Goal: Task Accomplishment & Management: Use online tool/utility

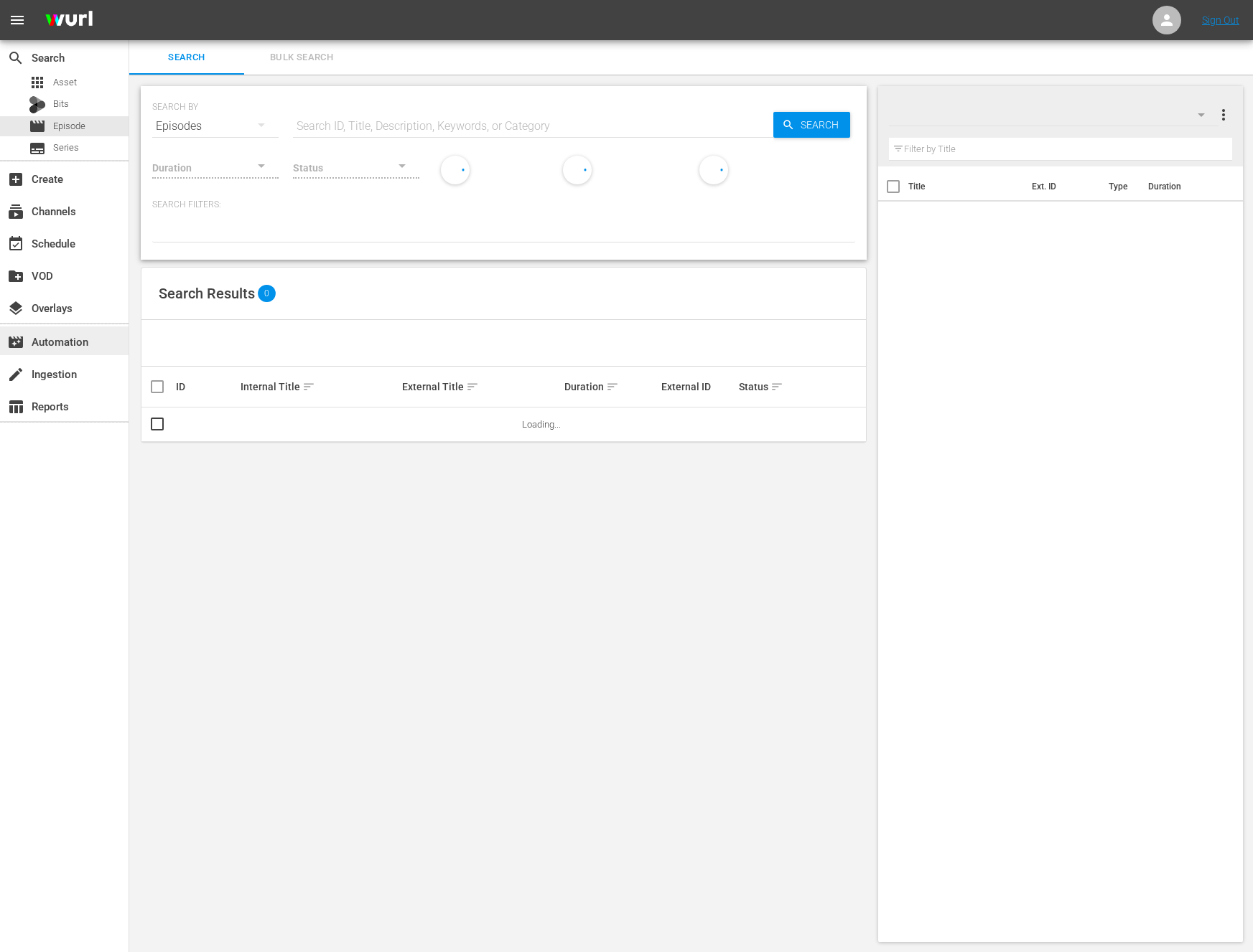
click at [94, 333] on div "movie_filter Automation" at bounding box center [64, 340] width 128 height 29
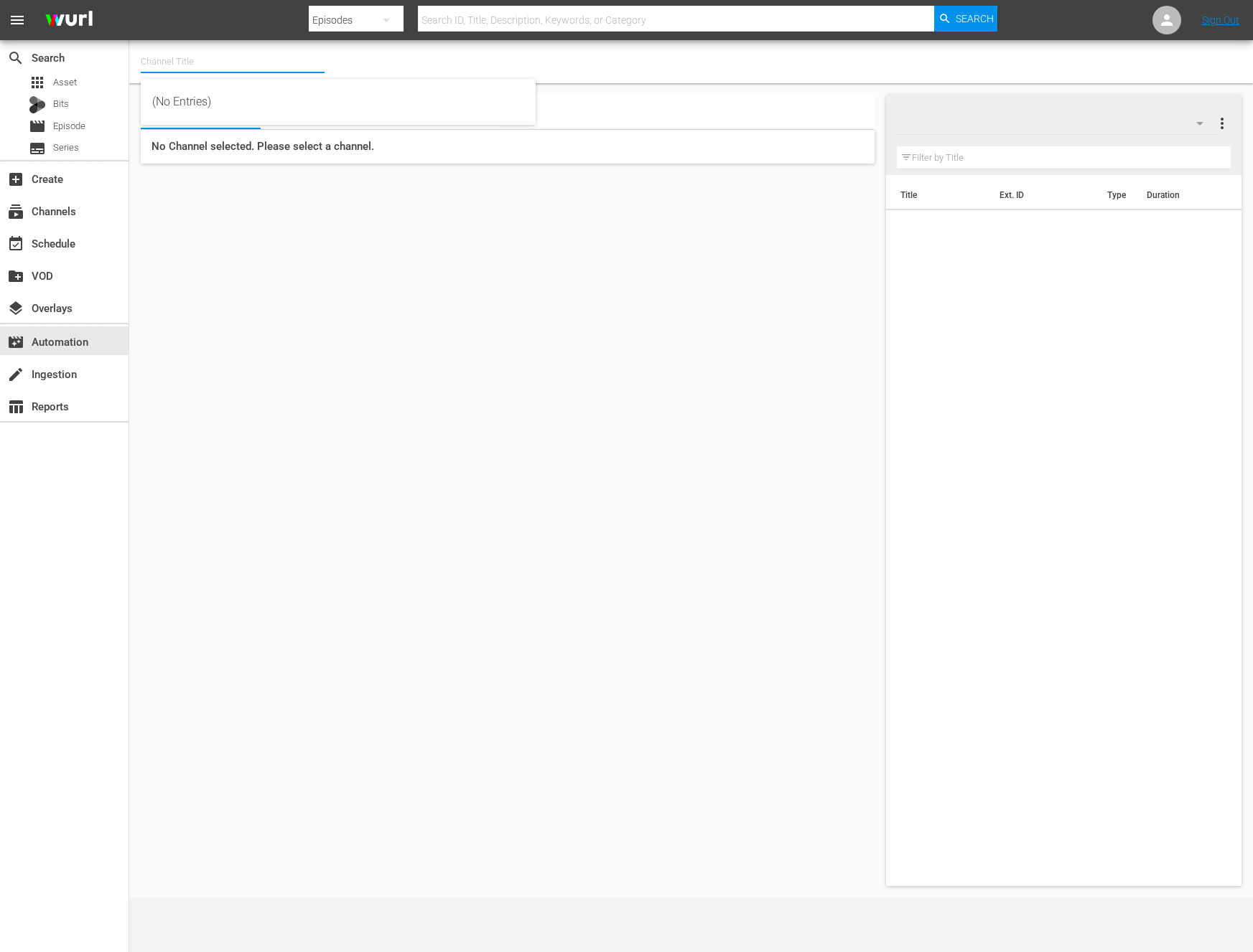
click at [191, 72] on div "Channel Title" at bounding box center [232, 62] width 184 height 35
type input "ㅜ"
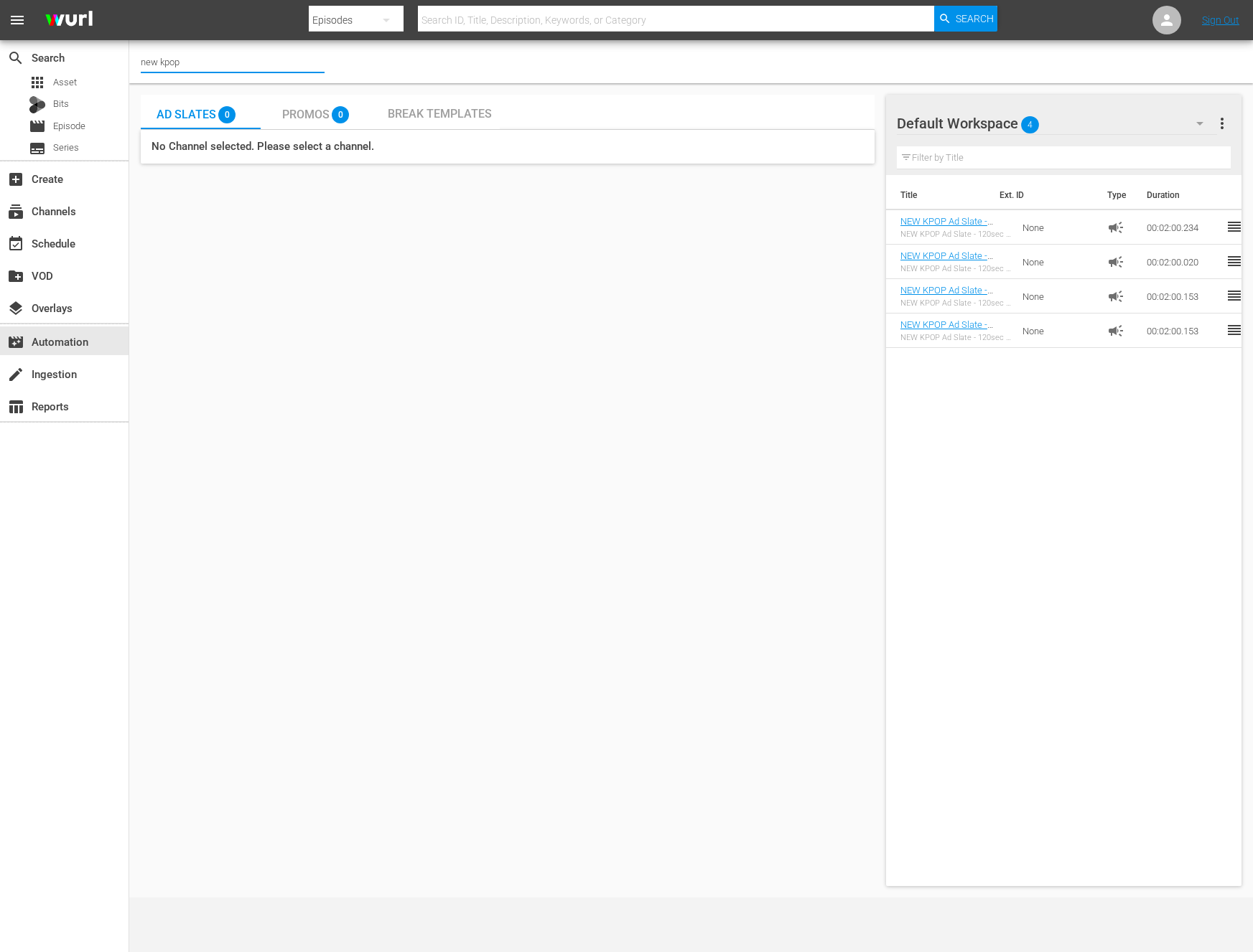
click at [264, 65] on input "new kpop" at bounding box center [232, 62] width 184 height 35
click at [257, 65] on input "new kpop" at bounding box center [232, 62] width 184 height 35
click at [190, 95] on div "NEW KPOP (617 - newidco_newkid_1)" at bounding box center [338, 102] width 372 height 35
type input "NEW KPOP (617 - newidco_newkid_1)"
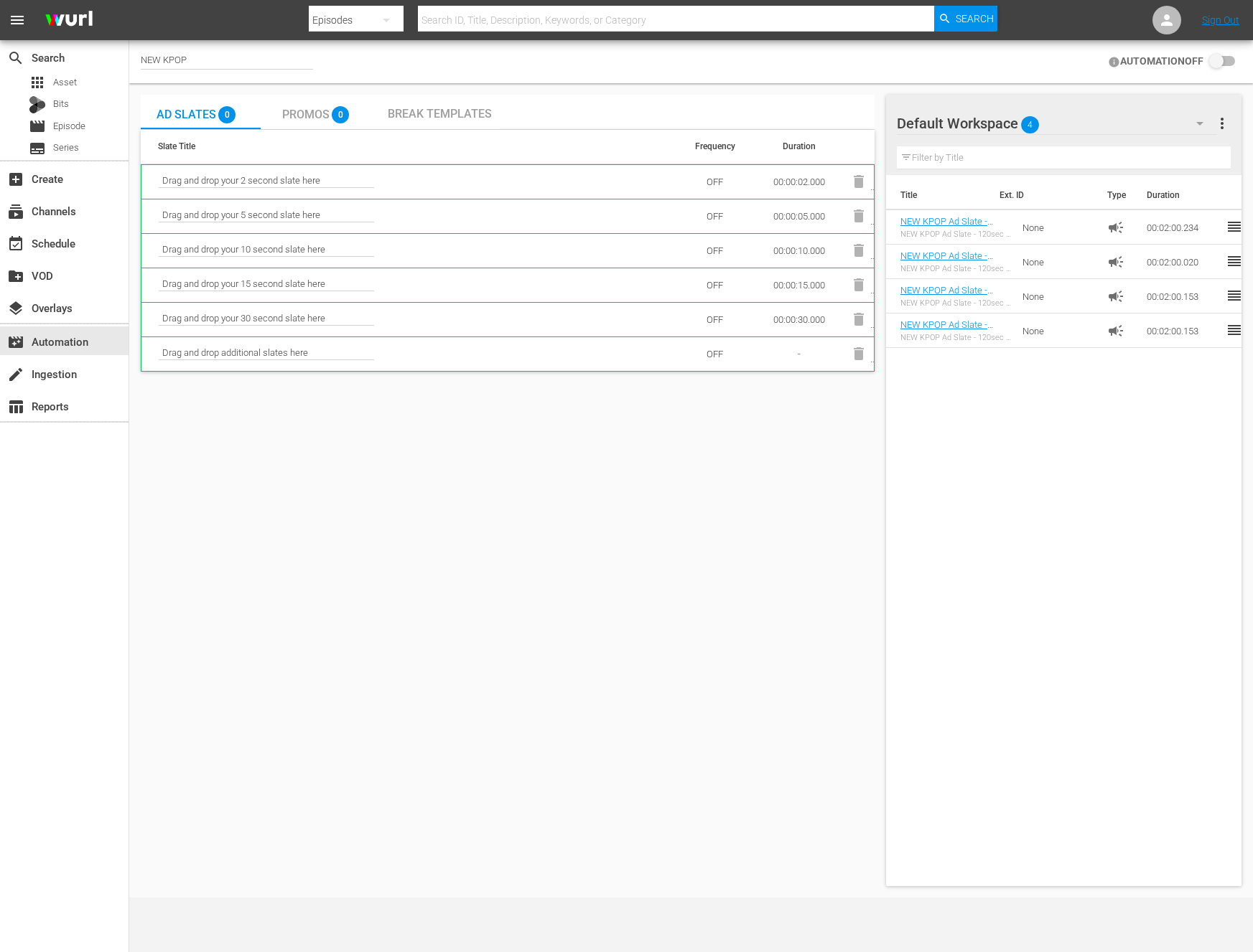
click at [298, 477] on div "Ad Slates 0 Promos 0 Break Templates Slate Title Frequency Duration Drag and dr…" at bounding box center [507, 490] width 733 height 791
drag, startPoint x: 256, startPoint y: 354, endPoint x: 417, endPoint y: 368, distance: 161.6
click at [417, 368] on td "Drag and drop additional slates here" at bounding box center [408, 354] width 534 height 35
click at [406, 491] on div "Ad Slates 0 Promos 0 Break Templates Slate Title Frequency Duration Drag and dr…" at bounding box center [507, 490] width 733 height 791
click at [1218, 122] on span "more_vert" at bounding box center [1221, 123] width 17 height 17
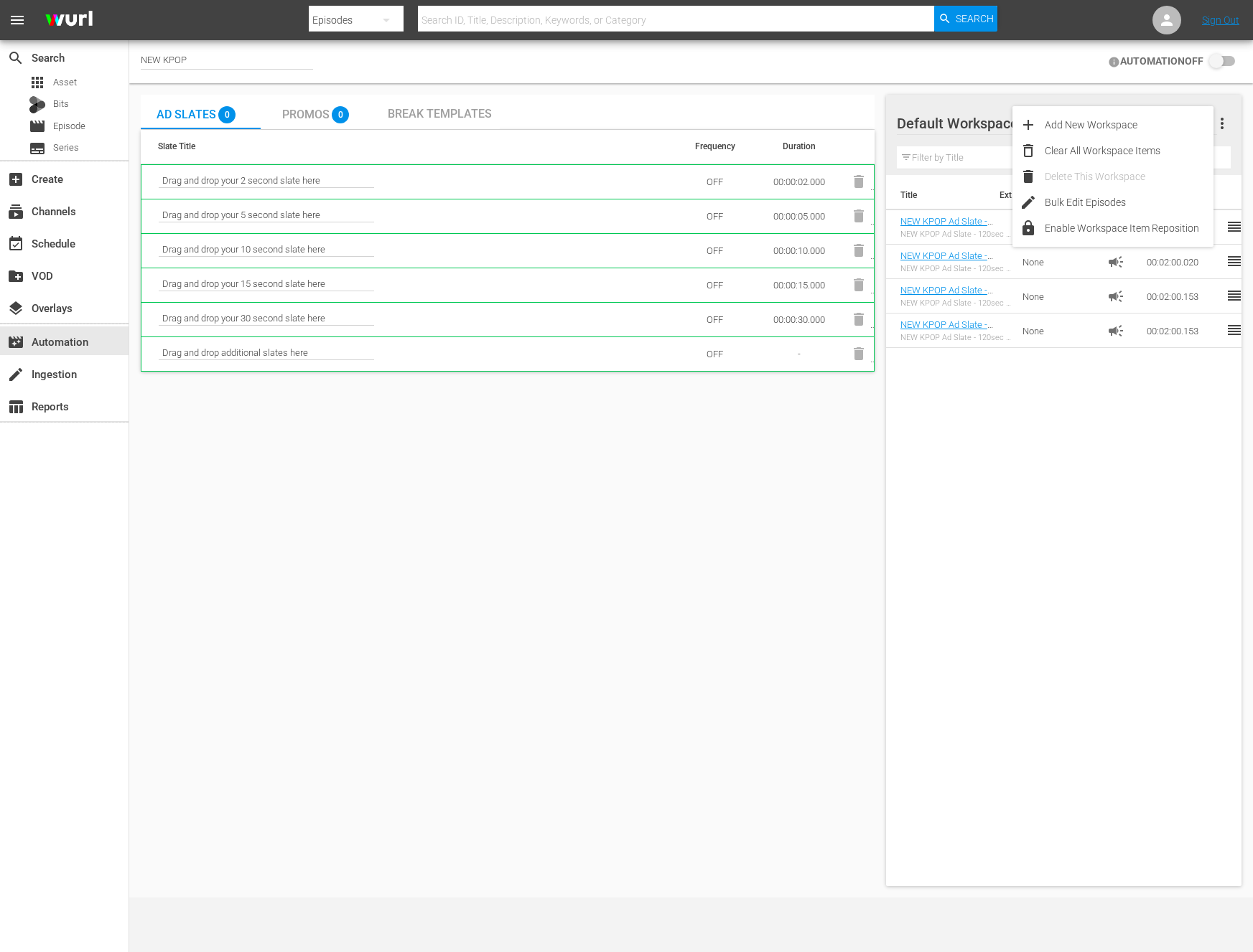
click at [940, 500] on div "Title Ext. ID Type Duration NEW KPOP Ad Slate - 120sec - 2025 09 - Show Champio…" at bounding box center [1063, 528] width 356 height 705
click at [281, 470] on div "Ad Slates 0 Promos 0 Break Templates Slate Title Frequency Duration Drag and dr…" at bounding box center [507, 490] width 733 height 791
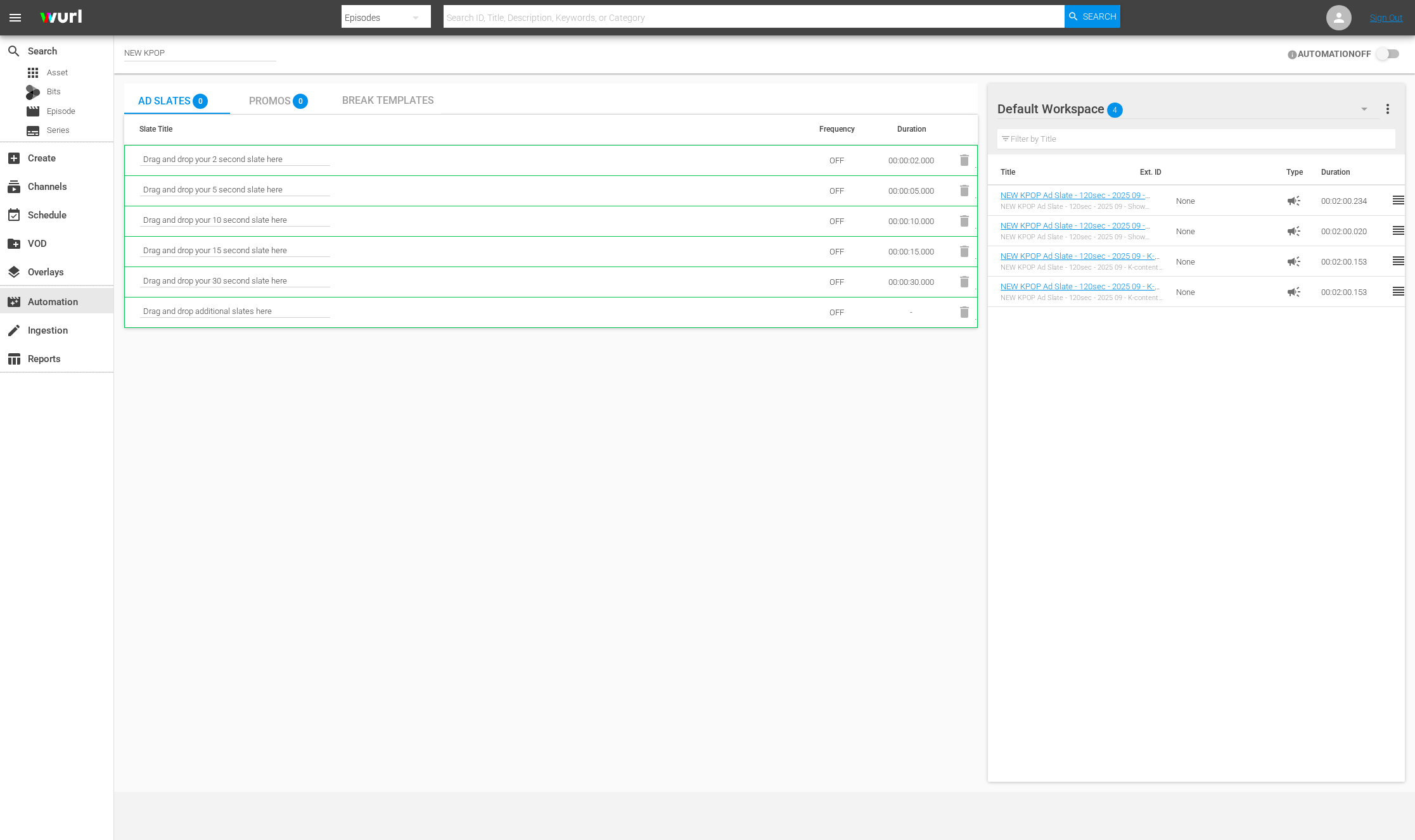
click at [814, 608] on div "Ad Slates 0 Promos 0 Break Templates Slate Title Frequency Duration Drag and dr…" at bounding box center [551, 432] width 853 height 698
click at [235, 459] on div "Ad Slates 0 Promos 0 Break Templates Slate Title Frequency Duration Drag and dr…" at bounding box center [551, 432] width 853 height 698
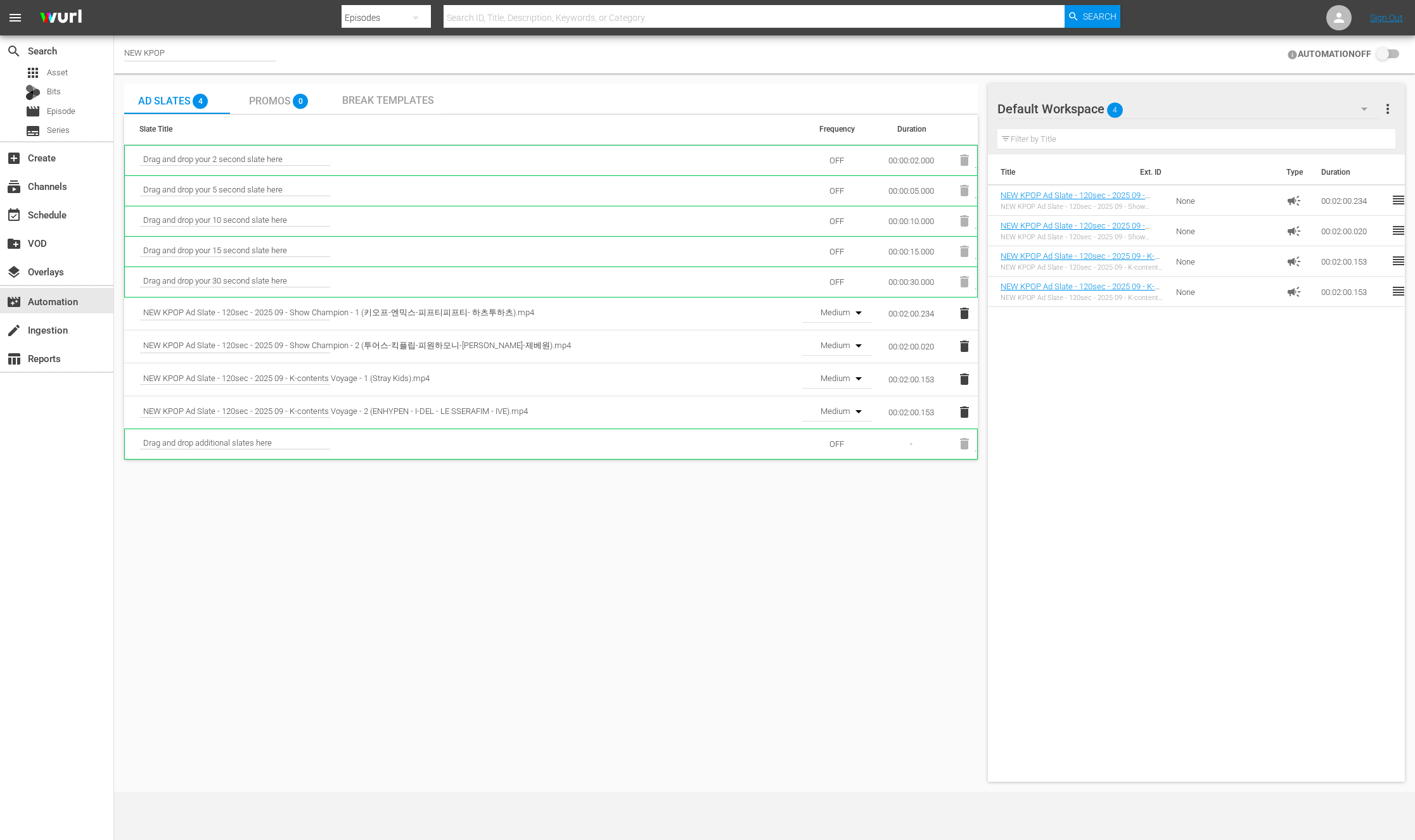
click at [833, 318] on div "Medium" at bounding box center [835, 310] width 67 height 31
click at [756, 362] on div "OFF Low Medium High" at bounding box center [707, 420] width 1415 height 840
click at [79, 210] on div "event_available Schedule" at bounding box center [57, 214] width 113 height 25
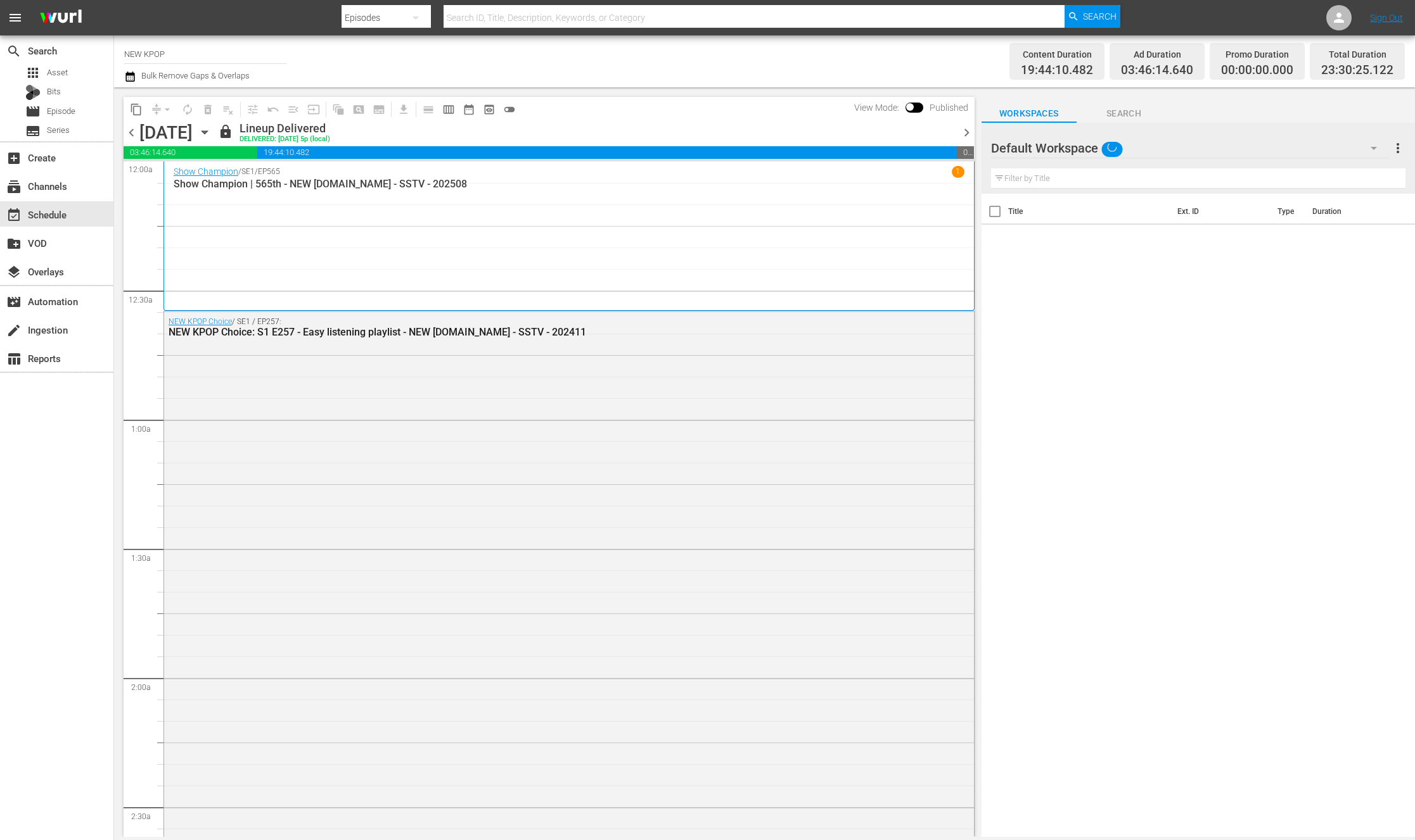
click at [948, 141] on div "lock Lineup Delivered DELIVERED: 9/9 @ 5p (local)" at bounding box center [586, 133] width 736 height 21
click at [963, 139] on span "chevron_right" at bounding box center [966, 133] width 16 height 16
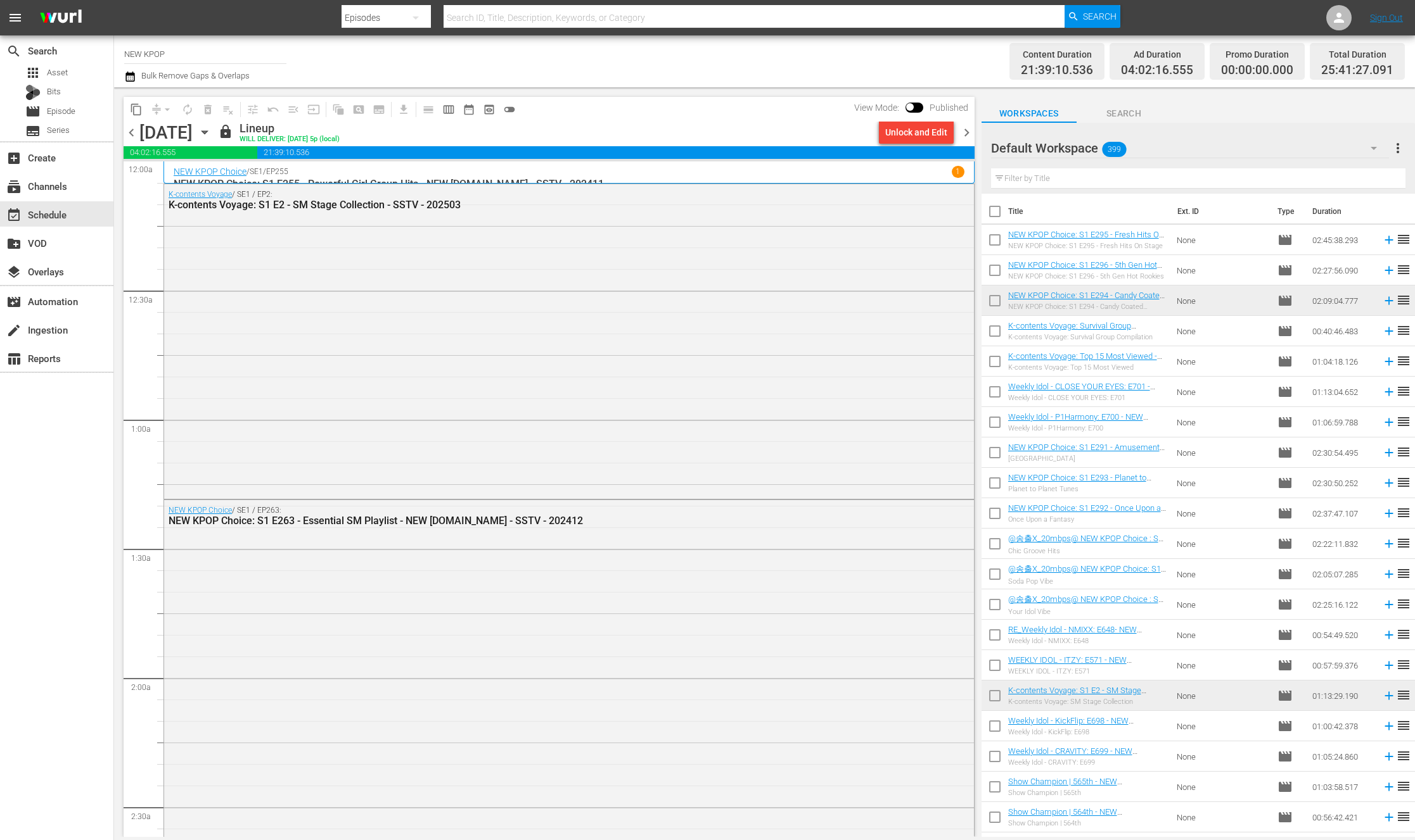
click at [970, 139] on span "chevron_right" at bounding box center [966, 133] width 16 height 16
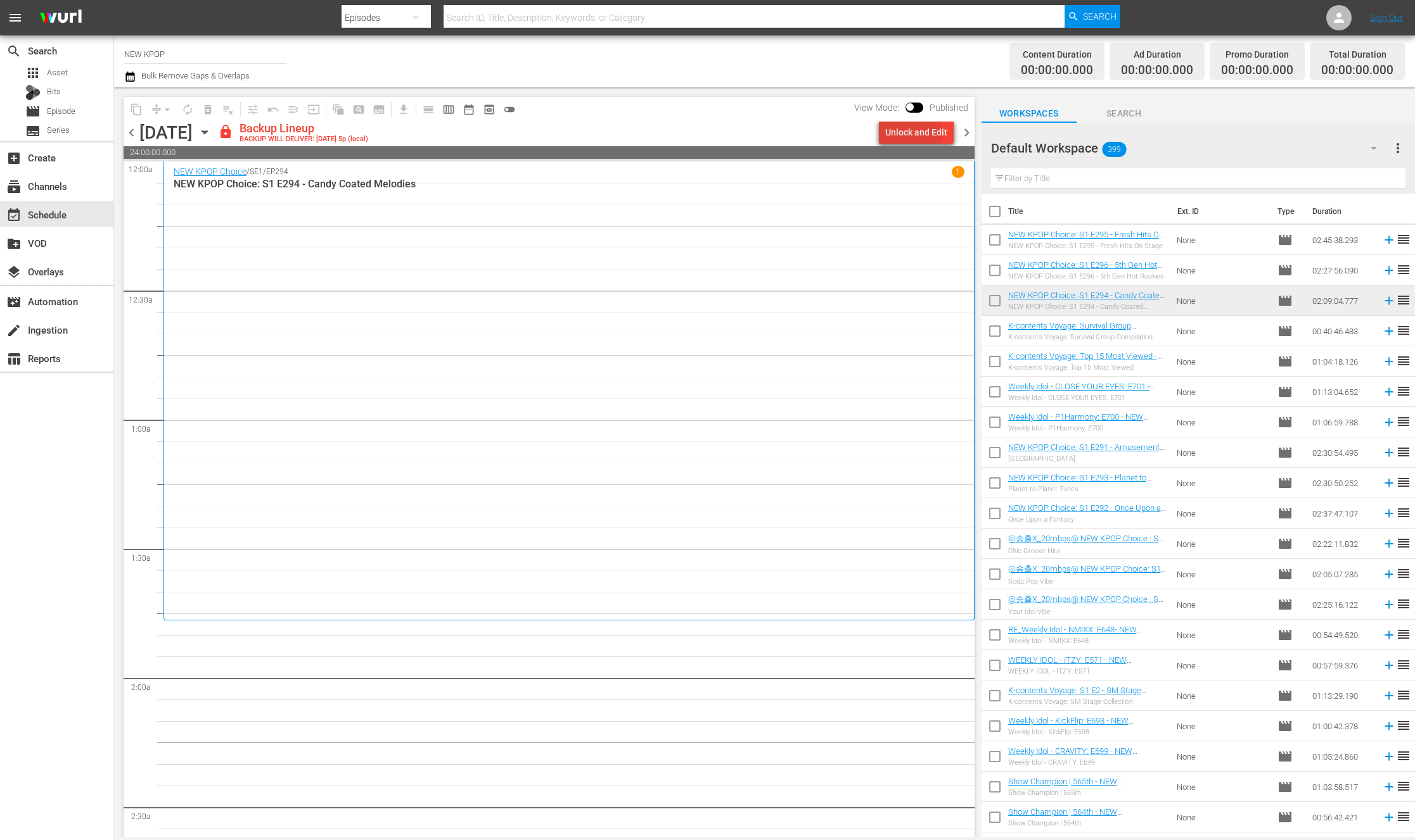
click at [910, 131] on div "Unlock and Edit" at bounding box center [916, 133] width 62 height 23
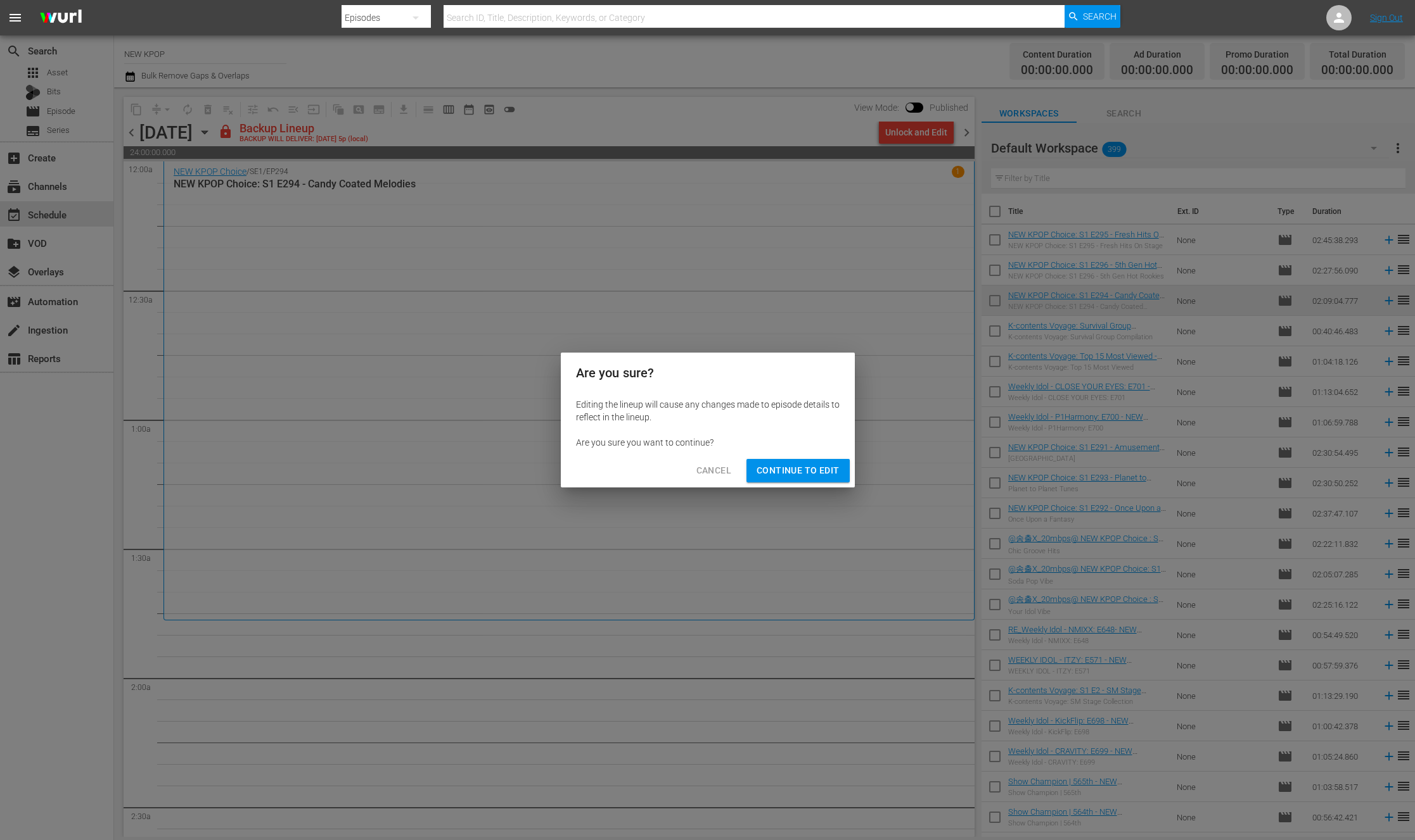
click at [794, 474] on span "Continue to Edit" at bounding box center [798, 471] width 83 height 16
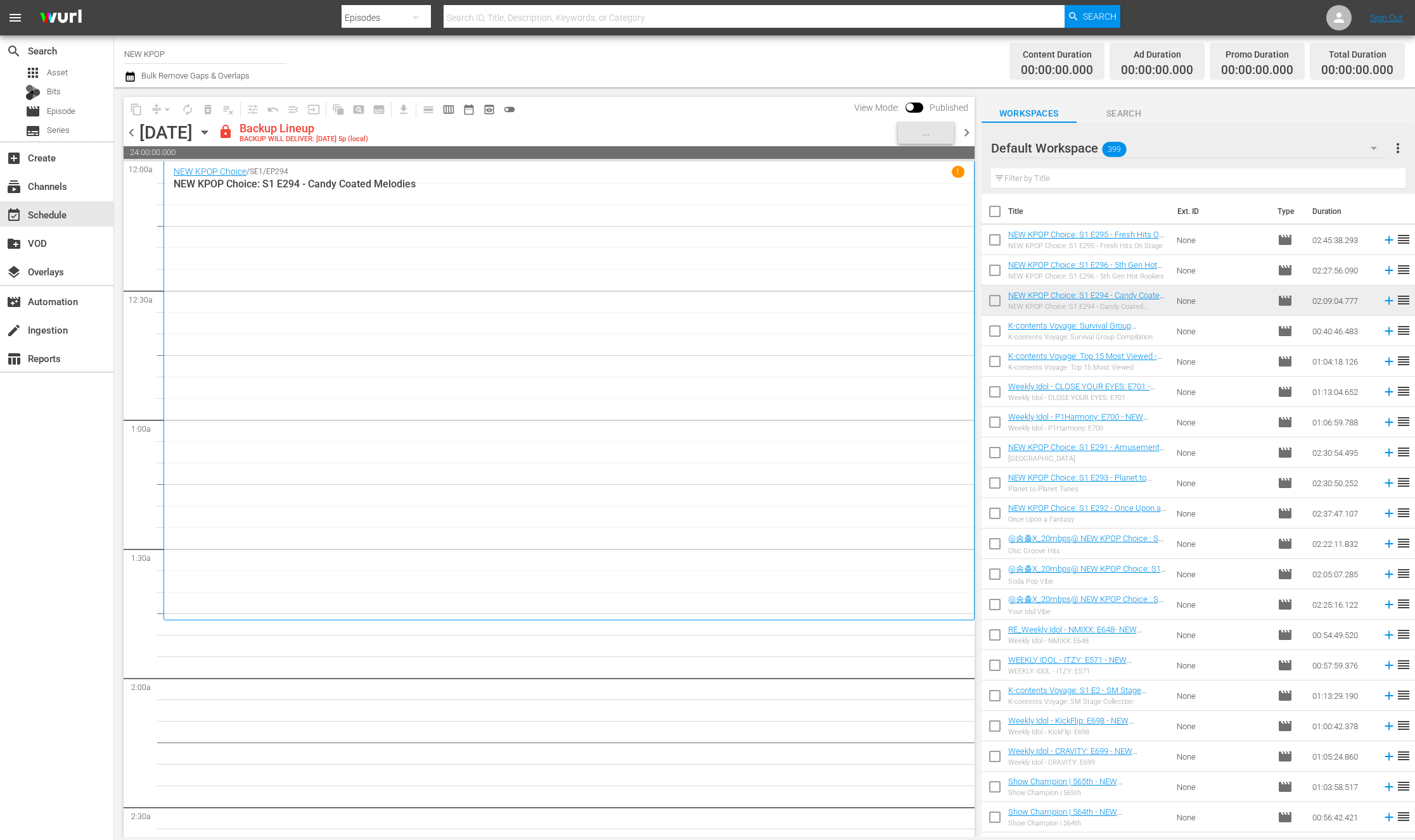
click at [211, 129] on icon "button" at bounding box center [205, 132] width 14 height 14
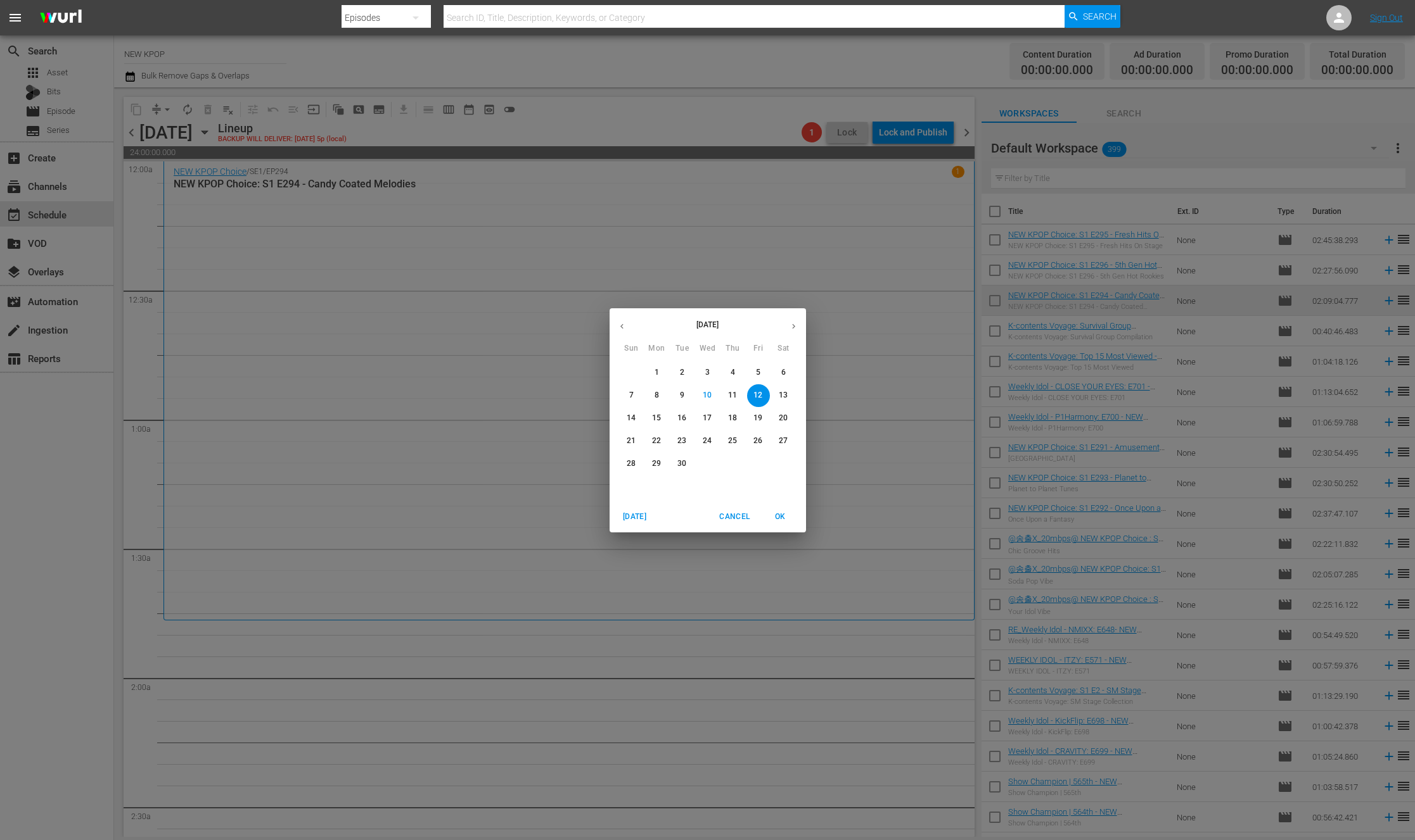
click at [756, 437] on p "26" at bounding box center [757, 441] width 9 height 11
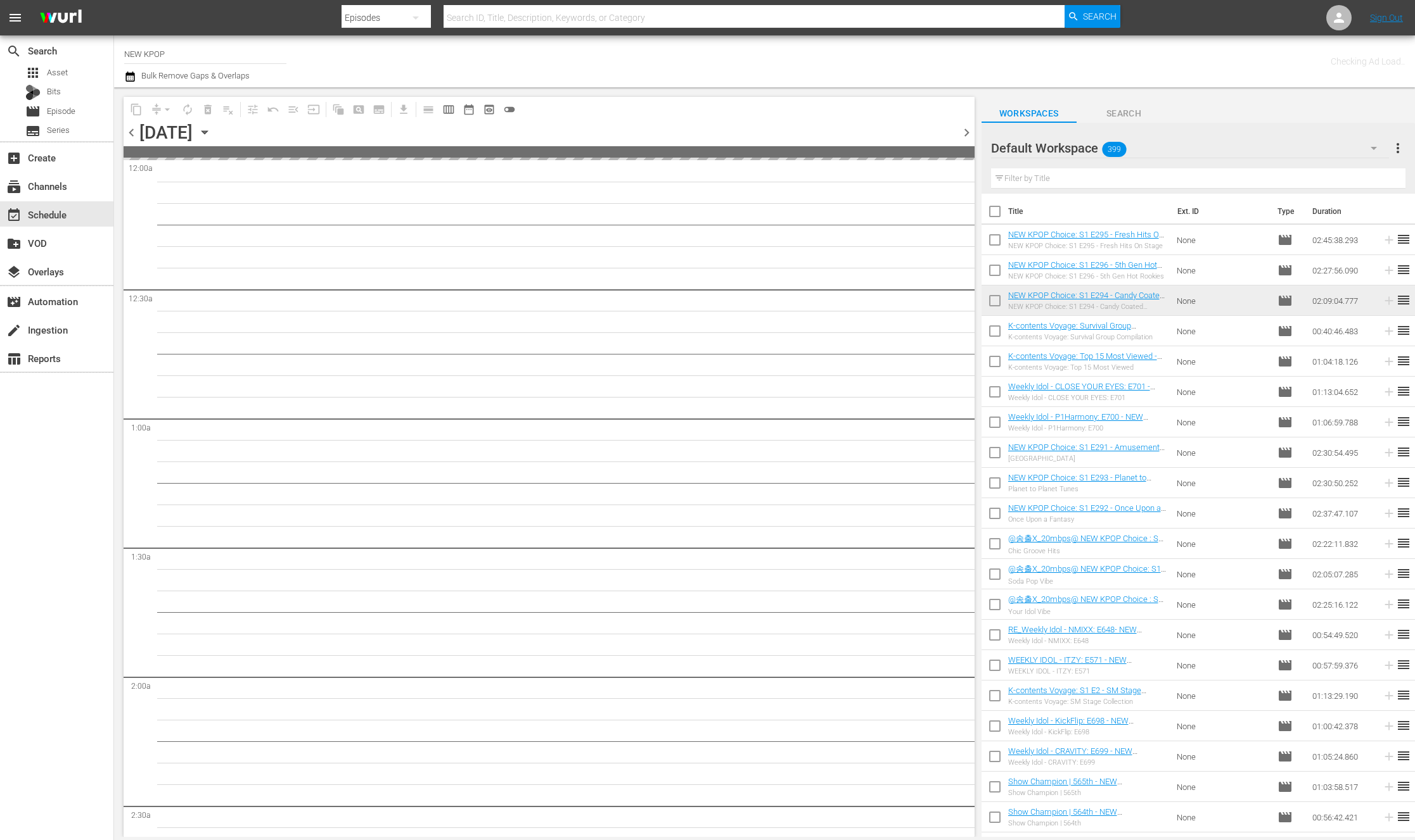
click at [1023, 187] on input "text" at bounding box center [1198, 179] width 415 height 20
click at [1018, 176] on input "text" at bounding box center [1198, 179] width 415 height 20
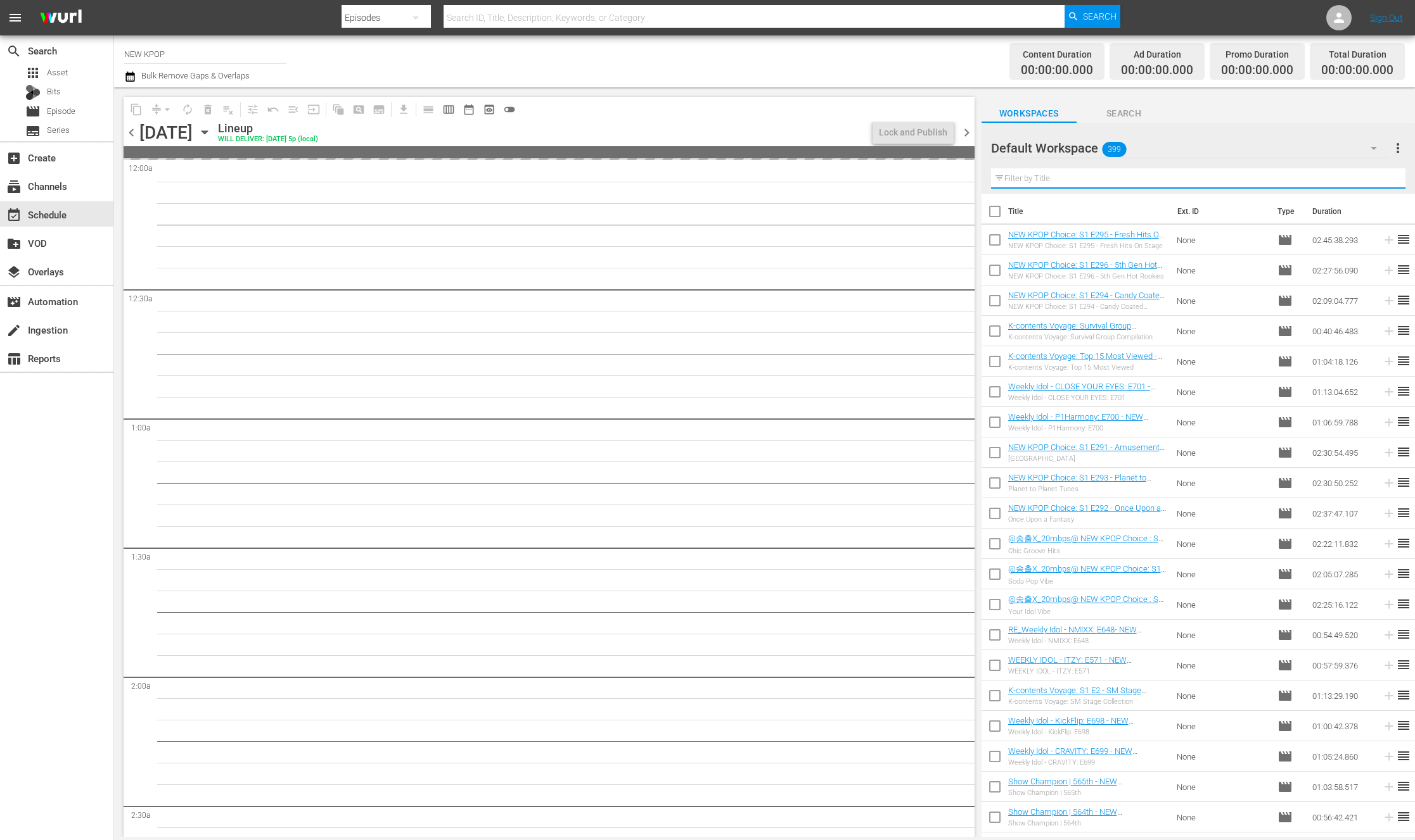
type input "new kpop choice"
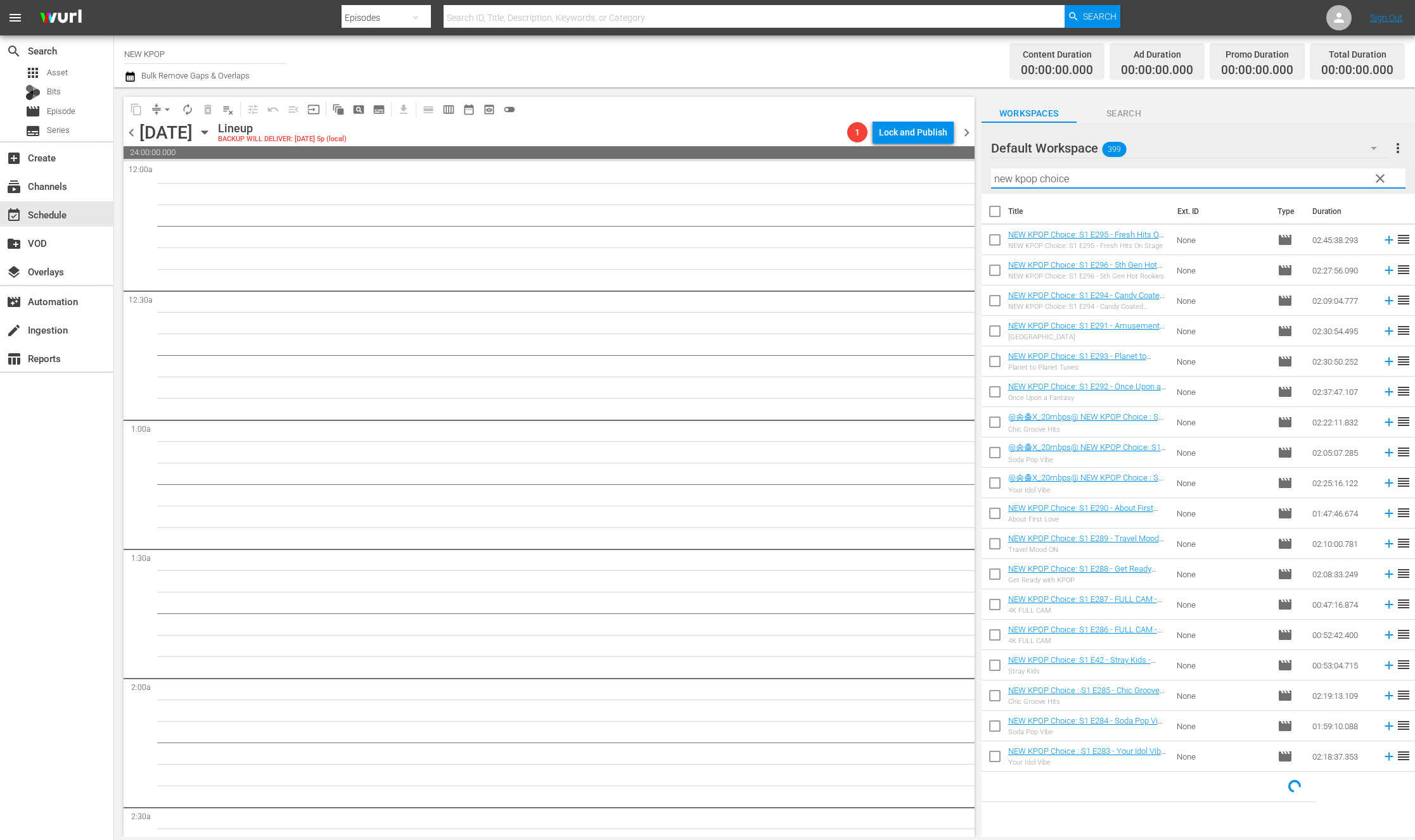
click at [1004, 185] on input "new kpop choice" at bounding box center [1198, 179] width 415 height 20
click at [994, 215] on input "checkbox" at bounding box center [994, 214] width 27 height 27
checkbox input "true"
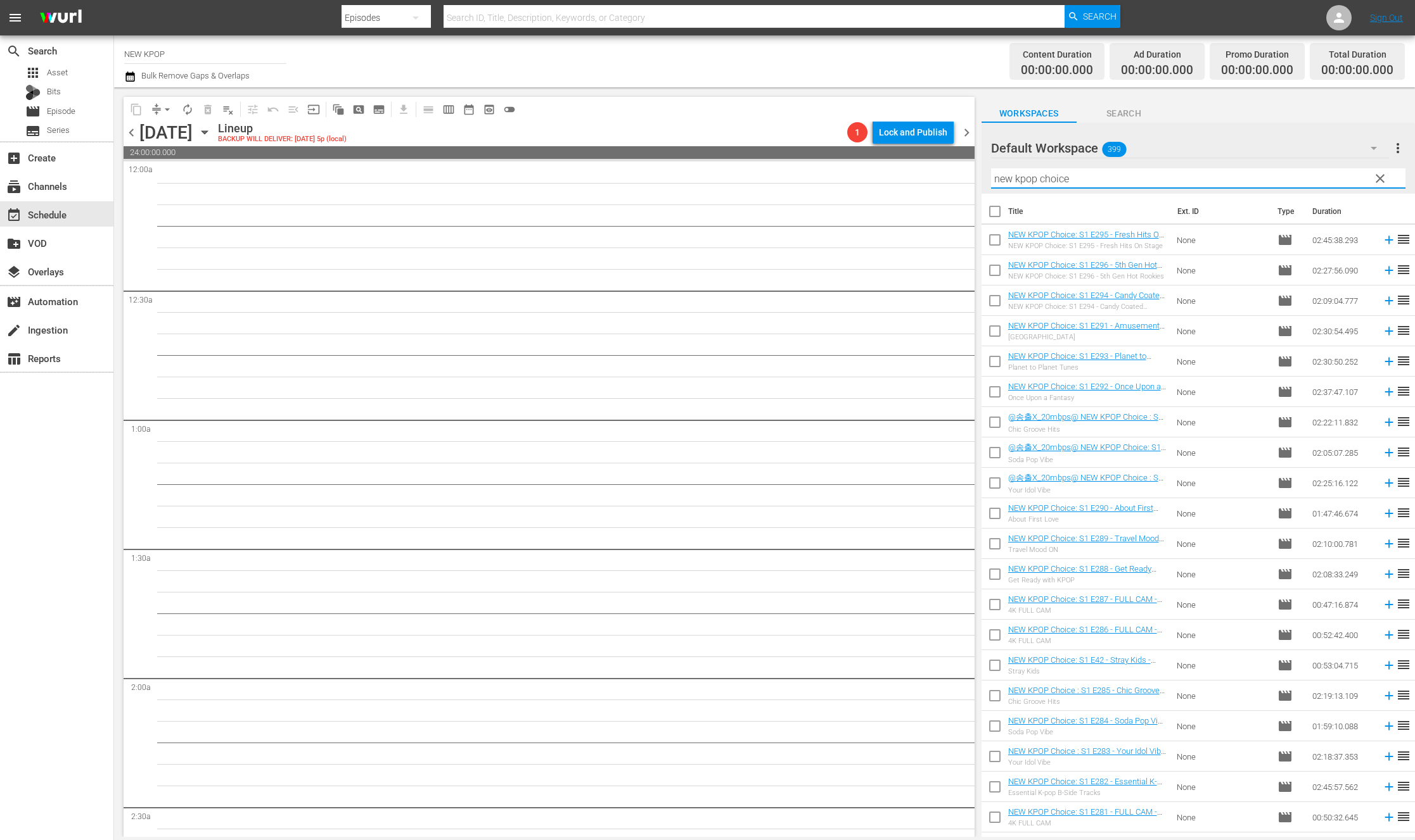
checkbox input "true"
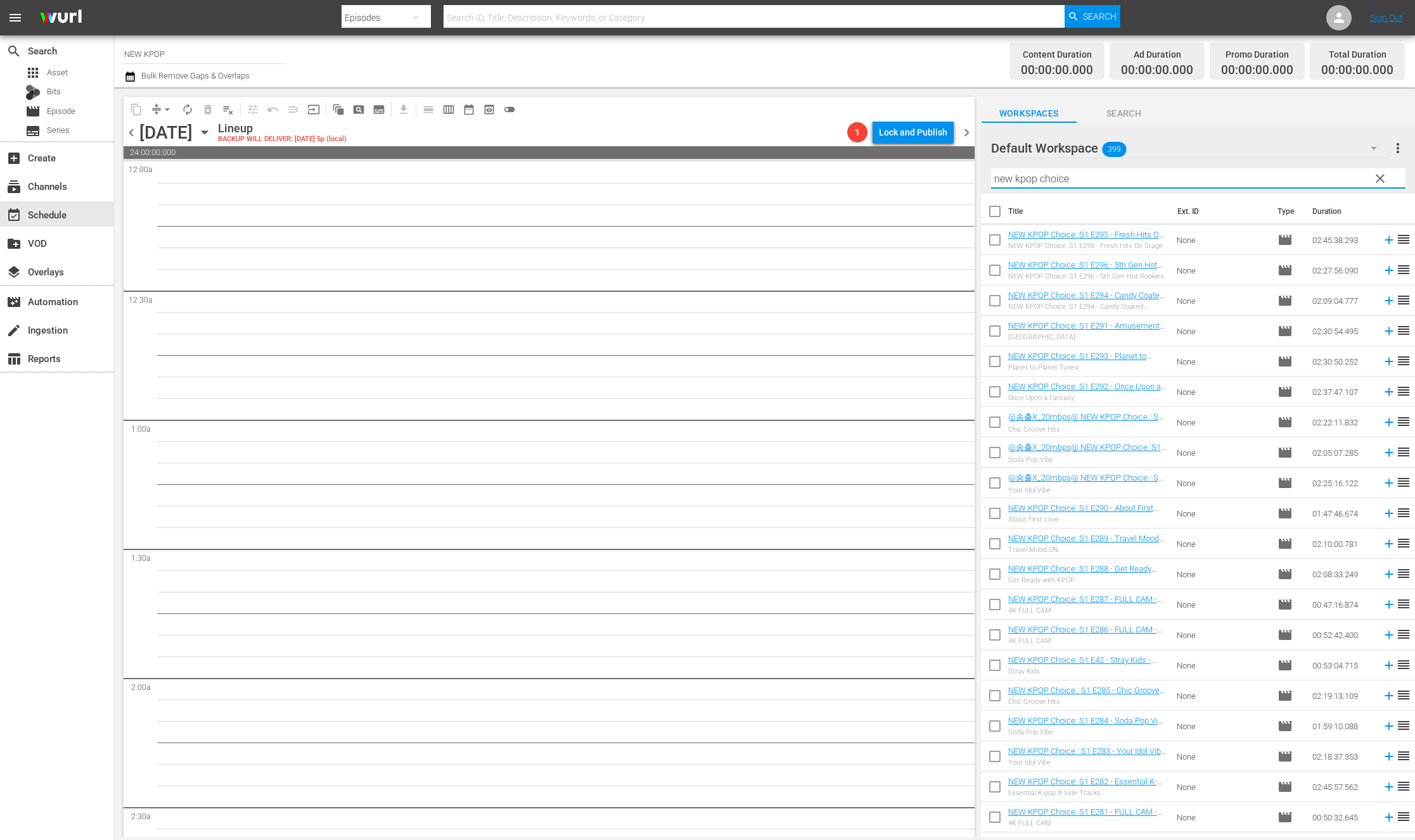
checkbox input "true"
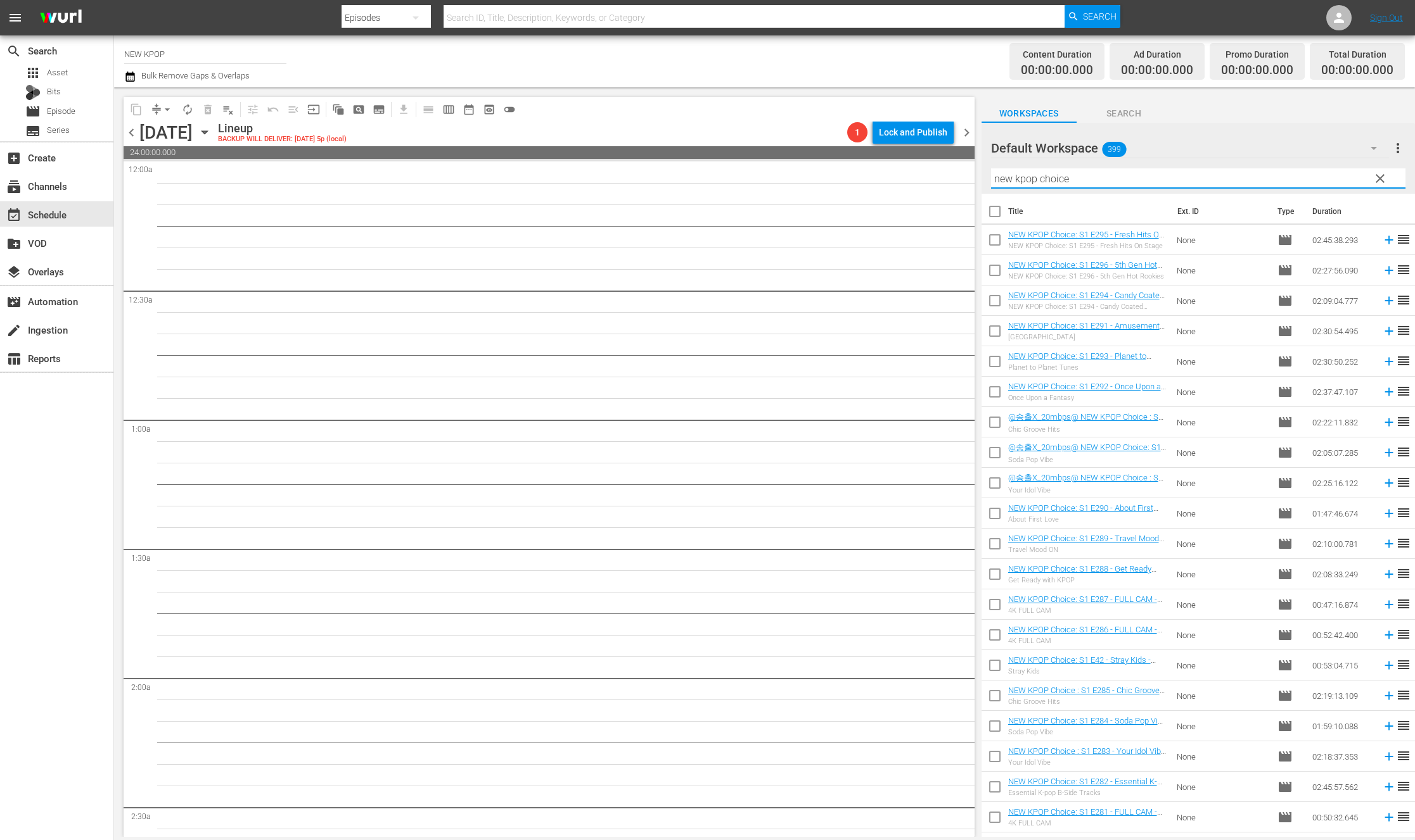
checkbox input "true"
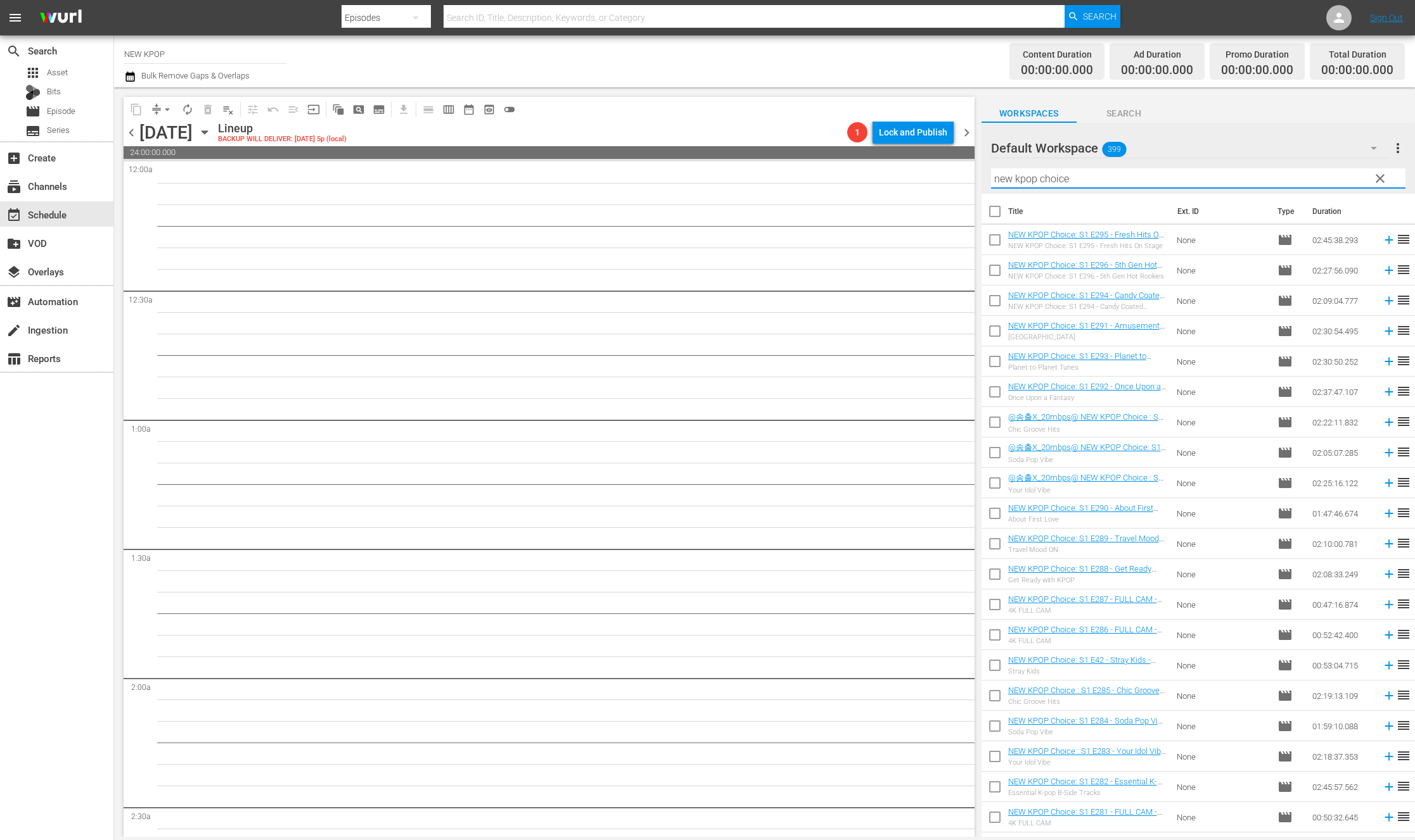
checkbox input "true"
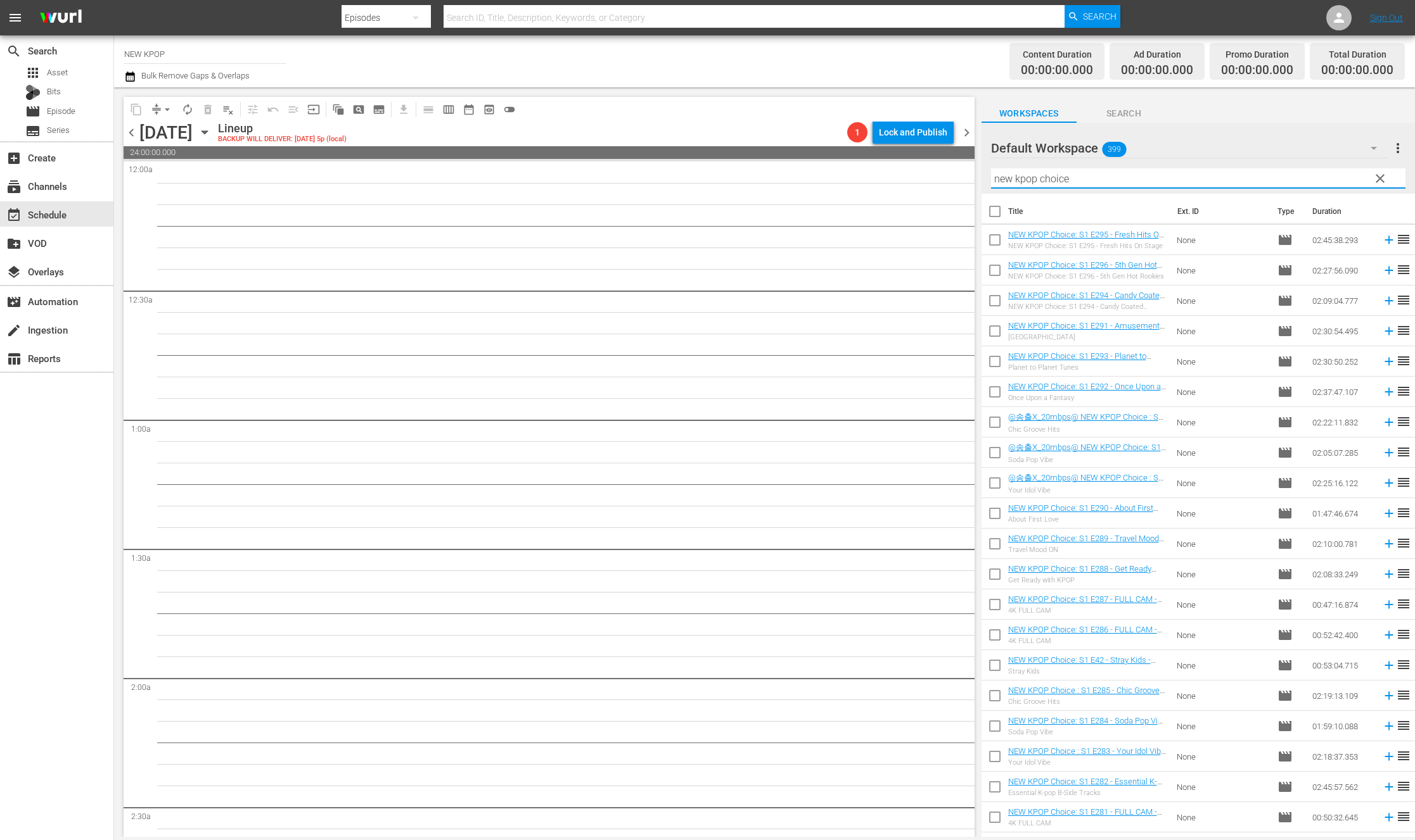
checkbox input "true"
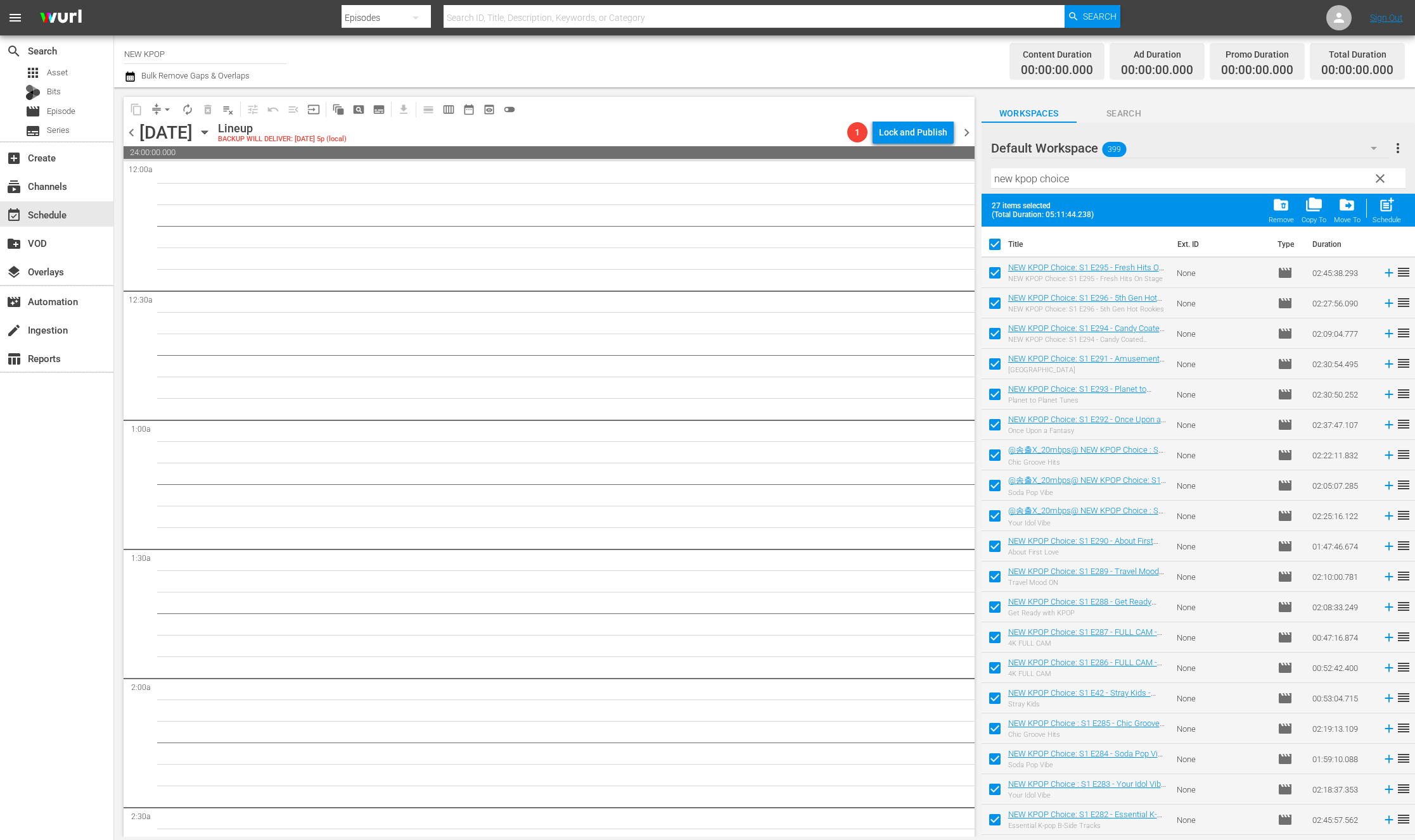
click at [996, 454] on input "checkbox" at bounding box center [994, 458] width 27 height 27
checkbox input "false"
click at [997, 484] on input "checkbox" at bounding box center [994, 488] width 27 height 27
checkbox input "false"
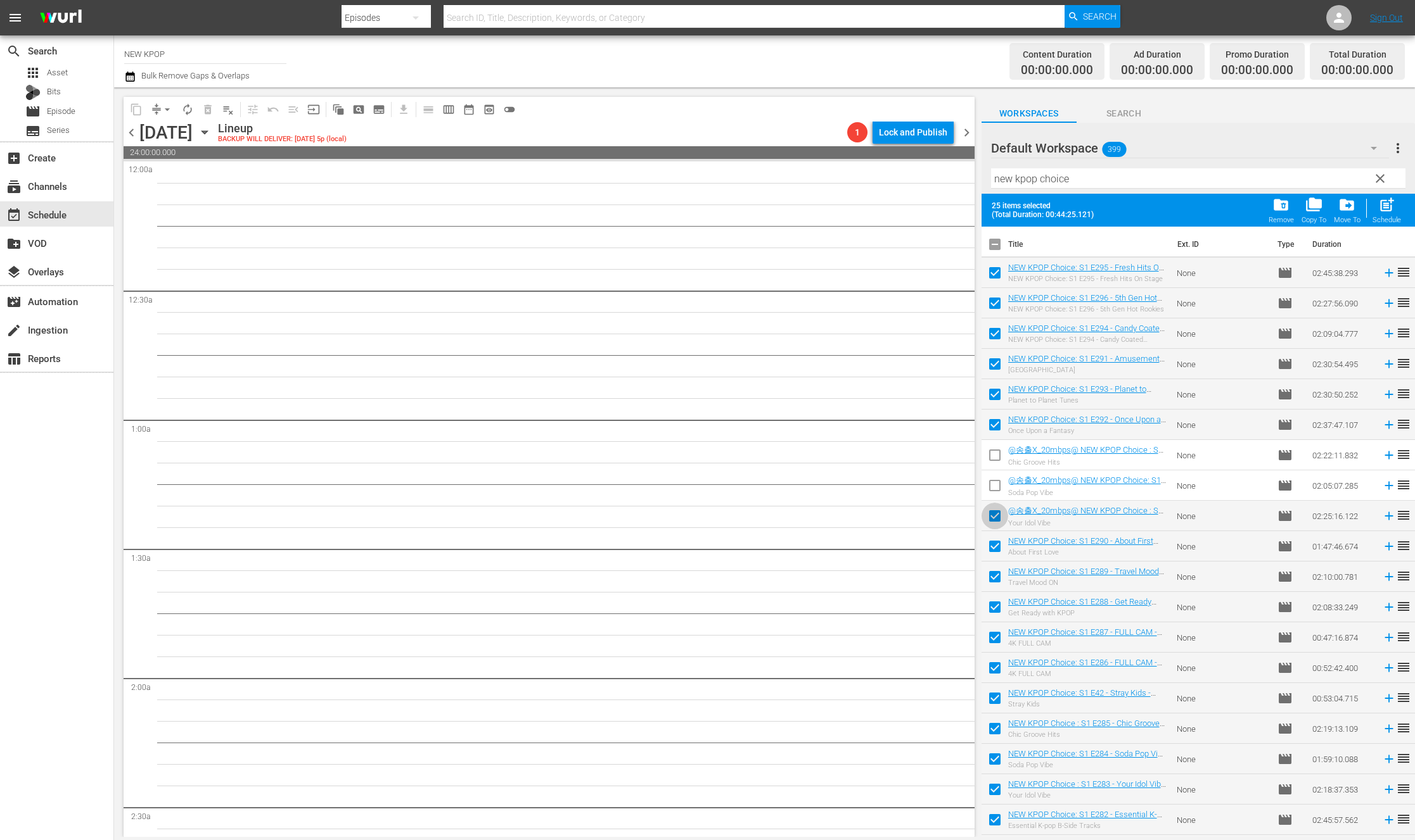
click at [997, 511] on input "checkbox" at bounding box center [994, 519] width 27 height 27
checkbox input "false"
click at [993, 248] on input "checkbox" at bounding box center [994, 247] width 27 height 27
checkbox input "true"
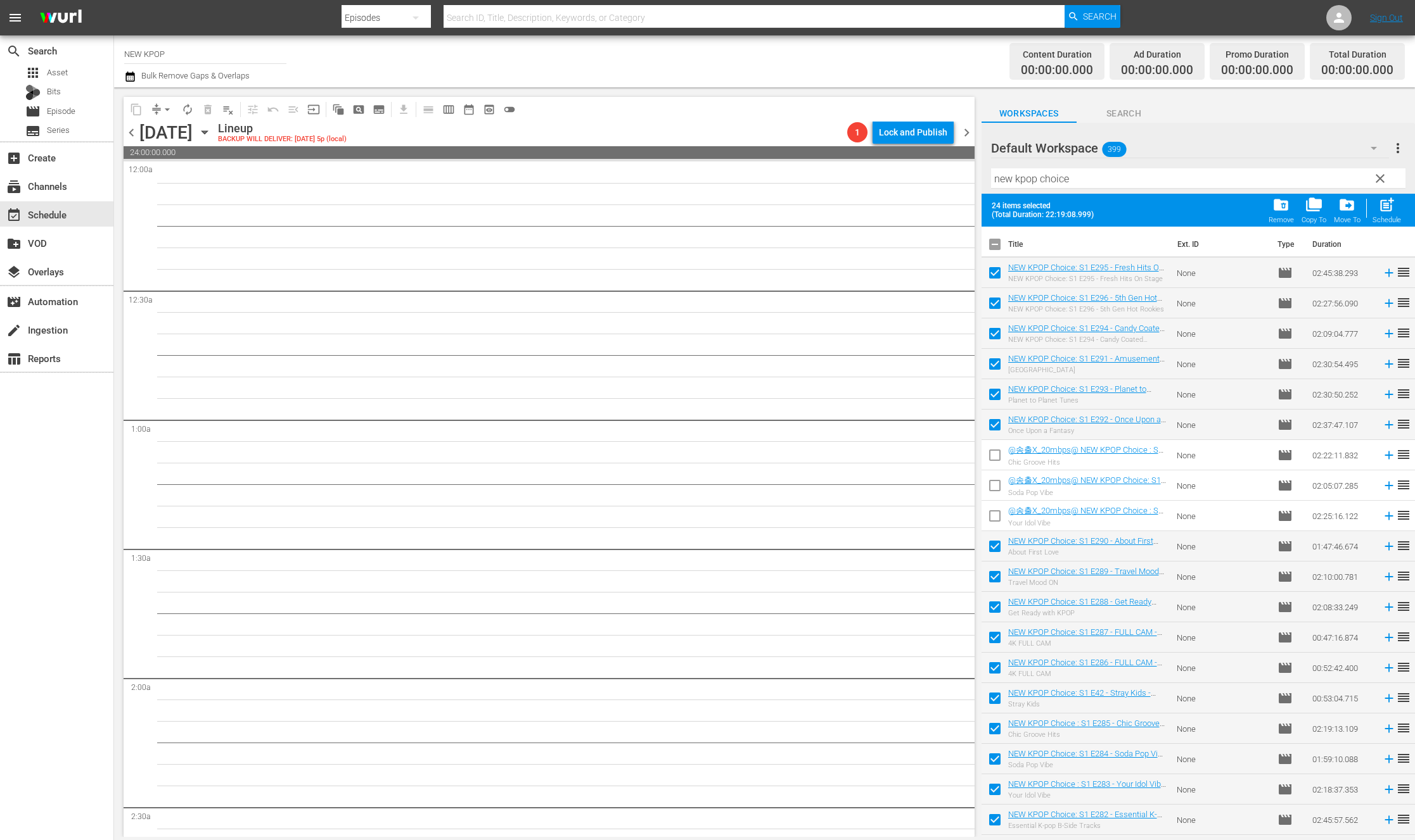
checkbox input "true"
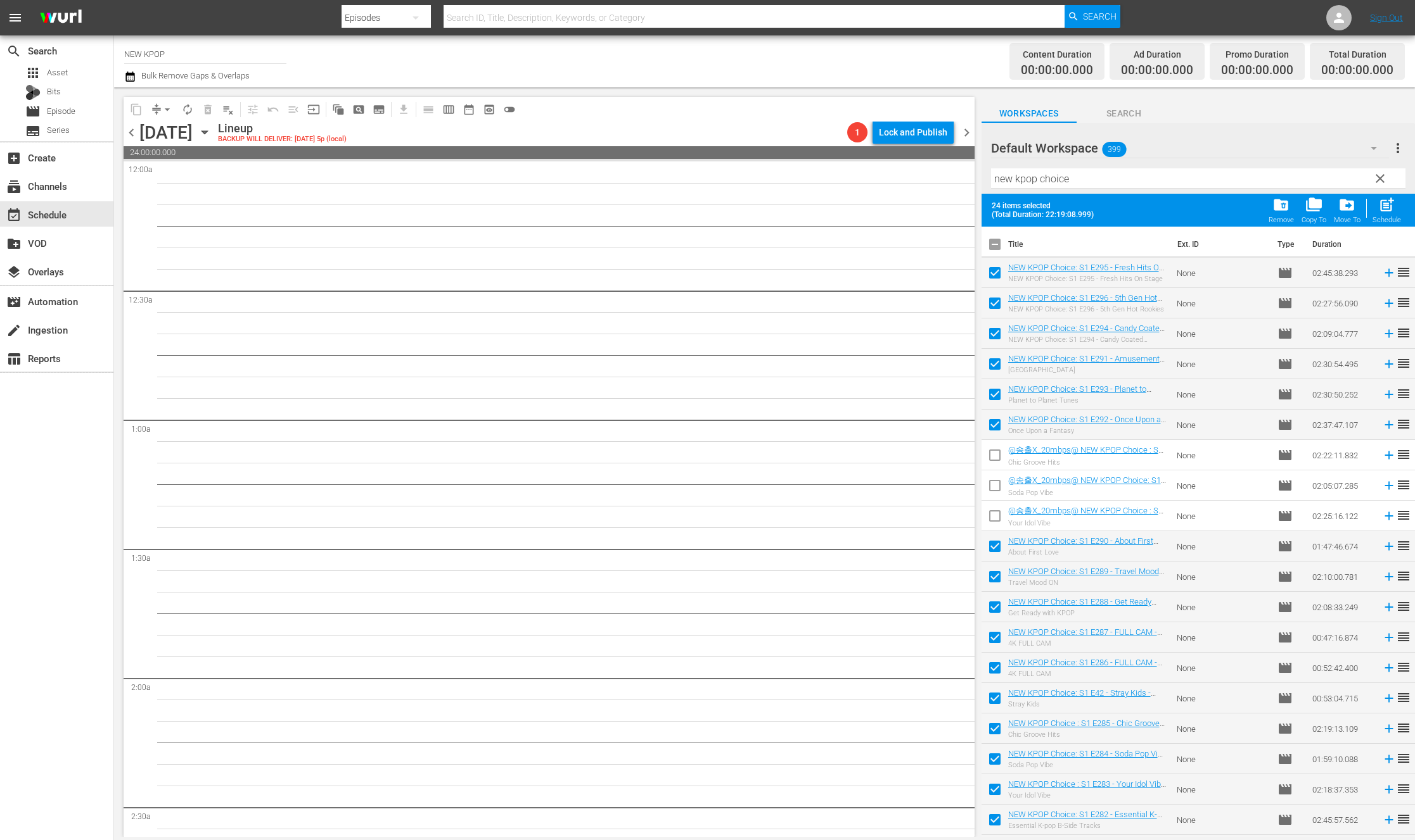
checkbox input "true"
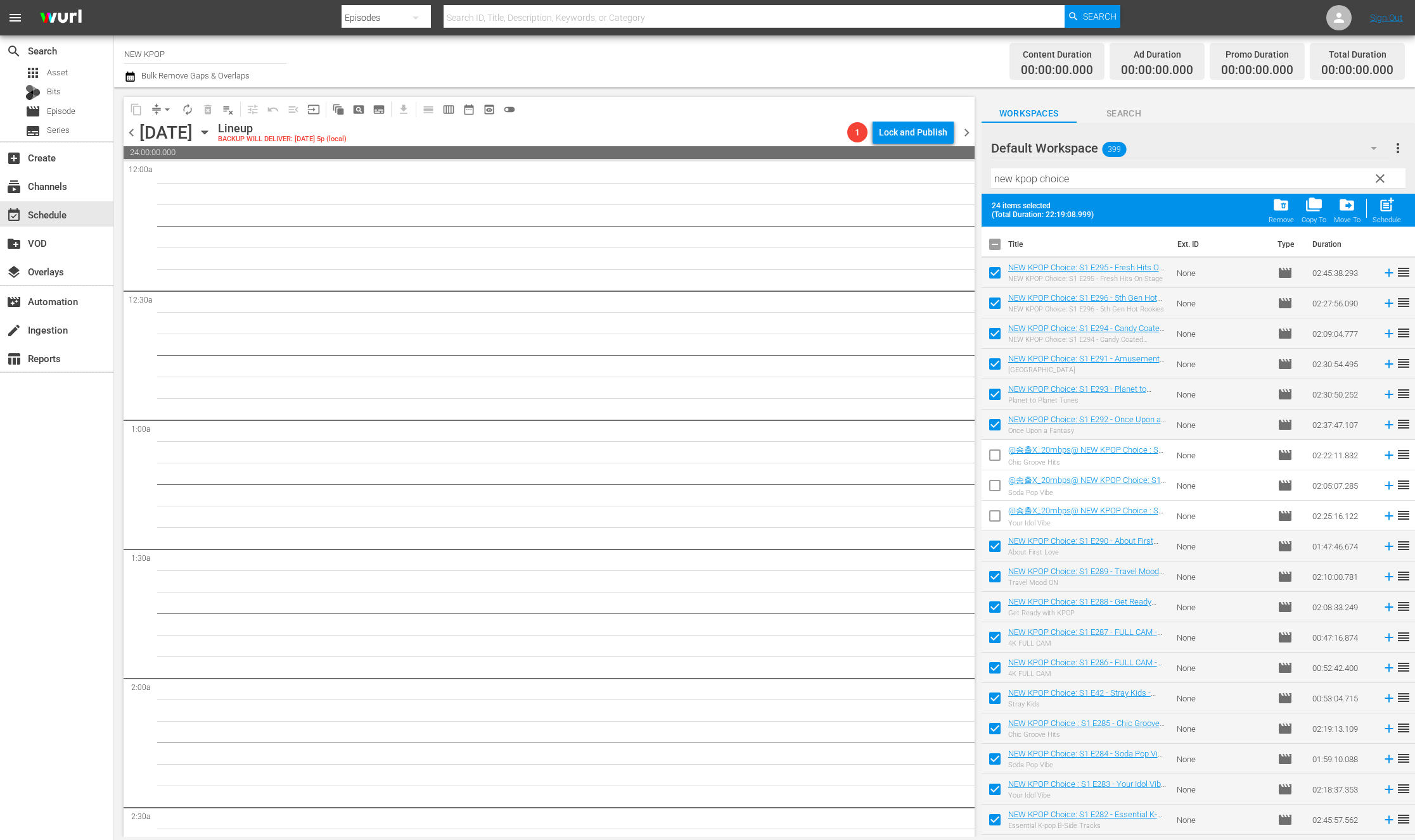
checkbox input "true"
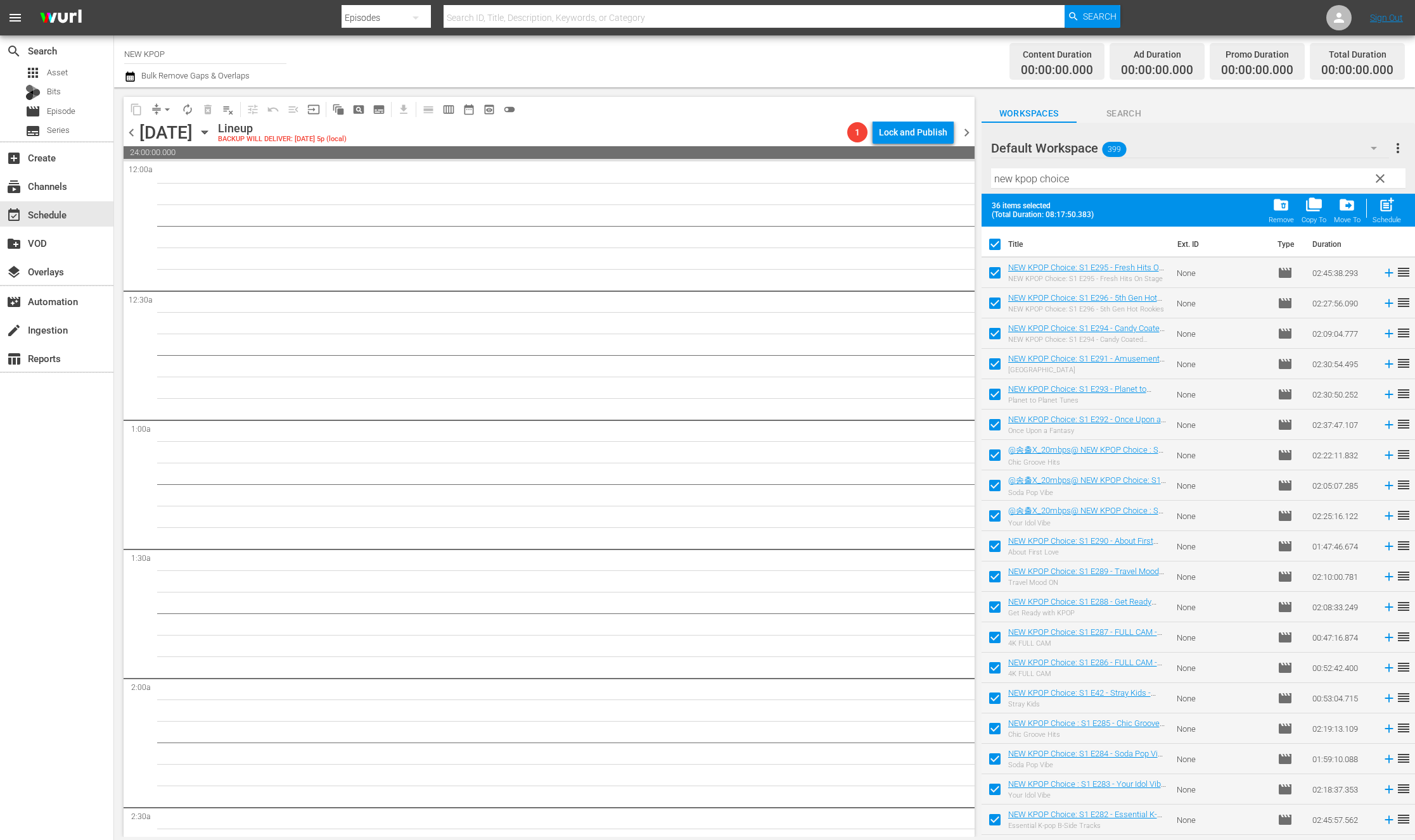
click at [993, 248] on input "checkbox" at bounding box center [994, 247] width 27 height 27
checkbox input "false"
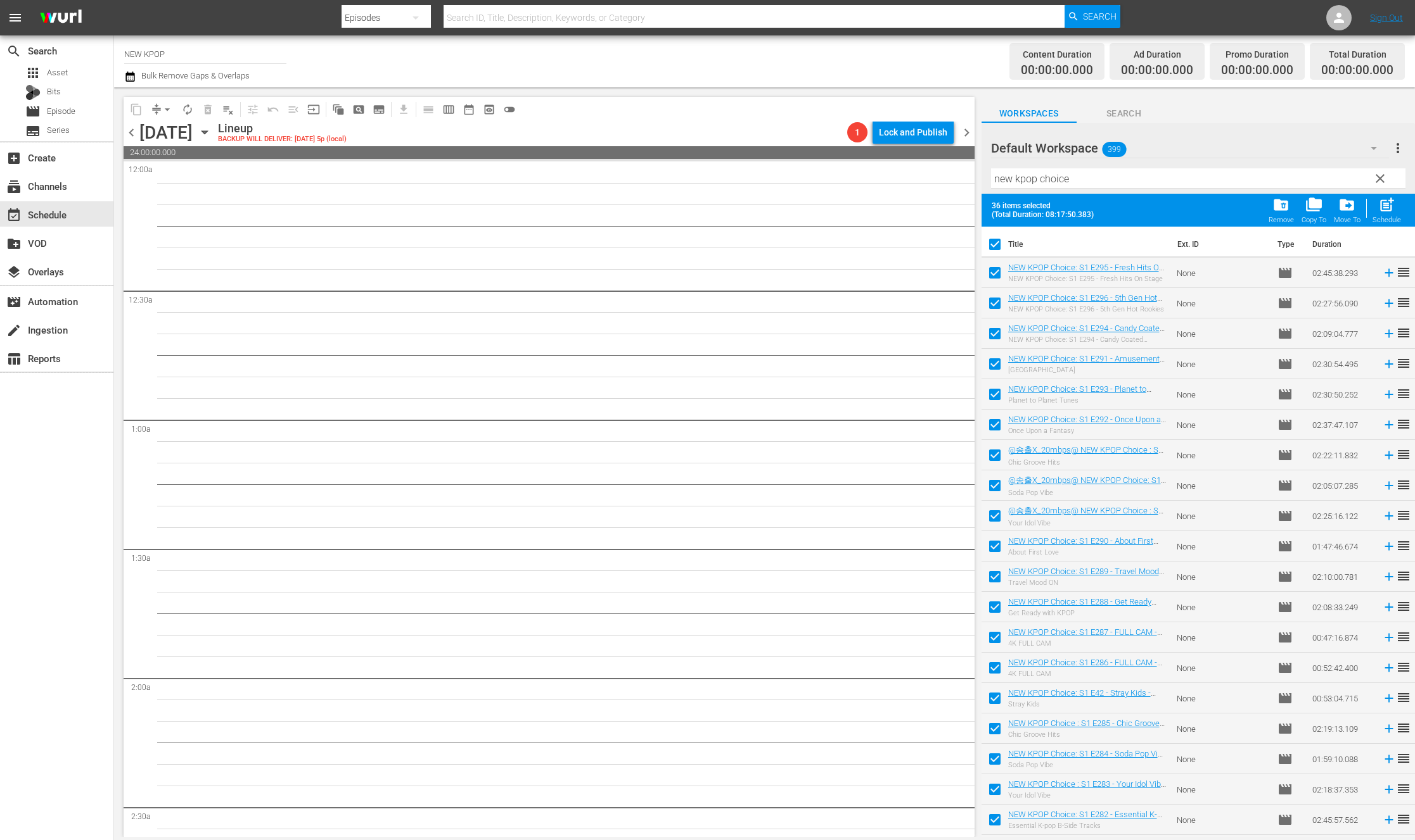
checkbox input "false"
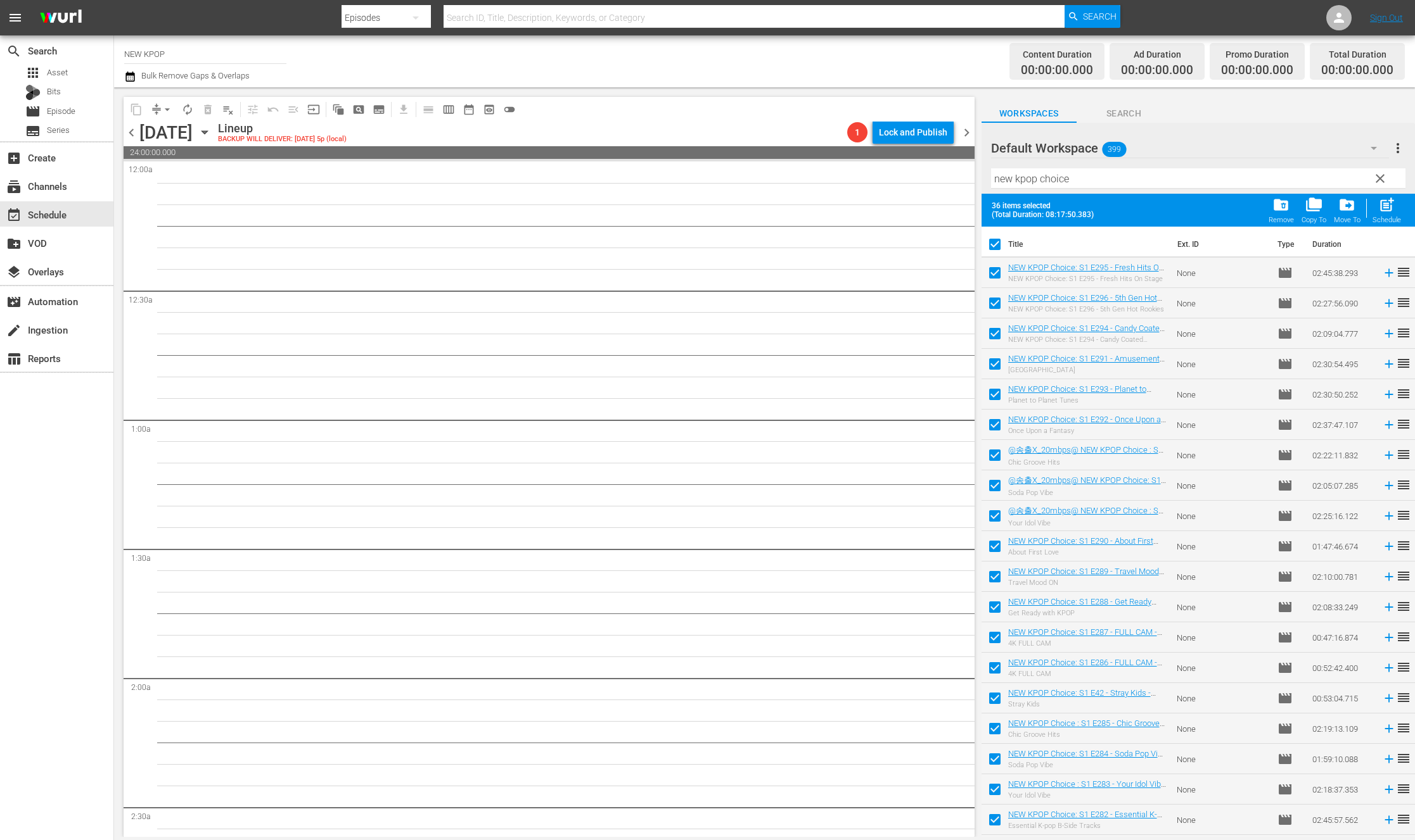
checkbox input "false"
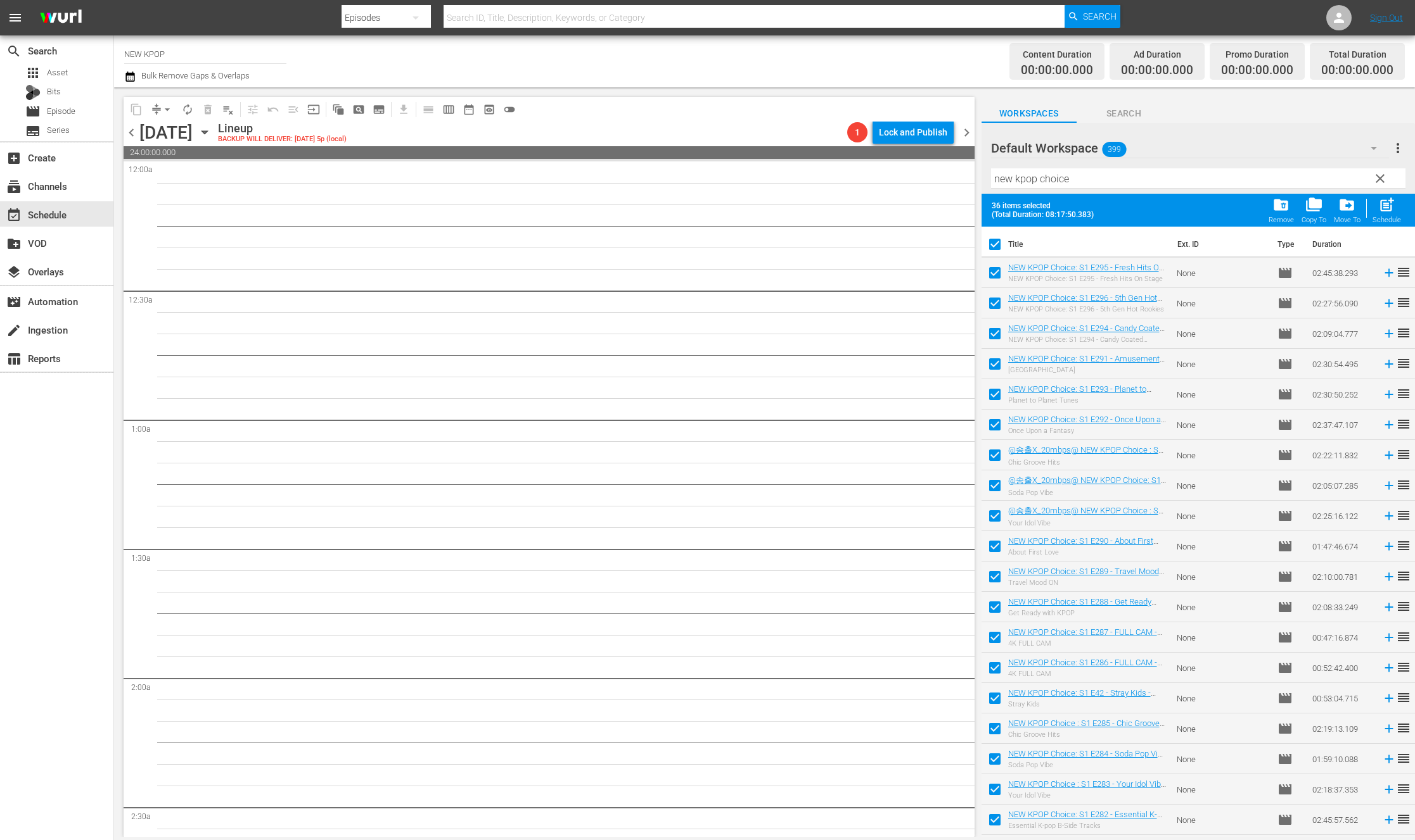
checkbox input "false"
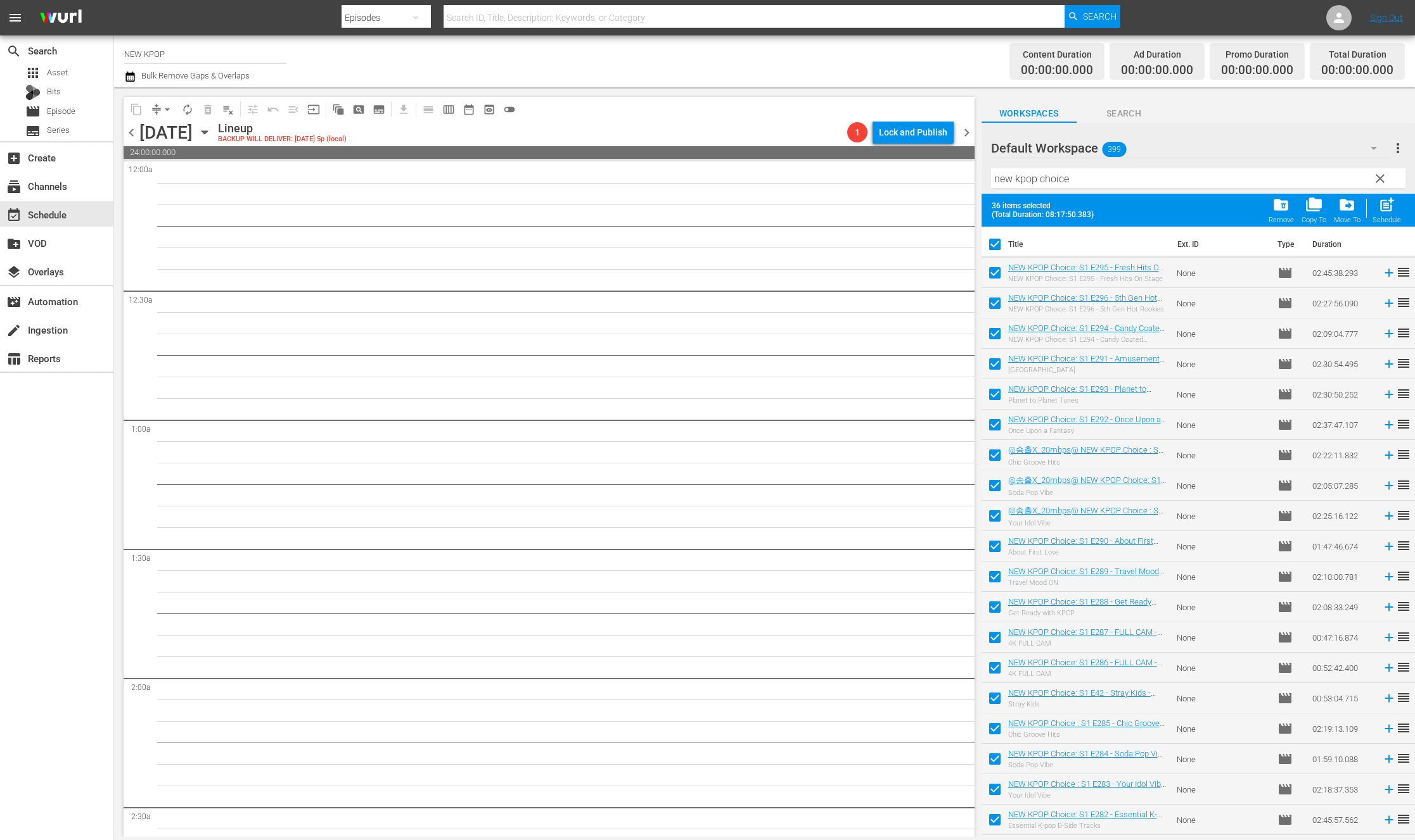
checkbox input "false"
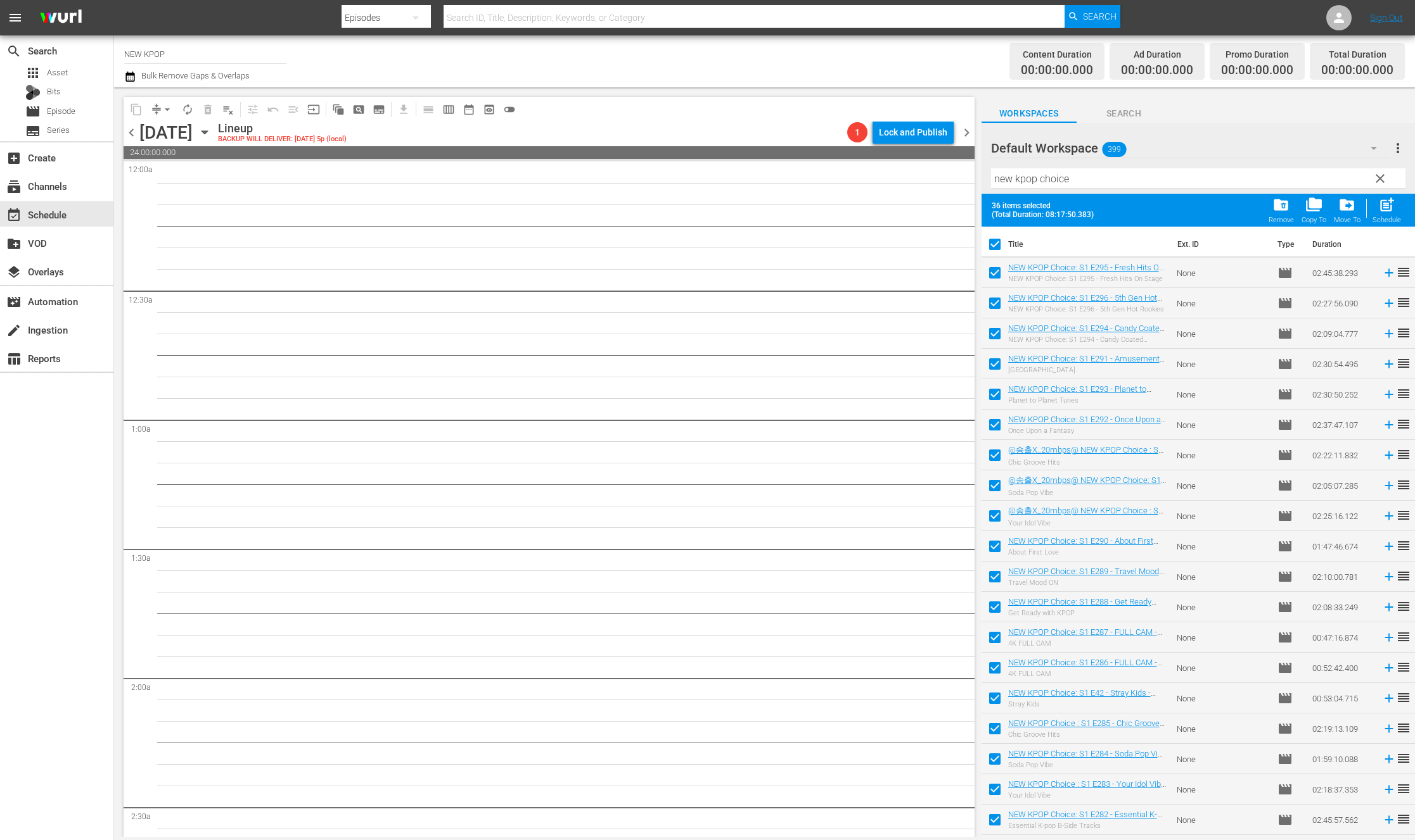
checkbox input "false"
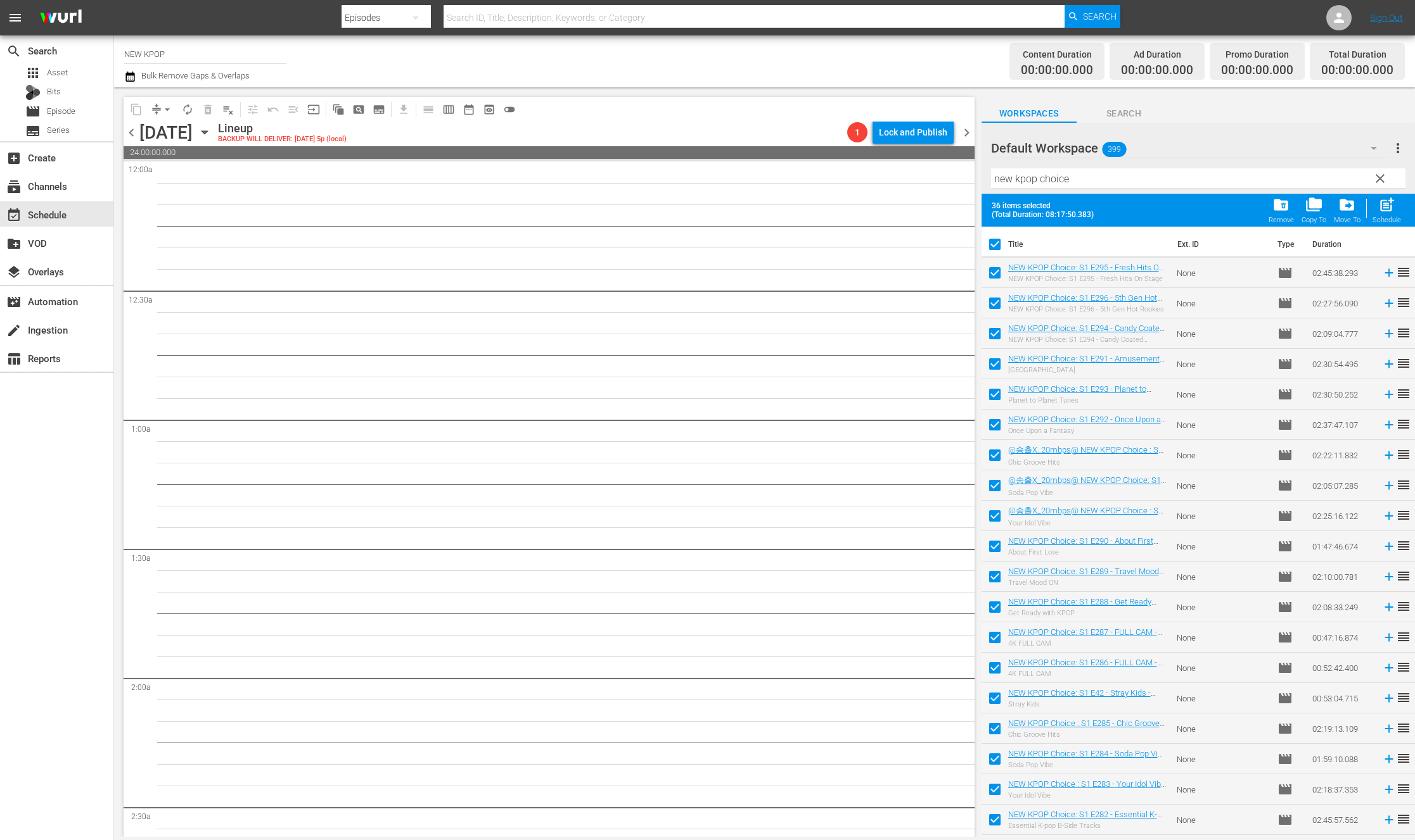
checkbox input "false"
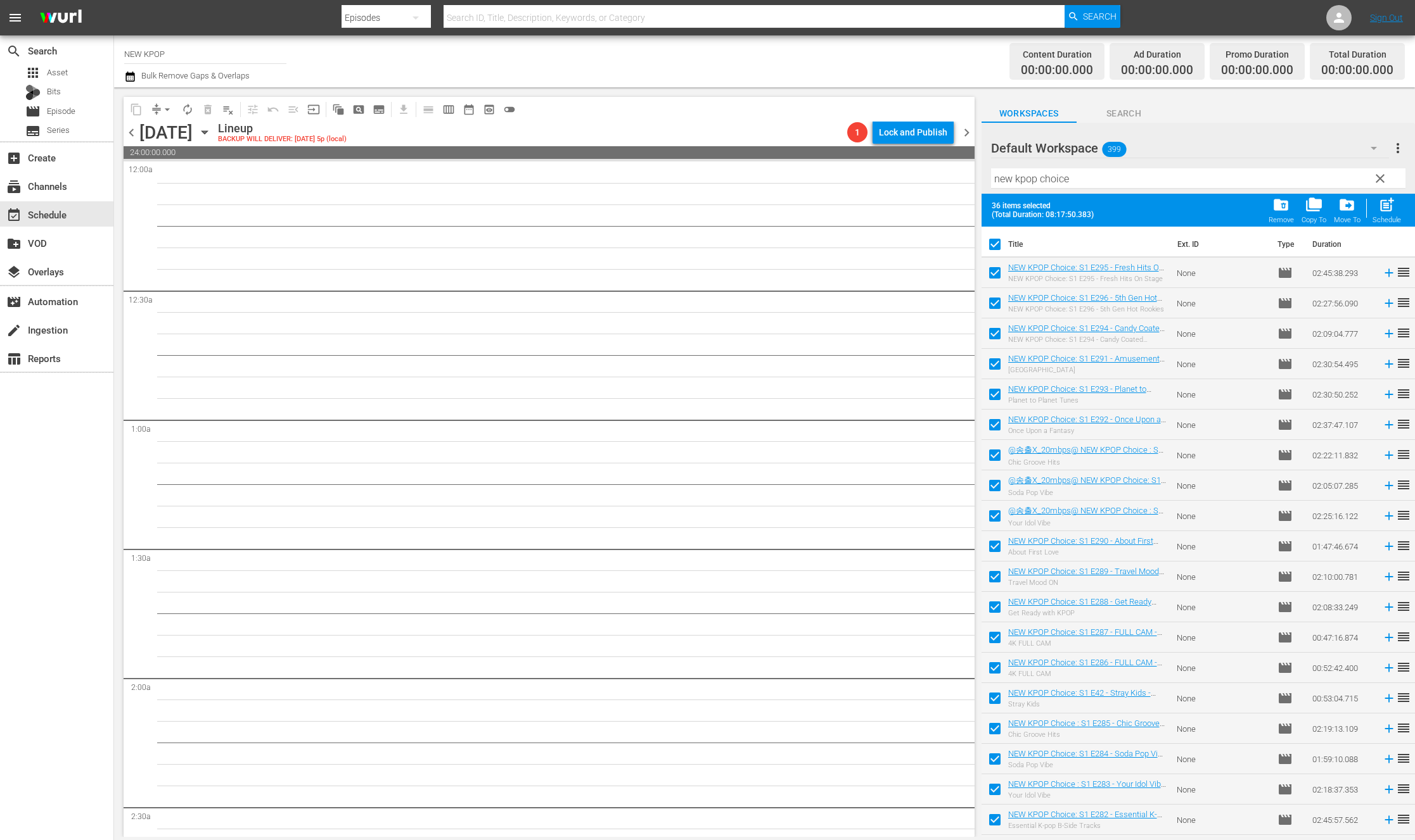
checkbox input "false"
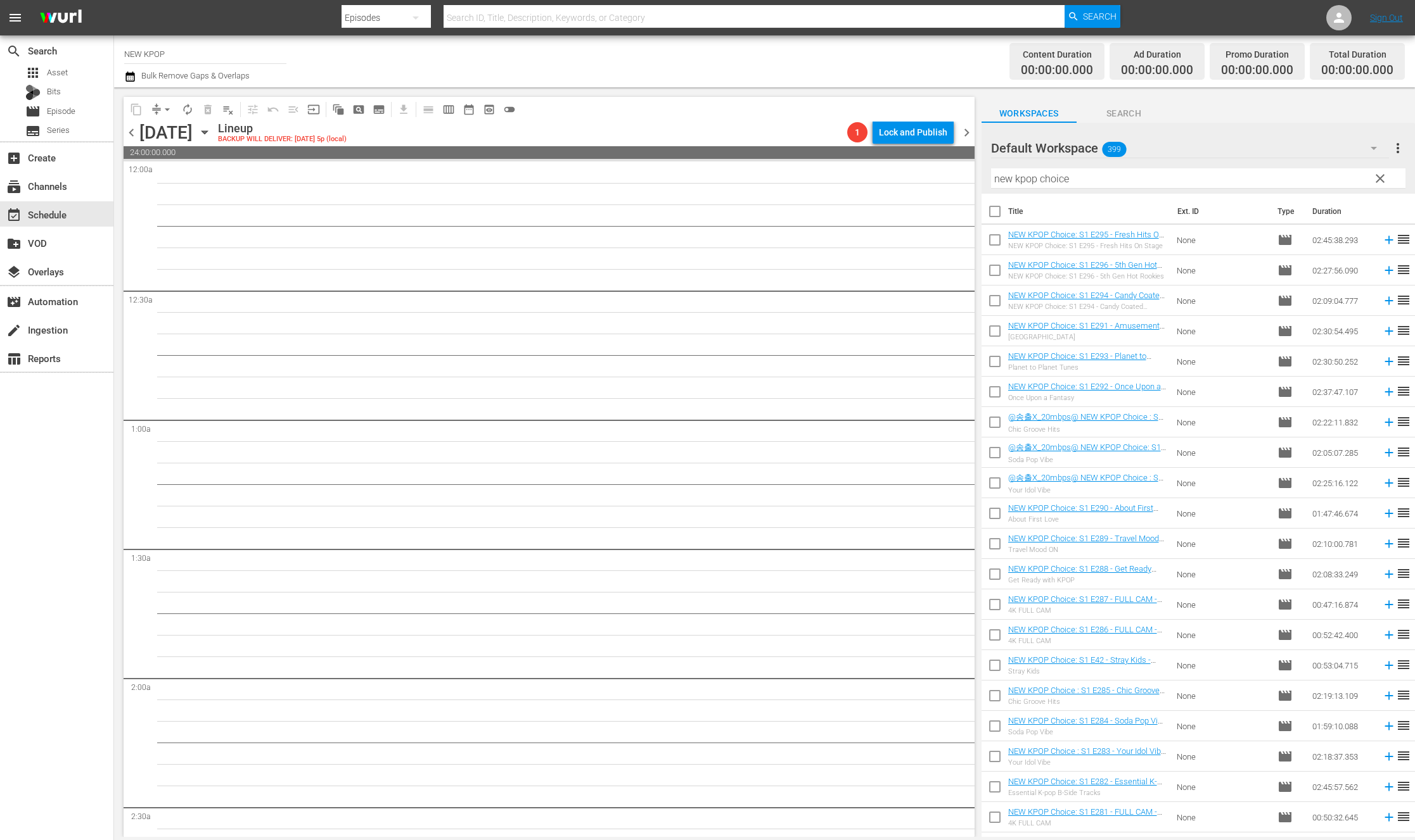
click at [998, 213] on input "checkbox" at bounding box center [994, 214] width 27 height 27
checkbox input "true"
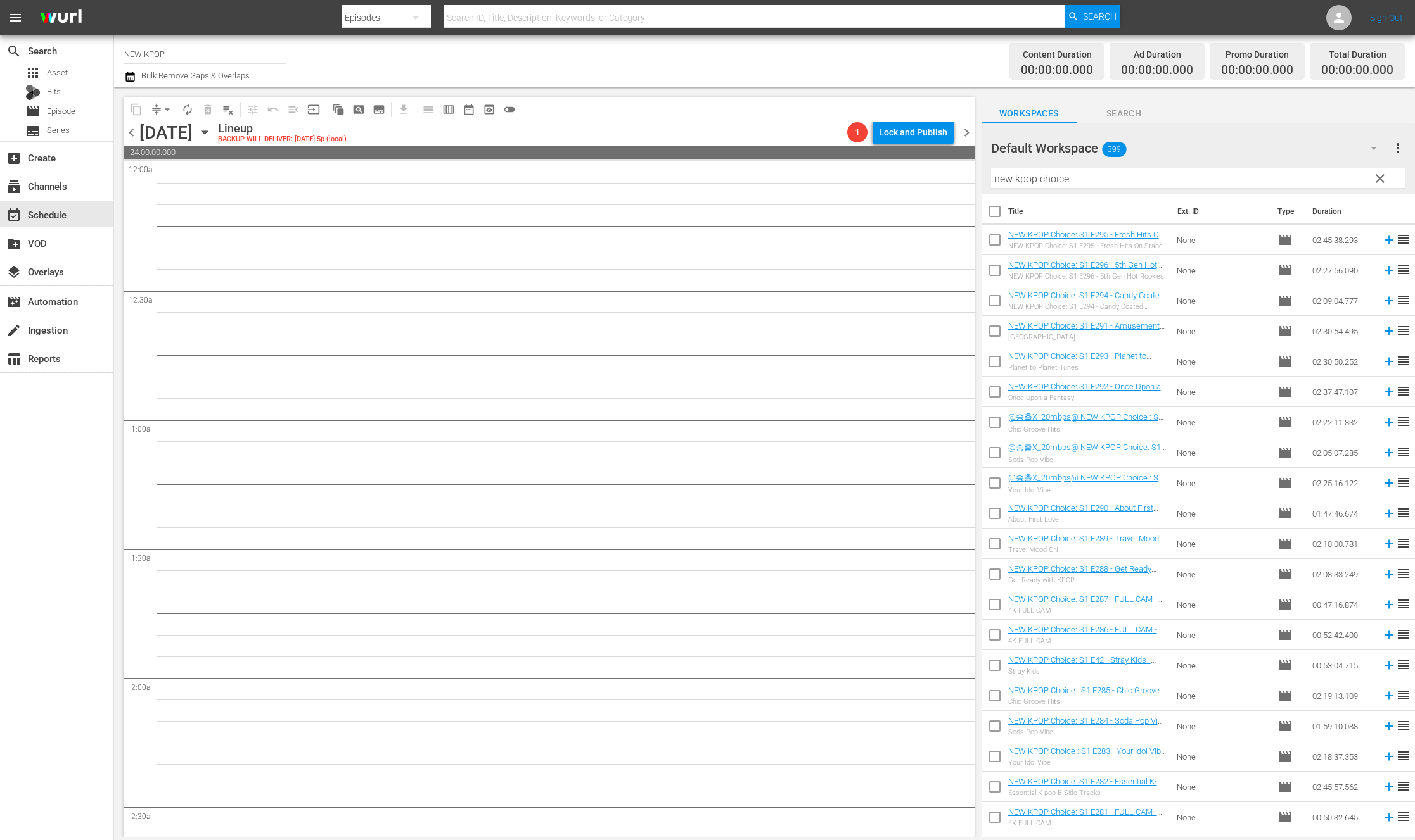
checkbox input "true"
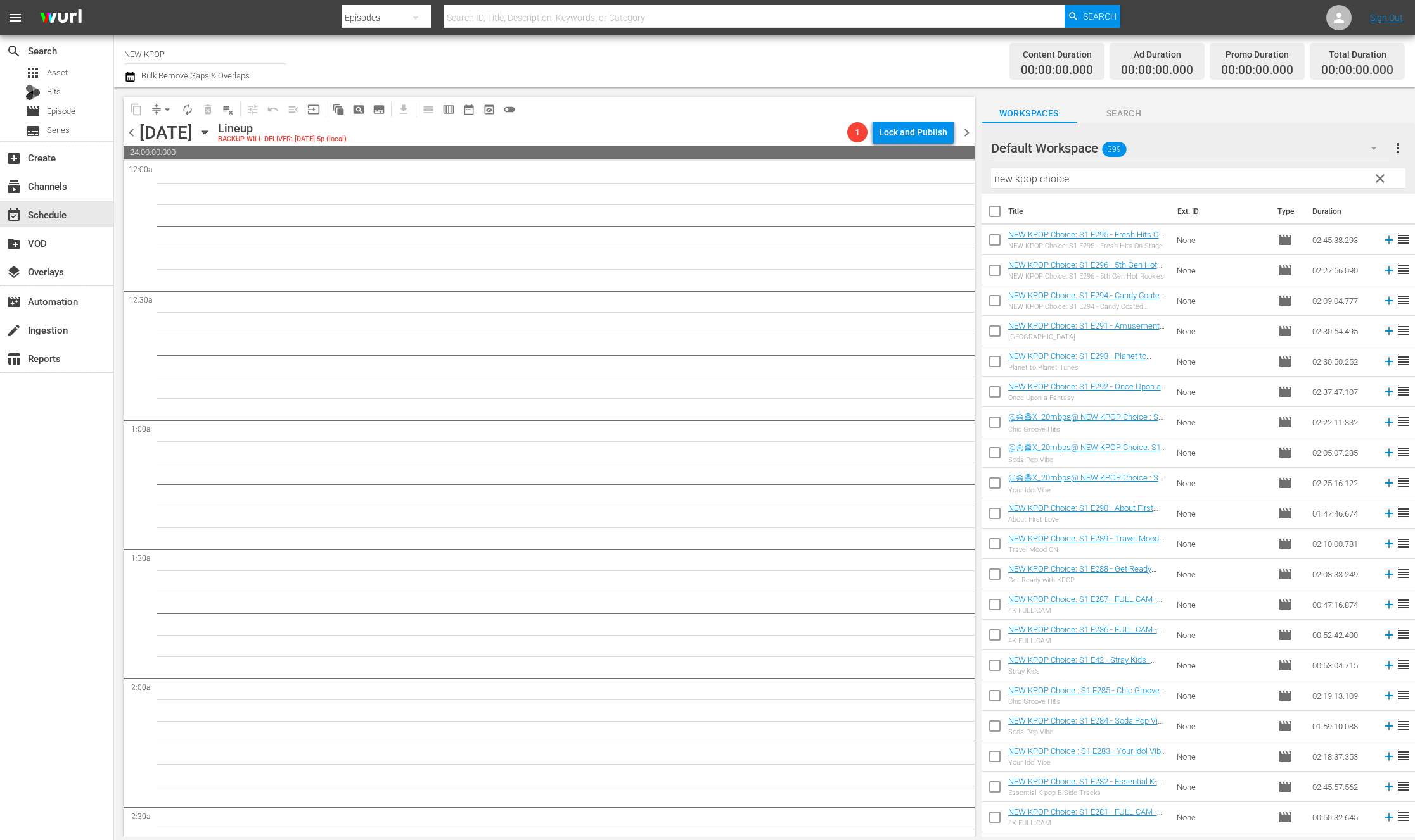
checkbox input "true"
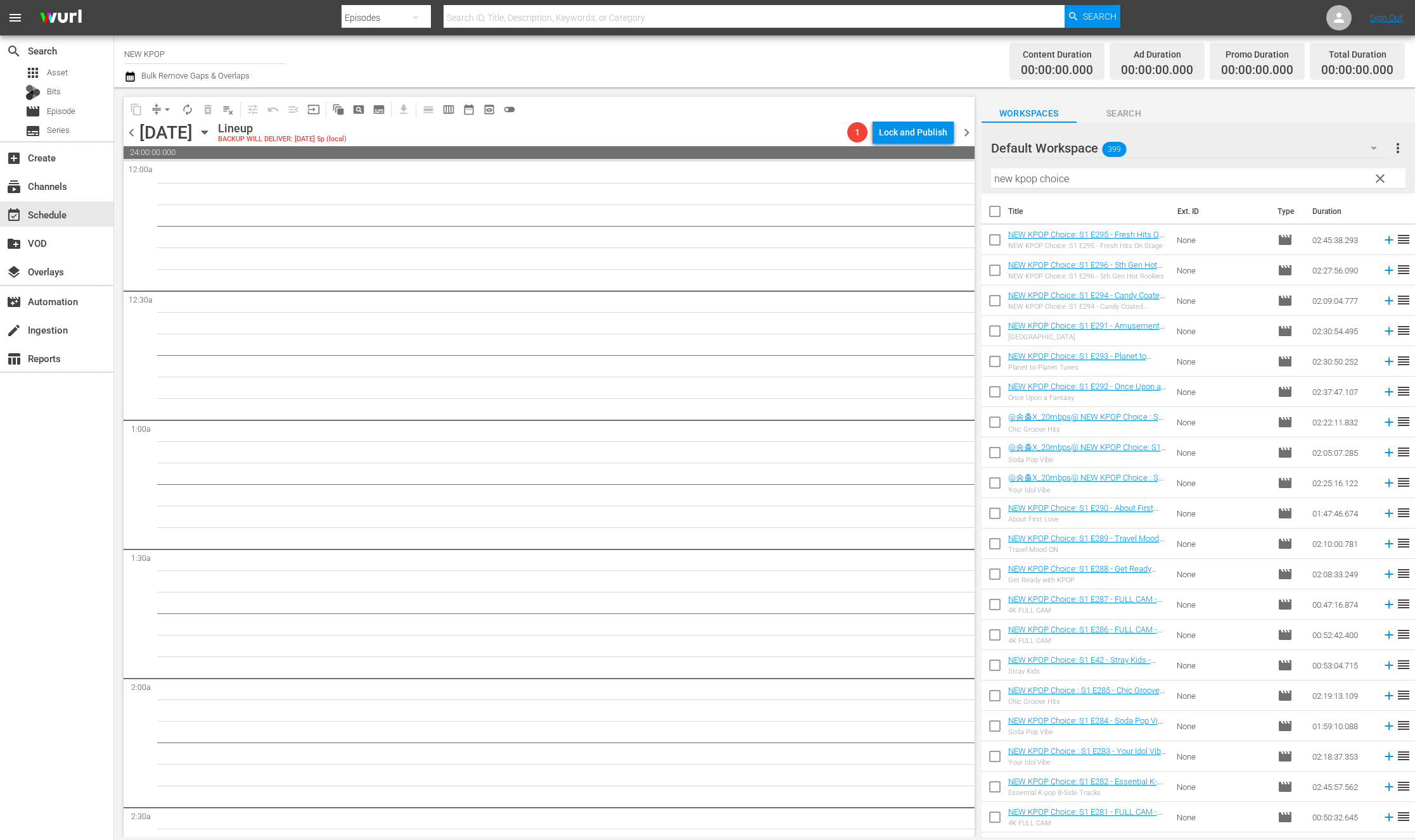
checkbox input "true"
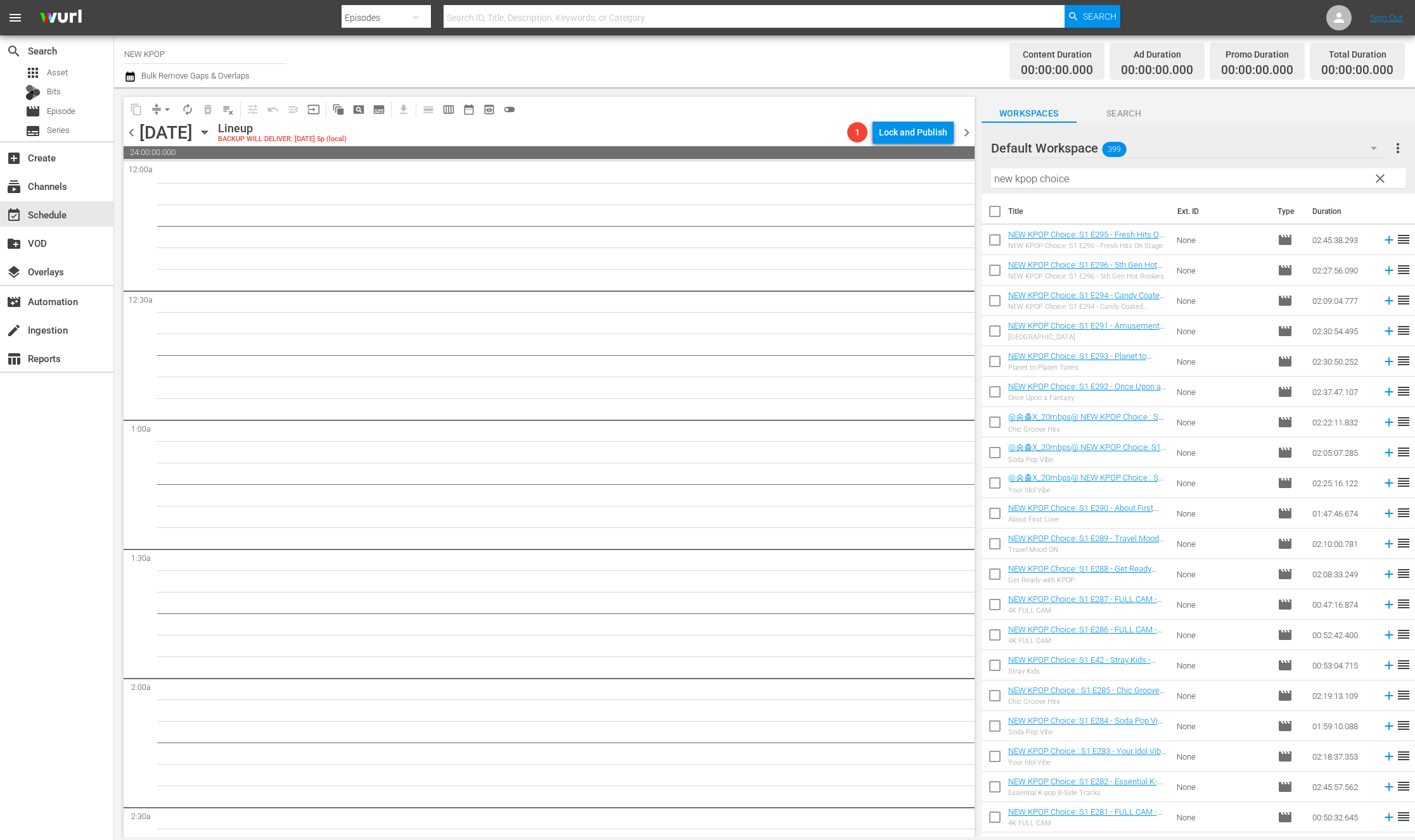
checkbox input "true"
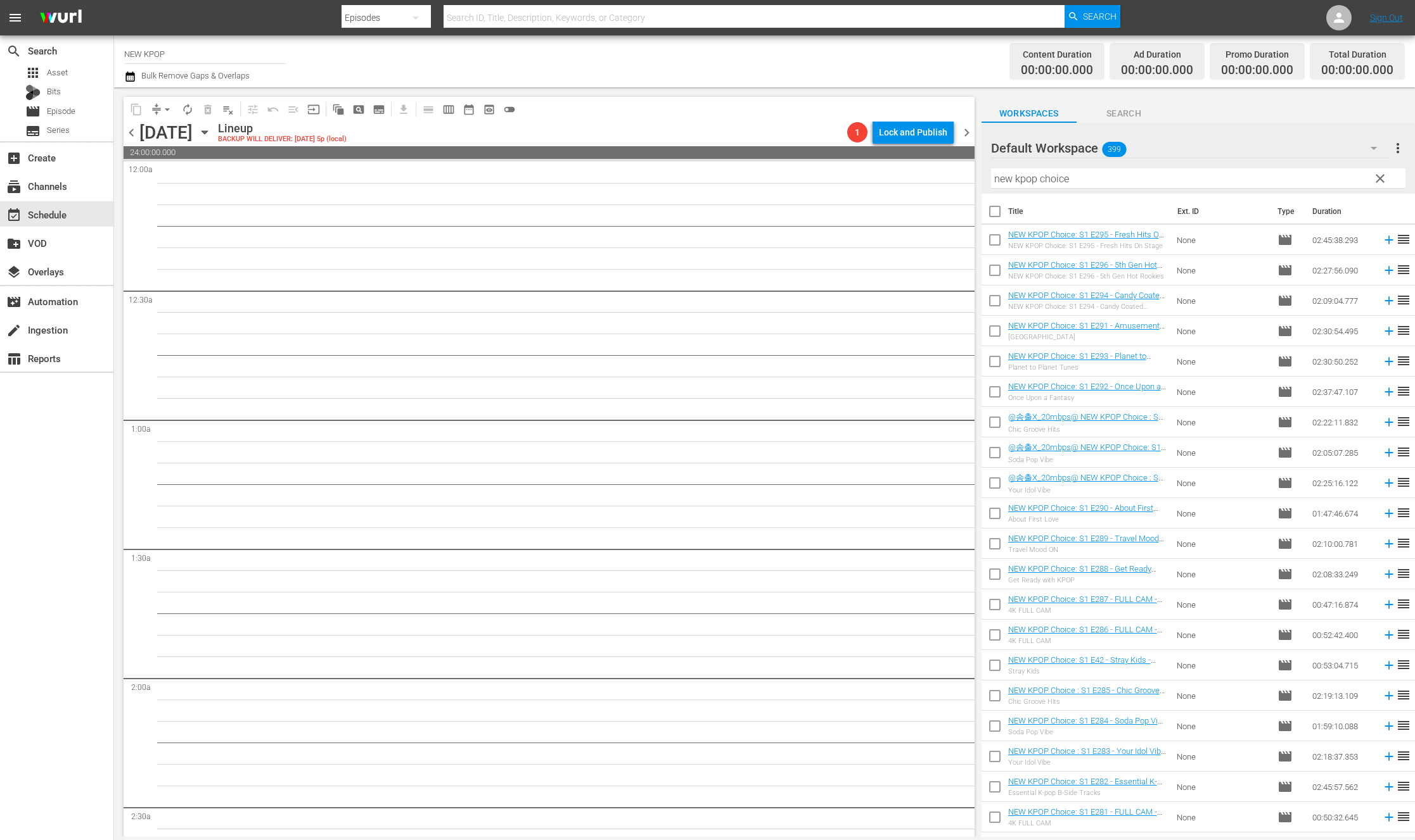
checkbox input "true"
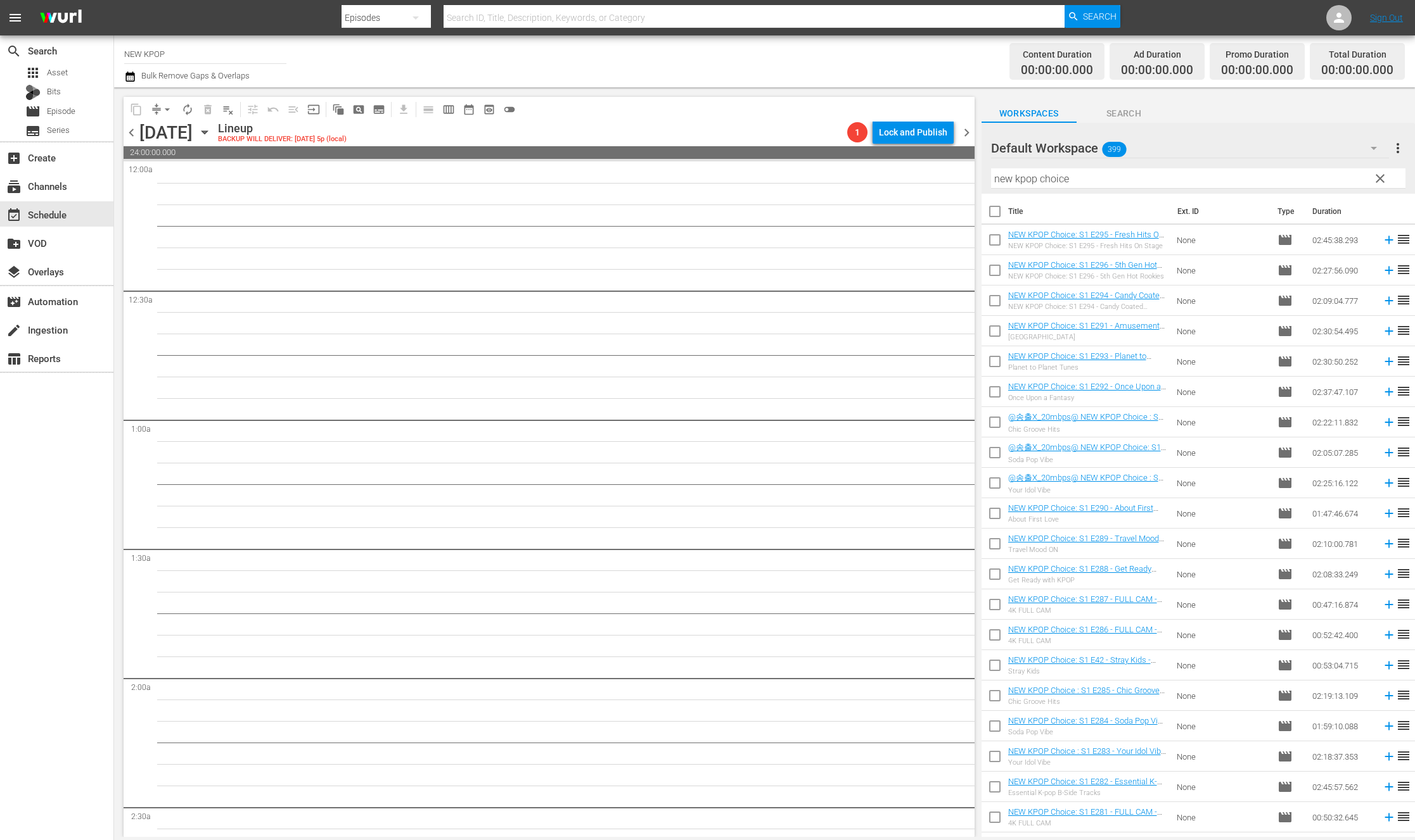
checkbox input "true"
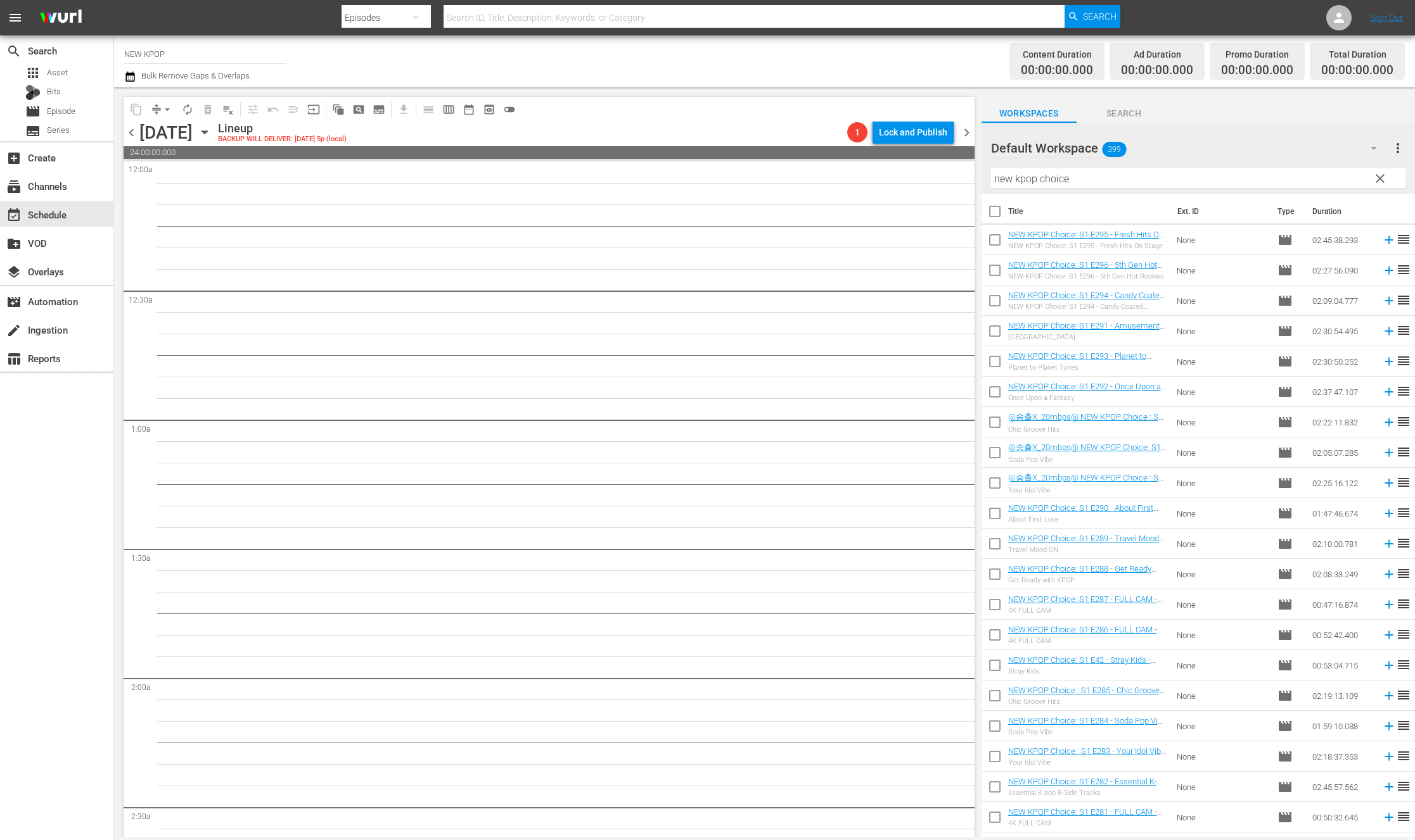
checkbox input "true"
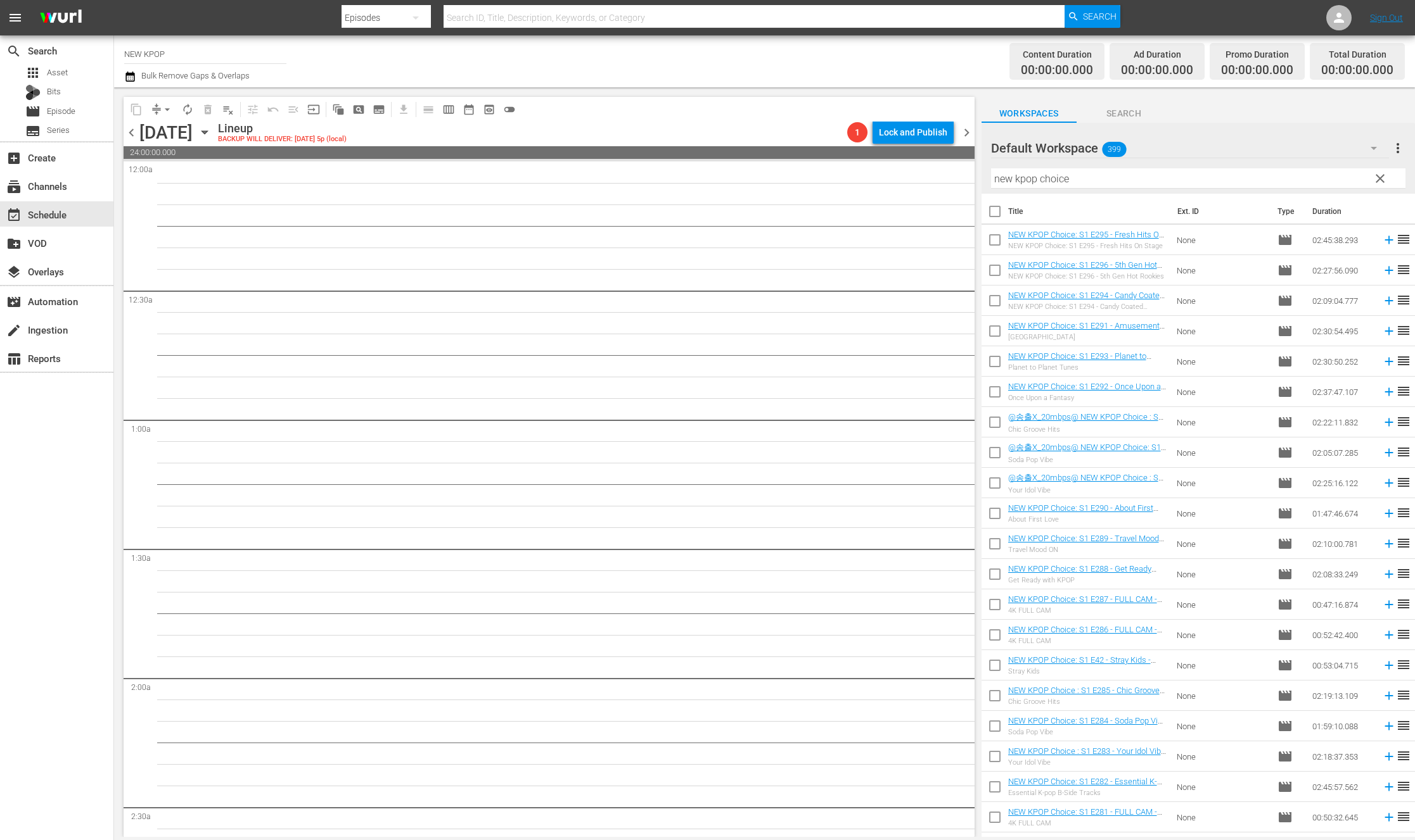
checkbox input "true"
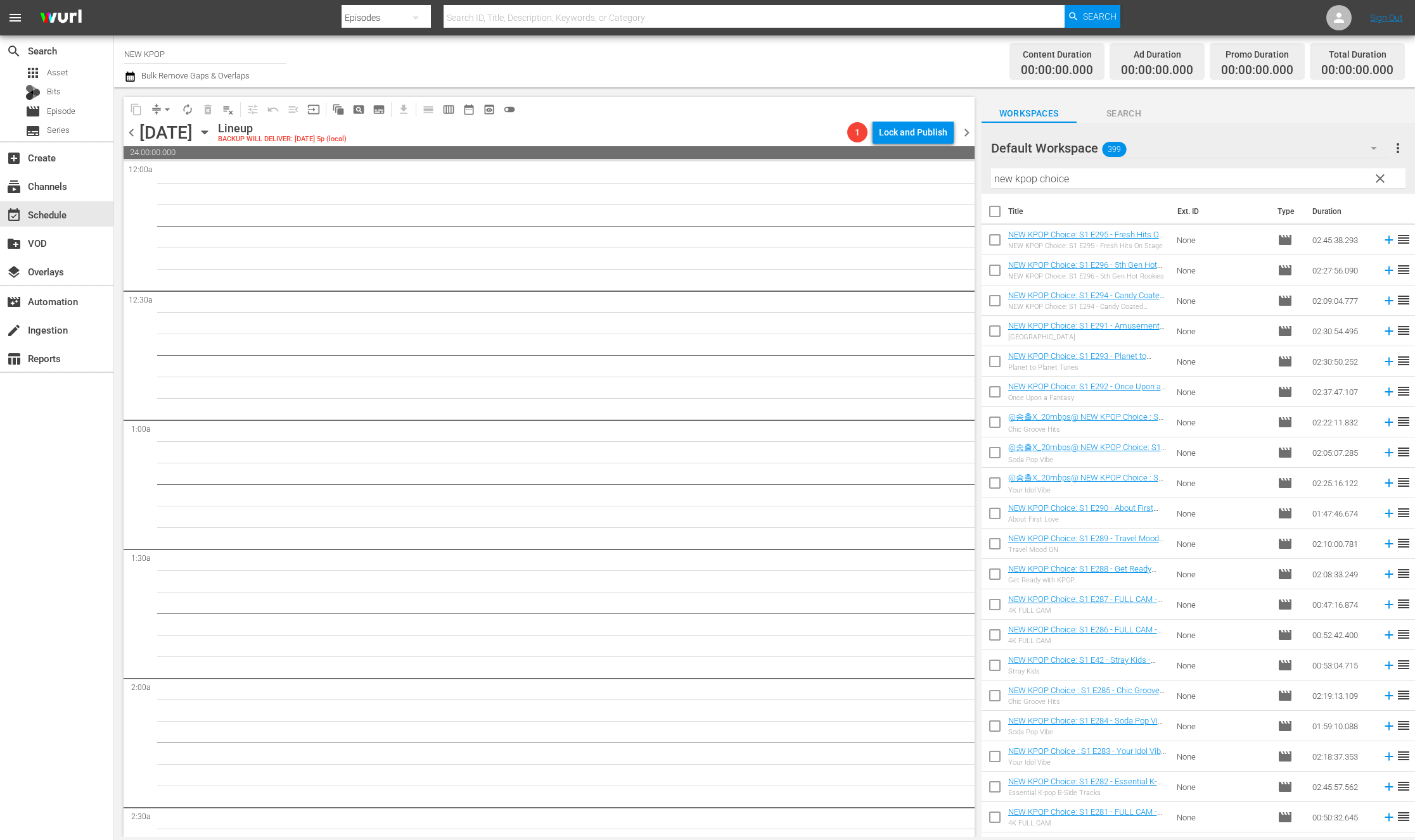
checkbox input "true"
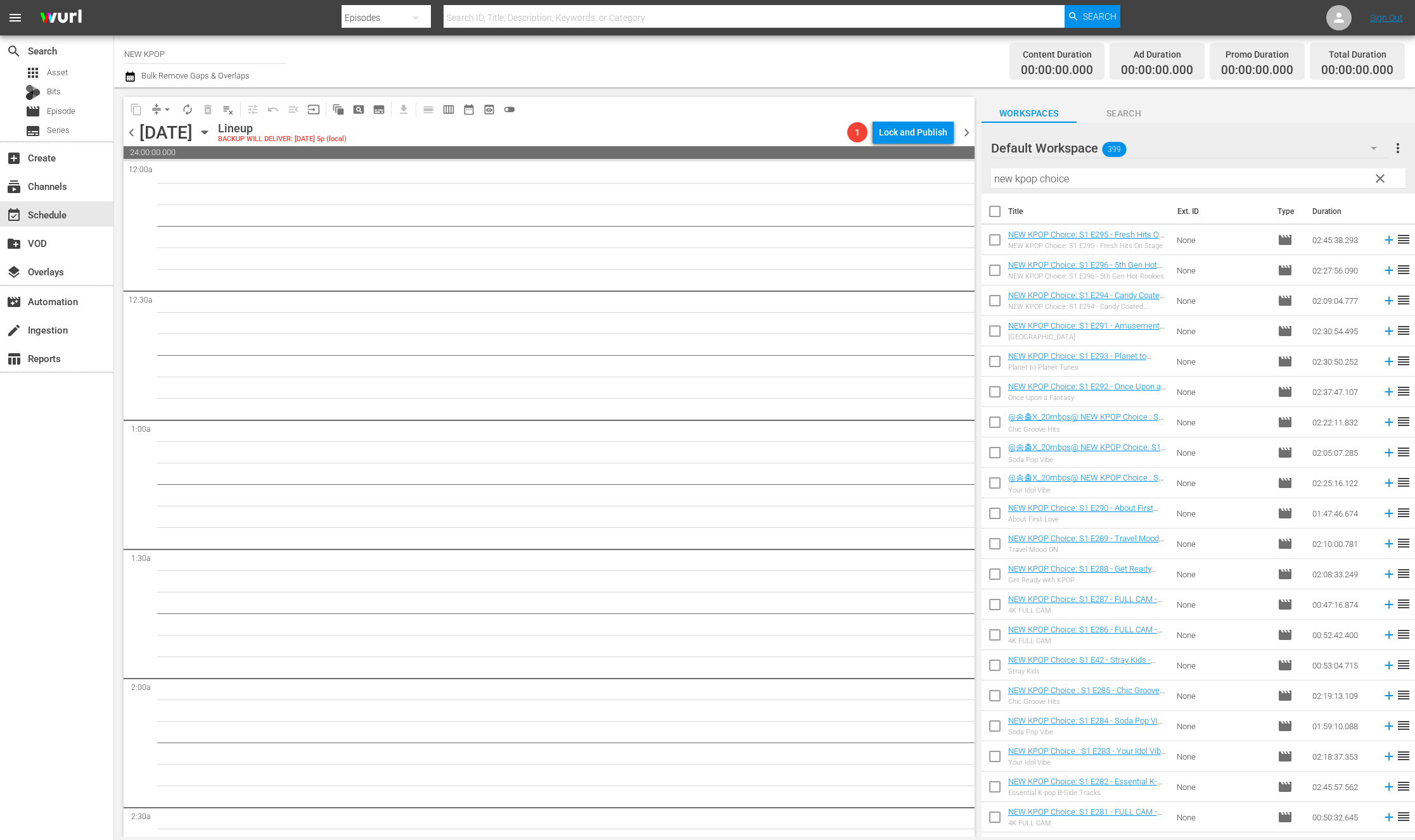
checkbox input "true"
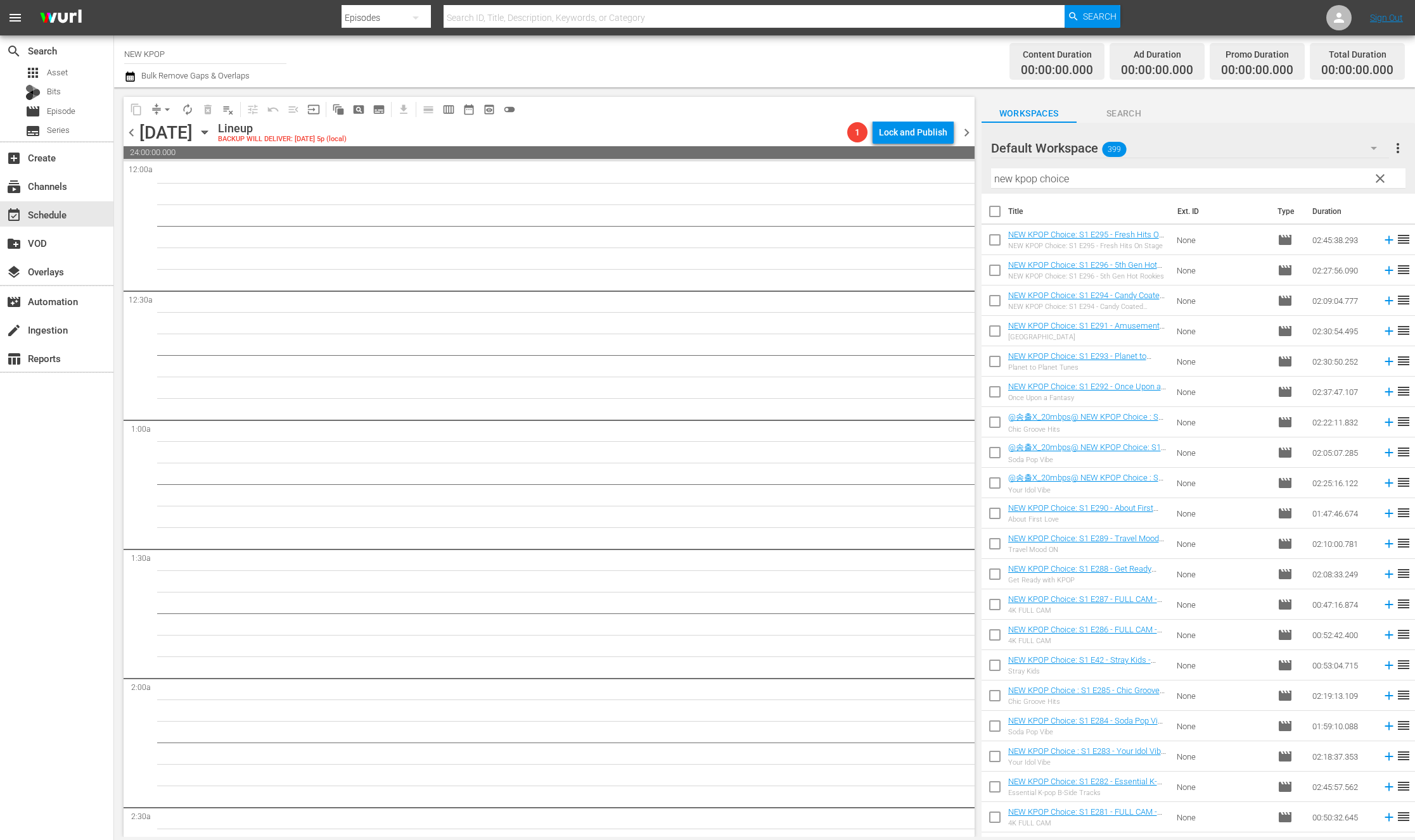
checkbox input "true"
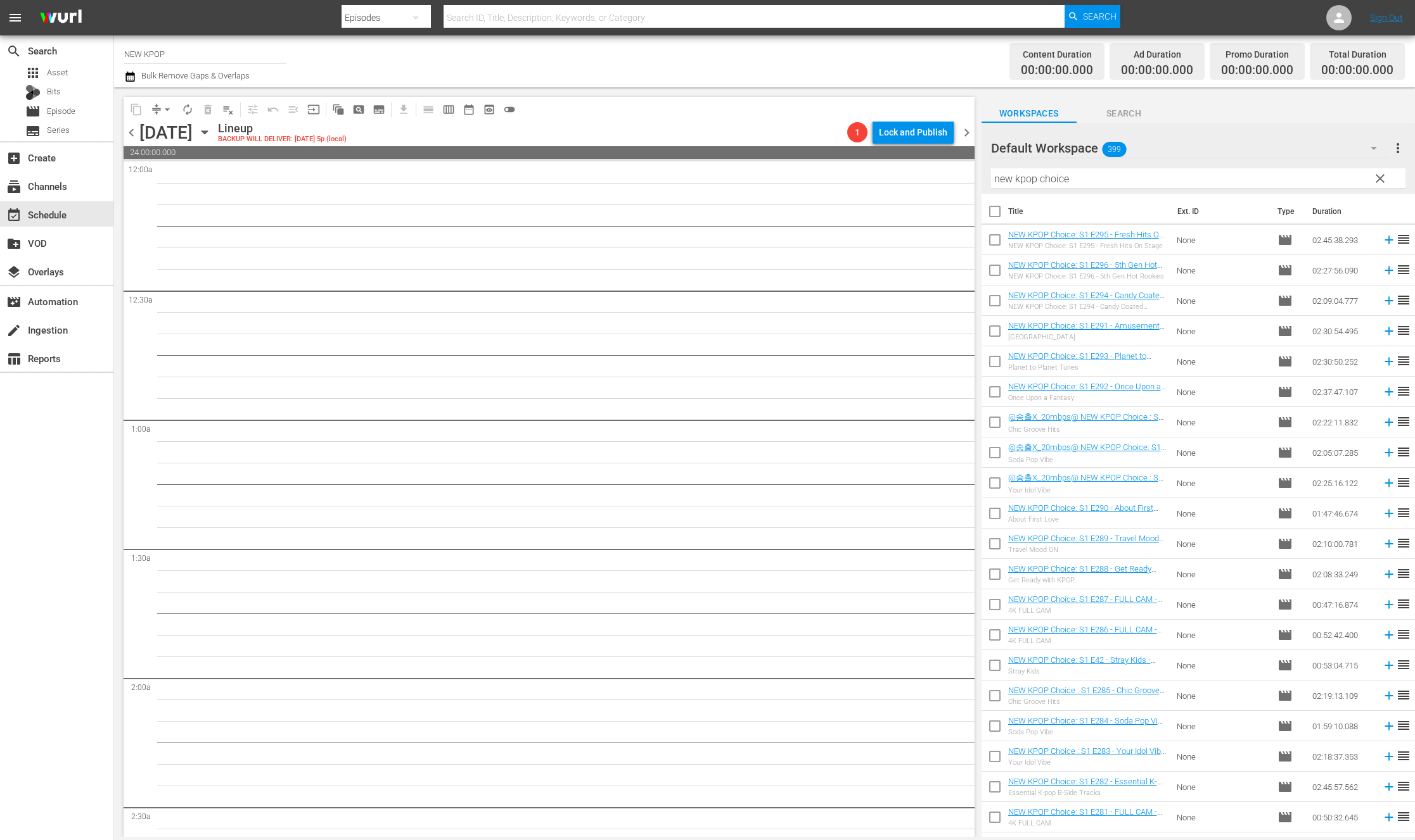
checkbox input "true"
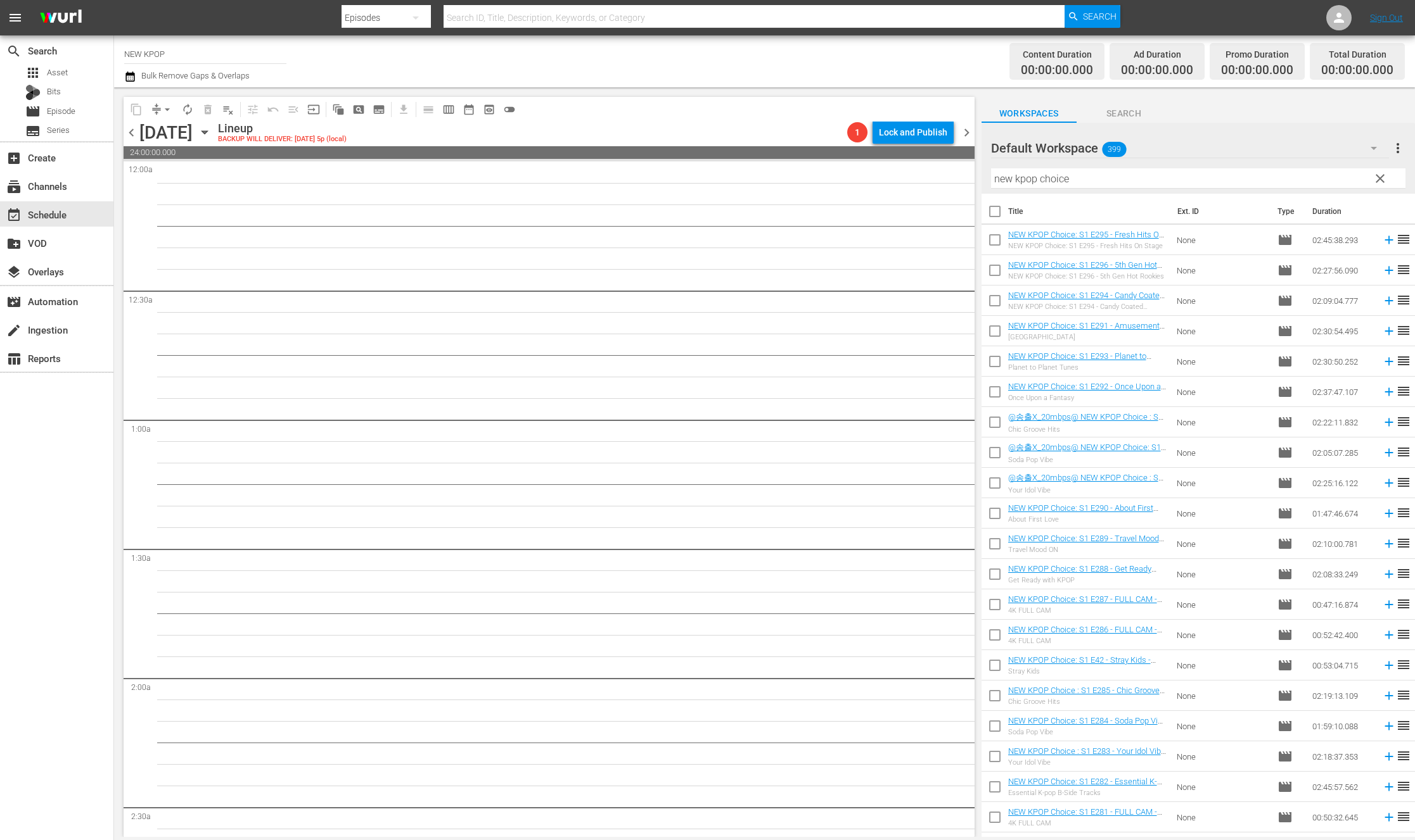
checkbox input "true"
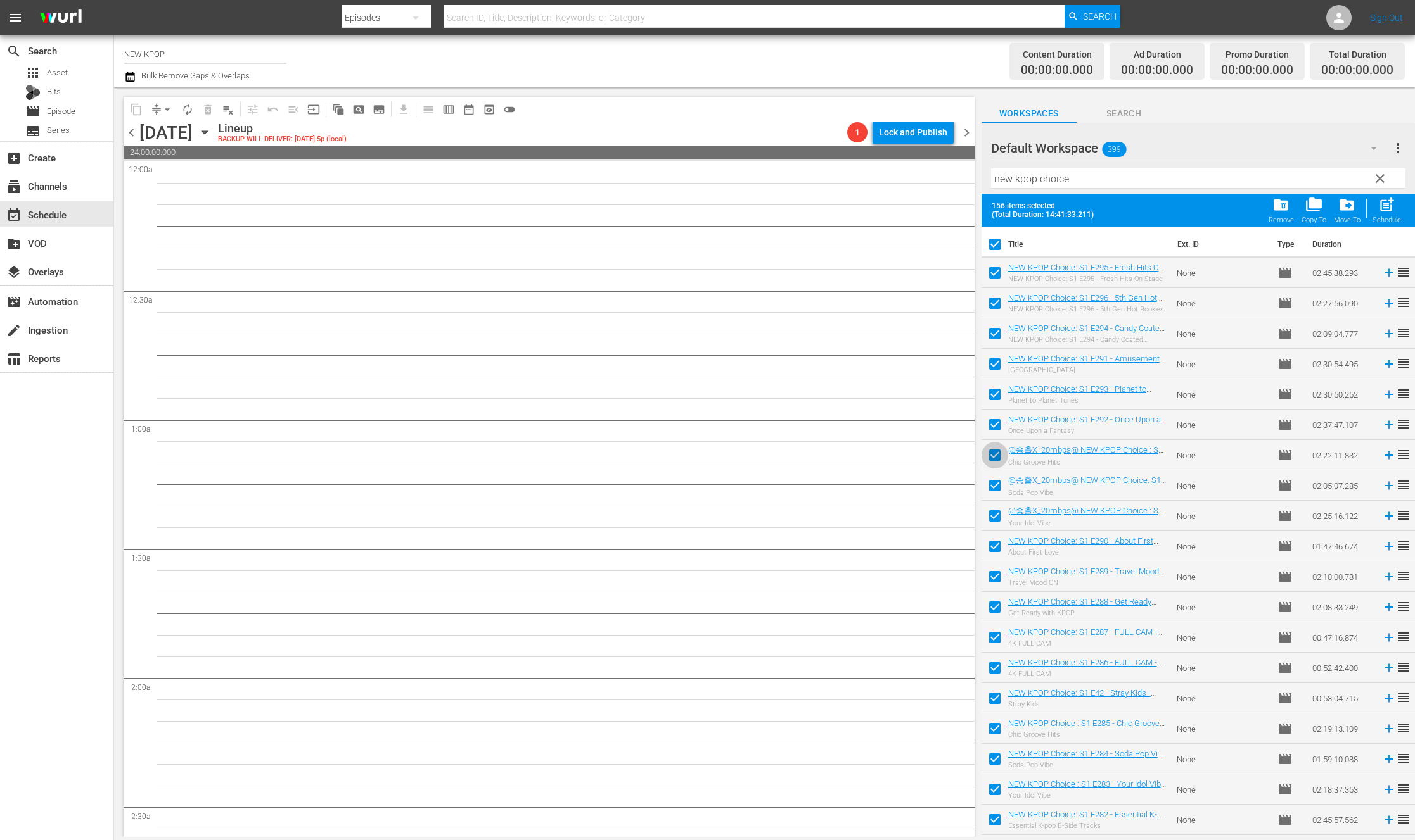
drag, startPoint x: 990, startPoint y: 453, endPoint x: 988, endPoint y: 470, distance: 17.1
click at [990, 453] on input "checkbox" at bounding box center [994, 458] width 27 height 27
checkbox input "false"
click at [992, 487] on input "checkbox" at bounding box center [994, 488] width 27 height 27
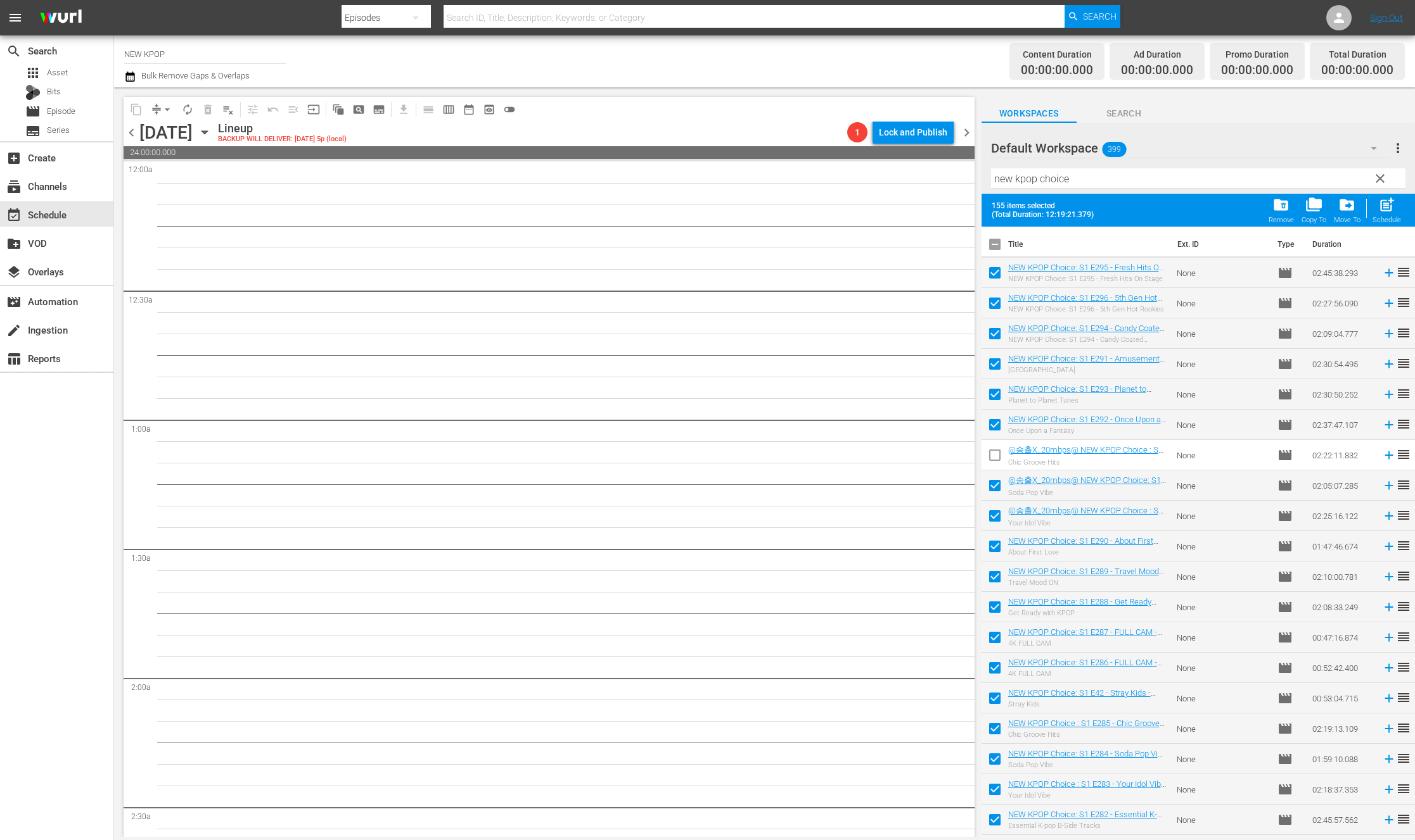
checkbox input "false"
click at [992, 517] on input "checkbox" at bounding box center [994, 519] width 27 height 27
checkbox input "false"
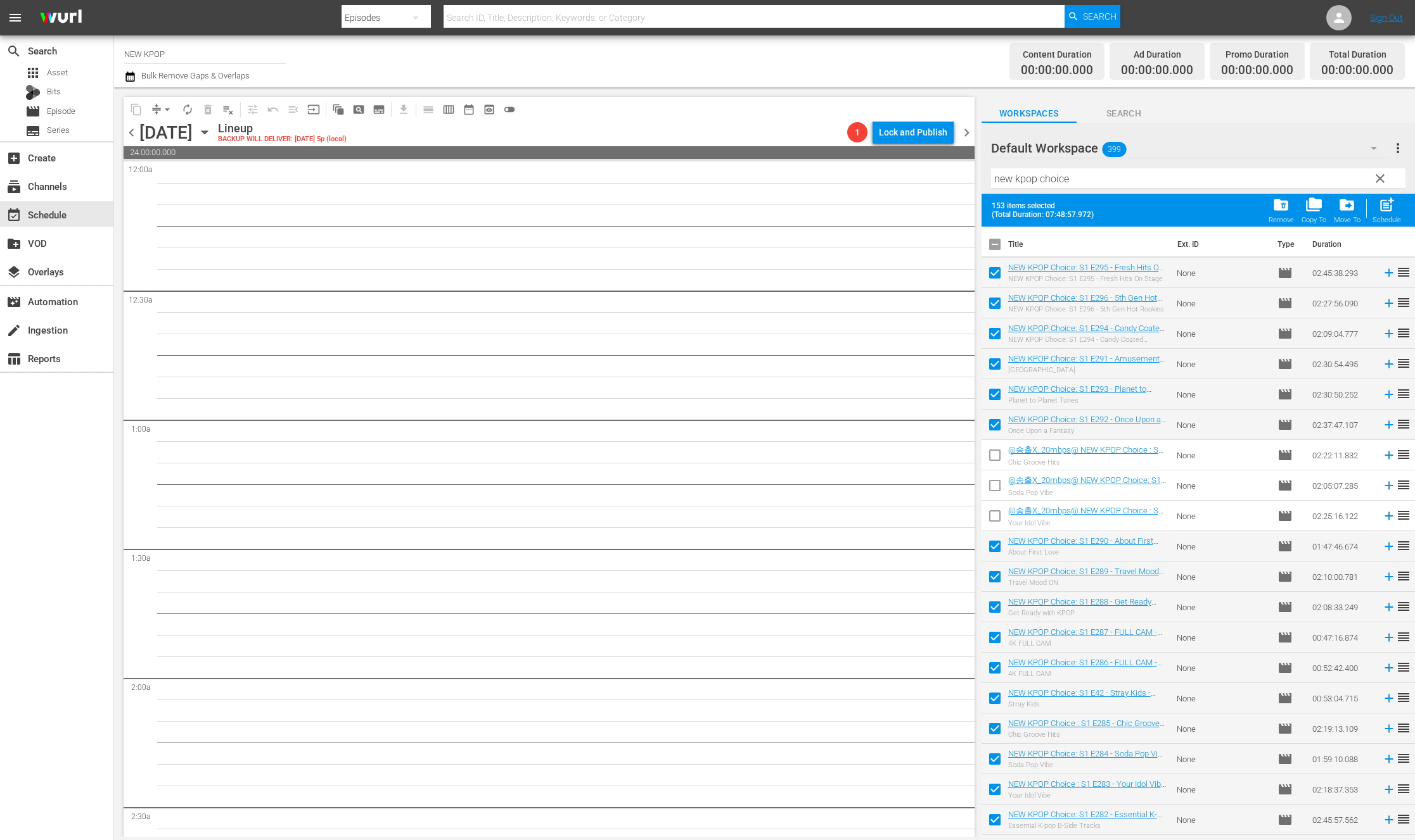
drag, startPoint x: 992, startPoint y: 246, endPoint x: 997, endPoint y: 275, distance: 29.4
click at [993, 246] on input "checkbox" at bounding box center [994, 247] width 27 height 27
checkbox input "true"
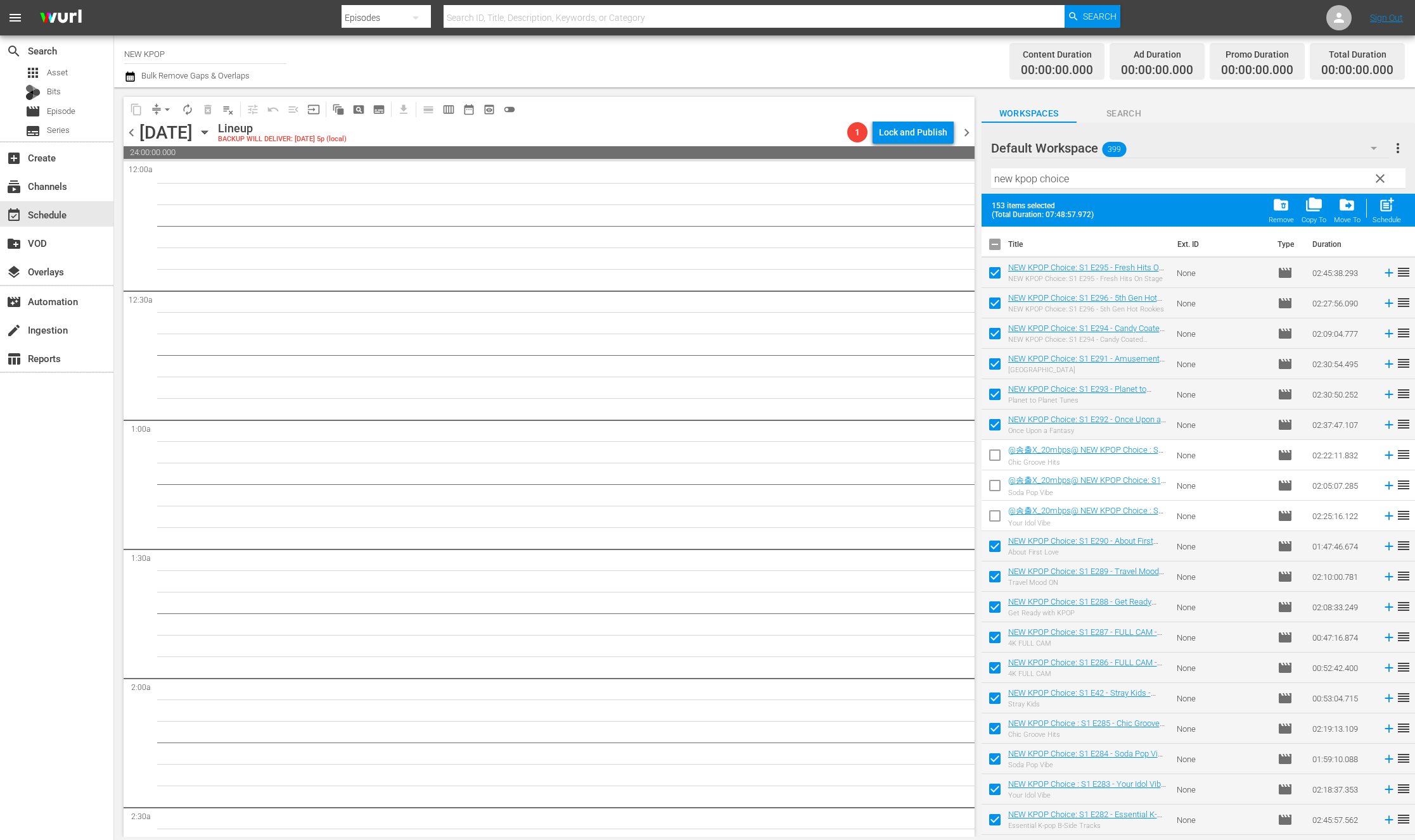
checkbox input "true"
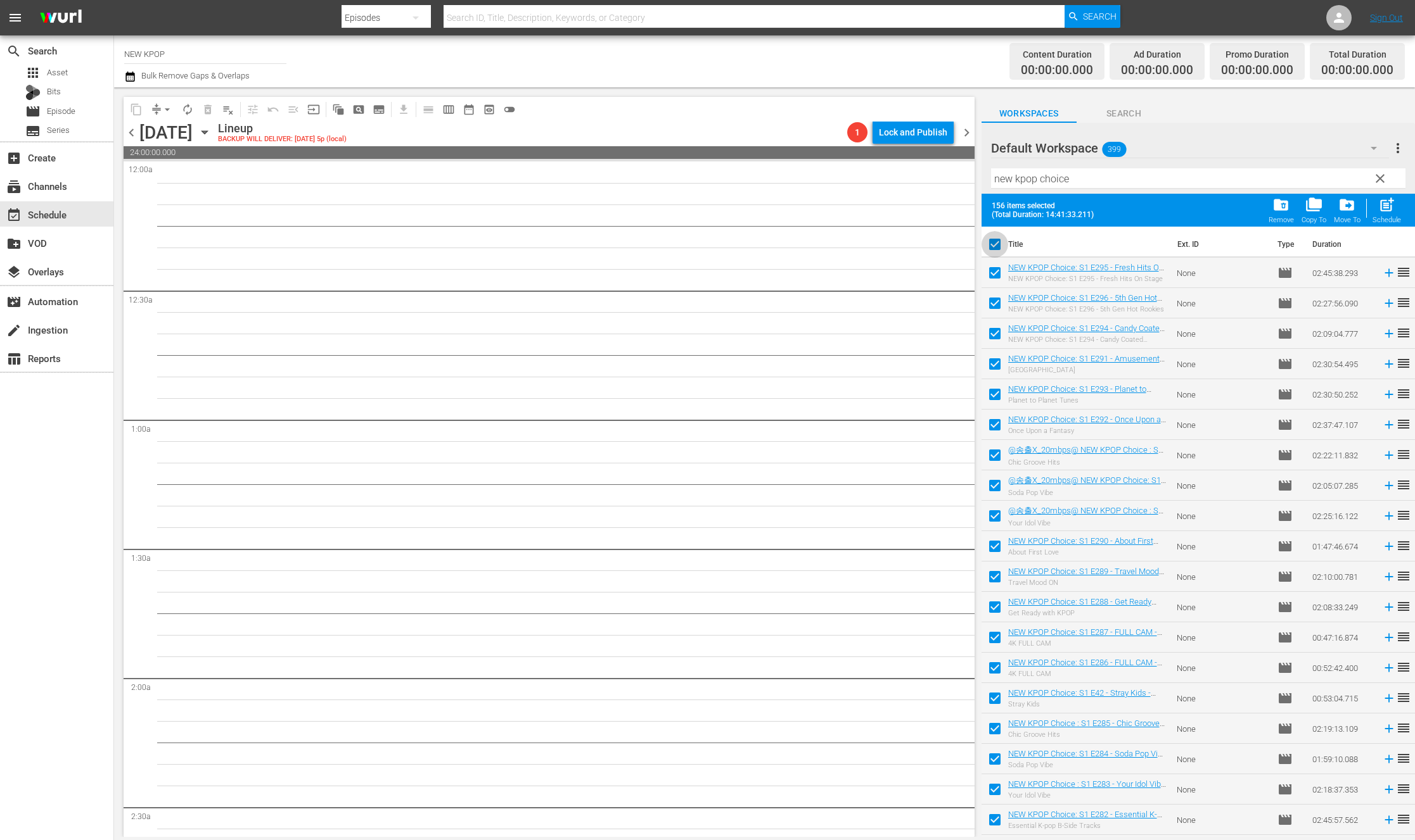
click at [996, 248] on input "checkbox" at bounding box center [994, 247] width 27 height 27
checkbox input "false"
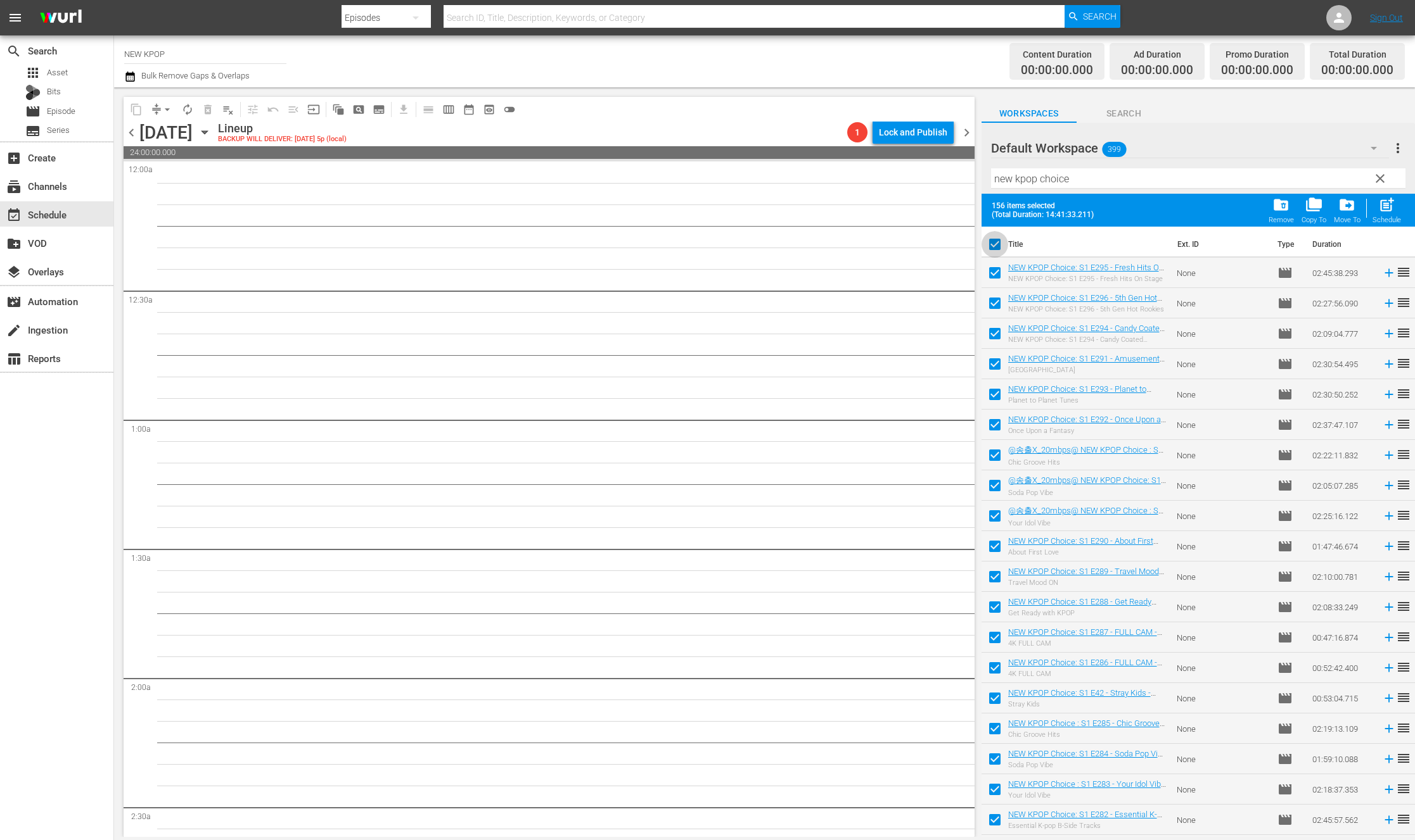
checkbox input "false"
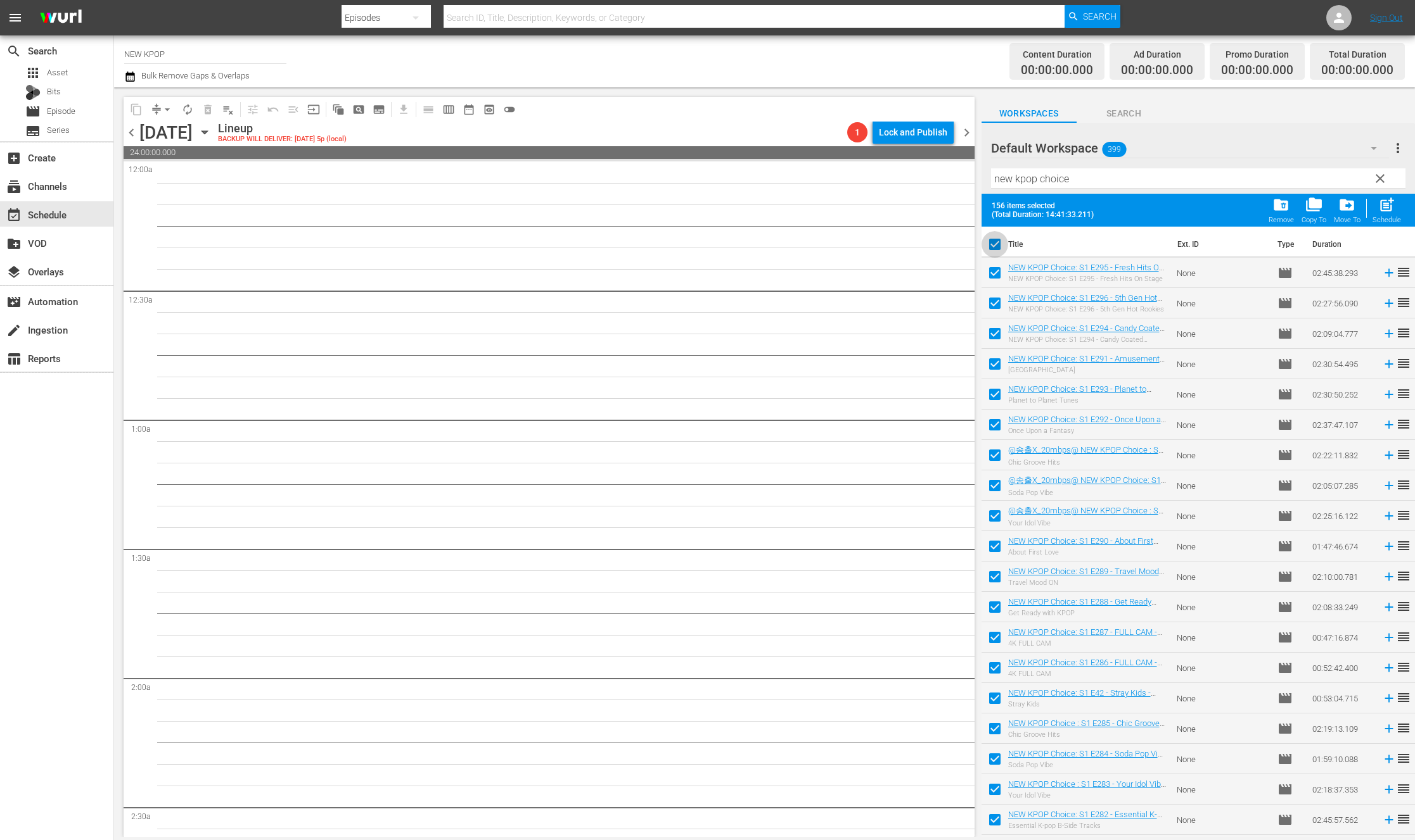
checkbox input "false"
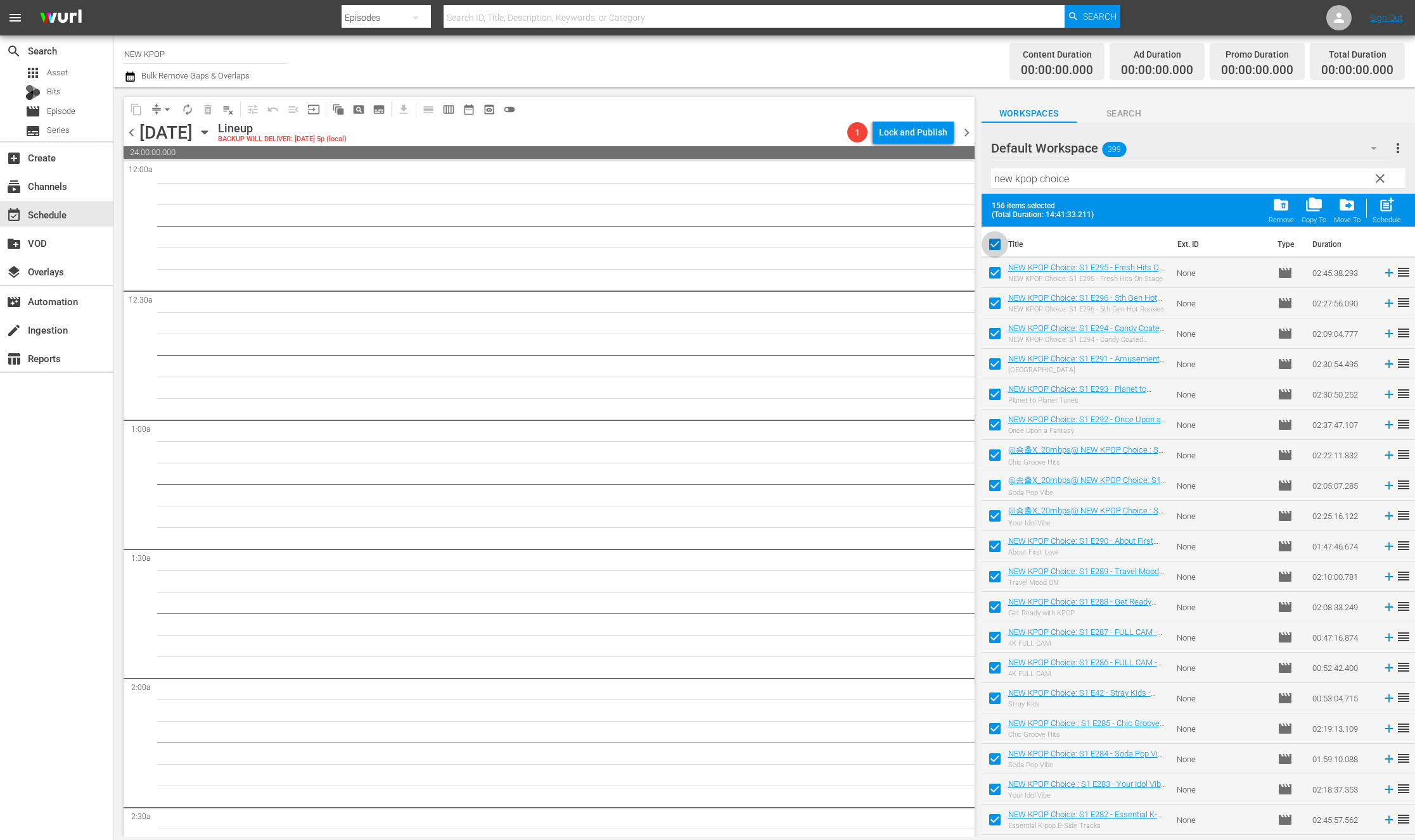
checkbox input "false"
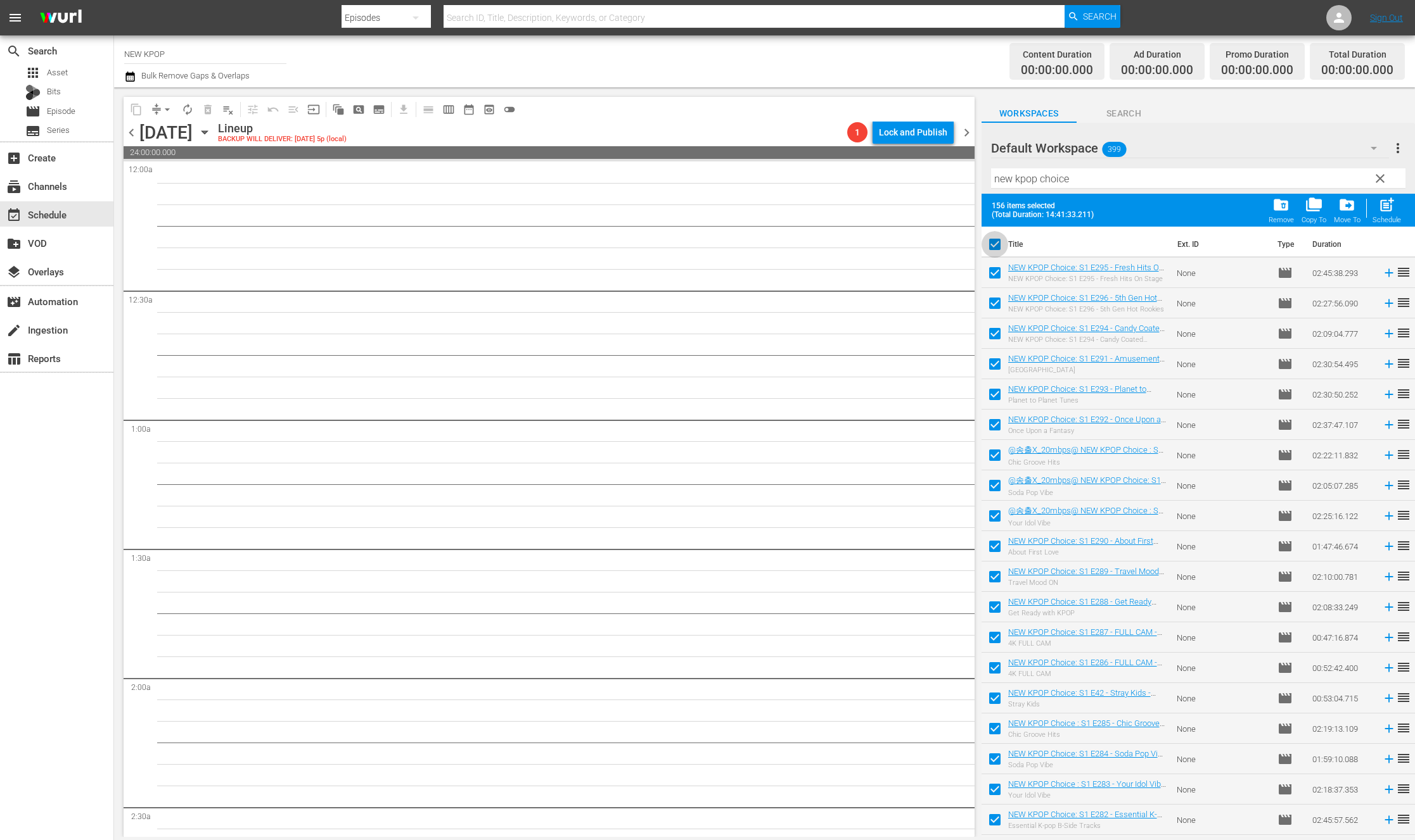
checkbox input "false"
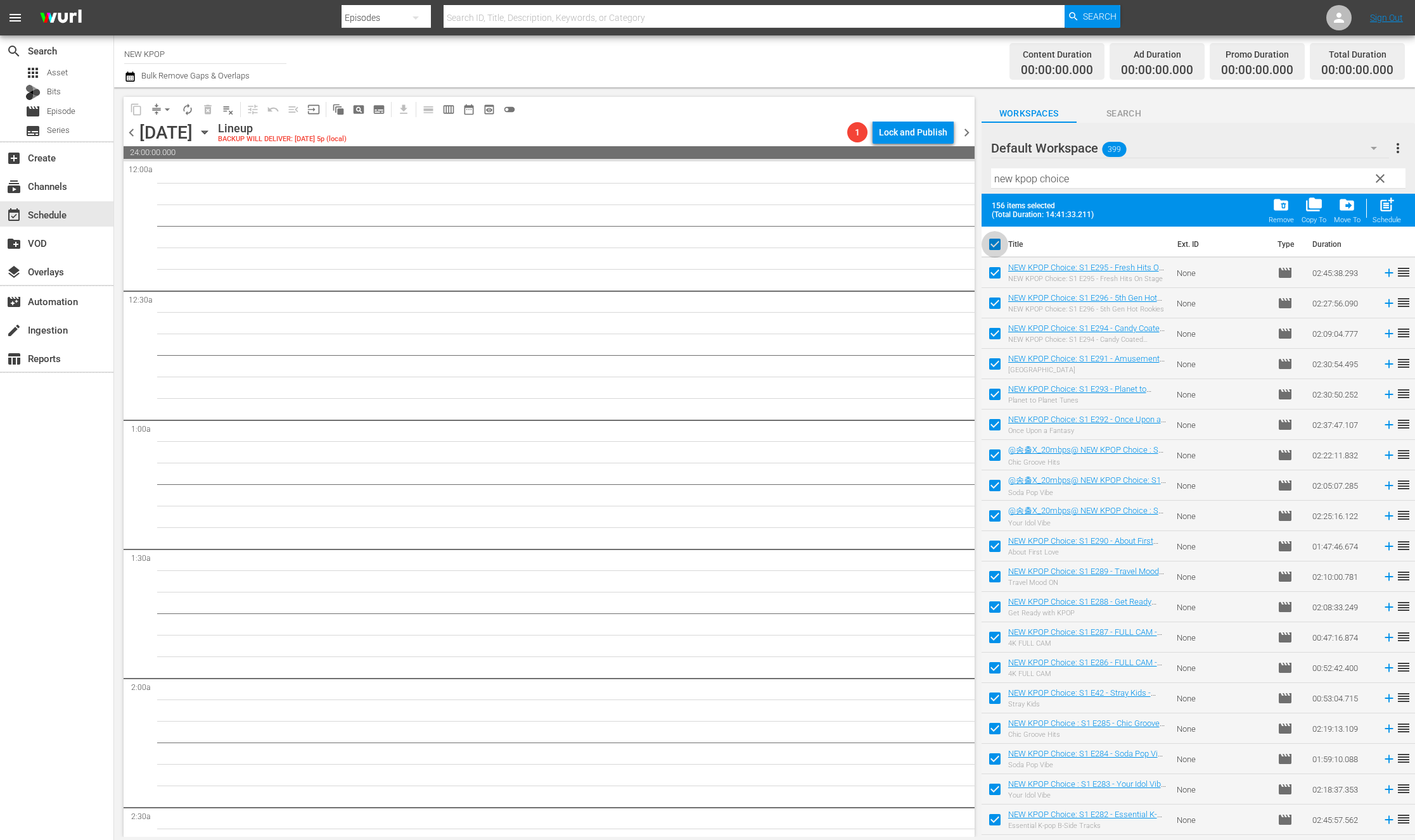
checkbox input "false"
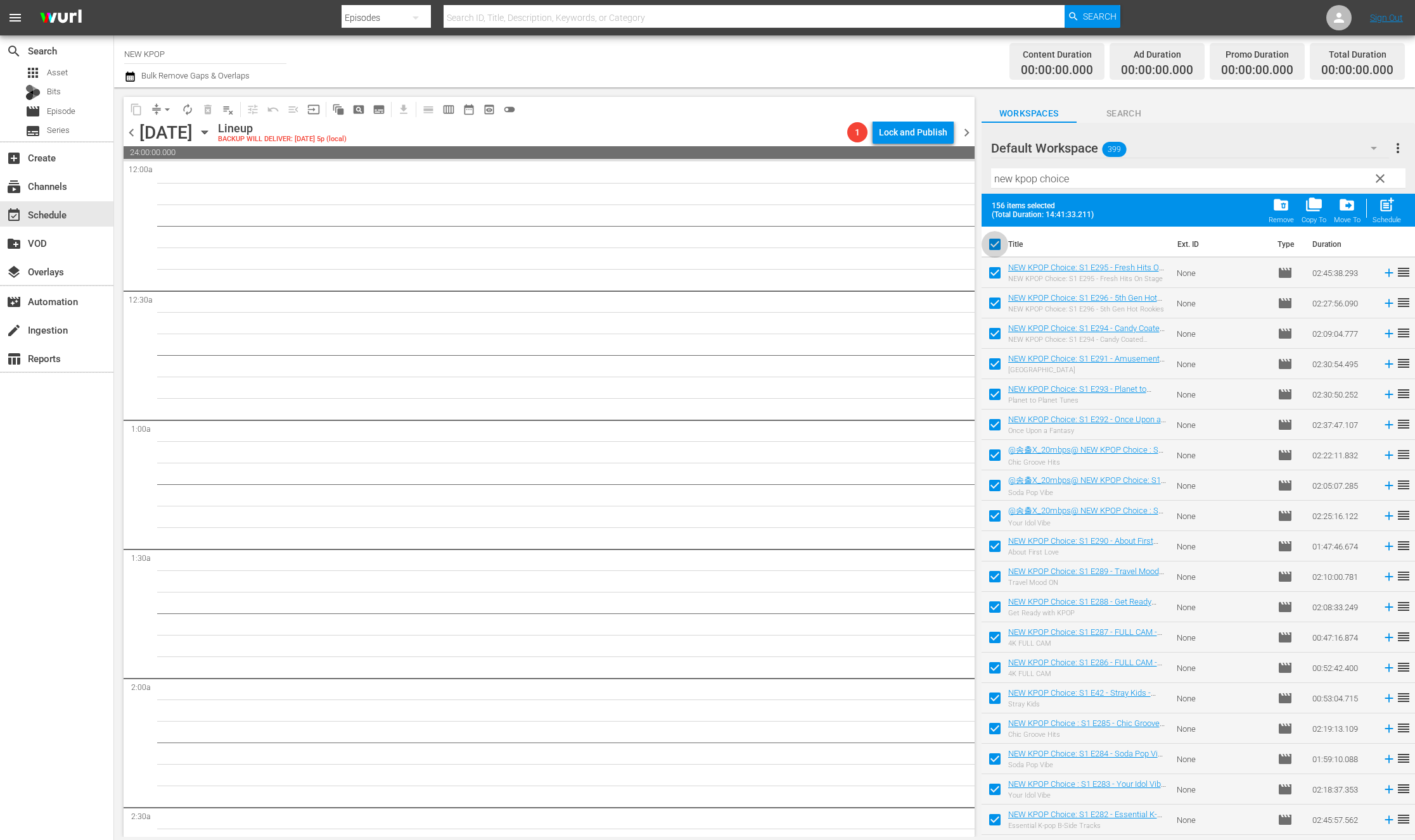
checkbox input "false"
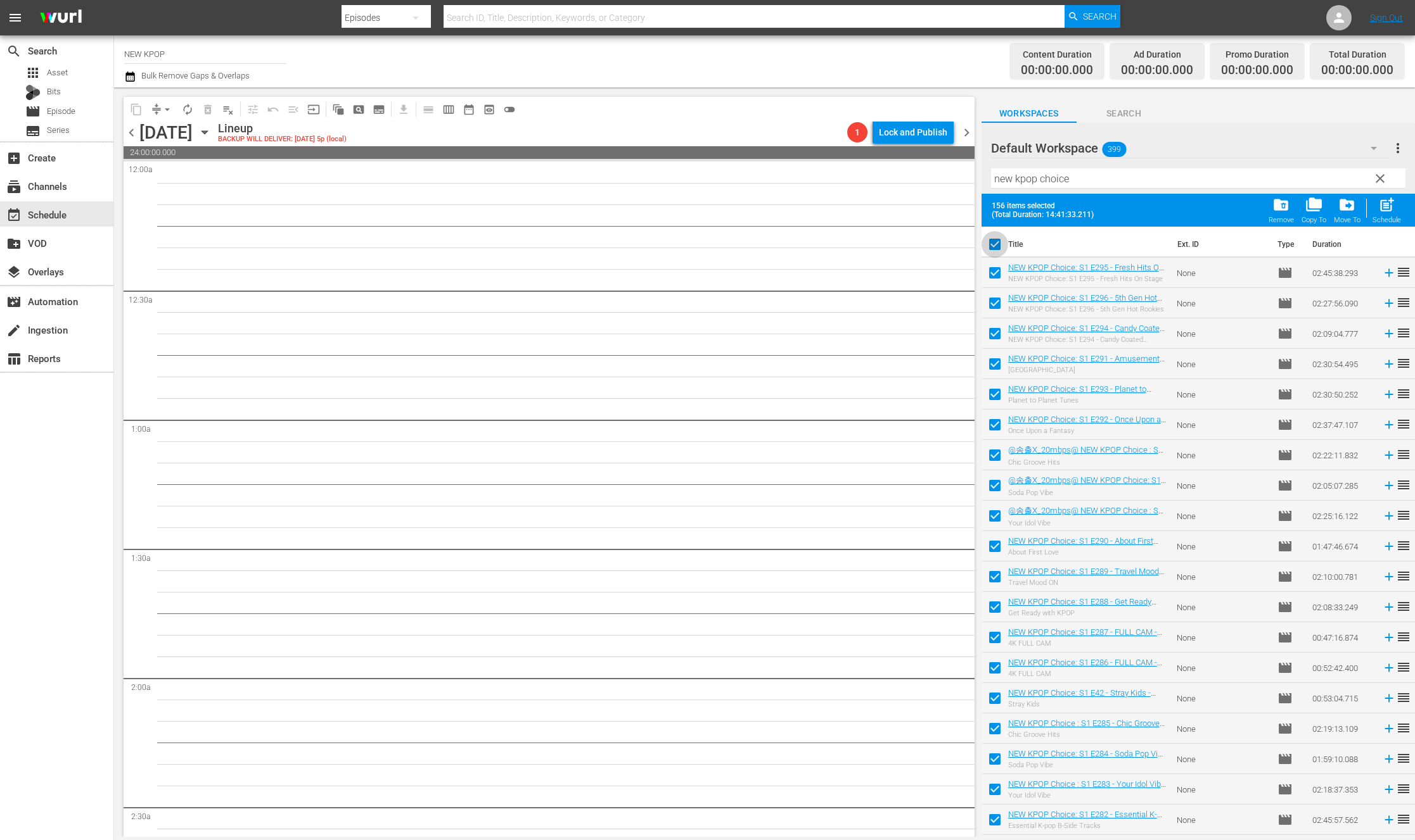
checkbox input "false"
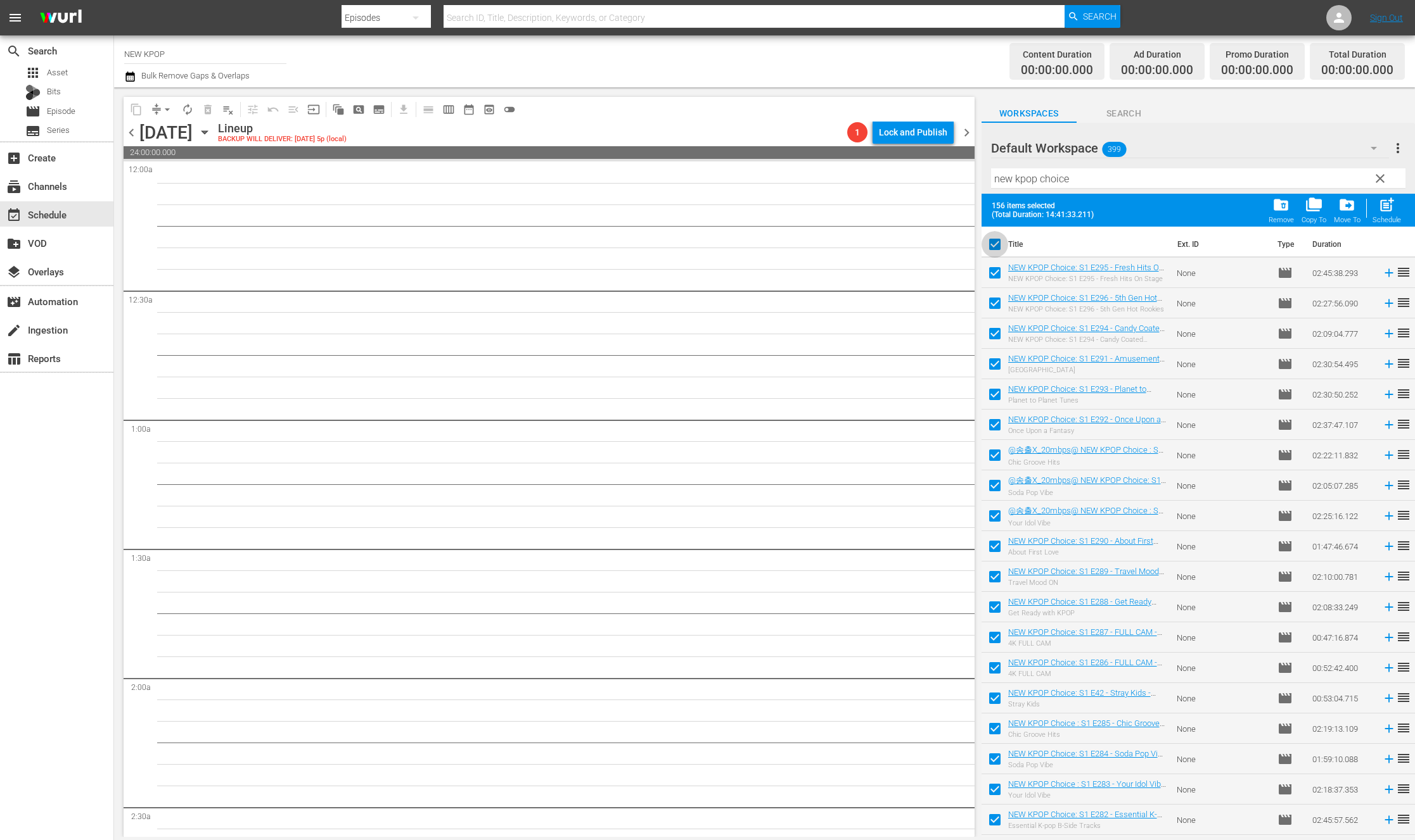
checkbox input "false"
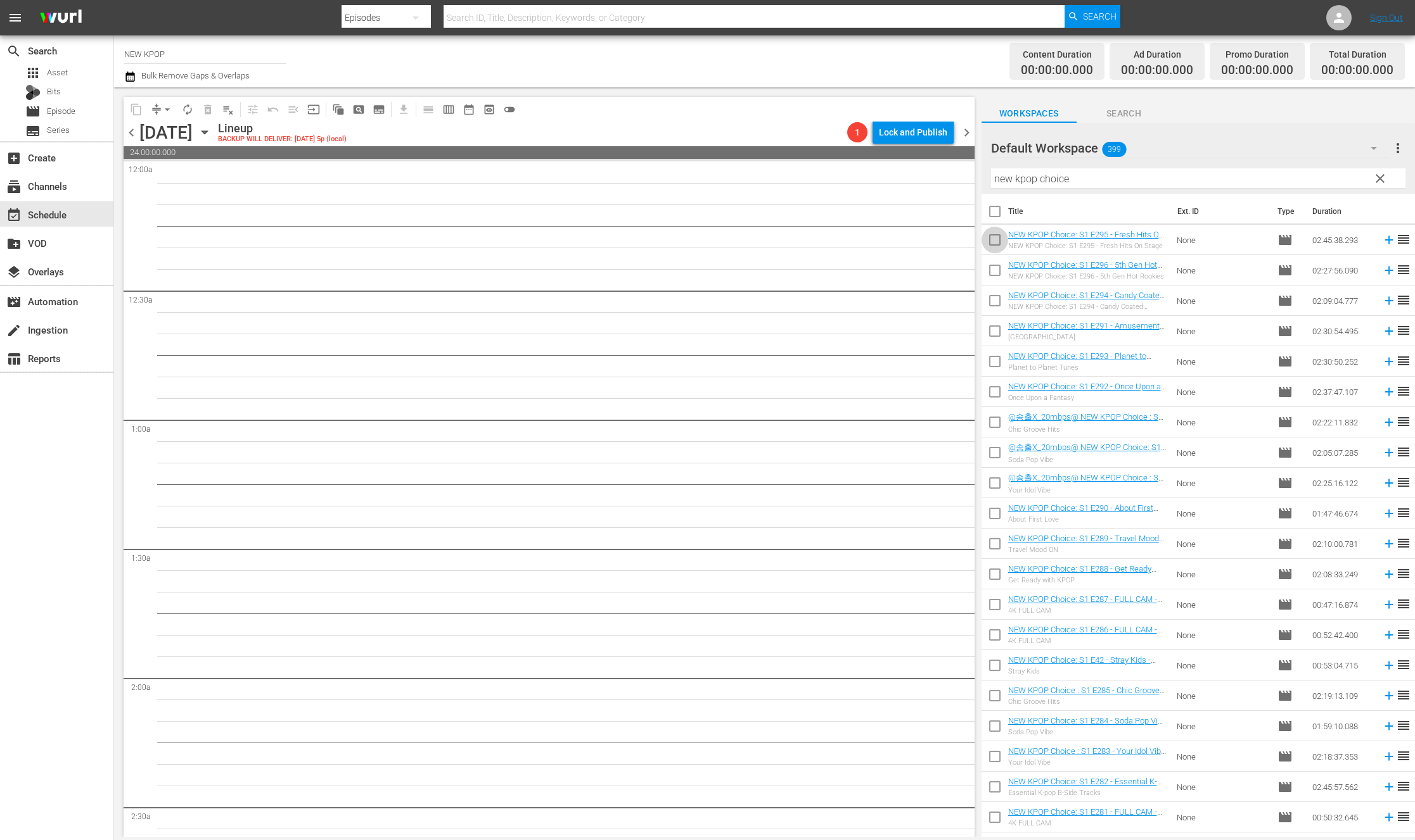
click at [992, 247] on input "checkbox" at bounding box center [994, 242] width 27 height 27
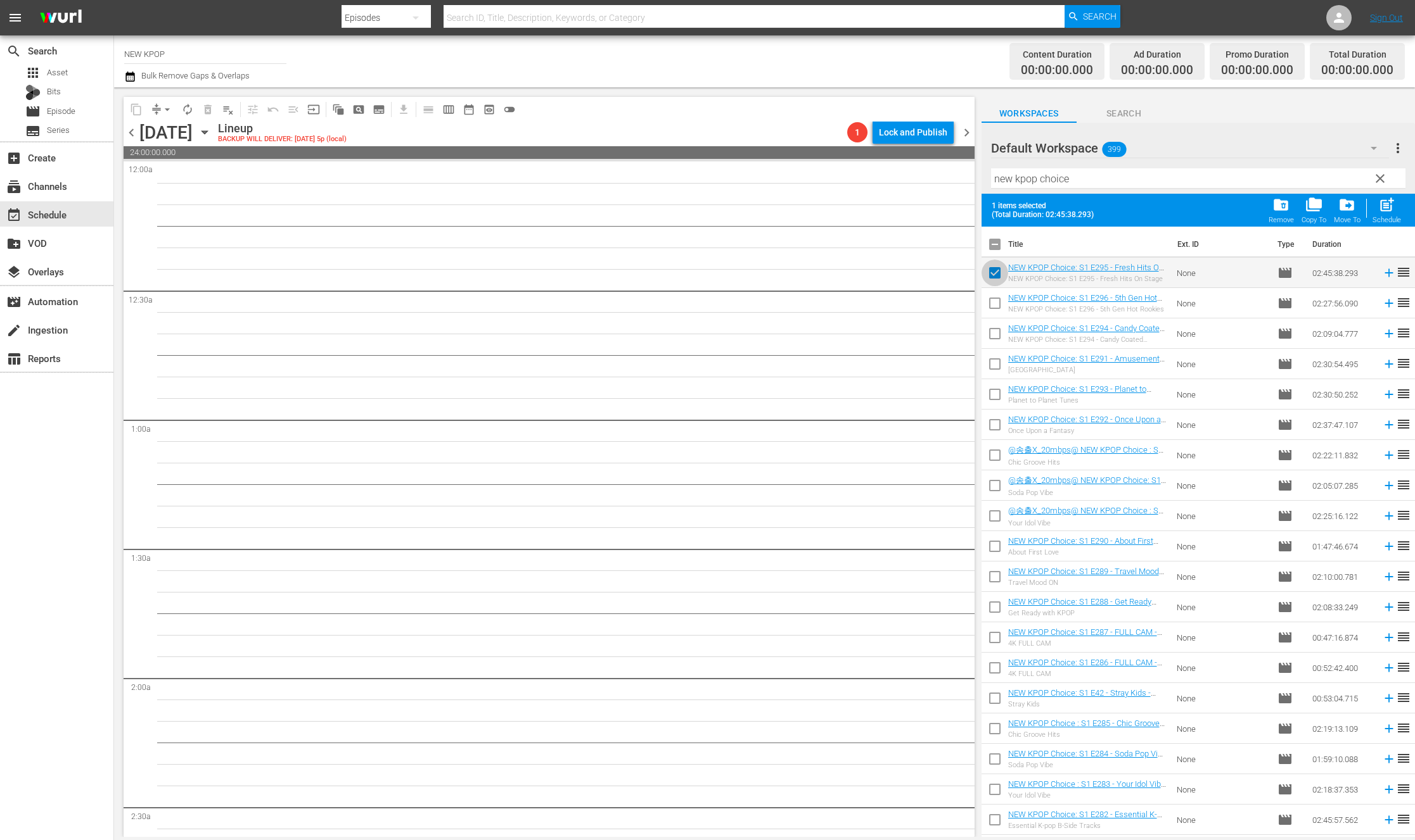
click at [992, 278] on input "checkbox" at bounding box center [994, 276] width 27 height 27
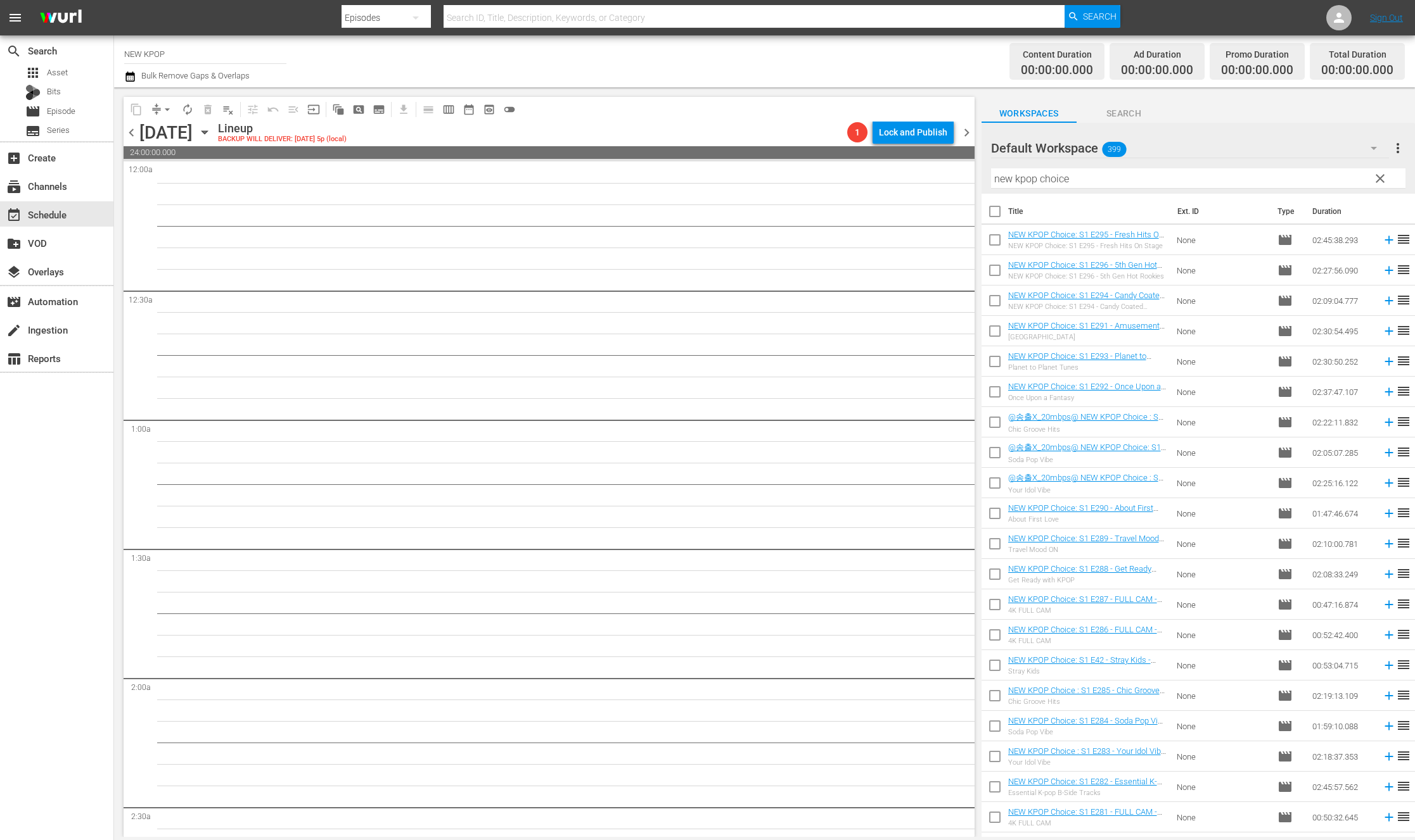
click at [992, 268] on input "checkbox" at bounding box center [994, 273] width 27 height 27
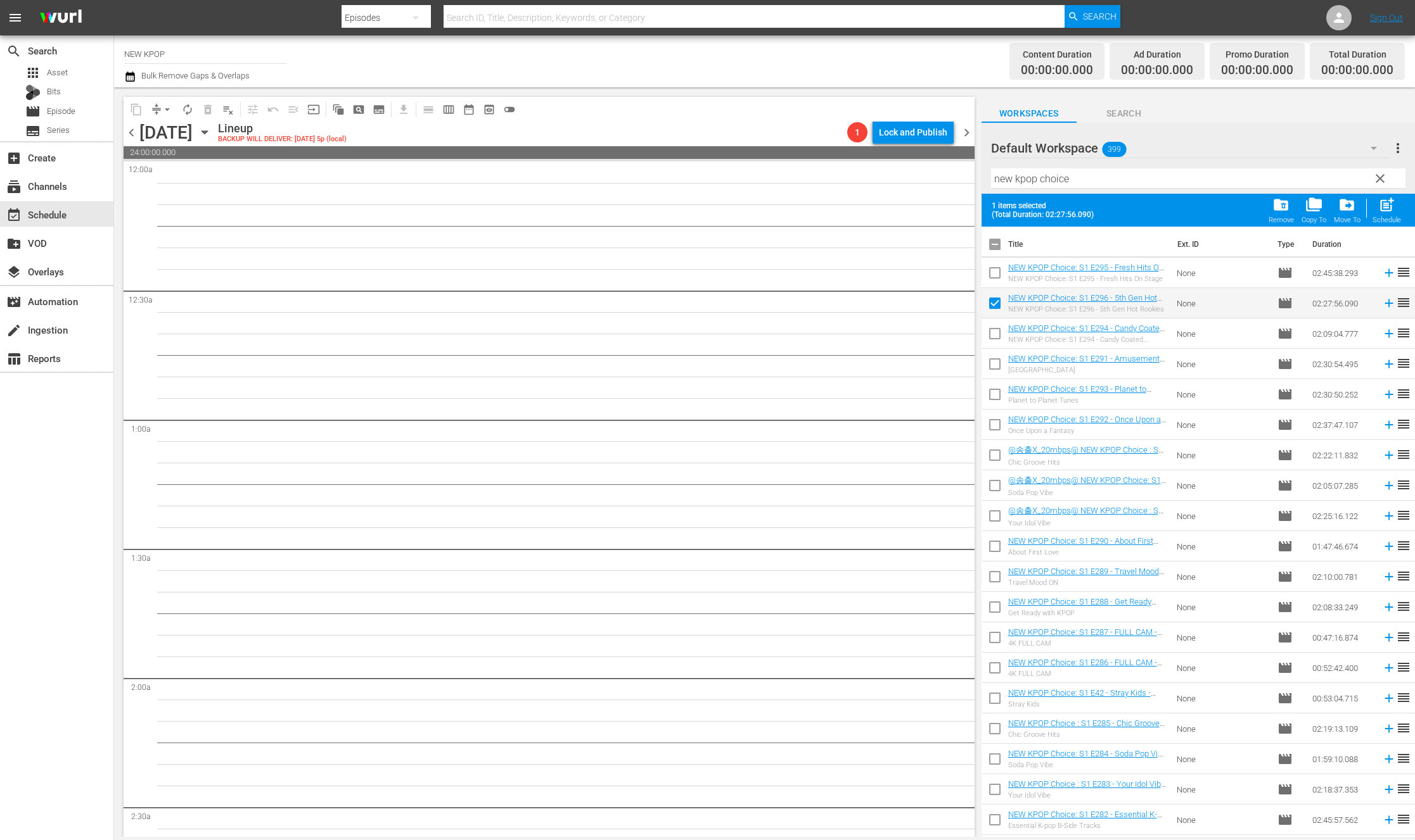
click at [992, 244] on input "checkbox" at bounding box center [994, 247] width 27 height 27
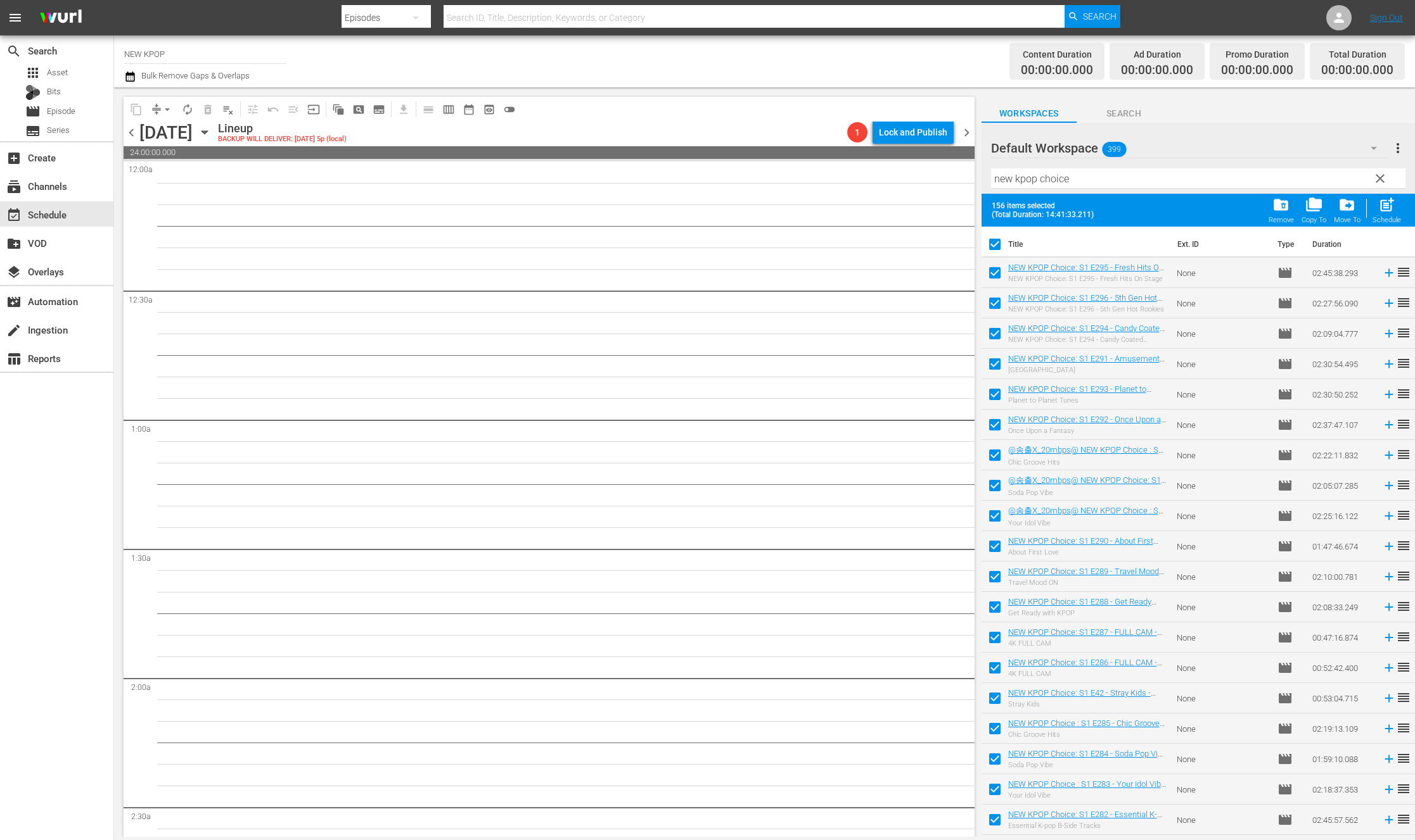
click at [998, 242] on input "checkbox" at bounding box center [994, 247] width 27 height 27
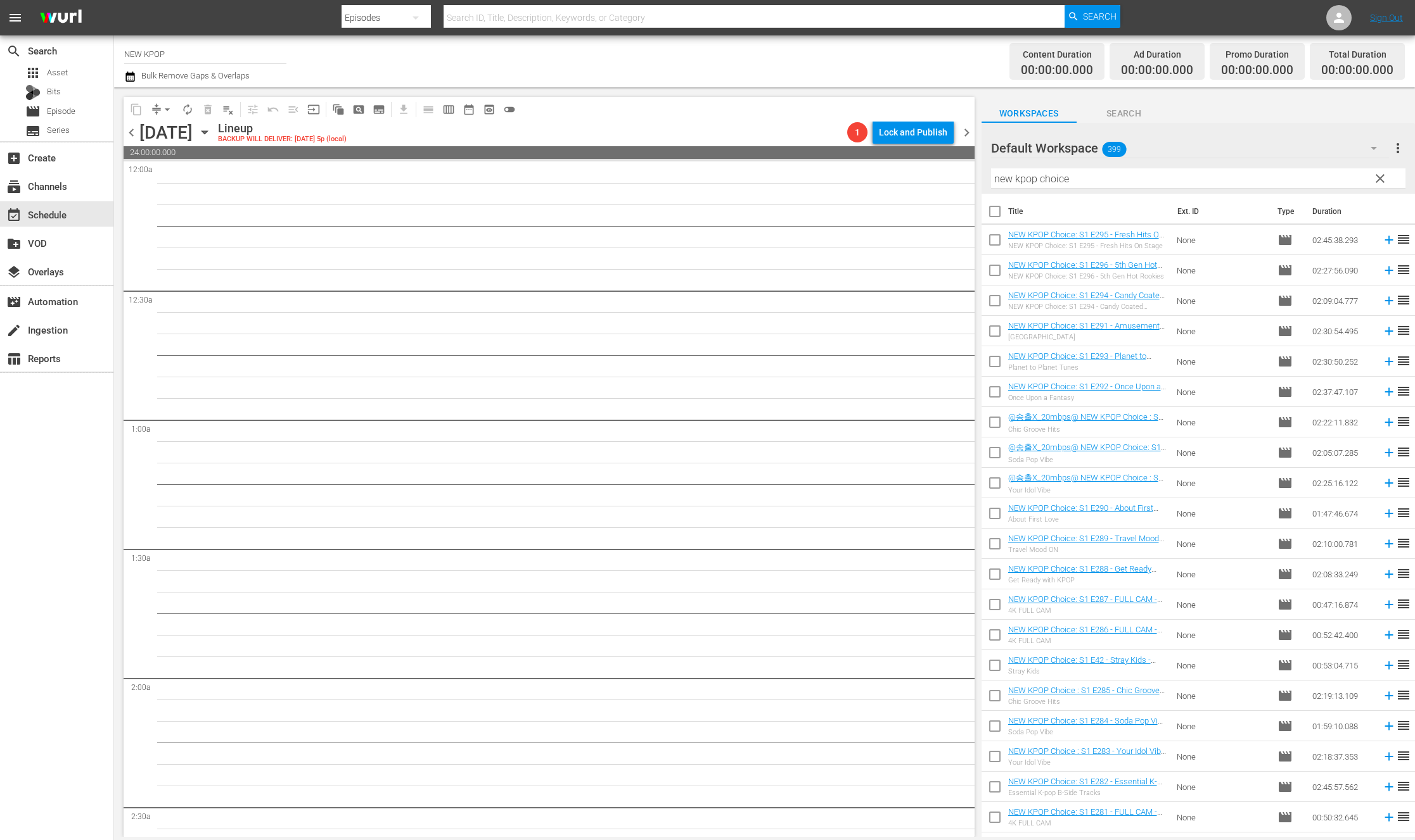
click at [990, 242] on input "checkbox" at bounding box center [994, 242] width 27 height 27
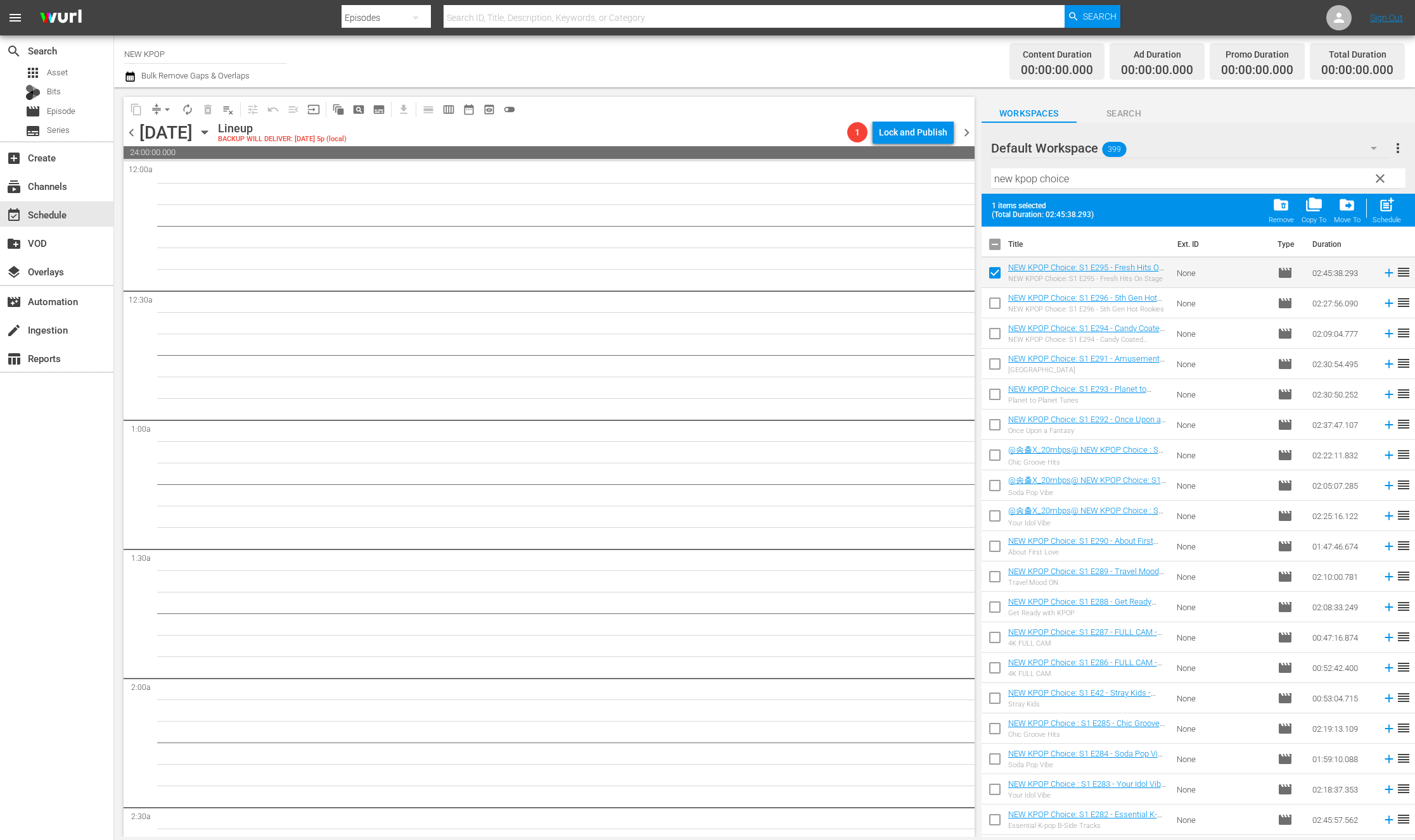
click at [998, 303] on input "checkbox" at bounding box center [994, 306] width 27 height 27
click at [1105, 210] on span "post_add" at bounding box center [1386, 205] width 17 height 17
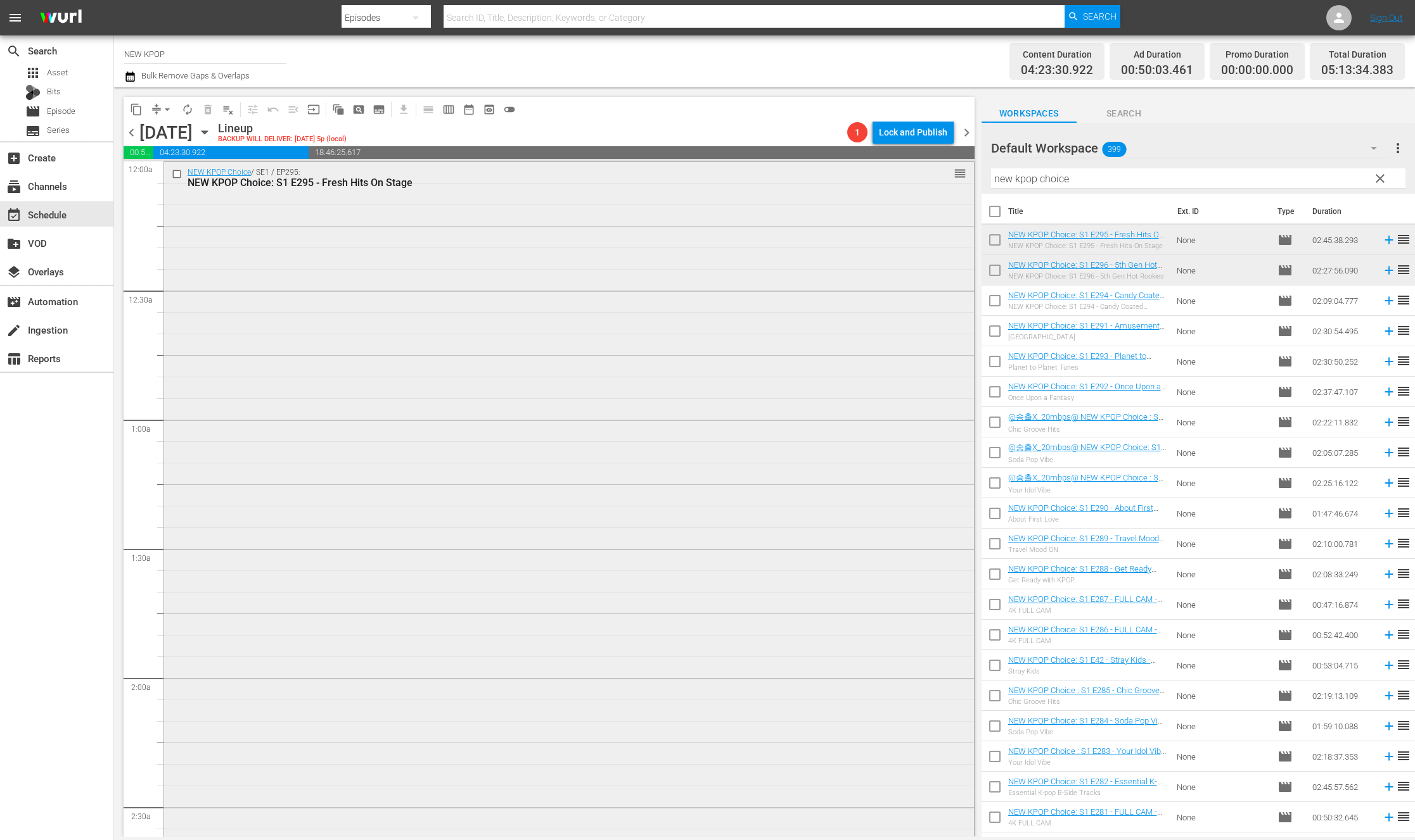
click at [343, 321] on div "NEW KPOP Choice / SE1 / EP295: NEW KPOP Choice: S1 E295 - Fresh Hits On Stage r…" at bounding box center [569, 516] width 810 height 709
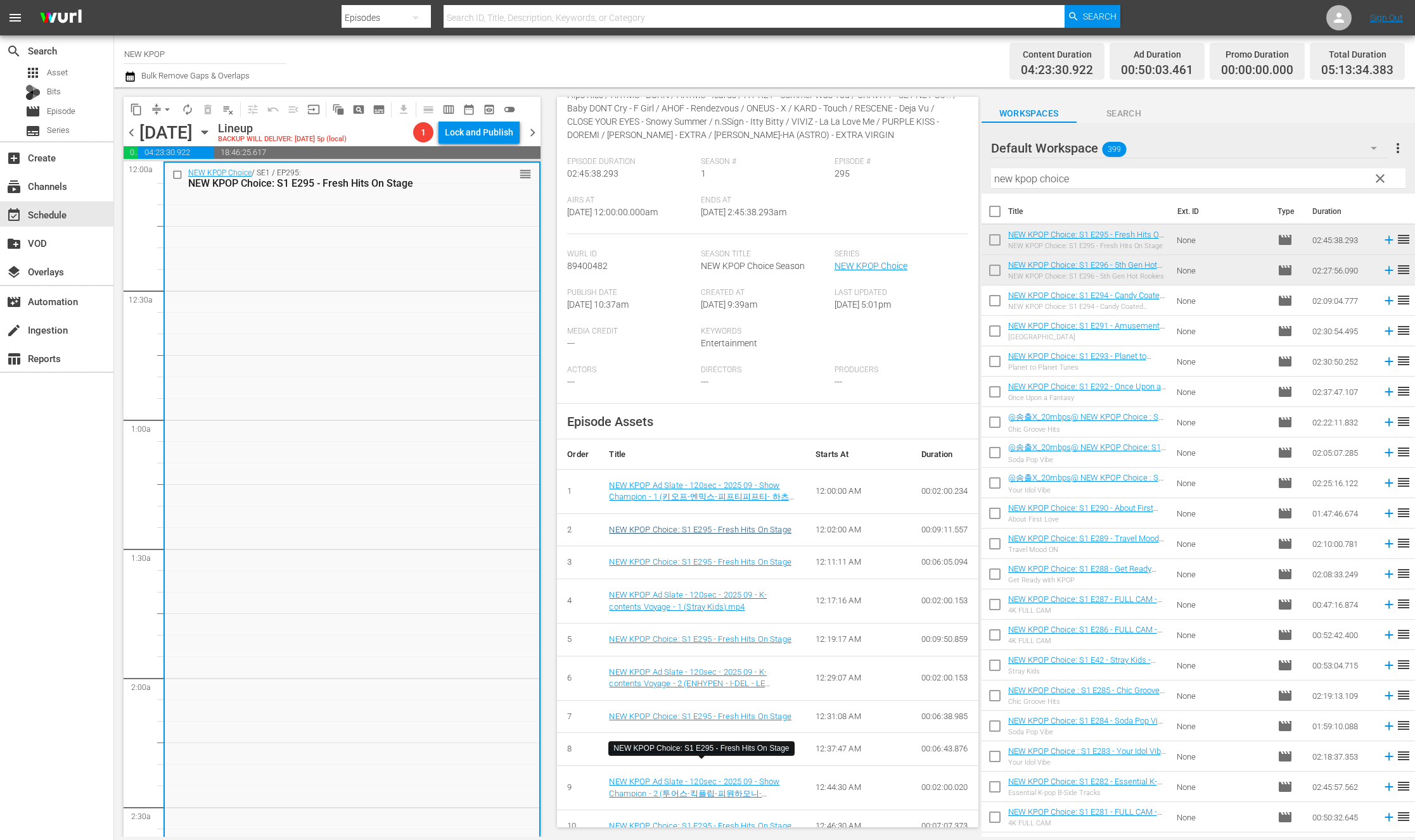
scroll to position [288, 0]
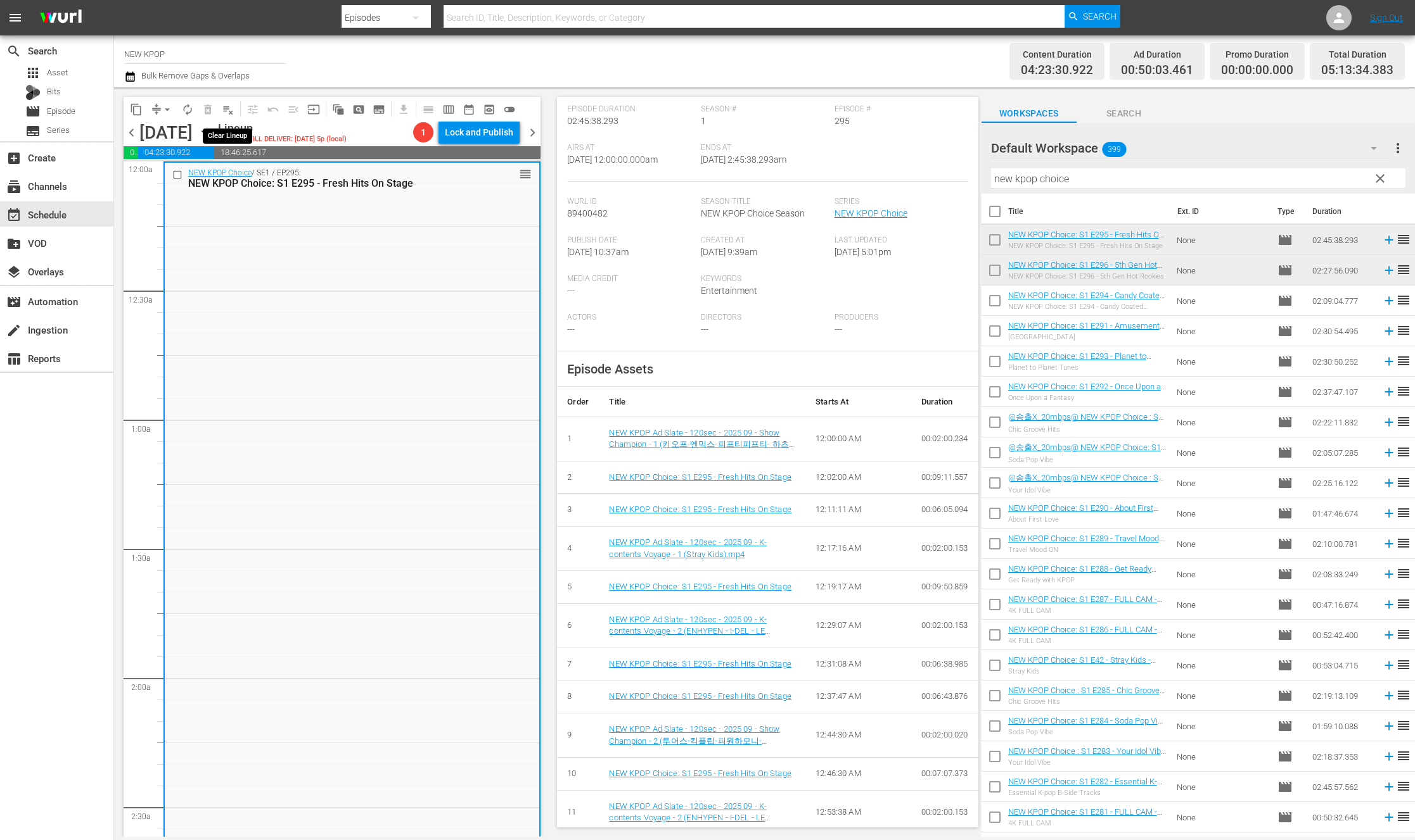
click at [230, 109] on span "playlist_remove_outlined" at bounding box center [228, 109] width 13 height 13
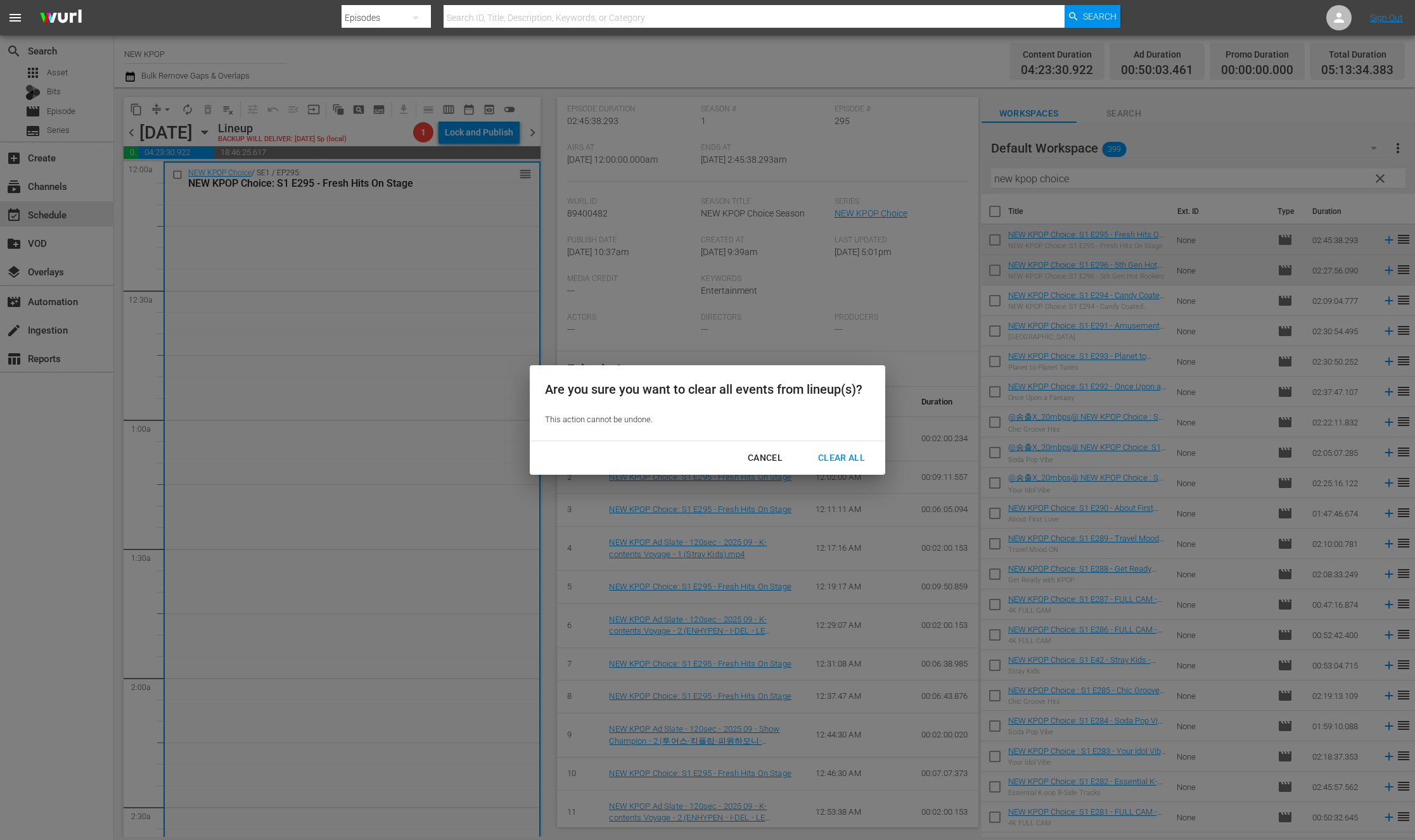
click at [846, 464] on div "Clear All" at bounding box center [841, 458] width 67 height 16
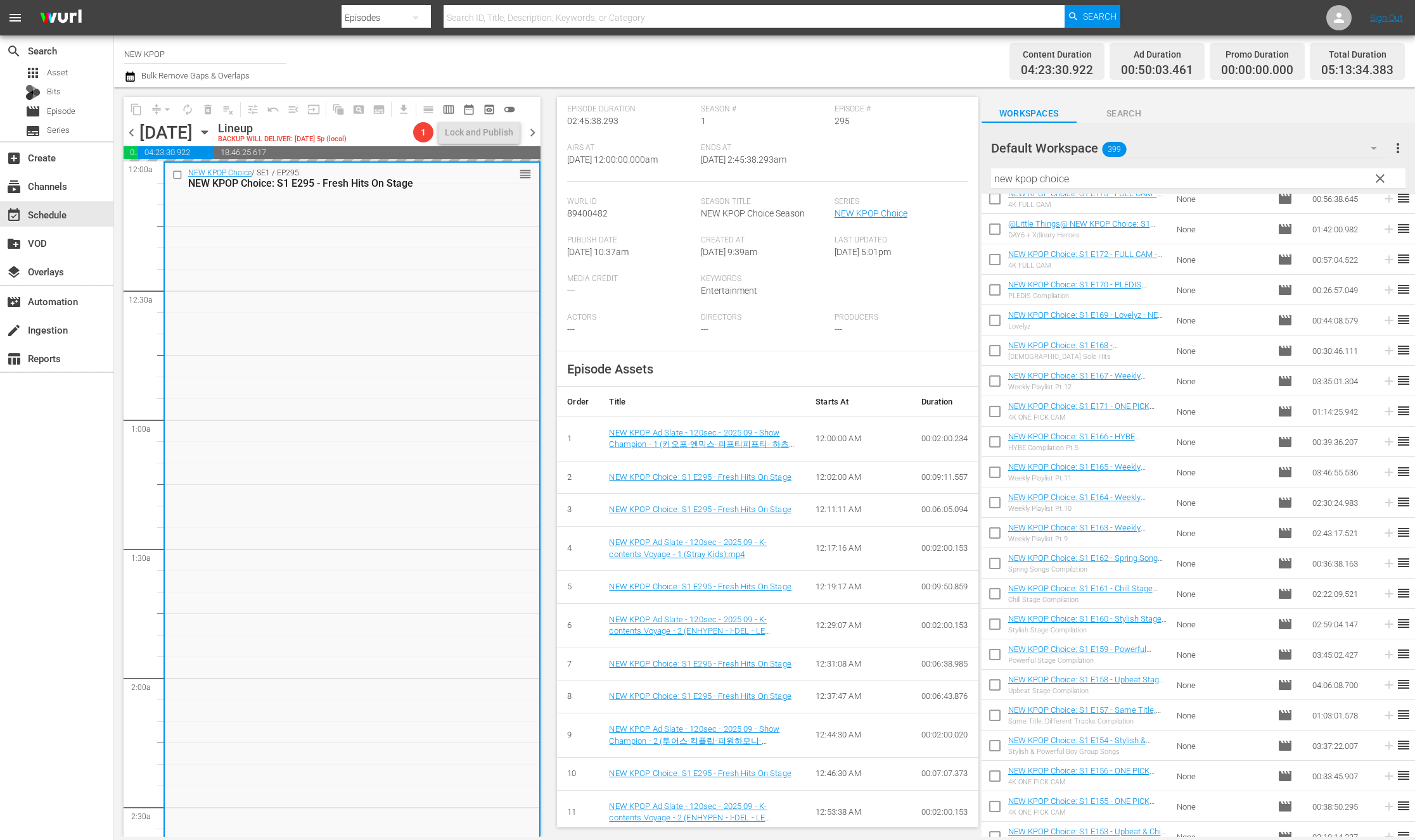
scroll to position [4157, 0]
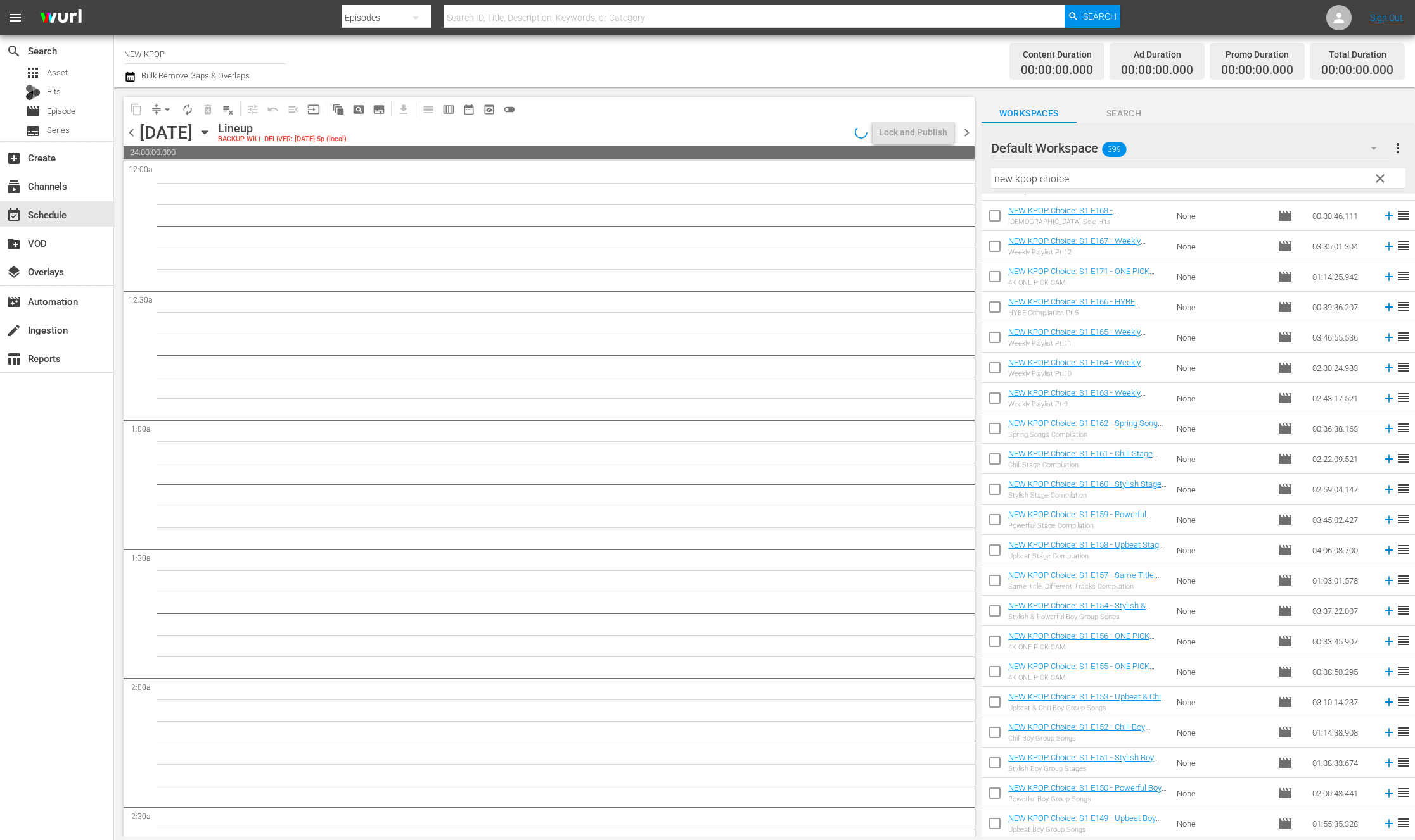
click at [989, 488] on input "checkbox" at bounding box center [994, 492] width 27 height 27
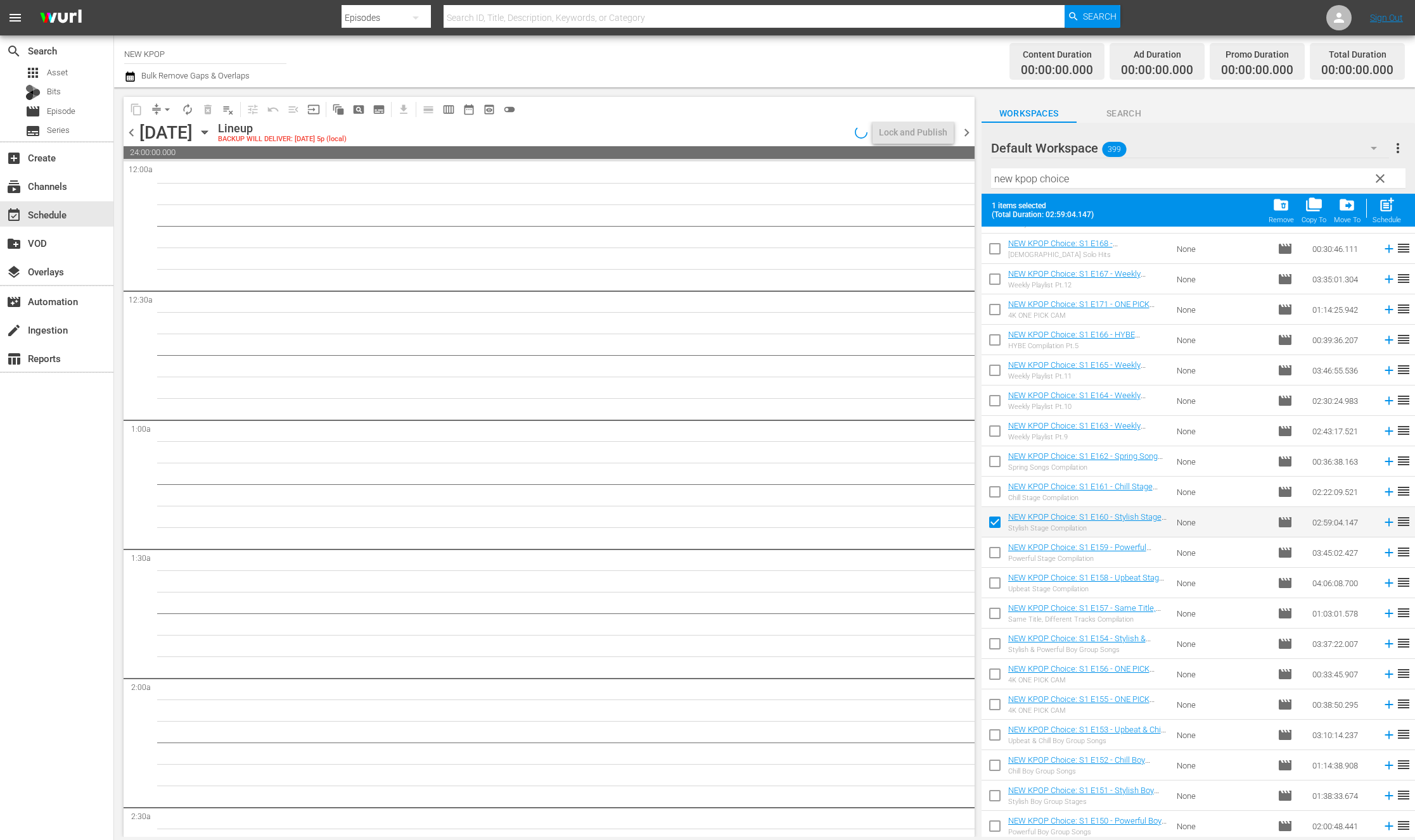
click at [996, 550] on input "checkbox" at bounding box center [994, 556] width 27 height 27
click at [1105, 201] on span "post_add" at bounding box center [1386, 205] width 17 height 17
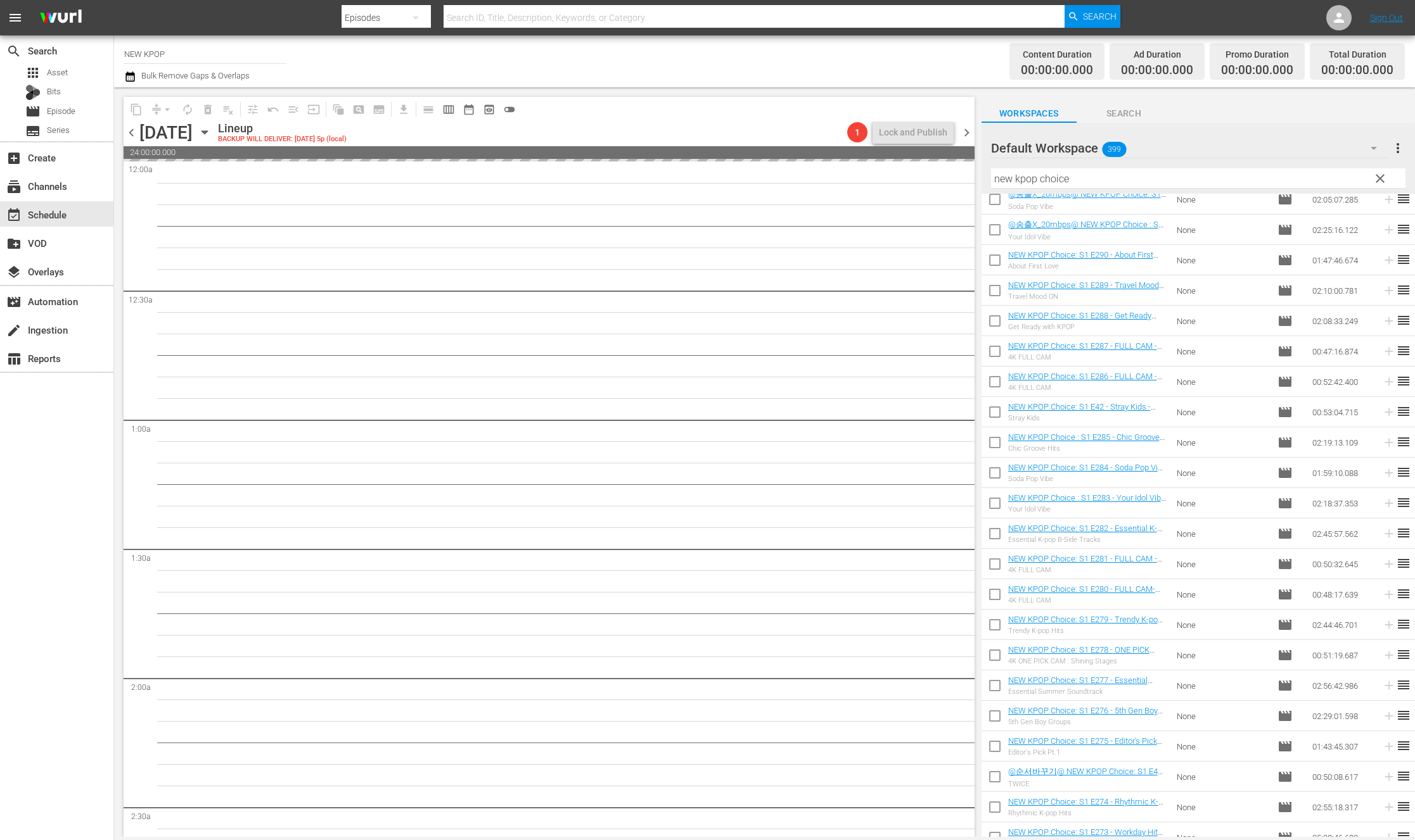
scroll to position [0, 0]
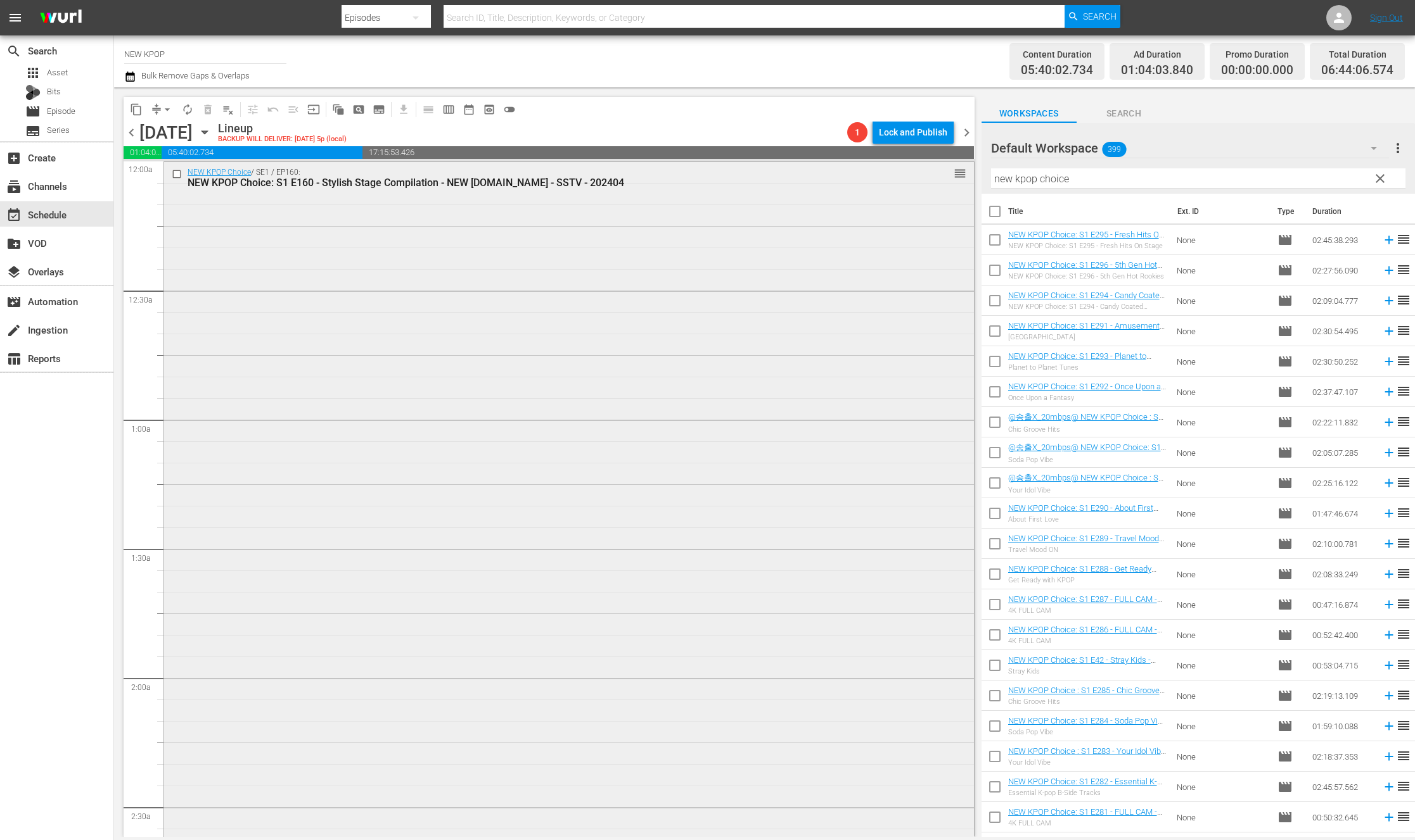
click at [186, 228] on div "NEW KPOP Choice / SE1 / EP160: NEW KPOP Choice: S1 E160 - Stylish Stage Compila…" at bounding box center [569, 546] width 810 height 767
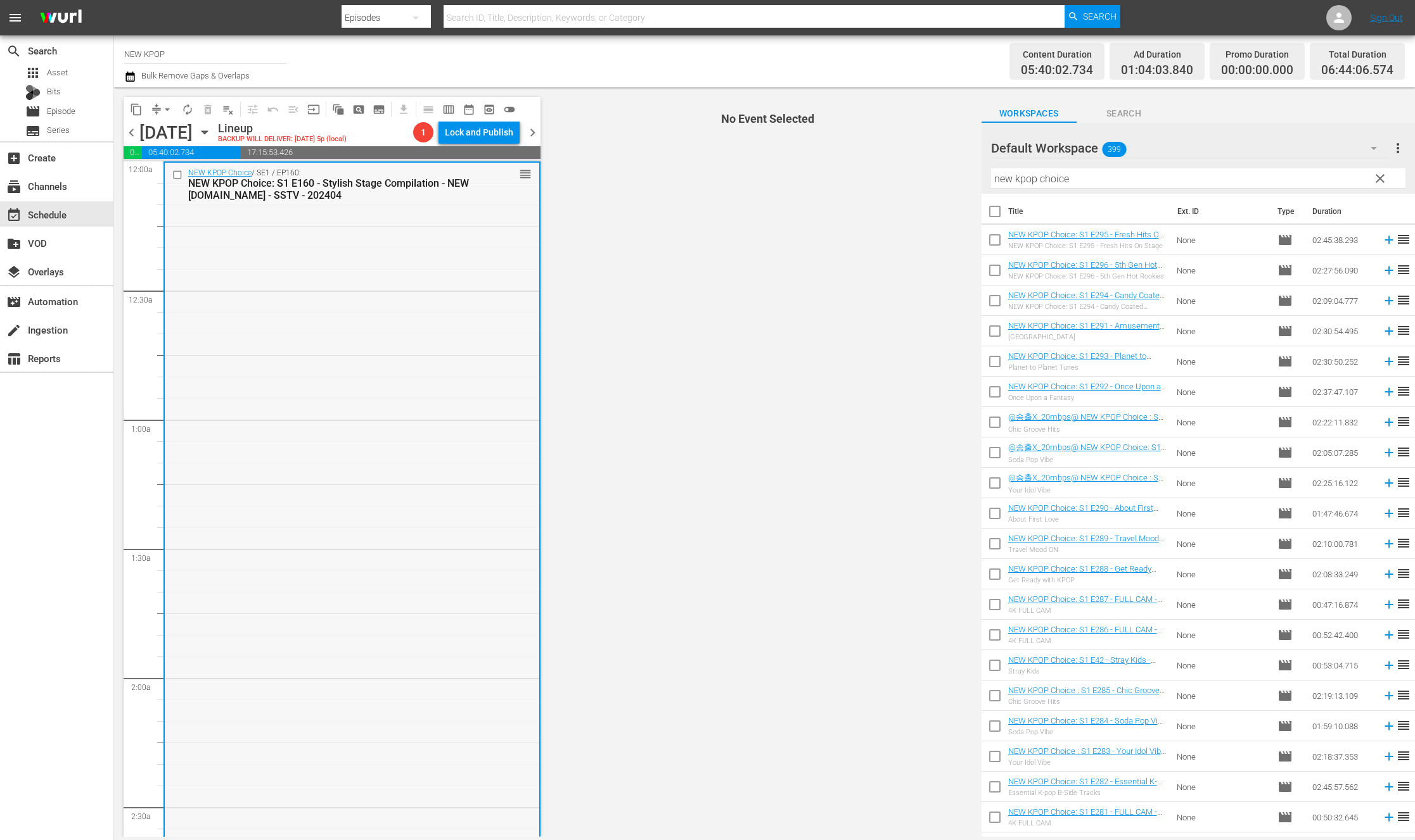
click at [175, 173] on input "checkbox" at bounding box center [179, 175] width 13 height 11
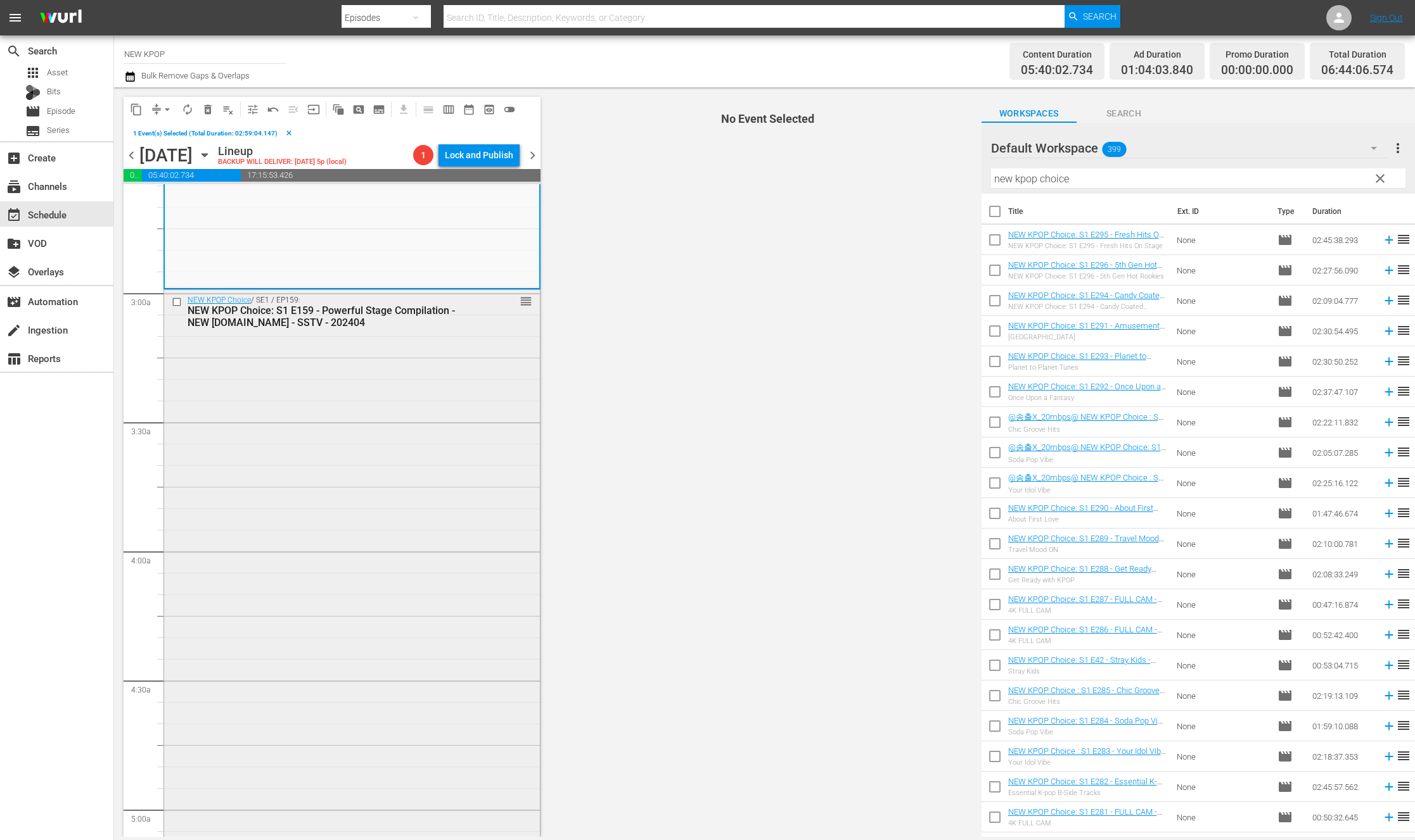
scroll to position [663, 0]
click at [177, 304] on input "checkbox" at bounding box center [179, 305] width 13 height 11
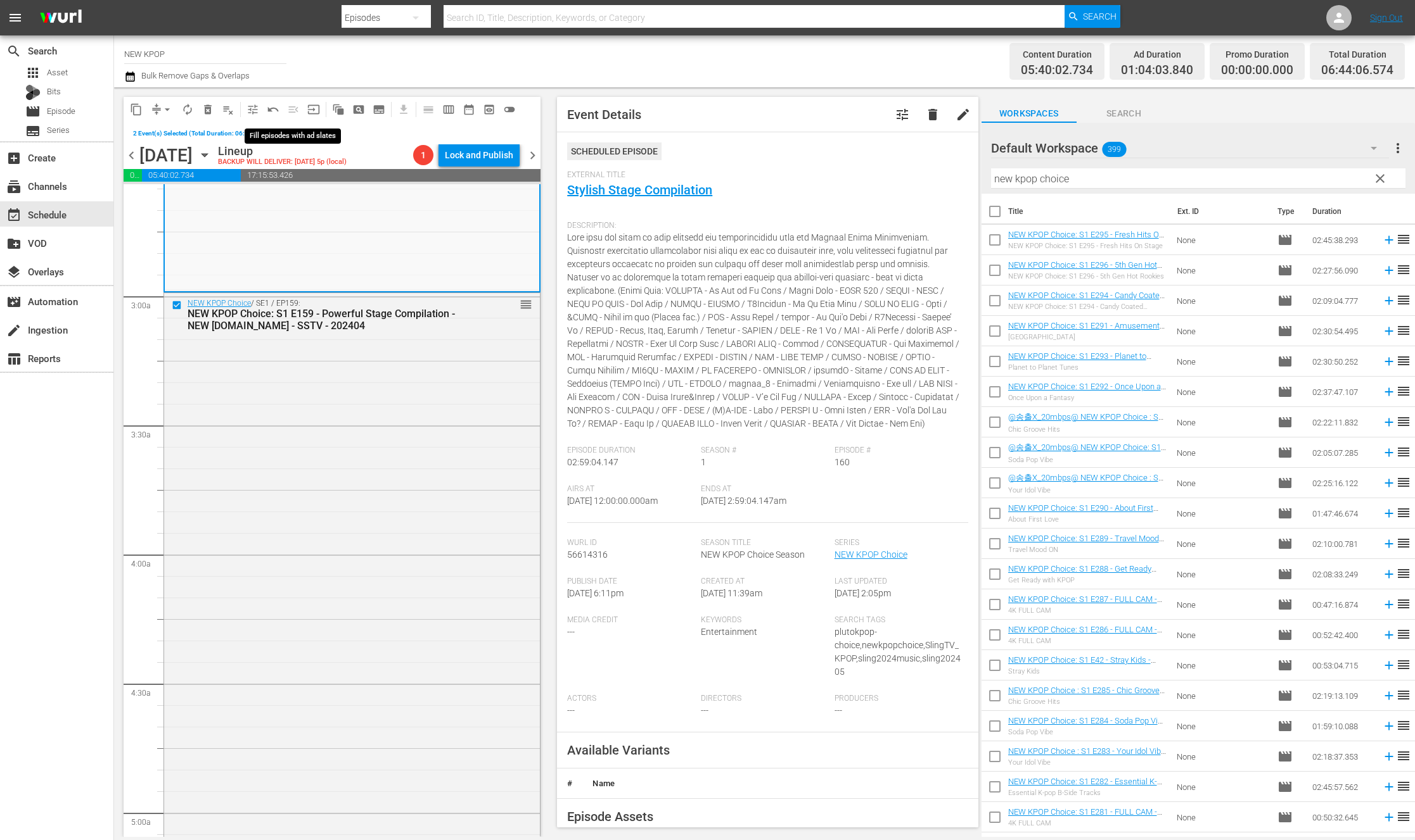
click at [291, 108] on span "menu_open" at bounding box center [293, 109] width 20 height 20
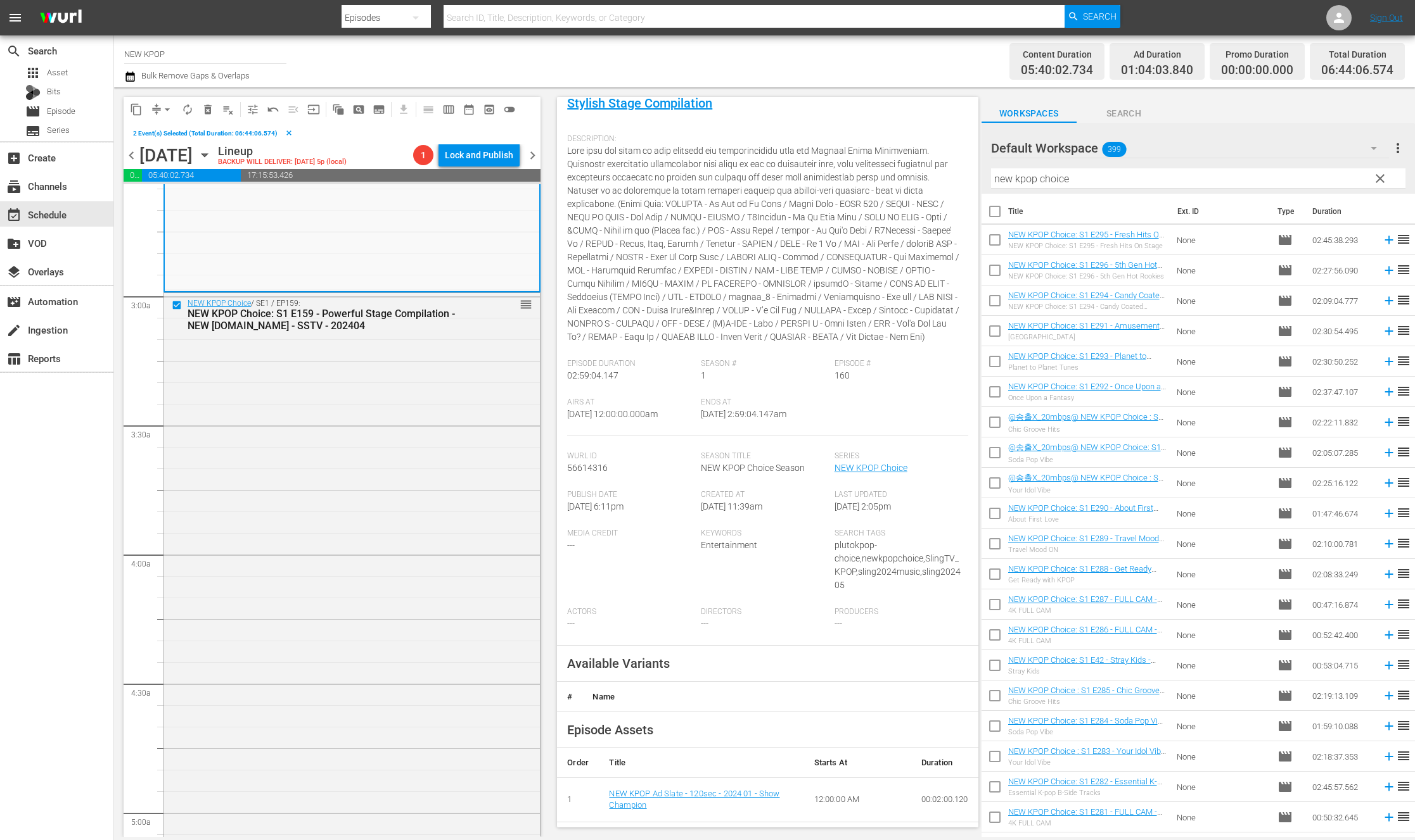
scroll to position [0, 0]
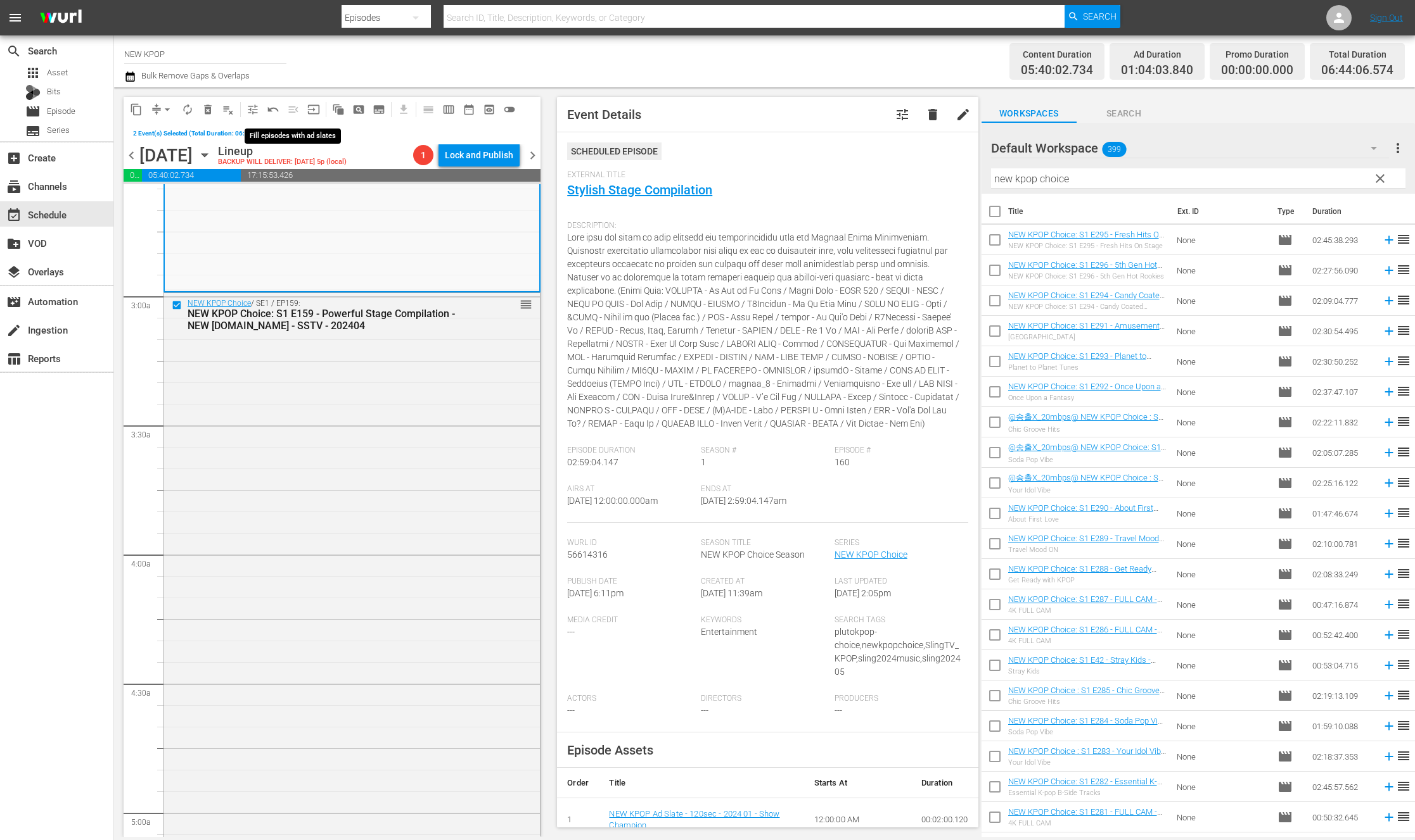
click at [288, 107] on span "menu_open" at bounding box center [293, 109] width 20 height 20
click at [287, 105] on span "menu_open" at bounding box center [293, 109] width 20 height 20
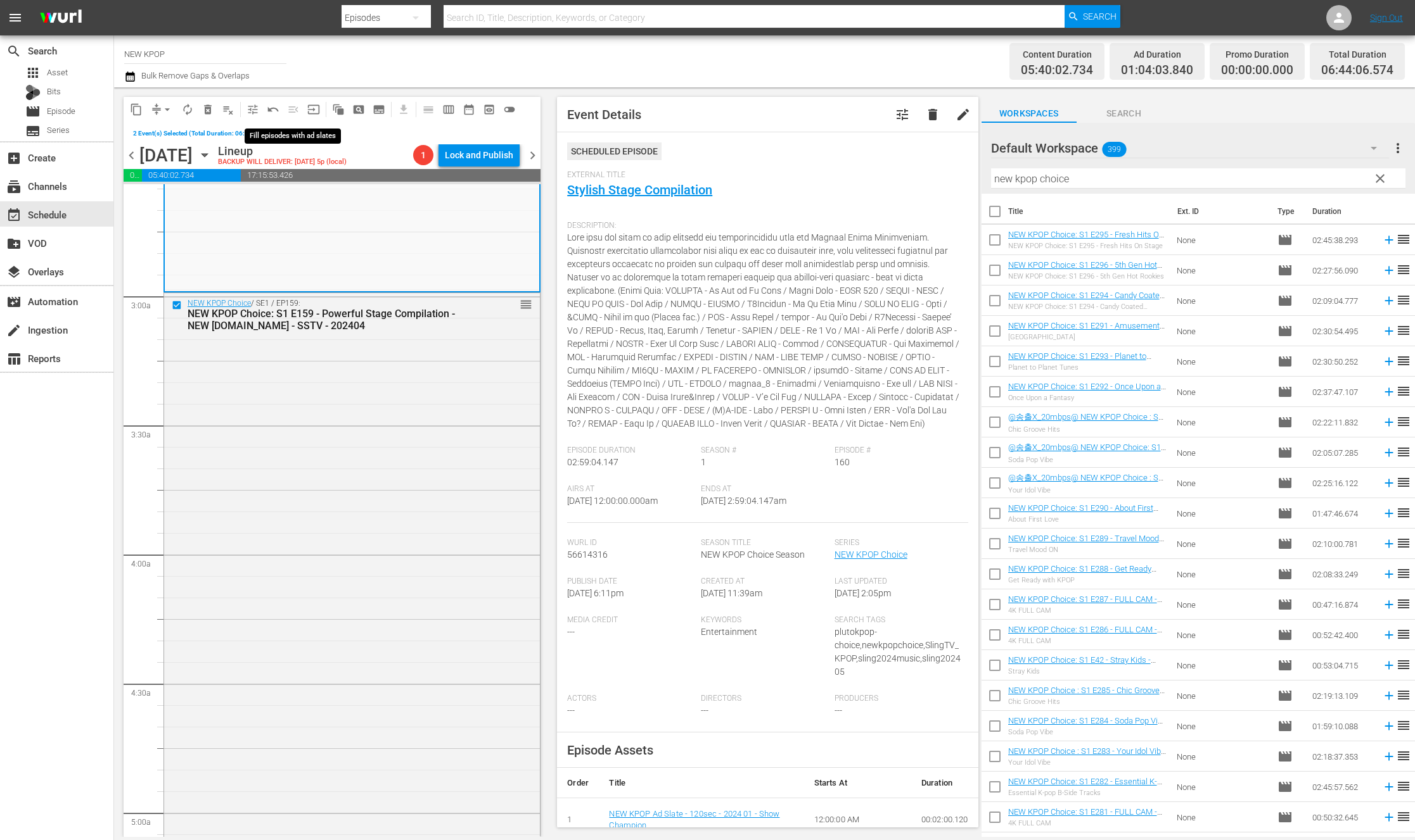
click at [287, 105] on span "menu_open" at bounding box center [293, 109] width 20 height 20
click at [209, 46] on input "NEW KPOP" at bounding box center [205, 54] width 162 height 31
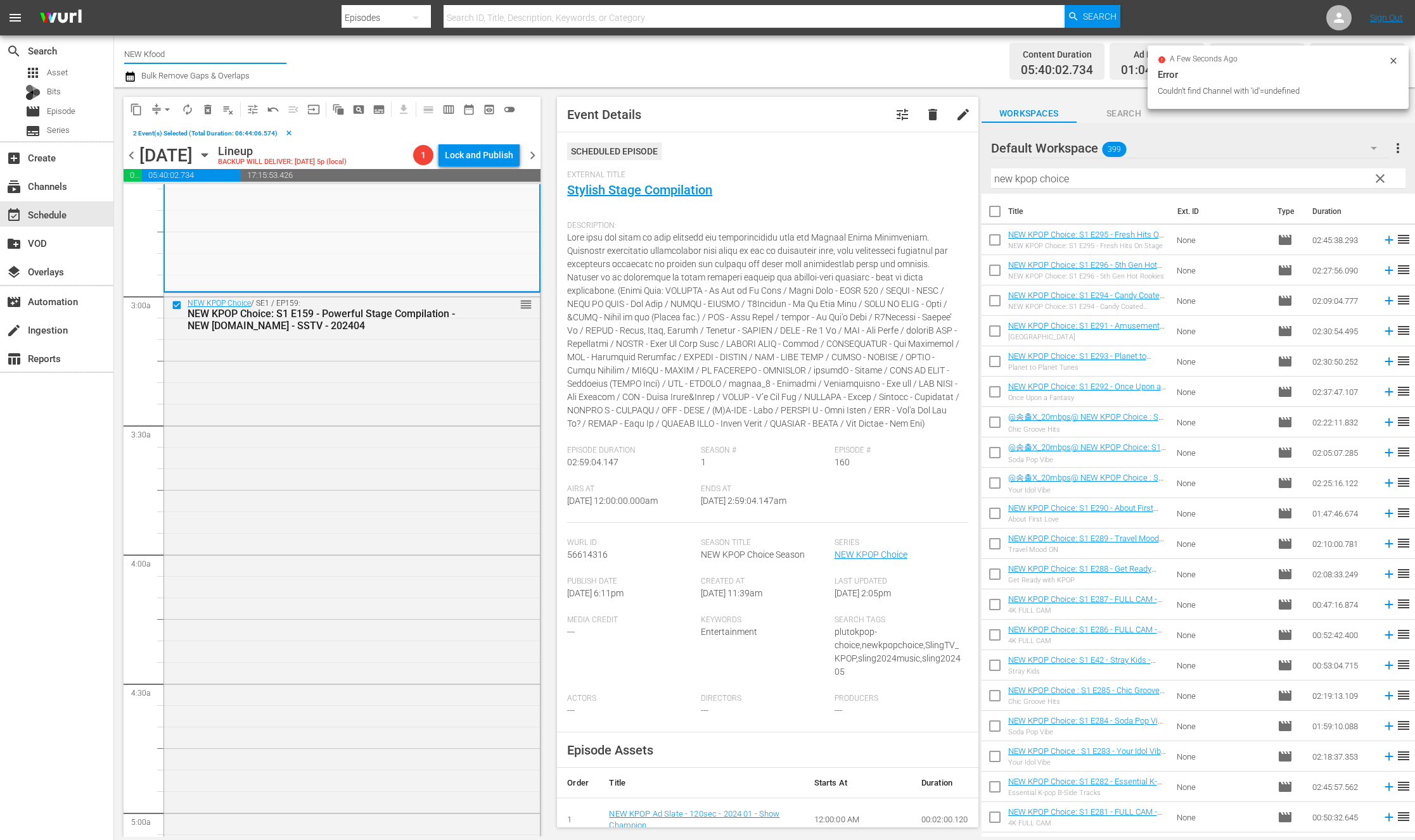
click at [204, 51] on input "NEW Kfood" at bounding box center [205, 54] width 162 height 31
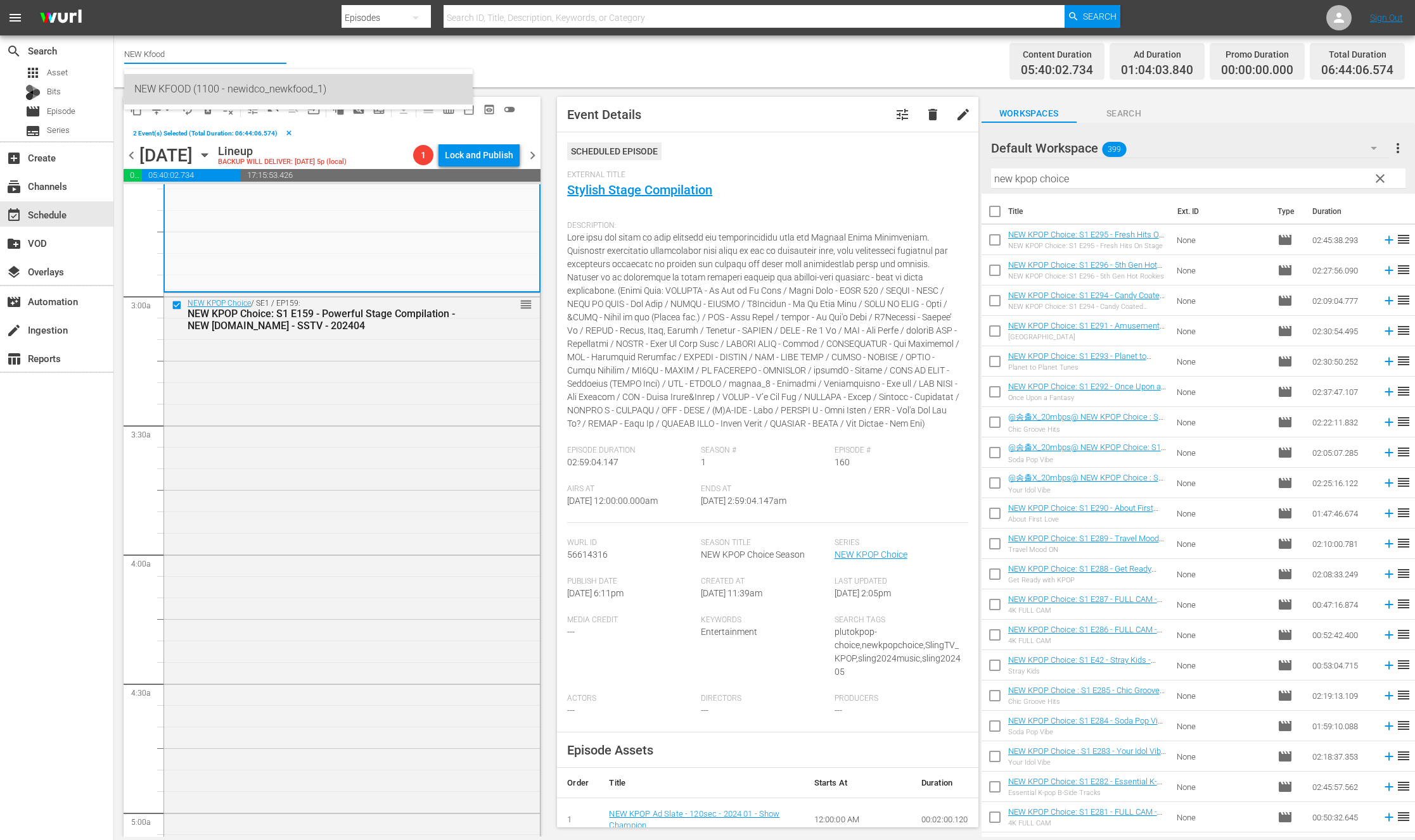
click at [196, 95] on div "NEW KFOOD (1100 - newidco_newkfood_1)" at bounding box center [299, 89] width 328 height 31
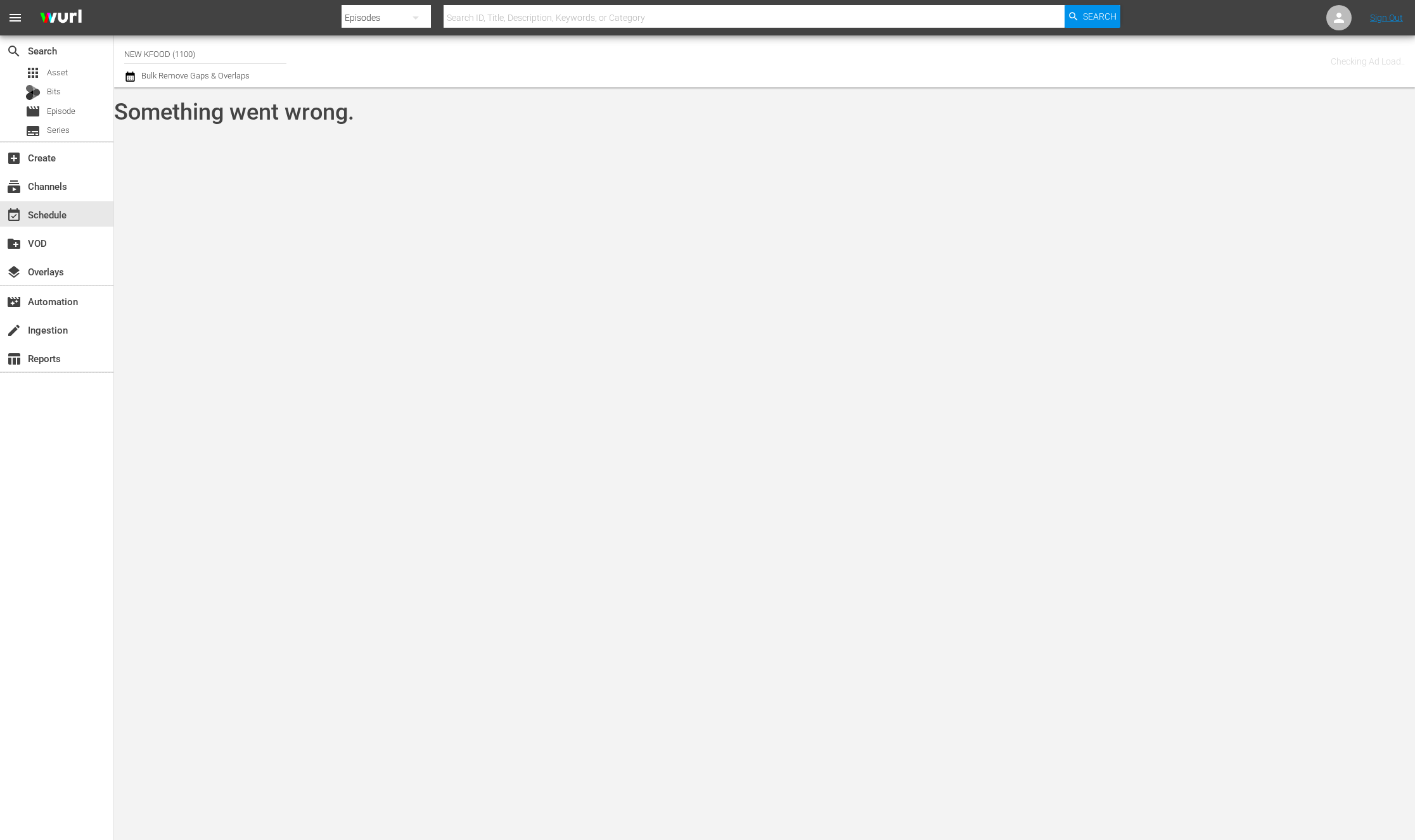
click at [235, 51] on input "NEW KFOOD (1100)" at bounding box center [205, 54] width 162 height 31
click at [242, 92] on div "NEW KFOOD (1100 - newidco_newkfood_1)" at bounding box center [299, 89] width 328 height 31
click at [223, 57] on input "NEW KFOOD (1100 - newidco_newkfood_1)" at bounding box center [205, 54] width 162 height 31
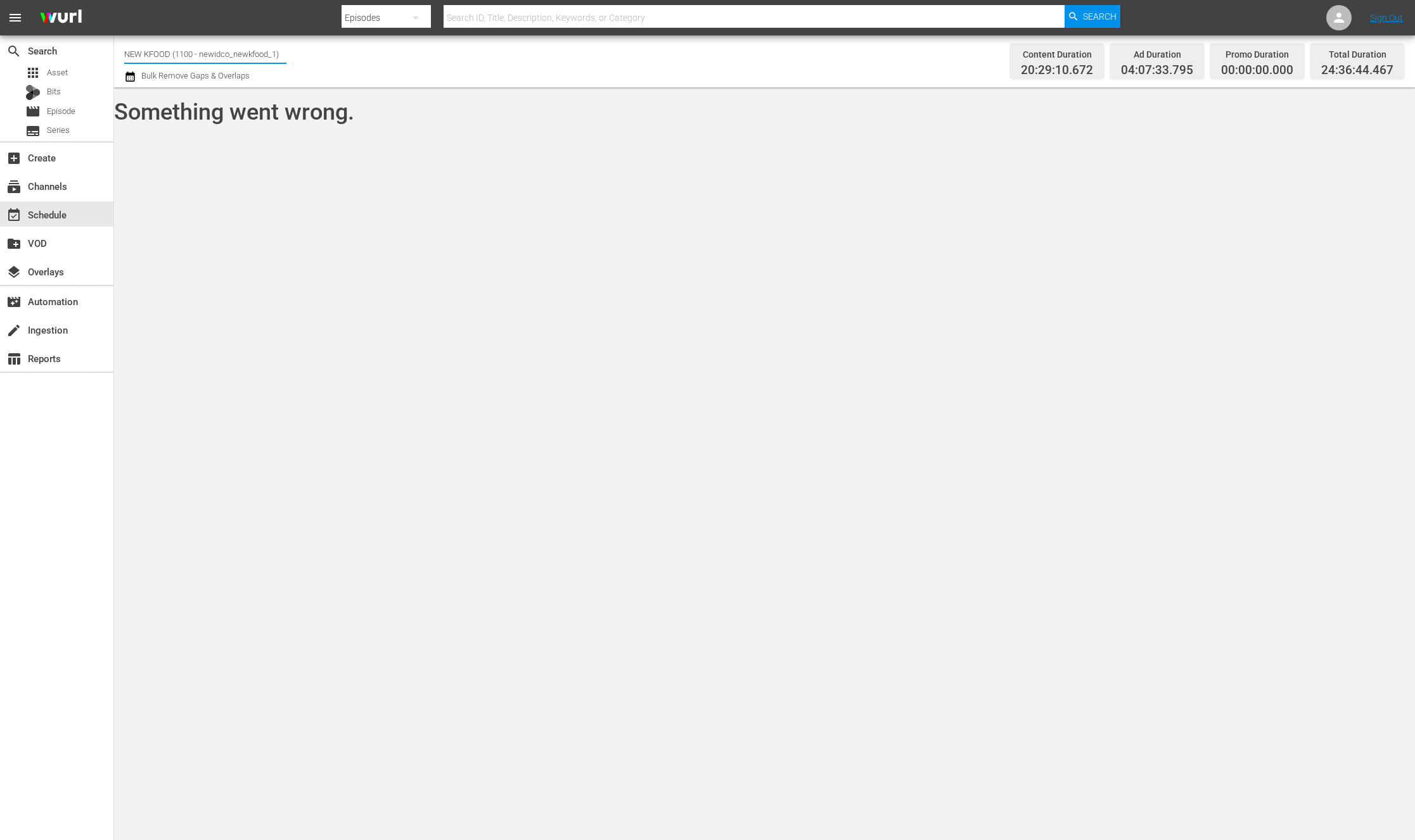
click at [141, 49] on input "NEW KFOOD (1100 - newidco_newkfood_1)" at bounding box center [205, 54] width 162 height 31
click at [133, 49] on input "NEW KFOOD (1100 - newidco_newkfood_1)" at bounding box center [205, 54] width 162 height 31
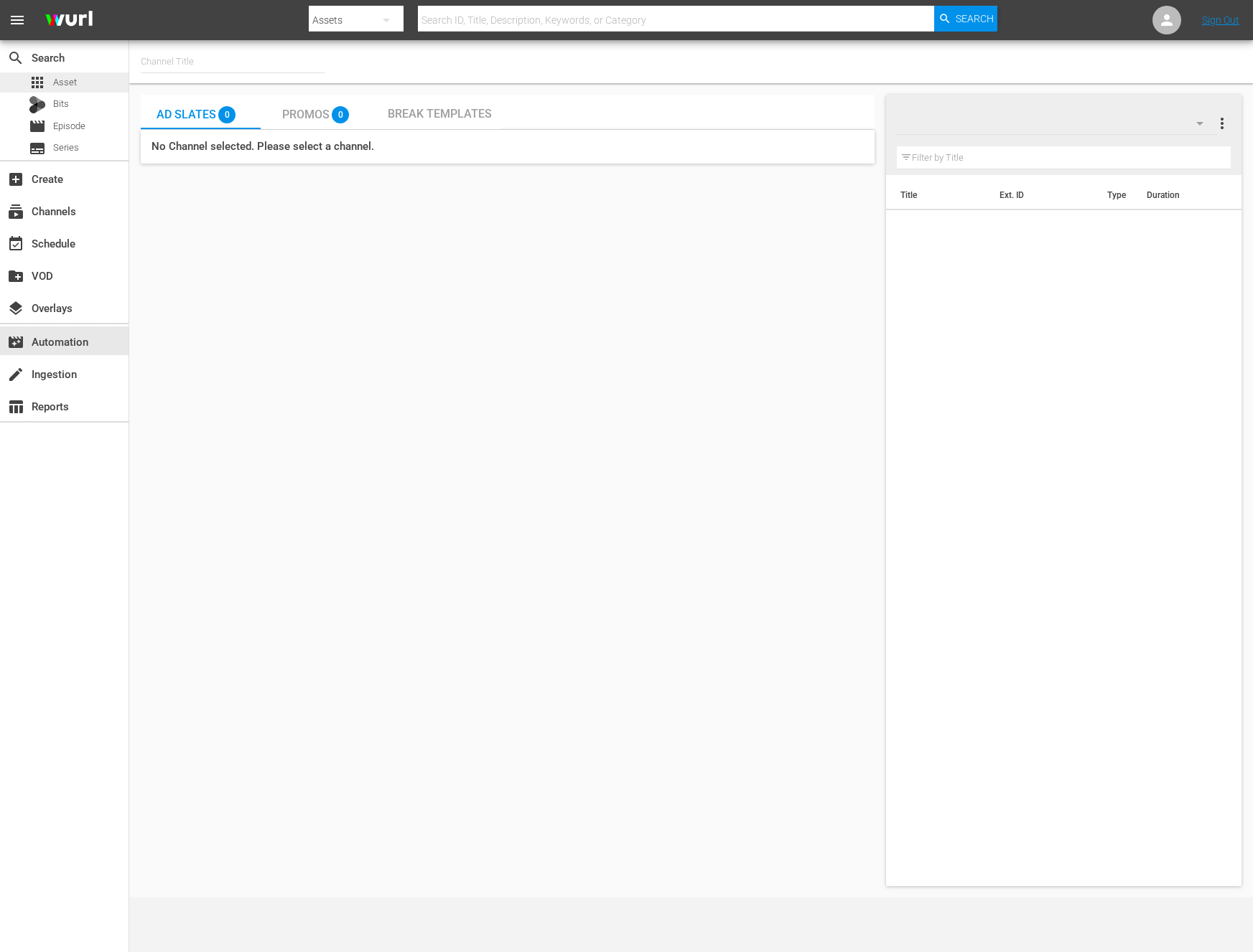
click at [65, 86] on span "Asset" at bounding box center [64, 82] width 23 height 14
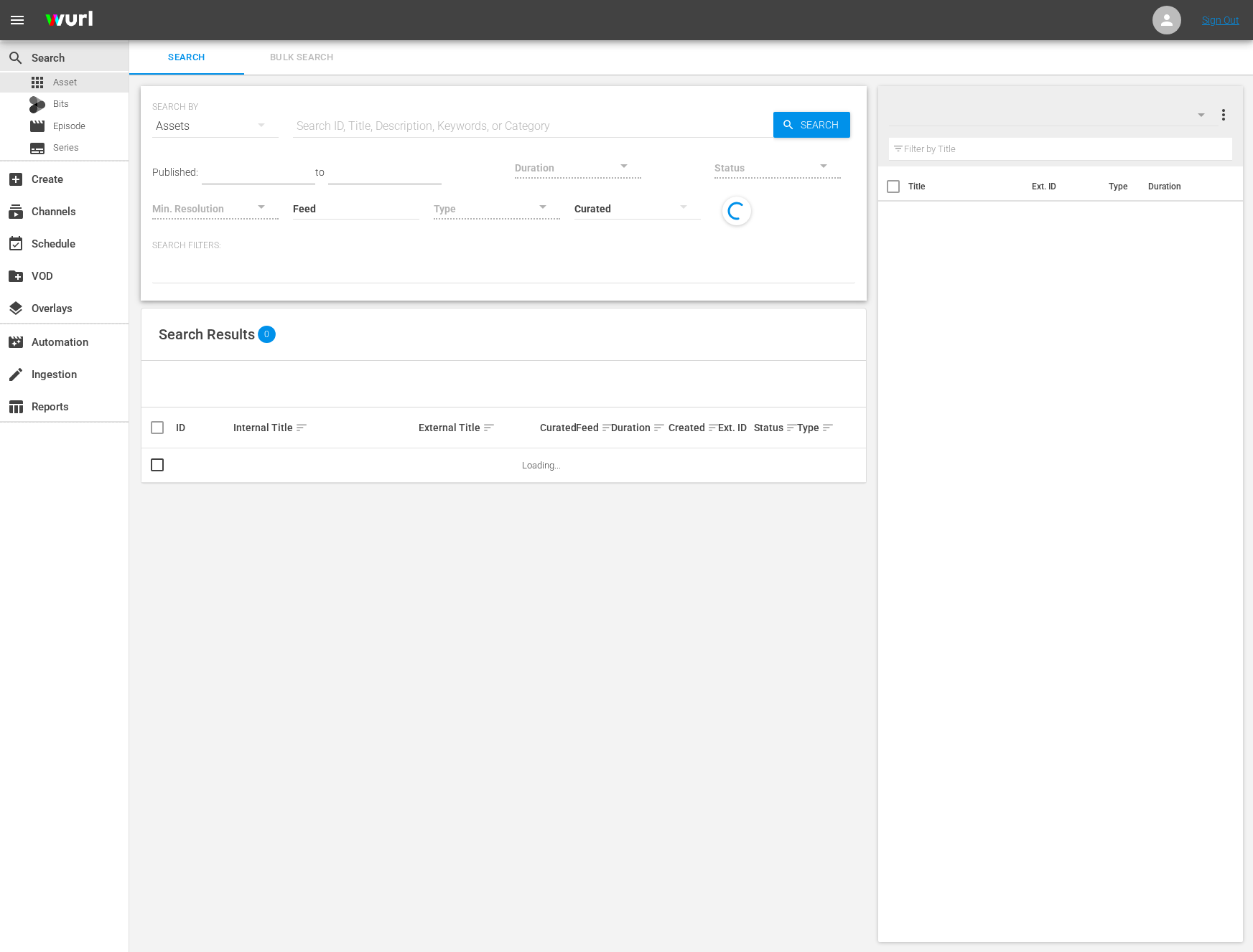
click at [409, 136] on input "text" at bounding box center [533, 126] width 480 height 35
click at [822, 119] on span "Search" at bounding box center [822, 125] width 55 height 26
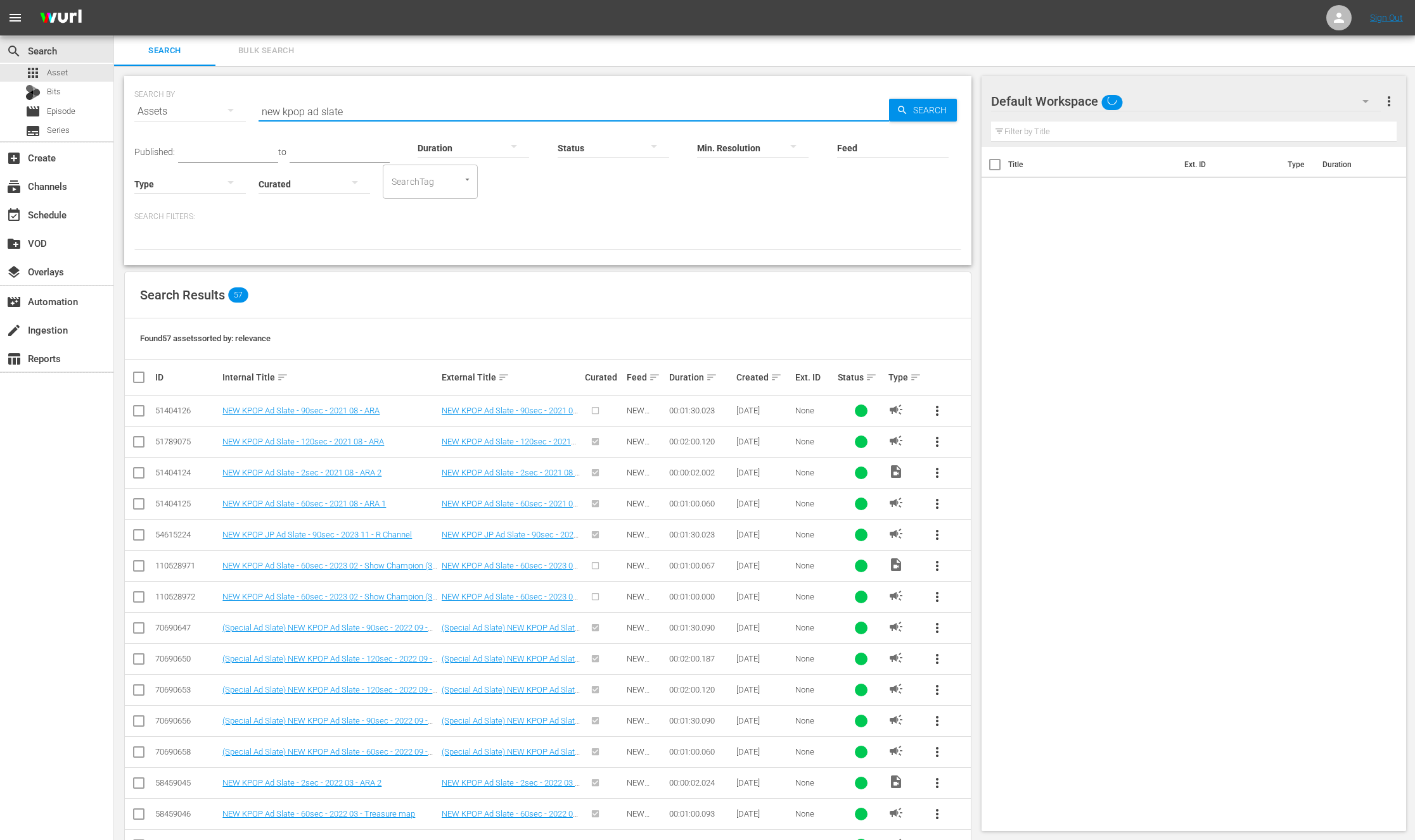
click at [469, 115] on input "new kpop ad slate" at bounding box center [574, 111] width 631 height 31
type input "new kpop ad slate 2025"
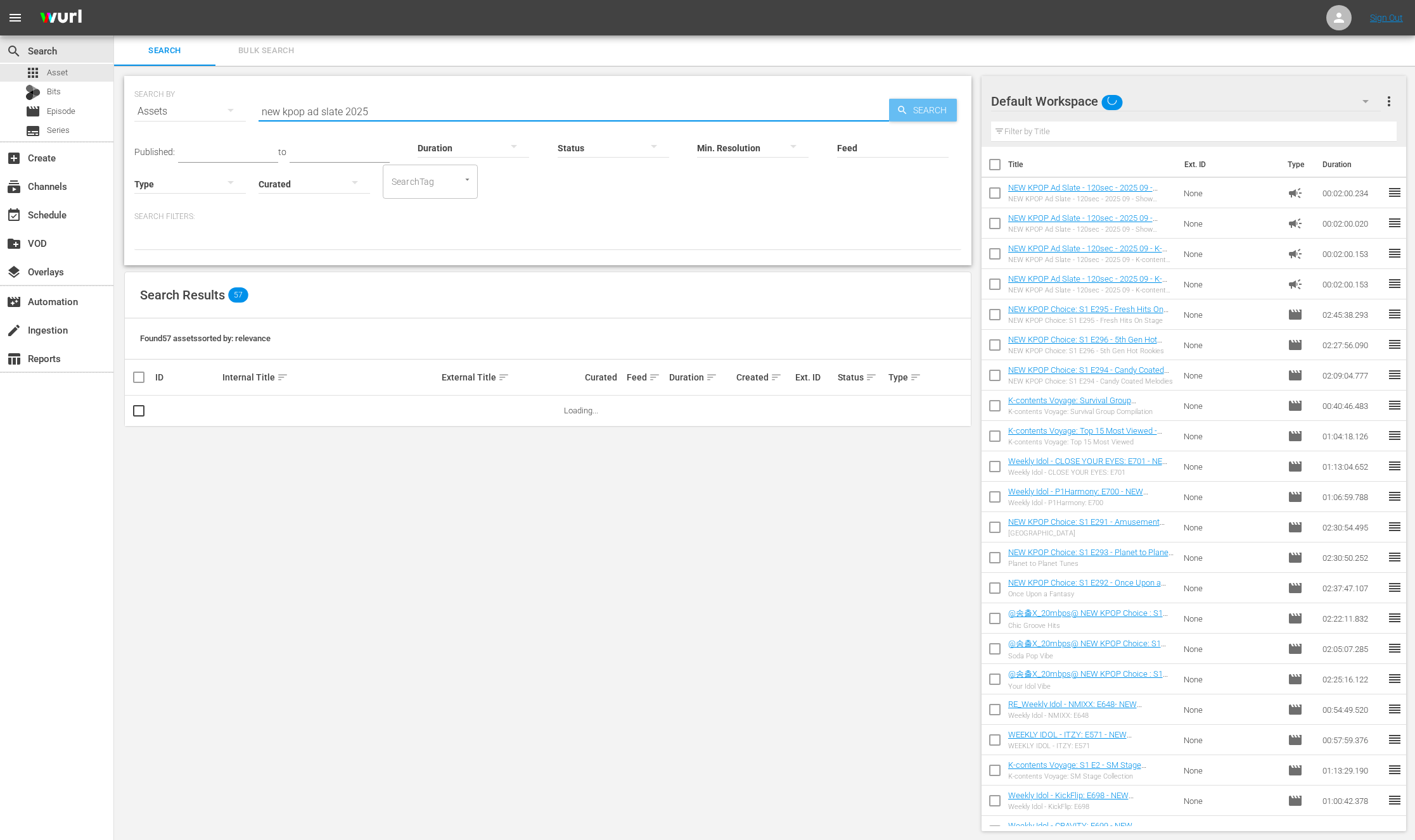
click at [902, 112] on icon "button" at bounding box center [902, 110] width 11 height 11
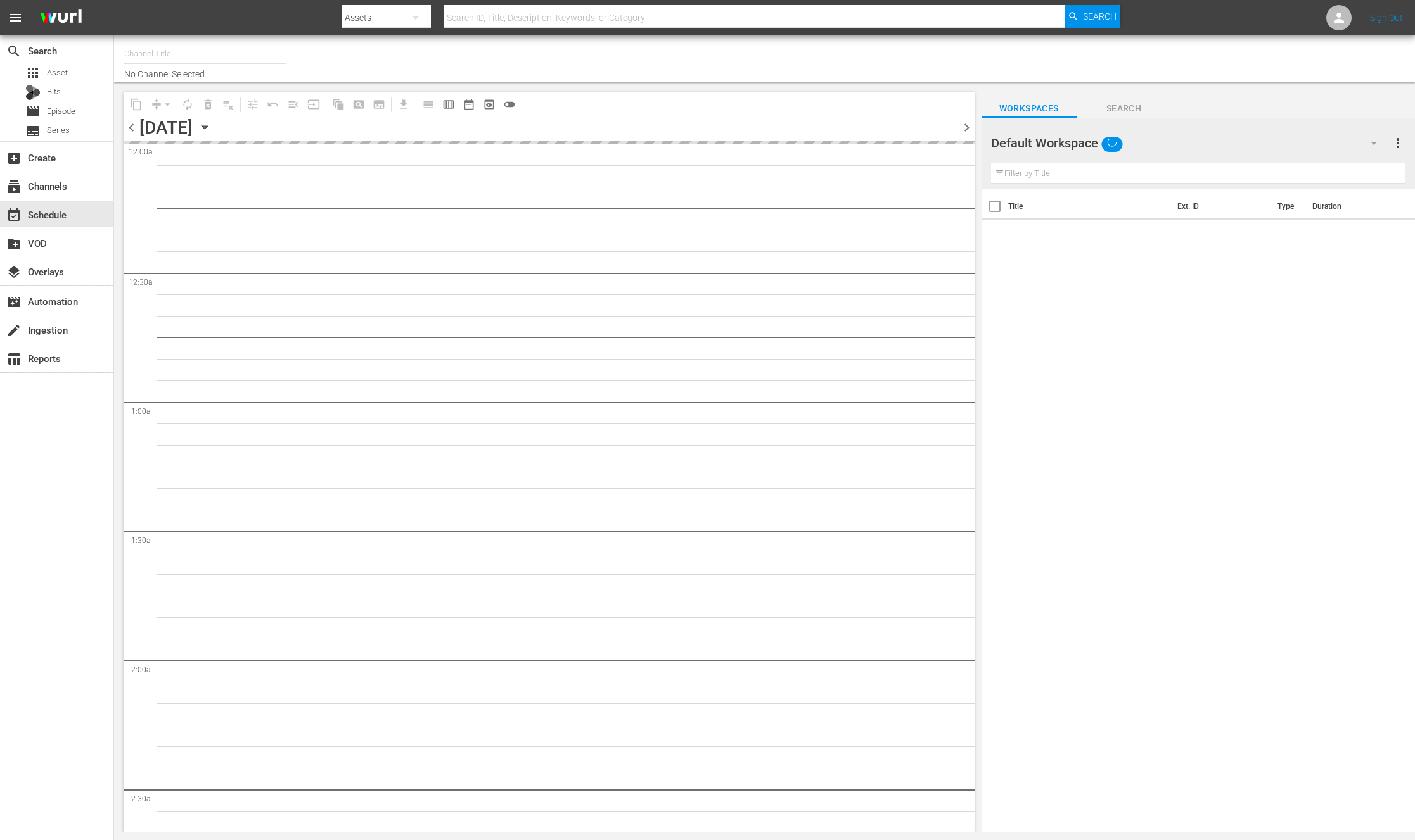
type input "NEW KFOOD (1100)"
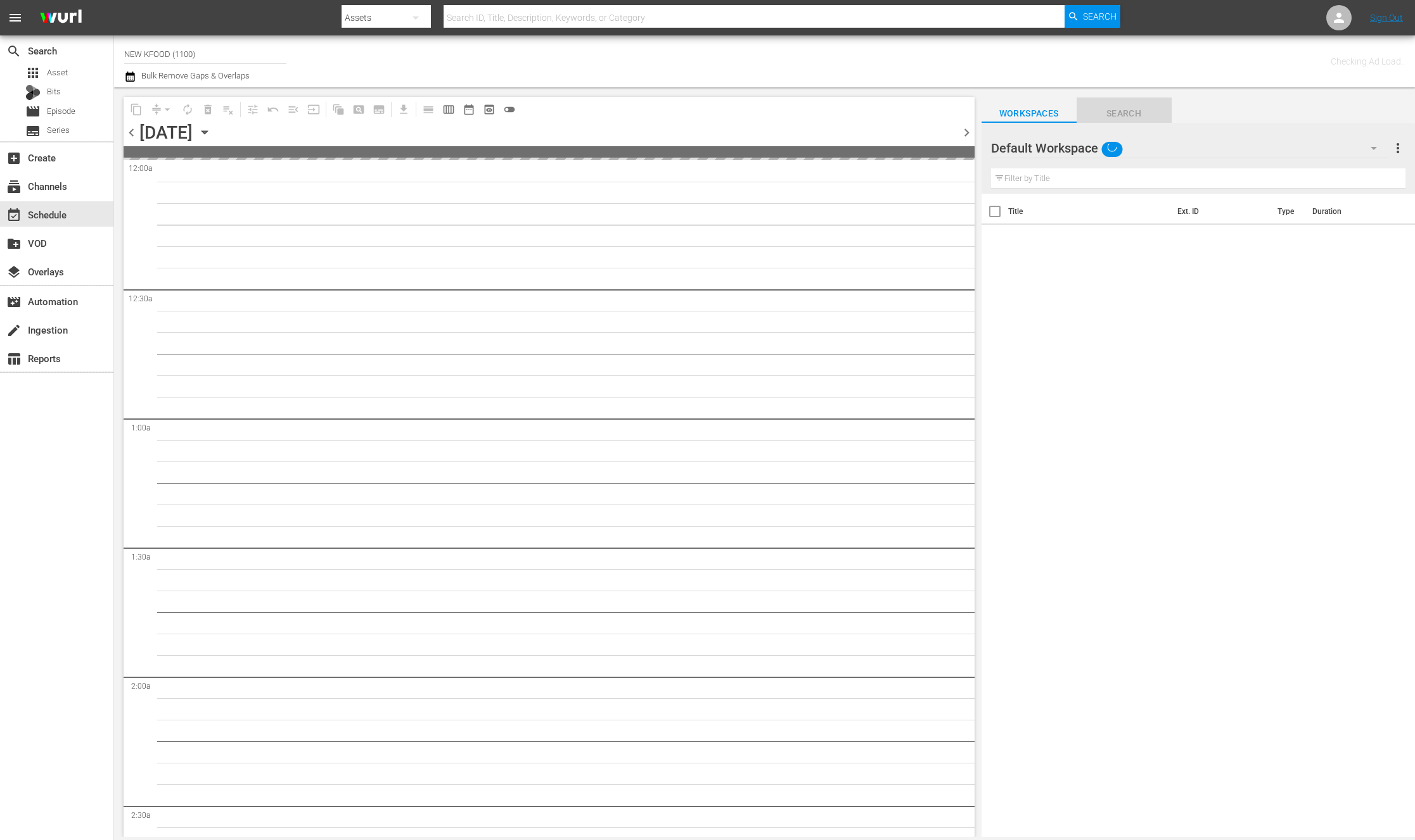
click at [1107, 114] on span "Search" at bounding box center [1124, 114] width 95 height 16
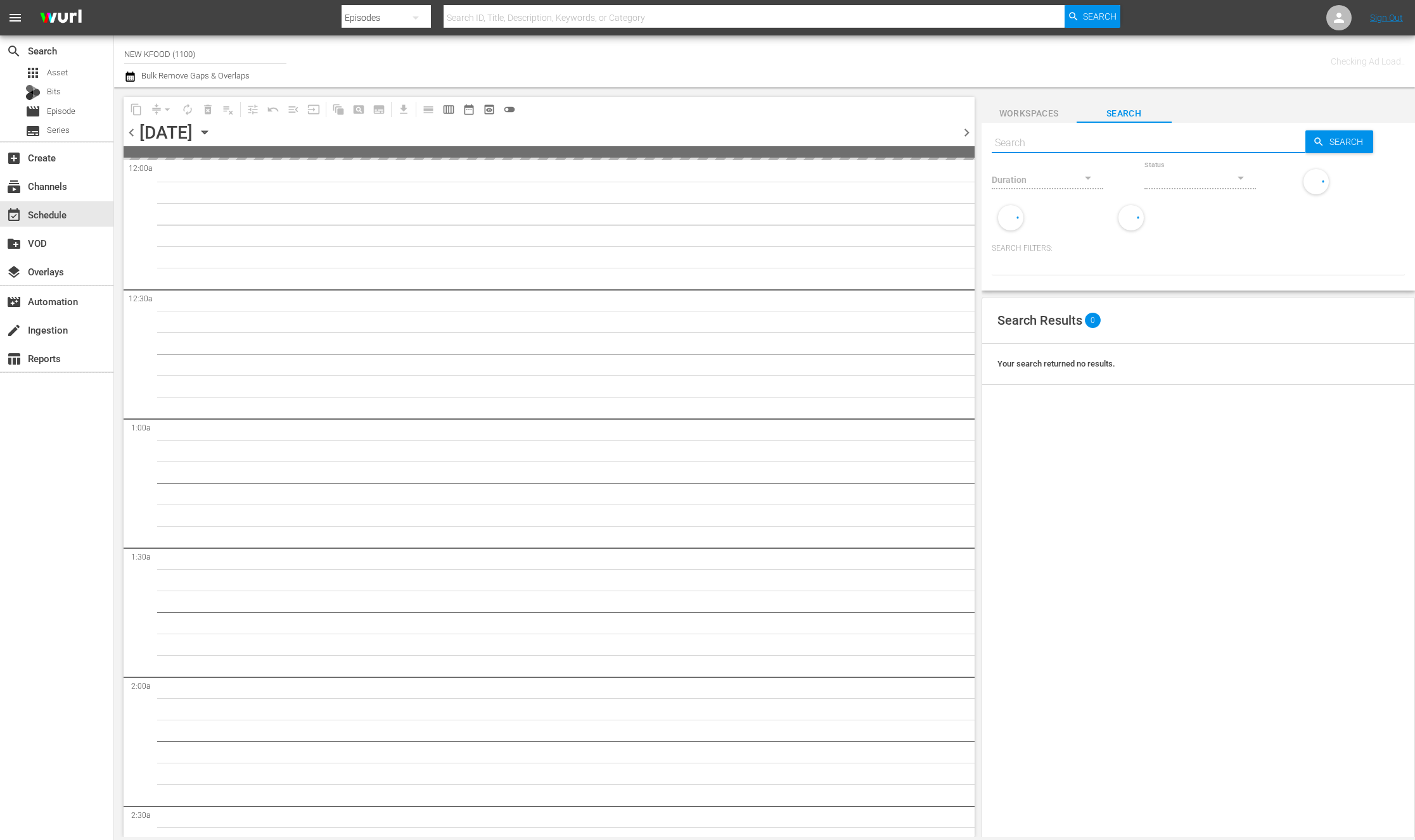
click at [1069, 145] on input "text" at bounding box center [1148, 143] width 314 height 31
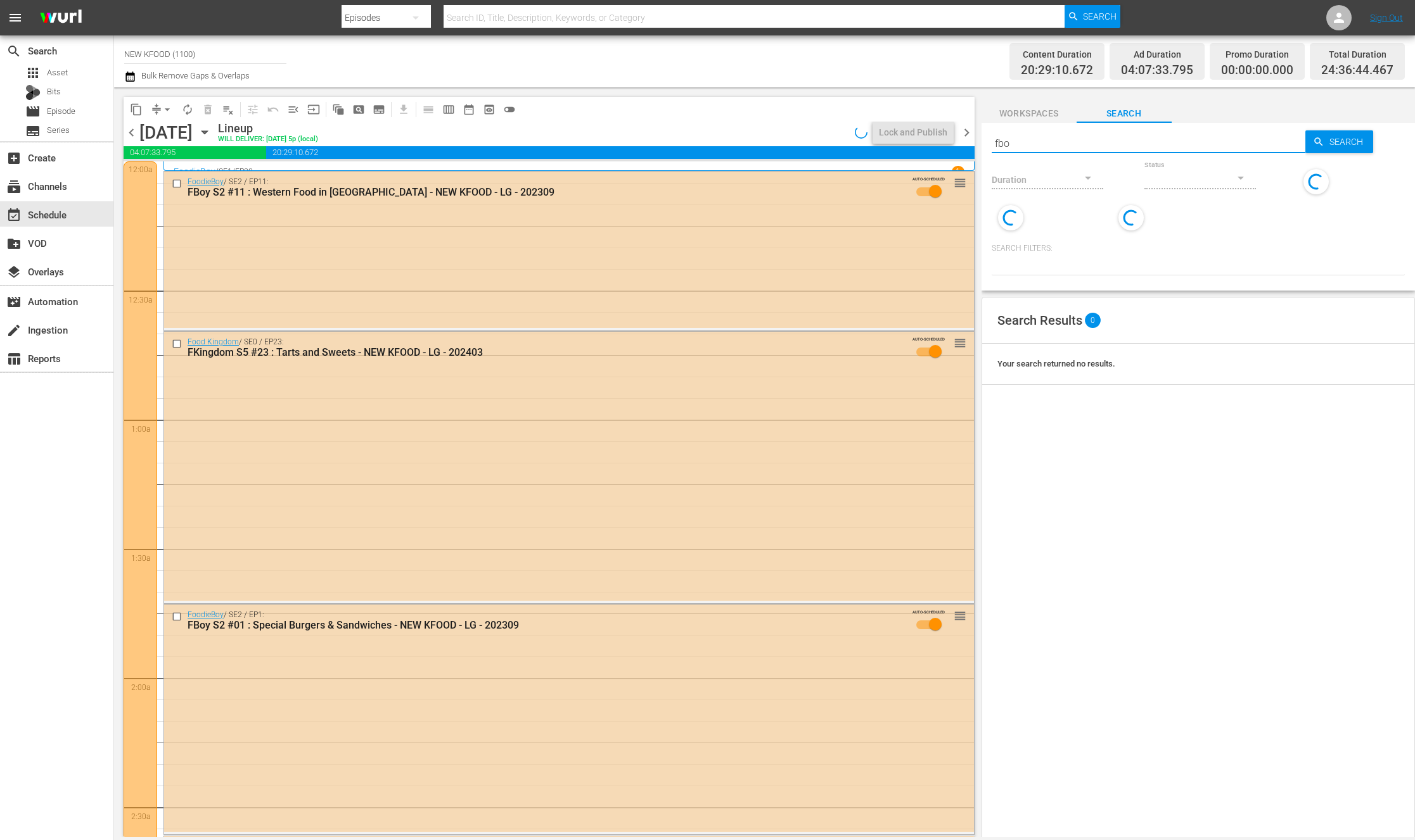
type input "fboy"
click at [207, 131] on icon "button" at bounding box center [204, 133] width 6 height 3
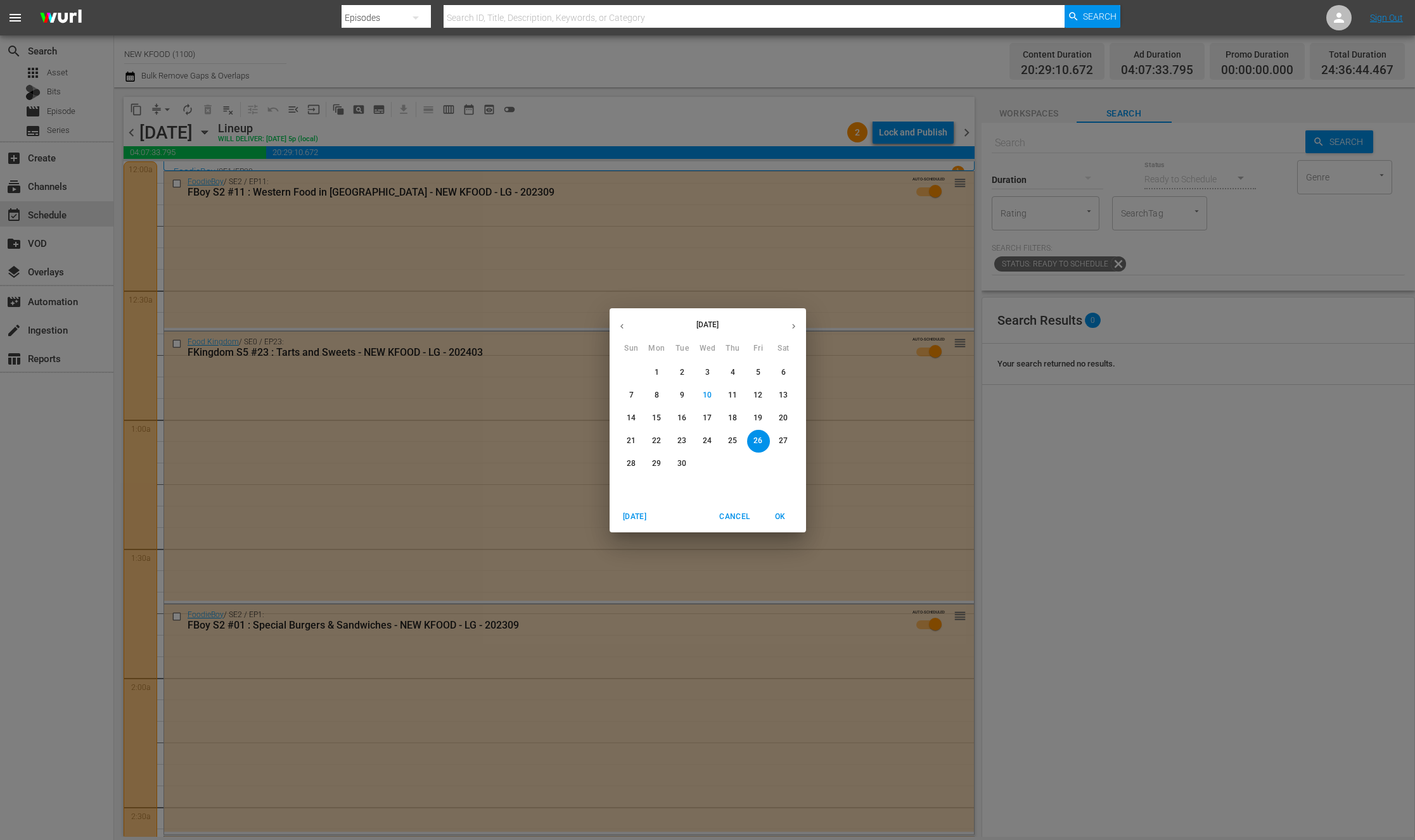
click at [790, 320] on button "button" at bounding box center [793, 326] width 25 height 25
click at [756, 456] on button "31" at bounding box center [758, 464] width 23 height 23
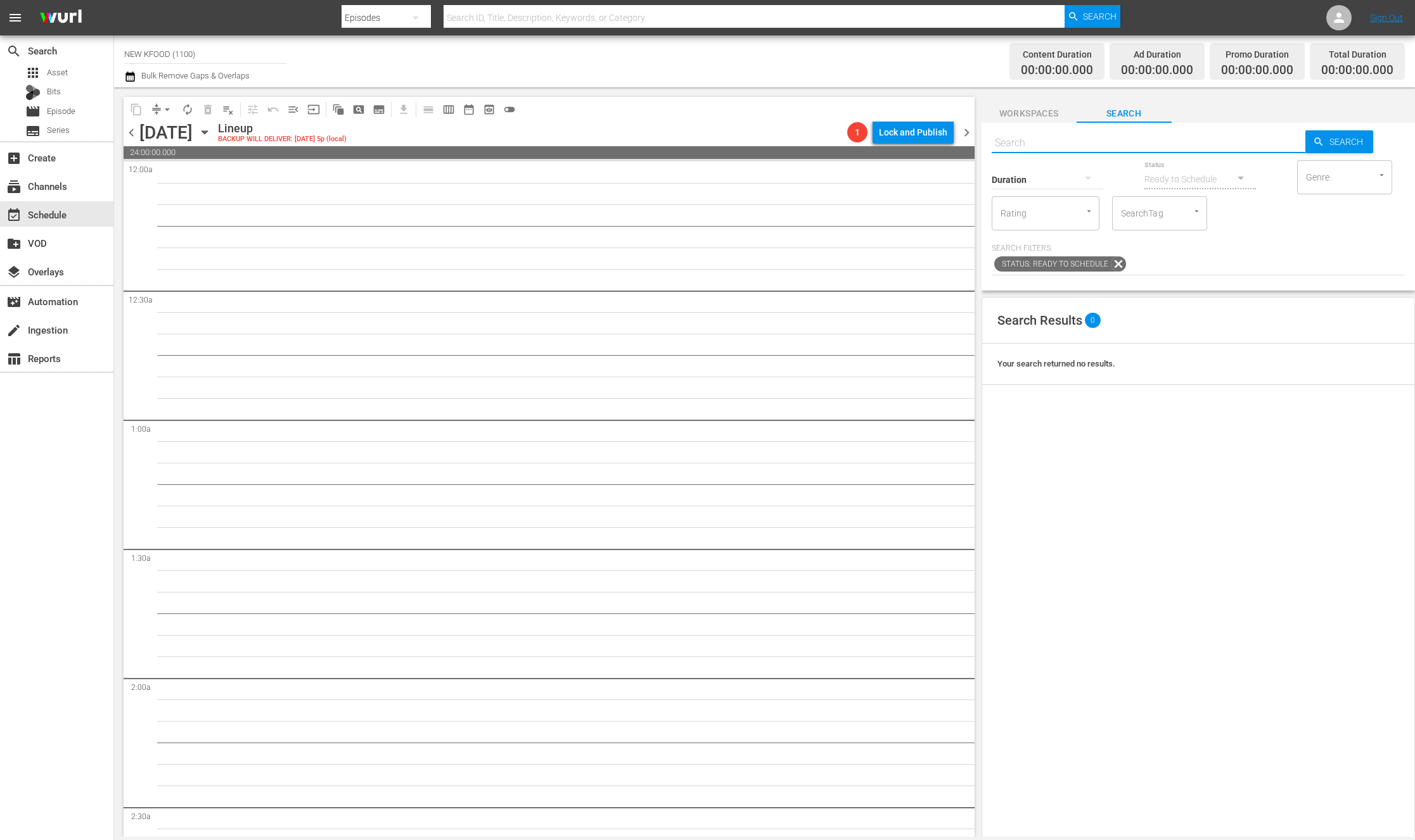
click at [1028, 140] on input "text" at bounding box center [1148, 143] width 314 height 31
type input "fboy"
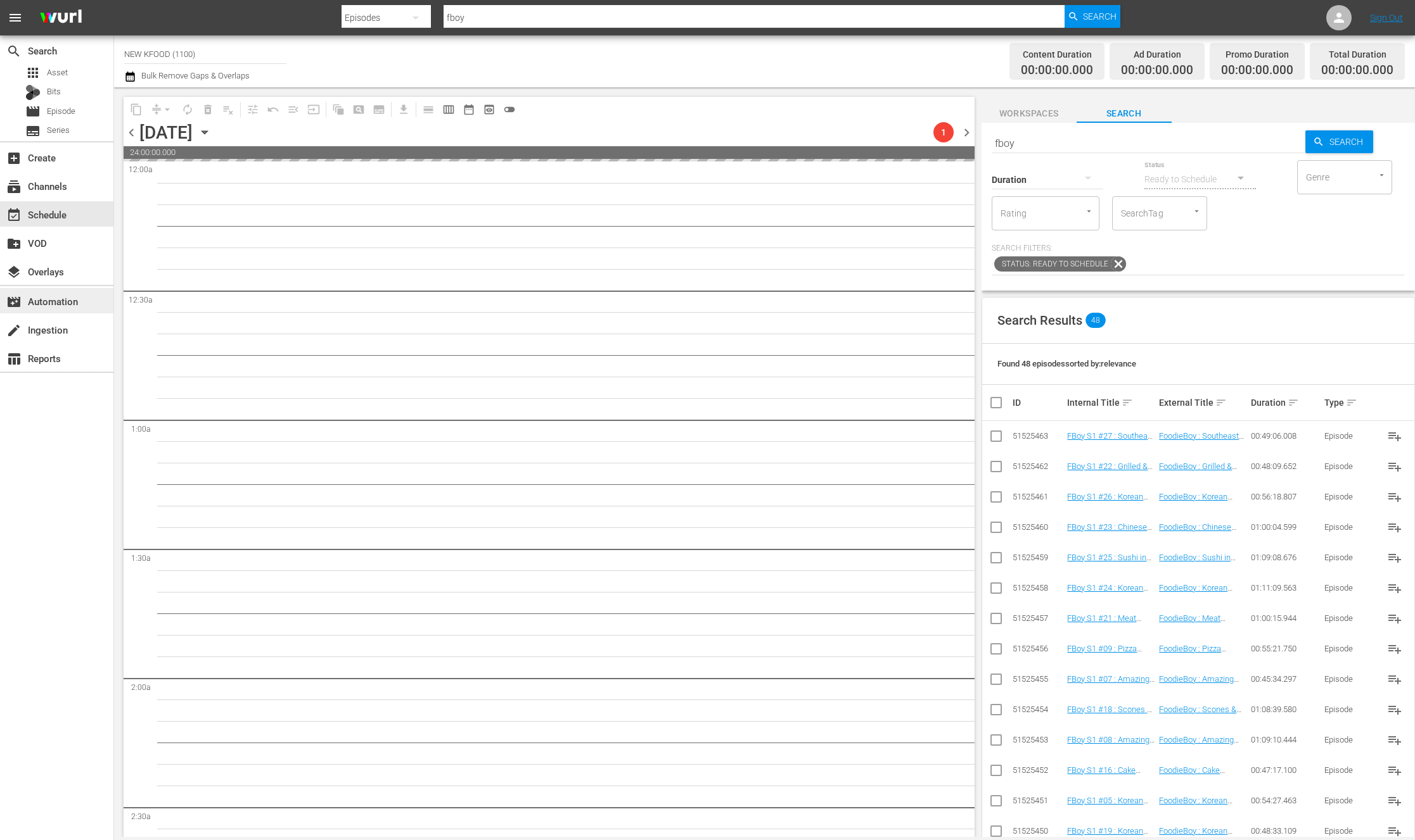
click at [82, 294] on div "movie_filter Automation" at bounding box center [57, 300] width 113 height 25
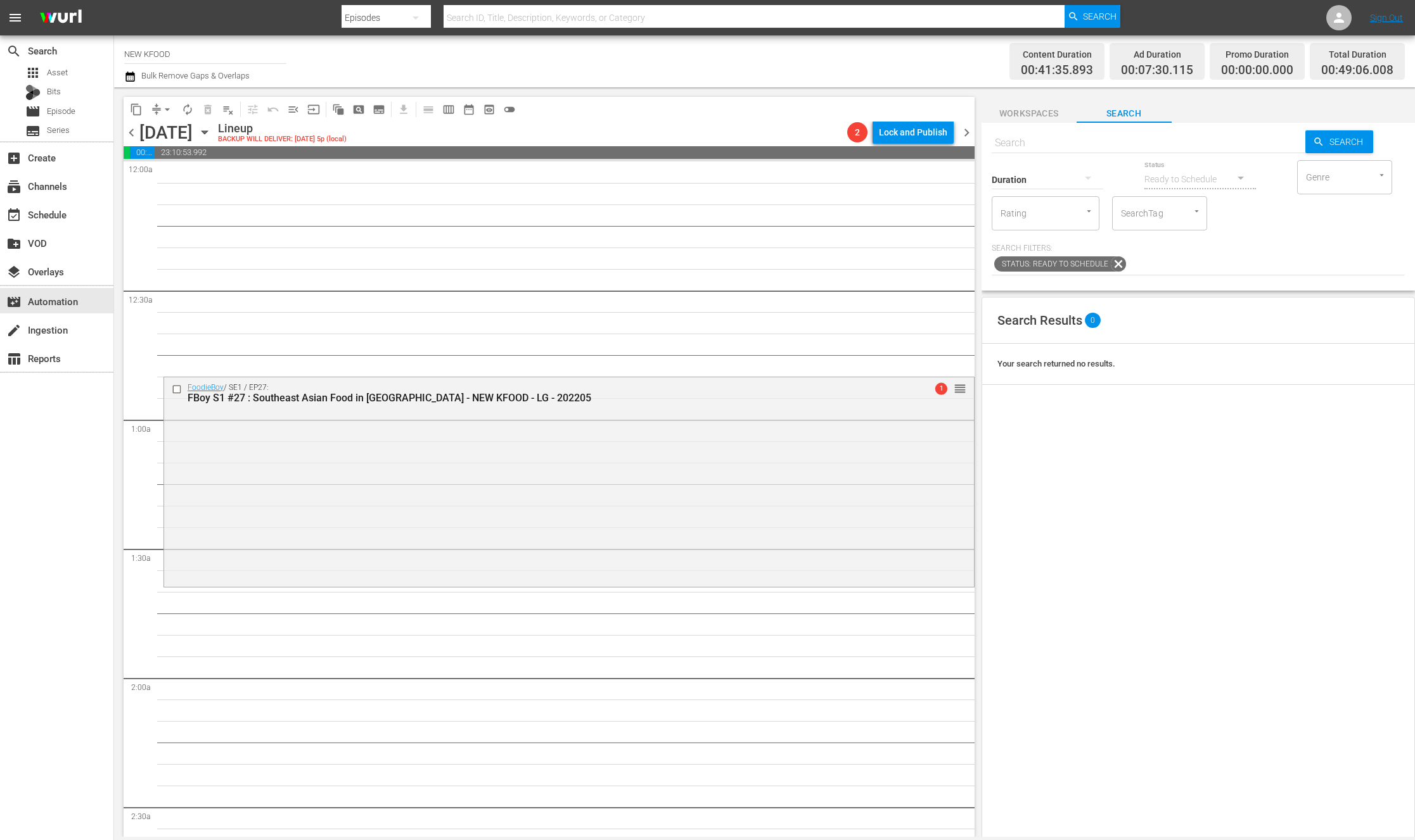
click at [21, 298] on span "movie_filter" at bounding box center [14, 302] width 15 height 15
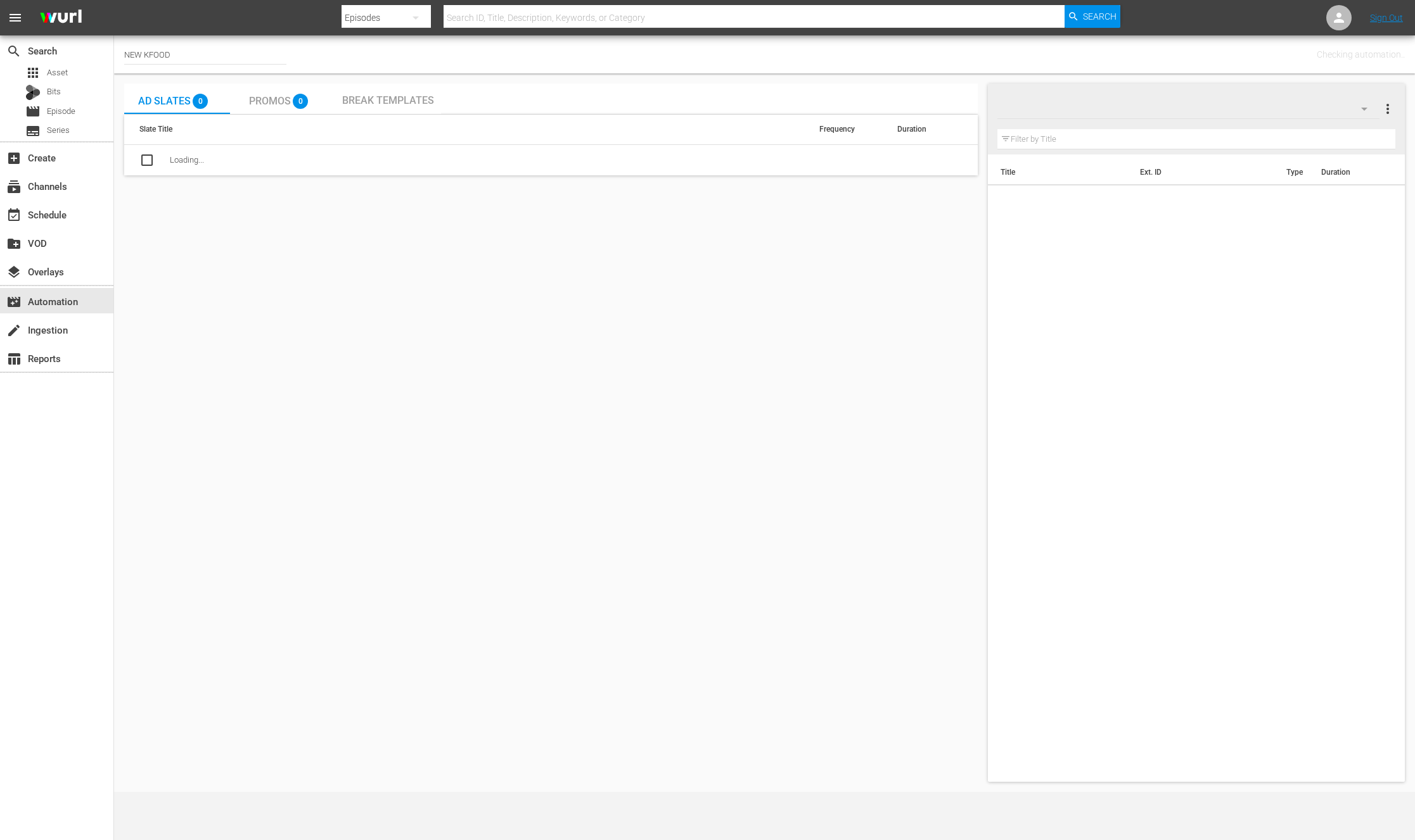
click at [211, 50] on input "NEW KFOOD" at bounding box center [205, 55] width 162 height 31
type input "NEW Kpop"
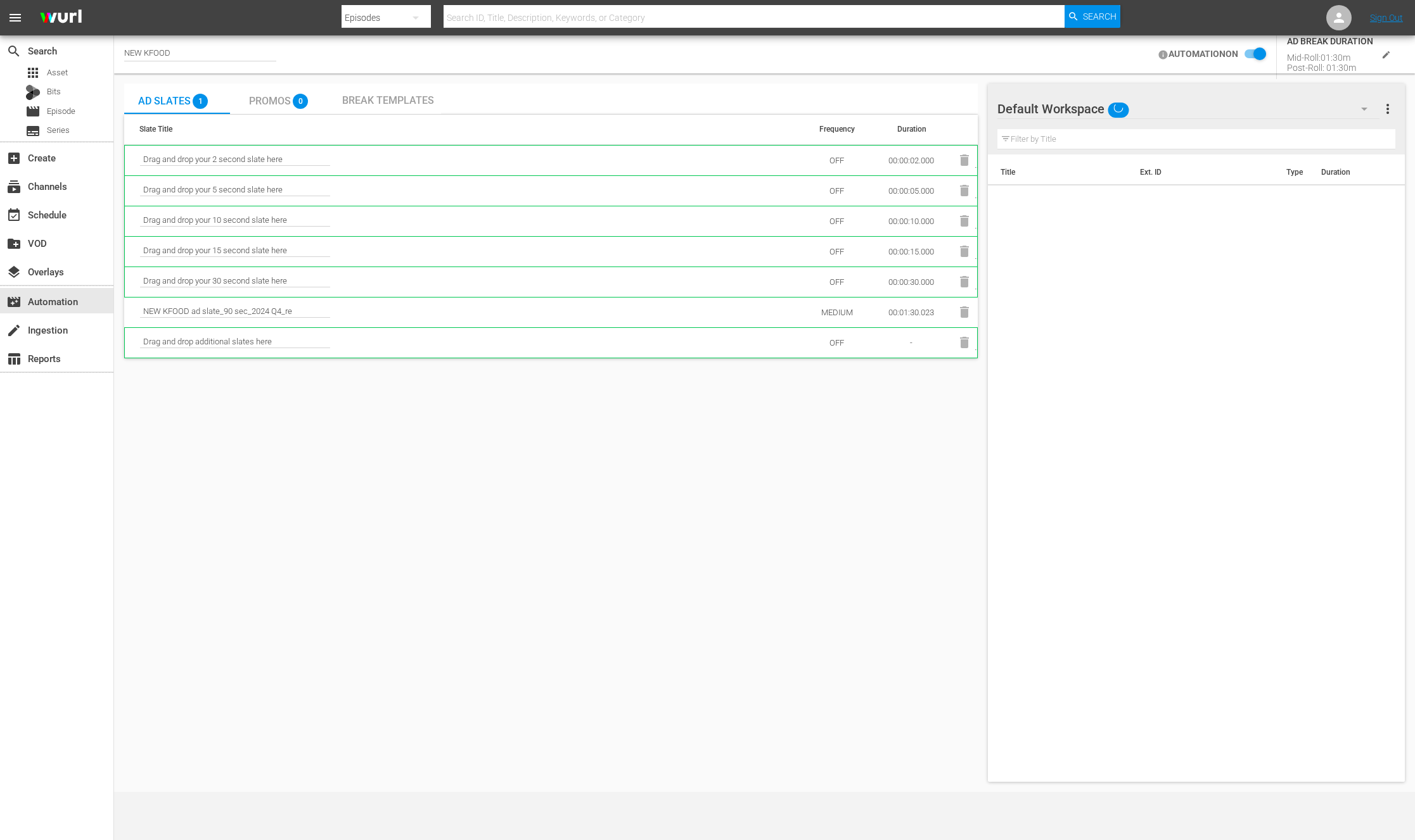
click at [213, 56] on div "NEW KFOOD" at bounding box center [200, 55] width 152 height 13
click at [185, 50] on input "NEW KFOOD" at bounding box center [205, 55] width 162 height 31
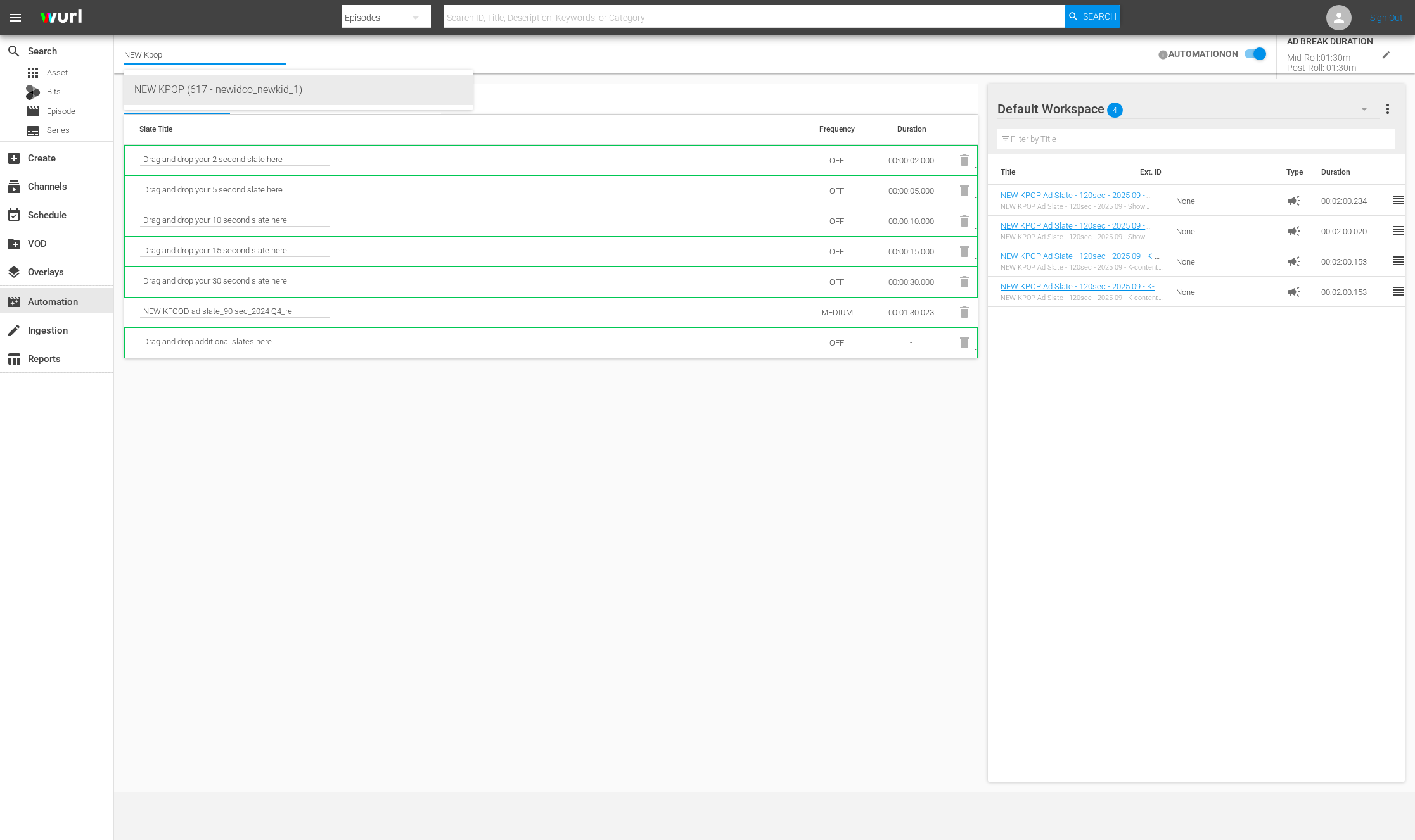
click at [162, 83] on div "NEW KPOP (617 - newidco_newkid_1)" at bounding box center [299, 90] width 328 height 31
type input "NEW KPOP (617 - newidco_newkid_1)"
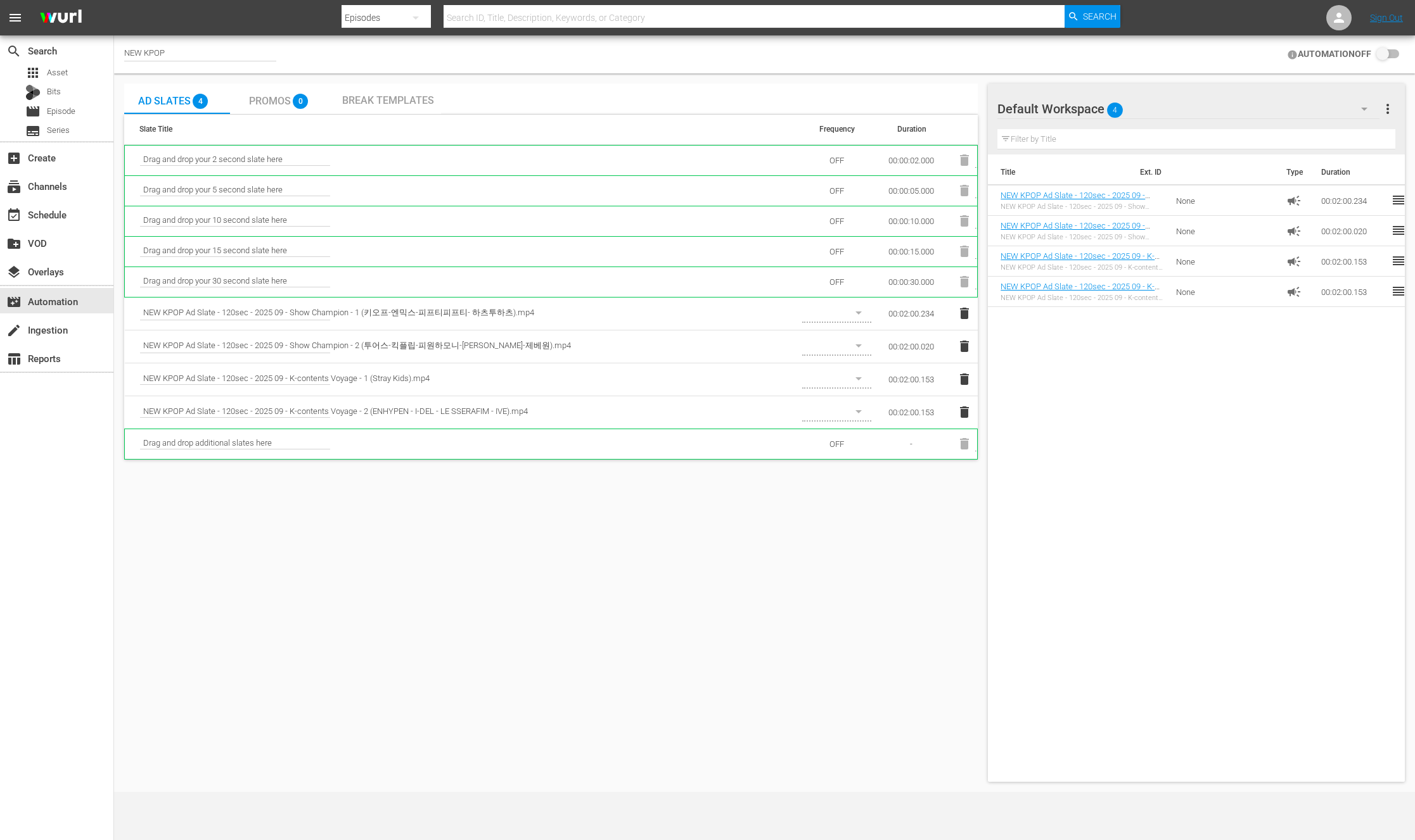
click at [678, 605] on div "Ad Slates 4 Promos 0 Break Templates Slate Title Frequency Duration Drag and dr…" at bounding box center [551, 432] width 853 height 698
click at [1386, 56] on input "checkbox" at bounding box center [1385, 54] width 28 height 15
checkbox input "false"
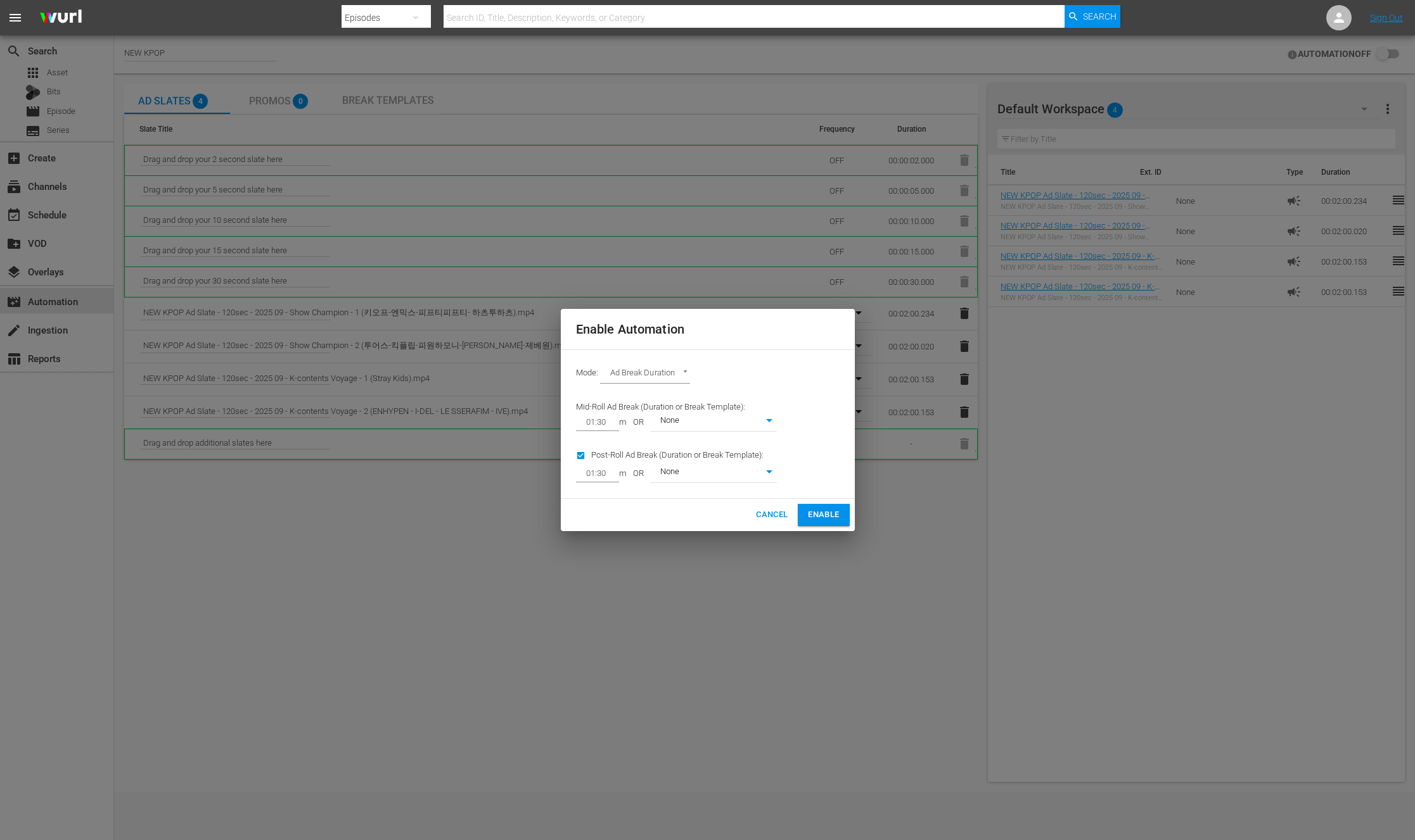
click at [611, 423] on input "01:30" at bounding box center [595, 422] width 38 height 18
type input "02:00"
click at [617, 470] on div "01:30" at bounding box center [597, 474] width 43 height 18
type input "02:00"
click at [836, 516] on span "Enable" at bounding box center [823, 515] width 31 height 15
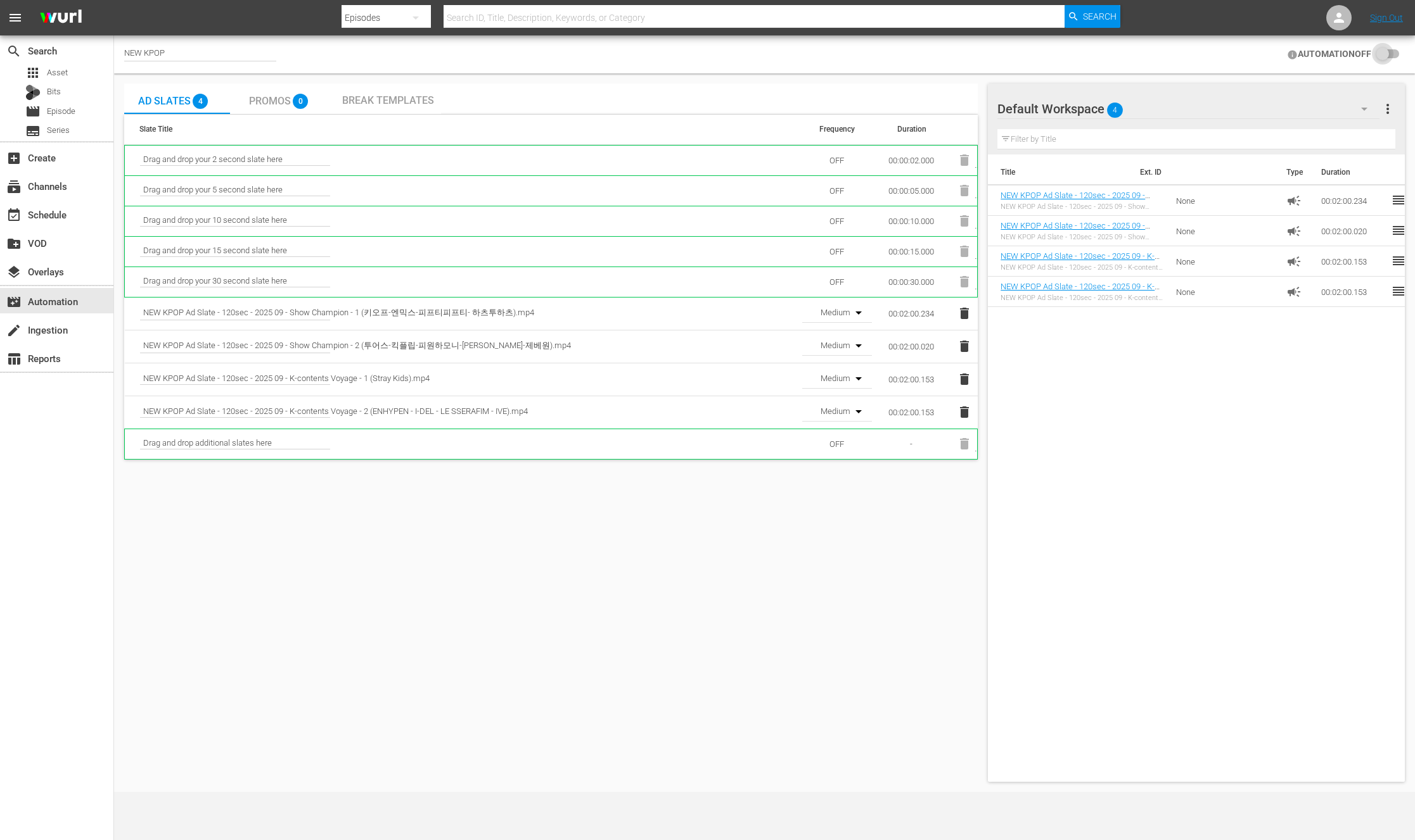
click at [892, 675] on div "Ad Slates 4 Promos 0 Break Templates Slate Title Frequency Duration Drag and dr…" at bounding box center [551, 432] width 853 height 698
click at [1235, 442] on div "Title Ext. ID Type Duration NEW KPOP Ad Slate - 120sec - 2025 09 - Show Champio…" at bounding box center [1196, 466] width 417 height 622
click at [563, 598] on div "Ad Slates 4 Promos 0 Break Templates Slate Title Frequency Duration Drag and dr…" at bounding box center [551, 432] width 853 height 698
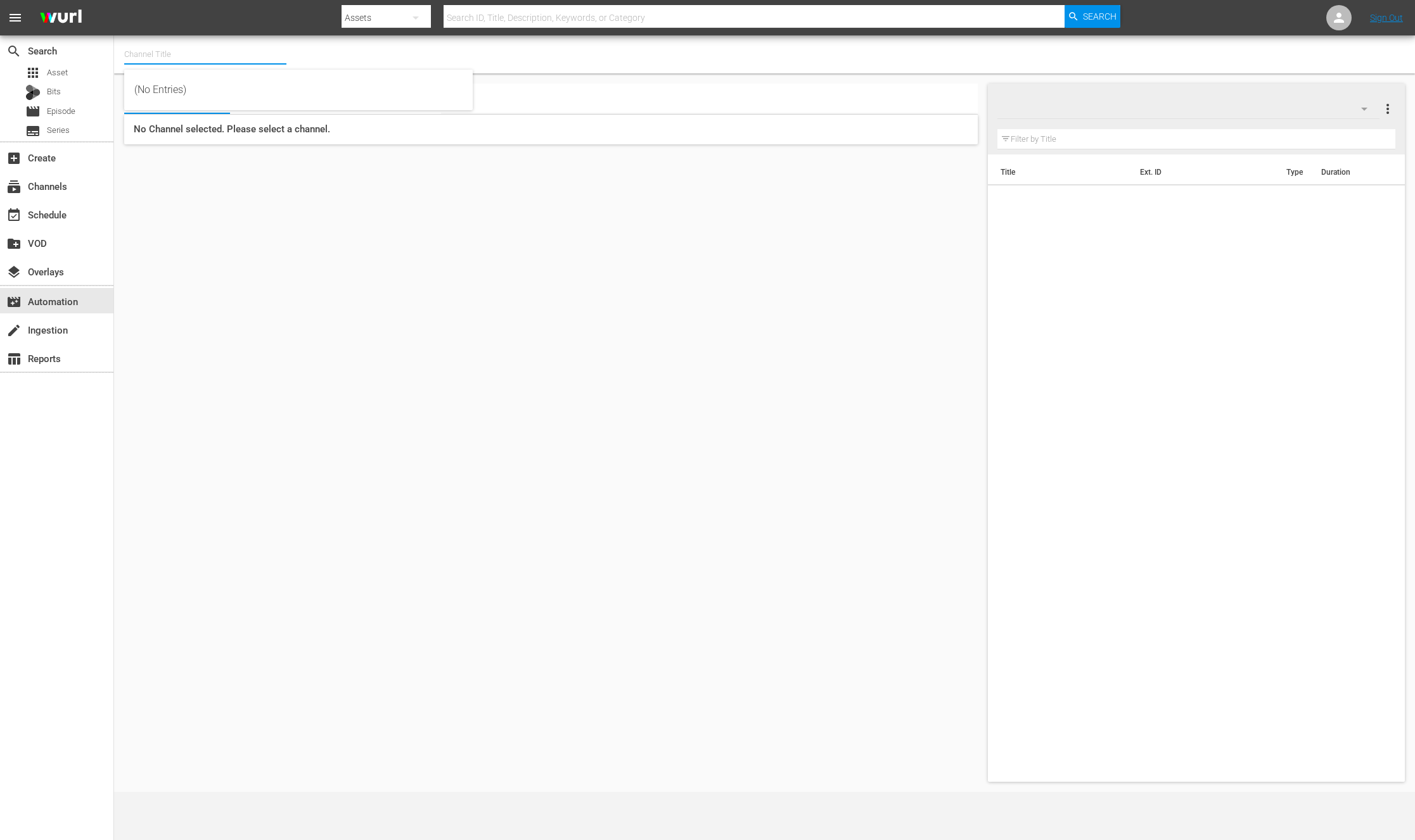
click at [209, 45] on input "text" at bounding box center [205, 55] width 162 height 31
type input "NEW KPOP (617)"
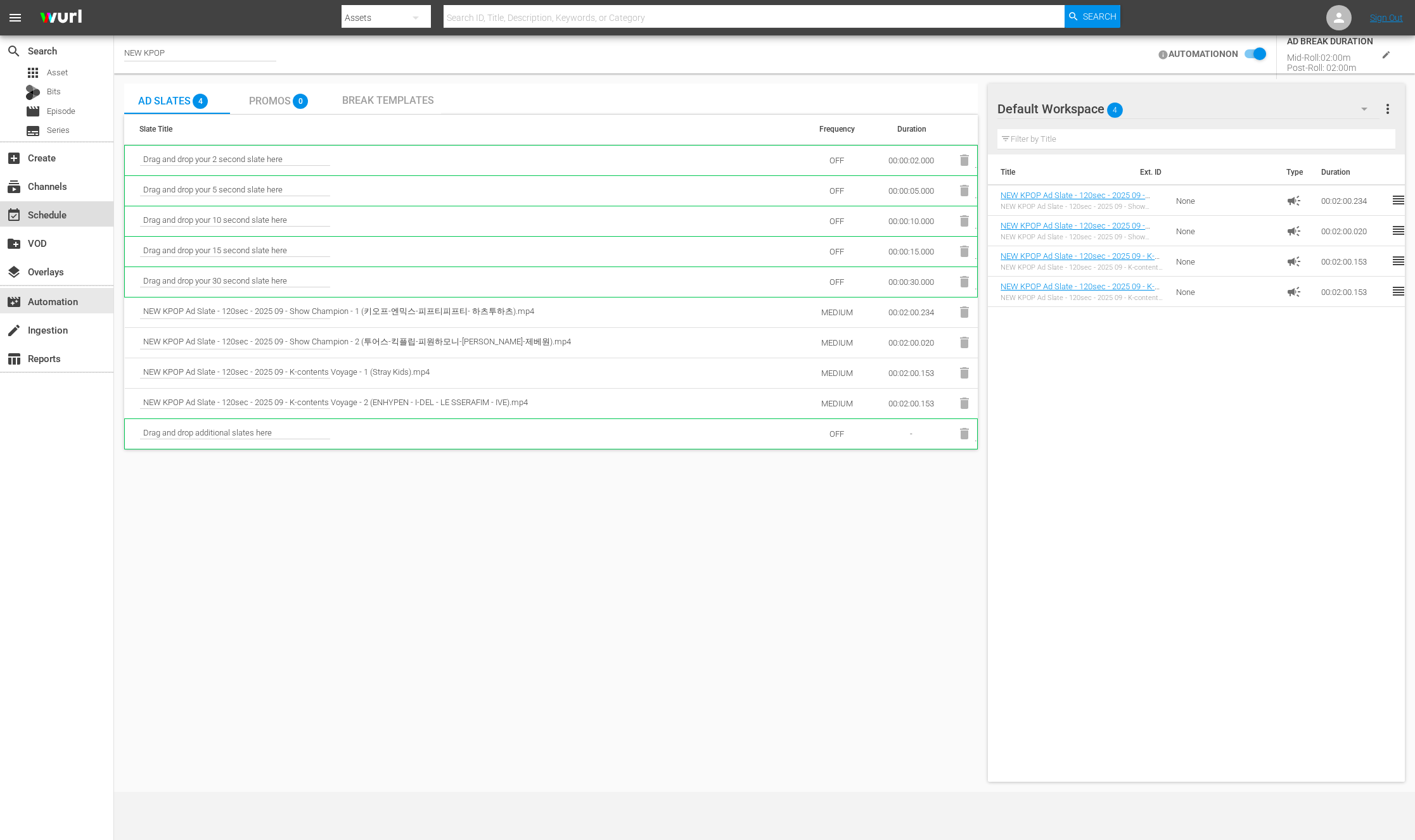
click at [63, 218] on div "event_available Schedule" at bounding box center [35, 212] width 71 height 11
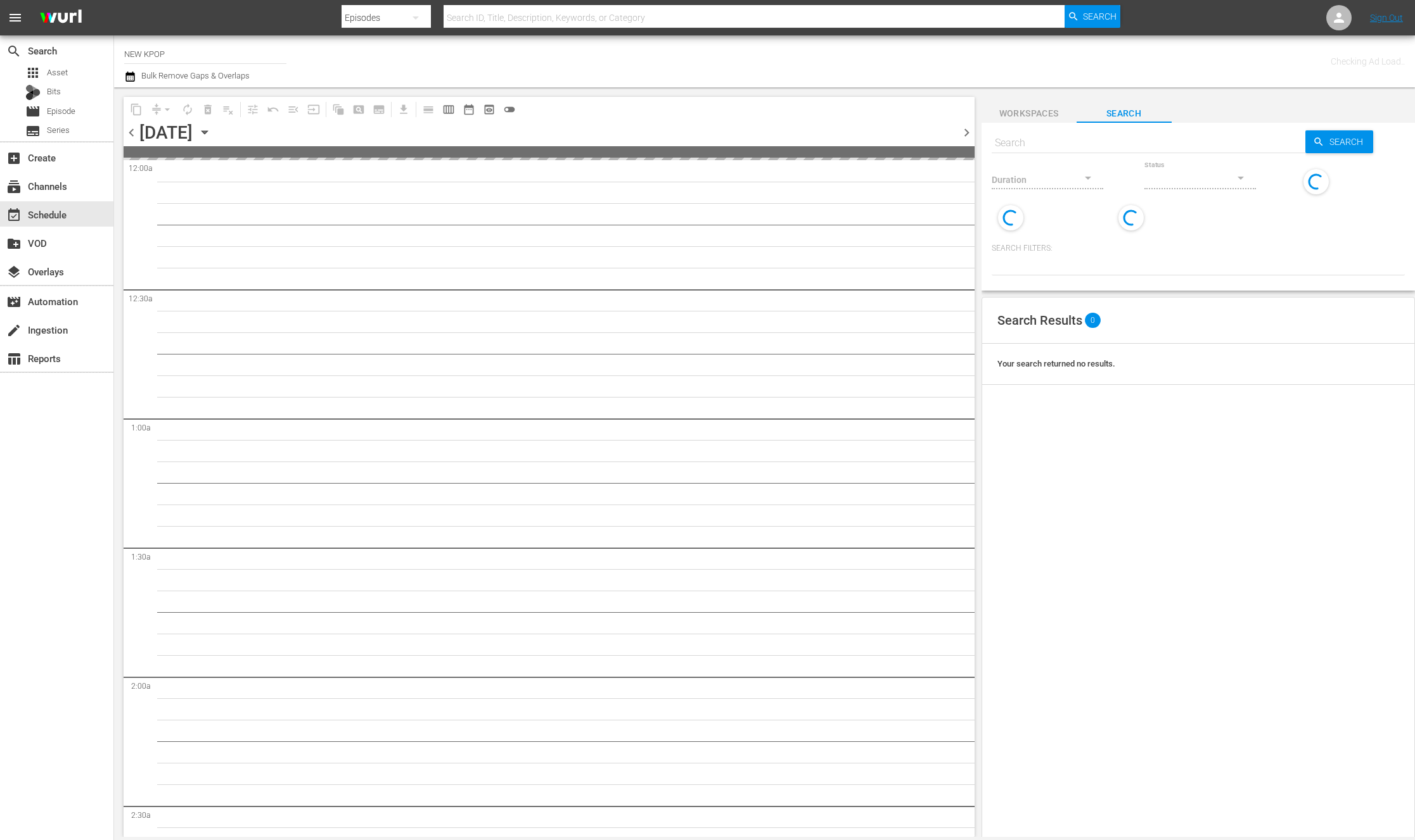
click at [211, 131] on icon "button" at bounding box center [205, 132] width 14 height 14
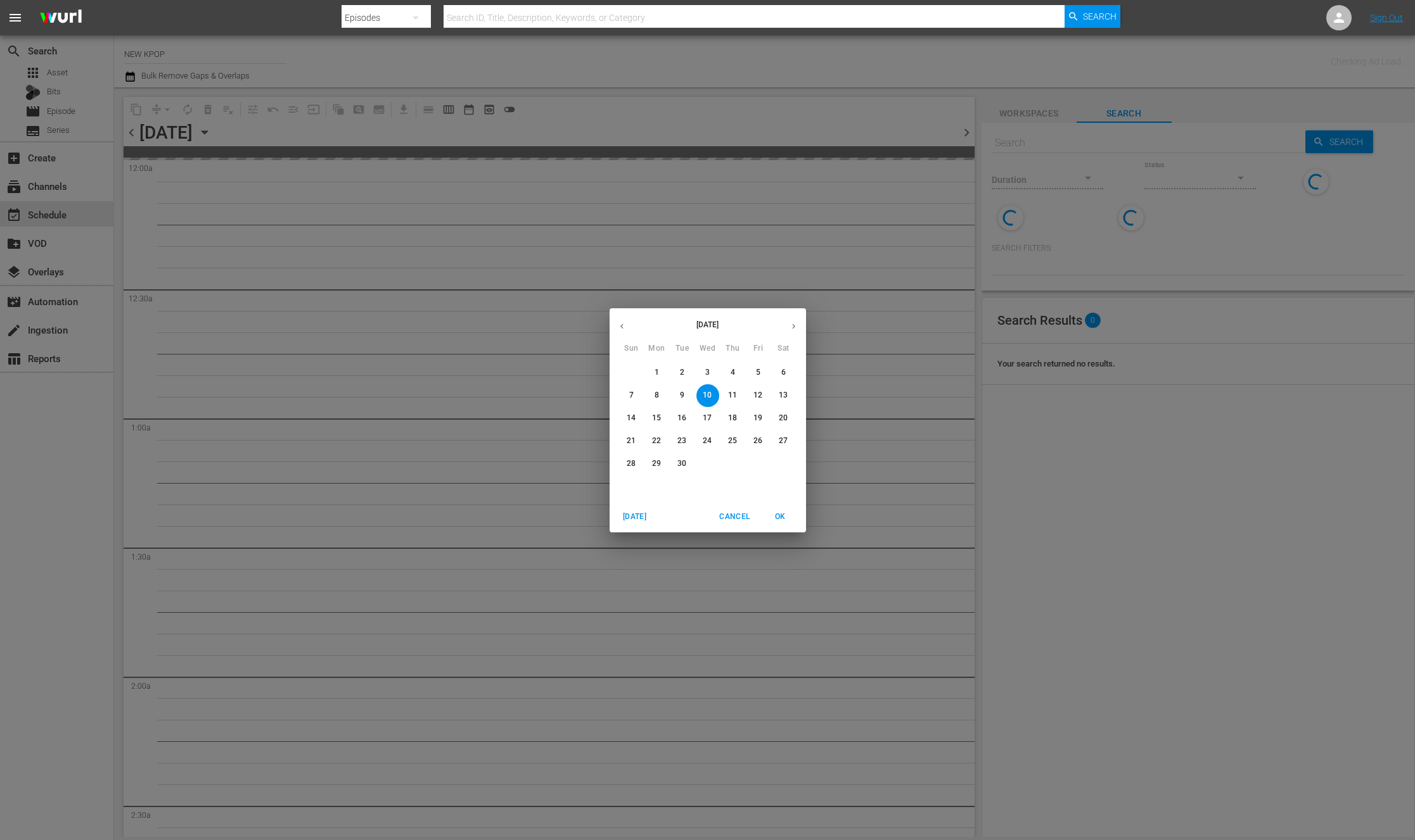
click at [768, 444] on span "26" at bounding box center [758, 441] width 23 height 11
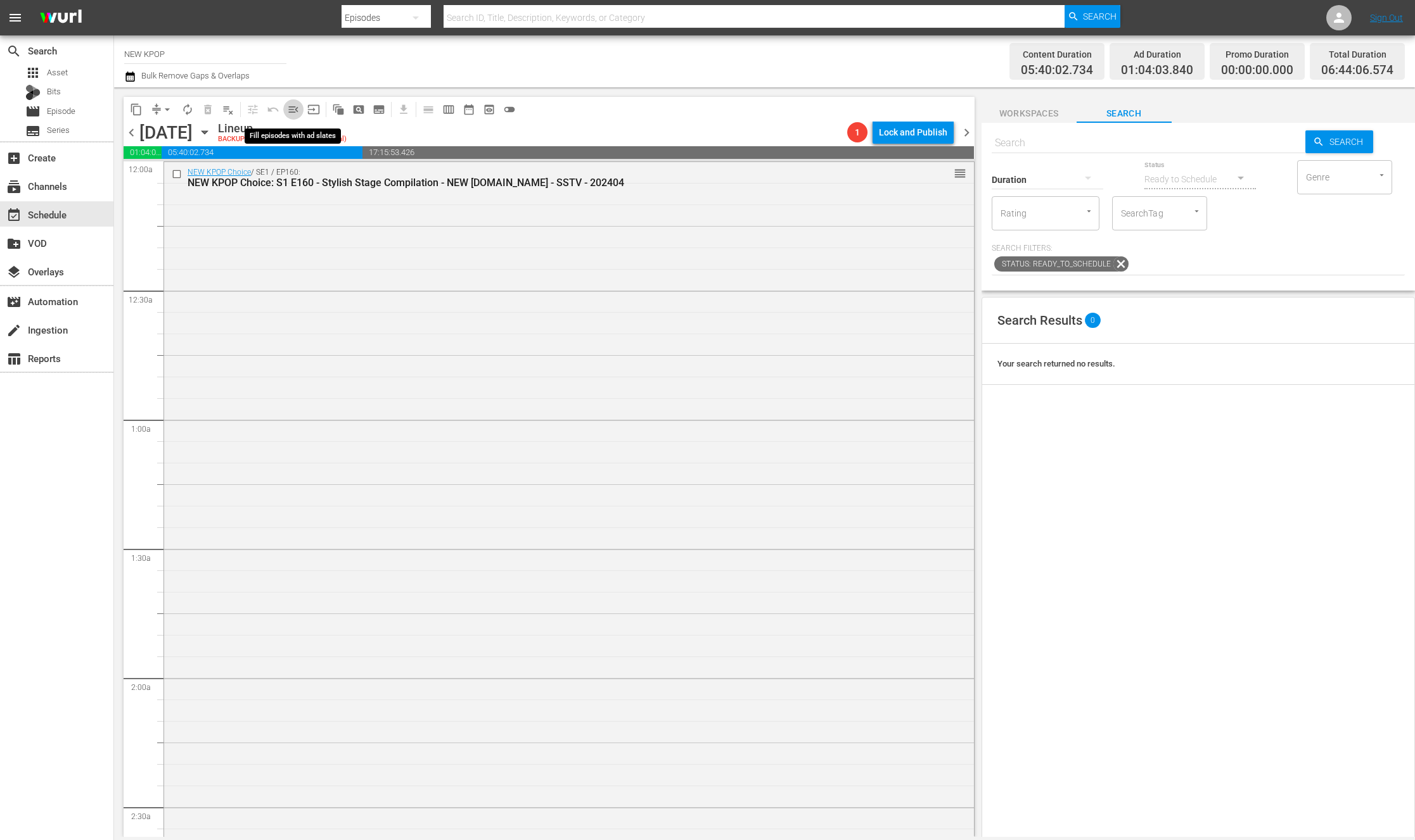
click at [290, 111] on span "menu_open" at bounding box center [293, 109] width 13 height 13
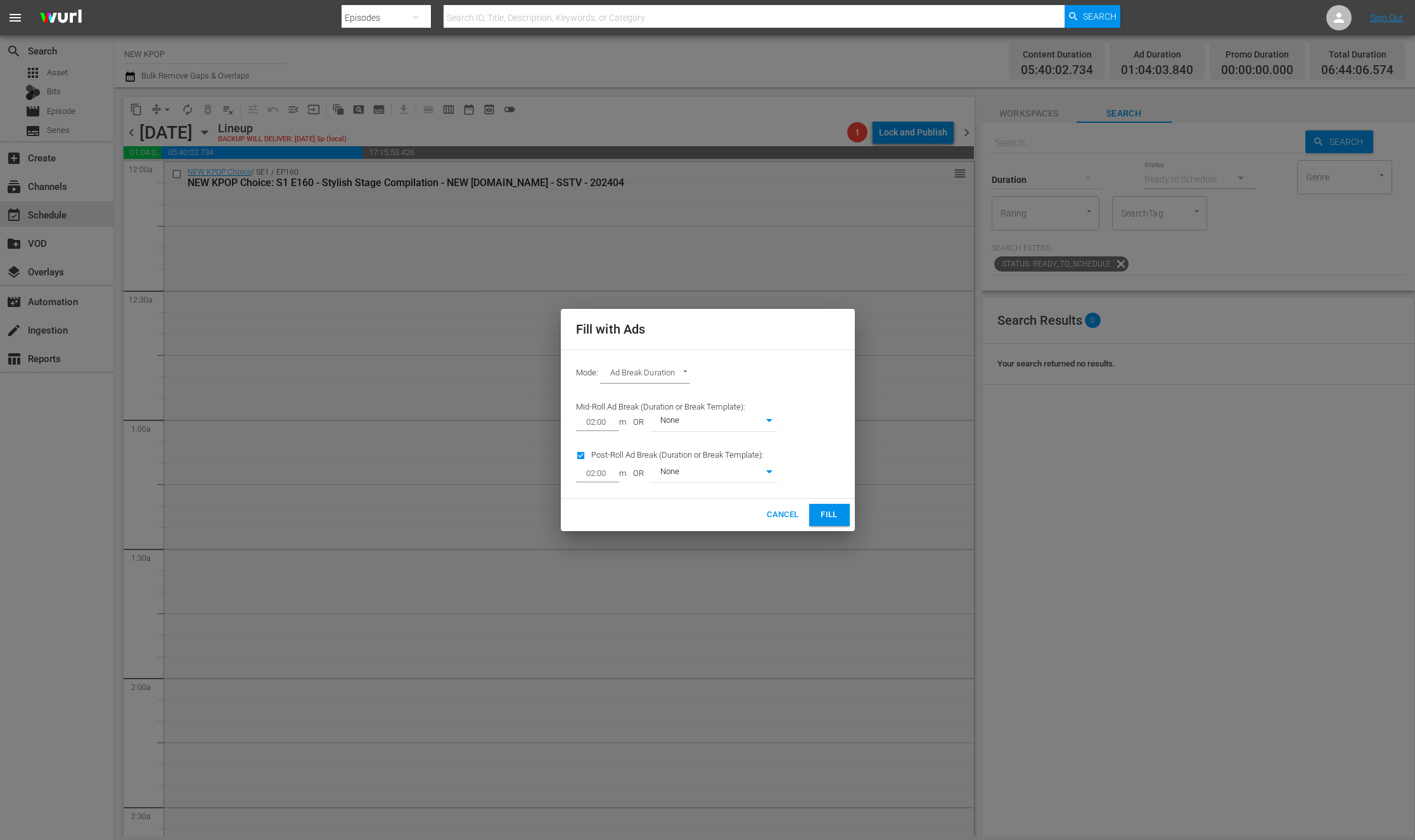
click at [815, 523] on button "Fill" at bounding box center [829, 515] width 41 height 22
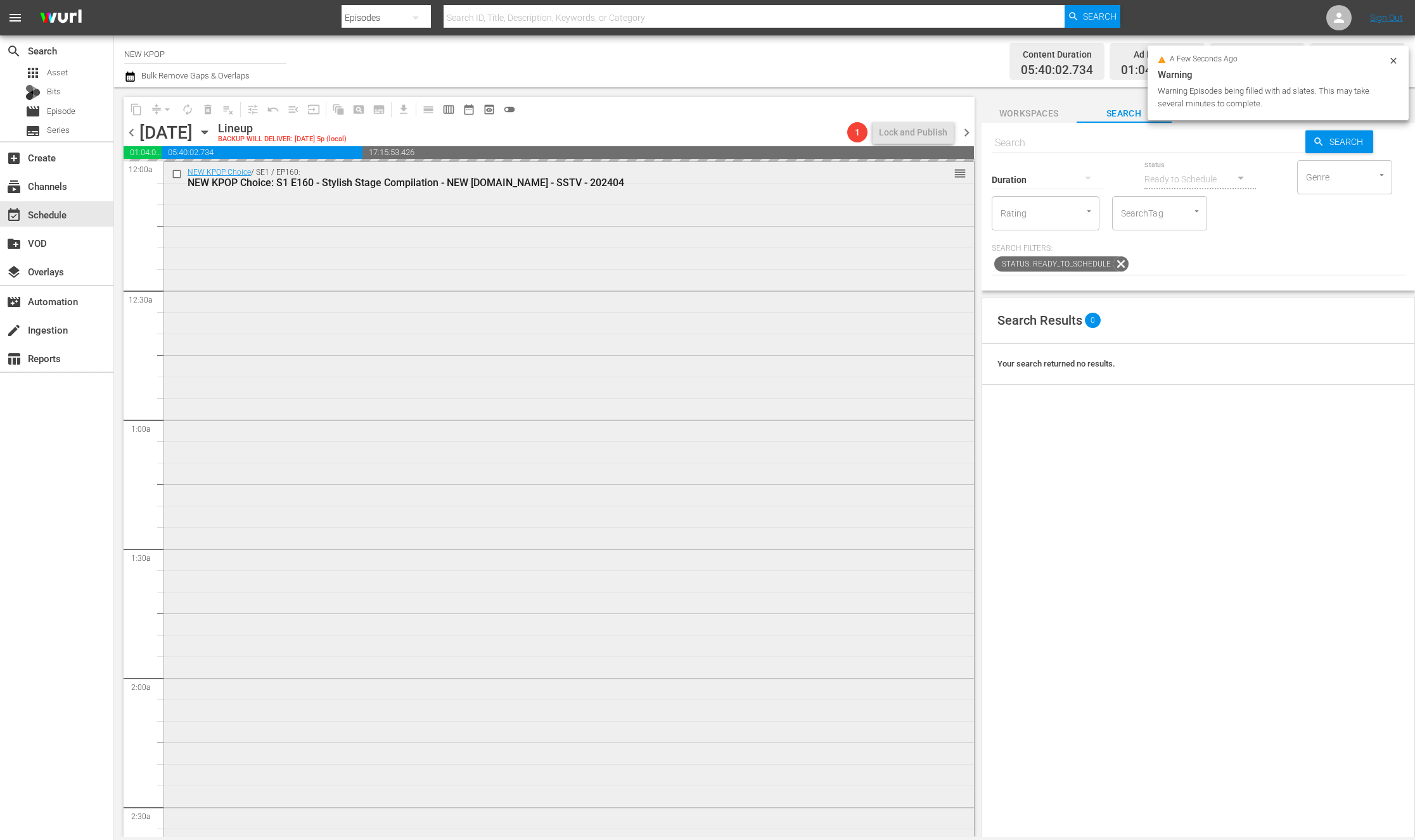
click at [560, 373] on div "NEW KPOP Choice / SE1 / EP160: NEW KPOP Choice: S1 E160 - Stylish Stage Compila…" at bounding box center [569, 546] width 810 height 767
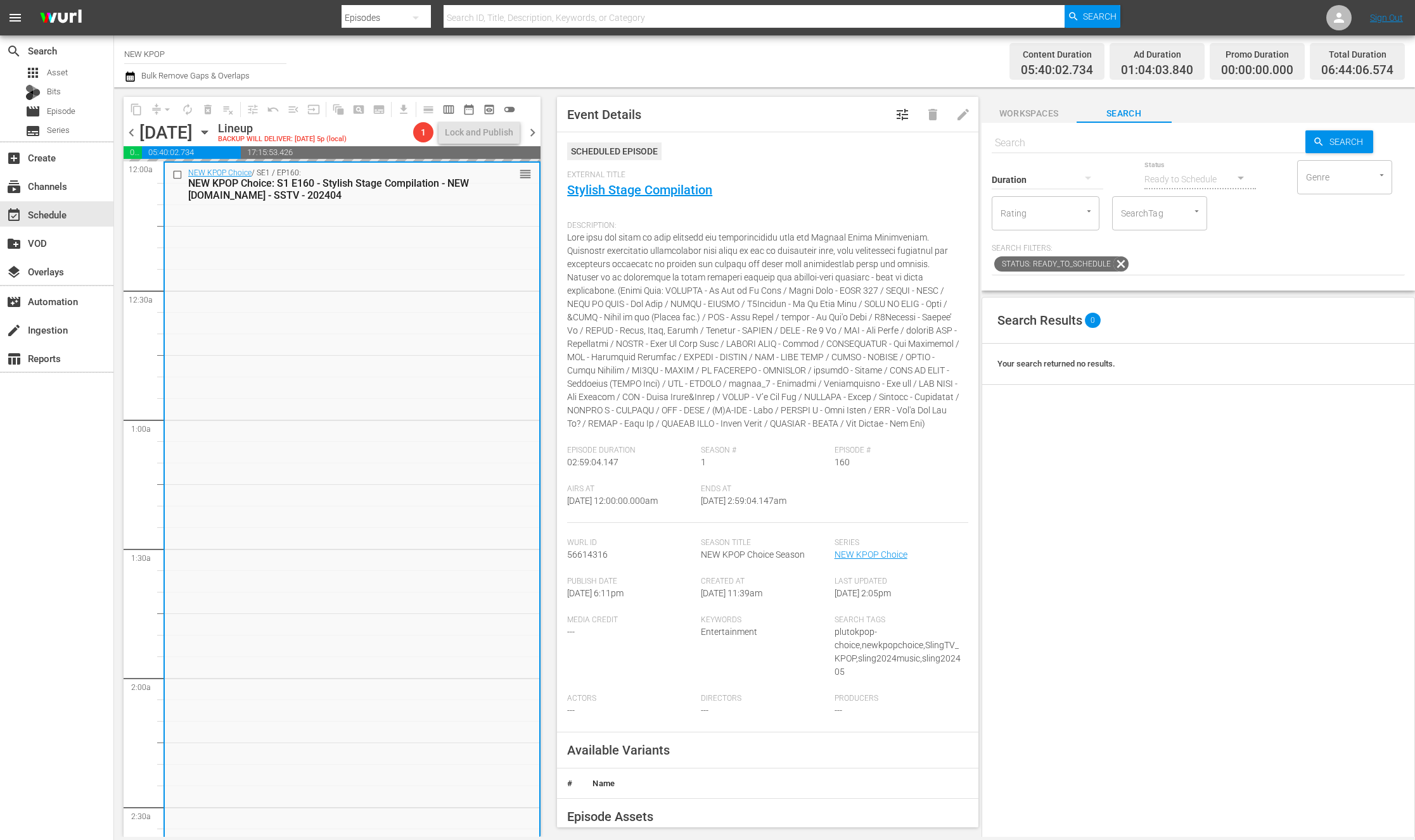
scroll to position [292, 0]
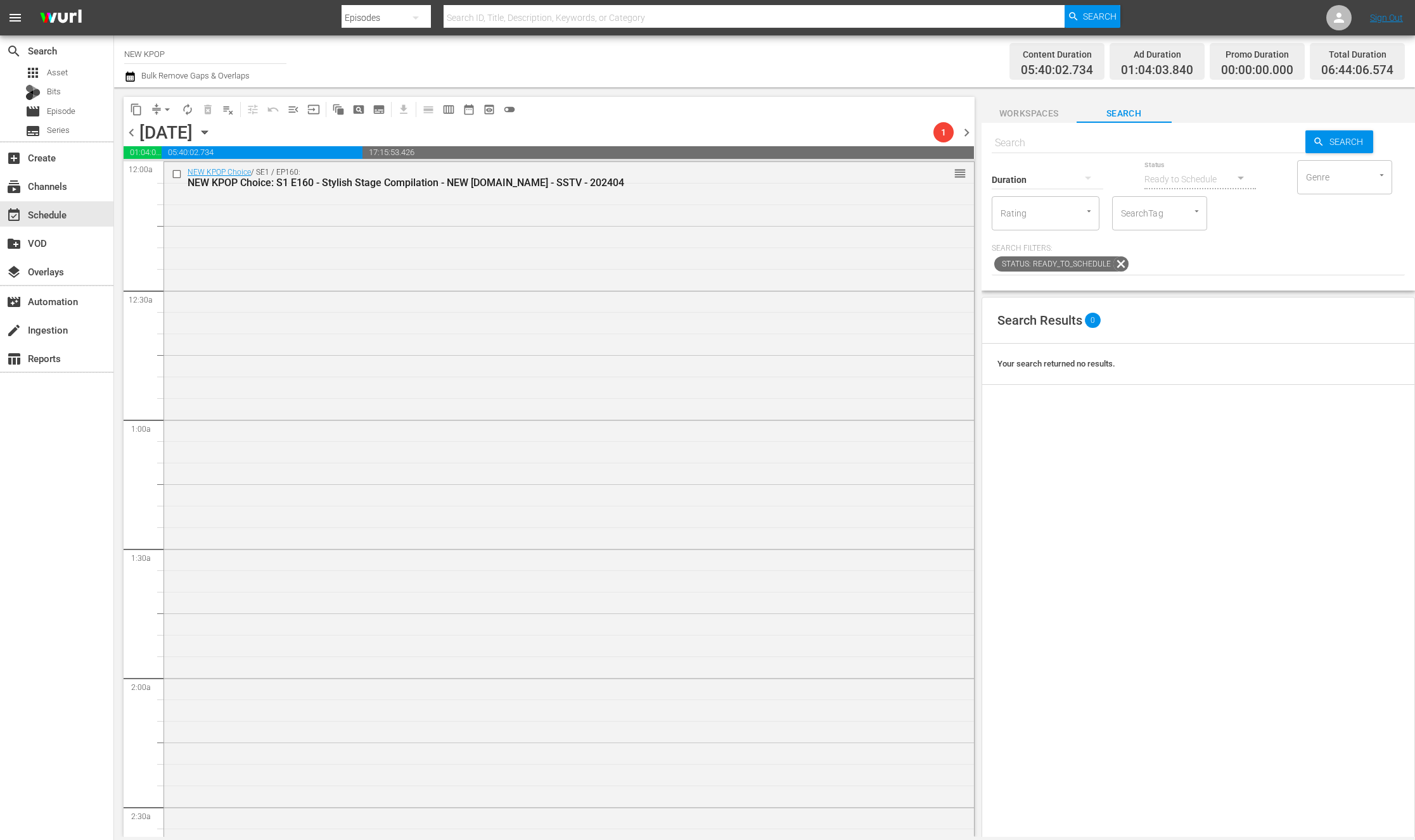
click at [763, 360] on div "NEW KPOP Choice / SE1 / EP160: NEW KPOP Choice: S1 E160 - Stylish Stage Compila…" at bounding box center [569, 546] width 810 height 767
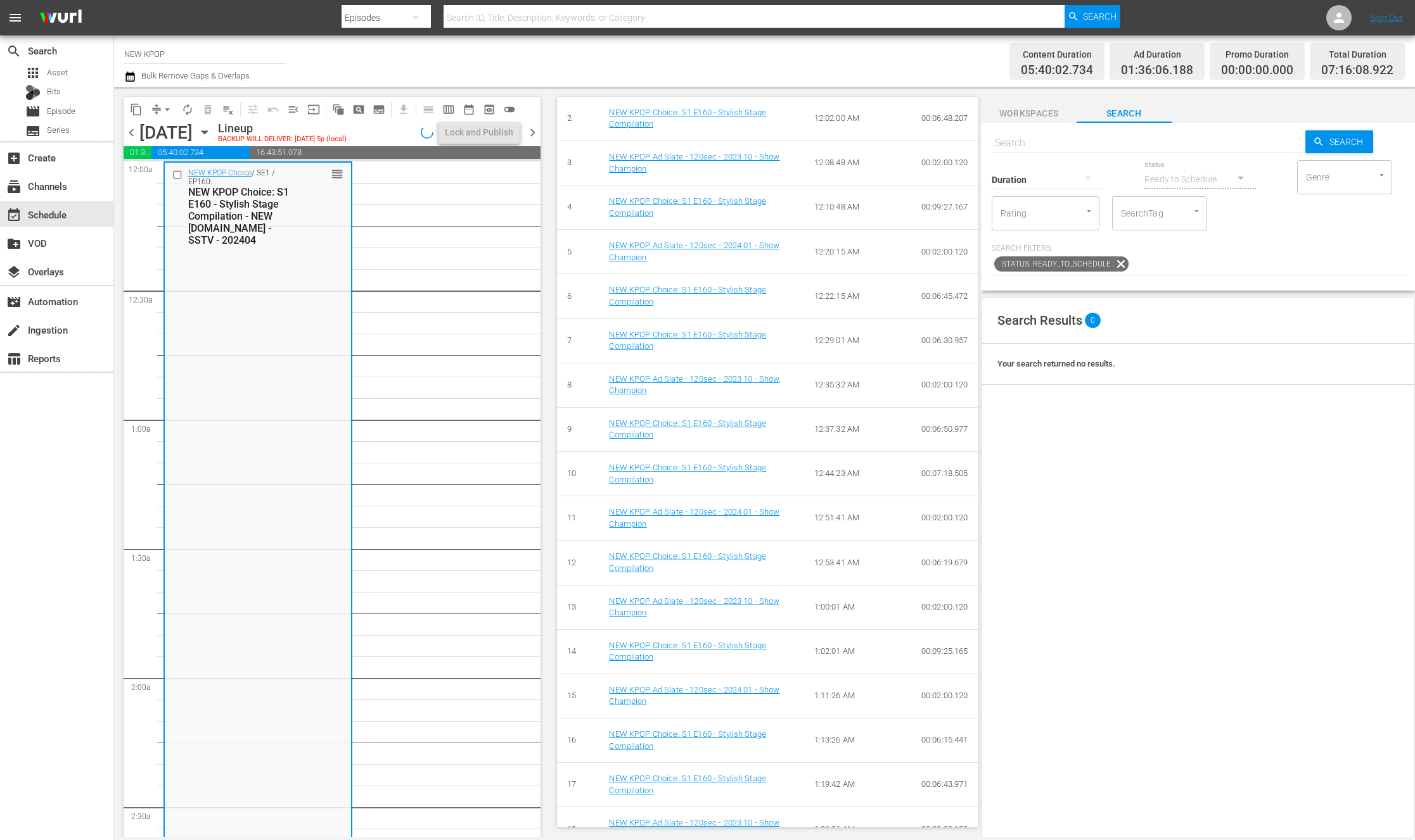
scroll to position [746, 0]
click at [553, 403] on span "Event Details tune delete edit Scheduled Episode External Title Stylish Stage C…" at bounding box center [764, 462] width 433 height 749
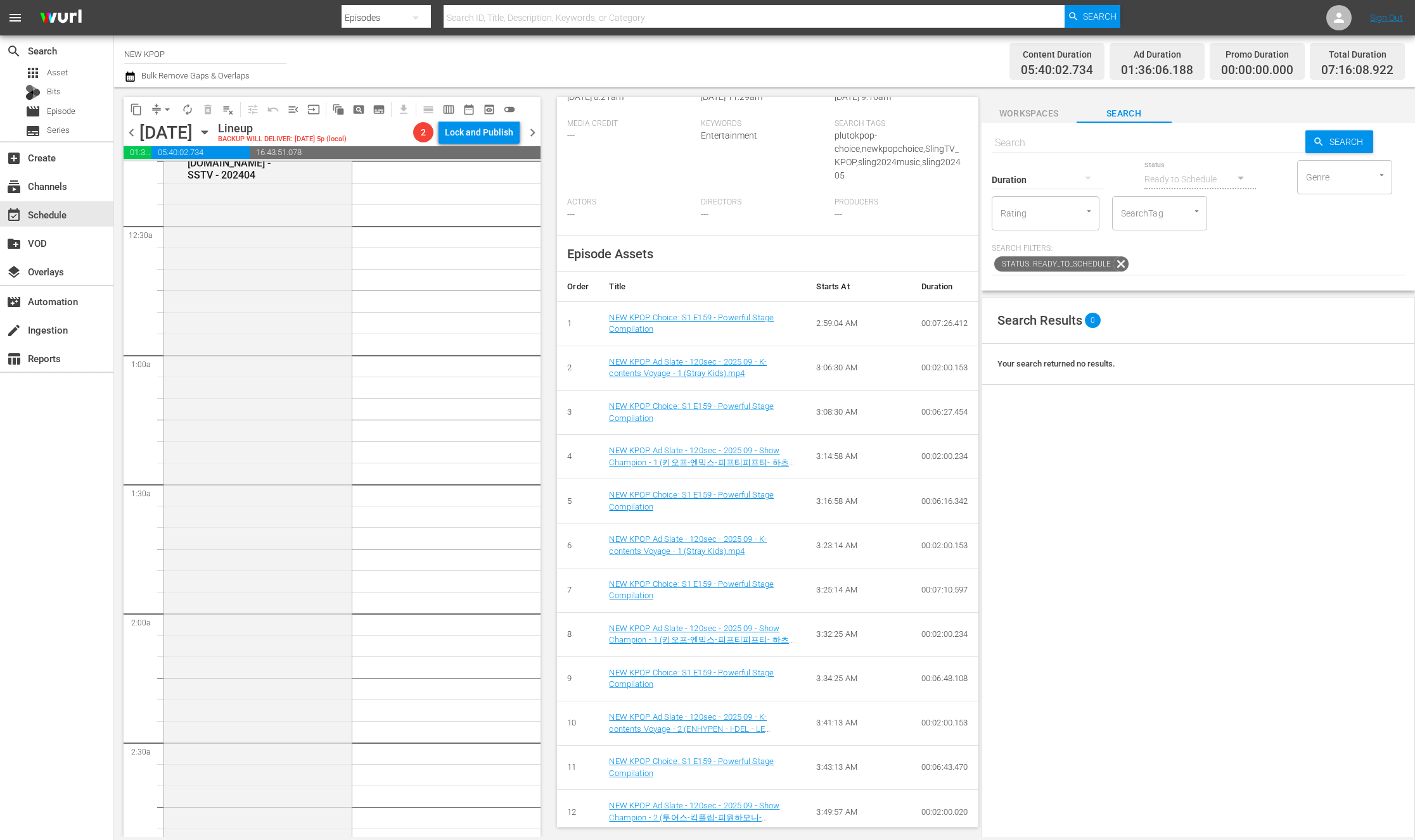
scroll to position [65, 0]
click at [305, 416] on div "NEW KPOP Choice / SE1 / EP160: NEW KPOP Choice: S1 E160 - Stylish Stage Compila…" at bounding box center [257, 511] width 187 height 827
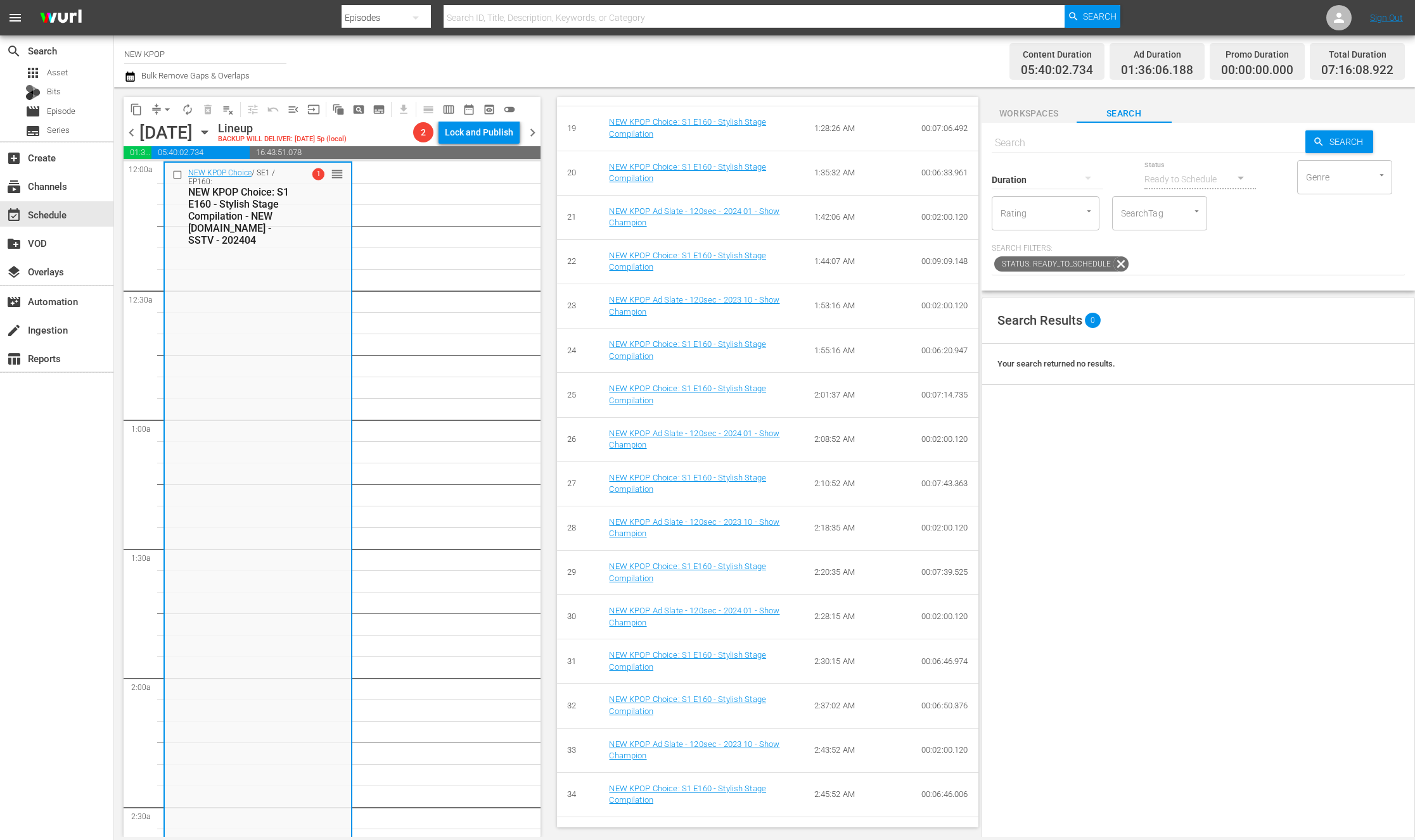
scroll to position [1526, 0]
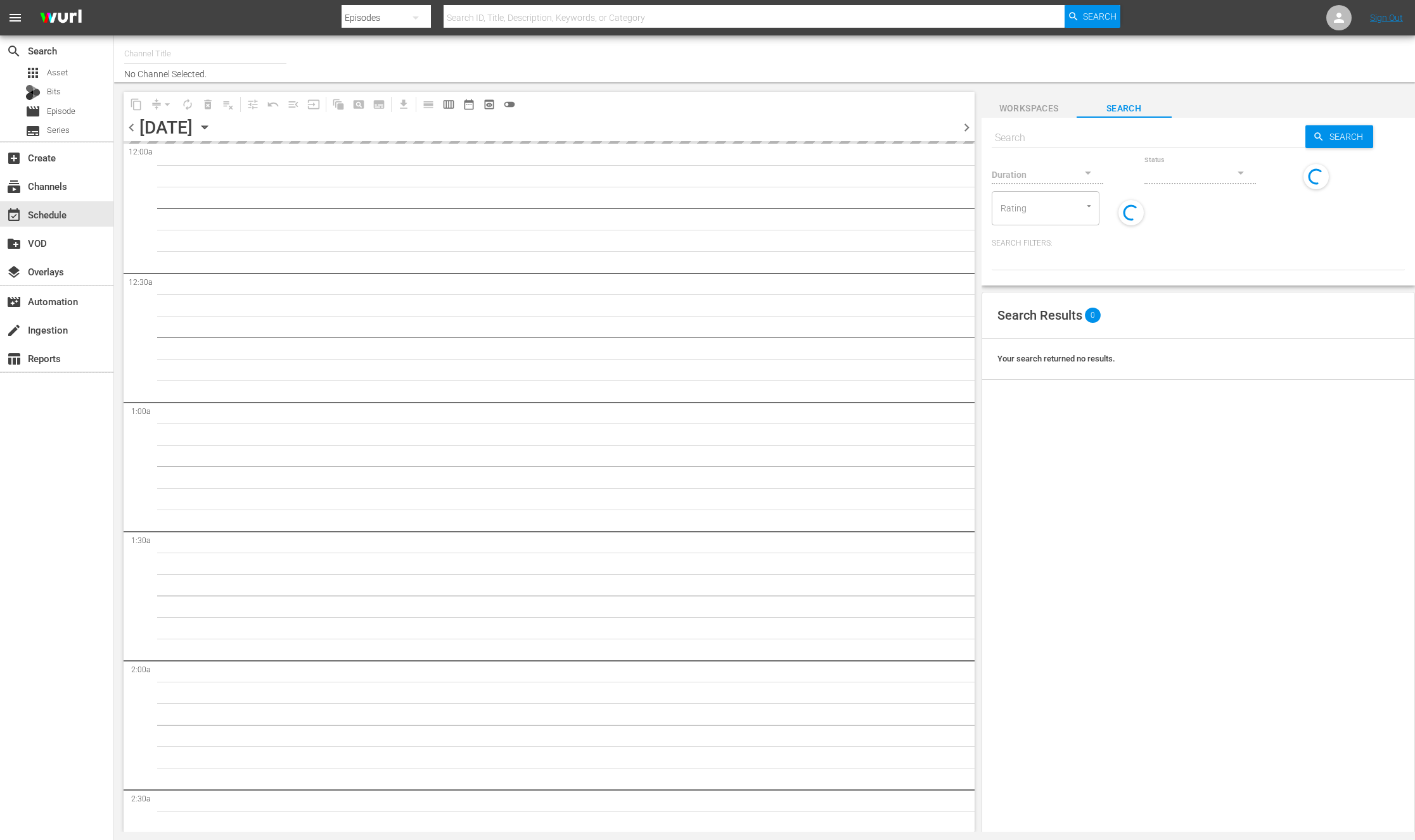
type input "NEW KPOP (617)"
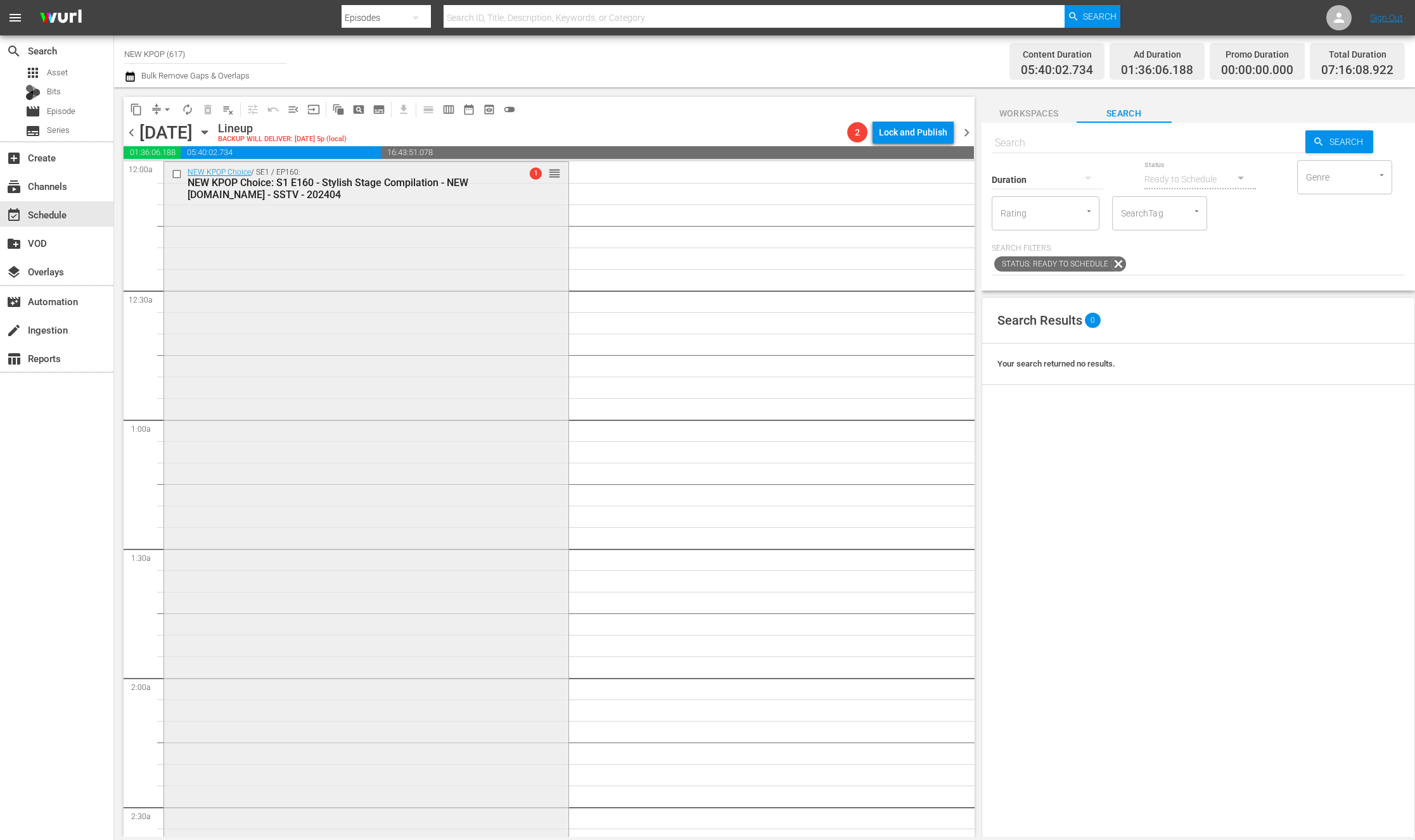
click at [512, 506] on div "NEW KPOP Choice / SE1 / EP160: NEW KPOP Choice: S1 E160 - Stylish Stage Compila…" at bounding box center [366, 576] width 404 height 827
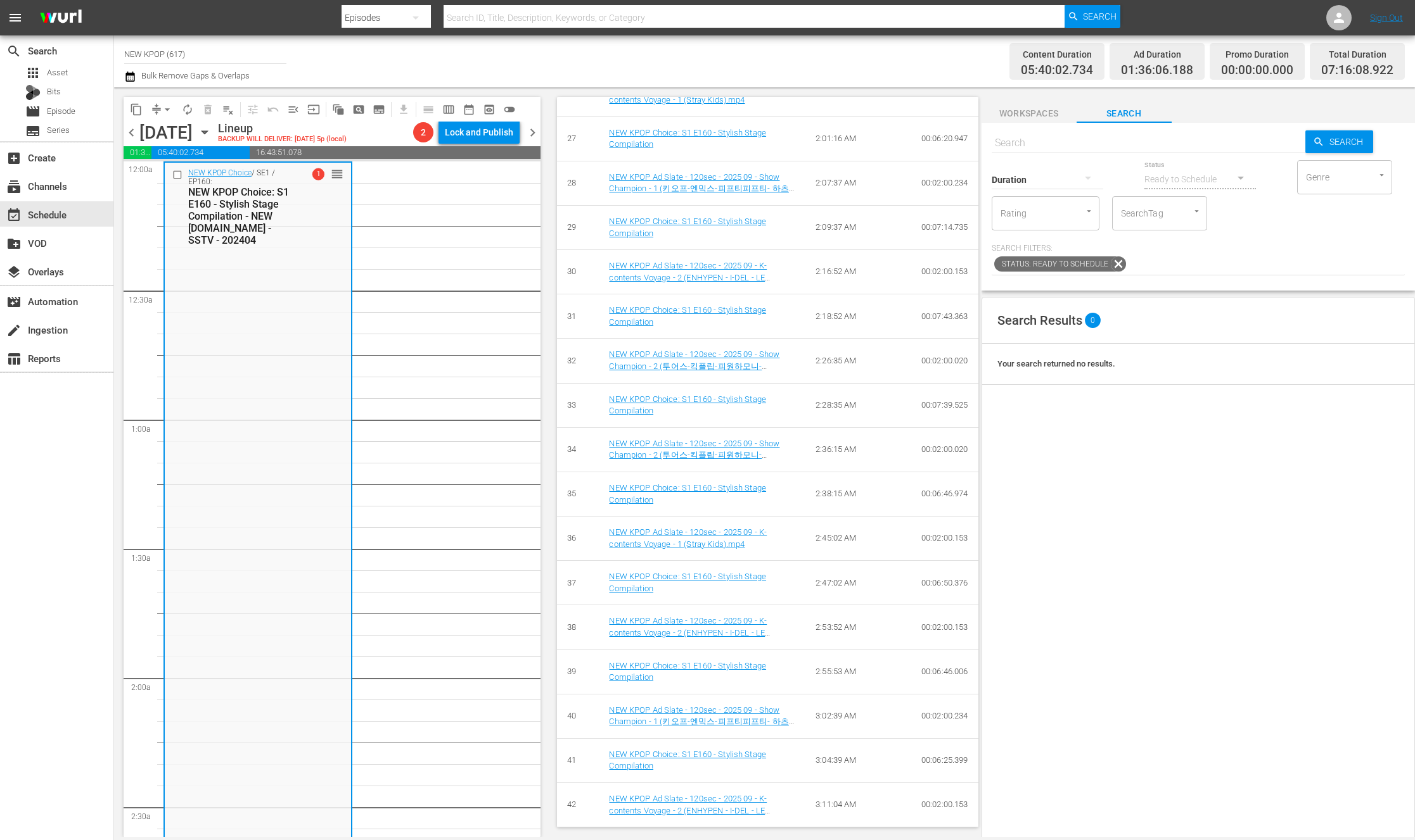
scroll to position [1868, 0]
click at [51, 305] on div "movie_filter Automation" at bounding box center [35, 299] width 71 height 11
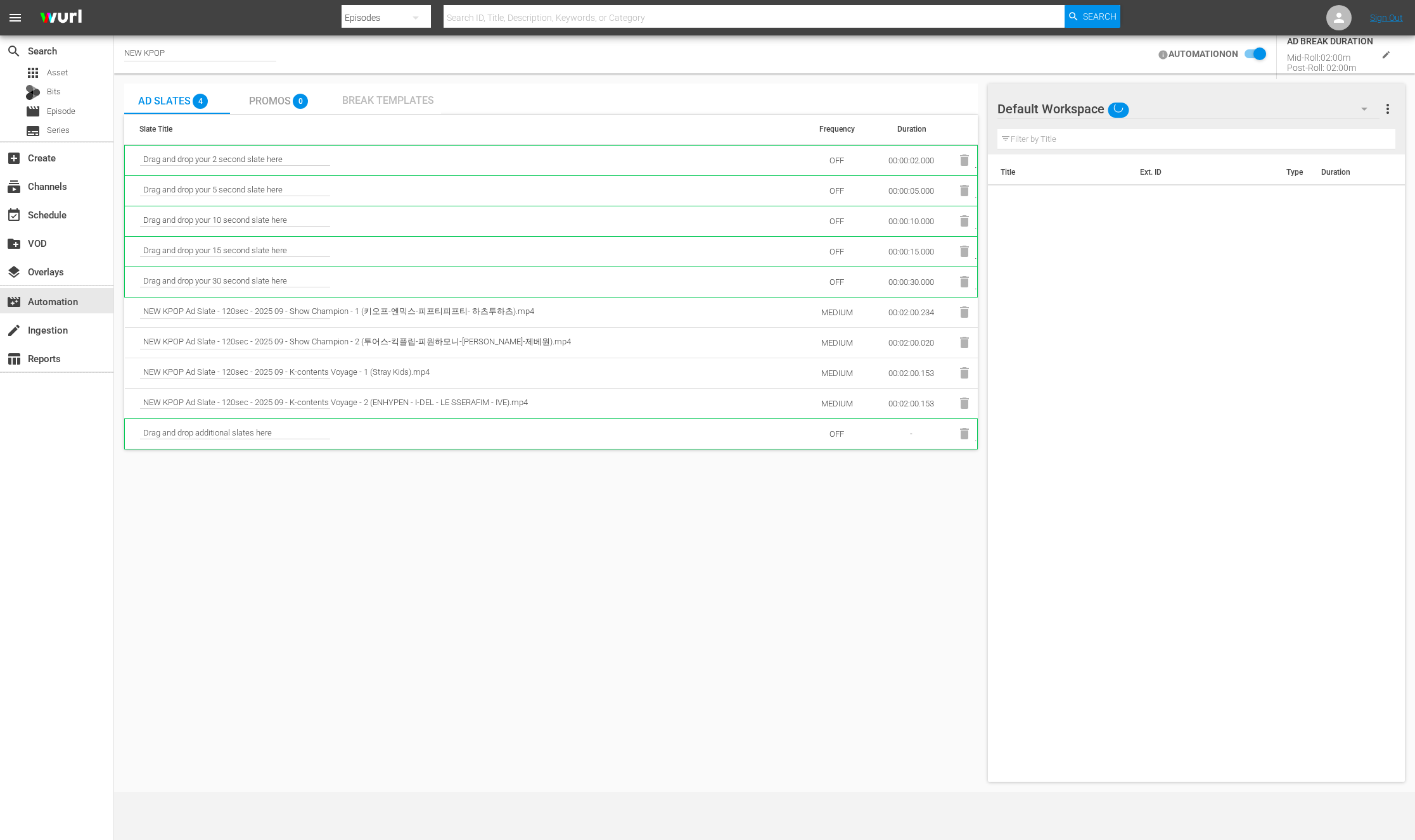
click at [403, 109] on div "Break Templates" at bounding box center [388, 99] width 106 height 31
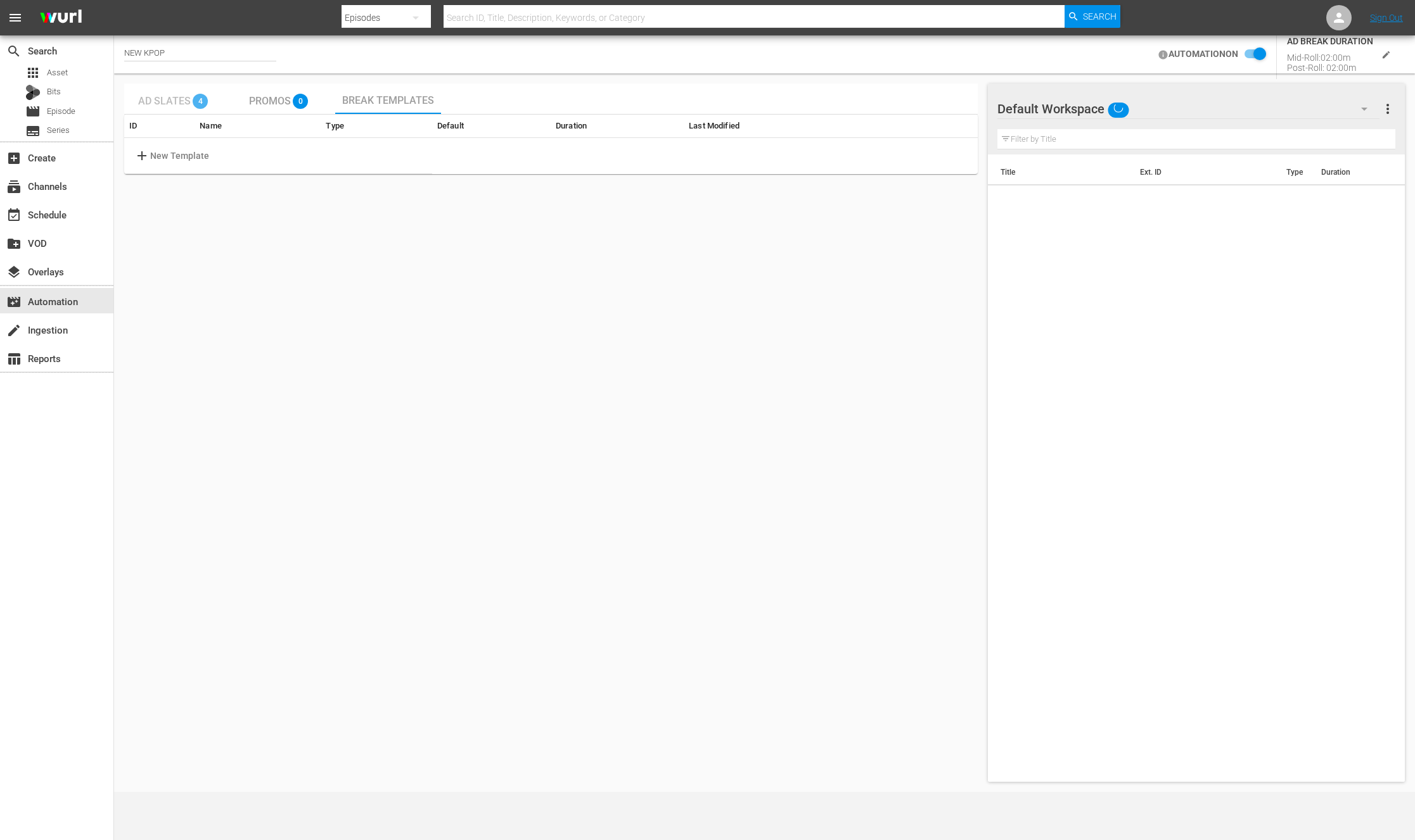
click at [169, 101] on span "Ad Slates" at bounding box center [164, 101] width 53 height 12
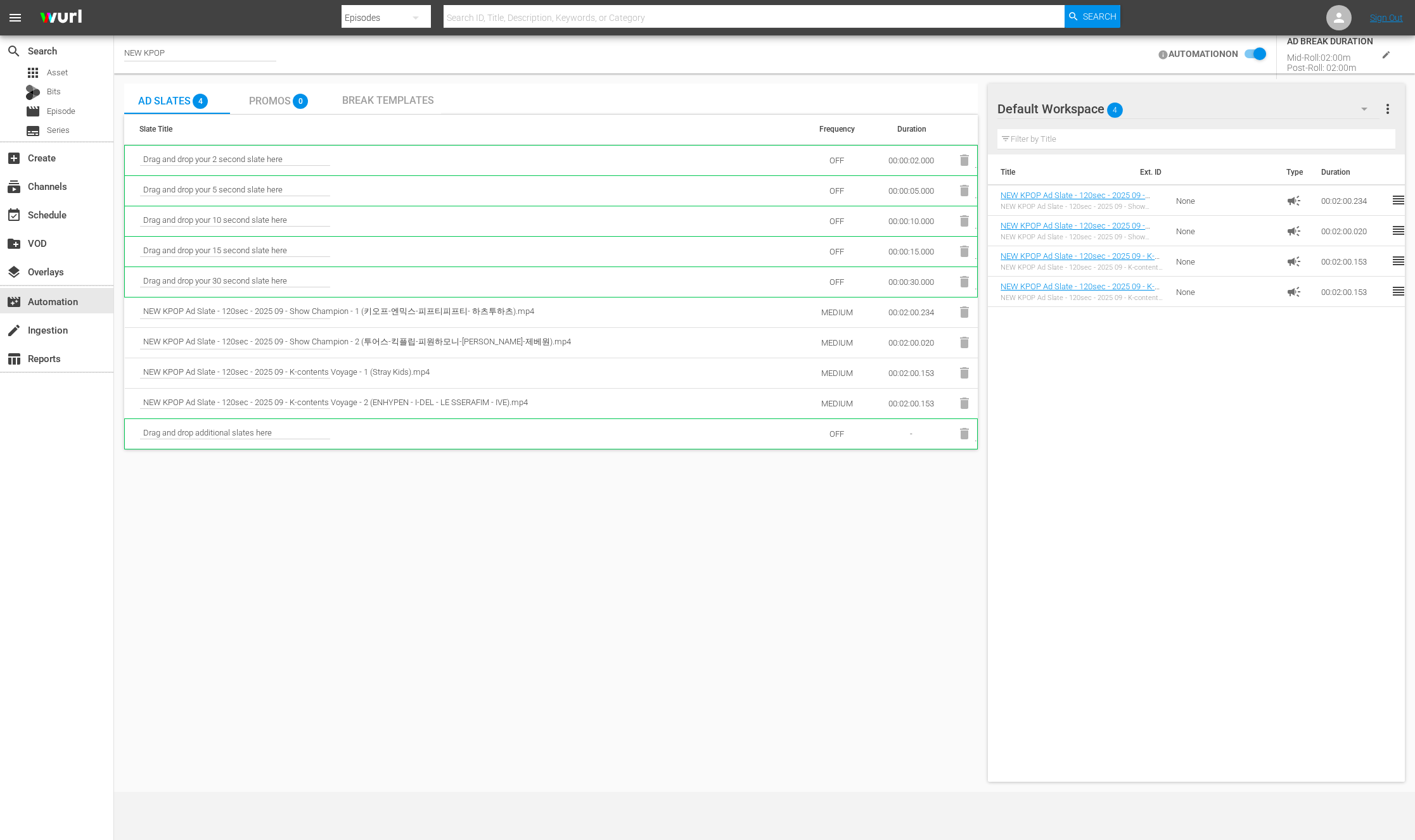
click at [1249, 54] on input "checkbox" at bounding box center [1252, 54] width 28 height 15
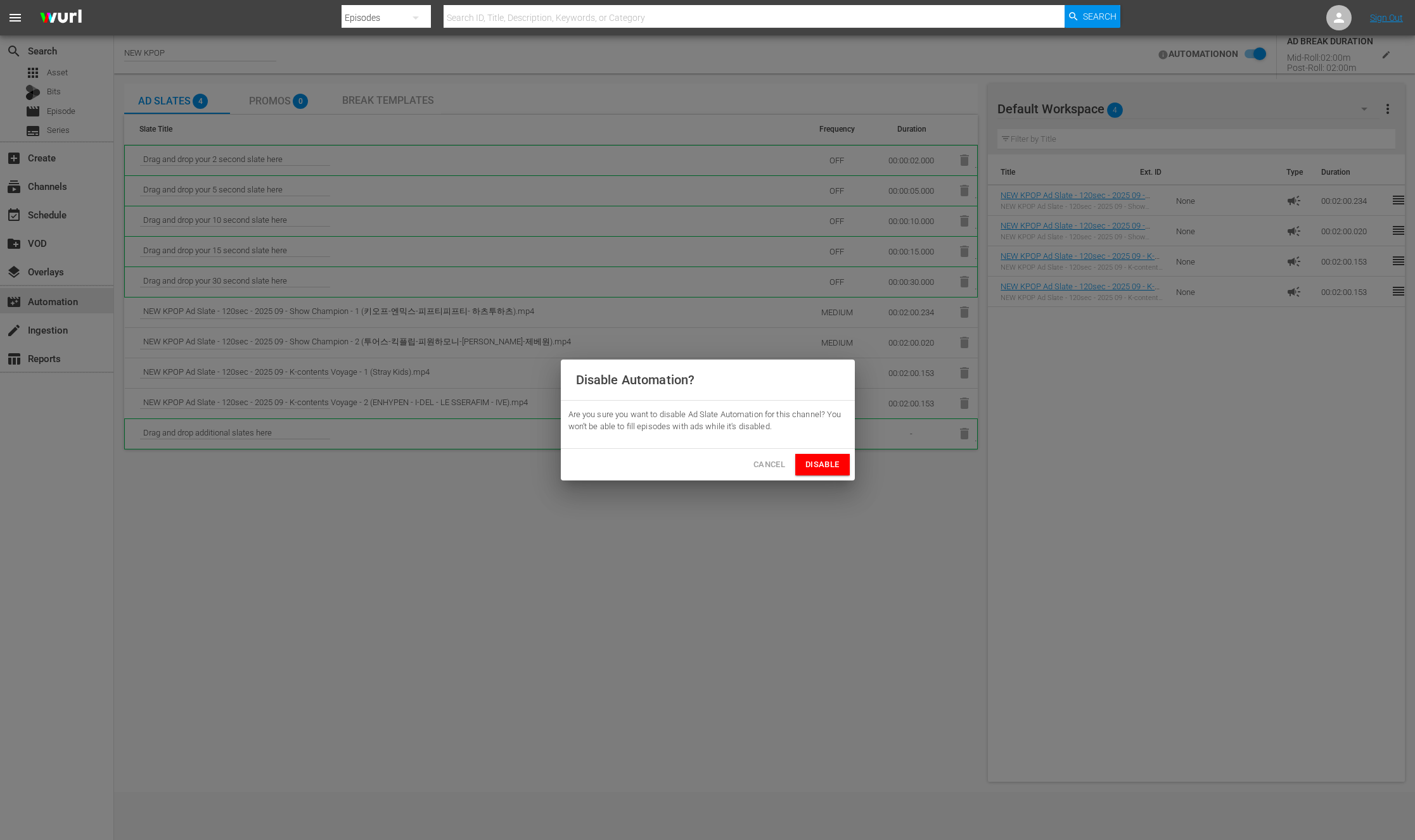
click at [800, 460] on button "Disable" at bounding box center [822, 465] width 54 height 22
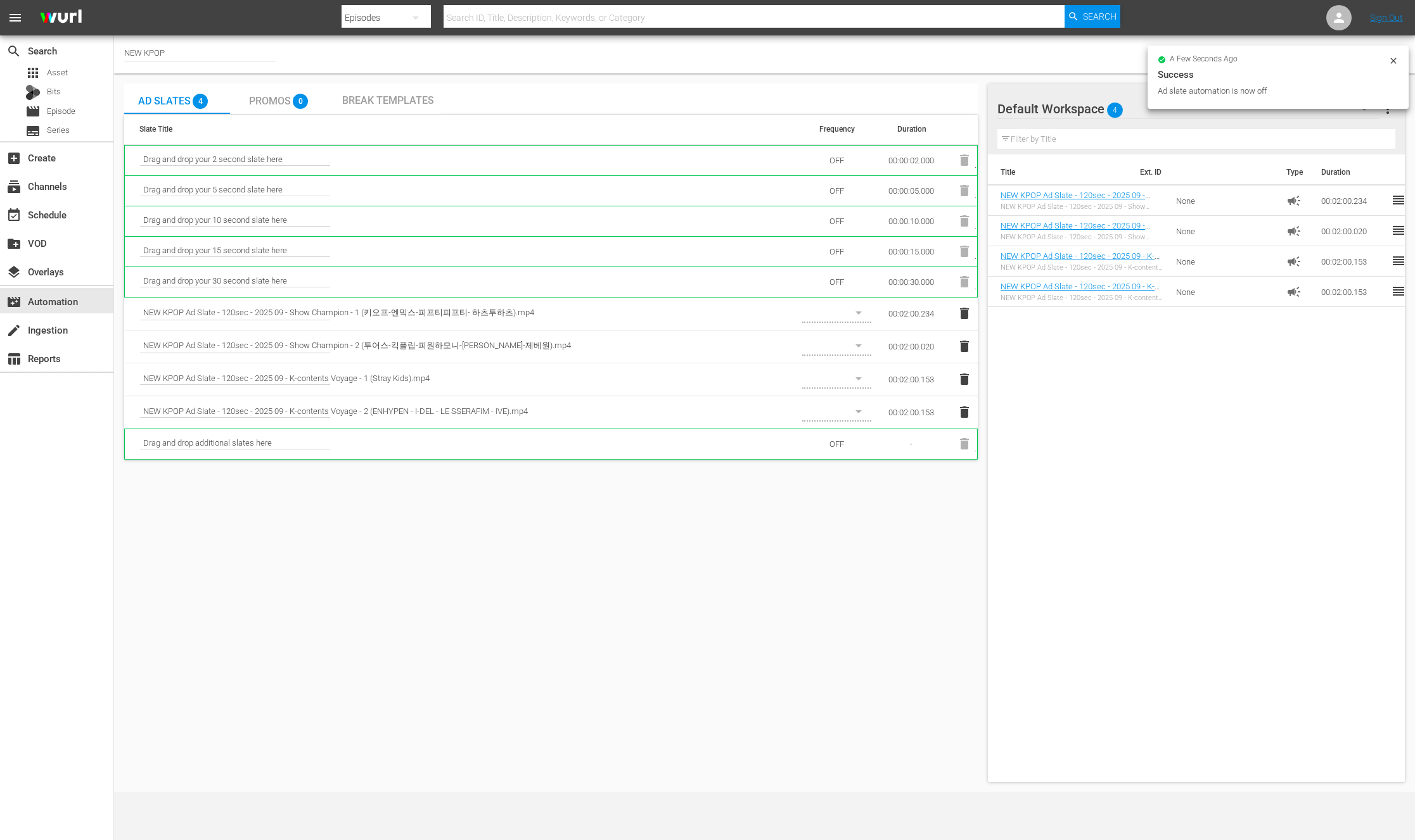
click at [1391, 57] on icon at bounding box center [1393, 61] width 10 height 10
click at [1389, 52] on input "checkbox" at bounding box center [1385, 54] width 28 height 15
checkbox input "false"
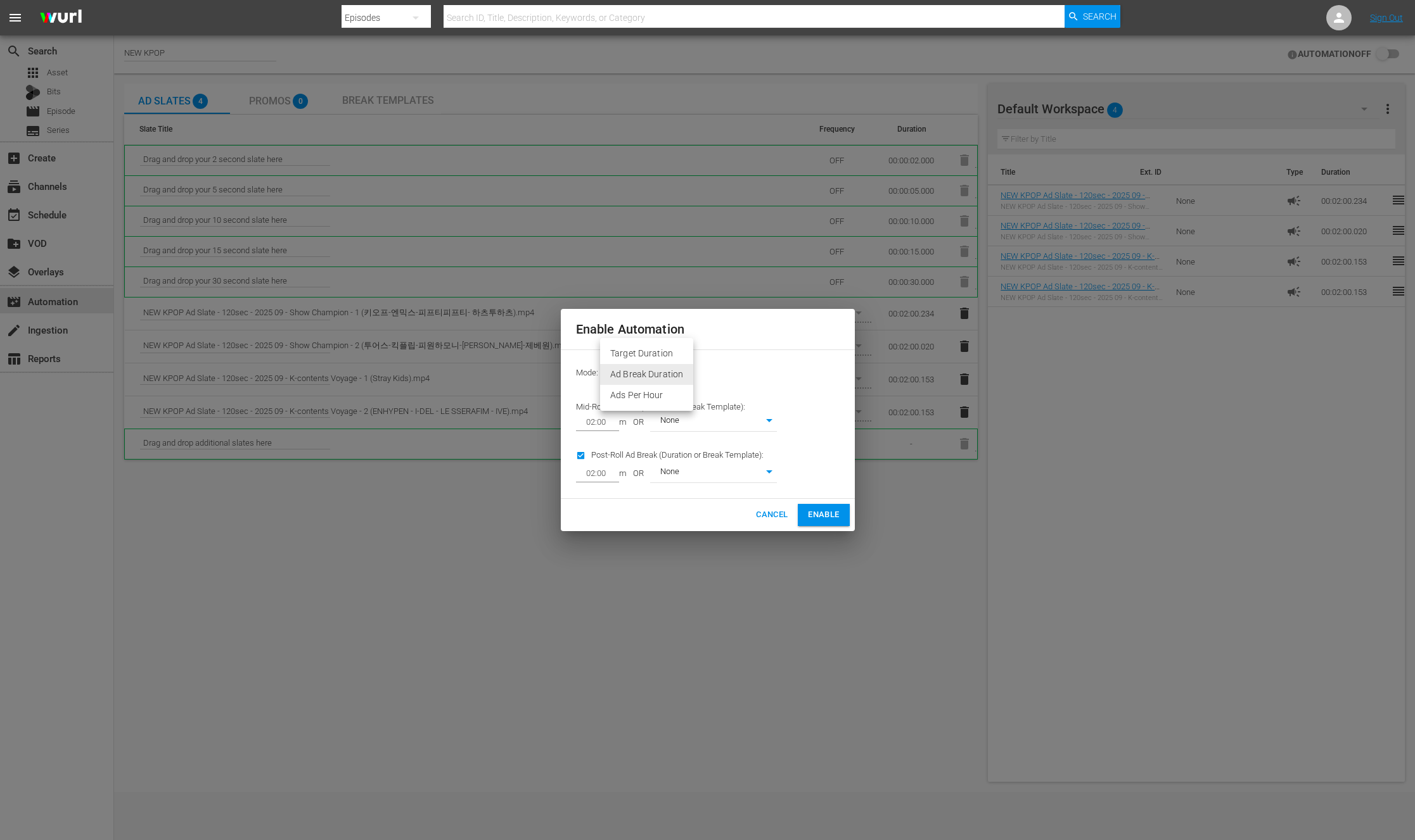
click at [680, 375] on body "menu Search By Episodes Search ID, Title, Description, Keywords, or Category Se…" at bounding box center [707, 420] width 1415 height 840
click at [732, 379] on div at bounding box center [707, 420] width 1415 height 840
drag, startPoint x: 613, startPoint y: 408, endPoint x: 727, endPoint y: 404, distance: 114.1
click at [727, 404] on span "Mid-Roll Ad Break (Duration or Break Template):" at bounding box center [661, 406] width 169 height 9
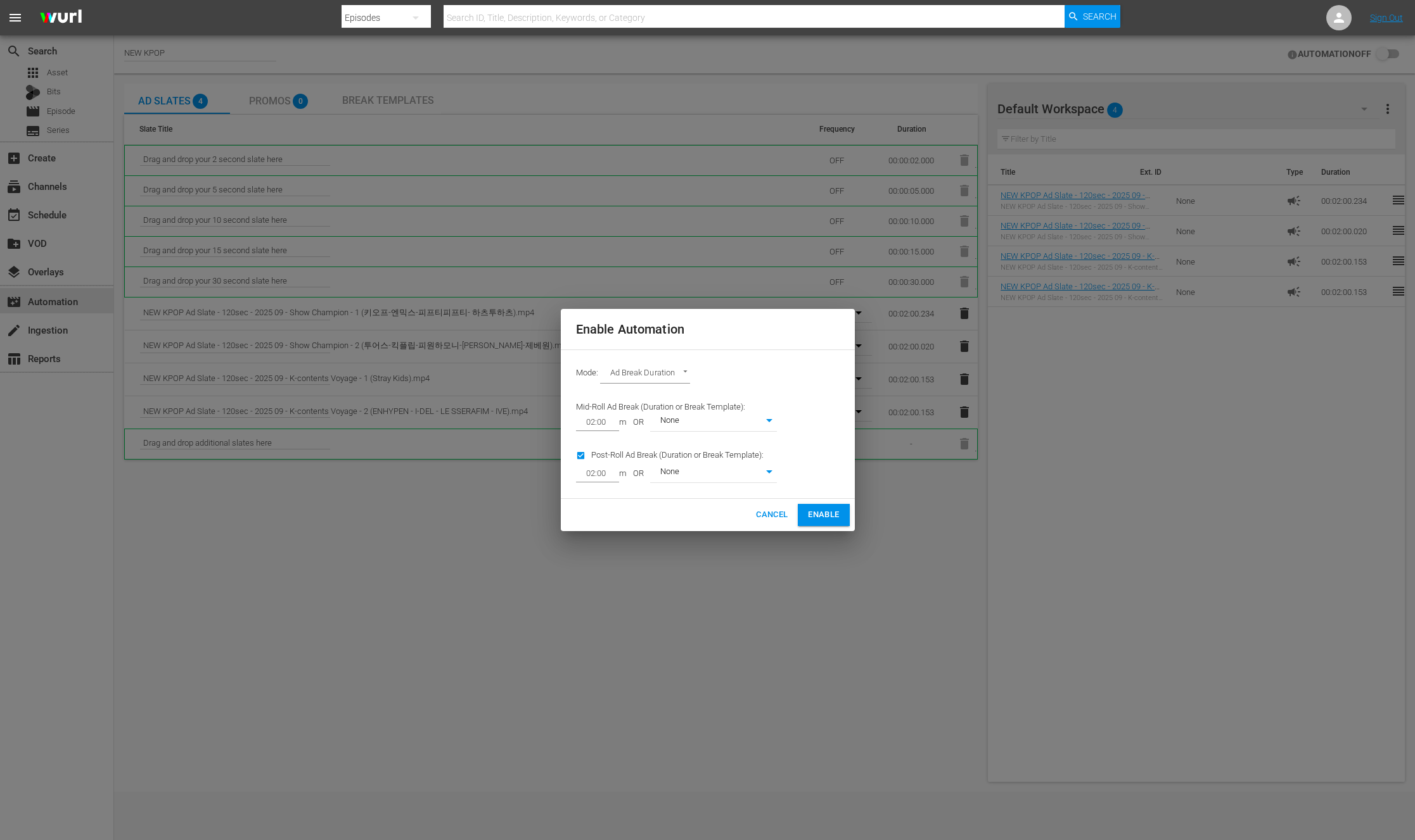
click at [613, 458] on div "Post-Roll Ad Break (Duration or Break Template): 02:00 m OR None 0" at bounding box center [677, 465] width 216 height 51
click at [583, 454] on input "checkbox" at bounding box center [583, 458] width 15 height 17
checkbox input "false"
click at [685, 424] on body "menu Search By Episodes Search ID, Title, Description, Keywords, or Category Se…" at bounding box center [707, 420] width 1415 height 840
click at [685, 424] on li "None" at bounding box center [712, 422] width 127 height 21
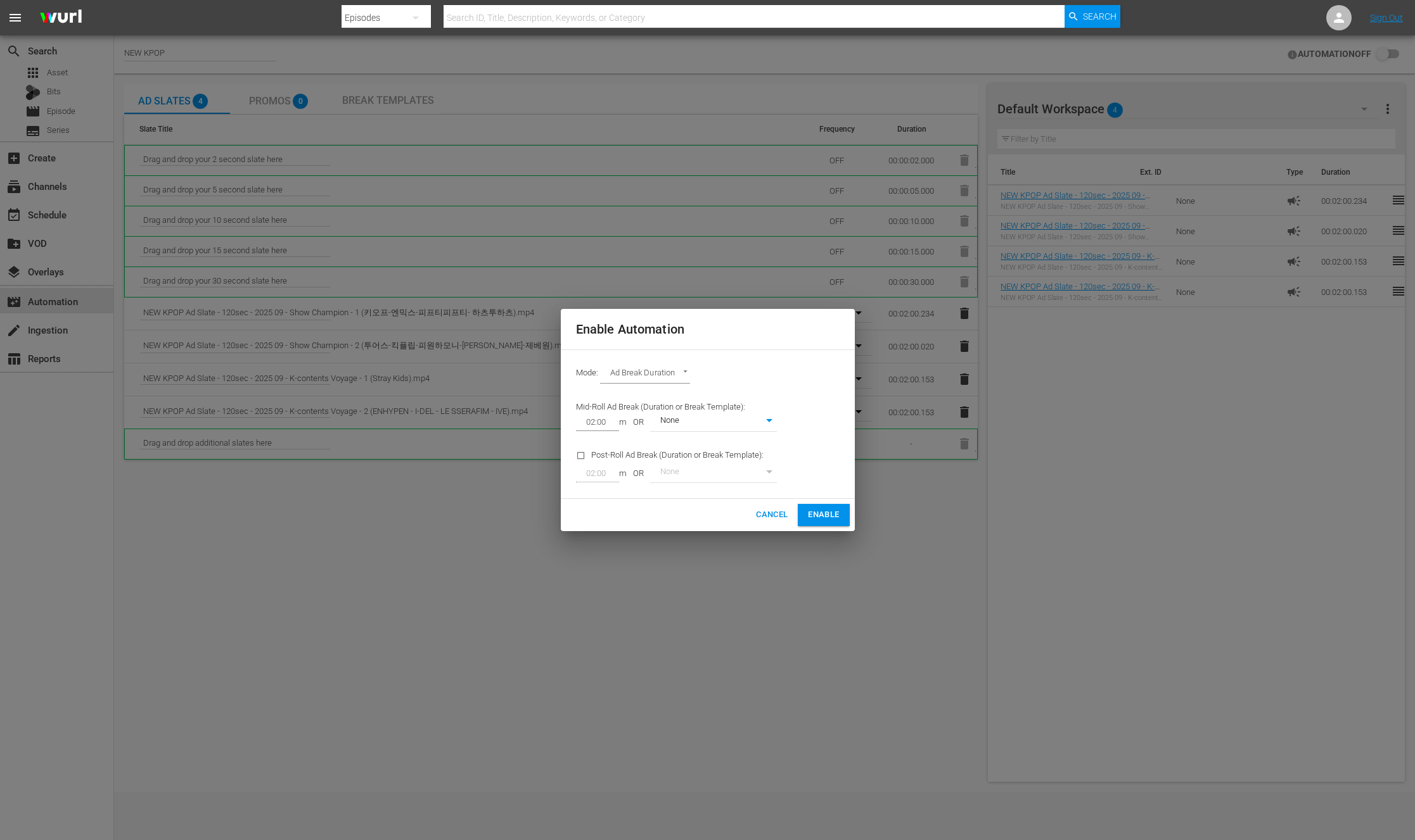
click at [840, 514] on button "Enable" at bounding box center [823, 515] width 51 height 22
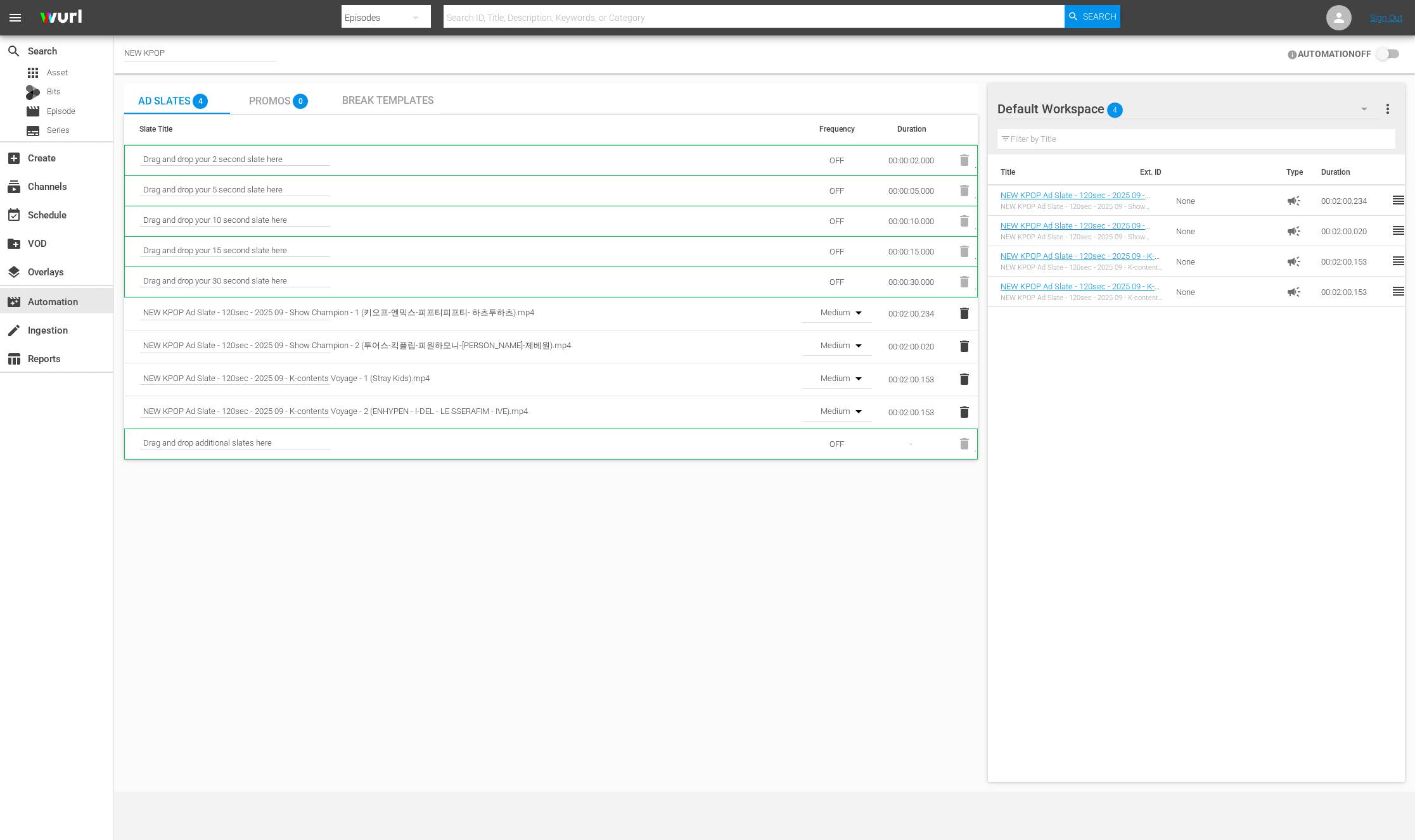
click at [443, 570] on div "Ad Slates 4 Promos 0 Break Templates Slate Title Frequency Duration Drag and dr…" at bounding box center [551, 432] width 853 height 698
checkbox input "true"
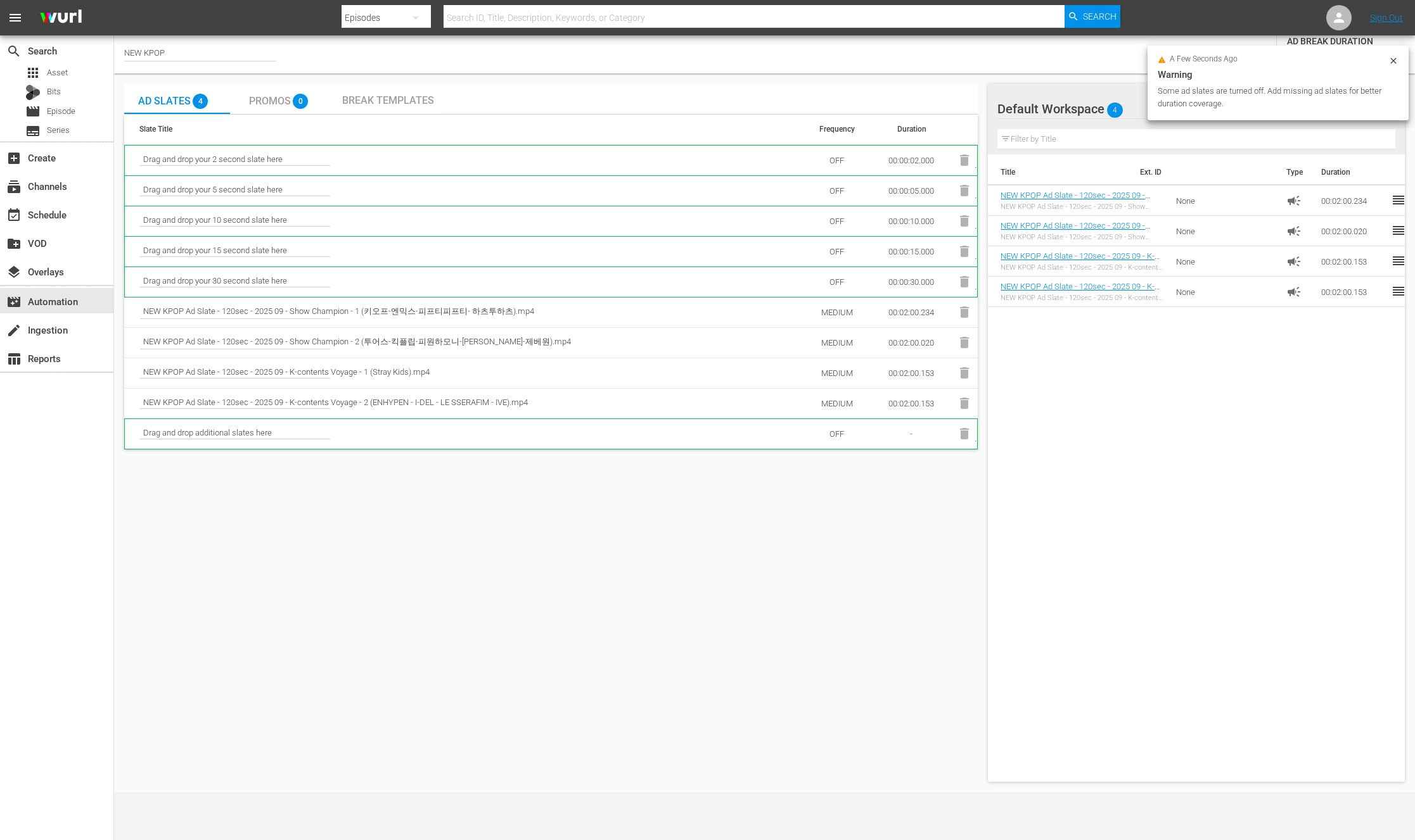
click at [1394, 56] on icon at bounding box center [1393, 61] width 10 height 10
click at [698, 606] on div "Ad Slates 4 Promos 0 Break Templates Slate Title Frequency Duration Drag and dr…" at bounding box center [551, 432] width 853 height 698
click at [45, 214] on div "event_available Schedule" at bounding box center [35, 212] width 71 height 11
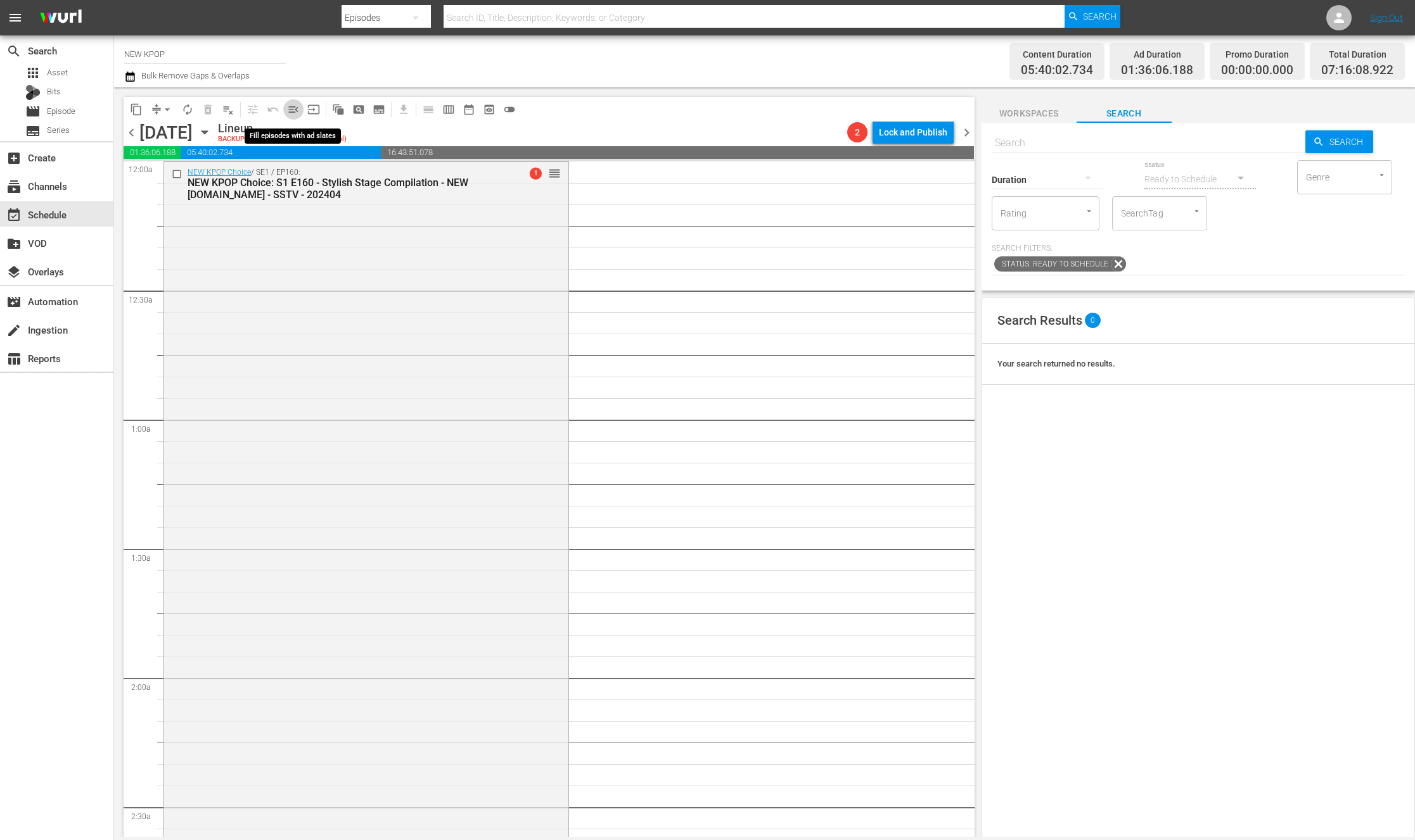
click at [295, 113] on span "menu_open" at bounding box center [293, 109] width 13 height 13
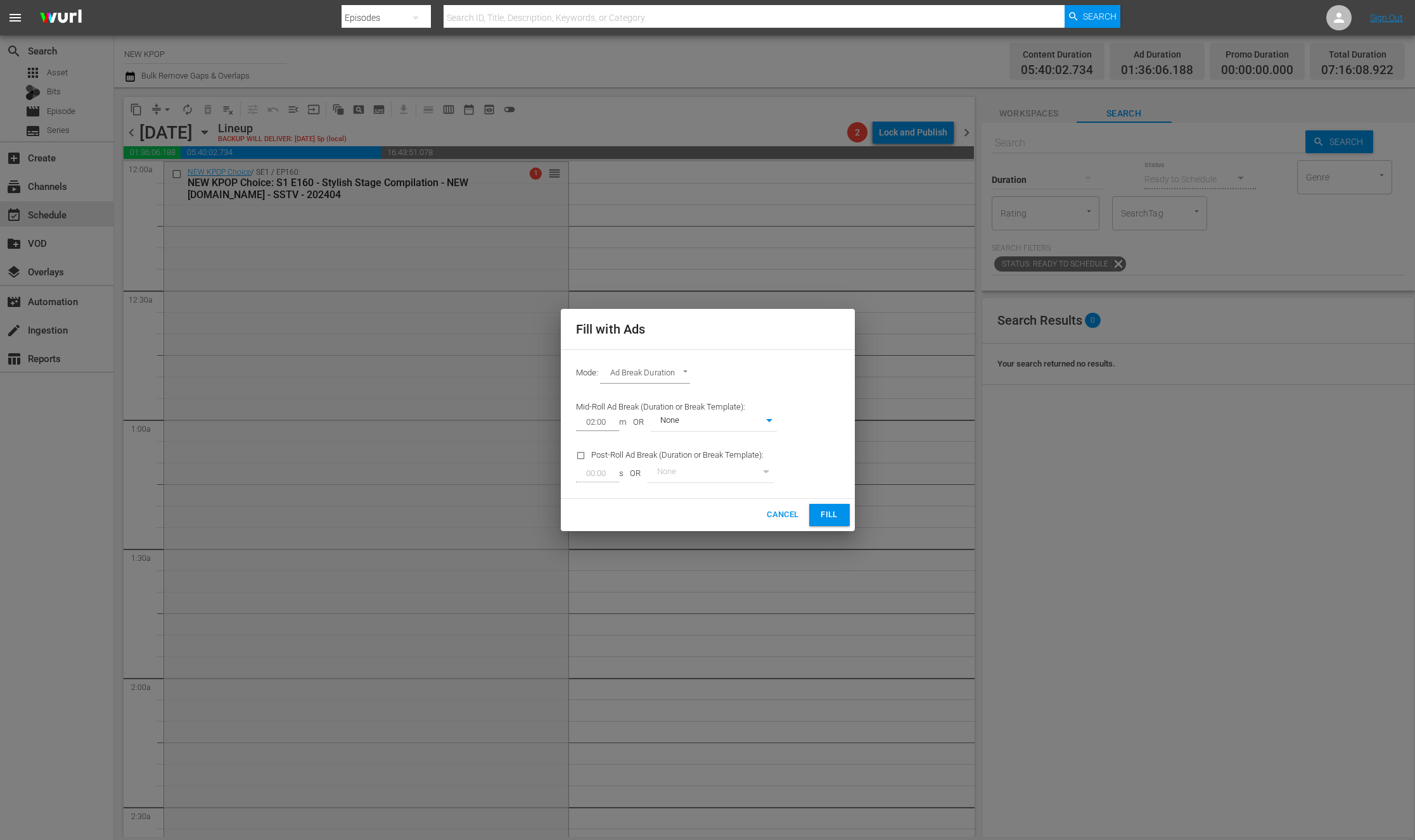
click at [828, 512] on span "Fill" at bounding box center [829, 515] width 20 height 15
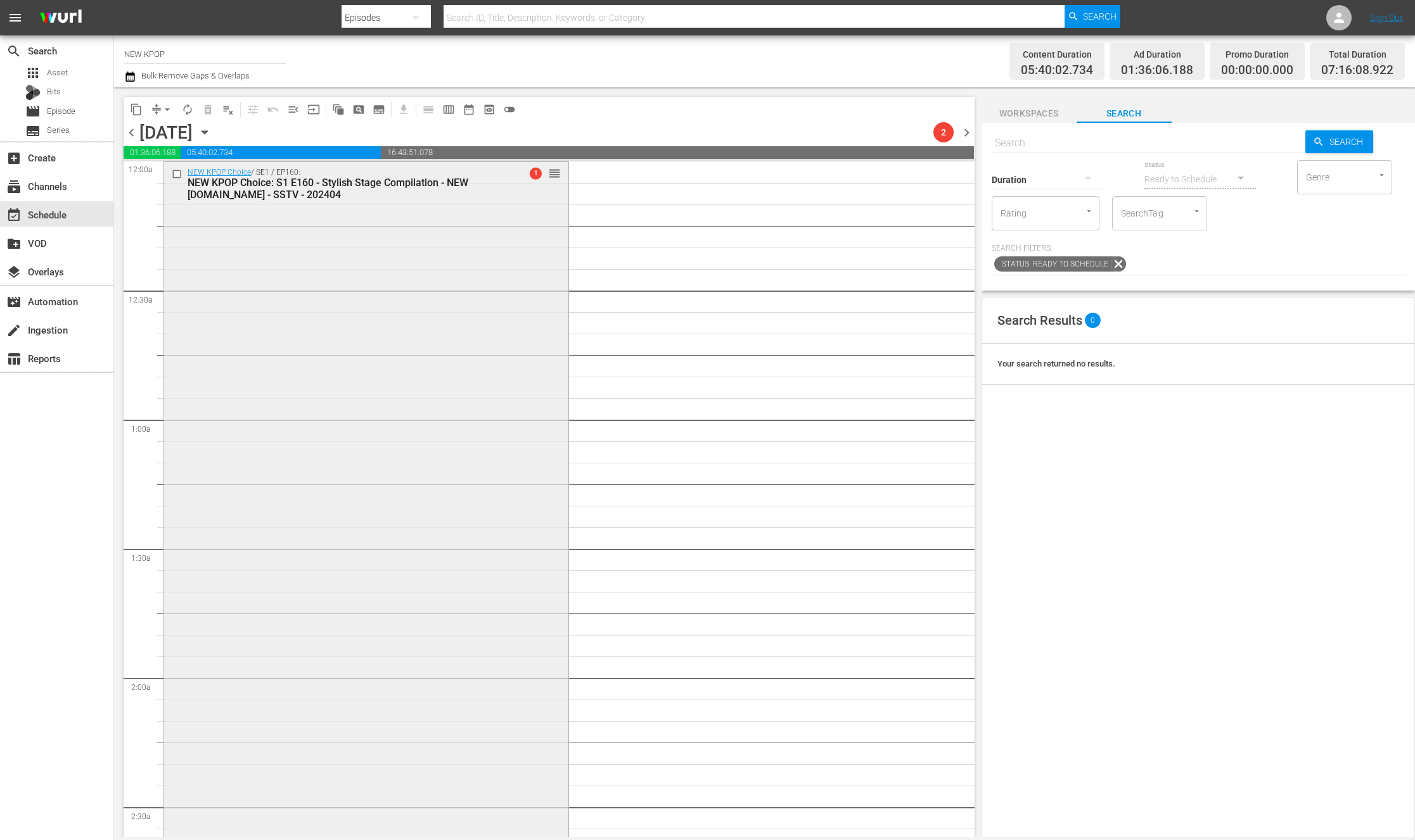
click at [411, 306] on div "NEW KPOP Choice / SE1 / EP160: NEW KPOP Choice: S1 E160 - Stylish Stage Compila…" at bounding box center [366, 576] width 404 height 827
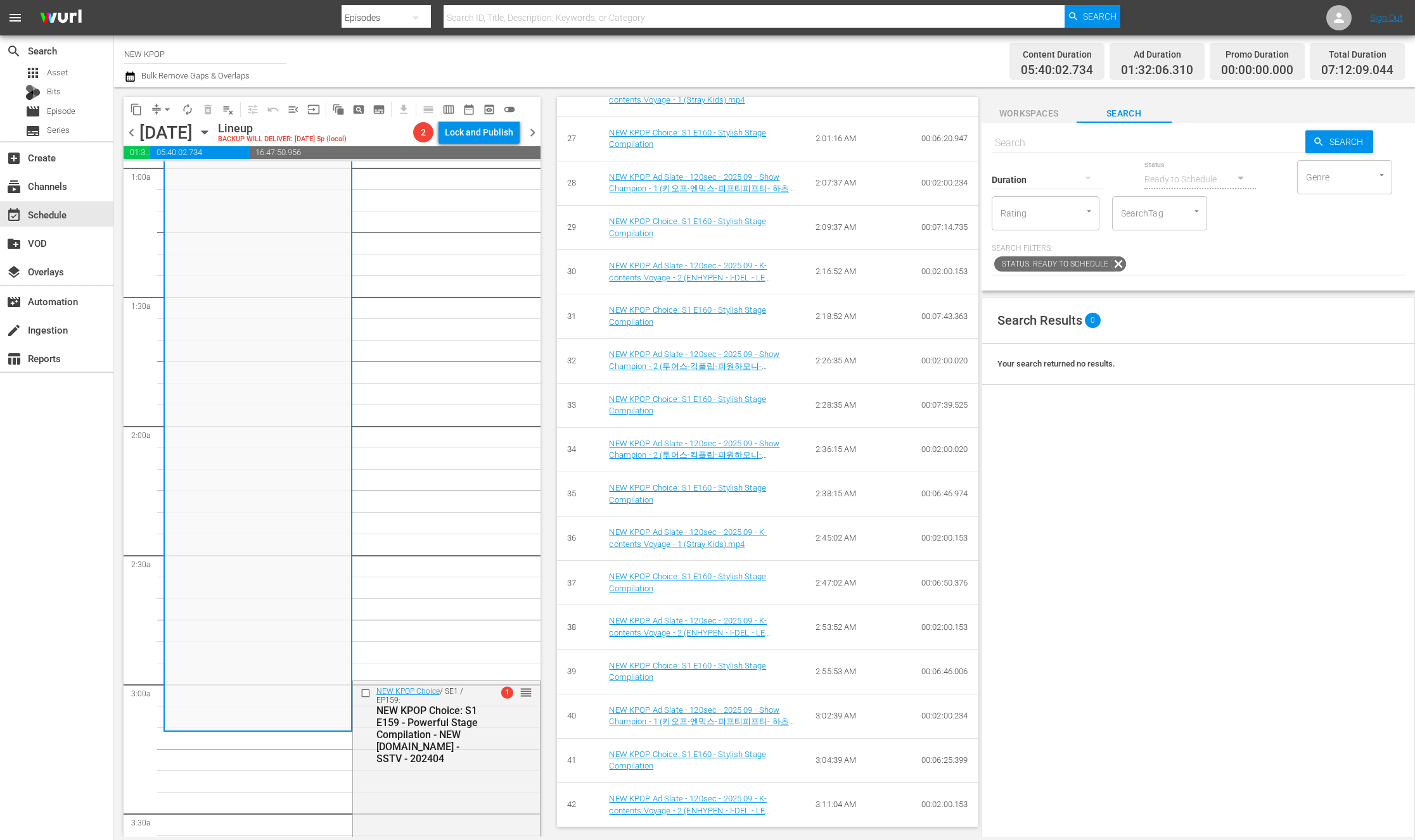
scroll to position [314, 0]
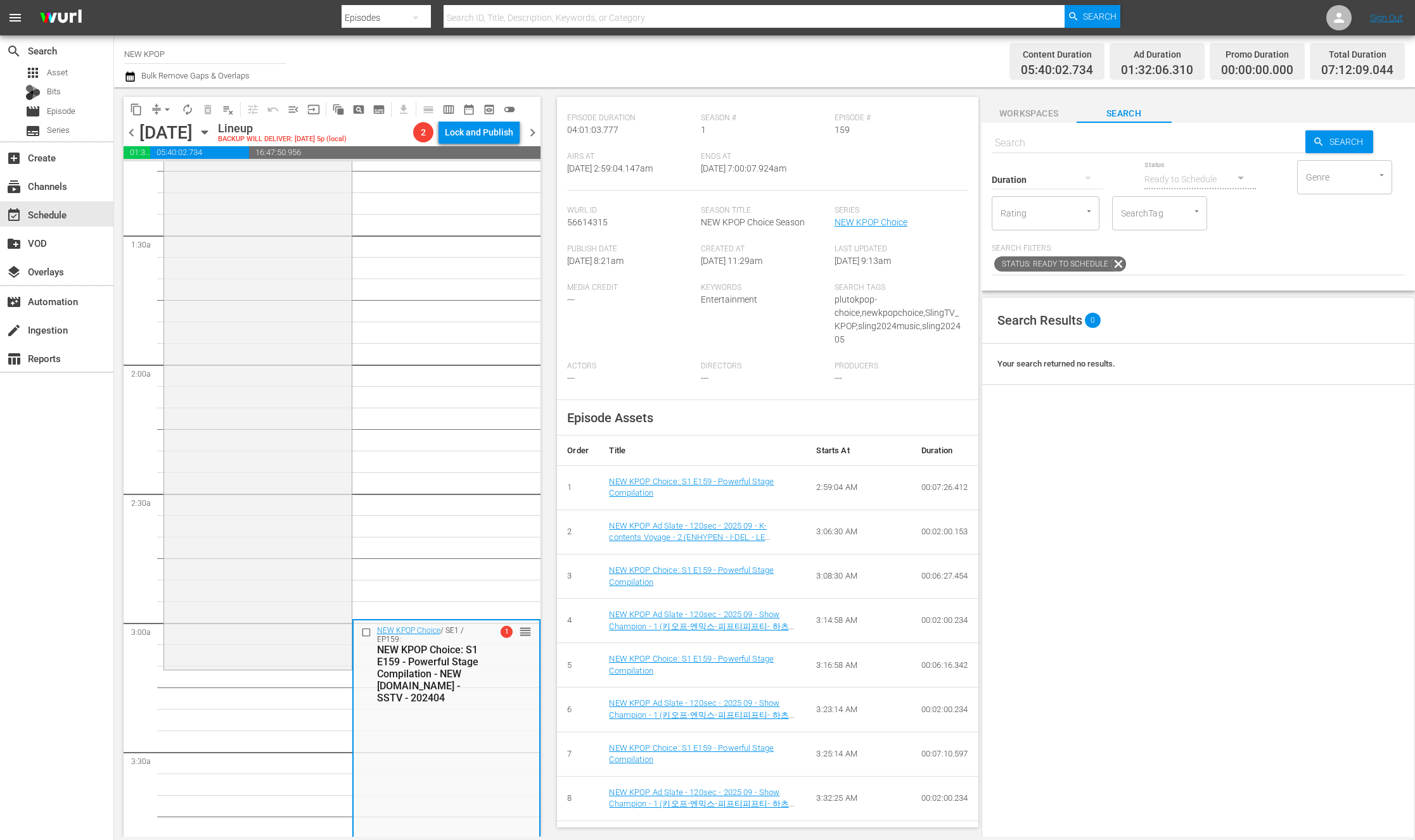
scroll to position [666, 0]
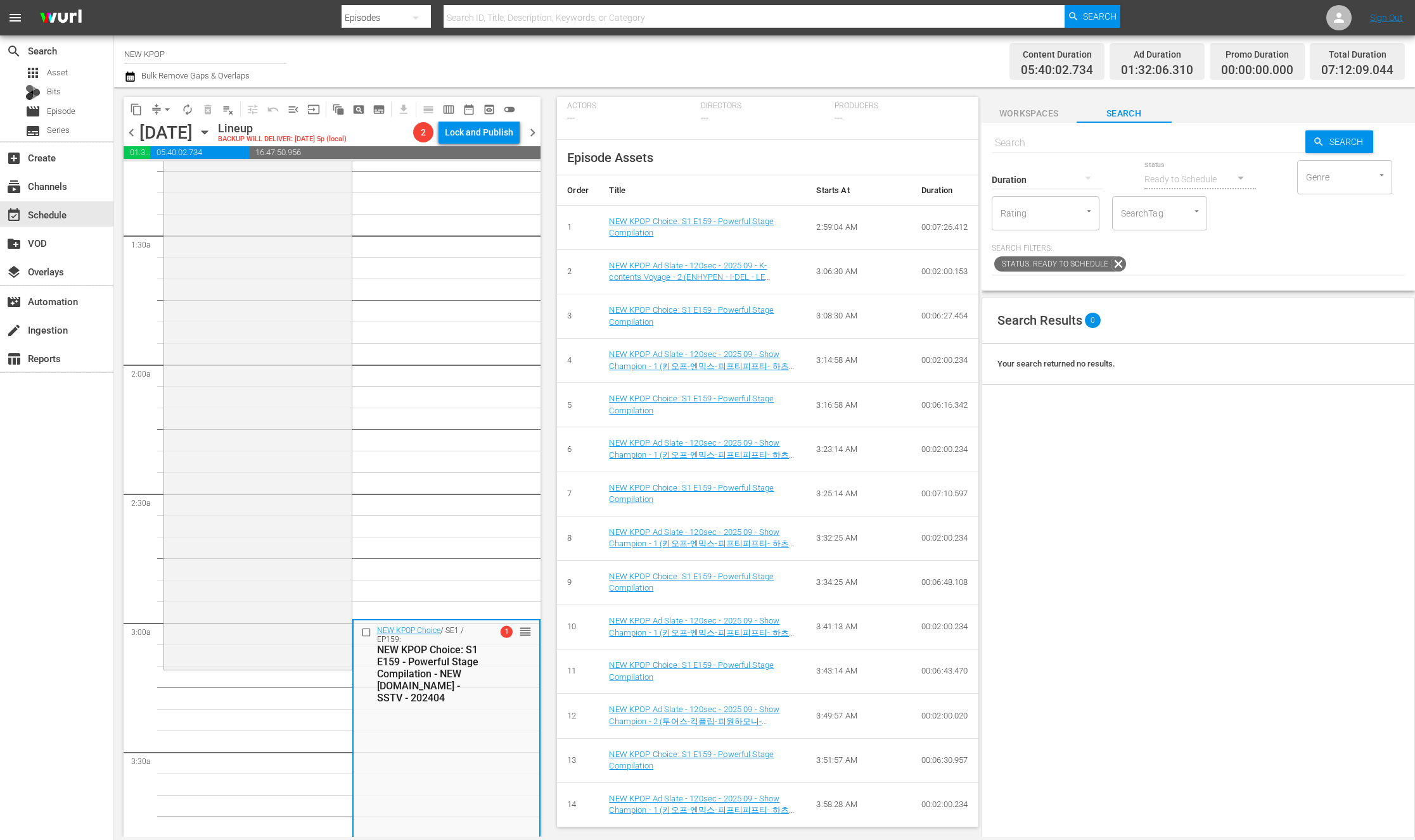
click at [1020, 506] on div "Search Results 0 Your search returned no results." at bounding box center [1198, 654] width 433 height 715
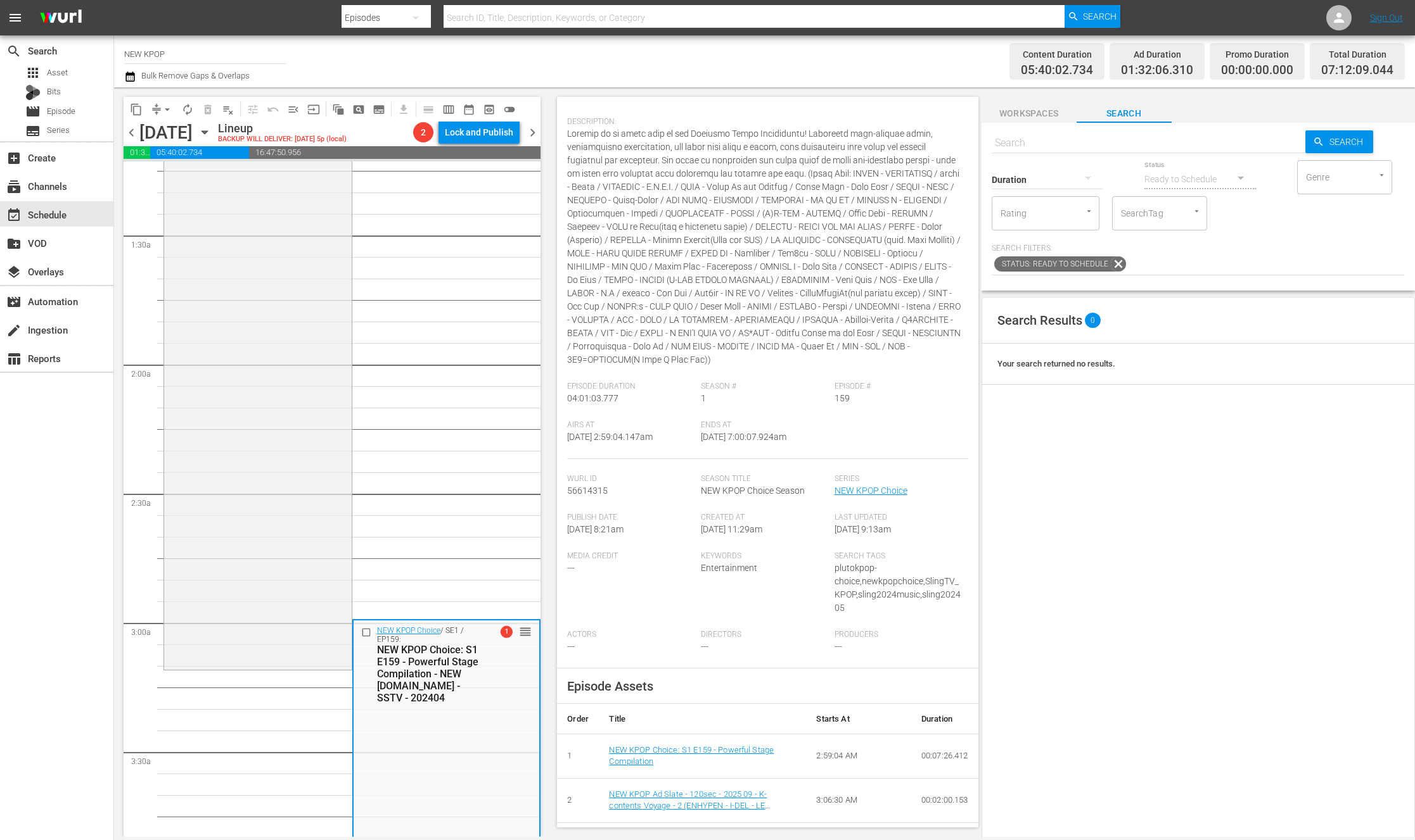
scroll to position [0, 0]
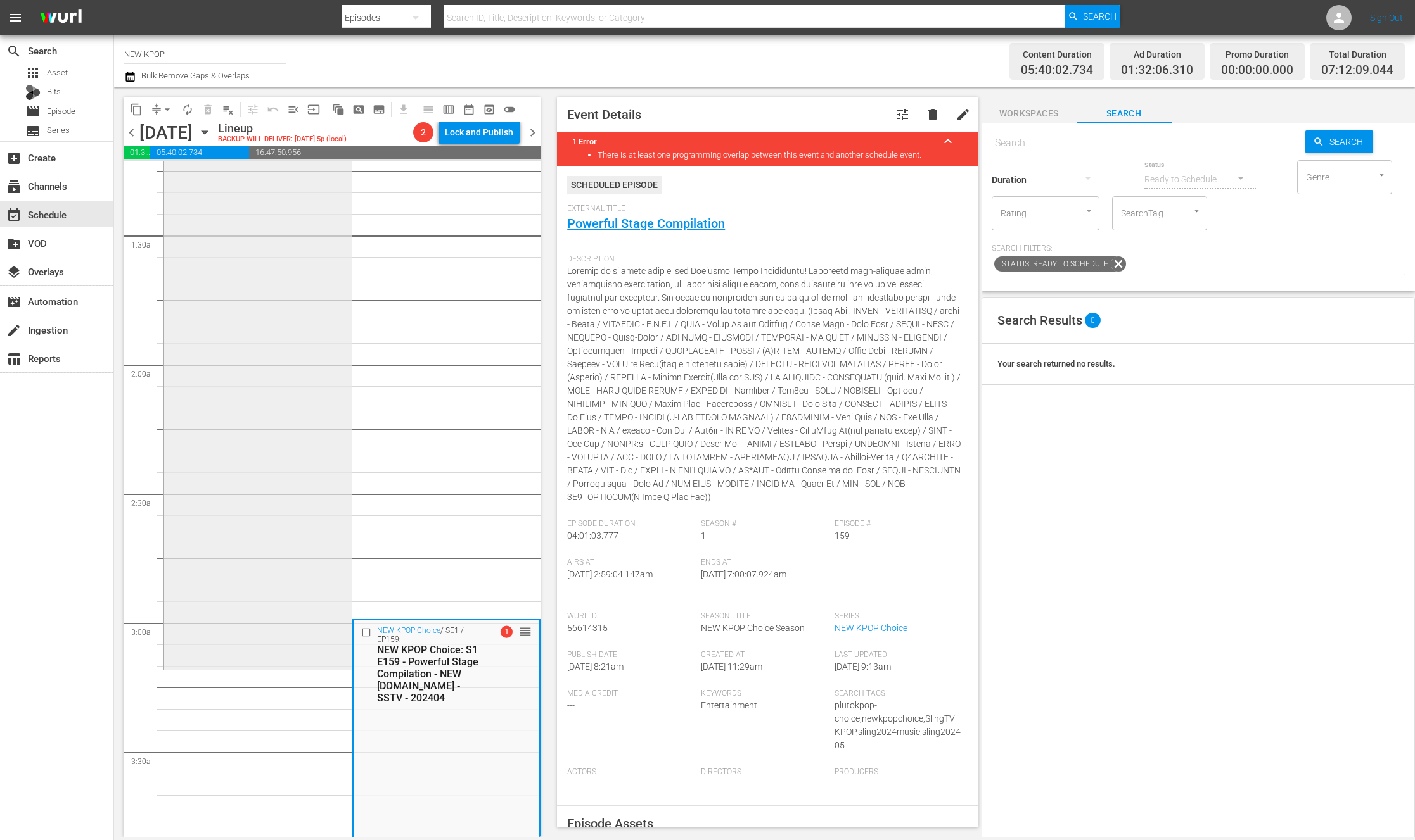
click at [263, 488] on div "NEW KPOP Choice / SE1 / EP160: NEW KPOP Choice: S1 E160 - Stylish Stage Compila…" at bounding box center [257, 258] width 187 height 819
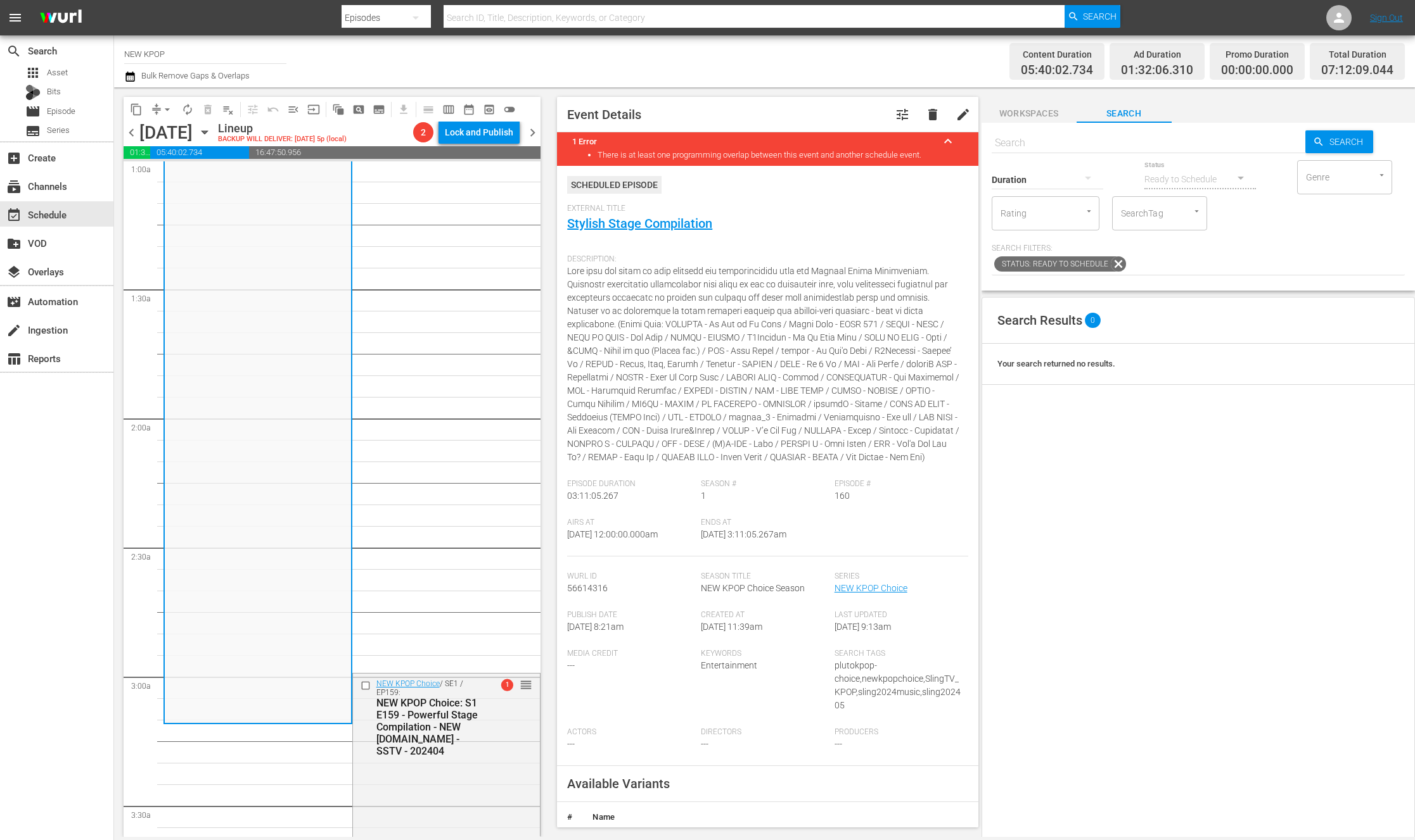
click at [600, 499] on span "03:11:05.267" at bounding box center [593, 496] width 51 height 10
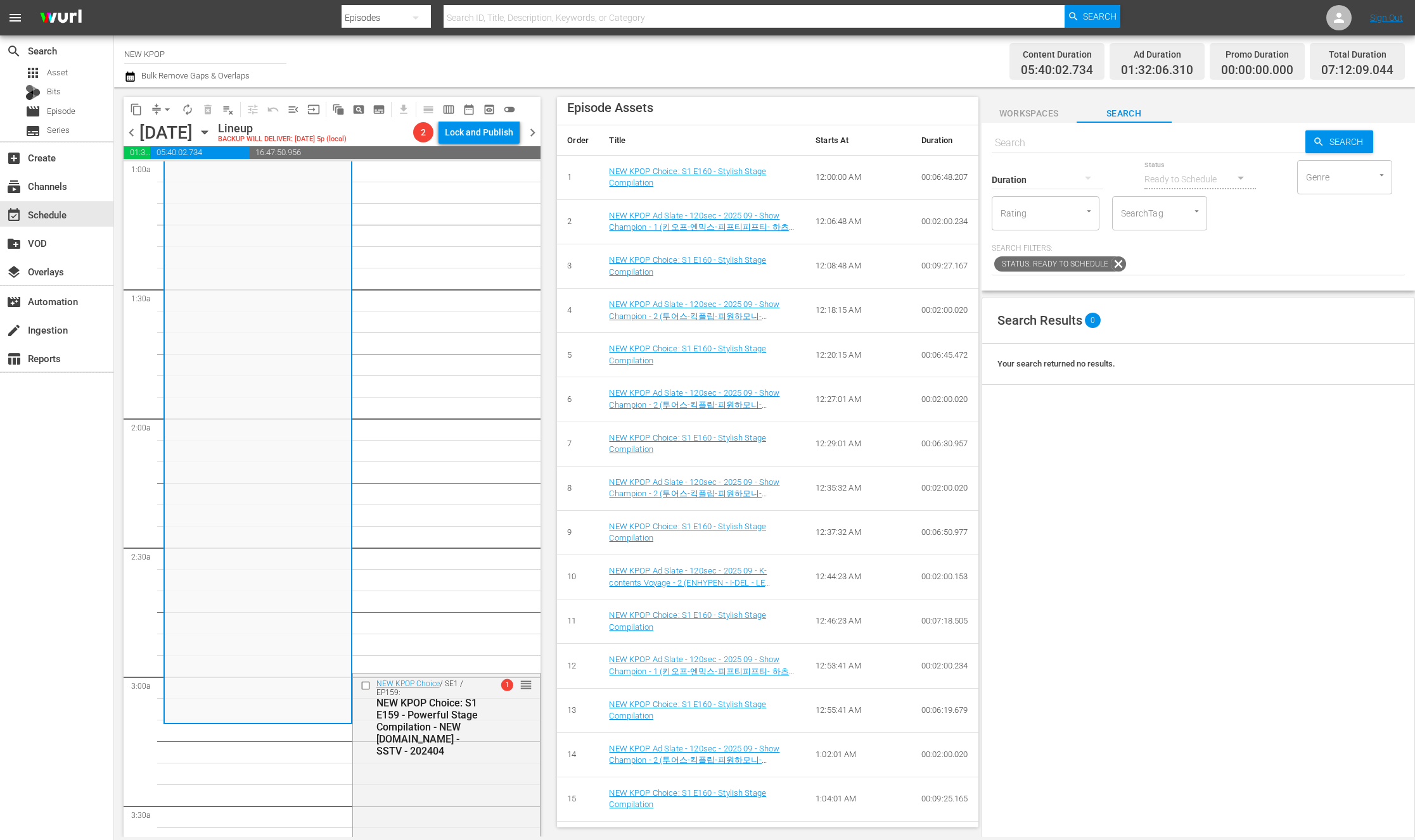
scroll to position [0, 0]
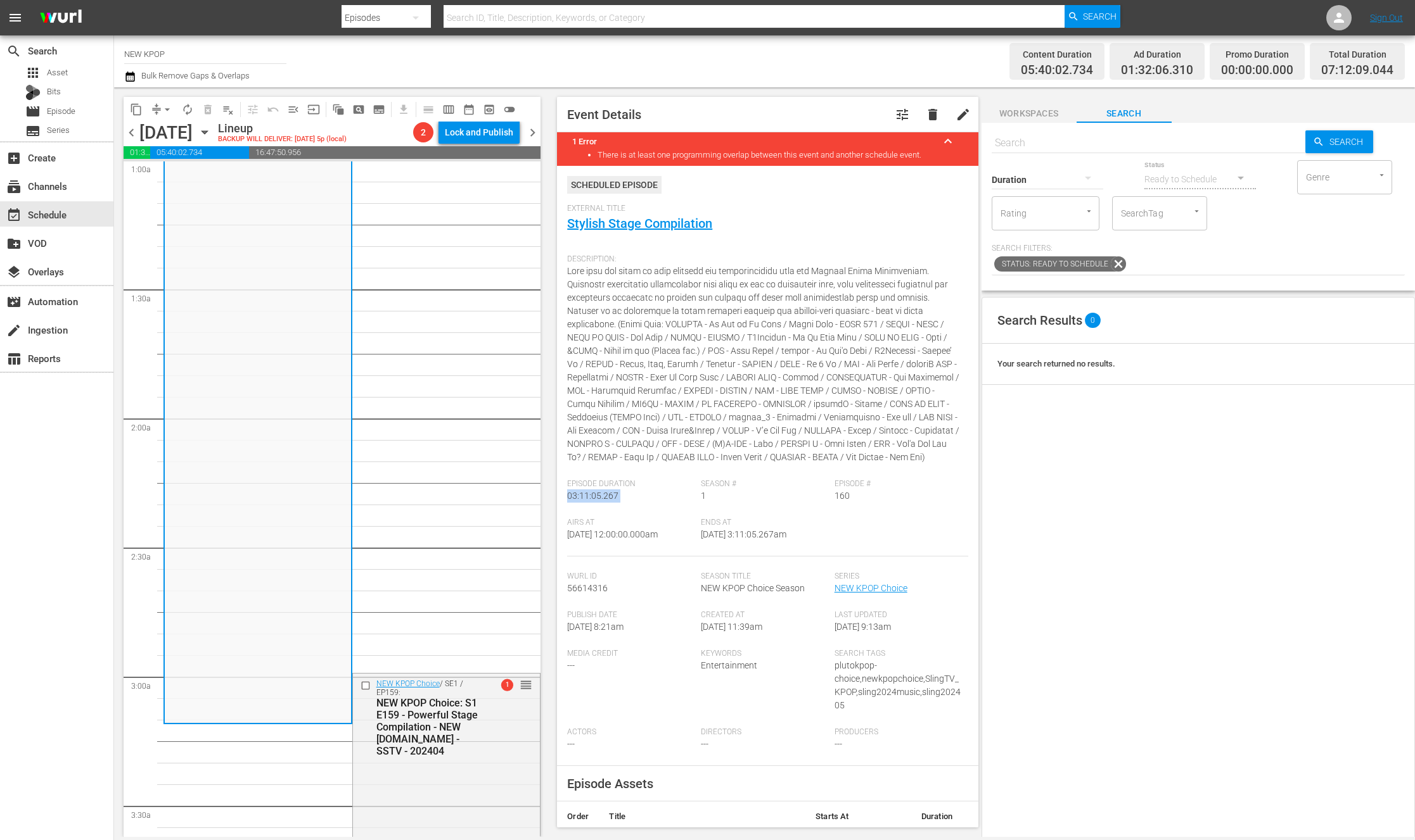
copy span "03:11:05.267"
click at [966, 117] on span "edit" at bounding box center [962, 115] width 15 height 15
click at [655, 211] on span "External Title" at bounding box center [764, 209] width 394 height 10
click at [633, 223] on link "Stylish Stage Compilation" at bounding box center [640, 223] width 145 height 15
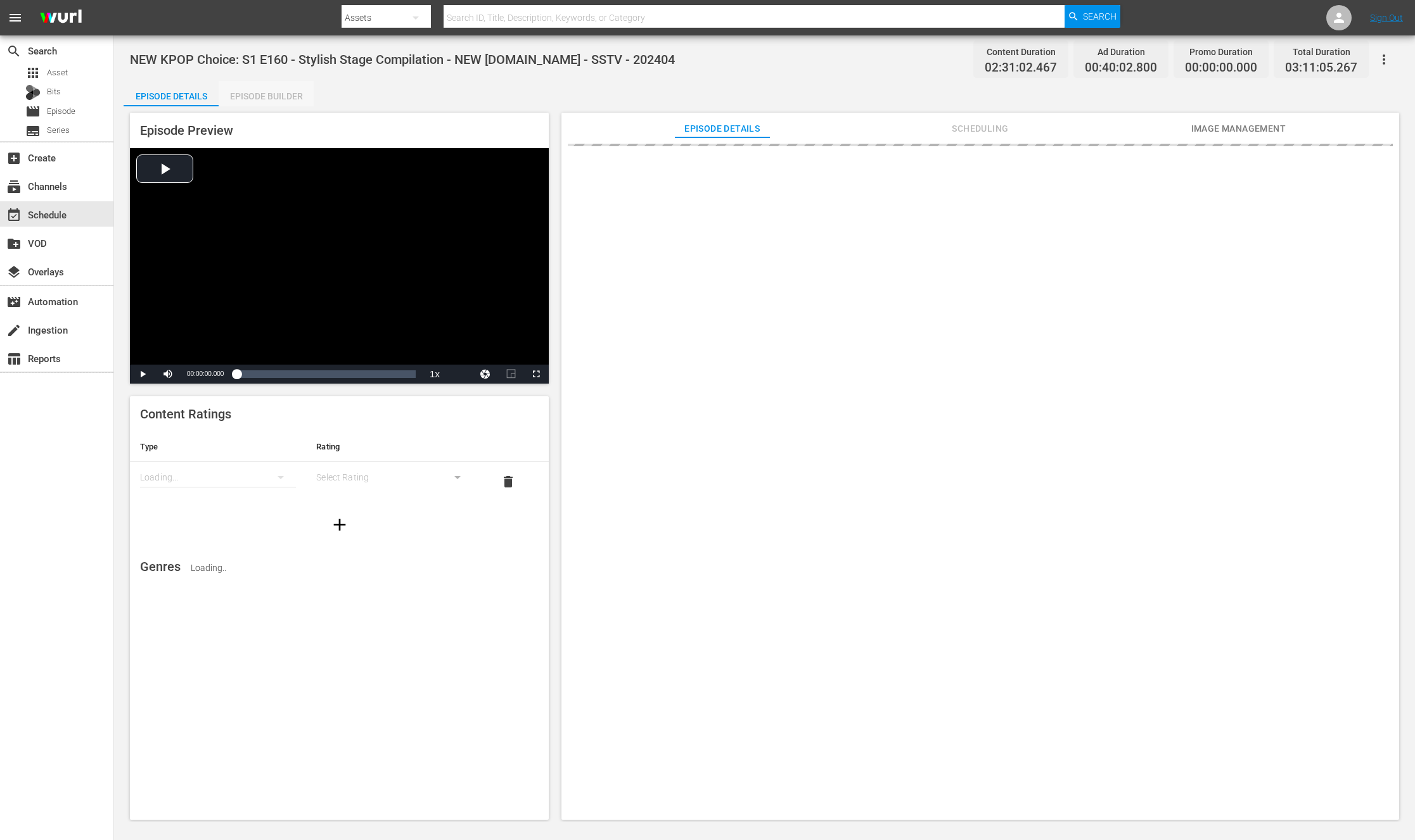
click at [257, 95] on div "Episode Builder" at bounding box center [266, 97] width 95 height 31
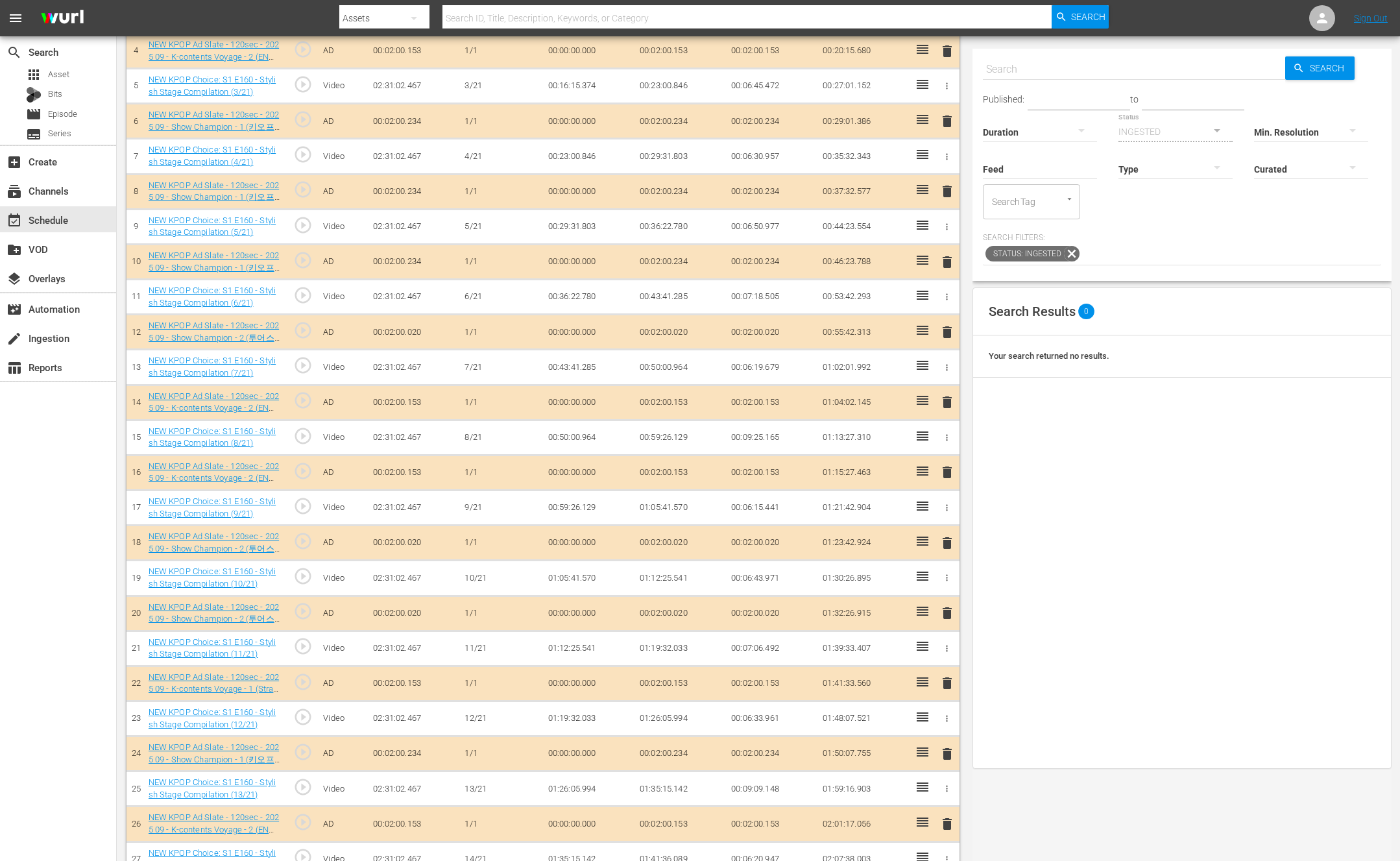
scroll to position [776, 0]
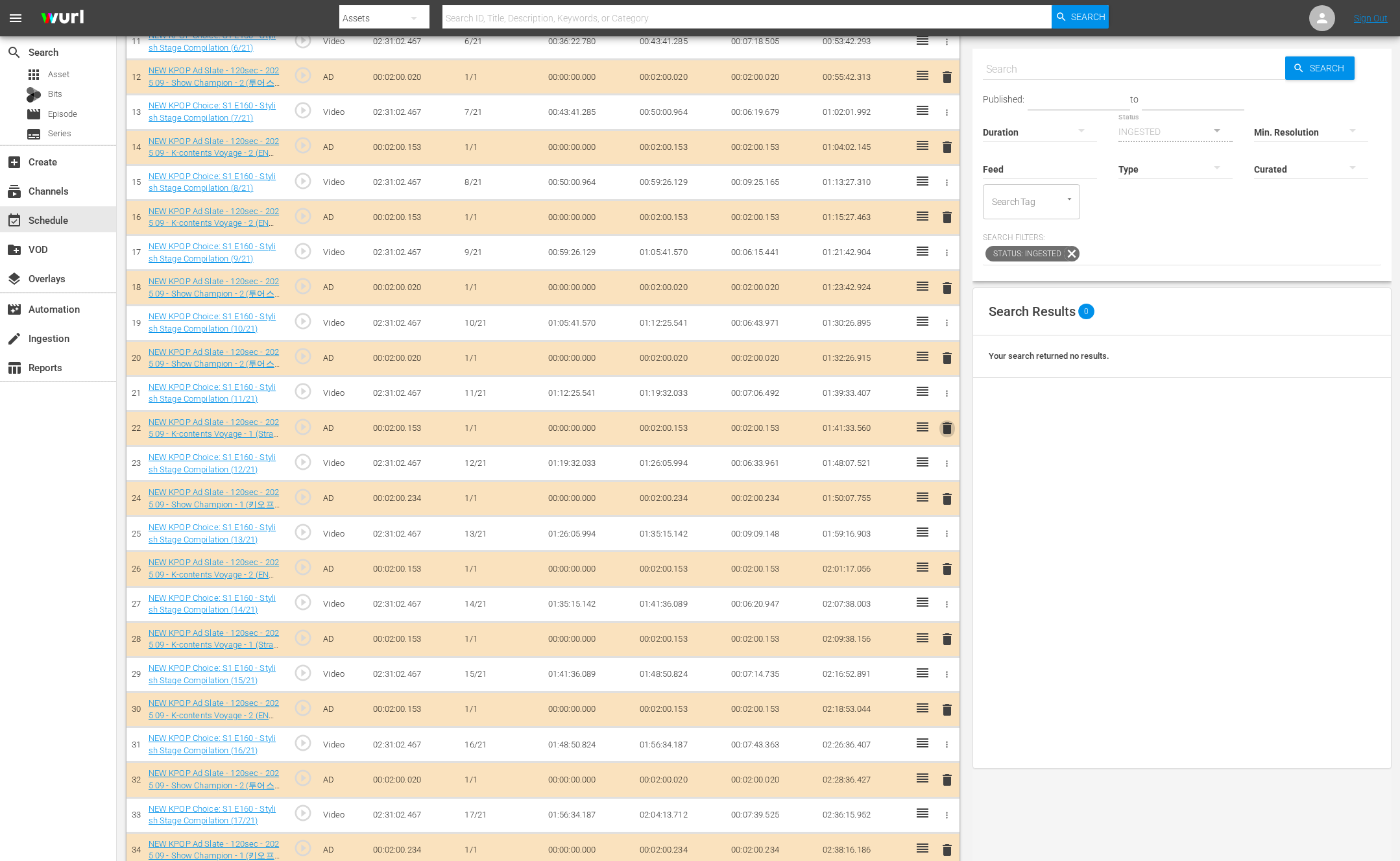
click at [949, 429] on span "delete" at bounding box center [947, 428] width 16 height 16
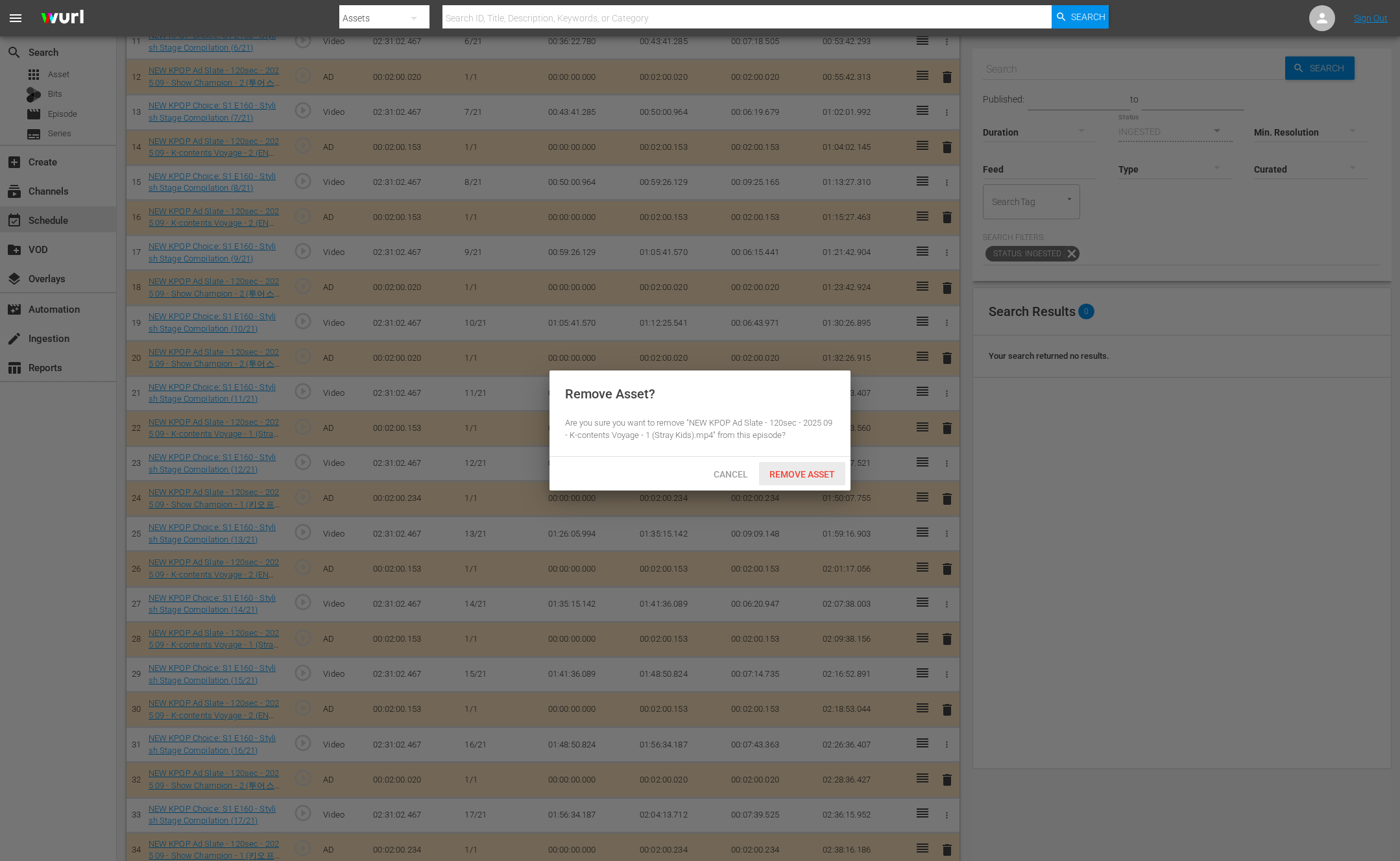
click at [826, 471] on span "Remove Asset" at bounding box center [802, 474] width 86 height 10
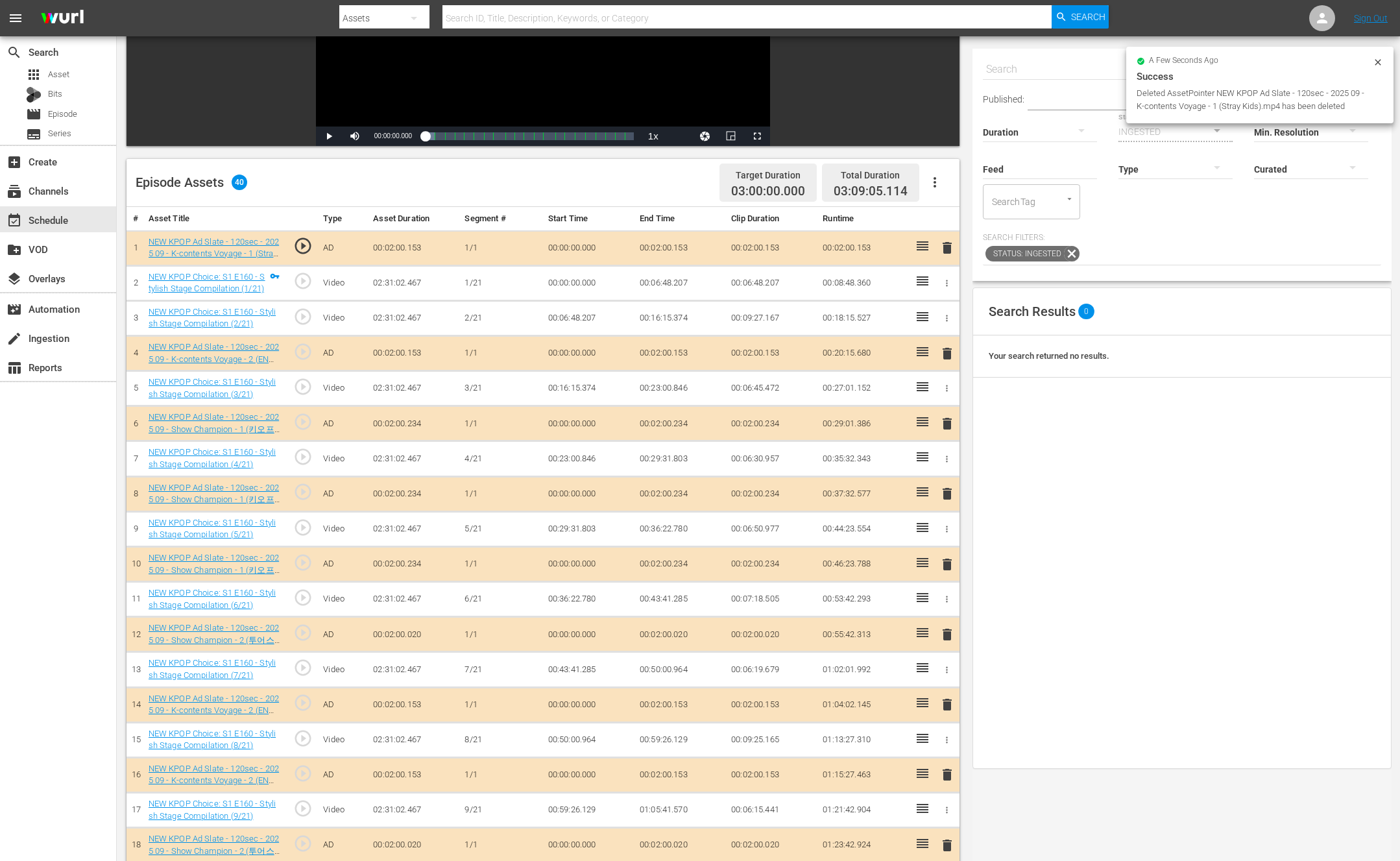
scroll to position [46, 0]
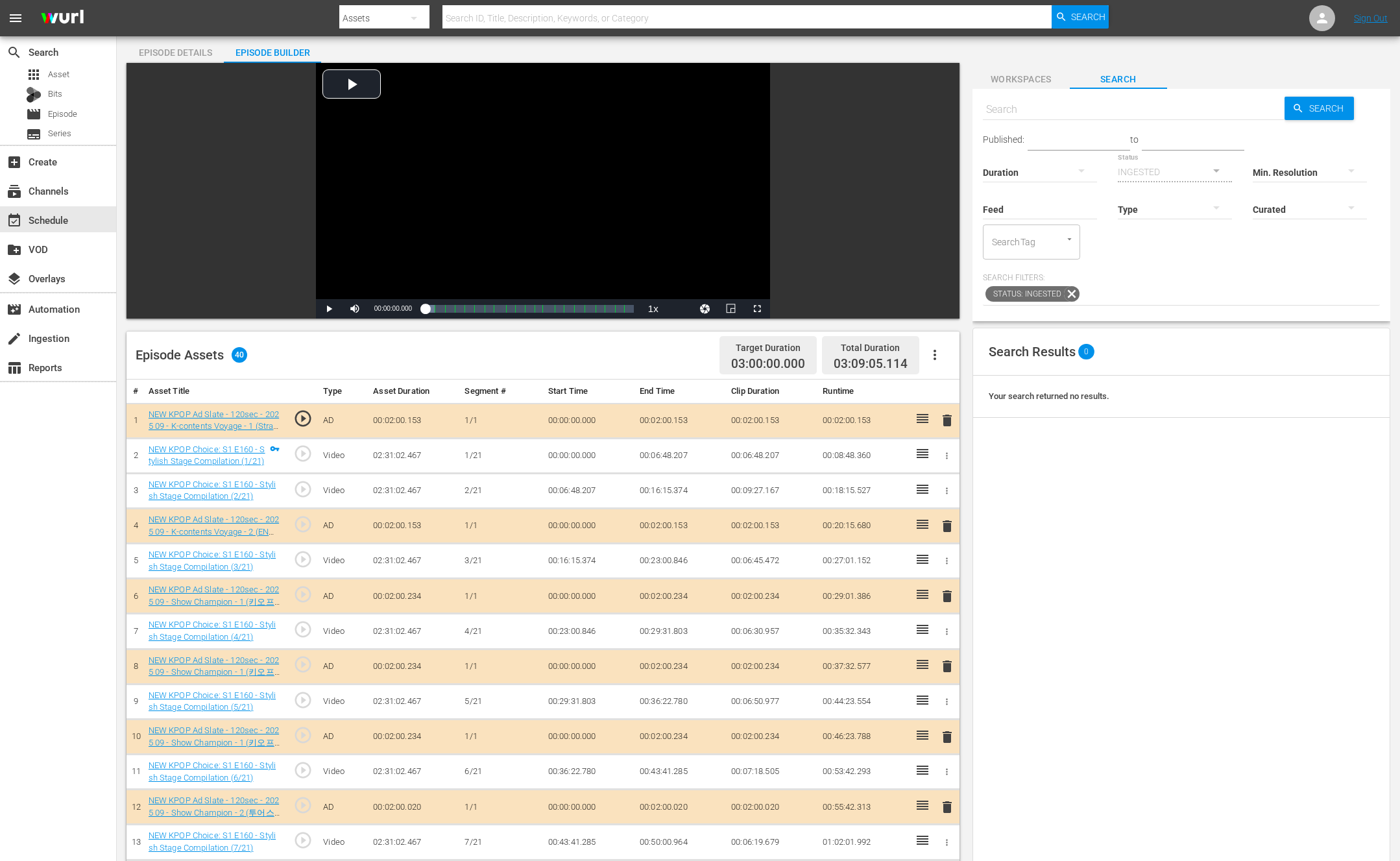
click at [308, 528] on span "play_circle_outline" at bounding box center [303, 524] width 20 height 20
click at [298, 594] on span "play_circle_outline" at bounding box center [303, 594] width 20 height 20
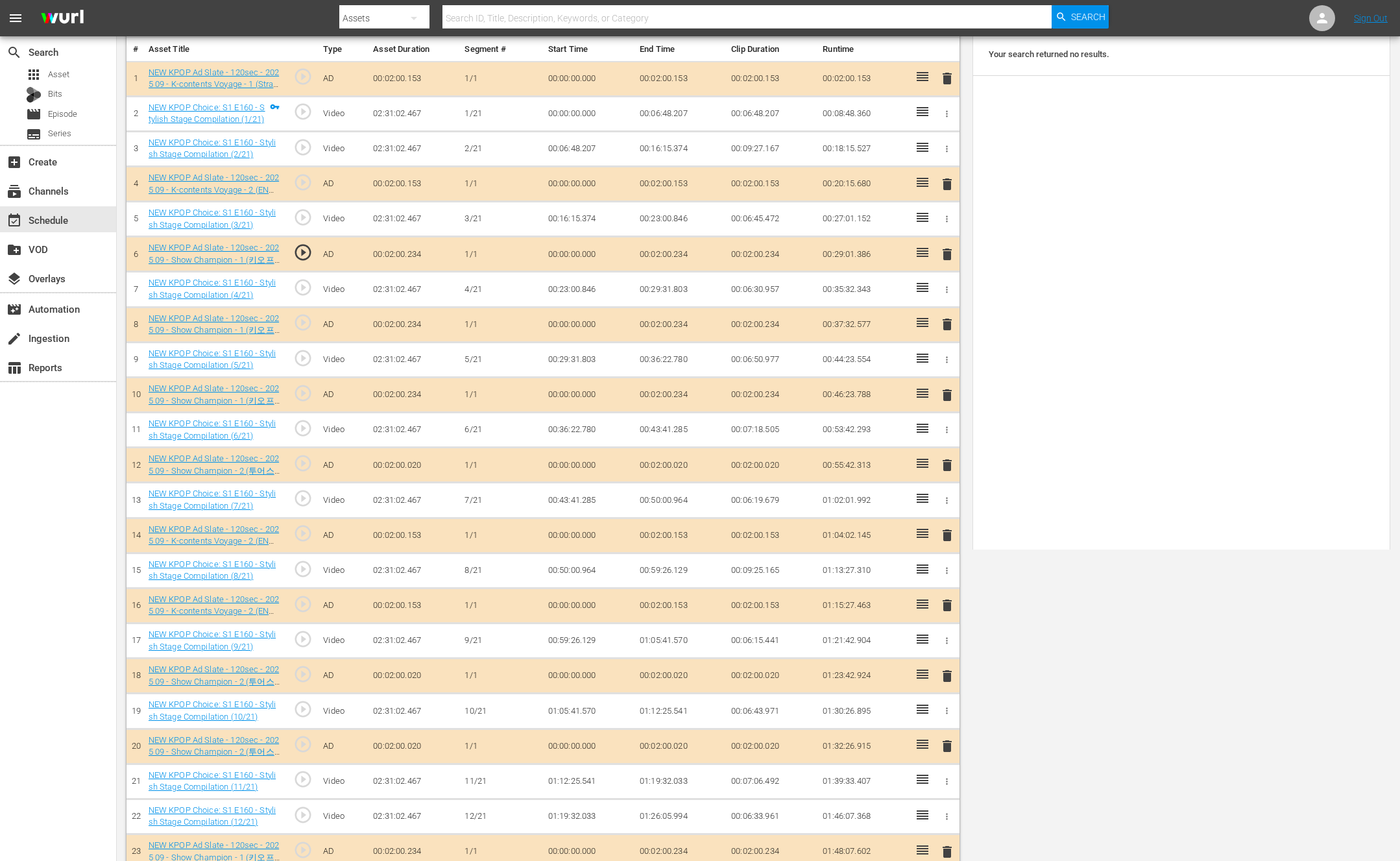
scroll to position [688, 0]
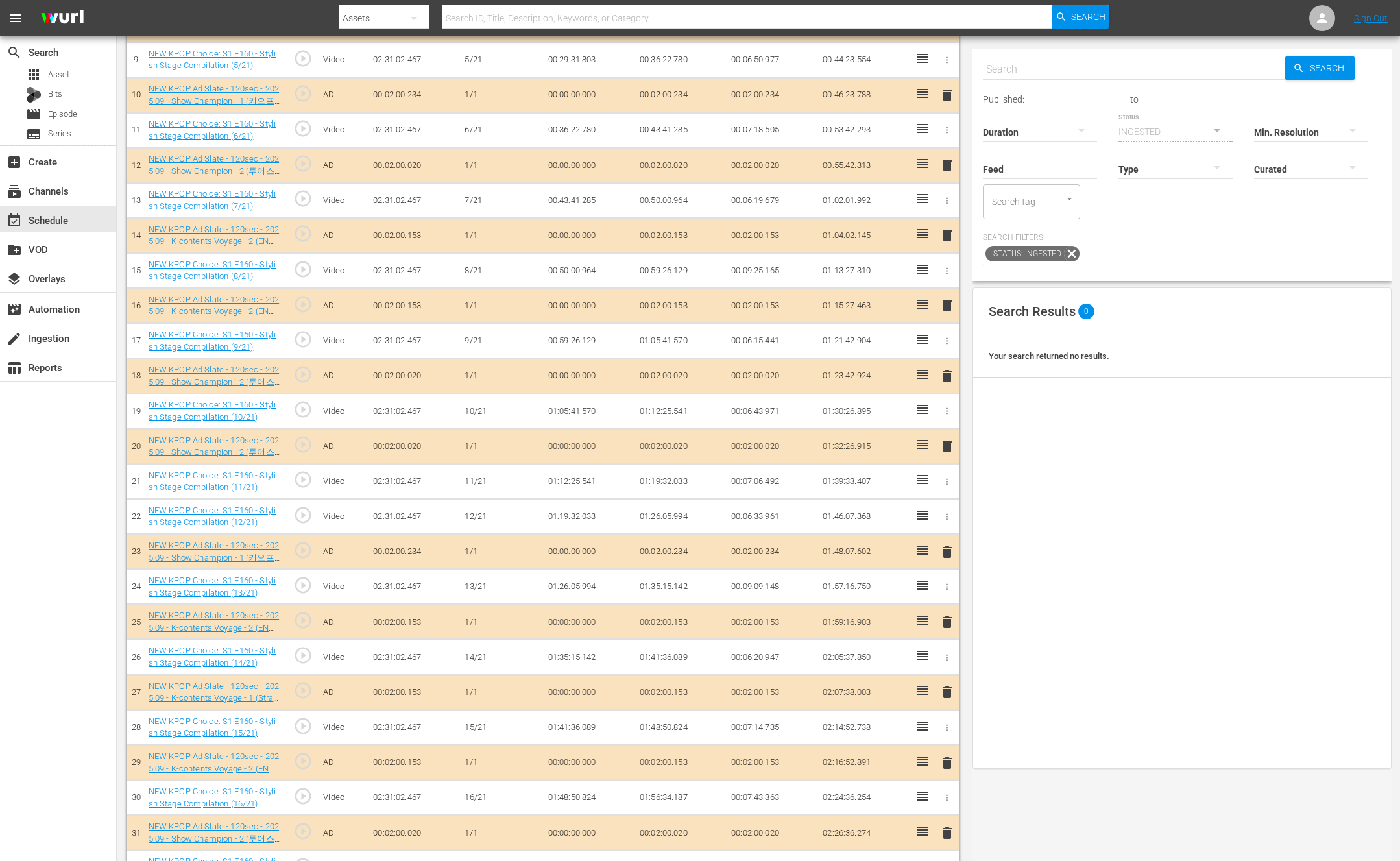
click at [952, 304] on span "delete" at bounding box center [947, 305] width 16 height 16
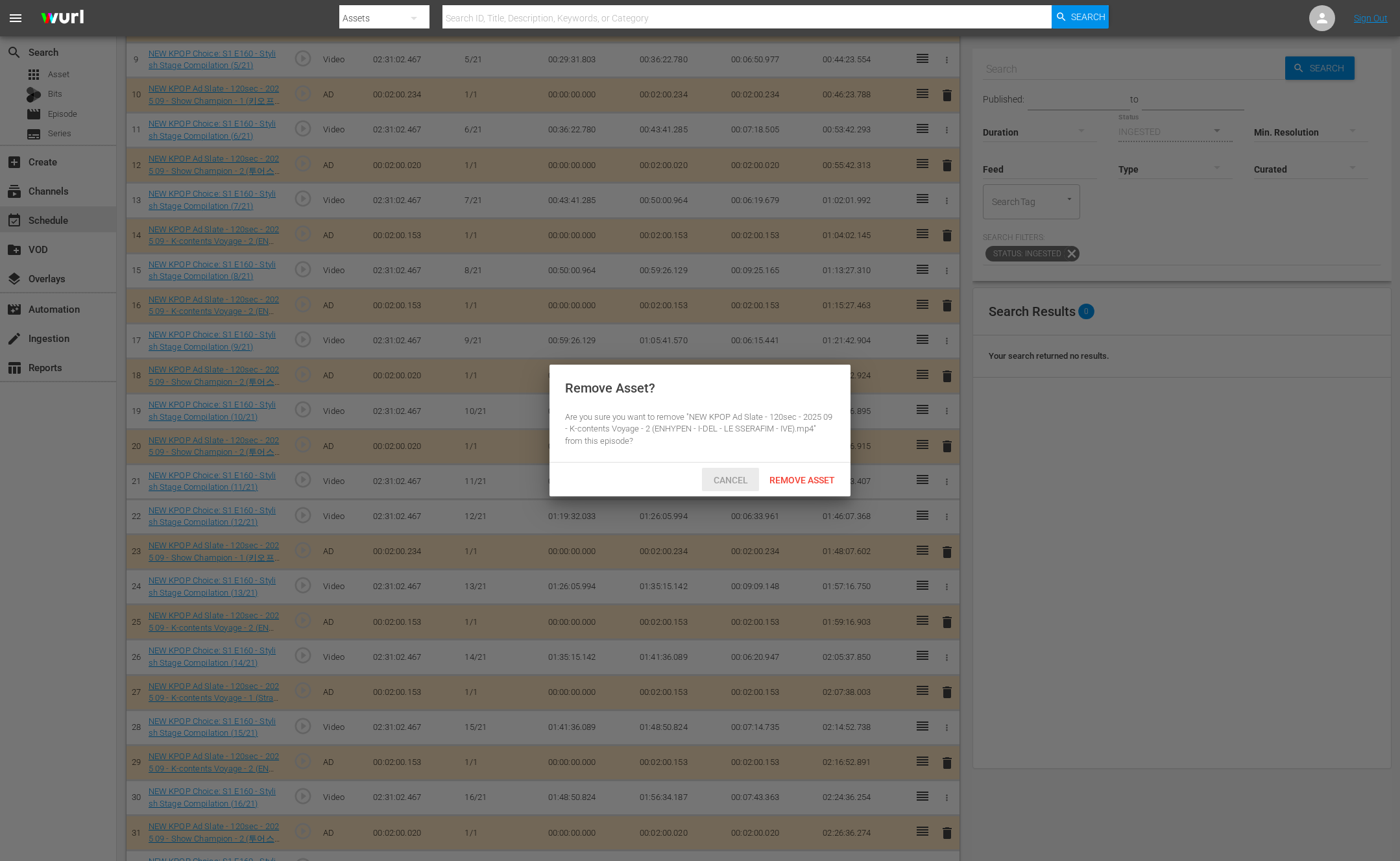
click at [773, 472] on div "Remove Asset" at bounding box center [802, 479] width 86 height 24
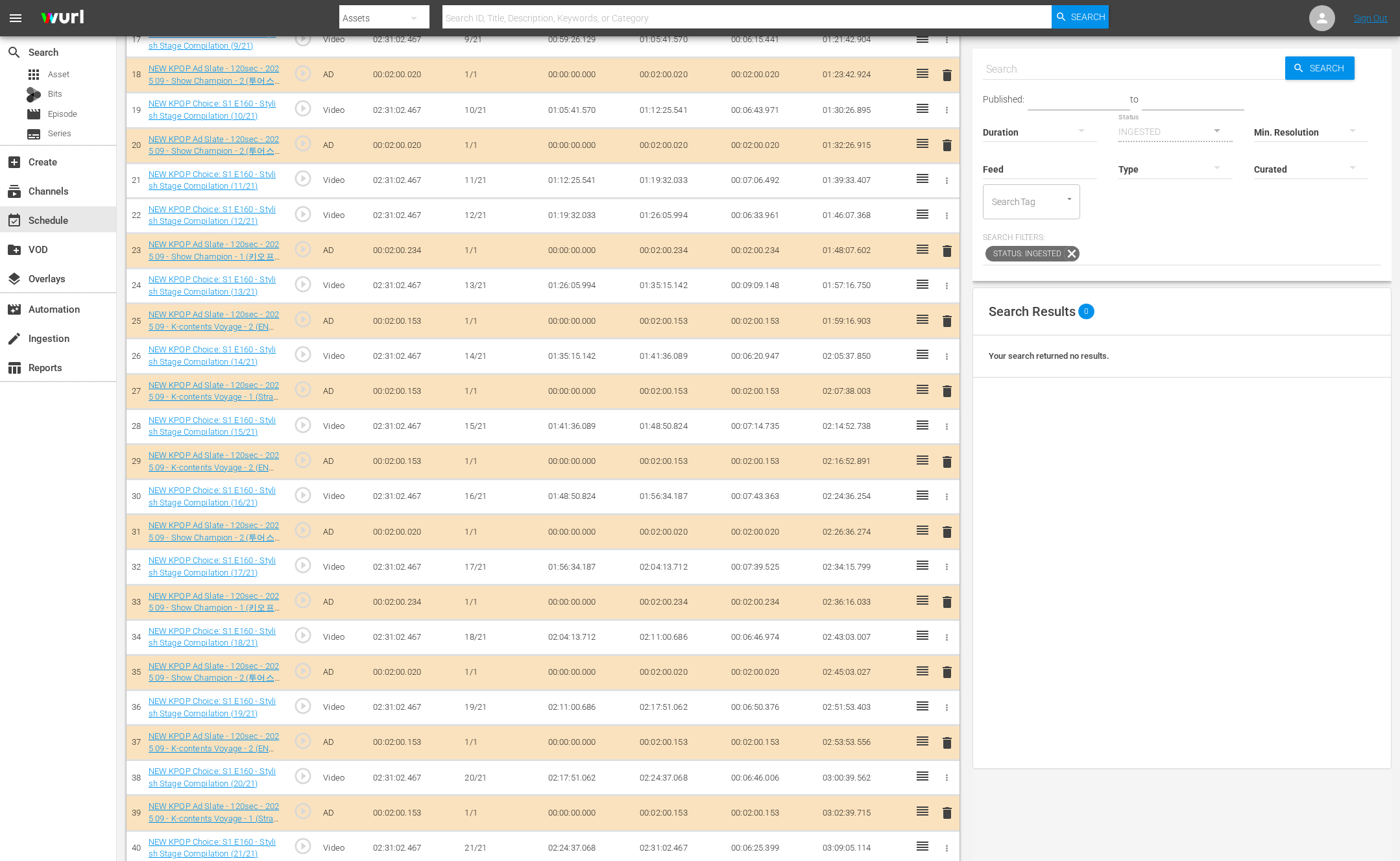
scroll to position [1004, 0]
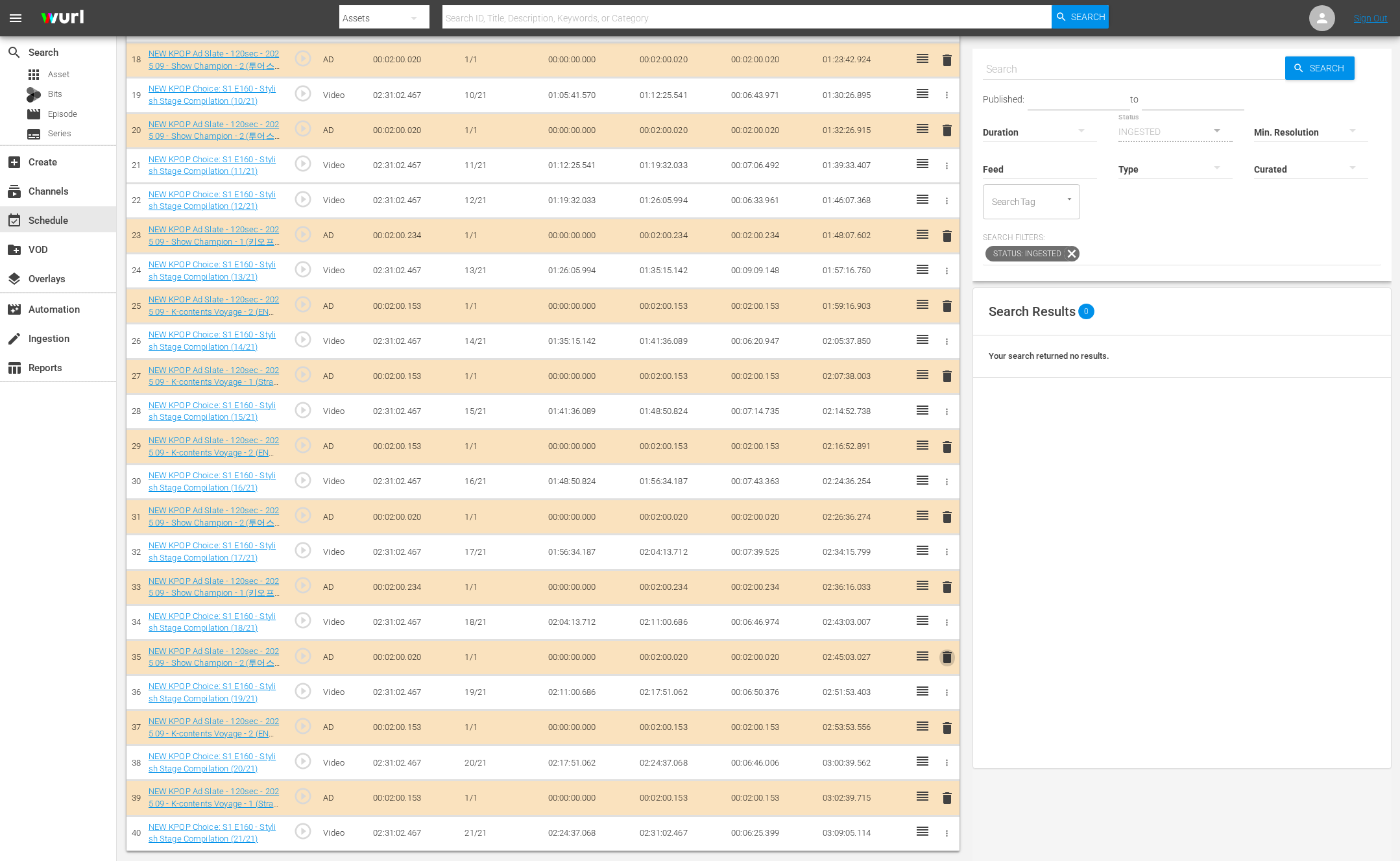
click at [950, 663] on span "delete" at bounding box center [947, 657] width 16 height 16
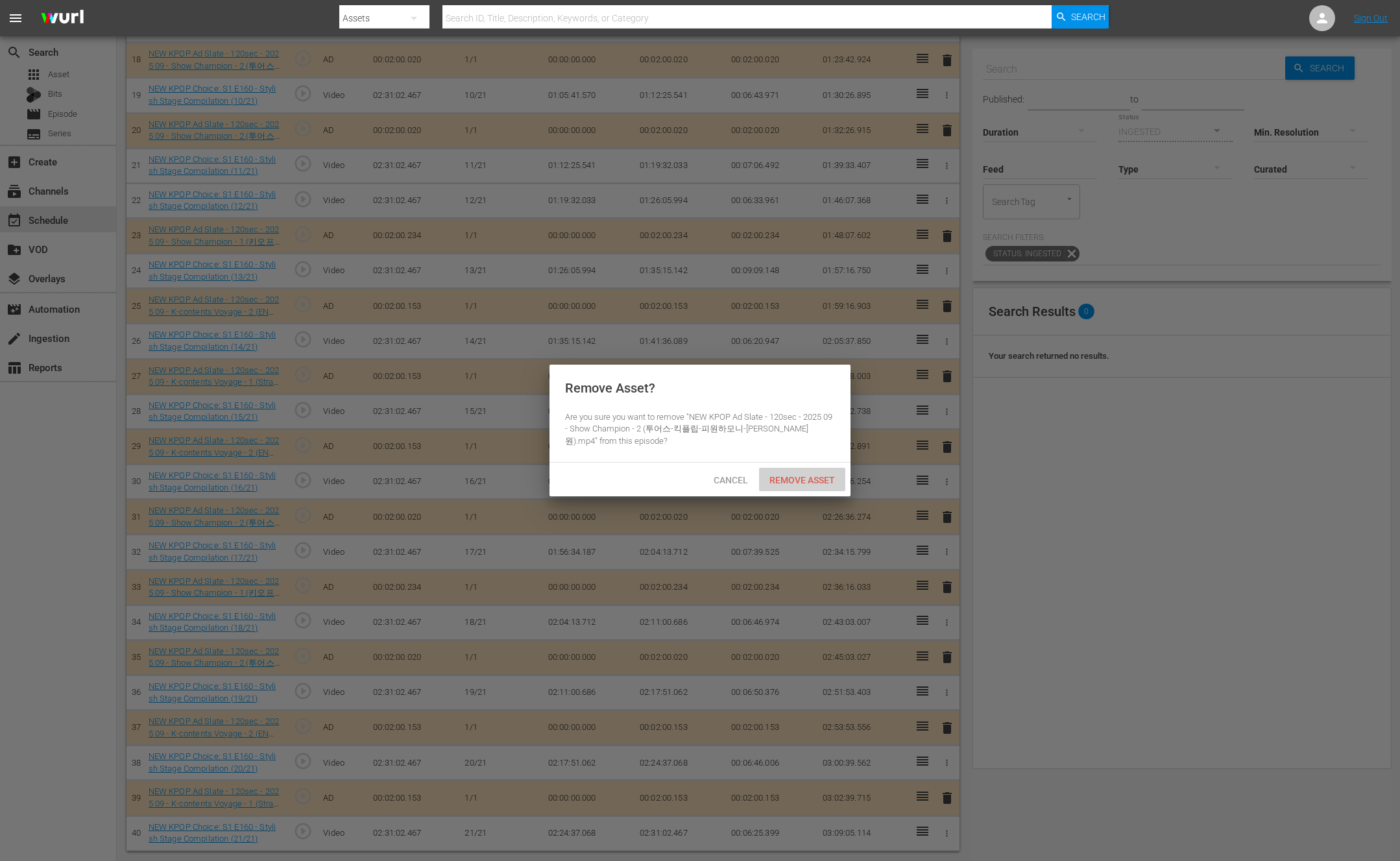
click at [792, 477] on span "Remove Asset" at bounding box center [802, 480] width 86 height 10
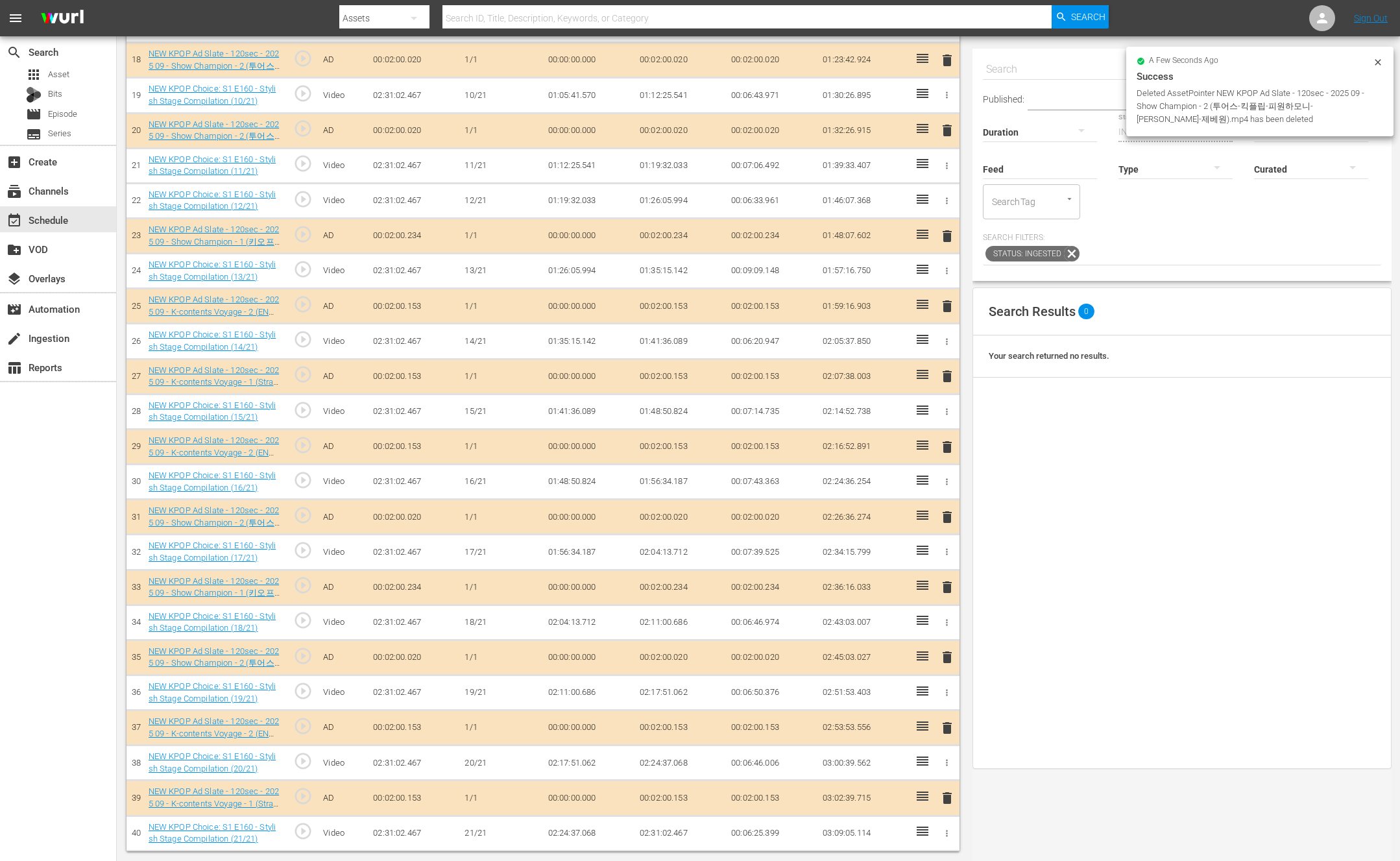
click at [951, 513] on span "delete" at bounding box center [947, 517] width 16 height 16
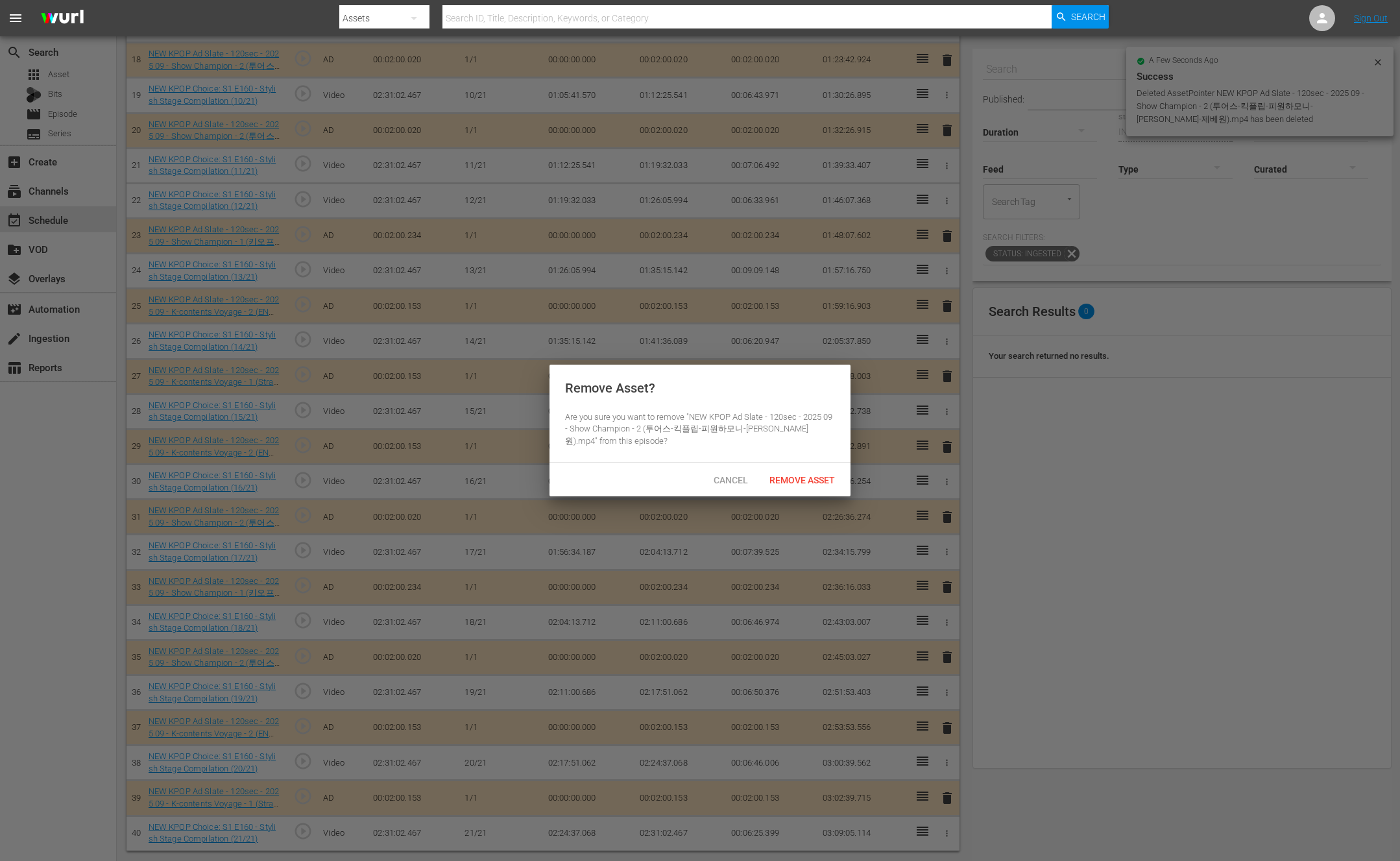
scroll to position [934, 0]
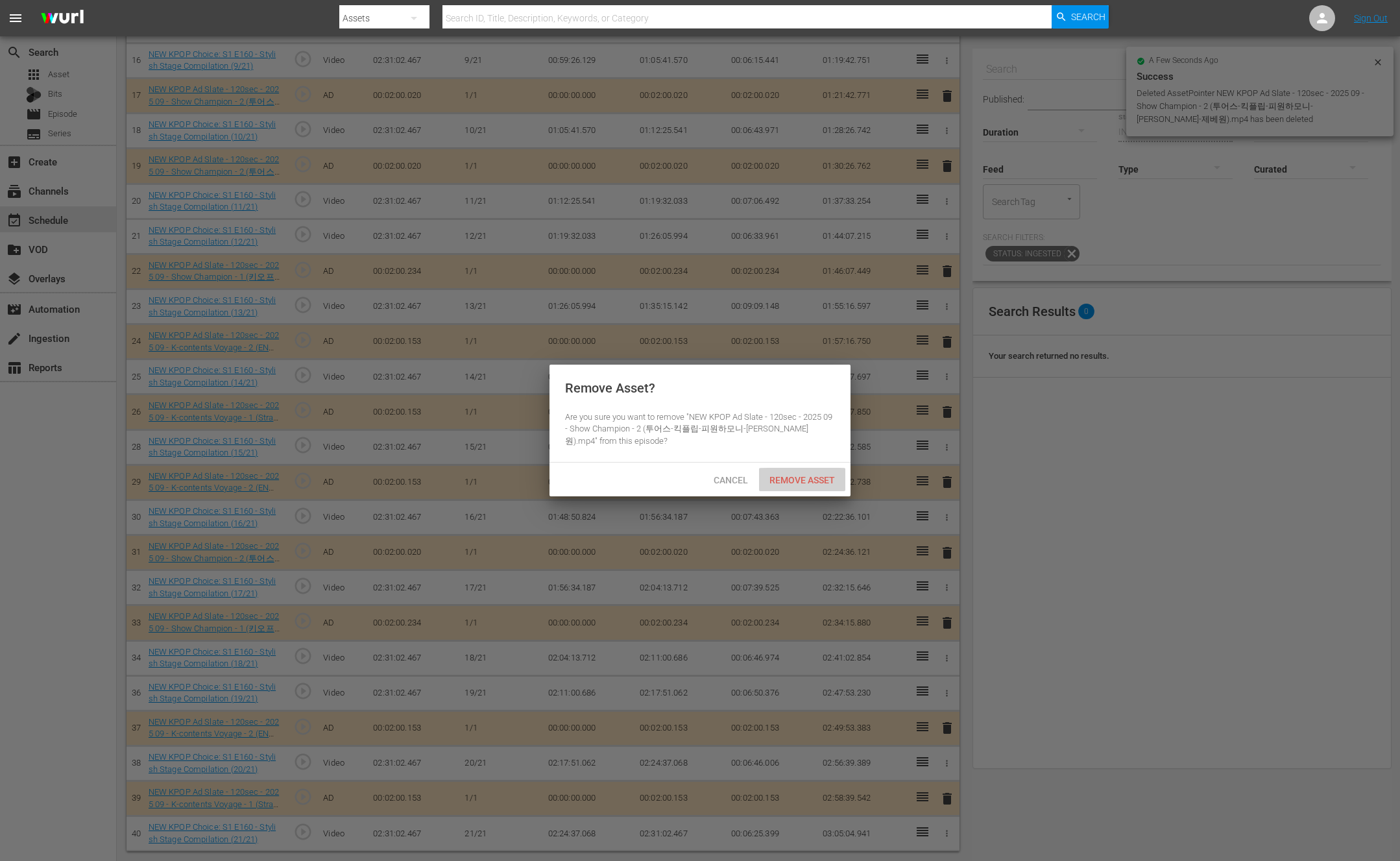
click at [803, 476] on span "Remove Asset" at bounding box center [802, 480] width 86 height 10
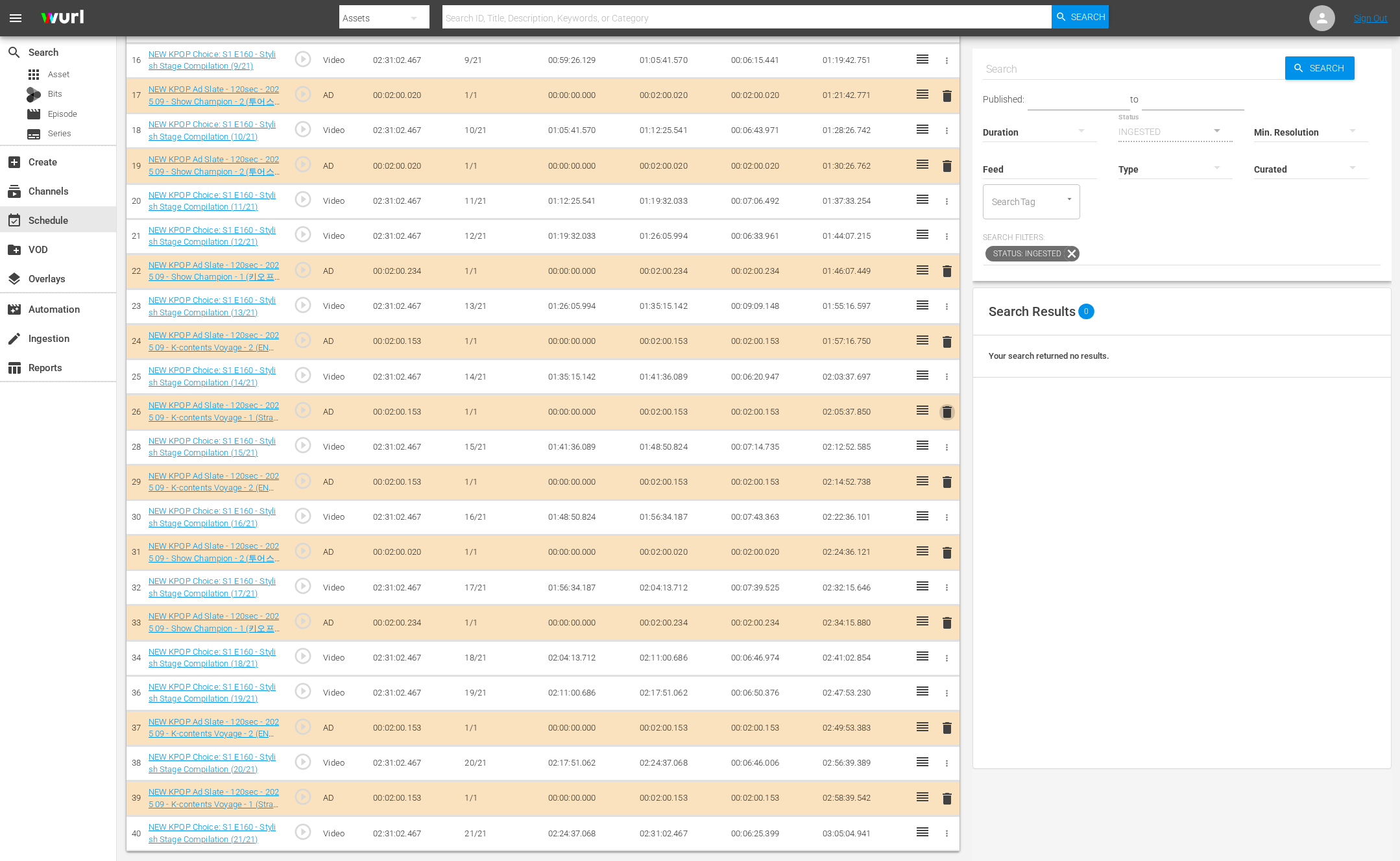
click at [941, 407] on span "delete" at bounding box center [947, 412] width 16 height 16
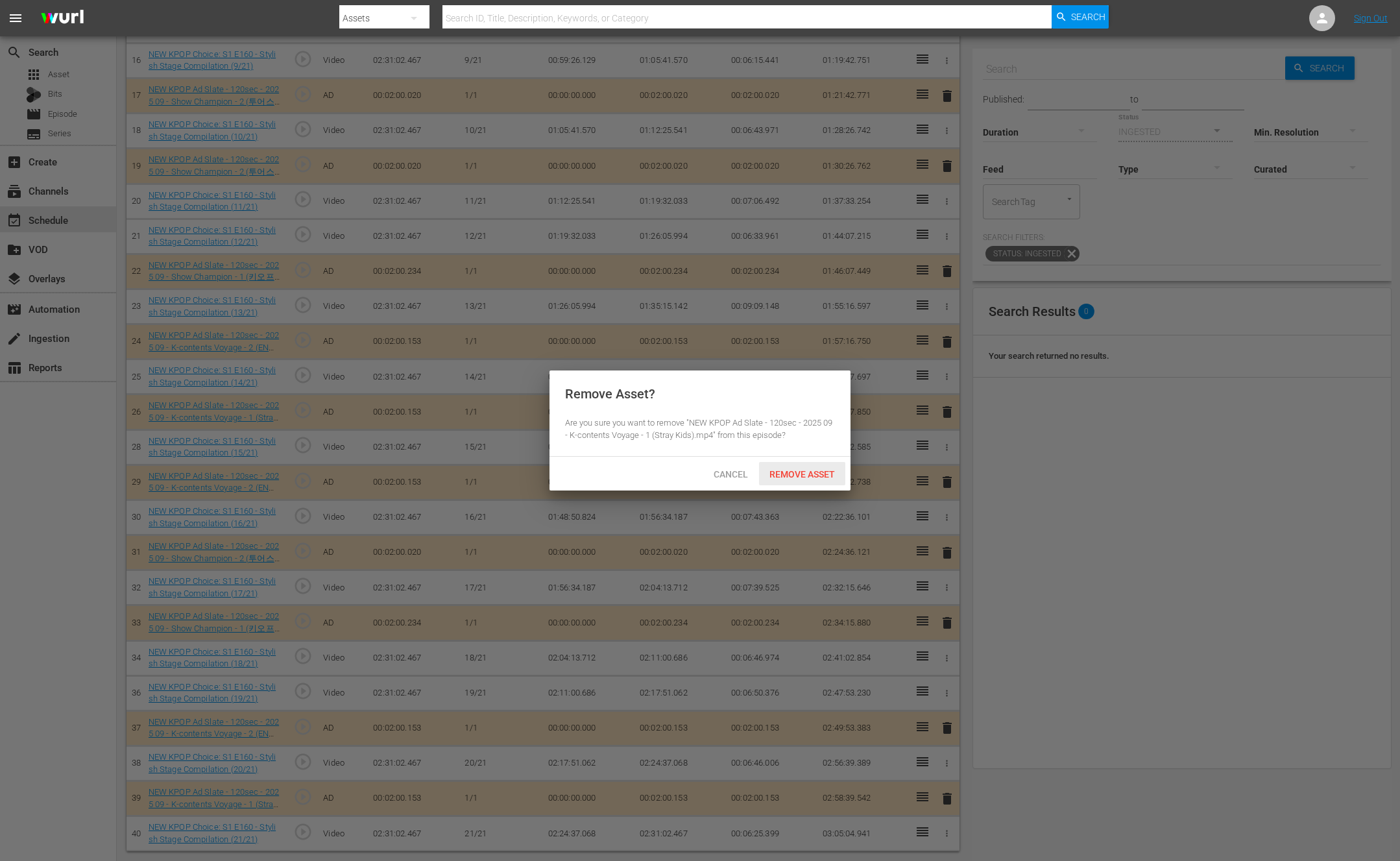
click at [813, 467] on div "Remove Asset" at bounding box center [802, 474] width 86 height 24
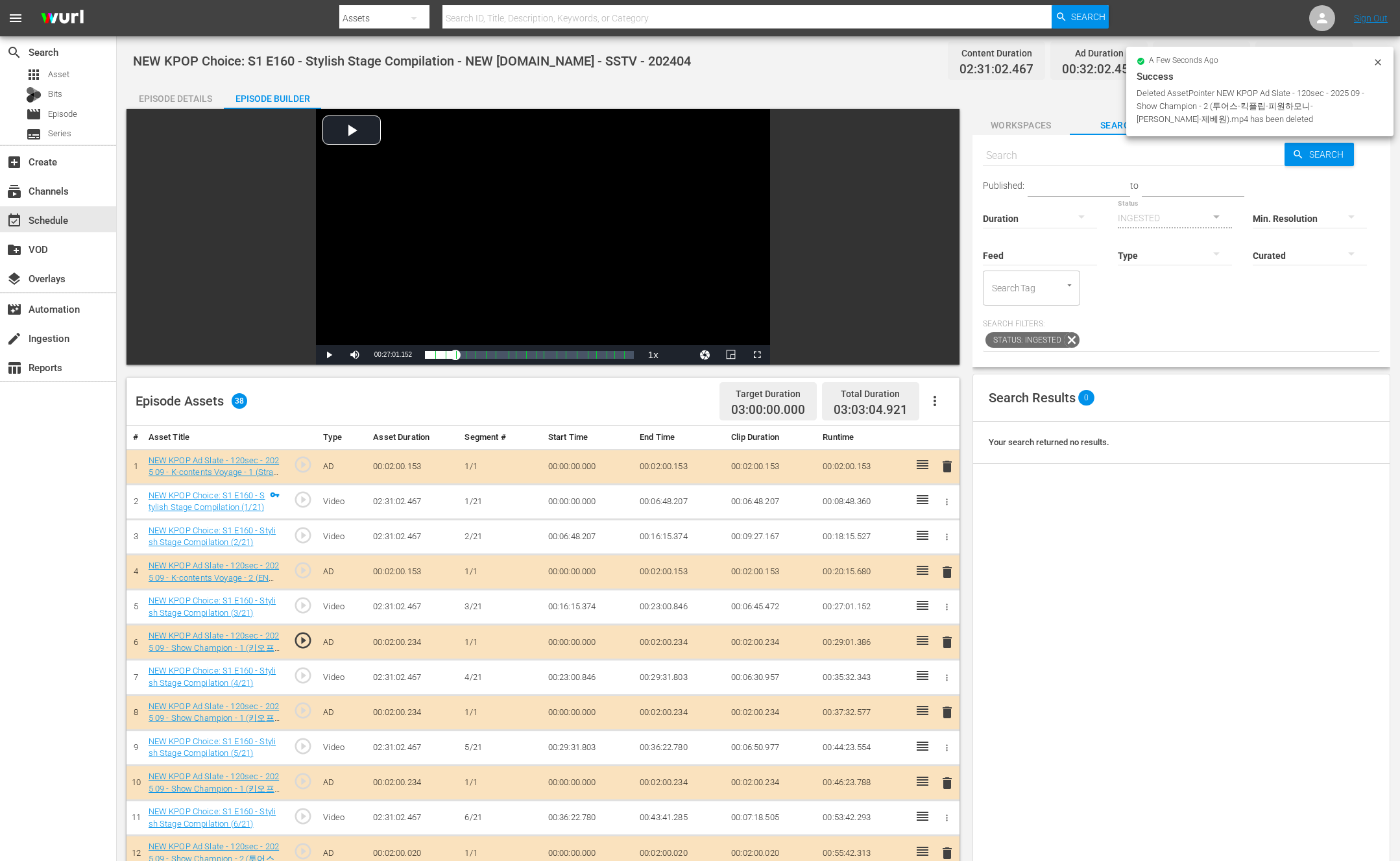
scroll to position [899, 0]
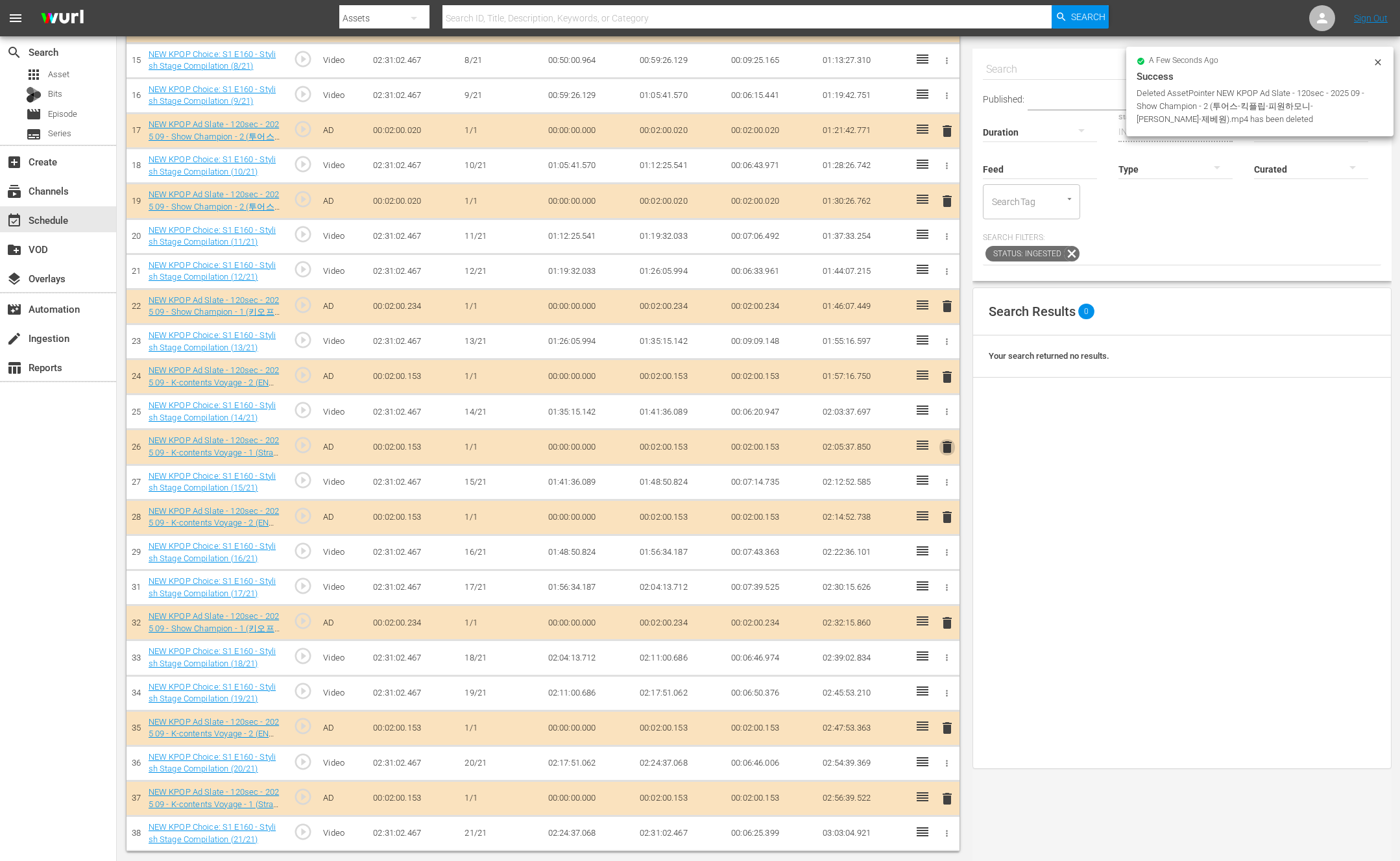
click at [944, 444] on span "delete" at bounding box center [947, 447] width 16 height 16
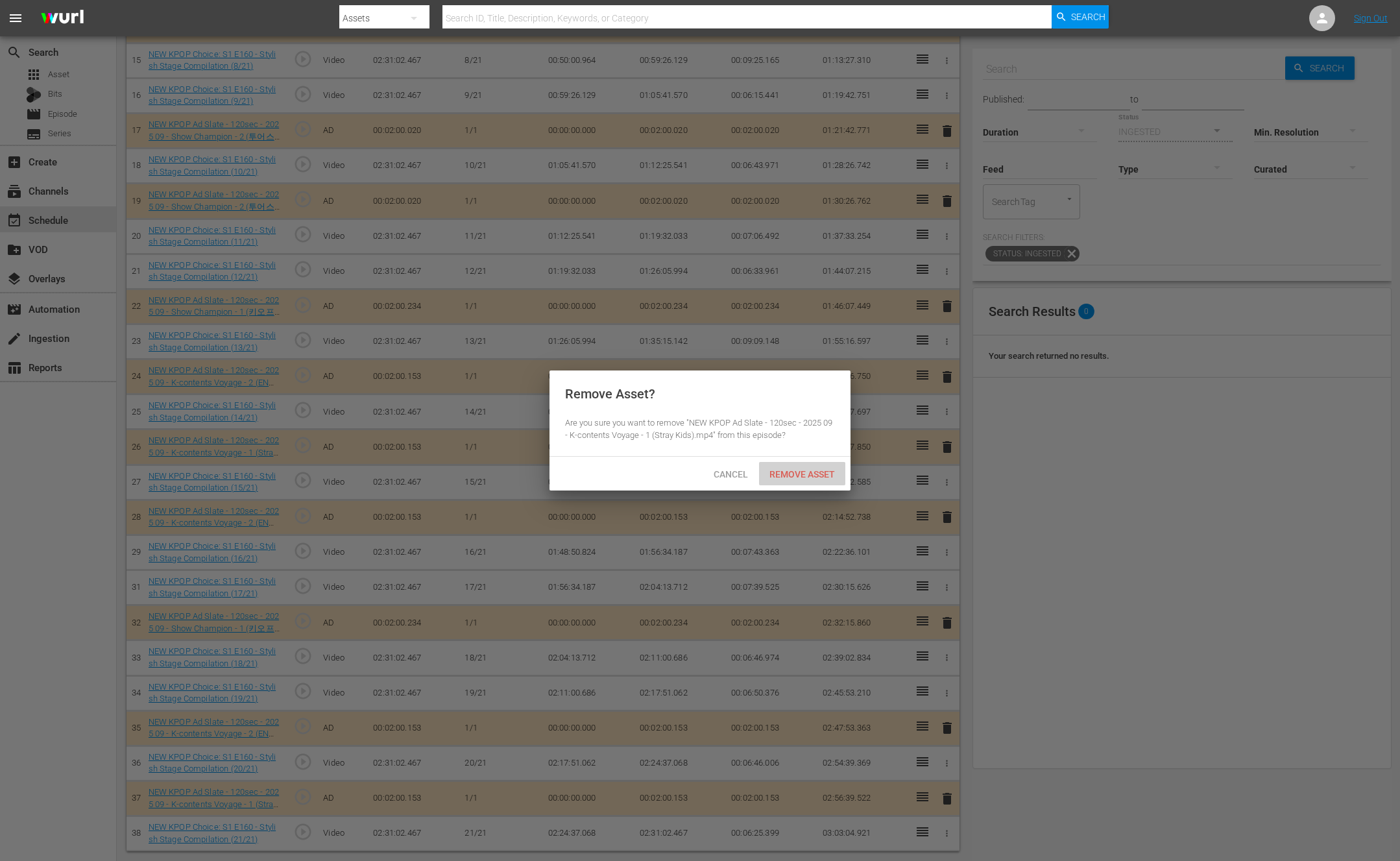
click at [842, 479] on span "Remove Asset" at bounding box center [802, 474] width 86 height 10
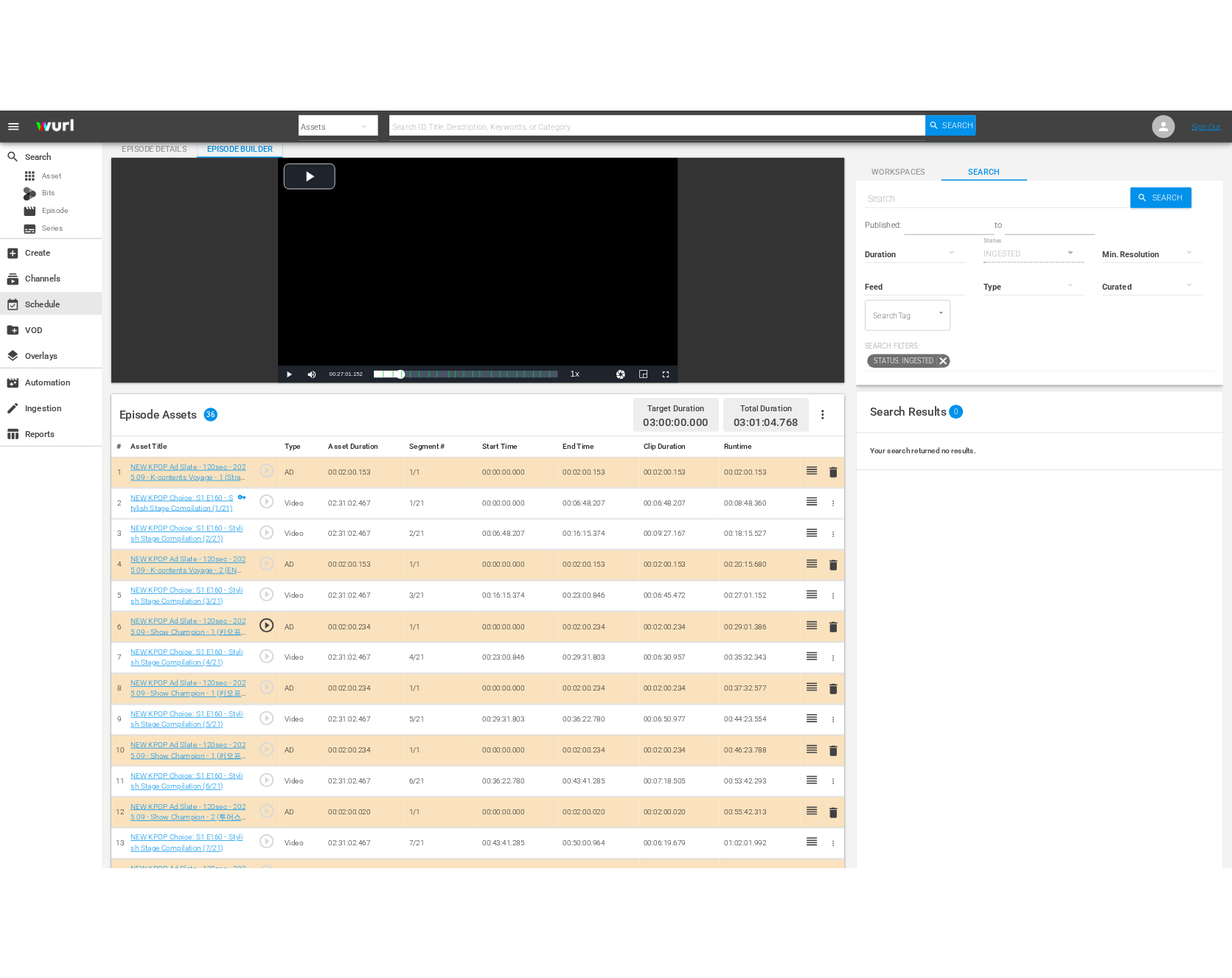
scroll to position [0, 0]
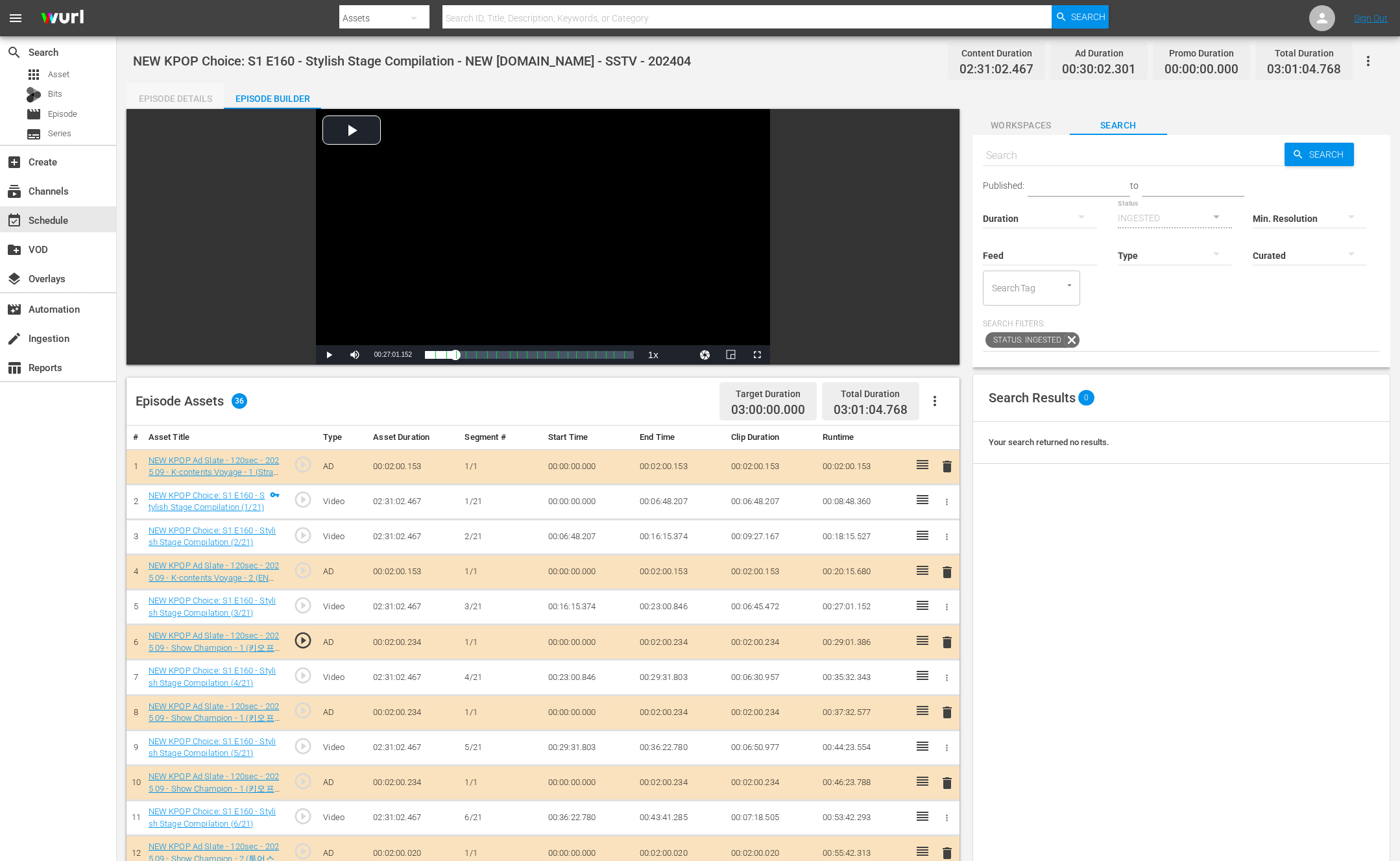
click at [160, 91] on div "Episode Details" at bounding box center [175, 99] width 98 height 31
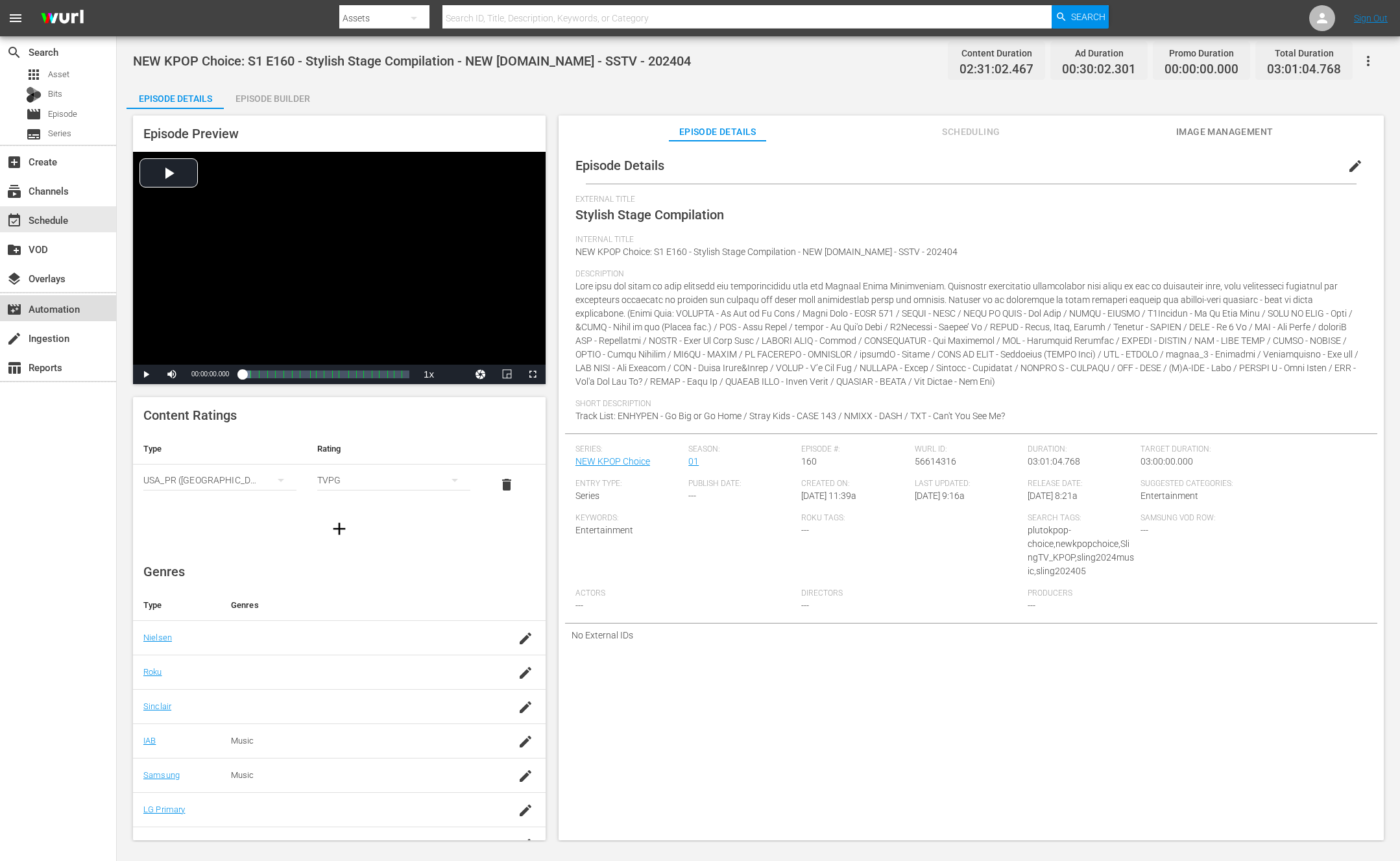
click at [82, 320] on div "movie_filter Automation" at bounding box center [58, 308] width 116 height 26
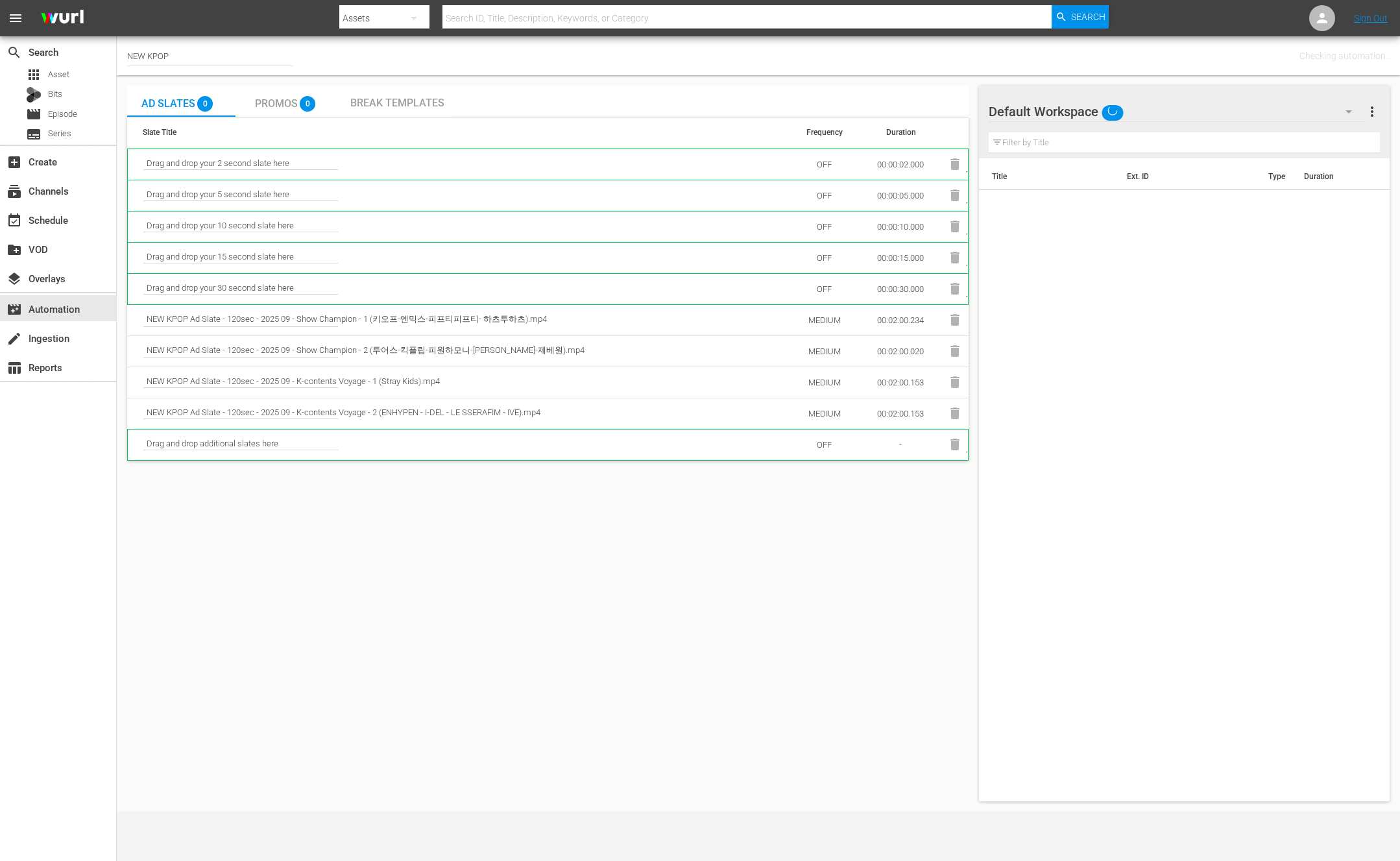
click at [824, 313] on td "MEDIUM" at bounding box center [825, 320] width 72 height 31
click at [824, 321] on td "MEDIUM" at bounding box center [825, 320] width 72 height 31
click at [438, 337] on td "NEW KPOP Ad Slate - 120sec - 2025 09 - Show Champion - 2 (투어스-킥플립-피원하모니-[PERSON…" at bounding box center [458, 351] width 661 height 31
click at [338, 315] on span "NEW KPOP Ad Slate - 120sec - 2025 09 - Show Champion - 1 (키오프-엔믹스-피프티피프티- 하츠투하츠…" at bounding box center [240, 320] width 195 height 14
click at [842, 320] on td "MEDIUM" at bounding box center [825, 320] width 72 height 31
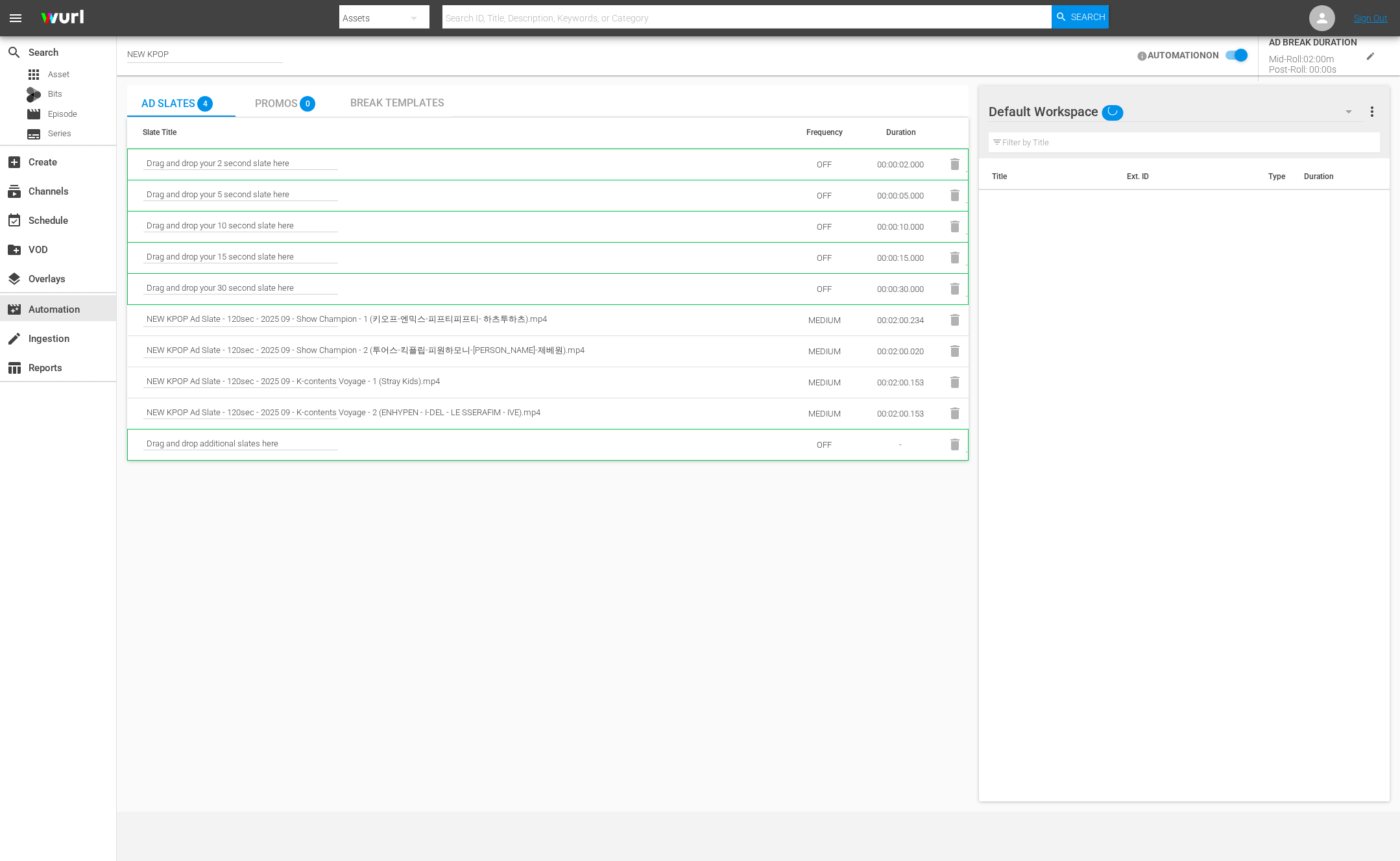
click at [833, 318] on td "MEDIUM" at bounding box center [825, 320] width 72 height 31
click at [831, 326] on td "MEDIUM" at bounding box center [825, 320] width 72 height 31
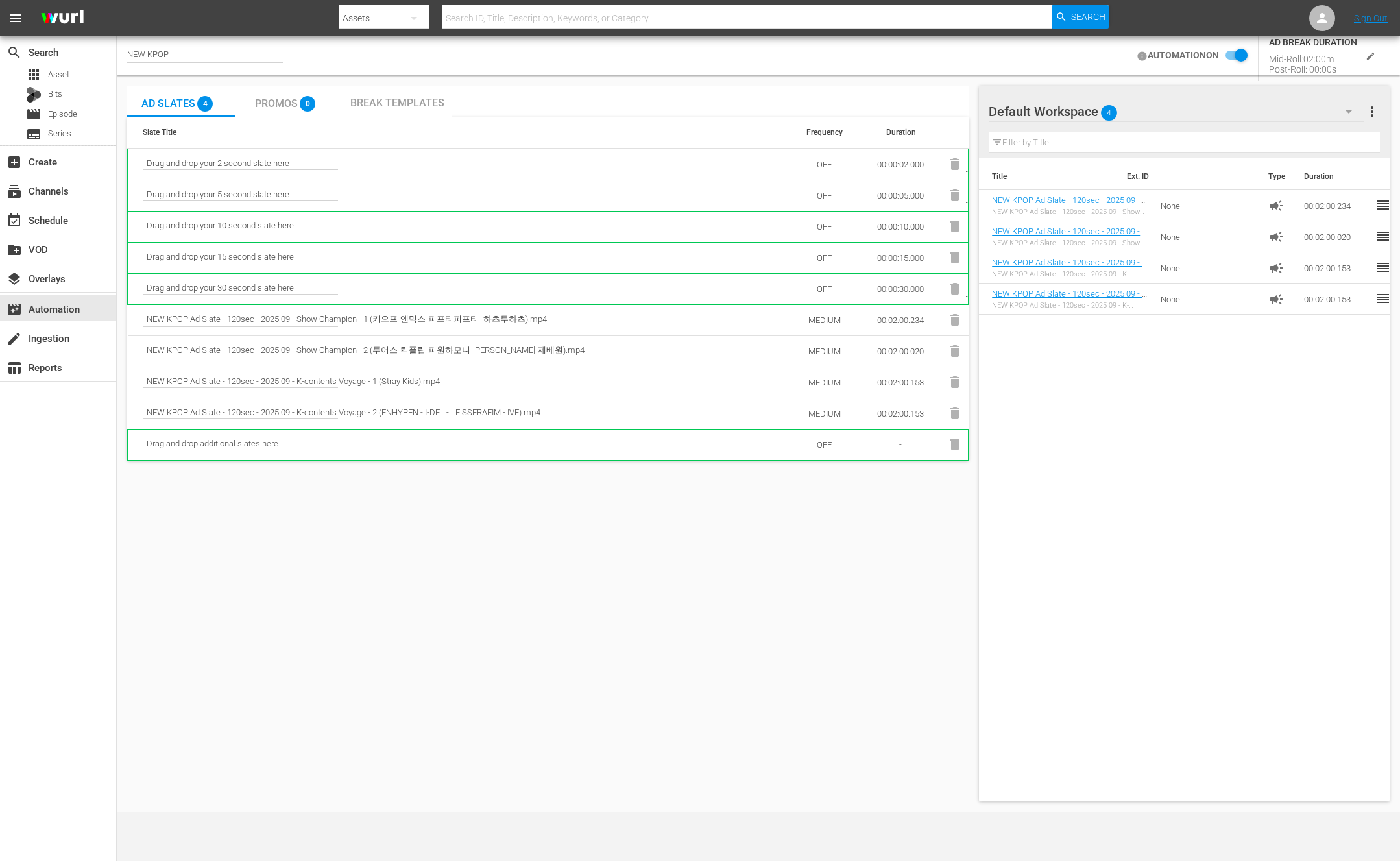
click at [1239, 57] on input "checkbox" at bounding box center [1233, 55] width 29 height 16
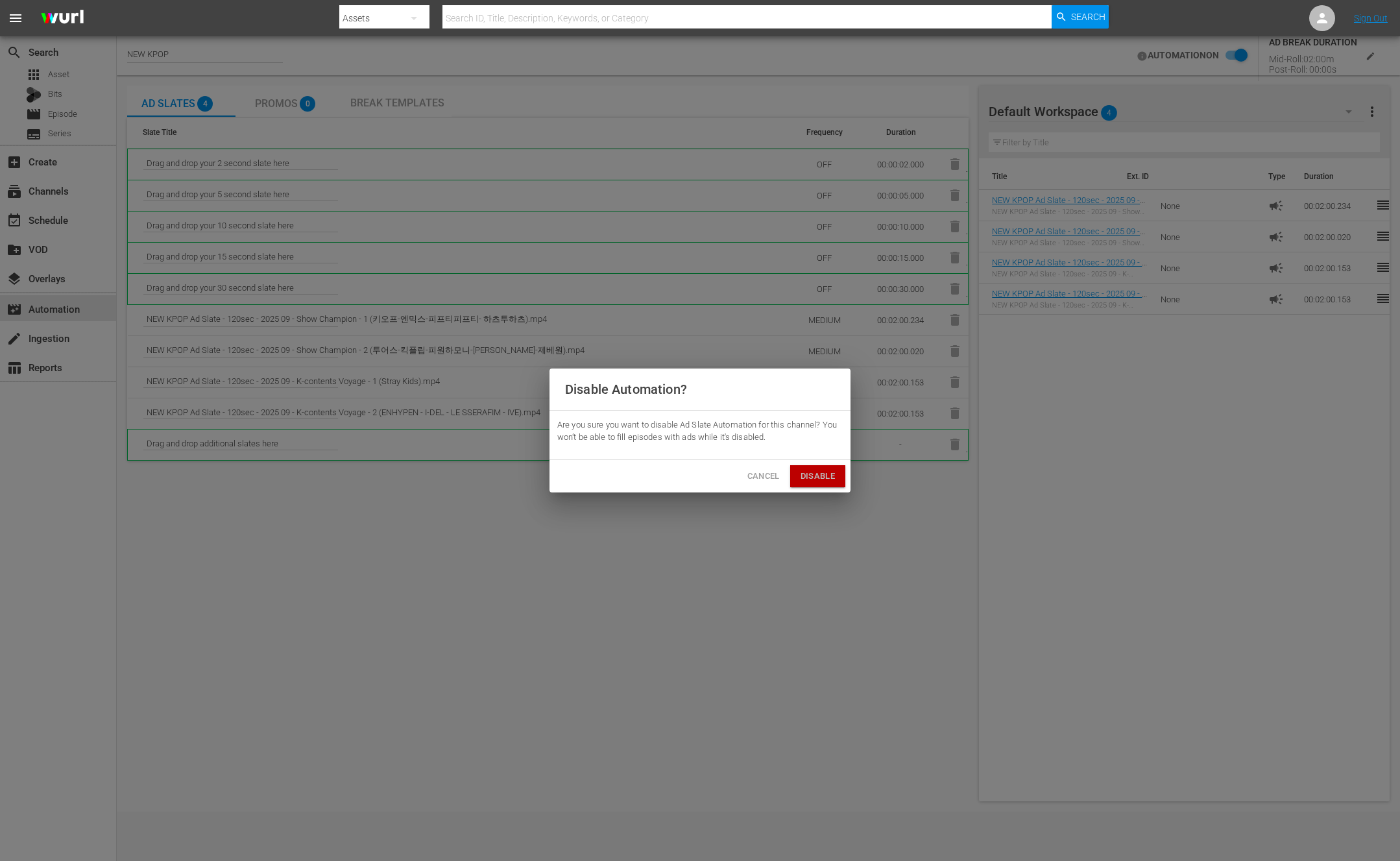
click at [818, 479] on span "Disable" at bounding box center [818, 477] width 34 height 15
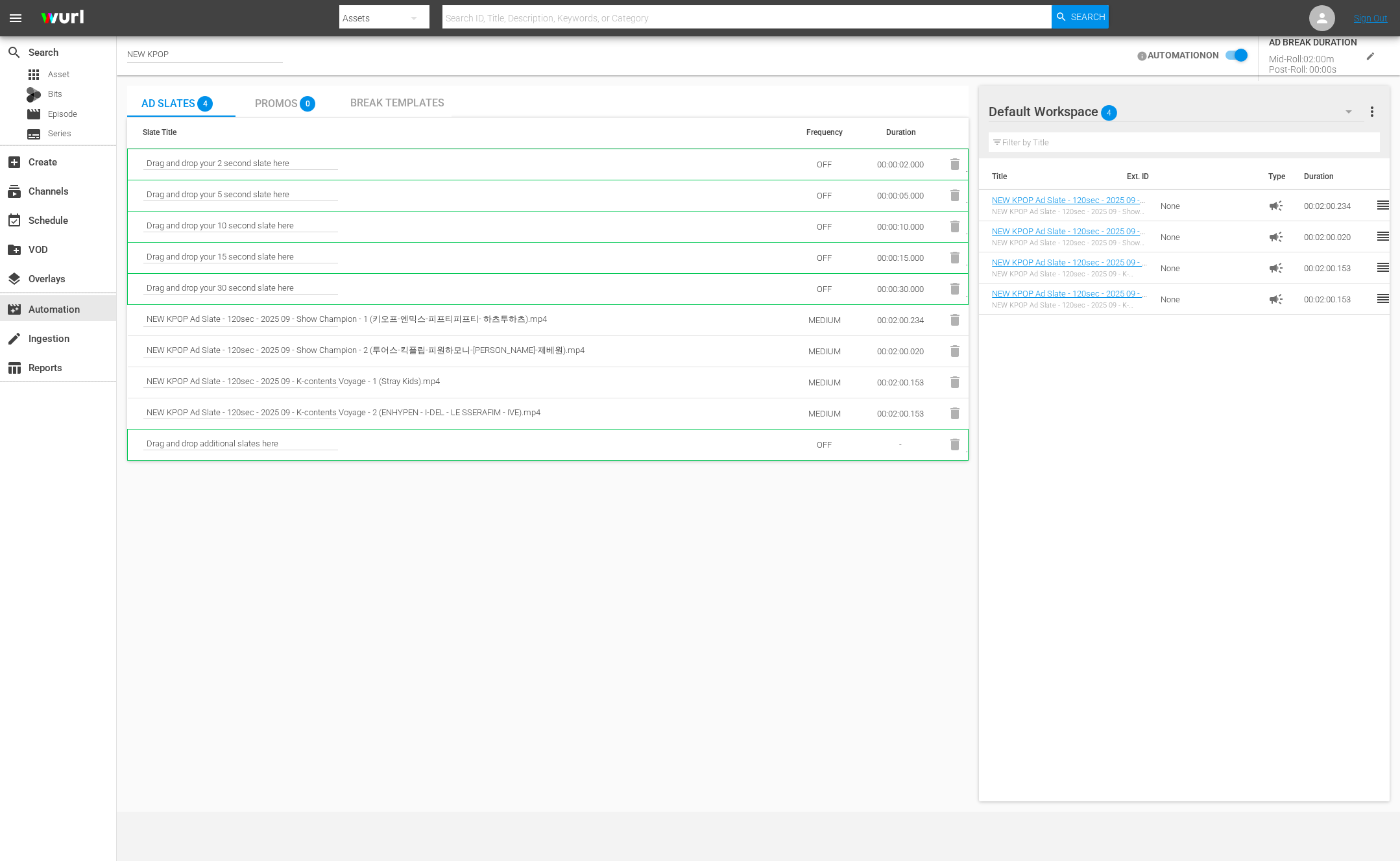
click at [820, 318] on td "MEDIUM" at bounding box center [825, 320] width 72 height 31
click at [833, 385] on button "button" at bounding box center [842, 389] width 31 height 31
click at [821, 453] on div "High" at bounding box center [823, 455] width 68 height 20
click at [842, 389] on icon "button" at bounding box center [846, 388] width 16 height 16
click at [830, 452] on div "High" at bounding box center [823, 455] width 68 height 20
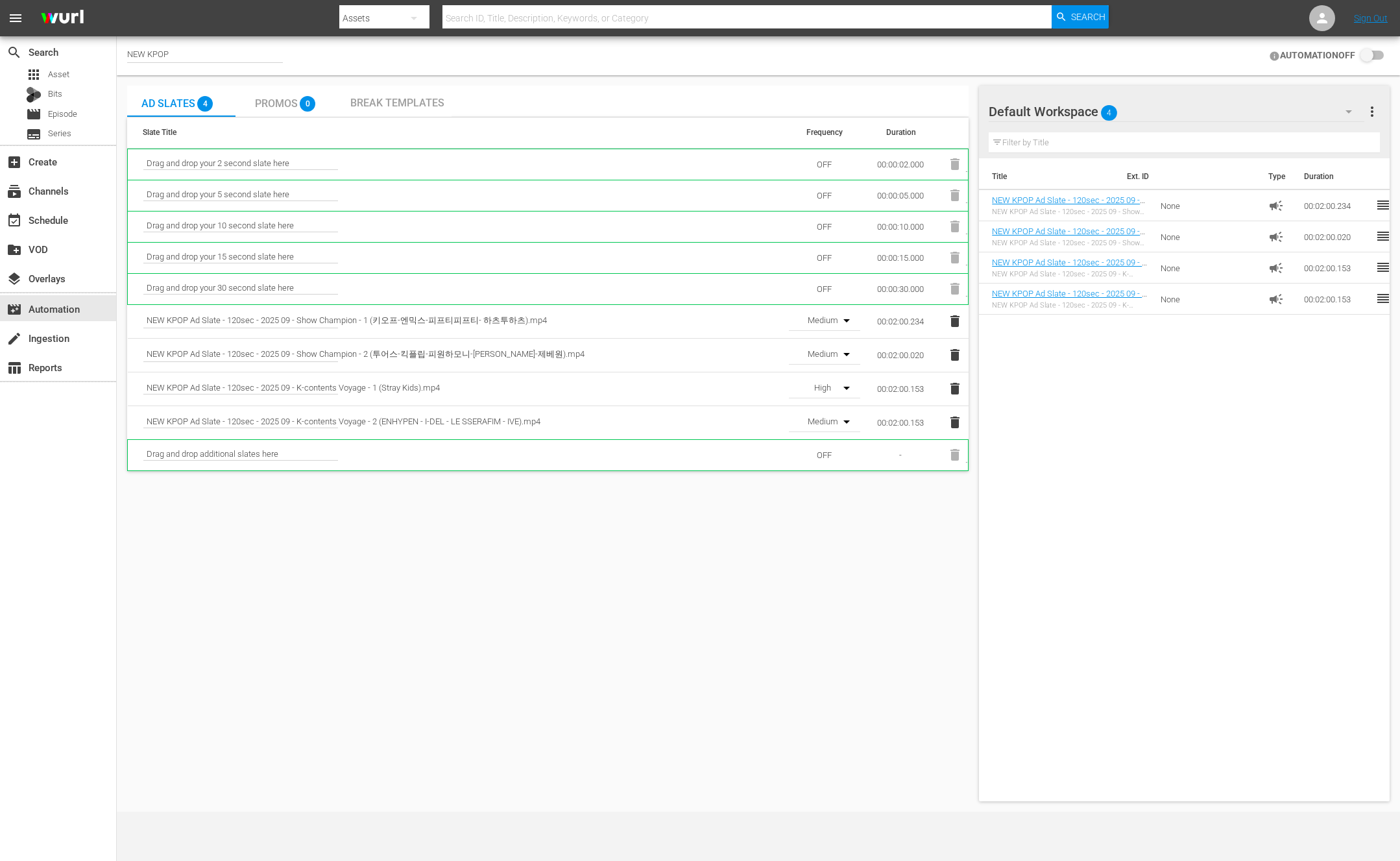
click at [846, 387] on icon "button" at bounding box center [847, 389] width 7 height 3
click at [786, 513] on div "OFF Low Medium High" at bounding box center [700, 430] width 1400 height 861
click at [1360, 57] on input "checkbox" at bounding box center [1370, 55] width 29 height 16
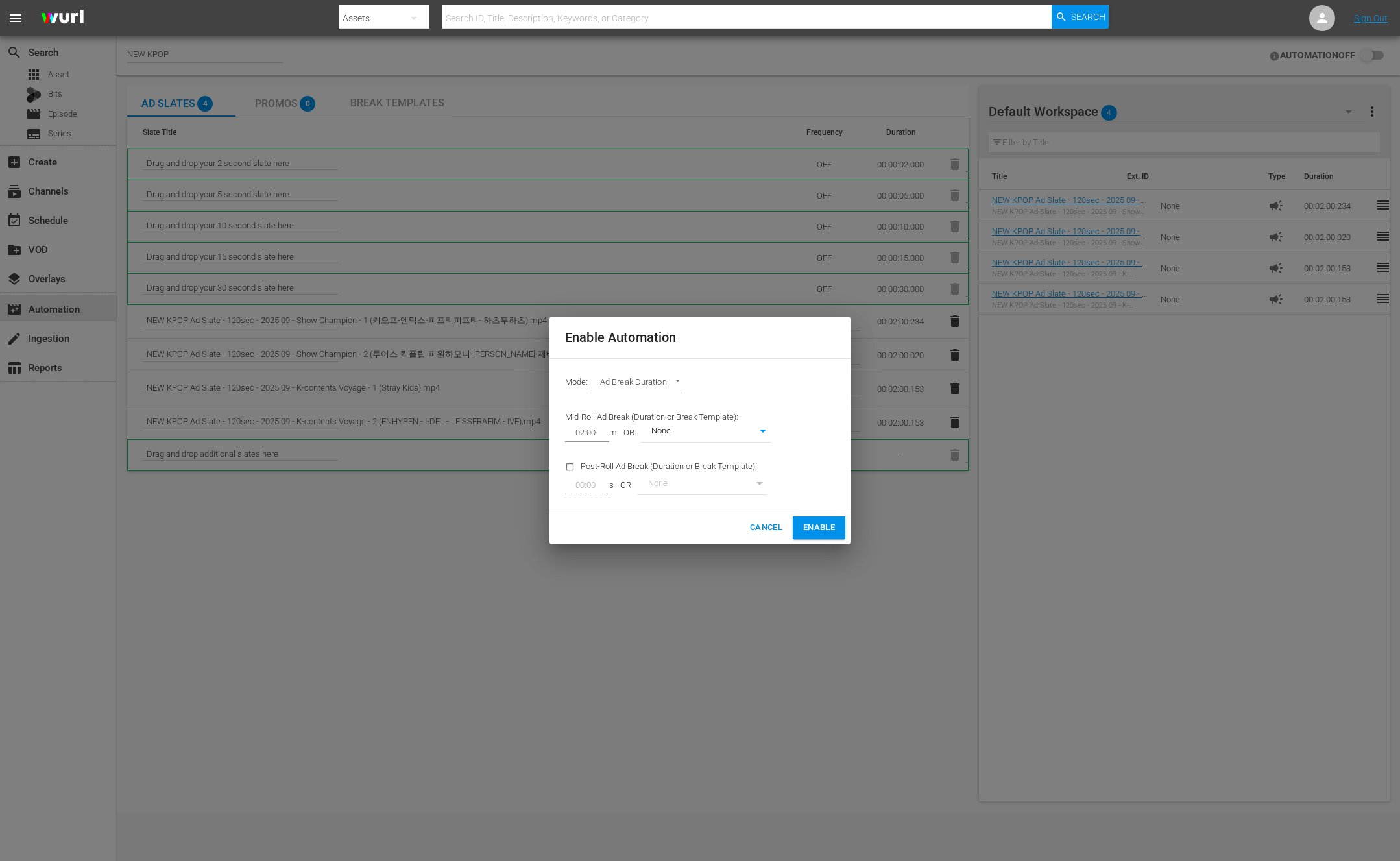
click at [773, 526] on span "Cancel" at bounding box center [767, 528] width 33 height 15
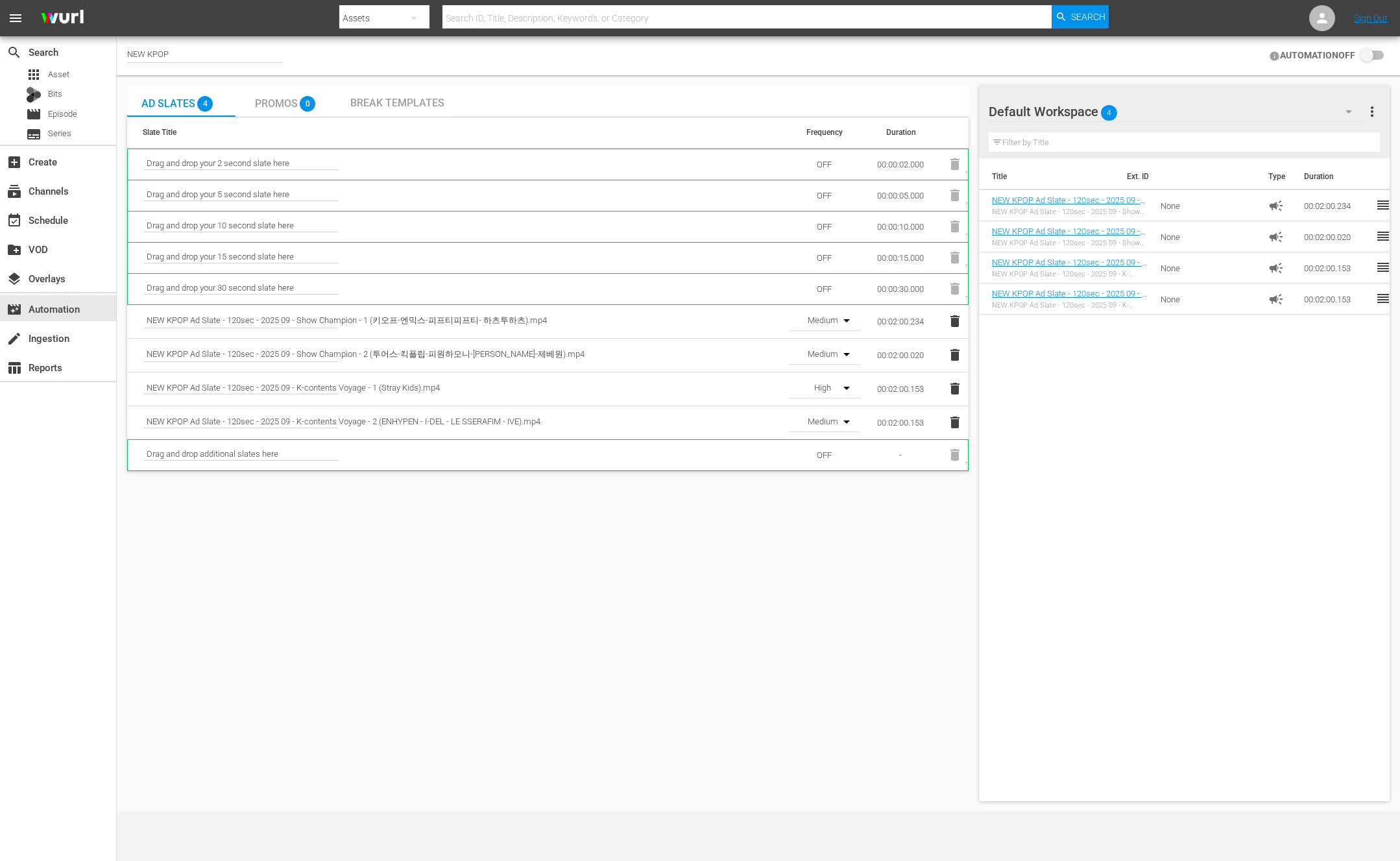
click at [1364, 60] on input "checkbox" at bounding box center [1370, 55] width 29 height 16
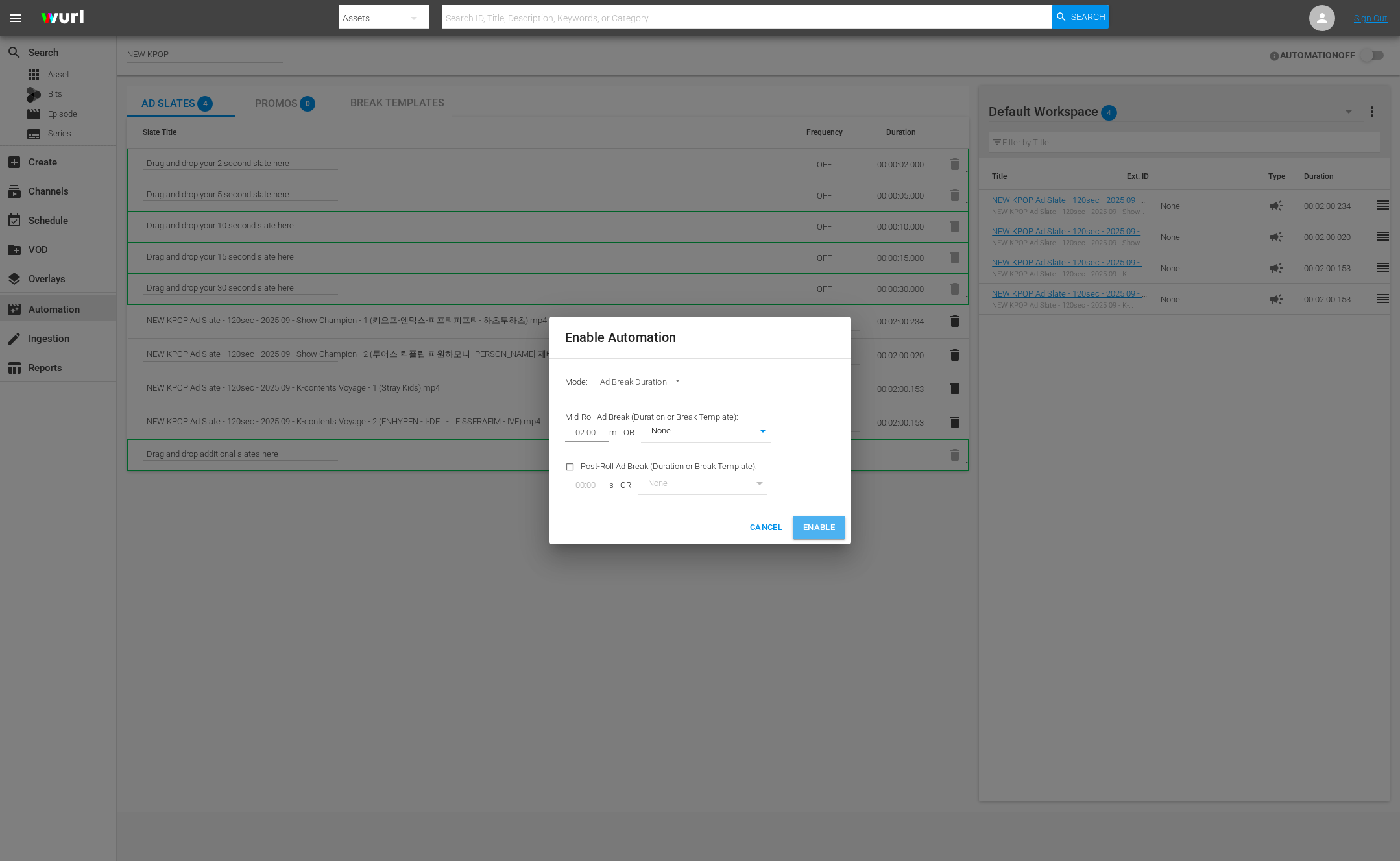
click at [822, 519] on button "Enable" at bounding box center [819, 528] width 53 height 23
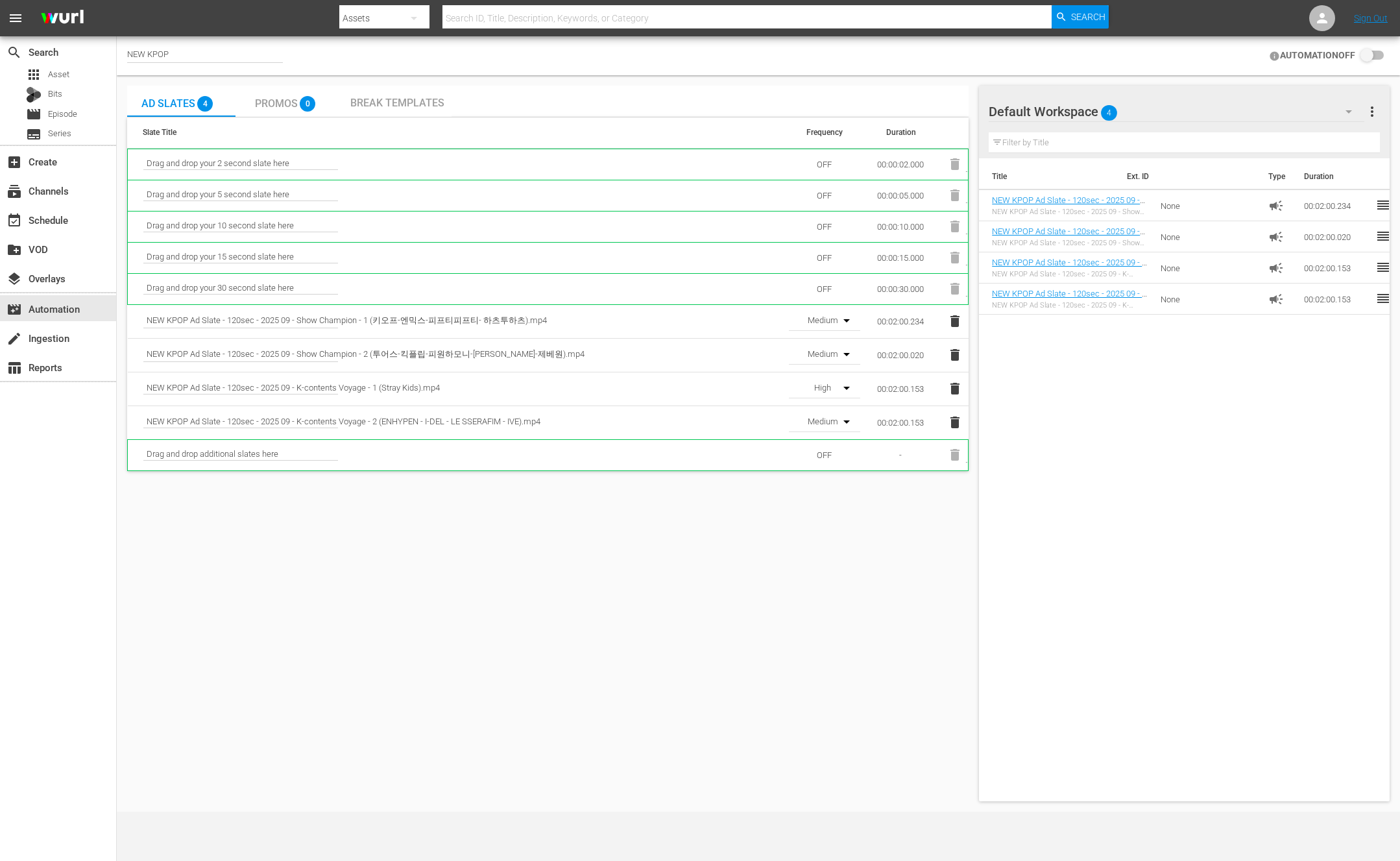
click at [1380, 49] on input "checkbox" at bounding box center [1370, 55] width 29 height 16
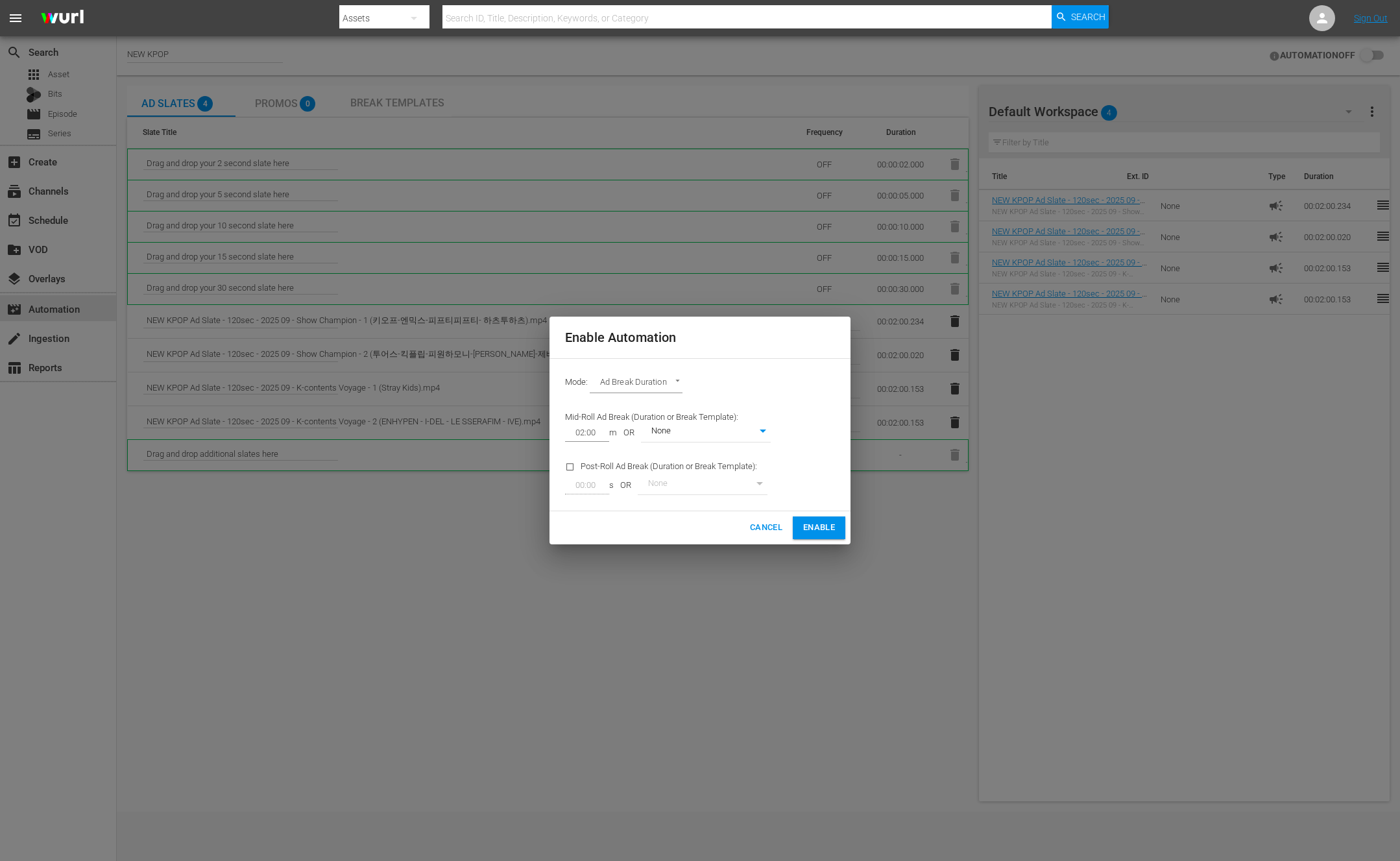
click at [653, 384] on body "menu Search By Assets Search ID, Title, Description, Keywords, or Category Sear…" at bounding box center [700, 430] width 1400 height 861
checkbox input "true"
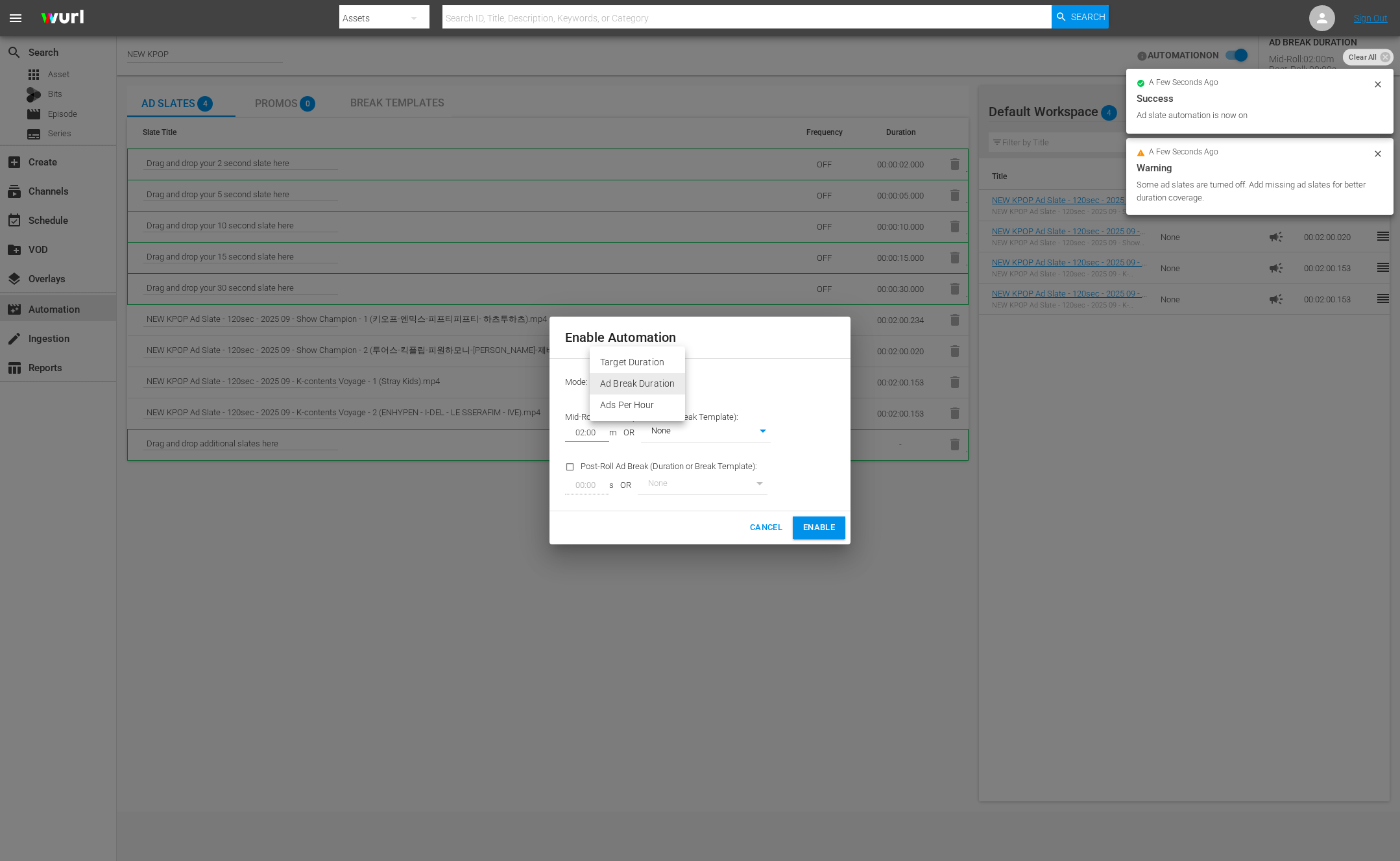
click at [651, 361] on li "Target Duration" at bounding box center [638, 362] width 96 height 21
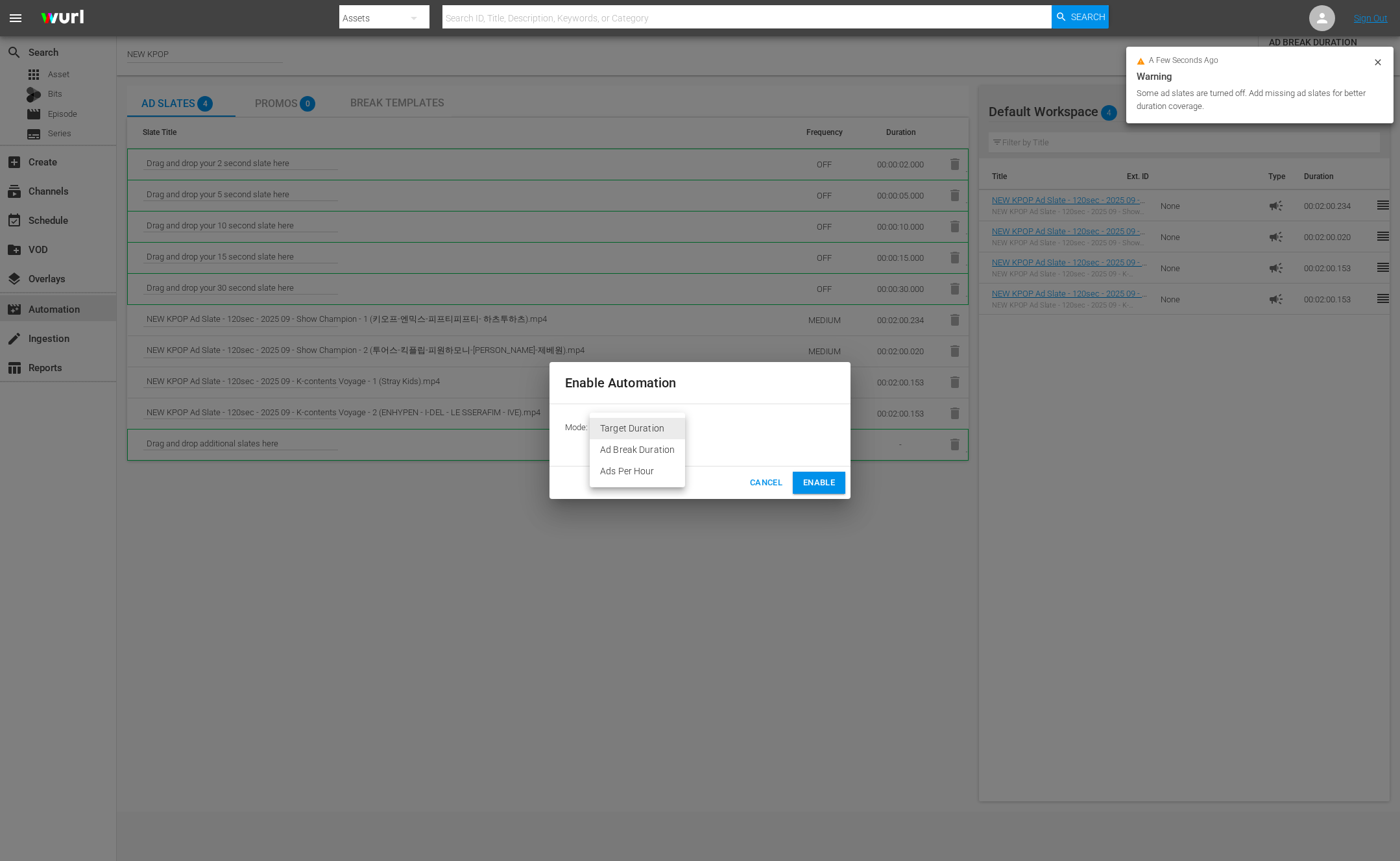
click at [626, 425] on body "menu Search By Assets Search ID, Title, Description, Keywords, or Category Sear…" at bounding box center [700, 430] width 1400 height 861
click at [631, 447] on li "Ad Break Duration" at bounding box center [638, 450] width 96 height 21
type input "AD_BREAK_DURATION"
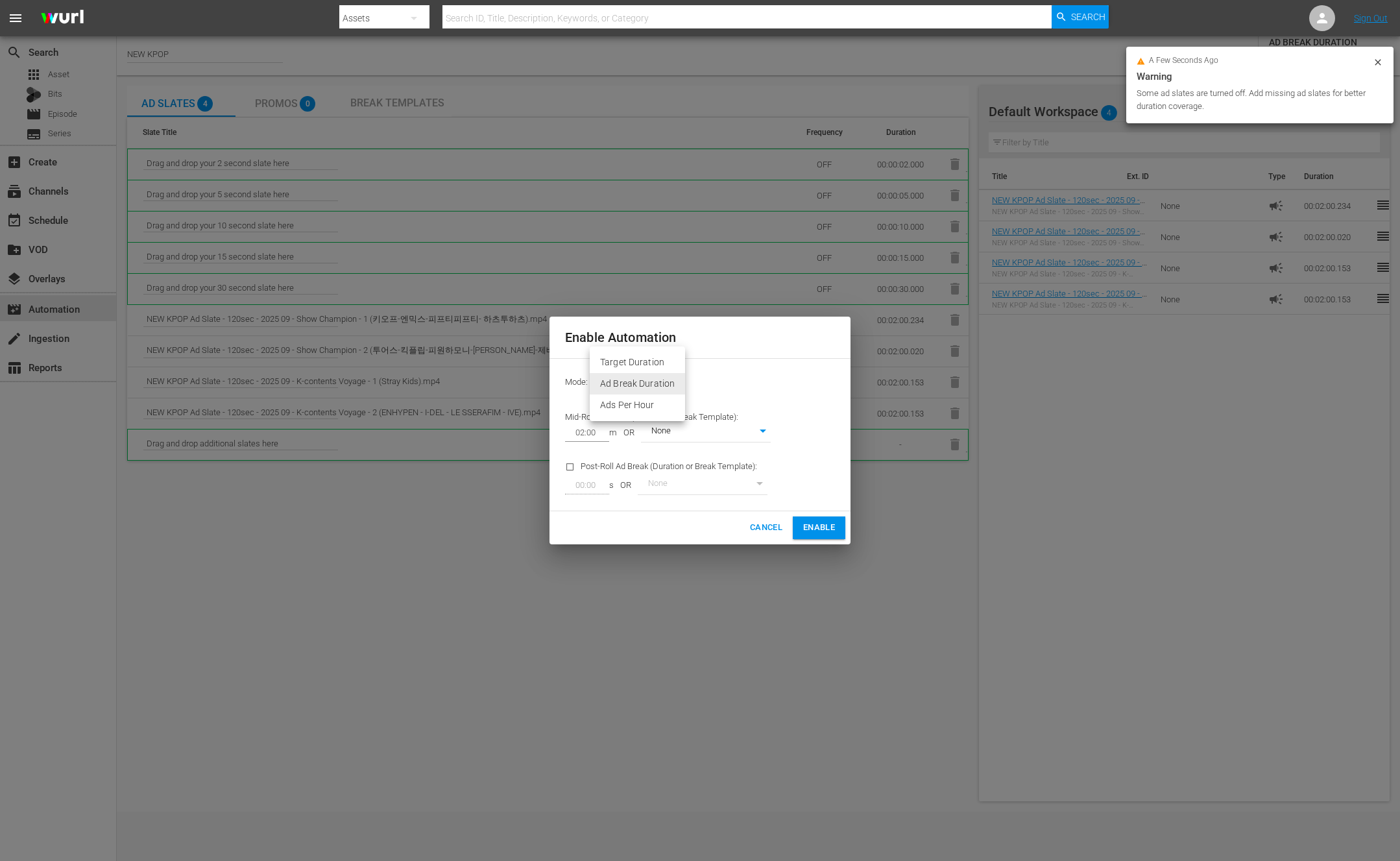
click at [657, 386] on body "menu Search By Assets Search ID, Title, Description, Keywords, or Category Sear…" at bounding box center [700, 430] width 1400 height 861
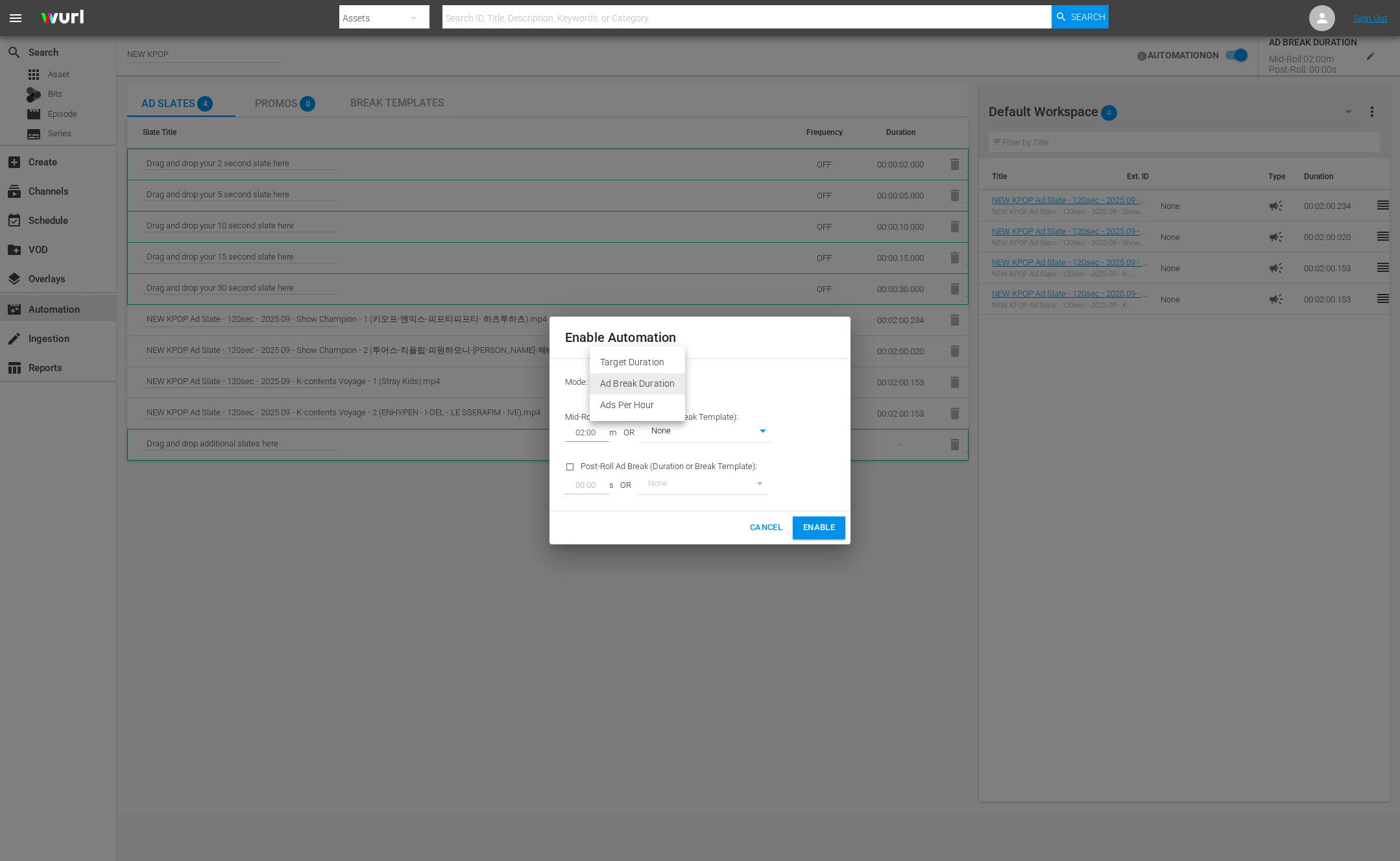
click at [617, 410] on li "Ads Per Hour" at bounding box center [638, 405] width 96 height 21
type input "ADS_PER_HOUR"
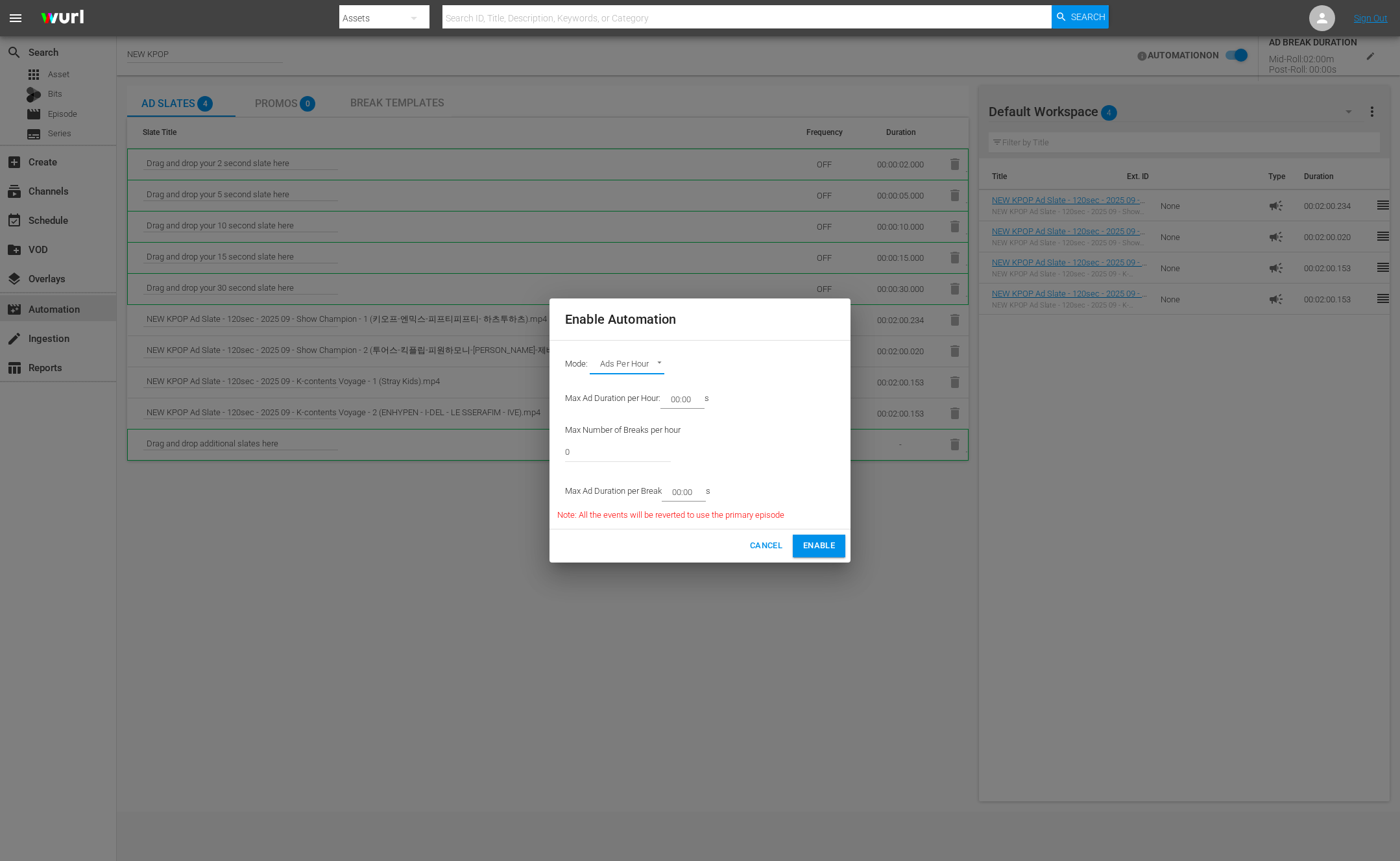
click at [749, 417] on div "Max Number of Breaks per hour 0" at bounding box center [670, 446] width 227 height 59
click at [655, 369] on body "menu Search By Assets Search ID, Title, Description, Keywords, or Category Sear…" at bounding box center [700, 430] width 1400 height 861
click at [762, 369] on div at bounding box center [700, 430] width 1400 height 861
click at [762, 369] on div "Mode: Ads Per Hour ADS_PER_HOUR" at bounding box center [700, 365] width 285 height 33
drag, startPoint x: 681, startPoint y: 400, endPoint x: 666, endPoint y: 400, distance: 15.0
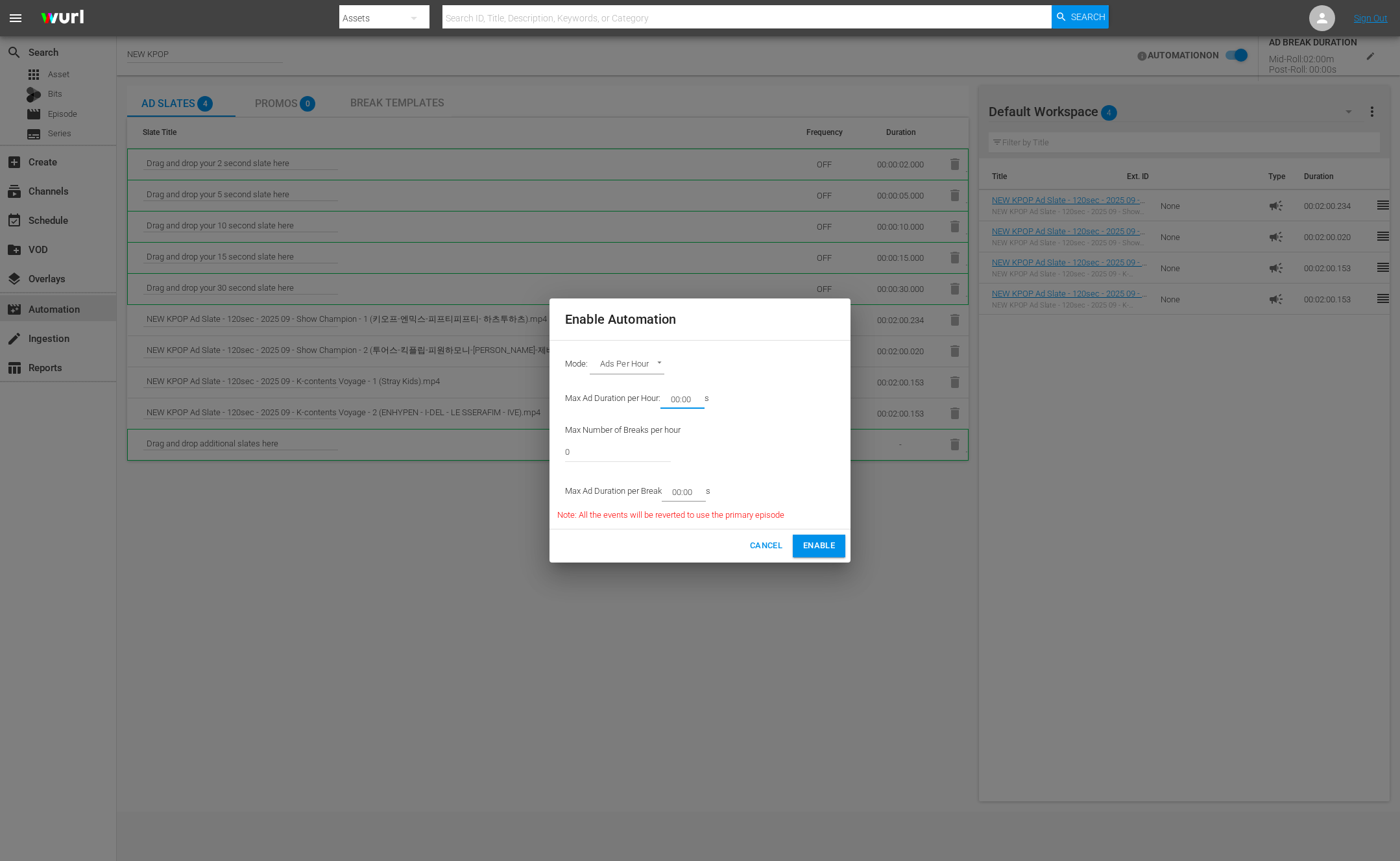
click at [666, 400] on input "00:00" at bounding box center [680, 399] width 39 height 18
type input "12:00"
click at [795, 426] on div "Mode: Ads Per Hour ADS_PER_HOUR Max Ad Duration per Hour: 12:00 m Max Number of…" at bounding box center [700, 435] width 301 height 190
click at [615, 444] on input "0" at bounding box center [618, 452] width 106 height 31
drag, startPoint x: 596, startPoint y: 448, endPoint x: 539, endPoint y: 448, distance: 57.0
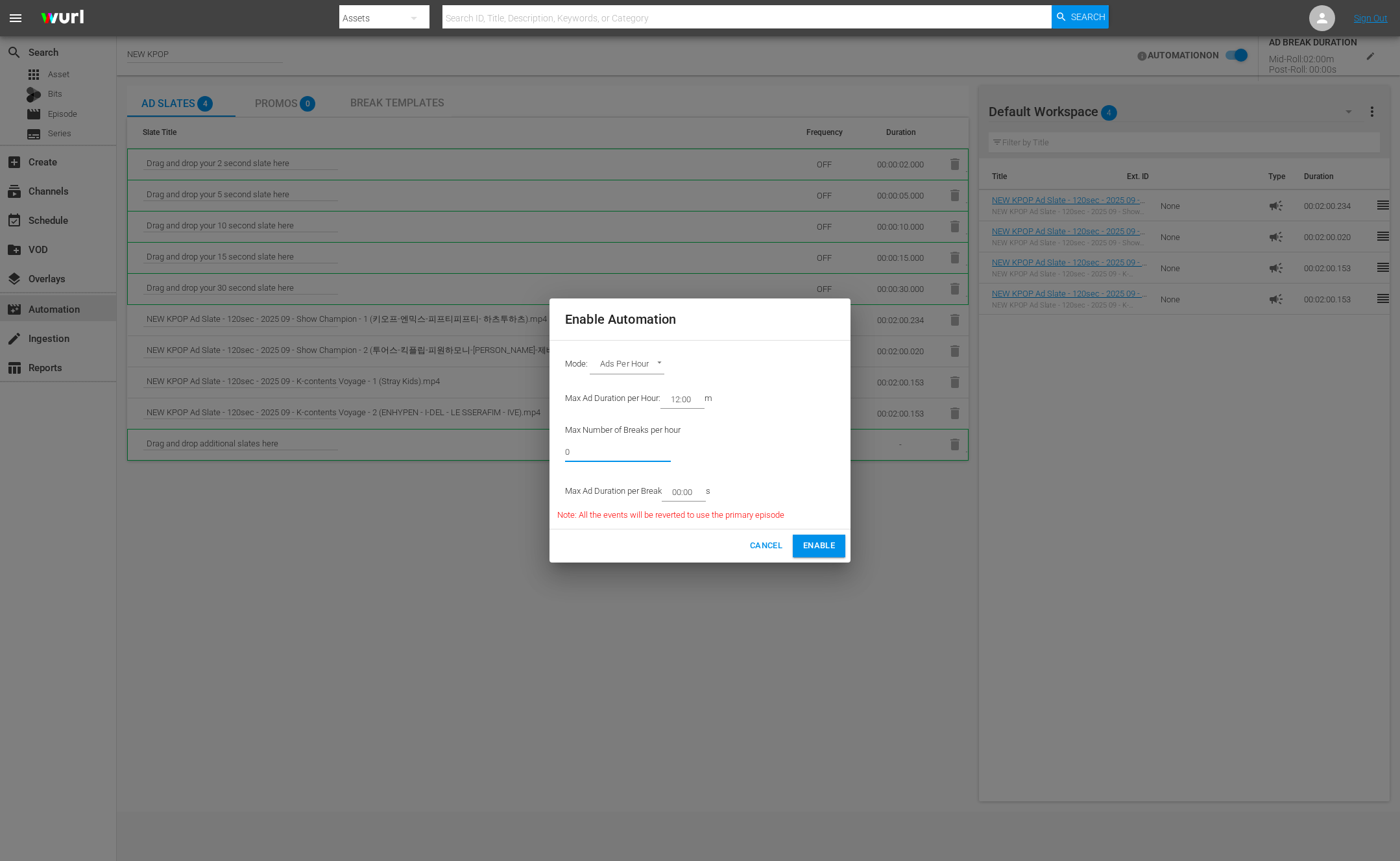
click at [539, 448] on div "Enable Automation Mode: Ads Per Hour ADS_PER_HOUR Max Ad Duration per Hour: 12:…" at bounding box center [700, 430] width 1400 height 861
type input "5"
type input "6"
click at [764, 458] on div "Max Number of Breaks per hour 6" at bounding box center [670, 446] width 227 height 59
click at [684, 490] on input "00:00" at bounding box center [681, 492] width 39 height 18
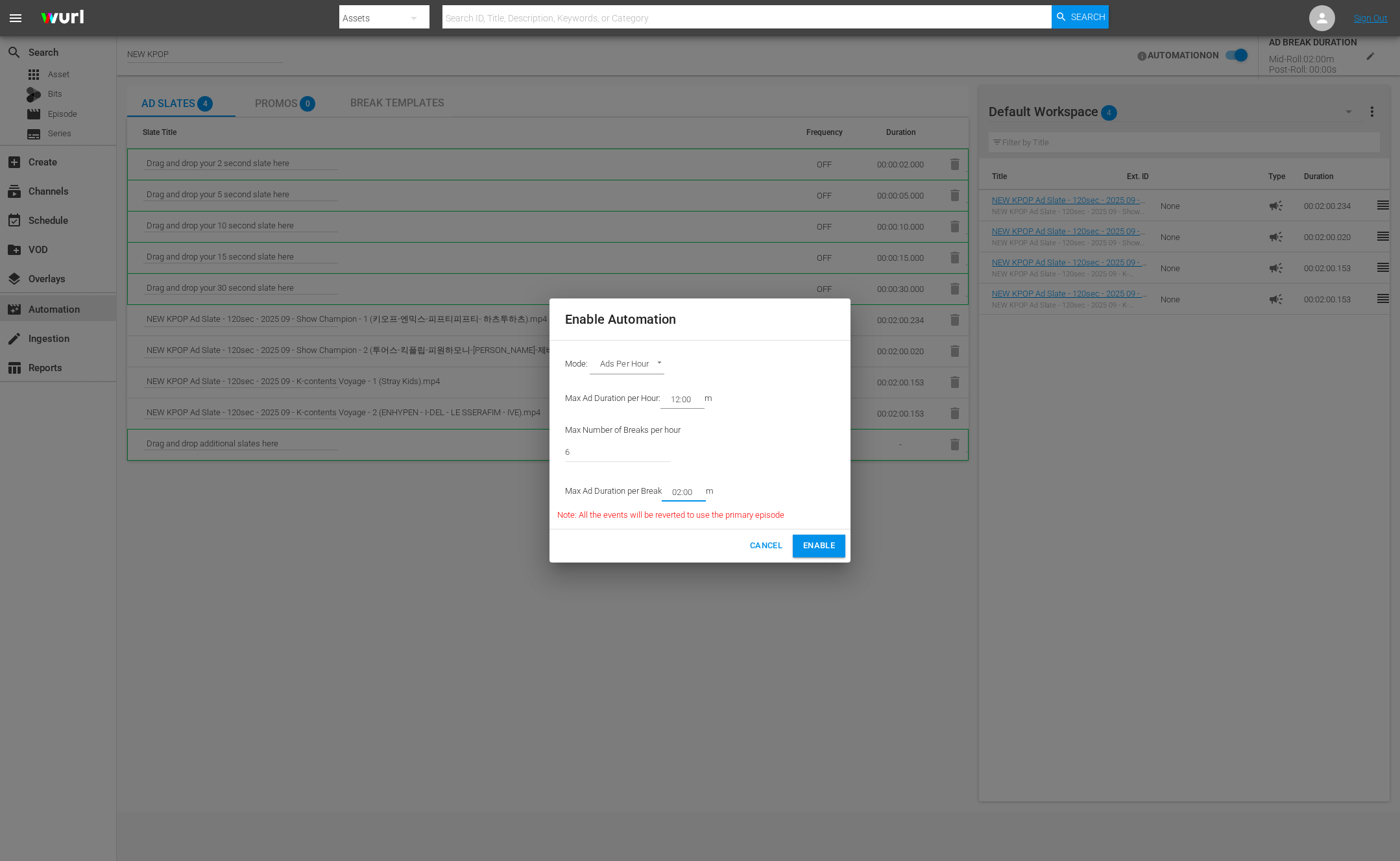
type input "02:00"
click at [830, 542] on span "Enable" at bounding box center [819, 546] width 32 height 15
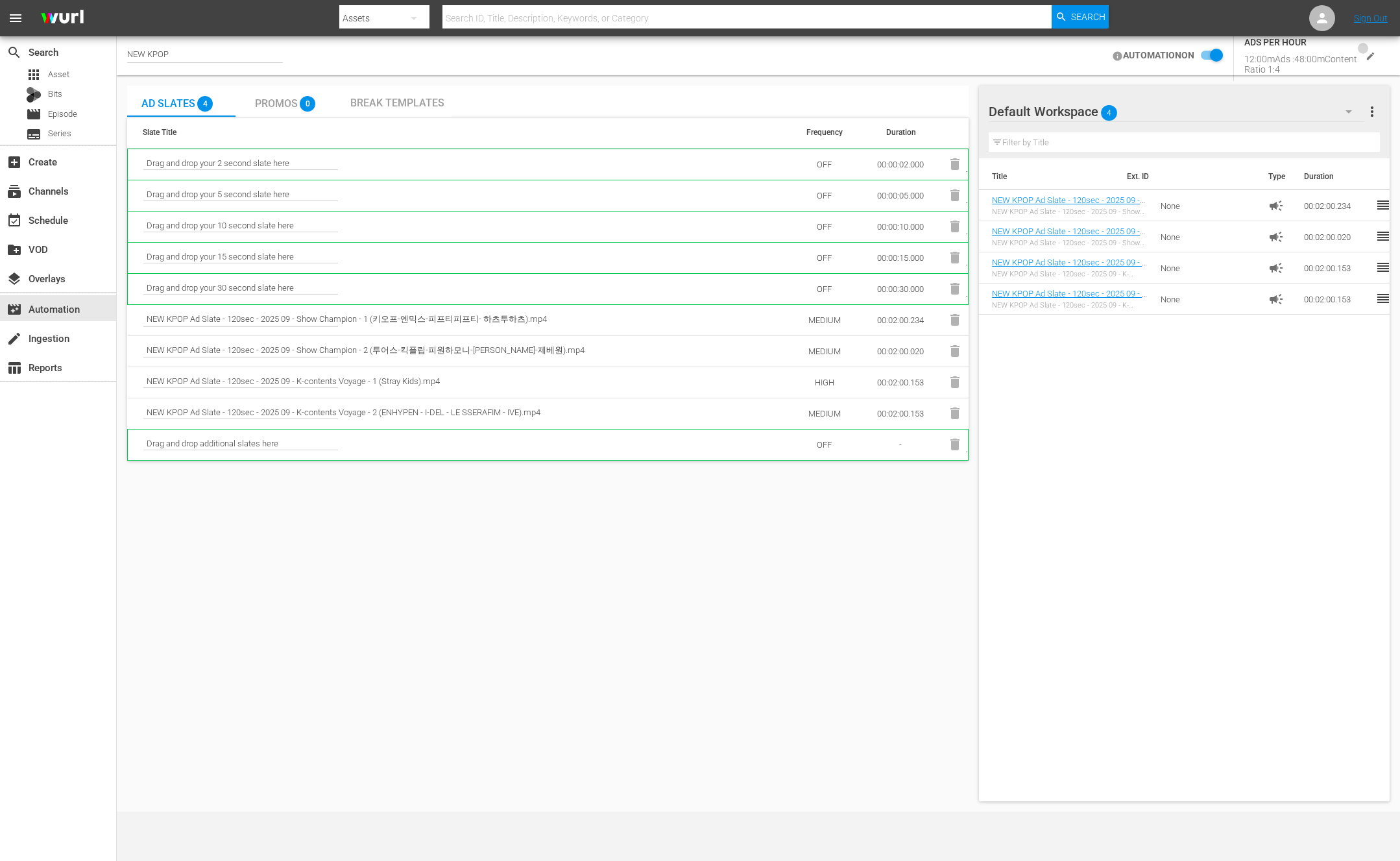
click at [1377, 62] on button "edit" at bounding box center [1370, 56] width 27 height 27
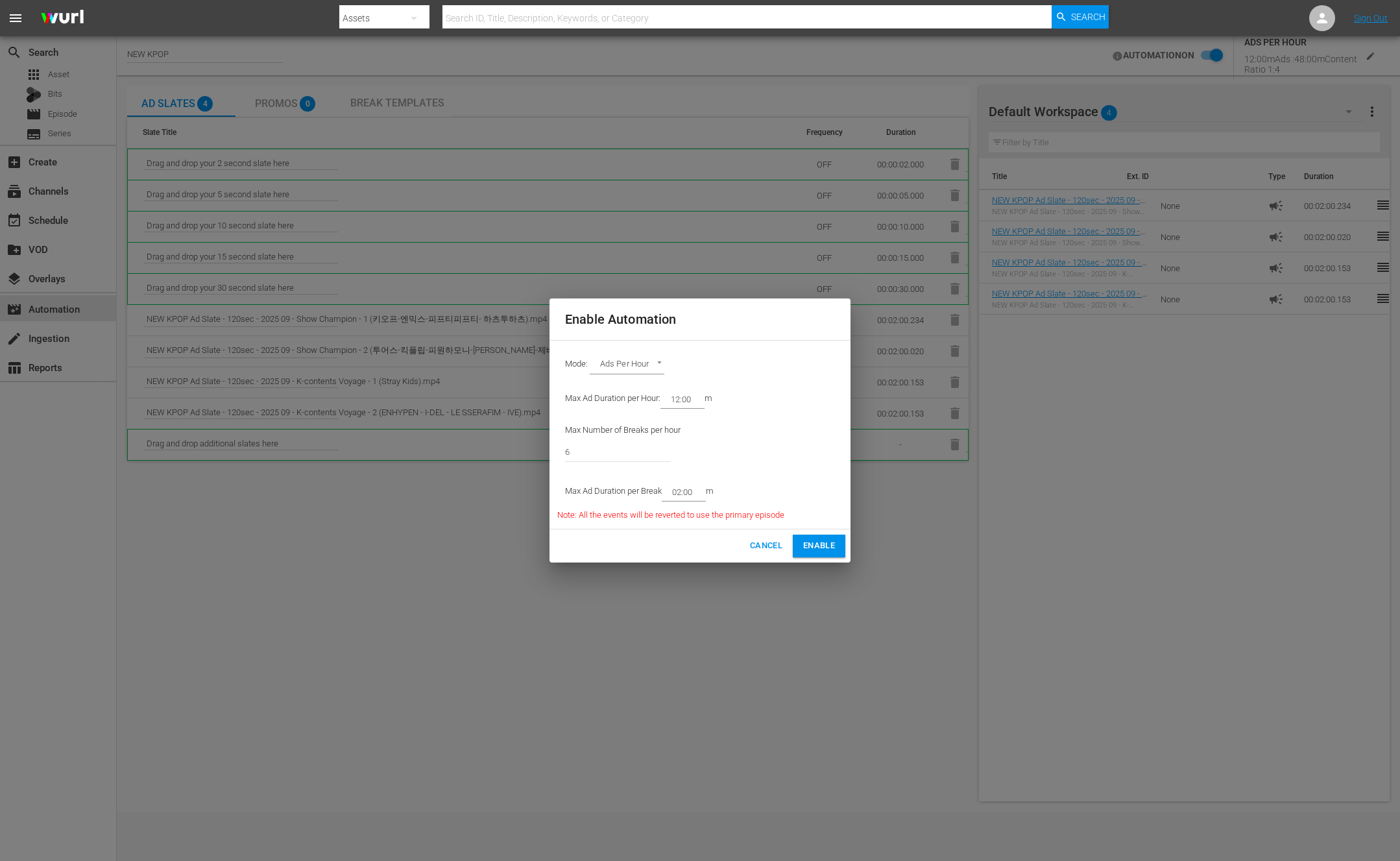
click at [727, 513] on span "Note: All the events will be reverted to use the primary episode" at bounding box center [670, 515] width 227 height 10
copy span "Note: All the events will be reverted to use the primary episode"
click at [765, 548] on span "Cancel" at bounding box center [767, 546] width 33 height 15
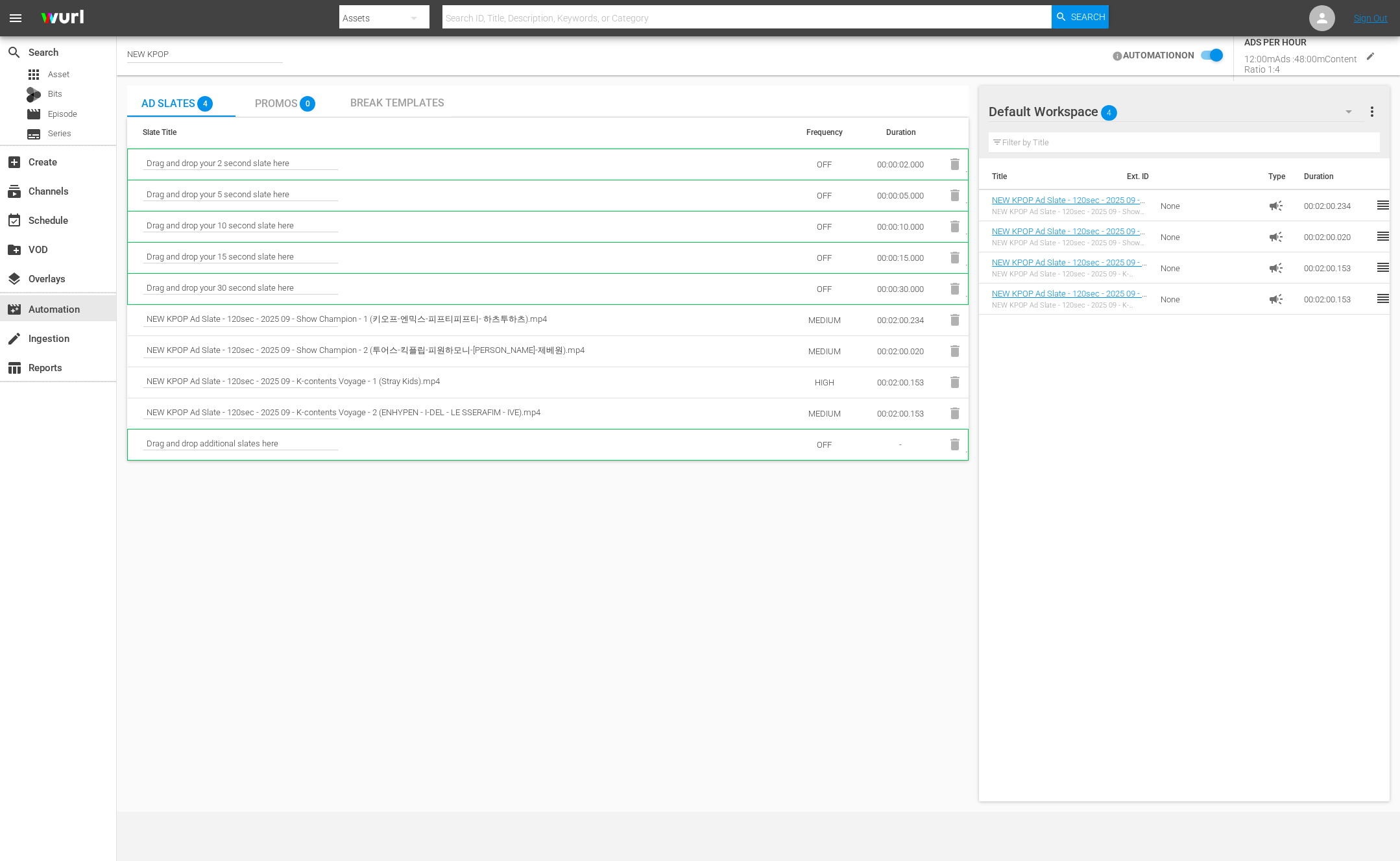
click at [765, 548] on div "Ad Slates 4 Promos 0 Break Templates Slate Title Frequency Duration Drag and dr…" at bounding box center [547, 443] width 842 height 716
click at [441, 104] on span "Break Templates" at bounding box center [397, 103] width 94 height 12
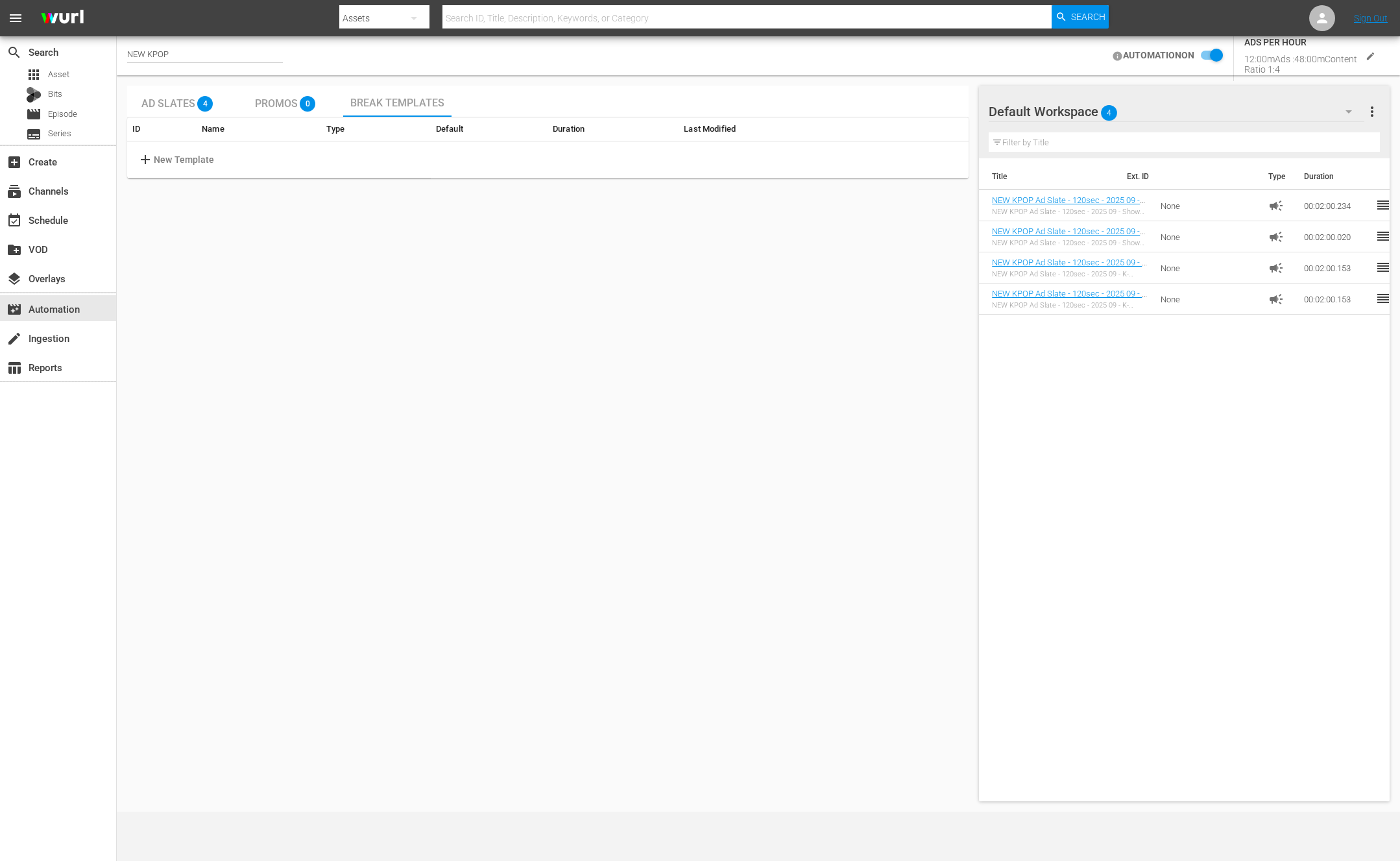
click at [265, 172] on td "add New Template" at bounding box center [278, 160] width 304 height 37
click at [180, 160] on p "New Template" at bounding box center [184, 160] width 61 height 14
click at [180, 160] on input "text" at bounding box center [207, 160] width 102 height 20
type input "T"
type input "Pre-roll"
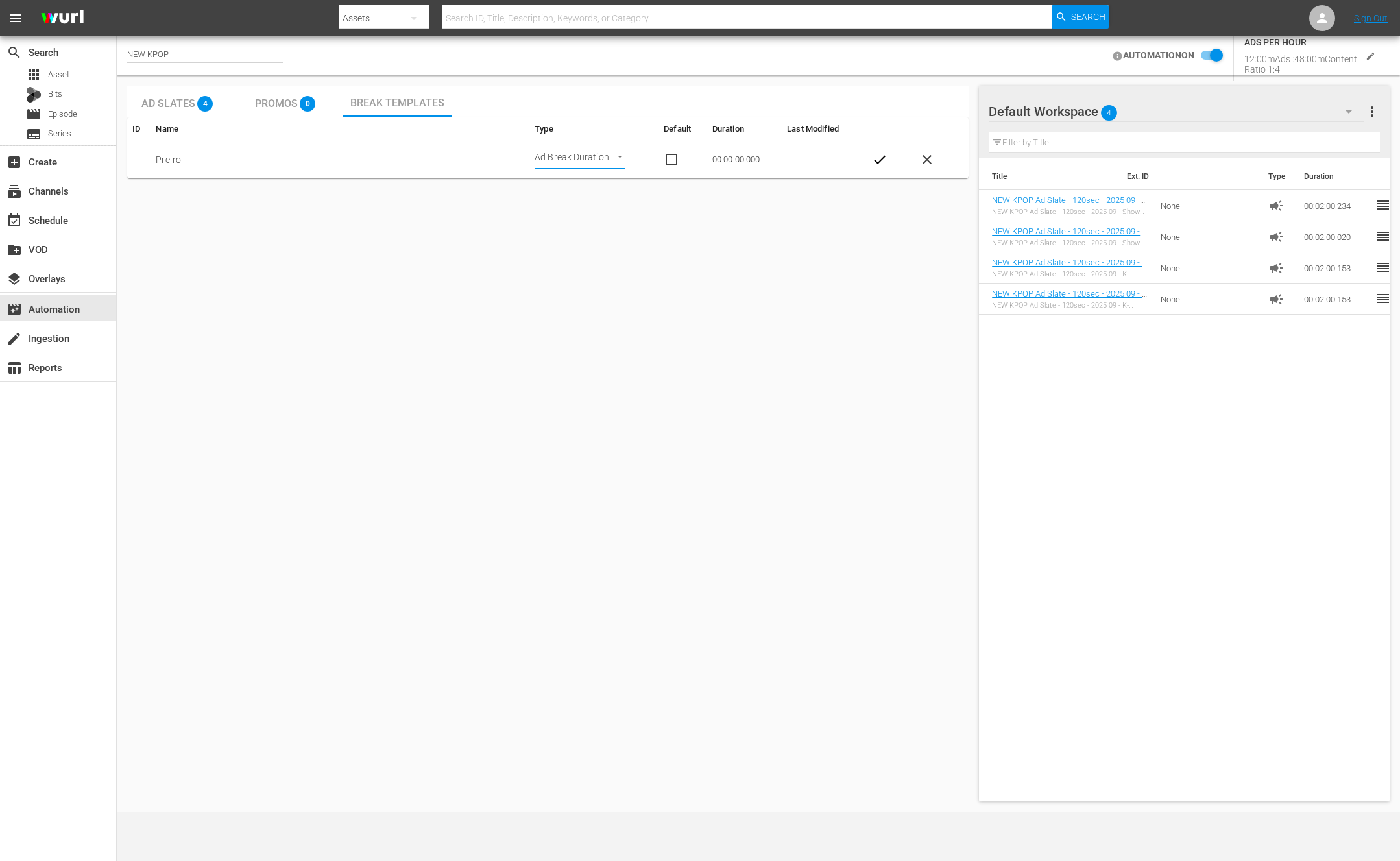
click at [556, 161] on body "menu Search By Assets Search ID, Title, Description, Keywords, or Category Sear…" at bounding box center [700, 430] width 1400 height 861
click at [556, 161] on li "Ad Break Duration" at bounding box center [582, 160] width 96 height 21
click at [715, 160] on td "00:00:00.000" at bounding box center [744, 160] width 74 height 37
click at [1203, 55] on input "checkbox" at bounding box center [1209, 55] width 29 height 16
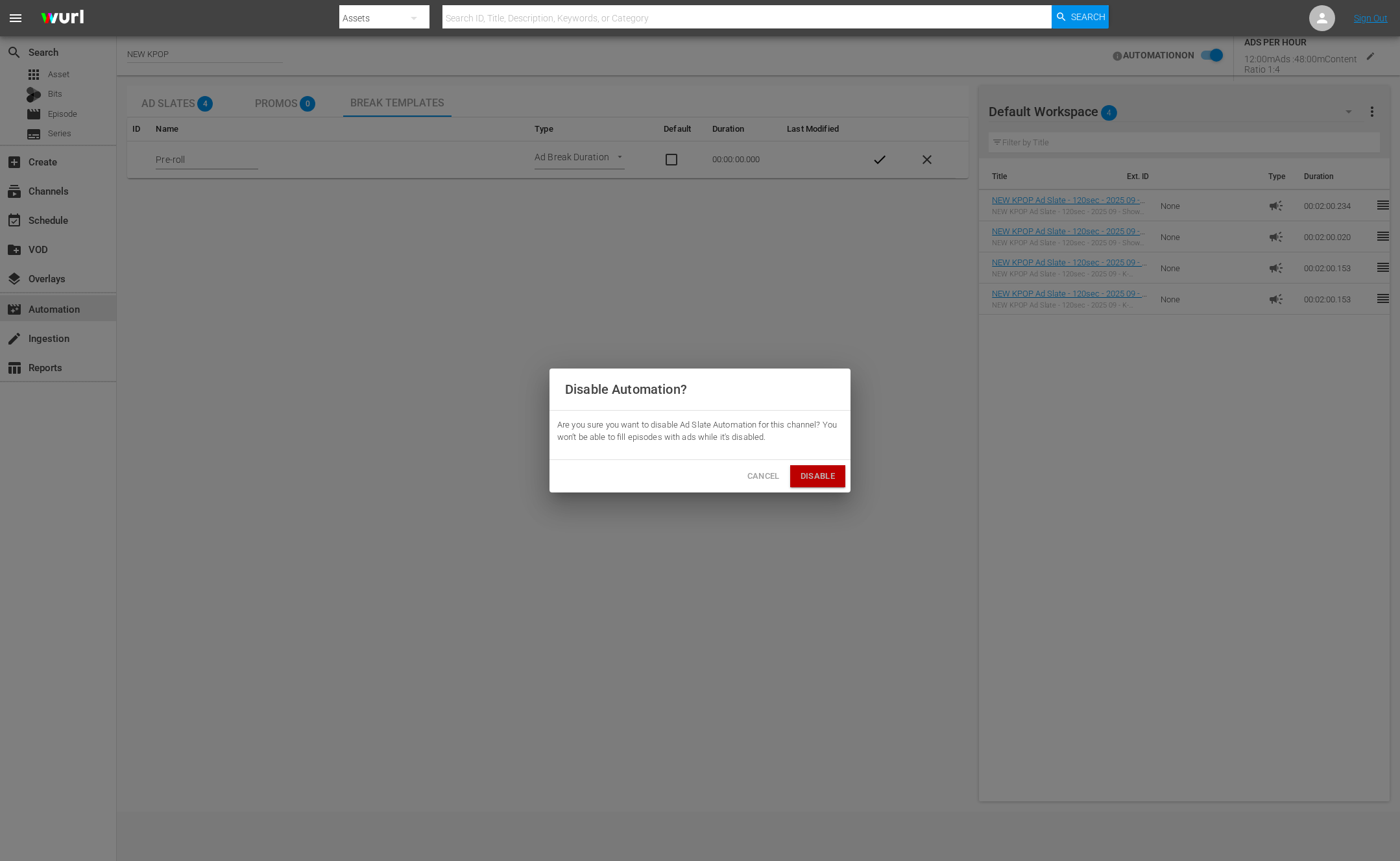
click at [804, 475] on span "Disable" at bounding box center [818, 477] width 34 height 15
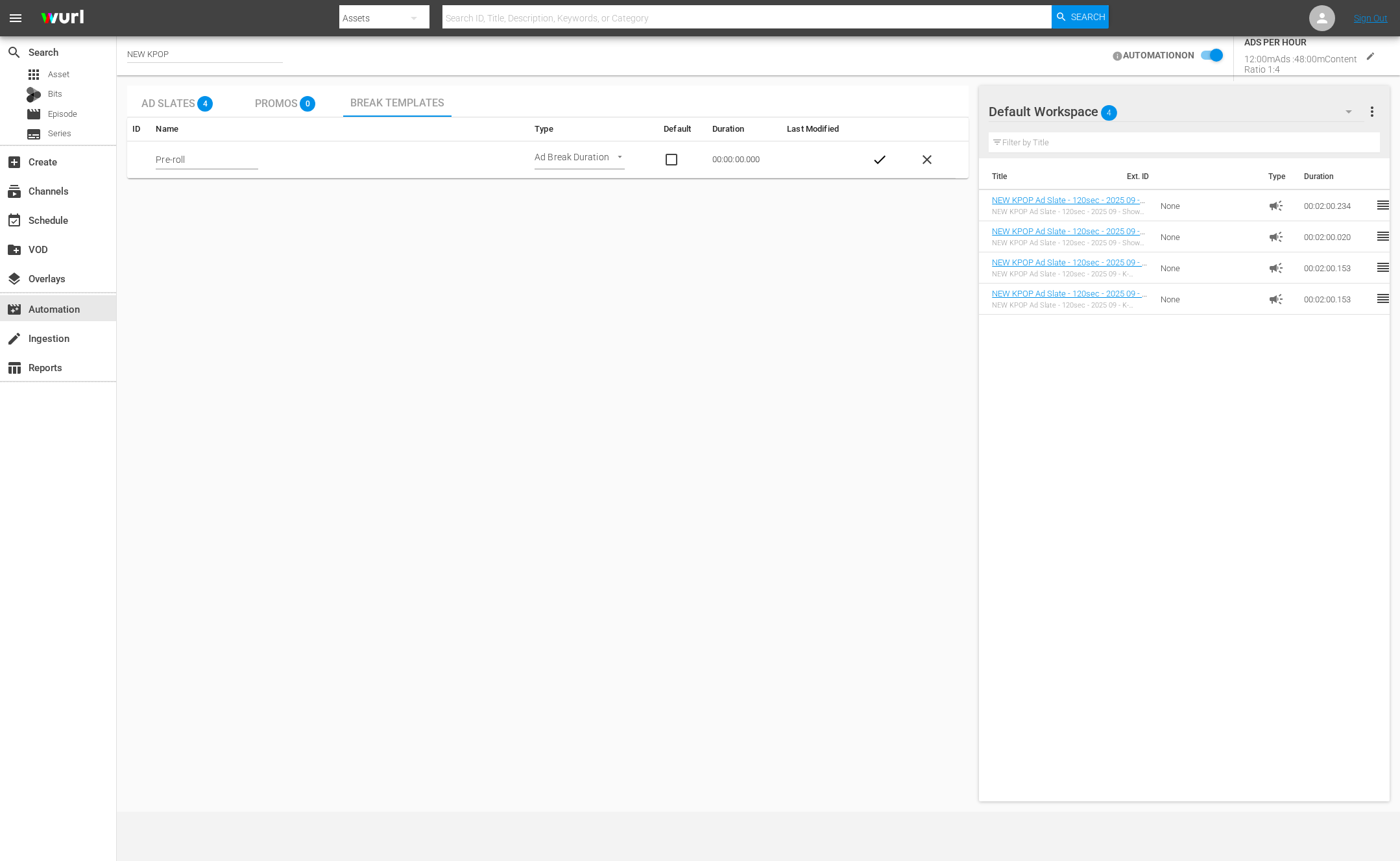
click at [165, 161] on input "Pre-roll" at bounding box center [207, 160] width 102 height 20
checkbox input "false"
click at [874, 150] on button "check" at bounding box center [880, 160] width 26 height 26
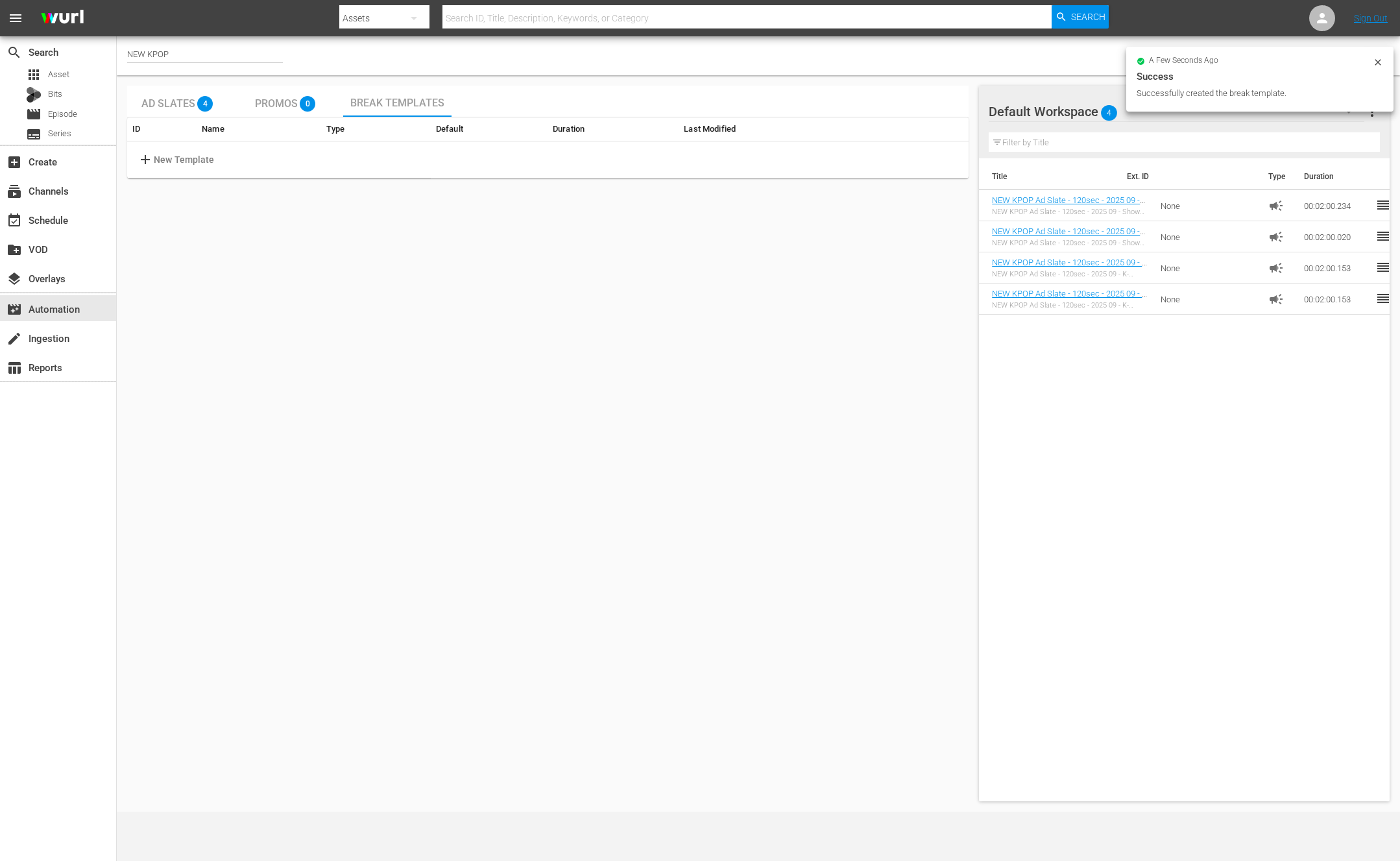
click at [174, 165] on p "New Template" at bounding box center [184, 160] width 61 height 14
click at [174, 165] on input "text" at bounding box center [207, 160] width 102 height 20
paste input "text"
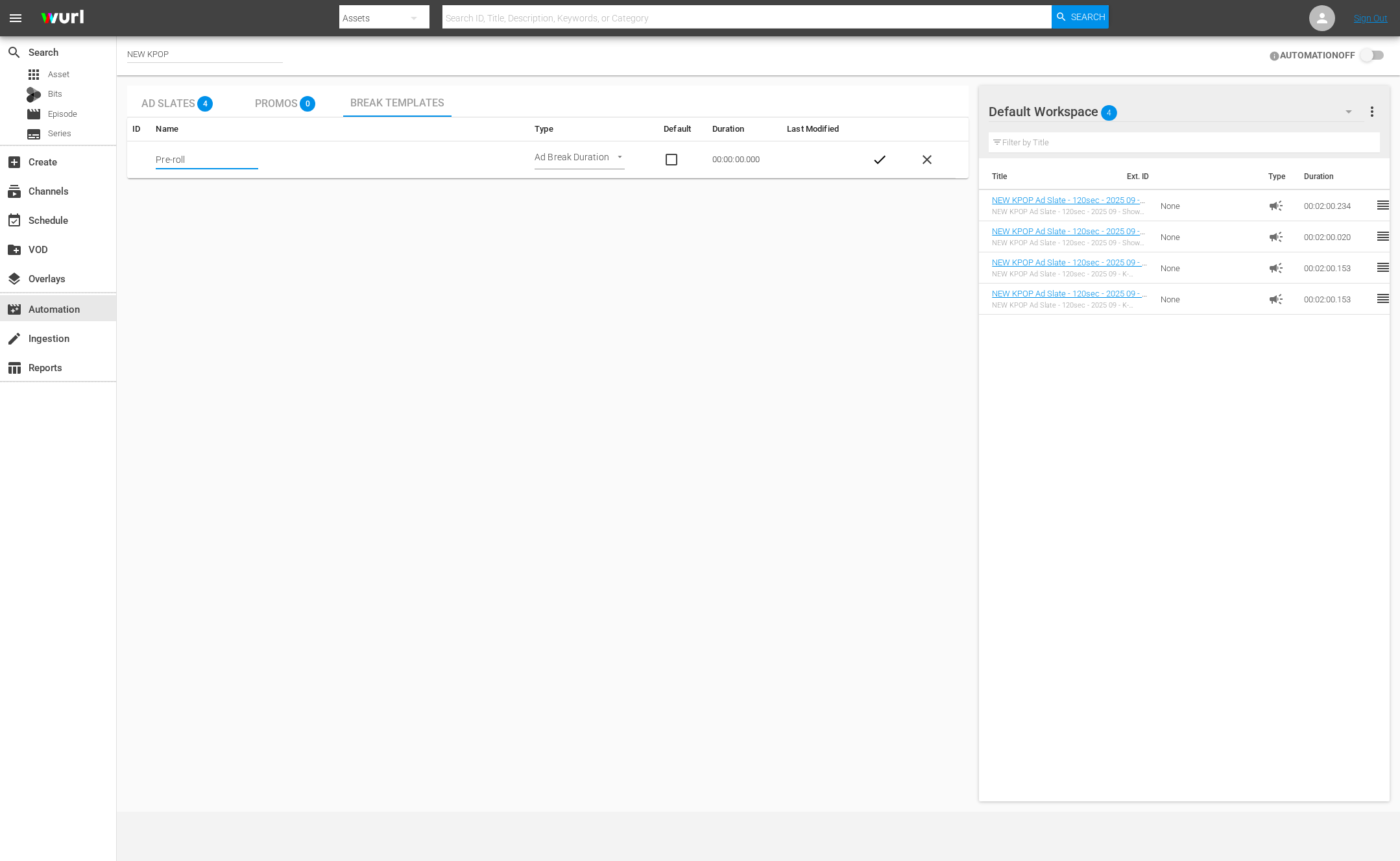
type input "Pre-roll"
click at [743, 262] on div "Ad Slates 4 Promos 0 Break Templates ID Name Type Default Duration Last Modifie…" at bounding box center [547, 443] width 842 height 716
click at [939, 159] on span "delete" at bounding box center [945, 159] width 16 height 16
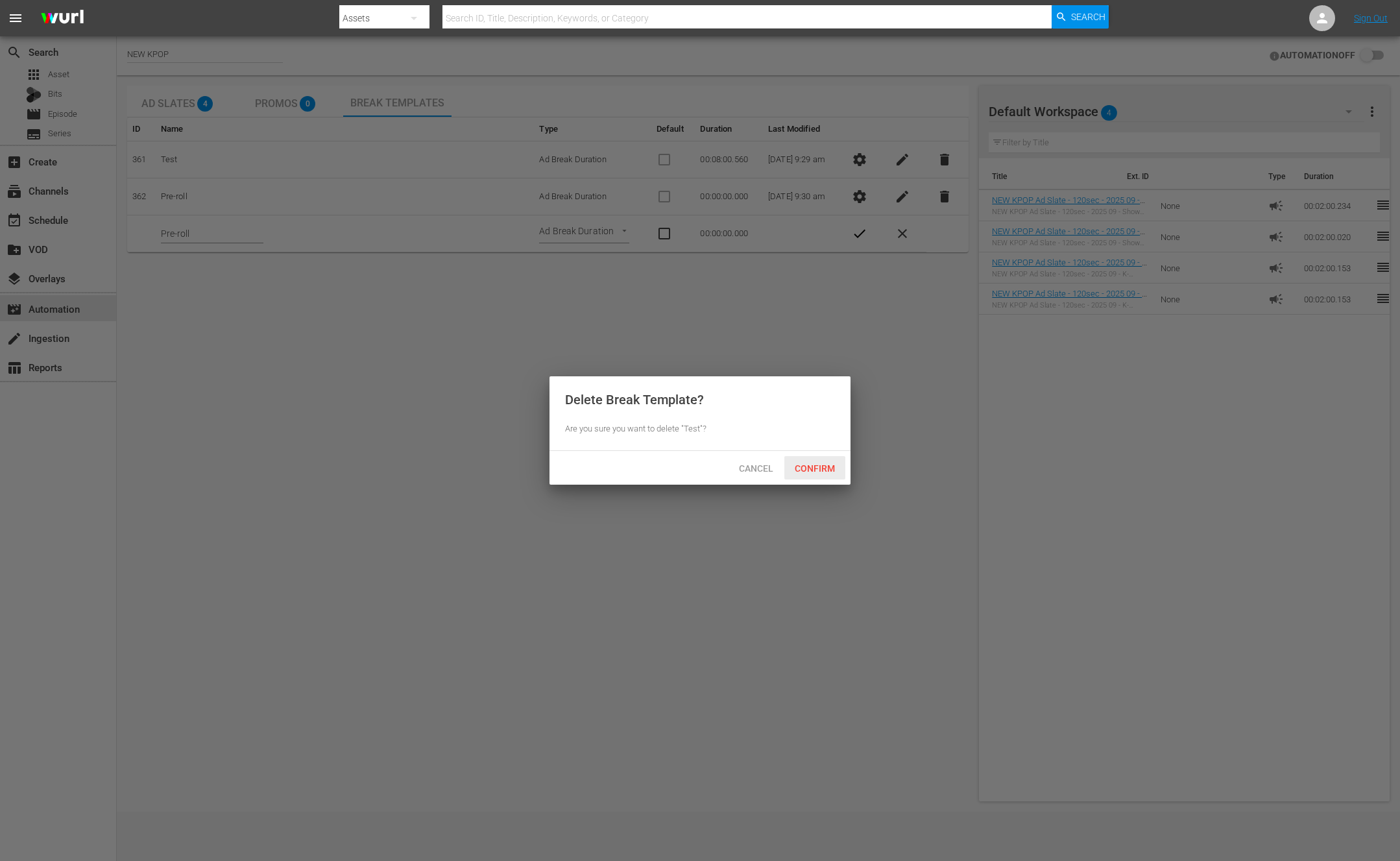
click at [812, 462] on div "Confirm" at bounding box center [814, 468] width 61 height 24
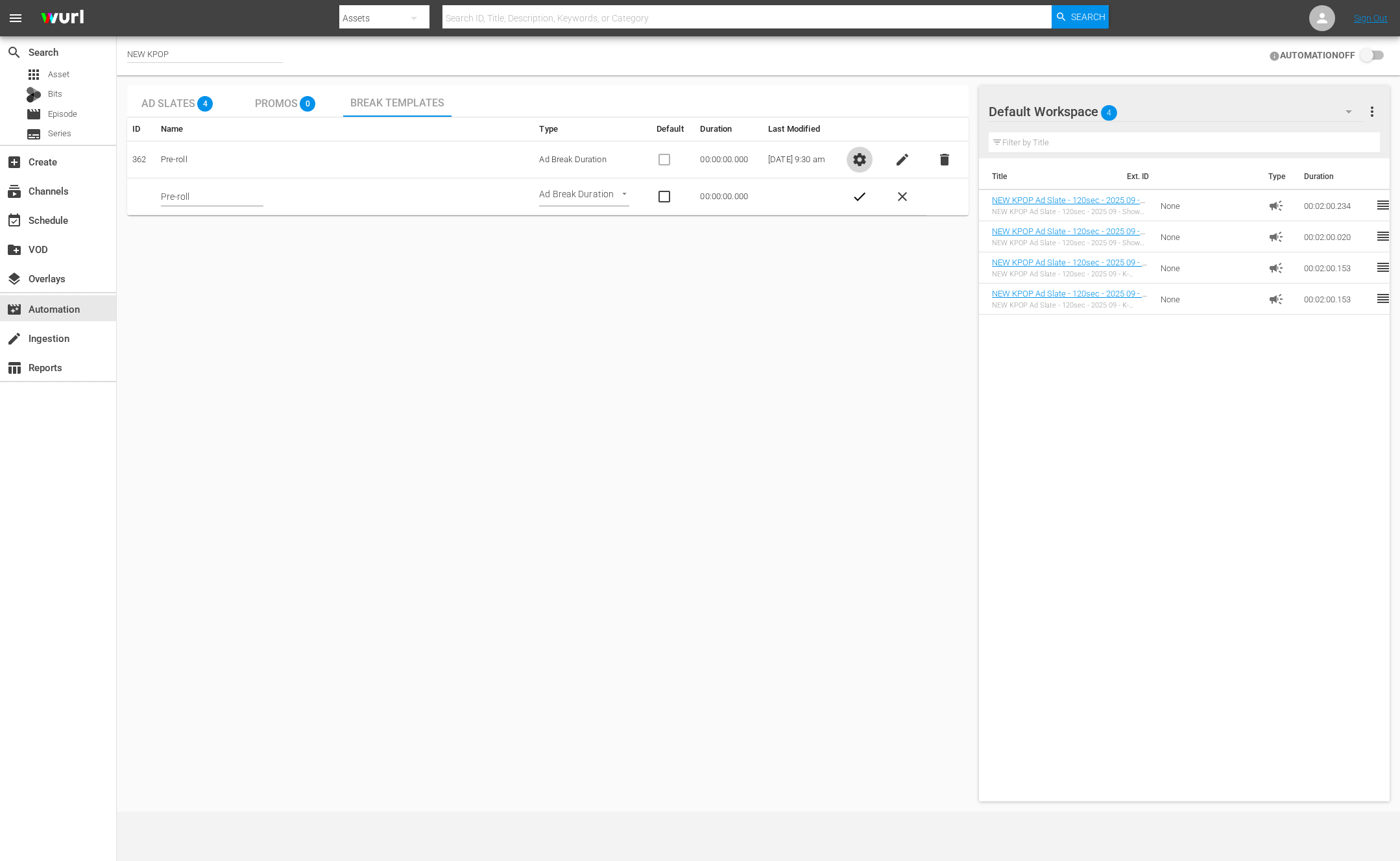
click at [868, 161] on span "settings" at bounding box center [859, 159] width 16 height 16
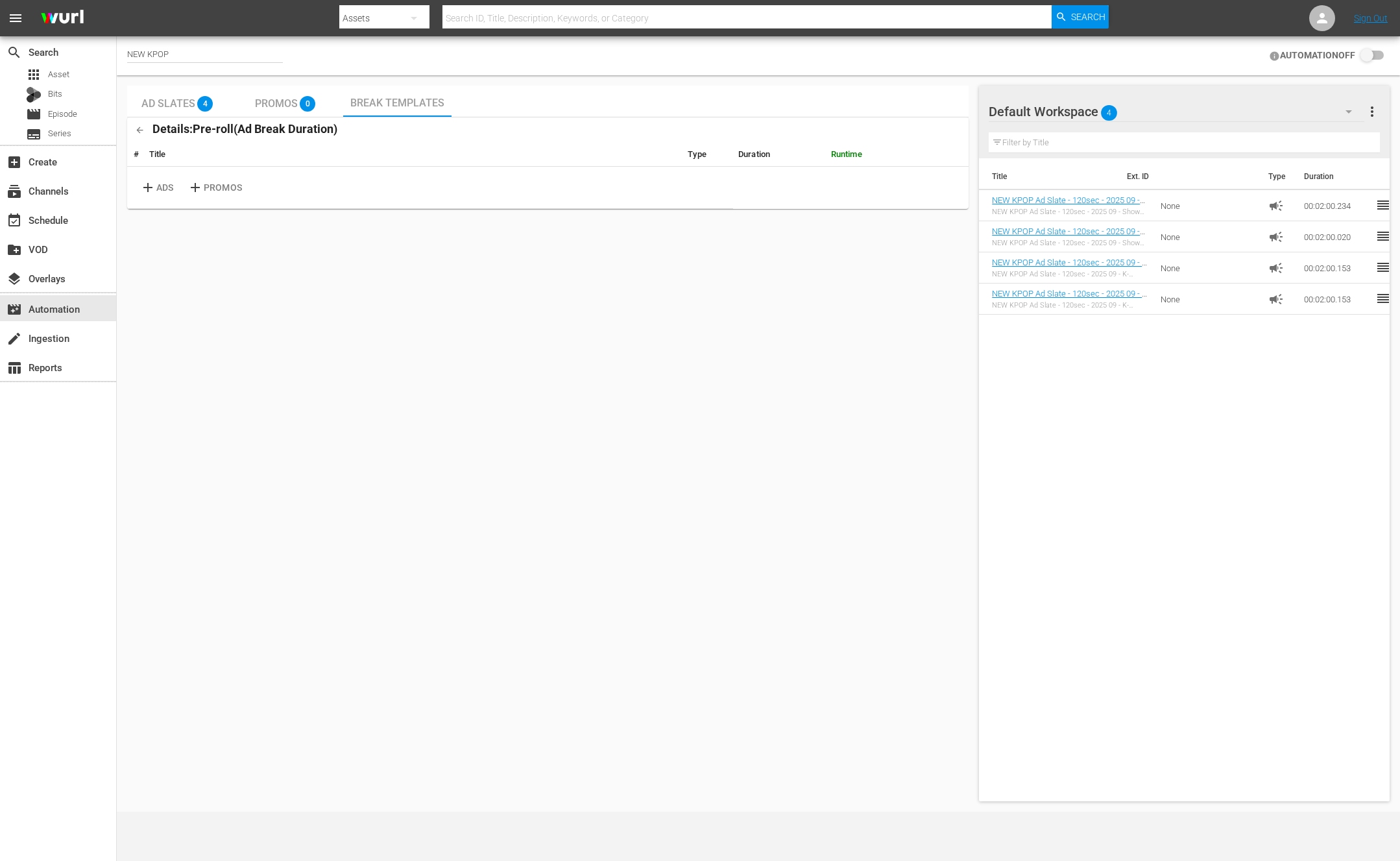
click at [164, 191] on p "ADS" at bounding box center [165, 188] width 17 height 14
click at [773, 177] on td "00:00:00.000" at bounding box center [780, 182] width 93 height 31
drag, startPoint x: 758, startPoint y: 177, endPoint x: 819, endPoint y: 178, distance: 61.0
click at [819, 178] on td "00:00:00.000" at bounding box center [780, 182] width 93 height 31
click at [818, 178] on td "00:00:00.000" at bounding box center [780, 182] width 93 height 31
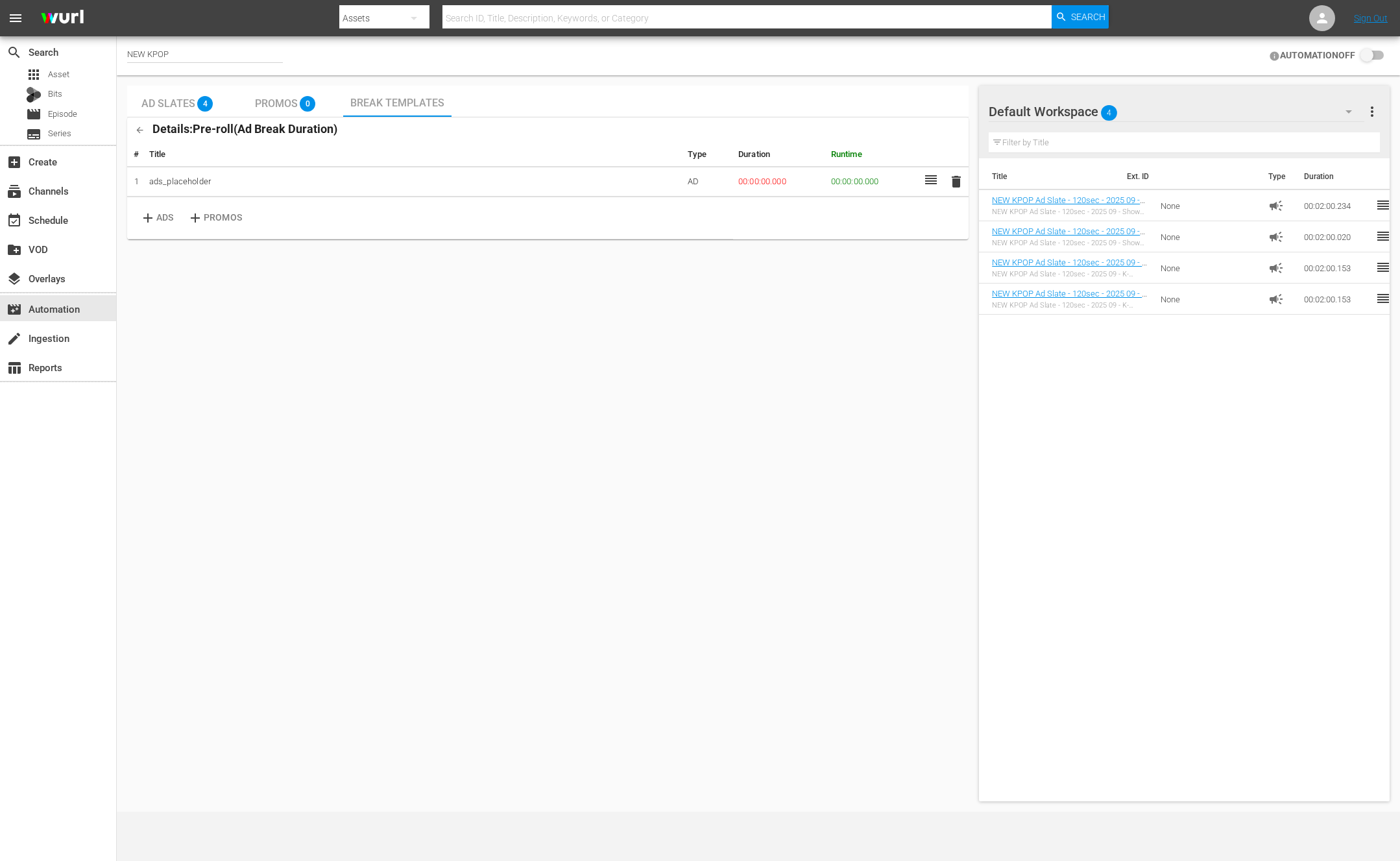
click at [831, 182] on td "00:00:00.000" at bounding box center [872, 182] width 93 height 31
click at [764, 265] on div "Ad Slates 4 Promos 0 Break Templates Details: Pre-roll ( Ad Break Duration ) # …" at bounding box center [547, 443] width 842 height 716
click at [762, 184] on td "00:00:00.000" at bounding box center [780, 182] width 93 height 31
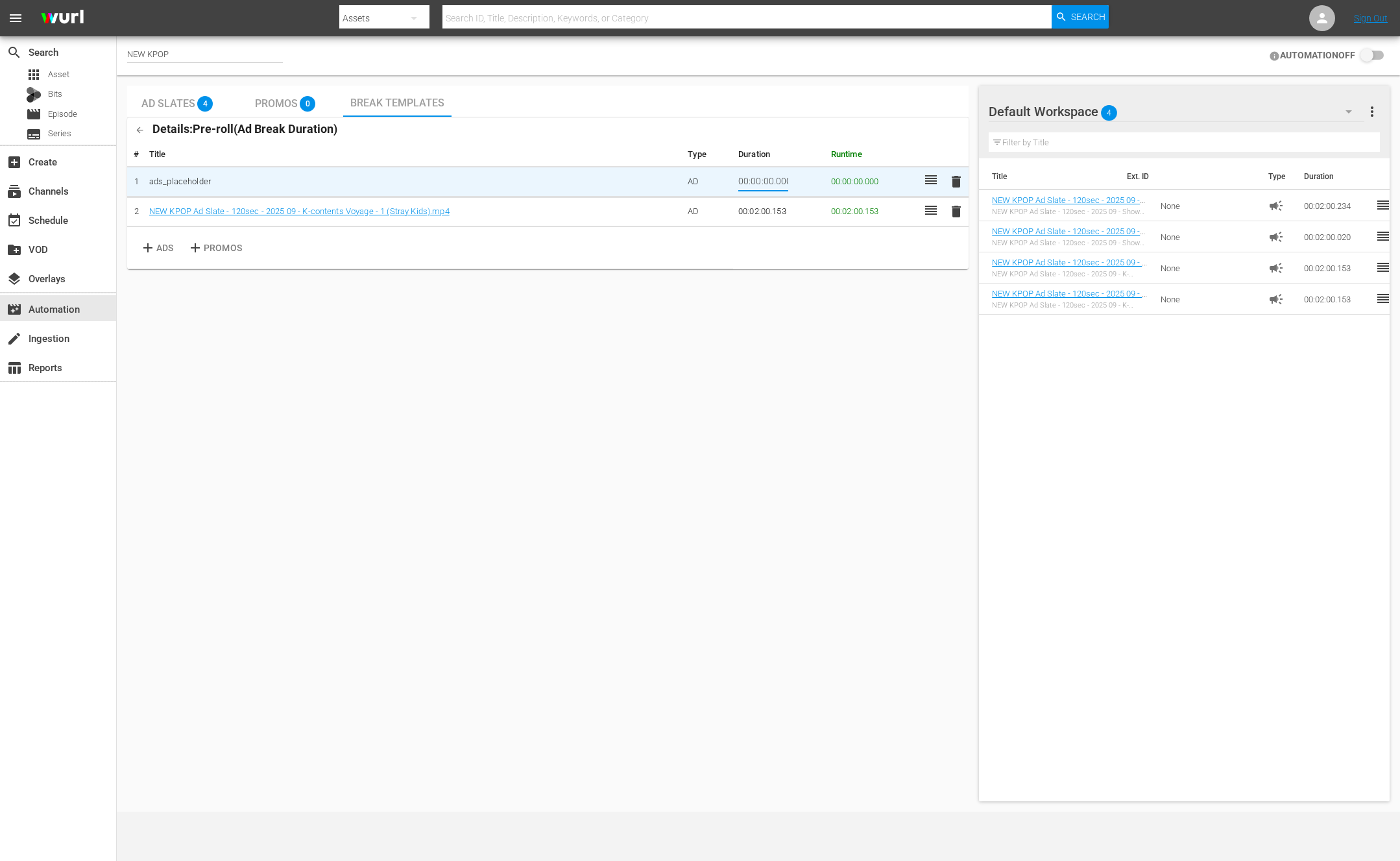
click at [762, 184] on input "00:00:00.000" at bounding box center [763, 182] width 50 height 20
click at [771, 180] on input "00:00:00.000" at bounding box center [763, 182] width 50 height 20
type input "00:02:00.000"
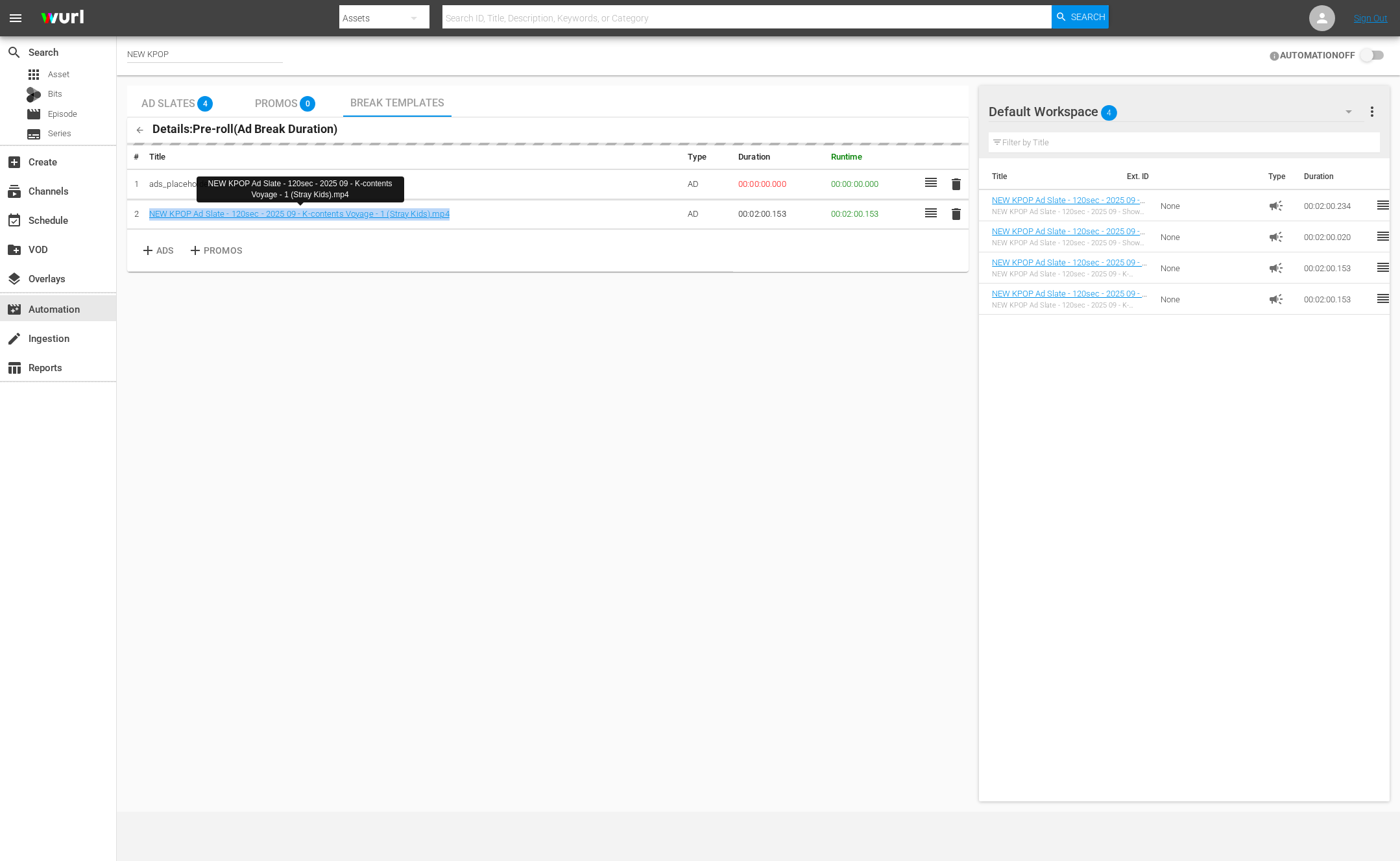
drag, startPoint x: 477, startPoint y: 211, endPoint x: 521, endPoint y: 216, distance: 44.3
click at [521, 216] on td "NEW KPOP Ad Slate - 120sec - 2025 09 - K-contents Voyage - 1 (Stray Kids).mp4" at bounding box center [413, 214] width 539 height 31
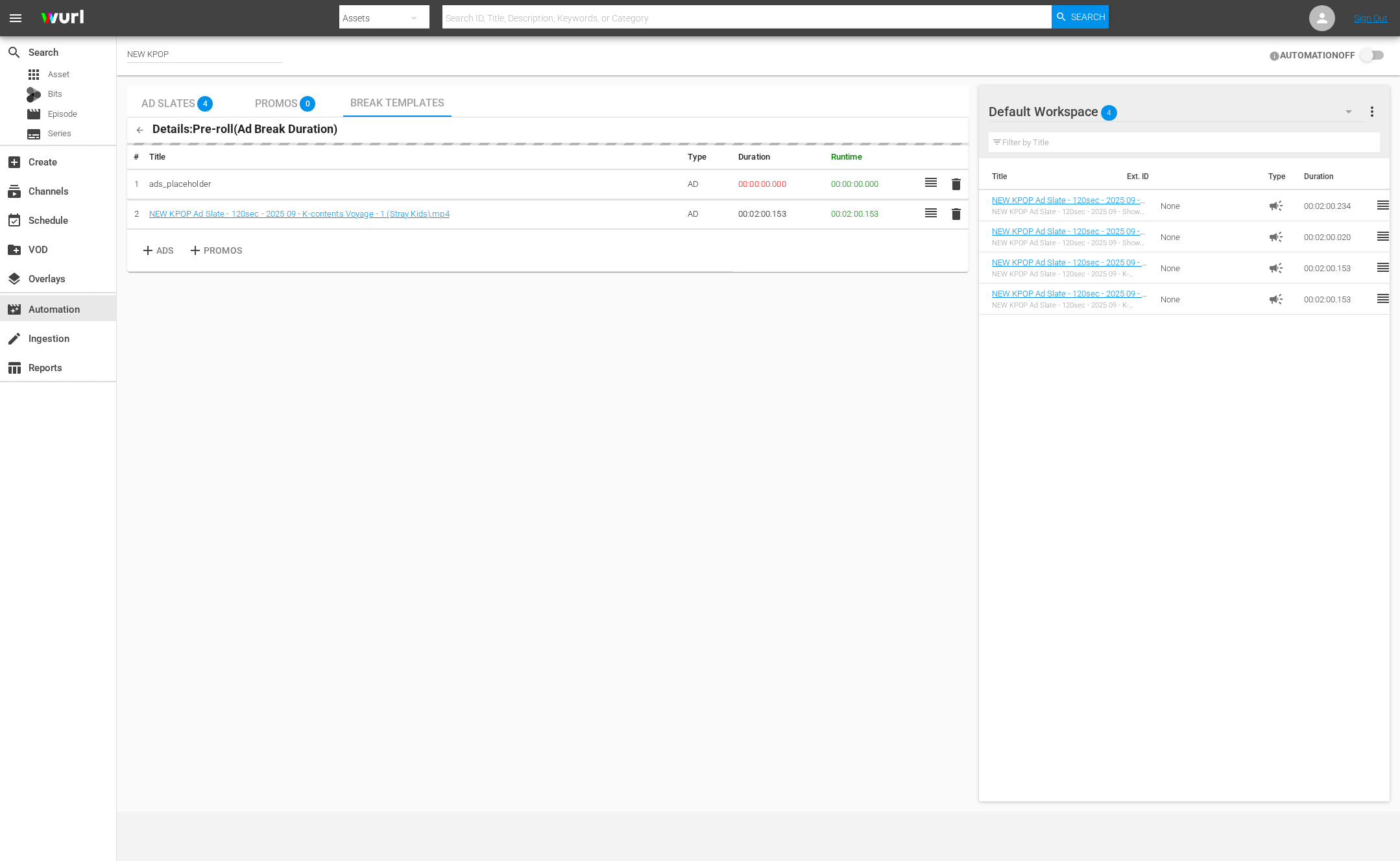
click at [534, 335] on div "Ad Slates 4 Promos 0 Break Templates Details: Pre-roll ( Ad Break Duration ) # …" at bounding box center [547, 443] width 842 height 716
click at [534, 330] on div "Ad Slates 4 Promos 0 Break Templates Details: Pre-roll ( Ad Break Duration ) # …" at bounding box center [547, 443] width 842 height 716
click at [473, 533] on div "Ad Slates 4 Promos 0 Break Templates Details: Pre-roll ( Ad Break Duration ) # …" at bounding box center [547, 443] width 842 height 716
click at [953, 213] on span "delete" at bounding box center [956, 211] width 16 height 16
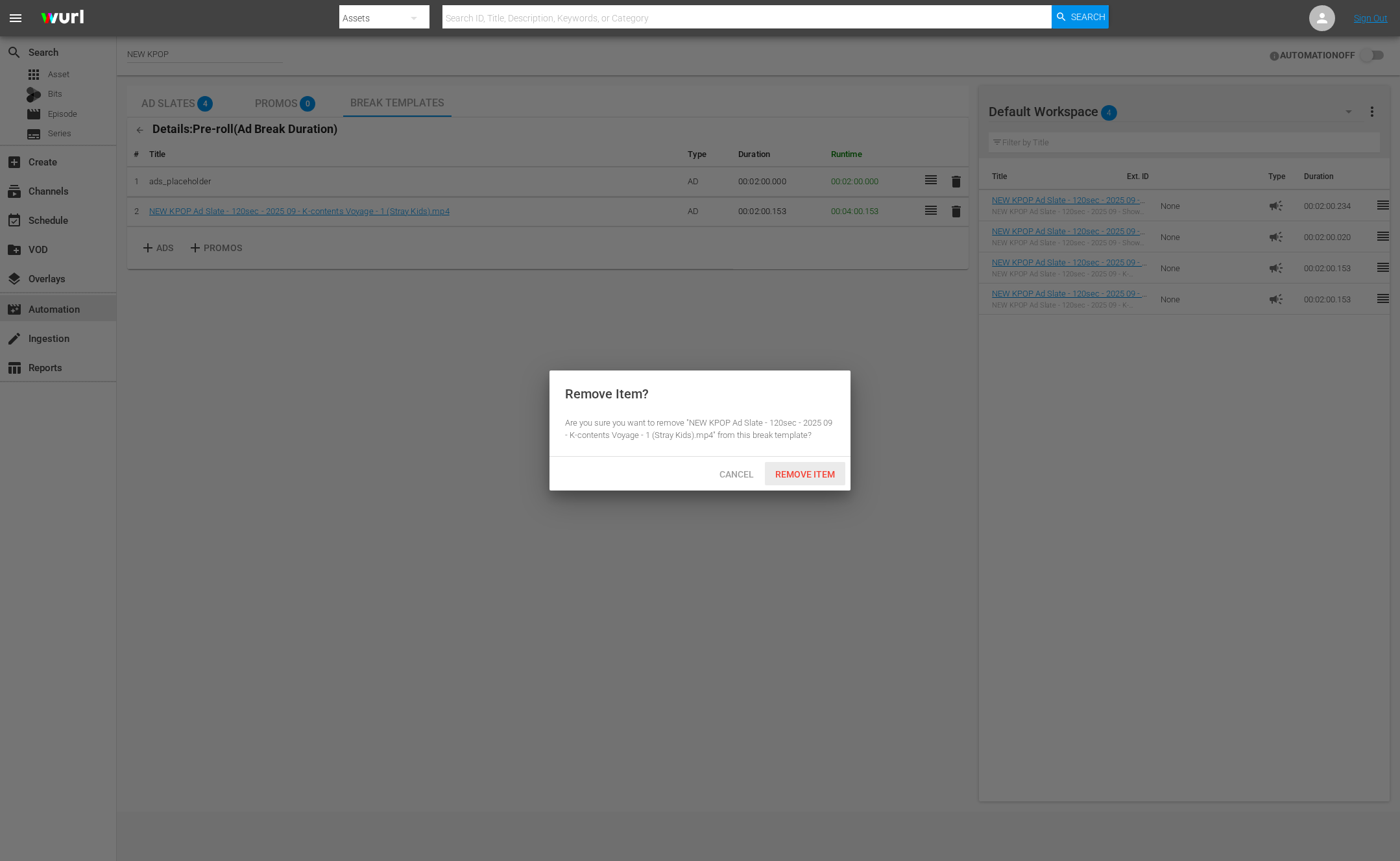
click at [811, 479] on span "Remove Item" at bounding box center [805, 474] width 81 height 10
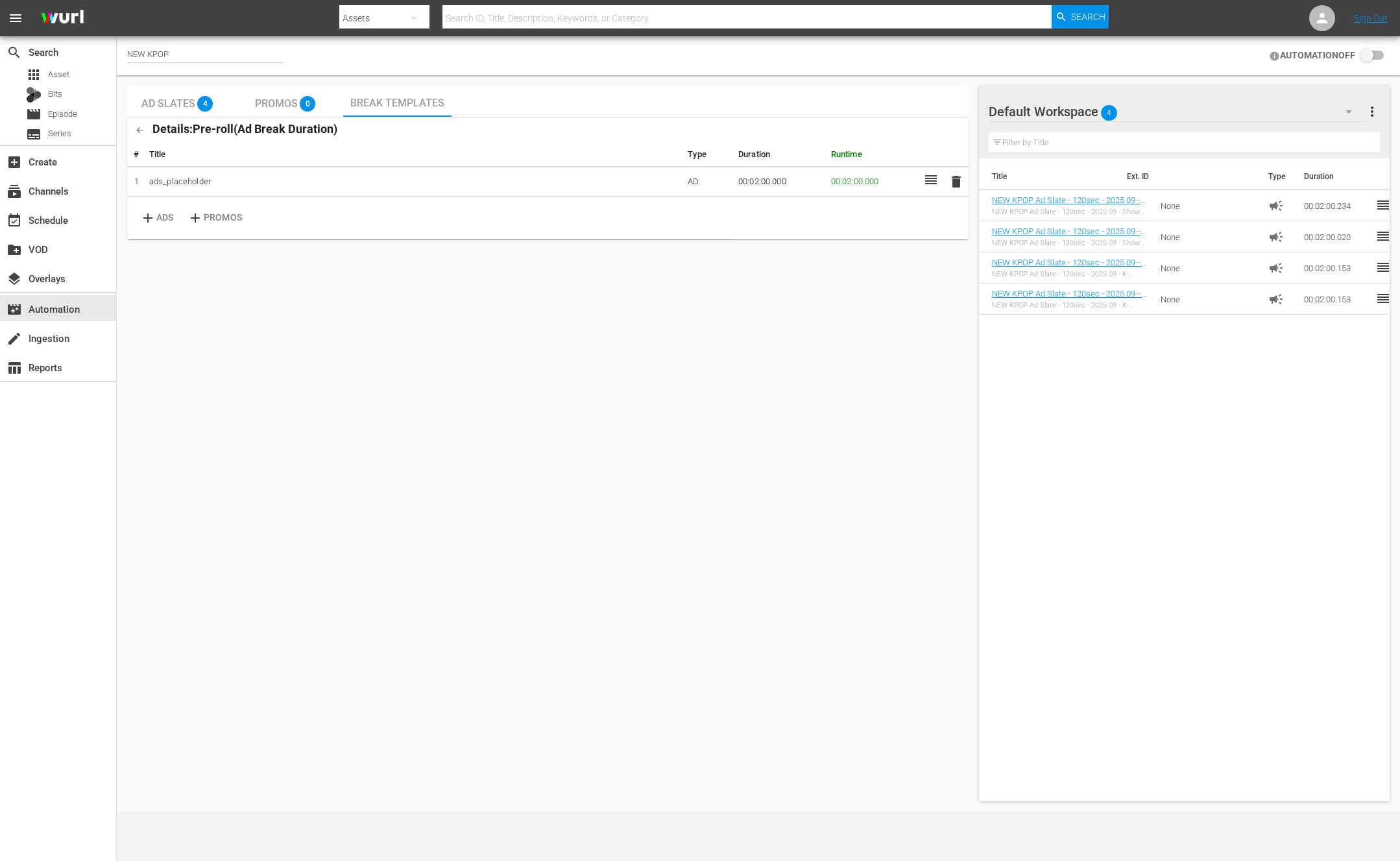
click at [1384, 57] on input "checkbox" at bounding box center [1370, 55] width 29 height 16
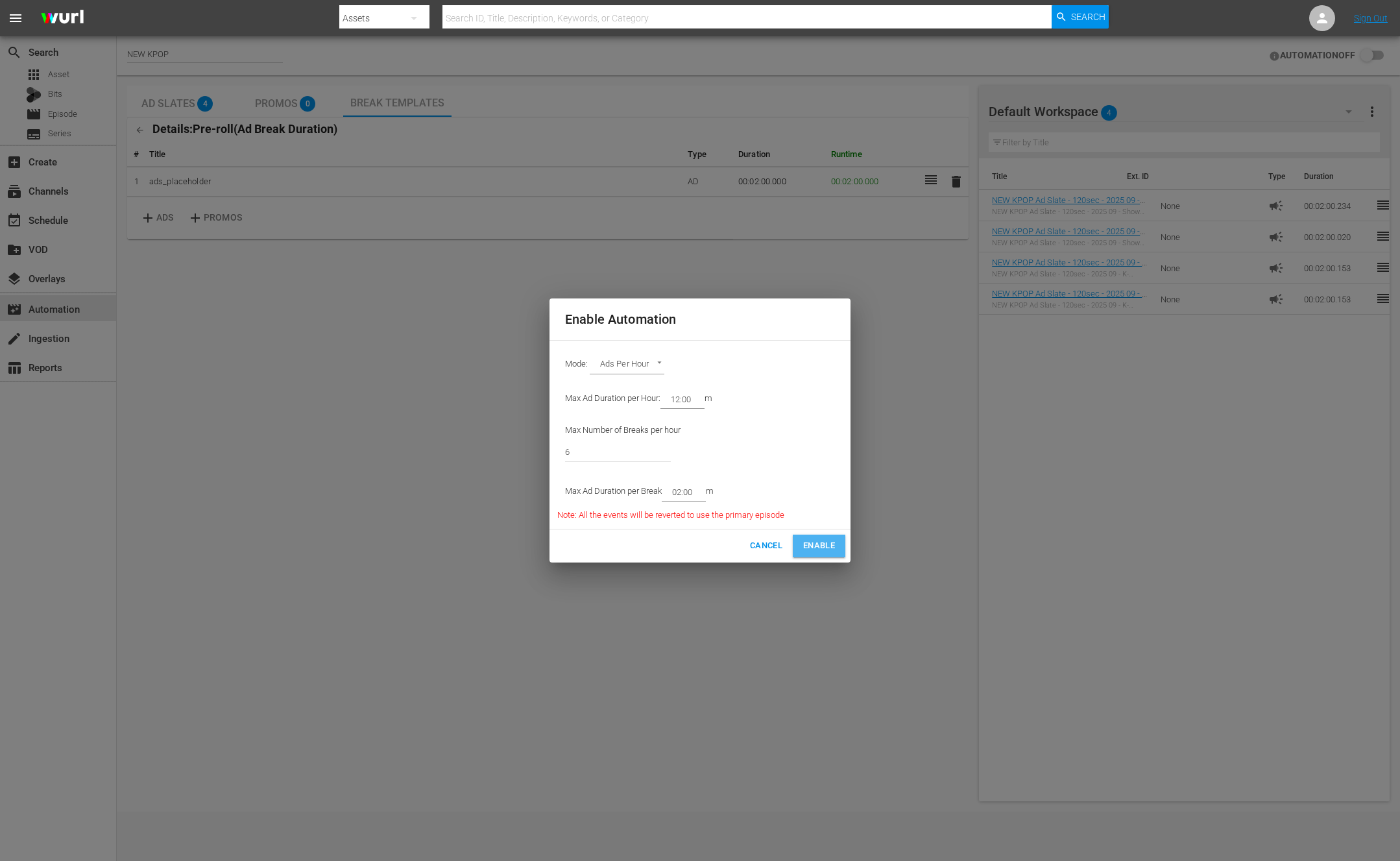
click at [817, 544] on span "Enable" at bounding box center [819, 546] width 32 height 15
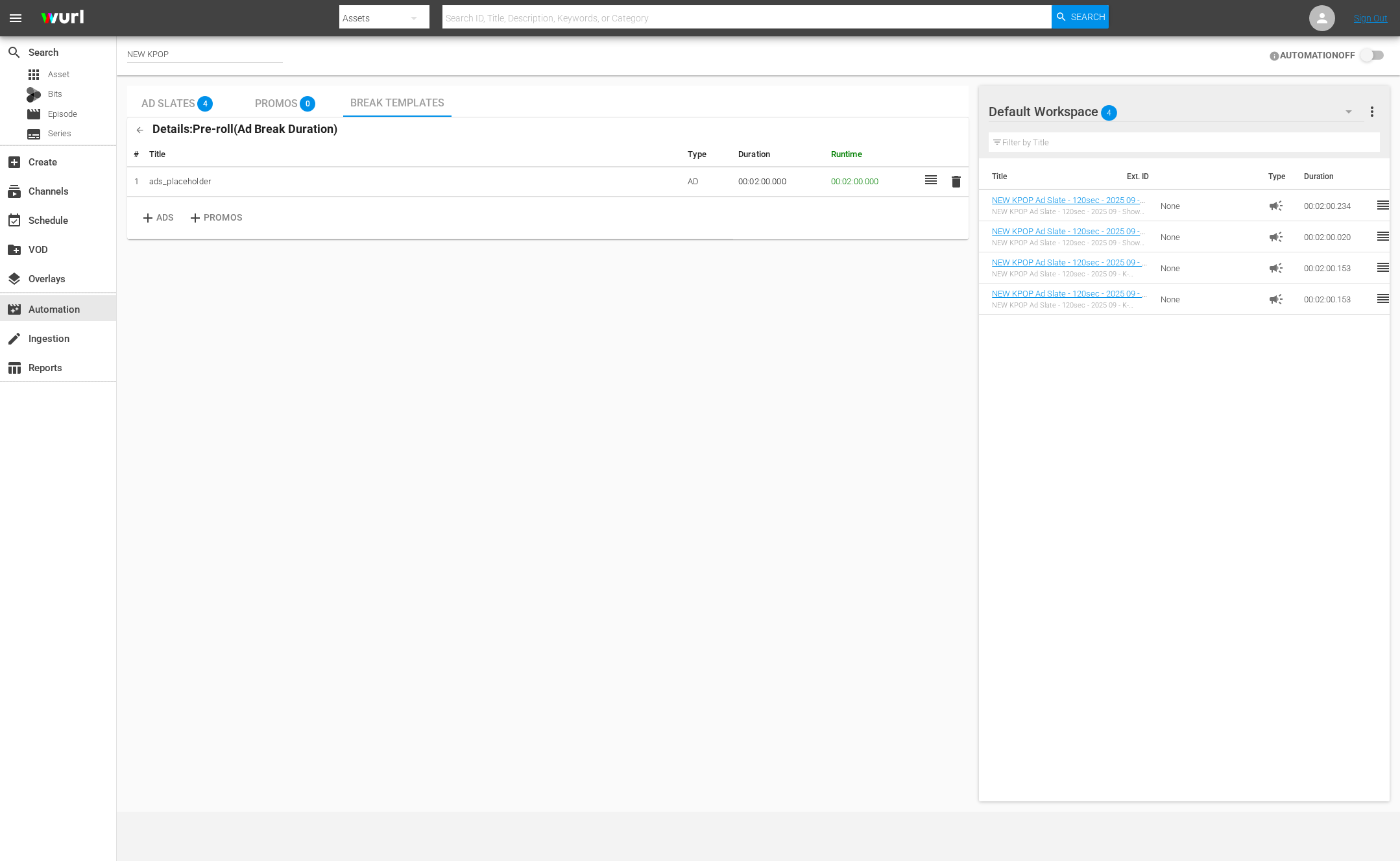
click at [1366, 50] on input "checkbox" at bounding box center [1370, 55] width 29 height 16
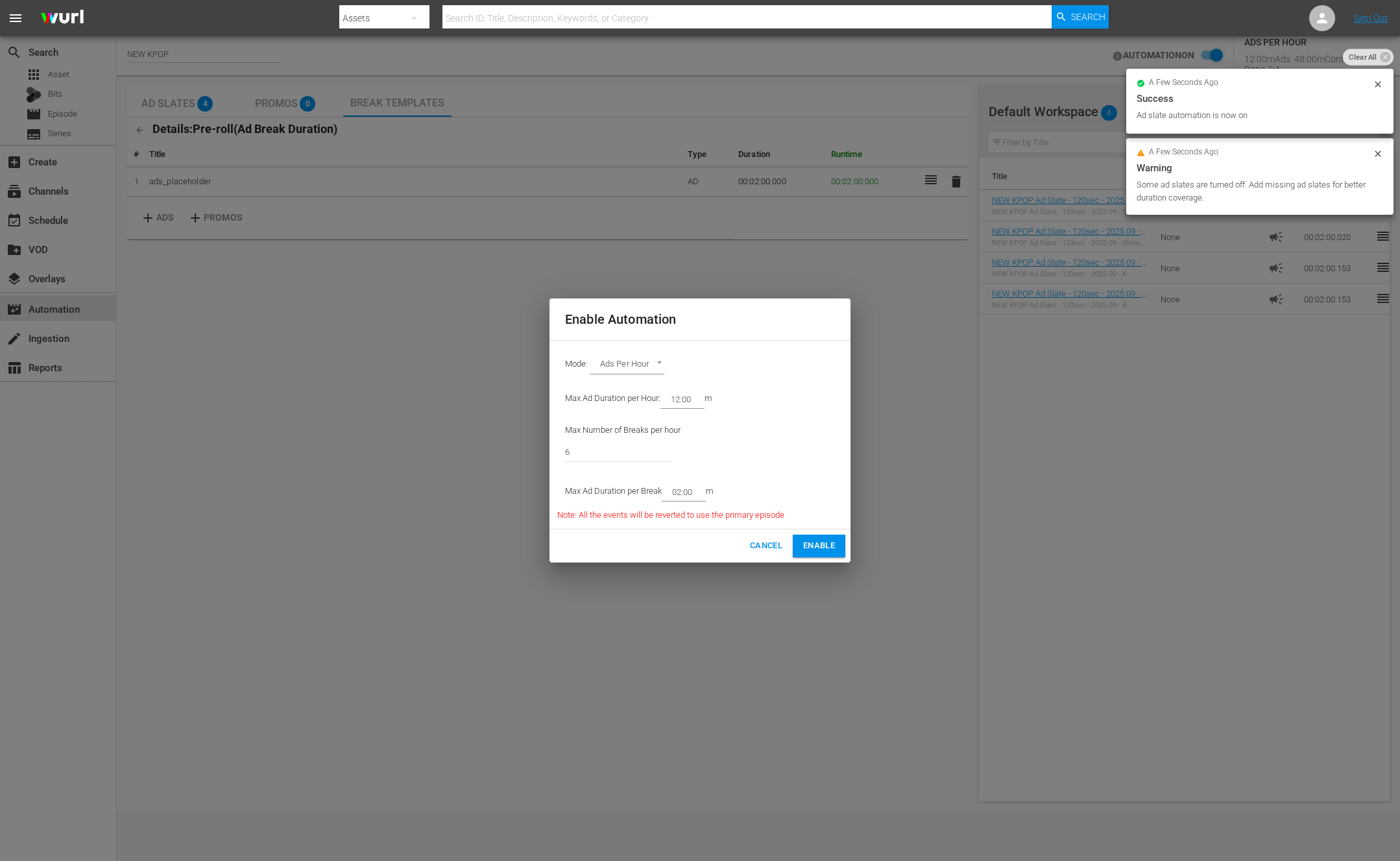
click at [698, 669] on div "Enable Automation Mode: Ads Per Hour ADS_PER_HOUR Max Ad Duration per Hour: 12:…" at bounding box center [700, 430] width 1400 height 861
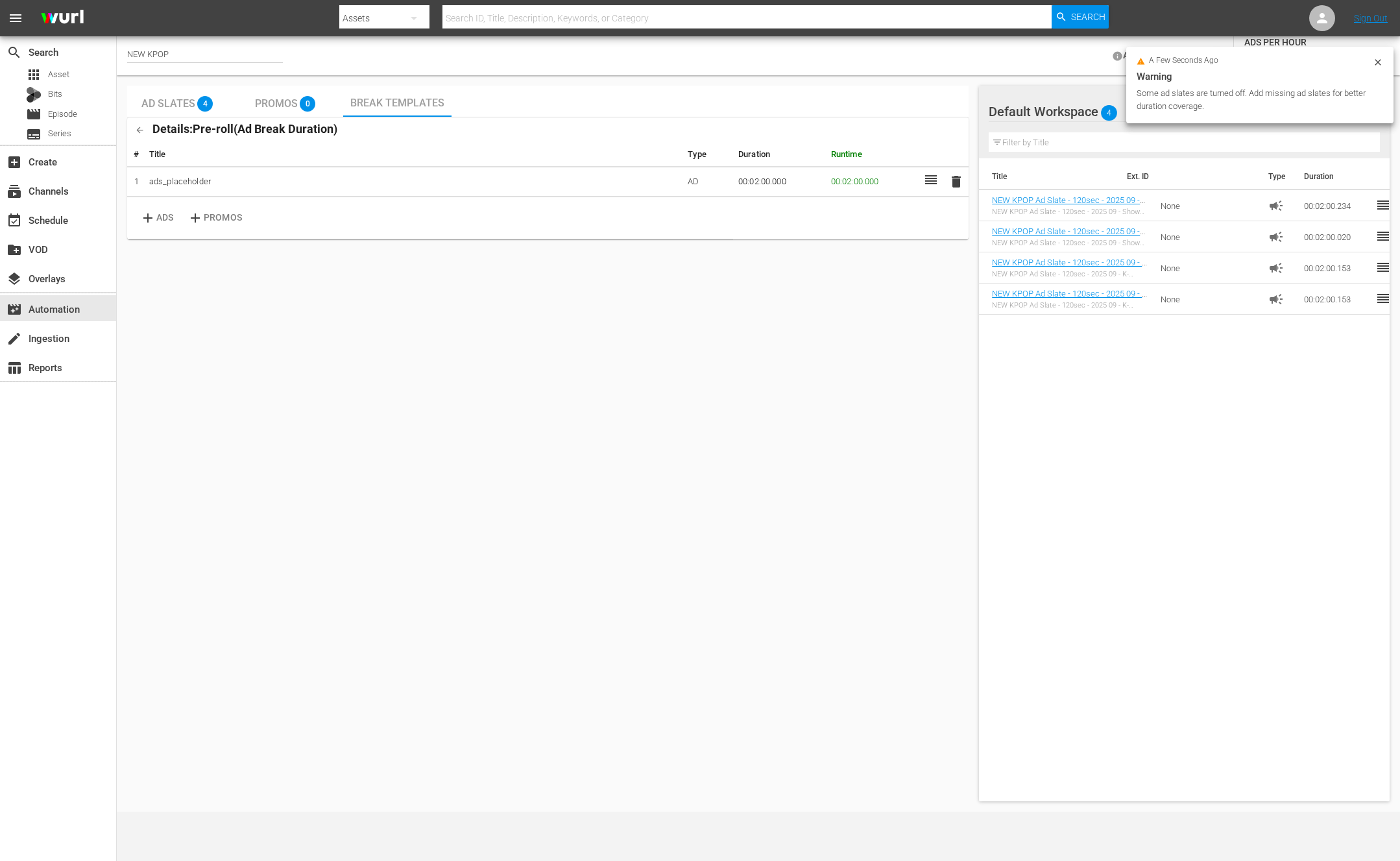
click at [1375, 65] on icon at bounding box center [1377, 62] width 10 height 10
click at [713, 117] on div "Details: Pre-roll ( Ad Break Duration )" at bounding box center [547, 130] width 842 height 25
click at [1282, 58] on div "12:00m Ads : 48:00m Content" at bounding box center [1300, 59] width 113 height 10
click at [1370, 55] on icon "edit" at bounding box center [1371, 55] width 7 height 7
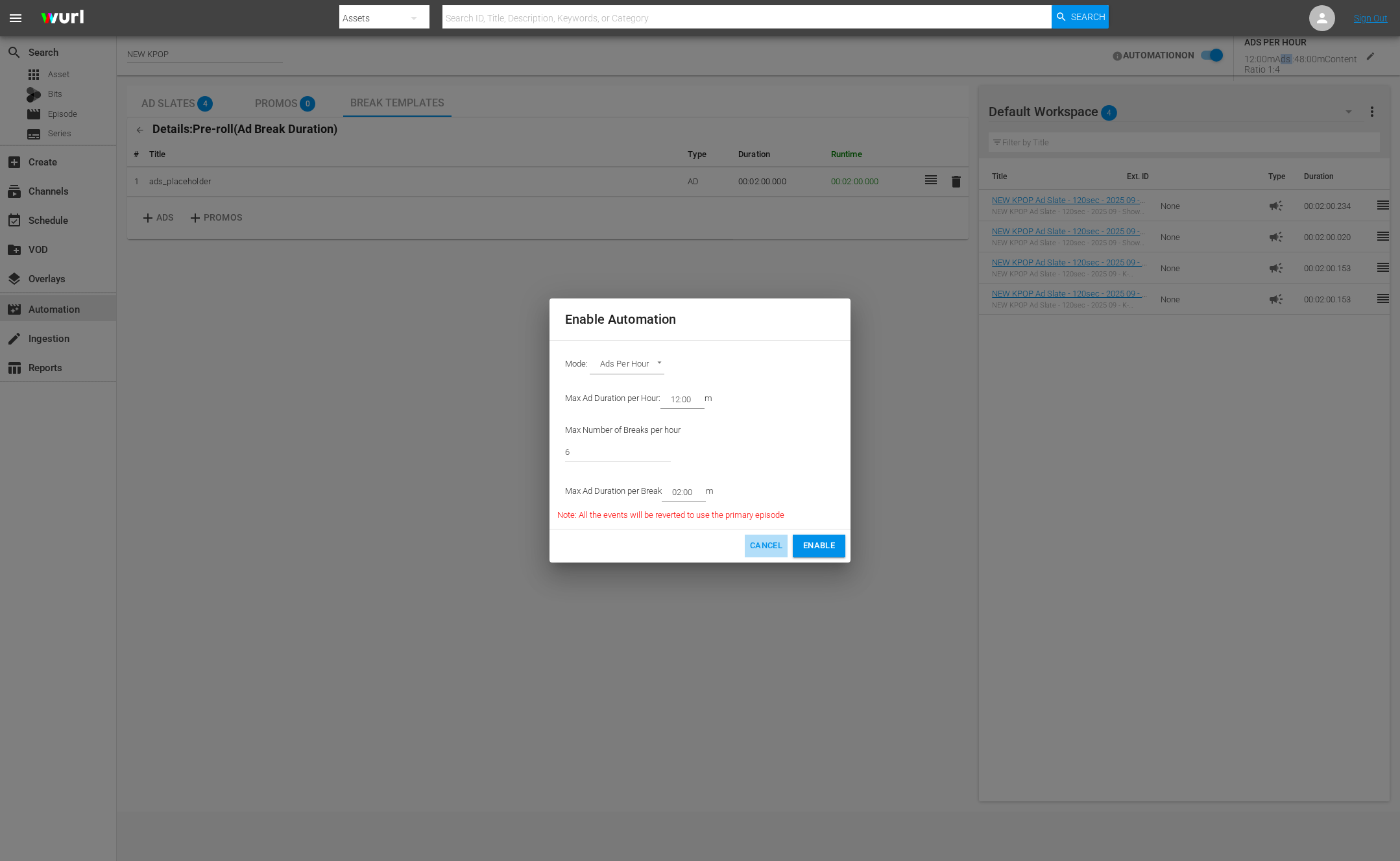
click at [752, 539] on span "Cancel" at bounding box center [767, 546] width 33 height 15
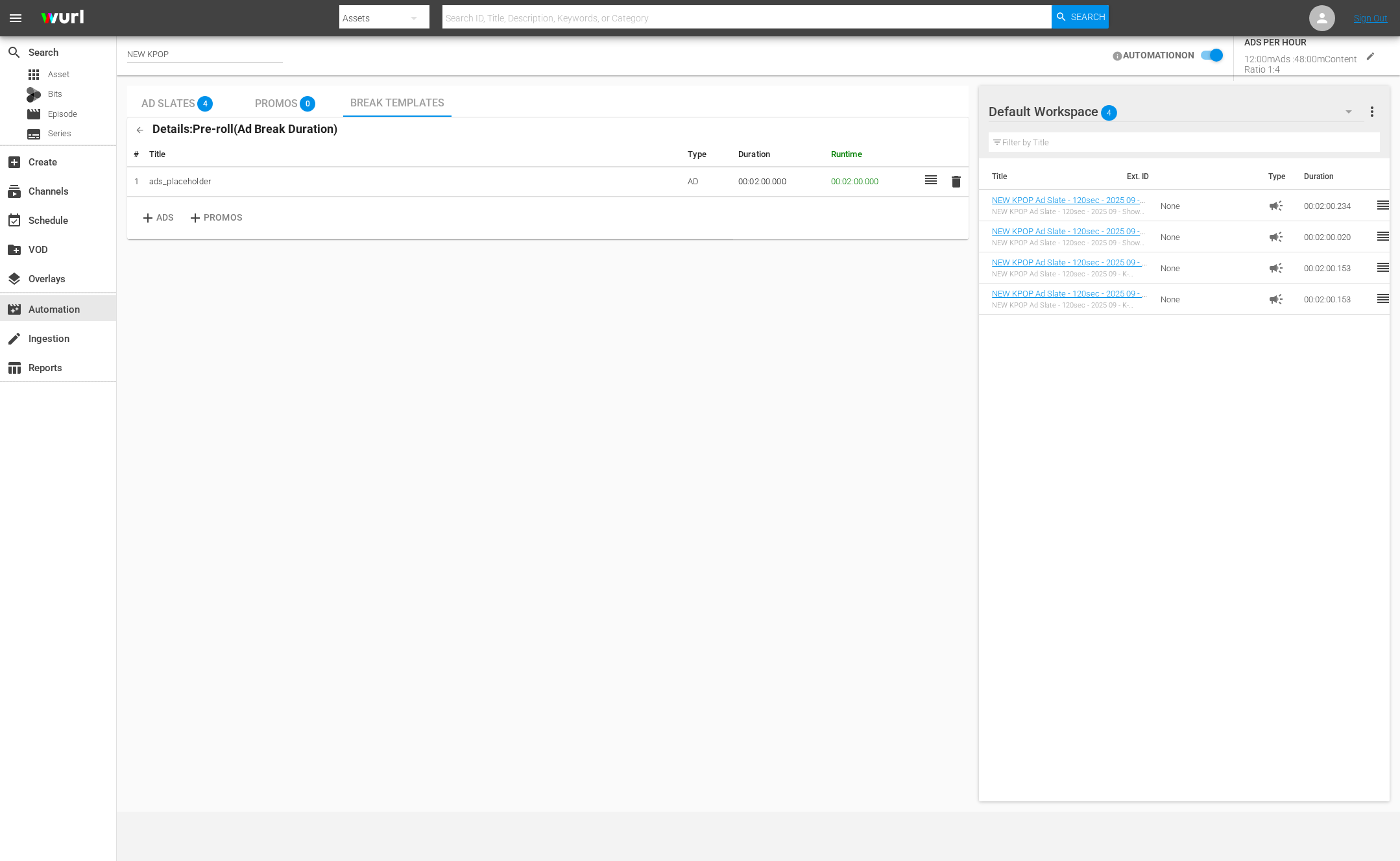
click at [1285, 64] on div "12:00m Ads : 48:00m Content Ratio 1: 4" at bounding box center [1300, 61] width 113 height 27
drag, startPoint x: 1277, startPoint y: 64, endPoint x: 1235, endPoint y: 42, distance: 47.4
click at [1235, 42] on div "AUTOMATION ON ADS PER HOUR 12:00m Ads : 48:00m Content Ratio 1: 4" at bounding box center [1248, 55] width 283 height 61
drag, startPoint x: 1235, startPoint y: 42, endPoint x: 1291, endPoint y: 70, distance: 62.6
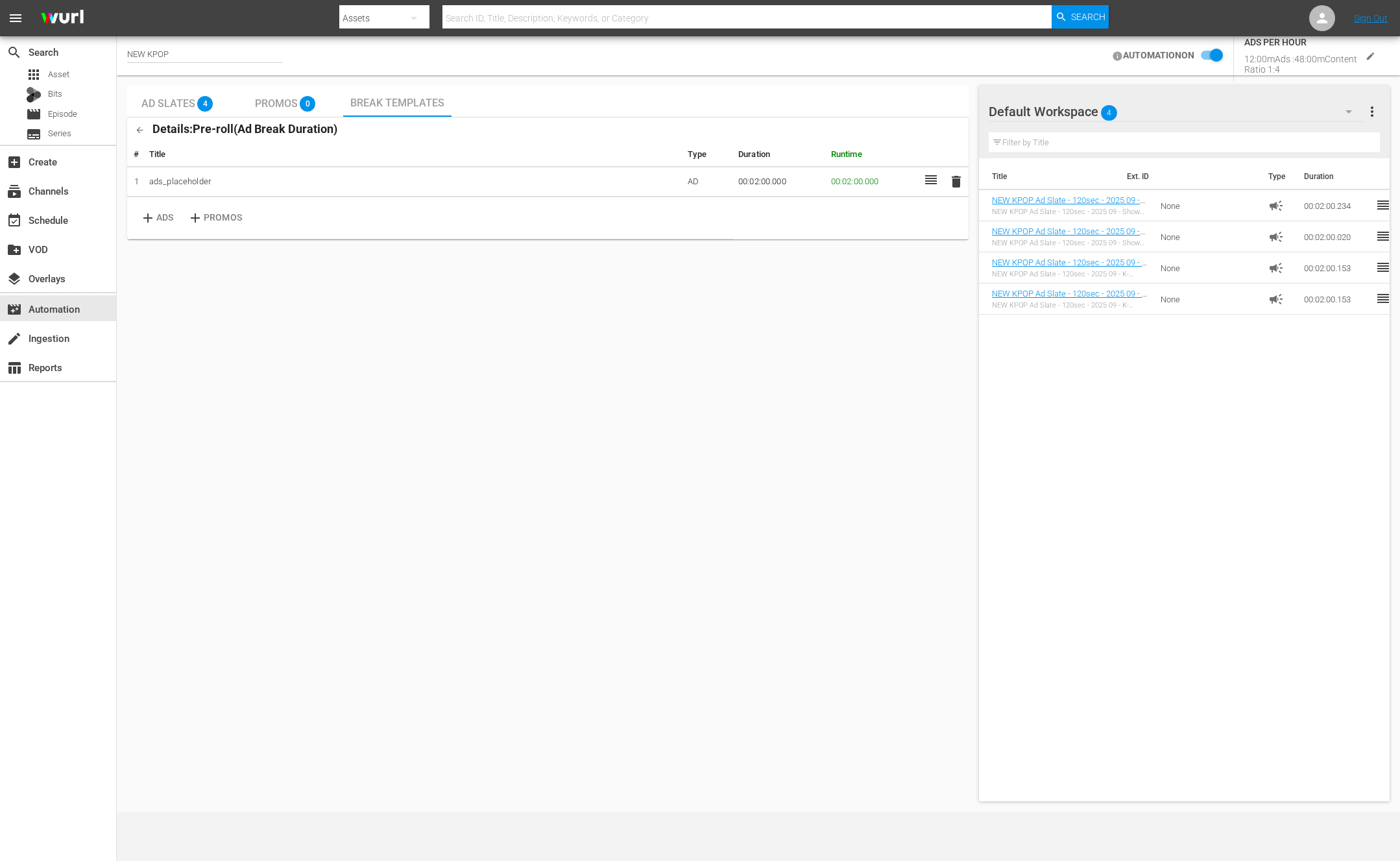
click at [1291, 70] on div "AUTOMATION ON ADS PER HOUR 12:00m Ads : 48:00m Content Ratio 1: 4" at bounding box center [1248, 55] width 283 height 61
copy div "ADS PER HOUR 12:00m Ads : 48:00m Content"
click at [1305, 71] on div "12:00m Ads : 48:00m Content Ratio 1: 4" at bounding box center [1300, 61] width 113 height 27
drag, startPoint x: 1274, startPoint y: 66, endPoint x: 1266, endPoint y: 55, distance: 13.6
click at [1255, 55] on div "12:00m Ads : 48:00m Content Ratio 1: 4" at bounding box center [1300, 61] width 113 height 27
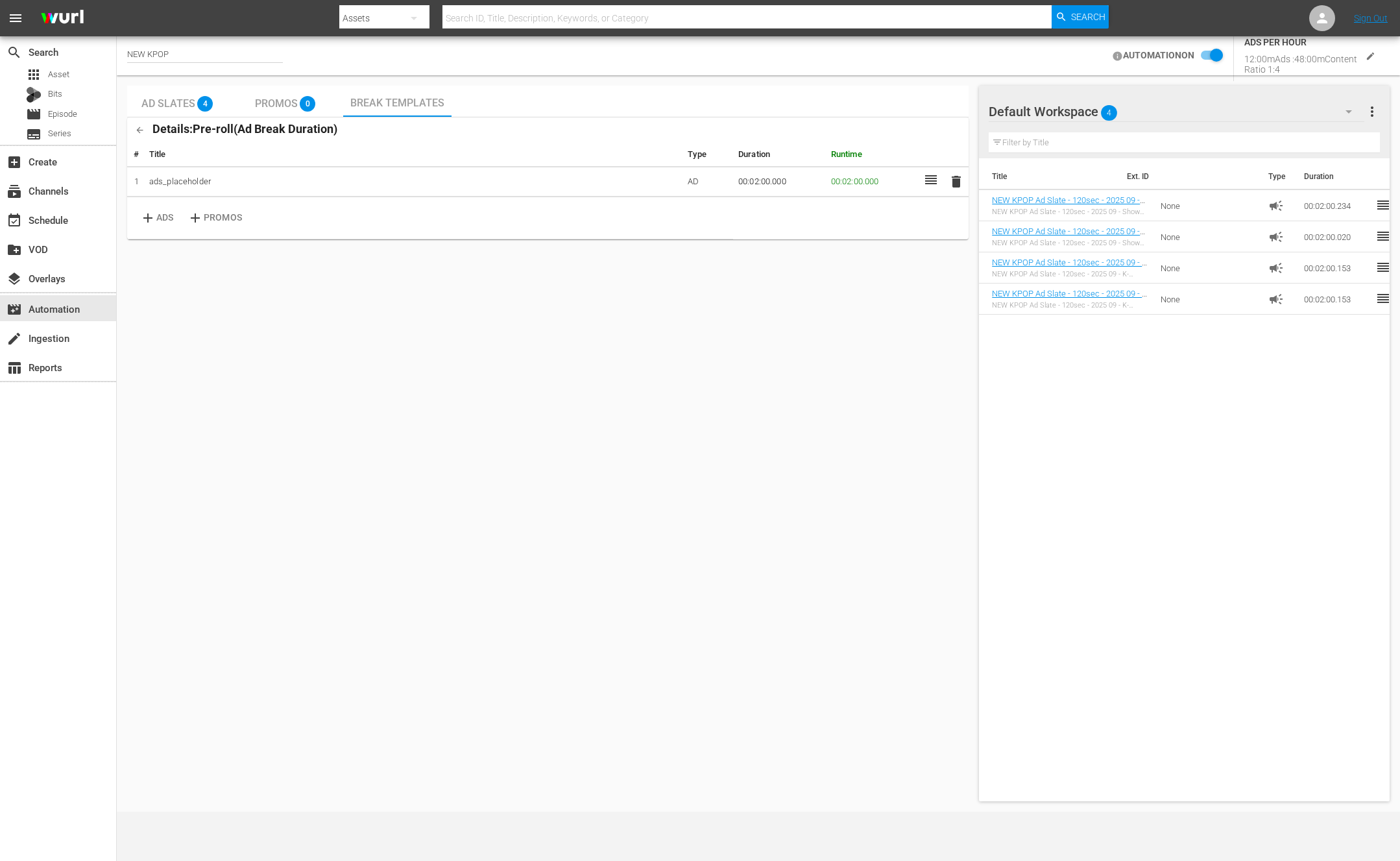
click at [1268, 68] on div "Ratio 1: 4" at bounding box center [1262, 69] width 35 height 10
drag, startPoint x: 1274, startPoint y: 68, endPoint x: 1238, endPoint y: 56, distance: 37.9
click at [1238, 56] on div "AUTOMATION ON ADS PER HOUR 12:00m Ads : 48:00m Content Ratio 1: 4" at bounding box center [1248, 55] width 283 height 61
copy div "12:00m Ads : 48:00m Content Ratio 1: 4"
click at [173, 193] on td "ads_placeholder" at bounding box center [413, 182] width 539 height 31
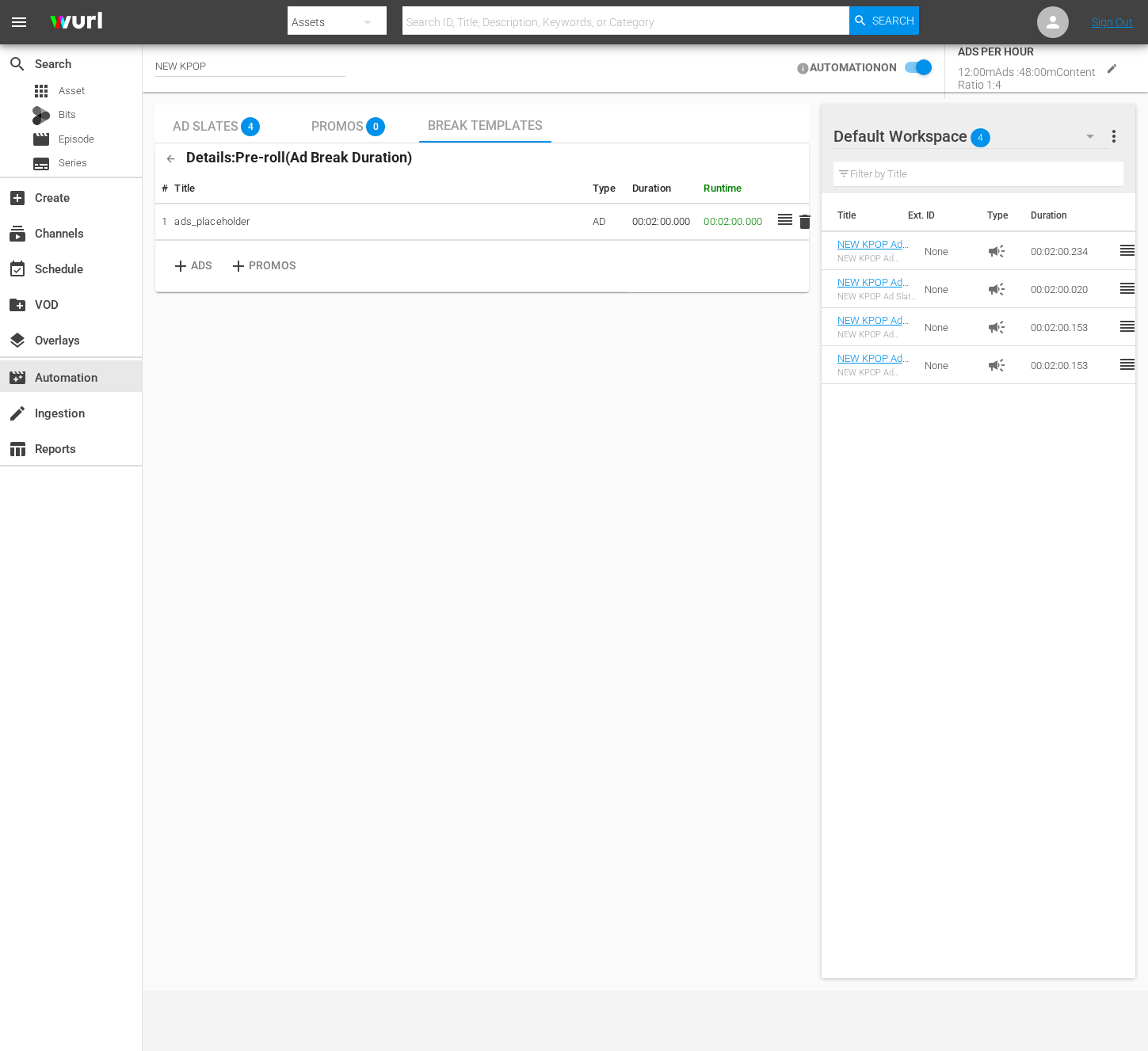
click at [200, 133] on span "Ad Slates" at bounding box center [205, 127] width 66 height 15
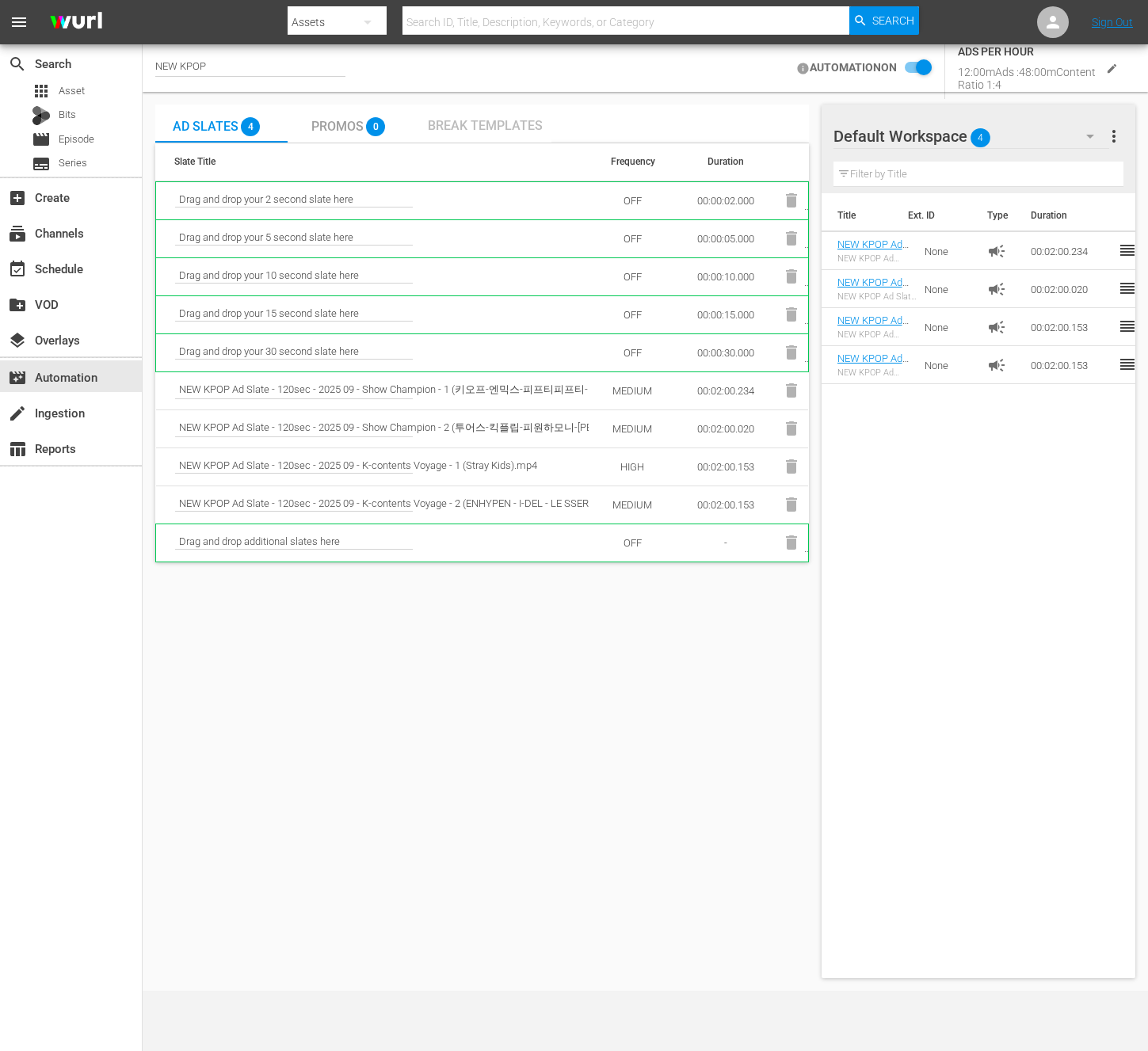
click at [516, 135] on div "Break Templates" at bounding box center [485, 123] width 133 height 38
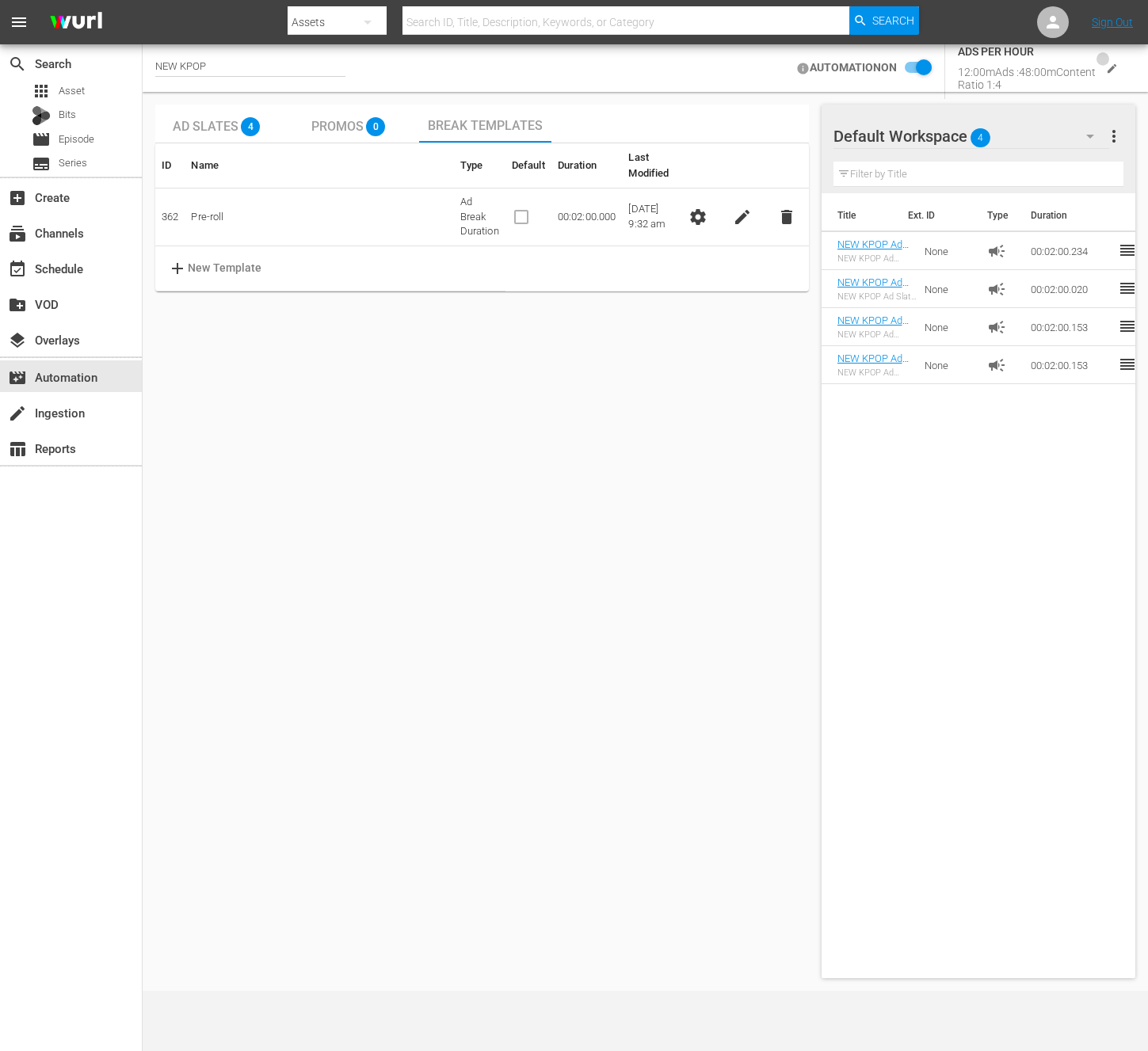
click at [1111, 72] on icon "edit" at bounding box center [1112, 68] width 12 height 12
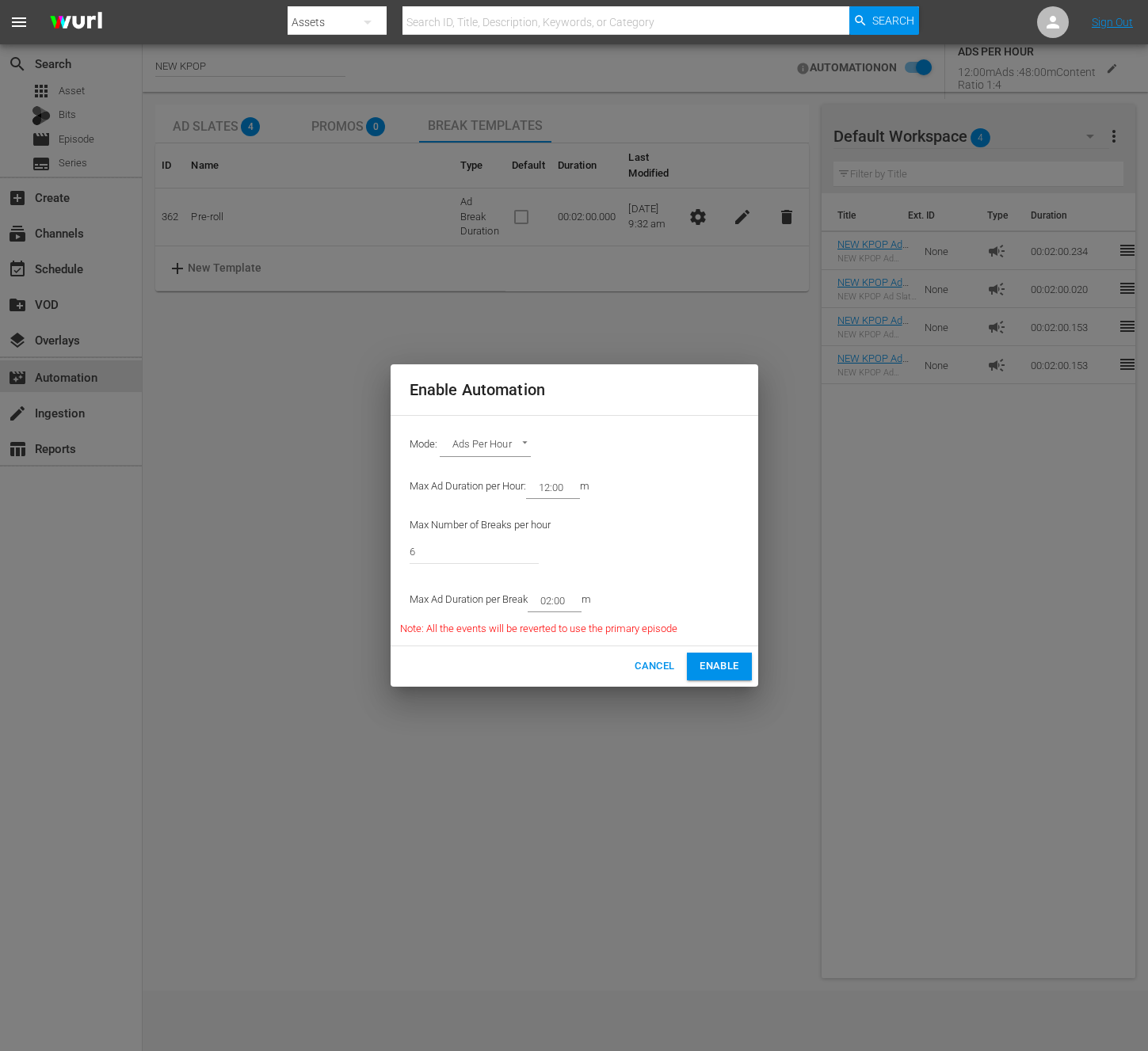
click at [633, 663] on button "Cancel" at bounding box center [654, 666] width 53 height 28
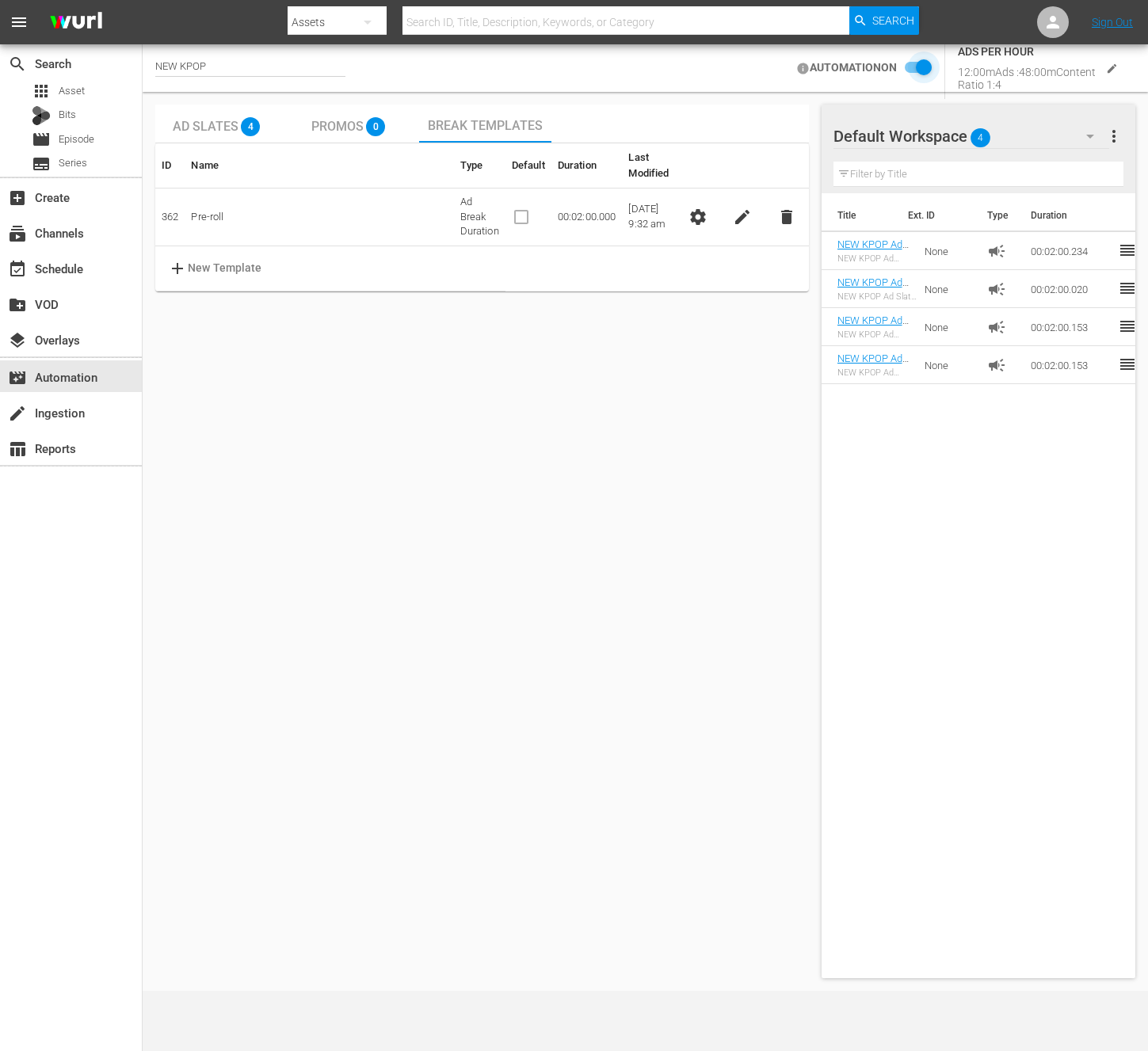
click at [921, 65] on input "checkbox" at bounding box center [915, 68] width 35 height 19
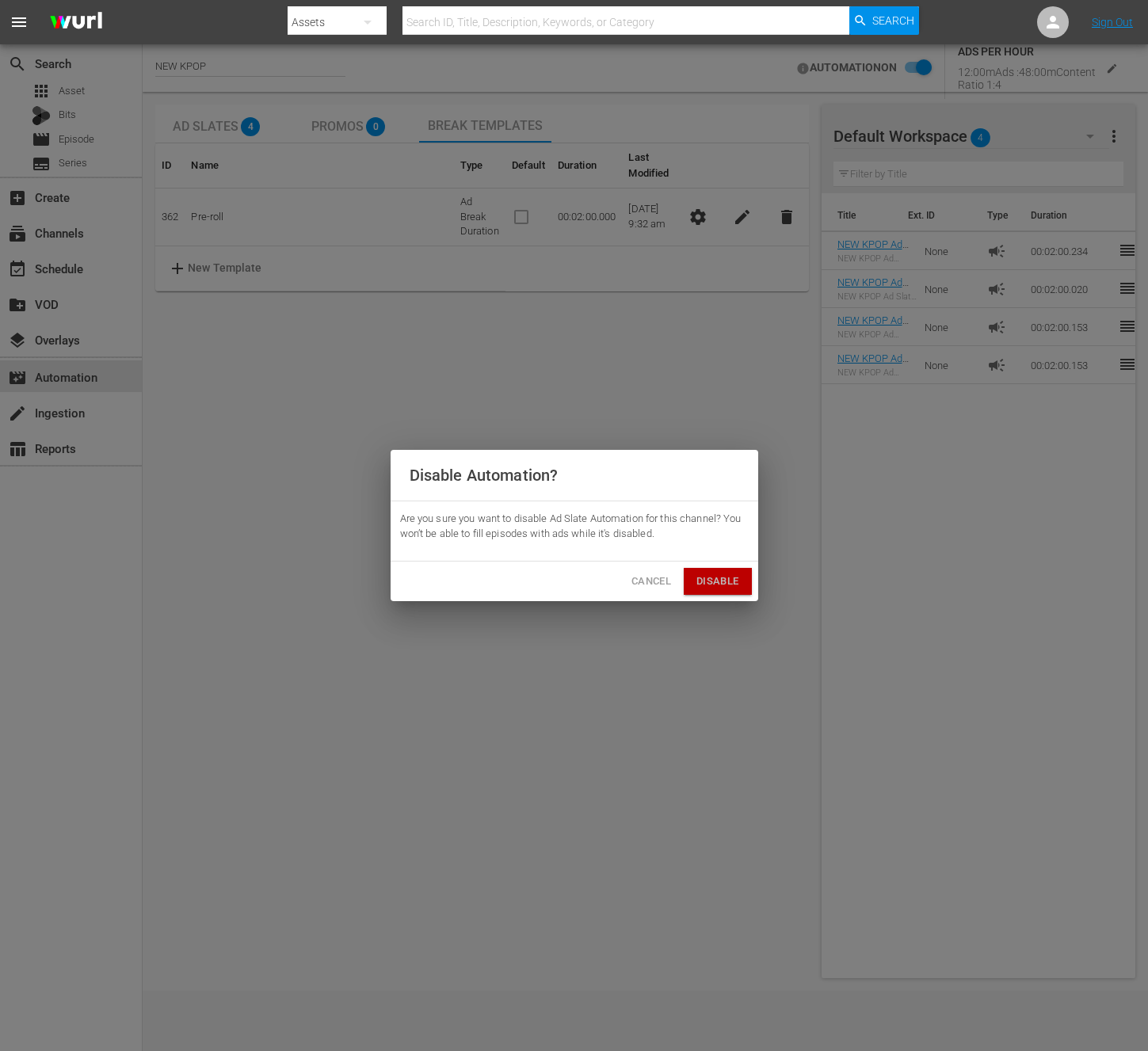
click at [734, 582] on span "Disable" at bounding box center [718, 582] width 42 height 18
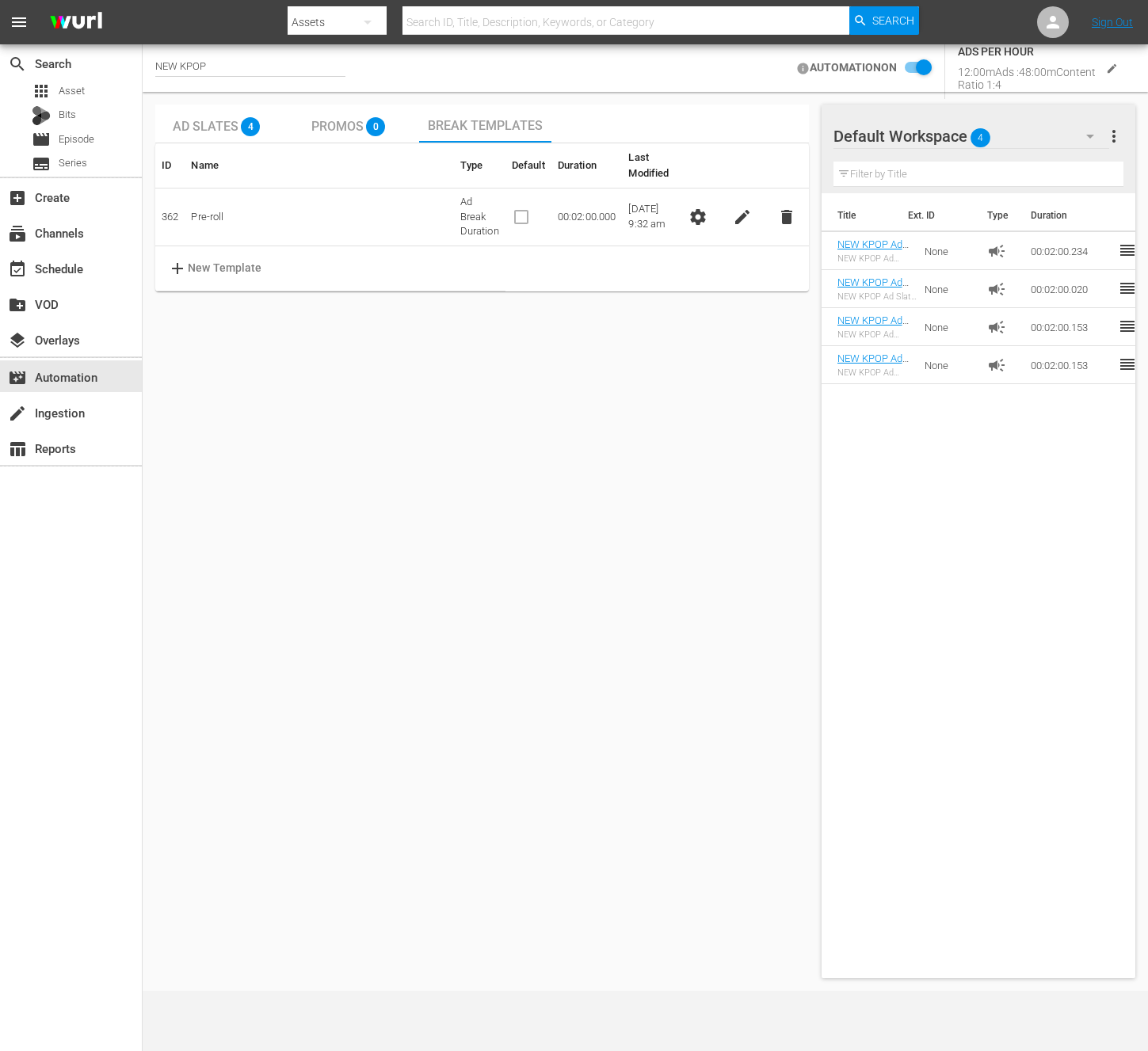
click at [501, 439] on div "Ad Slates 4 Promos 0 Break Templates ID Name Type Default Duration Last Modifie…" at bounding box center [482, 541] width 654 height 873
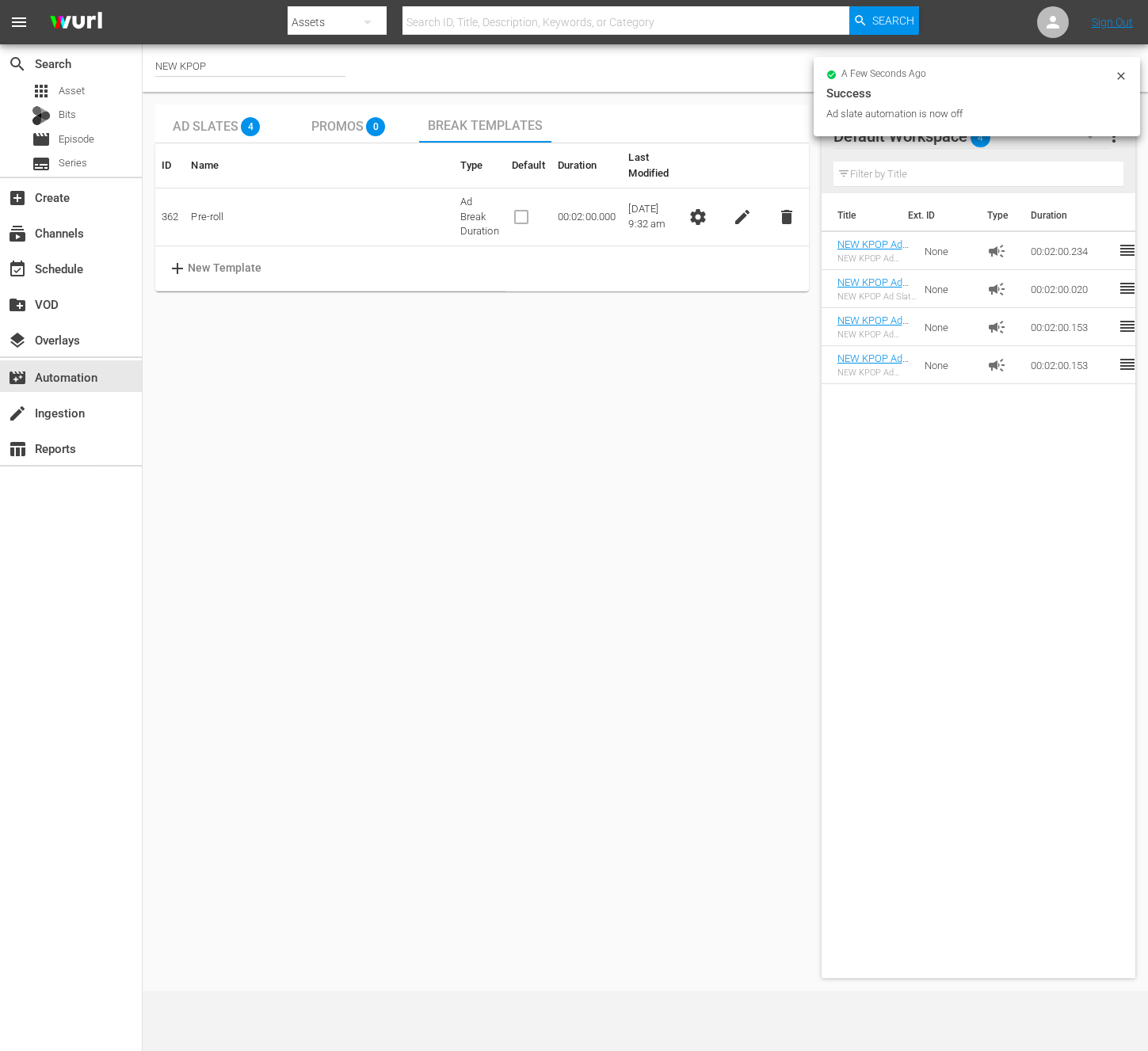
click at [1116, 75] on icon at bounding box center [1120, 76] width 13 height 13
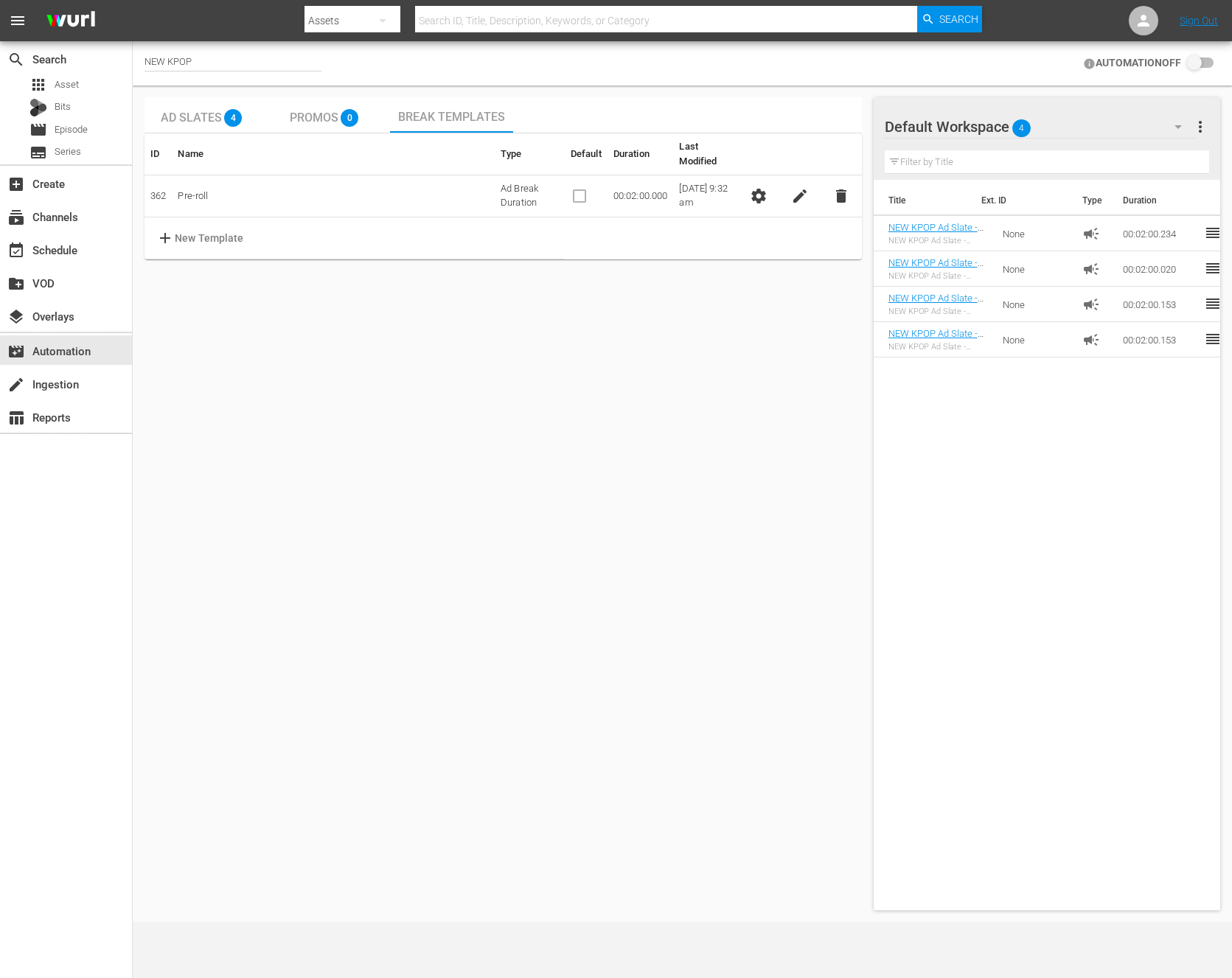
click at [682, 176] on td "09/10/2025 9:32 am" at bounding box center [705, 196] width 64 height 42
click at [767, 187] on span "settings" at bounding box center [759, 195] width 18 height 18
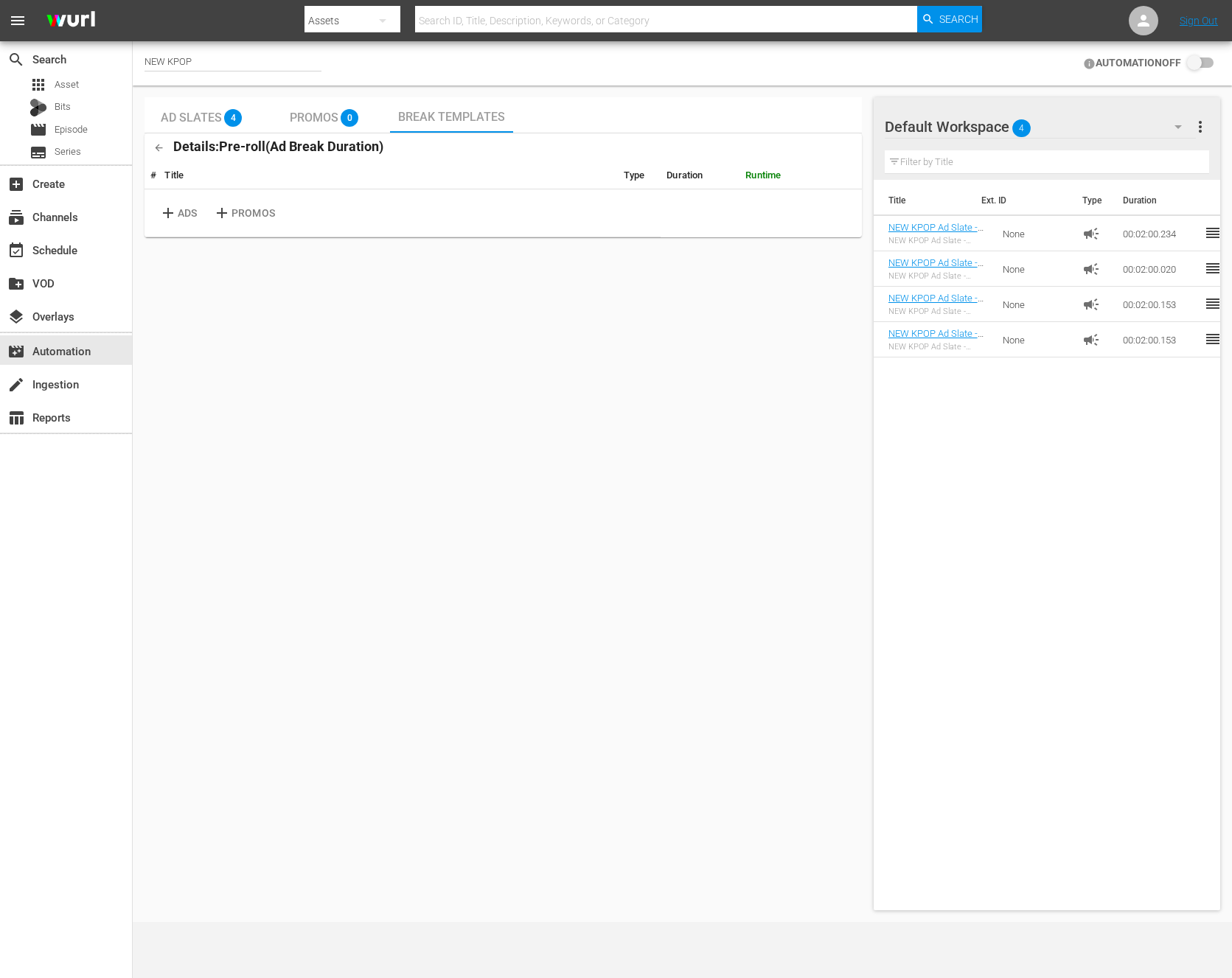
click at [597, 456] on div "Ad Slates 4 Promos 0 Break Templates Details: Pre-roll ( Ad Break Duration ) # …" at bounding box center [503, 503] width 718 height 813
click at [161, 151] on icon "button" at bounding box center [159, 147] width 11 height 11
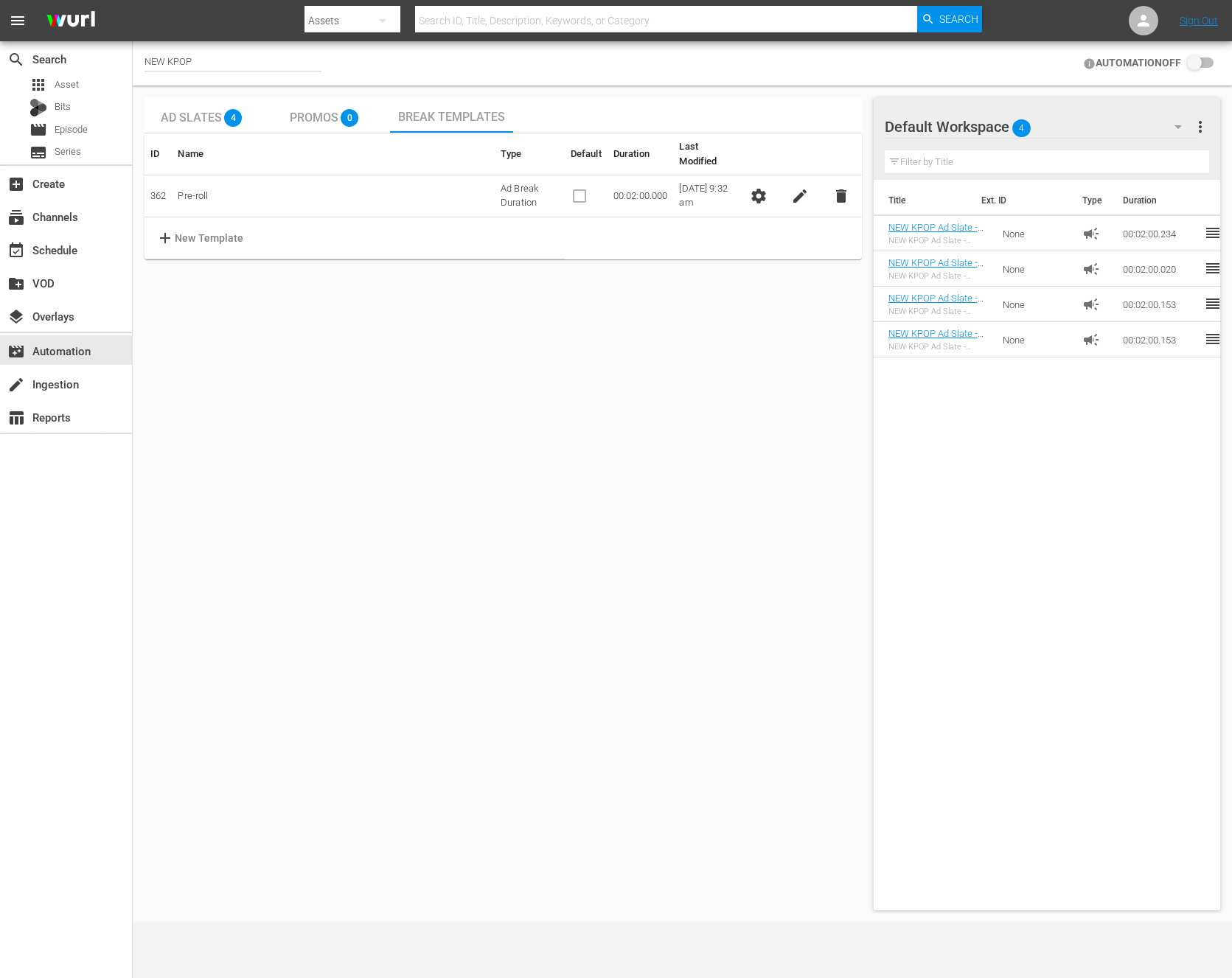
drag, startPoint x: 148, startPoint y: 143, endPoint x: 857, endPoint y: 186, distance: 710.3
click at [857, 186] on table "ID Name Type Default Duration Last Modified 362 Pre-roll Ad Break Duration 00:0…" at bounding box center [503, 196] width 718 height 126
copy thead
click at [788, 215] on table "ID Name Type Default Duration Last Modified 362 Pre-roll Ad Break Duration 00:0…" at bounding box center [503, 196] width 718 height 126
click at [1190, 66] on input "checkbox" at bounding box center [1198, 63] width 33 height 18
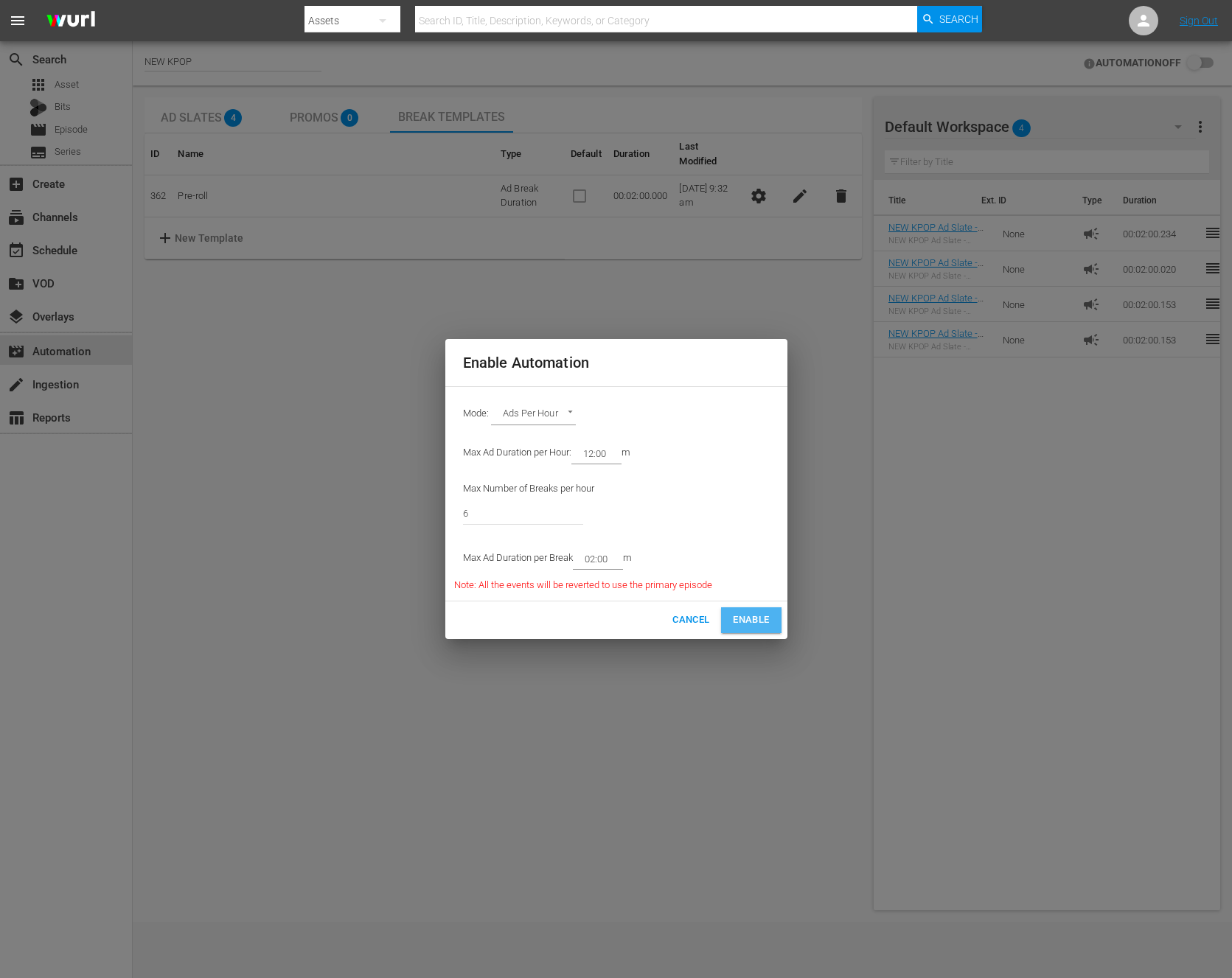
click at [752, 613] on span "Enable" at bounding box center [751, 620] width 36 height 17
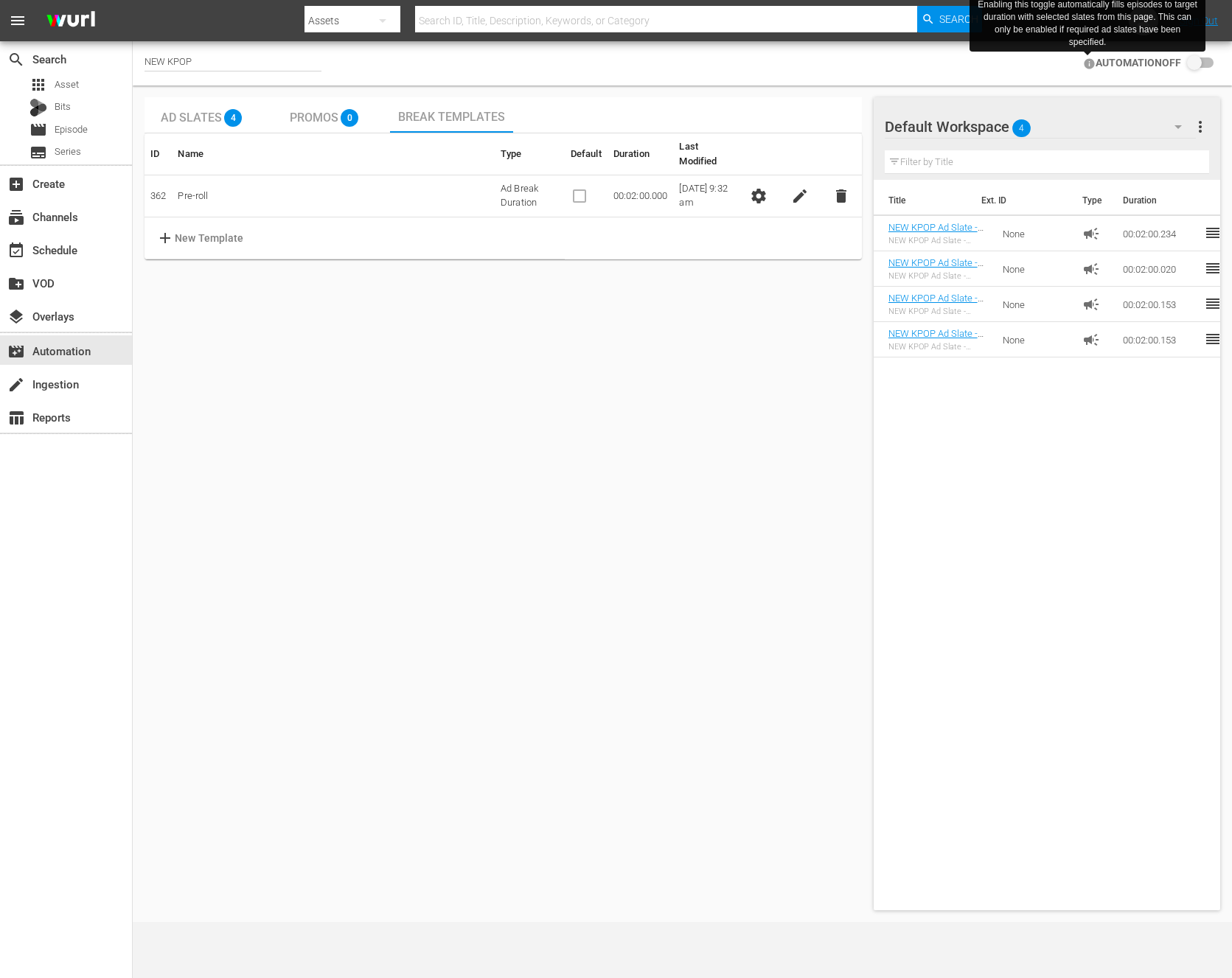
click at [1085, 61] on icon at bounding box center [1088, 63] width 10 height 10
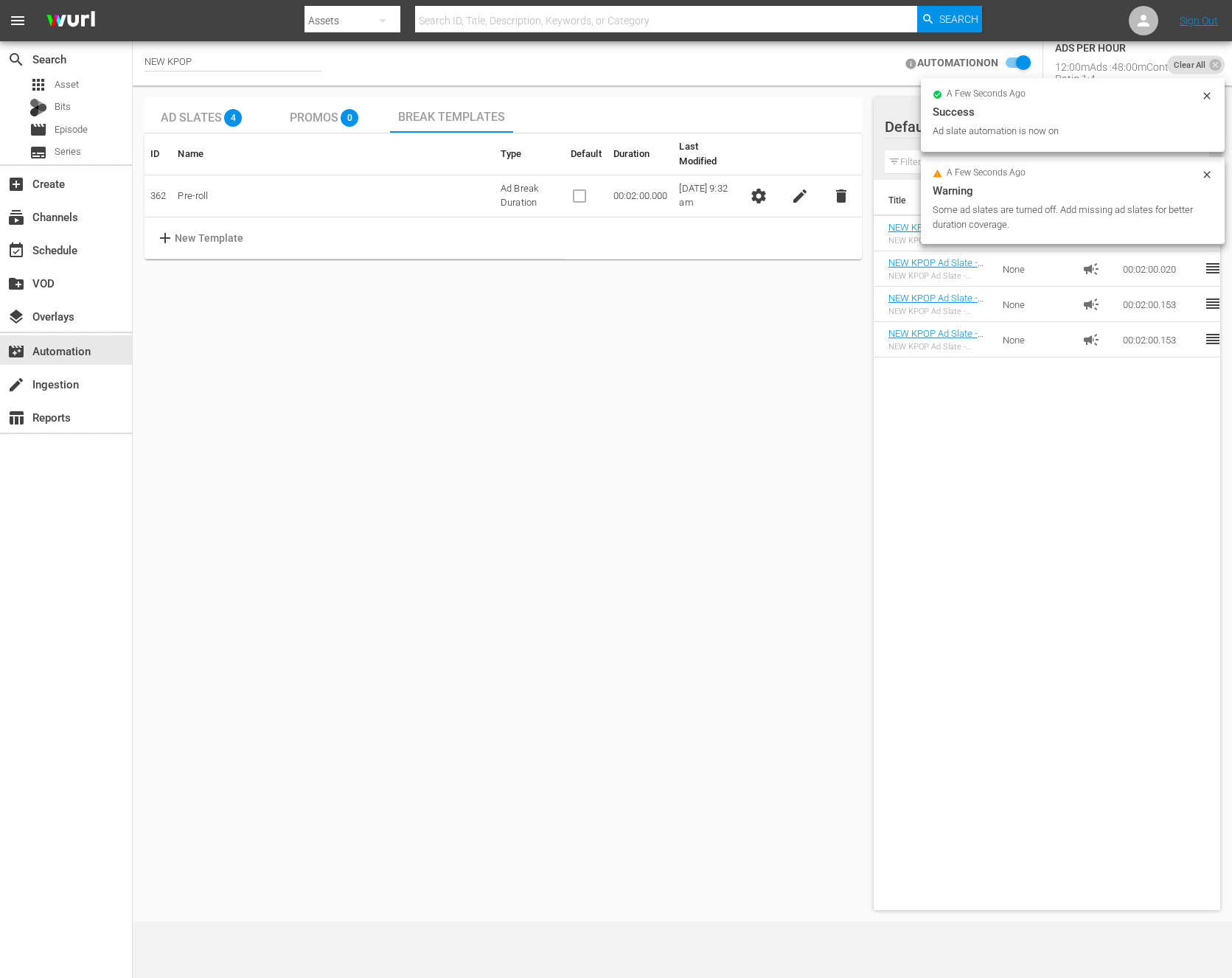
click at [1085, 61] on div "a few seconds ago Warning Some ad slates are turned off. Add missing ad slates …" at bounding box center [1073, 150] width 304 height 196
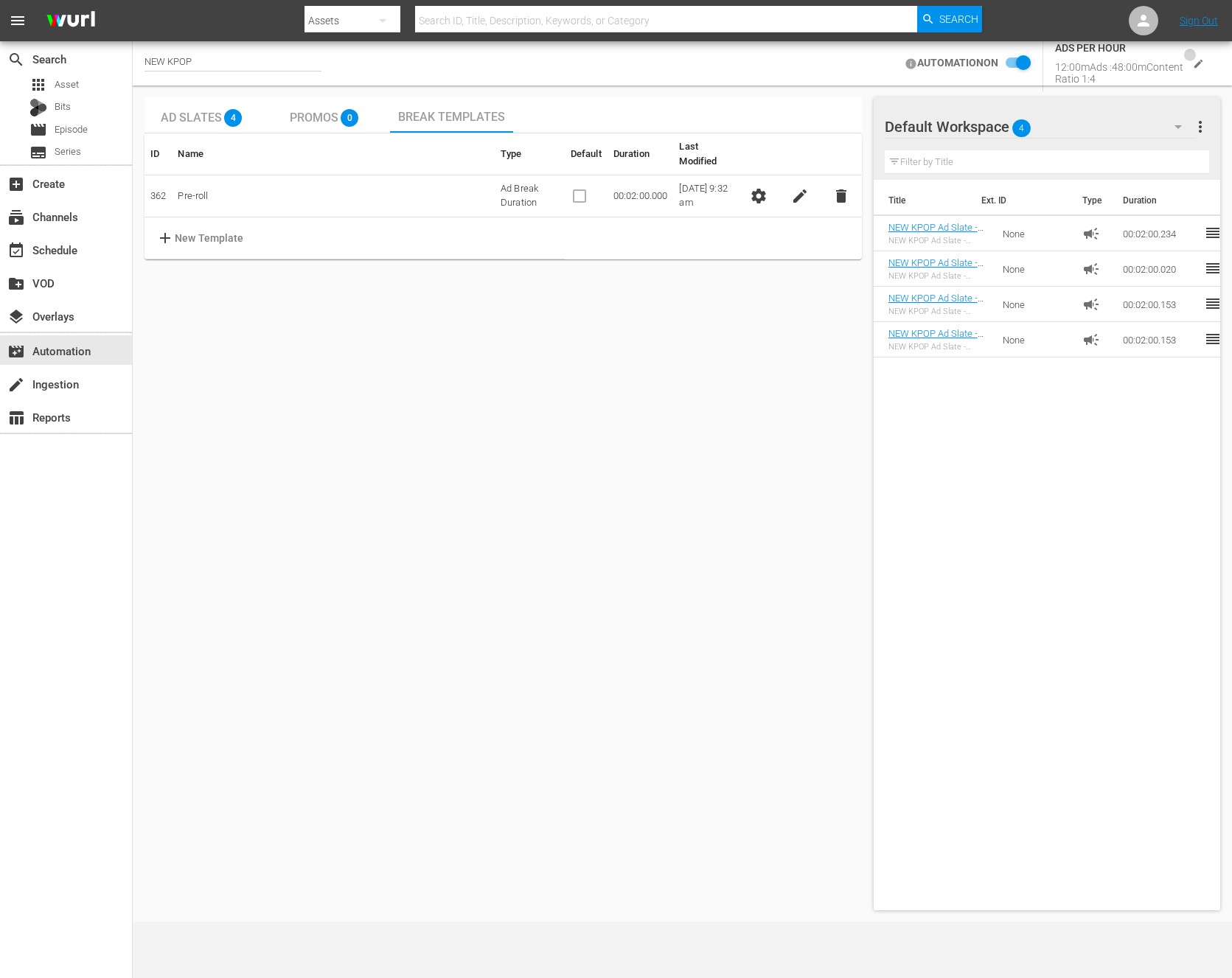
click at [1194, 71] on button "edit" at bounding box center [1199, 64] width 30 height 30
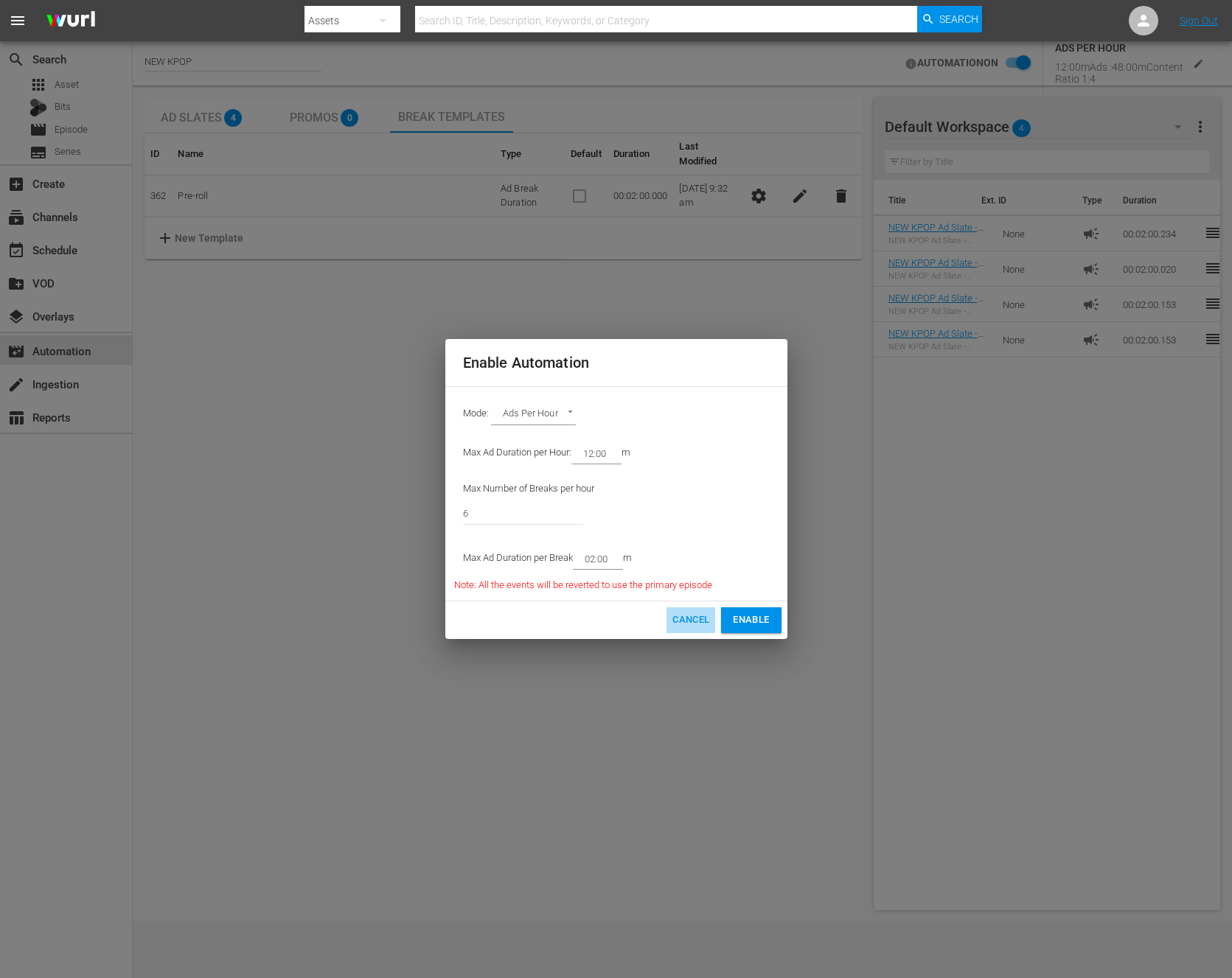
click at [704, 619] on span "Cancel" at bounding box center [691, 620] width 37 height 17
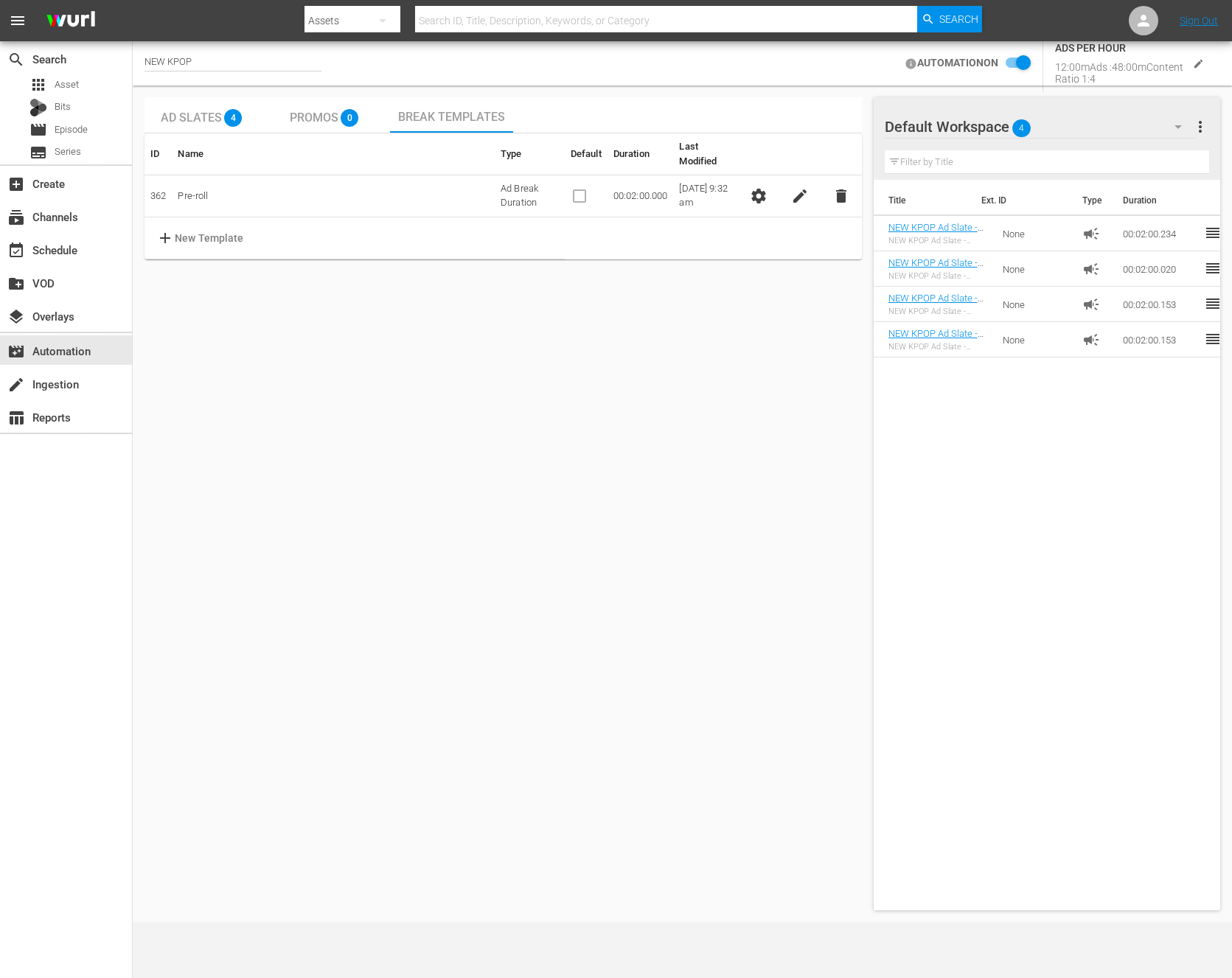
click at [231, 112] on span "4" at bounding box center [233, 118] width 18 height 18
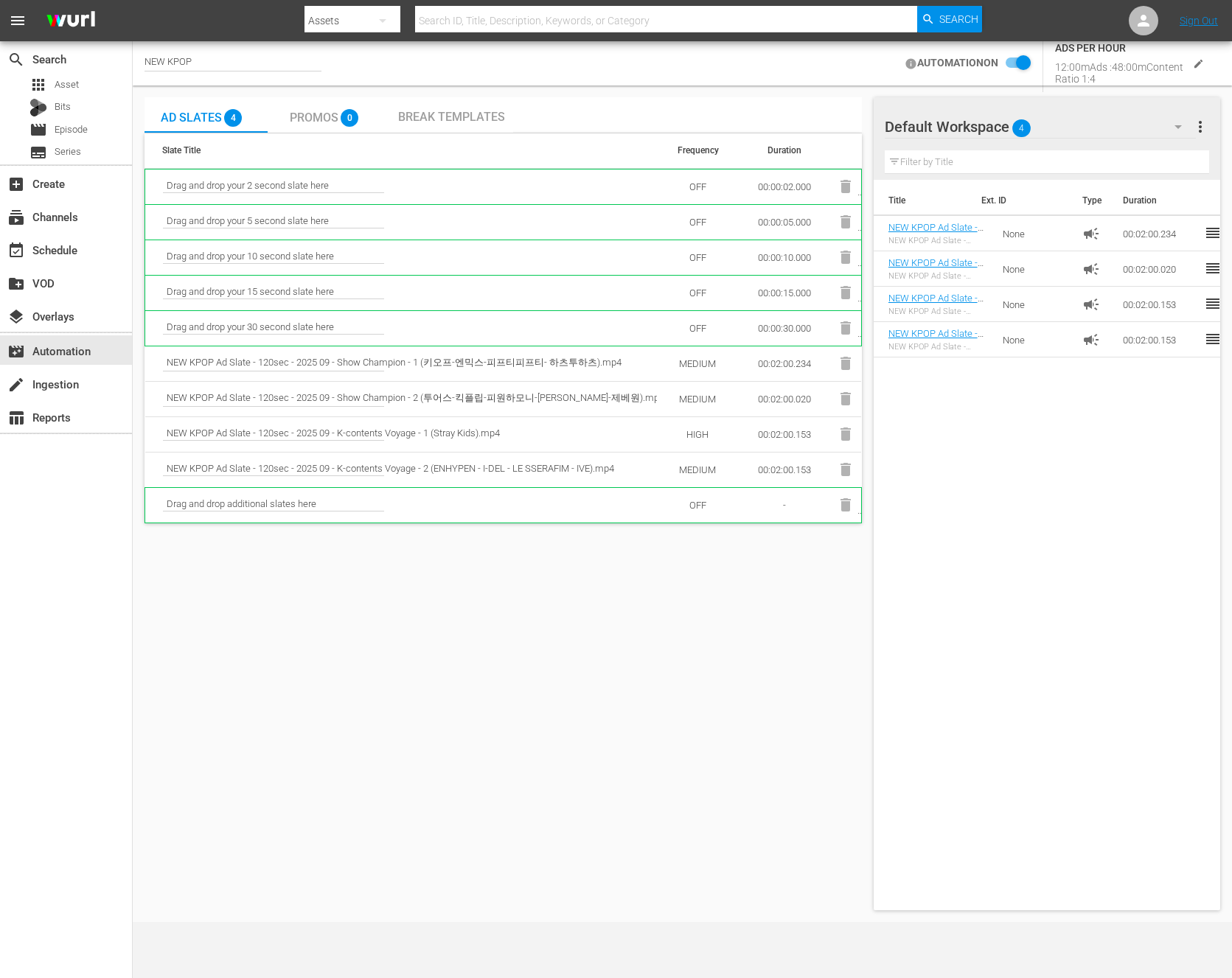
click at [500, 122] on span "Break Templates" at bounding box center [452, 117] width 107 height 14
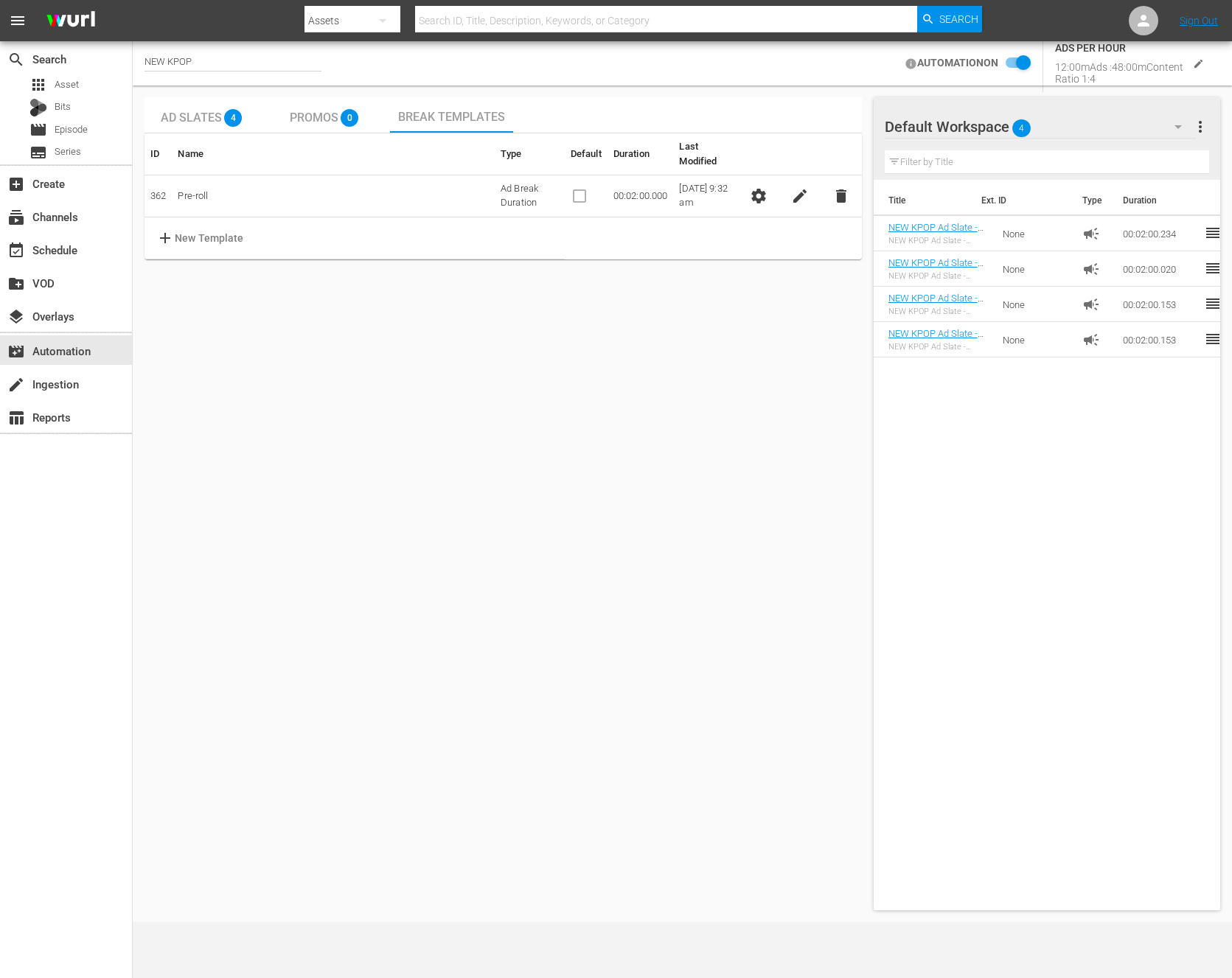
click at [614, 465] on div "Ad Slates 4 Promos 0 Break Templates ID Name Type Default Duration Last Modifie…" at bounding box center [503, 503] width 718 height 813
click at [244, 115] on div "4" at bounding box center [237, 113] width 26 height 26
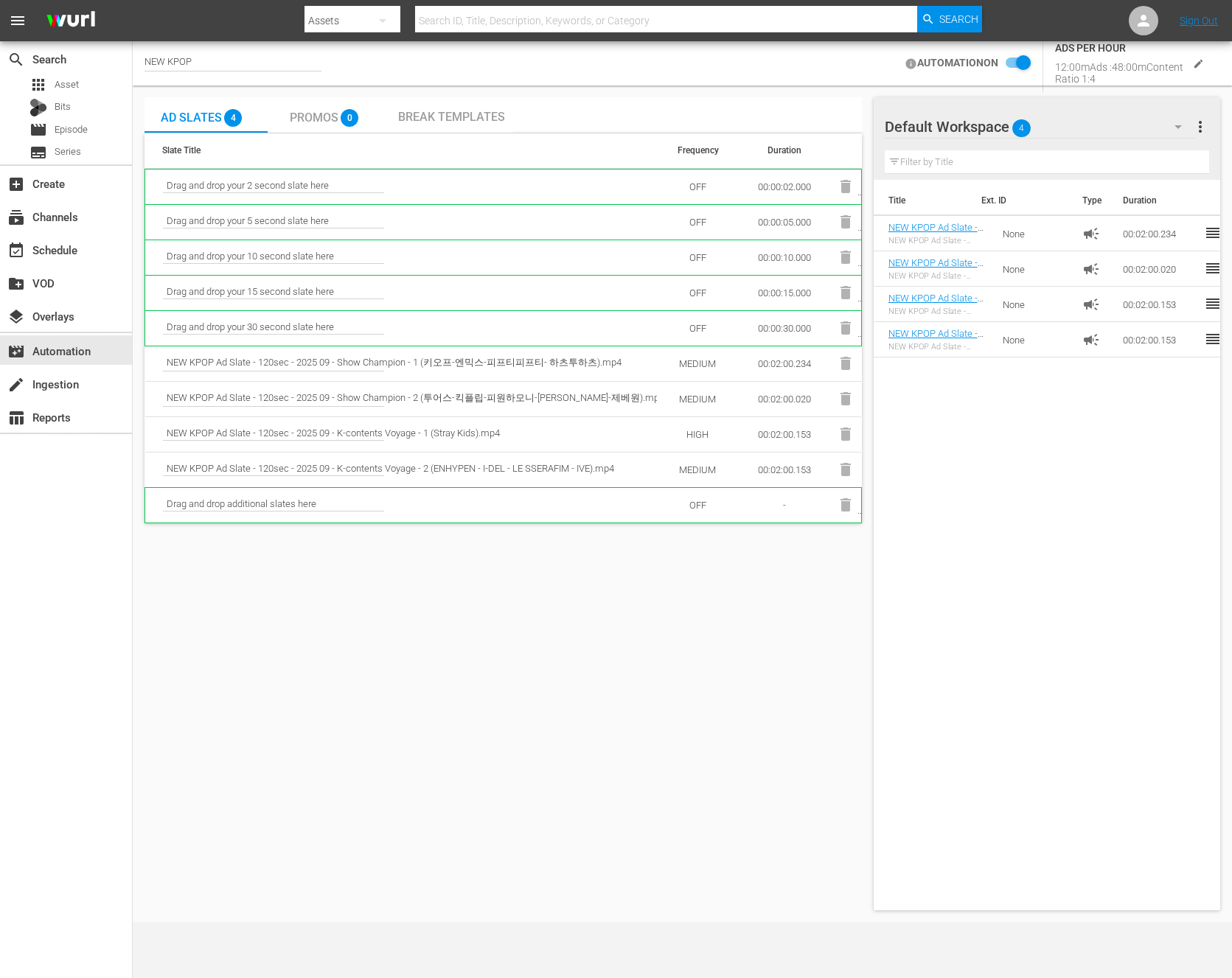
click at [697, 434] on td "HIGH" at bounding box center [697, 434] width 81 height 36
click at [1013, 62] on input "checkbox" at bounding box center [1015, 63] width 33 height 18
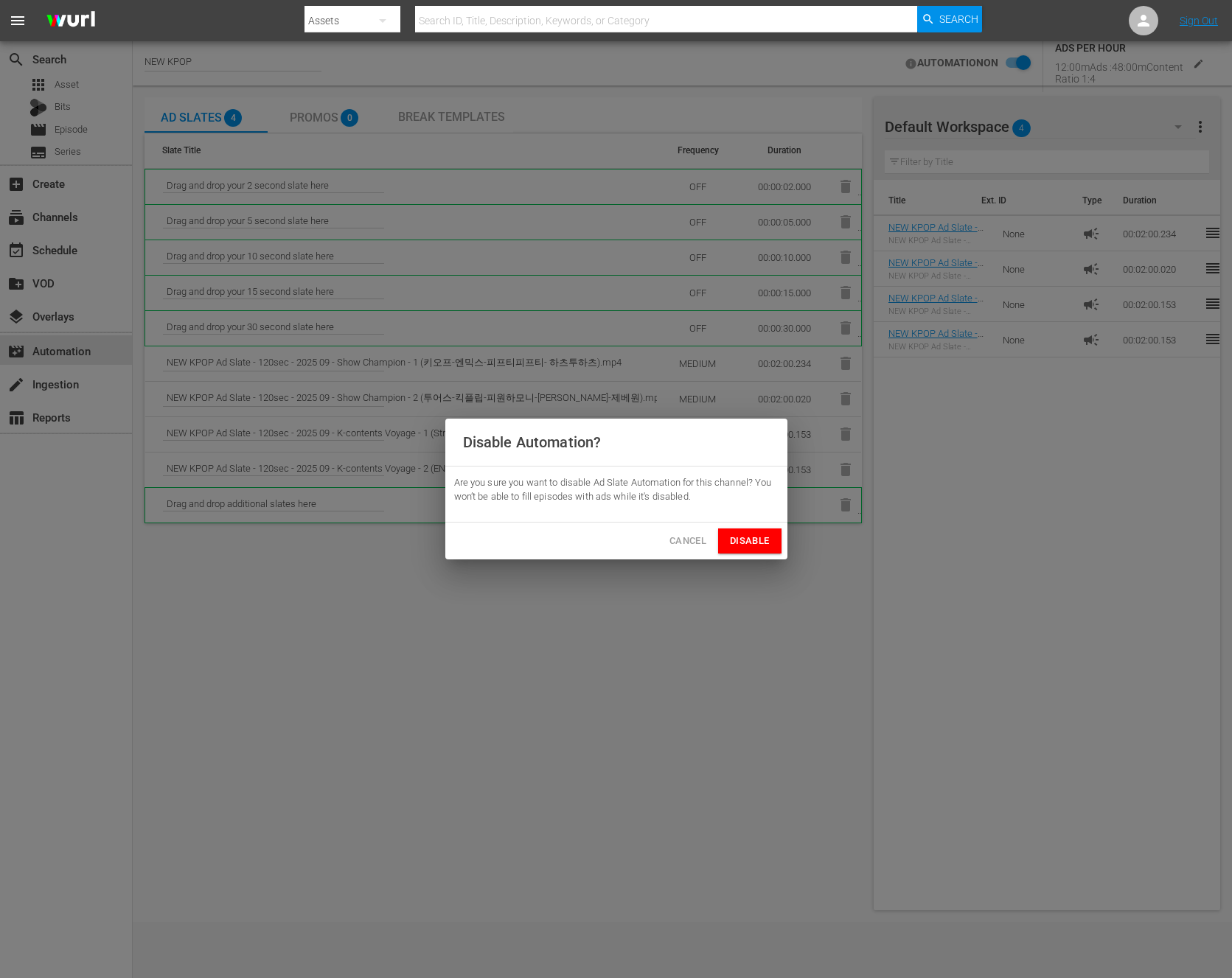
click at [738, 535] on span "Disable" at bounding box center [749, 541] width 39 height 17
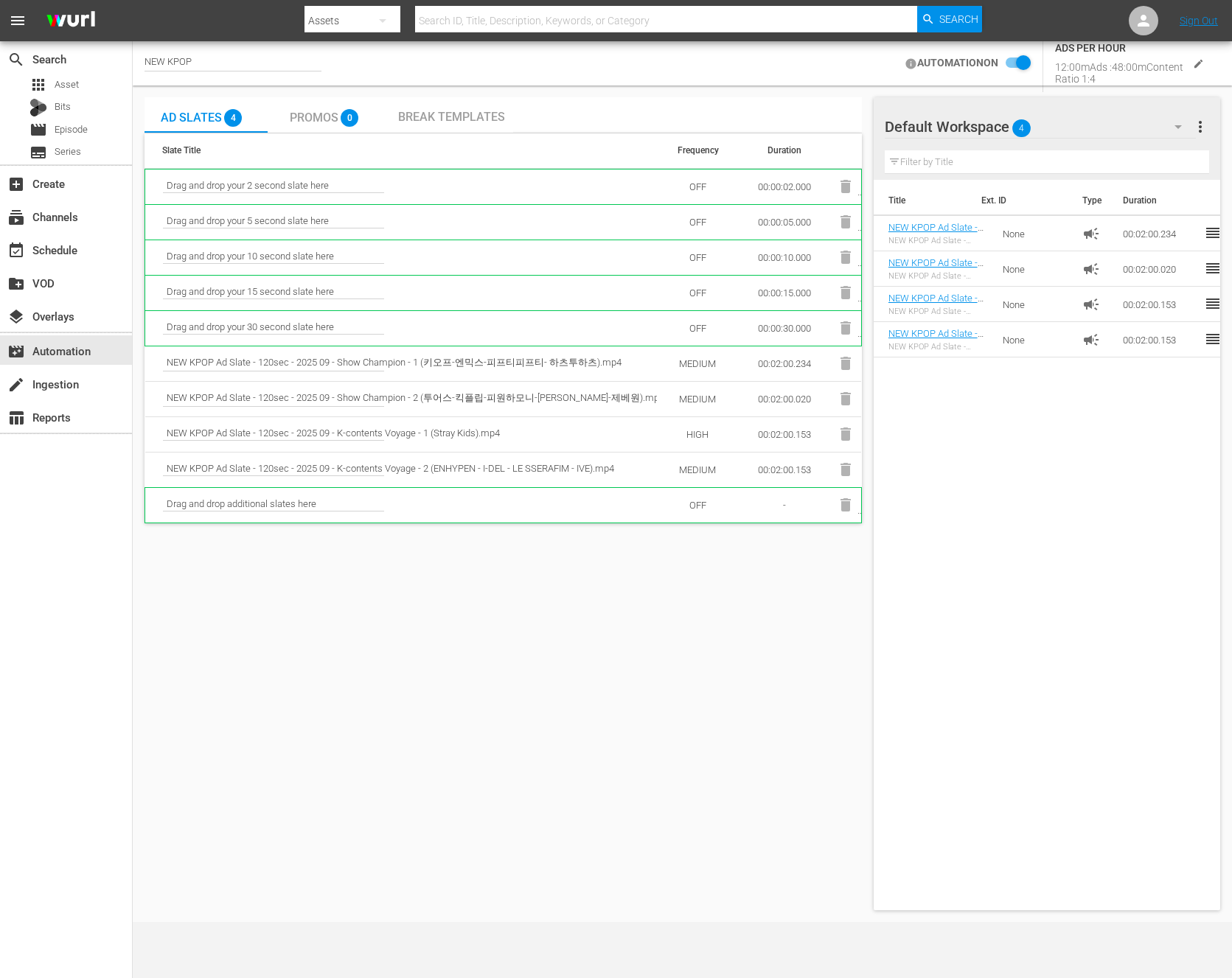
click at [699, 429] on td "HIGH" at bounding box center [697, 434] width 81 height 36
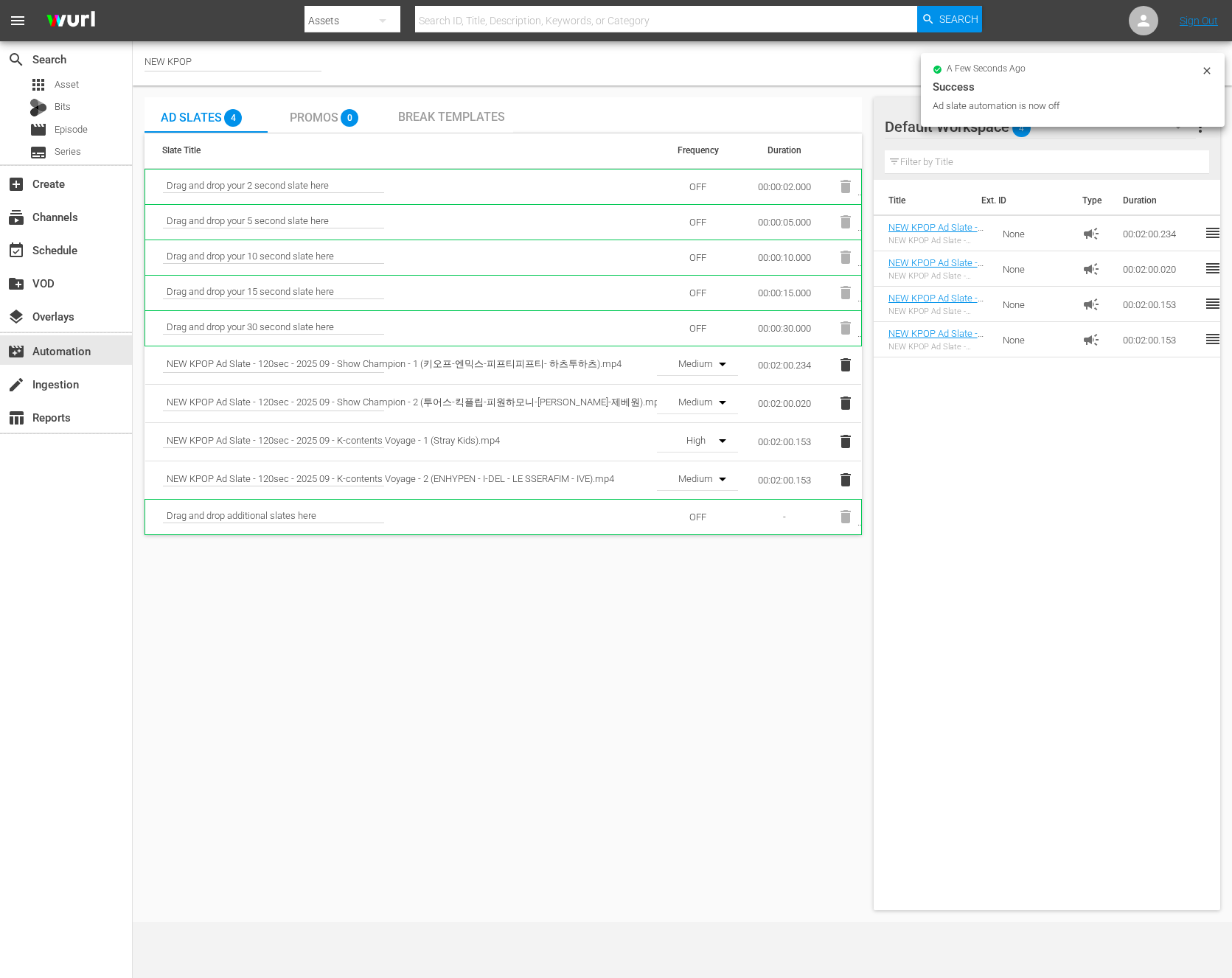
click at [700, 445] on button "button" at bounding box center [717, 441] width 36 height 36
click at [710, 484] on div "Medium" at bounding box center [696, 494] width 78 height 23
click at [1210, 60] on input "checkbox" at bounding box center [1198, 63] width 33 height 18
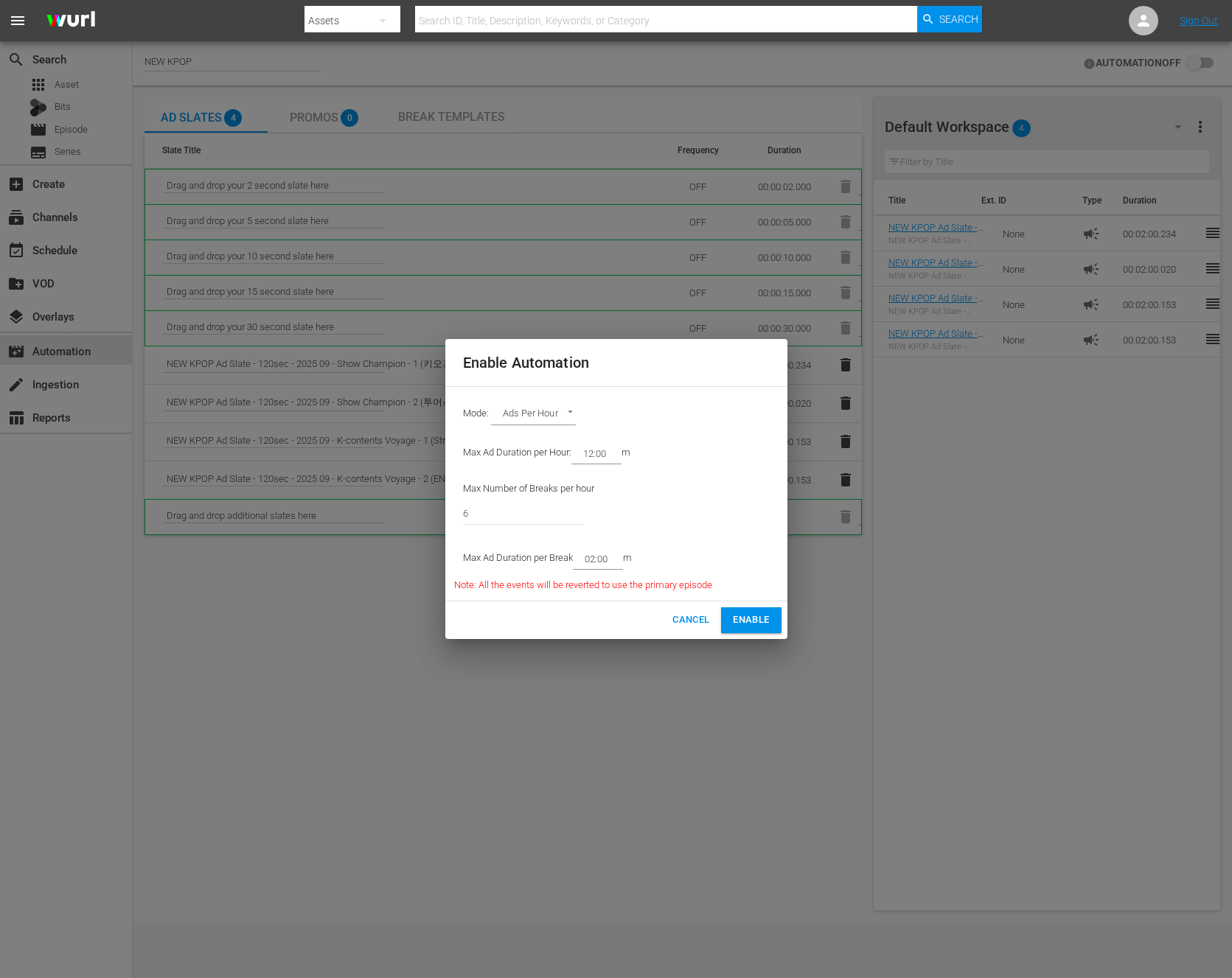
click at [536, 410] on body "menu Search By Assets Search ID, Title, Description, Keywords, or Category Sear…" at bounding box center [616, 489] width 1232 height 978
click at [734, 476] on div at bounding box center [616, 489] width 1232 height 978
click at [766, 618] on span "Enable" at bounding box center [751, 620] width 36 height 17
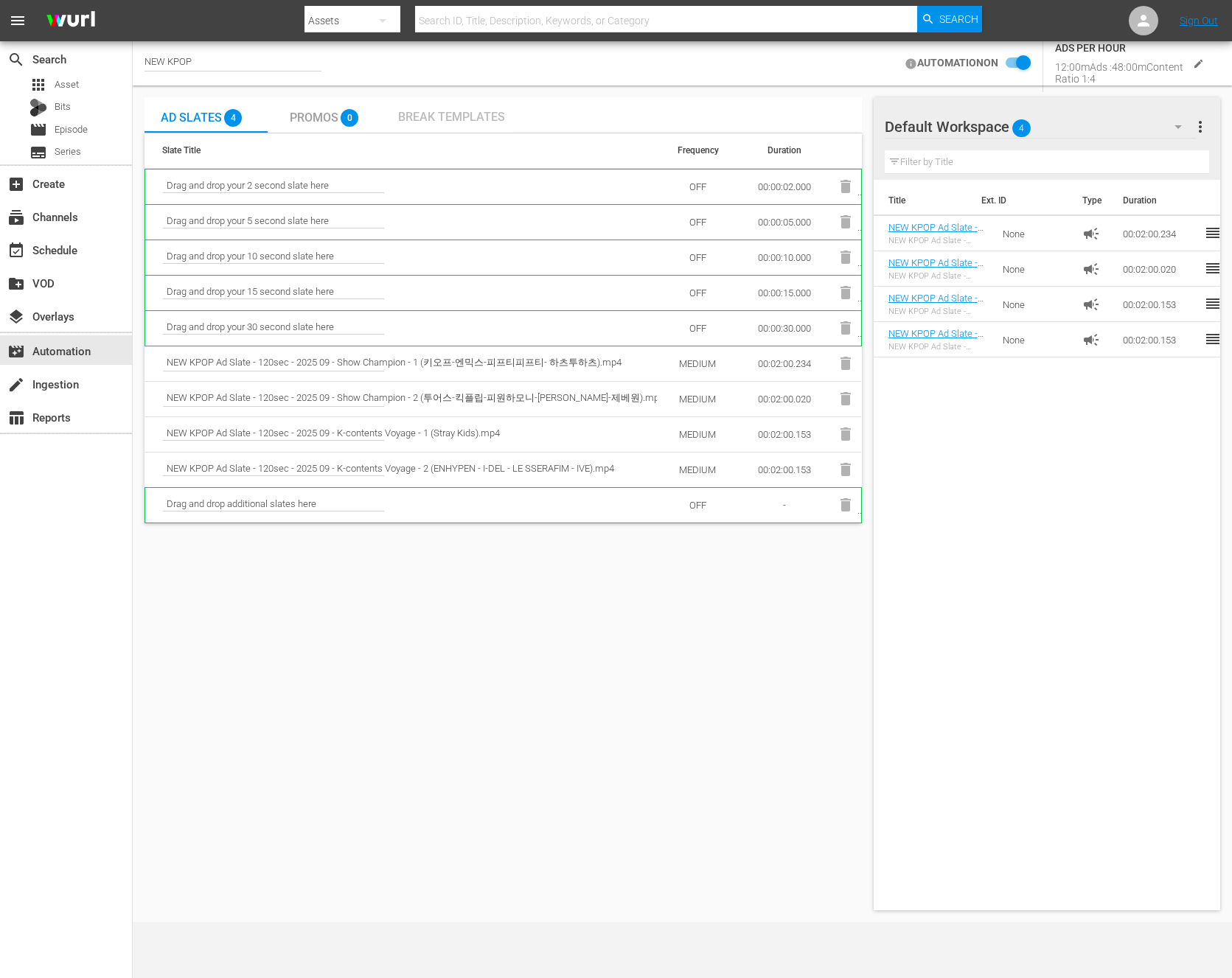
click at [411, 110] on span "Break Templates" at bounding box center [452, 117] width 107 height 14
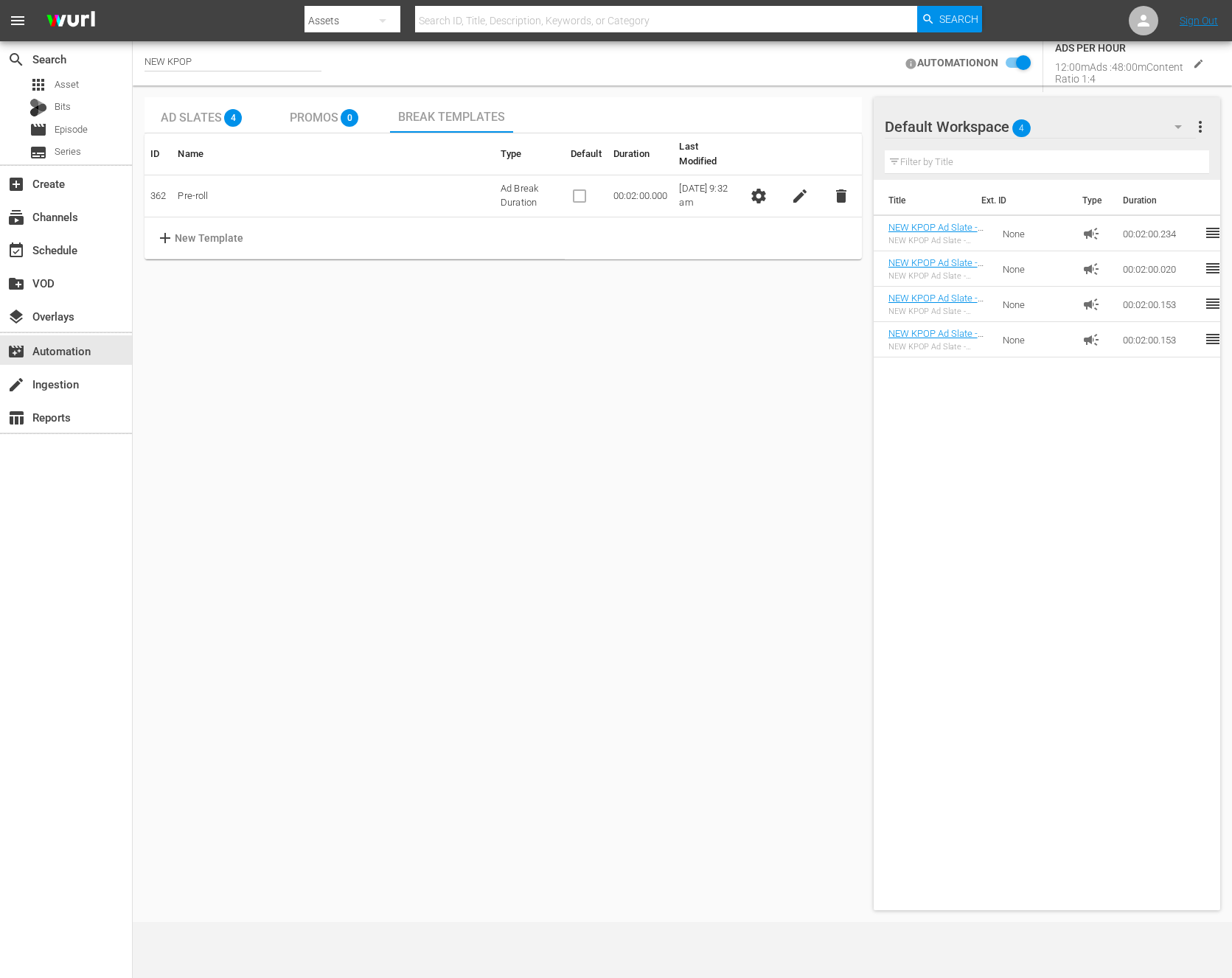
click at [516, 175] on td "Ad Break Duration" at bounding box center [530, 196] width 70 height 42
click at [238, 231] on p "New Template" at bounding box center [209, 239] width 69 height 16
click at [234, 233] on input "text" at bounding box center [236, 238] width 116 height 22
click at [551, 234] on body "menu Search By Assets Search ID, Title, Description, Keywords, or Category Sear…" at bounding box center [616, 489] width 1232 height 978
click at [551, 234] on li "Ad Break Duration" at bounding box center [512, 238] width 109 height 24
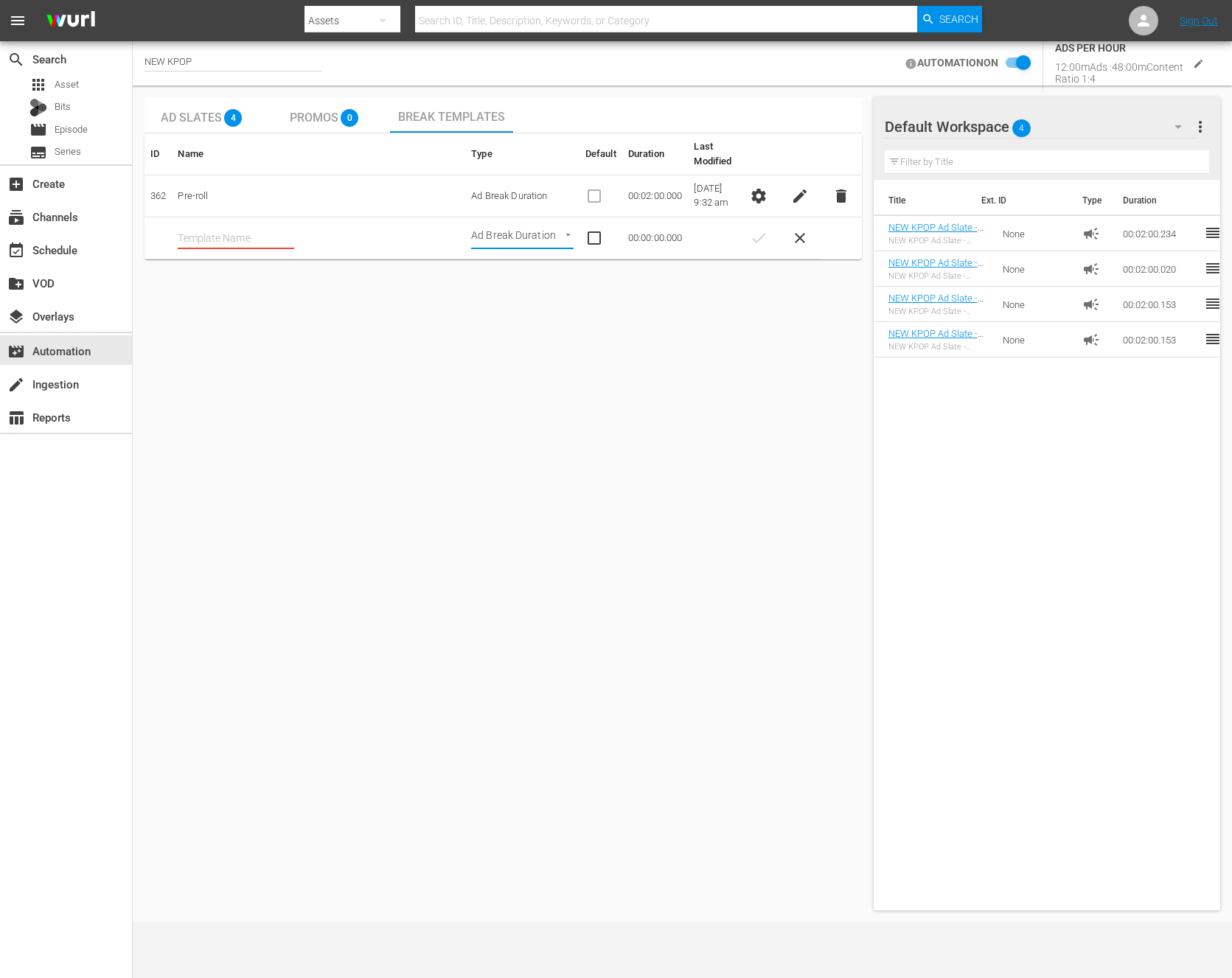
click at [766, 192] on span "settings" at bounding box center [759, 195] width 18 height 18
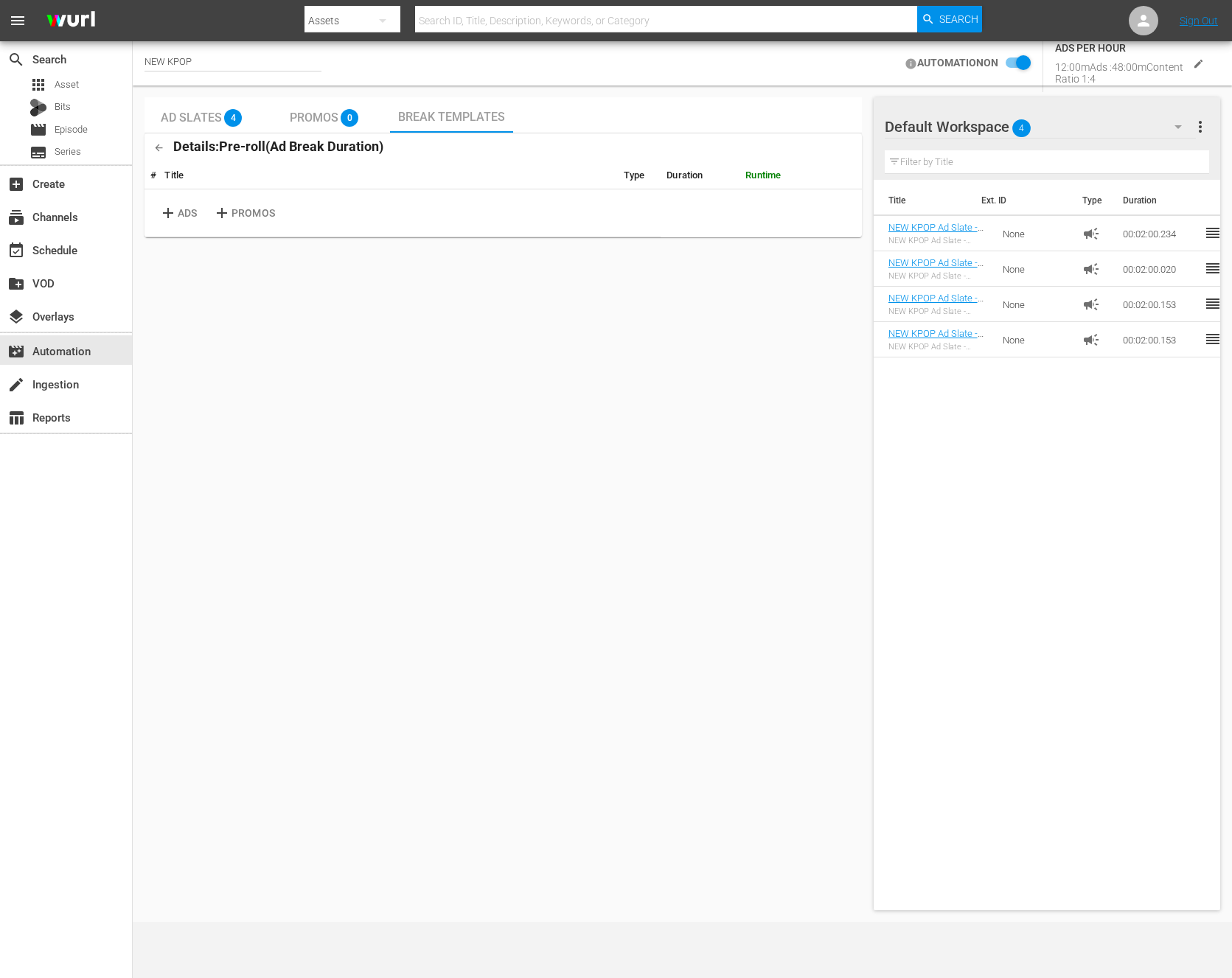
click at [199, 218] on div "add ADS add PROMOS" at bounding box center [403, 213] width 504 height 36
click at [196, 215] on p "ADS" at bounding box center [187, 213] width 19 height 16
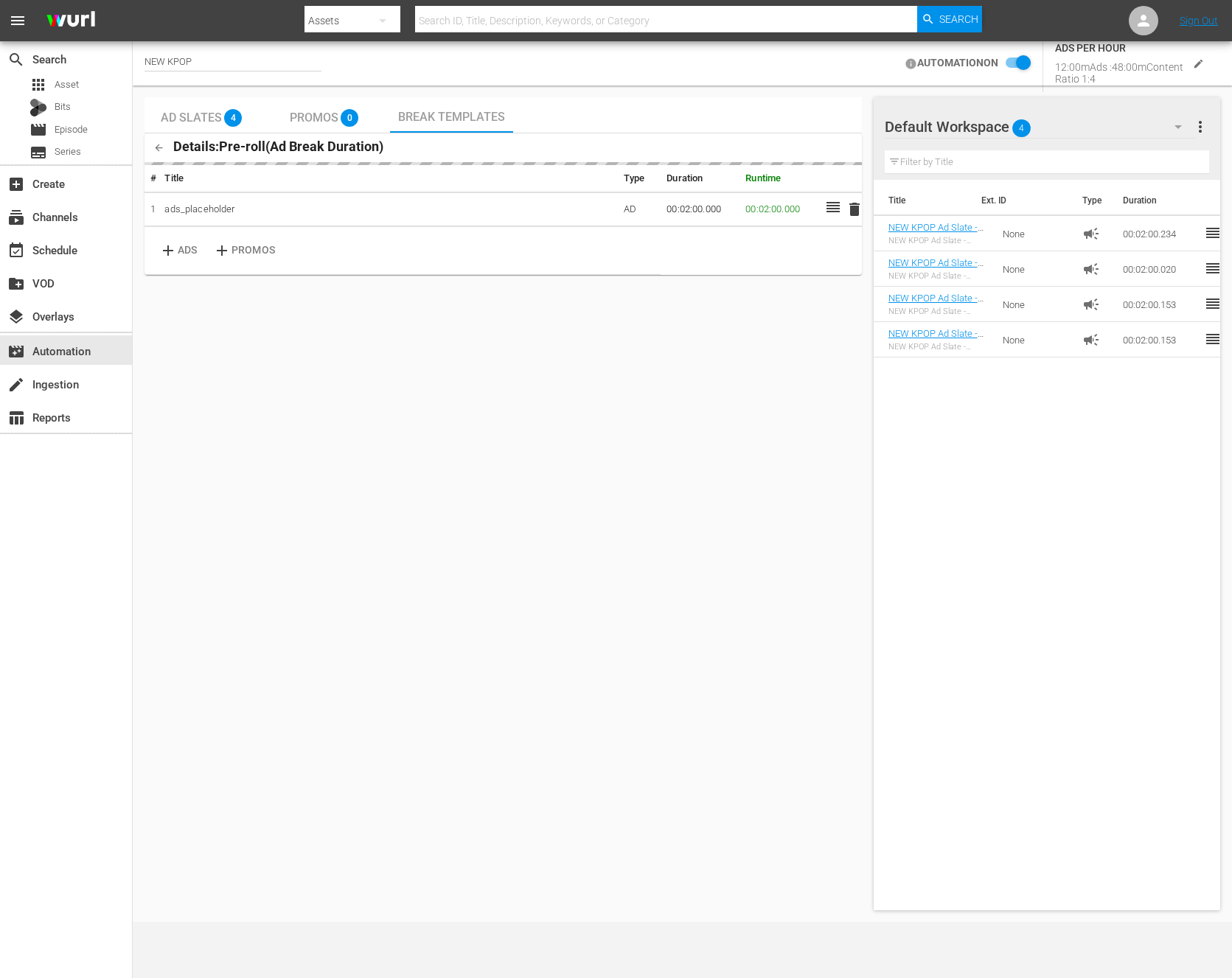
click at [656, 229] on td "add ADS add PROMOS" at bounding box center [402, 251] width 516 height 48
click at [857, 202] on span "delete" at bounding box center [854, 206] width 18 height 18
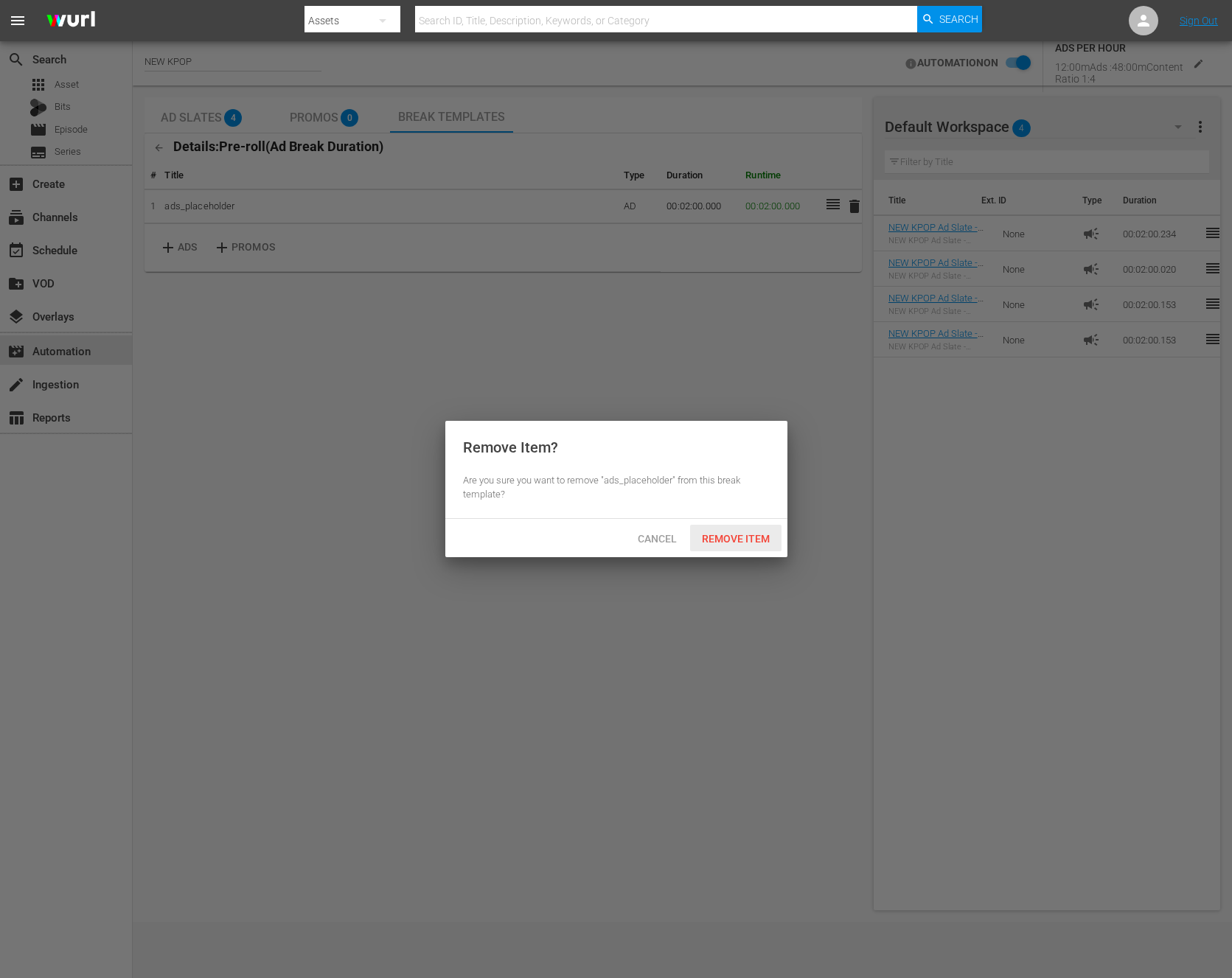
click at [717, 536] on span "Remove Item" at bounding box center [736, 538] width 92 height 12
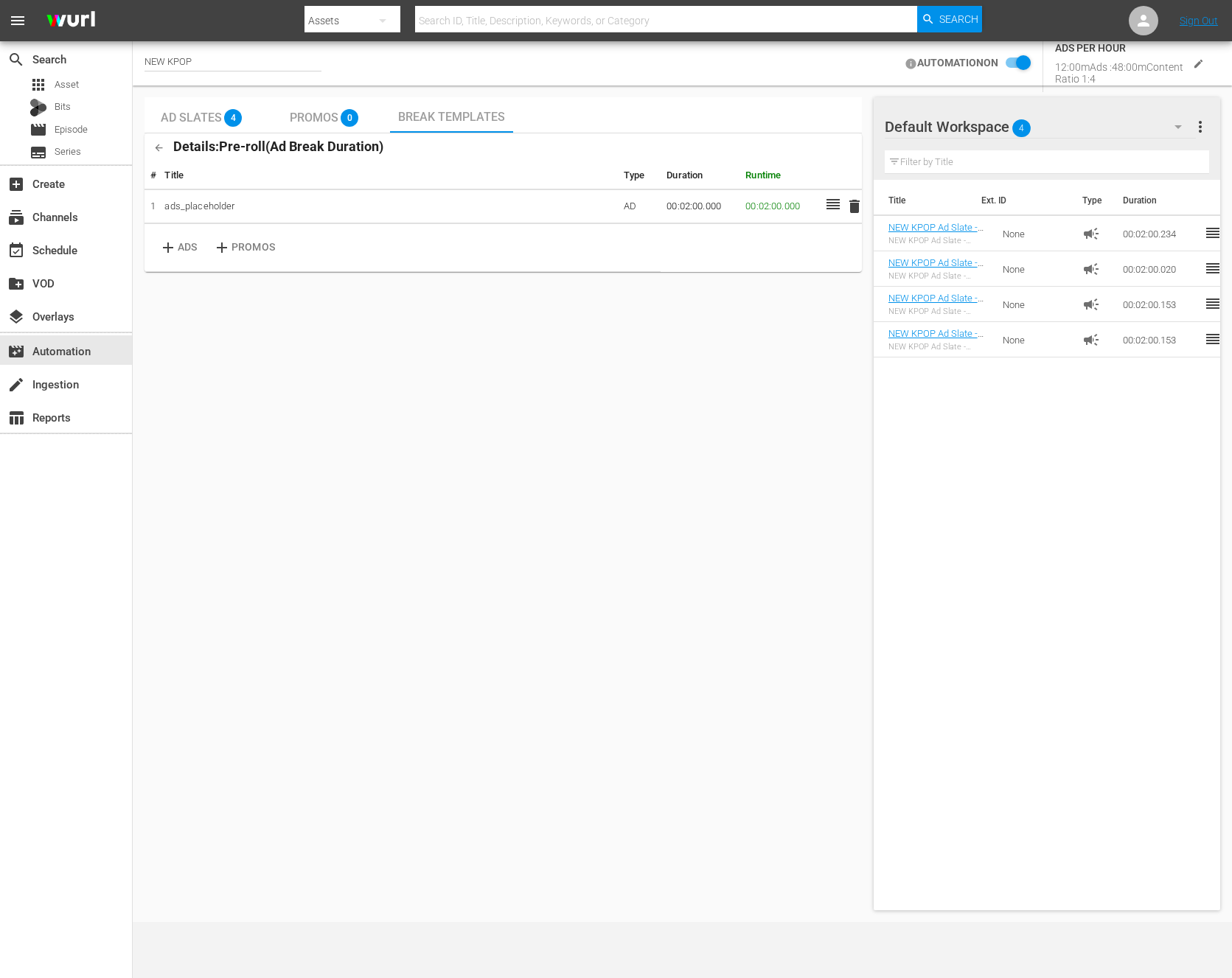
click at [346, 157] on div "Details: Pre-roll ( Ad Break Duration )" at bounding box center [264, 147] width 239 height 29
click at [691, 283] on div "Ad Slates 4 Promos 0 Break Templates Details: Pre-roll ( Ad Break Duration ) # …" at bounding box center [503, 503] width 718 height 813
click at [757, 209] on td "00:02:00.000" at bounding box center [779, 206] width 79 height 35
click at [767, 209] on td "00:02:00.000" at bounding box center [779, 206] width 79 height 35
click at [712, 207] on td "00:02:00.000" at bounding box center [701, 206] width 79 height 35
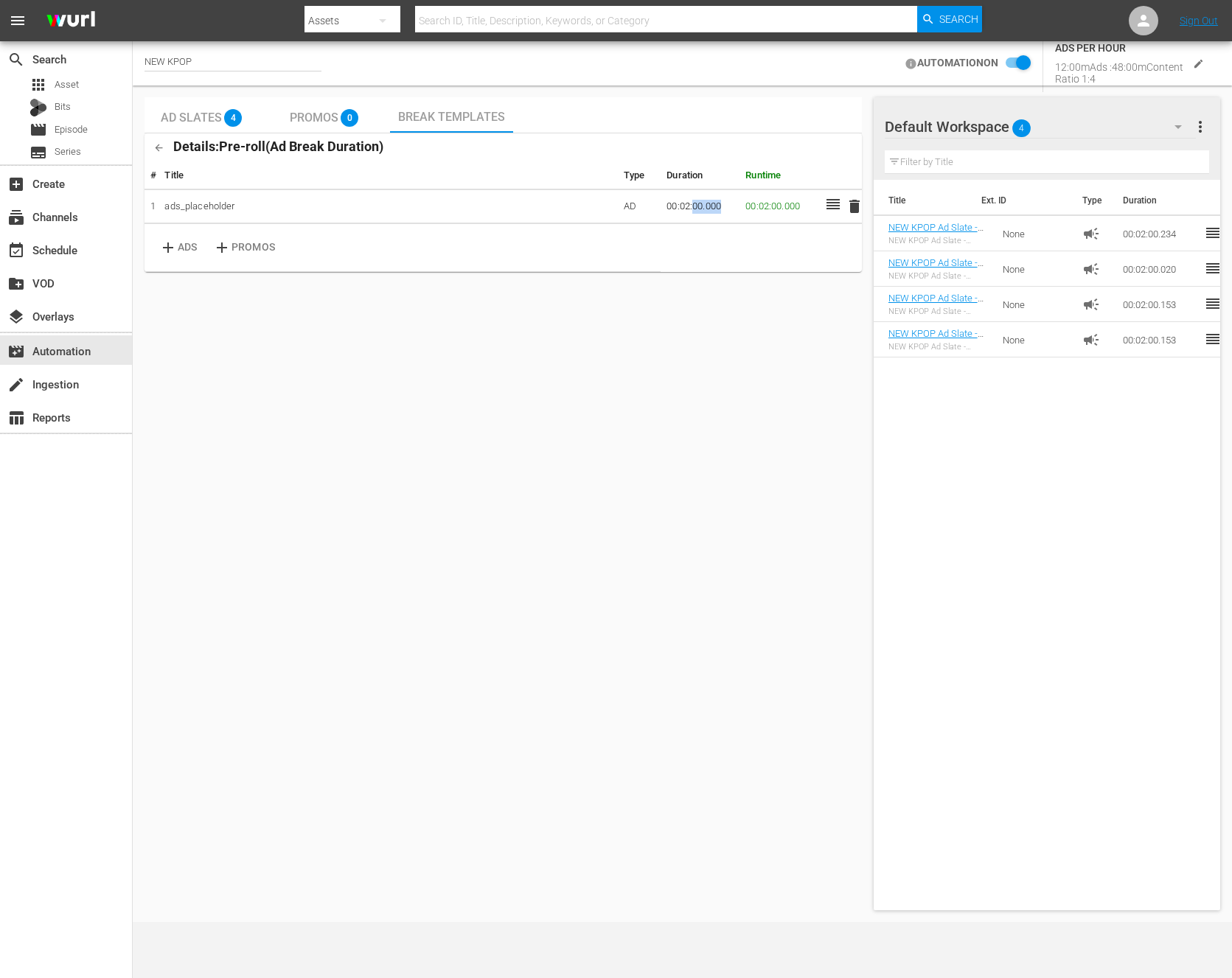
click at [712, 207] on td "00:02:00.000" at bounding box center [701, 206] width 79 height 35
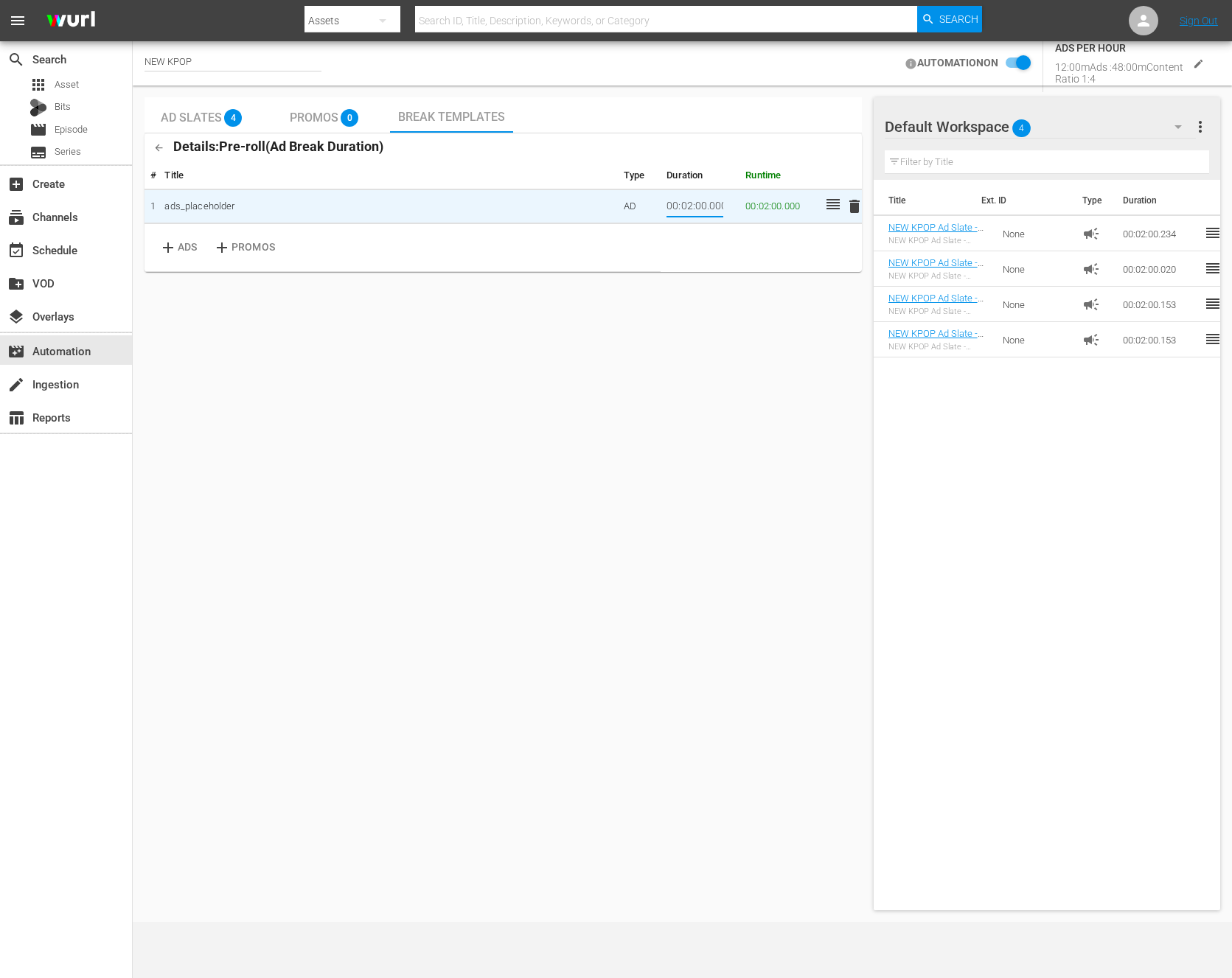
click at [712, 207] on input "00:02:00.000" at bounding box center [694, 206] width 57 height 22
click at [690, 206] on input "00:02:00.000" at bounding box center [694, 206] width 57 height 22
click at [637, 195] on td "AD" at bounding box center [639, 206] width 43 height 35
click at [854, 209] on span "delete" at bounding box center [854, 206] width 18 height 18
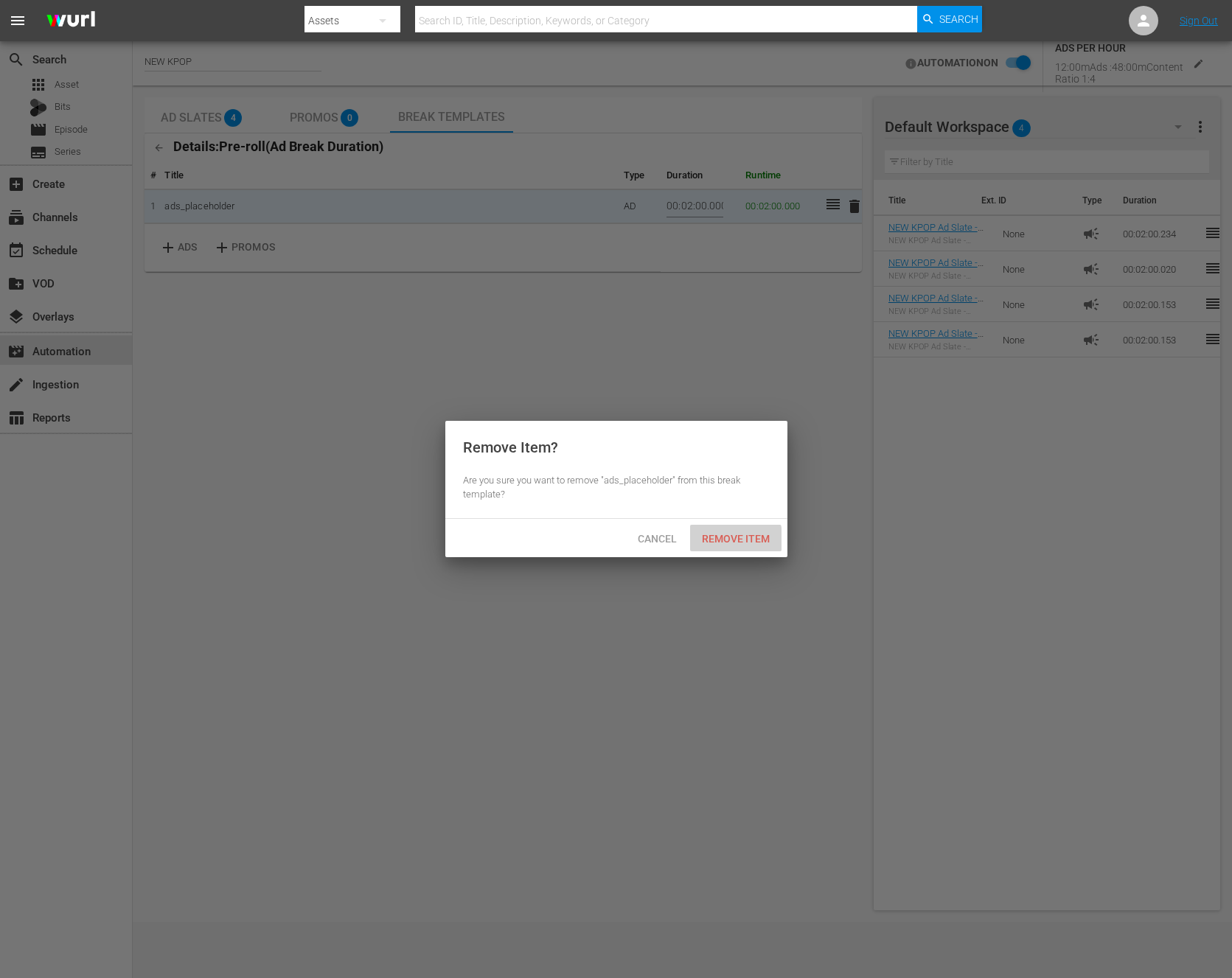
click at [735, 541] on span "Remove Item" at bounding box center [736, 538] width 92 height 12
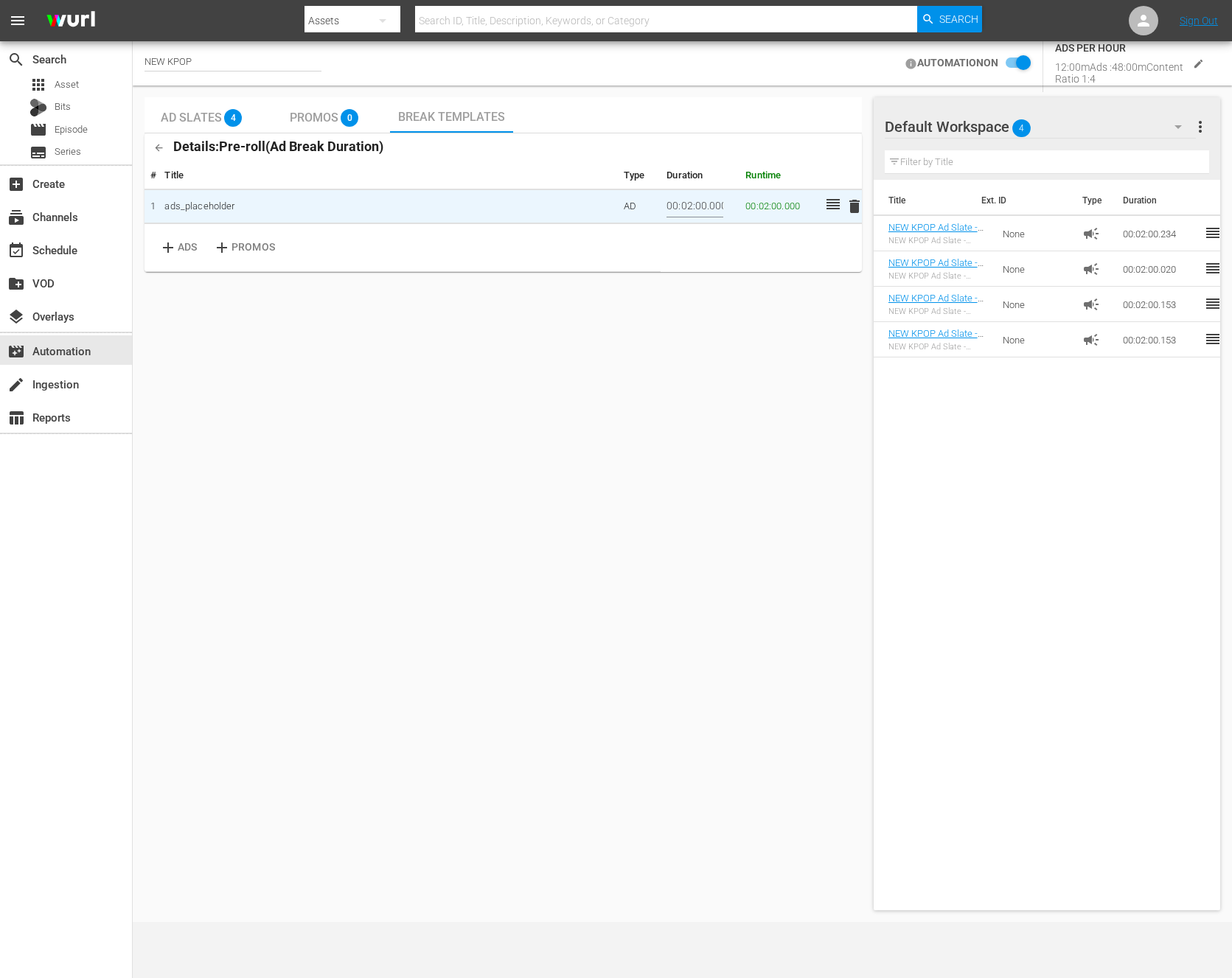
click at [782, 236] on table "# Title Type Duration Runtime 1 ads_placeholder AD 00:02:00.000 00:02:00.000 de…" at bounding box center [503, 217] width 718 height 110
click at [758, 201] on td "00:02:00.000" at bounding box center [779, 206] width 79 height 35
click at [728, 204] on td "00:02:00.000" at bounding box center [701, 206] width 79 height 35
click at [1010, 66] on input "checkbox" at bounding box center [1015, 63] width 33 height 18
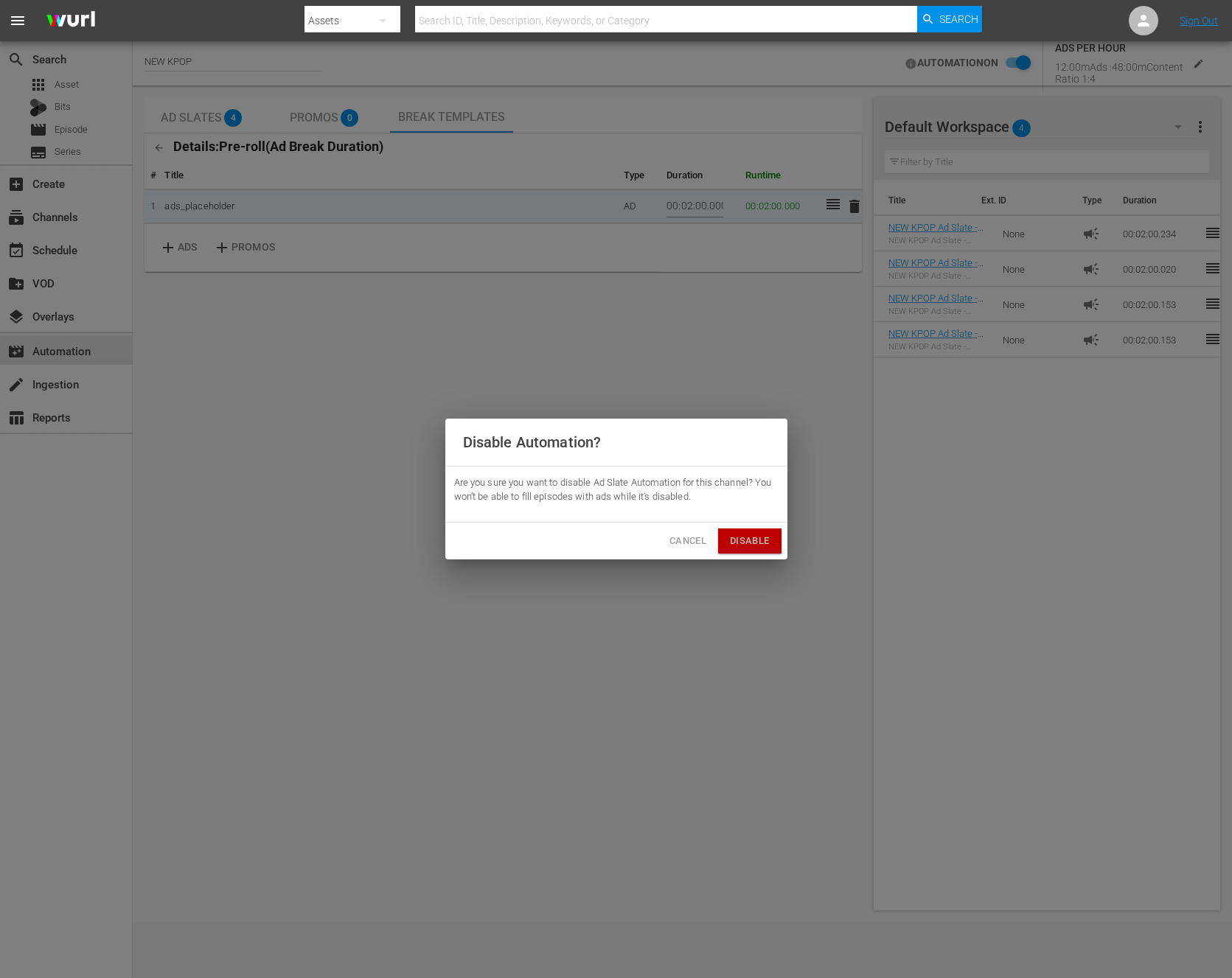
click at [768, 535] on button "Disable" at bounding box center [749, 541] width 63 height 26
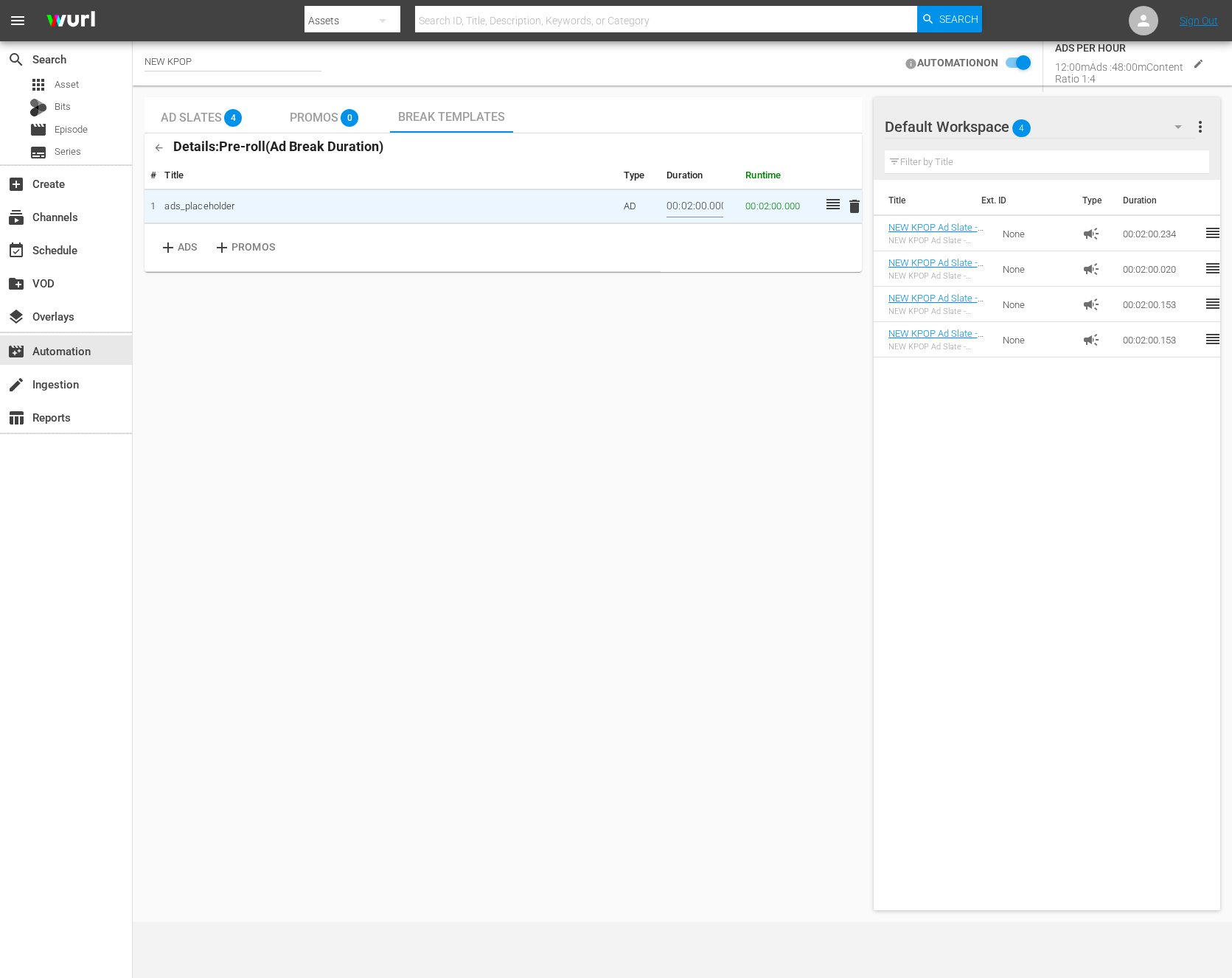
click at [977, 102] on div "Default Workspace 4 Default more_vert" at bounding box center [1047, 120] width 324 height 47
checkbox input "false"
click at [856, 206] on span "delete" at bounding box center [854, 206] width 18 height 18
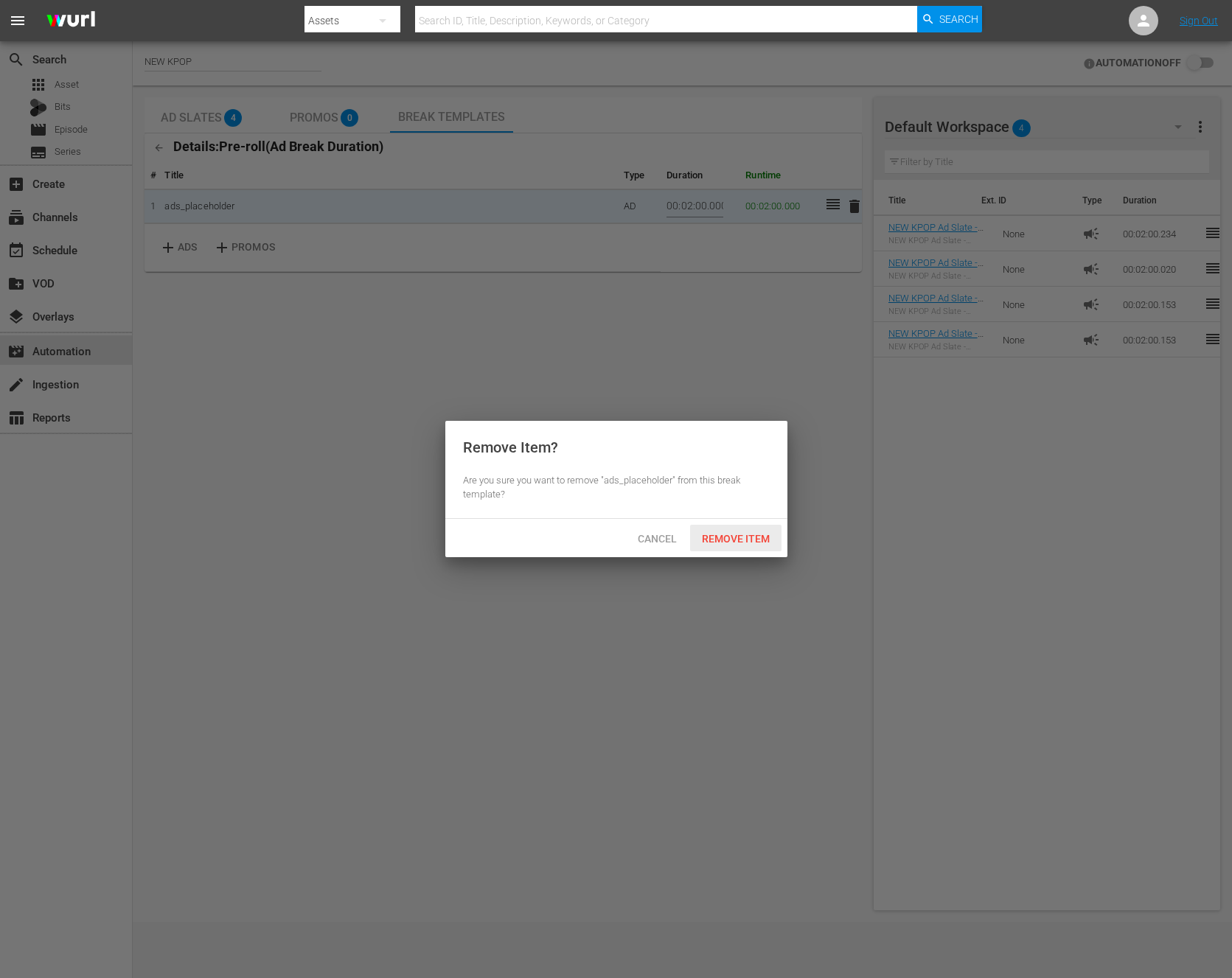
click at [725, 527] on div "Remove Item" at bounding box center [736, 538] width 92 height 27
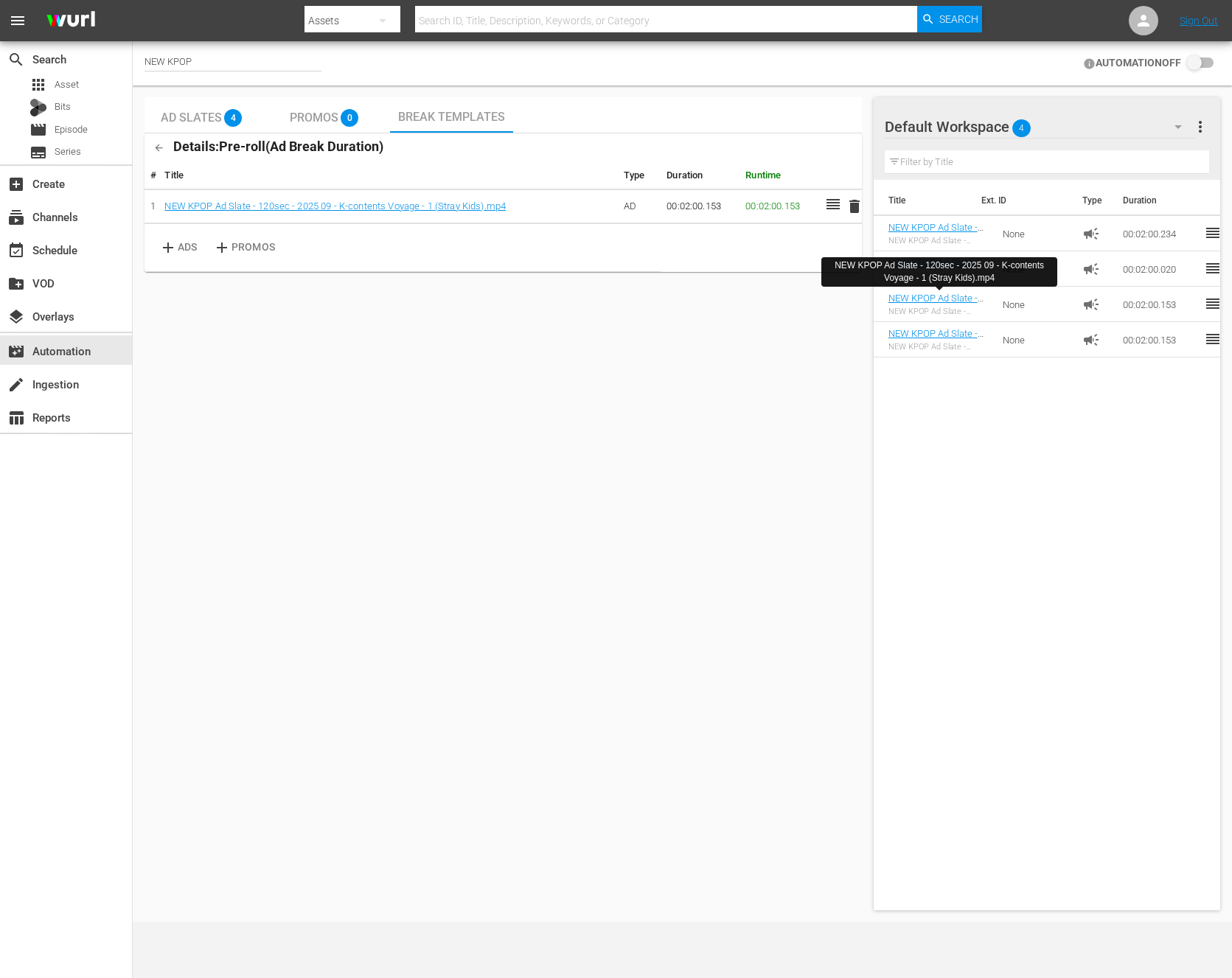
click at [162, 141] on button "button" at bounding box center [158, 147] width 29 height 29
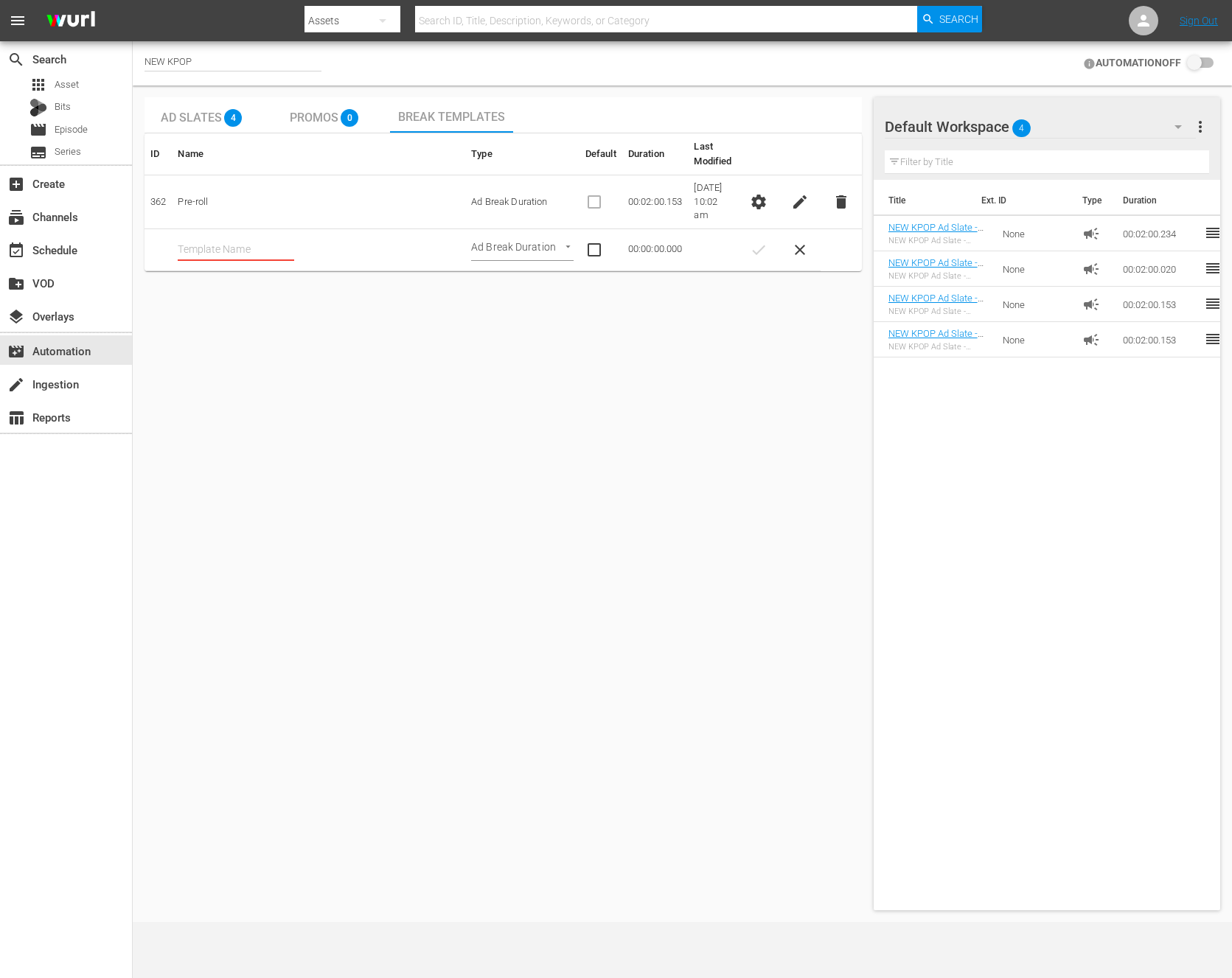
click at [204, 195] on td "Pre-roll" at bounding box center [318, 202] width 293 height 54
click at [792, 193] on span "edit" at bounding box center [800, 202] width 18 height 18
type input "Pre-roll"
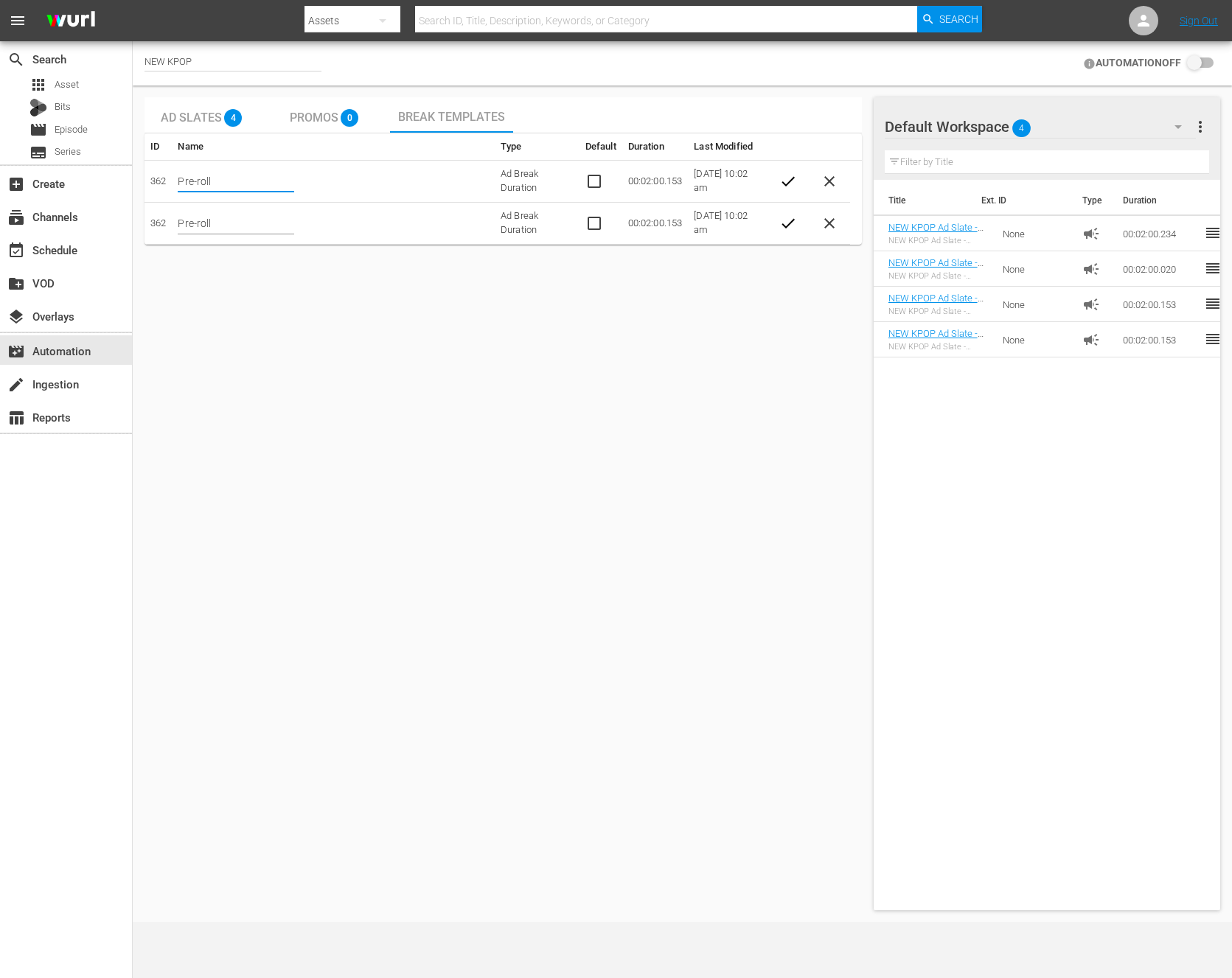
click at [213, 180] on input "Pre-roll" at bounding box center [236, 181] width 116 height 22
type input "Pre-roll"
type input "T"
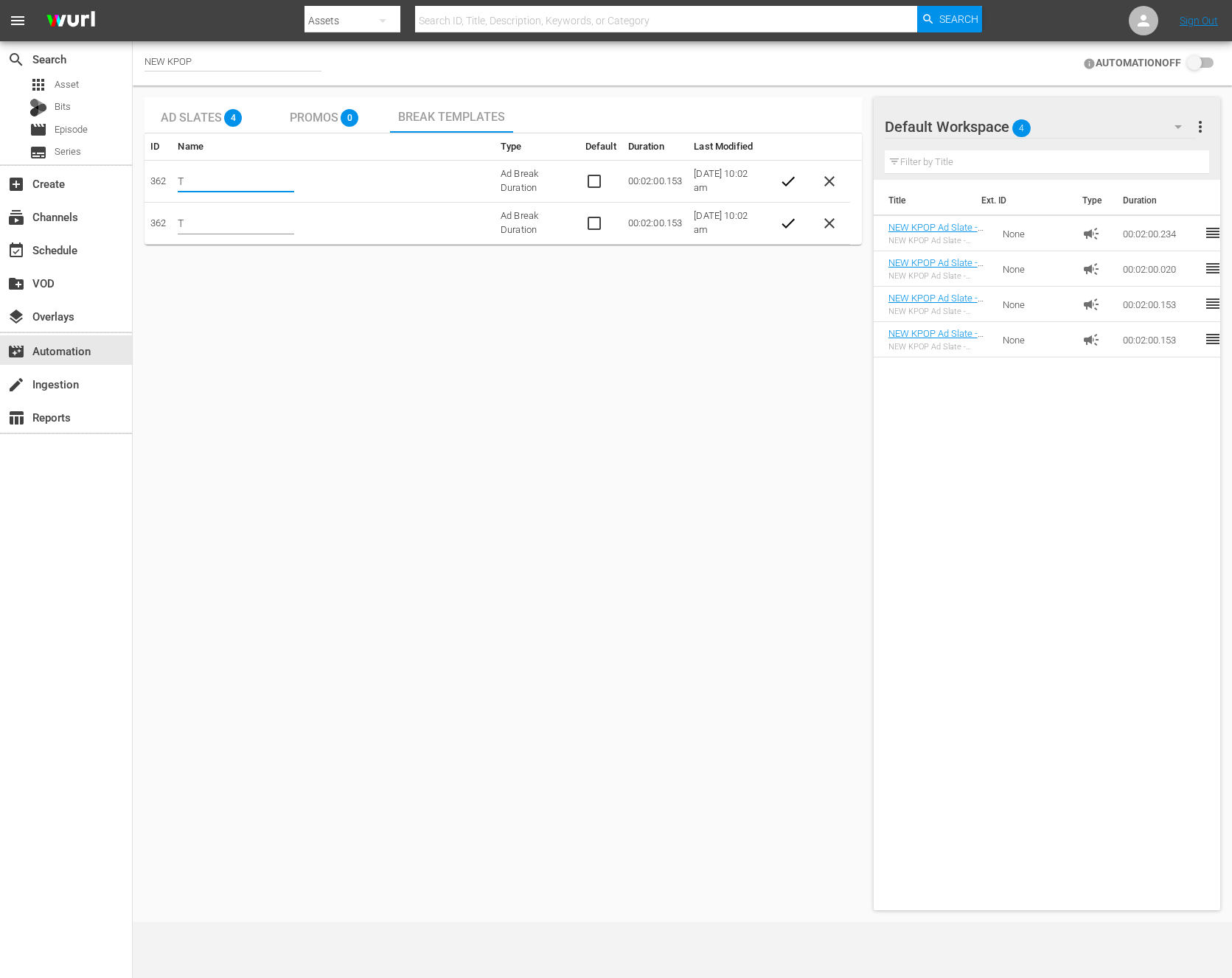
type input "T"
type input "Te"
type input "Tes"
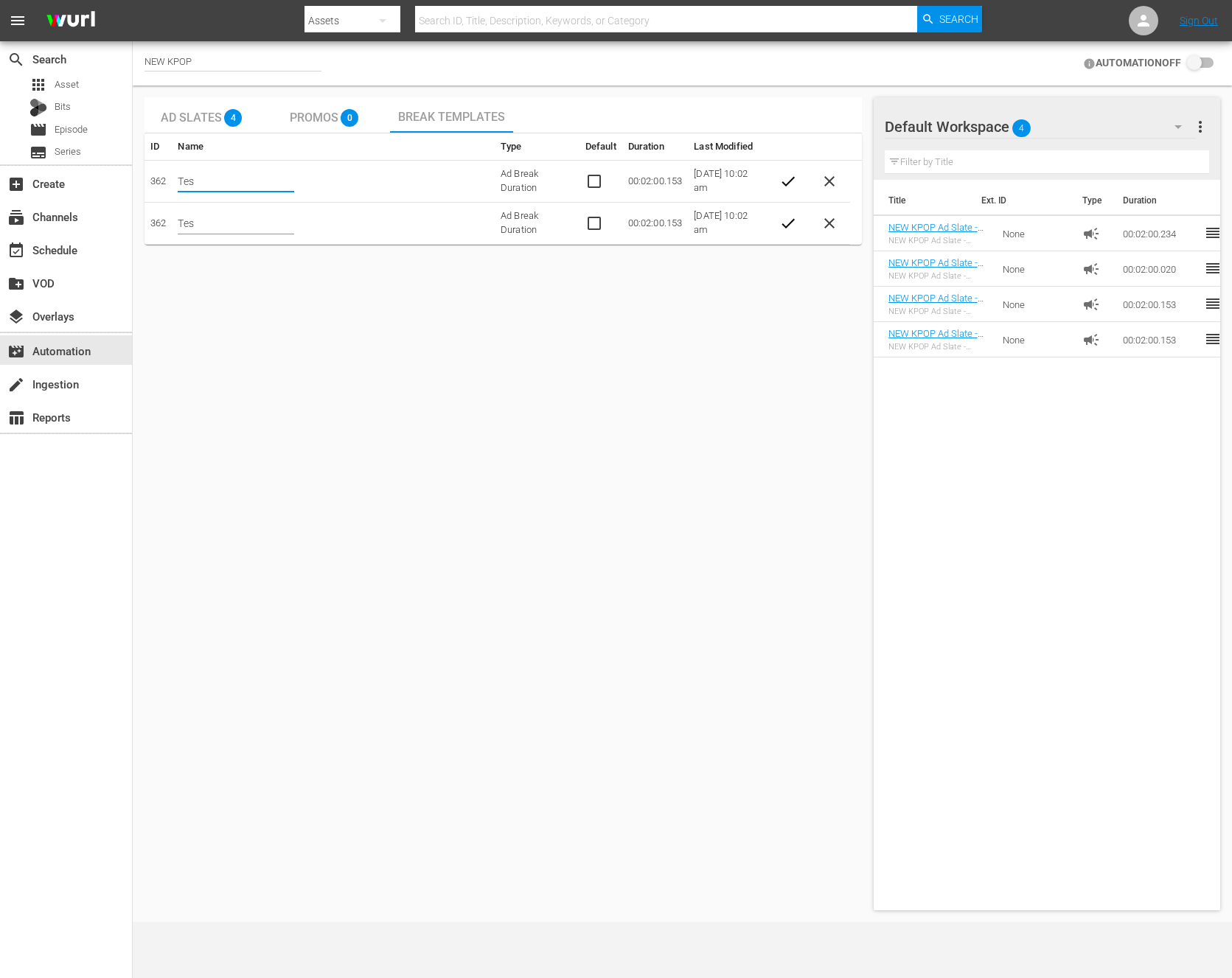
type input "Test"
click at [797, 186] on button "check" at bounding box center [788, 181] width 29 height 29
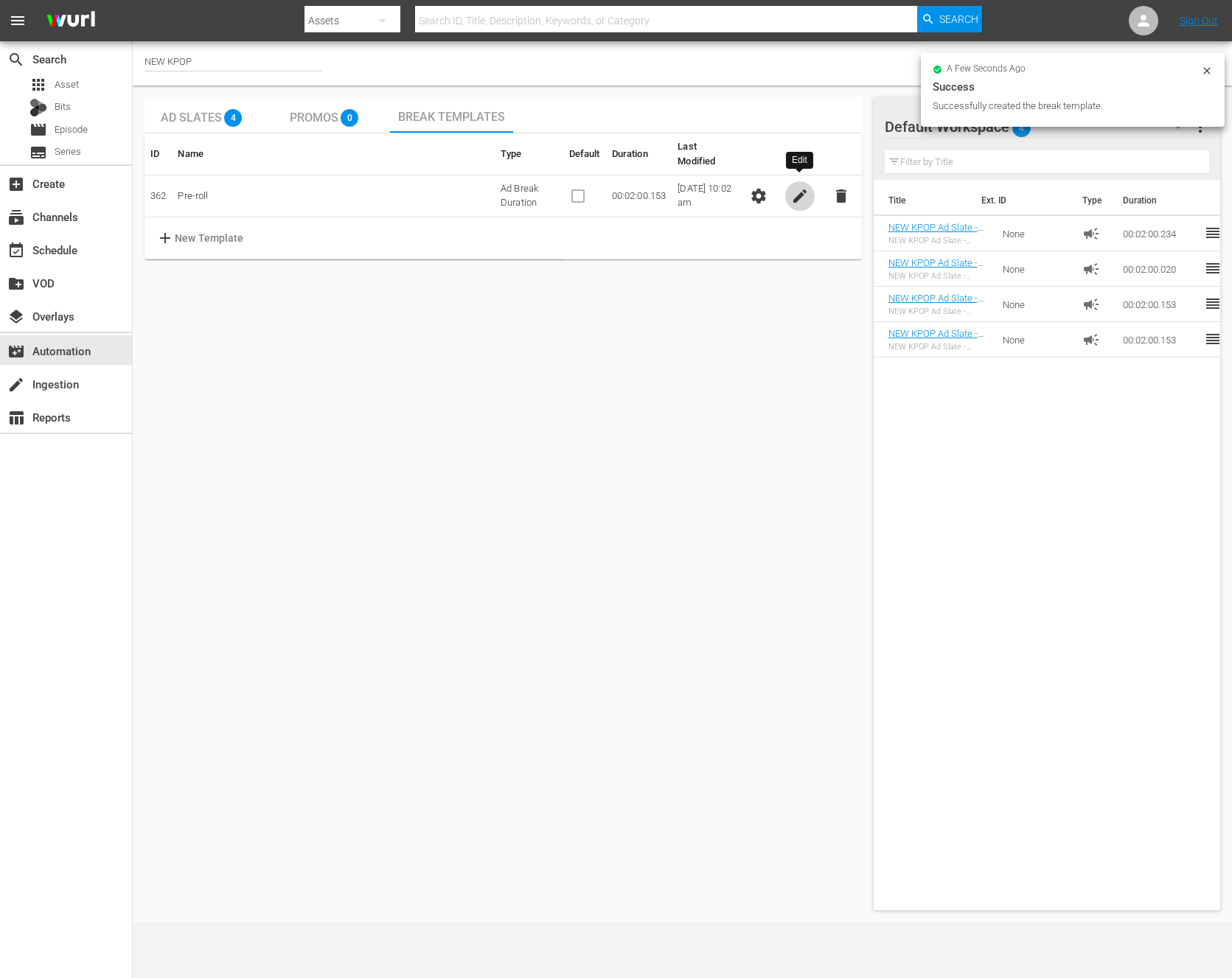
click at [799, 187] on span "edit" at bounding box center [800, 195] width 18 height 18
drag, startPoint x: 252, startPoint y: 179, endPoint x: 138, endPoint y: 179, distance: 114.0
click at [138, 179] on div "NEW KPOP AUTOMATION OFF Ad Slates 4 Promos 0 Break Templates ID Name Type Defau…" at bounding box center [682, 482] width 1099 height 881
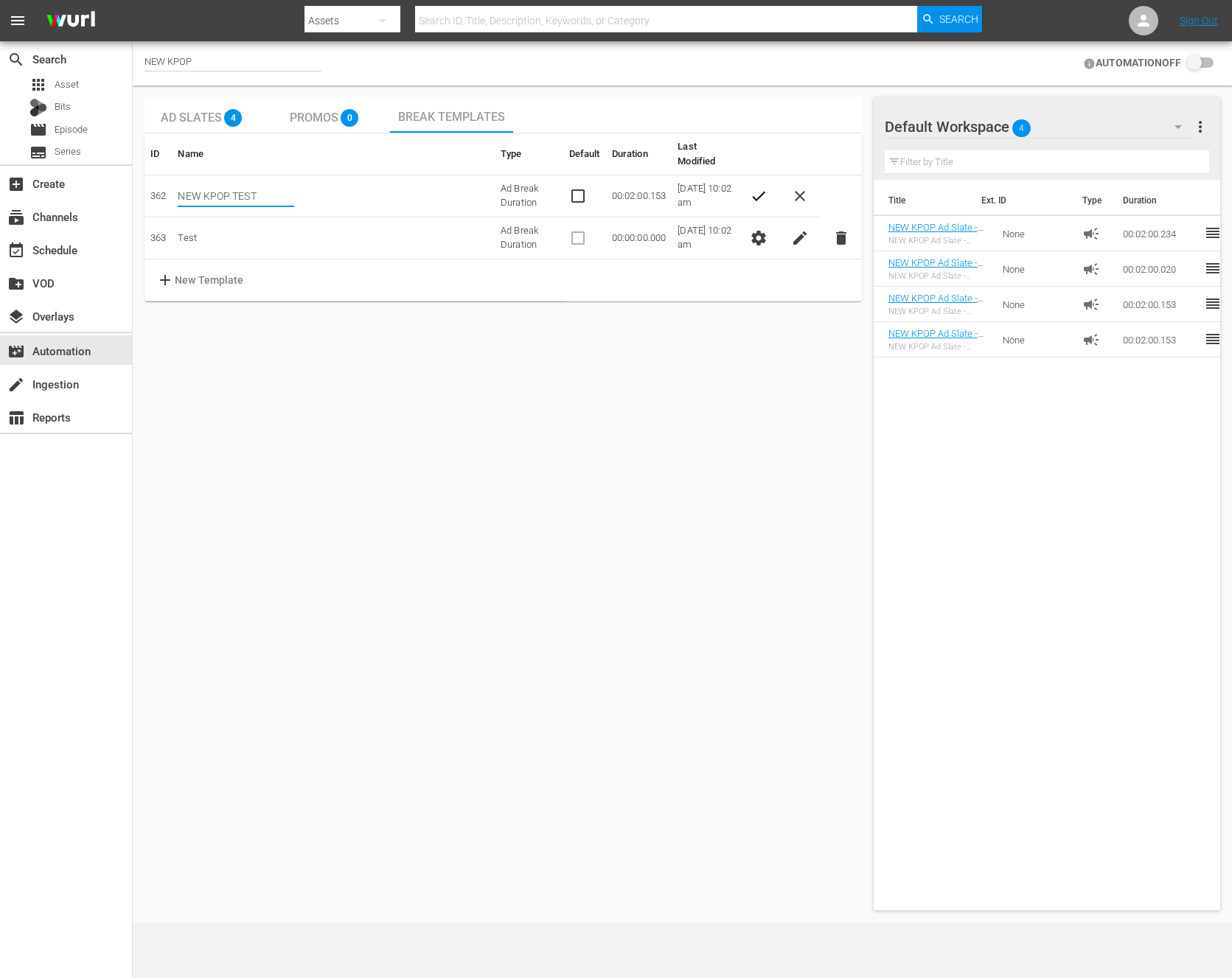
type input "NEW KPOP TEST"
click at [765, 187] on span "check" at bounding box center [759, 195] width 18 height 18
click at [836, 232] on span "delete" at bounding box center [841, 240] width 18 height 18
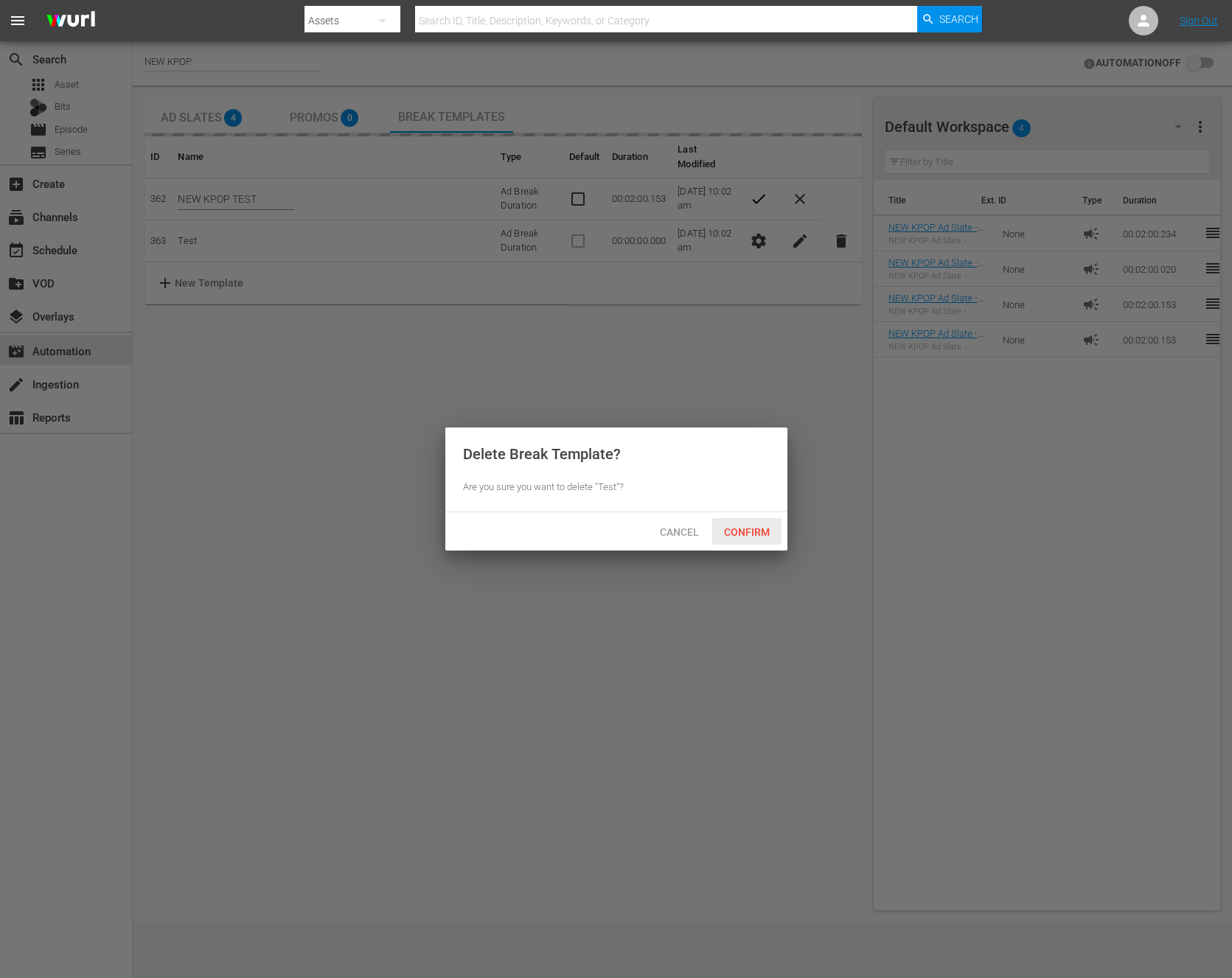
click at [742, 521] on div "Confirm" at bounding box center [746, 531] width 69 height 27
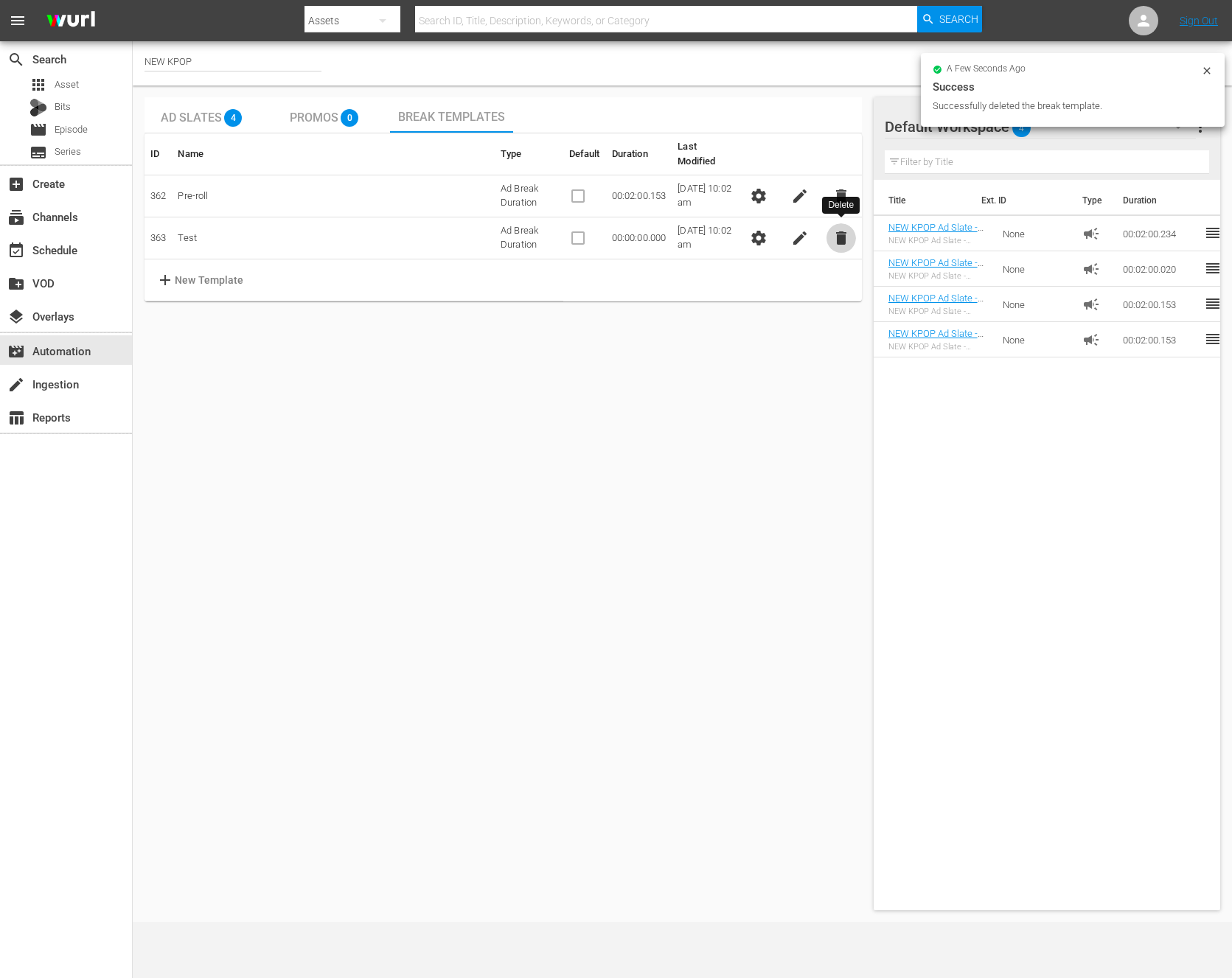
click at [829, 223] on button "delete" at bounding box center [842, 238] width 29 height 29
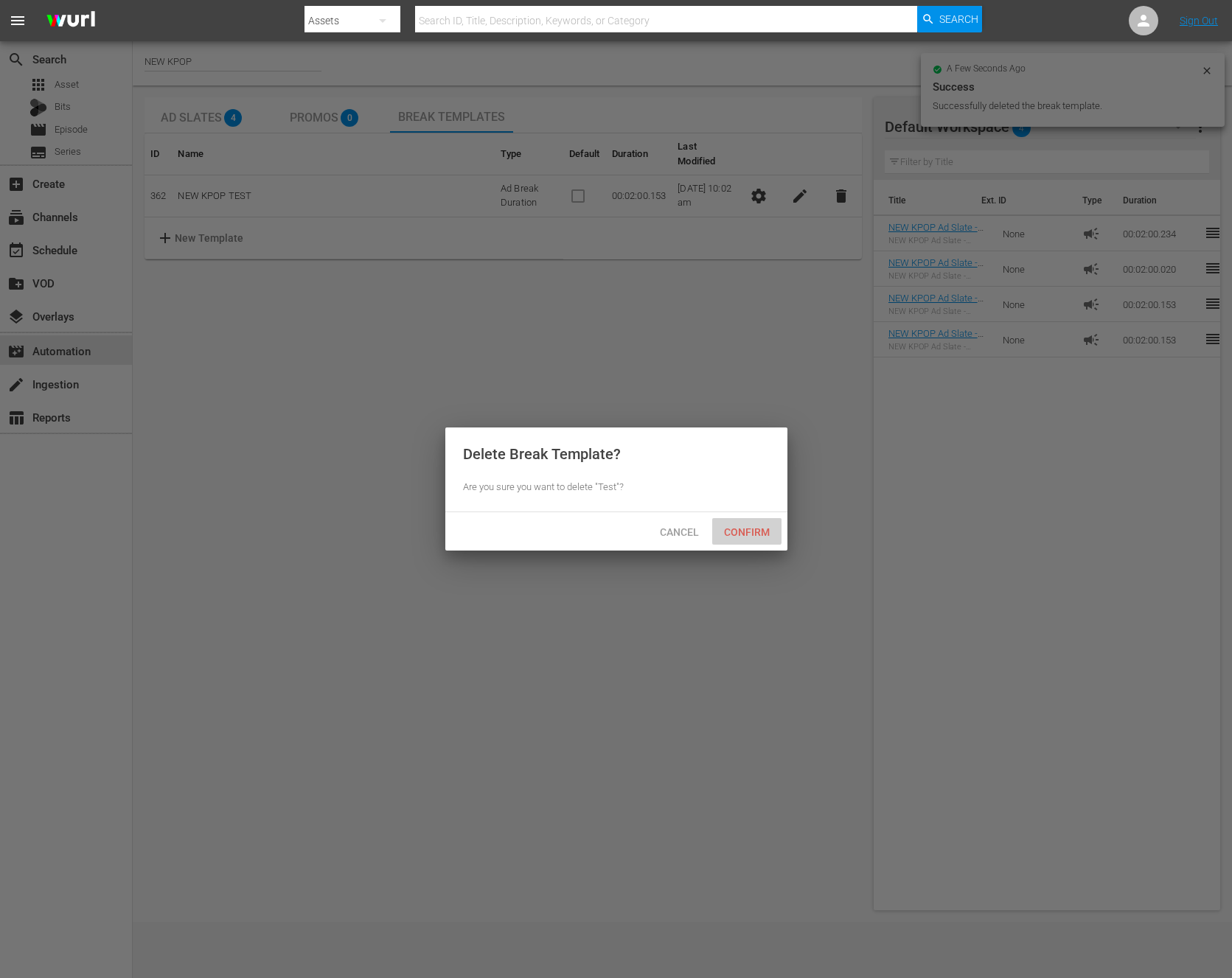
click at [727, 527] on span "Confirm" at bounding box center [746, 532] width 69 height 12
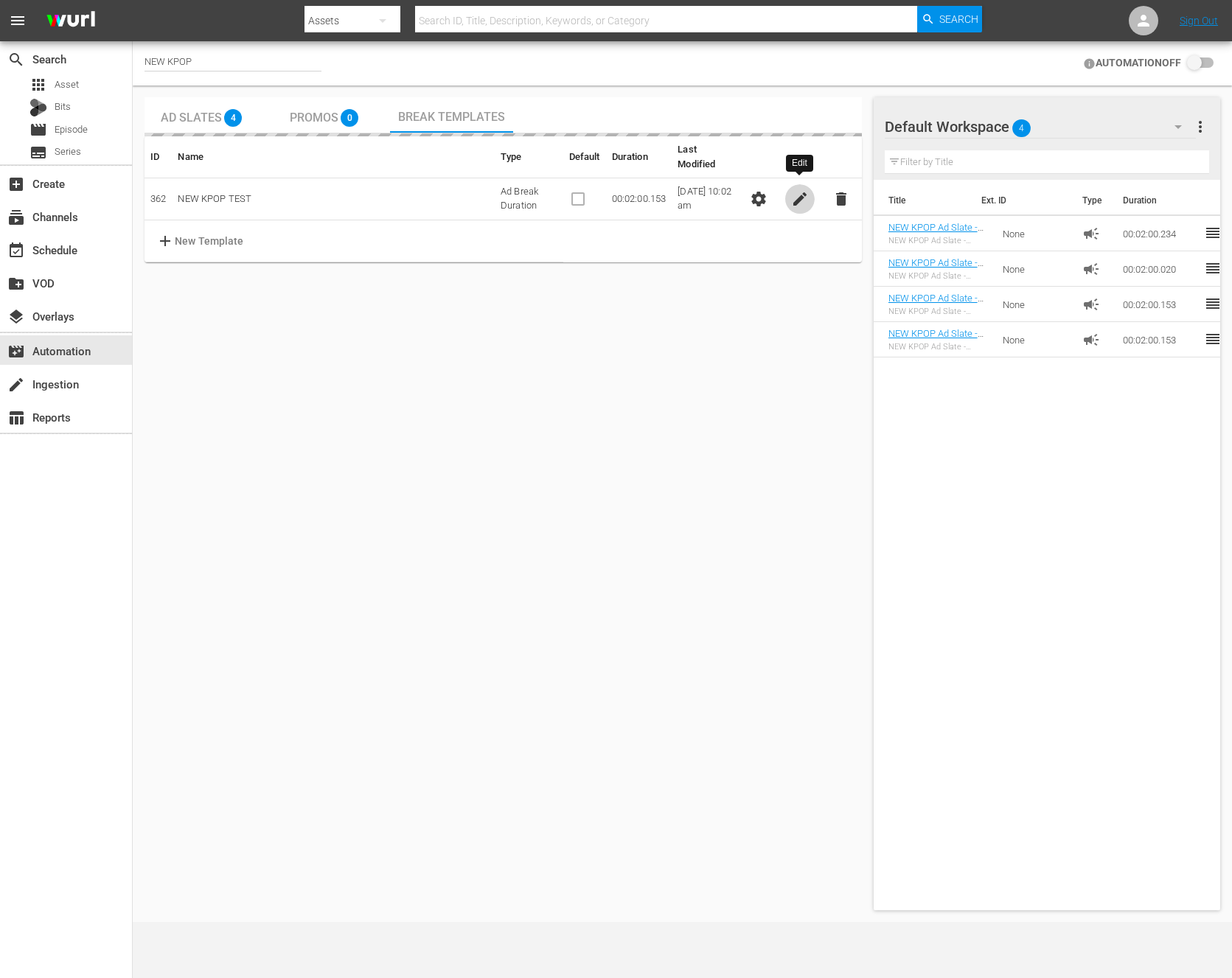
click at [792, 190] on span "edit" at bounding box center [800, 199] width 18 height 18
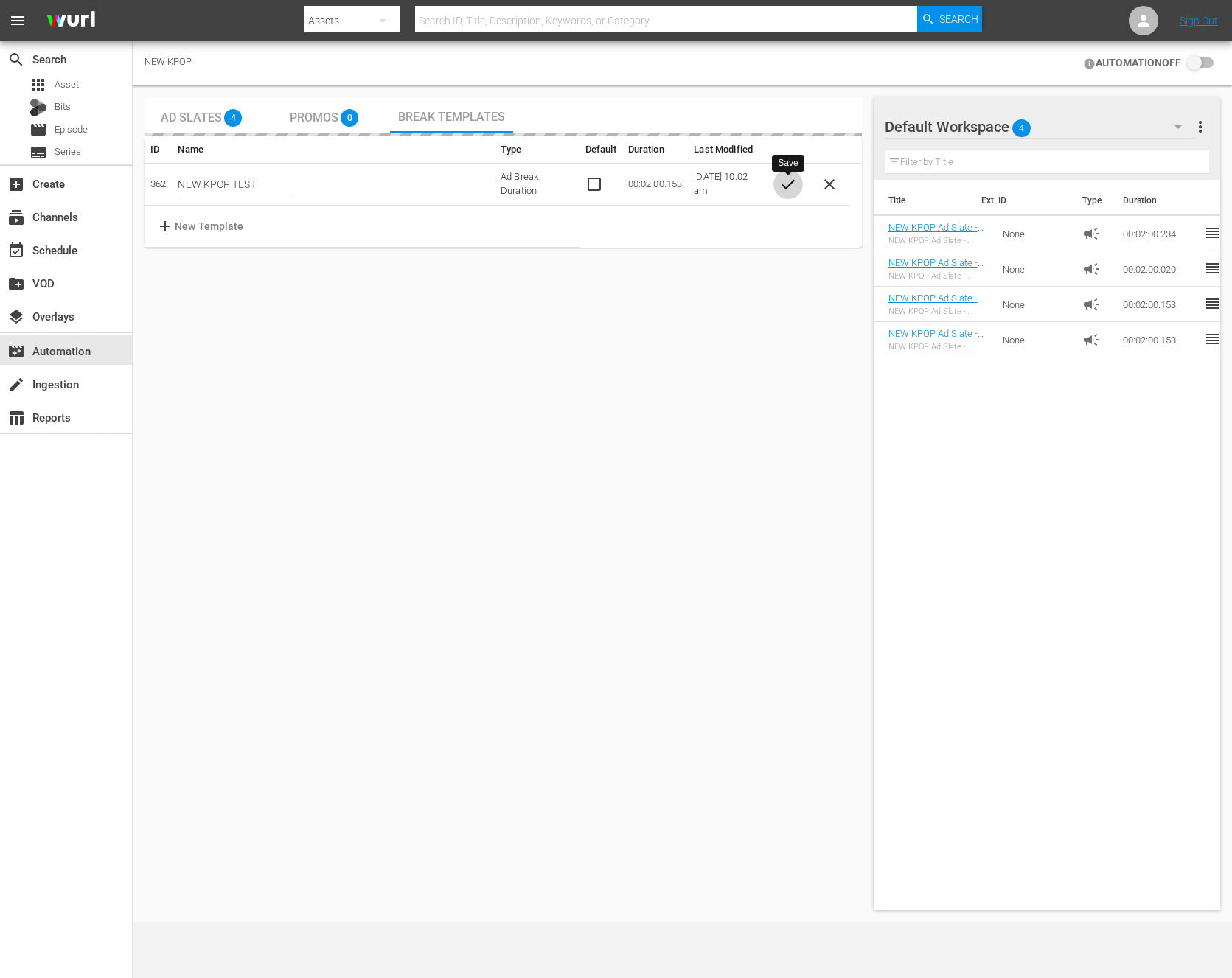
click at [792, 181] on span "check" at bounding box center [788, 184] width 18 height 18
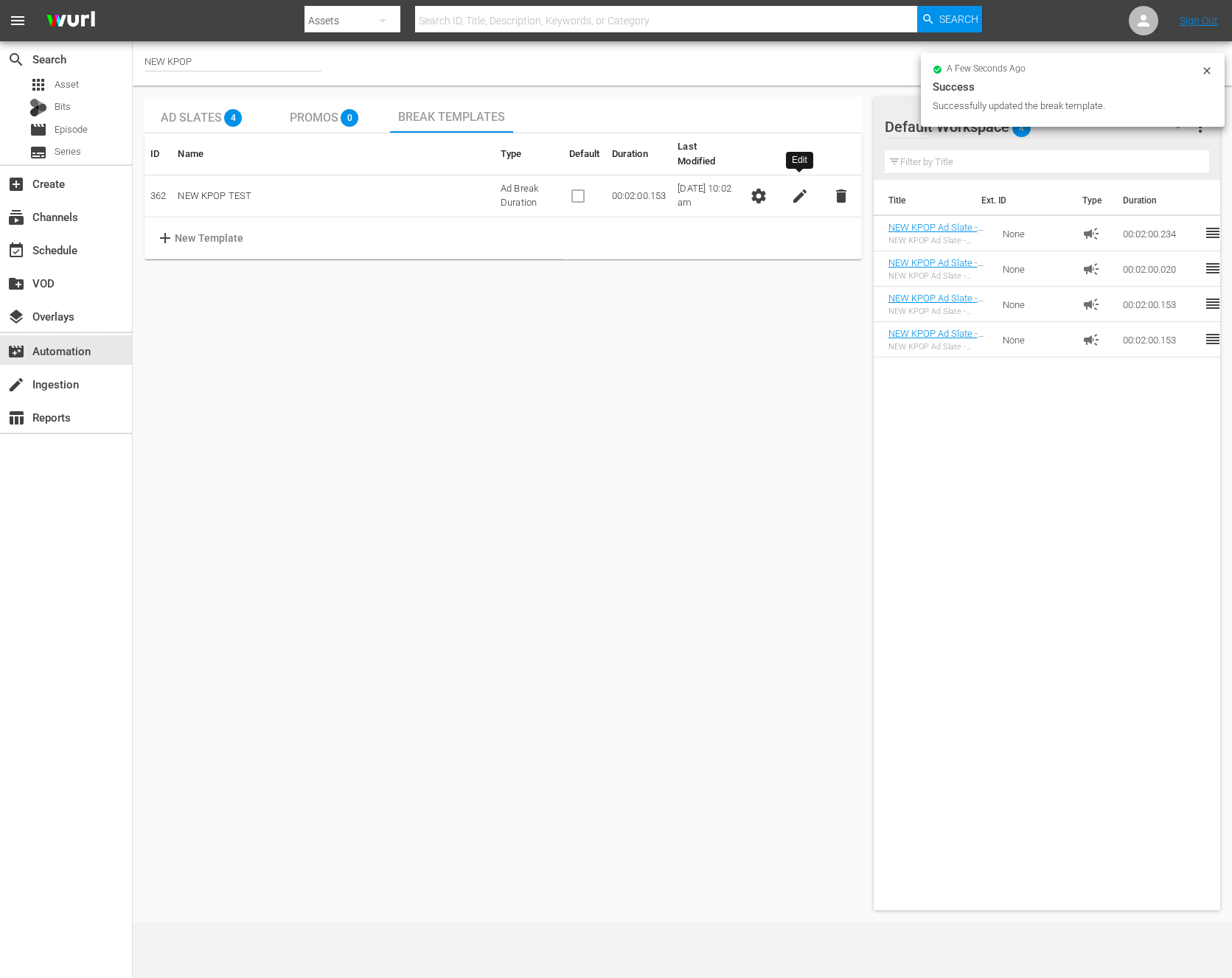
click at [793, 187] on span "edit" at bounding box center [800, 195] width 18 height 18
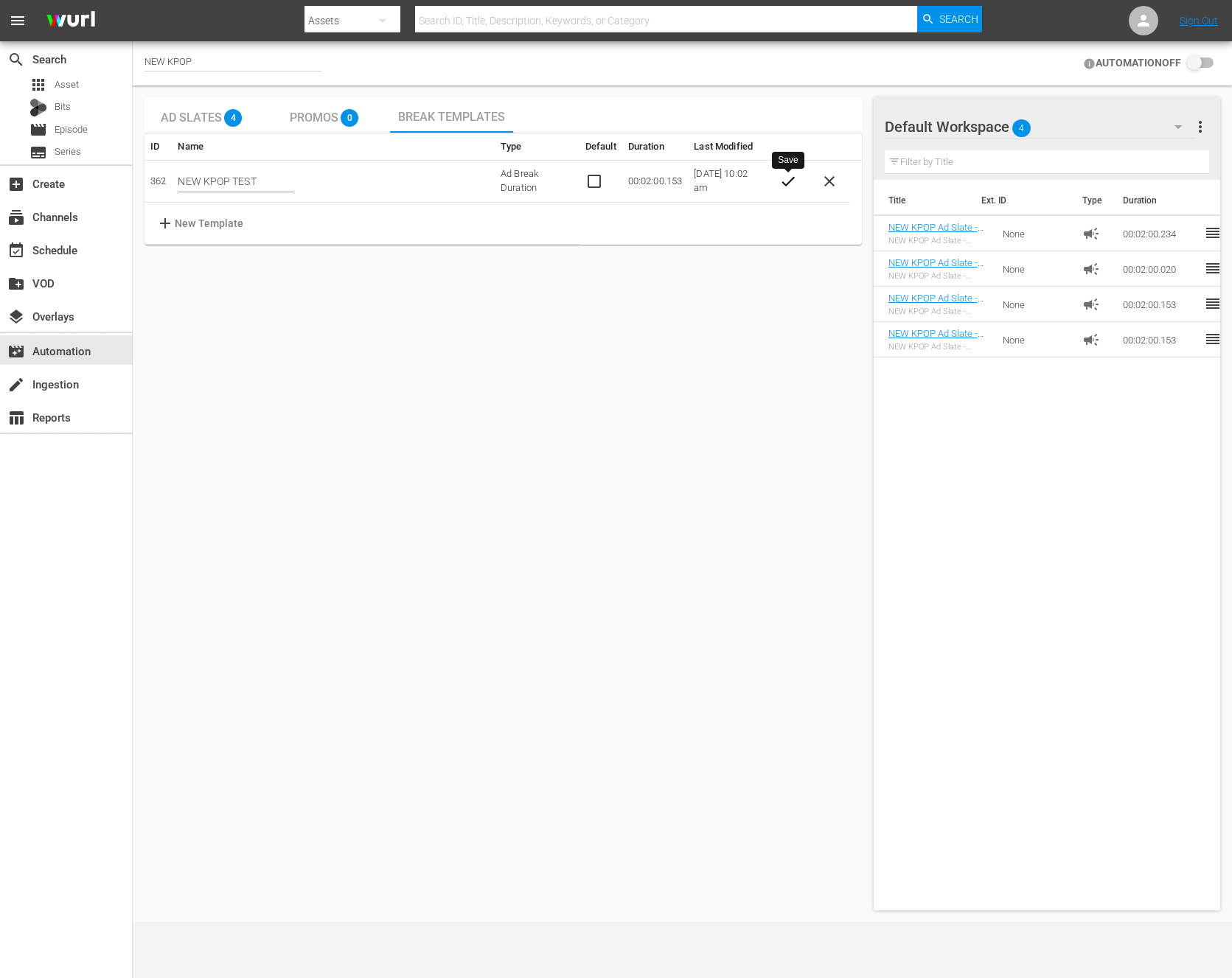
click at [793, 183] on span "check" at bounding box center [788, 181] width 18 height 18
click at [467, 451] on div "Ad Slates 4 Promos 0 Break Templates ID Name Type Default Duration Last Modifie…" at bounding box center [503, 503] width 718 height 813
click at [246, 175] on td "NEW KPOP TEST" at bounding box center [333, 196] width 323 height 42
click at [1198, 63] on input "checkbox" at bounding box center [1198, 63] width 33 height 18
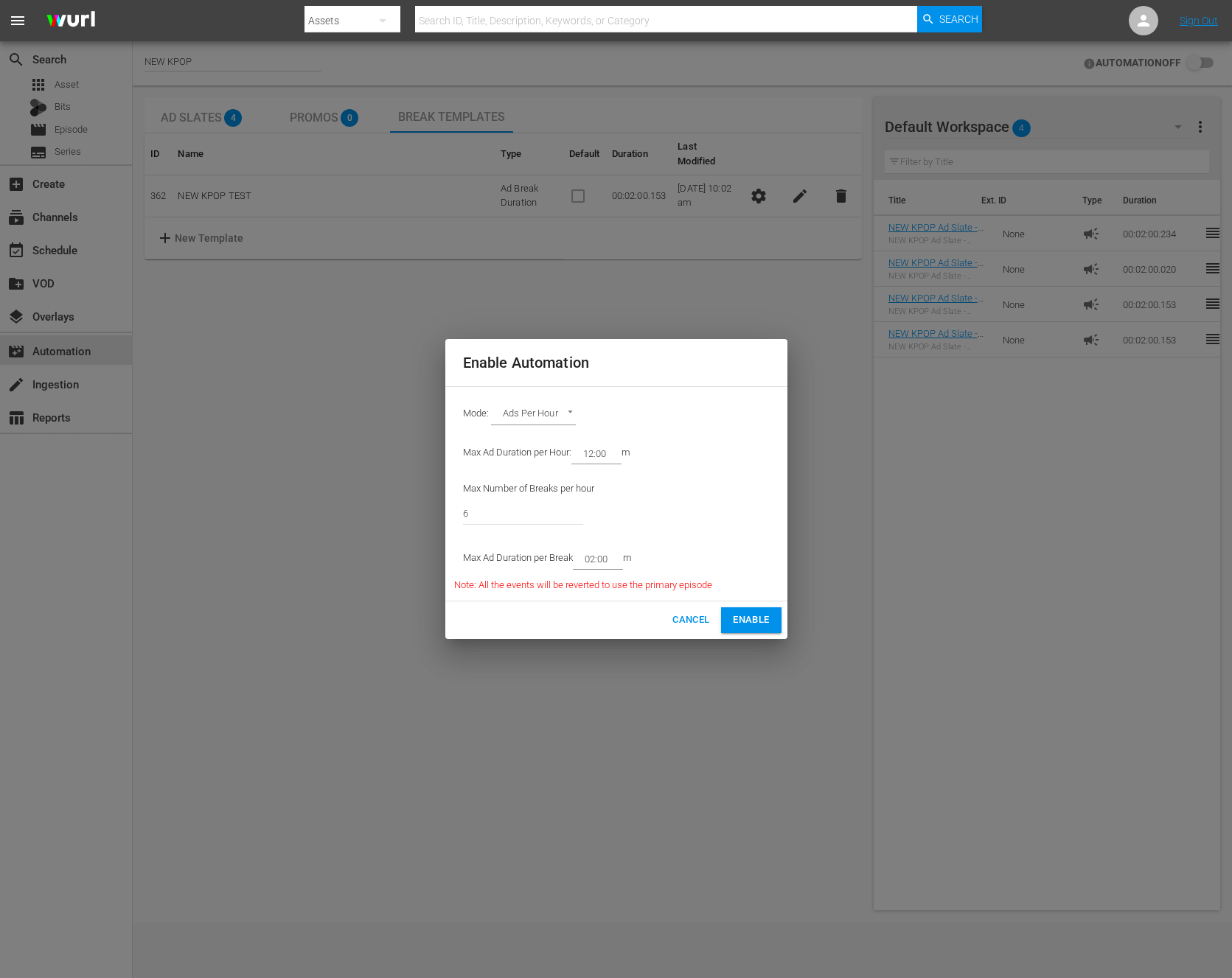
click at [656, 585] on span "Note: All the events will be reverted to use the primary episode" at bounding box center [583, 585] width 258 height 11
copy span "Note: All the events will be reverted to use the primary episode"
click at [732, 624] on button "Enable" at bounding box center [751, 620] width 60 height 26
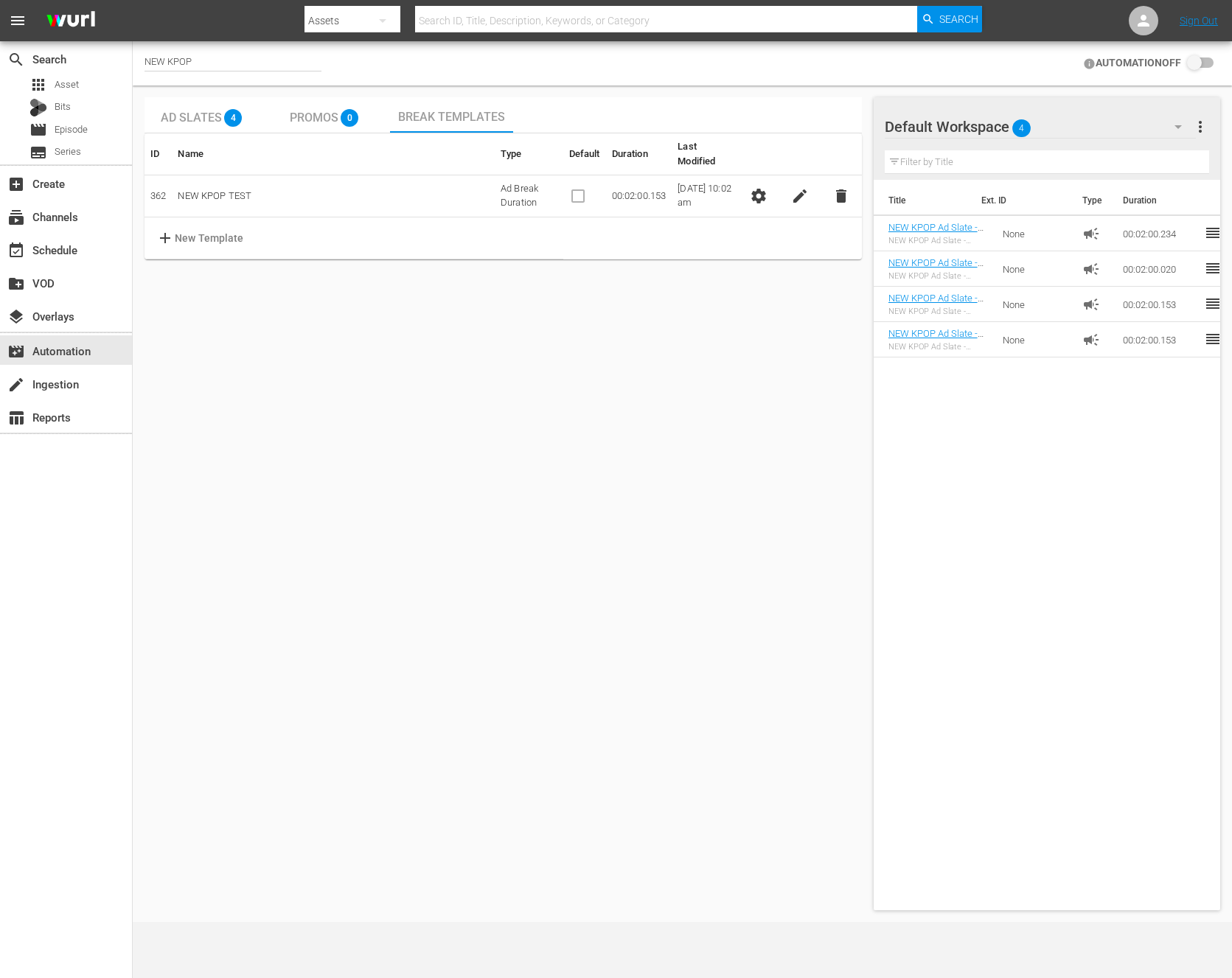
checkbox input "true"
click at [186, 119] on span "Ad Slates" at bounding box center [191, 118] width 61 height 14
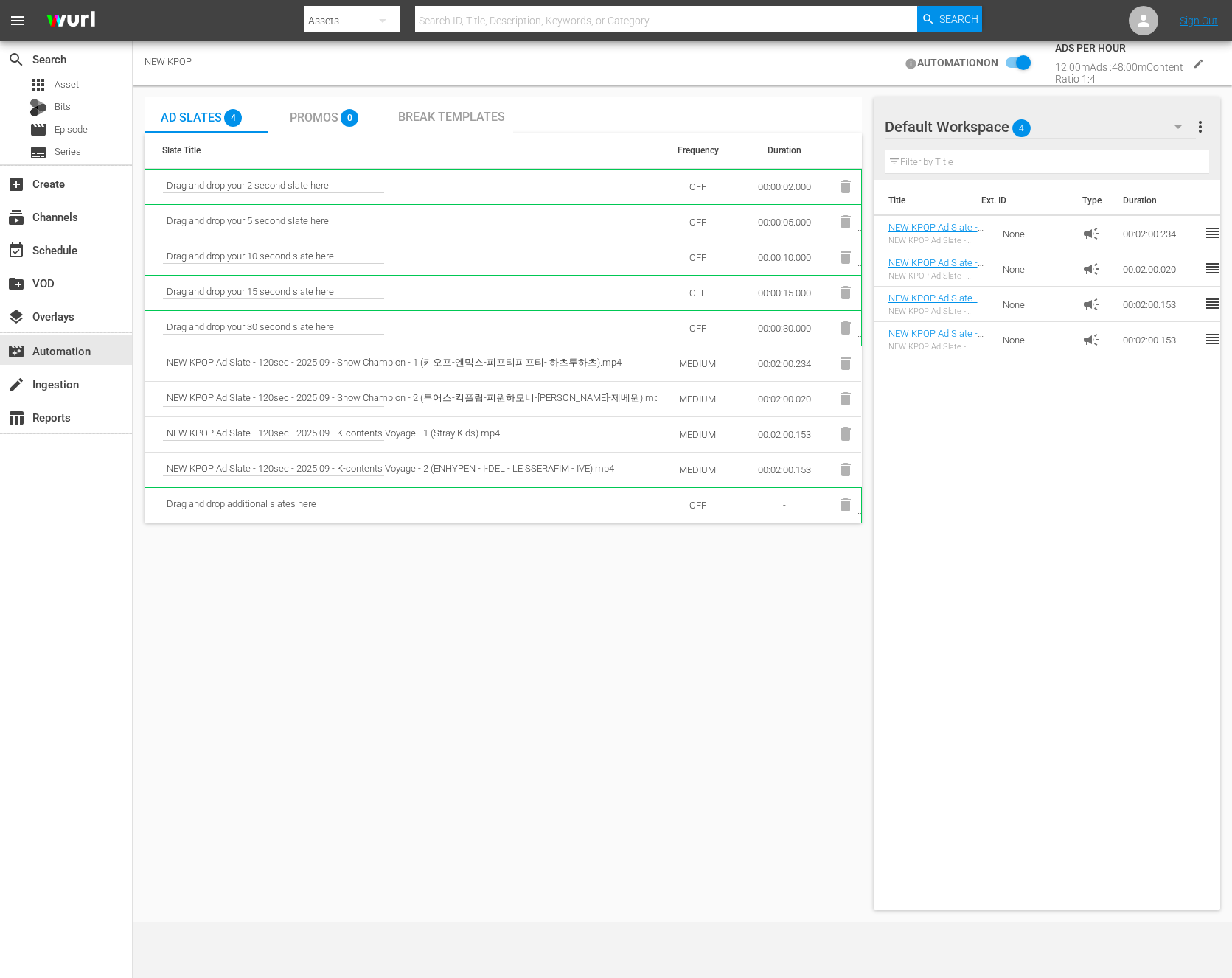
click at [428, 111] on span "Break Templates" at bounding box center [452, 117] width 107 height 14
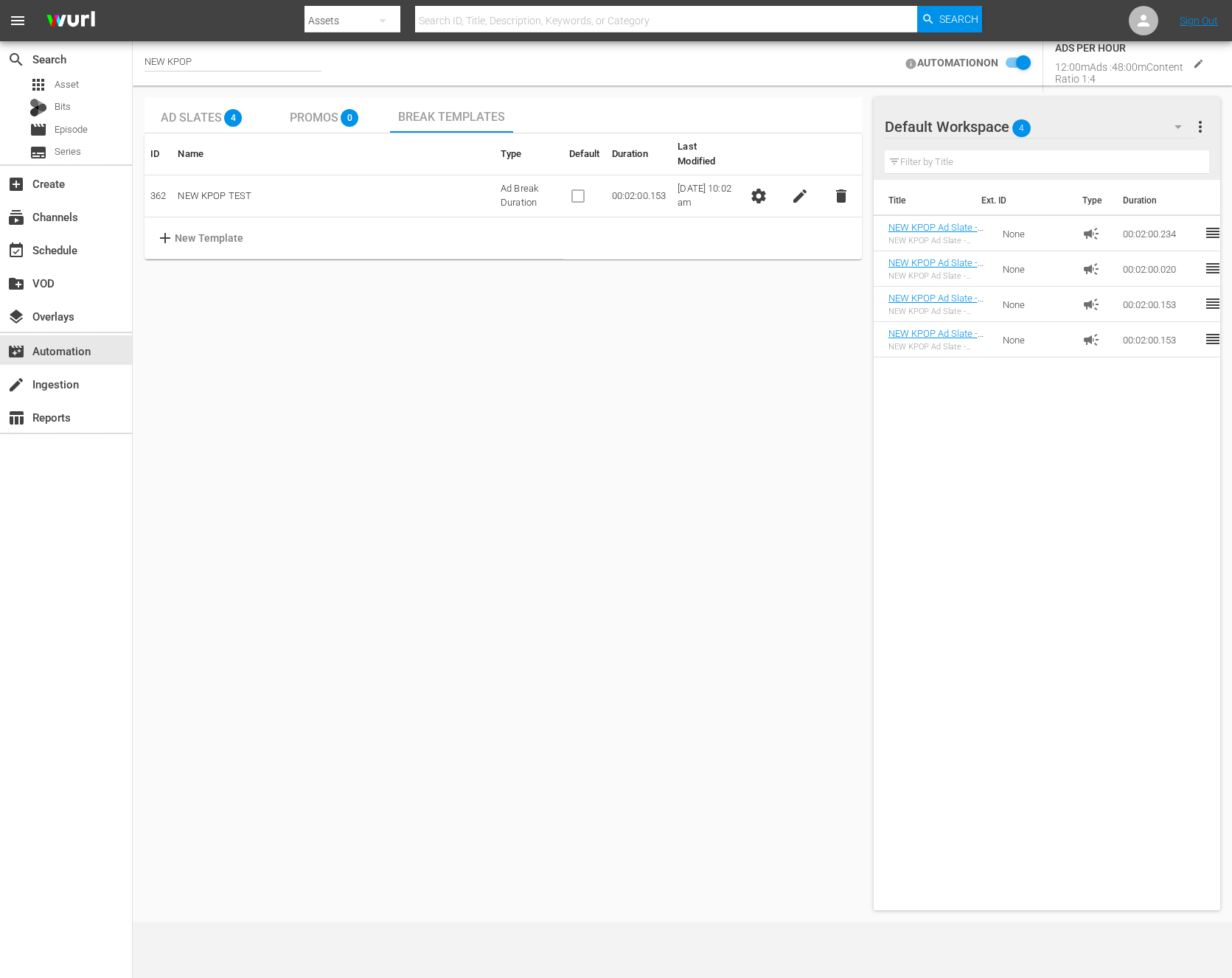
click at [193, 123] on span "Ad Slates" at bounding box center [191, 118] width 61 height 14
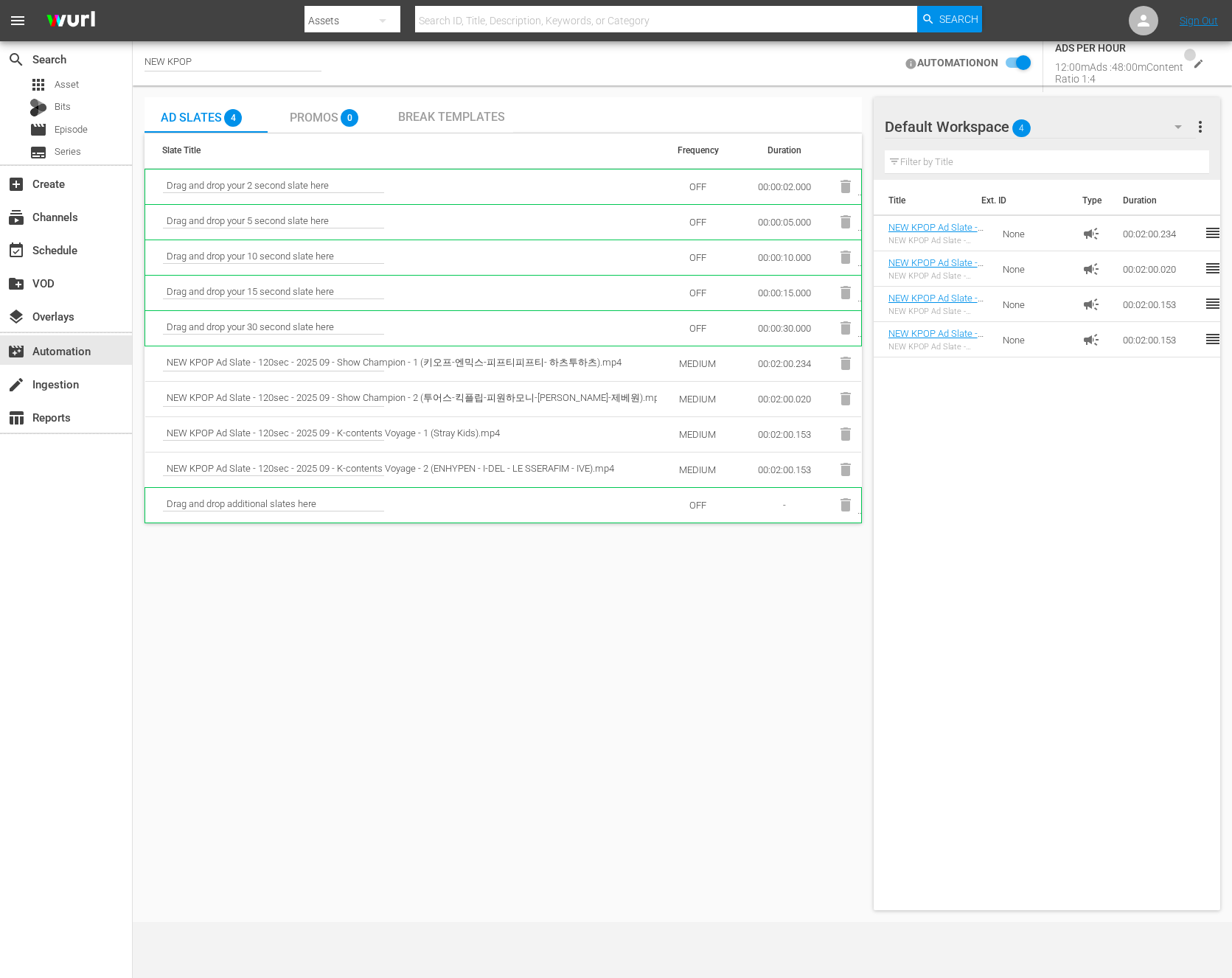
click at [1206, 63] on button "edit" at bounding box center [1199, 64] width 30 height 30
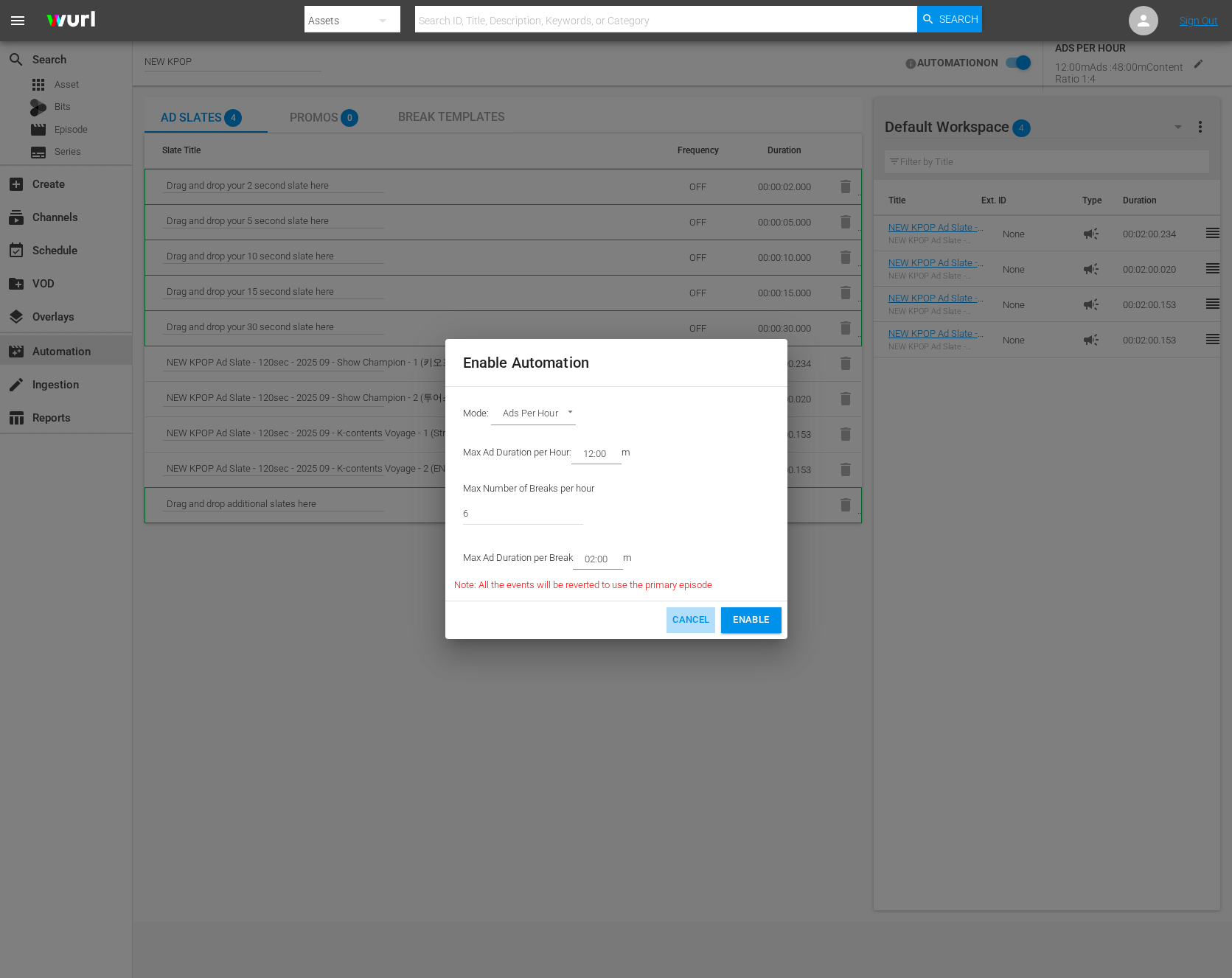
click at [691, 617] on span "Cancel" at bounding box center [691, 620] width 37 height 17
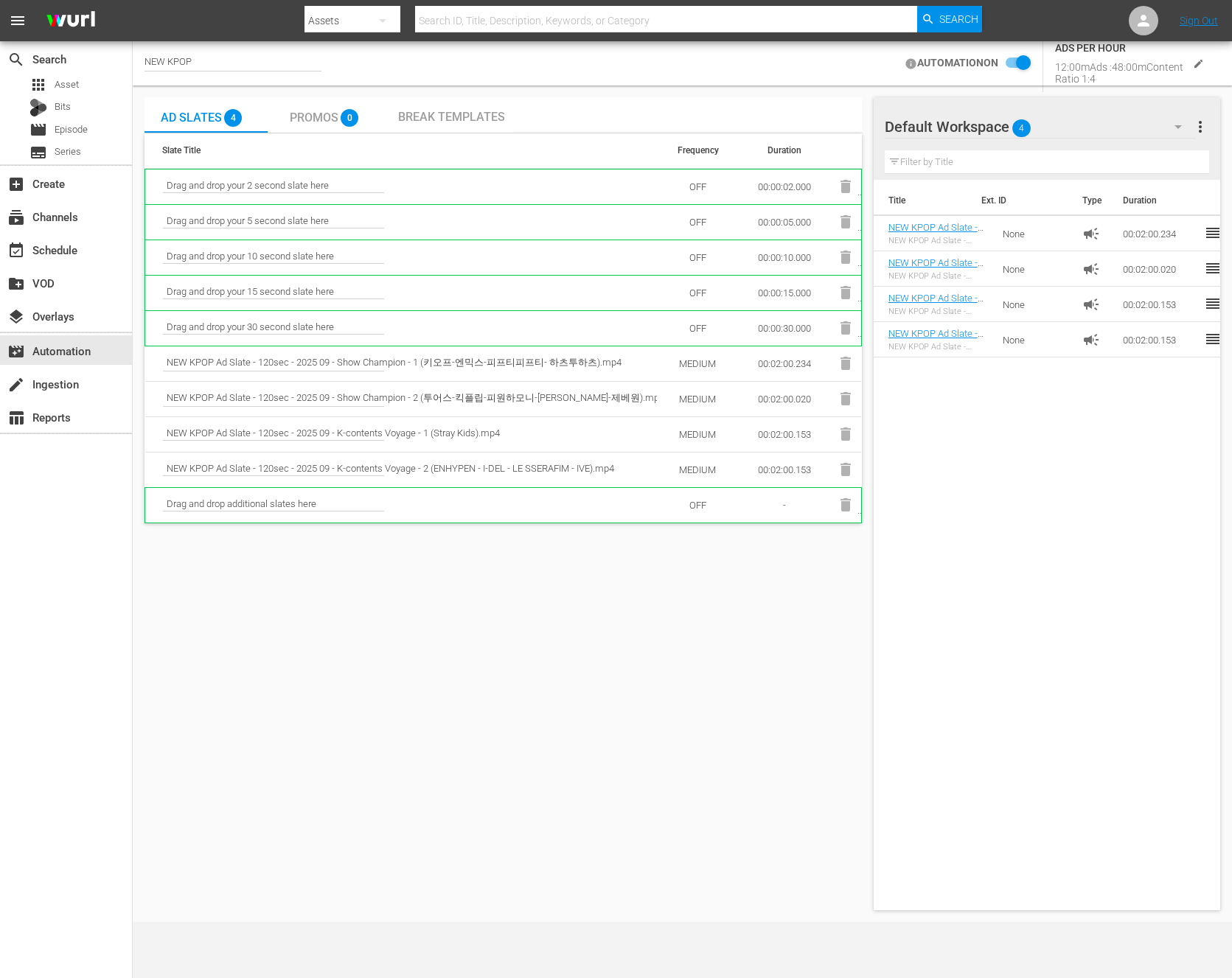
click at [1210, 49] on div "AUTOMATION ON ADS PER HOUR 12:00m Ads : 48:00m Content Ratio 1: 4" at bounding box center [1059, 63] width 322 height 69
click at [1199, 54] on button "edit" at bounding box center [1199, 64] width 30 height 30
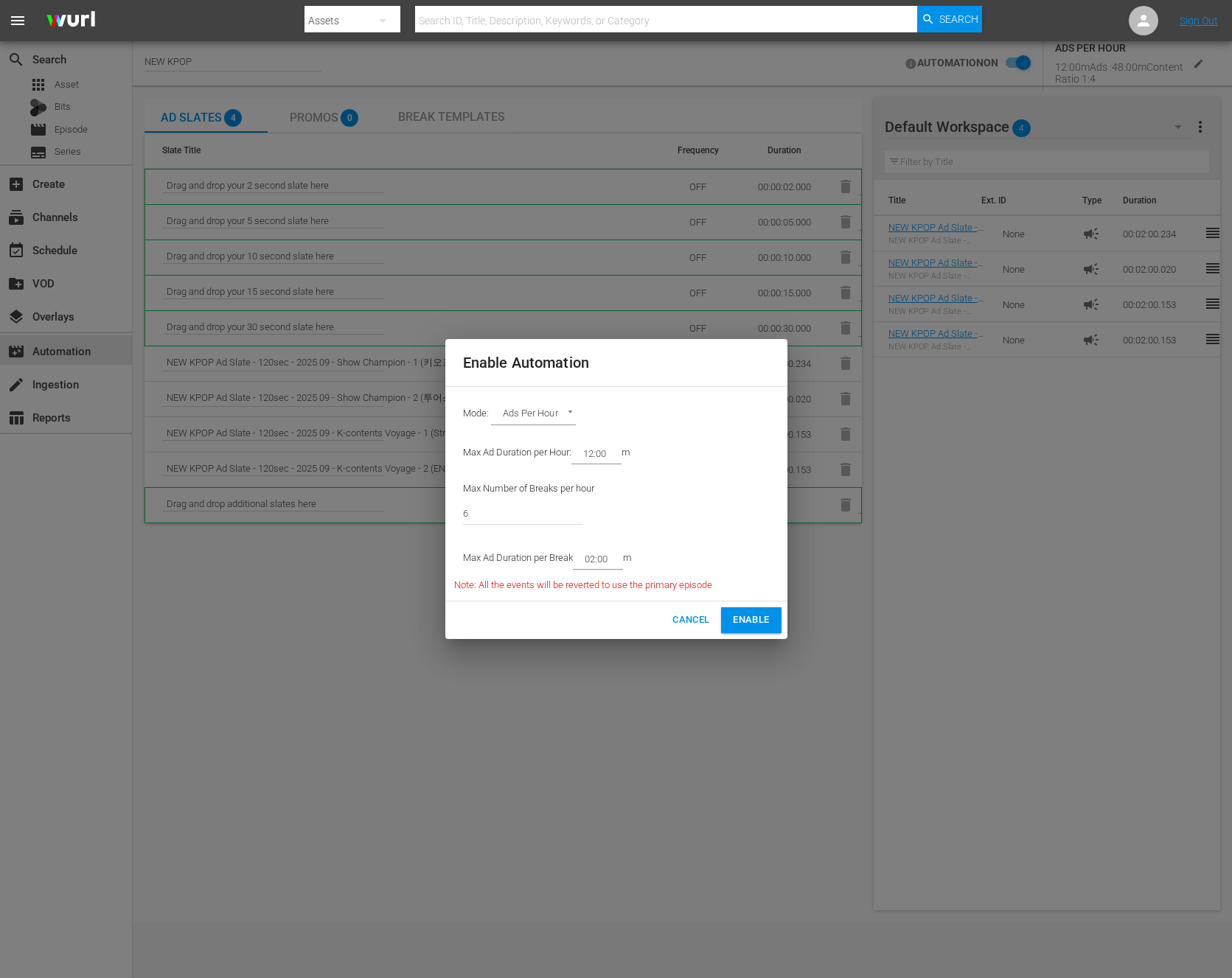
click at [684, 618] on span "Cancel" at bounding box center [691, 620] width 37 height 17
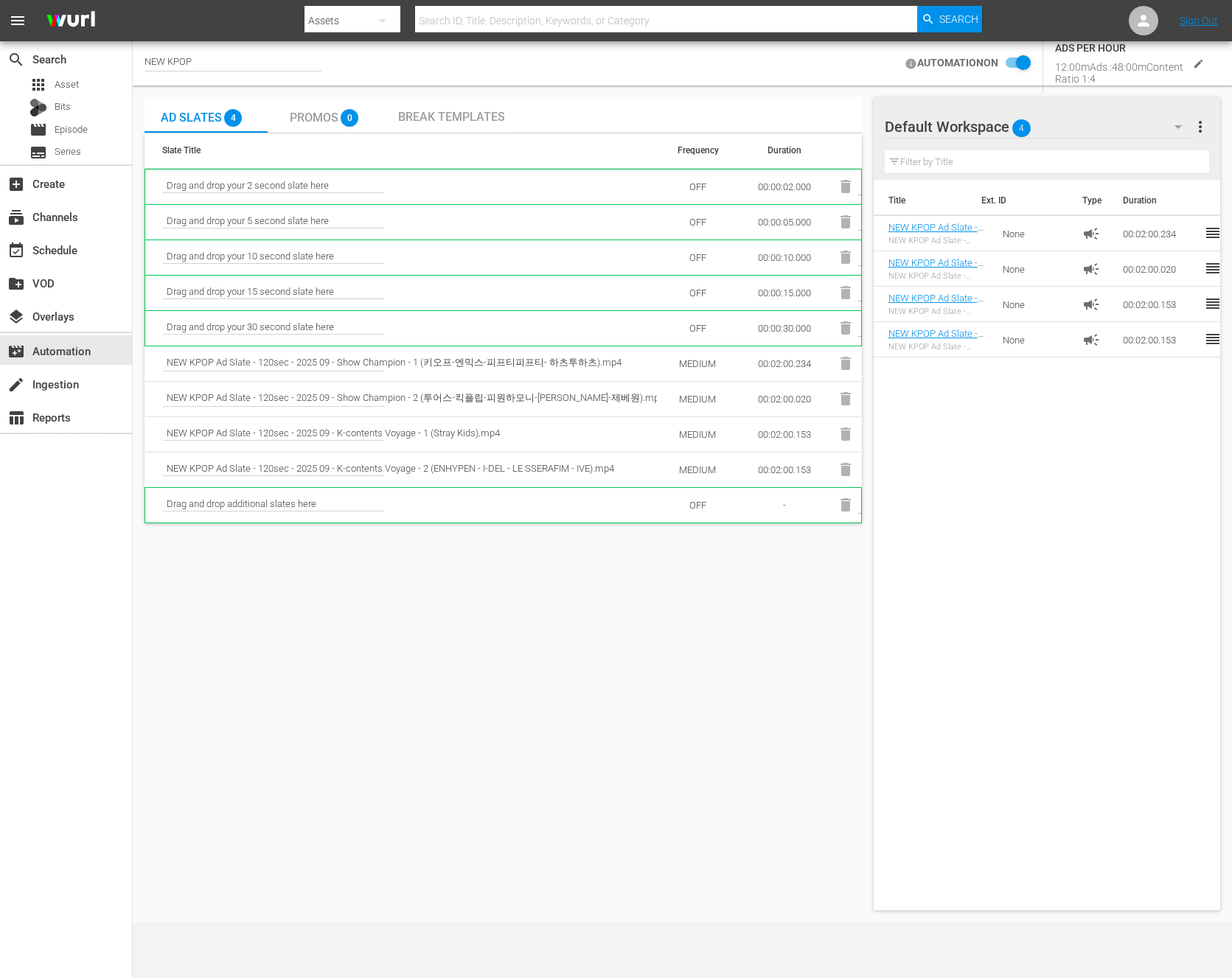
click at [352, 115] on span "0" at bounding box center [349, 118] width 18 height 18
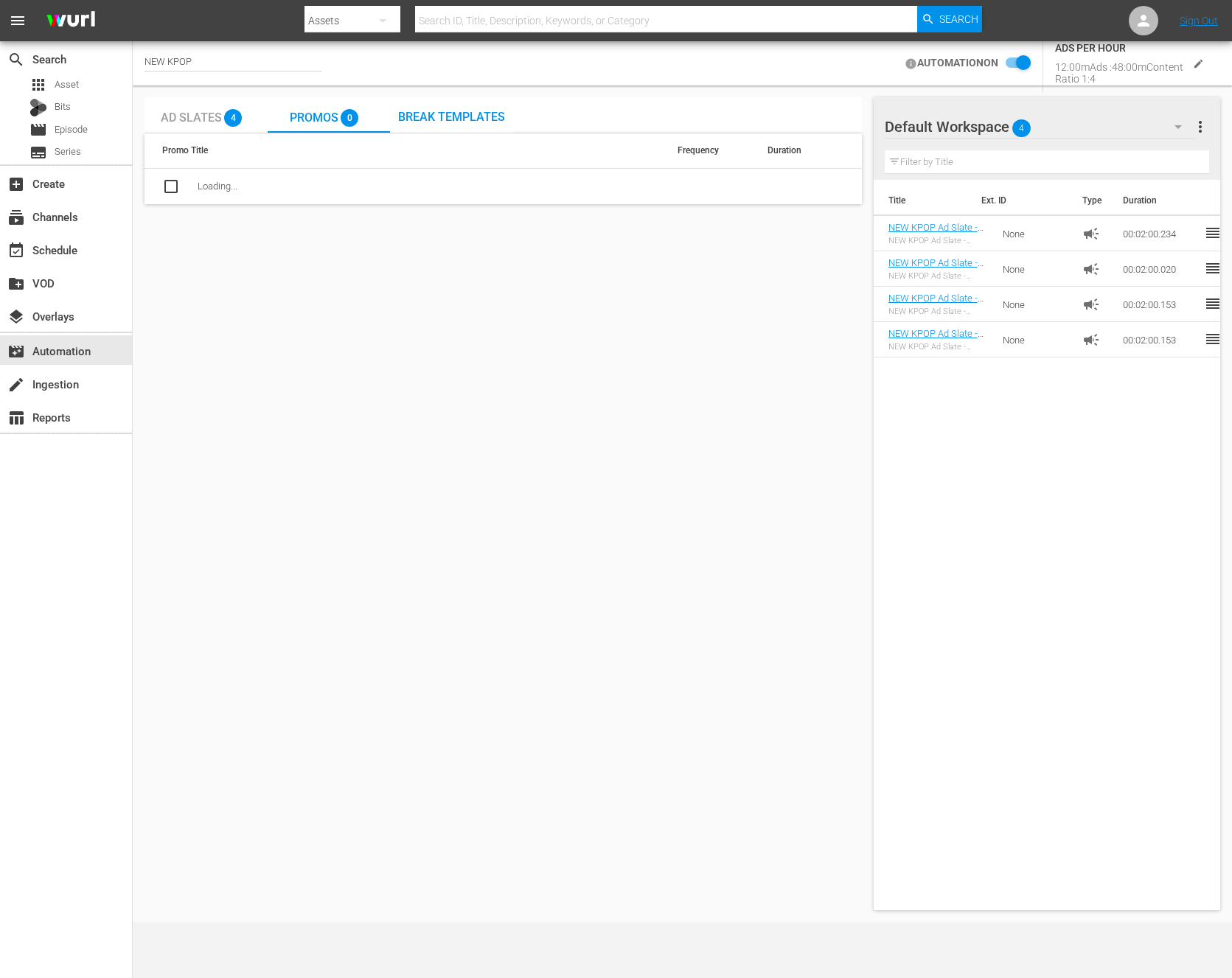
click at [467, 117] on span "Break Templates" at bounding box center [452, 117] width 107 height 14
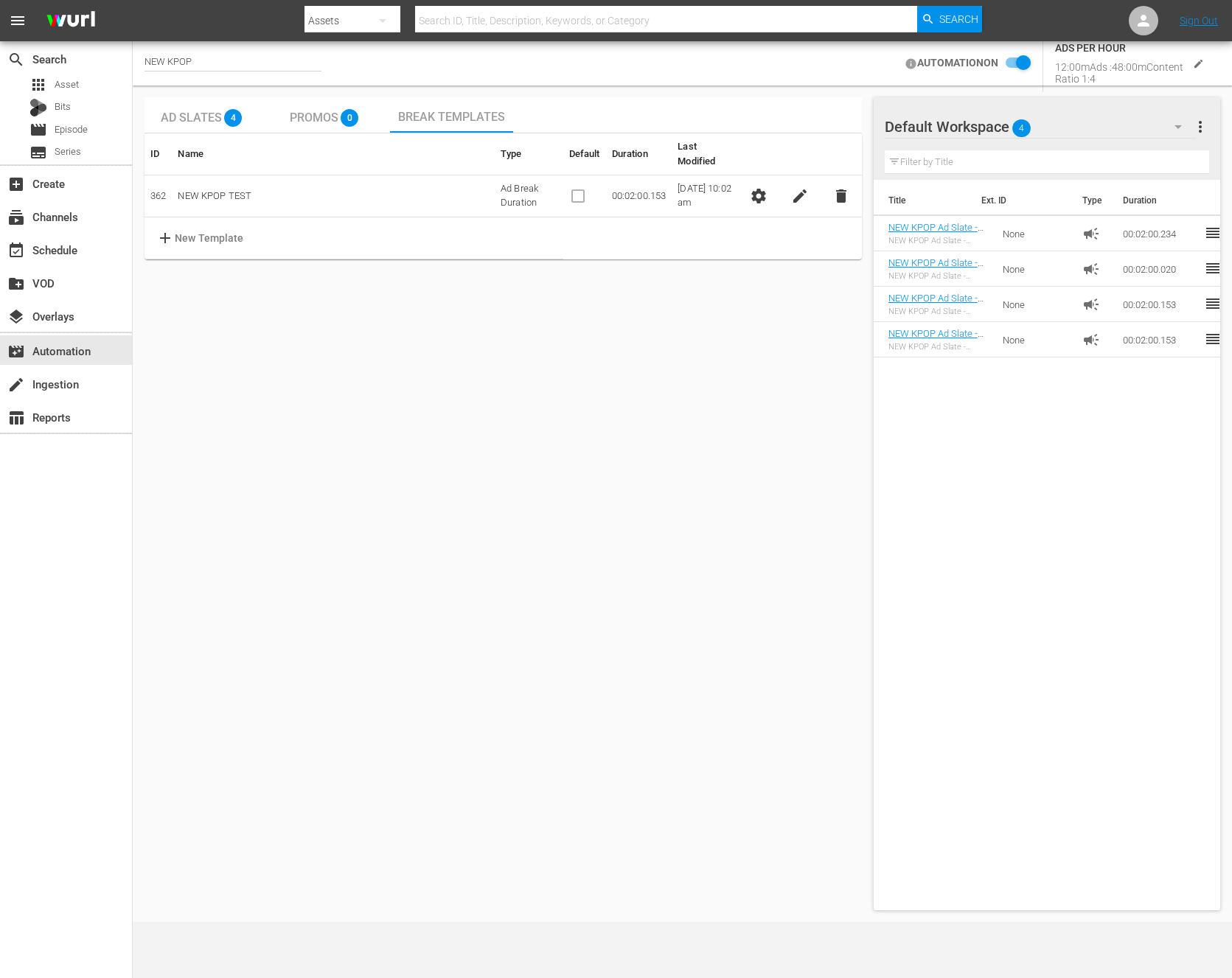
click at [772, 181] on button "settings" at bounding box center [759, 196] width 29 height 29
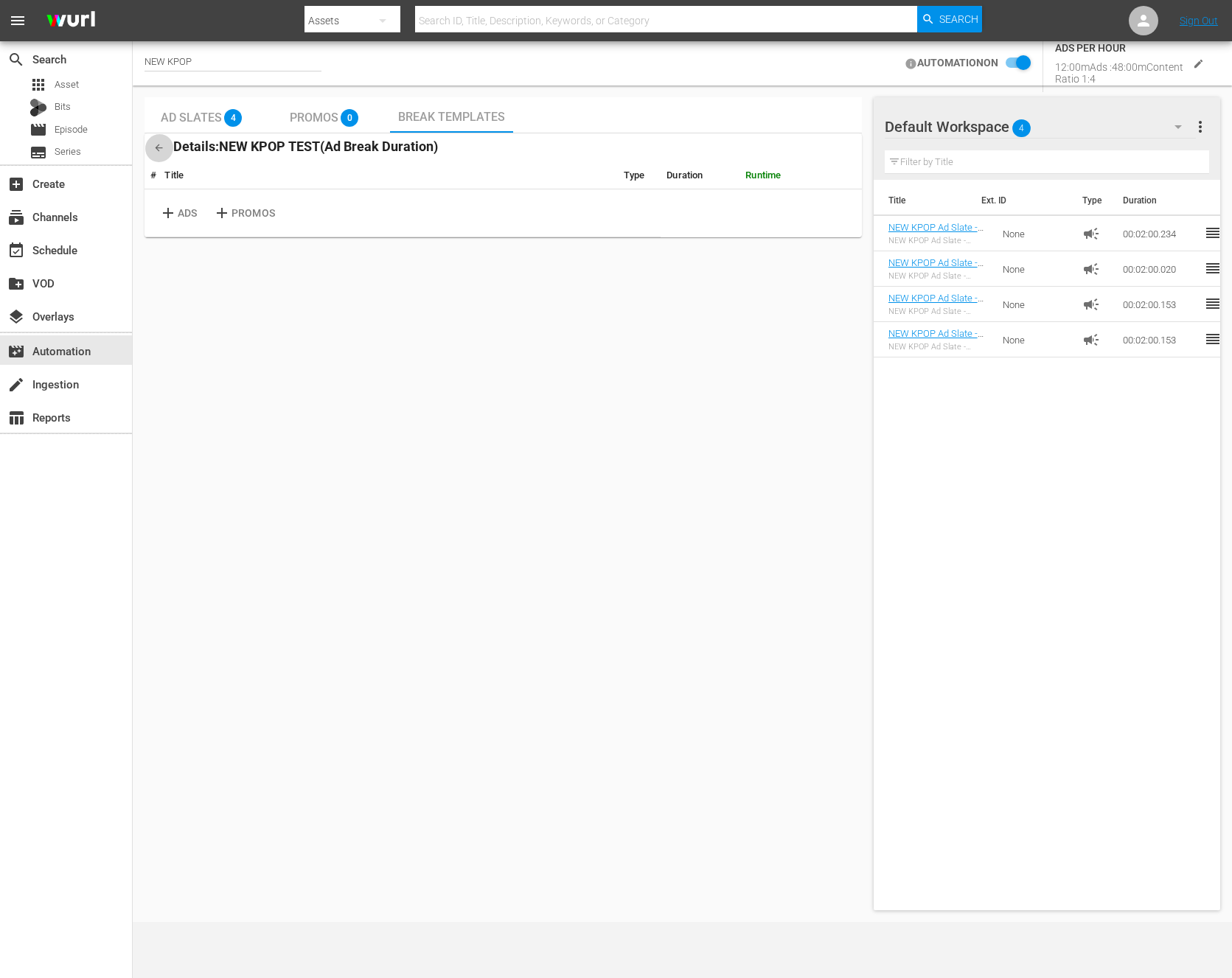
click at [157, 143] on icon "button" at bounding box center [159, 147] width 11 height 11
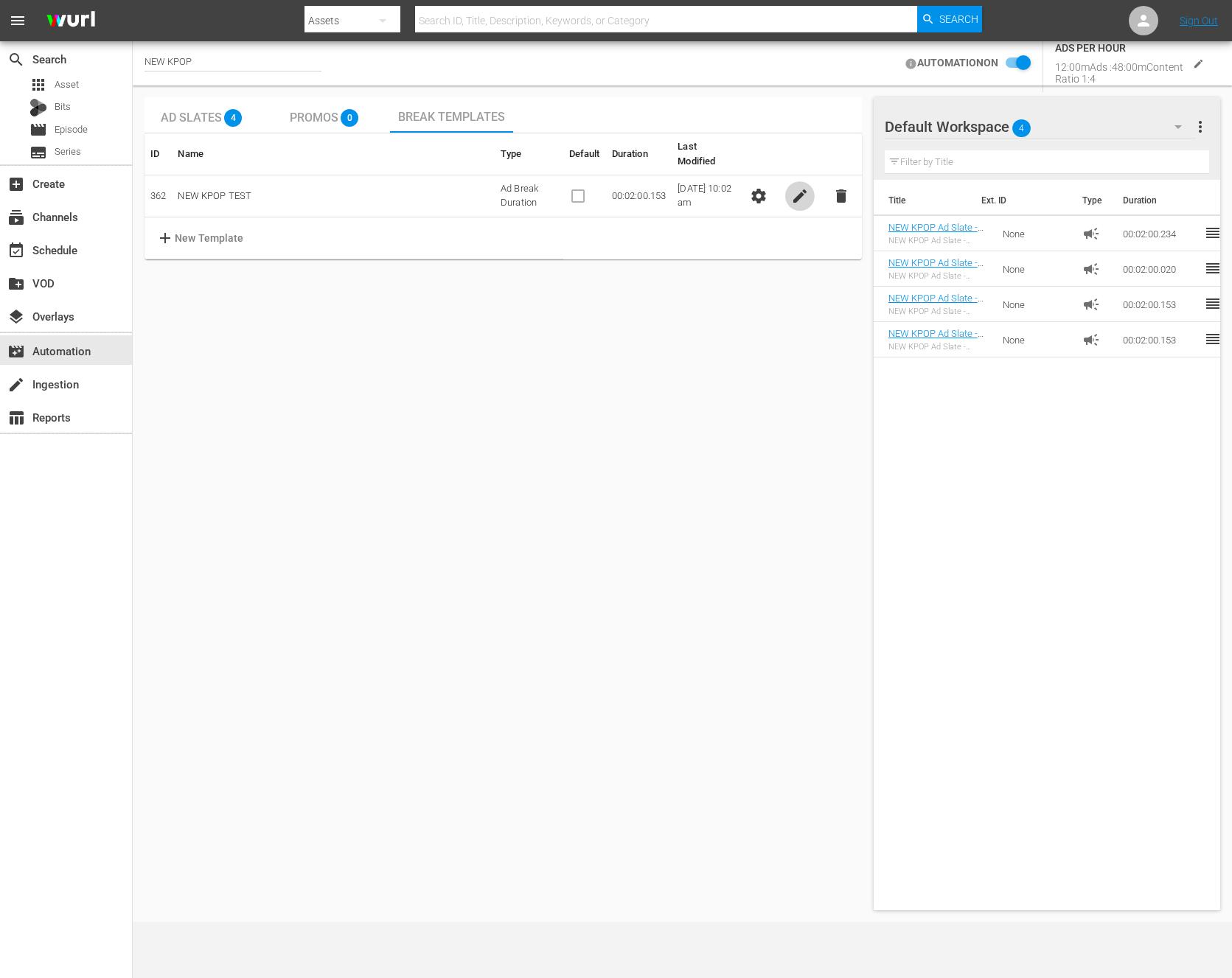
click at [797, 187] on span "edit" at bounding box center [800, 195] width 18 height 18
click at [514, 184] on td "Ad Break Duration" at bounding box center [537, 181] width 85 height 42
click at [798, 180] on button "check" at bounding box center [788, 181] width 29 height 29
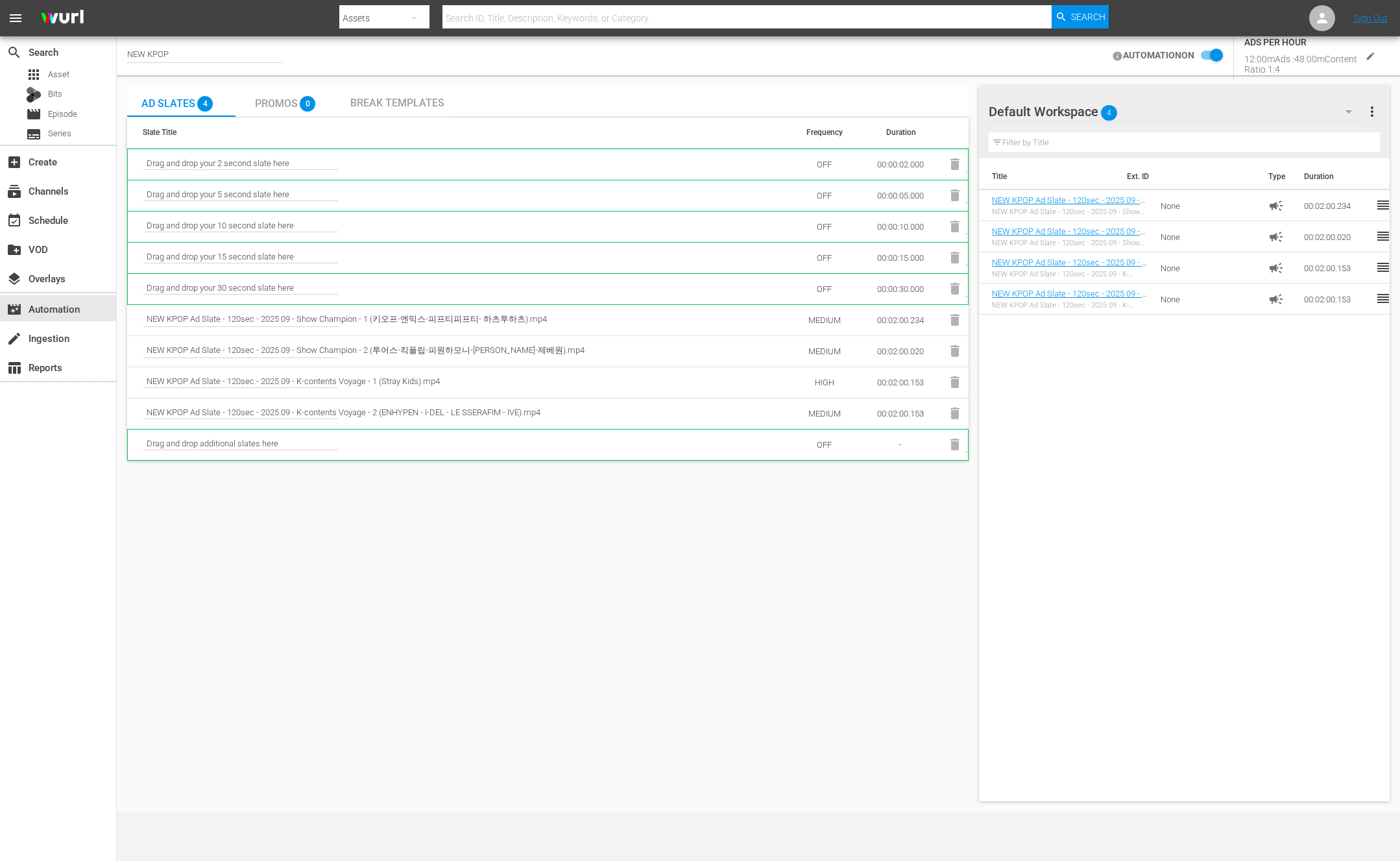
click at [438, 104] on span "Break Templates" at bounding box center [397, 103] width 94 height 12
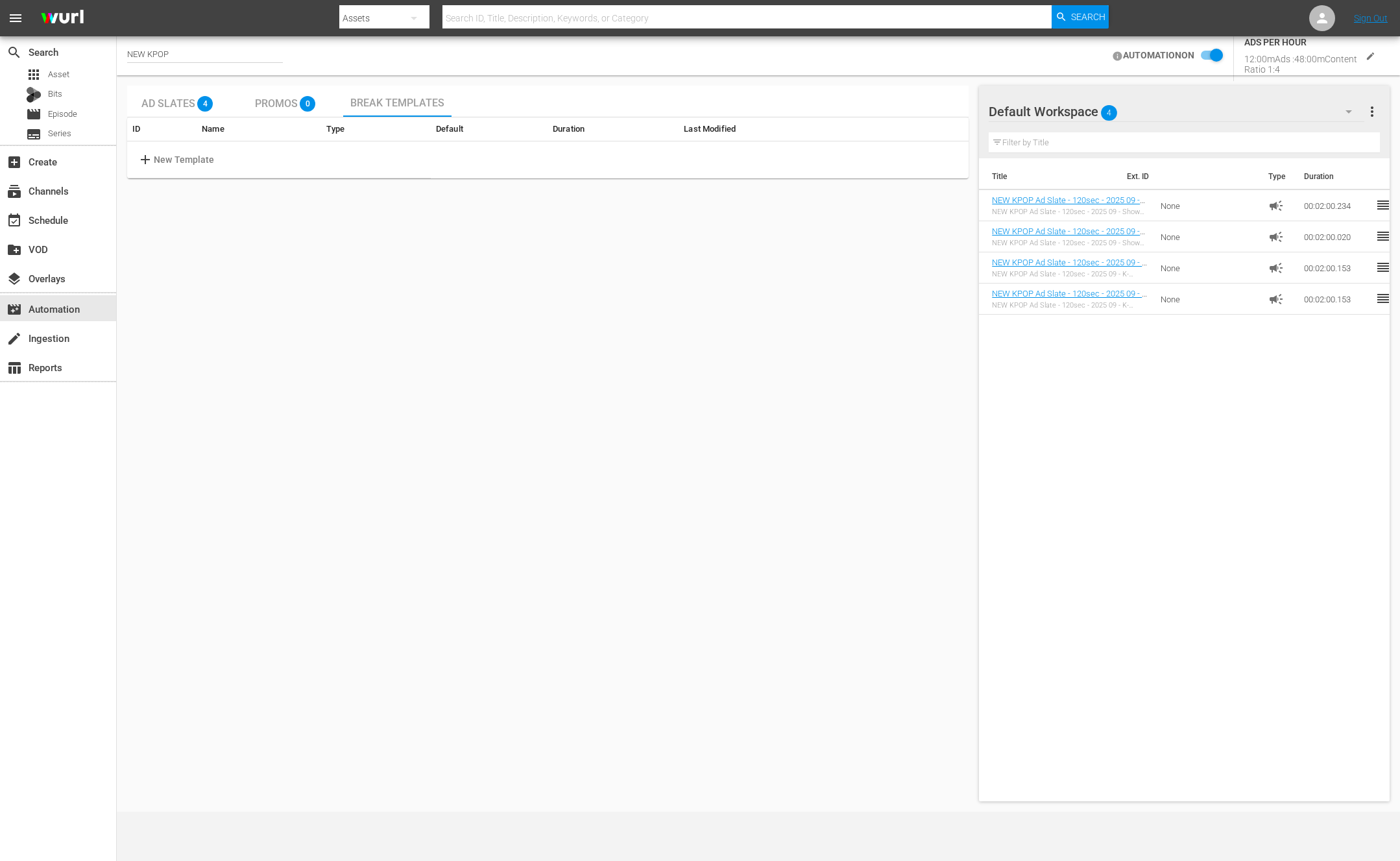
click at [219, 158] on td "add New Template" at bounding box center [278, 160] width 304 height 37
click at [189, 163] on p "New Template" at bounding box center [184, 160] width 61 height 14
click at [189, 163] on input "text" at bounding box center [207, 160] width 102 height 20
click at [588, 157] on body "menu Search By Assets Search ID, Title, Description, Keywords, or Category Sear…" at bounding box center [700, 430] width 1400 height 861
click at [441, 169] on div at bounding box center [700, 430] width 1400 height 861
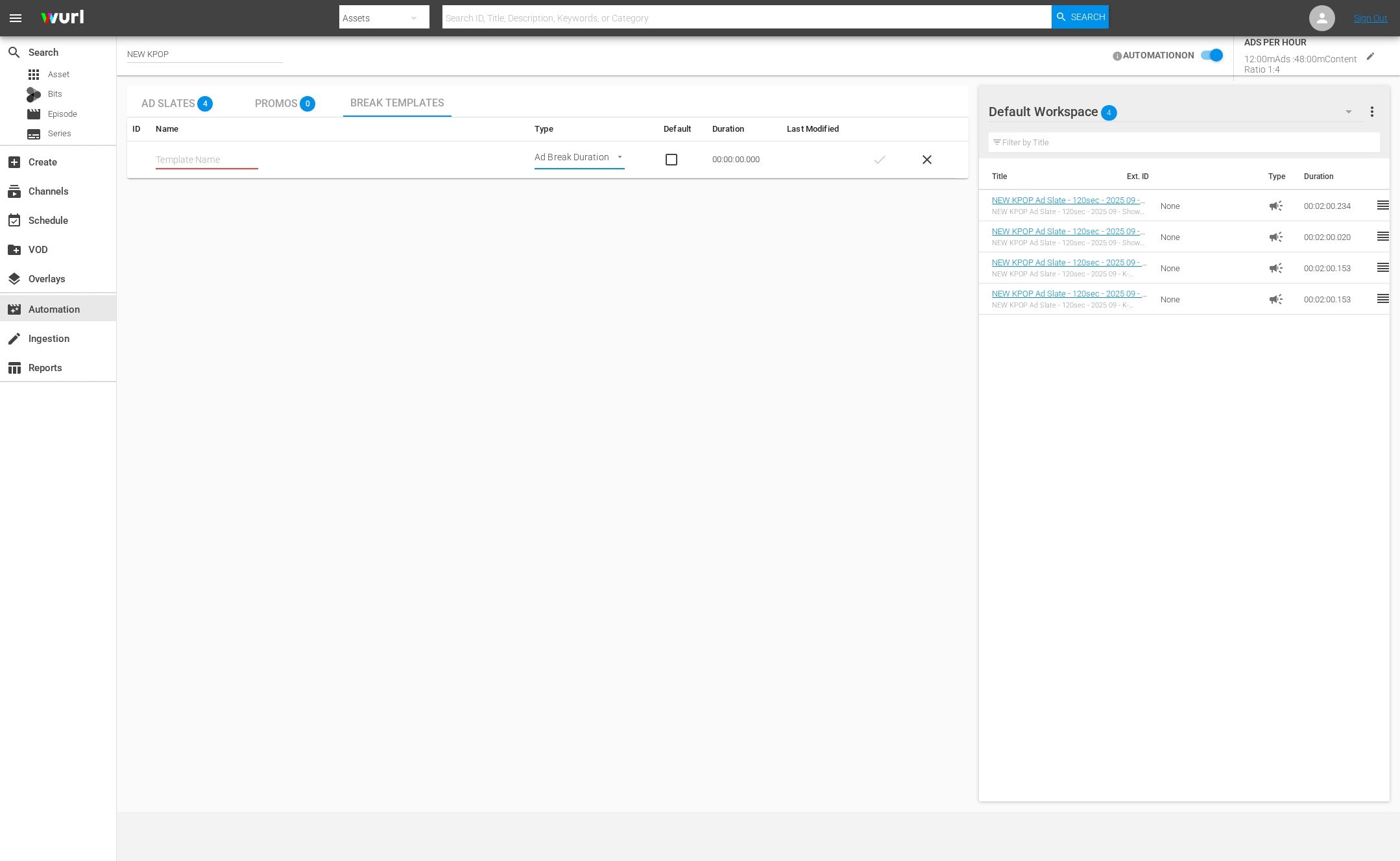
click at [380, 112] on div "Break Templates" at bounding box center [397, 101] width 109 height 31
click at [228, 166] on input "text" at bounding box center [207, 160] width 102 height 20
type input "ㅆ"
type input "Test"
click at [338, 322] on div "Ad Slates 4 Promos 0 Break Templates ID Name Type Default Duration Last Modifie…" at bounding box center [547, 443] width 842 height 716
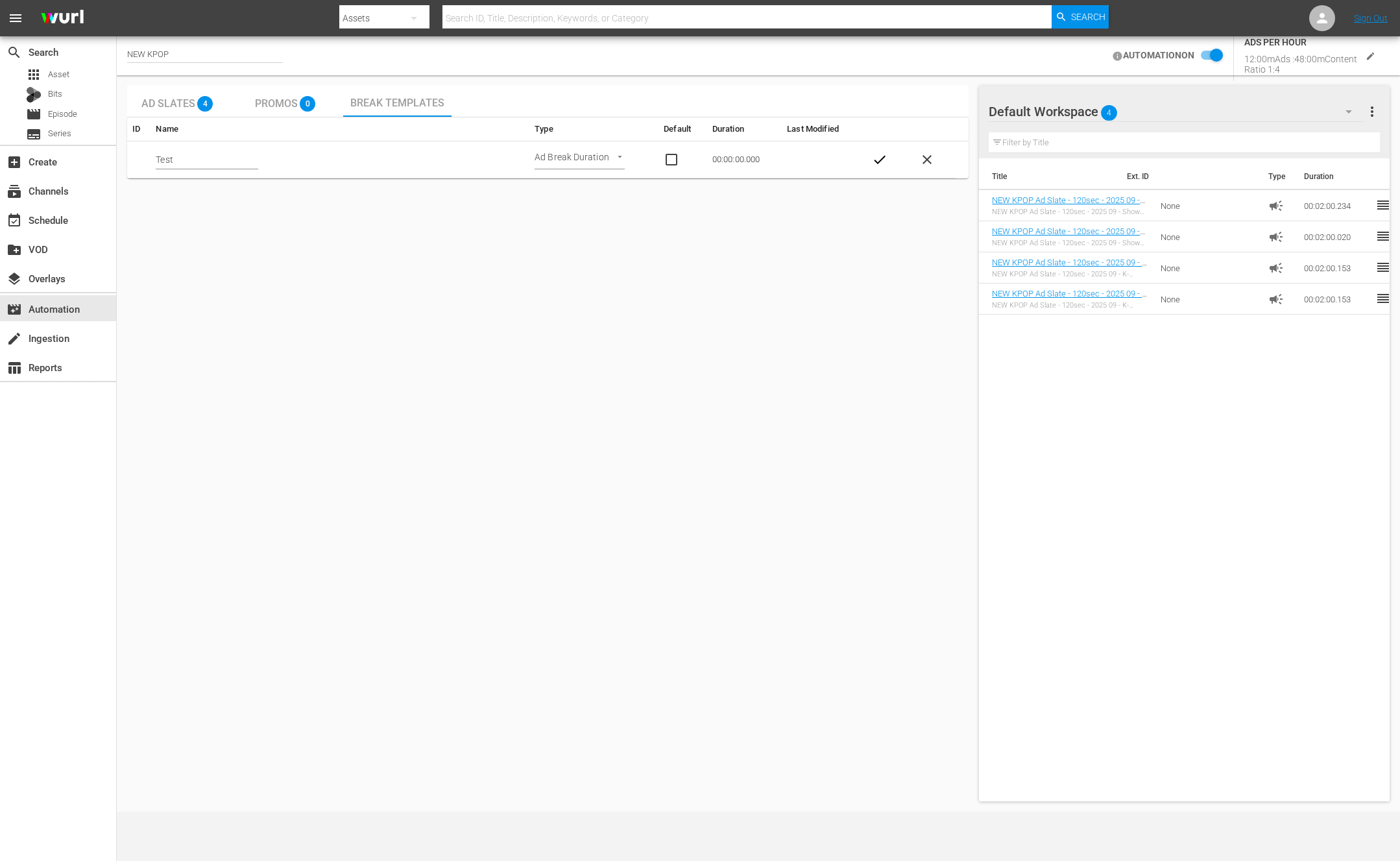
click at [751, 155] on td "00:00:00.000" at bounding box center [744, 160] width 74 height 37
click at [798, 145] on td at bounding box center [821, 160] width 80 height 37
click at [887, 152] on span "check" at bounding box center [880, 159] width 16 height 16
click at [208, 150] on td "Test" at bounding box center [346, 160] width 379 height 37
click at [859, 156] on span "settings" at bounding box center [852, 159] width 16 height 16
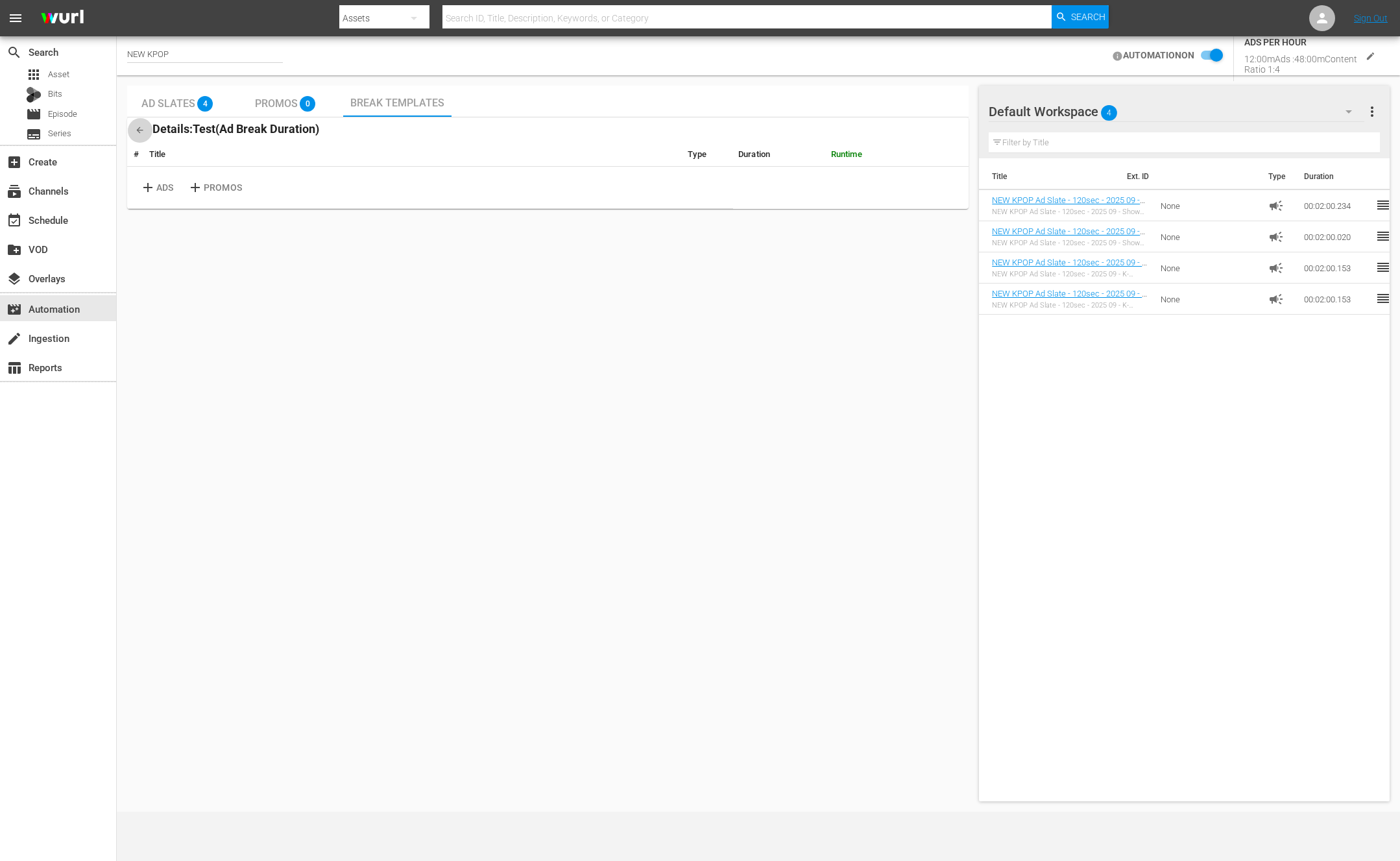
click at [139, 129] on icon "button" at bounding box center [140, 130] width 10 height 10
click at [904, 156] on span "edit" at bounding box center [897, 159] width 16 height 16
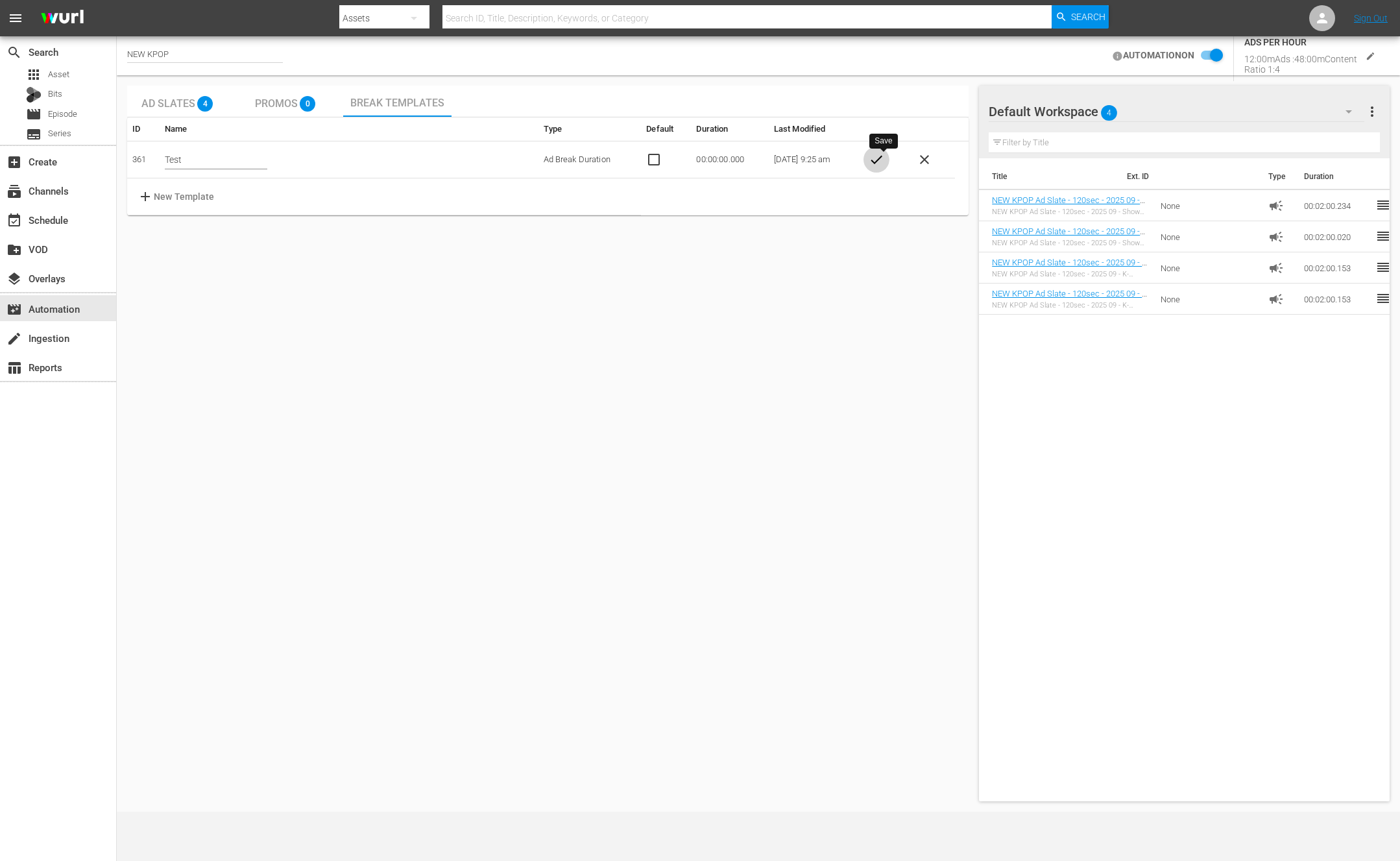
click at [872, 158] on button "check" at bounding box center [876, 160] width 26 height 26
click at [698, 165] on td "00:00:00.000" at bounding box center [729, 163] width 77 height 37
click at [865, 158] on button "settings" at bounding box center [852, 160] width 26 height 26
click at [833, 169] on table "# Title Type Duration Runtime add ADS add PROMOS" at bounding box center [547, 175] width 842 height 66
click at [169, 187] on p "ADS" at bounding box center [165, 188] width 17 height 14
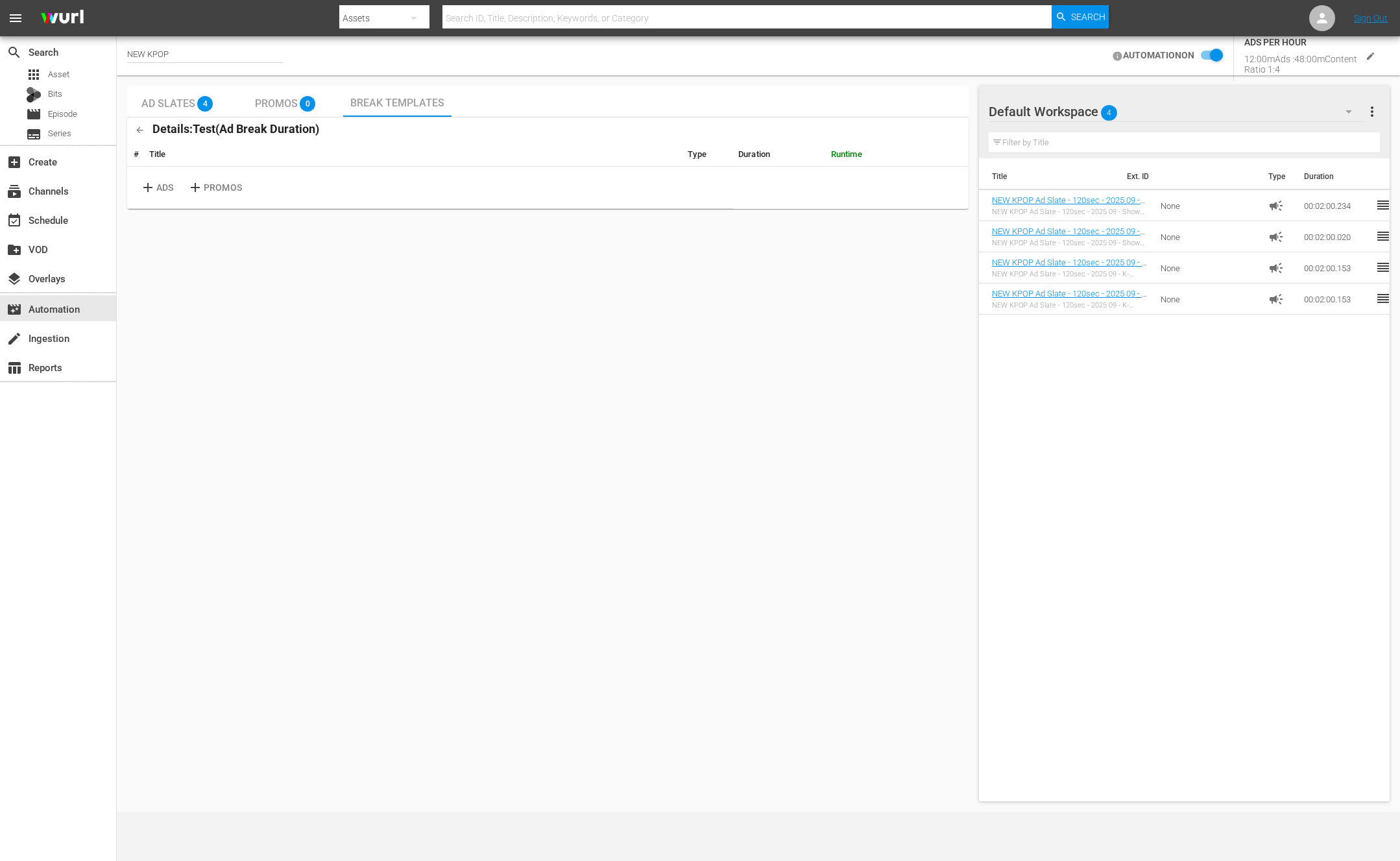
click at [159, 194] on p "ADS" at bounding box center [165, 188] width 17 height 14
drag, startPoint x: 1246, startPoint y: 125, endPoint x: 1126, endPoint y: 92, distance: 124.5
click at [1126, 0] on div "search Search apps Asset Bits movie Episode subtitles Series add_box Create sub…" at bounding box center [758, 0] width 1283 height 0
copy div "Default Workspace 4 Default more_vert Filter by Title Title Ext. ID Type Durati…"
click at [1196, 53] on input "checkbox" at bounding box center [1209, 55] width 29 height 16
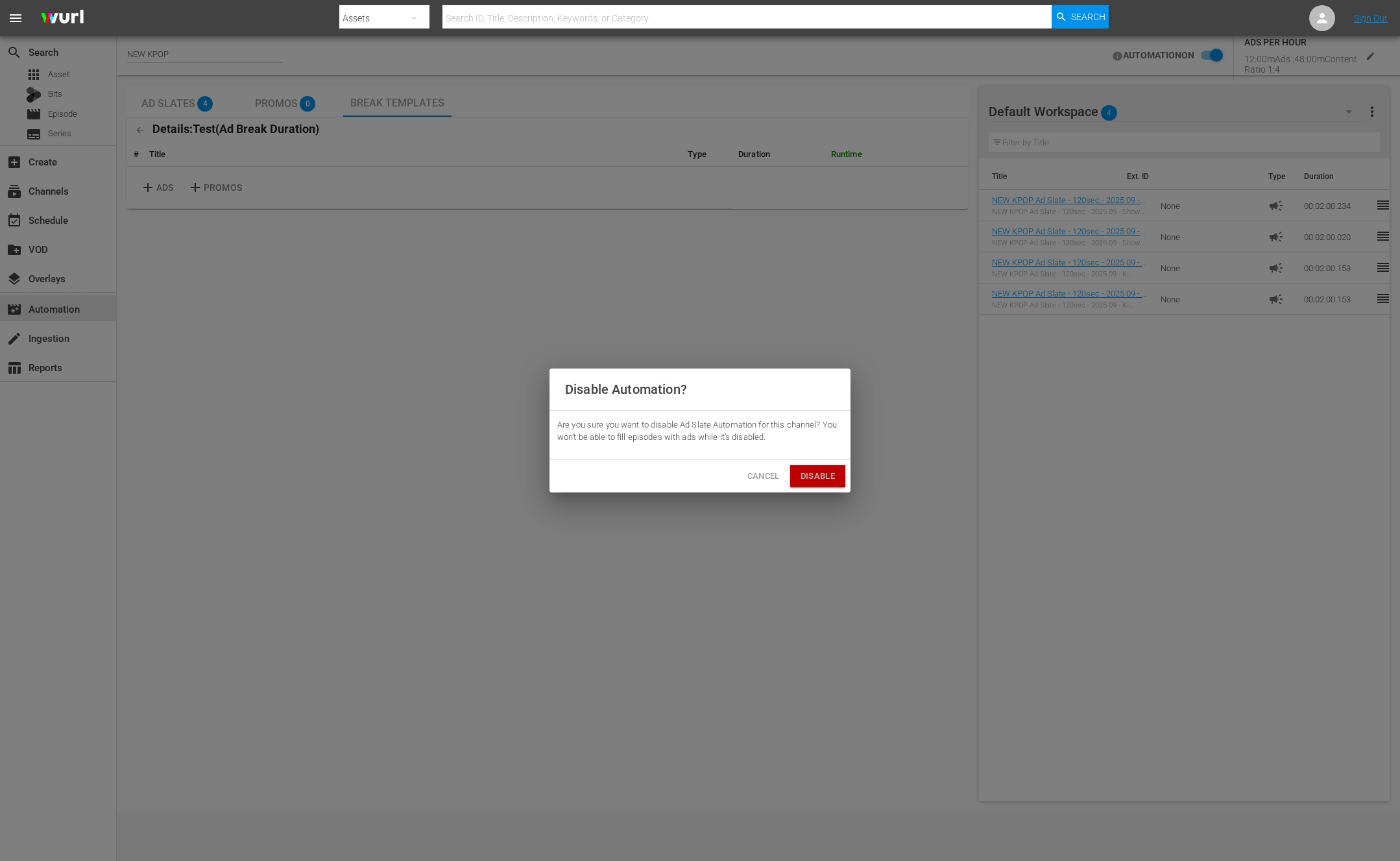
click at [803, 485] on button "Disable" at bounding box center [818, 477] width 55 height 23
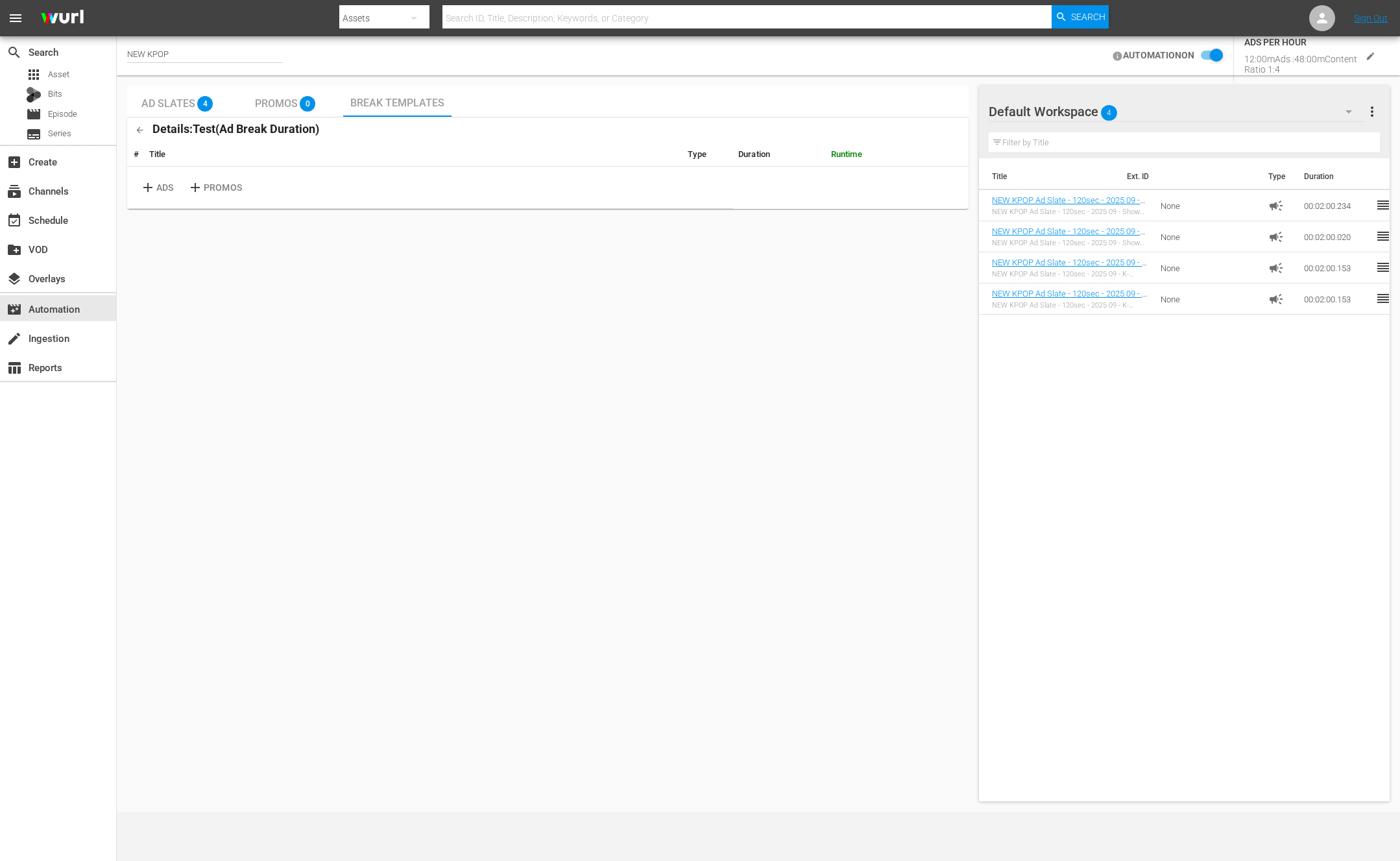
checkbox input "false"
click at [503, 354] on div "Ad Slates 4 Promos 0 Break Templates Details: Test ( Ad Break Duration ) # Titl…" at bounding box center [547, 443] width 842 height 716
click at [635, 281] on div "Ad Slates 4 Promos 0 Break Templates Details: Test ( Ad Break Duration ) # Titl…" at bounding box center [547, 443] width 842 height 716
click at [230, 185] on p "PROMOS" at bounding box center [223, 188] width 38 height 14
click at [950, 184] on span "delete" at bounding box center [956, 182] width 16 height 16
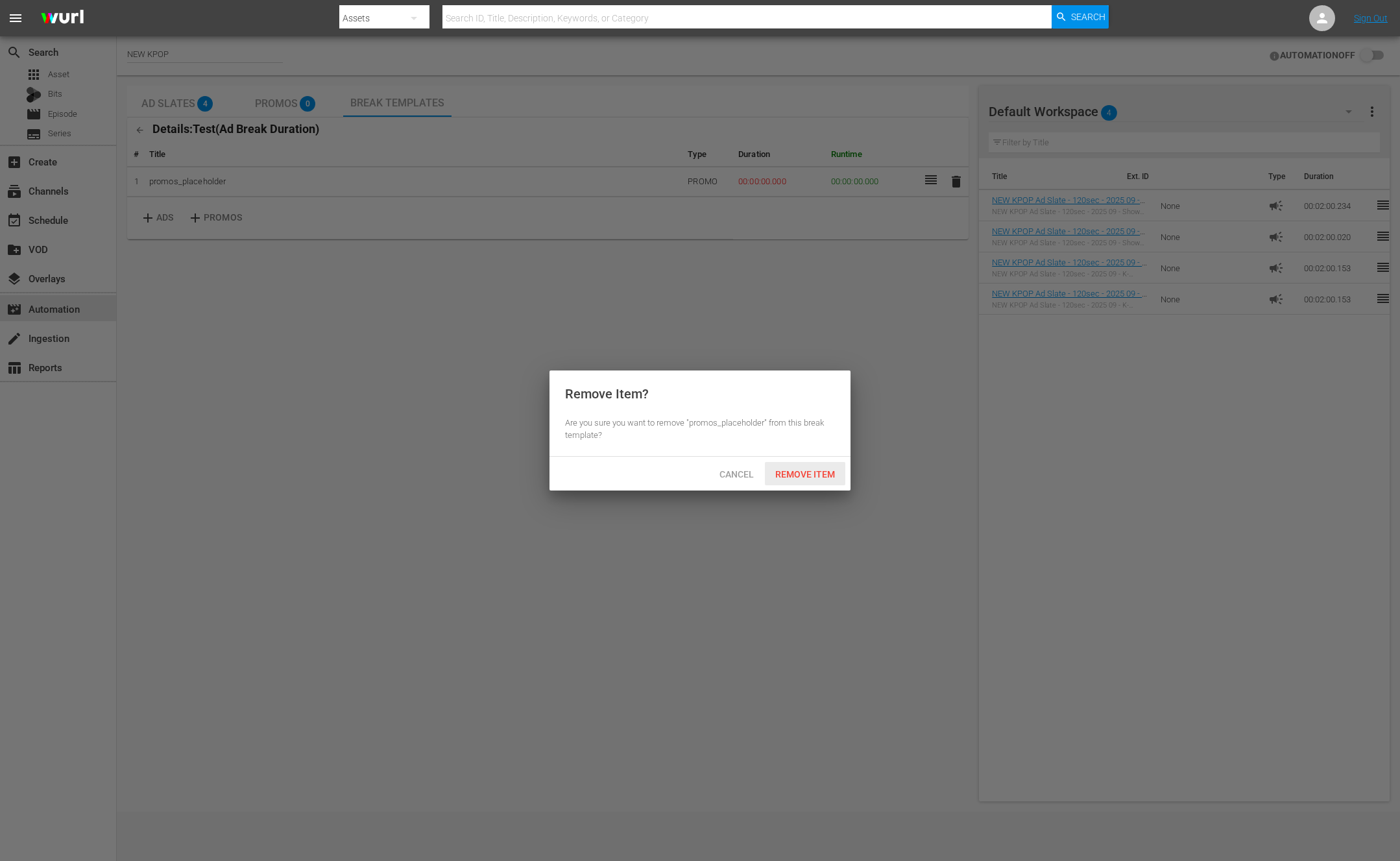
click at [817, 469] on span "Remove Item" at bounding box center [805, 474] width 81 height 10
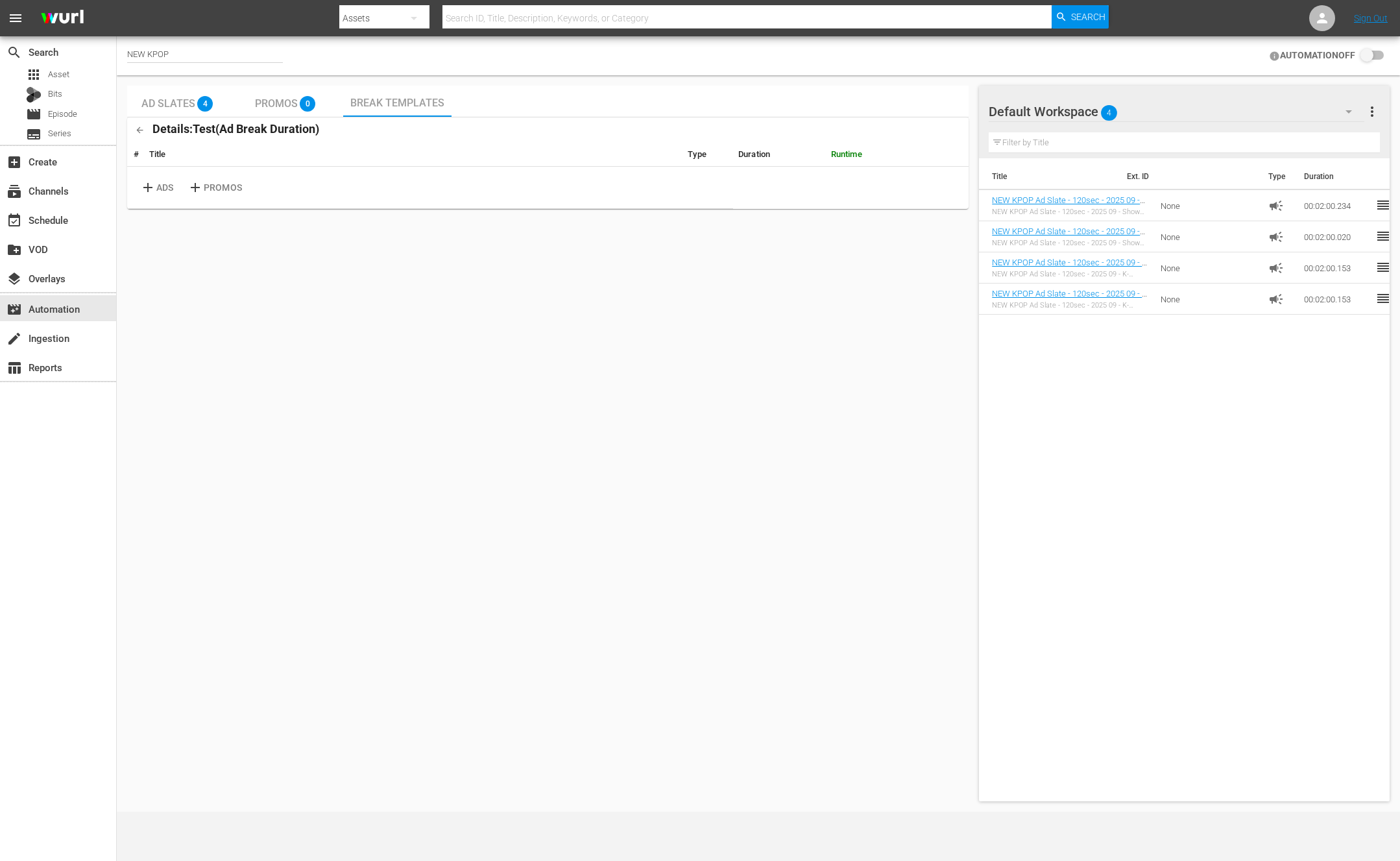
click at [282, 500] on div "Ad Slates 4 Promos 0 Break Templates Details: Test ( Ad Break Duration ) # Titl…" at bounding box center [547, 443] width 842 height 716
click at [158, 186] on p "ADS" at bounding box center [165, 188] width 17 height 14
click at [741, 180] on td "00:00:00.000" at bounding box center [780, 182] width 93 height 31
click at [842, 180] on td "00:00:00.000" at bounding box center [872, 182] width 93 height 31
click at [771, 184] on td "00:00:00.000" at bounding box center [780, 182] width 93 height 31
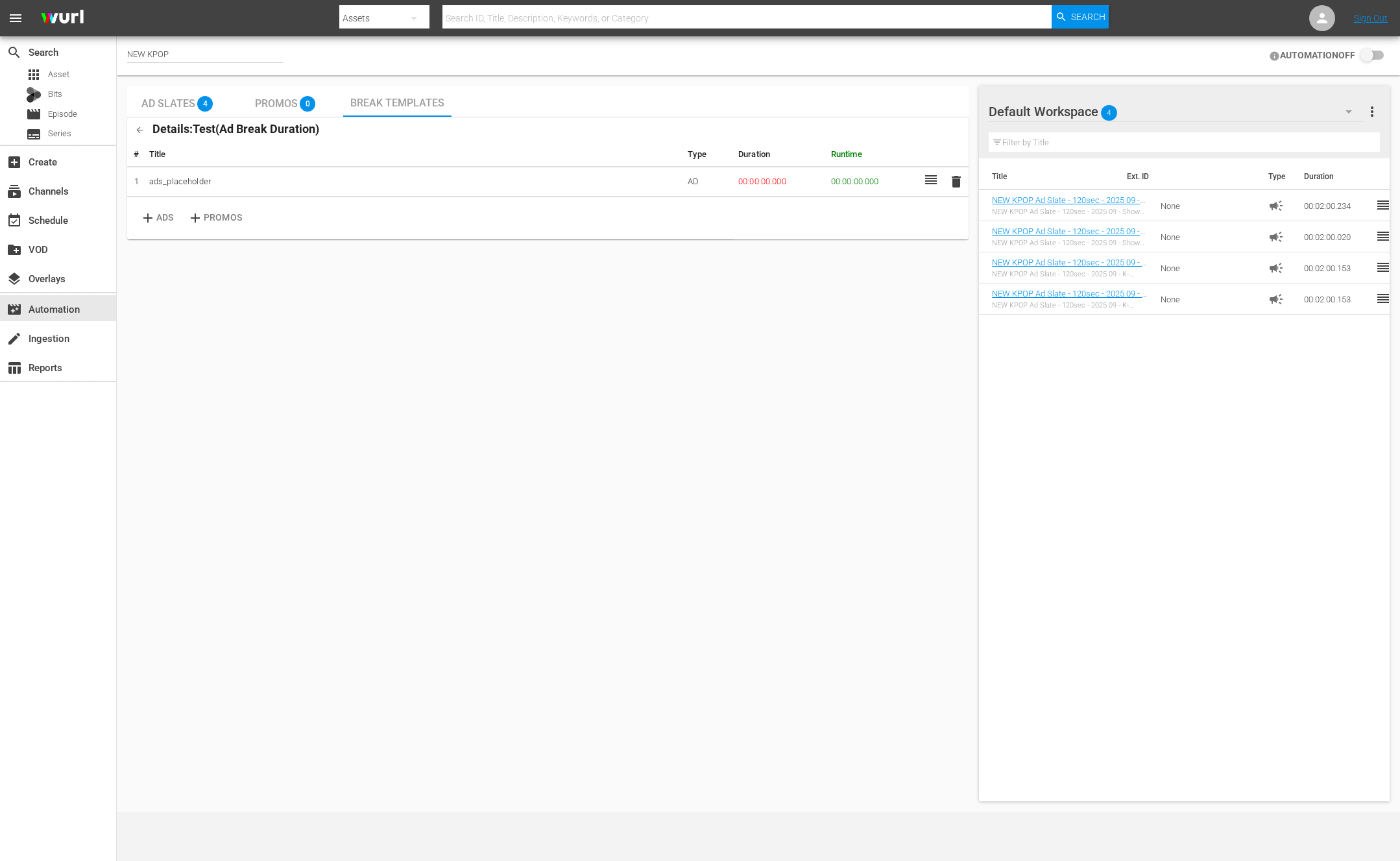
click at [724, 186] on td "AD" at bounding box center [708, 182] width 51 height 31
click at [697, 187] on td "AD" at bounding box center [708, 182] width 51 height 31
click at [1101, 369] on div "Title Ext. ID Type Duration NEW KPOP Ad Slate - 120sec - 2025 09 - Show Champio…" at bounding box center [1184, 477] width 411 height 638
click at [815, 230] on table "# Title Type Duration Runtime 1 ads_placeholder AD 00:00:00.000 00:00:00.000 de…" at bounding box center [547, 194] width 842 height 97
click at [928, 181] on icon at bounding box center [930, 182] width 12 height 9
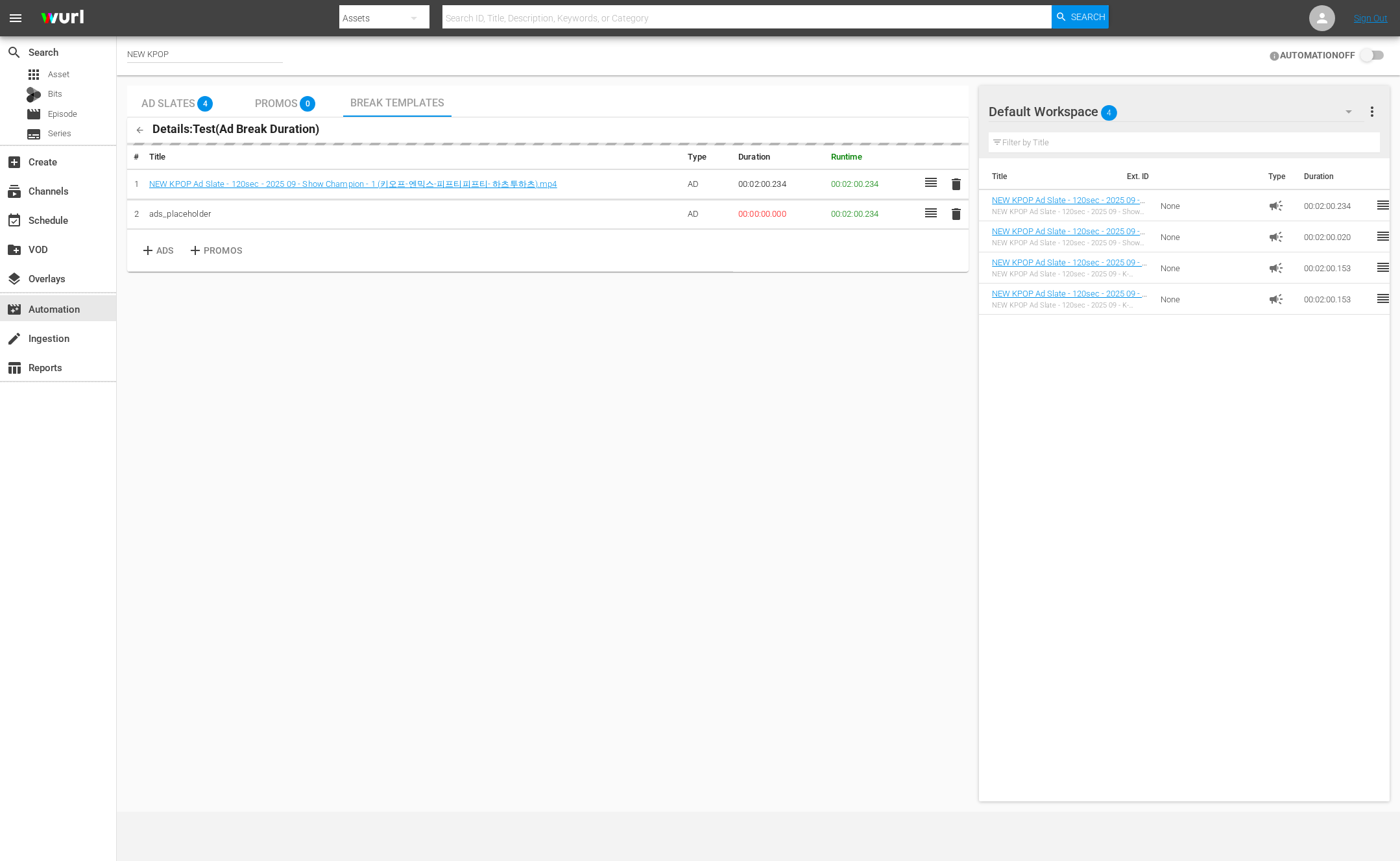
click at [953, 211] on span "delete" at bounding box center [956, 214] width 16 height 16
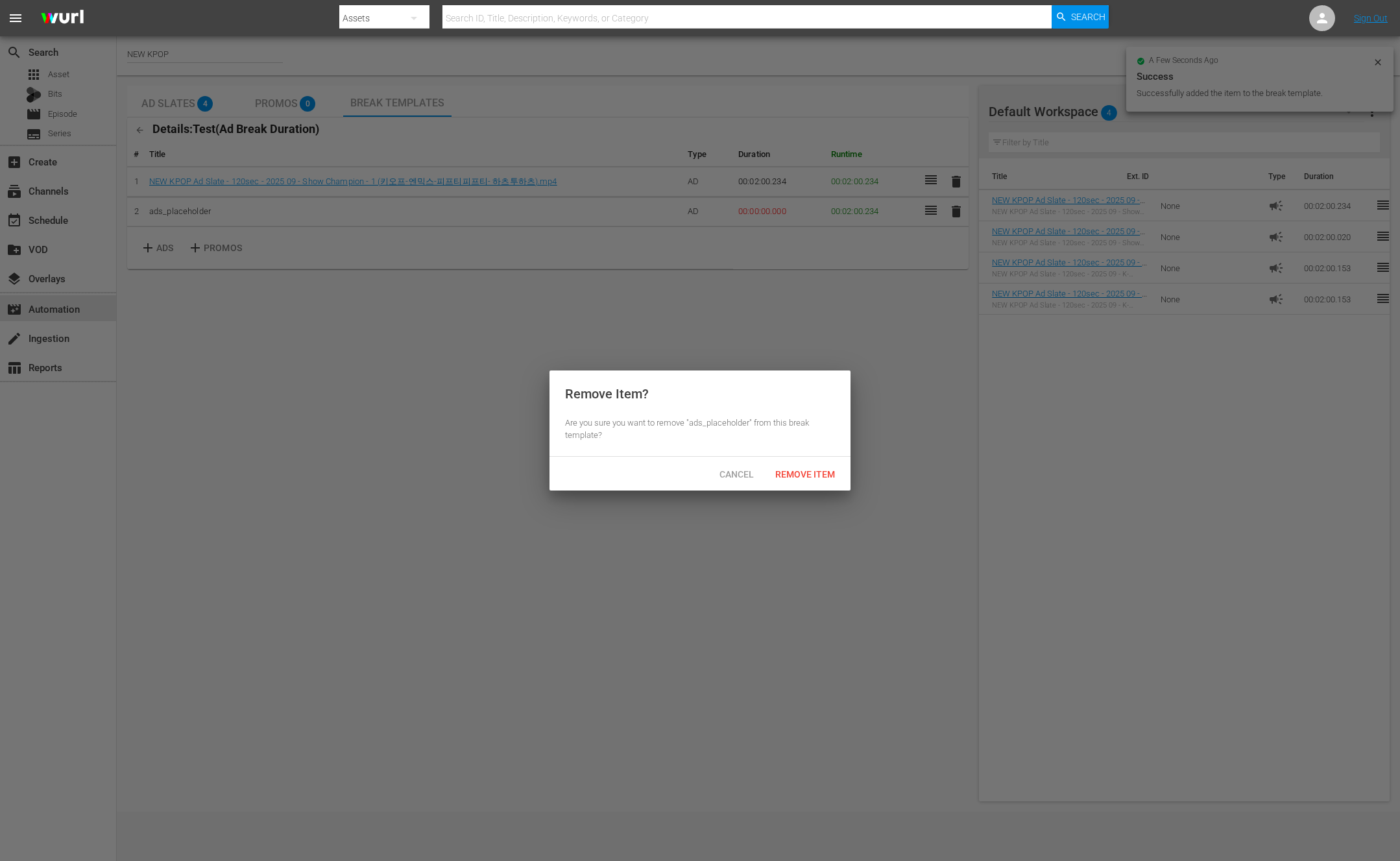
click at [814, 462] on div "Cancel Remove Item" at bounding box center [700, 473] width 301 height 33
click at [814, 470] on span "Remove Item" at bounding box center [805, 474] width 81 height 10
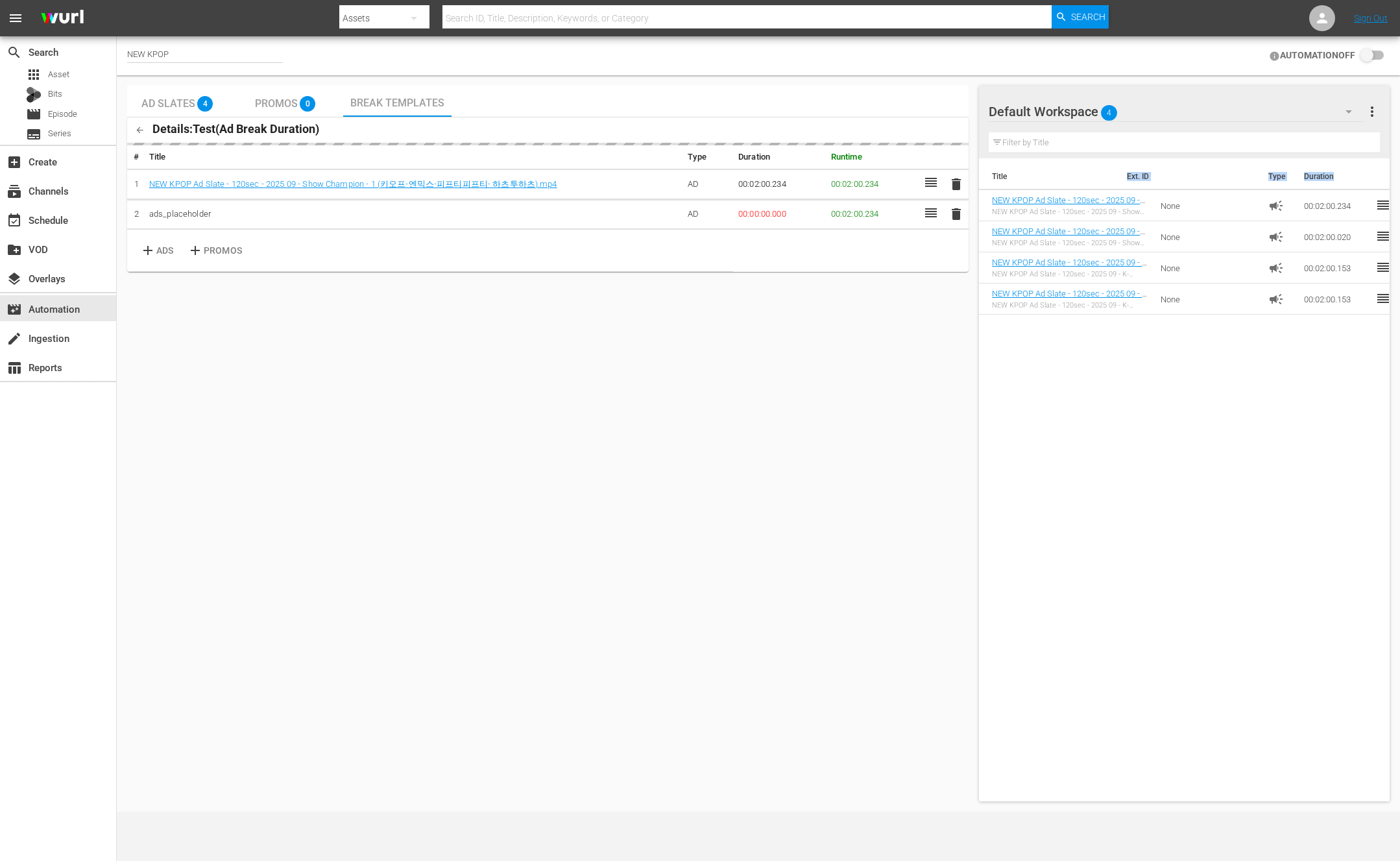
drag, startPoint x: 1180, startPoint y: 397, endPoint x: 1056, endPoint y: 180, distance: 249.9
click at [1056, 180] on div "Title Ext. ID Type Duration NEW KPOP Ad Slate - 120sec - 2025 09 - Show Champio…" at bounding box center [1184, 477] width 411 height 638
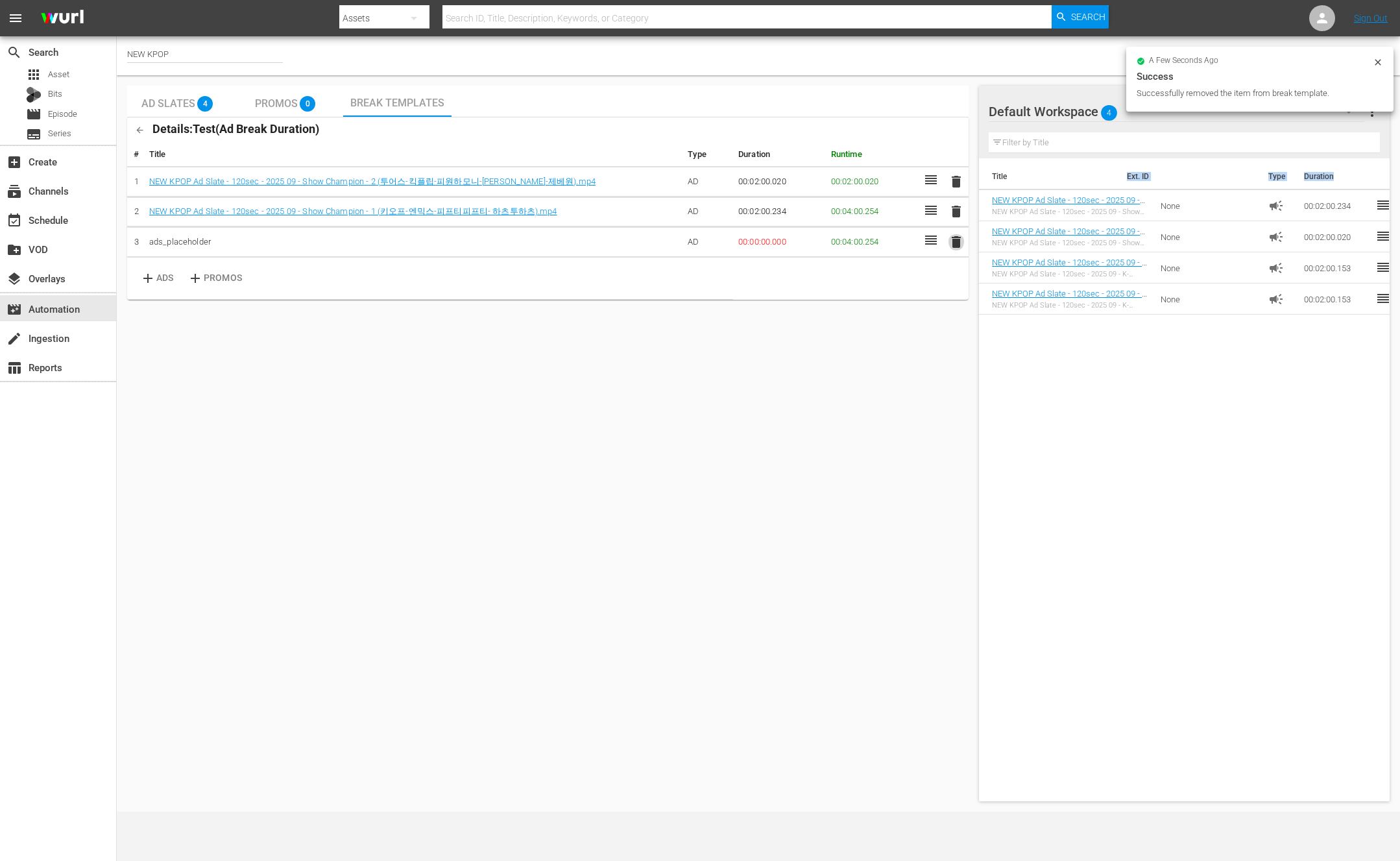
click at [951, 240] on span "delete" at bounding box center [956, 242] width 16 height 16
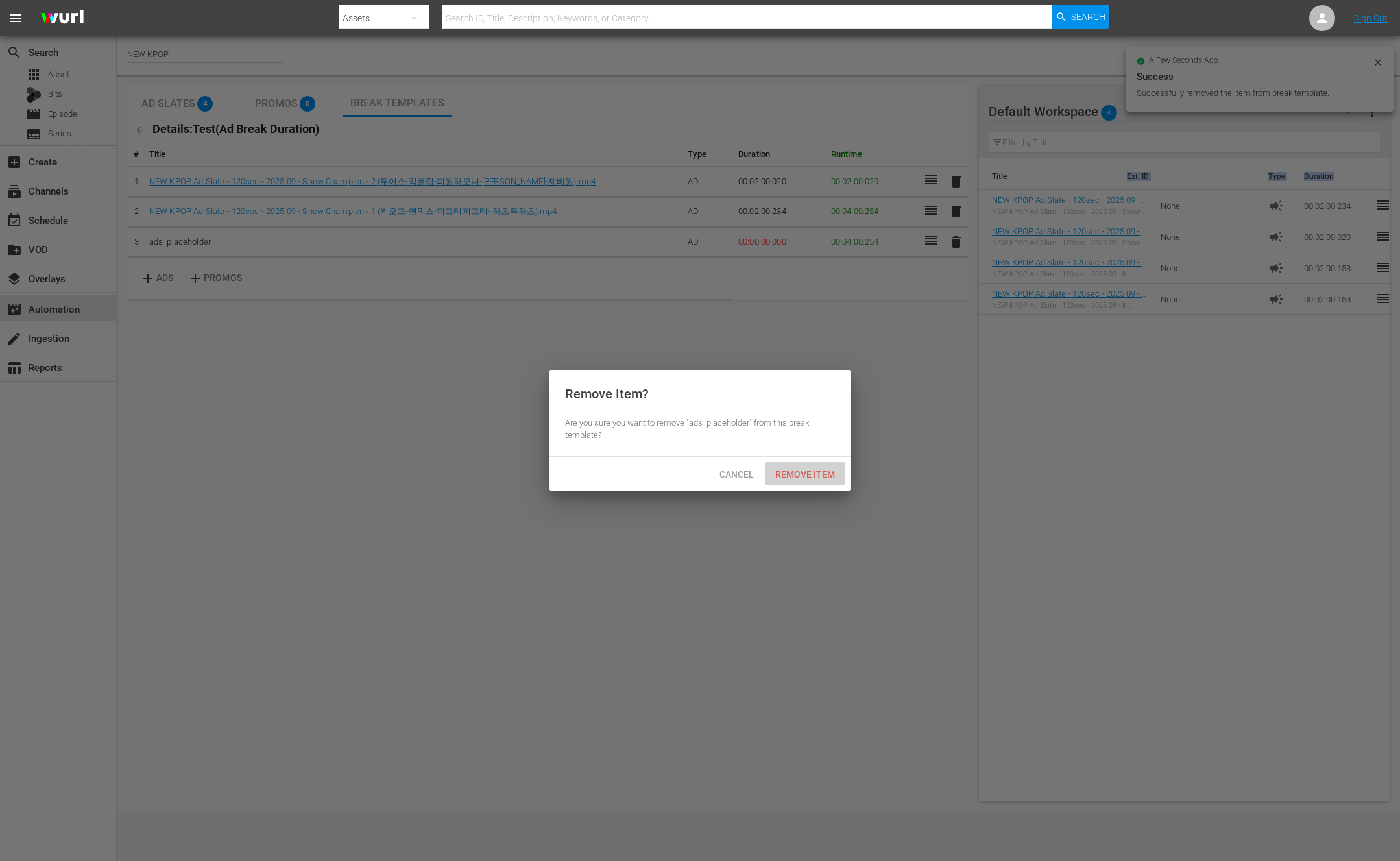
click at [817, 466] on div "Remove Item" at bounding box center [805, 474] width 81 height 24
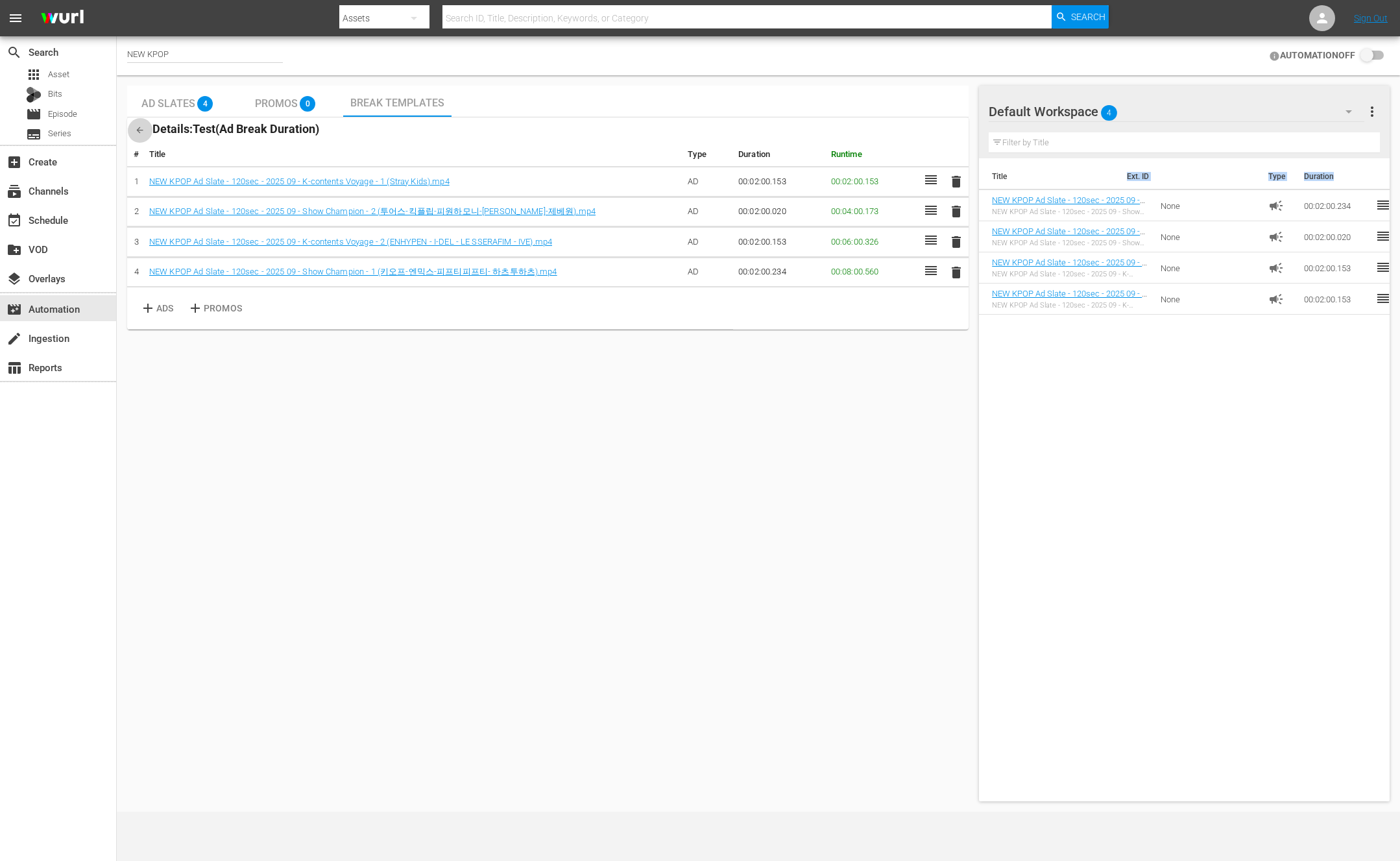
click at [144, 129] on icon "button" at bounding box center [140, 130] width 10 height 10
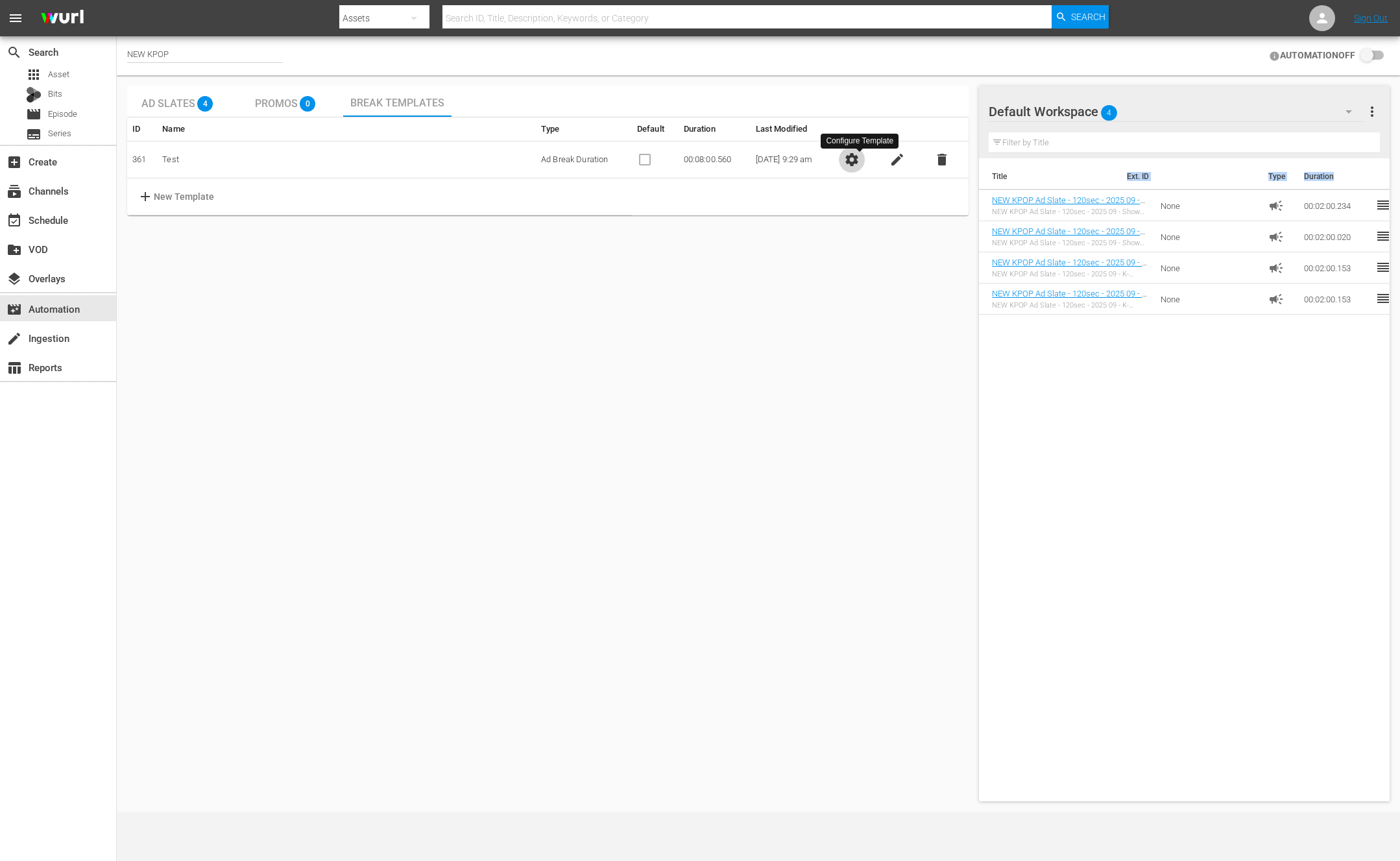
click at [859, 162] on span "settings" at bounding box center [852, 159] width 16 height 16
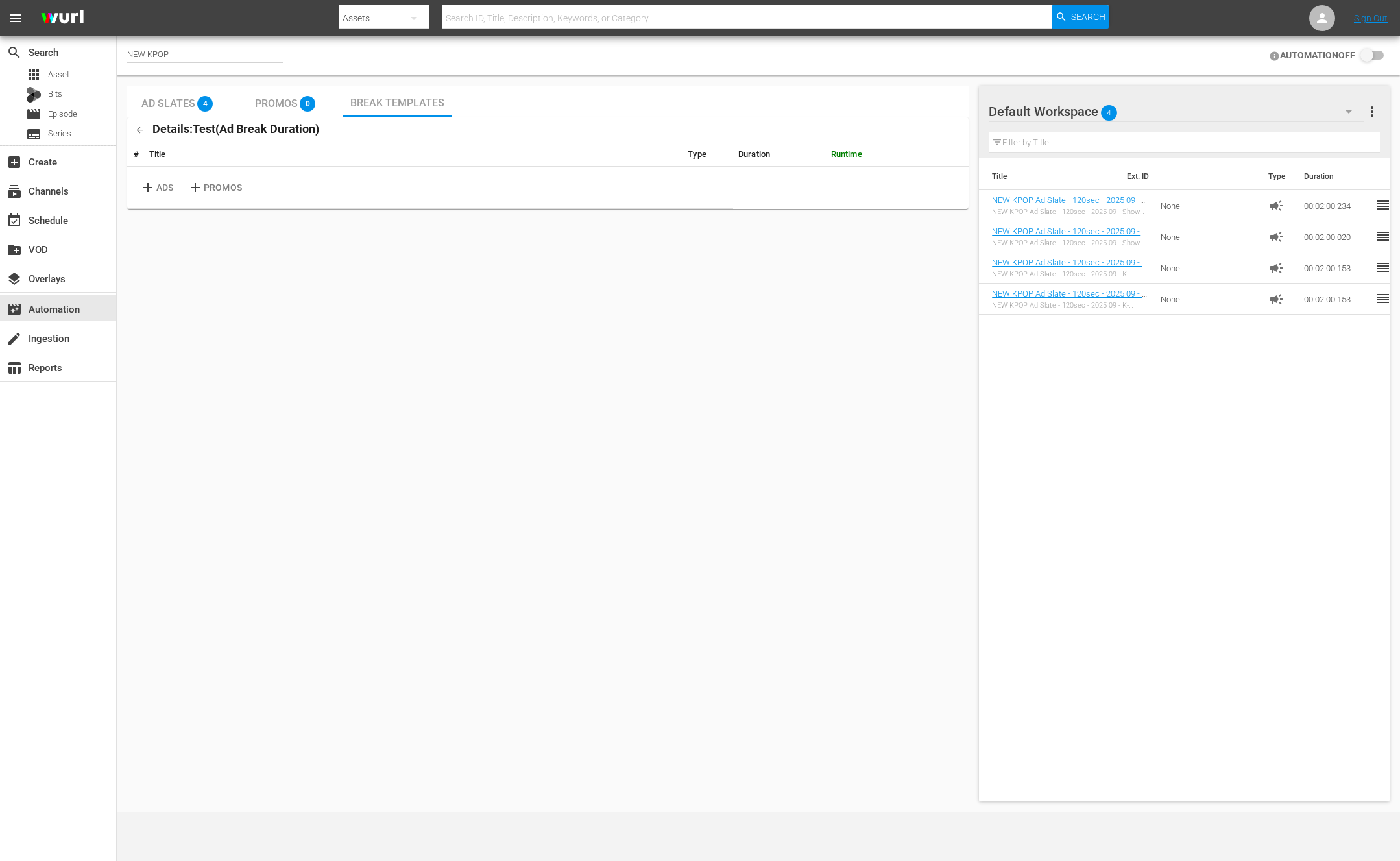
click at [846, 185] on table "# Title Type Duration Runtime add ADS add PROMOS" at bounding box center [547, 175] width 842 height 66
click at [281, 107] on span "Promos" at bounding box center [276, 104] width 43 height 12
click at [171, 106] on span "Ad Slates" at bounding box center [168, 104] width 54 height 12
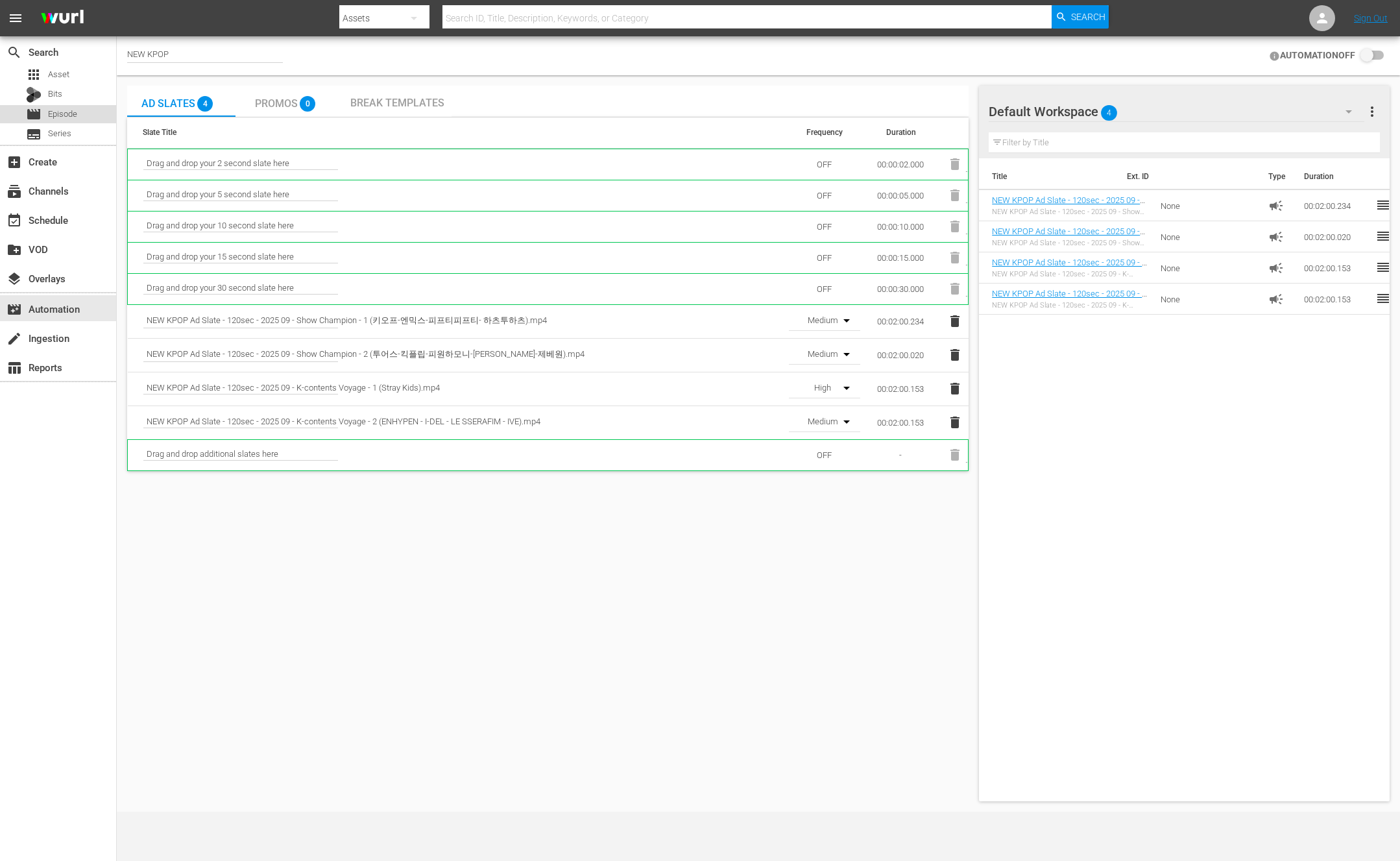
click at [63, 105] on div "movie Episode" at bounding box center [51, 114] width 51 height 18
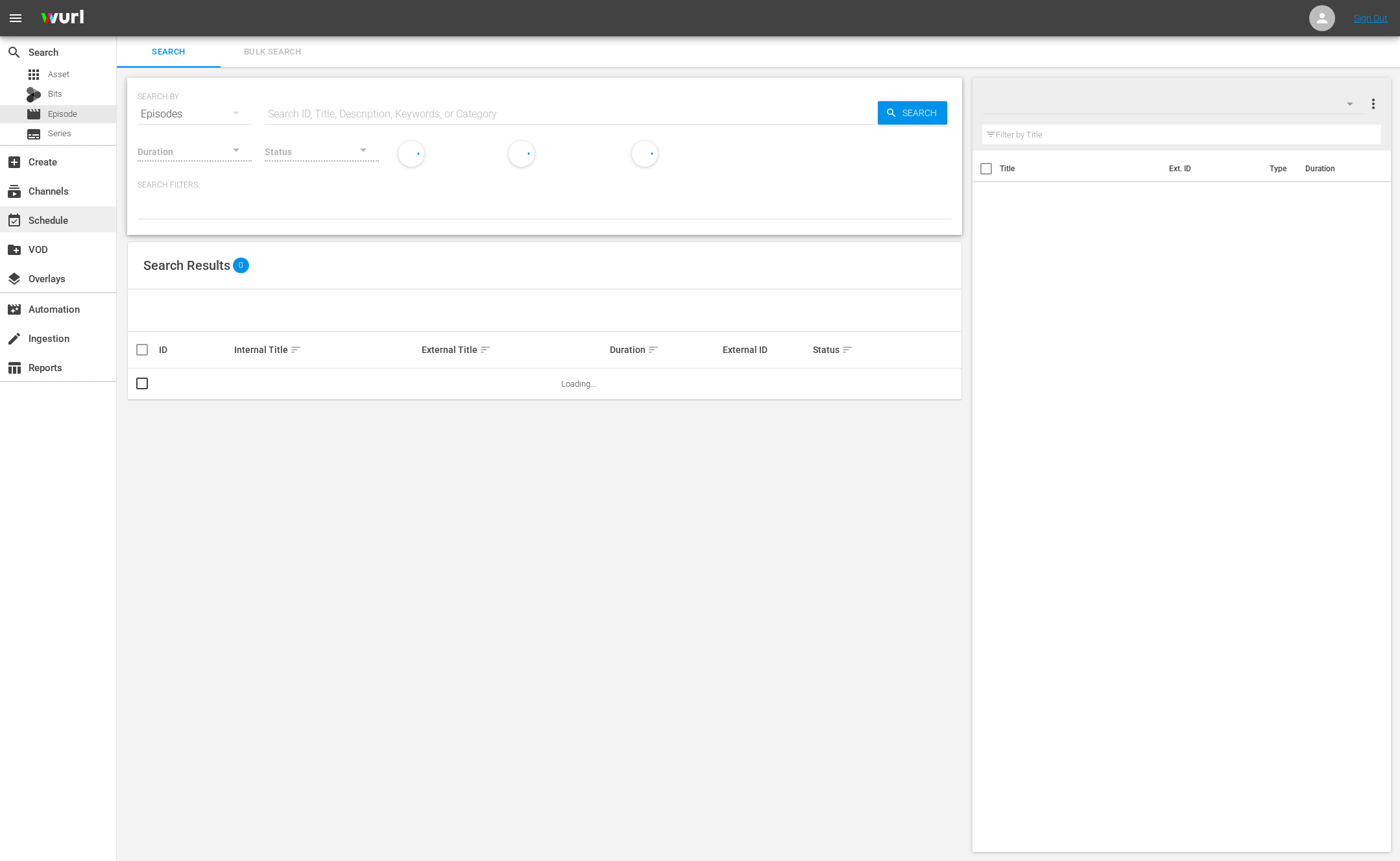
click at [72, 222] on div "event_available Schedule" at bounding box center [58, 219] width 116 height 26
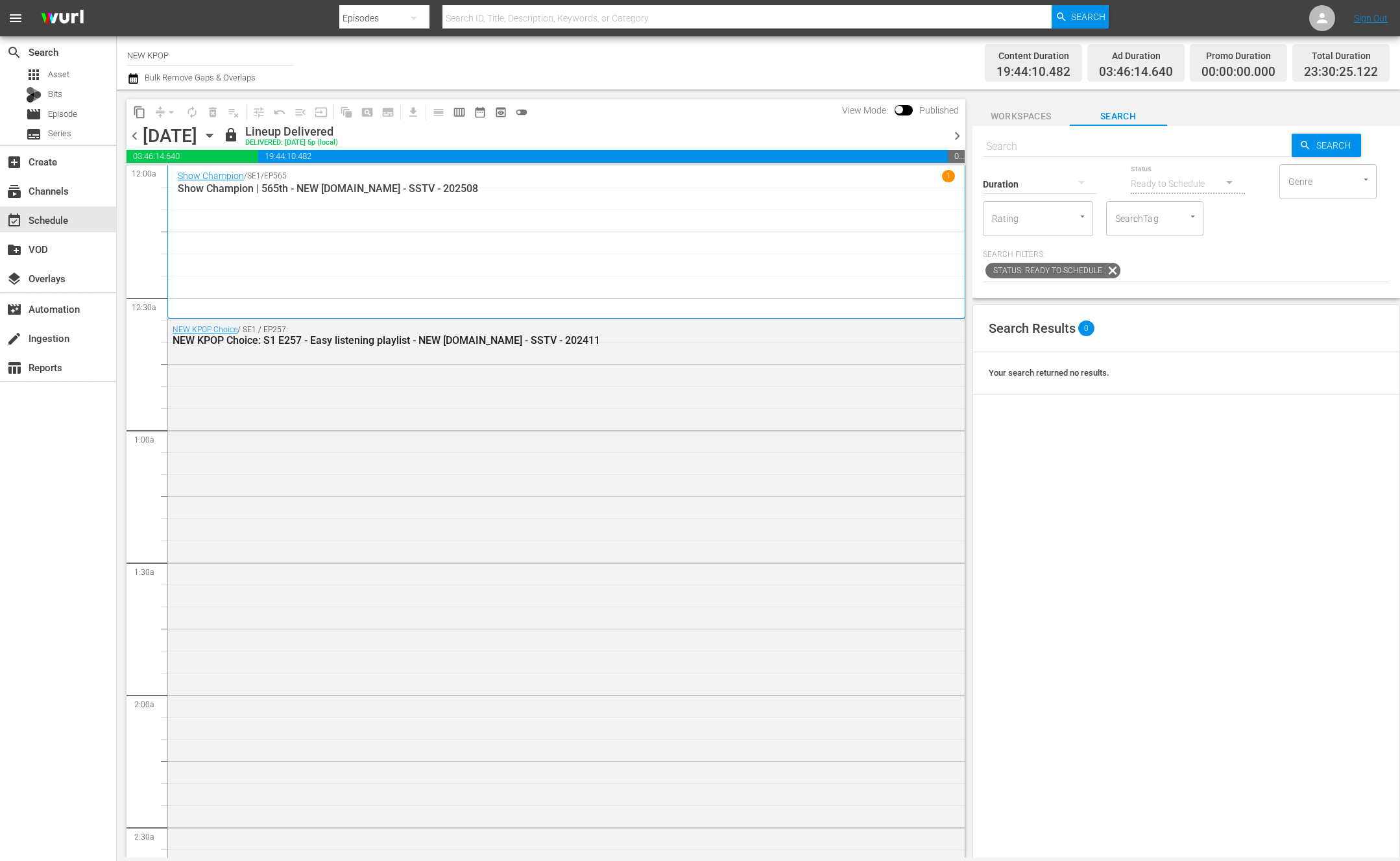
click at [216, 138] on icon "button" at bounding box center [210, 135] width 14 height 14
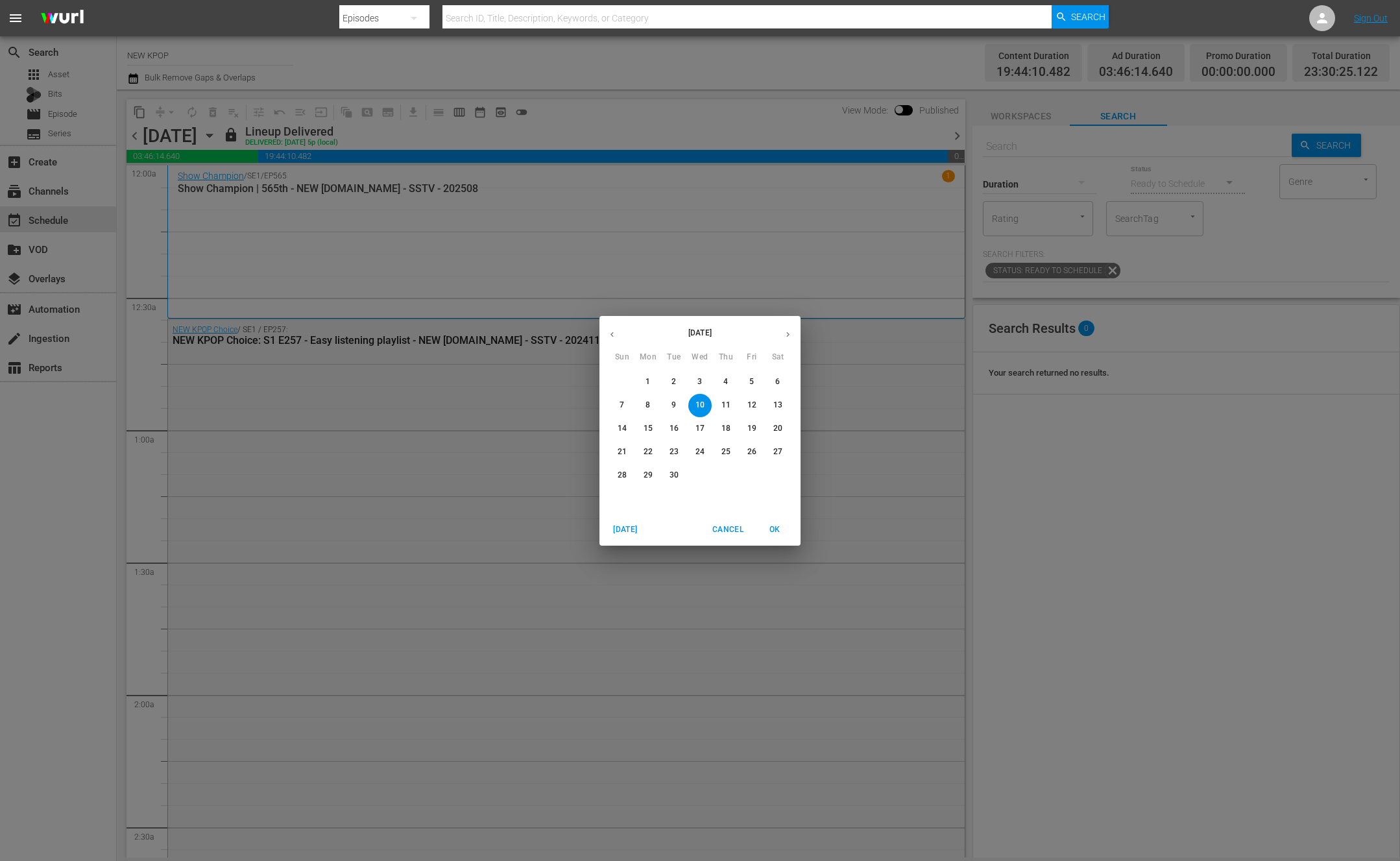
click at [750, 450] on p "26" at bounding box center [752, 452] width 9 height 11
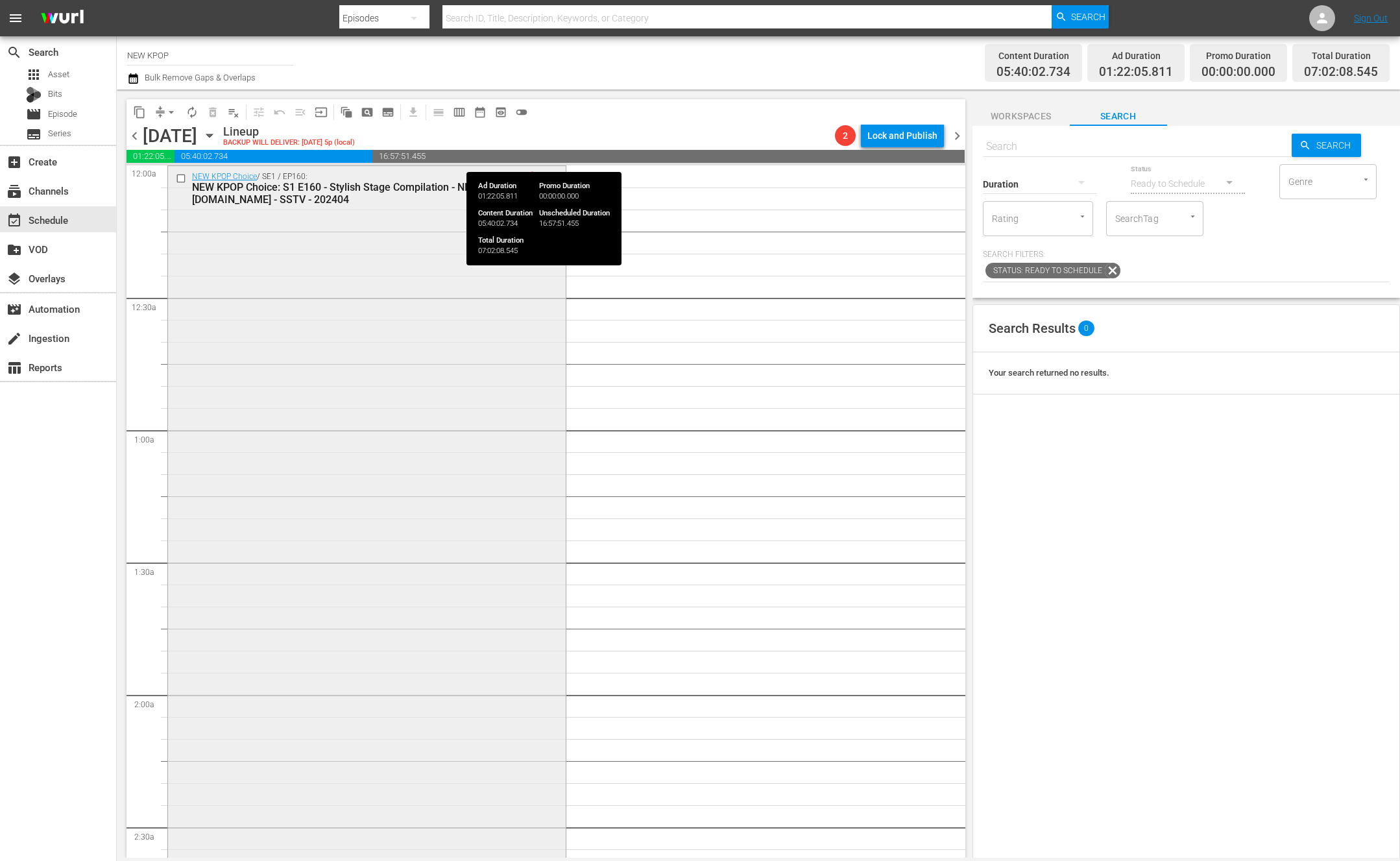
click at [331, 300] on div "NEW KPOP Choice / SE1 / EP160: NEW KPOP Choice: S1 E160 - Stylish Stage Compila…" at bounding box center [367, 563] width 398 height 795
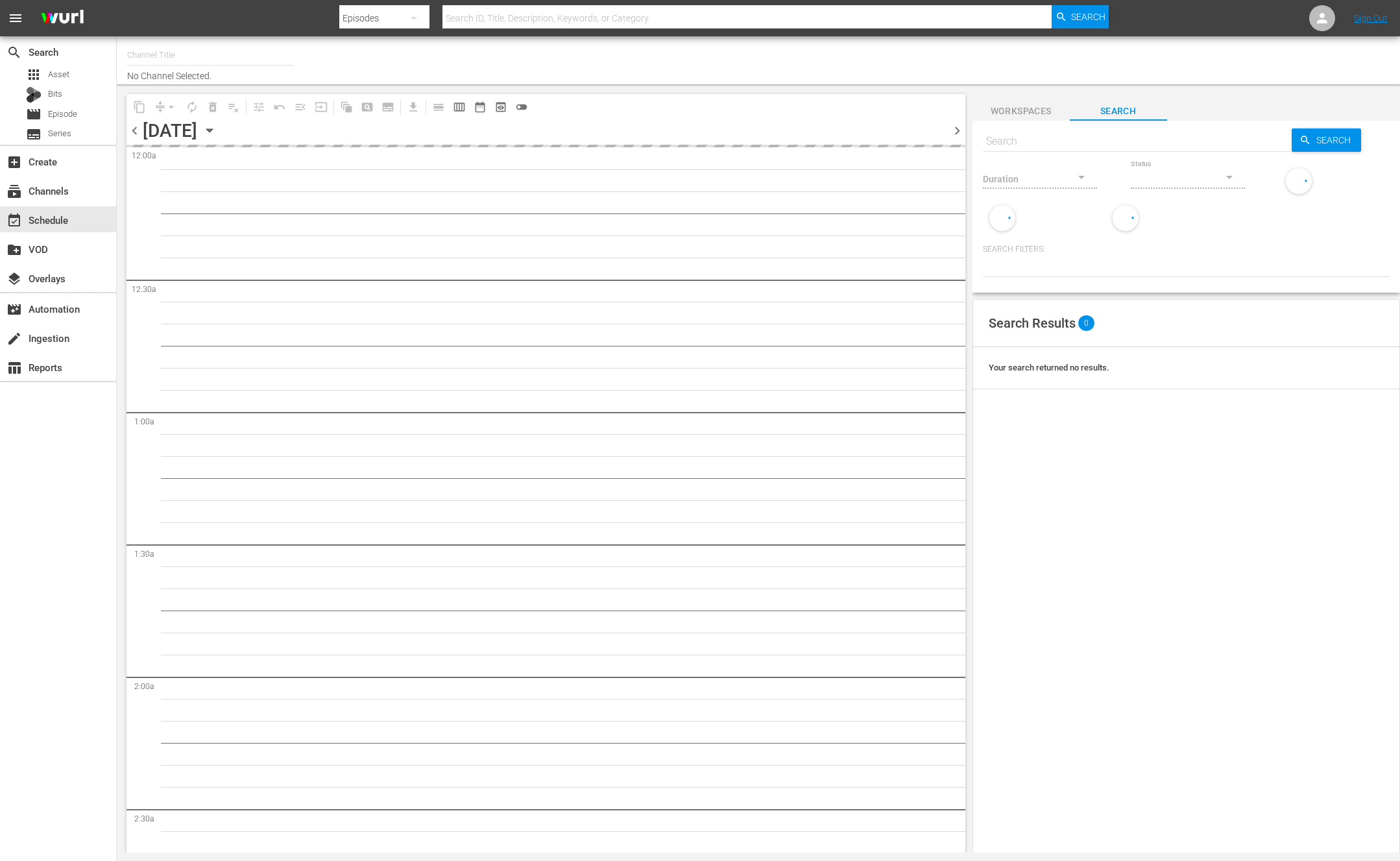
type input "NEW KPOP (617)"
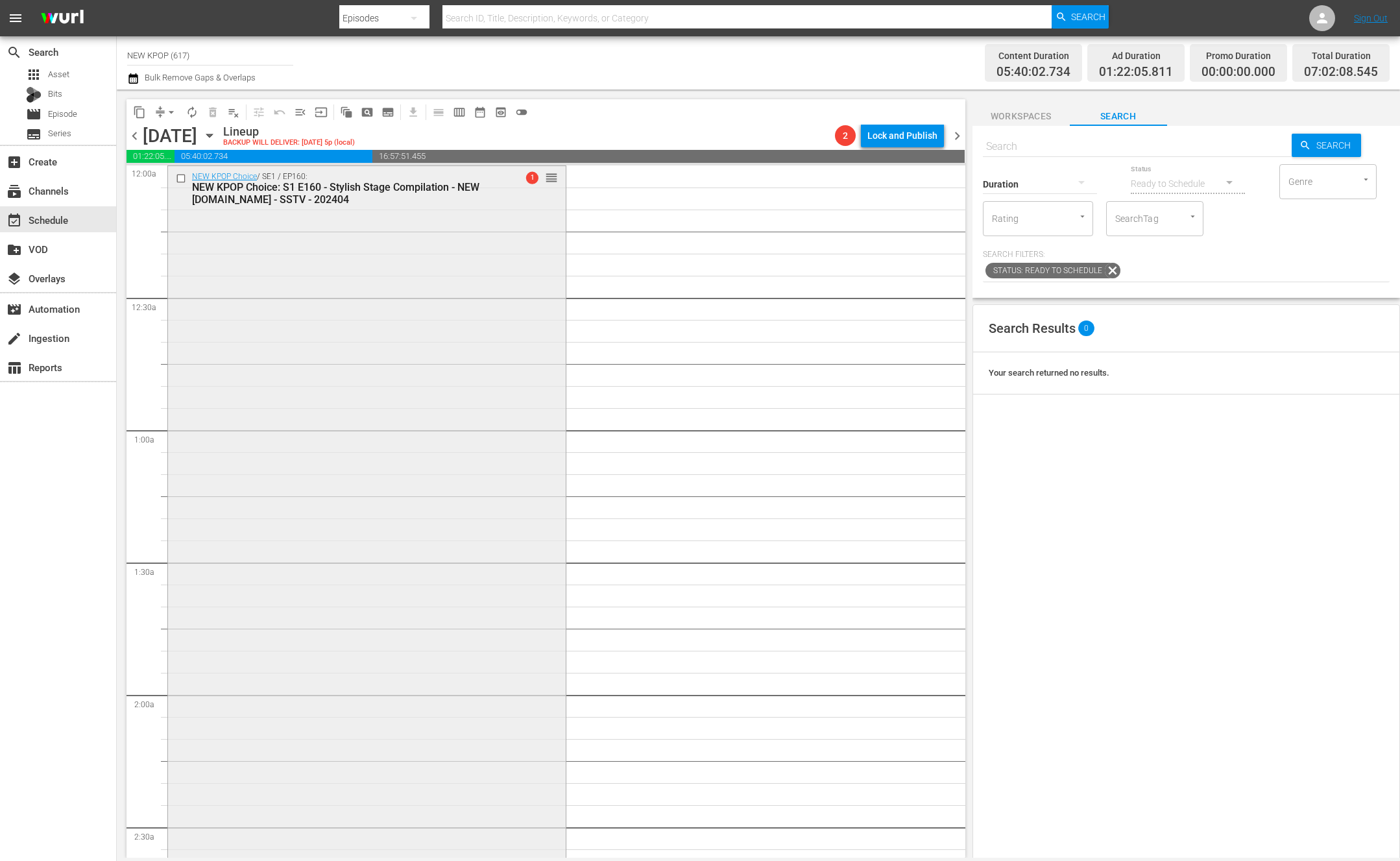
click at [349, 378] on div "NEW KPOP Choice / SE1 / EP160: NEW KPOP Choice: S1 E160 - Stylish Stage Compila…" at bounding box center [367, 563] width 398 height 795
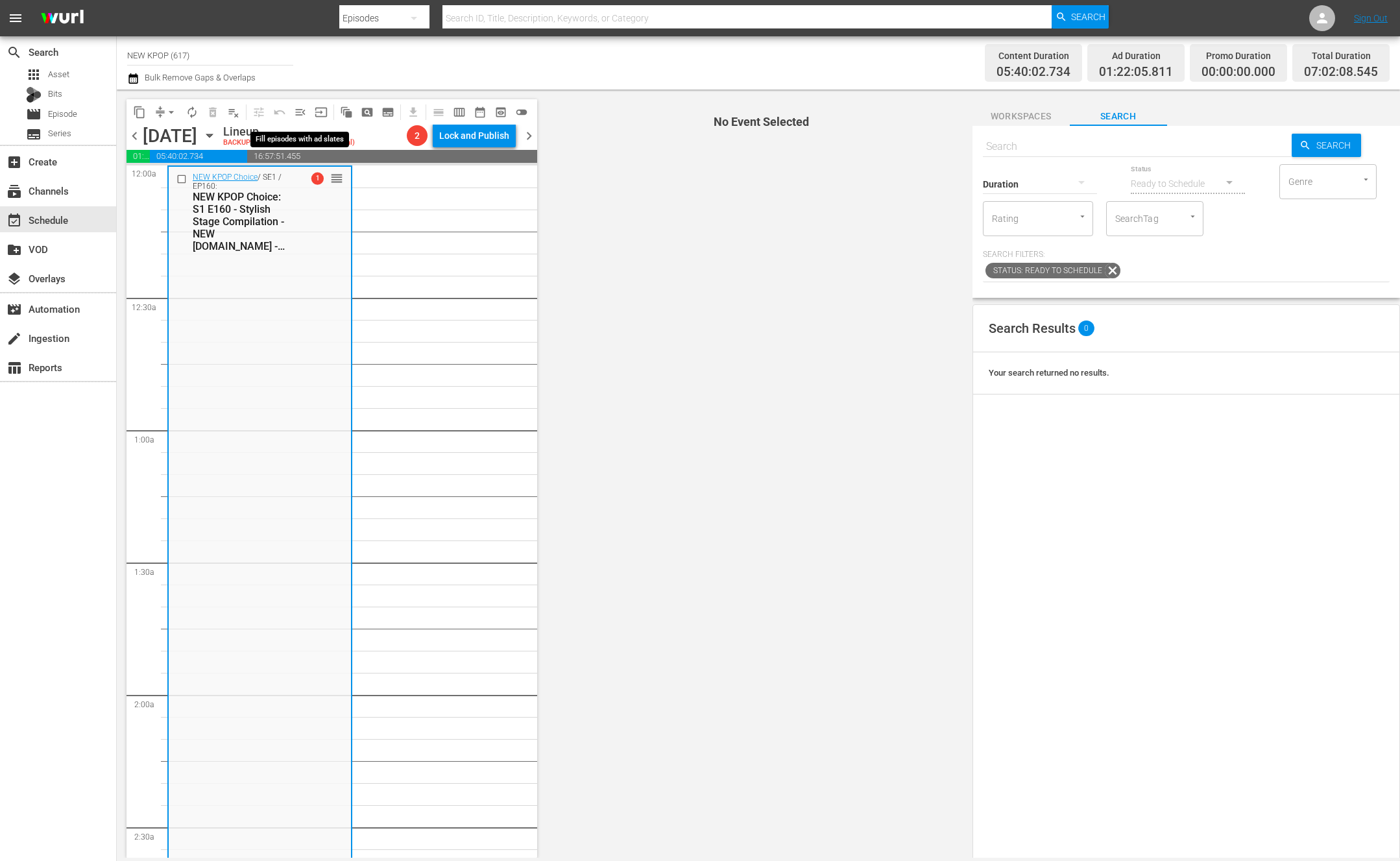
click at [300, 106] on span "menu_open" at bounding box center [300, 112] width 13 height 13
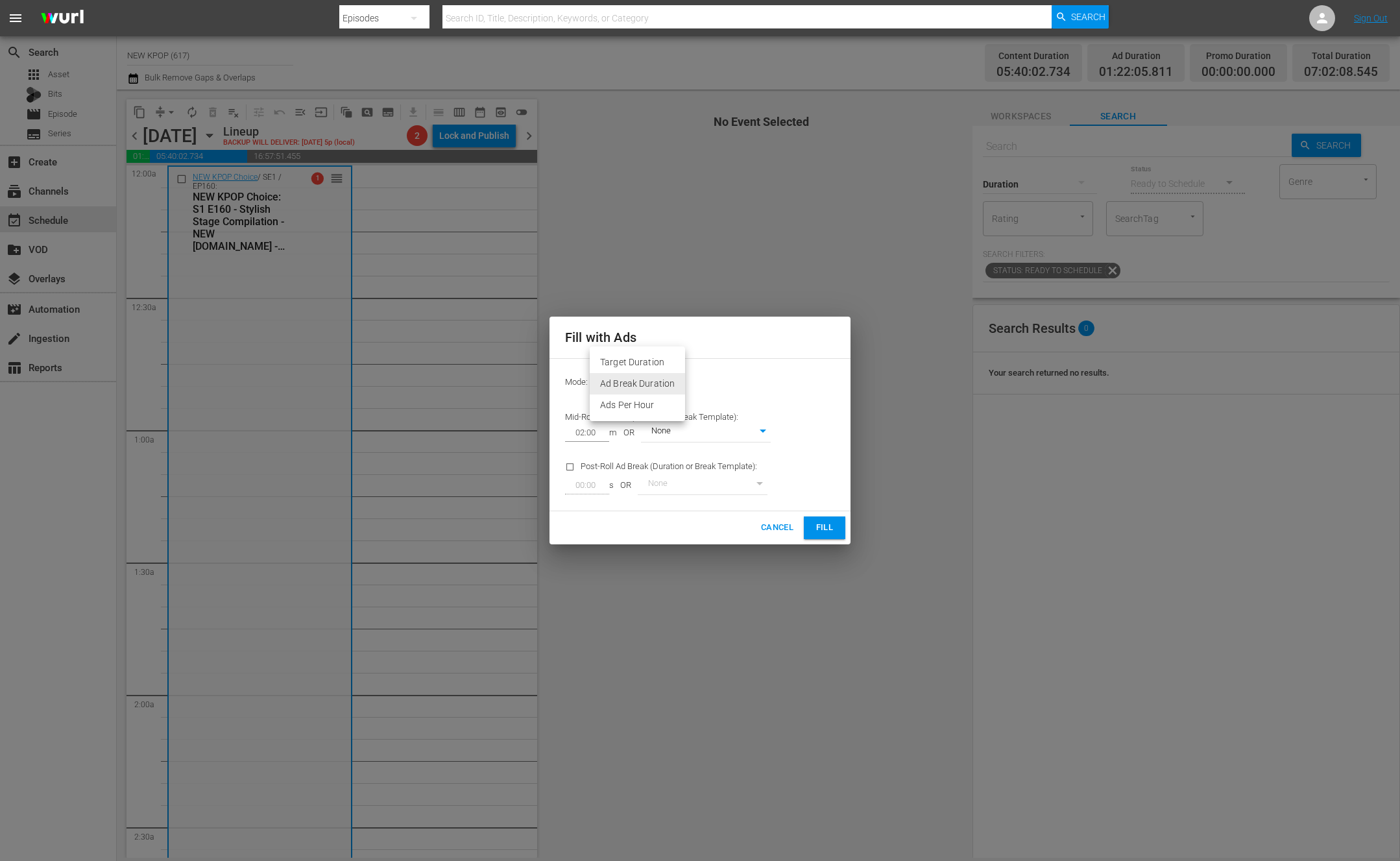
click at [674, 381] on body "menu Search By Episodes Search ID, Title, Description, Keywords, or Category Se…" at bounding box center [700, 430] width 1400 height 861
click at [634, 405] on li "Ads Per Hour" at bounding box center [638, 405] width 96 height 21
type input "ADS_PER_HOUR"
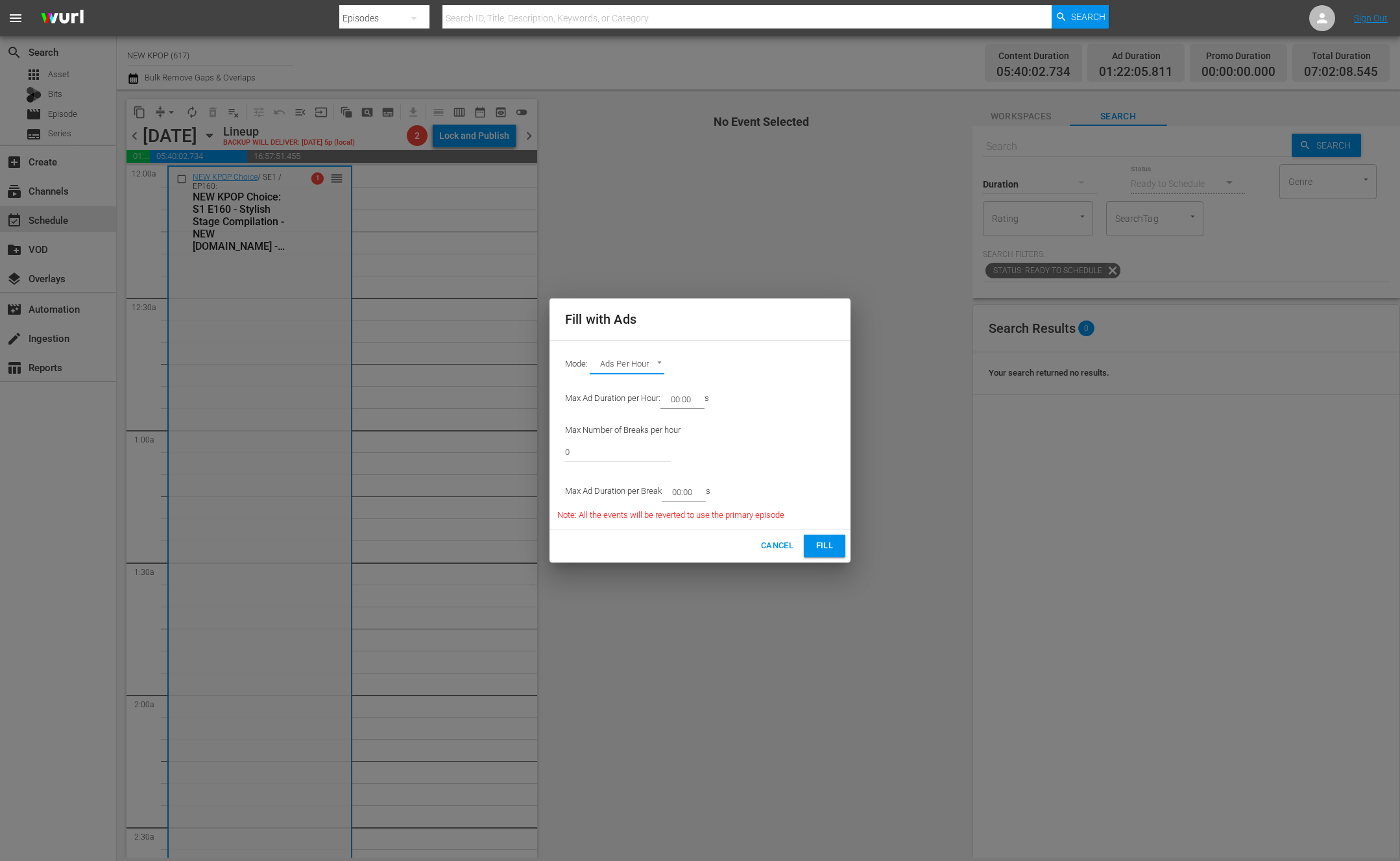
click at [698, 398] on input "00:00" at bounding box center [680, 399] width 39 height 18
click at [682, 397] on input "00:00" at bounding box center [680, 399] width 39 height 18
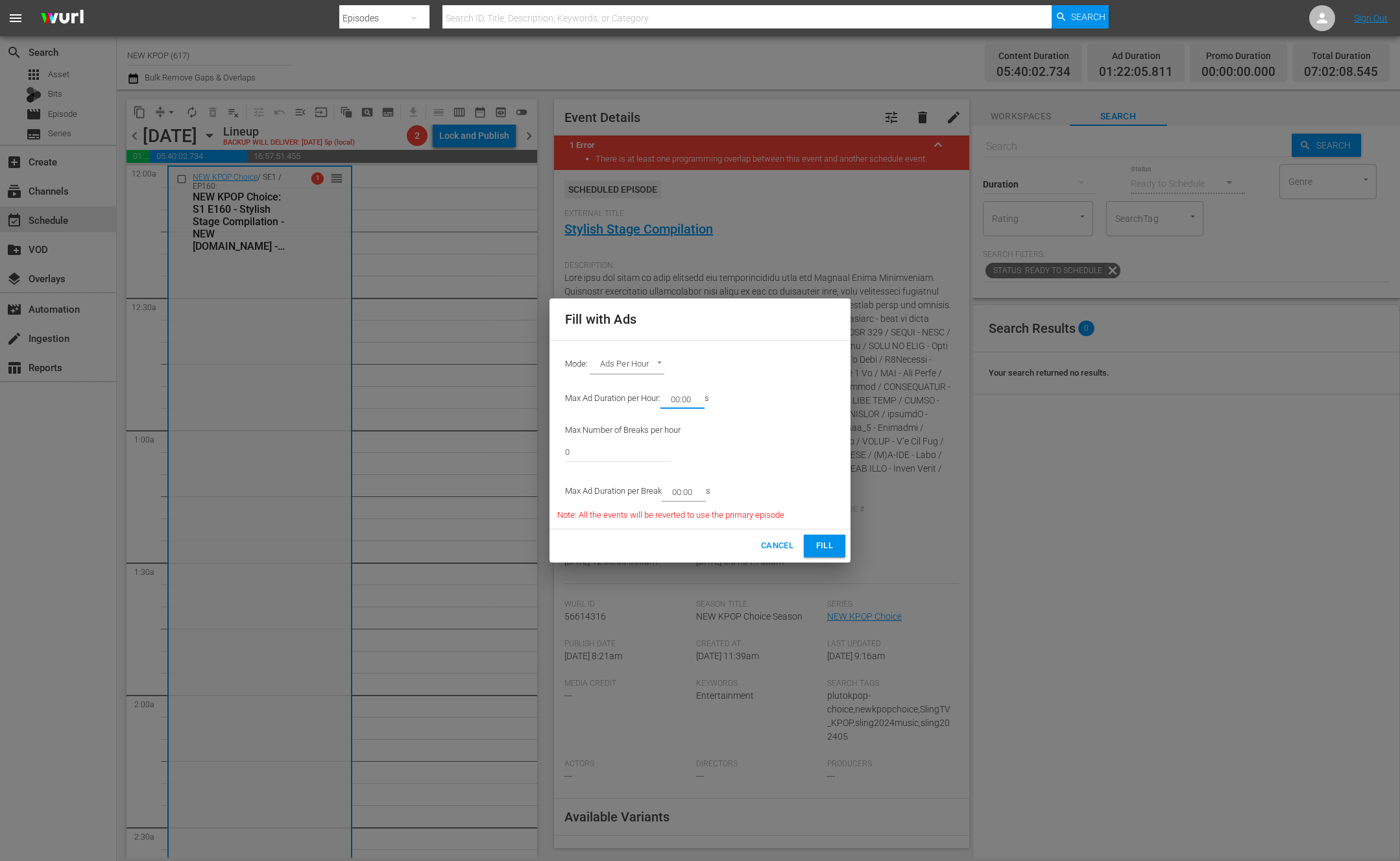
click at [682, 397] on input "00:00" at bounding box center [680, 399] width 39 height 18
type input "12:00"
type input "6"
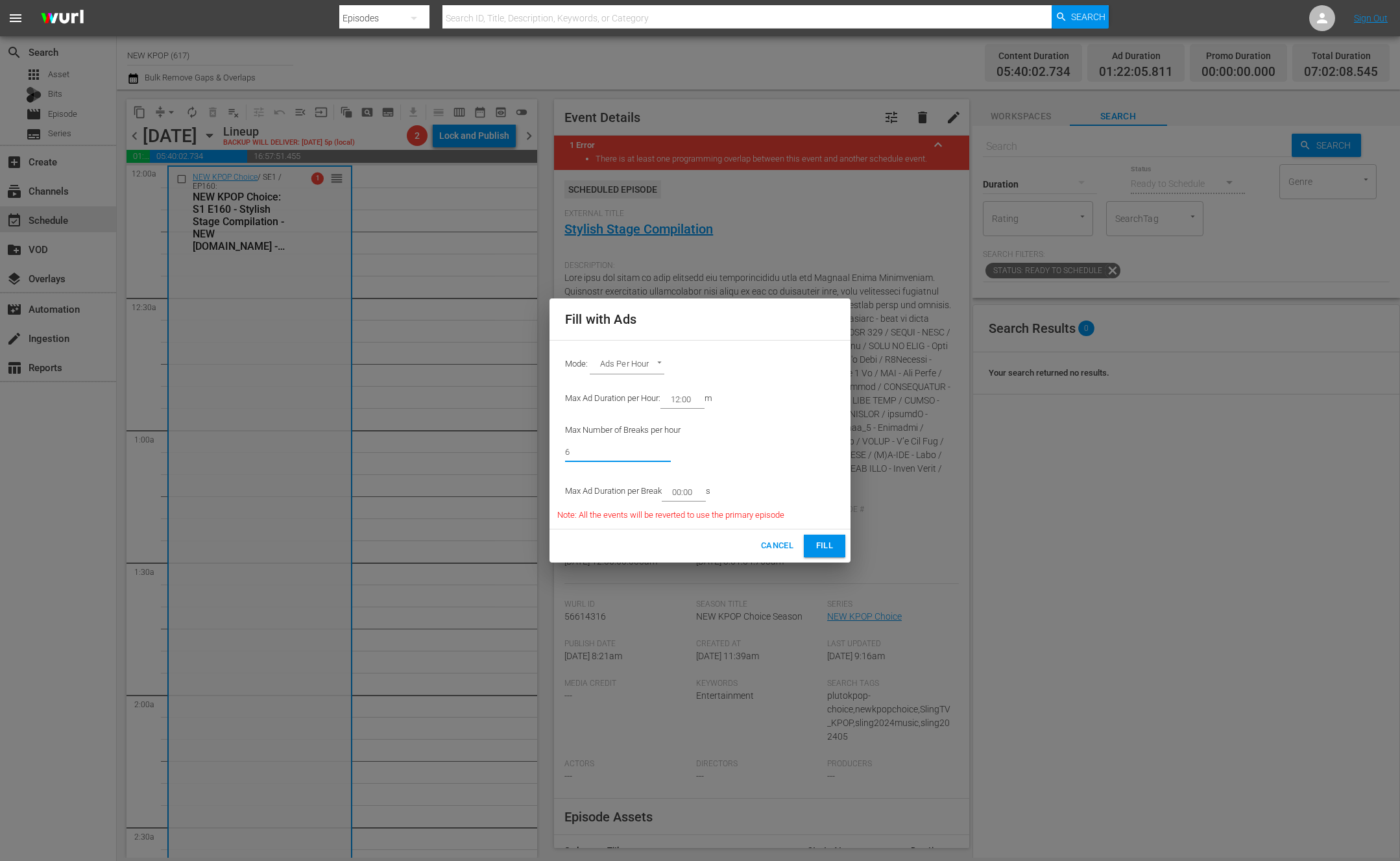
click at [678, 491] on input "00:00" at bounding box center [681, 492] width 39 height 18
type input "02:00"
click at [827, 544] on span "Fill" at bounding box center [825, 546] width 20 height 15
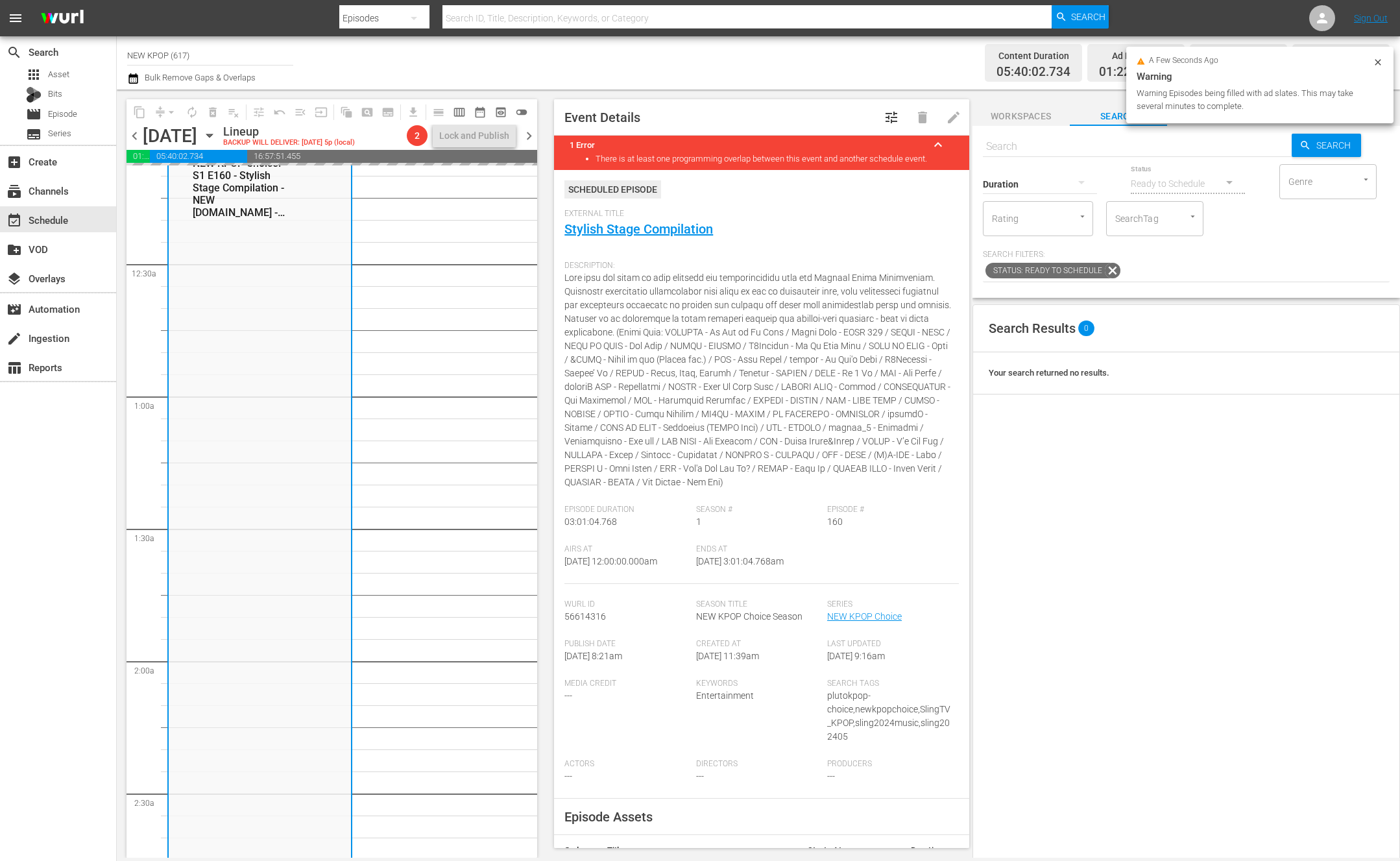
scroll to position [375, 0]
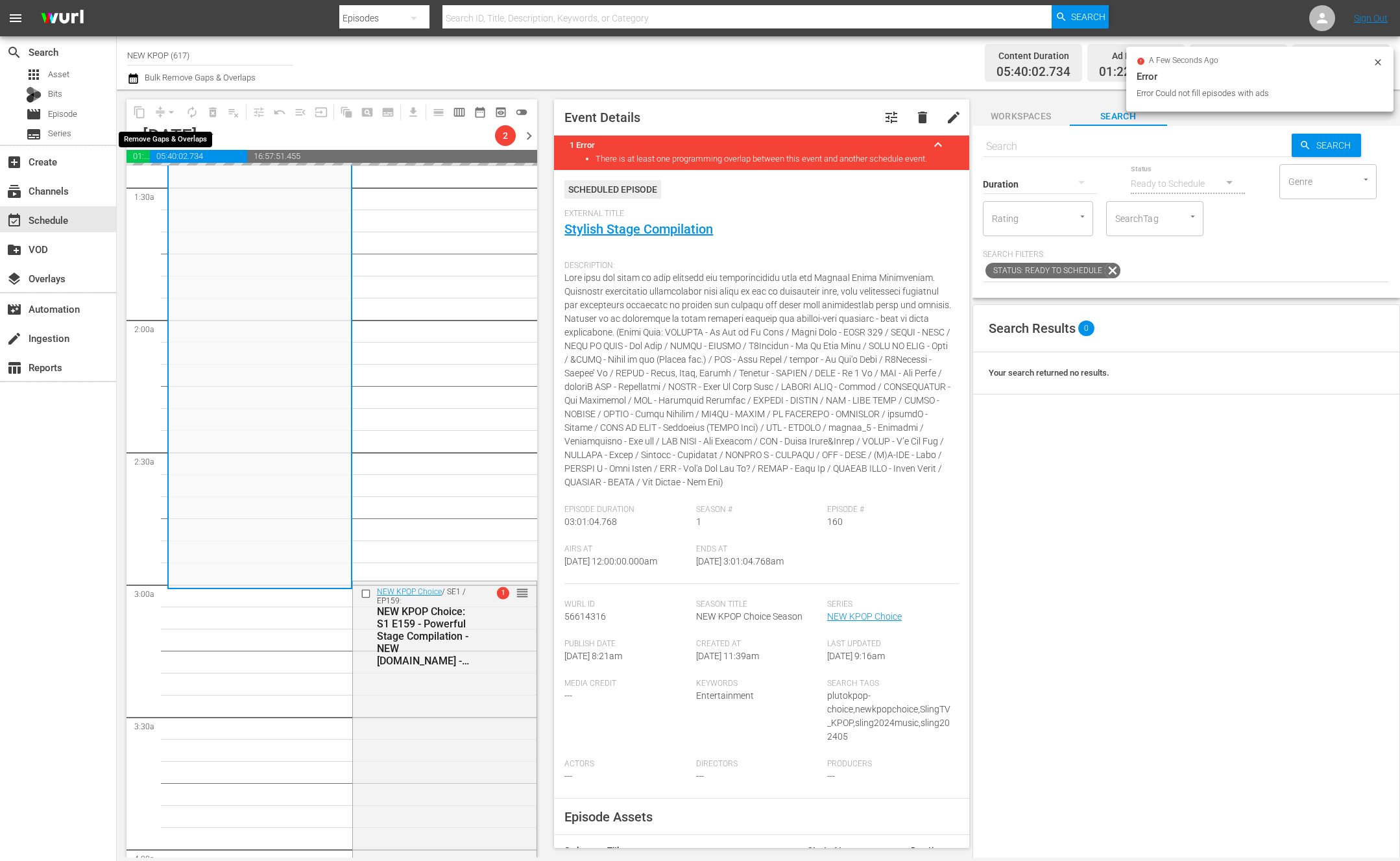
click at [169, 108] on div "arrow_drop_down" at bounding box center [171, 112] width 20 height 20
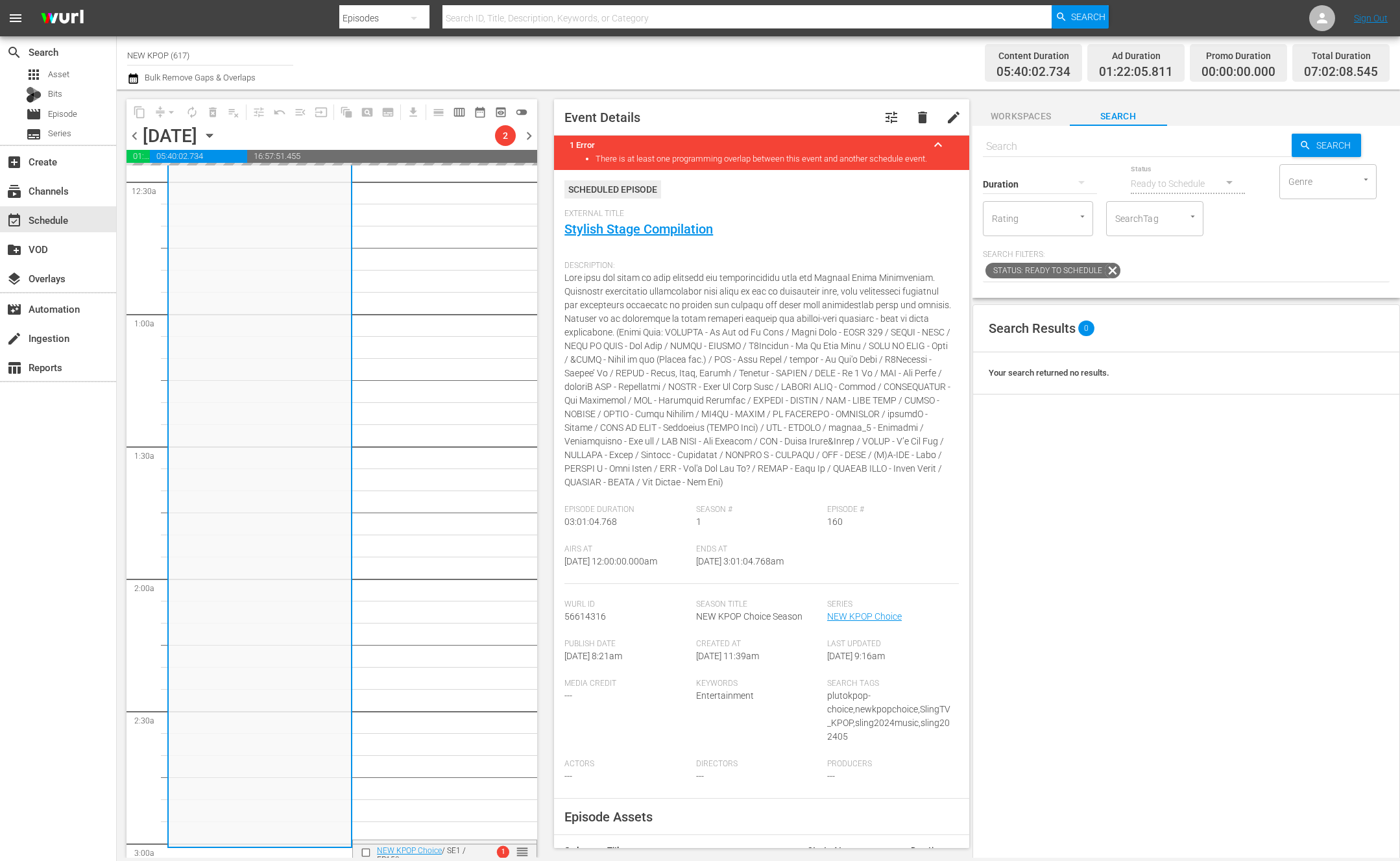
scroll to position [0, 0]
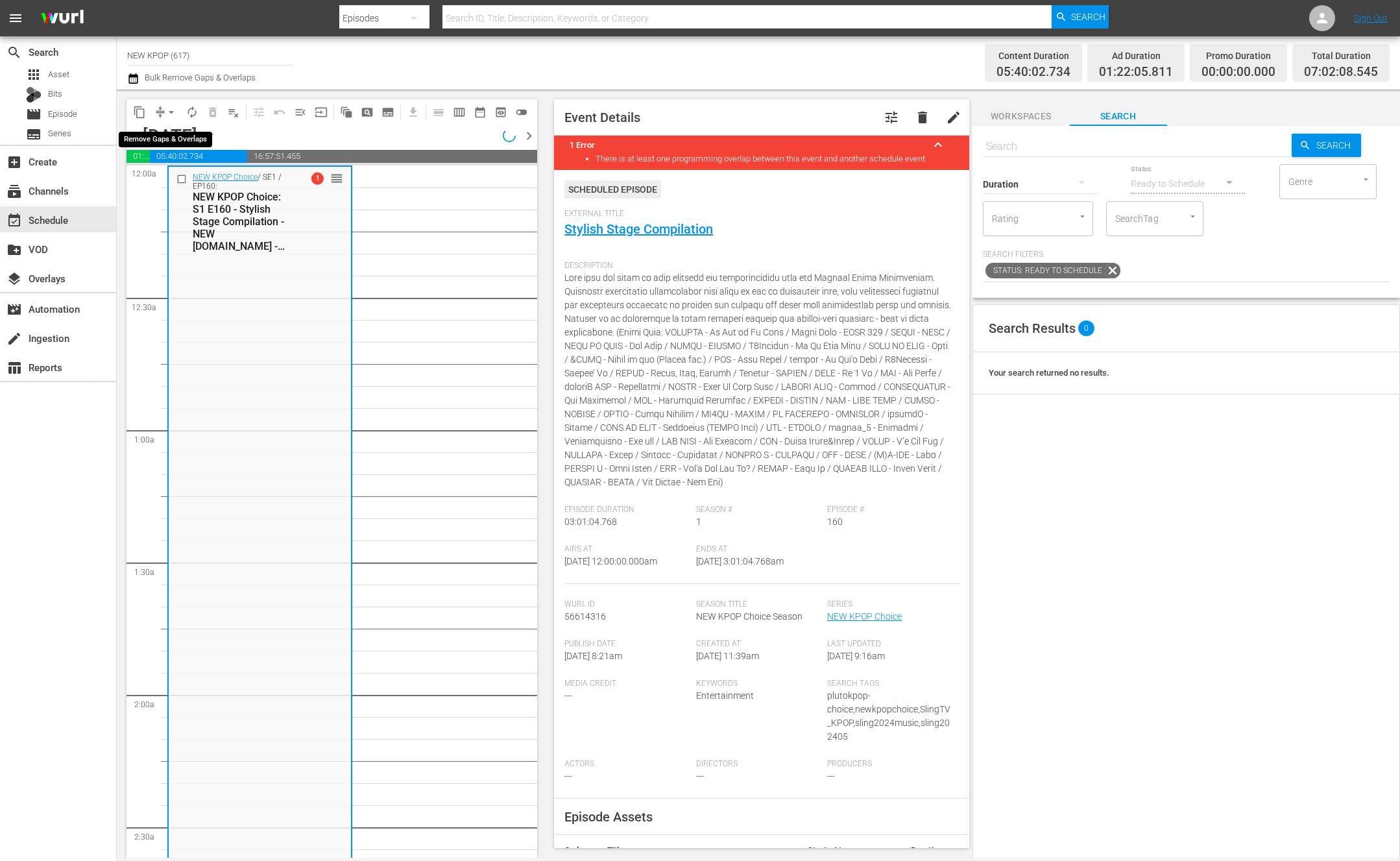
click at [170, 109] on span "arrow_drop_down" at bounding box center [171, 112] width 13 height 13
click at [199, 163] on li "Align to First Episode" at bounding box center [171, 160] width 107 height 21
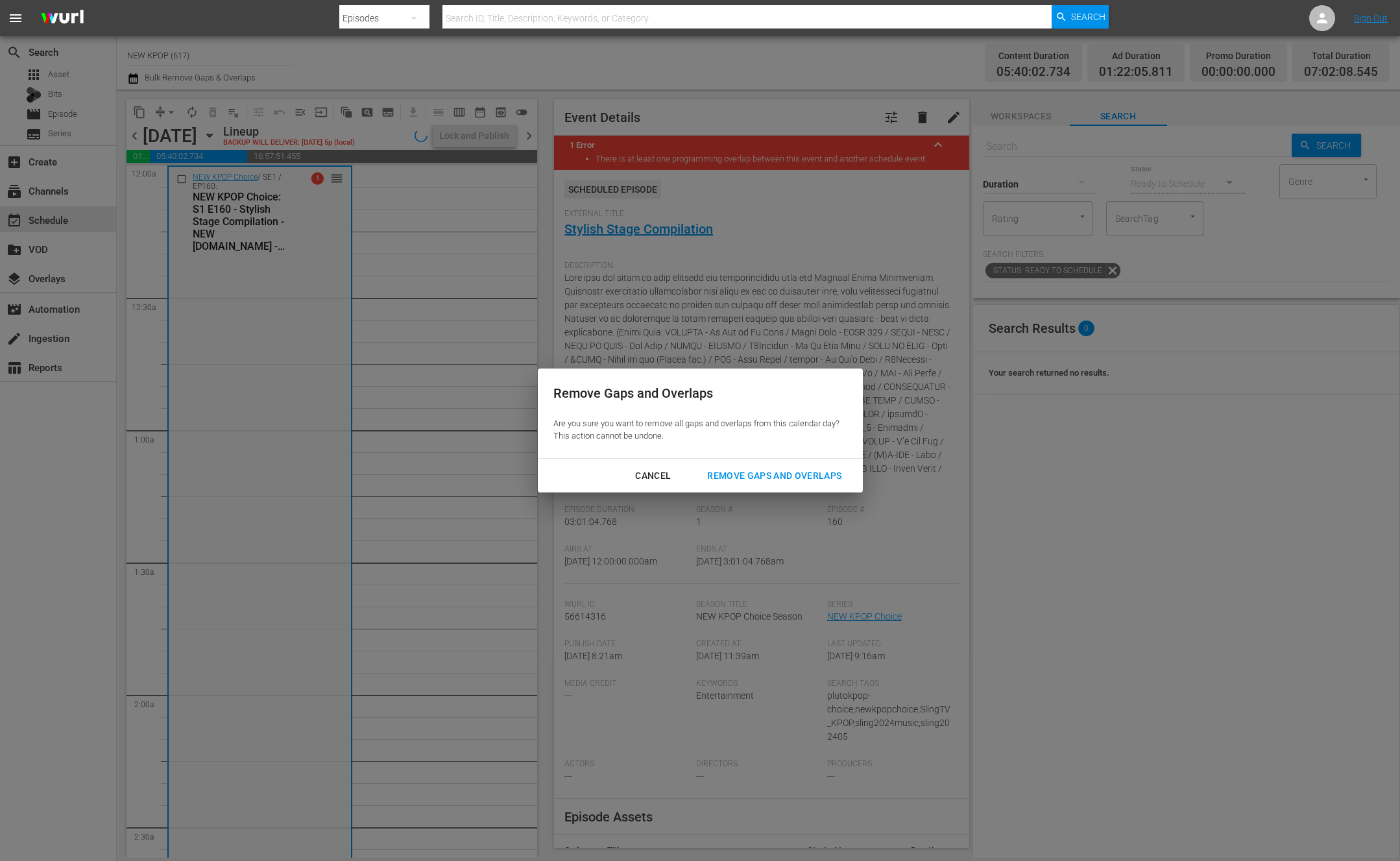
click at [790, 473] on div "Remove Gaps and Overlaps" at bounding box center [774, 476] width 155 height 16
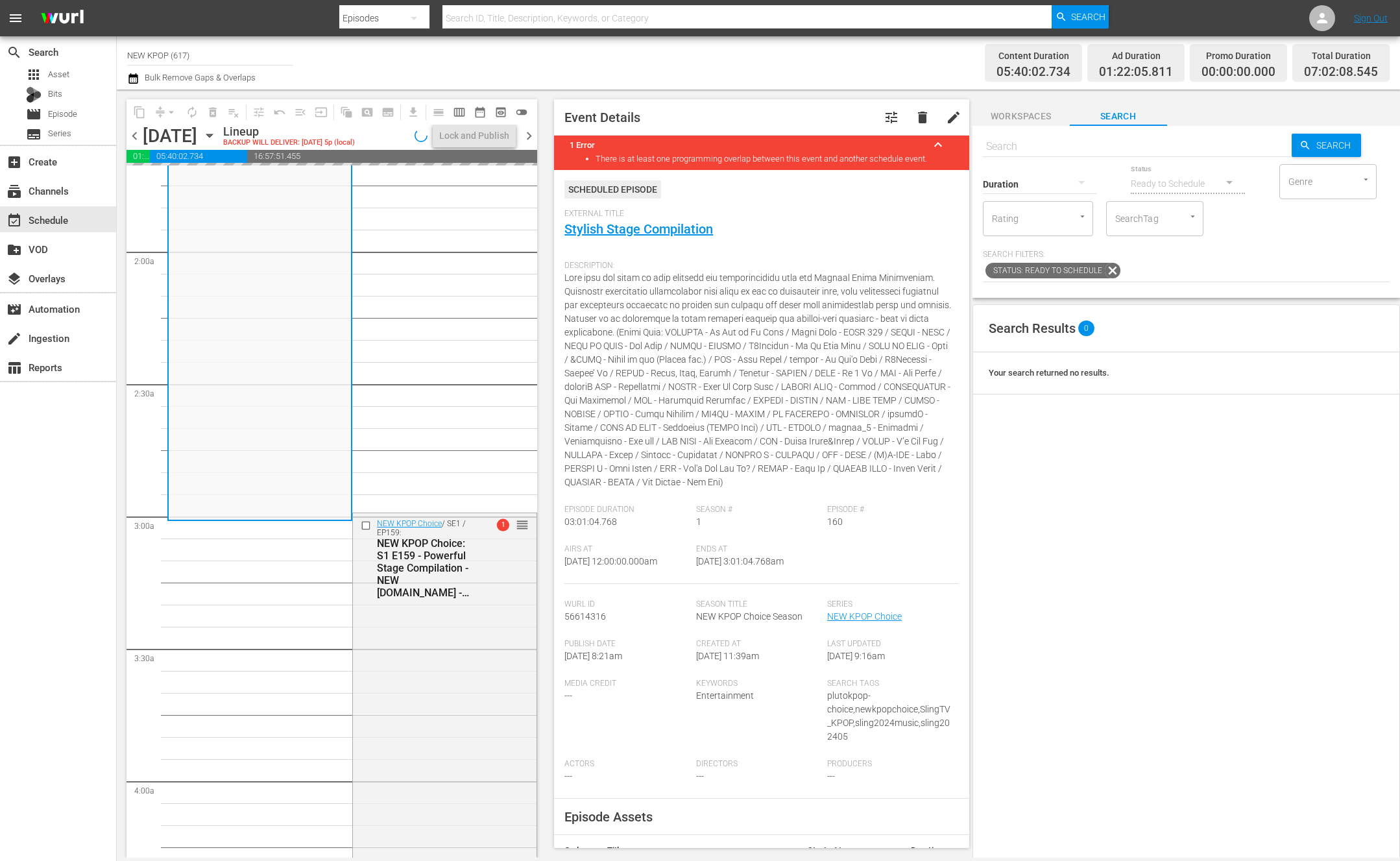
scroll to position [406, 0]
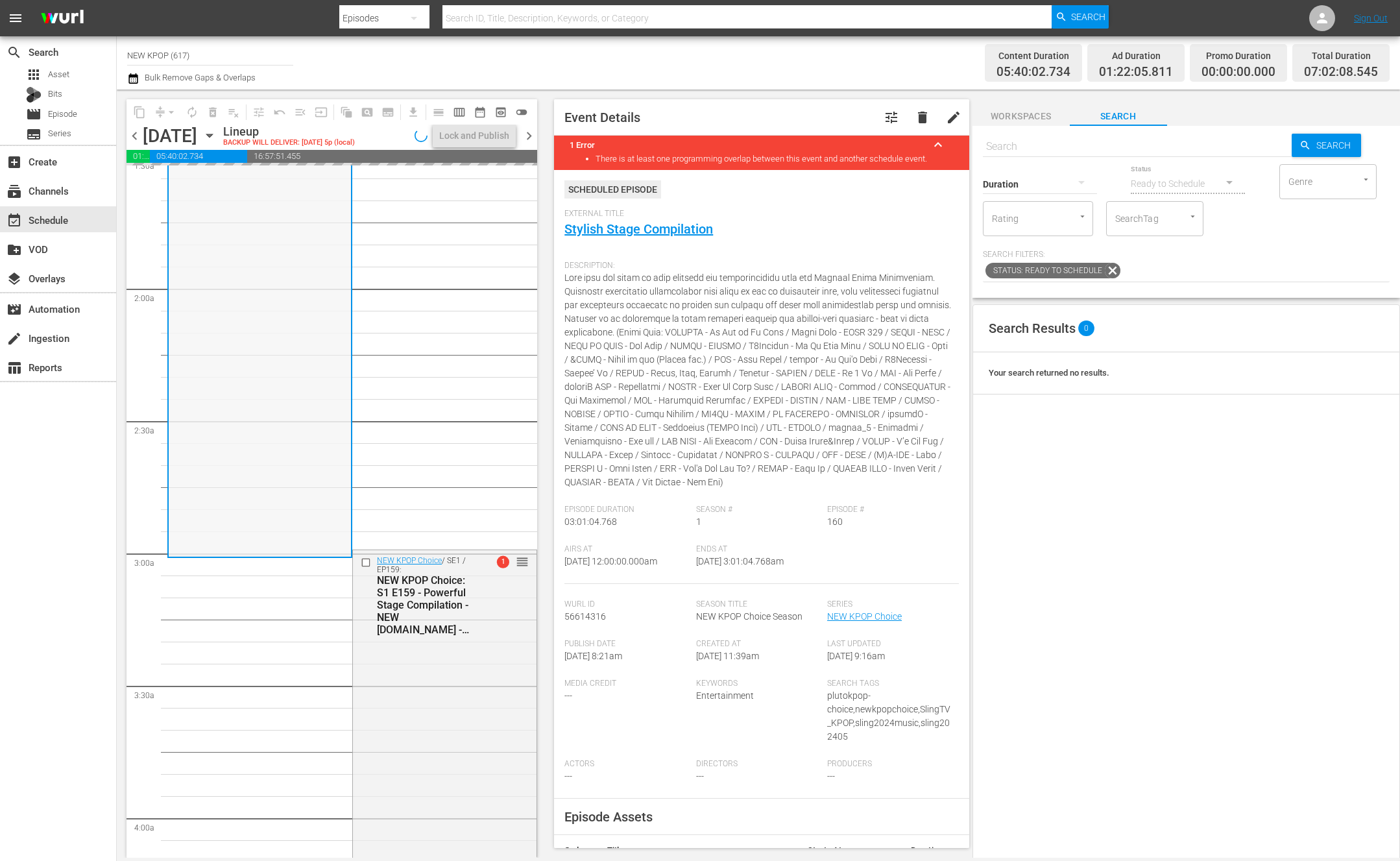
click at [308, 503] on div "NEW KPOP Choice / SE1 / EP160: NEW KPOP Choice: S1 E160 - Stylish Stage Compila…" at bounding box center [259, 158] width 182 height 795
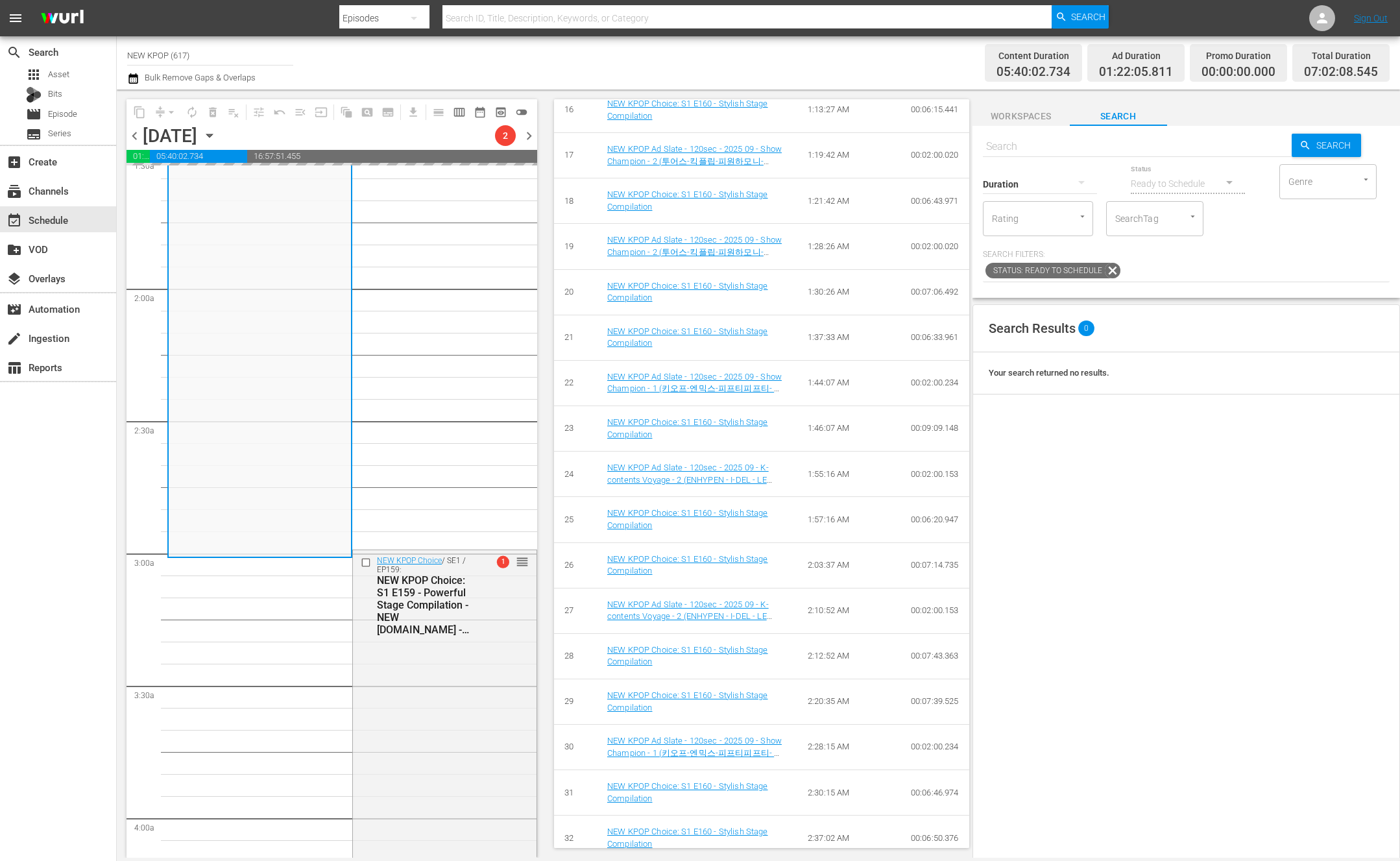
scroll to position [1658, 0]
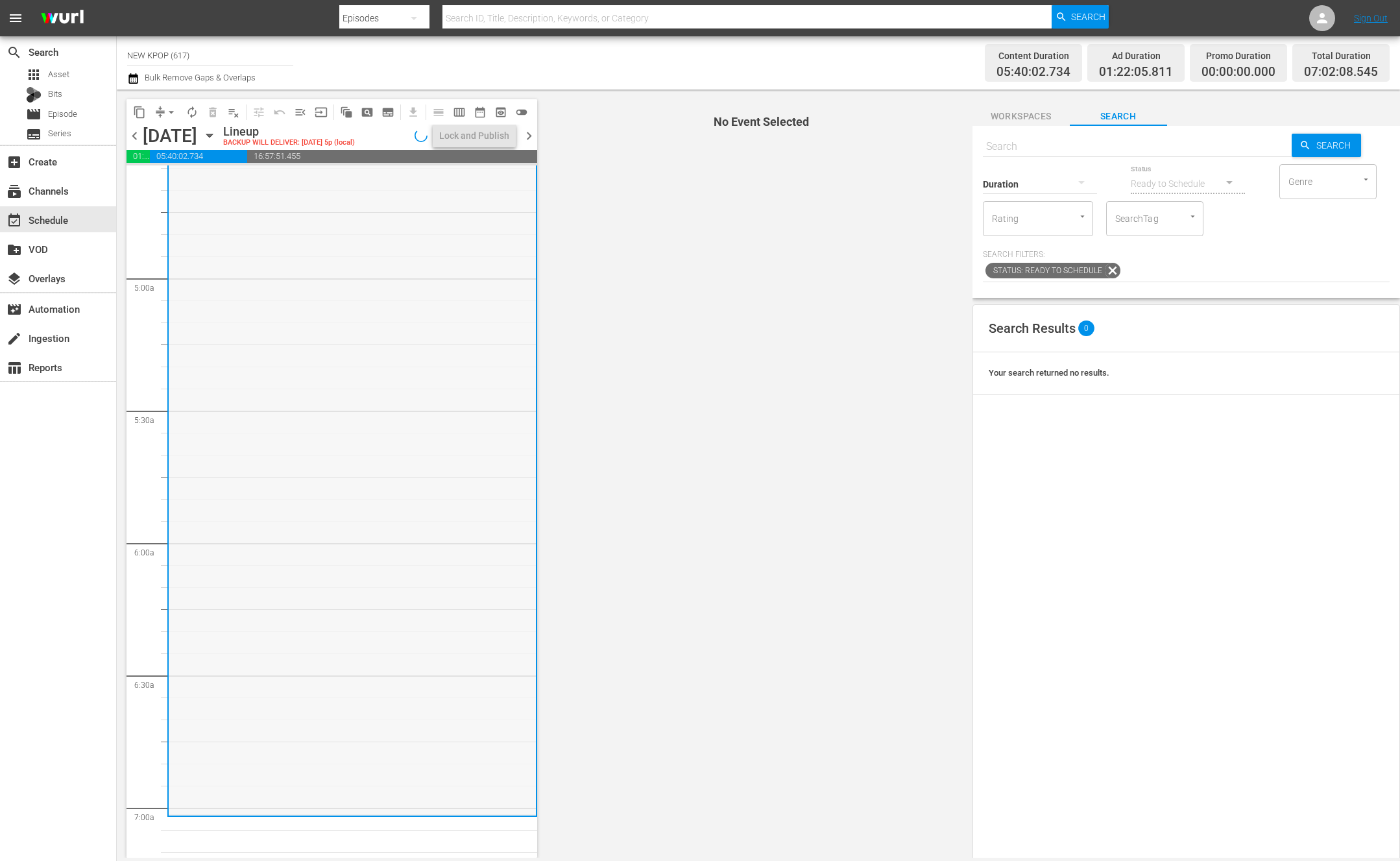
scroll to position [1323, 0]
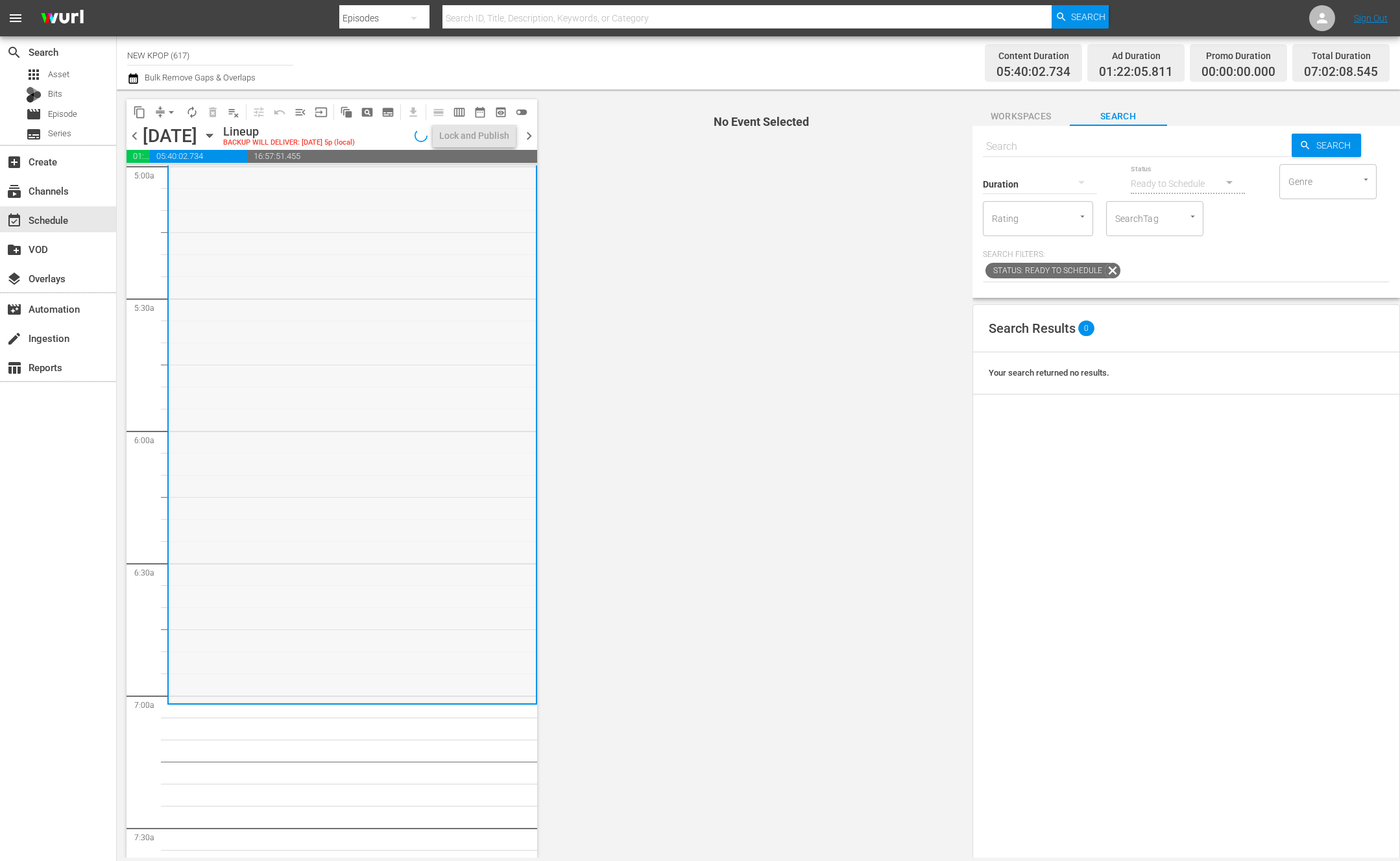
click at [435, 579] on div "NEW KPOP Choice / SE1 / EP159: NEW KPOP Choice: S1 E159 - Powerful Stage Compil…" at bounding box center [352, 172] width 367 height 1060
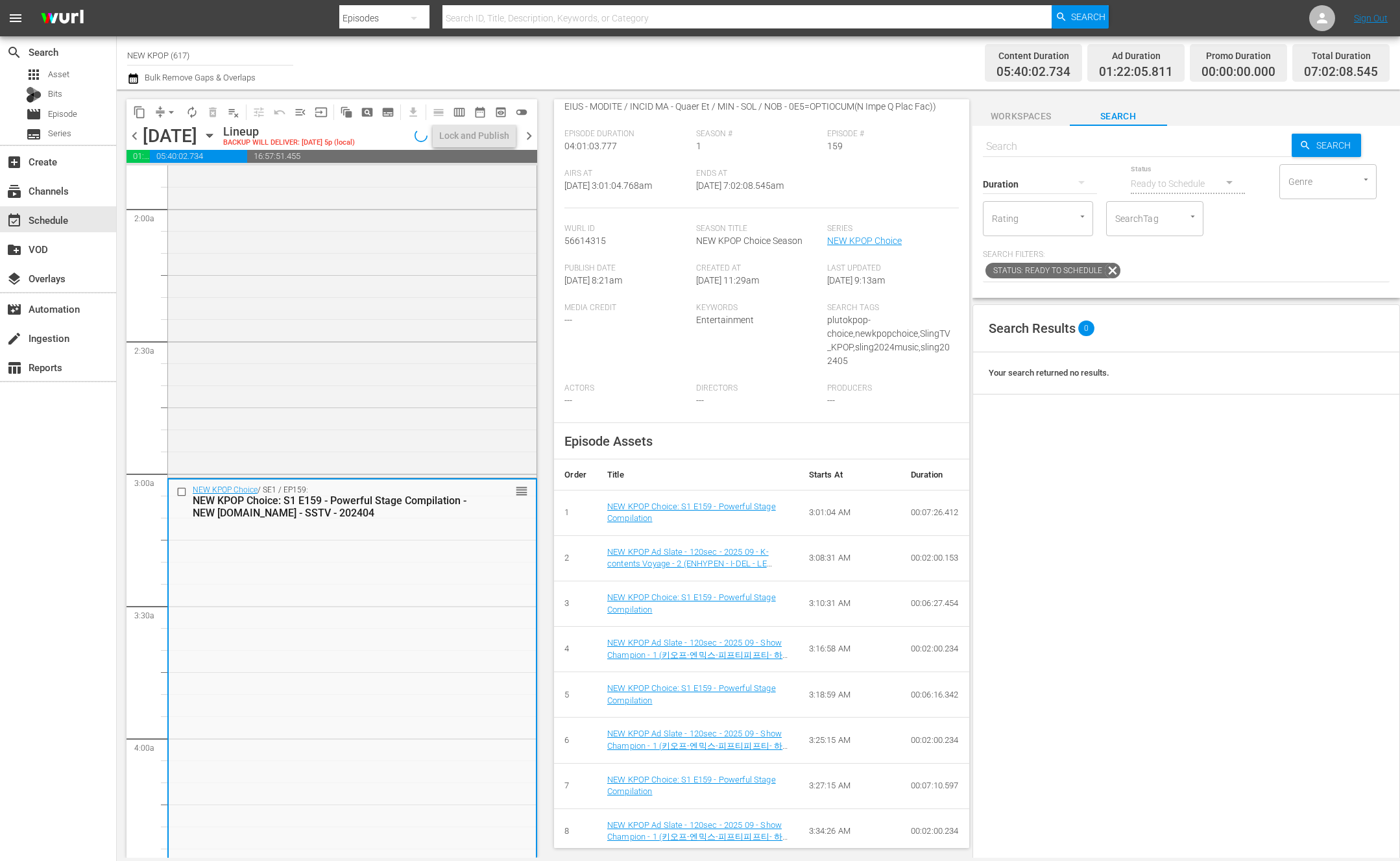
scroll to position [0, 0]
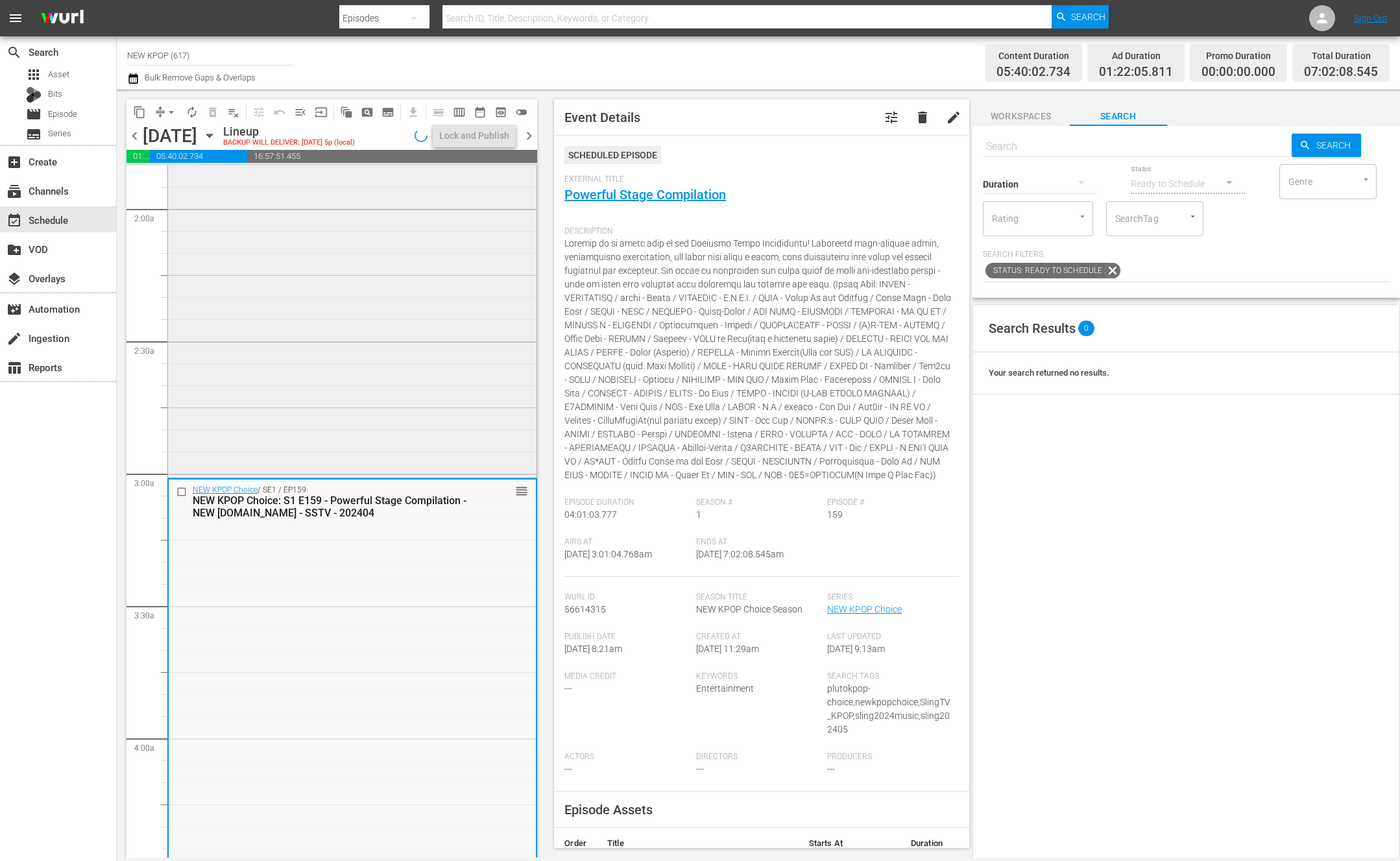
click at [275, 355] on div "NEW KPOP Choice / SE1 / EP160: NEW KPOP Choice: S1 E160 - Stylish Stage Compila…" at bounding box center [352, 77] width 369 height 795
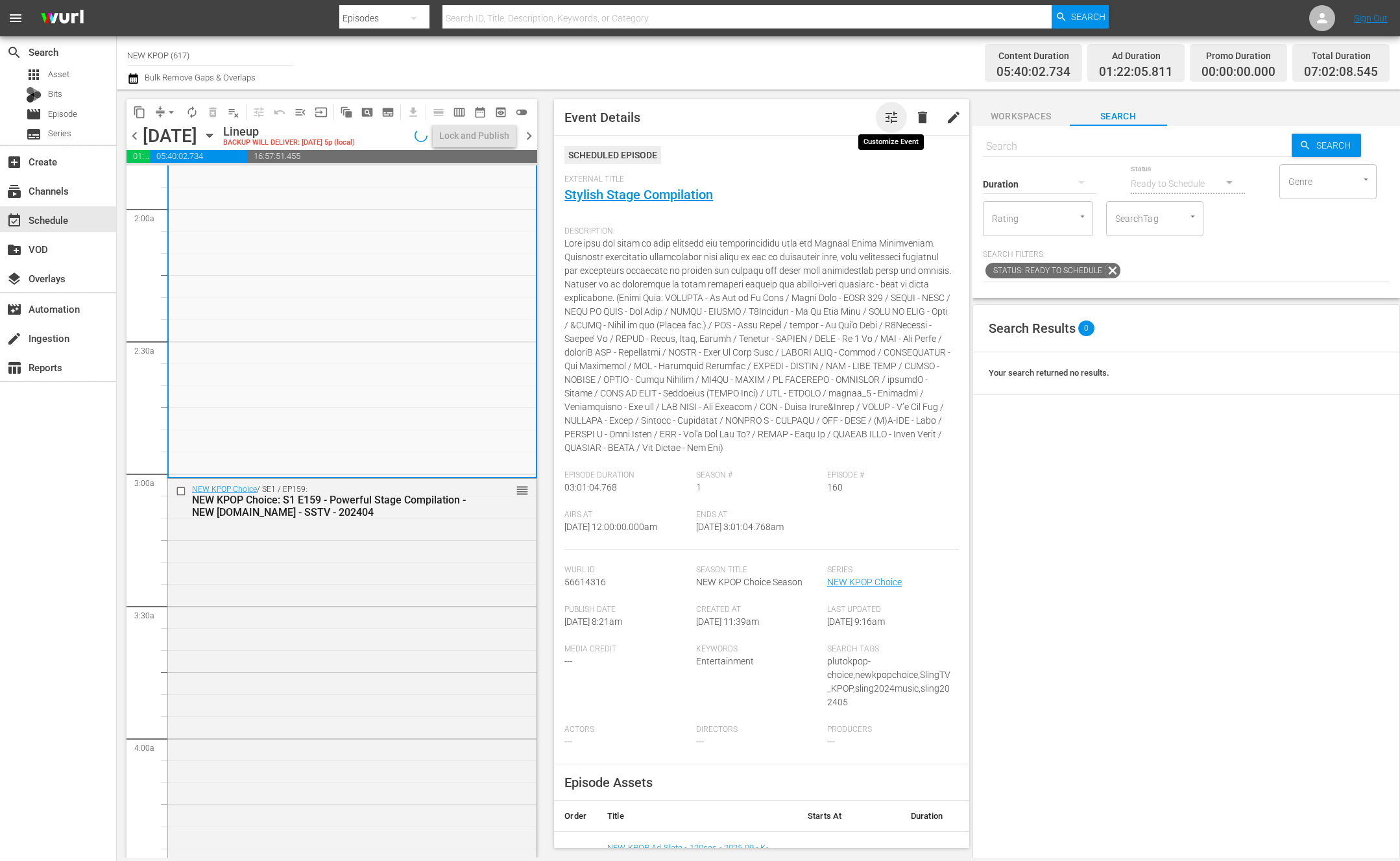
click at [894, 117] on span "tune" at bounding box center [891, 117] width 16 height 16
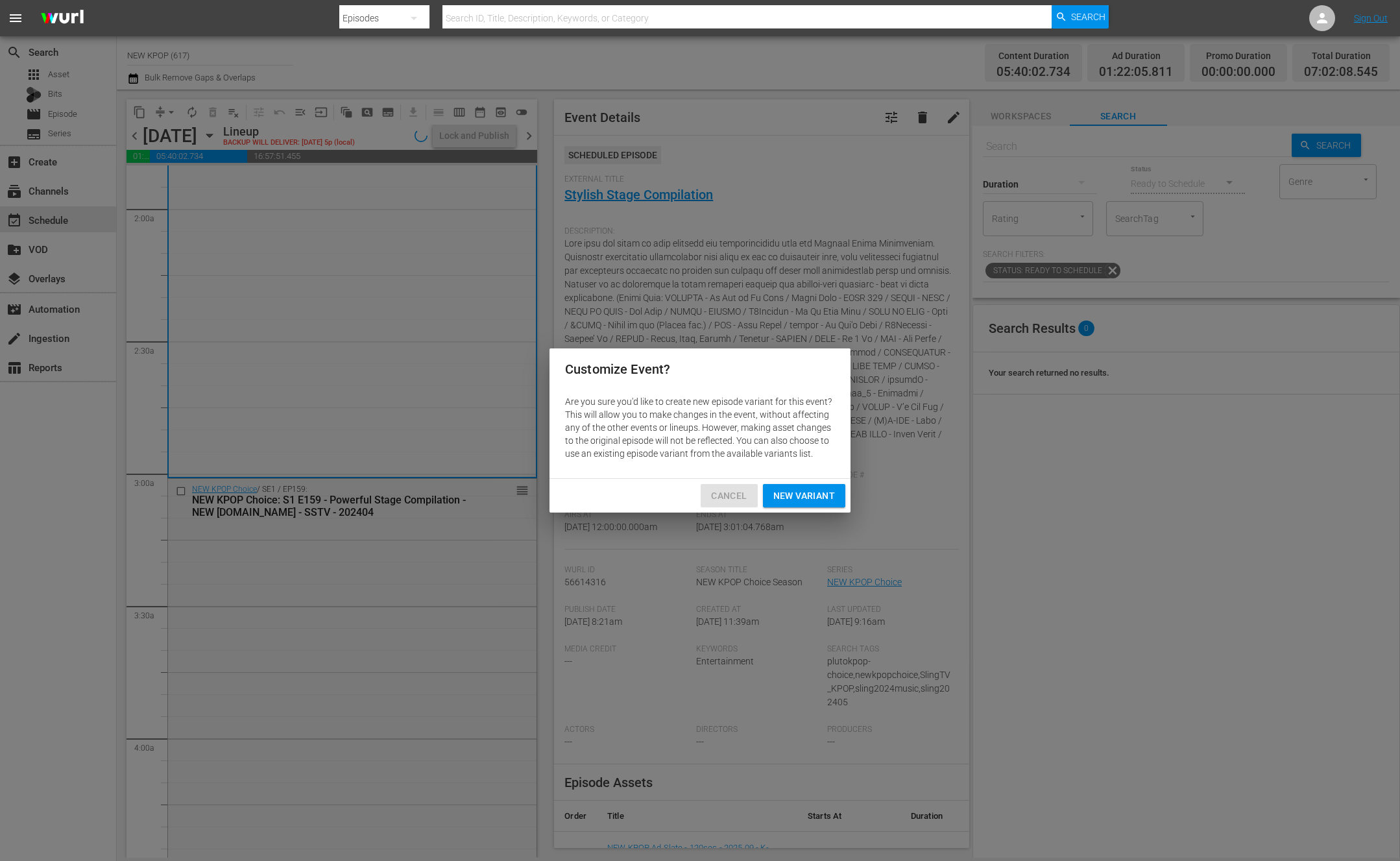
click at [717, 496] on span "Cancel" at bounding box center [729, 496] width 35 height 16
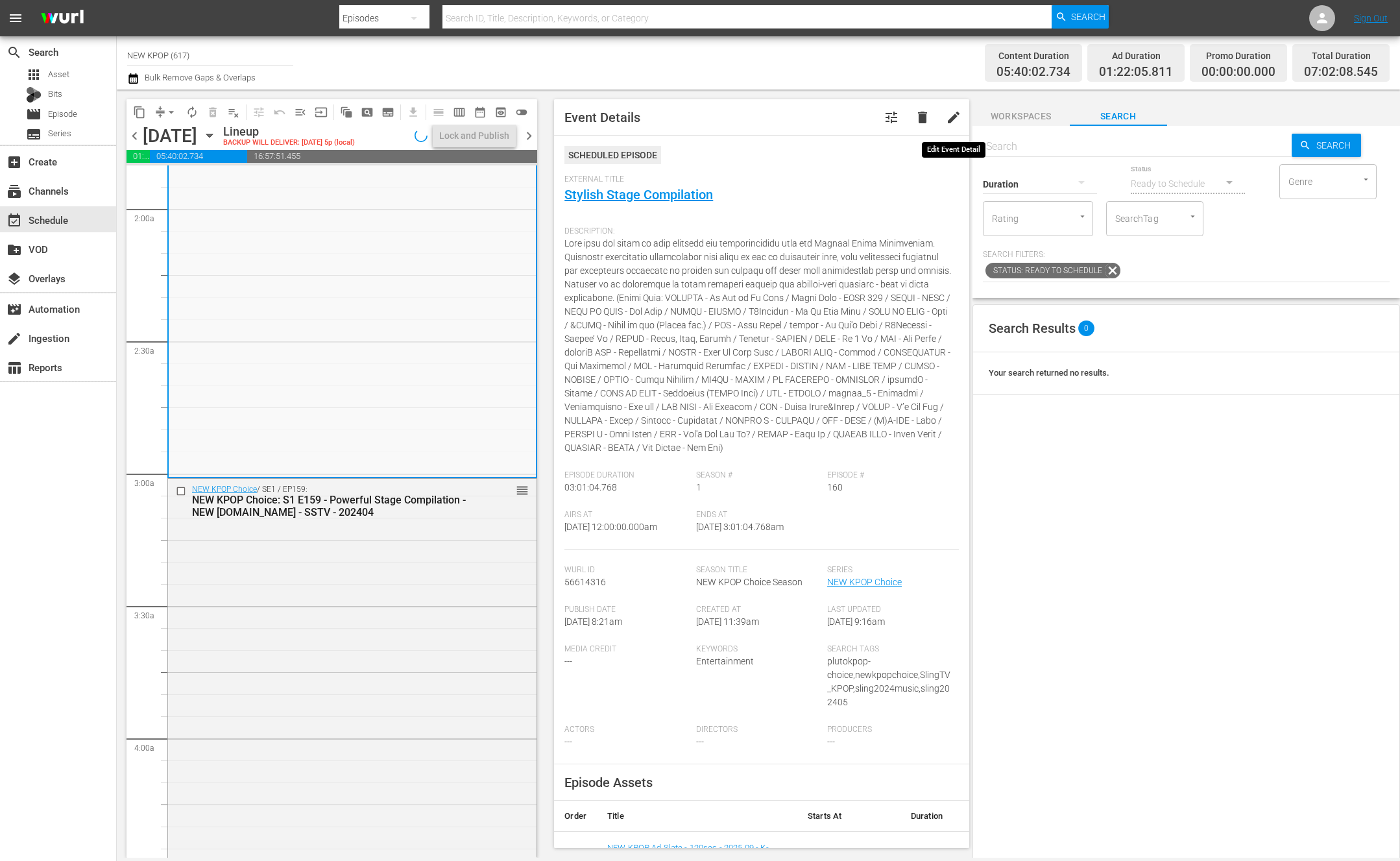
click at [939, 120] on button "edit" at bounding box center [954, 117] width 31 height 31
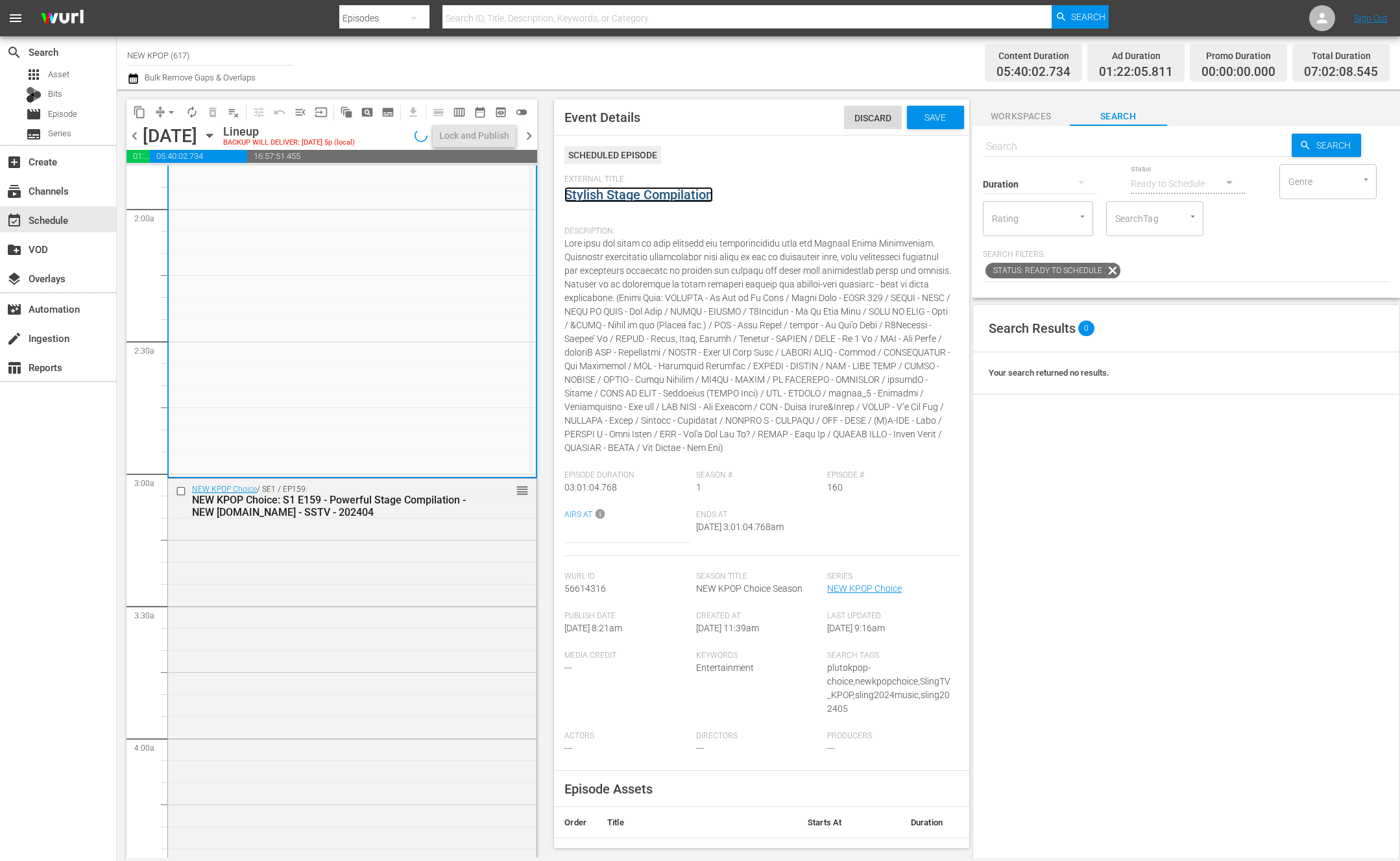
click at [696, 198] on link "Stylish Stage Compilation" at bounding box center [639, 195] width 149 height 16
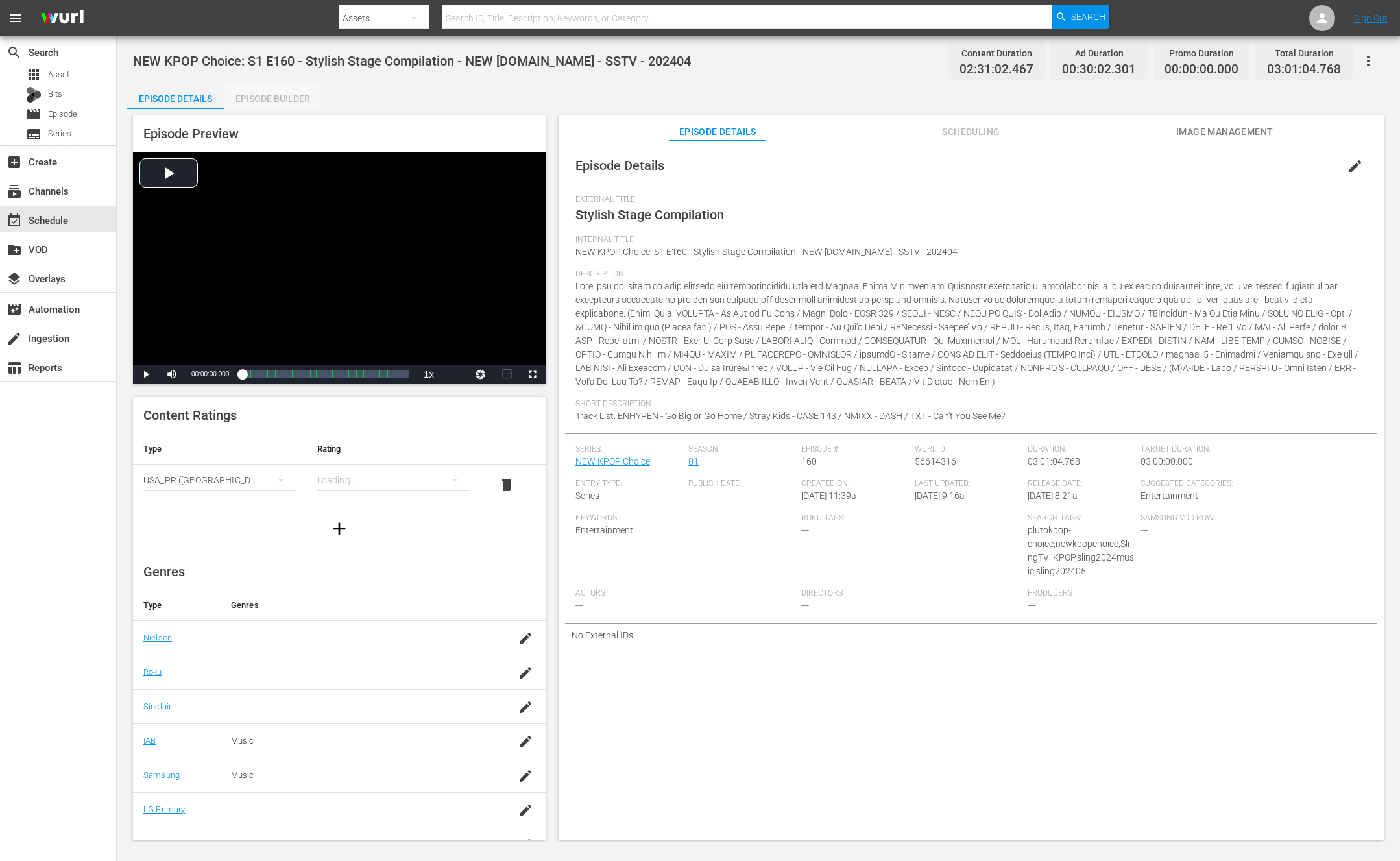
click at [292, 104] on div "Episode Builder" at bounding box center [272, 99] width 98 height 31
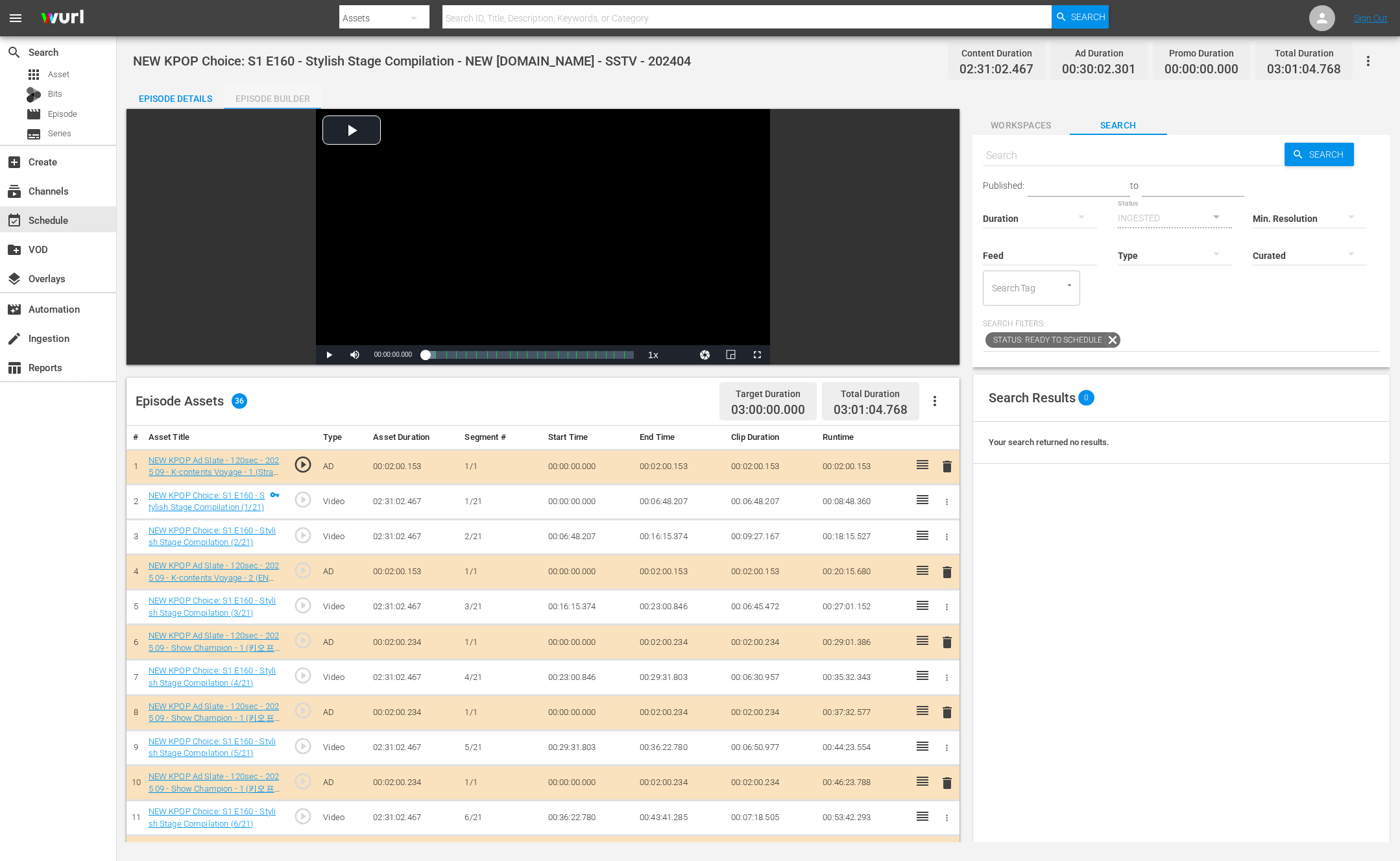
click at [309, 97] on div "Episode Builder" at bounding box center [272, 99] width 98 height 31
click at [938, 399] on icon "button" at bounding box center [934, 401] width 16 height 16
click at [957, 412] on div "Fill with Ads" at bounding box center [973, 406] width 88 height 31
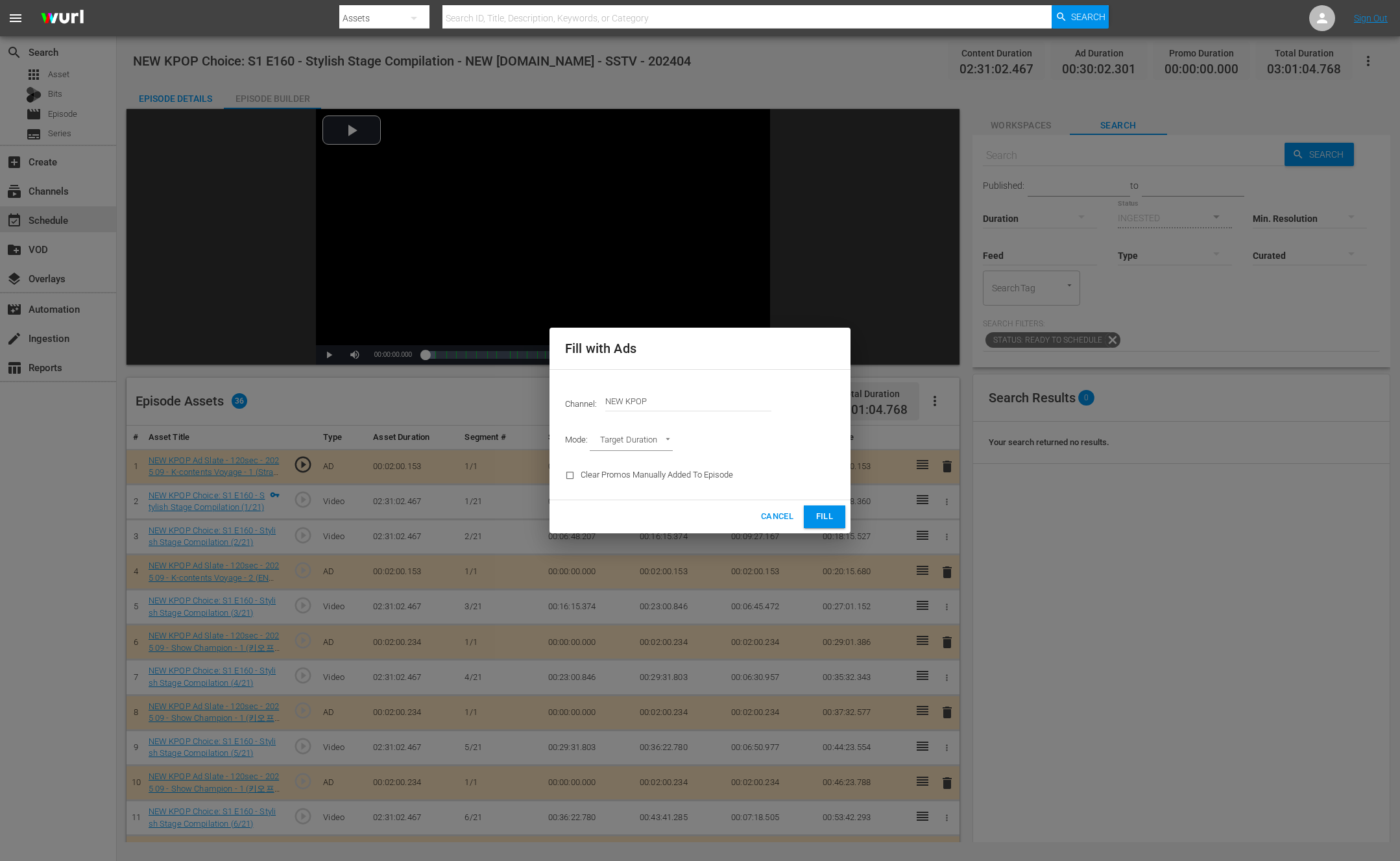
click at [676, 438] on div "Mode: Target Duration TARGET_DURATION" at bounding box center [700, 441] width 285 height 33
click at [667, 440] on body "menu Search By Assets Search ID, Title, Description, Keywords, or Category Sear…" at bounding box center [700, 430] width 1400 height 861
click at [660, 463] on li "Ad Break Duration" at bounding box center [638, 463] width 96 height 21
type input "AD_BREAK_DURATION"
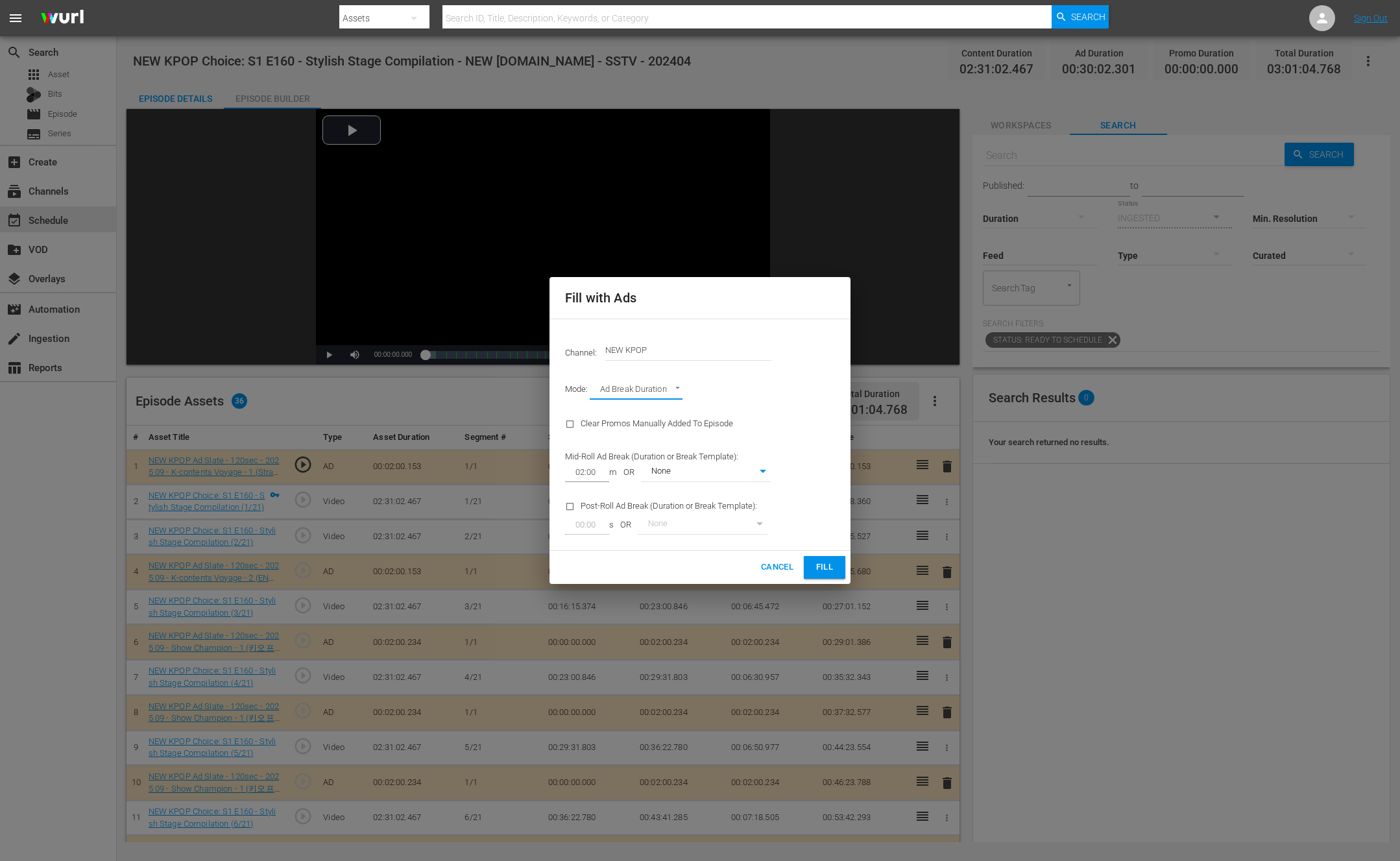
click at [767, 559] on button "Cancel" at bounding box center [777, 567] width 43 height 23
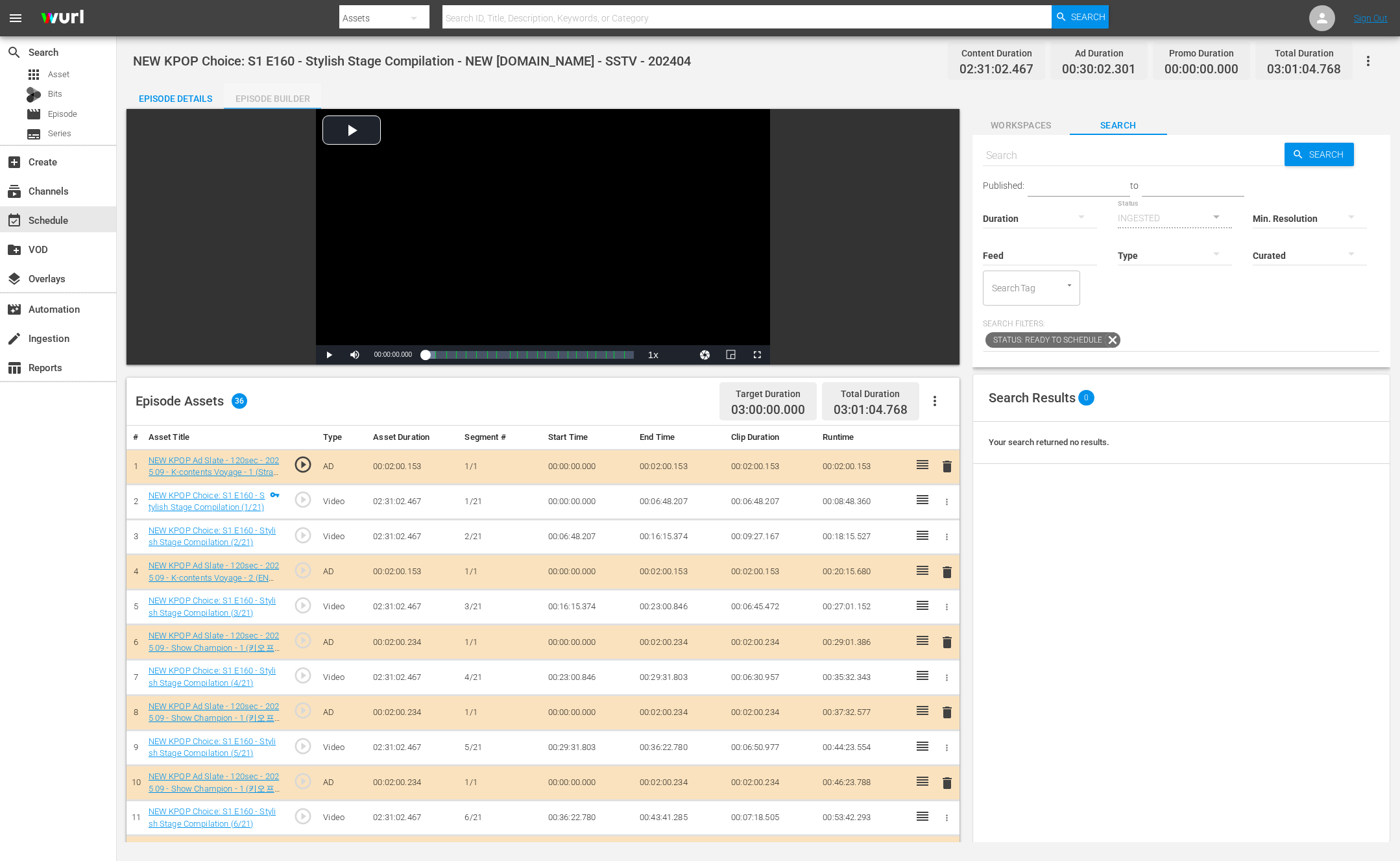
click at [259, 95] on div "Episode Builder" at bounding box center [272, 99] width 98 height 31
click at [208, 98] on div "Episode Details" at bounding box center [175, 99] width 98 height 31
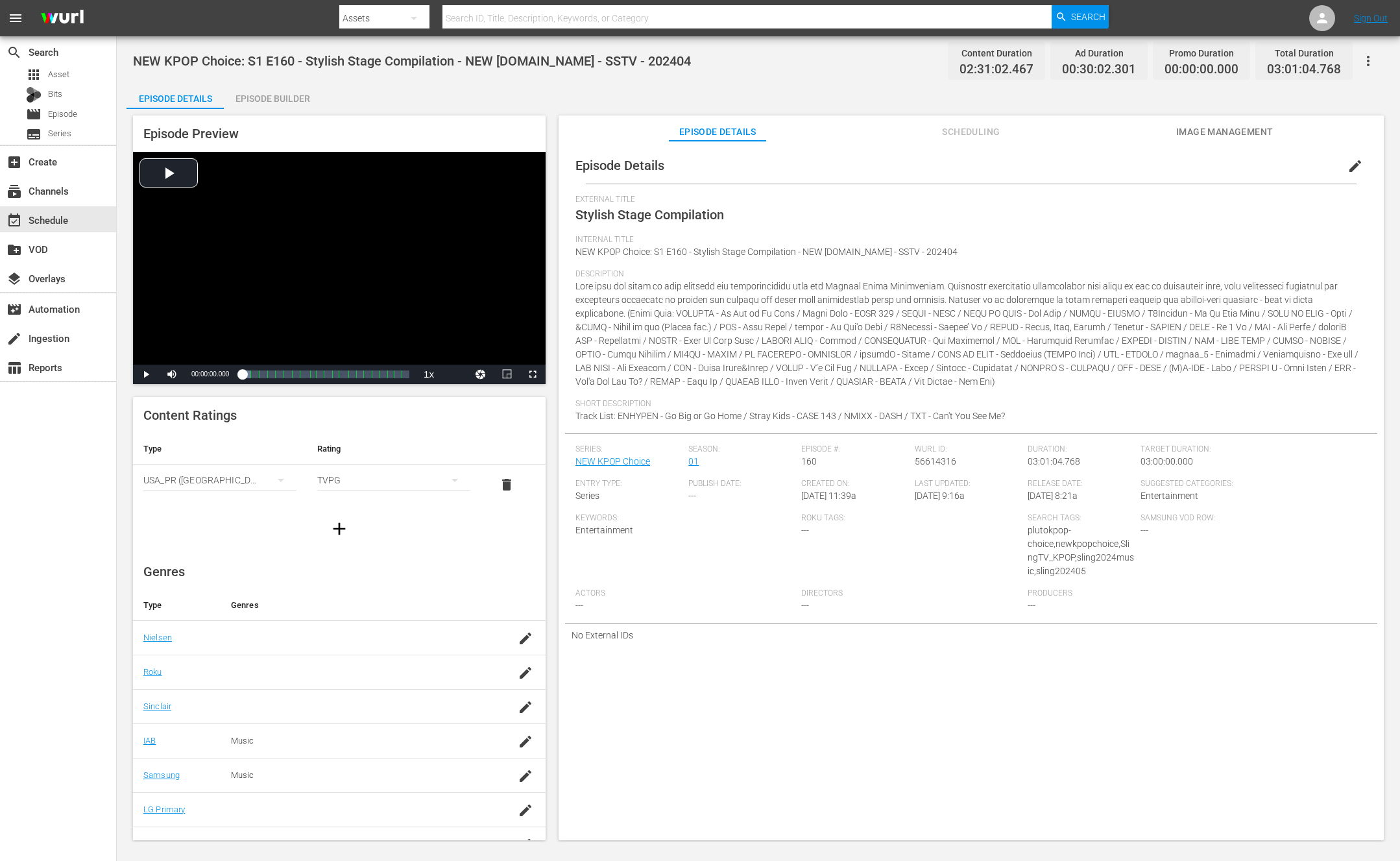
click at [983, 136] on span "Scheduling" at bounding box center [971, 132] width 98 height 16
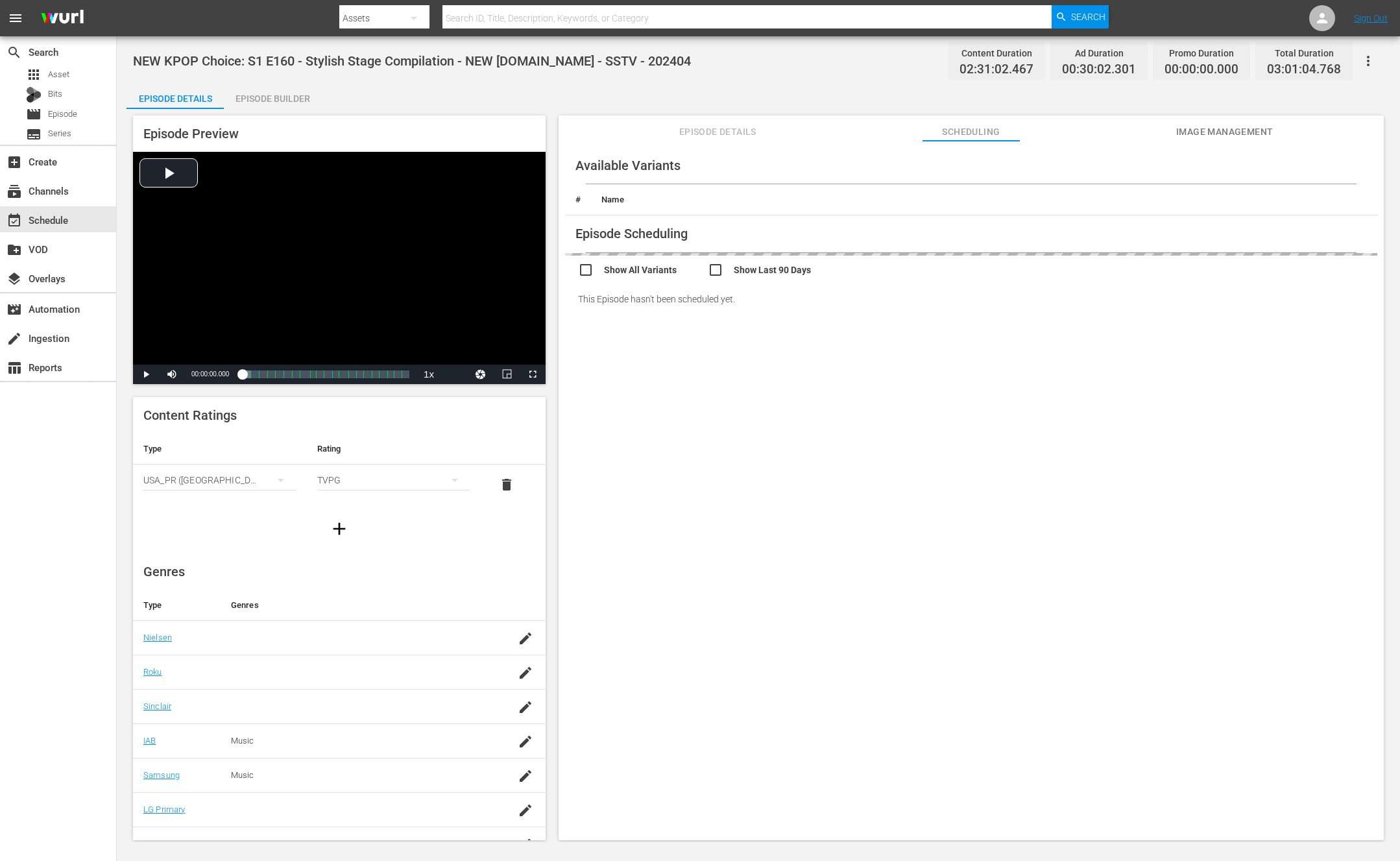
click at [1209, 135] on span "Image Management" at bounding box center [1225, 132] width 98 height 16
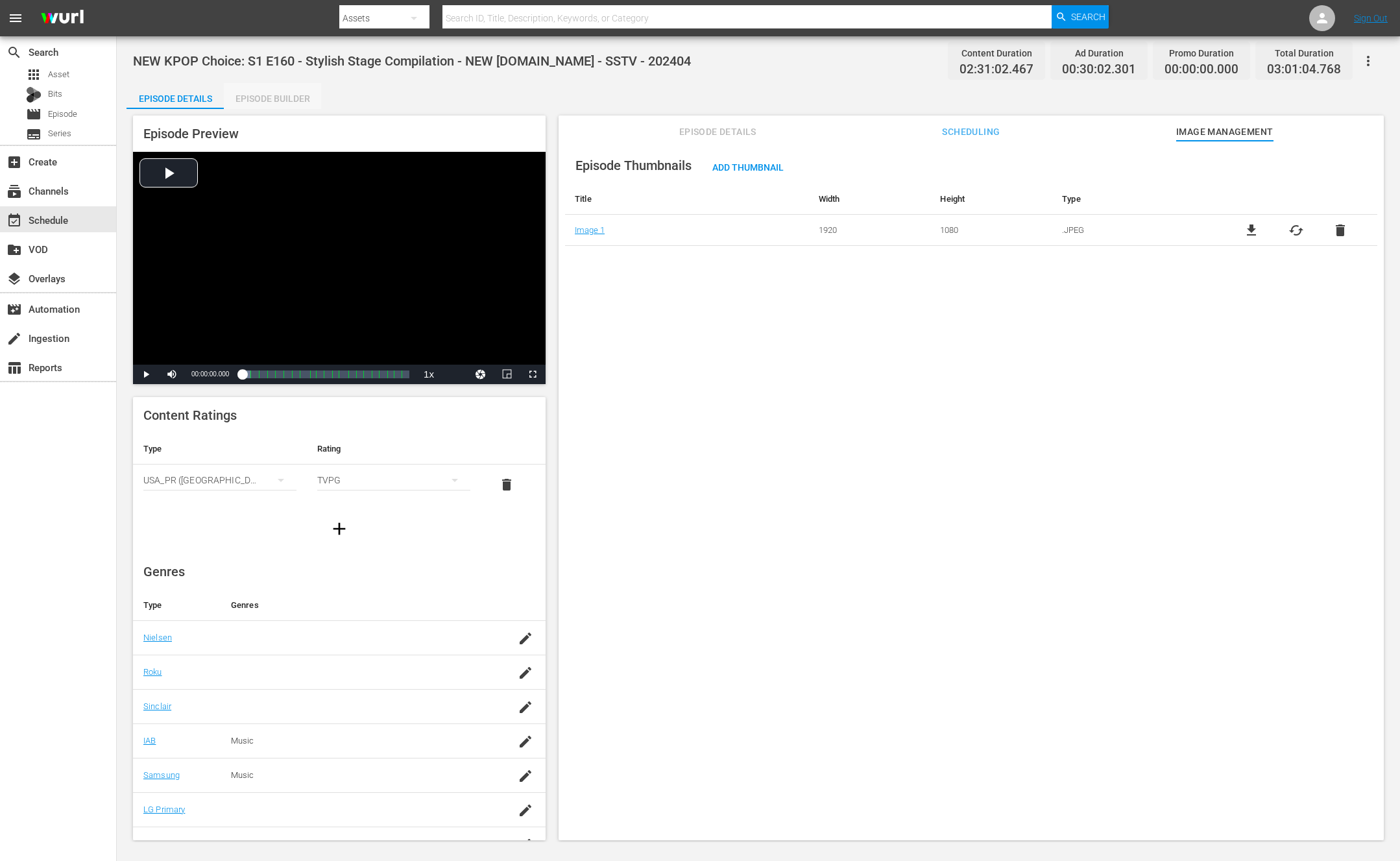
click at [290, 104] on div "Episode Builder" at bounding box center [272, 99] width 98 height 31
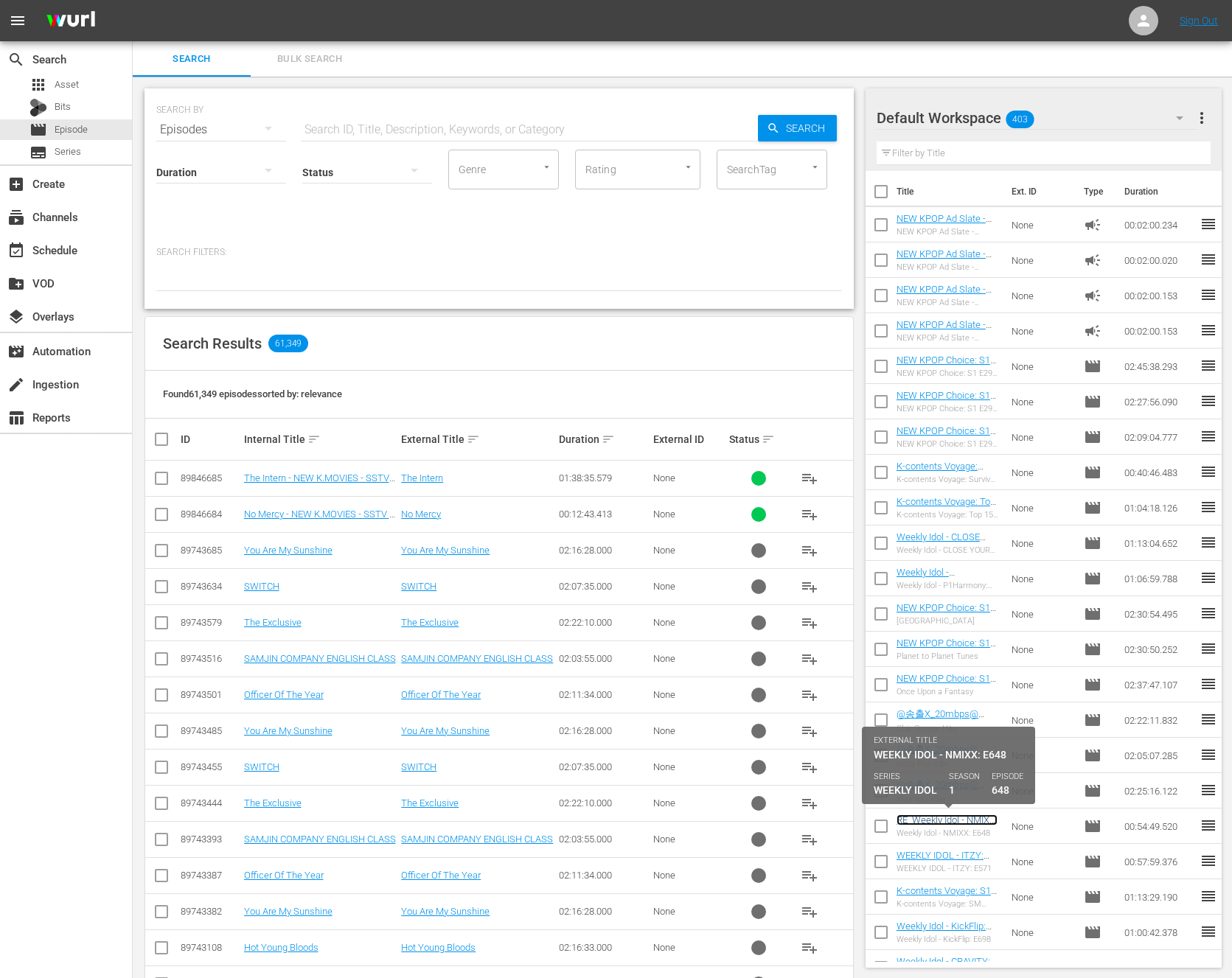
click at [966, 823] on link "RE_Weekly Idol - NMIXX: E648- NEW [DOMAIN_NAME] - SSTV - 202402" at bounding box center [947, 836] width 102 height 44
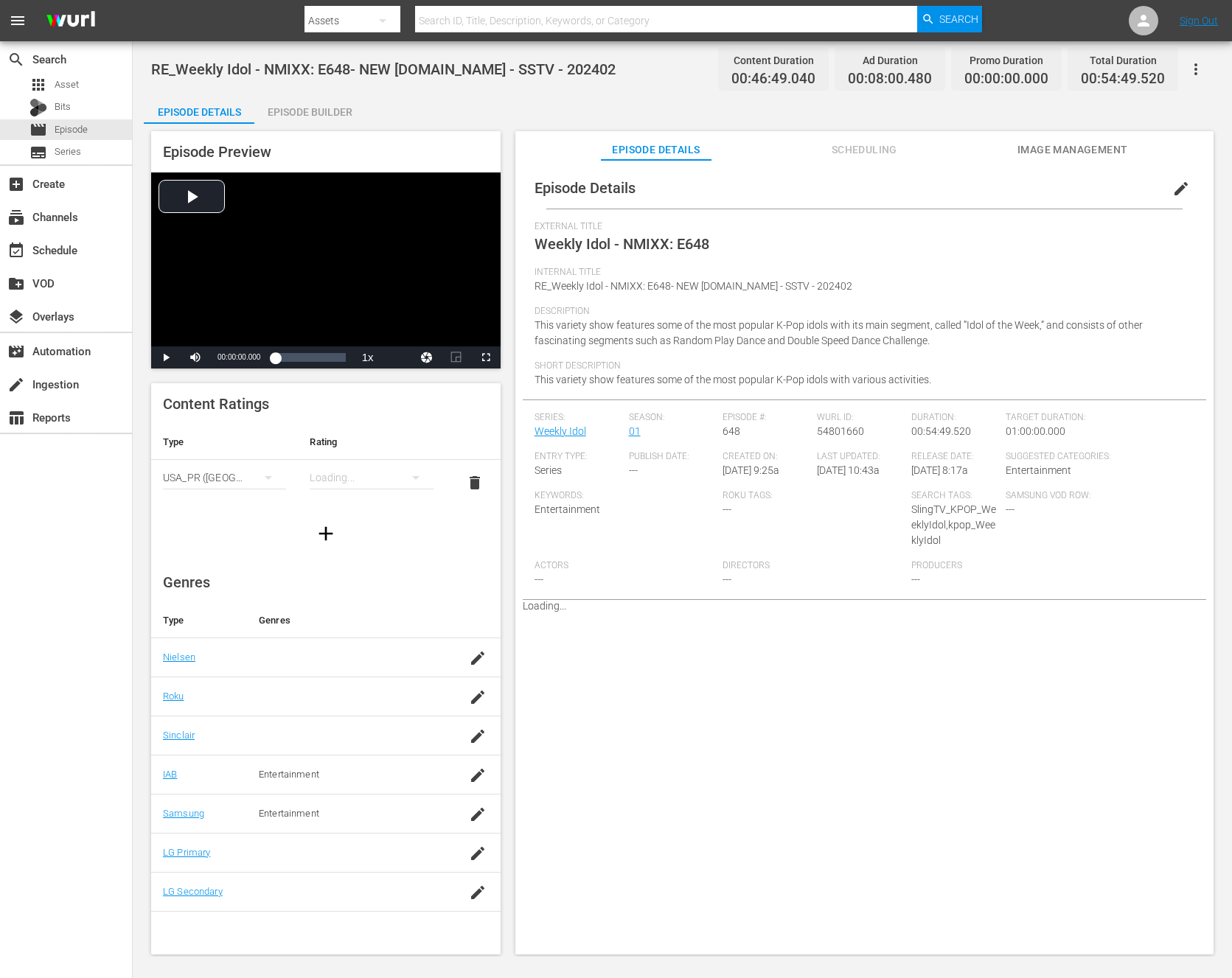
click at [286, 115] on div "Episode Builder" at bounding box center [310, 112] width 111 height 36
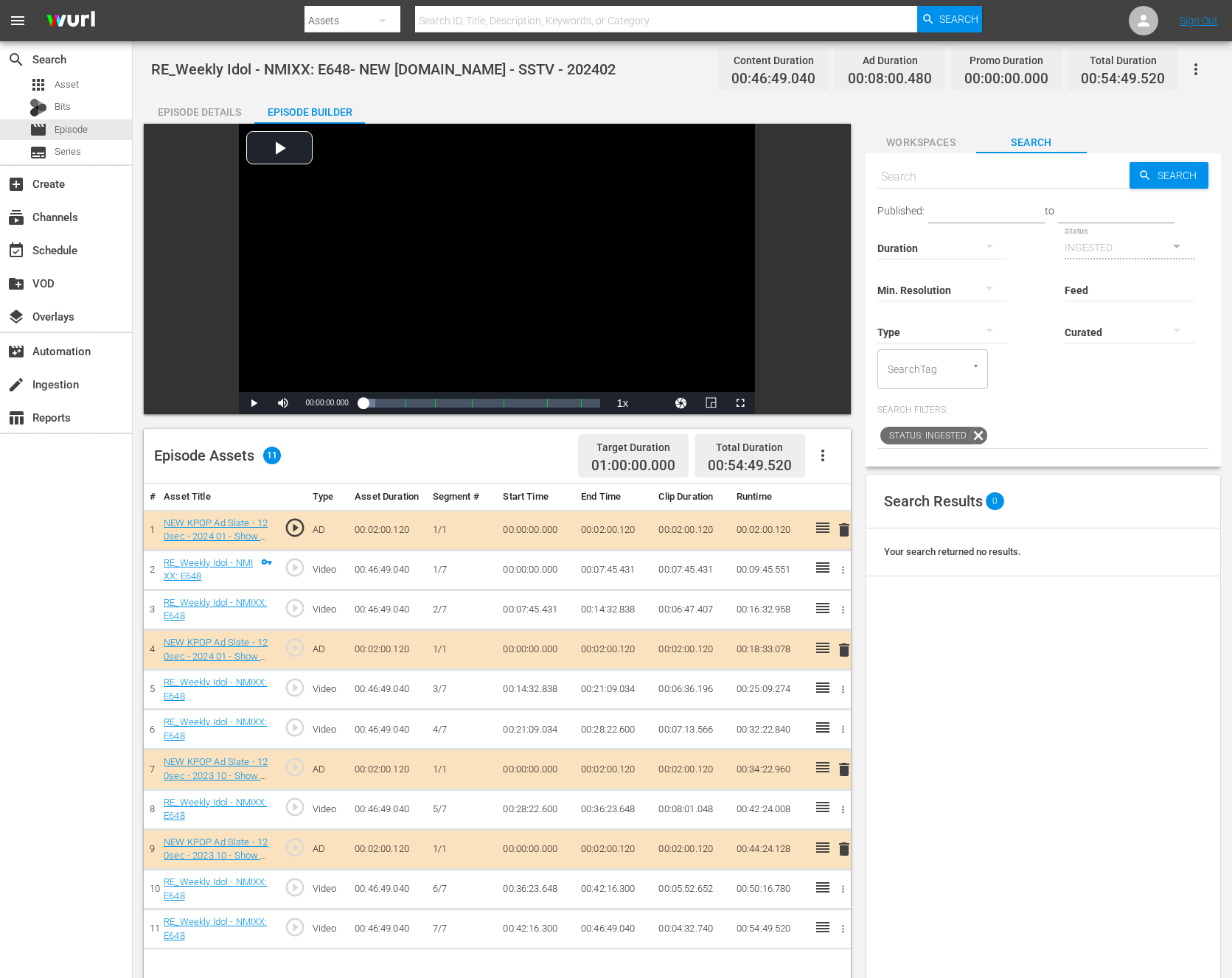
click at [208, 96] on div "Episode Details" at bounding box center [199, 112] width 111 height 36
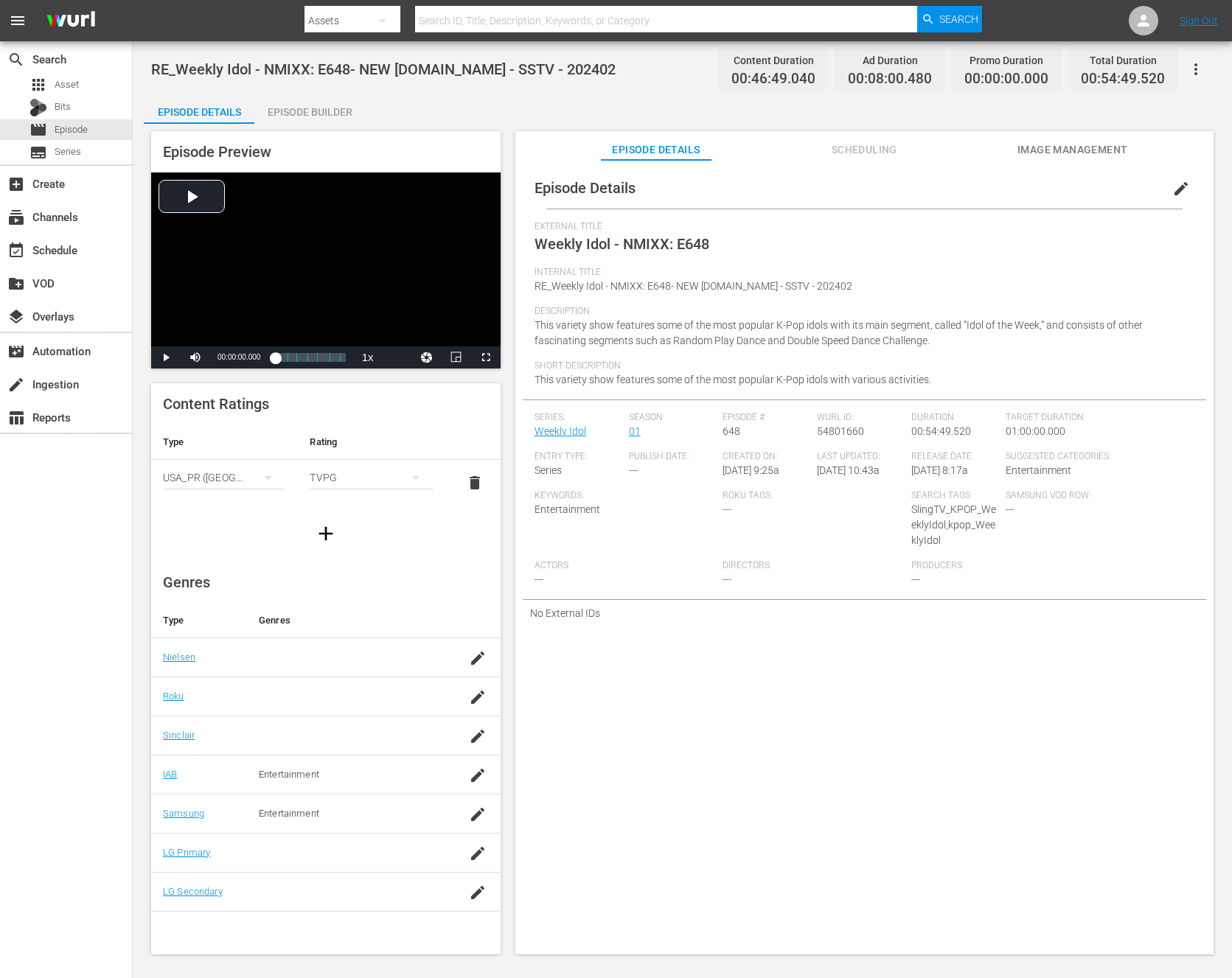
click at [265, 100] on div "Episode Builder" at bounding box center [310, 112] width 111 height 36
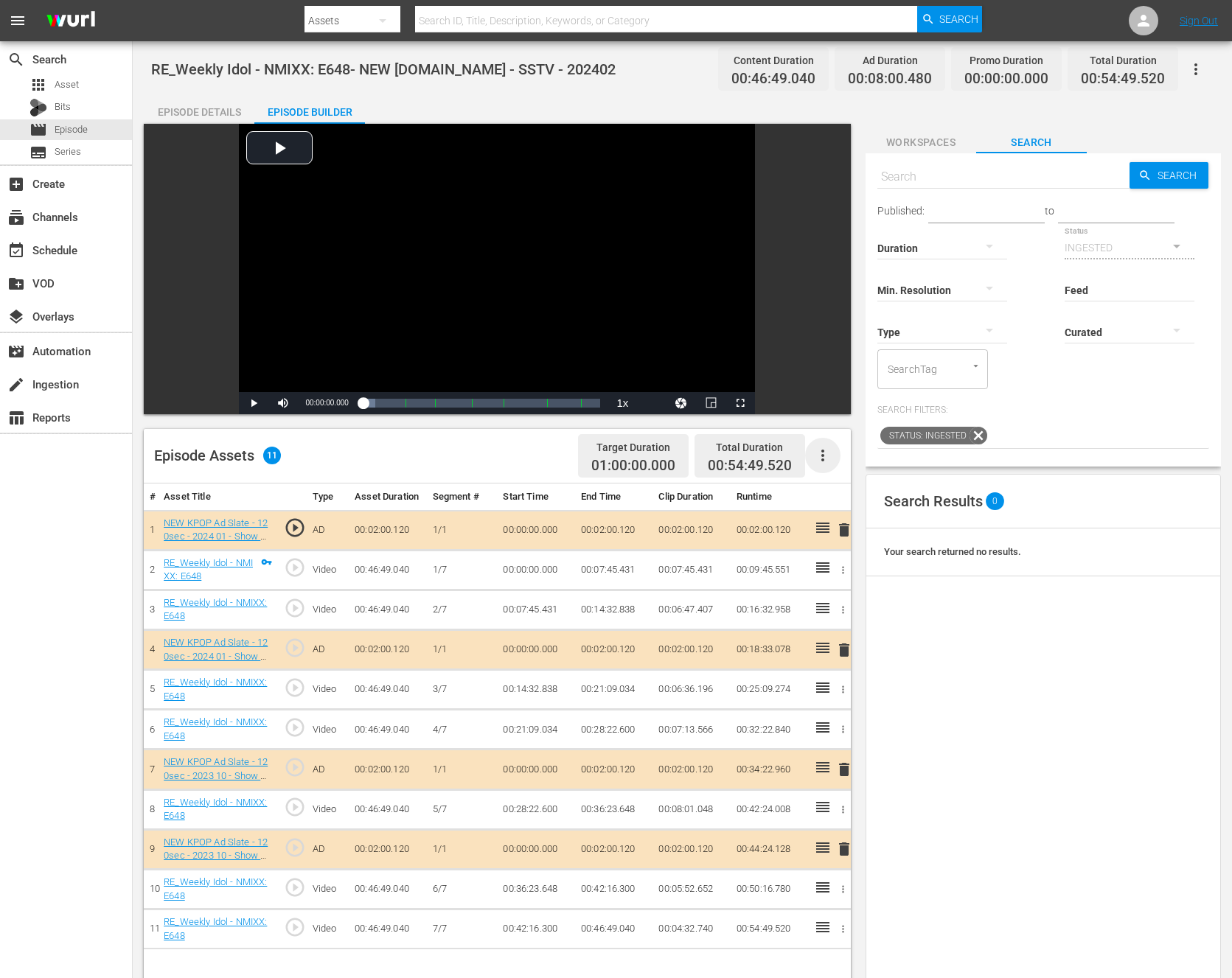
click at [818, 454] on icon "button" at bounding box center [822, 455] width 18 height 18
click at [888, 461] on div "Fill with Ads" at bounding box center [867, 461] width 100 height 36
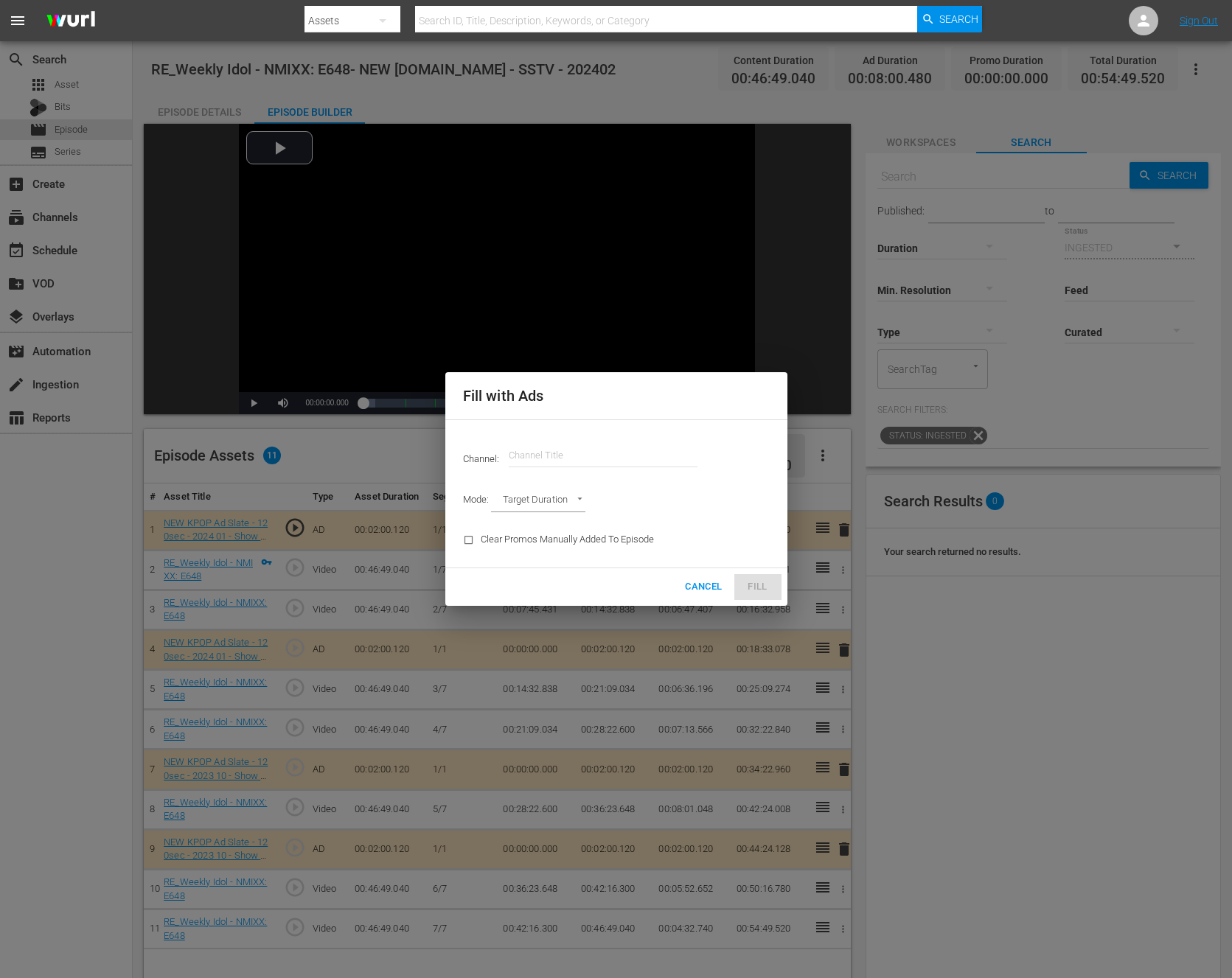
click at [544, 511] on body "menu Search By Assets Search ID, Title, Description, Keywords, or Category Sear…" at bounding box center [616, 489] width 1232 height 978
click at [712, 590] on div at bounding box center [616, 489] width 1232 height 978
click at [709, 586] on span "Cancel" at bounding box center [704, 587] width 37 height 17
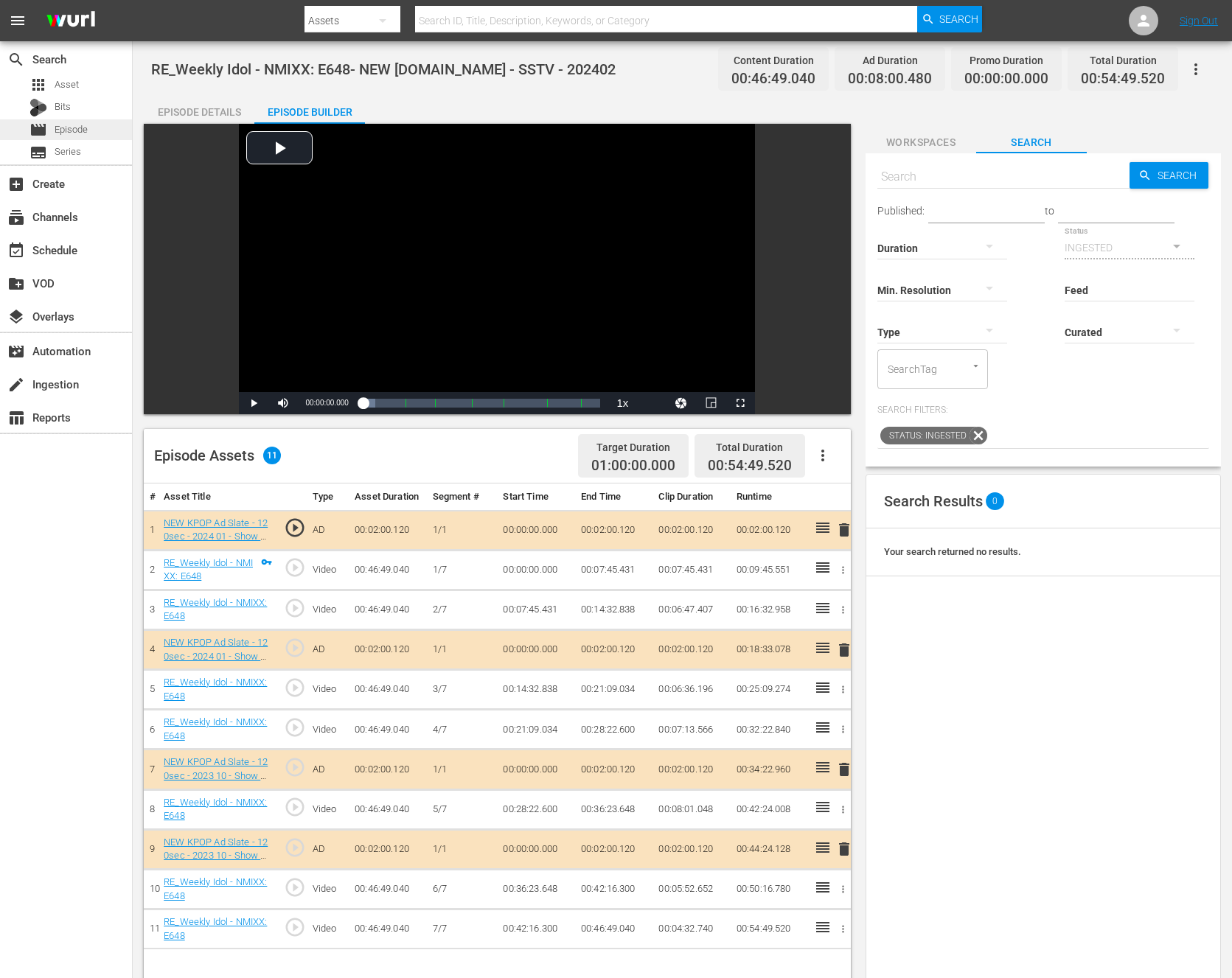
click at [66, 133] on span "Episode" at bounding box center [71, 130] width 33 height 15
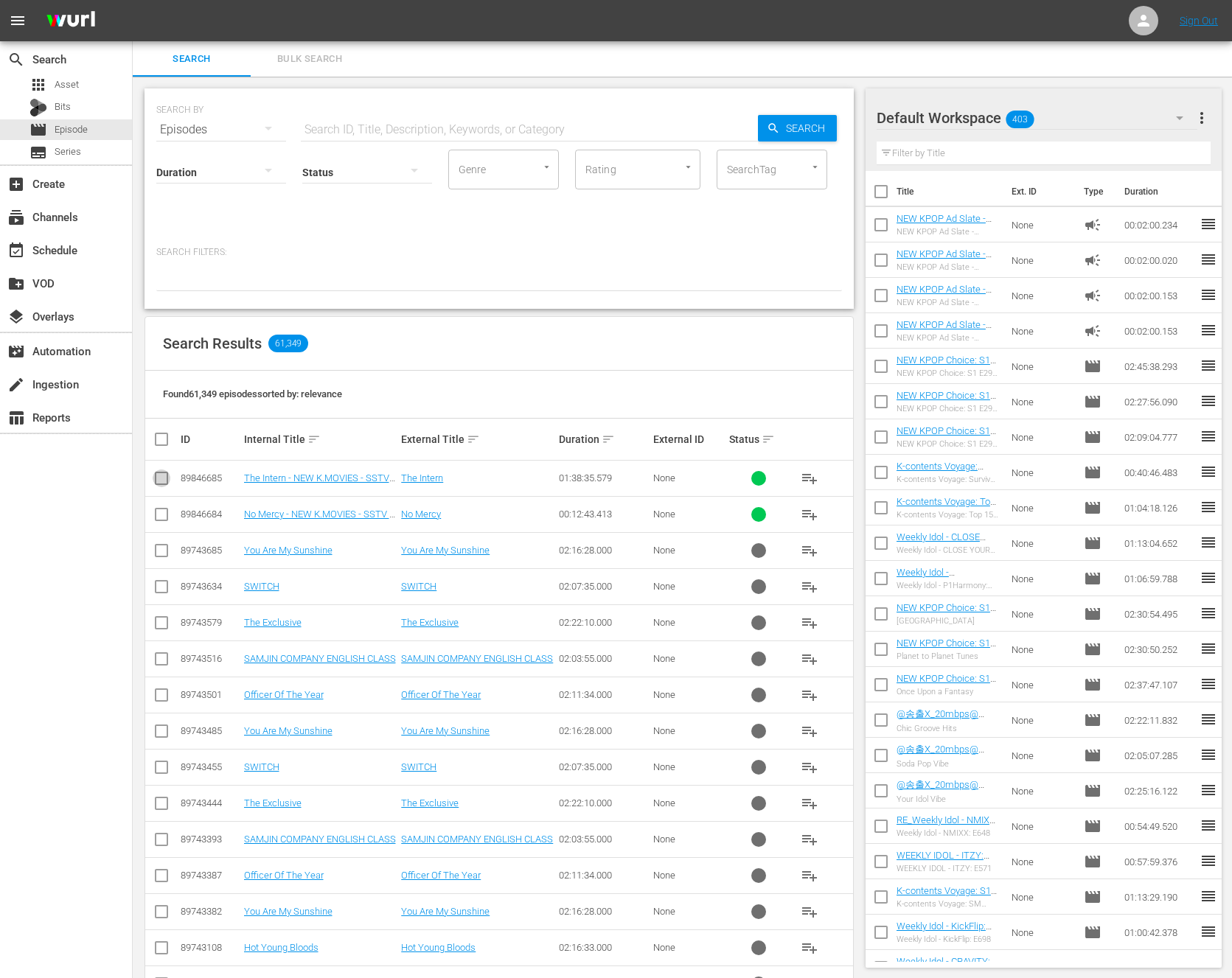
click at [164, 480] on input "checkbox" at bounding box center [161, 481] width 18 height 18
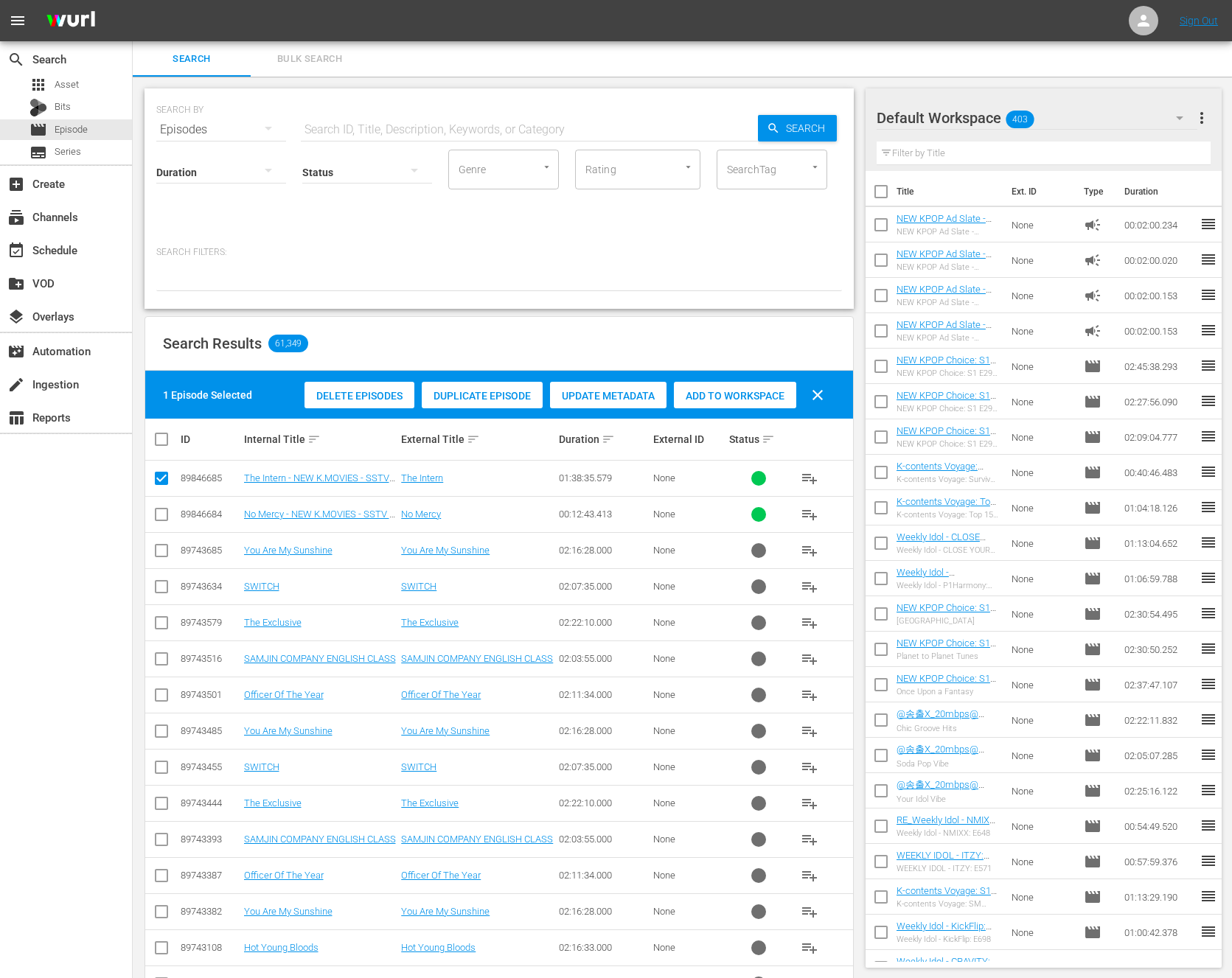
click at [164, 480] on input "checkbox" at bounding box center [161, 481] width 18 height 18
checkbox input "false"
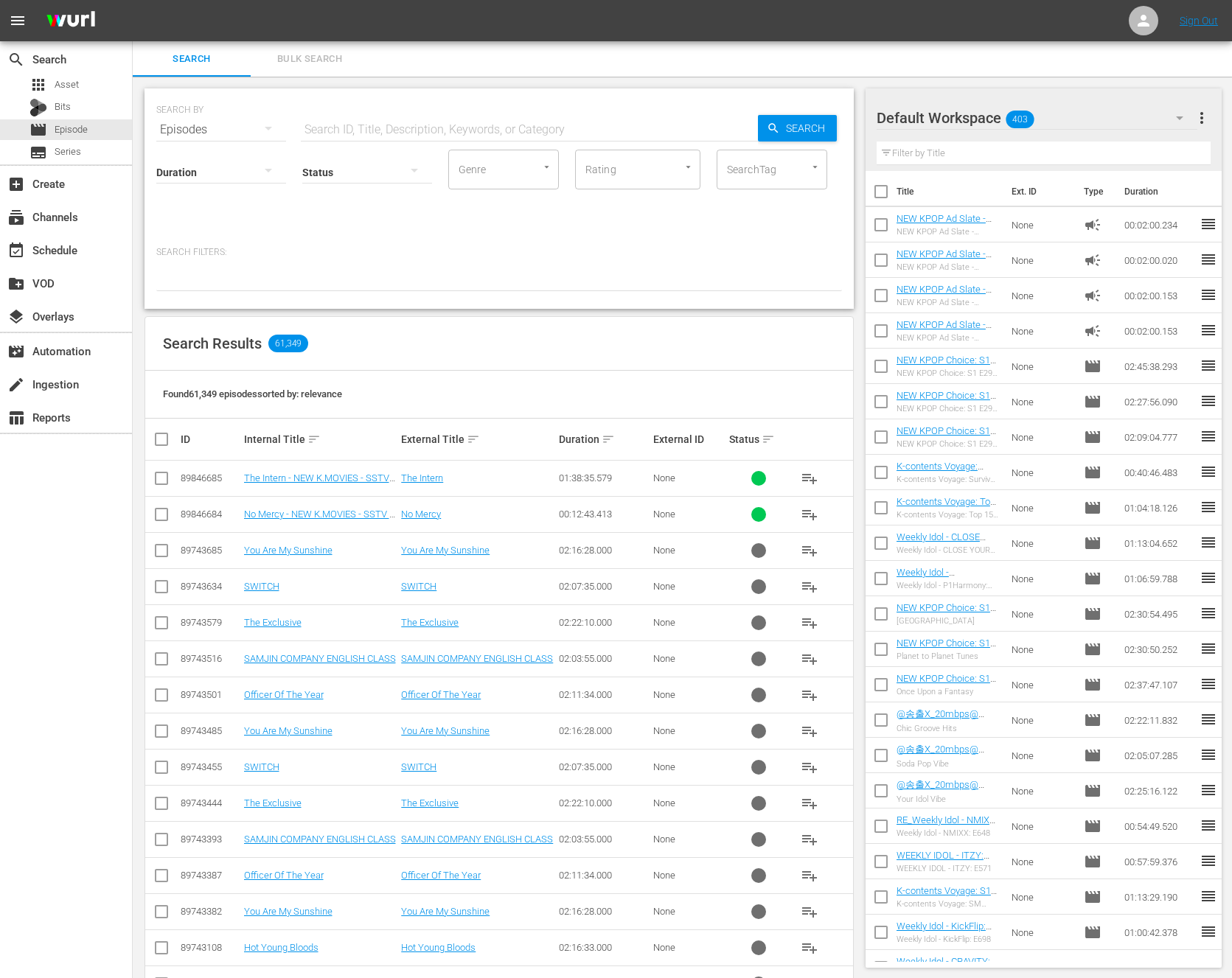
click at [375, 116] on input "text" at bounding box center [529, 130] width 457 height 36
click at [785, 119] on span "Search" at bounding box center [808, 128] width 57 height 26
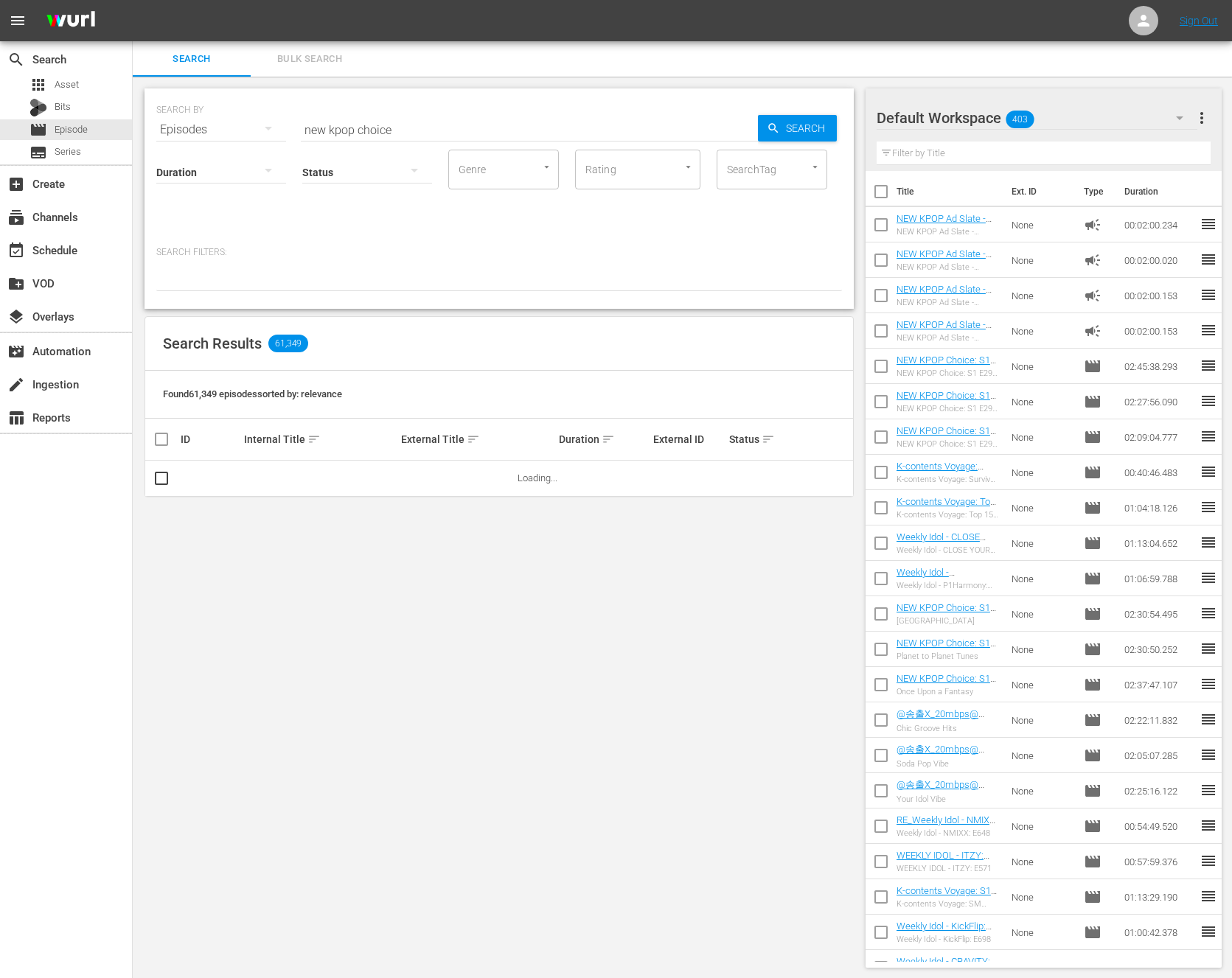
click at [365, 164] on div at bounding box center [367, 171] width 130 height 41
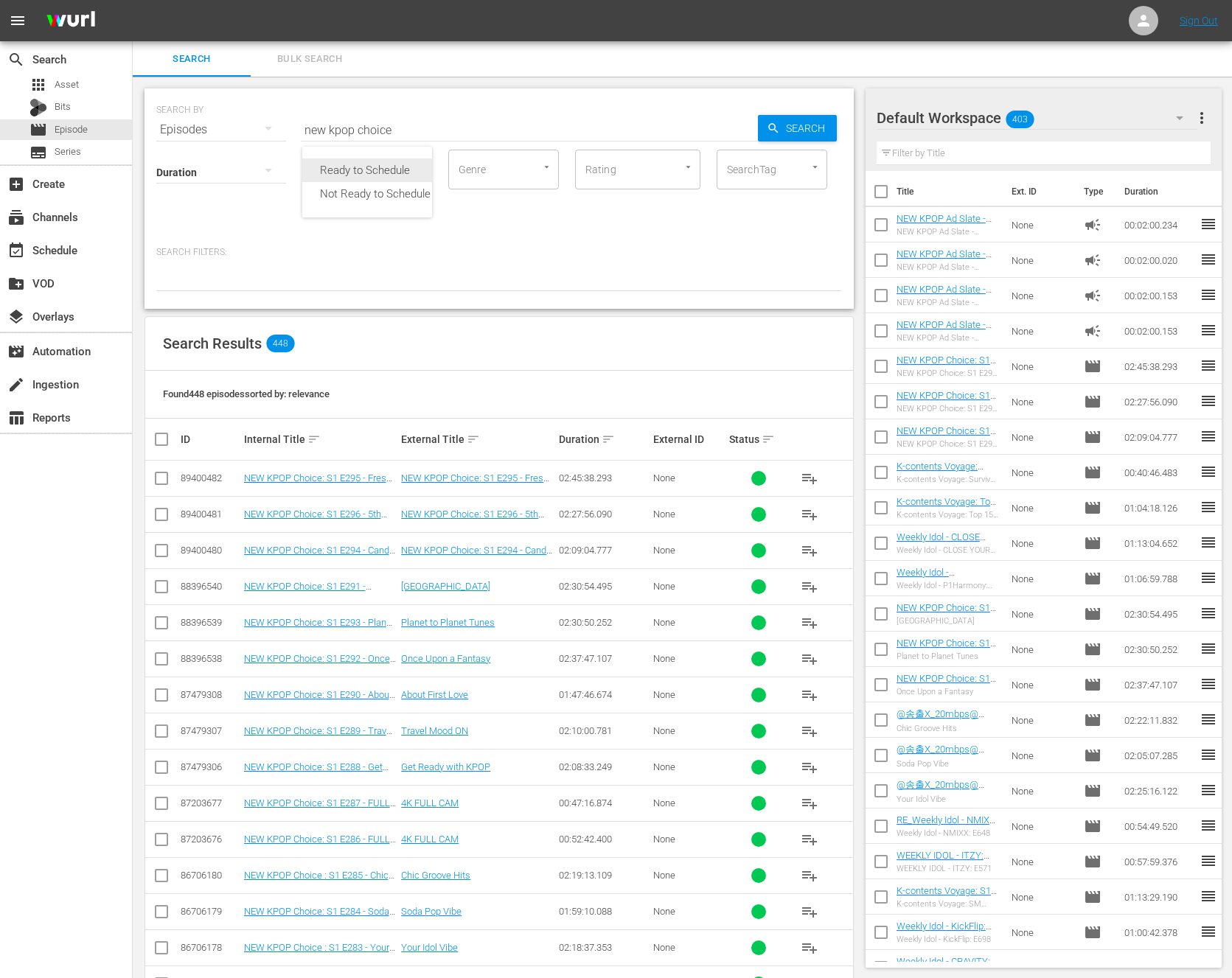
click at [364, 168] on div "Ready to Schedule" at bounding box center [375, 170] width 146 height 23
click at [773, 123] on icon "button" at bounding box center [773, 128] width 13 height 13
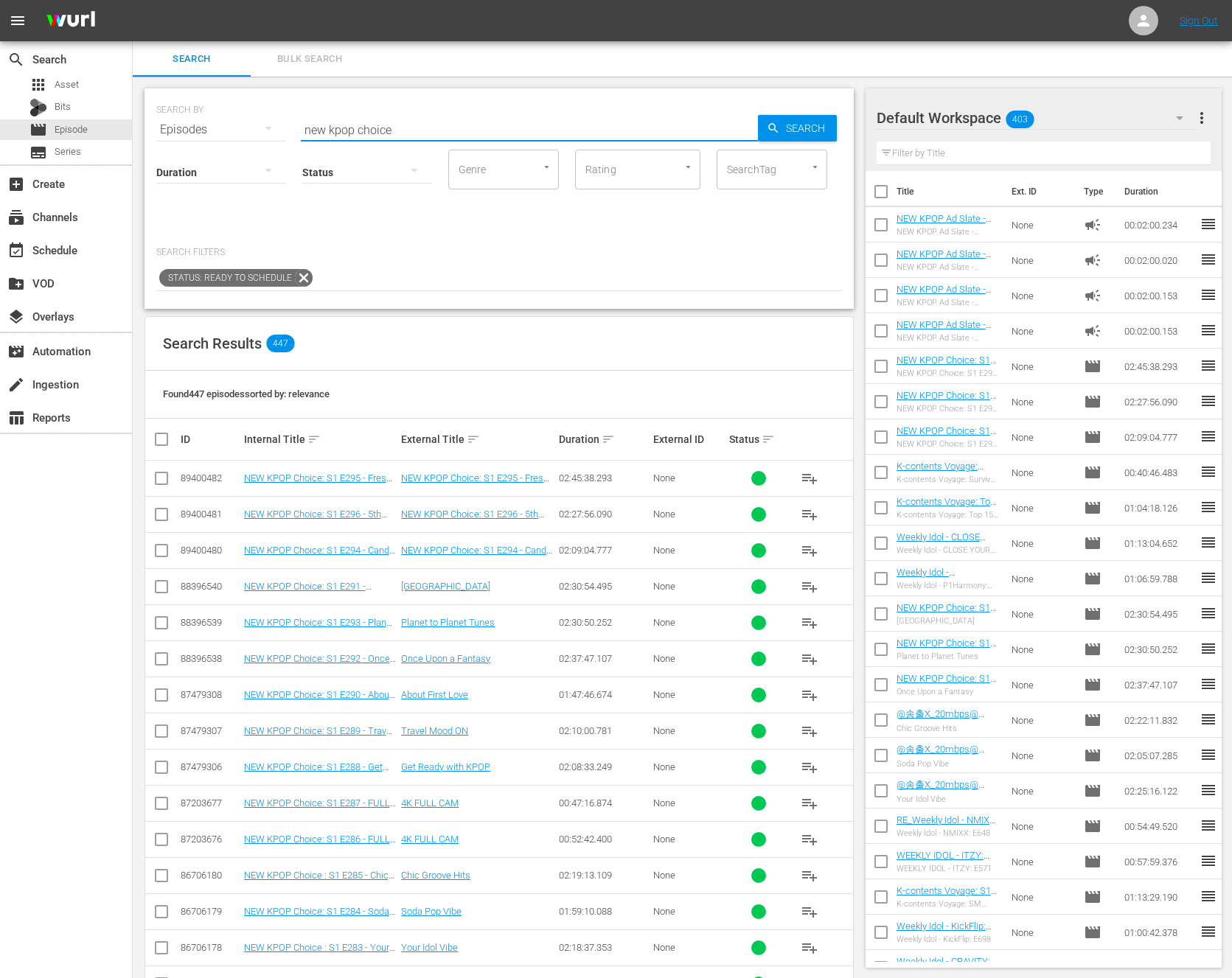
click at [529, 133] on input "new kpop choice" at bounding box center [529, 130] width 457 height 36
paste input "https://platform.wurl.com/main/episode/54801660/builder"
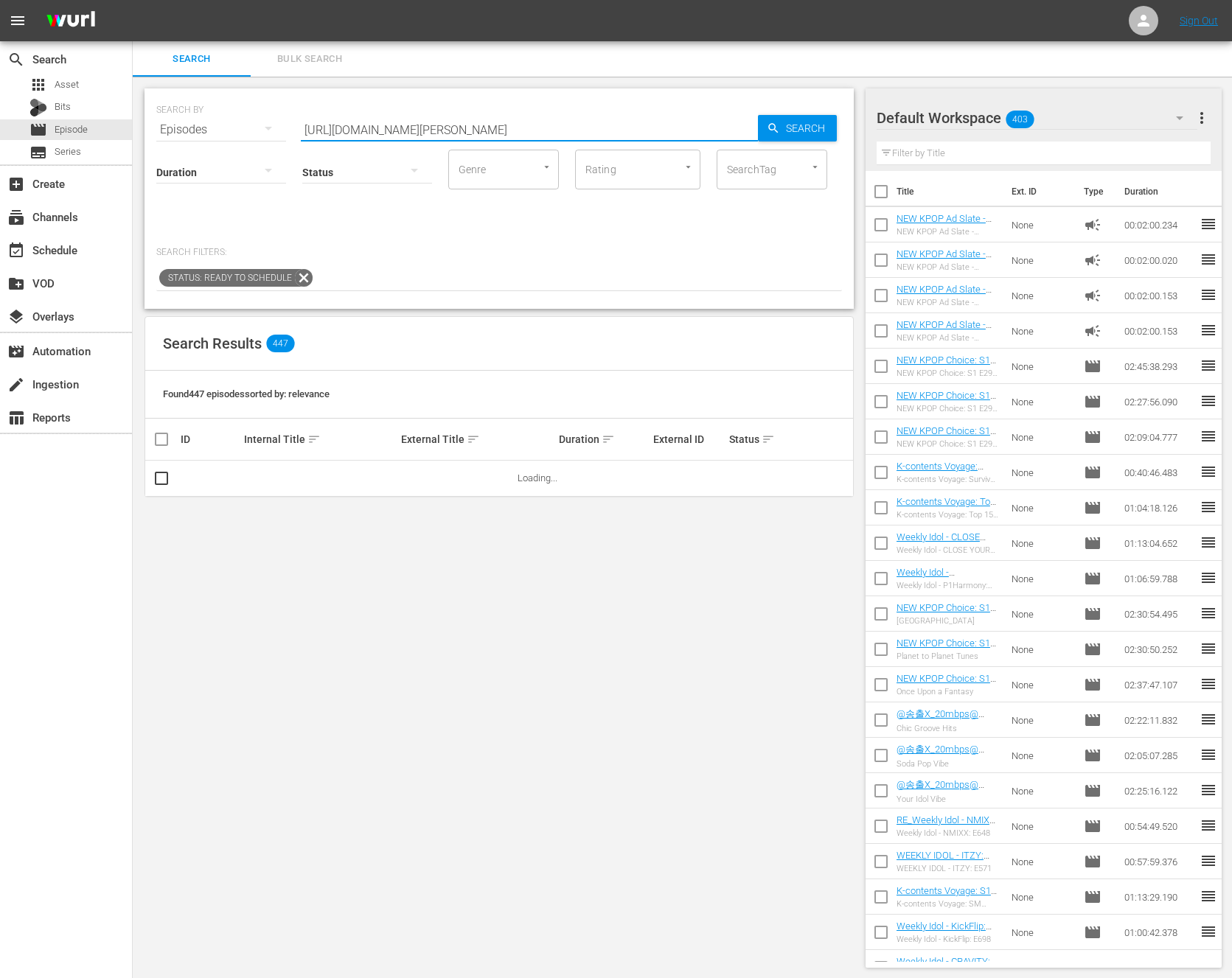
type input "w"
type input "Re_Weekly"
click at [825, 126] on span "Search" at bounding box center [808, 128] width 57 height 26
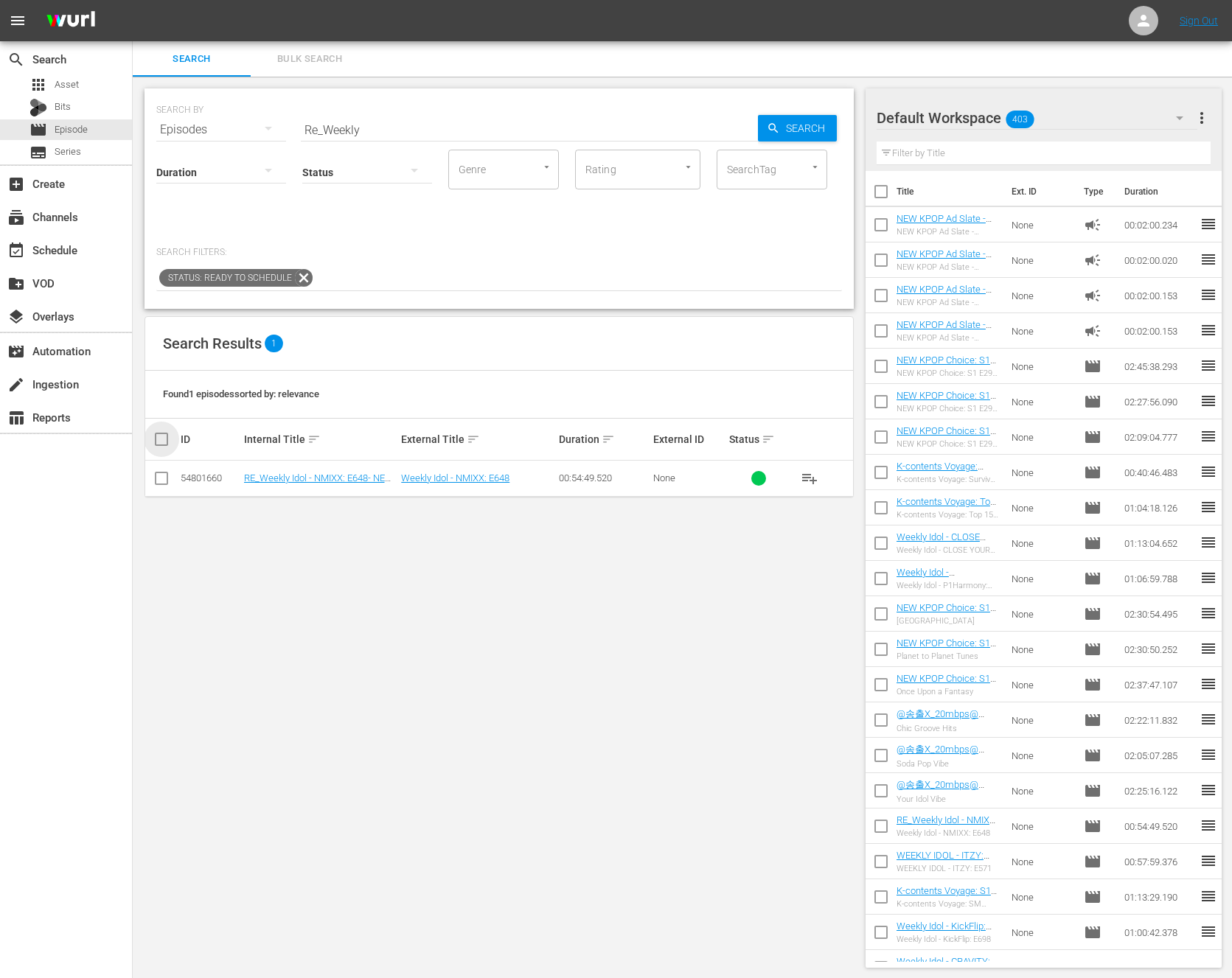
click at [157, 438] on input "checkbox" at bounding box center [168, 439] width 29 height 18
checkbox input "true"
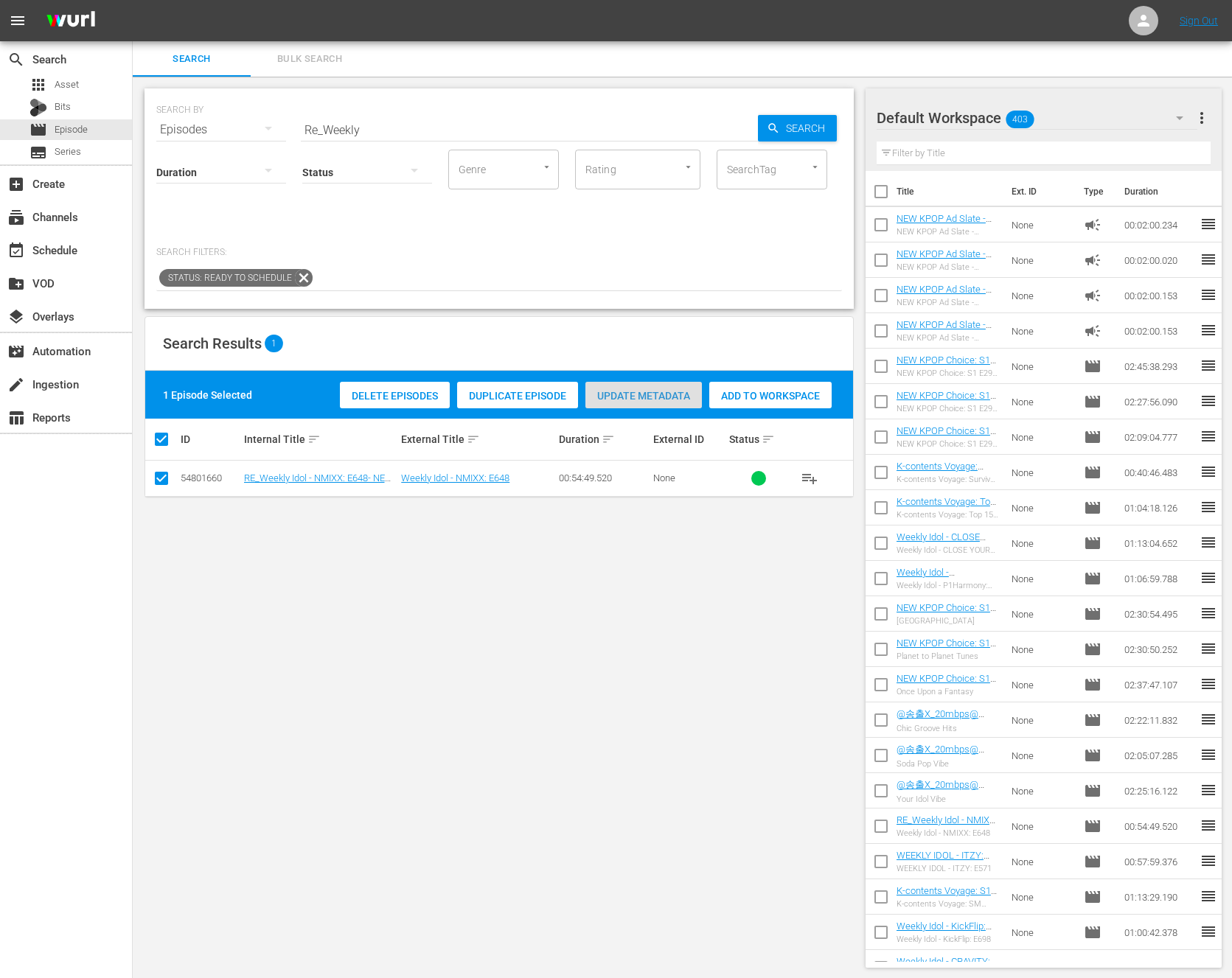
click at [636, 399] on span "Update Metadata" at bounding box center [644, 396] width 116 height 12
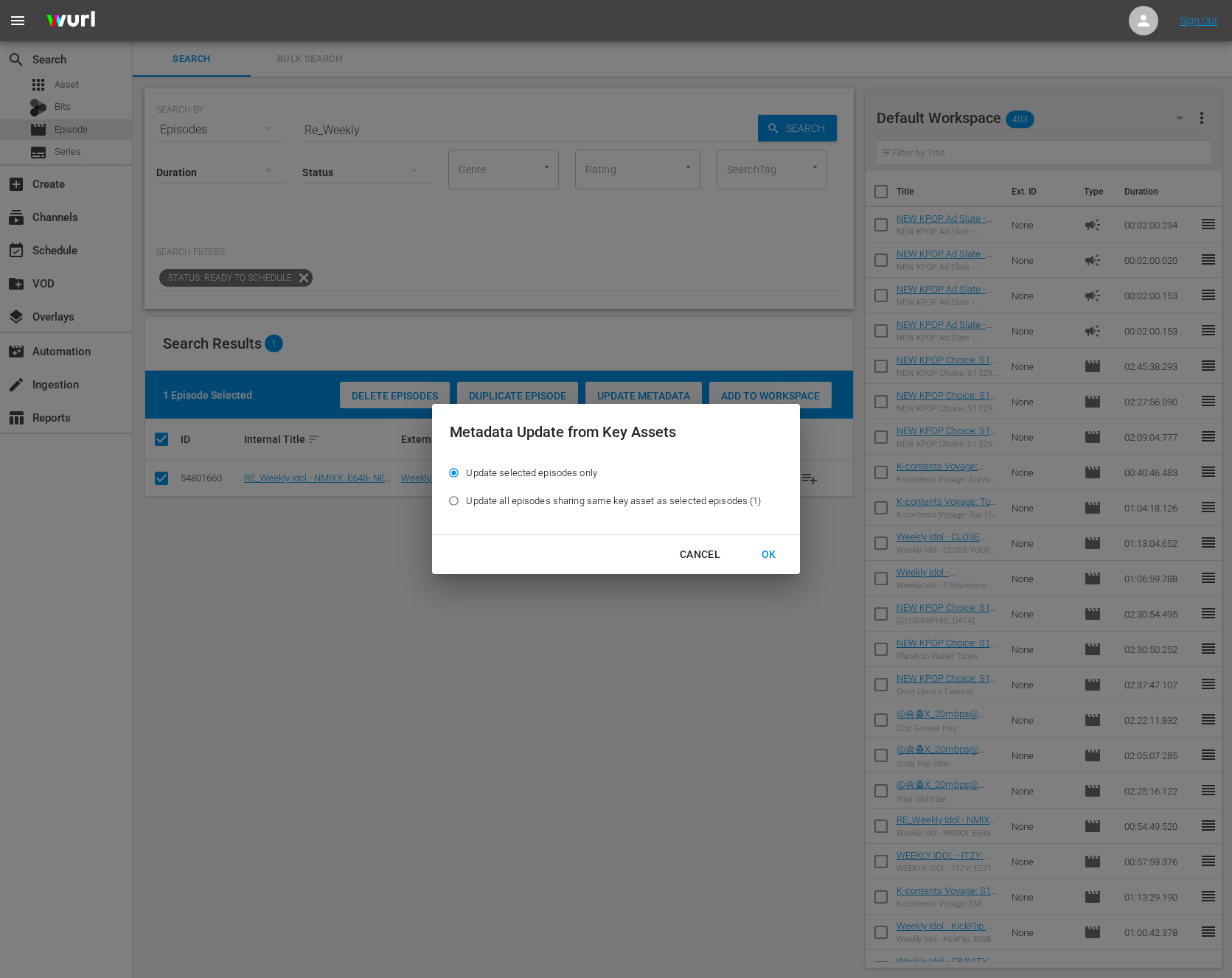
click at [696, 555] on div "Cancel" at bounding box center [700, 555] width 64 height 19
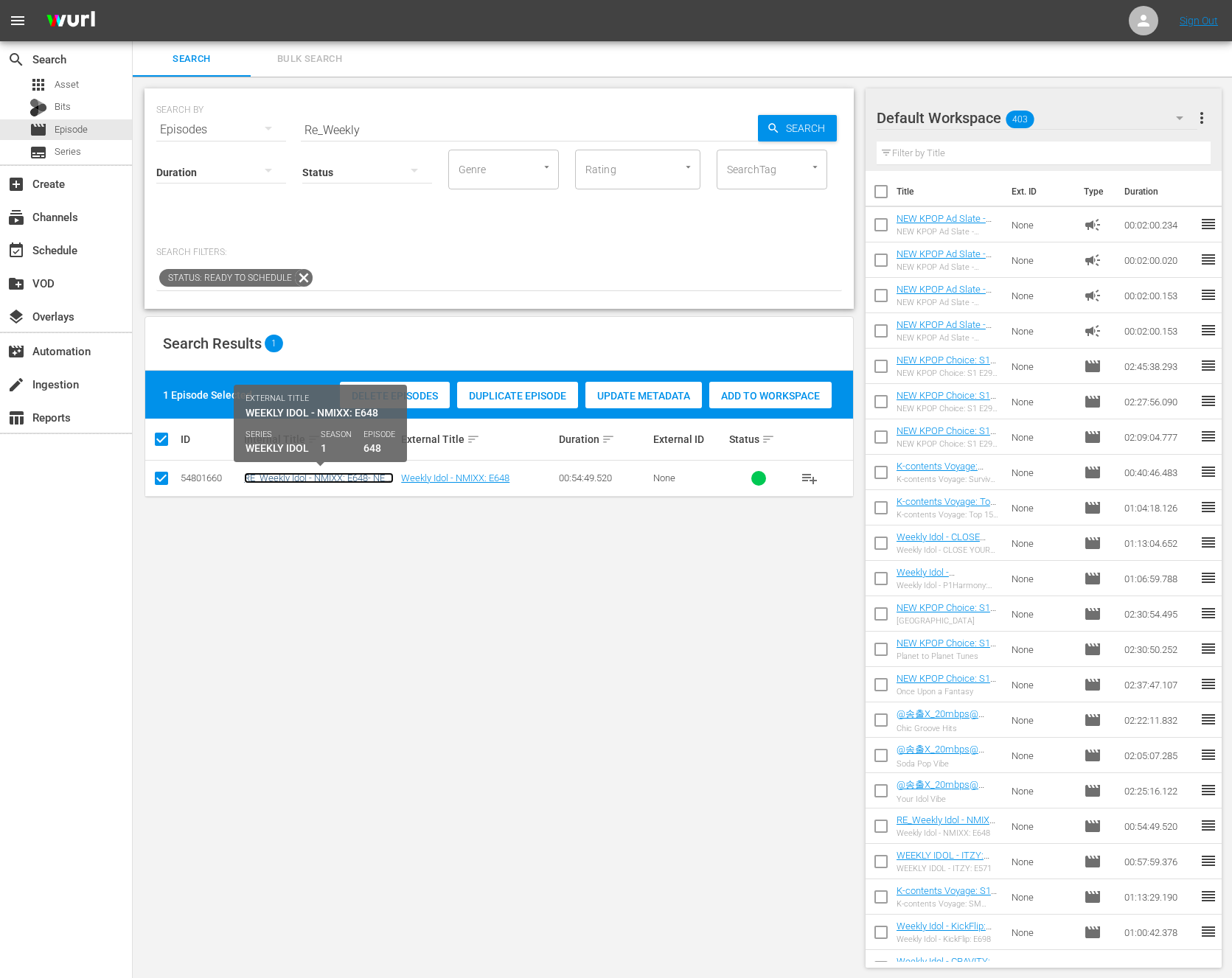
click at [372, 475] on link "RE_Weekly Idol - NMIXX: E648- NEW [DOMAIN_NAME] - SSTV - 202402" at bounding box center [319, 483] width 150 height 22
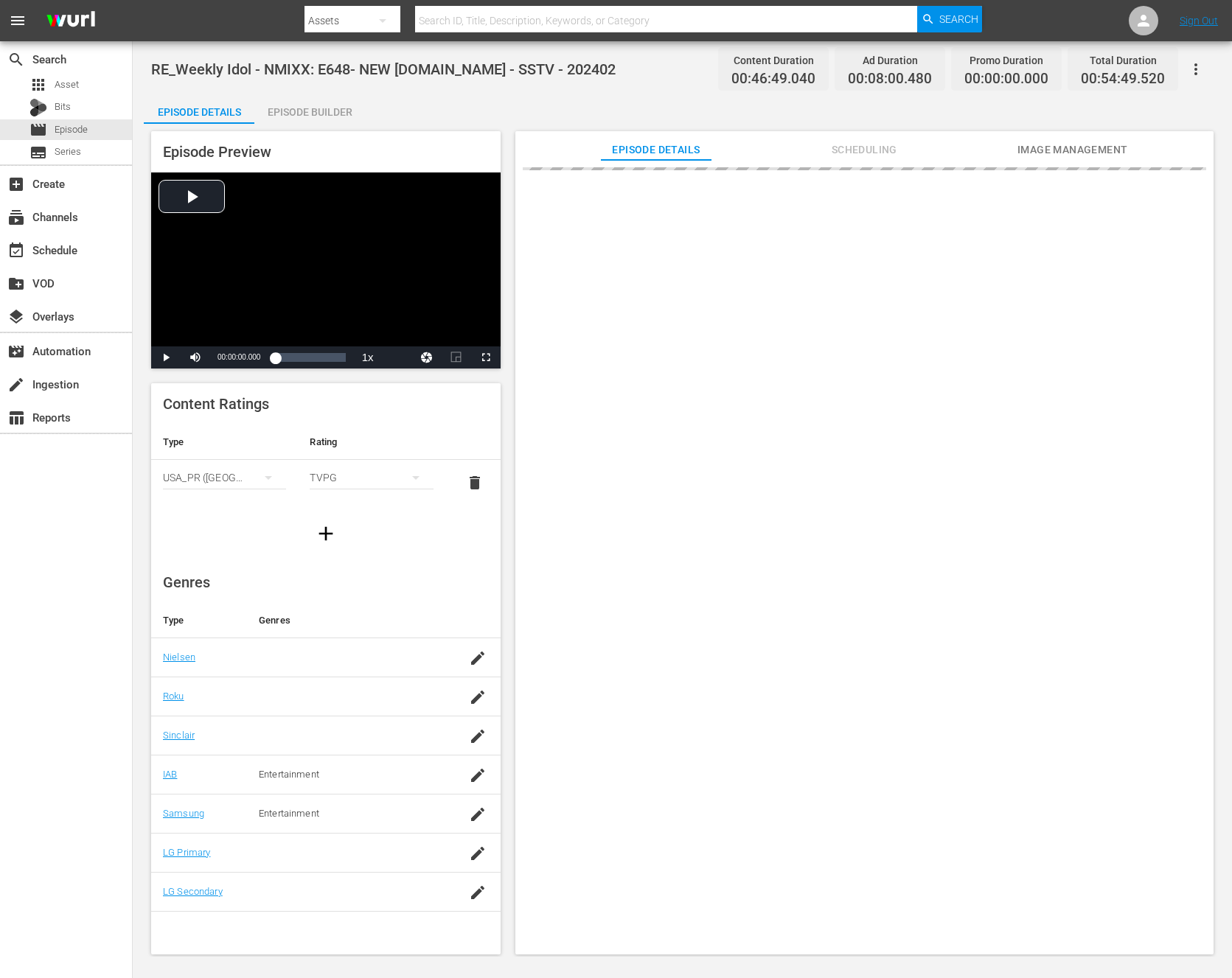
click at [330, 110] on div "Episode Builder" at bounding box center [310, 112] width 111 height 36
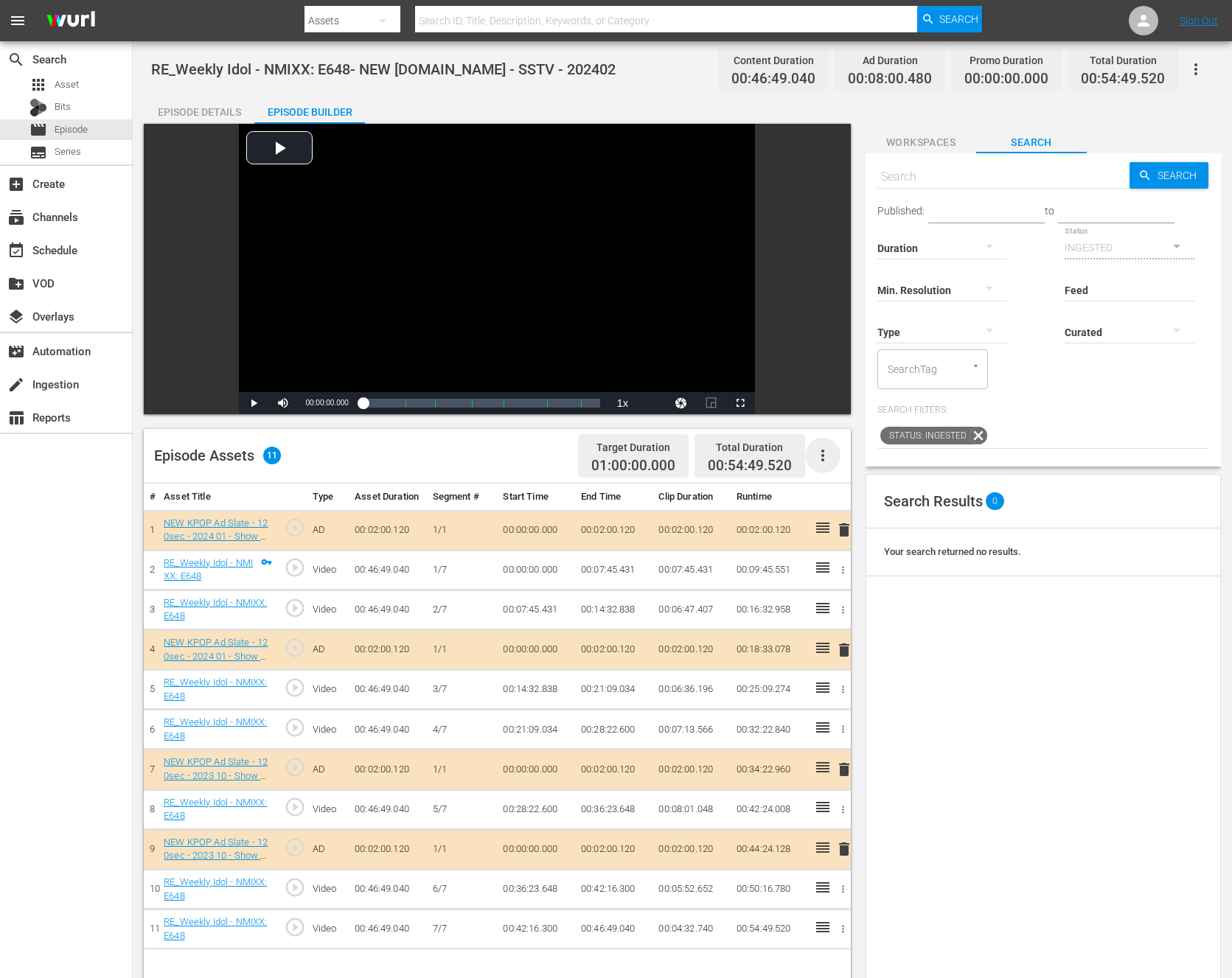
click at [828, 454] on icon "button" at bounding box center [822, 455] width 18 height 18
click at [832, 489] on div "Clear Ads" at bounding box center [867, 497] width 100 height 36
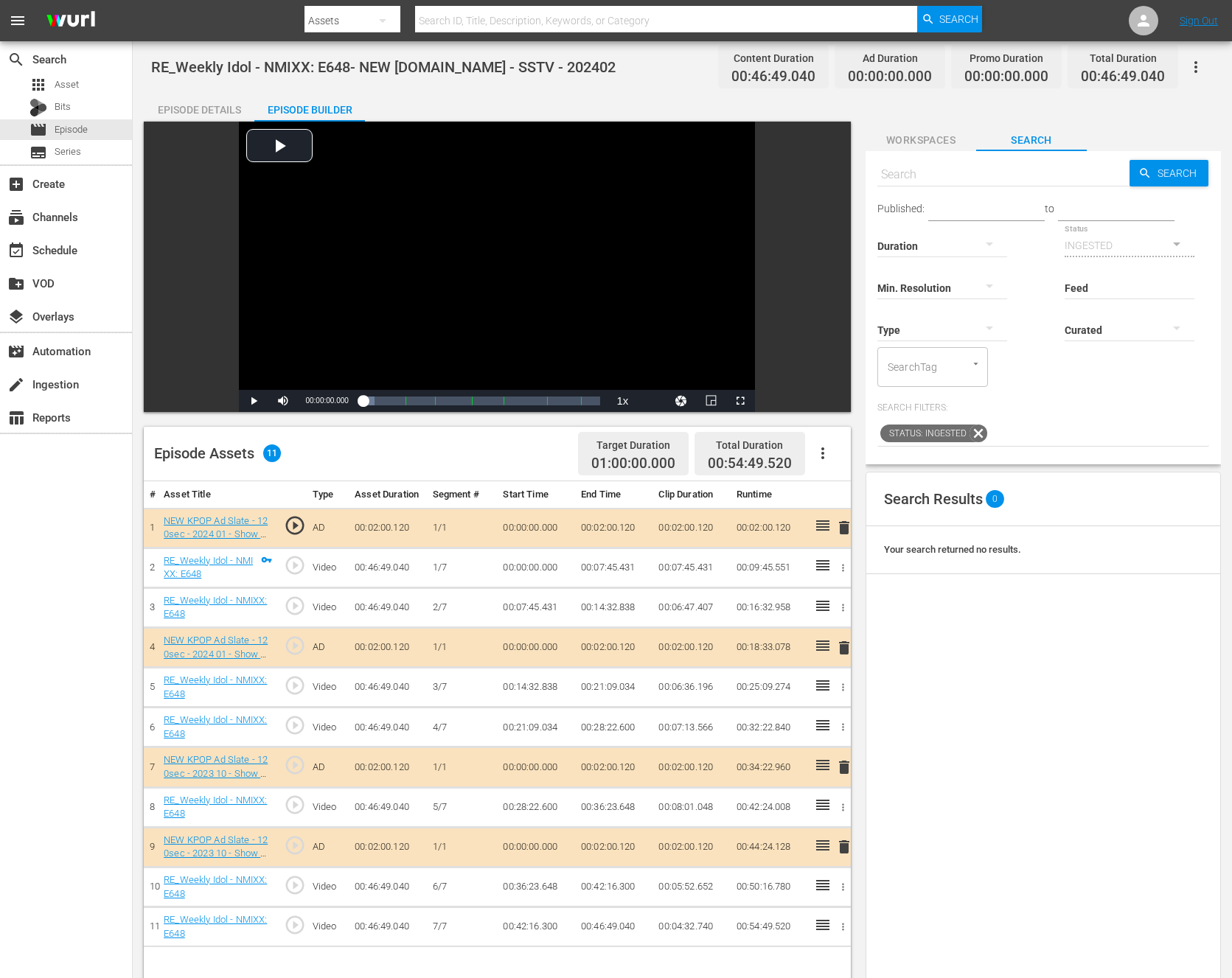
scroll to position [3, 0]
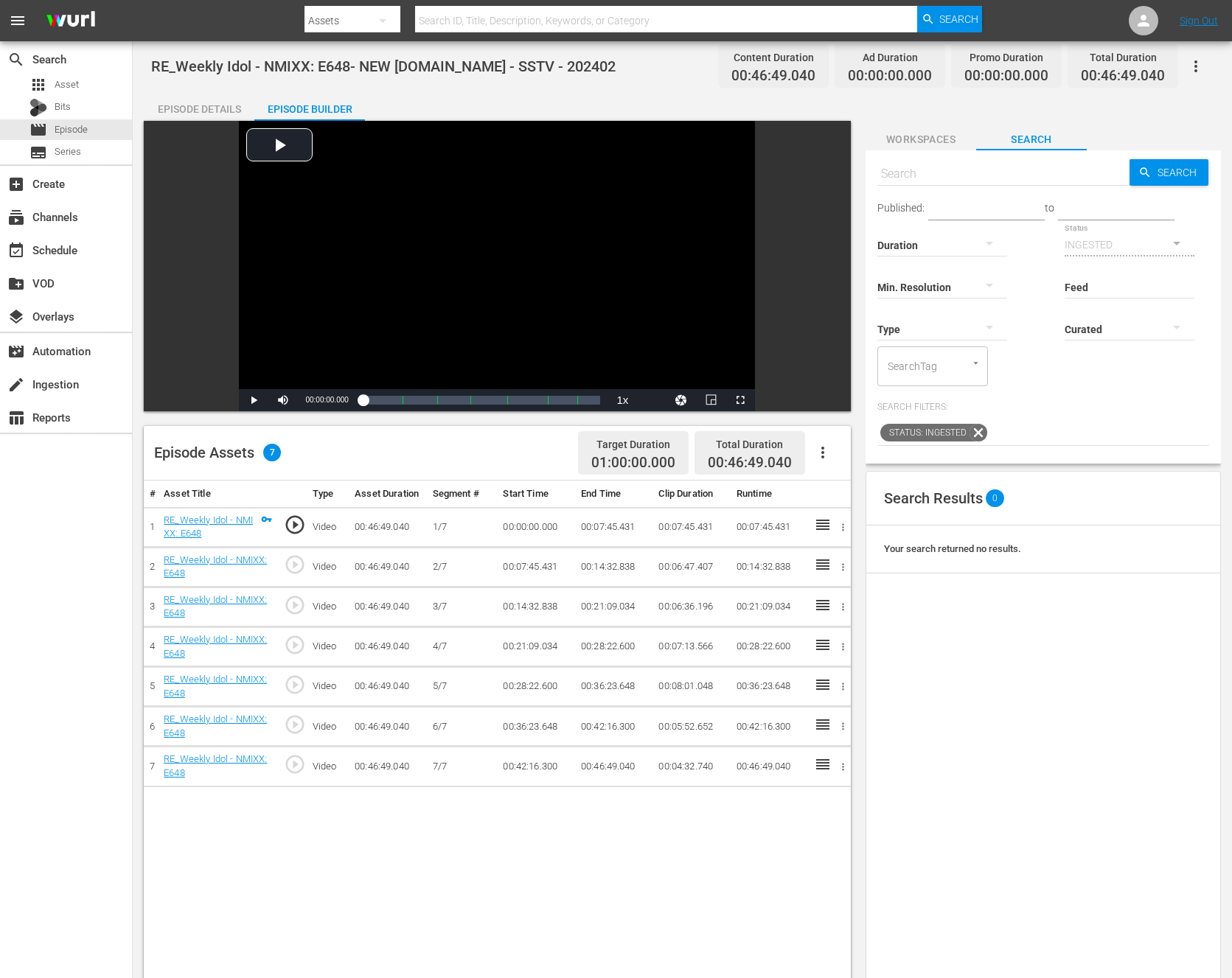
click at [838, 453] on button "button" at bounding box center [823, 453] width 36 height 36
click at [834, 455] on div "Fill with Ads" at bounding box center [867, 458] width 100 height 36
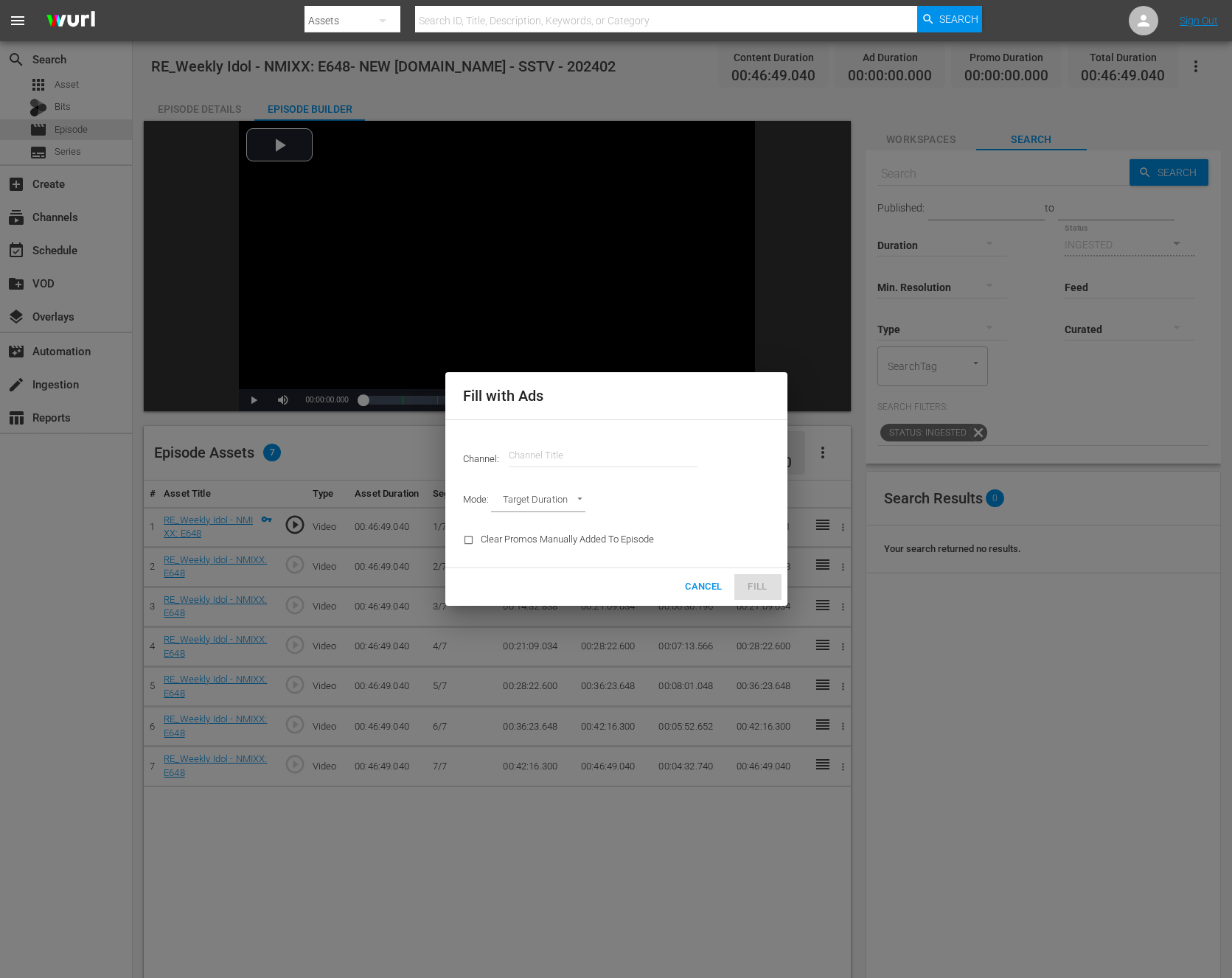
click at [542, 490] on div "Mode: Target Duration TARGET_DURATION" at bounding box center [617, 501] width 324 height 38
click at [539, 493] on body "menu Search By Assets Search ID, Title, Description, Keywords, or Category Sear…" at bounding box center [616, 486] width 1232 height 978
click at [527, 527] on li "Ad Break Duration" at bounding box center [545, 526] width 109 height 24
type input "AD_BREAK_DURATION"
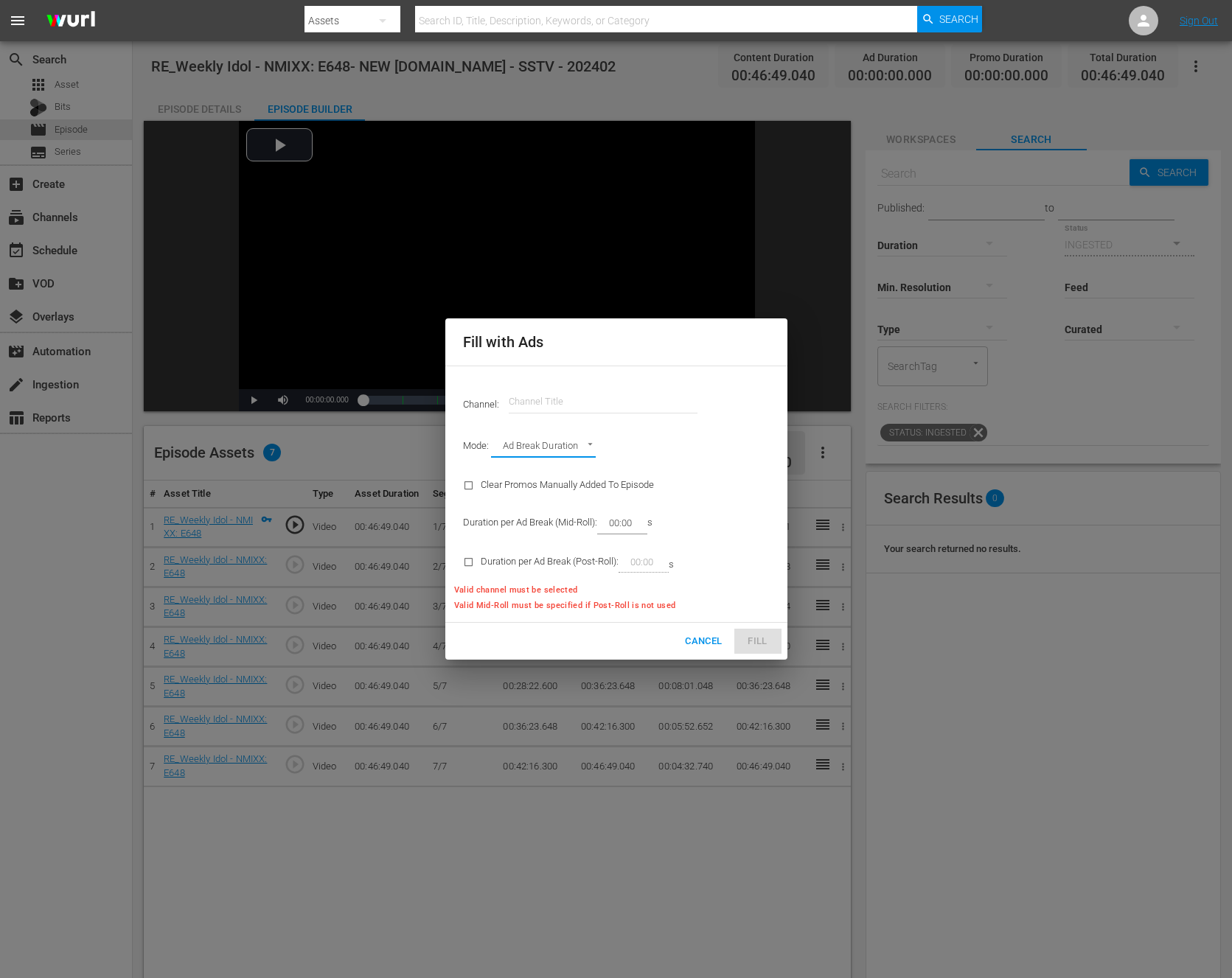
click at [634, 521] on input "00:00" at bounding box center [619, 524] width 44 height 21
click at [583, 389] on input "text" at bounding box center [603, 402] width 189 height 36
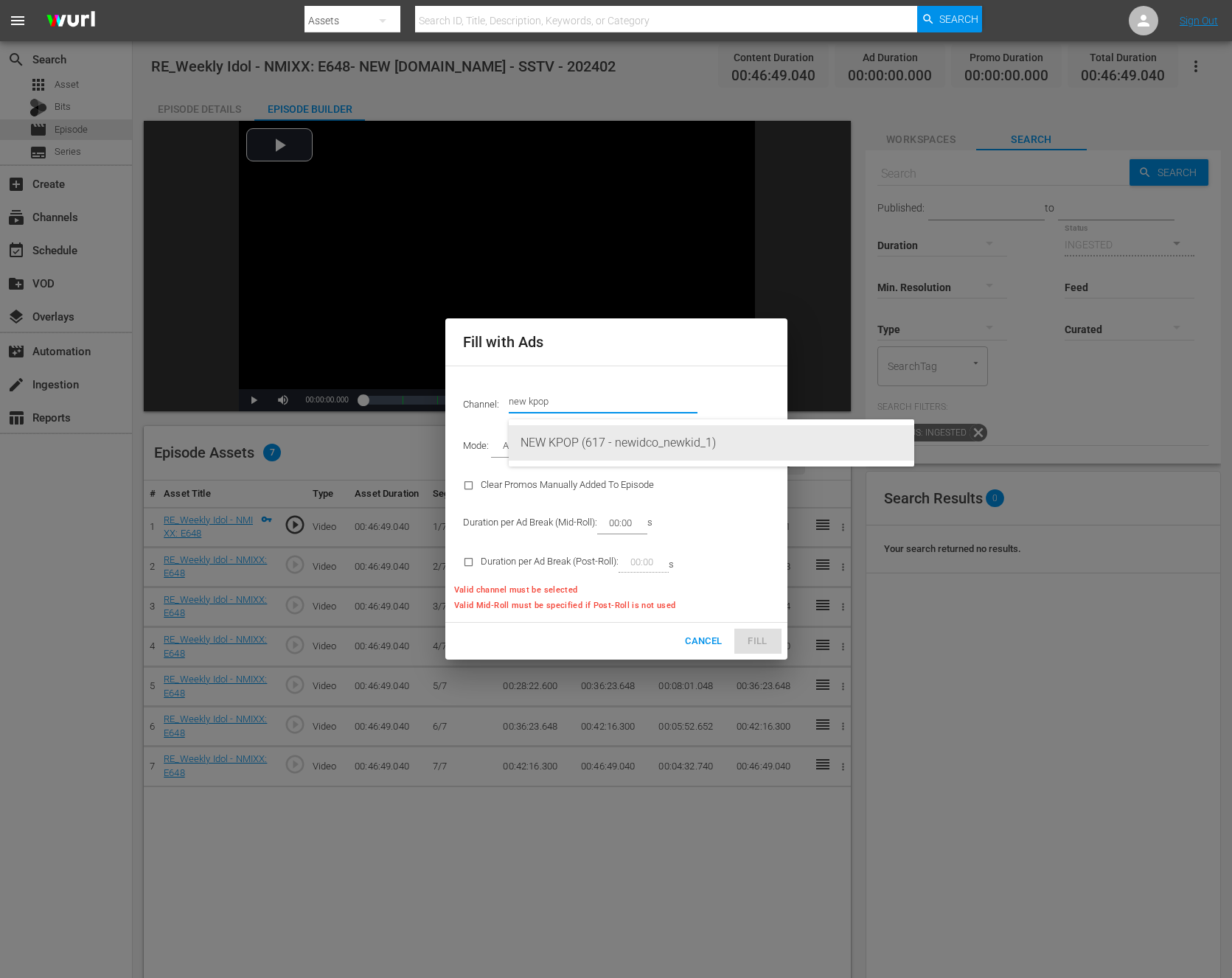
click at [635, 454] on div "NEW KPOP (617 - newidco_newkid_1)" at bounding box center [711, 443] width 382 height 36
type input "NEW KPOP (617)"
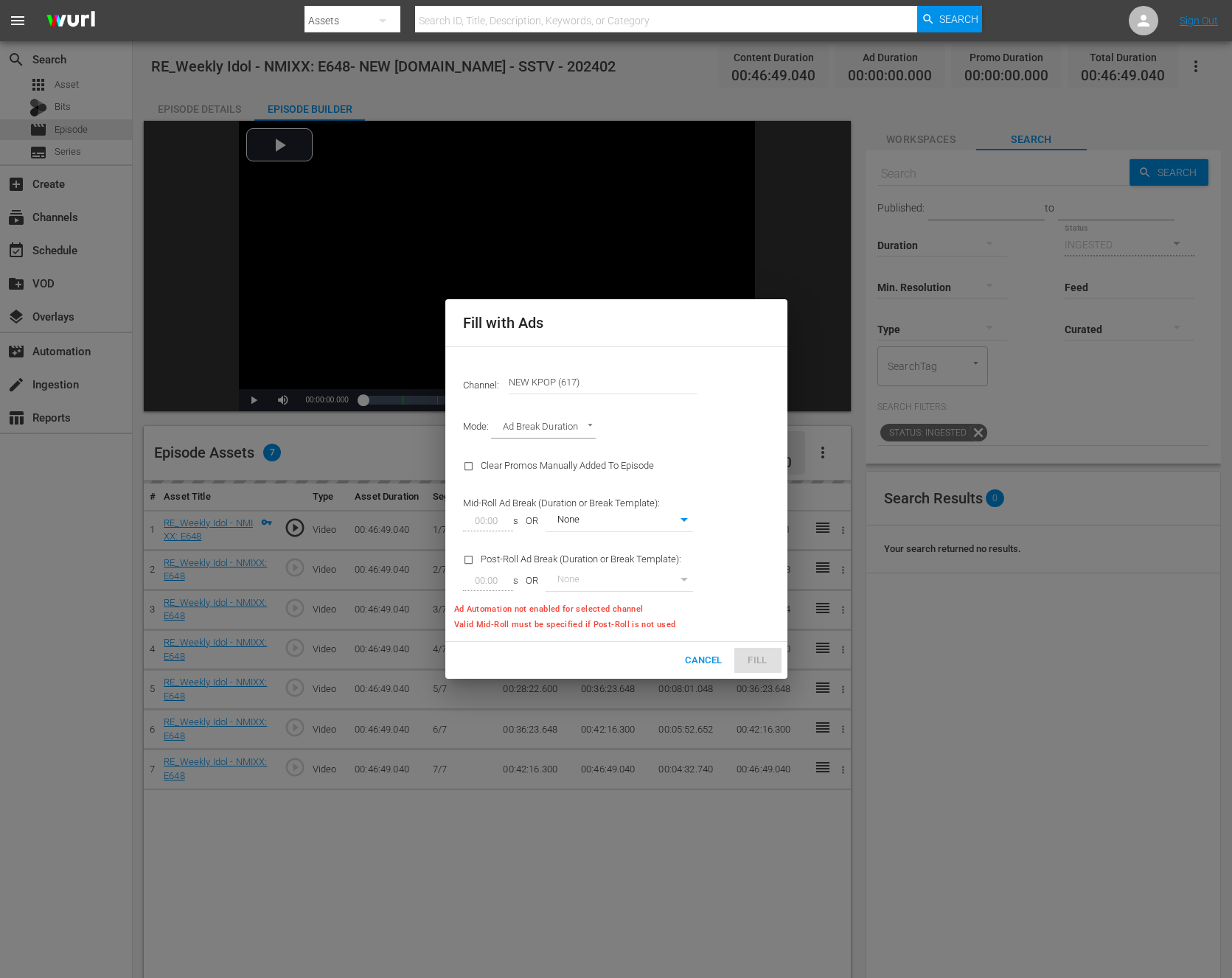
click at [557, 419] on body "menu Search By Assets Search ID, Title, Description, Keywords, or Category Sear…" at bounding box center [616, 486] width 1232 height 978
click at [715, 423] on div at bounding box center [616, 489] width 1232 height 978
type input "TARGET_DURATION"
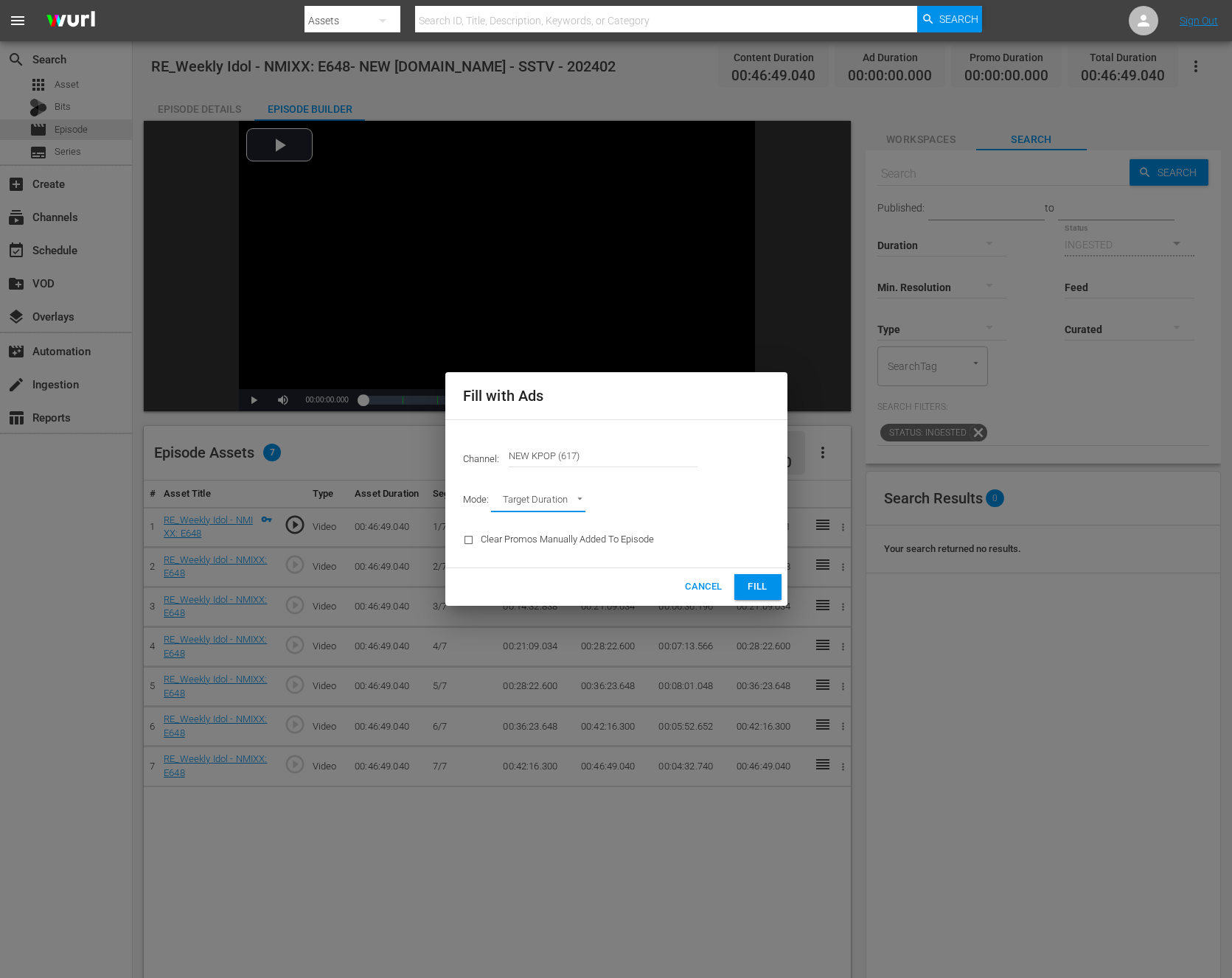
click at [572, 499] on body "menu Search By Assets Search ID, Title, Description, Keywords, or Category Sear…" at bounding box center [616, 486] width 1232 height 978
click at [584, 515] on li "Ad Break Duration" at bounding box center [545, 526] width 109 height 24
type input "AD_BREAK_DURATION"
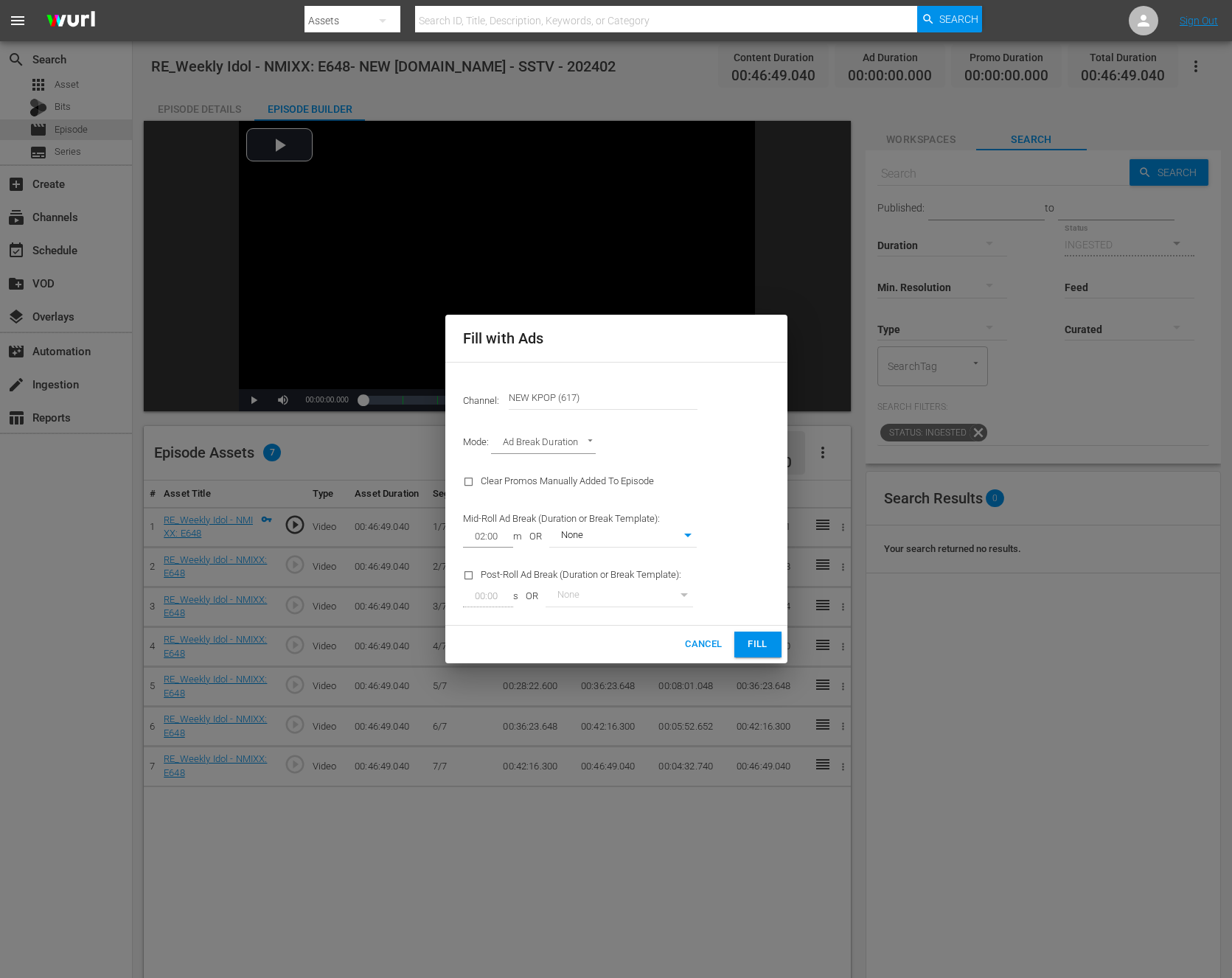
click at [646, 478] on div "Clear Promos Manually Added To Episode" at bounding box center [580, 482] width 251 height 37
drag, startPoint x: 455, startPoint y: 486, endPoint x: 663, endPoint y: 487, distance: 208.0
click at [663, 487] on div "Clear Promos Manually Added To Episode" at bounding box center [580, 482] width 251 height 37
click at [773, 633] on button "Fill" at bounding box center [758, 645] width 47 height 26
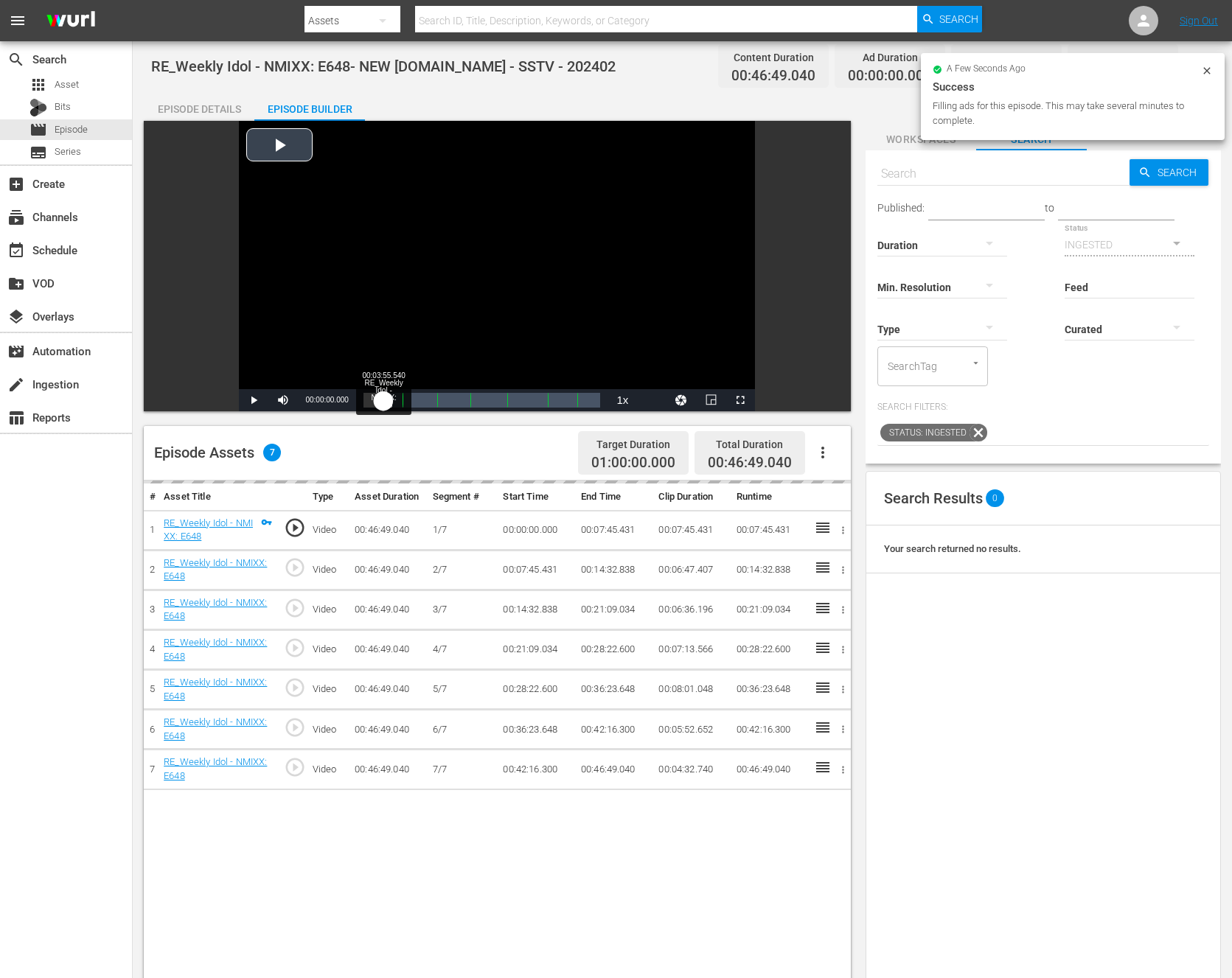
drag, startPoint x: 365, startPoint y: 396, endPoint x: 382, endPoint y: 396, distance: 17.0
click at [382, 396] on div "00:00:00.000" at bounding box center [374, 400] width 20 height 15
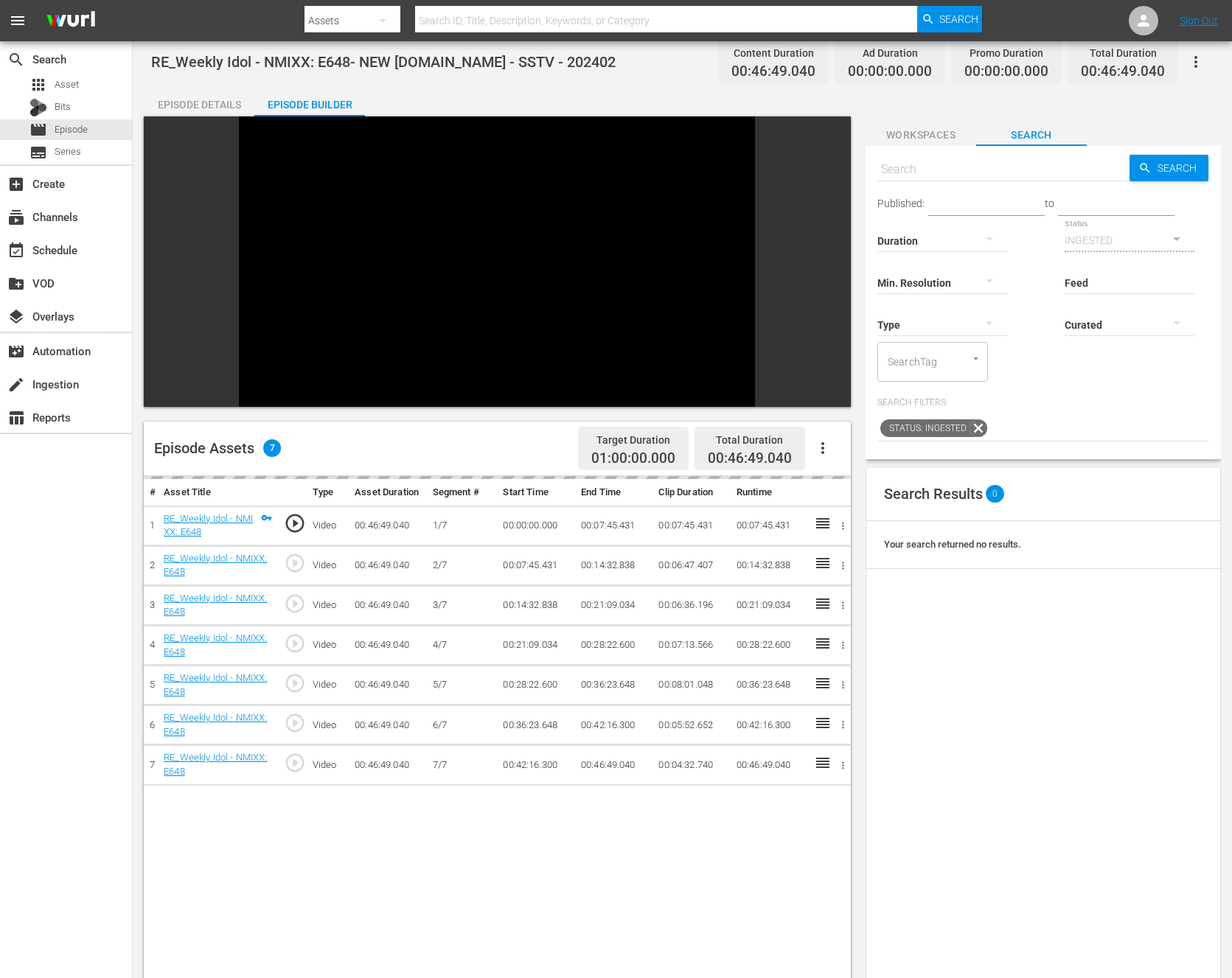
scroll to position [0, 0]
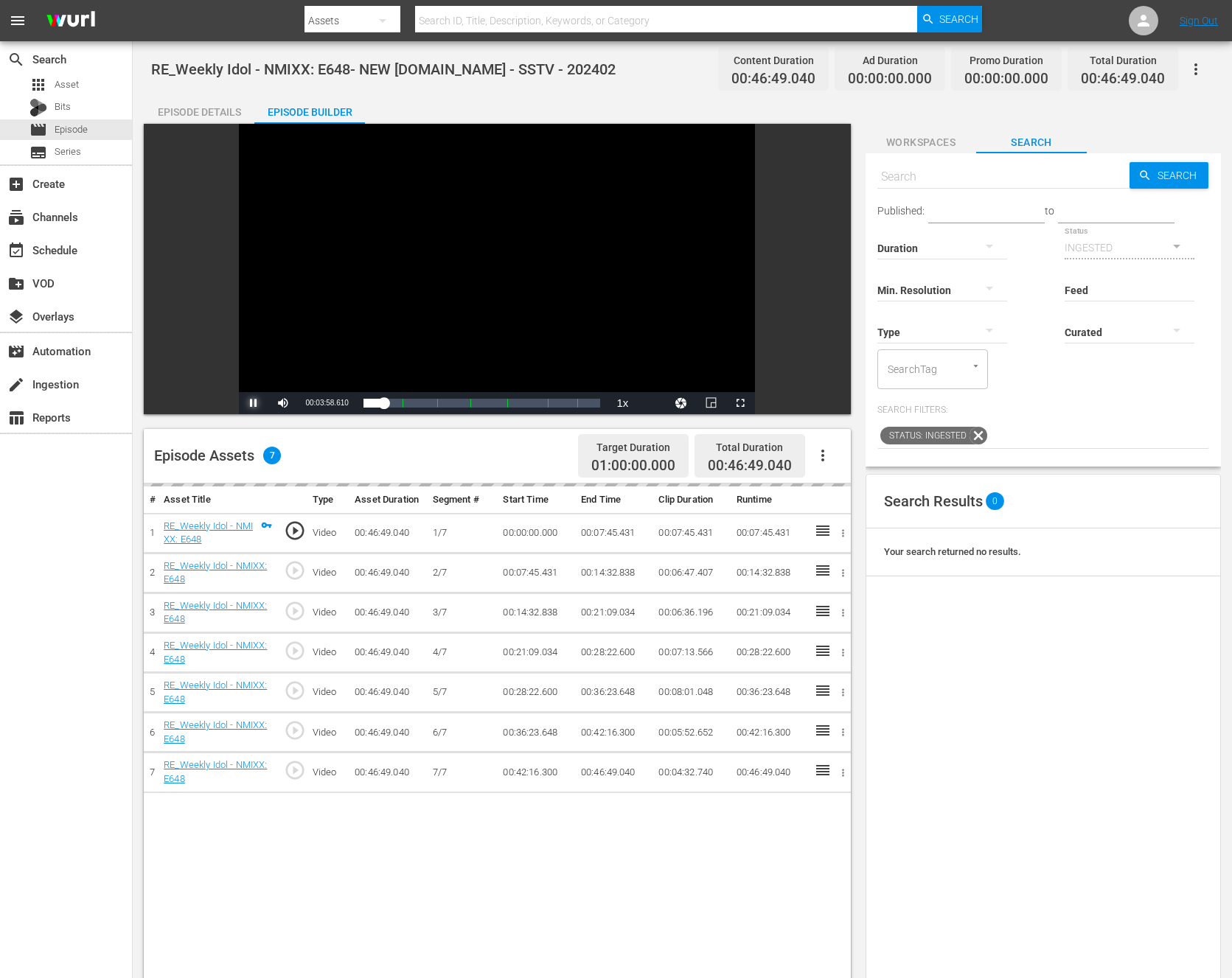
click at [254, 403] on span "Video Player" at bounding box center [254, 403] width 0 height 0
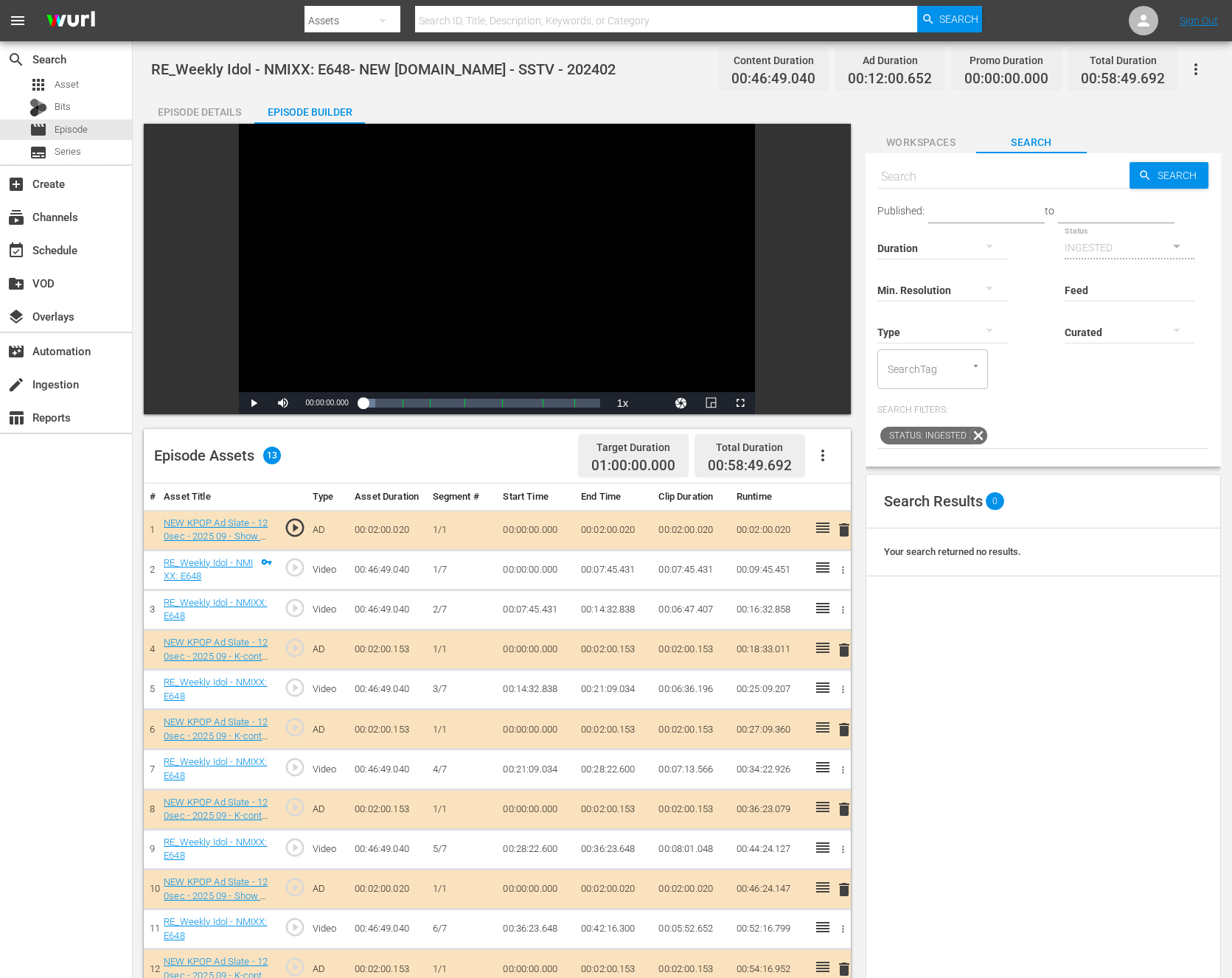
click at [823, 462] on icon "button" at bounding box center [822, 455] width 18 height 18
click at [859, 460] on div "Fill with Ads" at bounding box center [867, 461] width 100 height 36
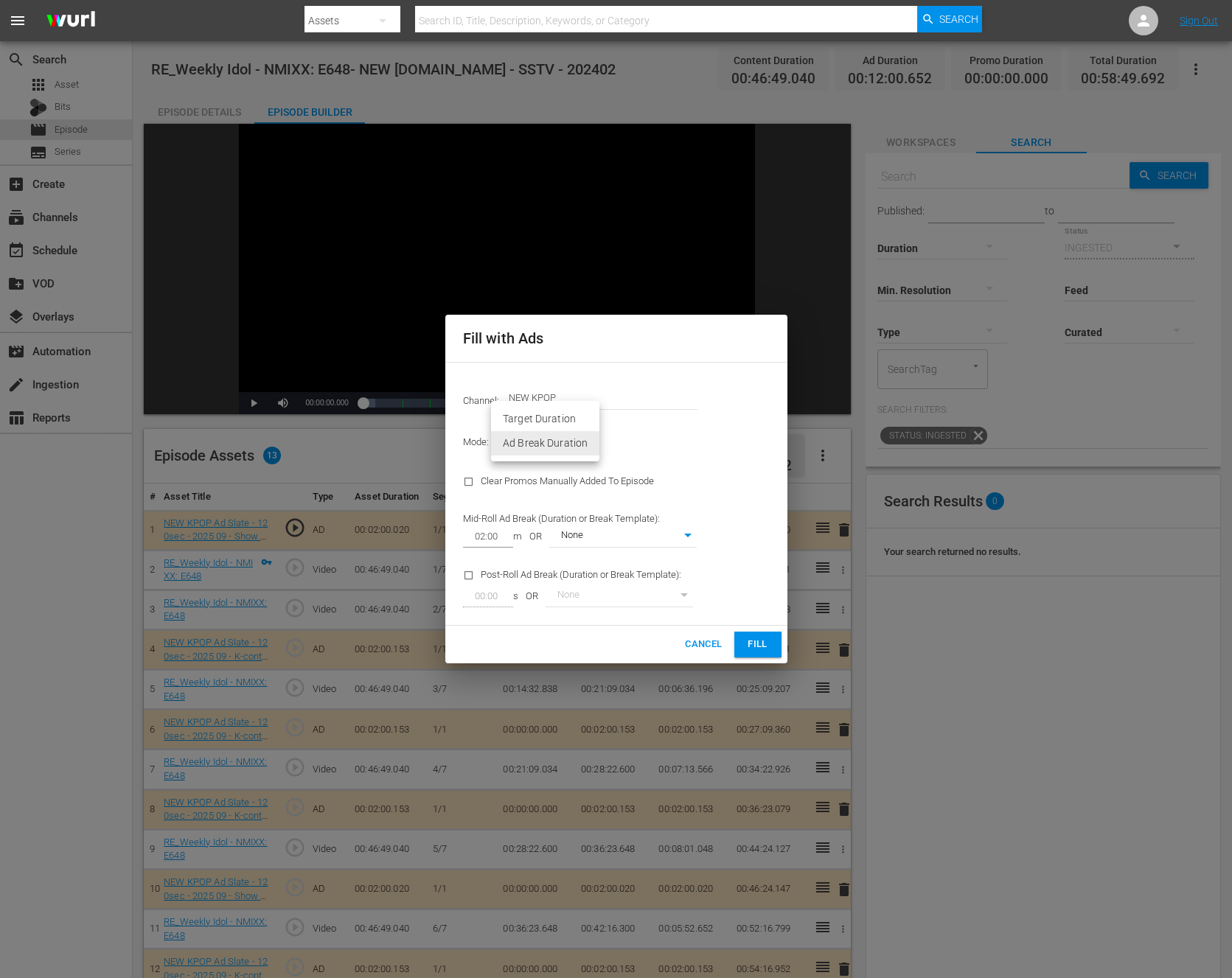
click at [579, 438] on body "menu Search By Assets Search ID, Title, Description, Keywords, or Category Sear…" at bounding box center [616, 489] width 1232 height 978
click at [673, 450] on div at bounding box center [616, 489] width 1232 height 978
click at [607, 506] on div "Mid-Roll Ad Break (Duration or Break Template): 02:00 m OR None 0" at bounding box center [580, 528] width 251 height 56
click at [514, 487] on div "Clear Promos Manually Added To Episode" at bounding box center [580, 482] width 251 height 37
click at [472, 484] on input "checkbox" at bounding box center [472, 485] width 18 height 20
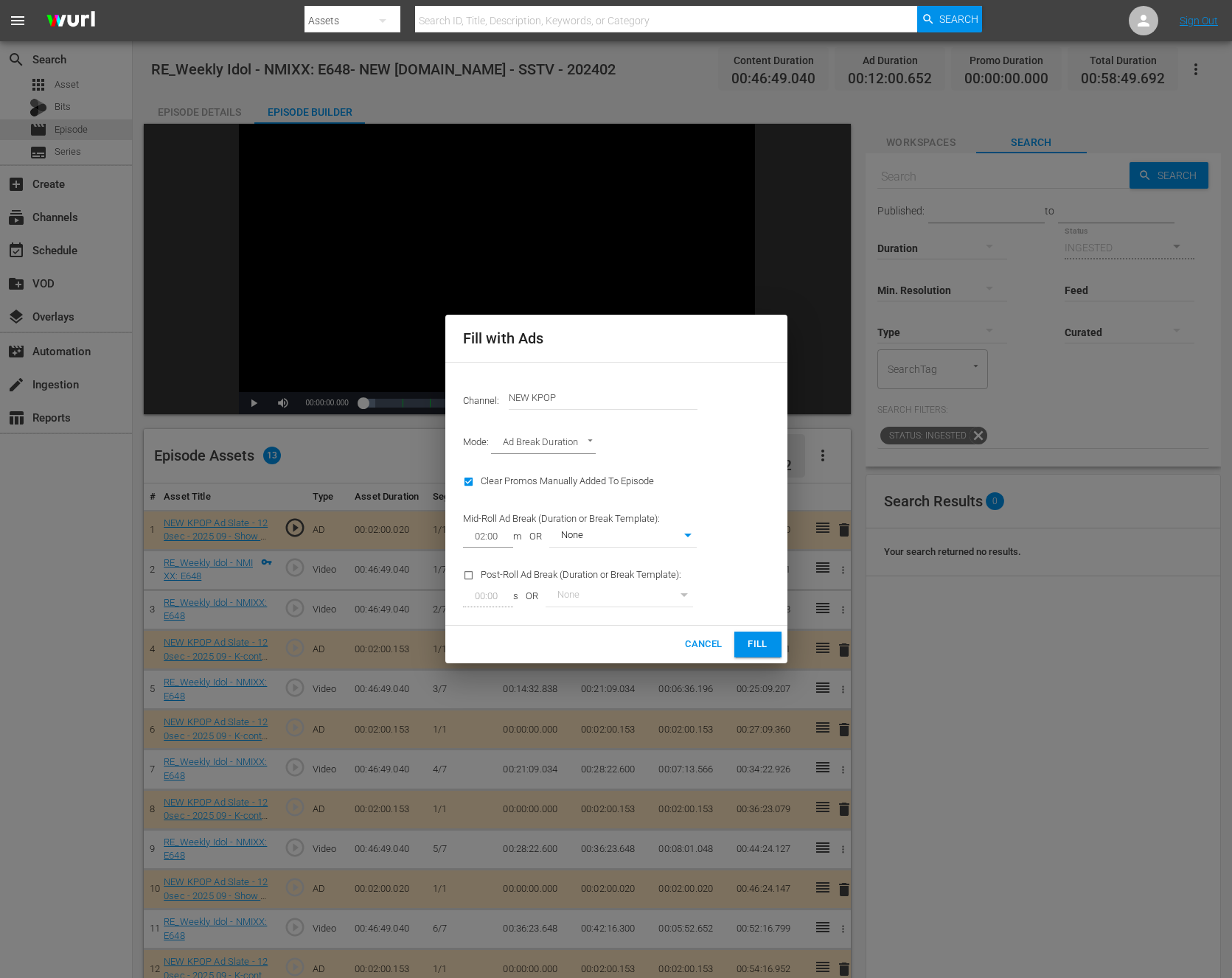
click at [472, 484] on input "checkbox" at bounding box center [472, 485] width 18 height 20
checkbox input "false"
click at [636, 483] on div "Clear Promos Manually Added To Episode" at bounding box center [580, 482] width 251 height 37
click at [614, 631] on div "Cancel Fill" at bounding box center [616, 645] width 342 height 37
click at [700, 634] on button "Cancel" at bounding box center [703, 645] width 49 height 26
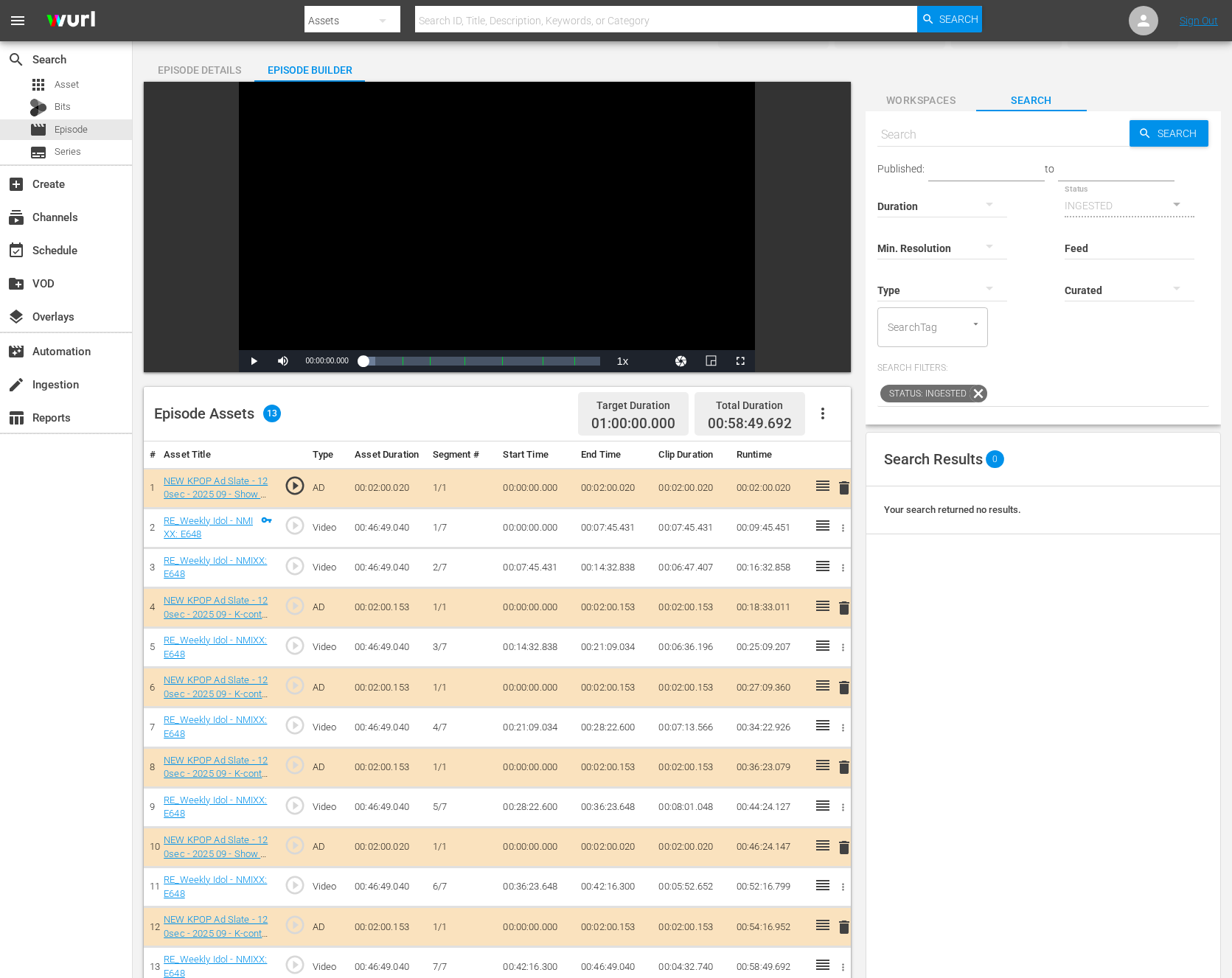
scroll to position [45, 0]
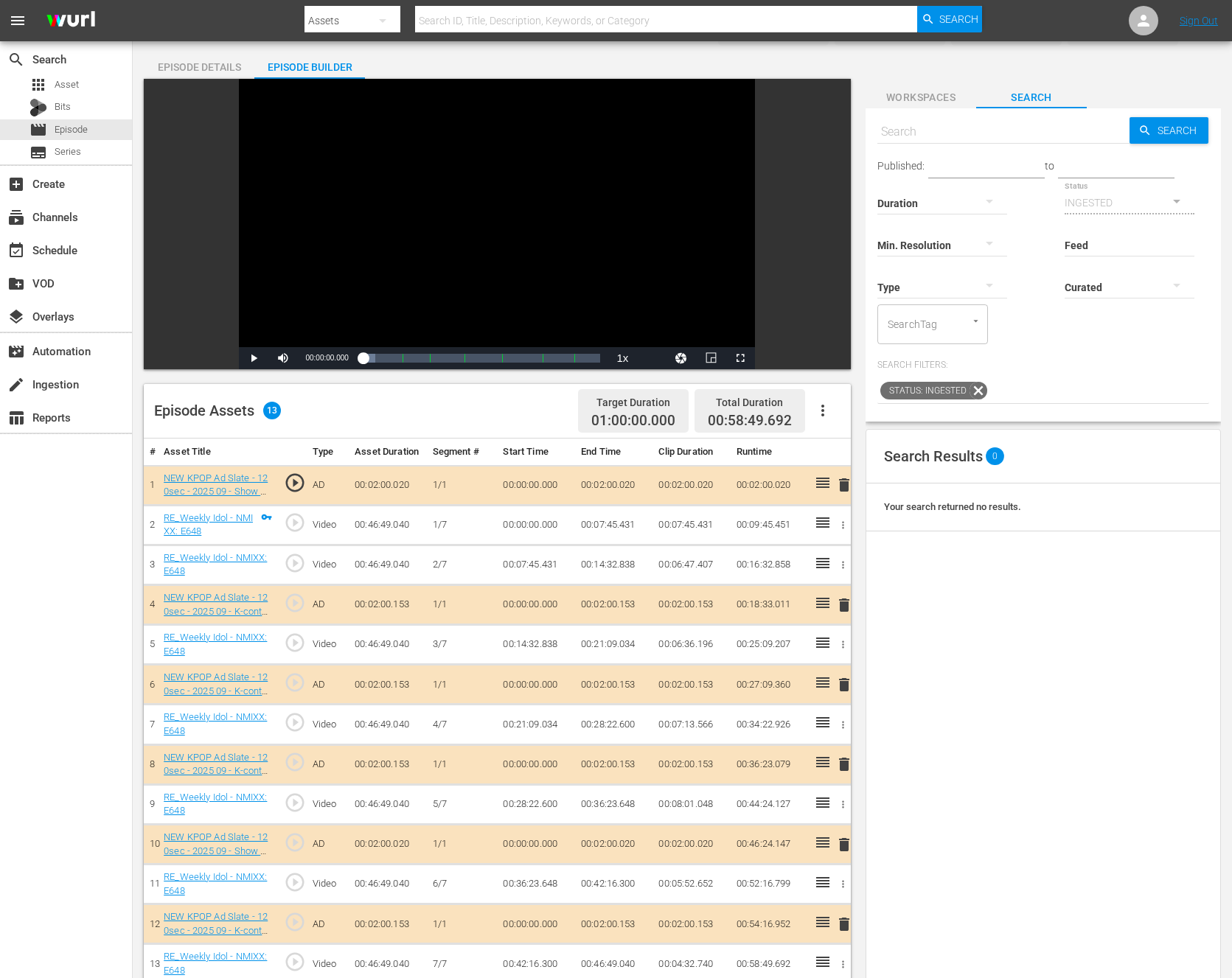
click at [827, 402] on icon "button" at bounding box center [822, 410] width 18 height 18
click at [850, 411] on div "Fill with Ads" at bounding box center [867, 416] width 100 height 36
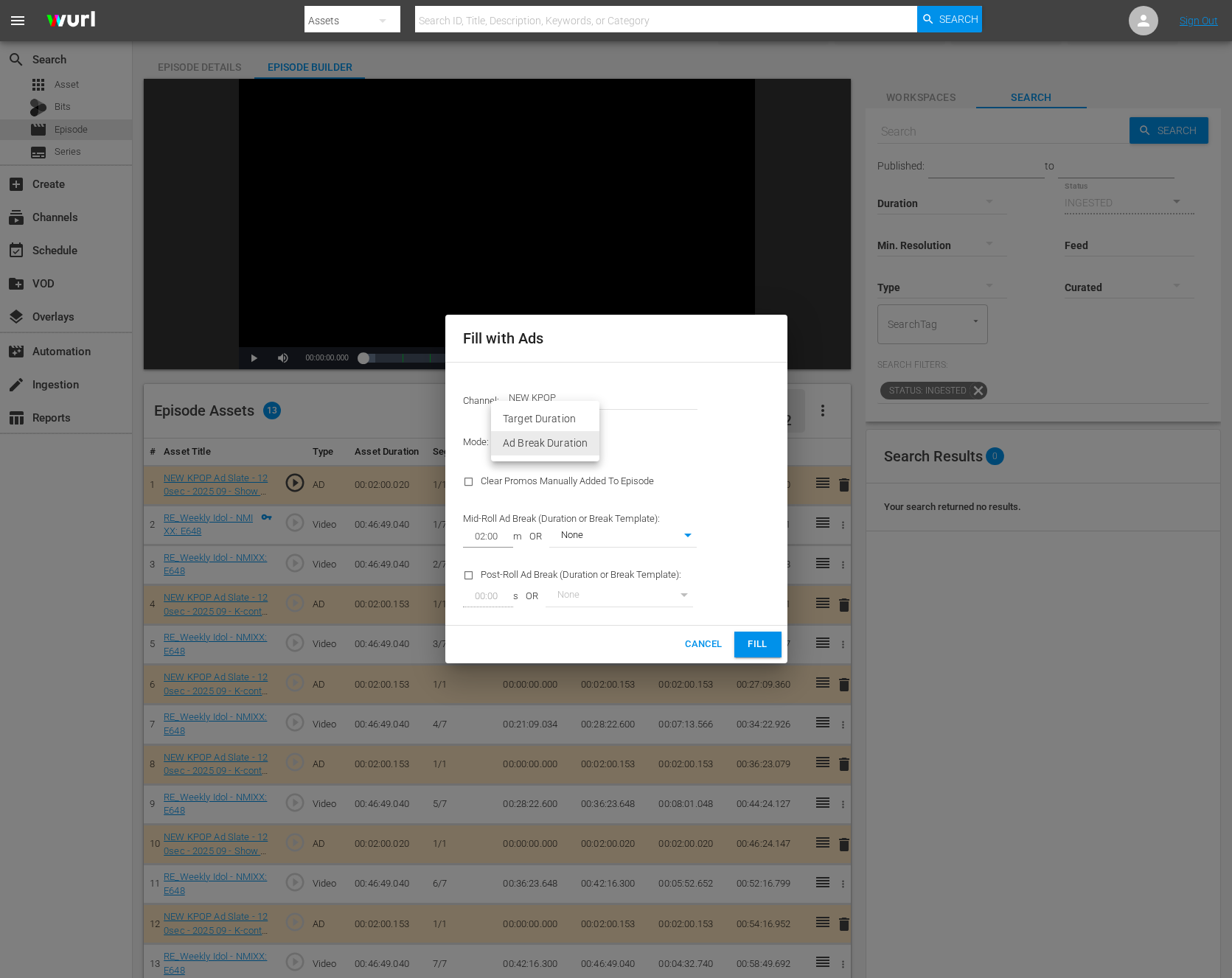
click at [590, 444] on body "menu Search By Assets Search ID, Title, Description, Keywords, or Category Sear…" at bounding box center [616, 444] width 1232 height 978
click at [605, 525] on div at bounding box center [616, 489] width 1232 height 978
click at [605, 531] on body "menu Search By Assets Search ID, Title, Description, Keywords, or Category Sear…" at bounding box center [616, 444] width 1232 height 978
click at [604, 570] on li "Pre-roll" at bounding box center [622, 561] width 147 height 24
type input "362"
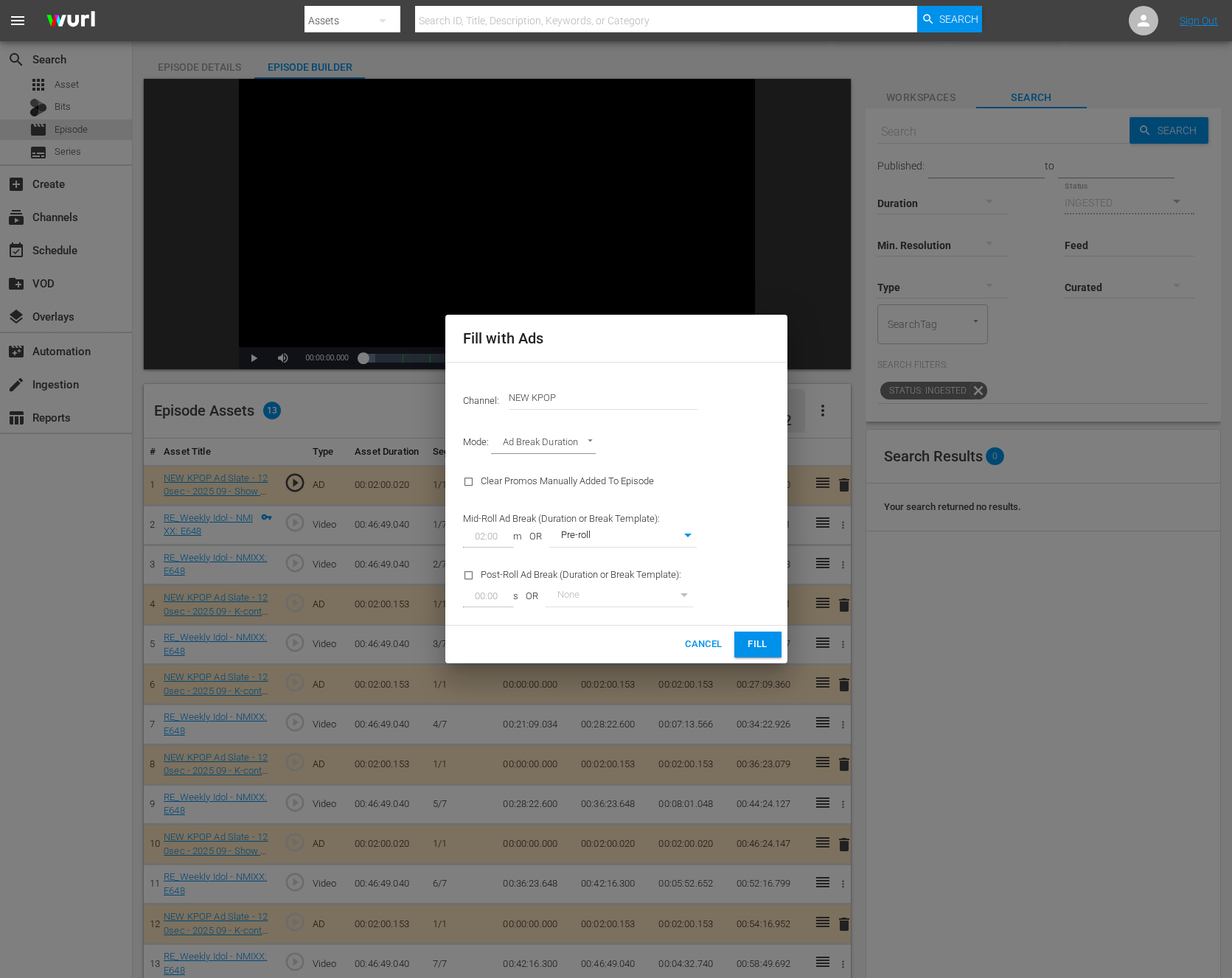
click at [617, 568] on div "Post-Roll Ad Break (Duration or Break Template): 00:00 s OR None 0" at bounding box center [580, 586] width 251 height 60
click at [772, 645] on button "Fill" at bounding box center [758, 645] width 47 height 26
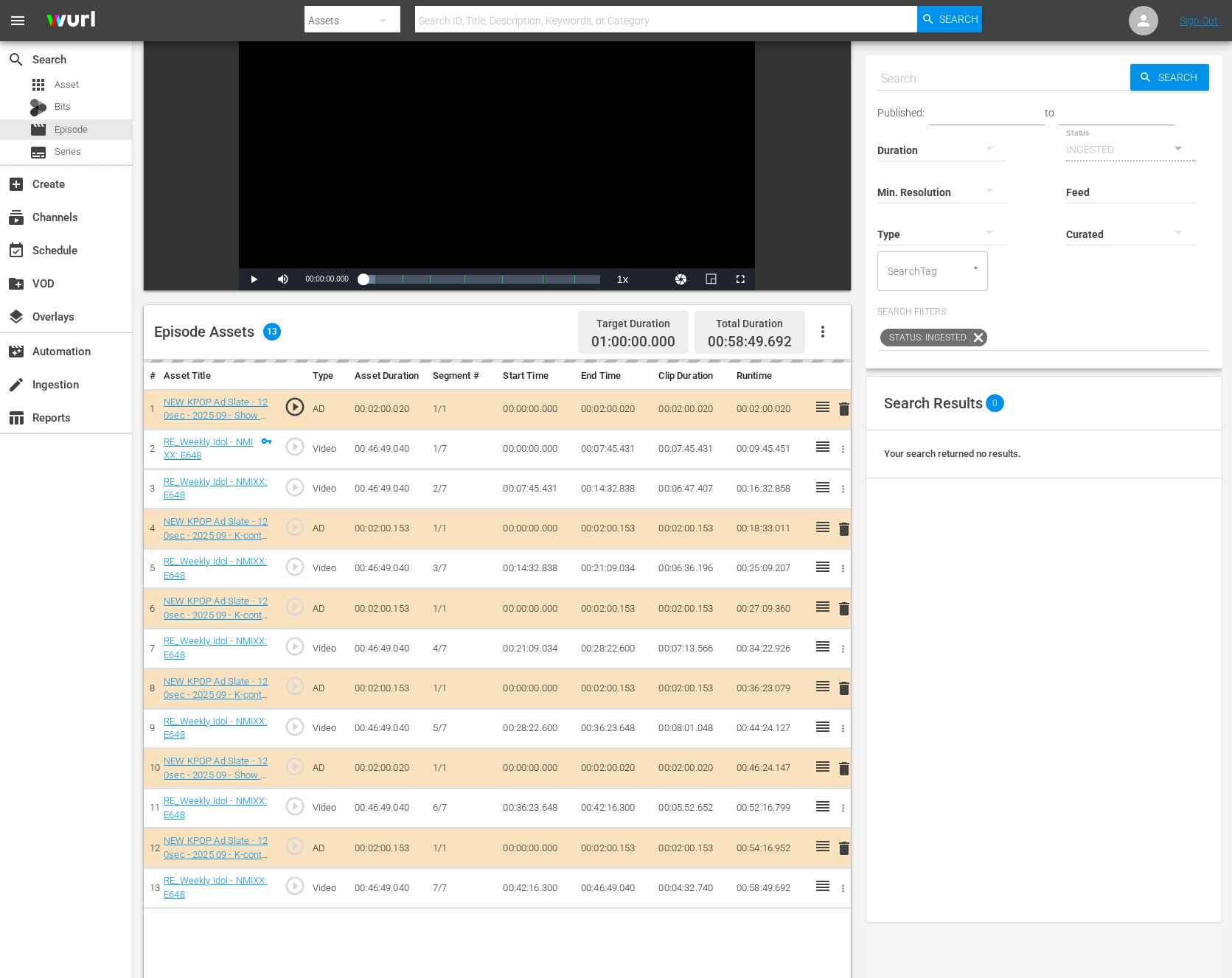
scroll to position [126, 0]
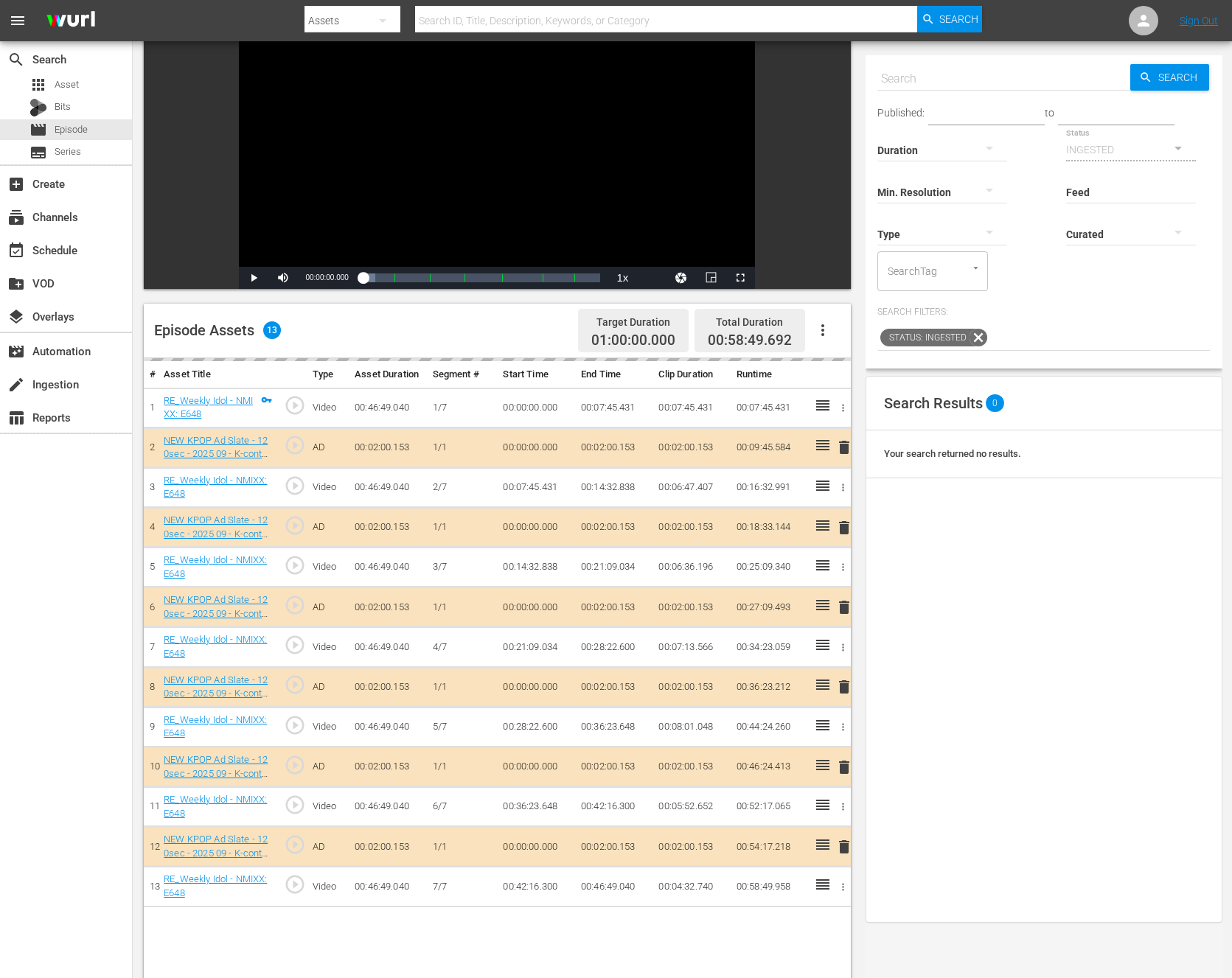
click at [816, 333] on icon "button" at bounding box center [822, 330] width 18 height 18
click at [568, 374] on th "Start Time" at bounding box center [536, 375] width 78 height 27
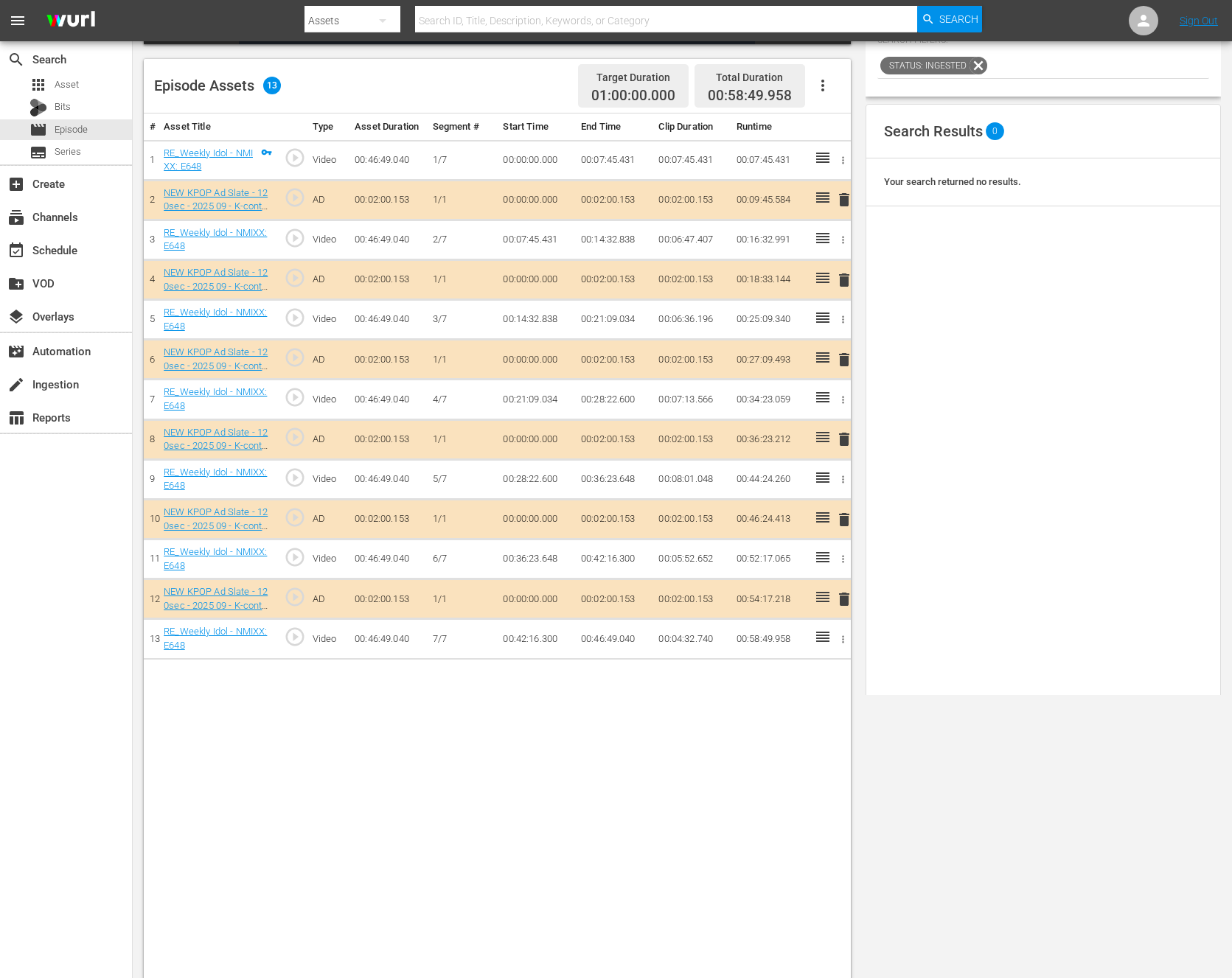
scroll to position [383, 0]
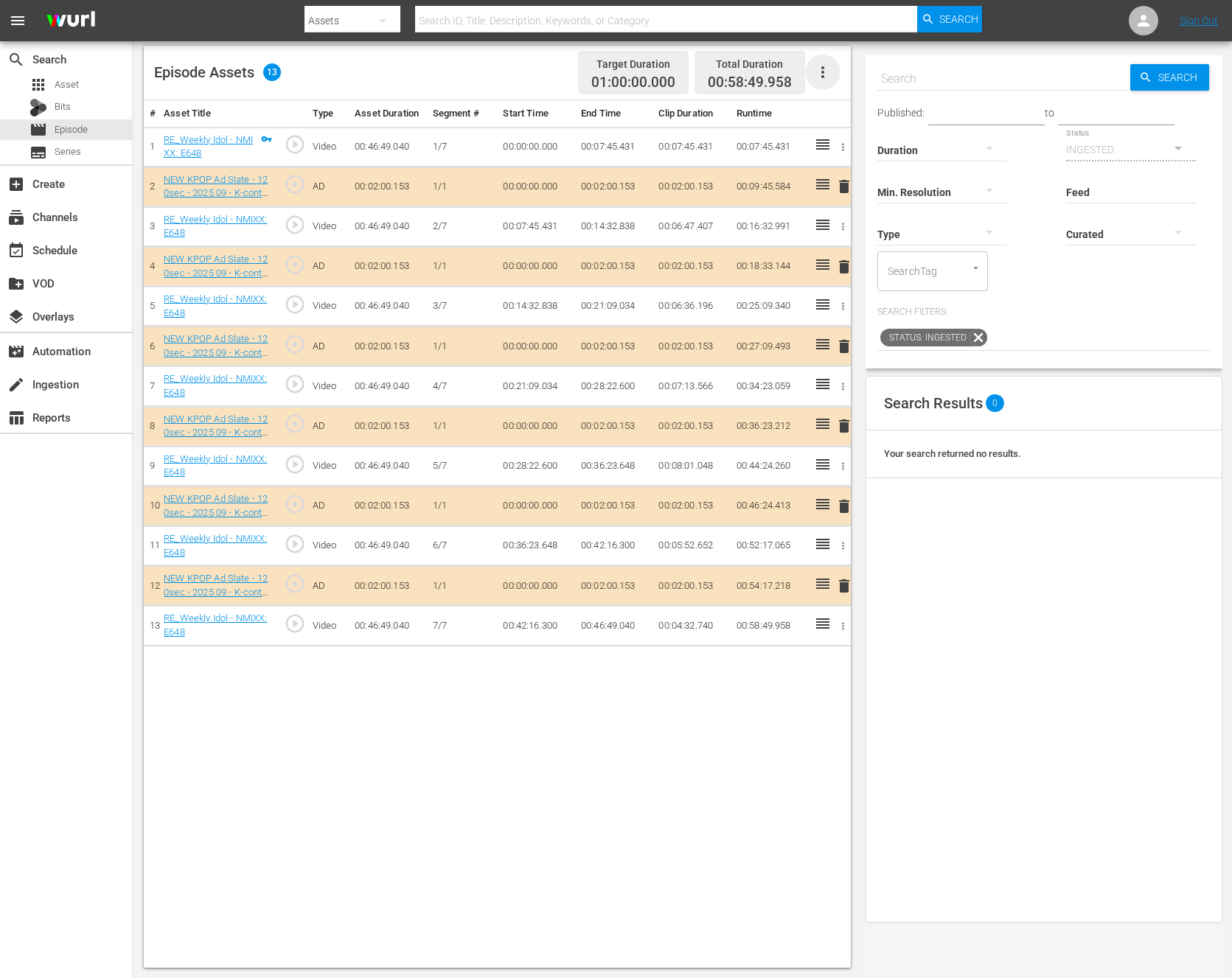
click at [819, 69] on icon "button" at bounding box center [822, 72] width 18 height 18
click at [827, 113] on div "Clear Ads" at bounding box center [867, 114] width 100 height 36
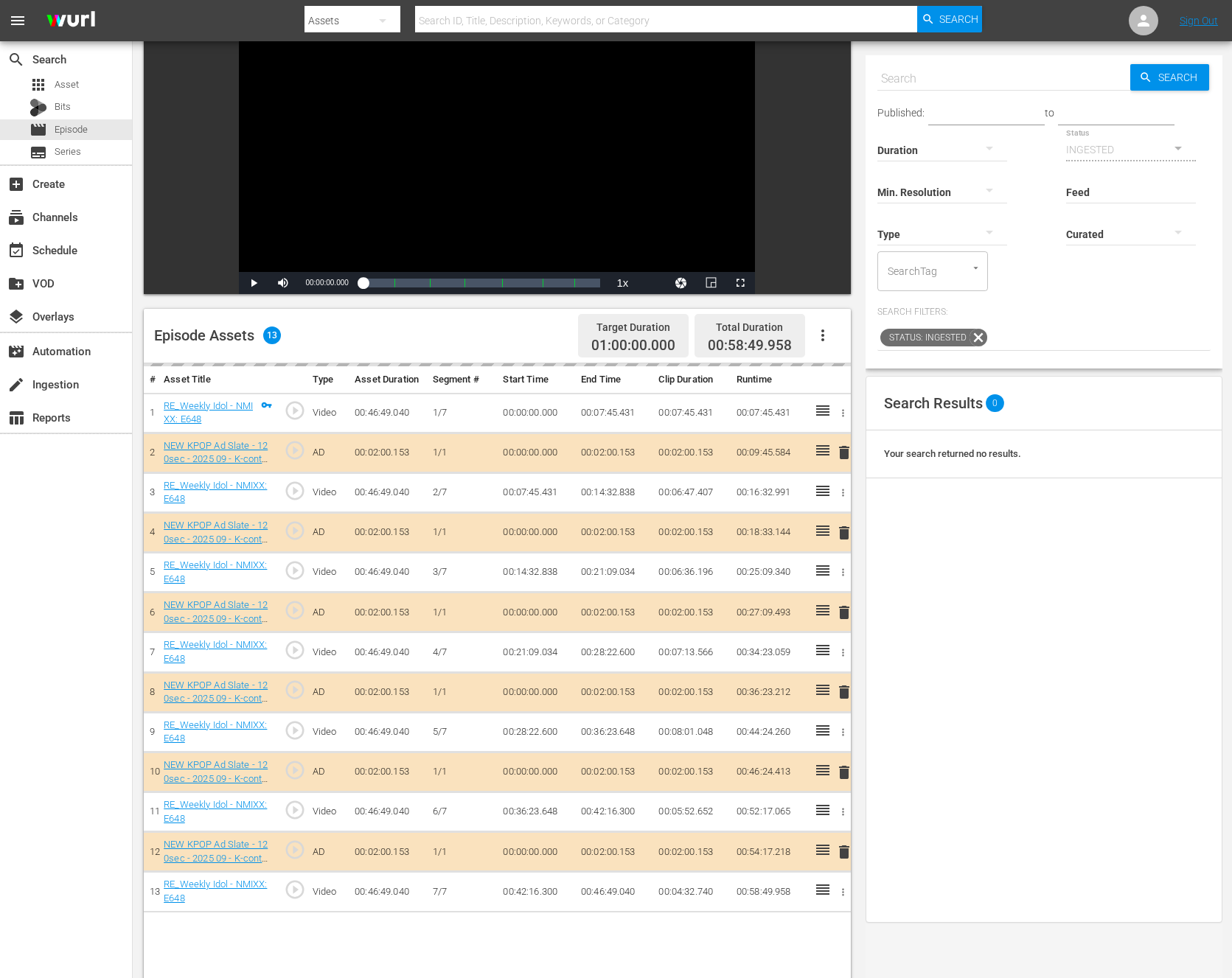
scroll to position [0, 0]
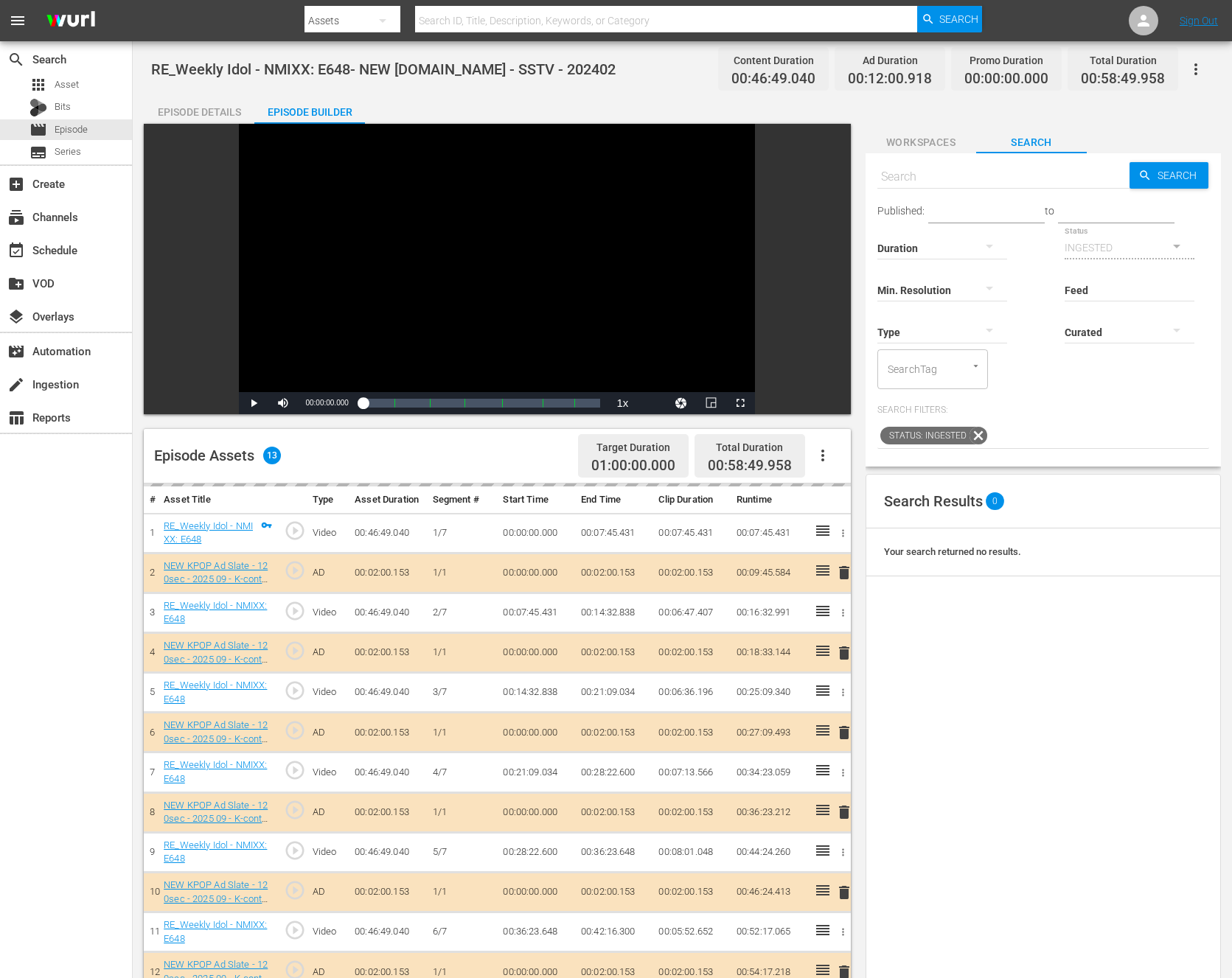
click at [826, 458] on icon "button" at bounding box center [822, 455] width 18 height 18
click at [979, 618] on div "Search Results 0 Your search returned no results." at bounding box center [1043, 930] width 355 height 912
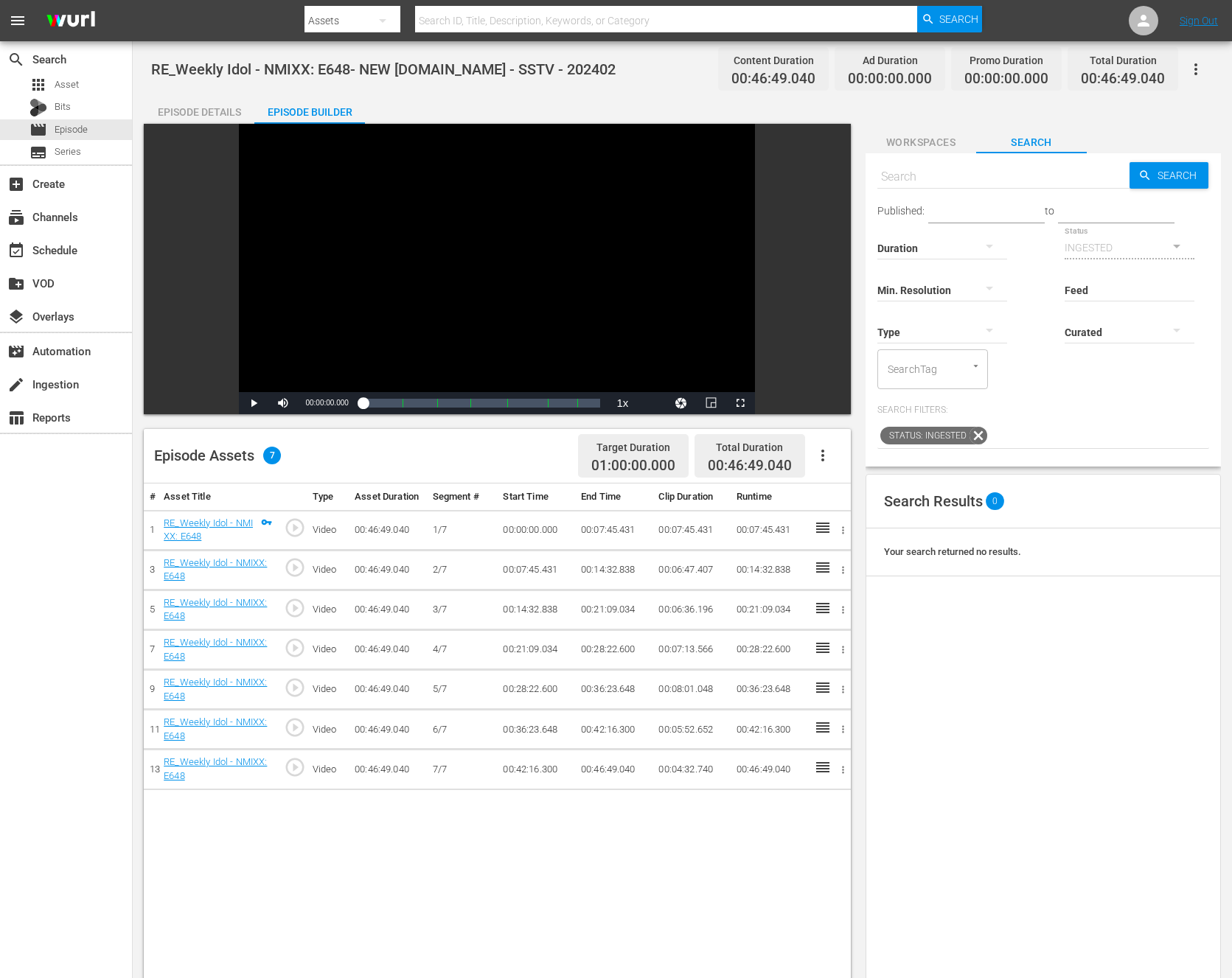
click at [834, 462] on button "button" at bounding box center [823, 456] width 36 height 36
click at [857, 469] on div "Fill with Ads" at bounding box center [867, 461] width 100 height 36
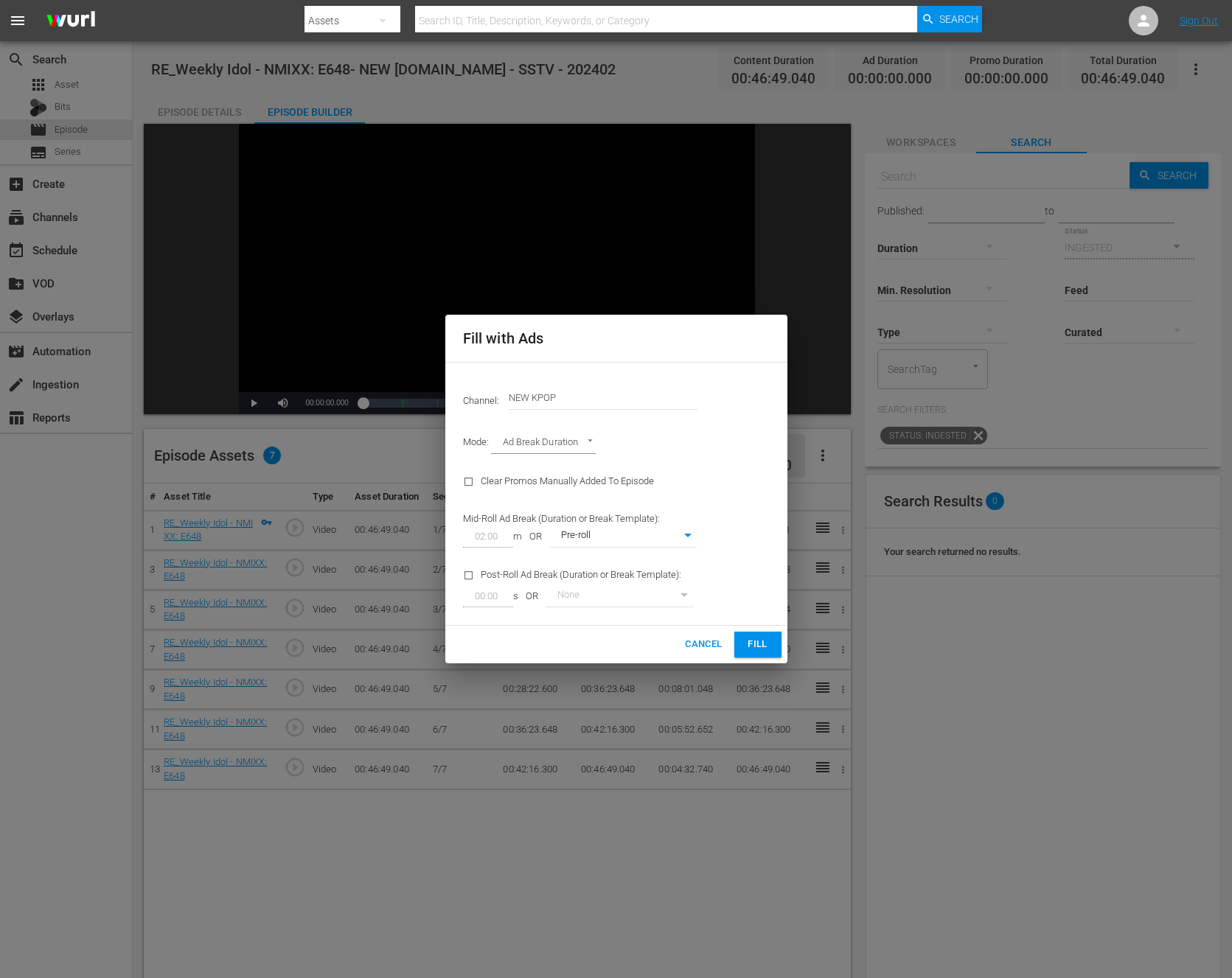
click at [677, 598] on div "None" at bounding box center [619, 596] width 147 height 21
click at [760, 641] on span "Fill" at bounding box center [758, 645] width 23 height 17
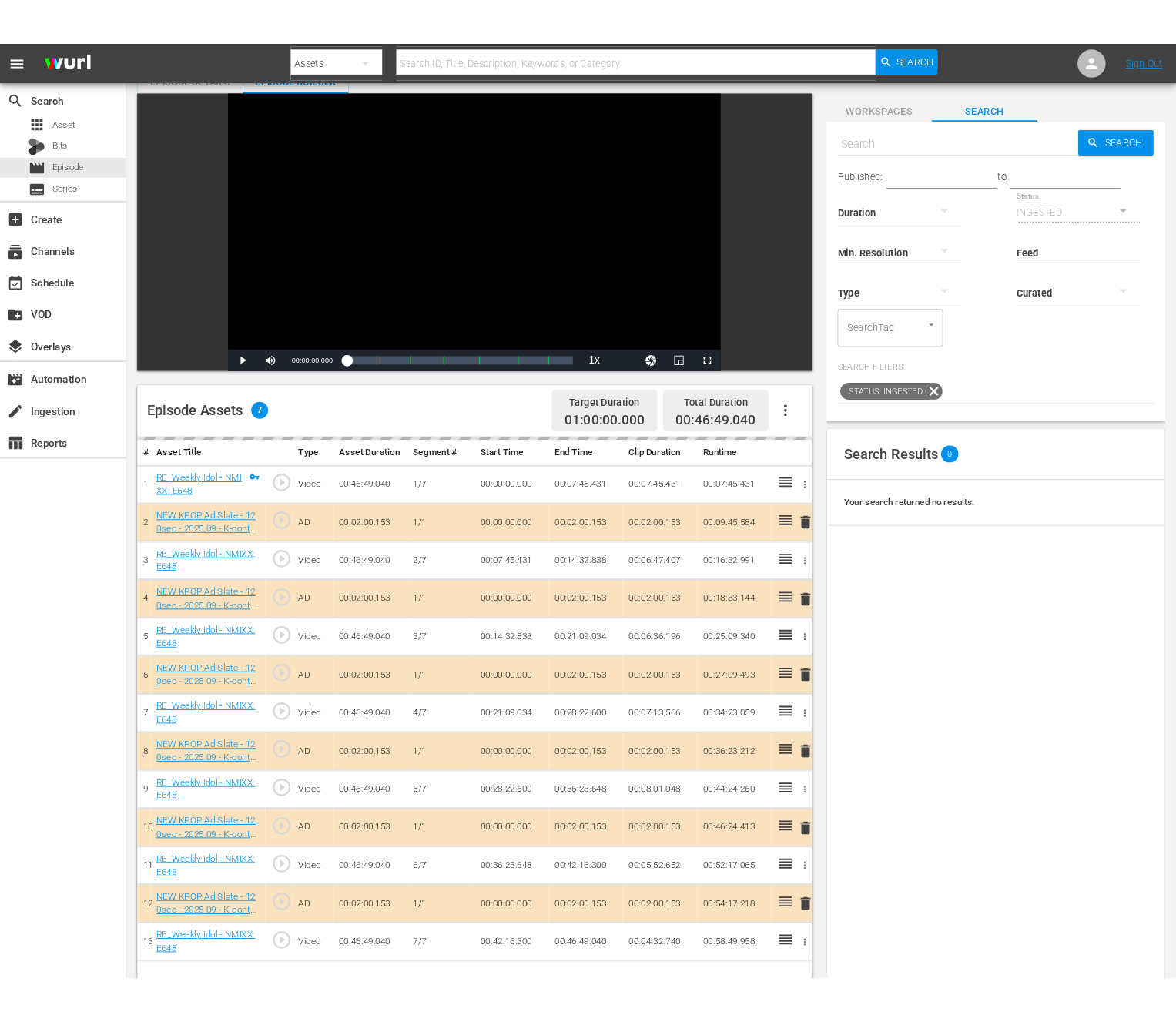
scroll to position [105, 0]
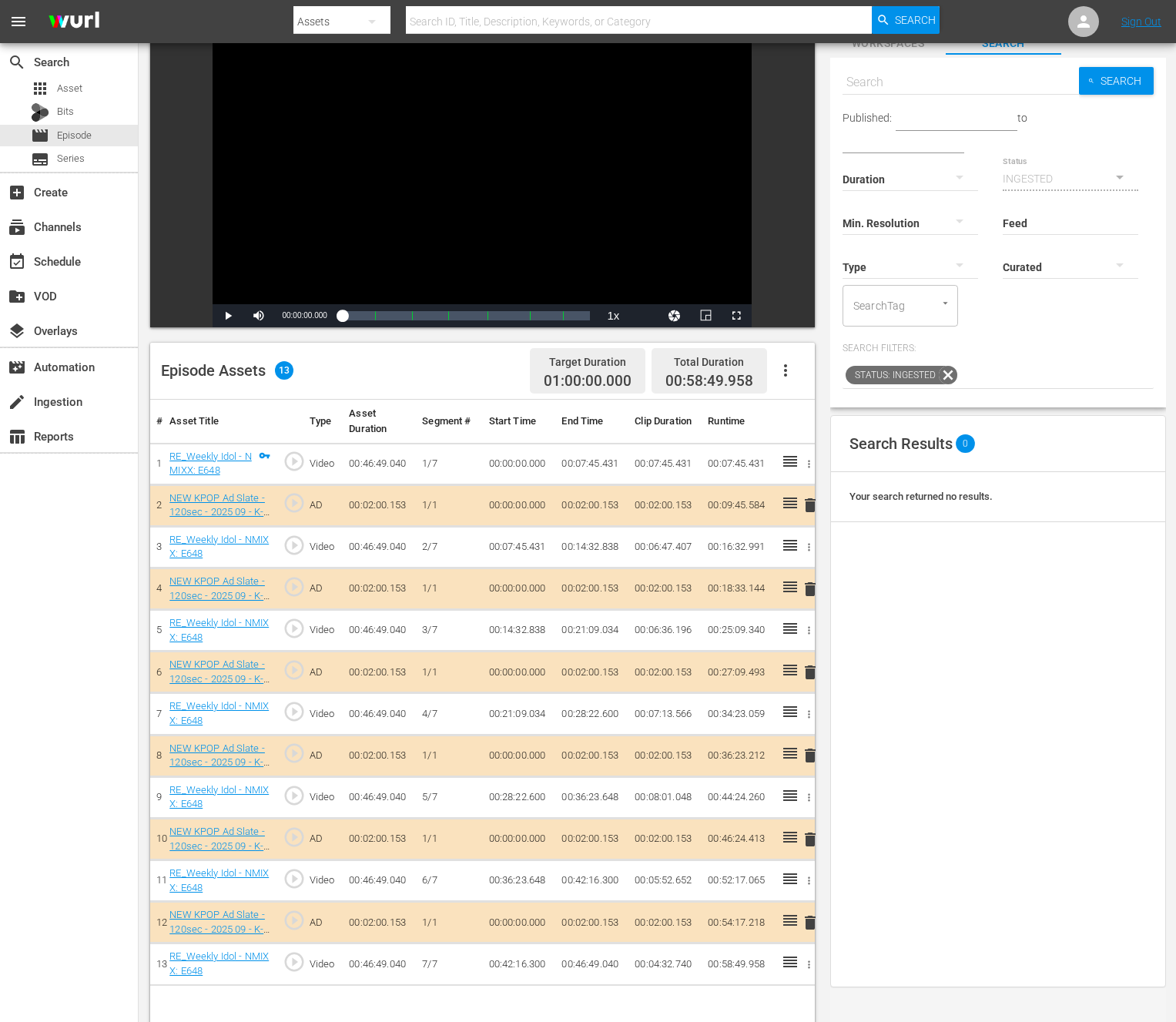
click at [788, 369] on icon "button" at bounding box center [785, 370] width 19 height 19
click at [805, 421] on div "Clear Ads" at bounding box center [832, 414] width 105 height 37
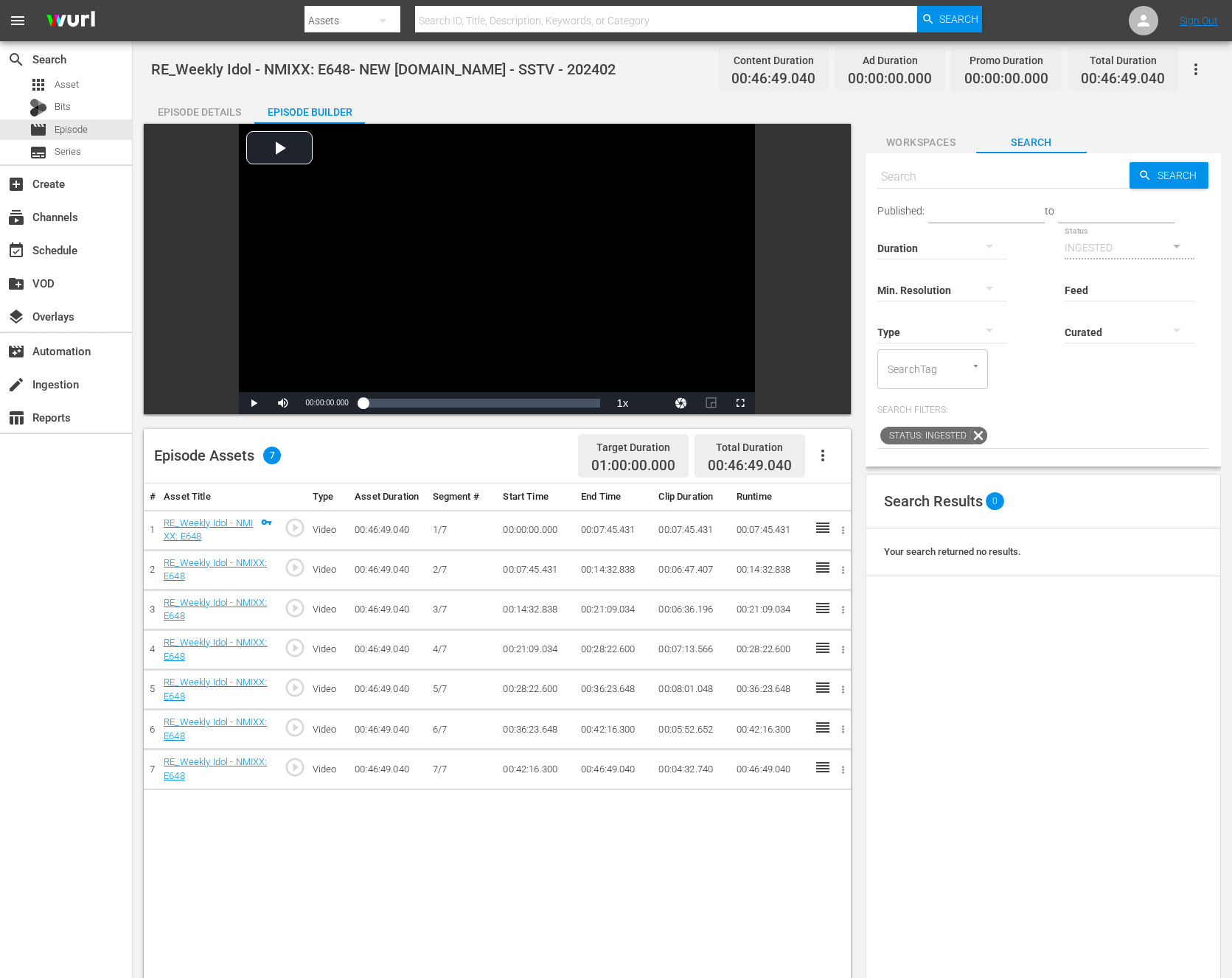
click at [818, 279] on div "Video Player is loading. Play Video Play Mute Current Time 00:00:00.000 / Durat…" at bounding box center [497, 269] width 708 height 291
drag, startPoint x: 297, startPoint y: 406, endPoint x: 348, endPoint y: 391, distance: 53.2
click at [157, 407] on div "Video Player is loading. Play Video Play Unmute 0% Current Time 00:00:00.000 / …" at bounding box center [497, 269] width 708 height 291
click at [254, 403] on span "Video Player" at bounding box center [254, 403] width 0 height 0
drag, startPoint x: 358, startPoint y: 407, endPoint x: 339, endPoint y: 408, distance: 19.0
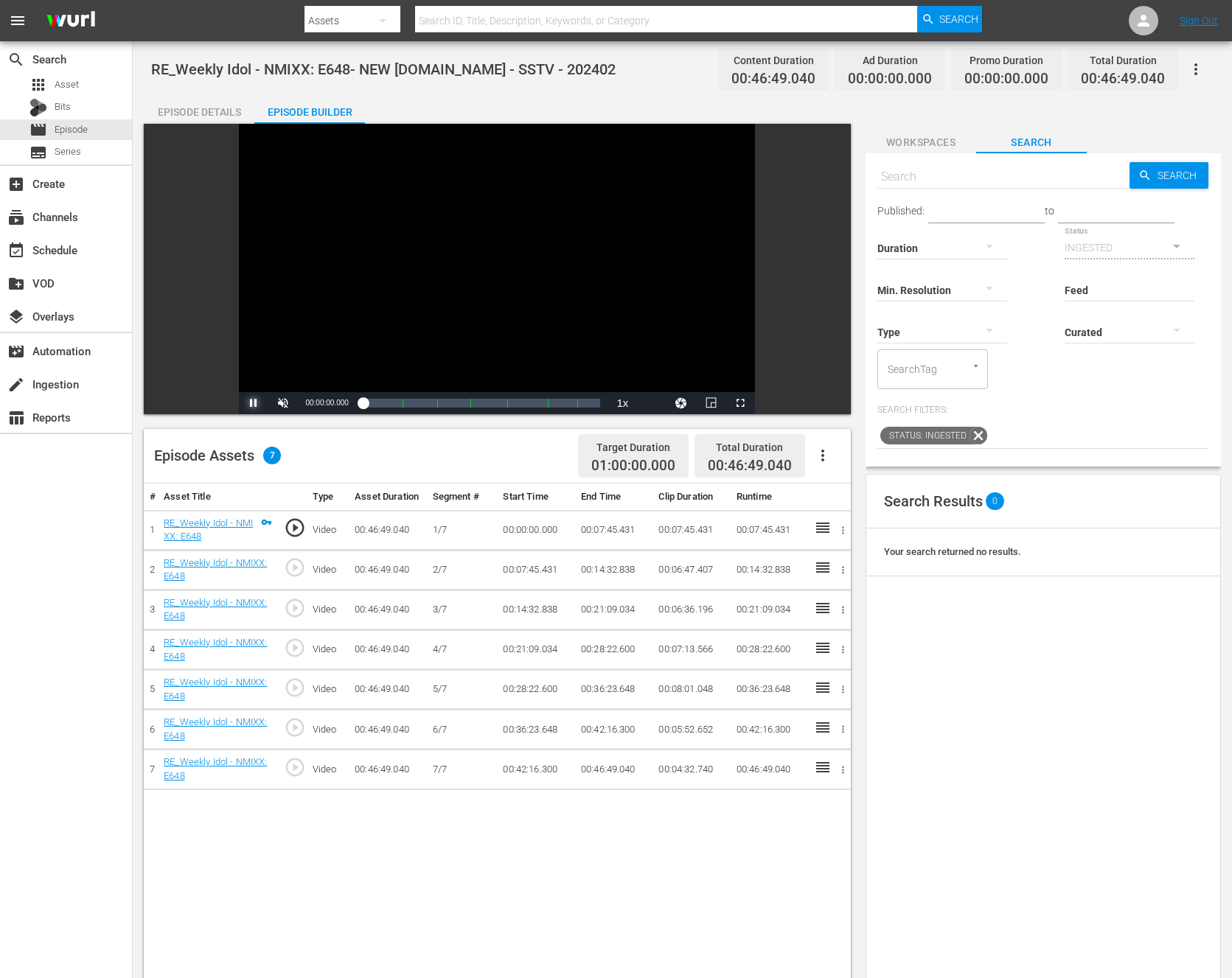
click at [339, 408] on div "Pause Unmute 0% Current Time 00:00:00.000 / Duration 00:46:49.039 Loaded : 0.21…" at bounding box center [497, 403] width 516 height 22
click at [254, 403] on span "Video Player" at bounding box center [254, 403] width 0 height 0
drag, startPoint x: 369, startPoint y: 399, endPoint x: 358, endPoint y: 399, distance: 11.0
click at [364, 399] on div "00:00:00.036" at bounding box center [364, 403] width 0 height 15
click at [254, 403] on span "Video Player" at bounding box center [254, 403] width 0 height 0
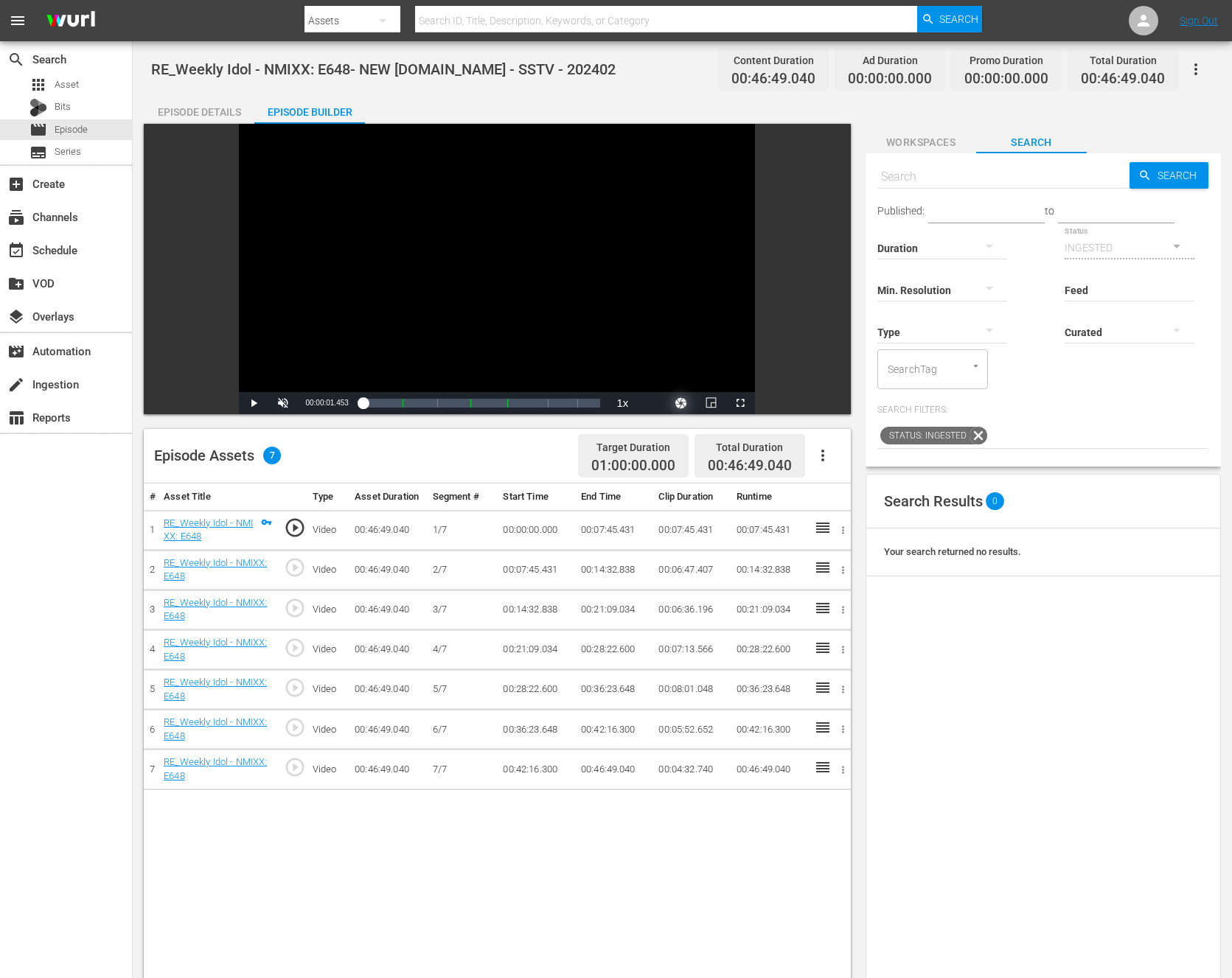
click at [678, 409] on button "Video Player" at bounding box center [681, 403] width 29 height 22
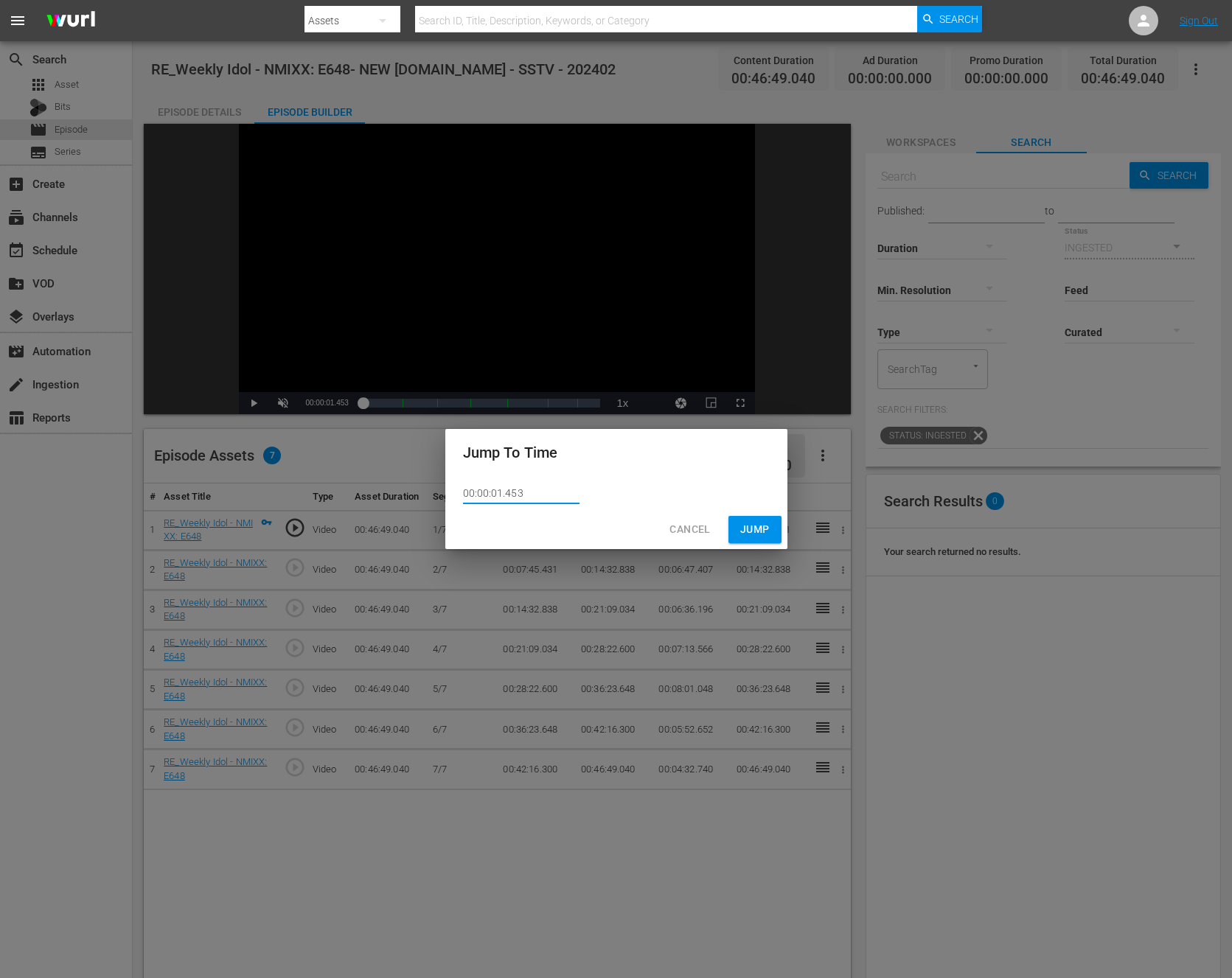
drag, startPoint x: 498, startPoint y: 496, endPoint x: 605, endPoint y: 496, distance: 107.0
click at [604, 496] on div "00:00:01.453" at bounding box center [616, 493] width 342 height 34
type input "00:00:00.000"
click at [776, 537] on button "Jump" at bounding box center [755, 529] width 53 height 27
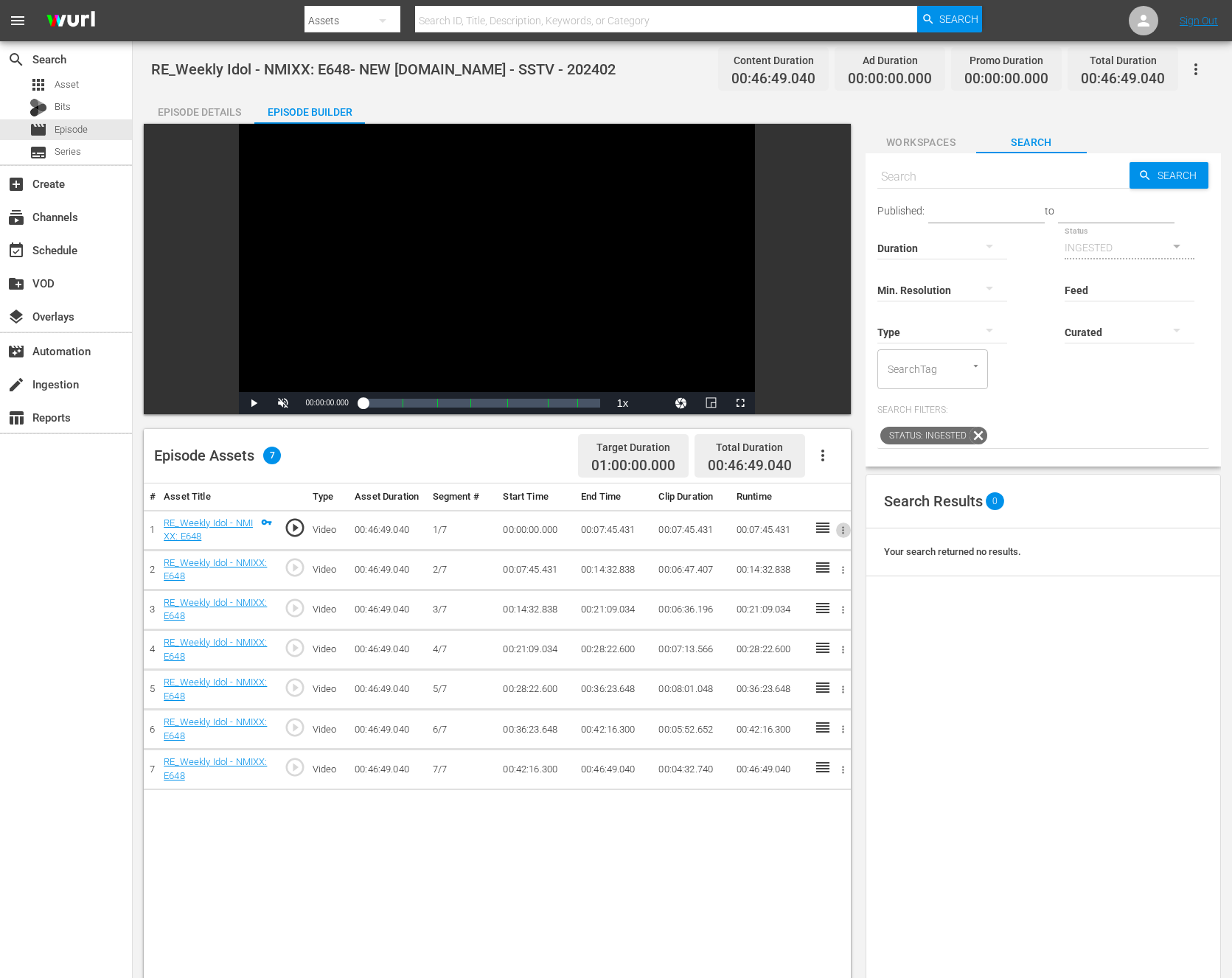
click at [837, 530] on button "button" at bounding box center [843, 530] width 16 height 16
click at [802, 555] on li "Assign Key Asset" at bounding box center [795, 555] width 115 height 24
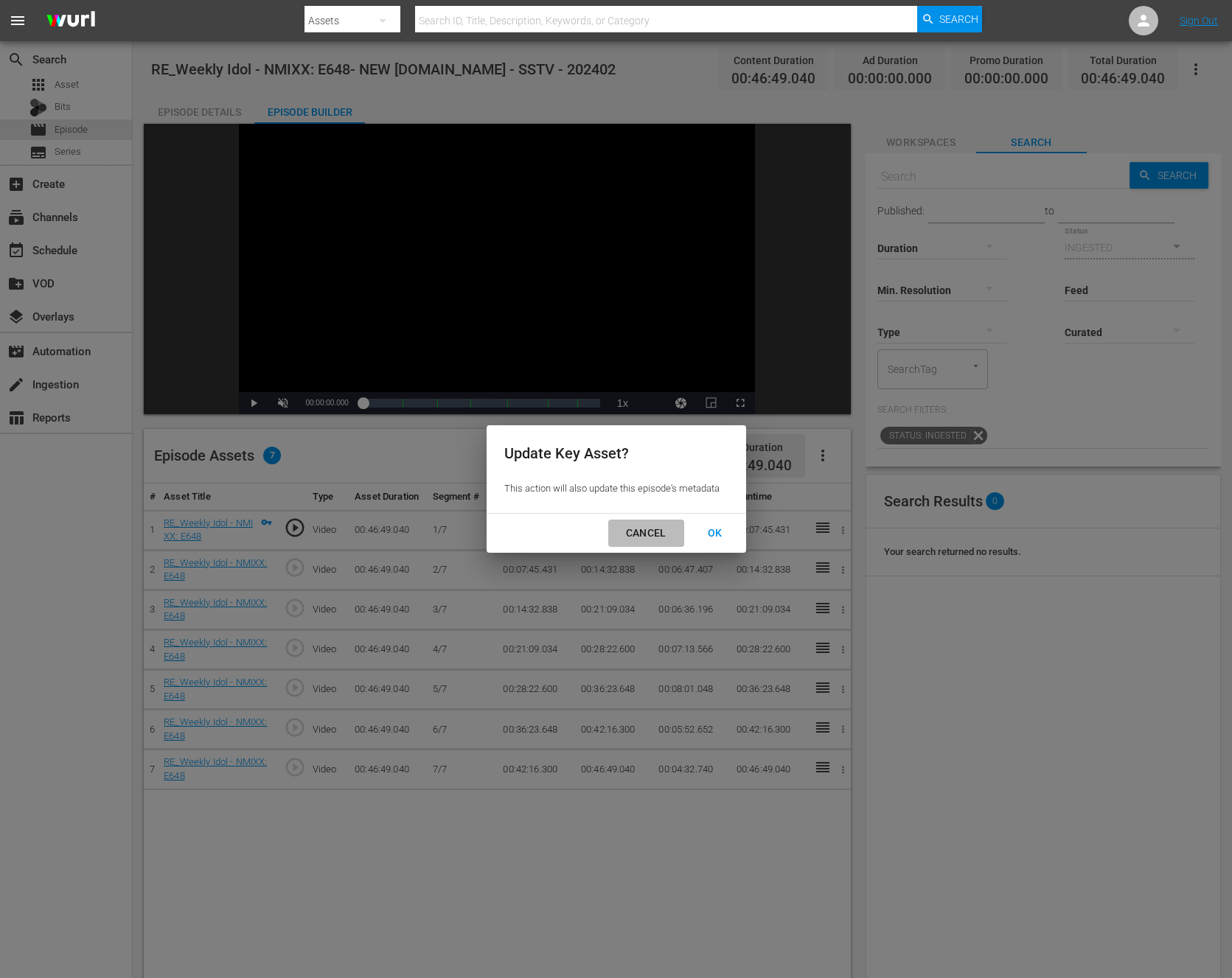
click at [666, 539] on div "CANCEL" at bounding box center [646, 534] width 64 height 19
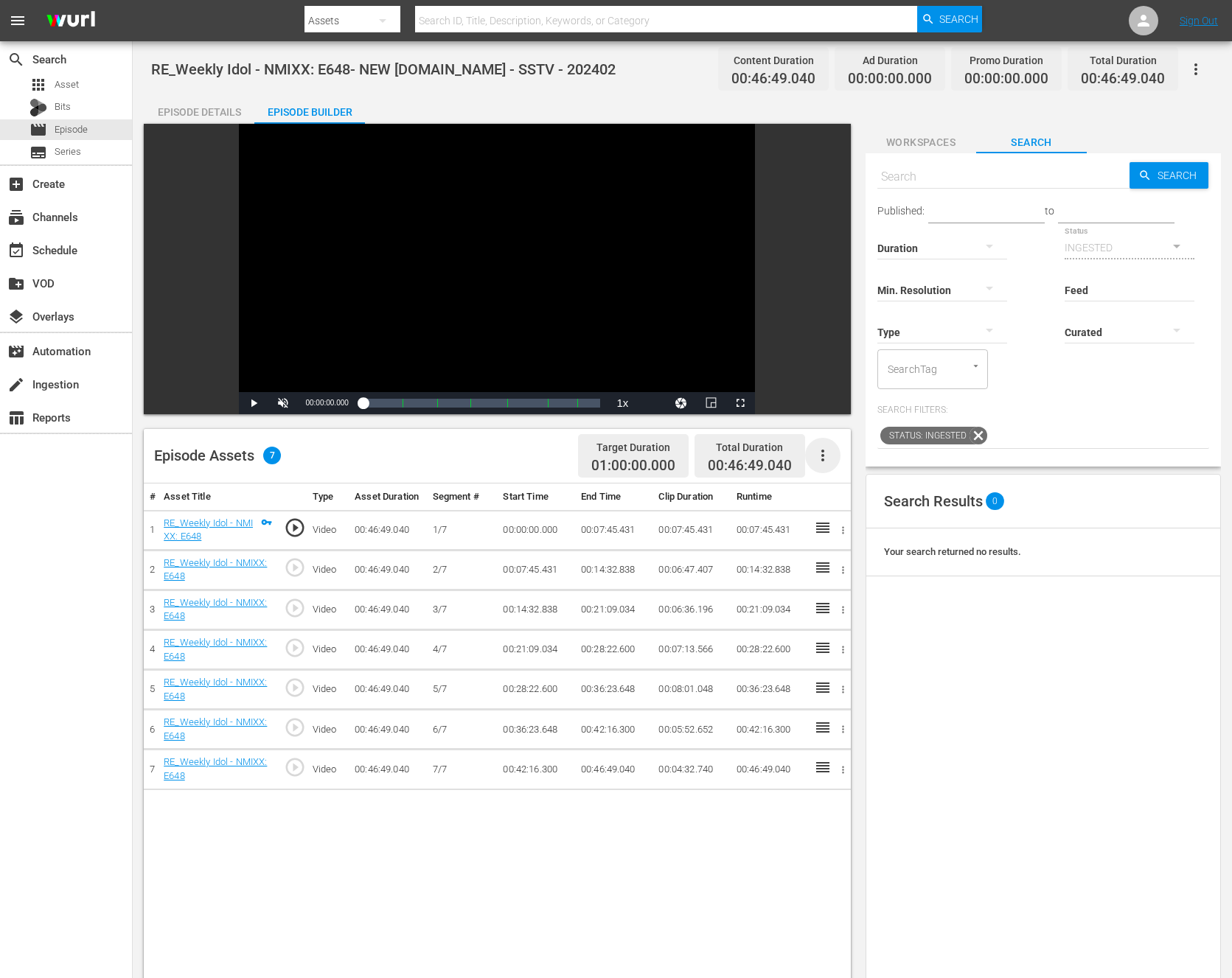
click at [827, 458] on icon "button" at bounding box center [822, 455] width 18 height 18
click at [530, 446] on div "Episode Assets 7 Target Duration 01:00:00.000 Total Duration 00:46:49.040" at bounding box center [497, 456] width 708 height 54
click at [819, 449] on icon "button" at bounding box center [822, 455] width 18 height 18
click at [876, 465] on div "Fill with Ads" at bounding box center [867, 461] width 100 height 36
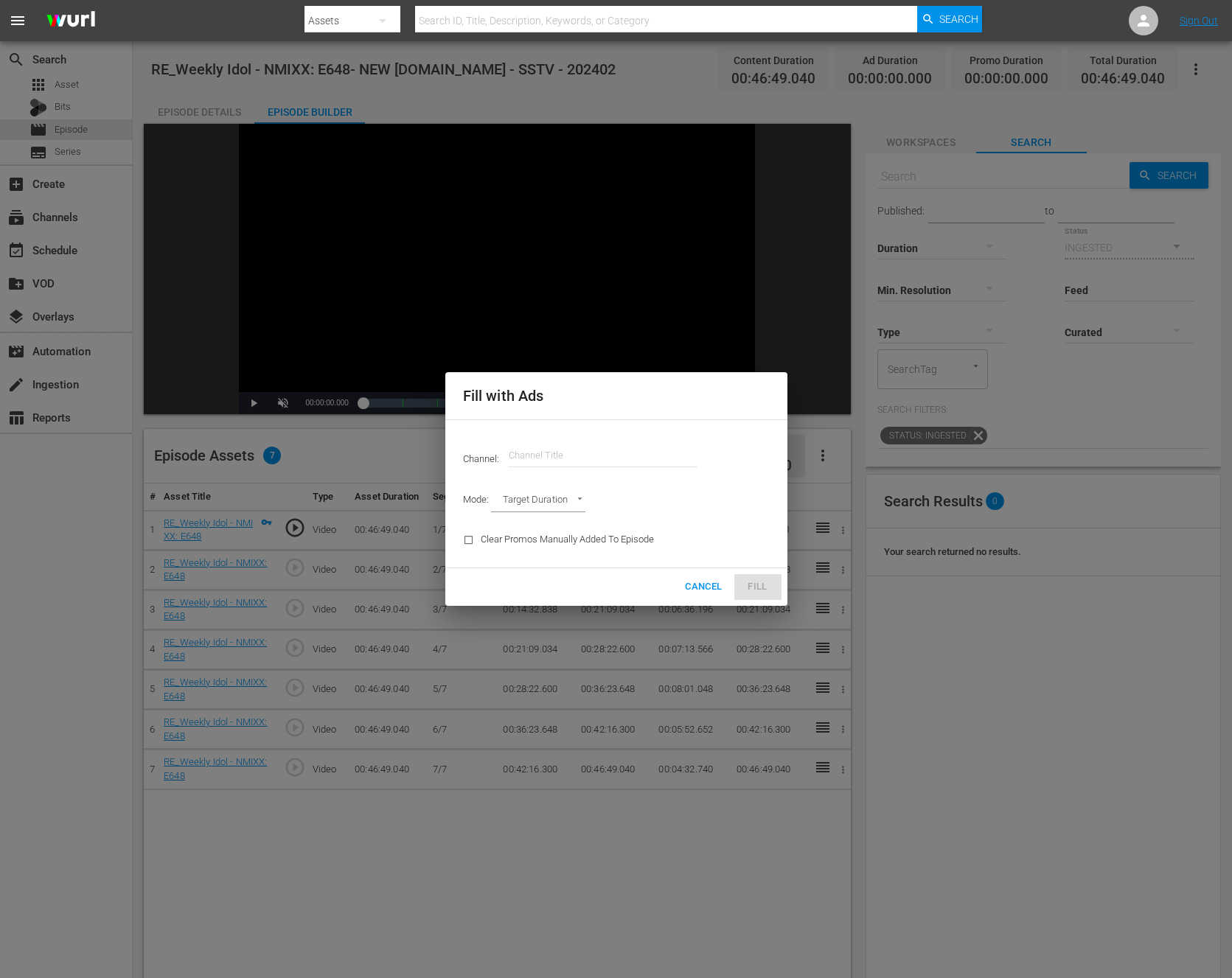
click at [522, 486] on div "Mode: Target Duration TARGET_DURATION" at bounding box center [617, 501] width 324 height 38
click at [522, 504] on body "menu Search By Assets Search ID, Title, Description, Keywords, or Category Sear…" at bounding box center [616, 489] width 1232 height 978
click at [538, 527] on li "Ad Break Duration" at bounding box center [545, 526] width 109 height 24
type input "AD_BREAK_DURATION"
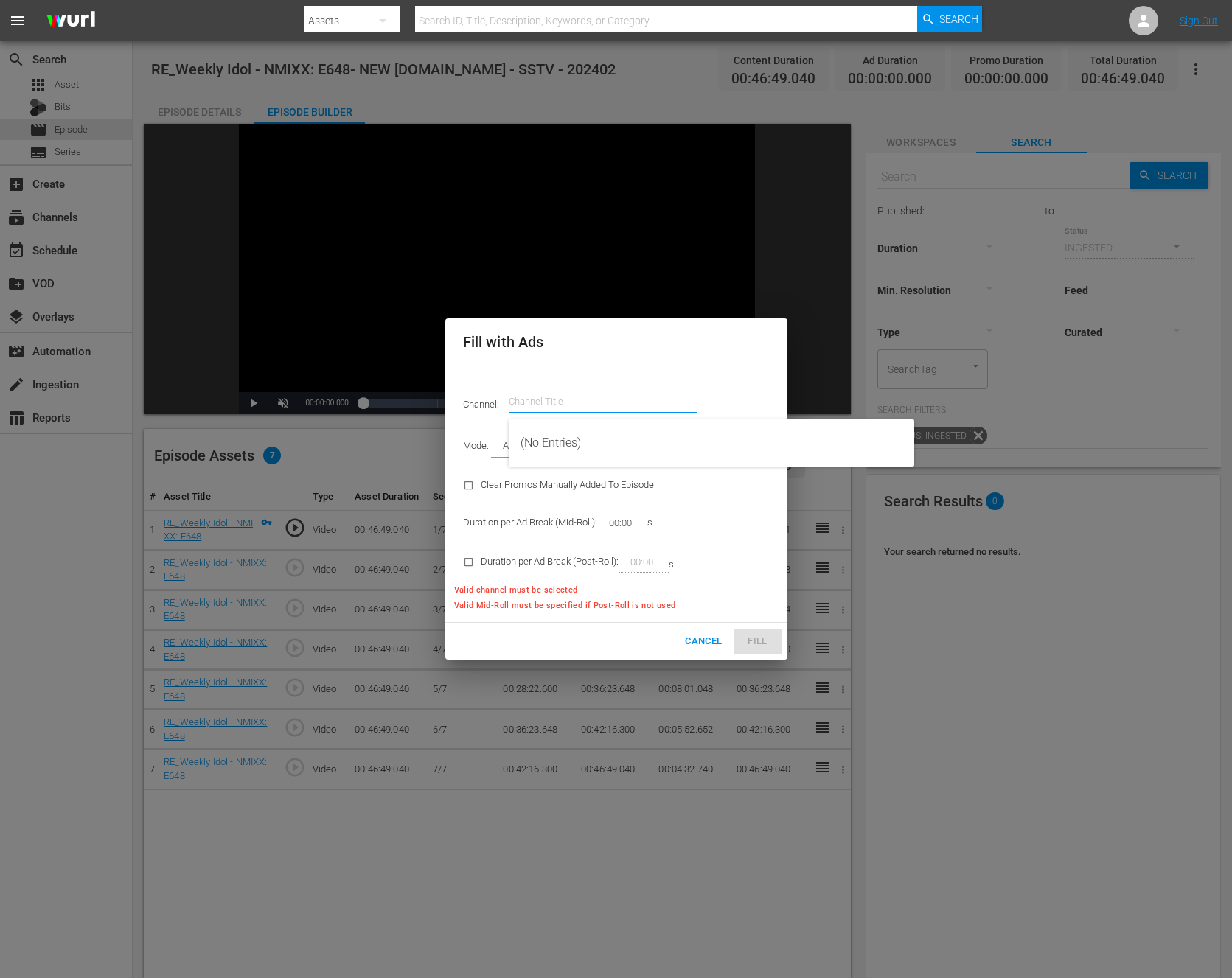
click at [572, 411] on div "Channel Title" at bounding box center [603, 402] width 189 height 36
type input "ㅜ"
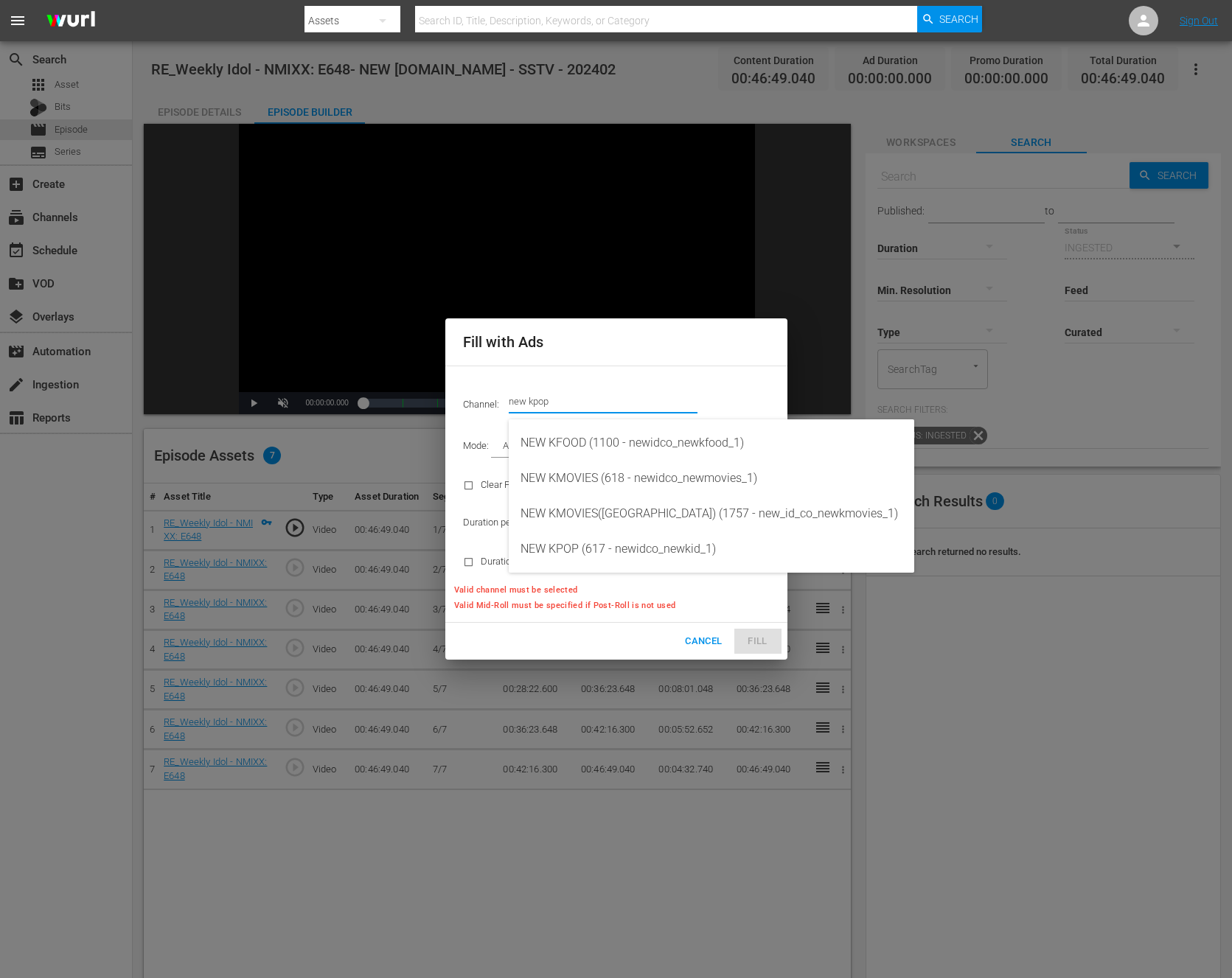
click at [614, 385] on input "new kpop" at bounding box center [603, 402] width 189 height 36
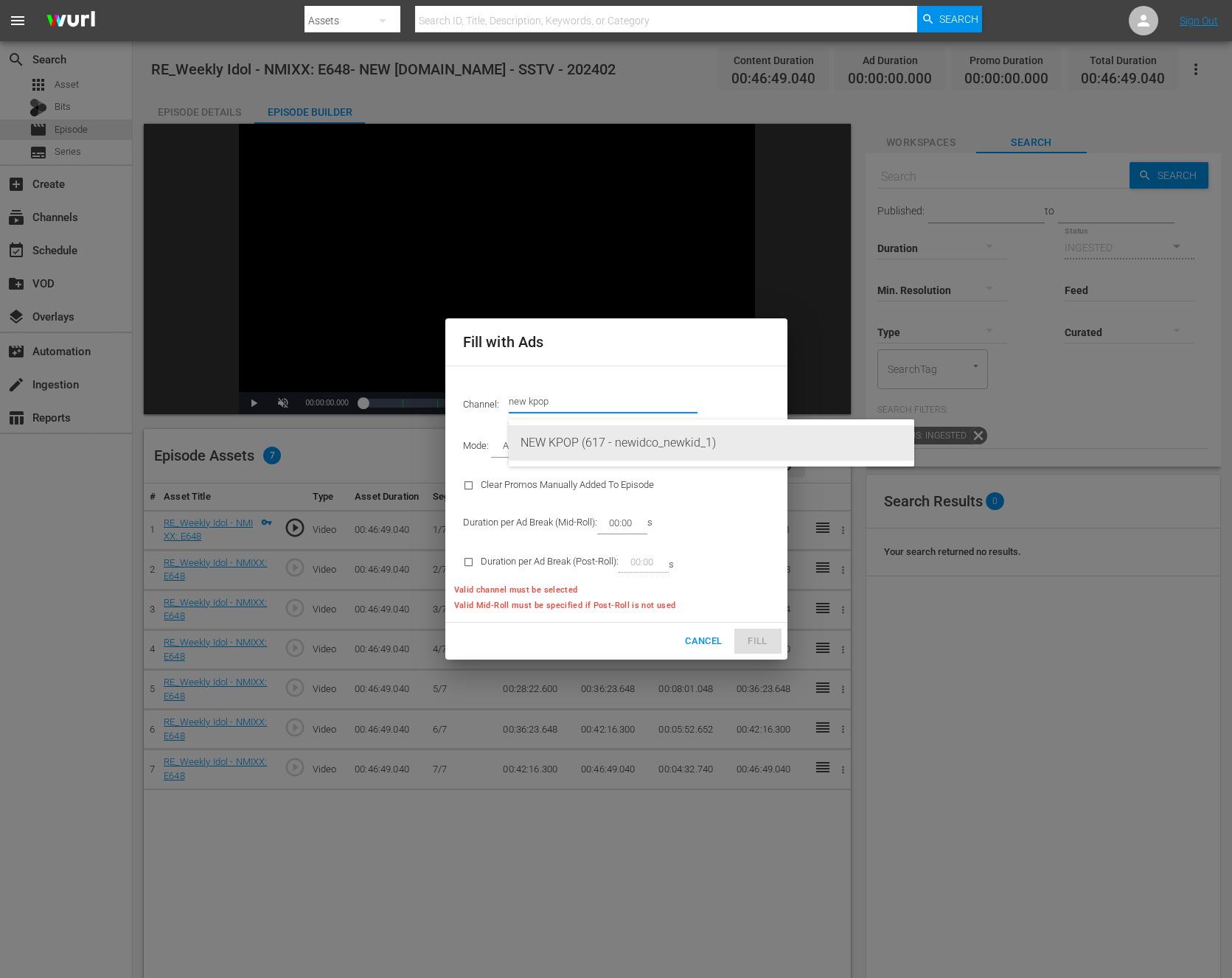
click at [649, 441] on div "NEW KPOP (617 - newidco_newkid_1)" at bounding box center [711, 443] width 382 height 36
type input "NEW KPOP (617)"
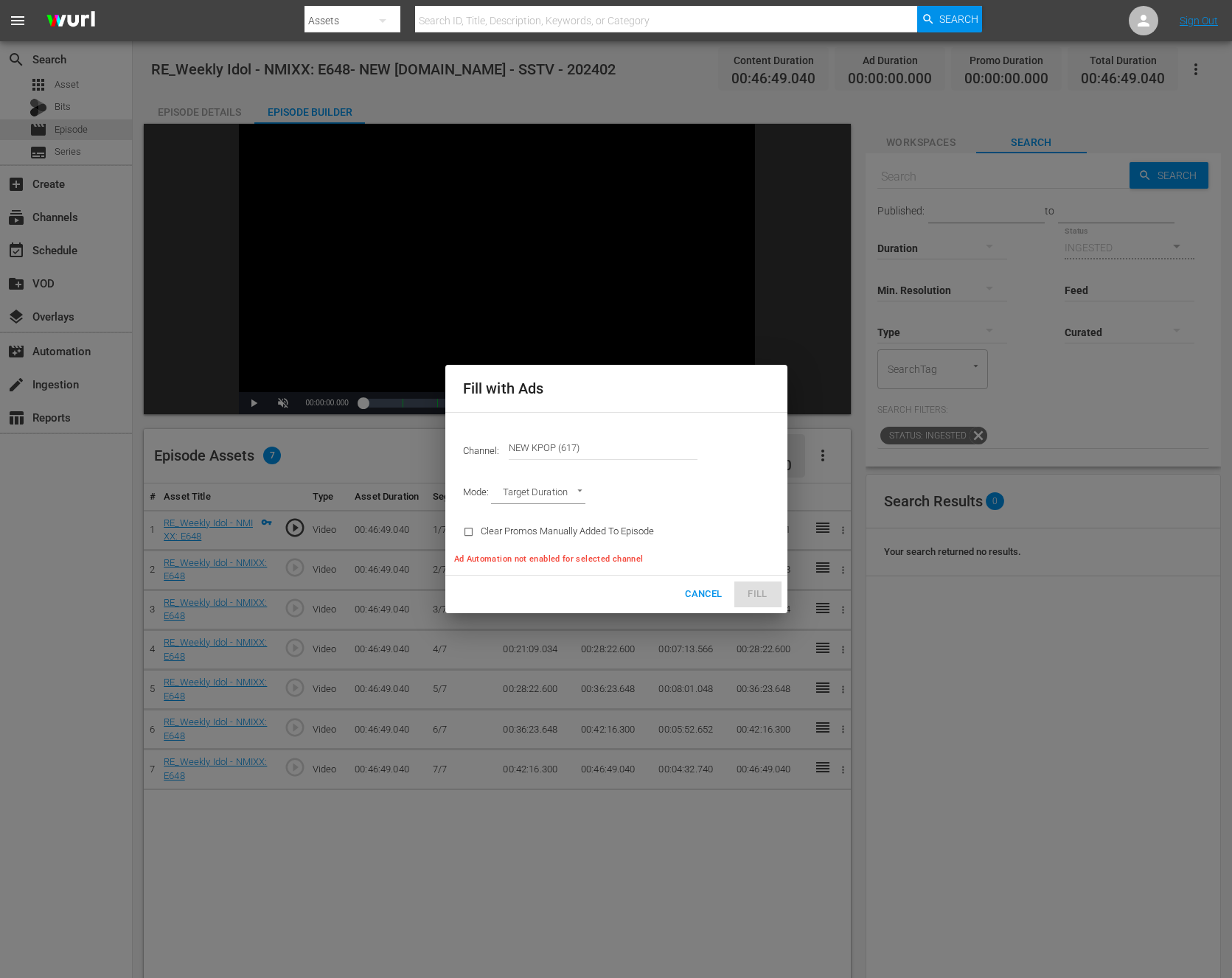
click at [559, 492] on body "menu Search By Assets Search ID, Title, Description, Keywords, or Category Sear…" at bounding box center [616, 489] width 1232 height 978
click at [551, 512] on li "Ad Break Duration" at bounding box center [545, 517] width 109 height 24
type input "AD_BREAK_DURATION"
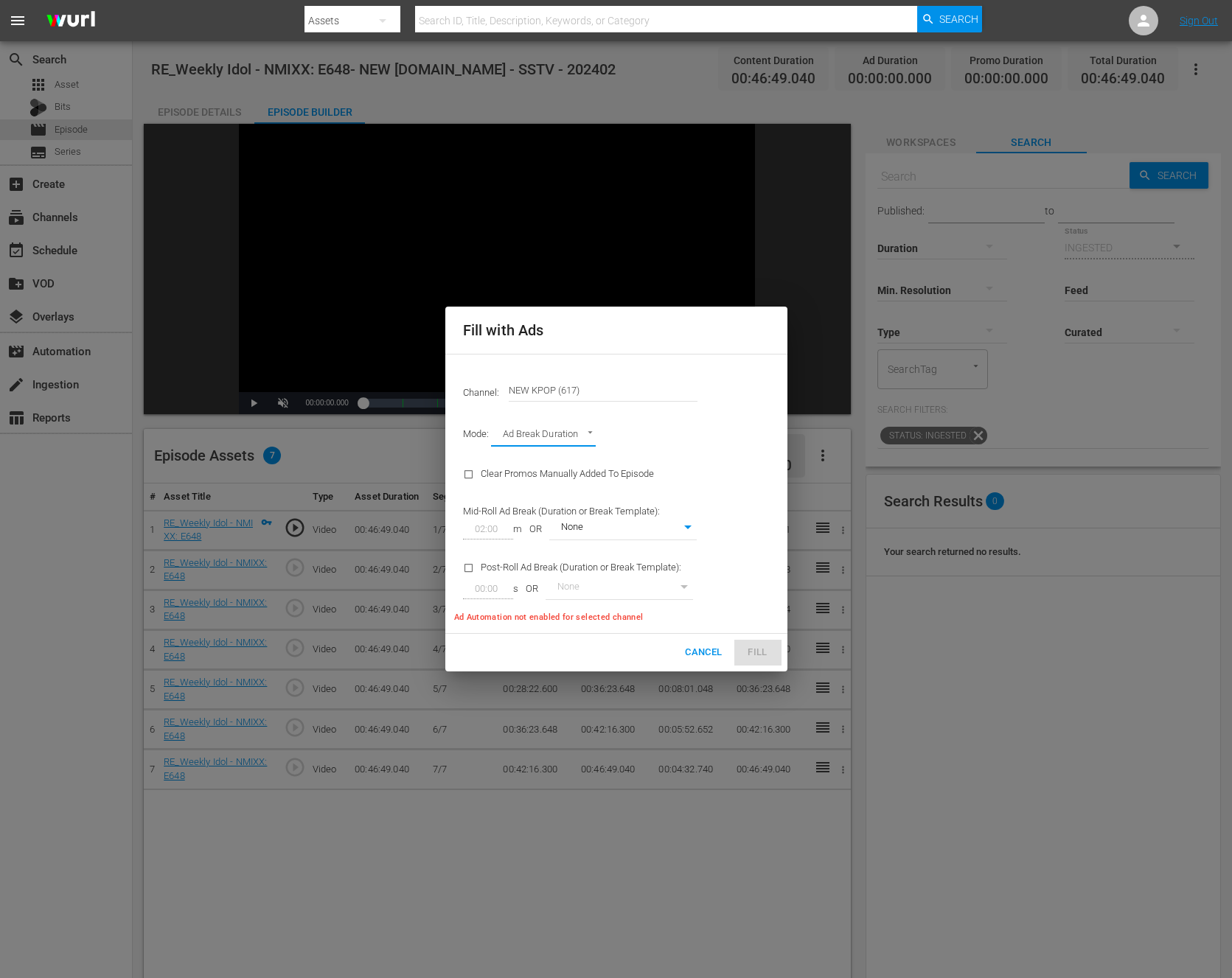
click at [710, 498] on div "Channel: Channel Title NEW KPOP (617) Mode: Ad Break Duration AD_BREAK_DURATION…" at bounding box center [616, 493] width 342 height 280
click at [676, 519] on body "menu Search By Assets Search ID, Title, Description, Keywords, or Category Sear…" at bounding box center [616, 489] width 1232 height 978
click at [697, 481] on div at bounding box center [616, 489] width 1232 height 978
click at [635, 532] on body "menu Search By Assets Search ID, Title, Description, Keywords, or Category Sear…" at bounding box center [616, 489] width 1232 height 978
click at [635, 532] on li "None" at bounding box center [622, 528] width 147 height 24
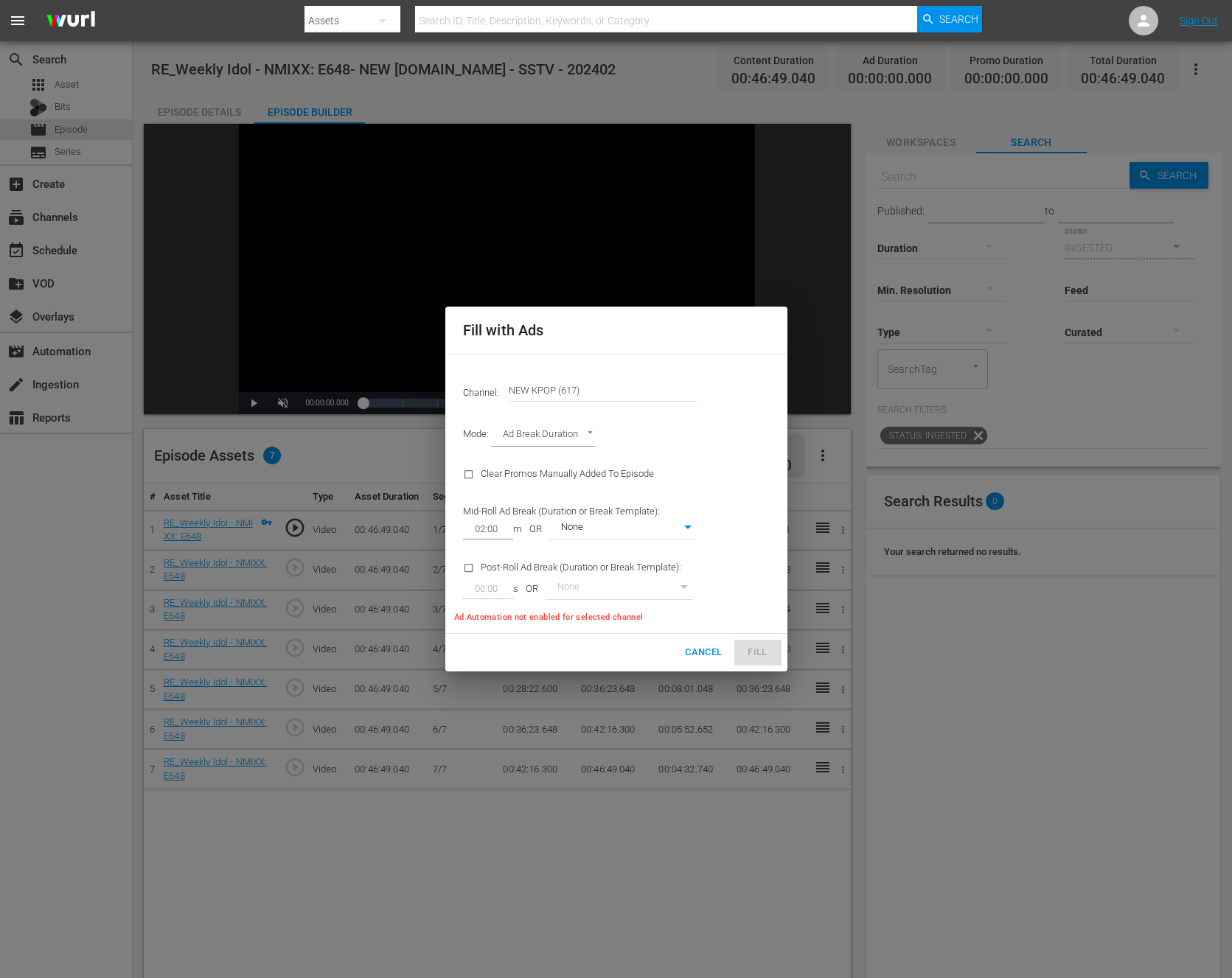
click at [635, 532] on body "menu Search By Assets Search ID, Title, Description, Keywords, or Category Sear…" at bounding box center [616, 489] width 1232 height 978
click at [632, 558] on li "NEW KPOP TEST" at bounding box center [622, 553] width 147 height 24
click at [632, 558] on div "Post-Roll Ad Break (Duration or Break Template): 00:00 s OR None 0" at bounding box center [580, 579] width 251 height 60
click at [640, 524] on body "menu Search By Assets Search ID, Title, Description, Keywords, or Category Sear…" at bounding box center [616, 489] width 1232 height 978
click at [635, 498] on li "None" at bounding box center [622, 504] width 147 height 24
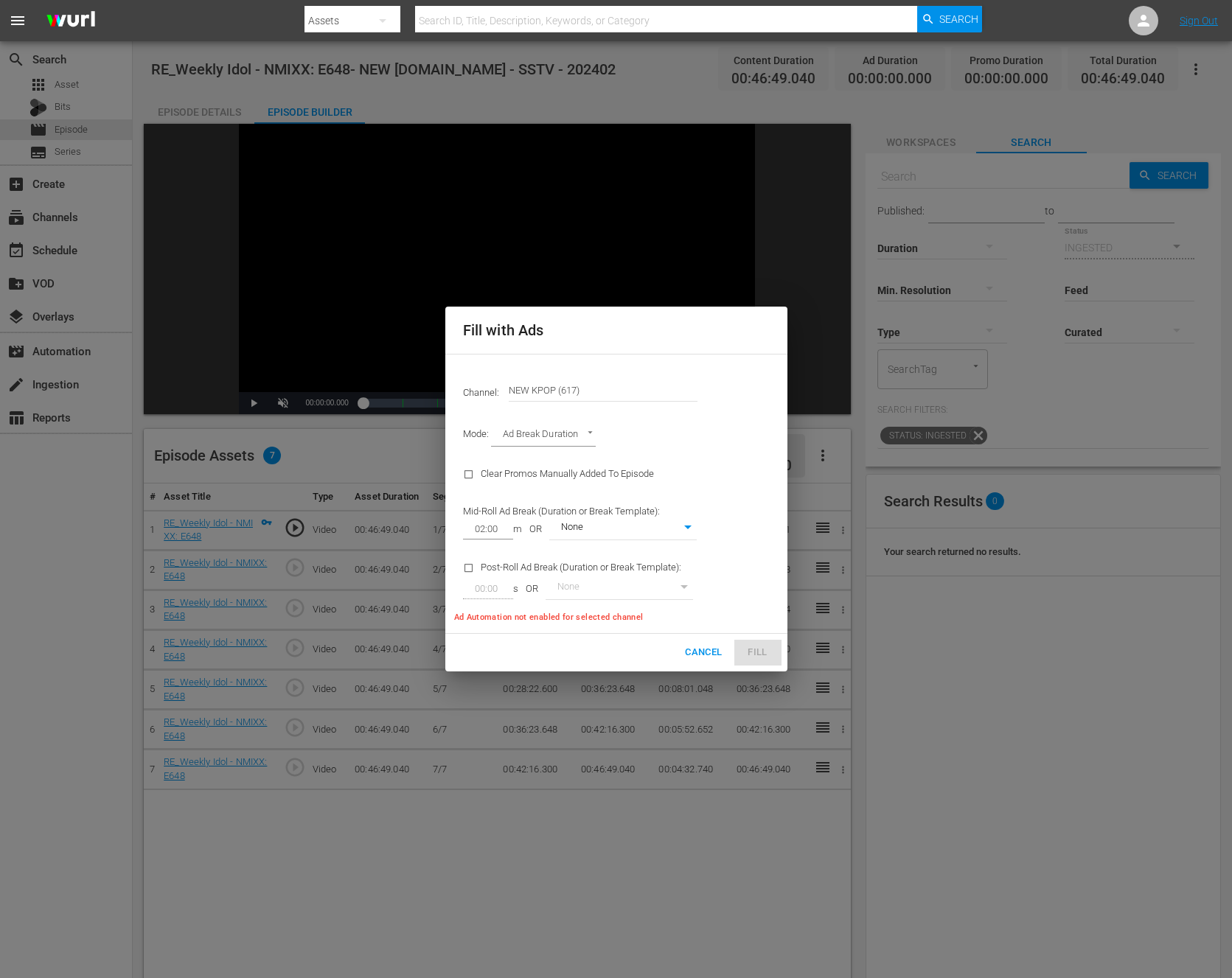
click at [625, 527] on body "menu Search By Assets Search ID, Title, Description, Keywords, or Category Sear…" at bounding box center [616, 489] width 1232 height 978
click at [604, 545] on li "NEW KPOP TEST" at bounding box center [622, 553] width 147 height 24
type input "362"
click at [686, 539] on body "menu Search By Assets Search ID, Title, Description, Keywords, or Category Sear…" at bounding box center [616, 489] width 1232 height 978
click at [732, 538] on div at bounding box center [616, 489] width 1232 height 978
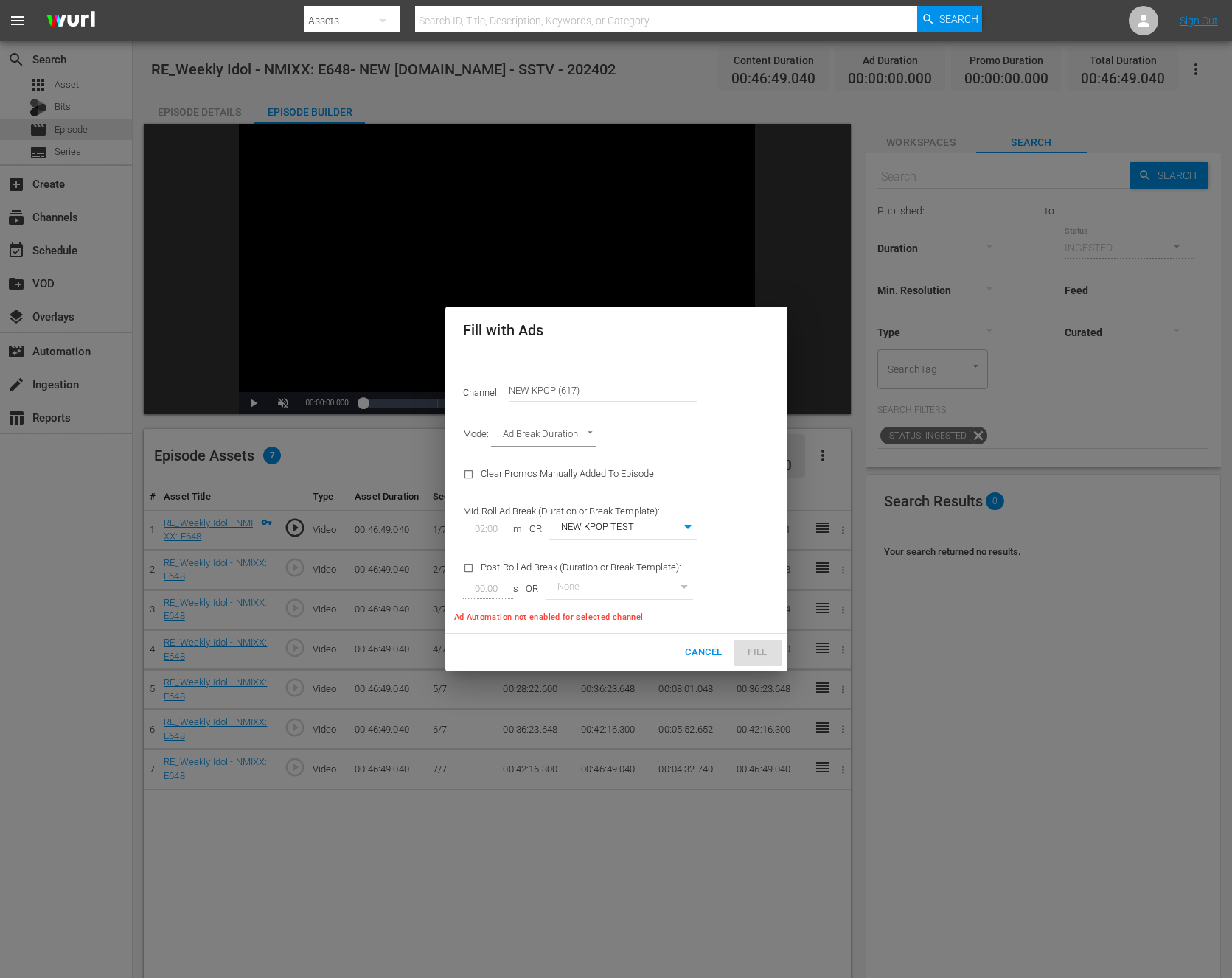
click at [731, 610] on div "Channel: Channel Title NEW KPOP (617) Mode: Ad Break Duration AD_BREAK_DURATION…" at bounding box center [616, 493] width 342 height 280
click at [746, 554] on div "Channel: Channel Title NEW KPOP (617) Mode: Ad Break Duration AD_BREAK_DURATION…" at bounding box center [616, 493] width 342 height 280
click at [752, 643] on div "Cancel Fill" at bounding box center [616, 652] width 342 height 37
click at [619, 619] on p "Ad Automation not enabled for selected channel" at bounding box center [580, 617] width 251 height 13
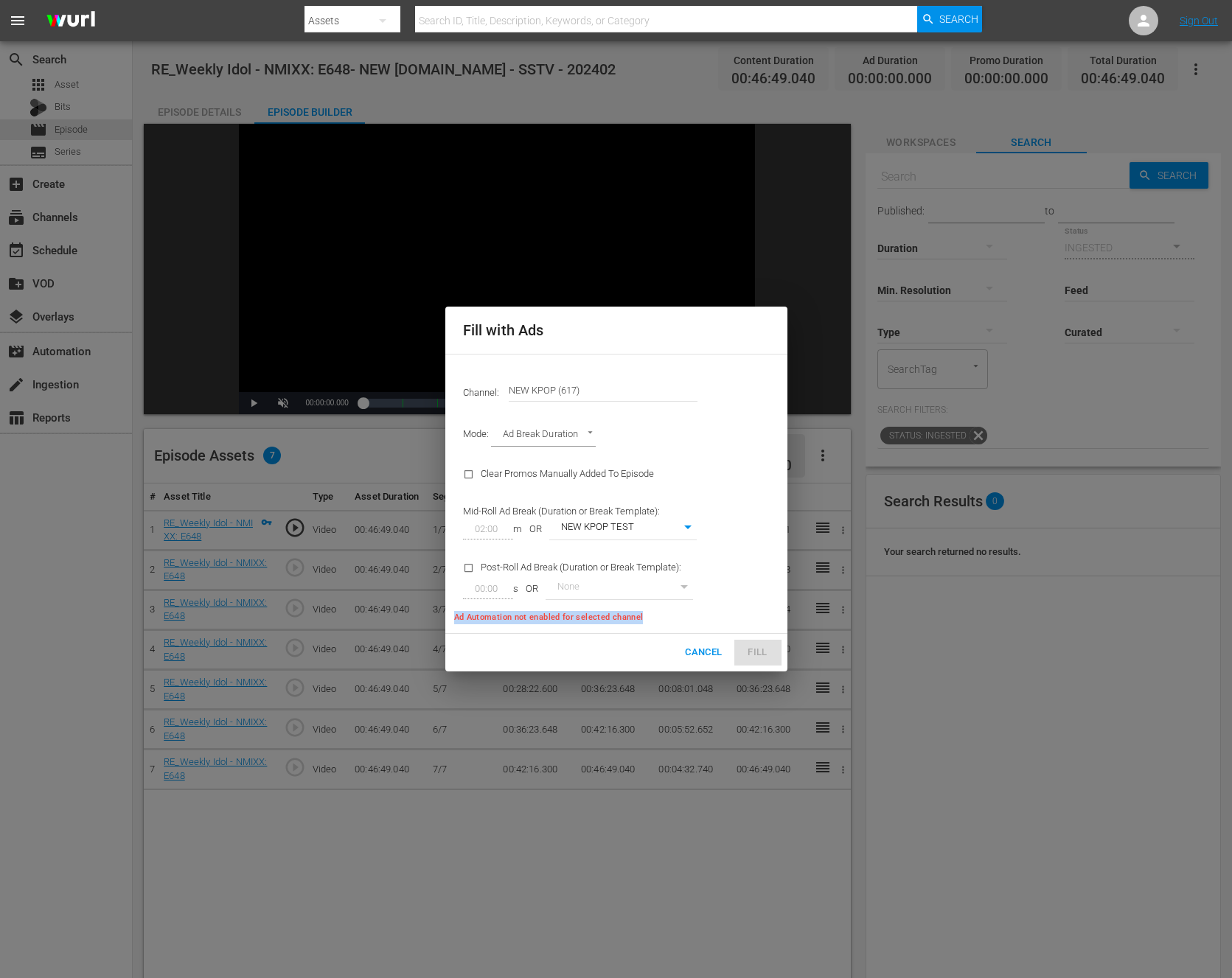
click at [619, 619] on p "Ad Automation not enabled for selected channel" at bounding box center [580, 617] width 251 height 13
copy p "Ad Automation not enabled for selected channel"
click at [693, 530] on body "menu Search By Assets Search ID, Title, Description, Keywords, or Category Sear…" at bounding box center [616, 489] width 1232 height 978
click at [671, 533] on li "NEW KPOP TEST" at bounding box center [622, 528] width 147 height 24
click at [725, 526] on div "Channel: Channel Title NEW KPOP (617) Mode: Ad Break Duration AD_BREAK_DURATION…" at bounding box center [616, 493] width 342 height 280
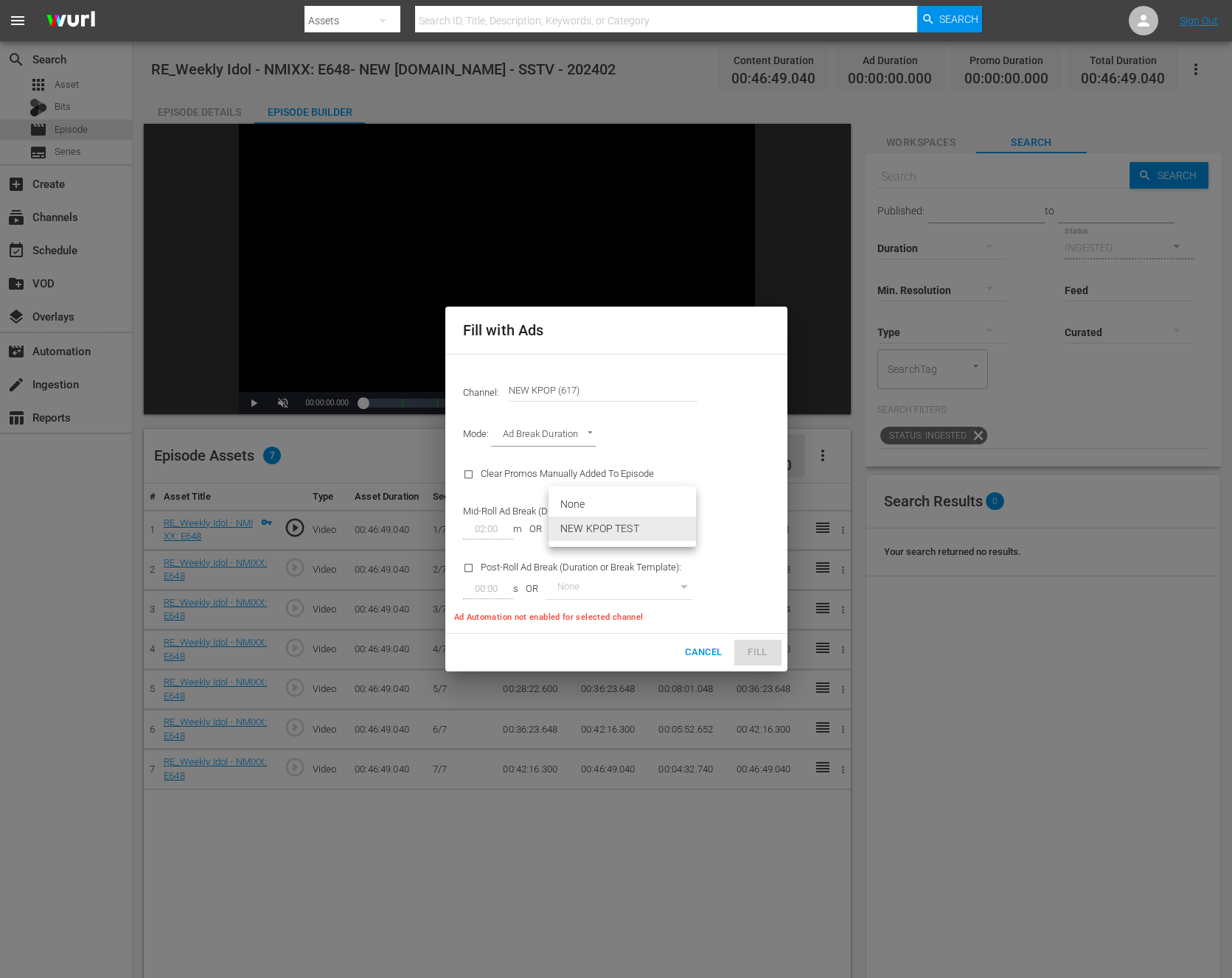
click at [618, 523] on body "menu Search By Assets Search ID, Title, Description, Keywords, or Category Sear…" at bounding box center [616, 489] width 1232 height 978
click at [619, 532] on li "NEW KPOP TEST" at bounding box center [622, 528] width 147 height 24
click at [716, 651] on span "Cancel" at bounding box center [704, 653] width 37 height 17
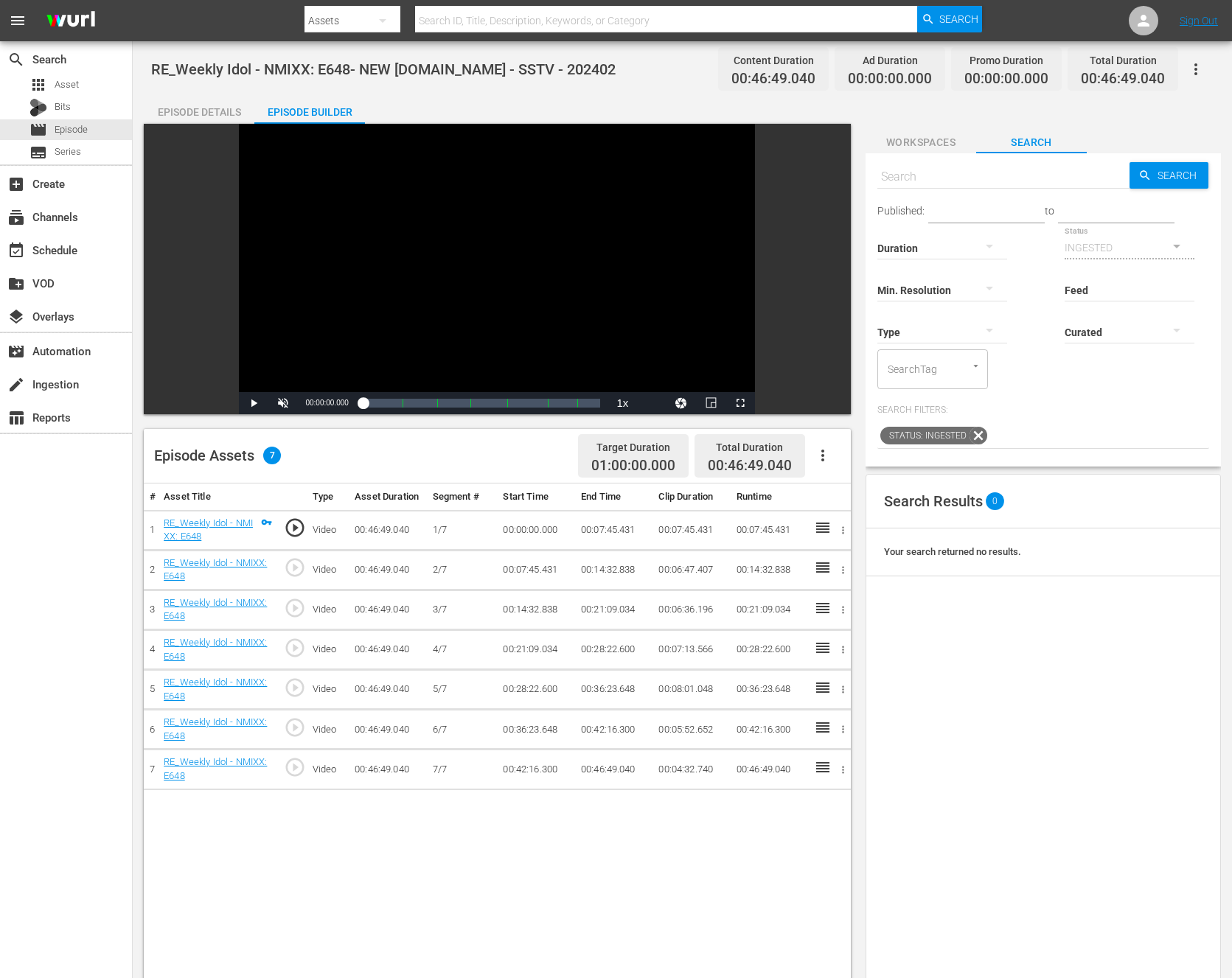
click at [814, 450] on icon "button" at bounding box center [822, 455] width 18 height 18
click at [818, 466] on div "Fill with Ads" at bounding box center [867, 461] width 100 height 36
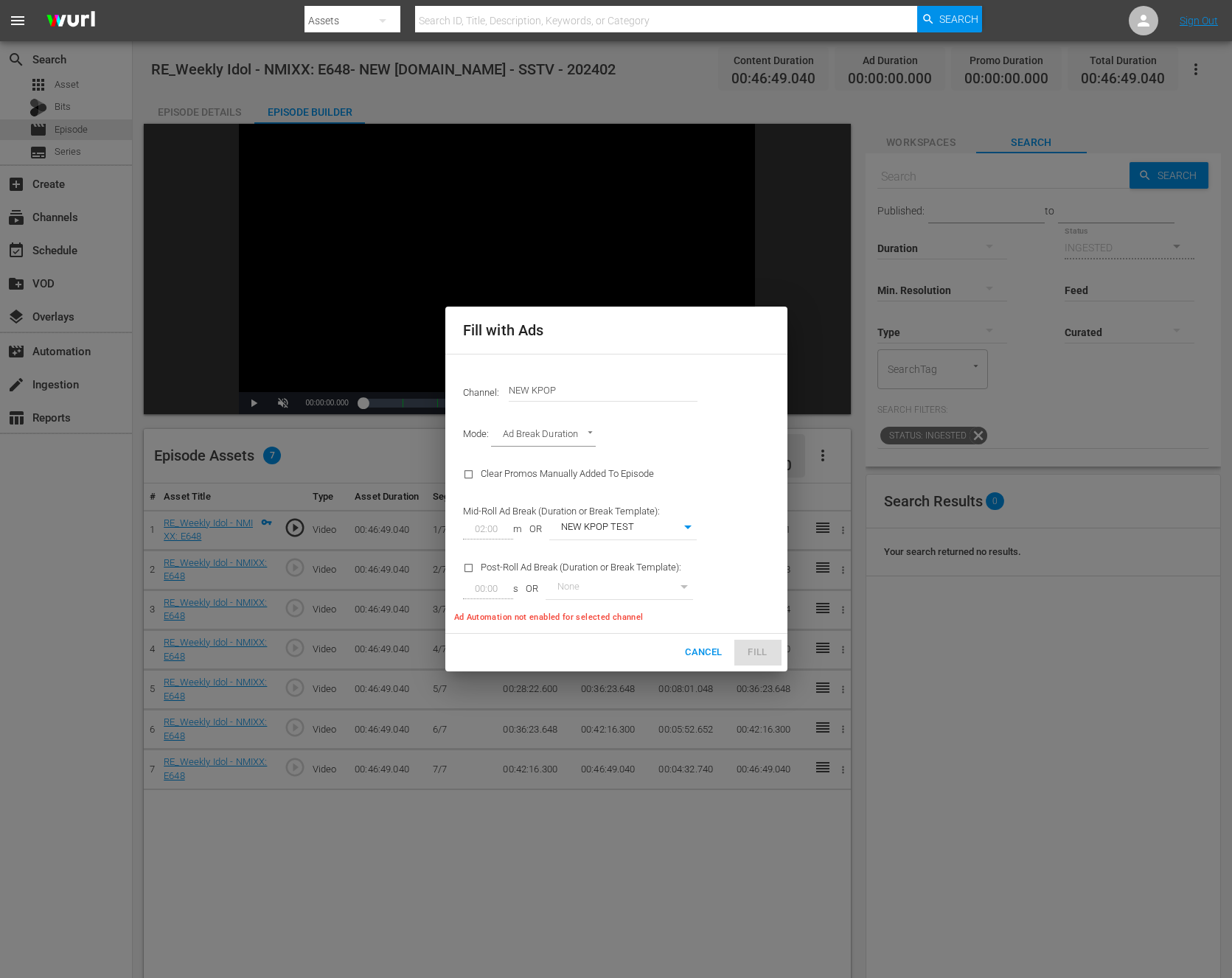
click at [539, 383] on input "NEW KPOP" at bounding box center [603, 390] width 189 height 36
click at [519, 434] on body "menu Search By Assets Search ID, Title, Description, Keywords, or Category Sear…" at bounding box center [616, 489] width 1232 height 978
click at [549, 415] on li "Target Duration" at bounding box center [545, 411] width 109 height 24
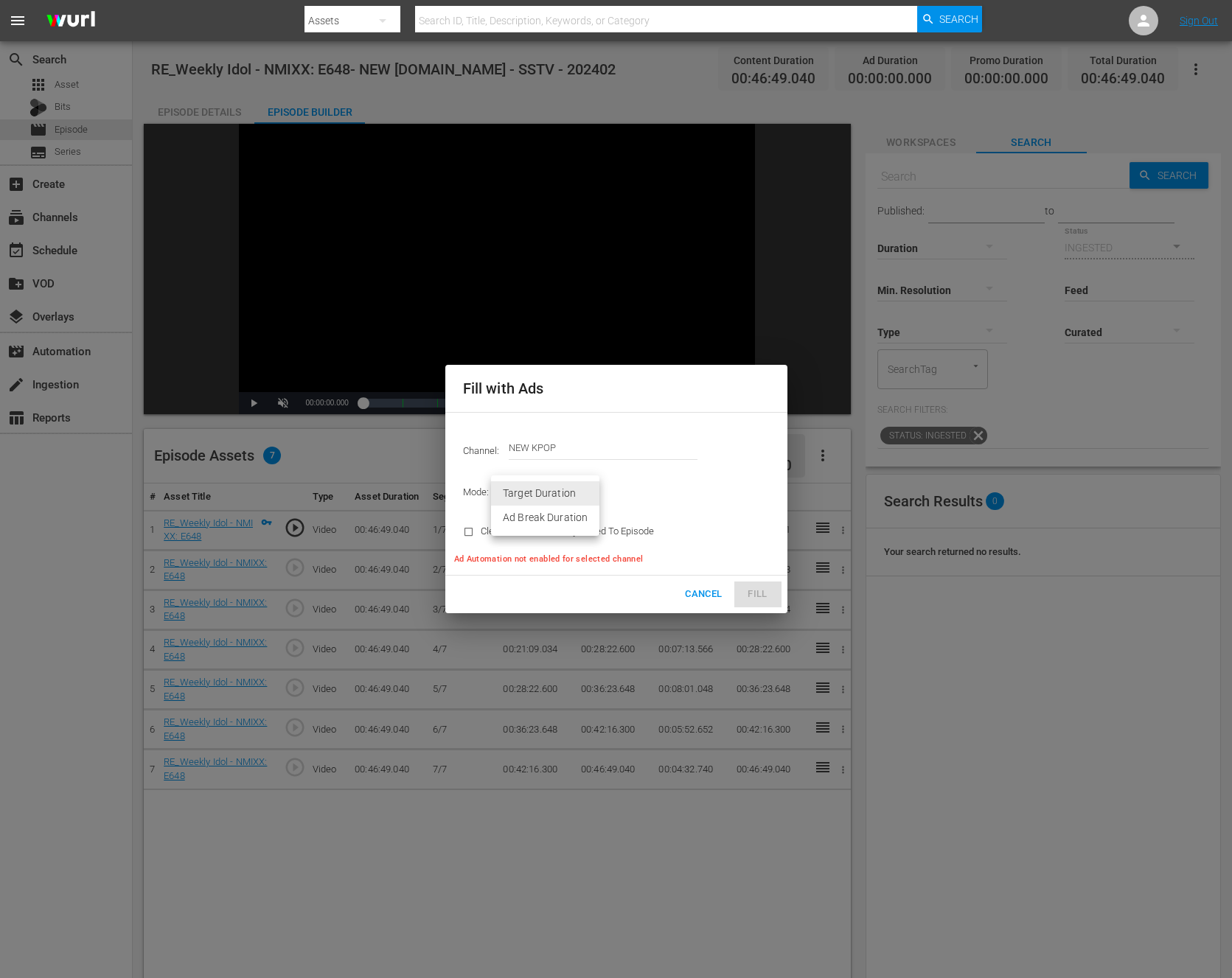
click at [542, 489] on body "menu Search By Assets Search ID, Title, Description, Keywords, or Category Sear…" at bounding box center [616, 489] width 1232 height 978
click at [544, 524] on li "Ad Break Duration" at bounding box center [545, 517] width 109 height 24
type input "AD_BREAK_DURATION"
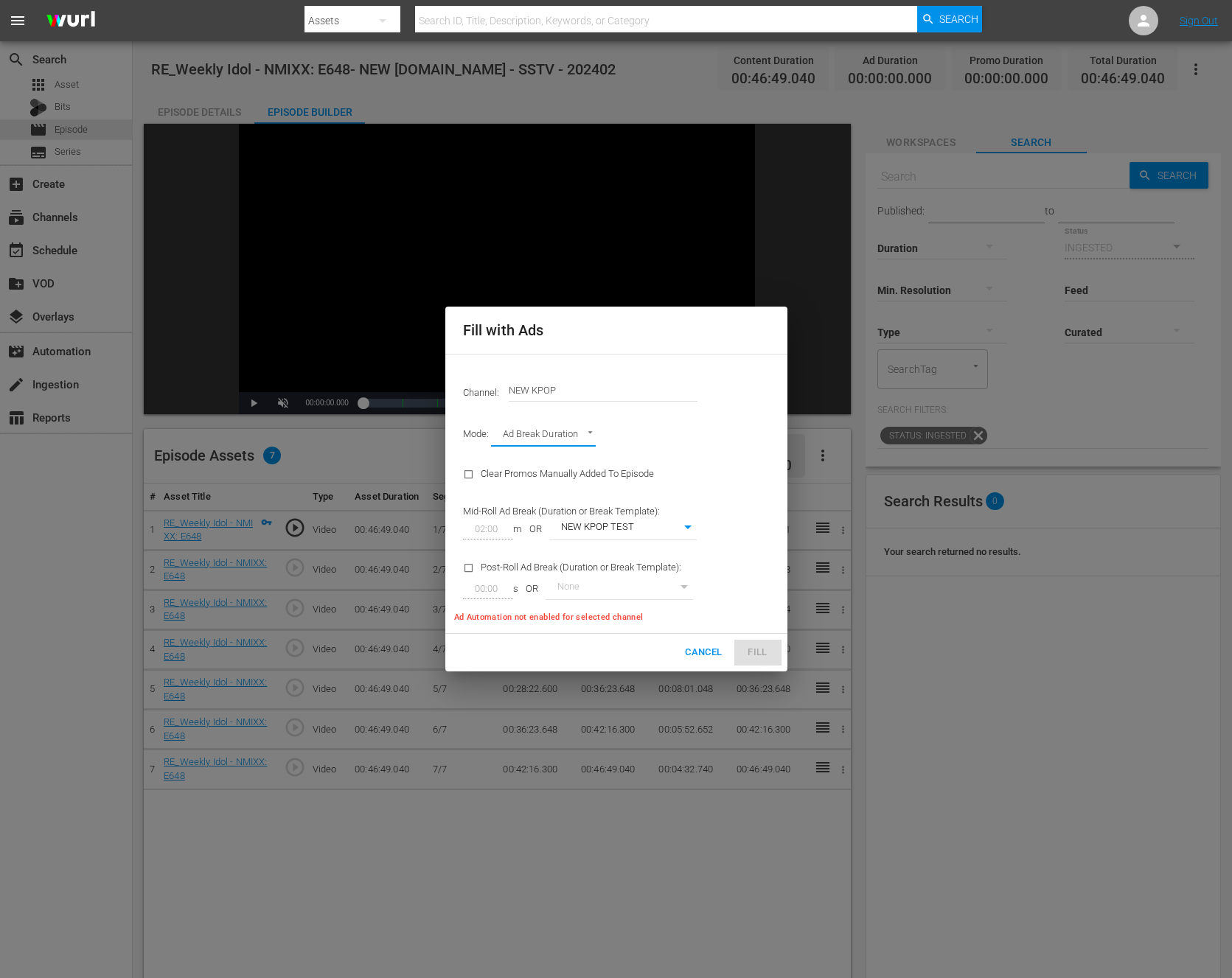
click at [711, 544] on div "Channel: Channel Title NEW KPOP Mode: Ad Break Duration AD_BREAK_DURATION Clear…" at bounding box center [616, 493] width 342 height 280
click at [587, 527] on body "menu Search By Assets Search ID, Title, Description, Keywords, or Category Sear…" at bounding box center [616, 489] width 1232 height 978
click at [534, 510] on div at bounding box center [616, 489] width 1232 height 978
click at [711, 655] on span "Cancel" at bounding box center [704, 653] width 37 height 17
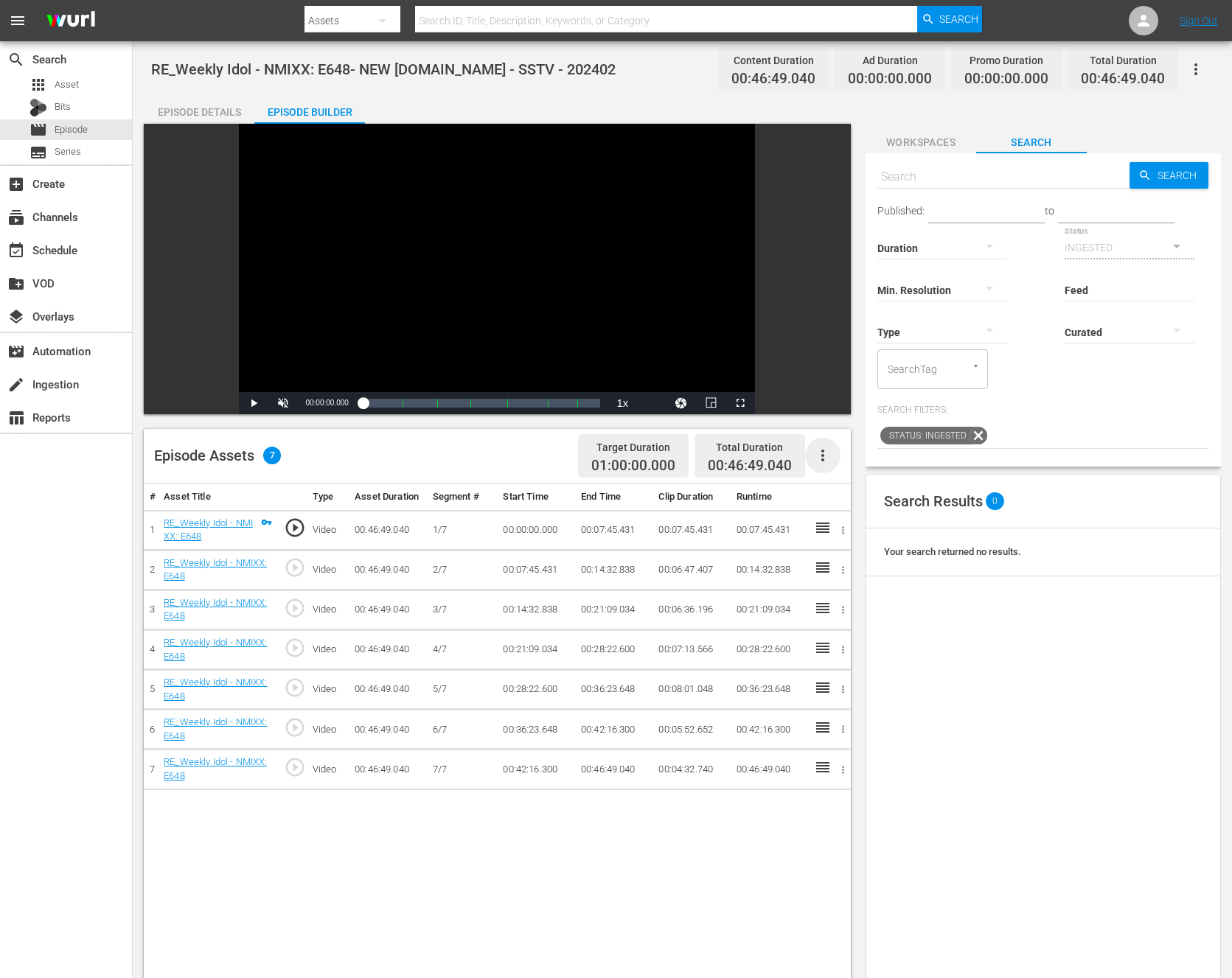
click at [824, 461] on icon "button" at bounding box center [822, 455] width 18 height 18
click at [822, 465] on div "Fill with Ads" at bounding box center [867, 461] width 100 height 36
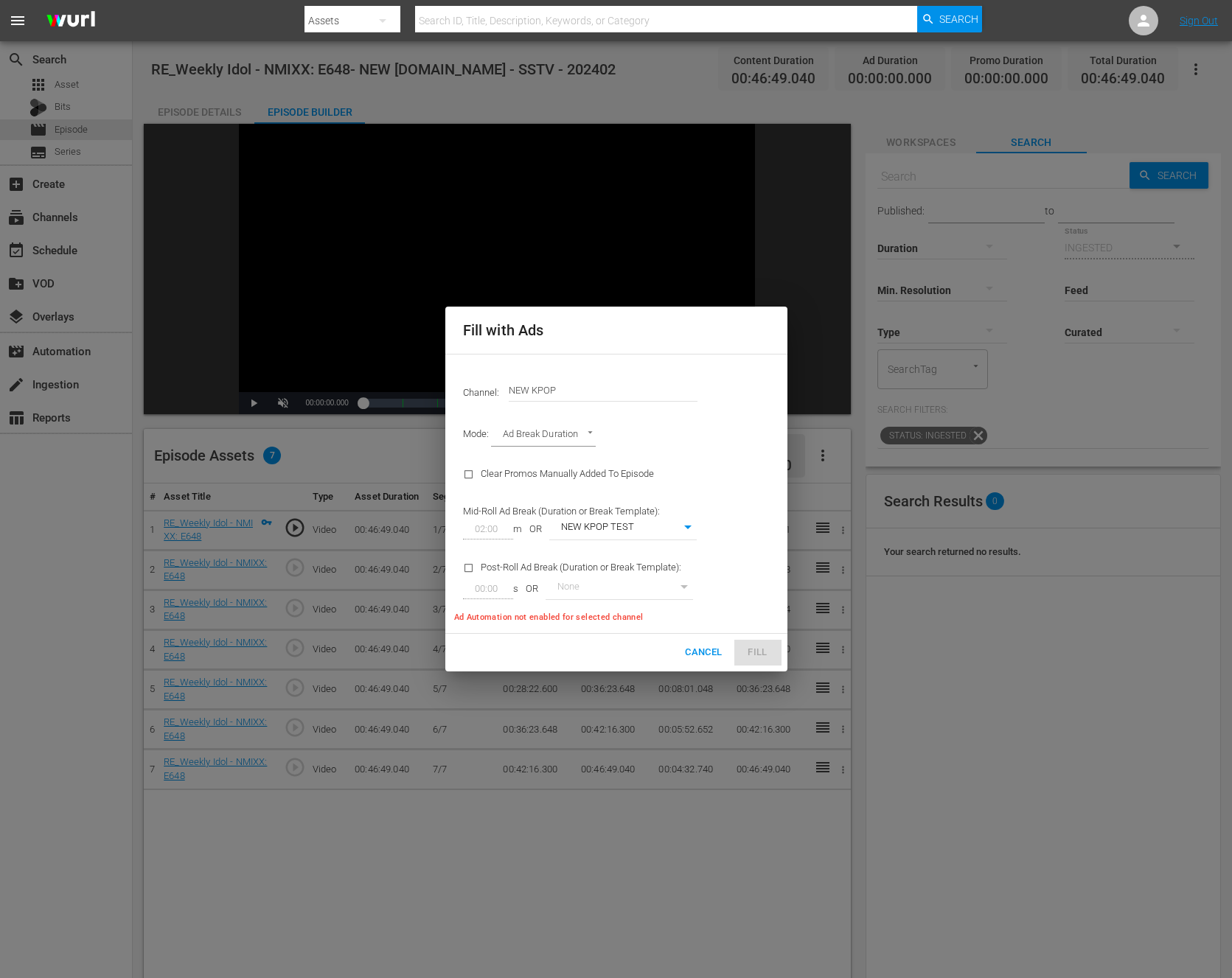
click at [629, 517] on div "Mid-Roll Ad Break (Duration or Break Template): 02:00 m OR NEW KPOP TEST 362" at bounding box center [580, 521] width 251 height 56
click at [701, 655] on span "Cancel" at bounding box center [704, 653] width 37 height 17
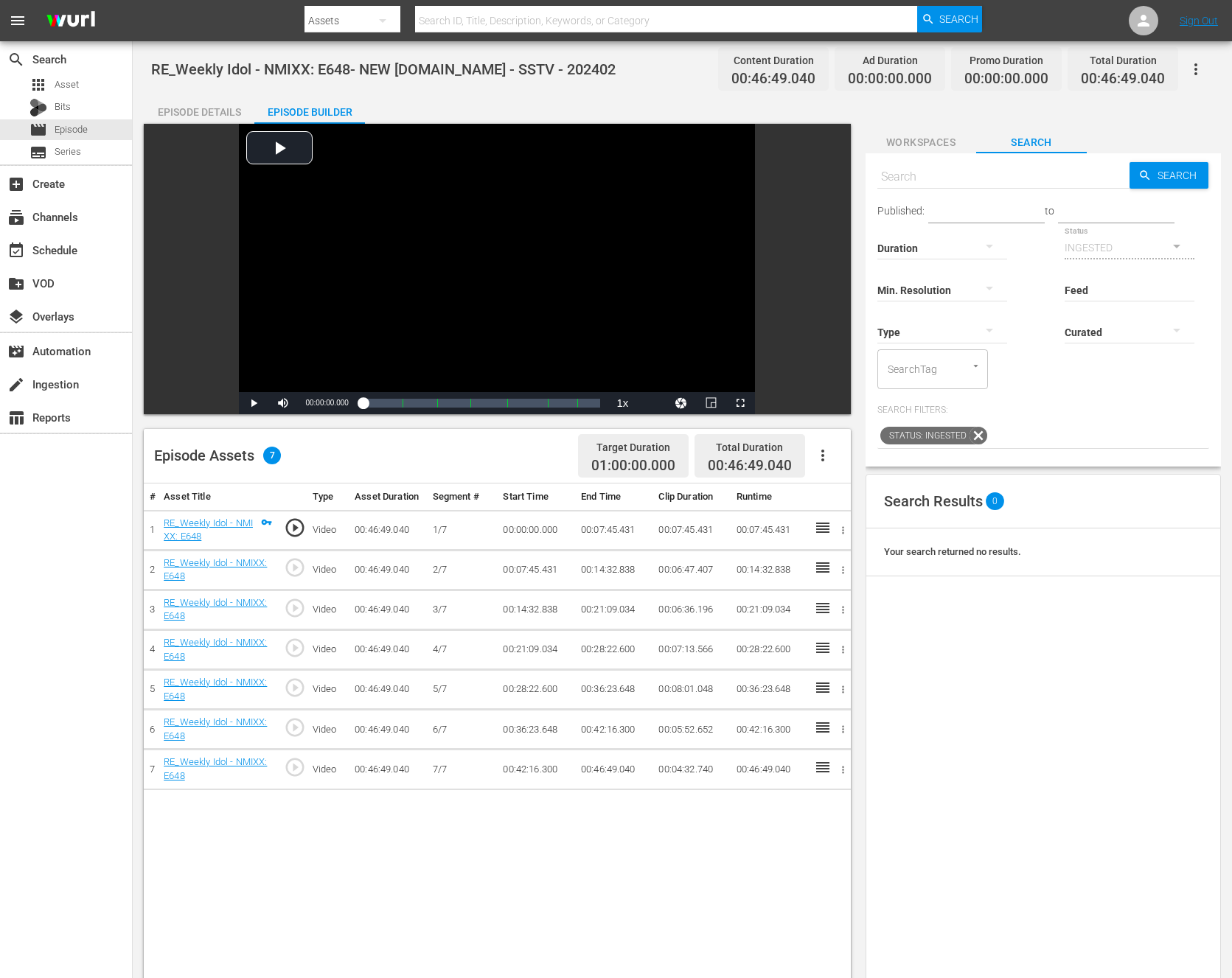
click at [819, 451] on icon "button" at bounding box center [822, 455] width 18 height 18
click at [820, 454] on div "Fill with Ads" at bounding box center [867, 461] width 100 height 36
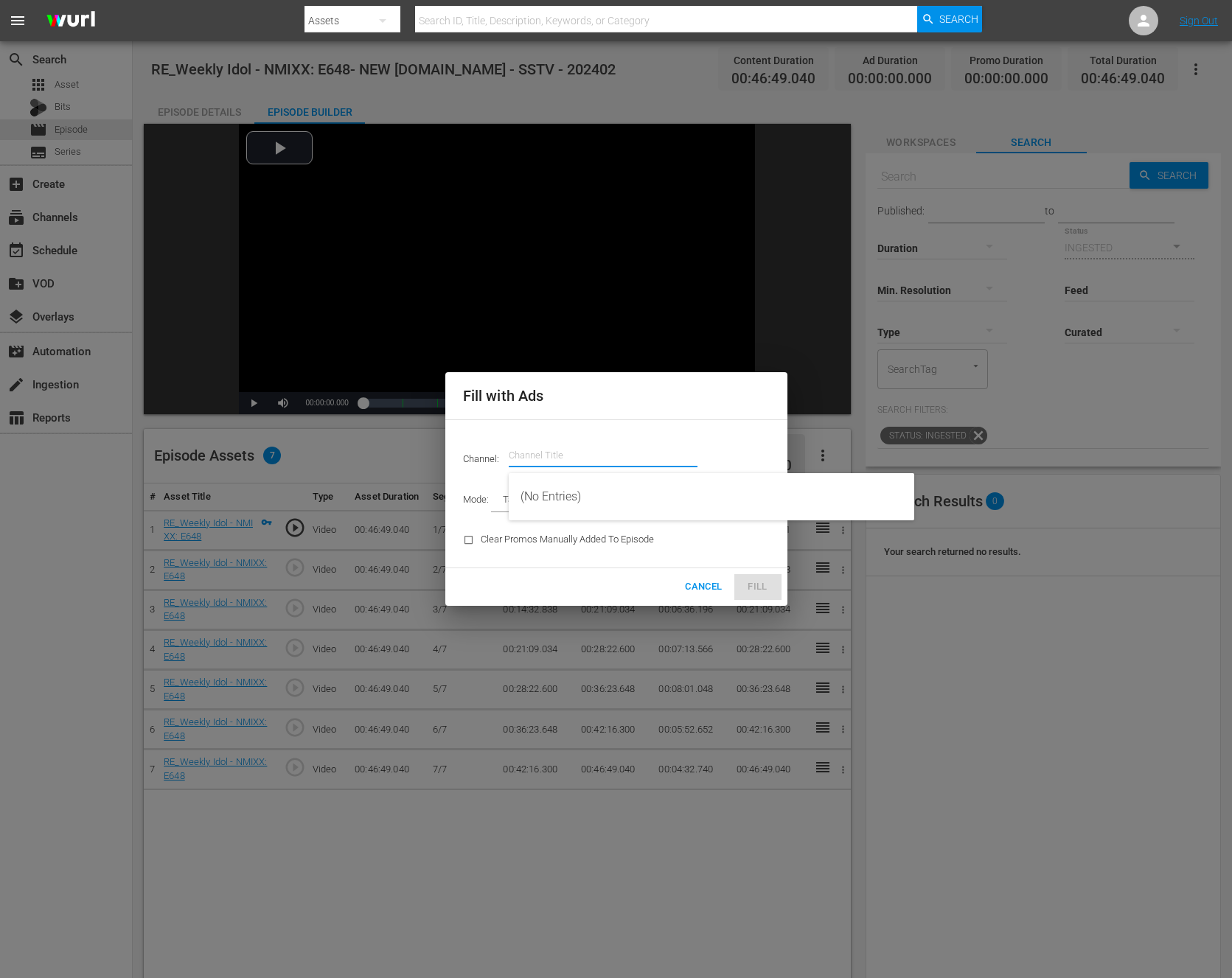
click at [549, 453] on input "text" at bounding box center [603, 456] width 189 height 36
type input "ㅠ"
click at [693, 489] on div "NEW KPOP (617 - newidco_newkid_1)" at bounding box center [711, 497] width 382 height 36
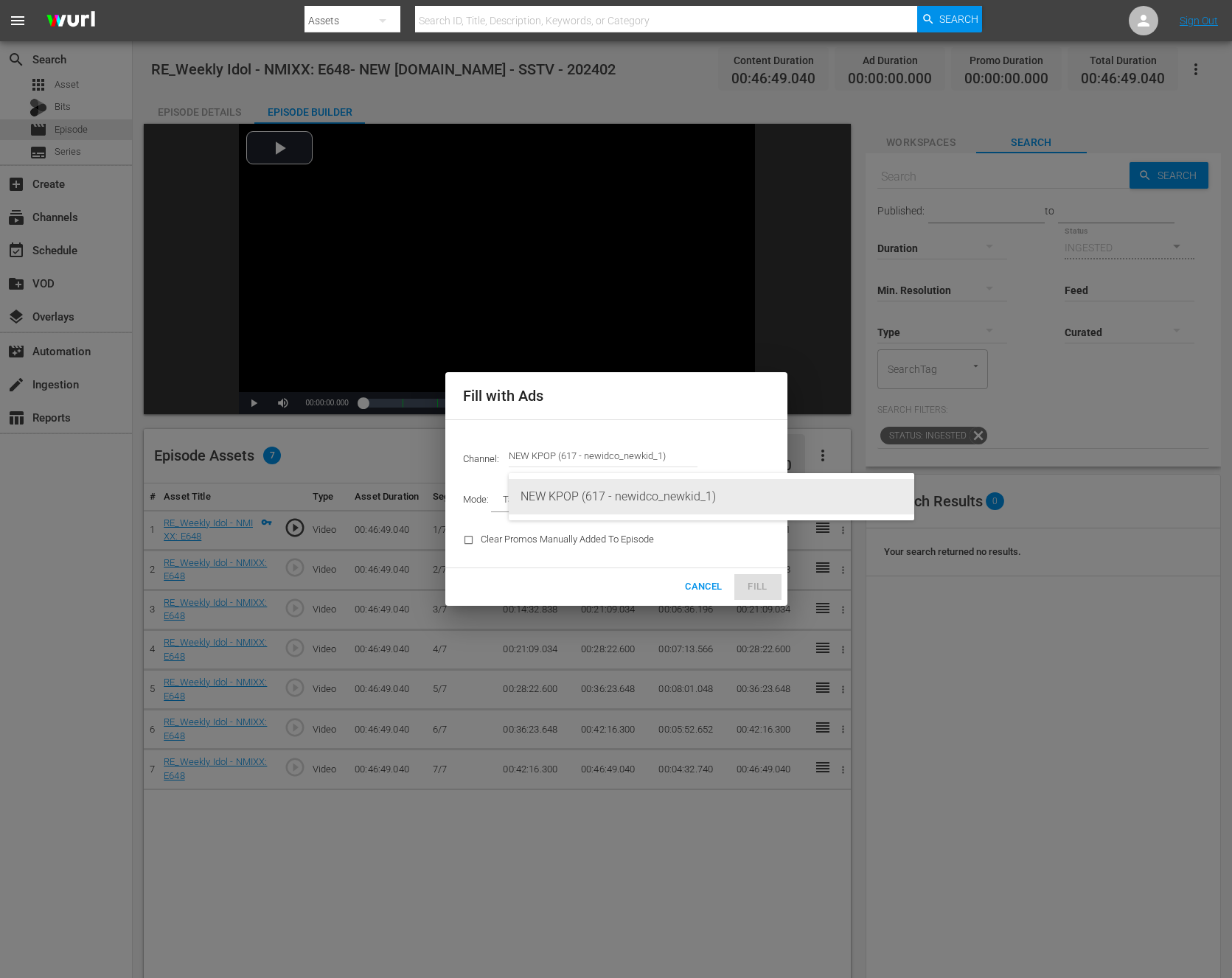
type input "NEW KPOP (617)"
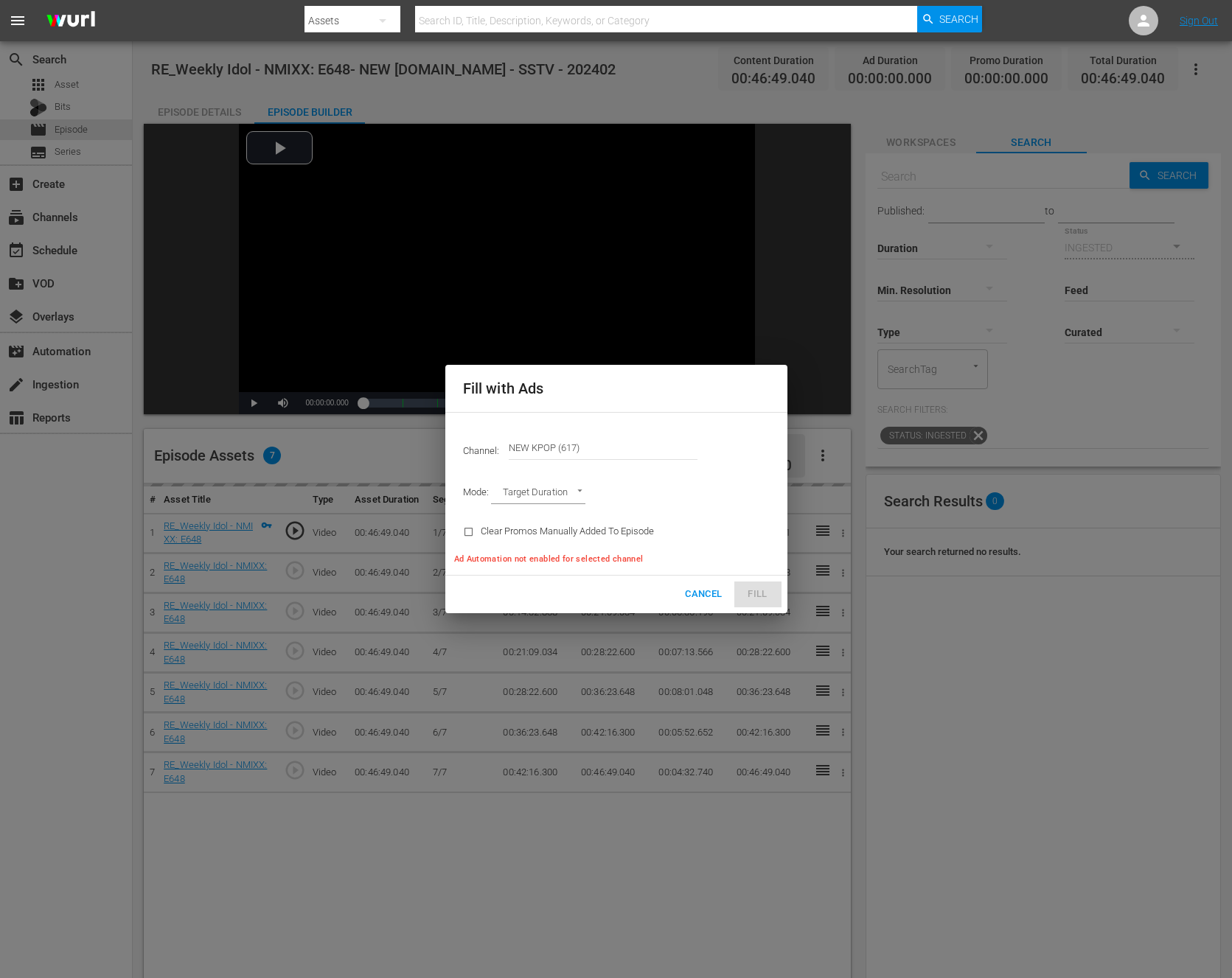
click at [590, 494] on div "Mode: Target Duration TARGET_DURATION" at bounding box center [617, 493] width 324 height 38
click at [558, 481] on div "Mode: Target Duration TARGET_DURATION" at bounding box center [617, 493] width 324 height 38
click at [548, 484] on body "menu Search By Assets Search ID, Title, Description, Keywords, or Category Sear…" at bounding box center [616, 489] width 1232 height 978
click at [523, 522] on li "Ad Break Duration" at bounding box center [545, 517] width 109 height 24
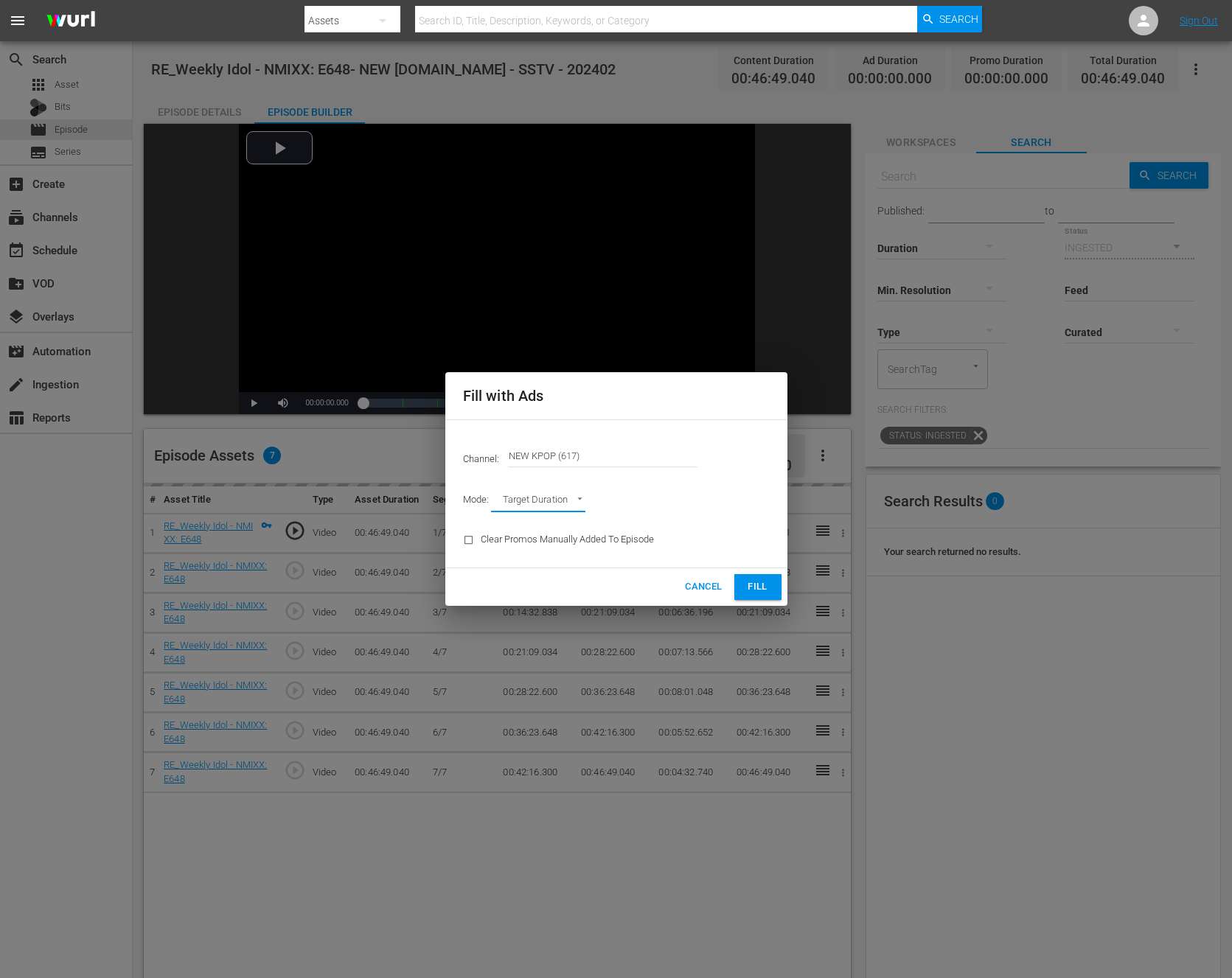
click at [587, 506] on div "Mode: Target Duration TARGET_DURATION" at bounding box center [617, 501] width 324 height 38
click at [566, 497] on body "menu Search By Assets Search ID, Title, Description, Keywords, or Category Sear…" at bounding box center [616, 489] width 1232 height 978
click at [559, 527] on li "Ad Break Duration" at bounding box center [545, 526] width 109 height 24
type input "AD_BREAK_DURATION"
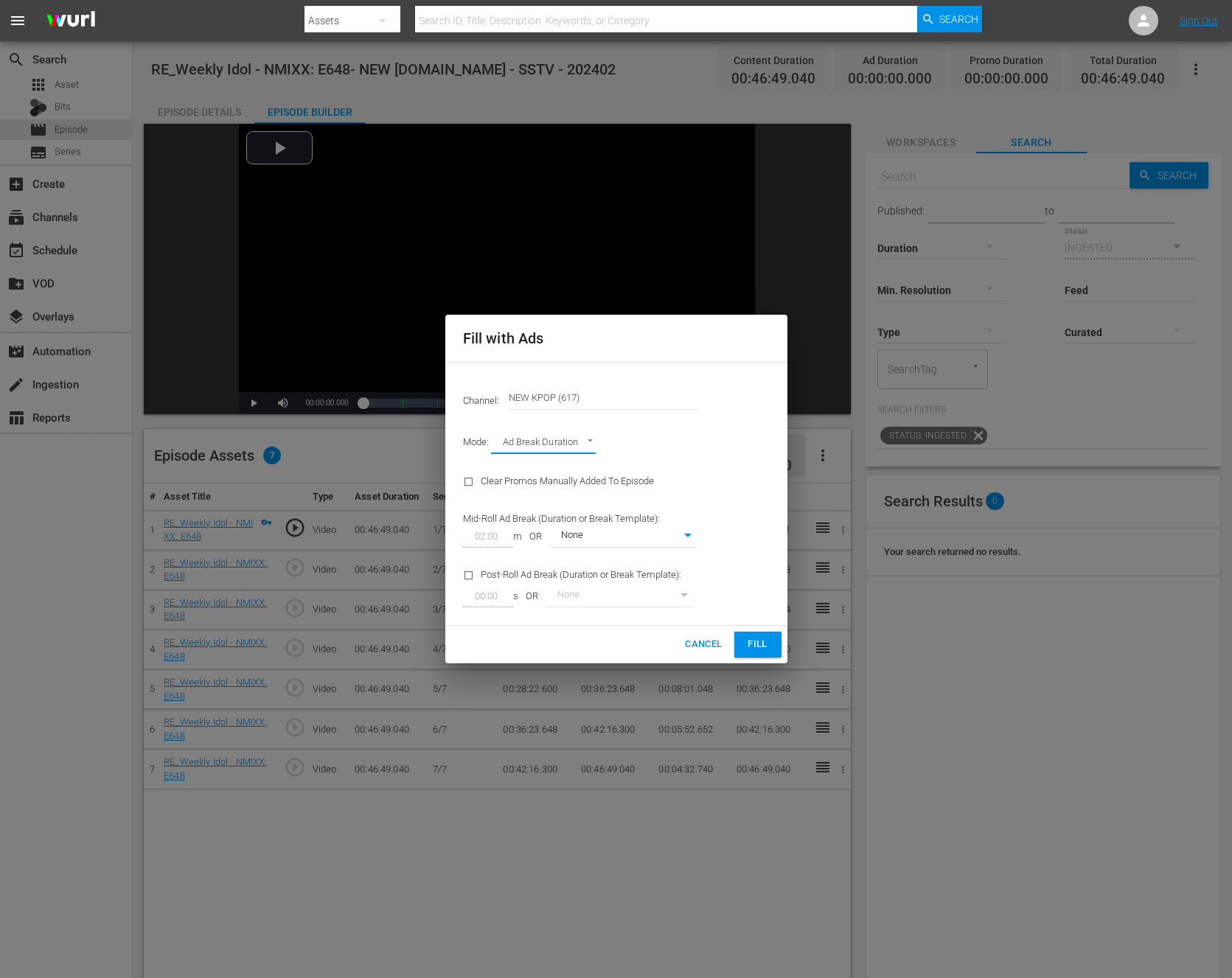
click at [559, 527] on body "menu Search By Assets Search ID, Title, Description, Keywords, or Category Sear…" at bounding box center [616, 489] width 1232 height 978
click at [590, 564] on li "NEW KPOP TEST" at bounding box center [622, 561] width 147 height 24
type input "362"
click at [590, 564] on div "Post-Roll Ad Break (Duration or Break Template): 00:00 s OR None 0" at bounding box center [580, 586] width 251 height 60
click at [745, 633] on button "Fill" at bounding box center [758, 645] width 47 height 26
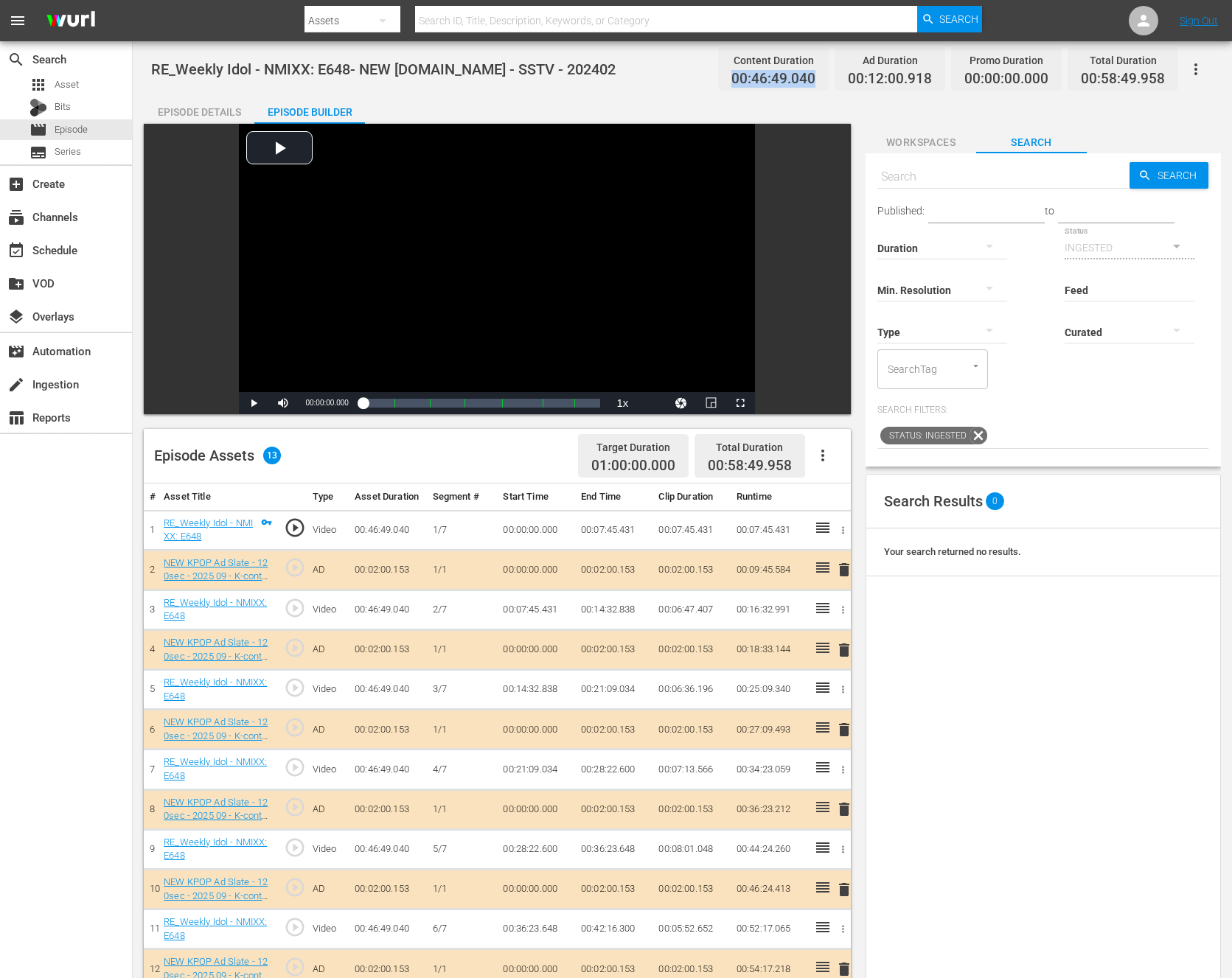
drag, startPoint x: 739, startPoint y: 75, endPoint x: 820, endPoint y: 77, distance: 81.0
click at [820, 77] on div "Content Duration 00:46:49.040" at bounding box center [773, 69] width 111 height 43
copy span "00:46:49.040"
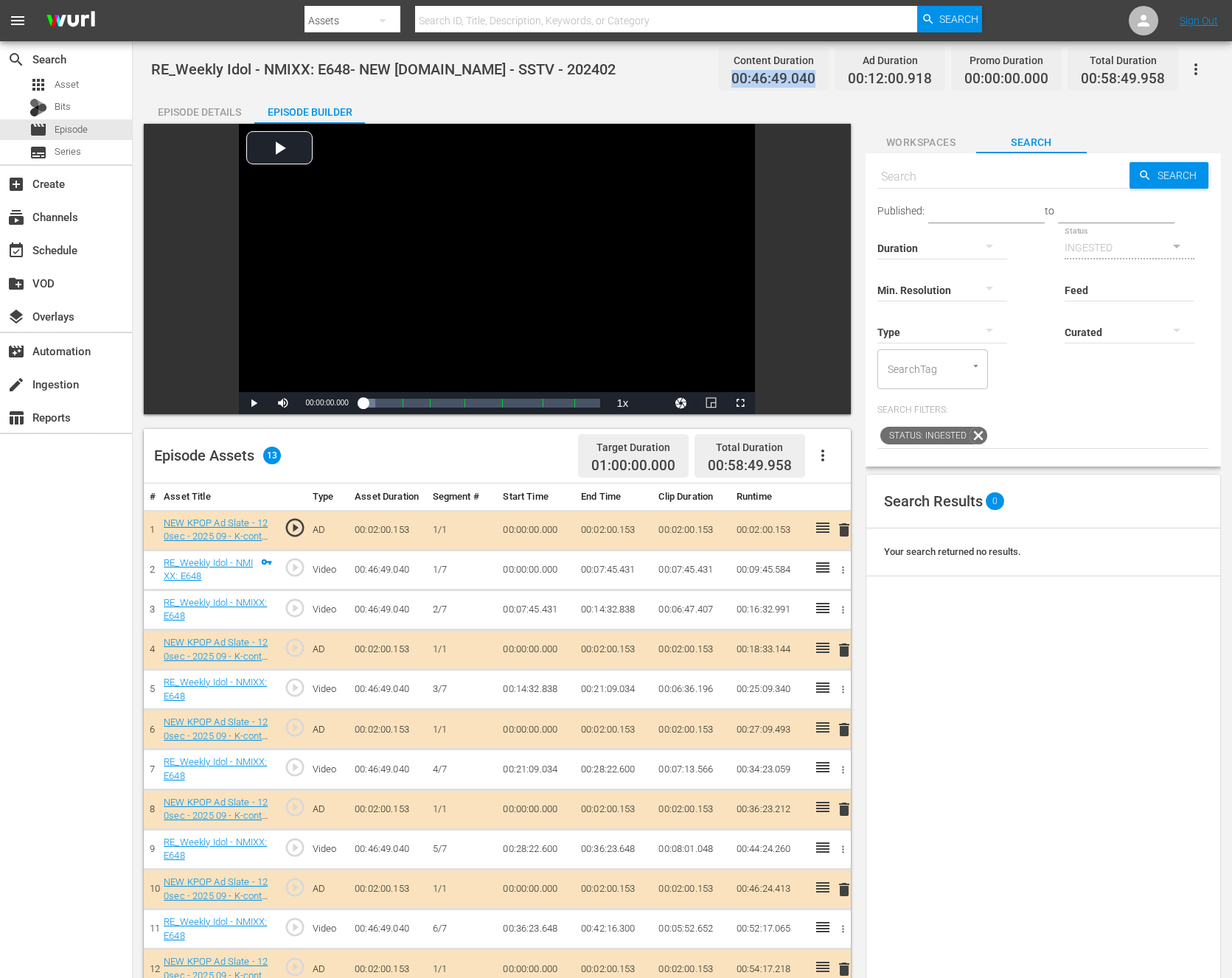
click at [818, 445] on button "button" at bounding box center [823, 456] width 36 height 36
click at [842, 496] on div "Clear Ads" at bounding box center [867, 497] width 100 height 36
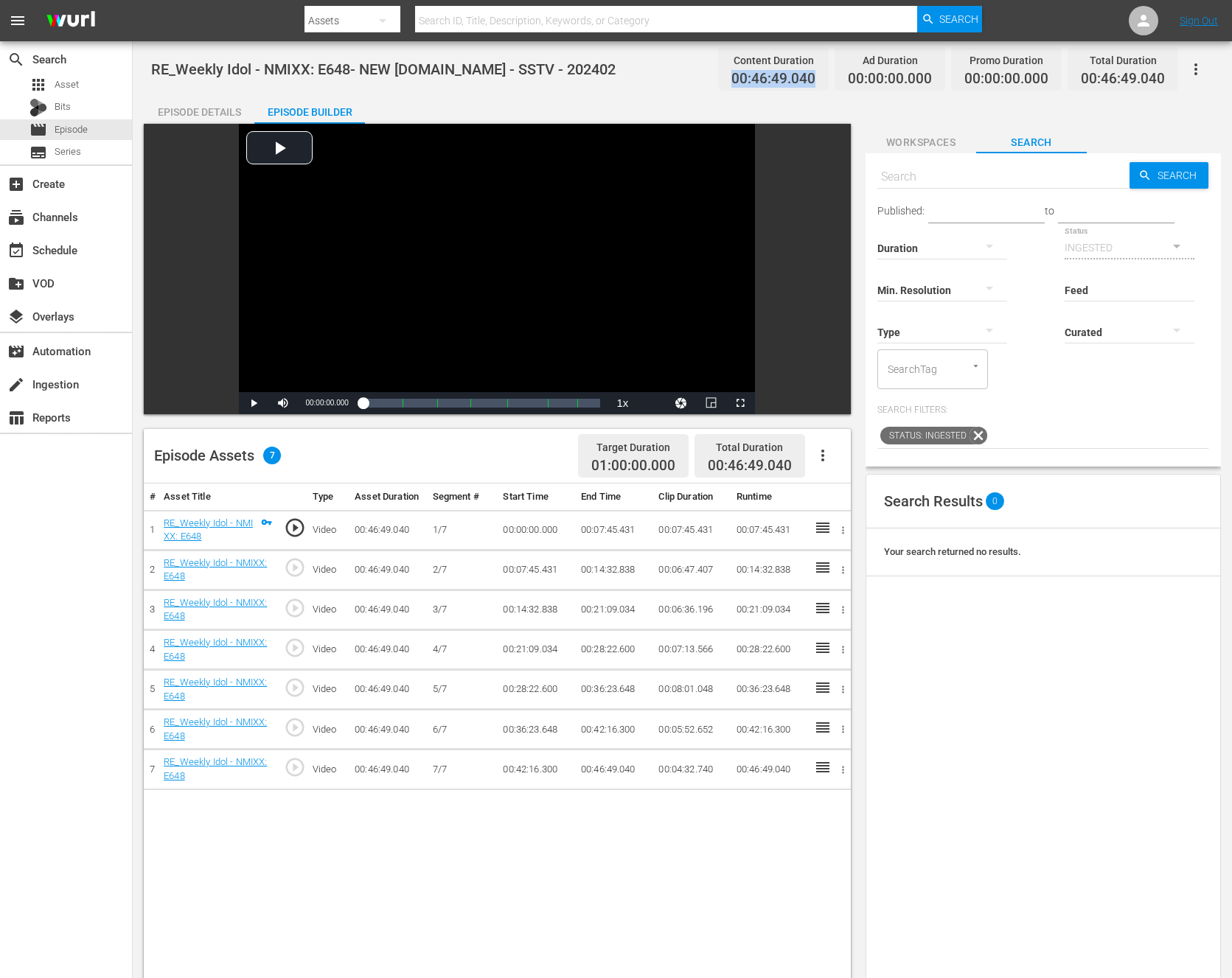
click at [831, 454] on icon "button" at bounding box center [822, 455] width 18 height 18
click at [902, 467] on div "Fill with Ads" at bounding box center [867, 461] width 100 height 36
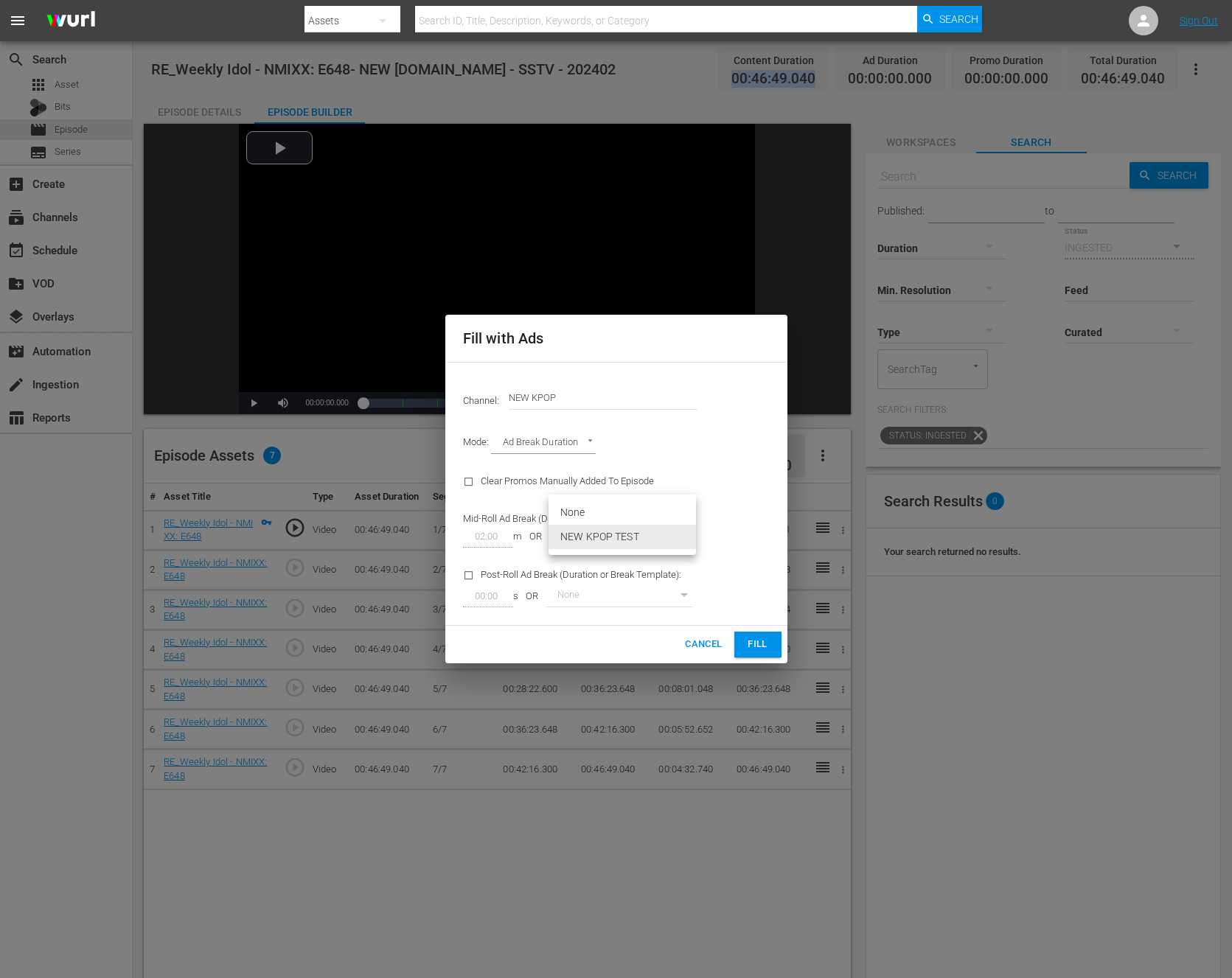
click at [574, 529] on body "menu Search By Assets Search ID, Title, Description, Keywords, or Category Sear…" at bounding box center [616, 489] width 1232 height 978
click at [606, 521] on li "None" at bounding box center [622, 512] width 147 height 24
type input "0"
click at [715, 655] on button "Cancel" at bounding box center [703, 645] width 49 height 26
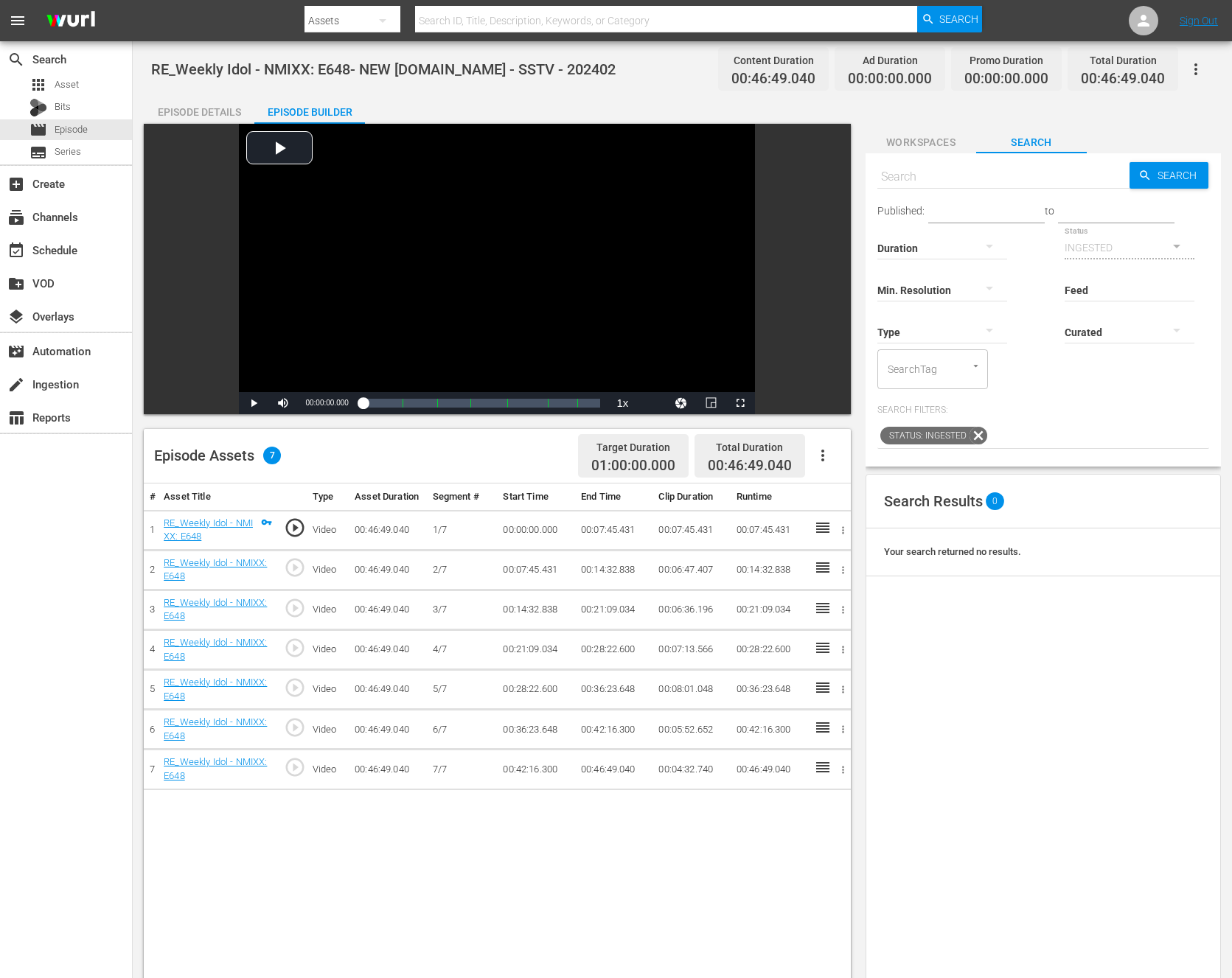
click at [178, 71] on span "RE_Weekly Idol - NMIXX: E648- NEW [DOMAIN_NAME] - SSTV - 202402" at bounding box center [383, 69] width 465 height 18
copy span "RE_Weekly Idol - NMIXX: E648- NEW [DOMAIN_NAME] - SSTV - 202402"
click at [843, 461] on div "Episode Assets 7 Target Duration 01:00:00.000 Total Duration 00:46:49.040" at bounding box center [497, 456] width 708 height 54
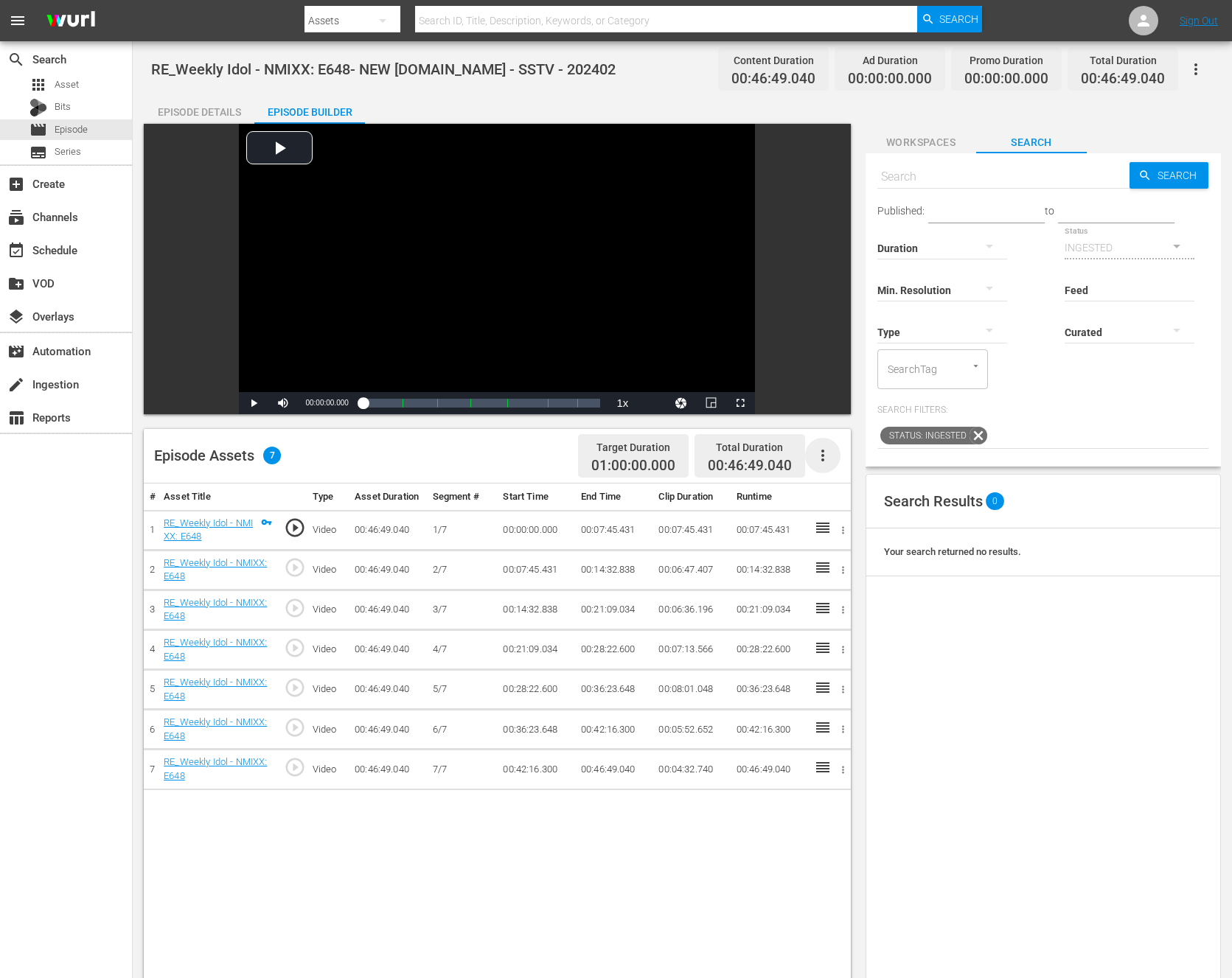
click at [817, 457] on icon "button" at bounding box center [822, 455] width 18 height 18
click at [817, 457] on div "Fill with Ads" at bounding box center [867, 461] width 100 height 36
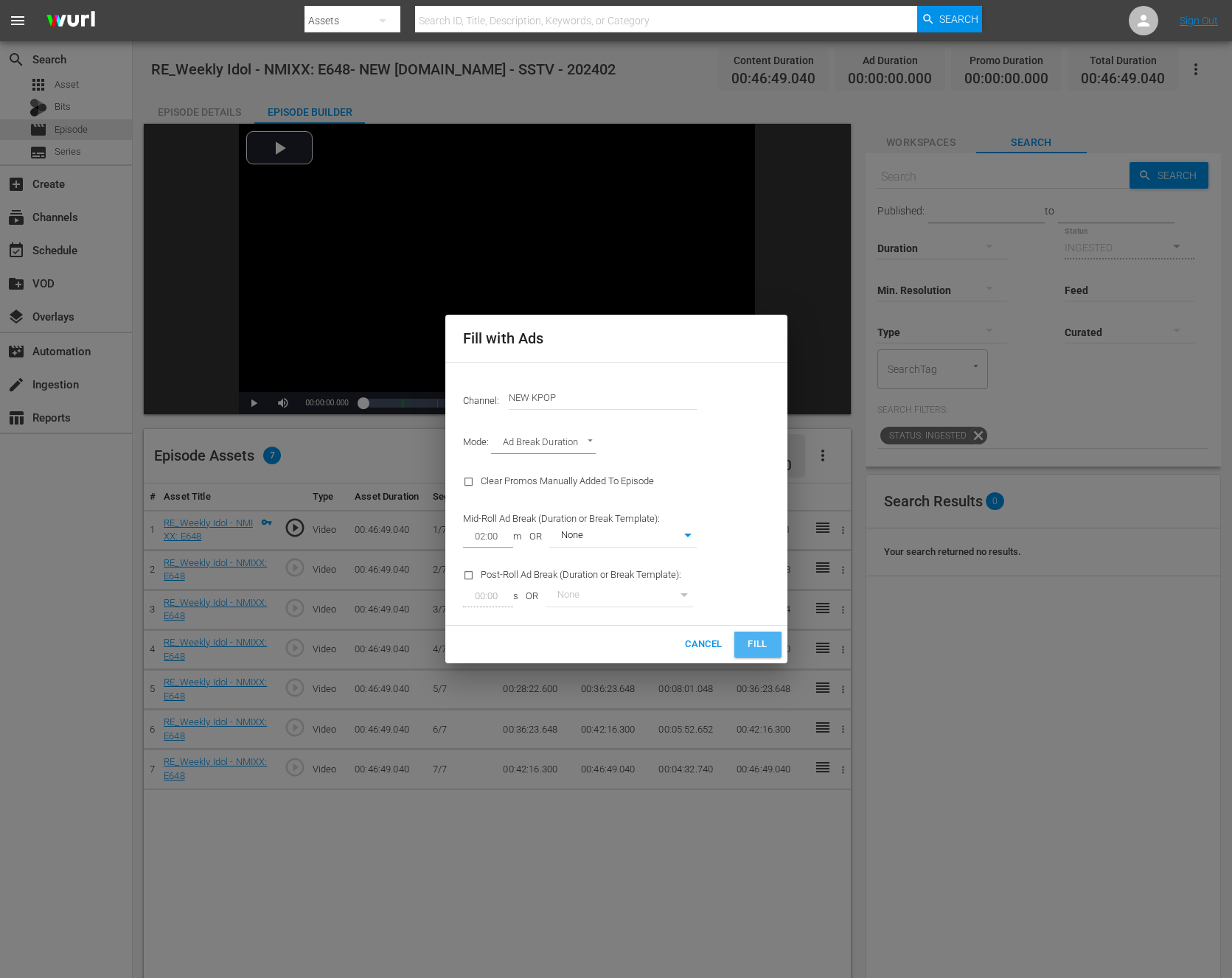
click at [741, 645] on button "Fill" at bounding box center [758, 645] width 47 height 26
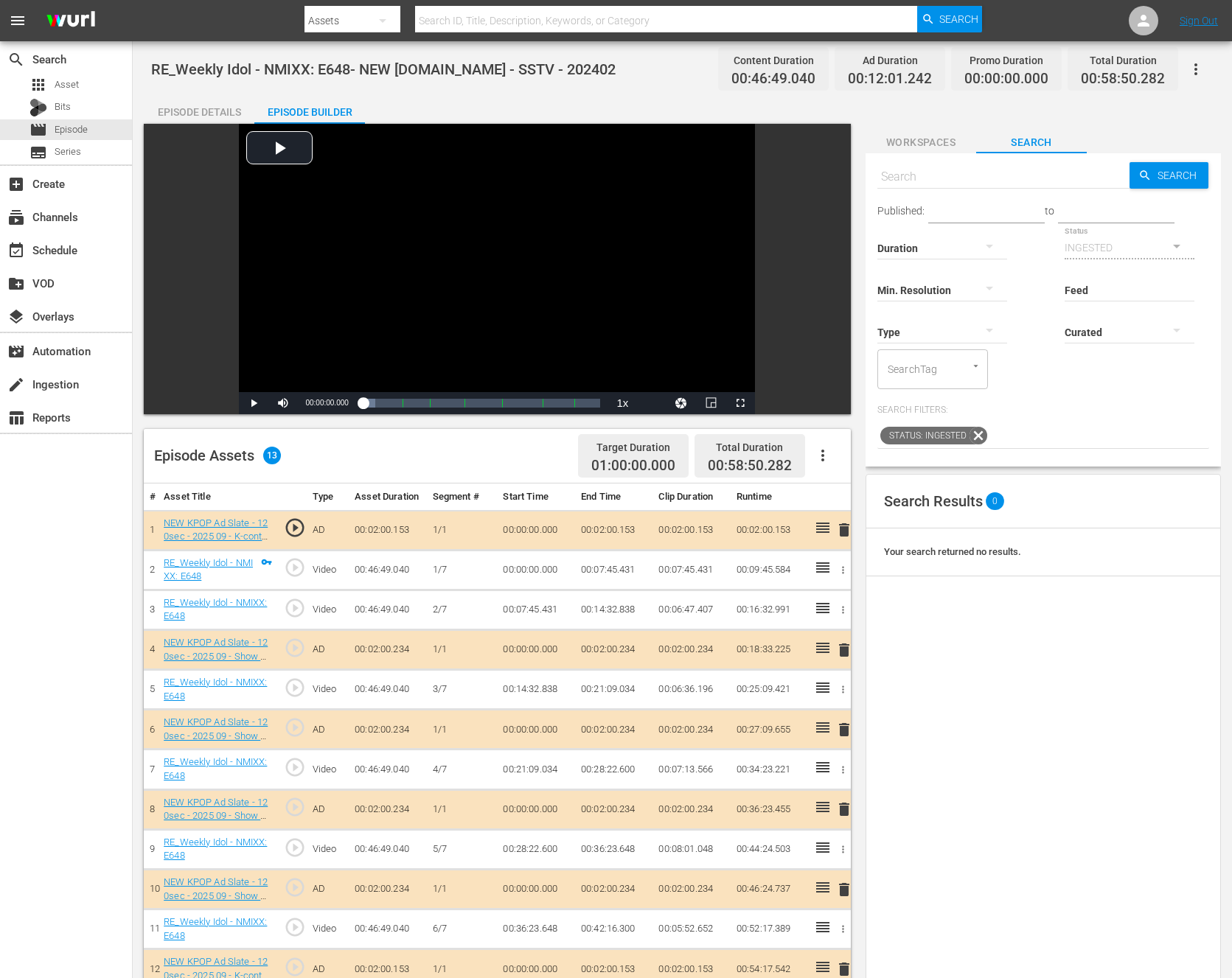
scroll to position [250, 0]
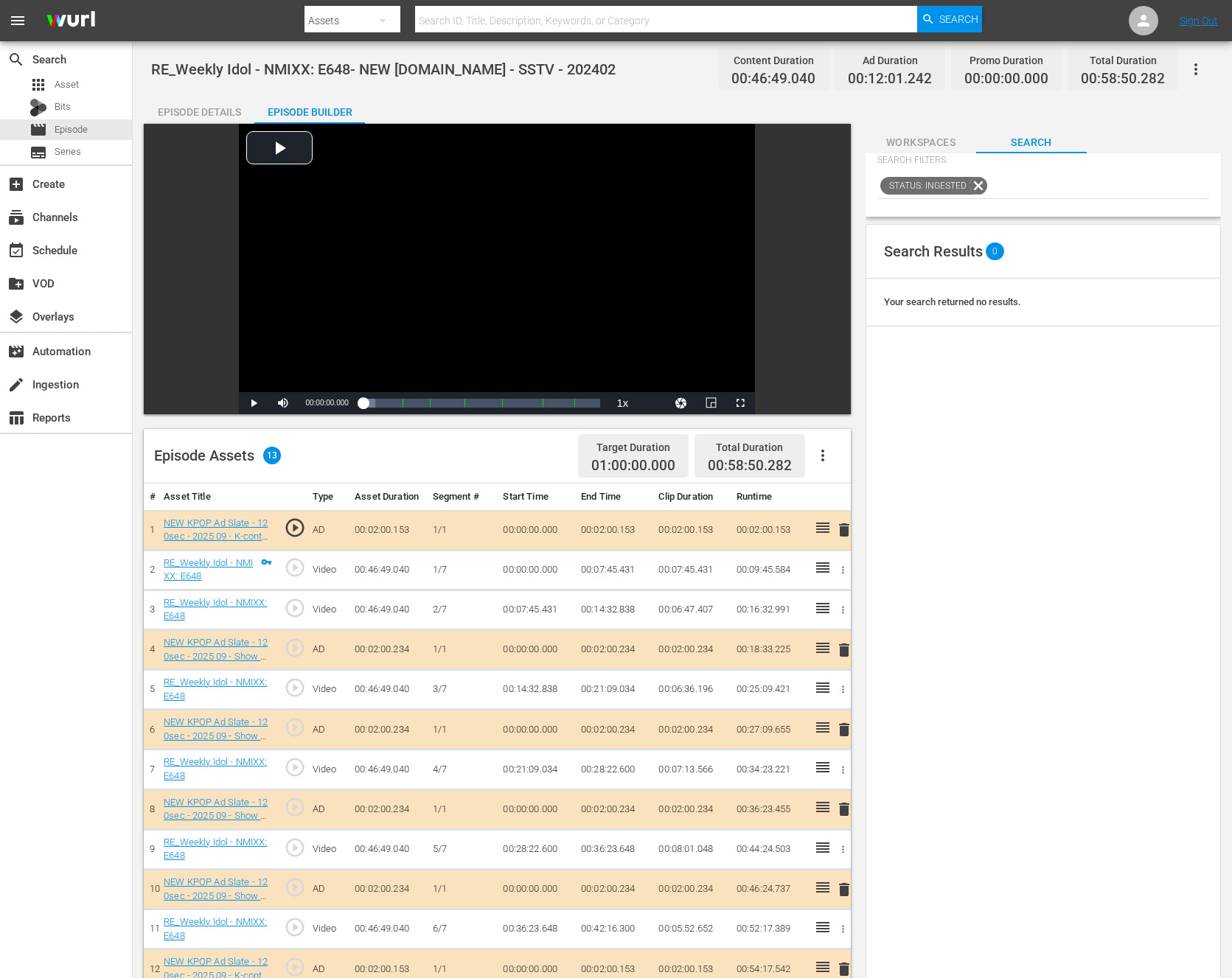
click at [843, 735] on span "delete" at bounding box center [844, 730] width 18 height 18
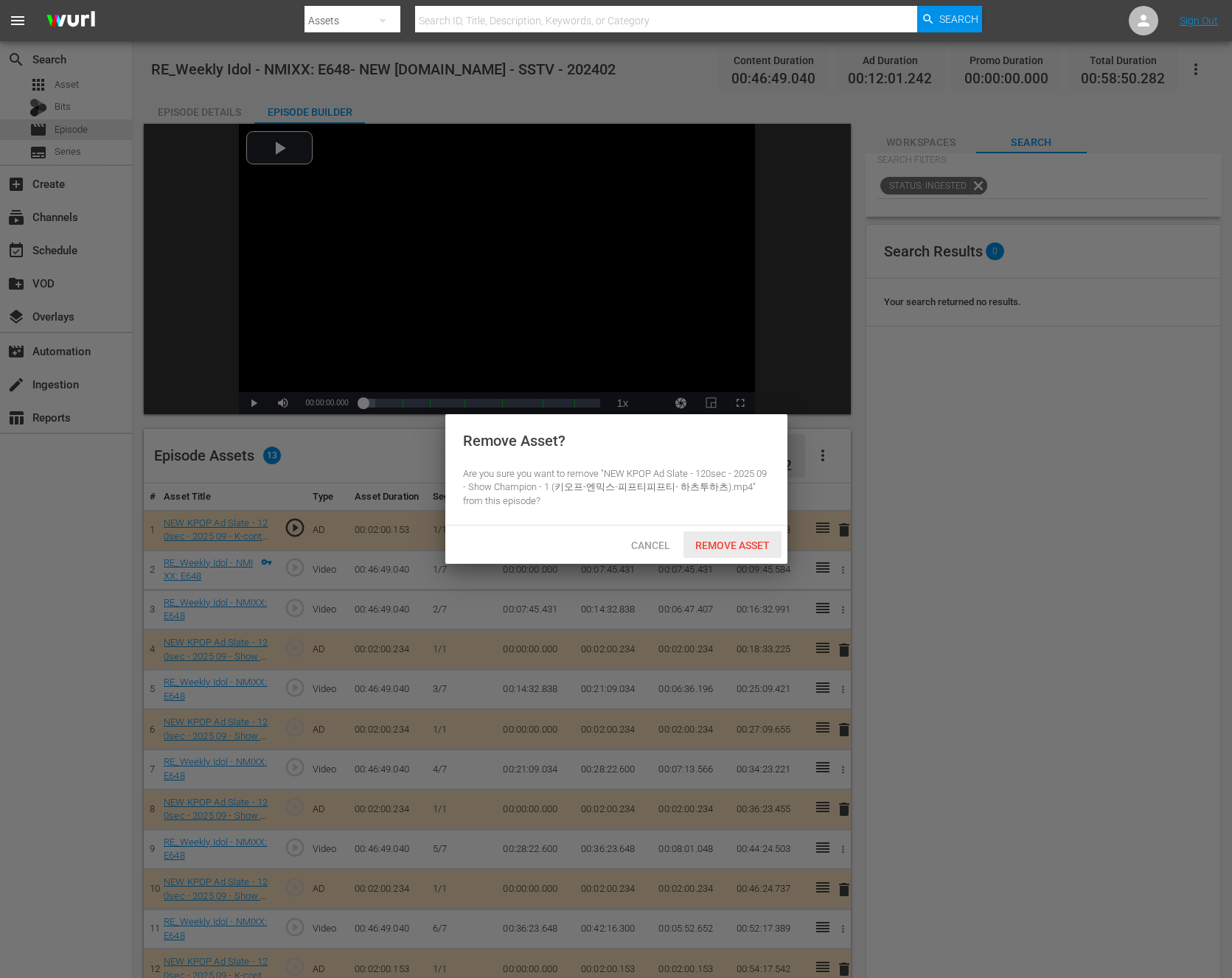
click at [701, 538] on div "Remove Asset" at bounding box center [732, 544] width 98 height 27
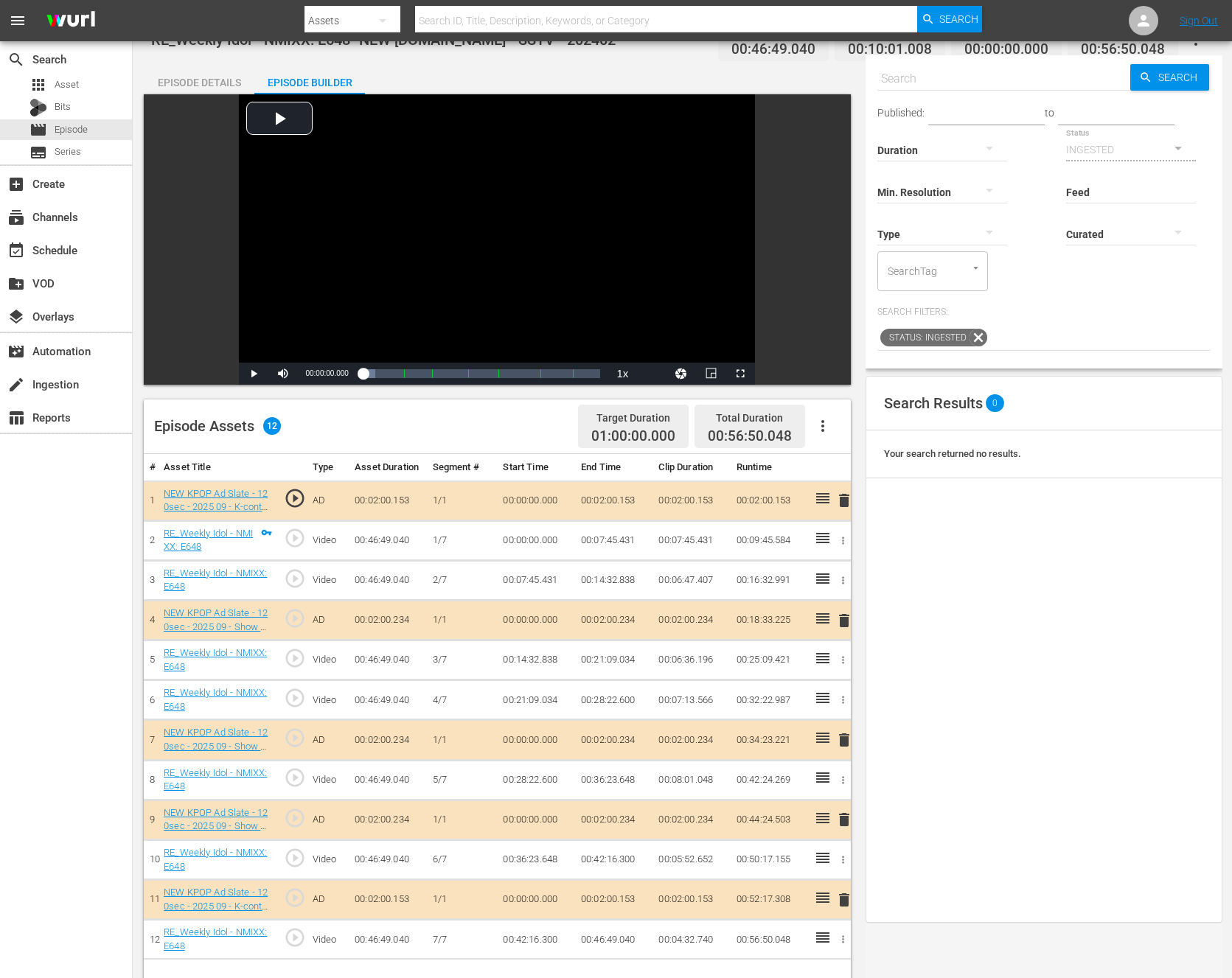
scroll to position [0, 0]
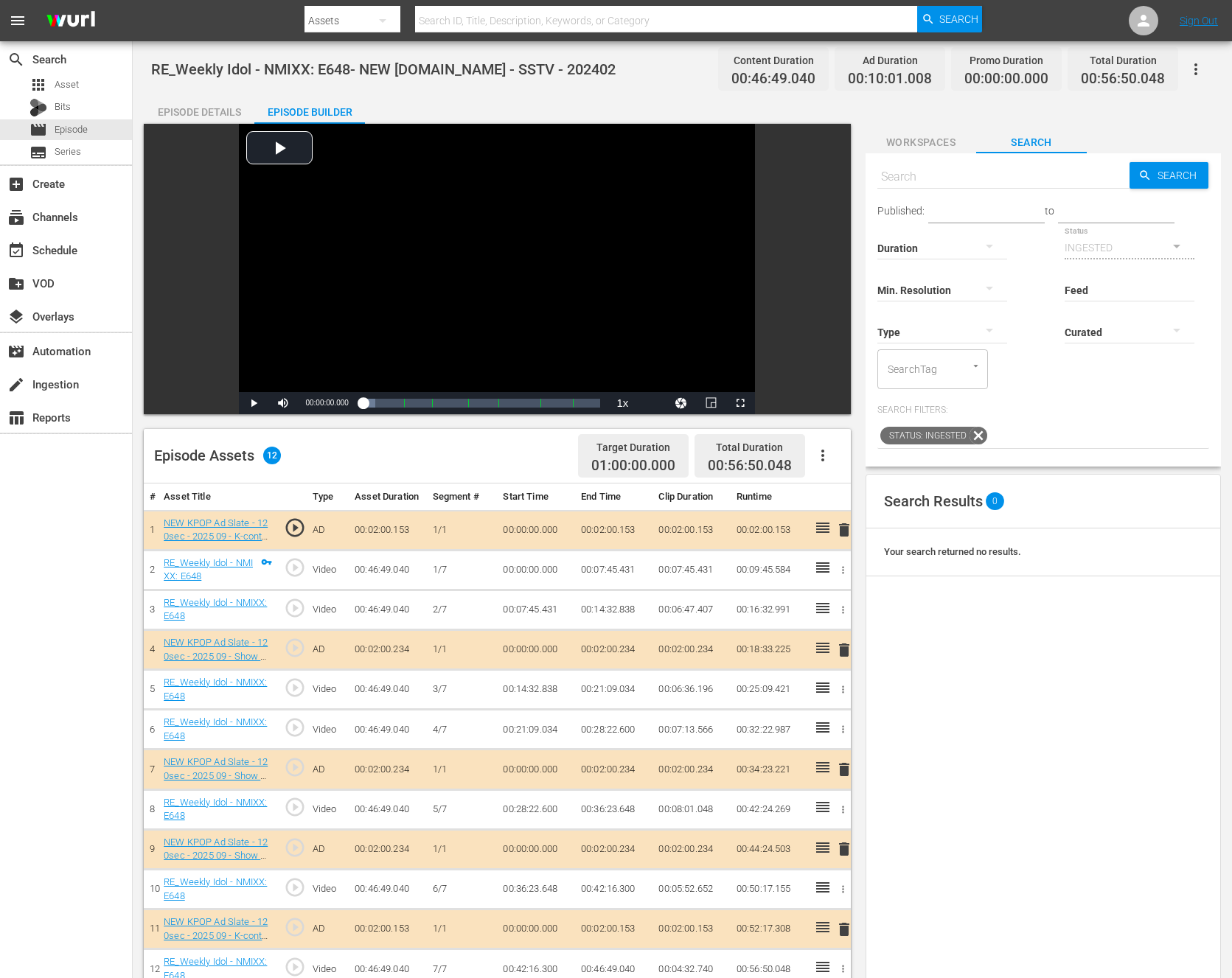
click at [816, 458] on icon "button" at bounding box center [822, 455] width 18 height 18
click at [850, 468] on div "Fill with Ads" at bounding box center [867, 461] width 100 height 36
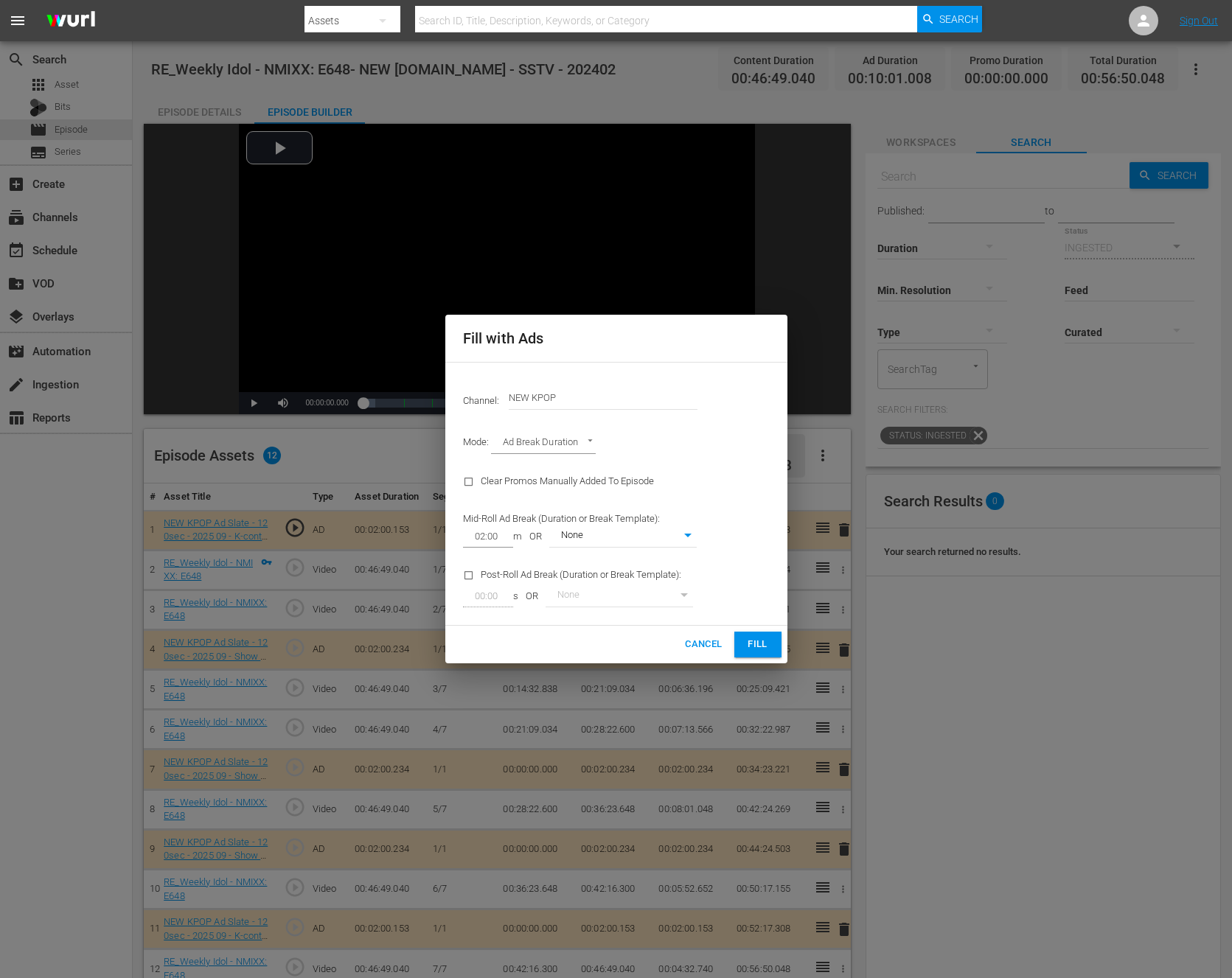
click at [618, 378] on div "Channel: Channel Title NEW KPOP" at bounding box center [617, 398] width 324 height 53
click at [583, 441] on body "menu Search By Assets Search ID, Title, Description, Keywords, or Category Sear…" at bounding box center [616, 489] width 1232 height 978
click at [583, 419] on li "Target Duration" at bounding box center [545, 419] width 109 height 24
type input "TARGET_DURATION"
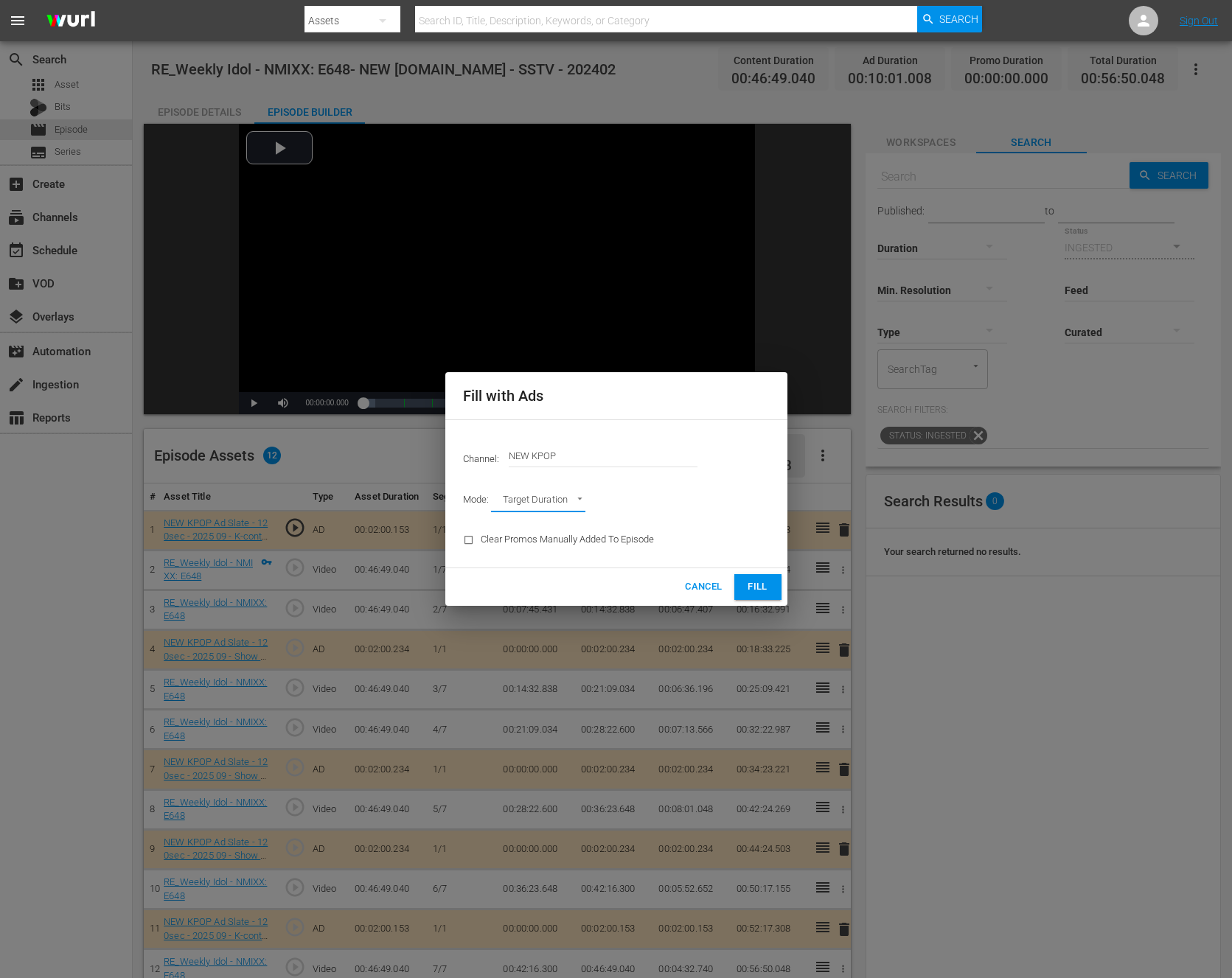
click at [753, 577] on button "Fill" at bounding box center [758, 586] width 47 height 26
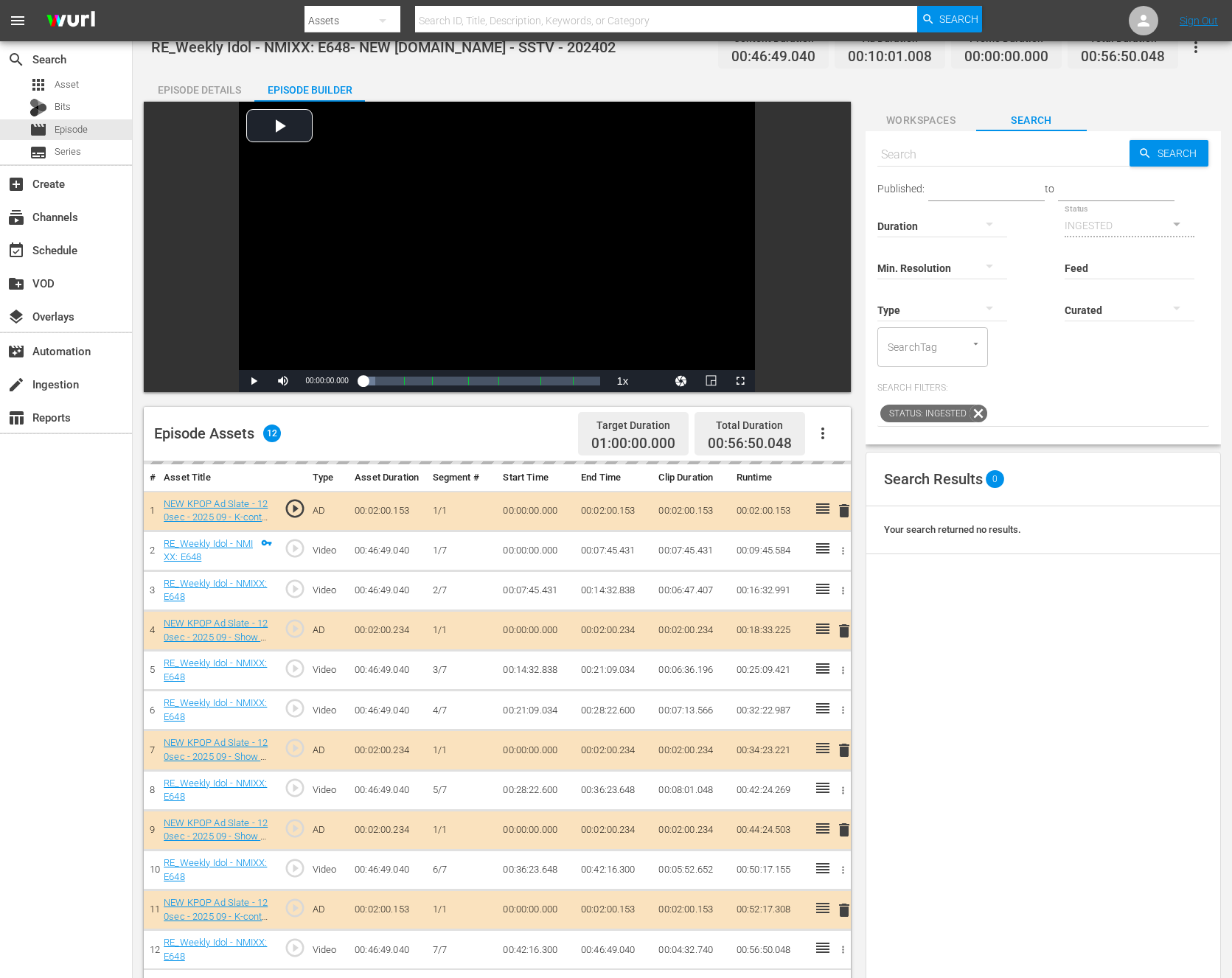
scroll to position [52, 0]
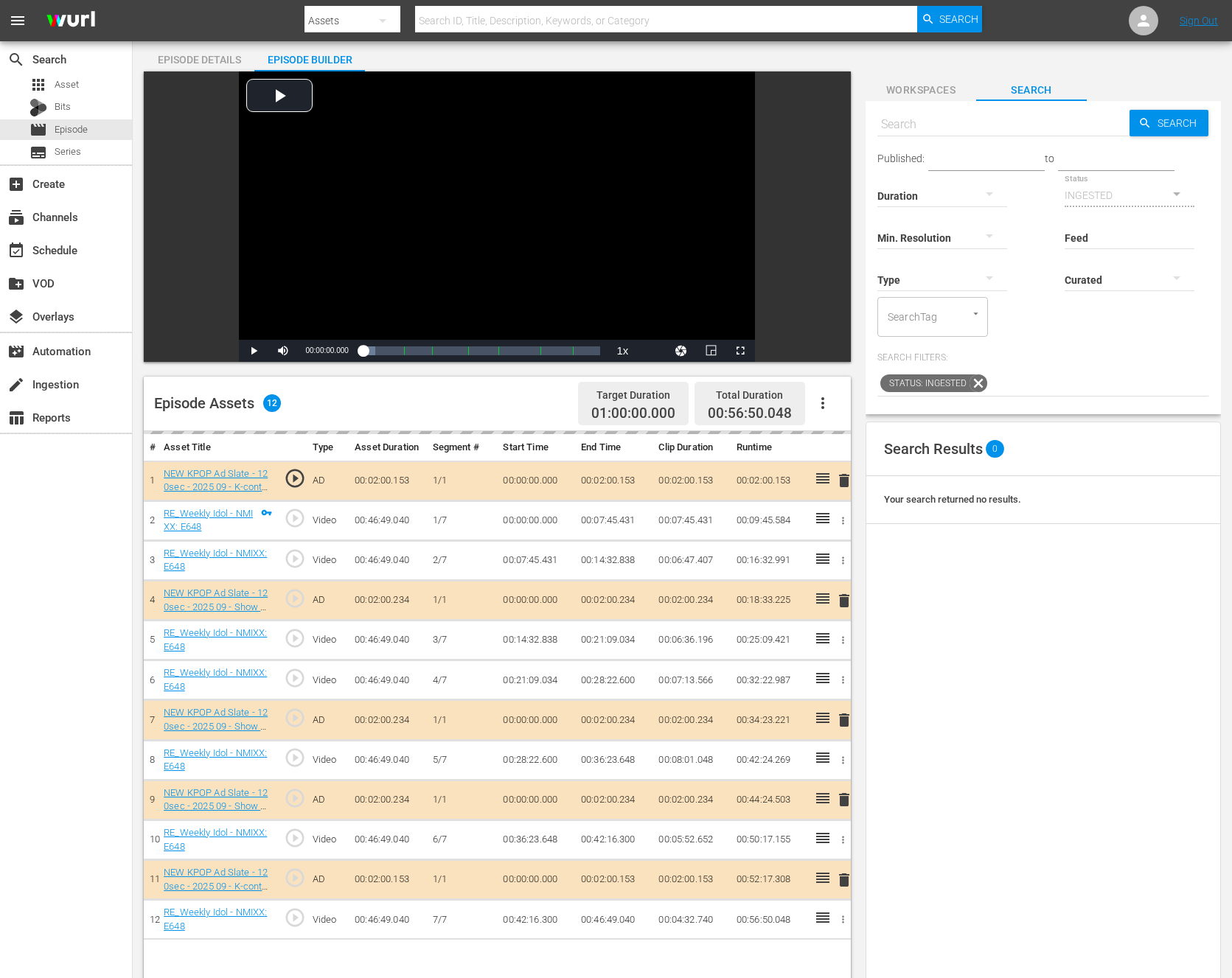
click at [832, 408] on button "button" at bounding box center [823, 403] width 36 height 36
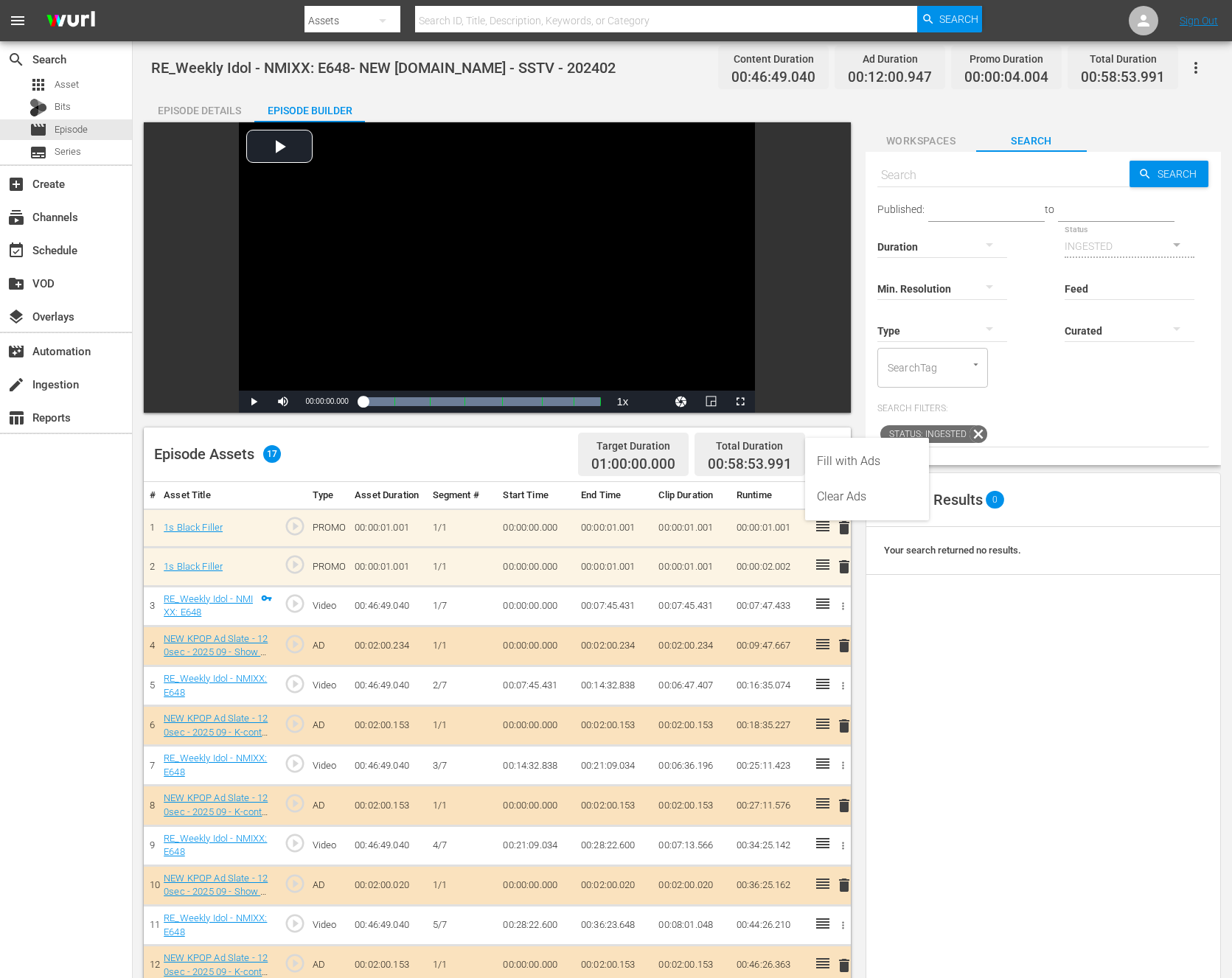
scroll to position [0, 0]
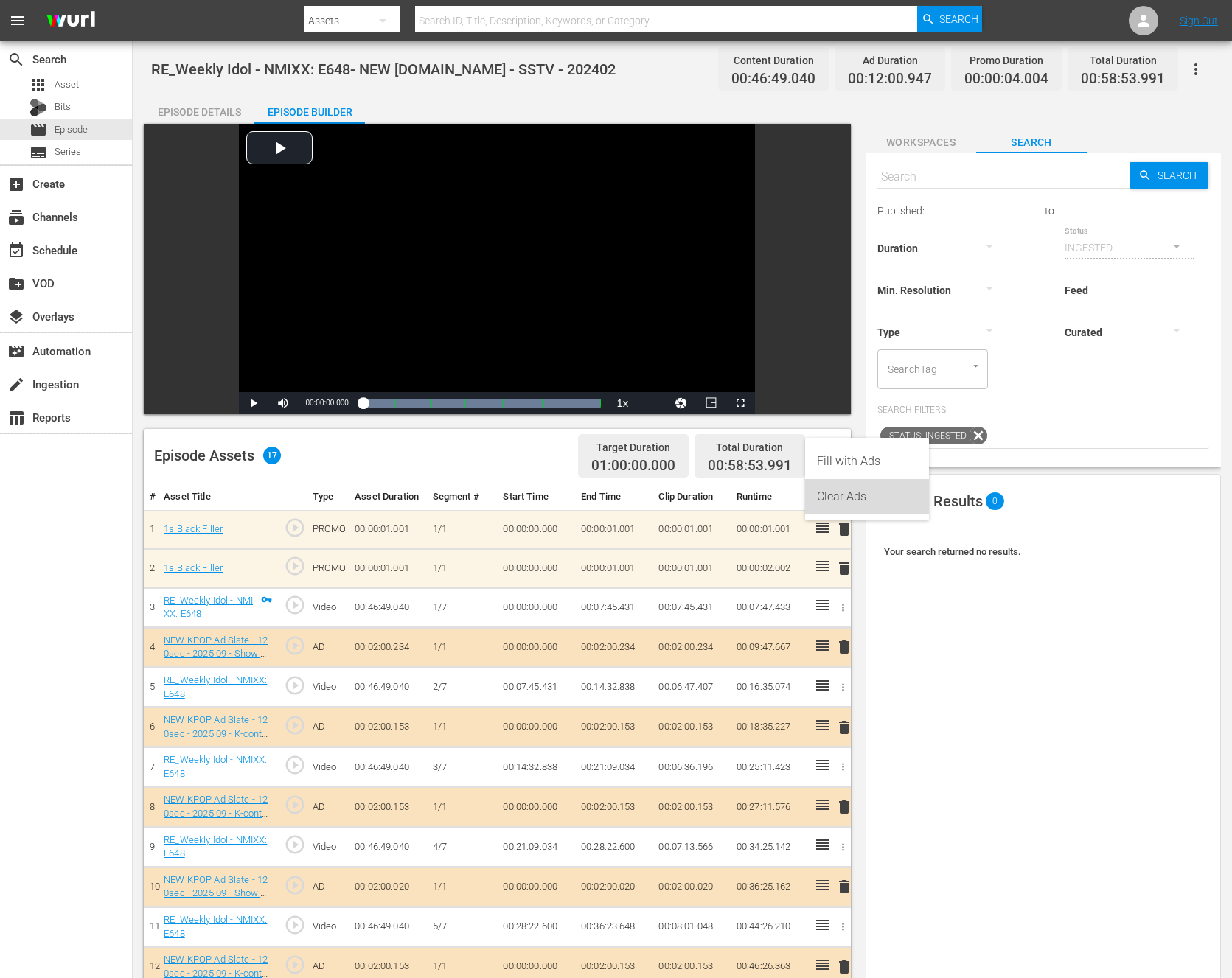
click at [855, 491] on div "Clear Ads" at bounding box center [867, 497] width 100 height 36
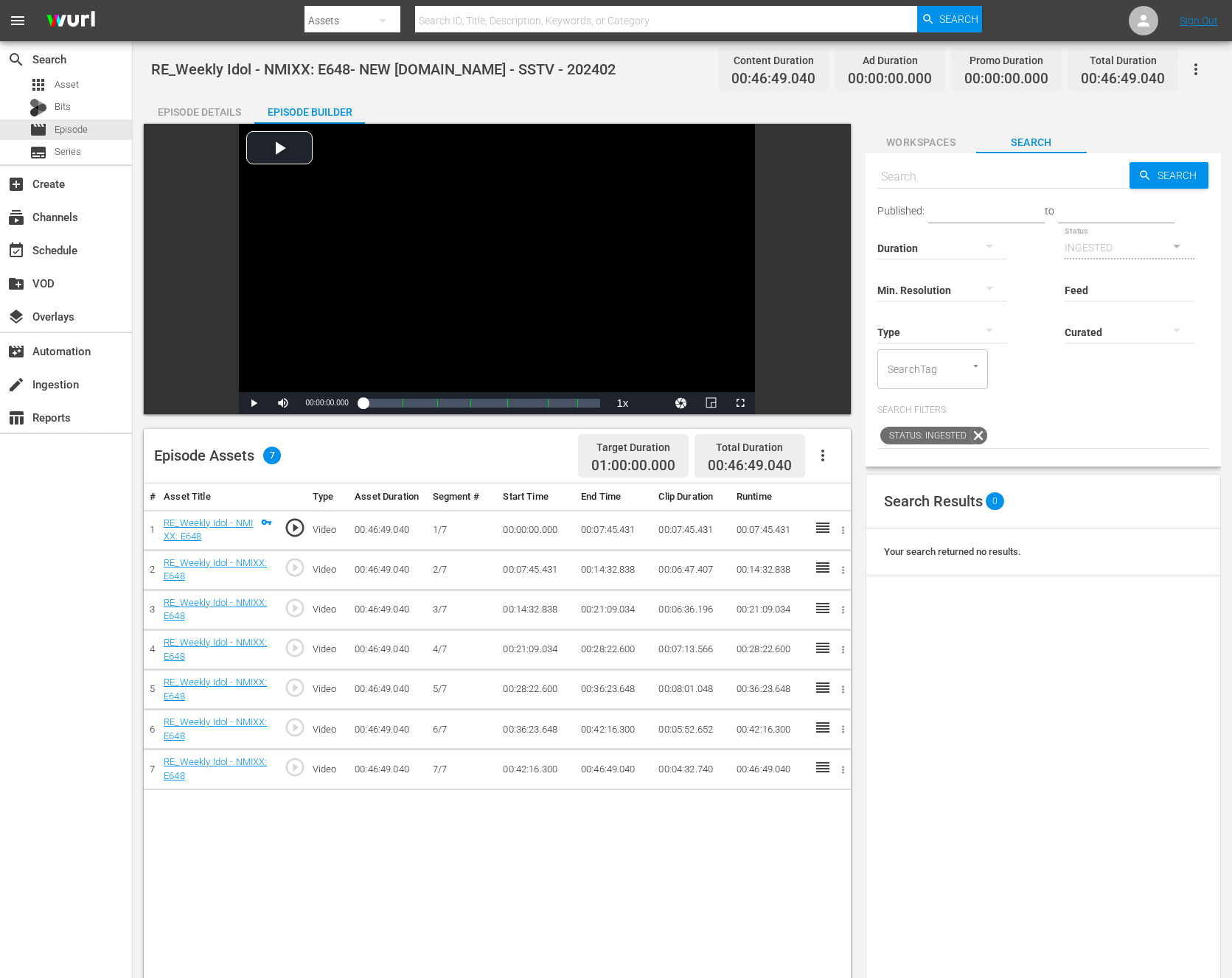
click at [812, 445] on button "button" at bounding box center [823, 456] width 36 height 36
click at [842, 467] on div "Fill with Ads" at bounding box center [867, 461] width 100 height 36
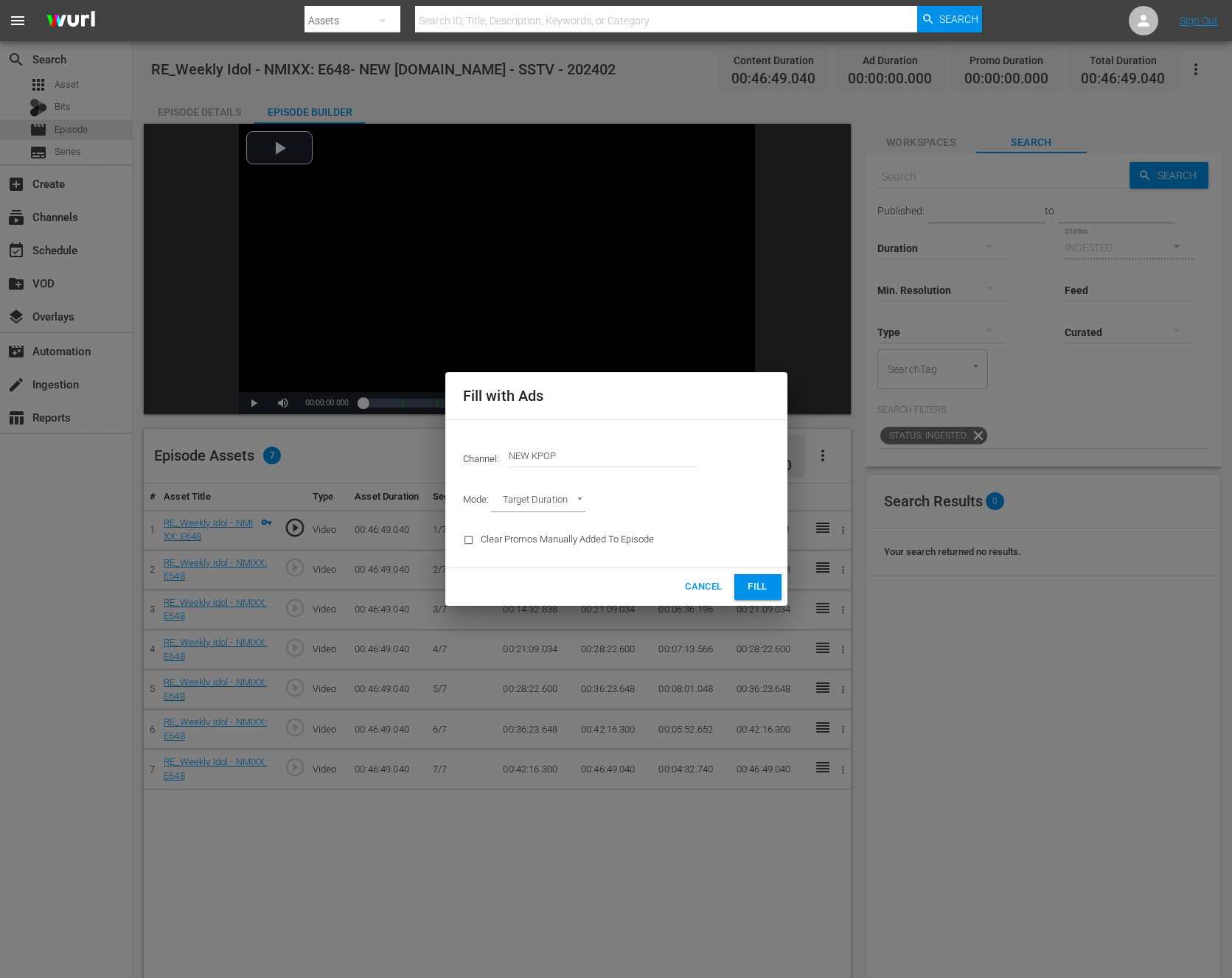
click at [746, 581] on span "Fill" at bounding box center [758, 587] width 23 height 17
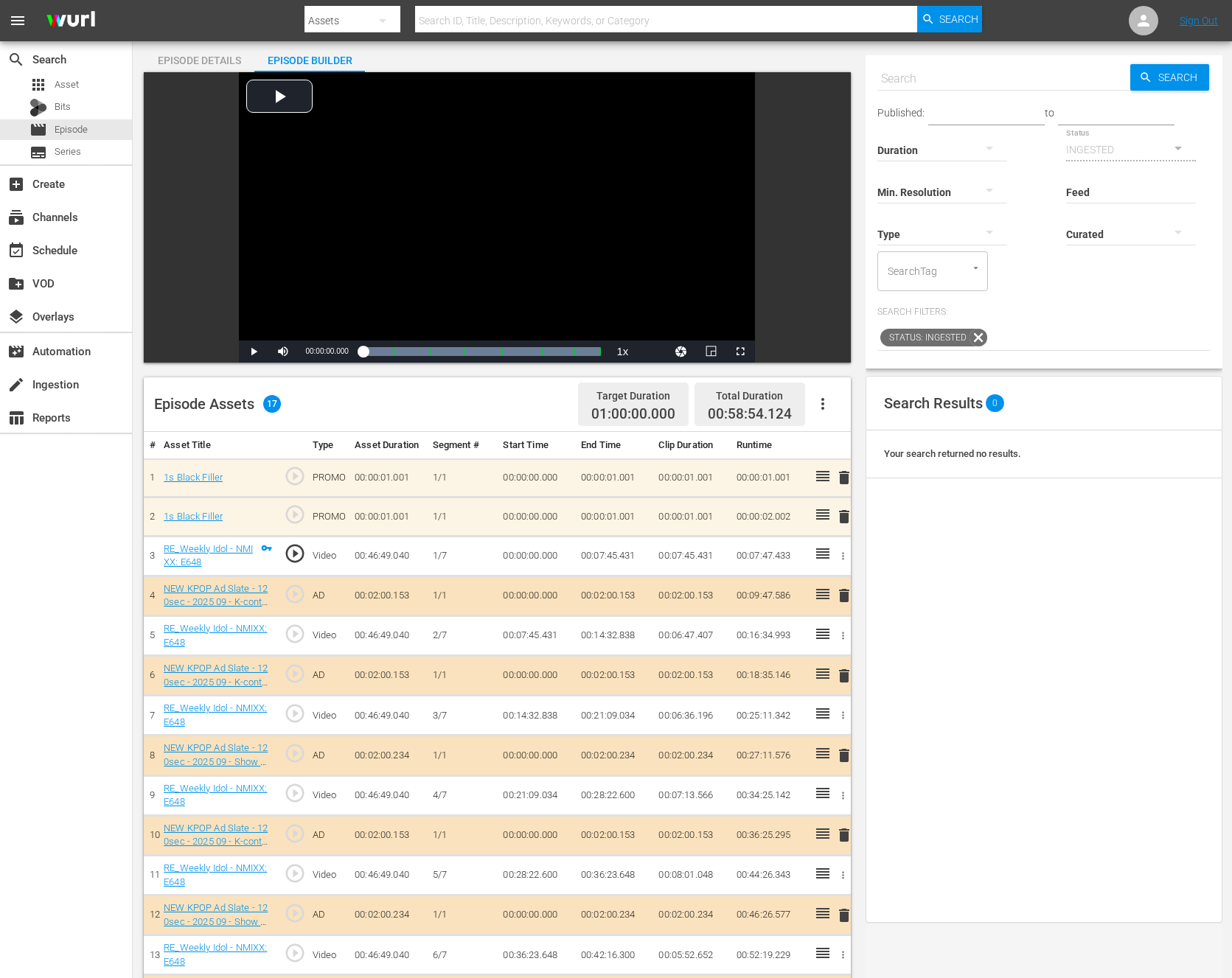
scroll to position [252, 0]
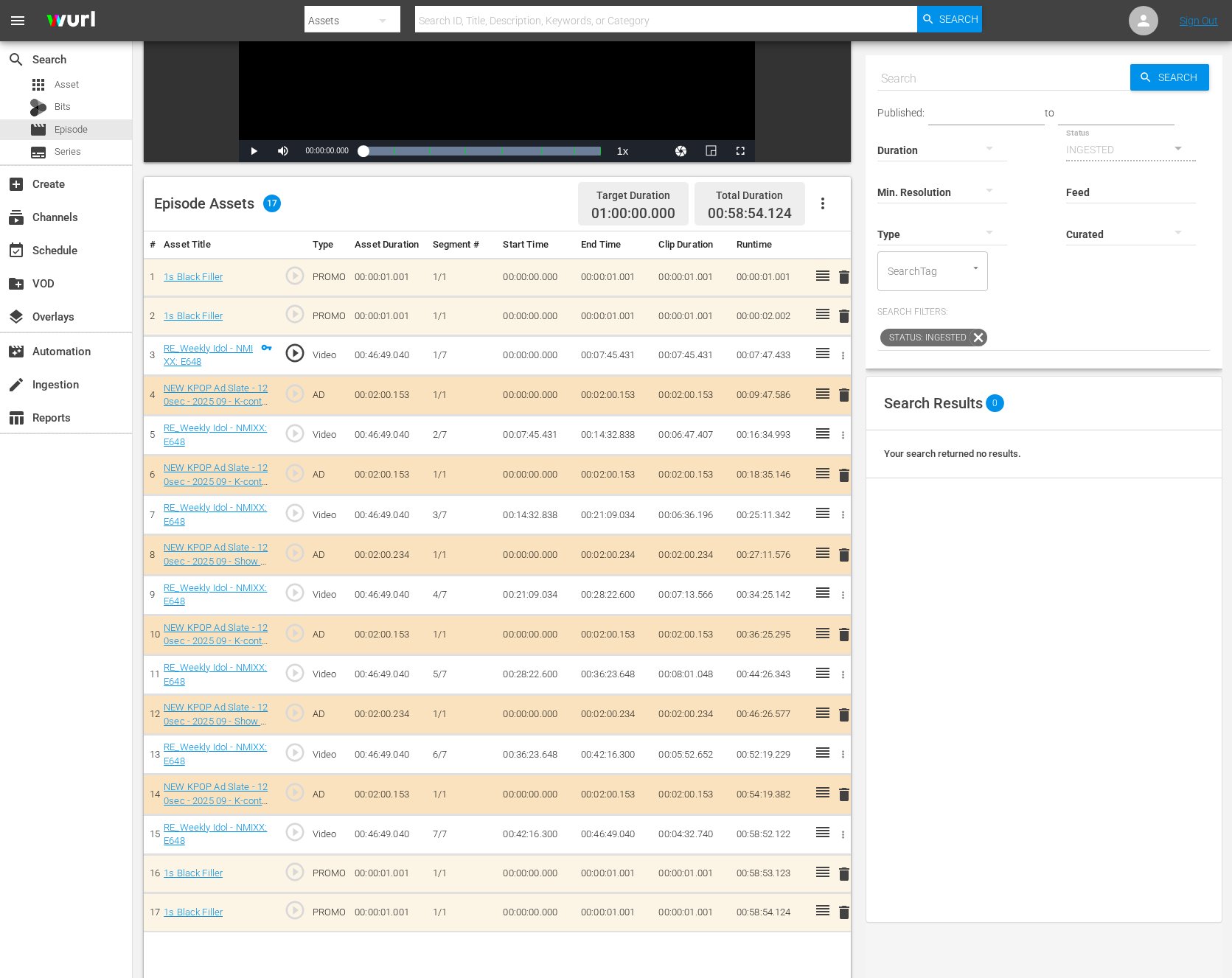
click at [832, 197] on button "button" at bounding box center [823, 204] width 36 height 36
click at [704, 288] on td "00:00:01.001" at bounding box center [691, 278] width 78 height 39
click at [327, 280] on td "PROMO" at bounding box center [327, 278] width 43 height 39
click at [294, 269] on span "play_circle_outline" at bounding box center [295, 275] width 22 height 22
click at [254, 151] on span "Video Player" at bounding box center [254, 151] width 0 height 0
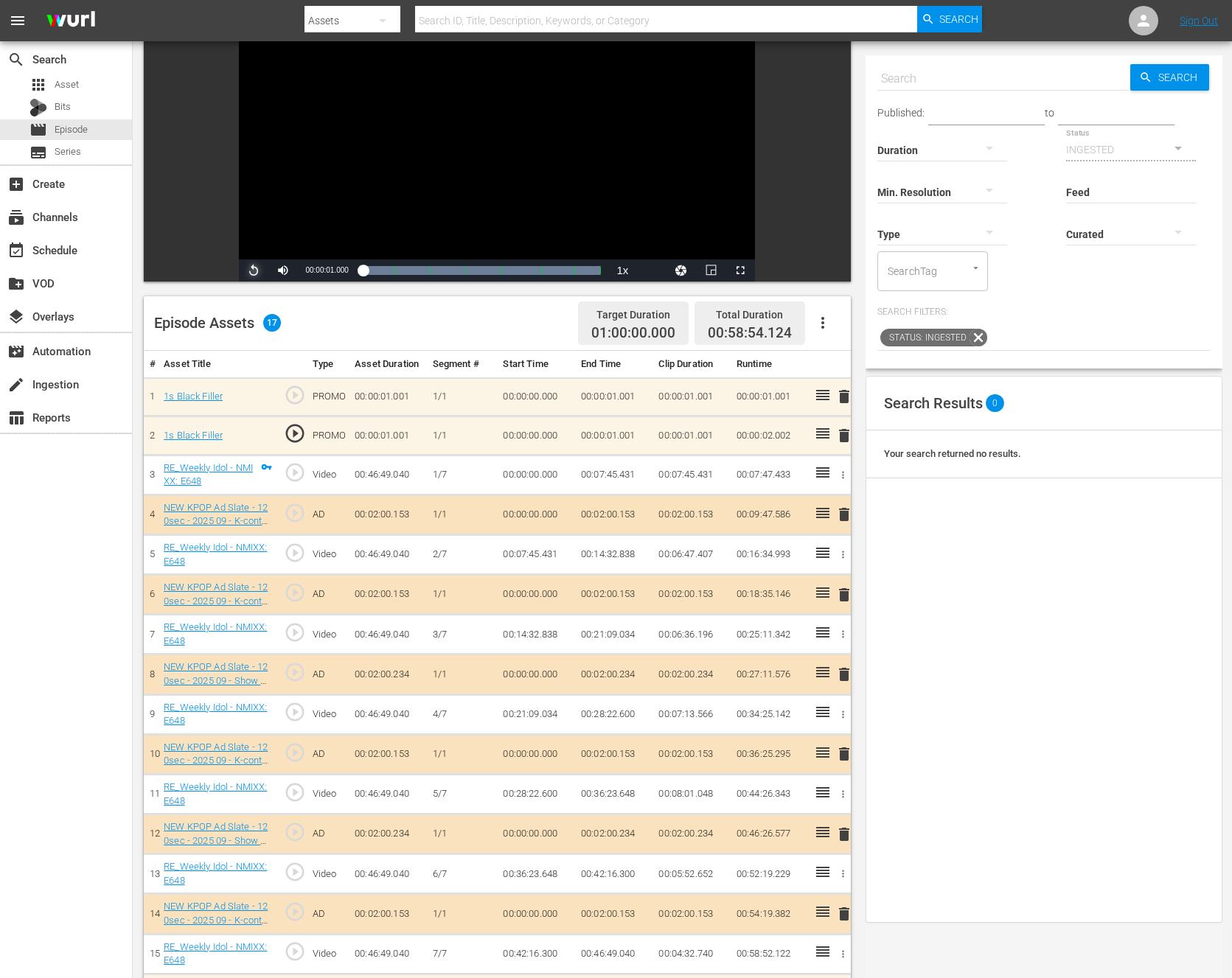
scroll to position [0, 0]
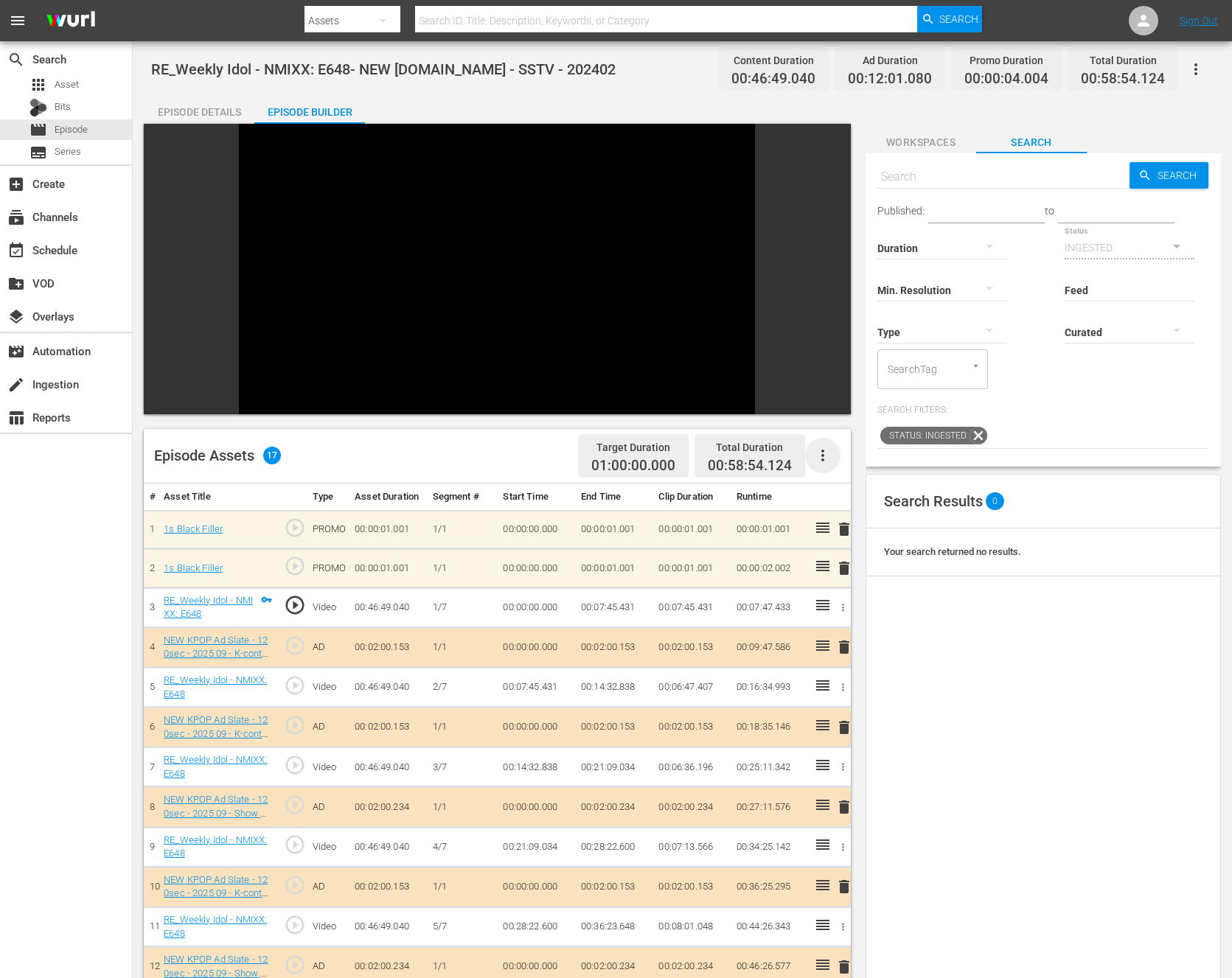
click at [816, 454] on icon "button" at bounding box center [822, 455] width 18 height 18
click at [879, 489] on div "Clear Ads" at bounding box center [867, 497] width 100 height 36
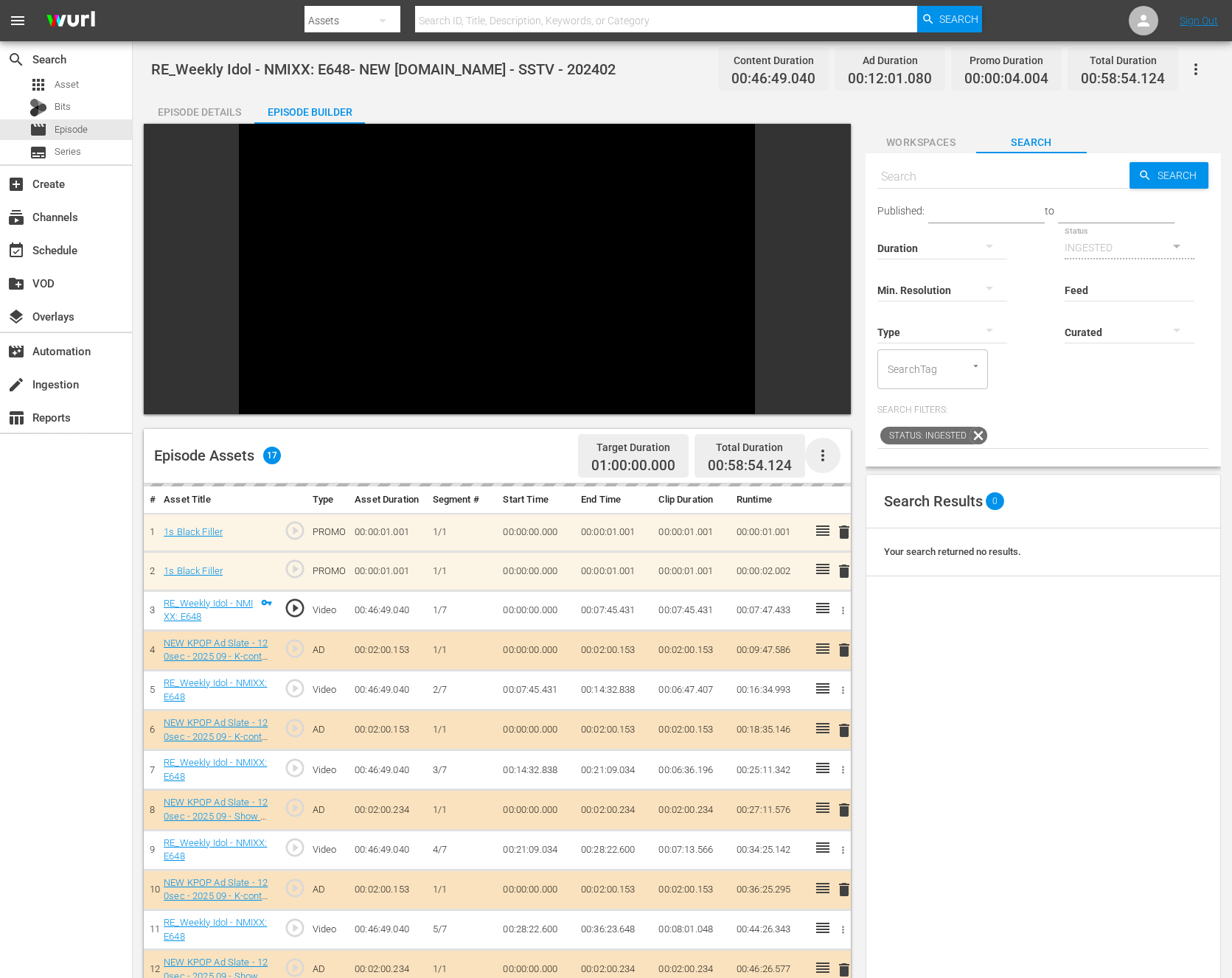
click at [825, 456] on icon "button" at bounding box center [822, 455] width 18 height 18
click at [671, 531] on td "00:00:01.001" at bounding box center [691, 533] width 78 height 39
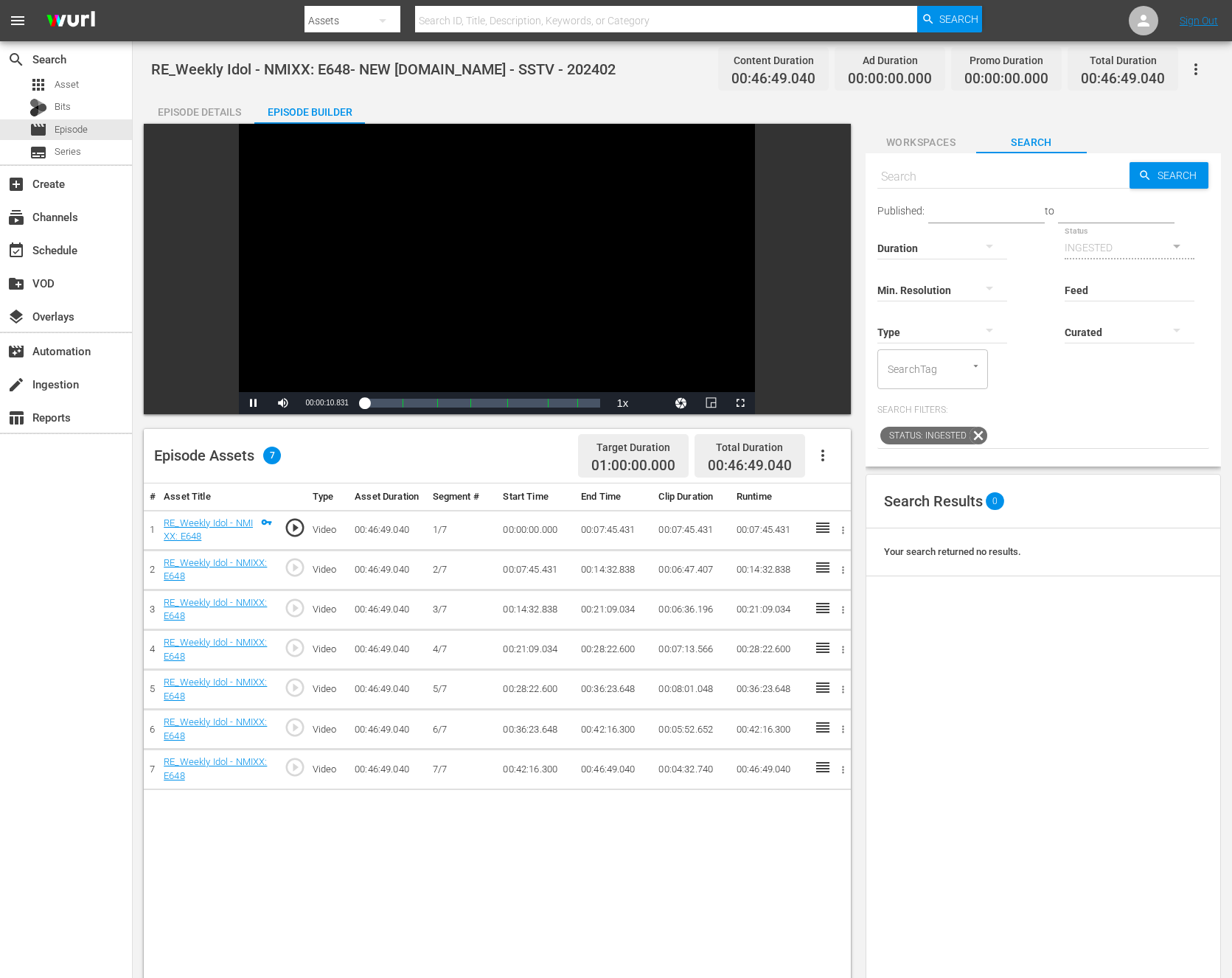
click at [472, 347] on div "Video Player" at bounding box center [497, 258] width 516 height 268
click at [825, 462] on icon "button" at bounding box center [822, 455] width 18 height 18
click at [830, 457] on div "Fill with Ads" at bounding box center [867, 461] width 100 height 36
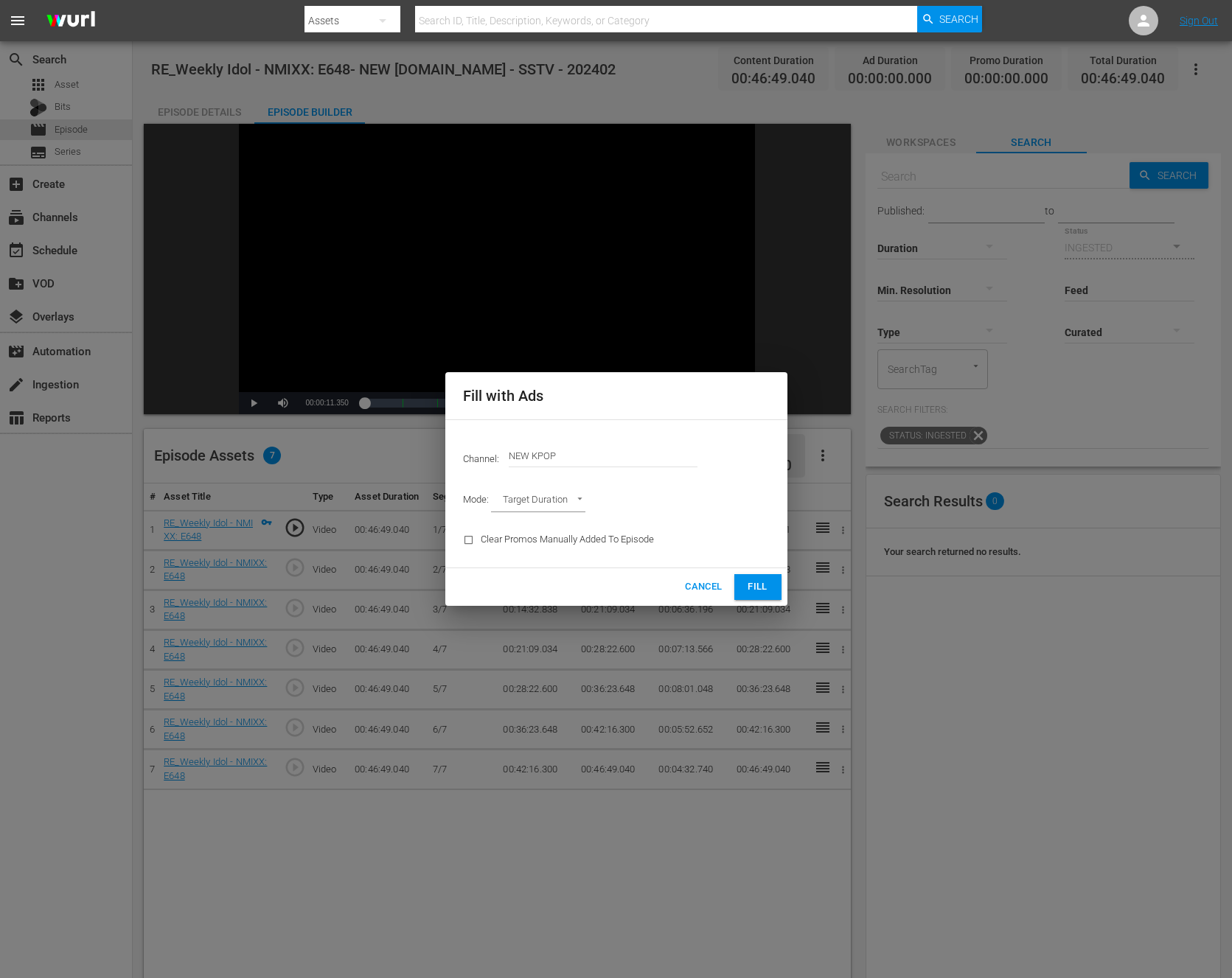
click at [555, 493] on body "menu Search By Assets Search ID, Title, Description, Keywords, or Category Sear…" at bounding box center [616, 489] width 1232 height 978
click at [546, 530] on li "Ad Break Duration" at bounding box center [545, 526] width 109 height 24
type input "AD_BREAK_DURATION"
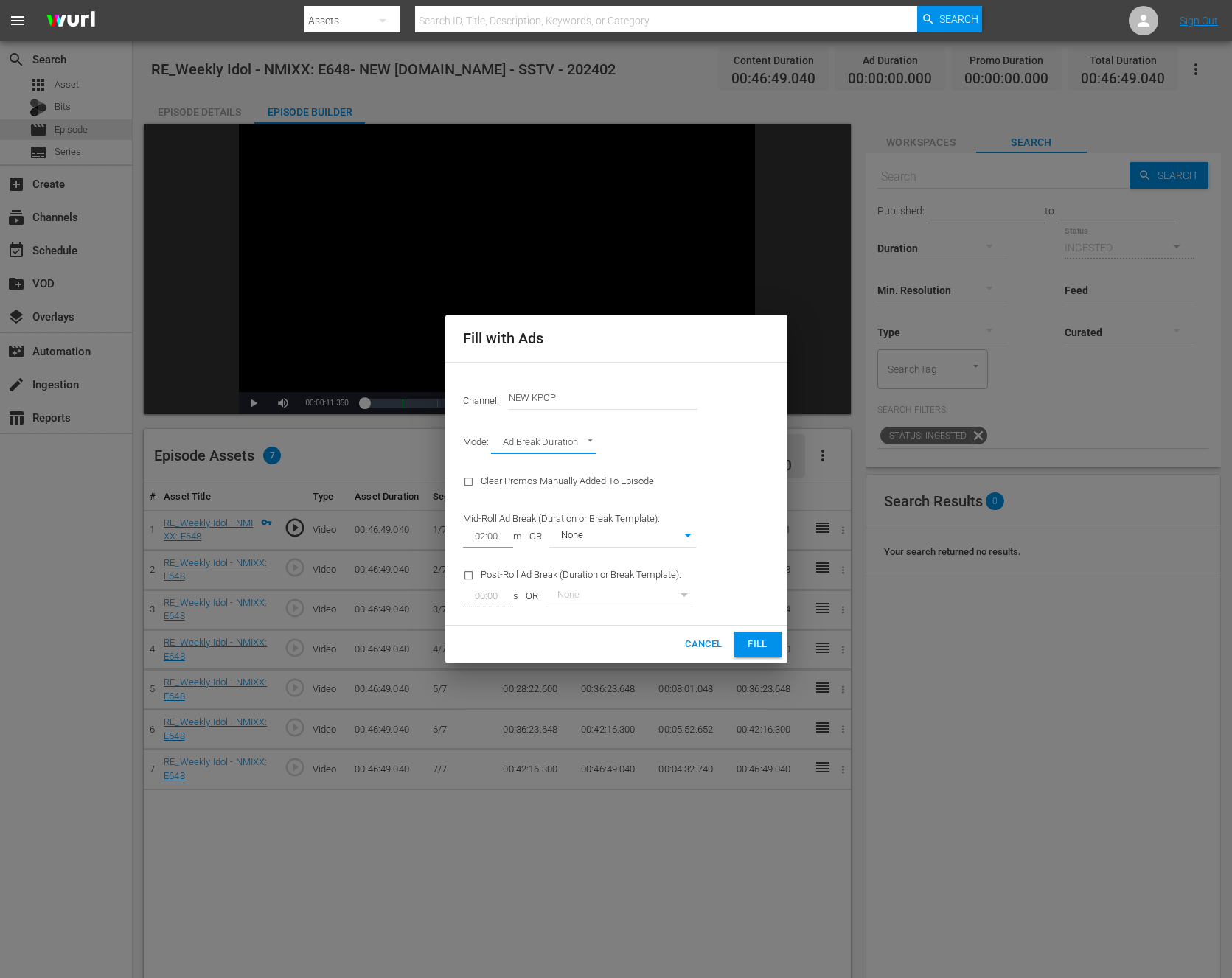
click at [514, 537] on span "m" at bounding box center [517, 537] width 9 height 14
click at [614, 530] on body "menu Search By Assets Search ID, Title, Description, Keywords, or Category Sear…" at bounding box center [616, 489] width 1232 height 978
click at [733, 470] on div at bounding box center [616, 489] width 1232 height 978
click at [589, 544] on body "menu Search By Assets Search ID, Title, Description, Keywords, or Category Sear…" at bounding box center [616, 489] width 1232 height 978
click at [781, 587] on div at bounding box center [616, 489] width 1232 height 978
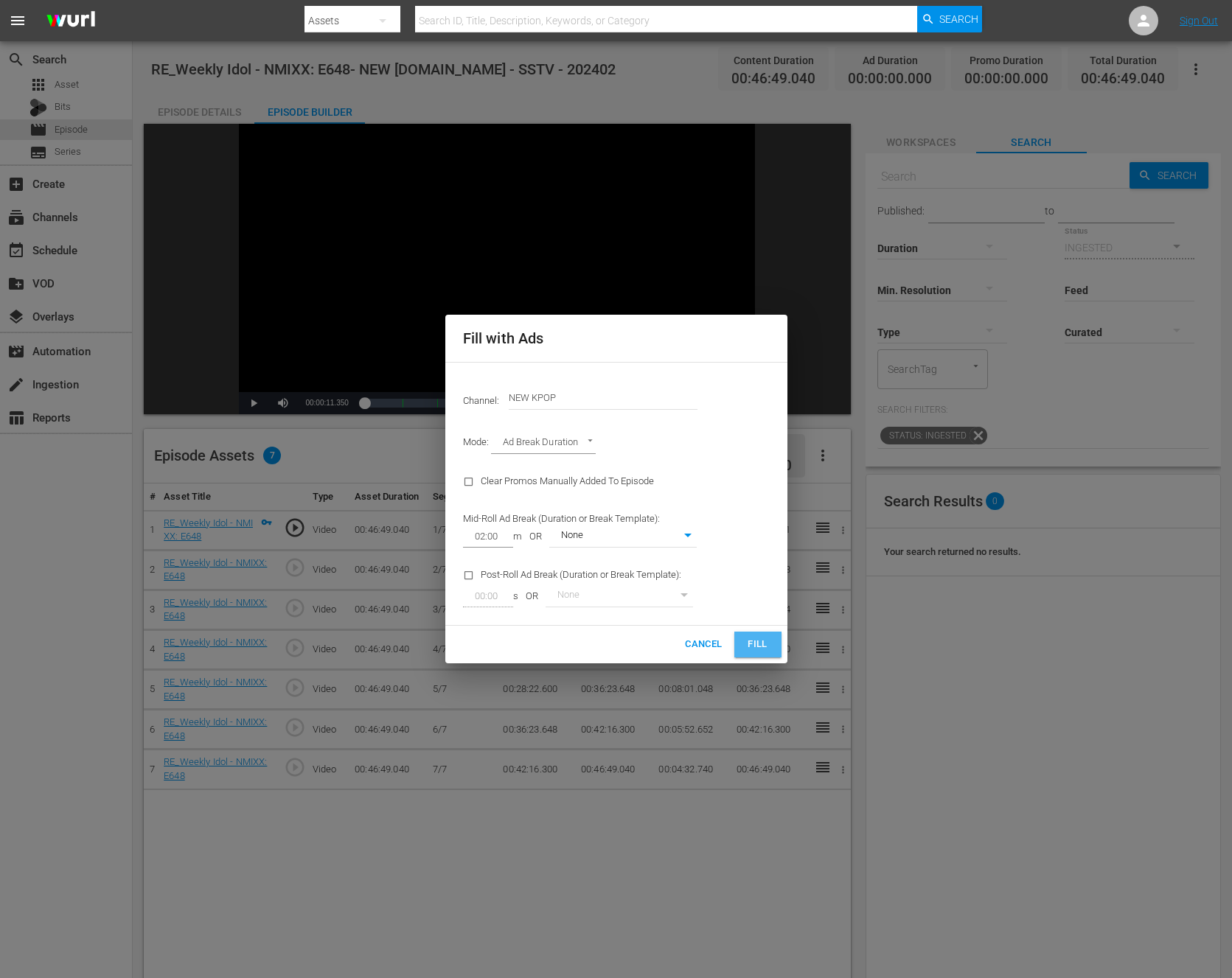
click at [752, 632] on button "Fill" at bounding box center [758, 645] width 47 height 26
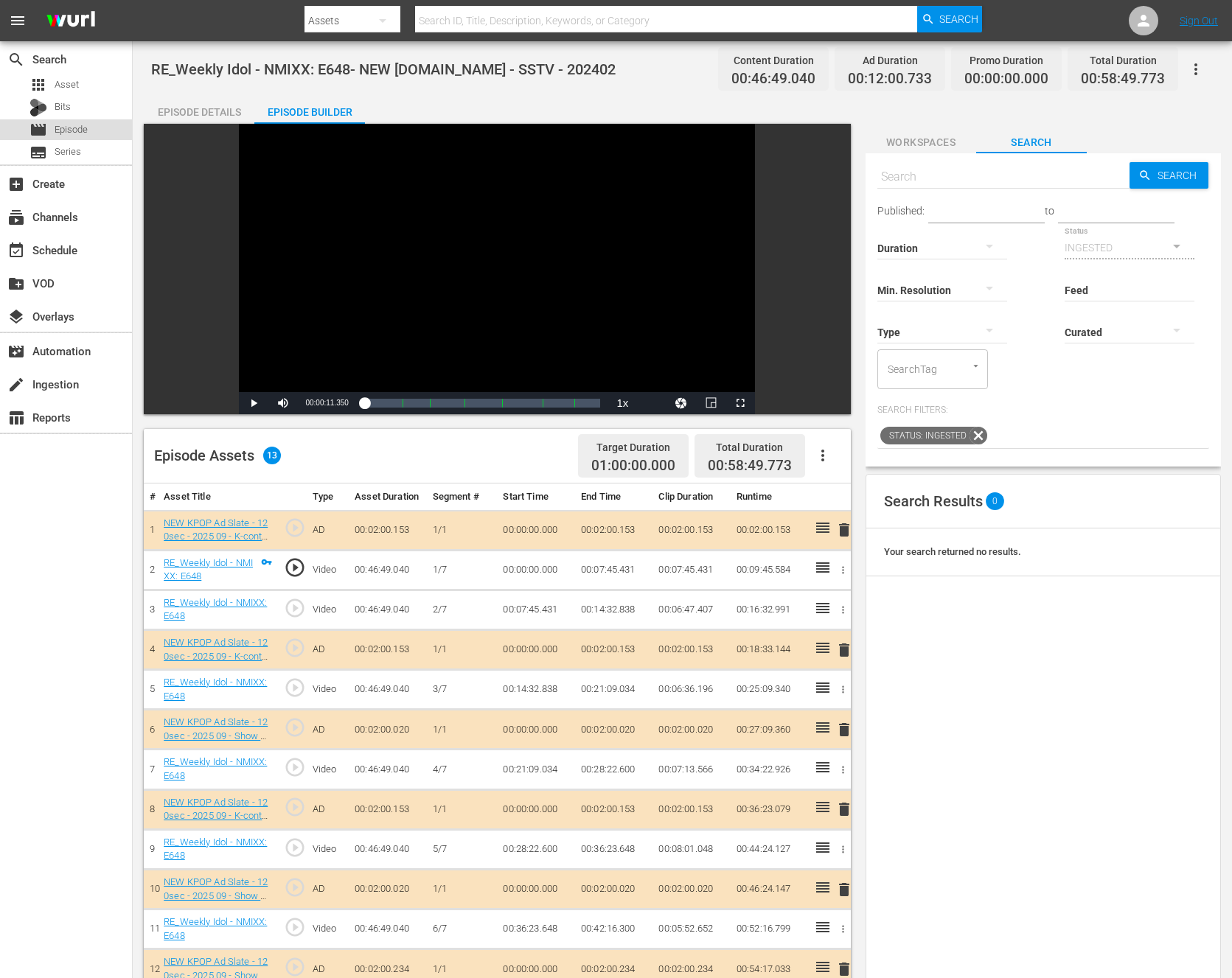
click at [81, 126] on span "Episode" at bounding box center [71, 130] width 33 height 15
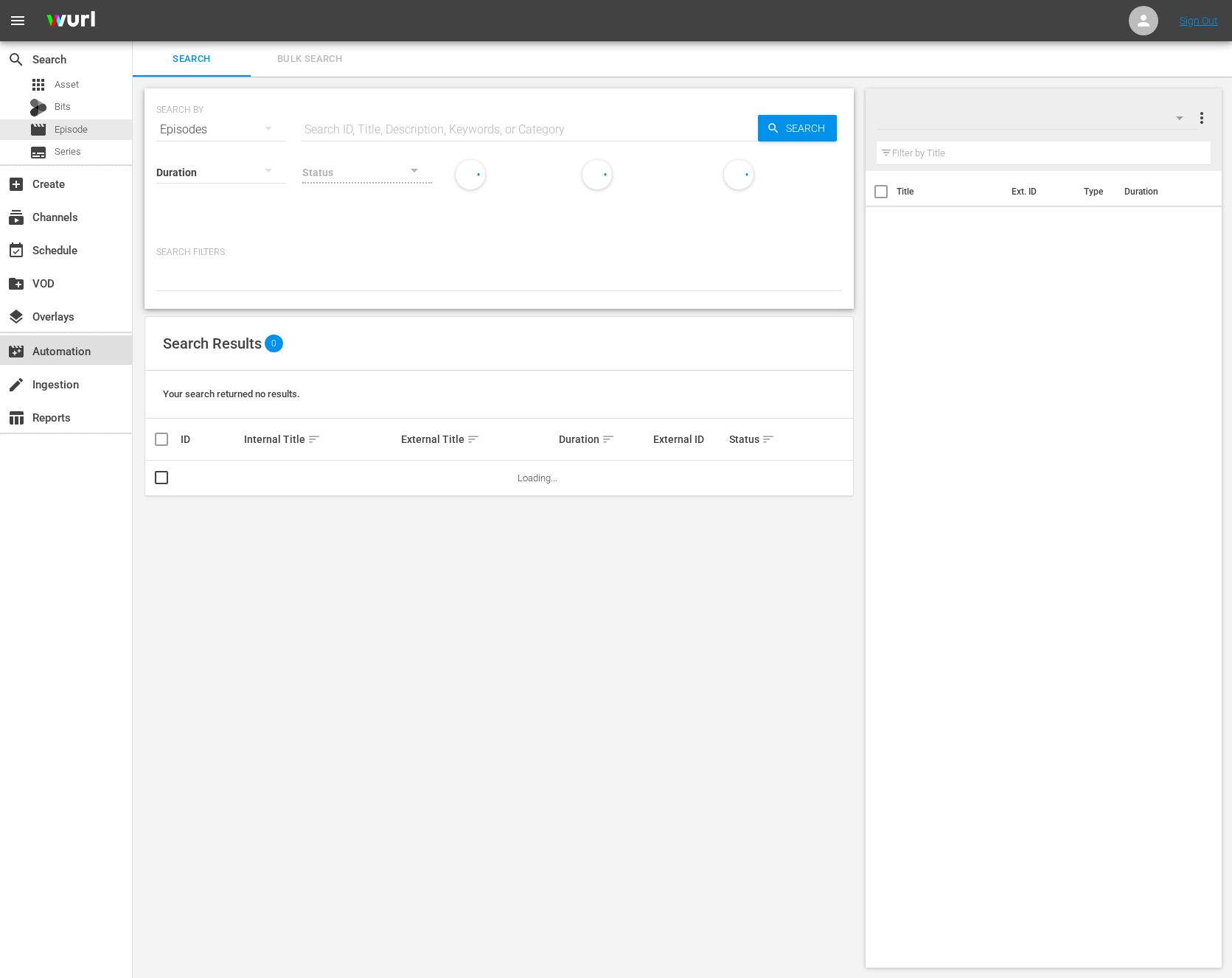
click at [102, 357] on div "movie_filter Automation" at bounding box center [66, 350] width 132 height 29
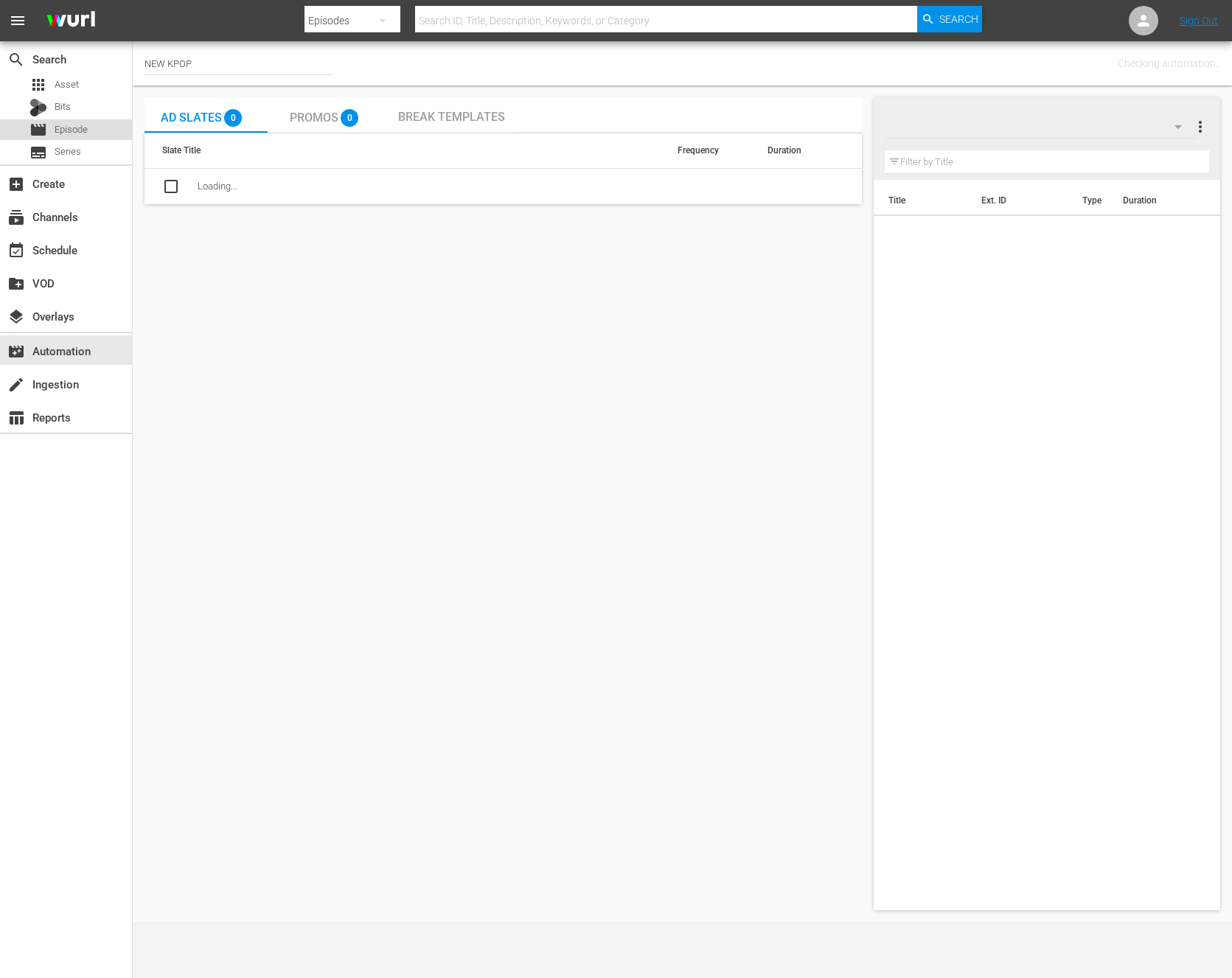
click at [59, 124] on span "Episode" at bounding box center [71, 130] width 33 height 15
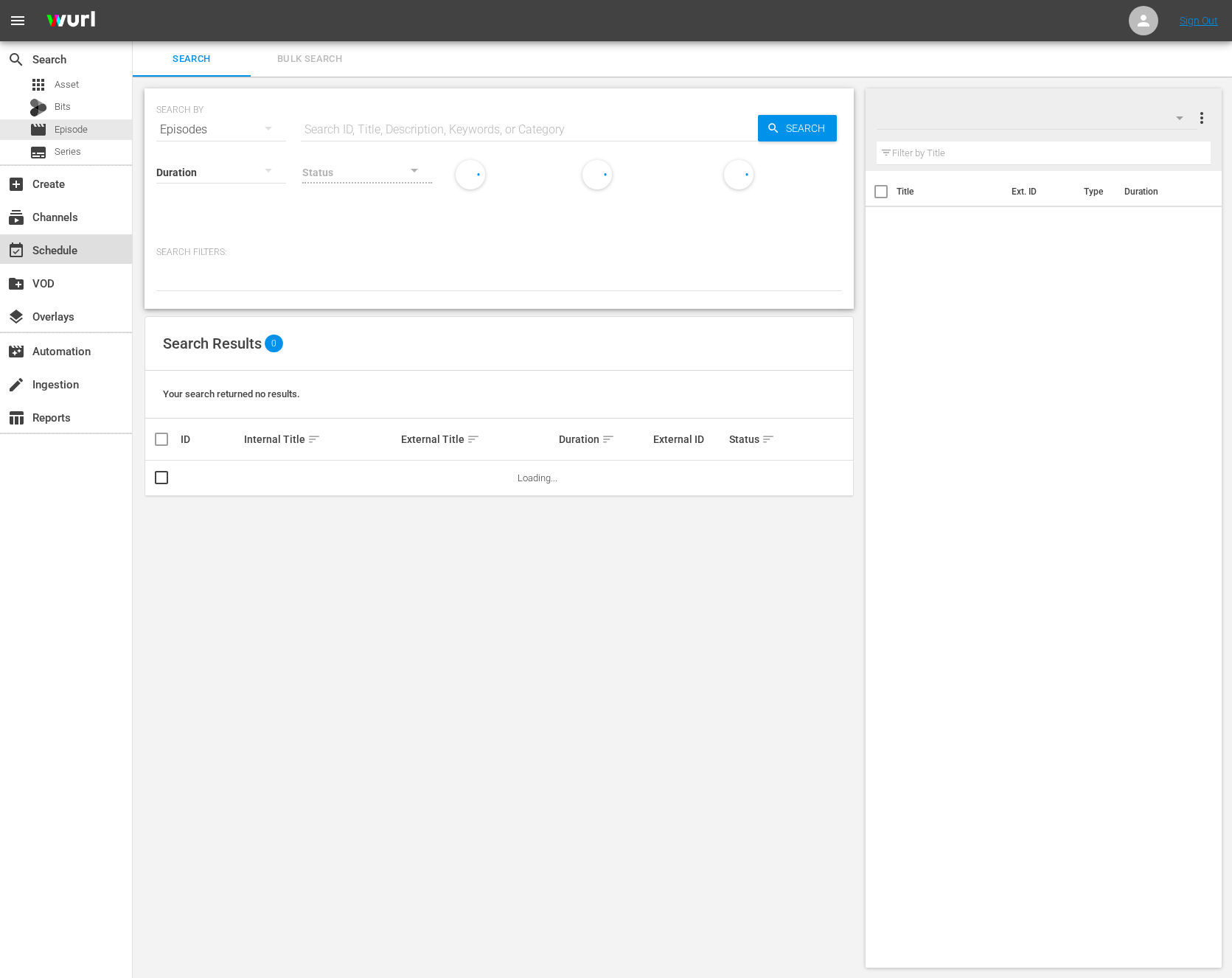
click at [48, 251] on div "event_available Schedule" at bounding box center [41, 247] width 82 height 13
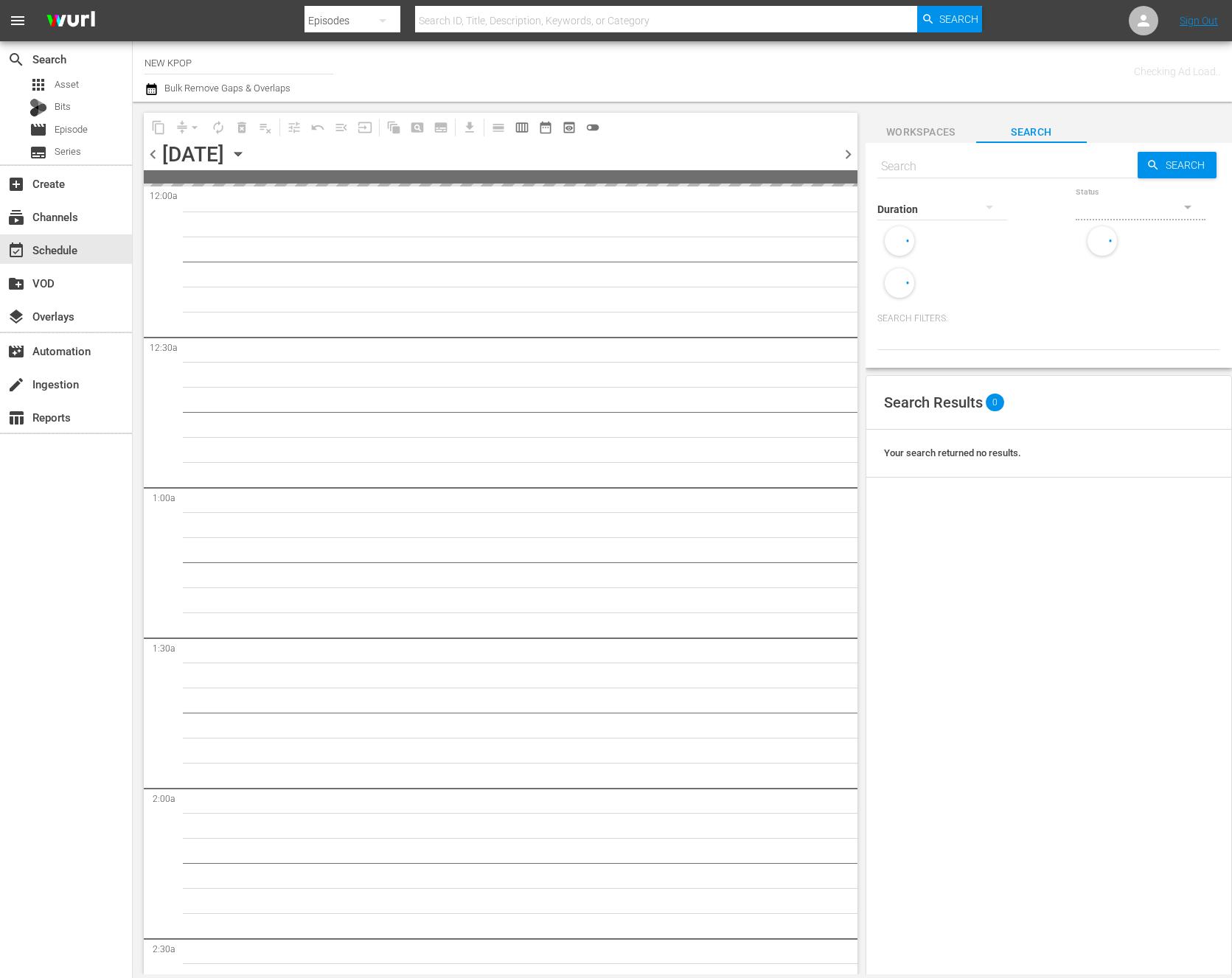
click at [250, 143] on div "[DATE] [DATE]" at bounding box center [206, 154] width 88 height 24
click at [246, 147] on icon "button" at bounding box center [238, 154] width 16 height 16
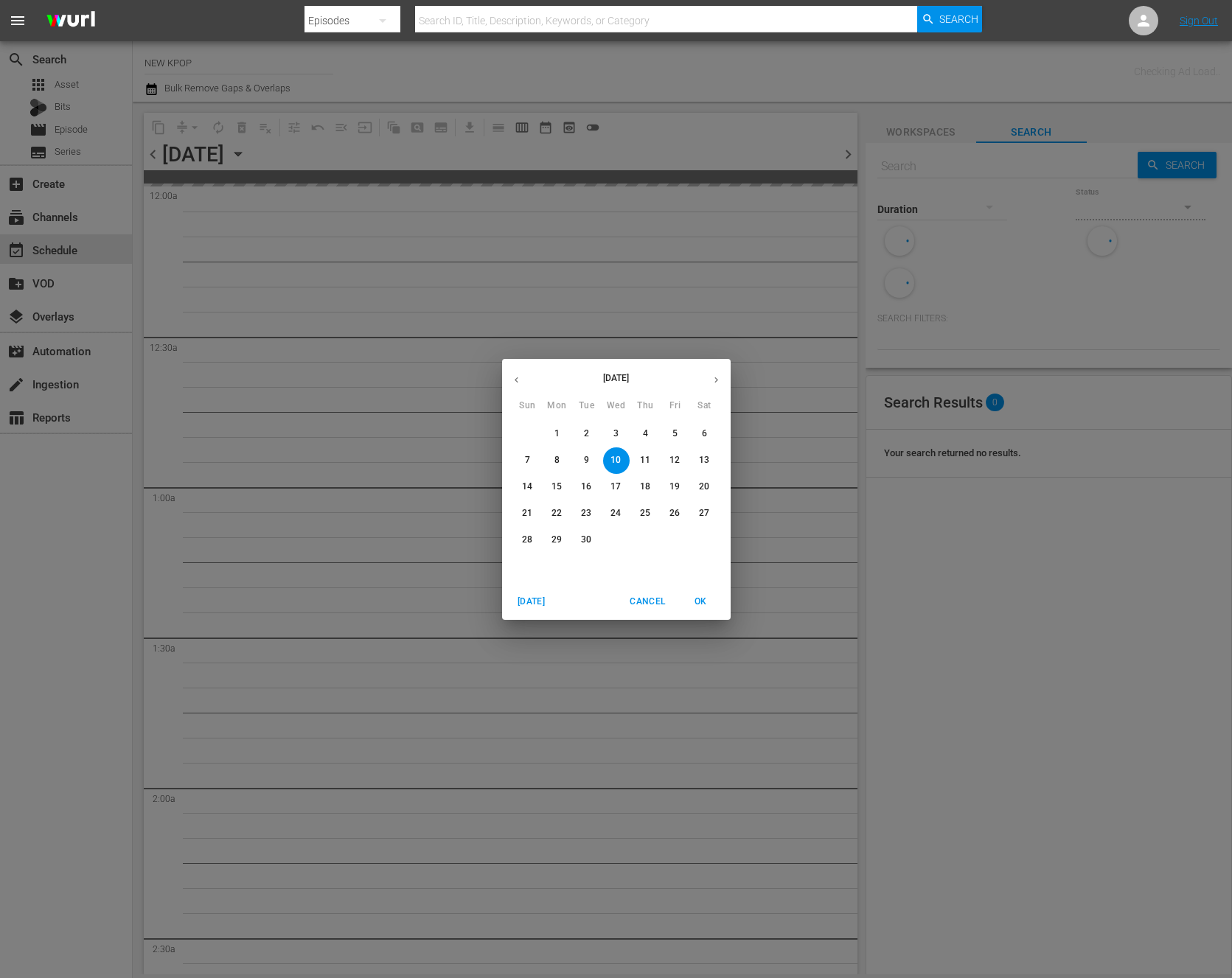
click at [680, 510] on span "26" at bounding box center [676, 513] width 26 height 12
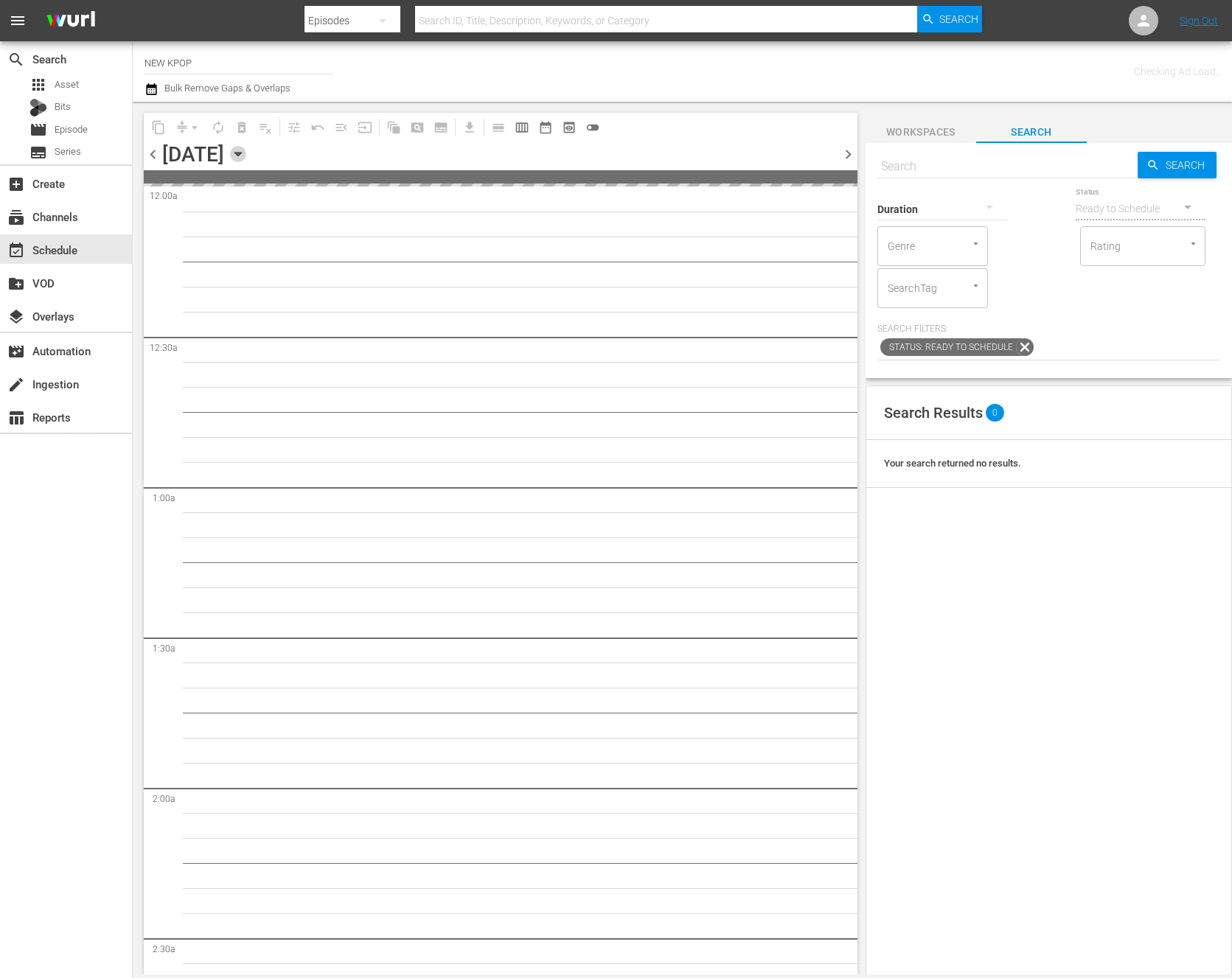
click at [246, 150] on icon "button" at bounding box center [238, 154] width 16 height 16
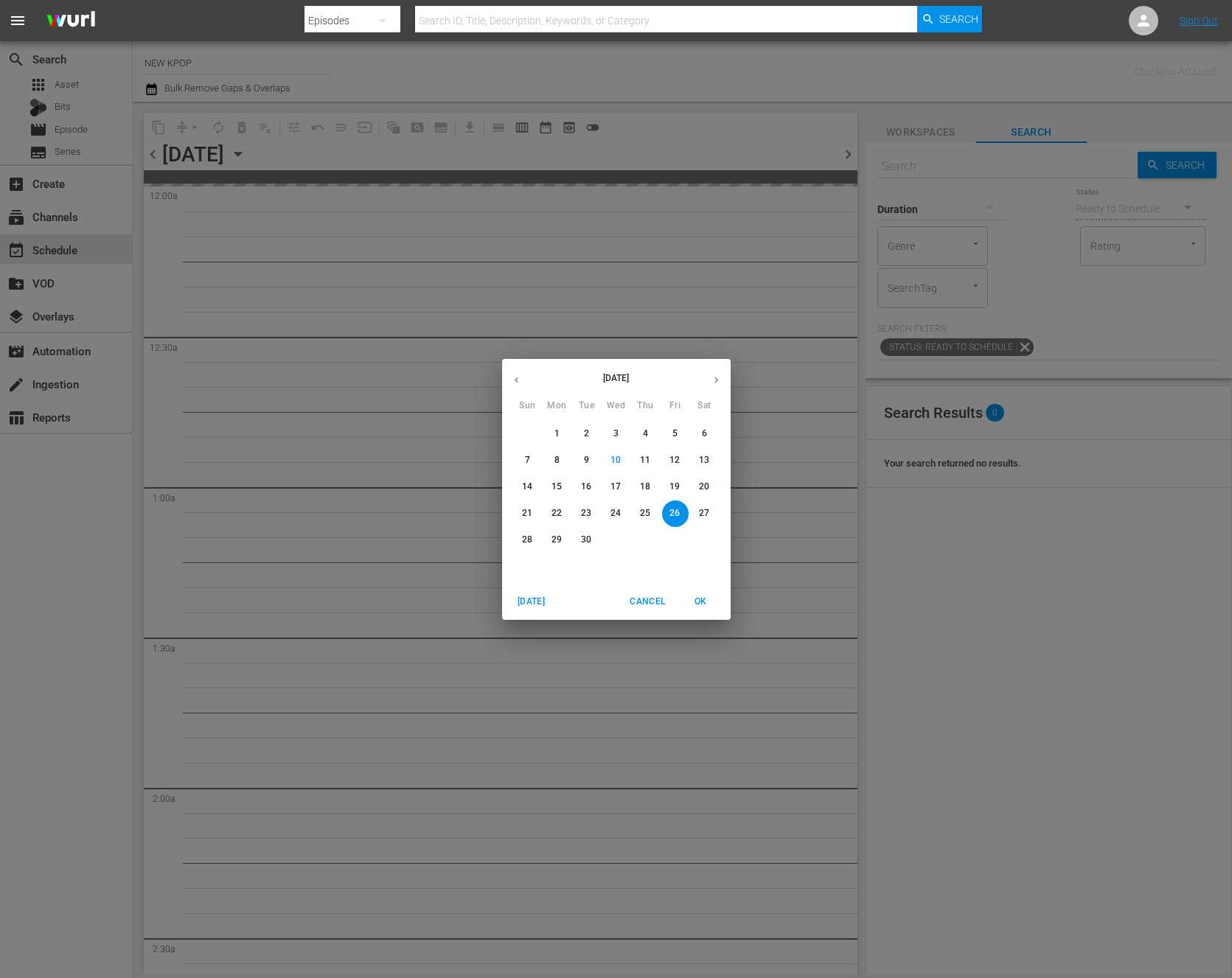
click at [808, 580] on div "September 2025 Sun Mon Tue Wed Thu Fri Sat 31 1 2 3 4 5 6 7 8 9 10 11 12 13 14 …" at bounding box center [616, 489] width 1232 height 978
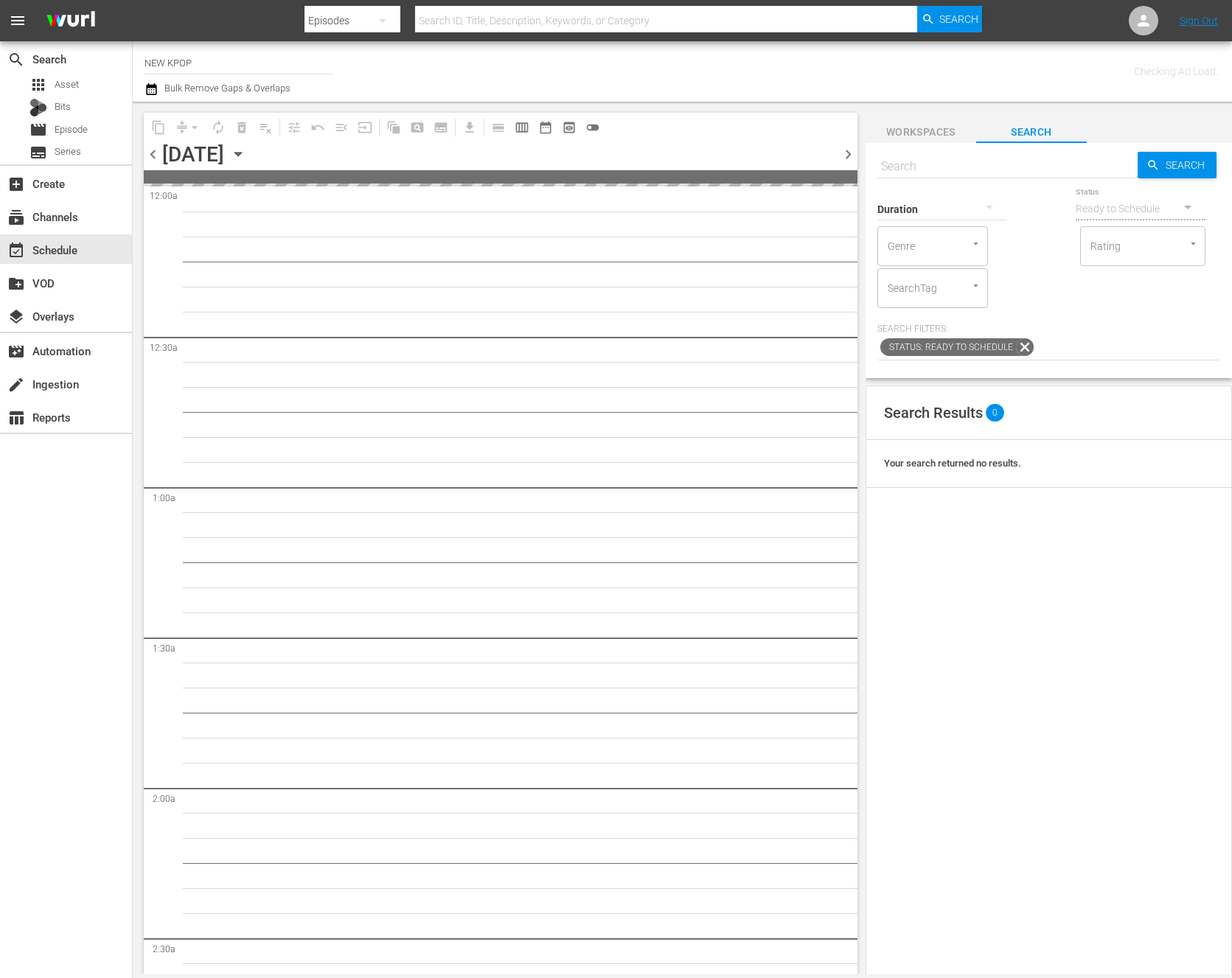
click at [930, 176] on div "Duration" at bounding box center [942, 199] width 130 height 53
click at [933, 167] on input "text" at bounding box center [1008, 167] width 261 height 36
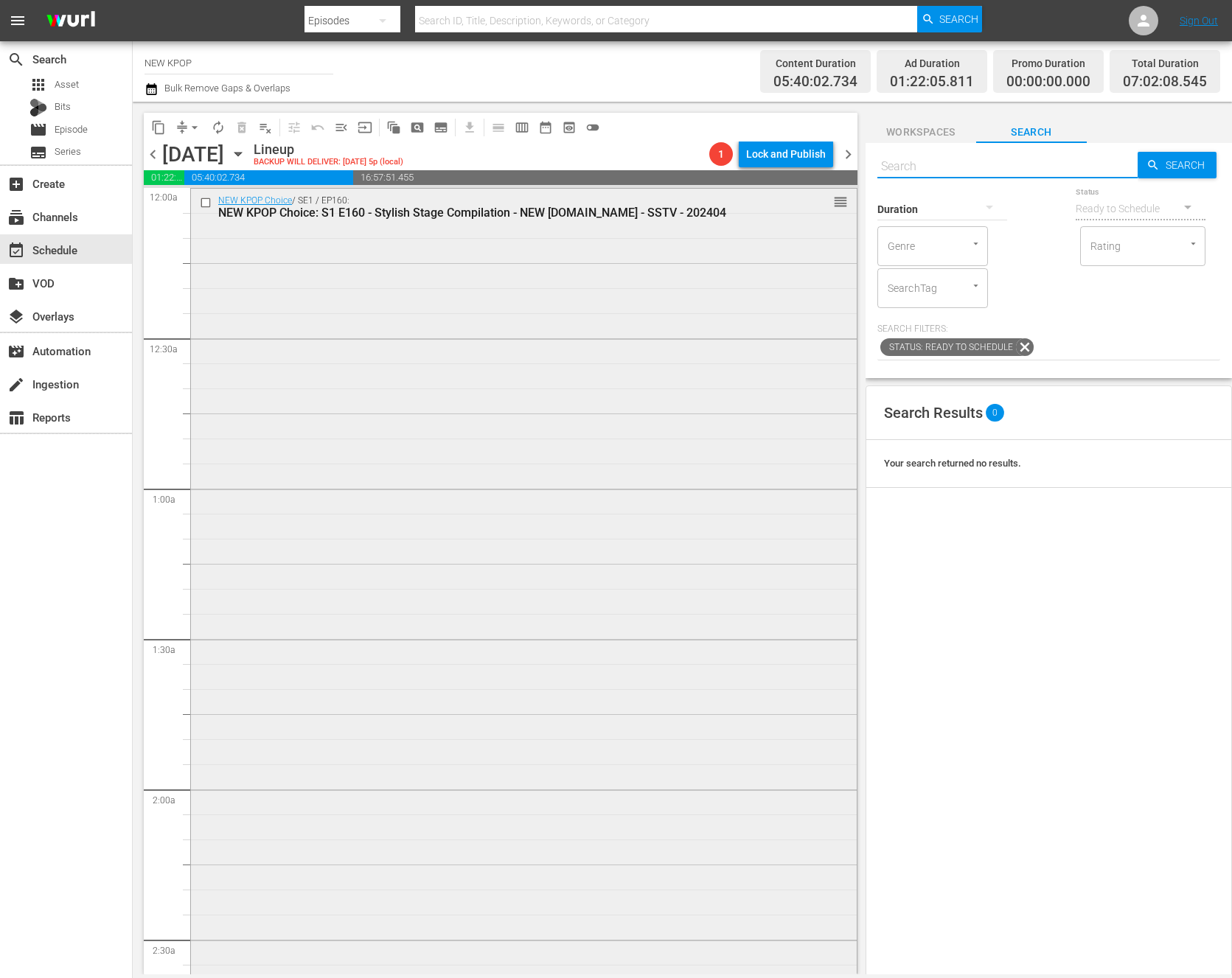
click at [800, 230] on div "NEW KPOP Choice / SE1 / EP160: NEW KPOP Choice: S1 E160 - Stylish Stage Compila…" at bounding box center [524, 640] width 666 height 903
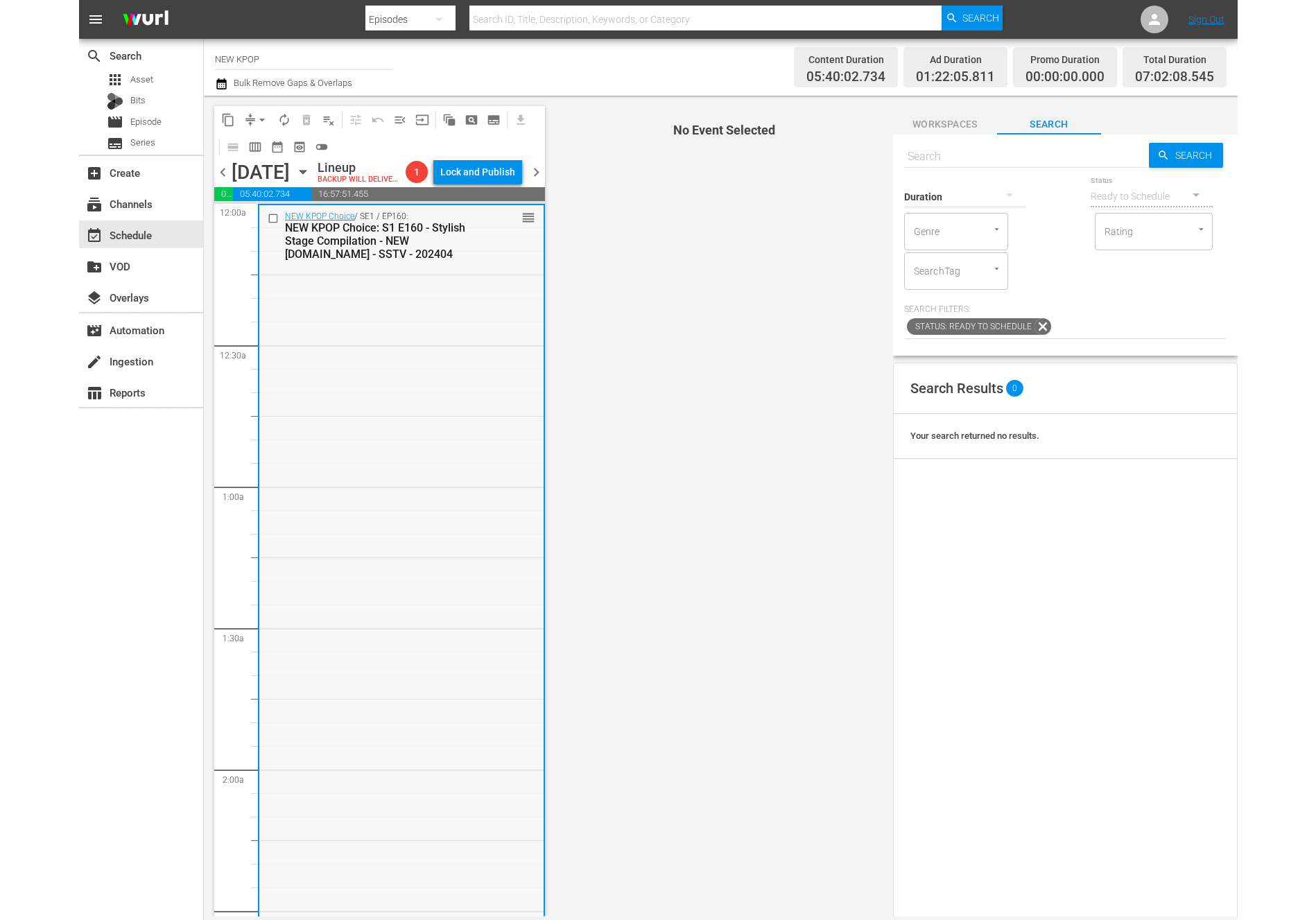
scroll to position [636, 0]
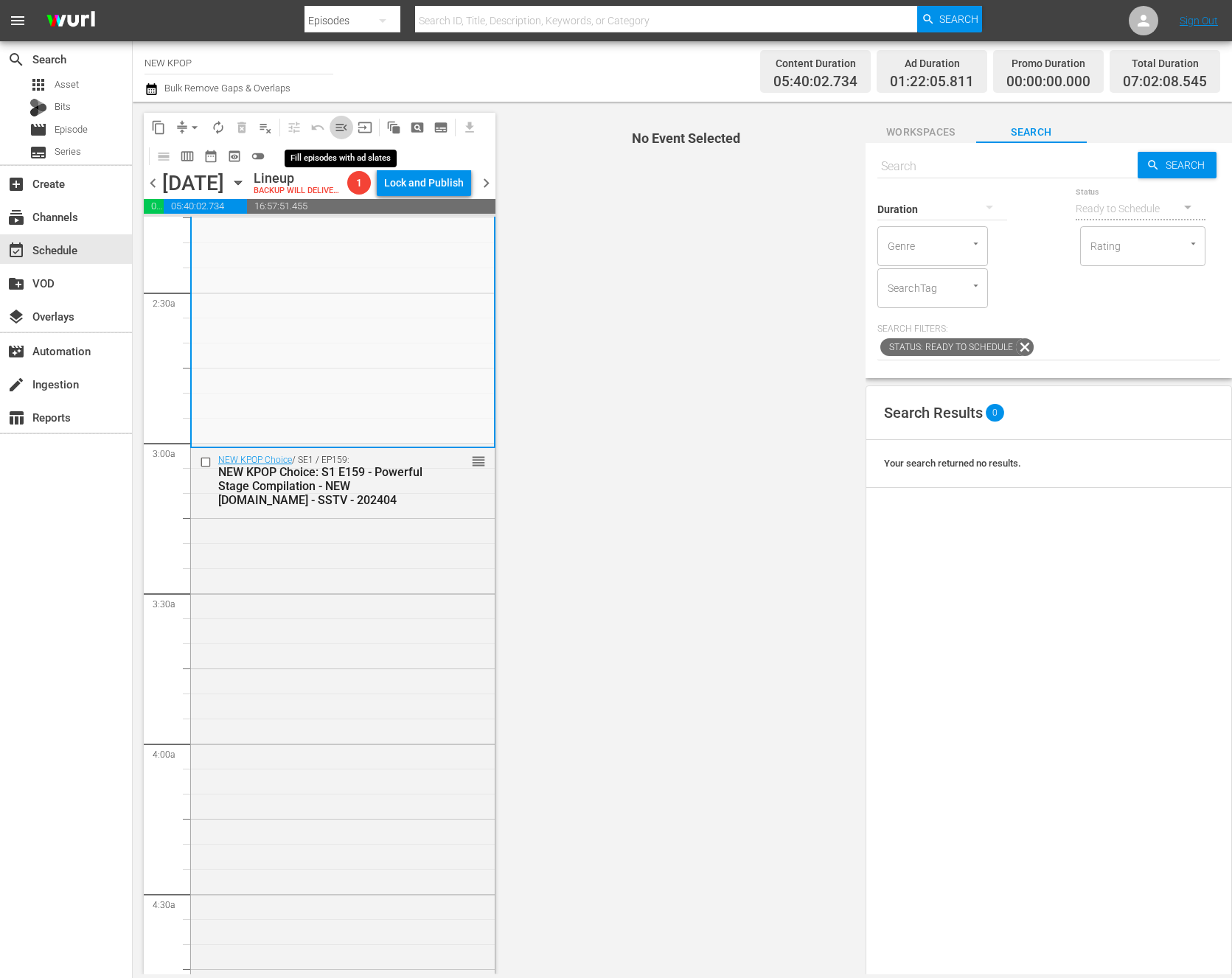
click at [342, 126] on span "menu_open" at bounding box center [341, 127] width 15 height 15
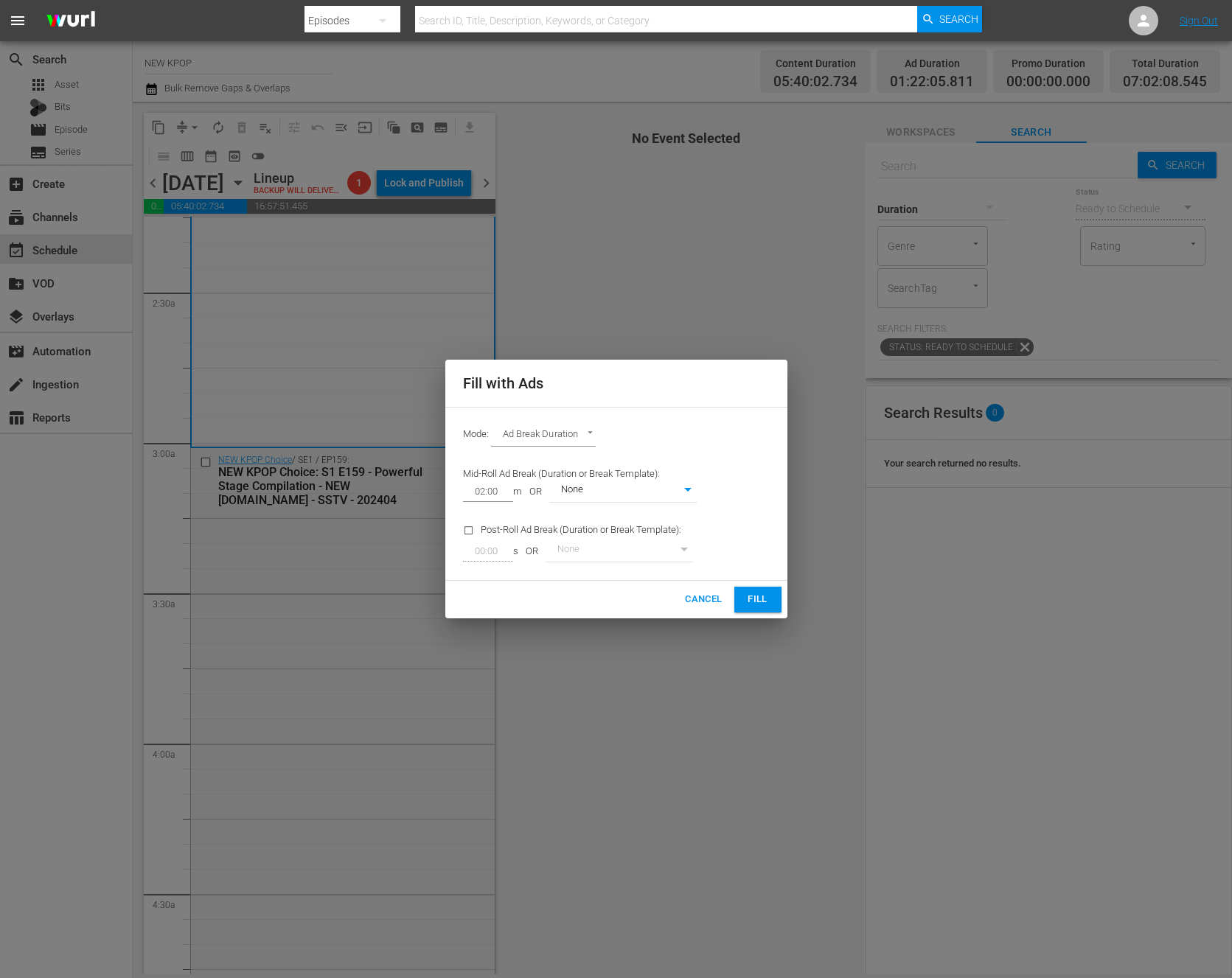
click at [542, 432] on body "menu Search By Episodes Search ID, Title, Description, Keywords, or Category Se…" at bounding box center [616, 489] width 1232 height 978
click at [528, 467] on li "Ads Per Hour" at bounding box center [545, 460] width 109 height 24
type input "ADS_PER_HOUR"
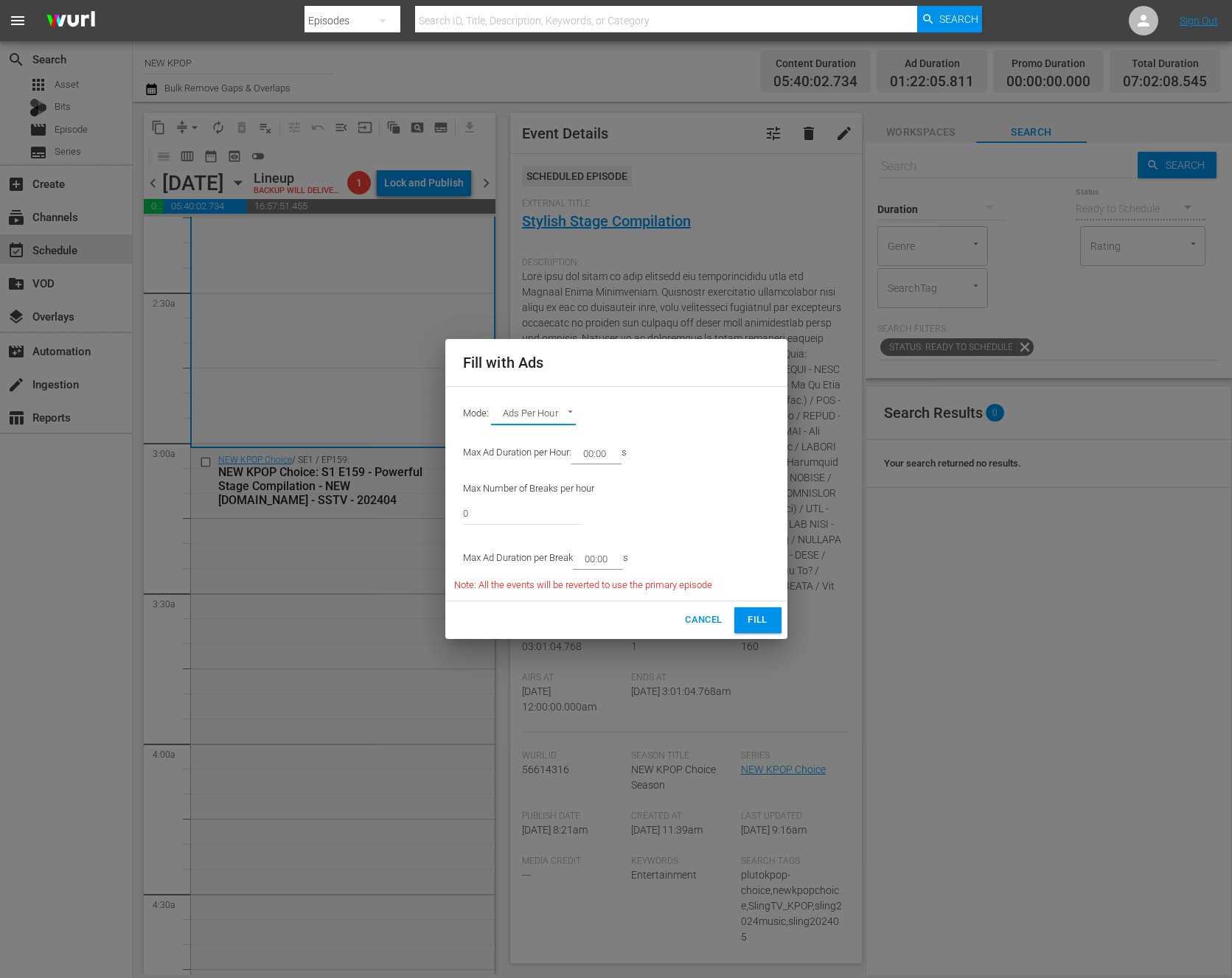
click at [602, 454] on input "00:00" at bounding box center [594, 453] width 44 height 21
type input "12:00"
type input "6"
type input "02:00"
click at [756, 608] on button "Fill" at bounding box center [758, 620] width 47 height 26
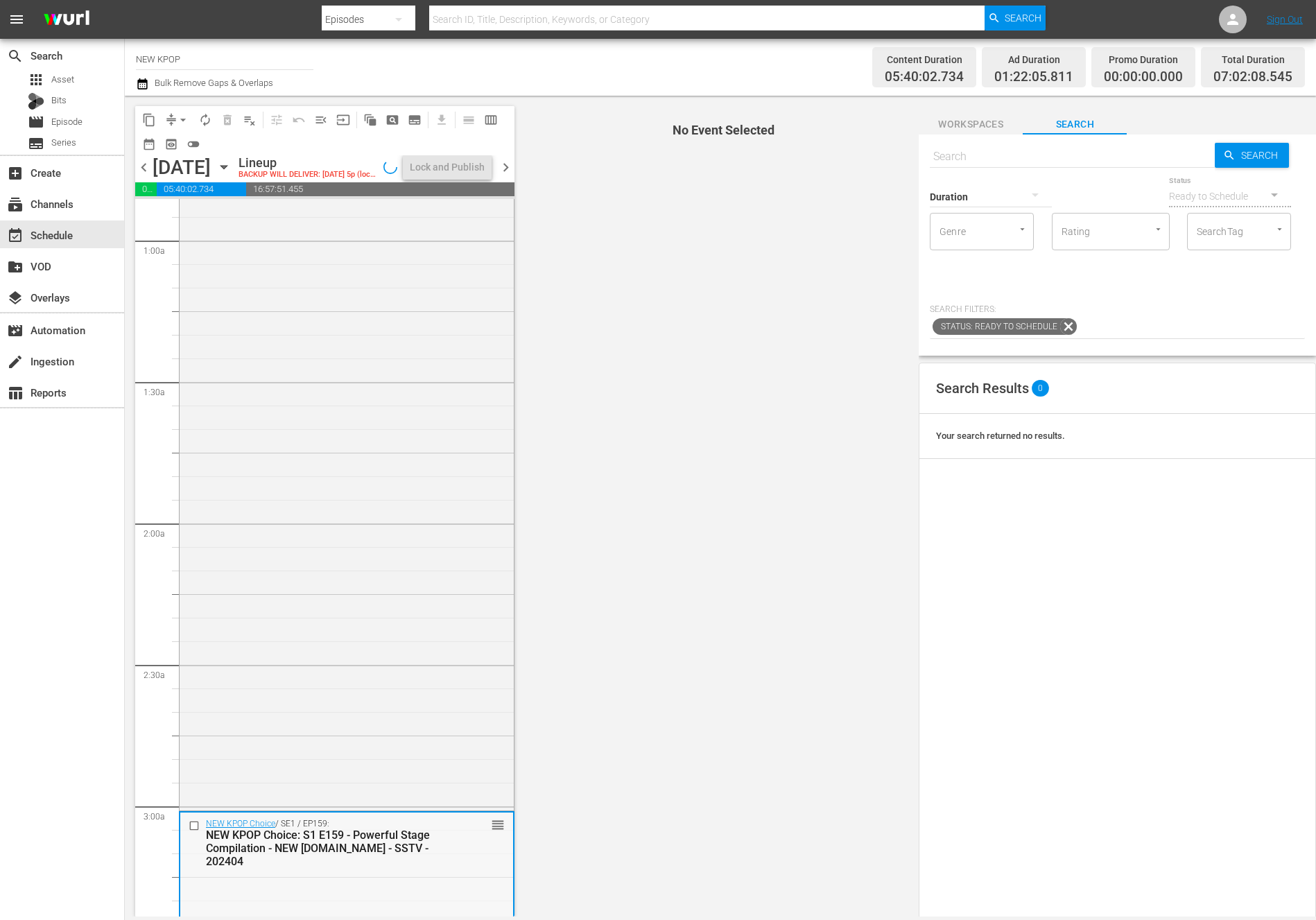
scroll to position [0, 0]
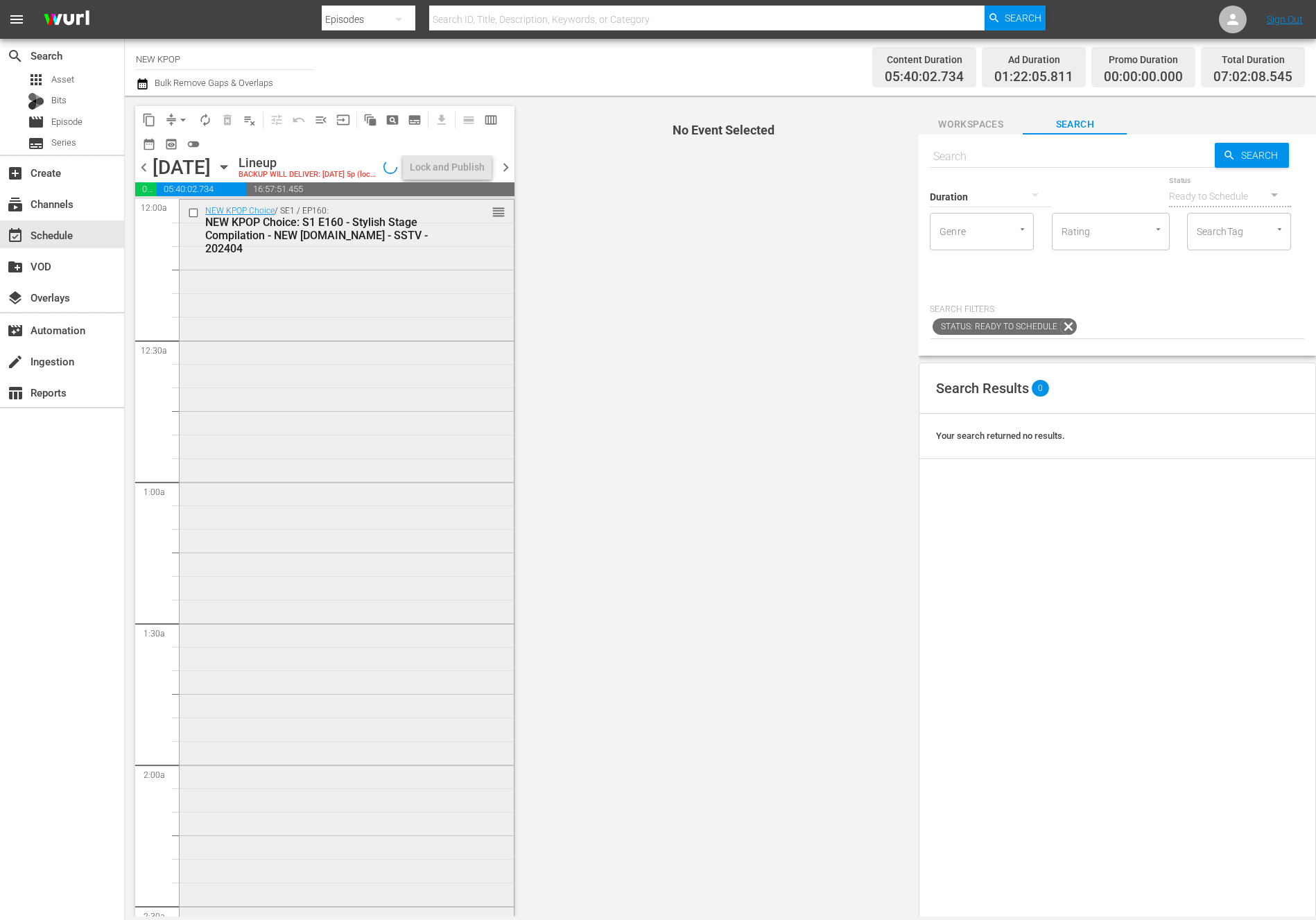
click at [421, 402] on div "NEW KPOP Choice / SE1 / EP160: NEW KPOP Choice: S1 E160 - Stylish Stage Compila…" at bounding box center [347, 625] width 334 height 849
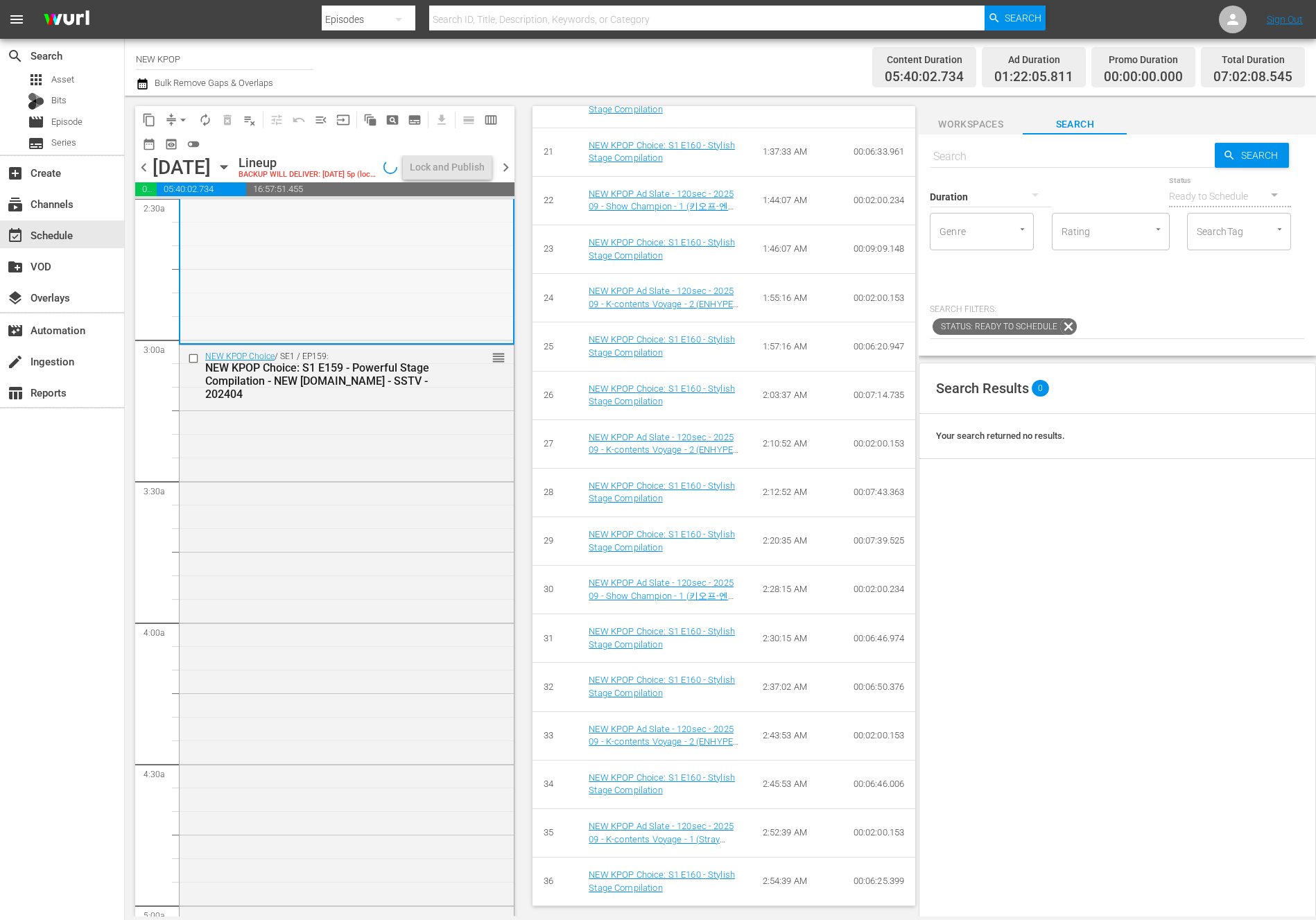
scroll to position [763, 0]
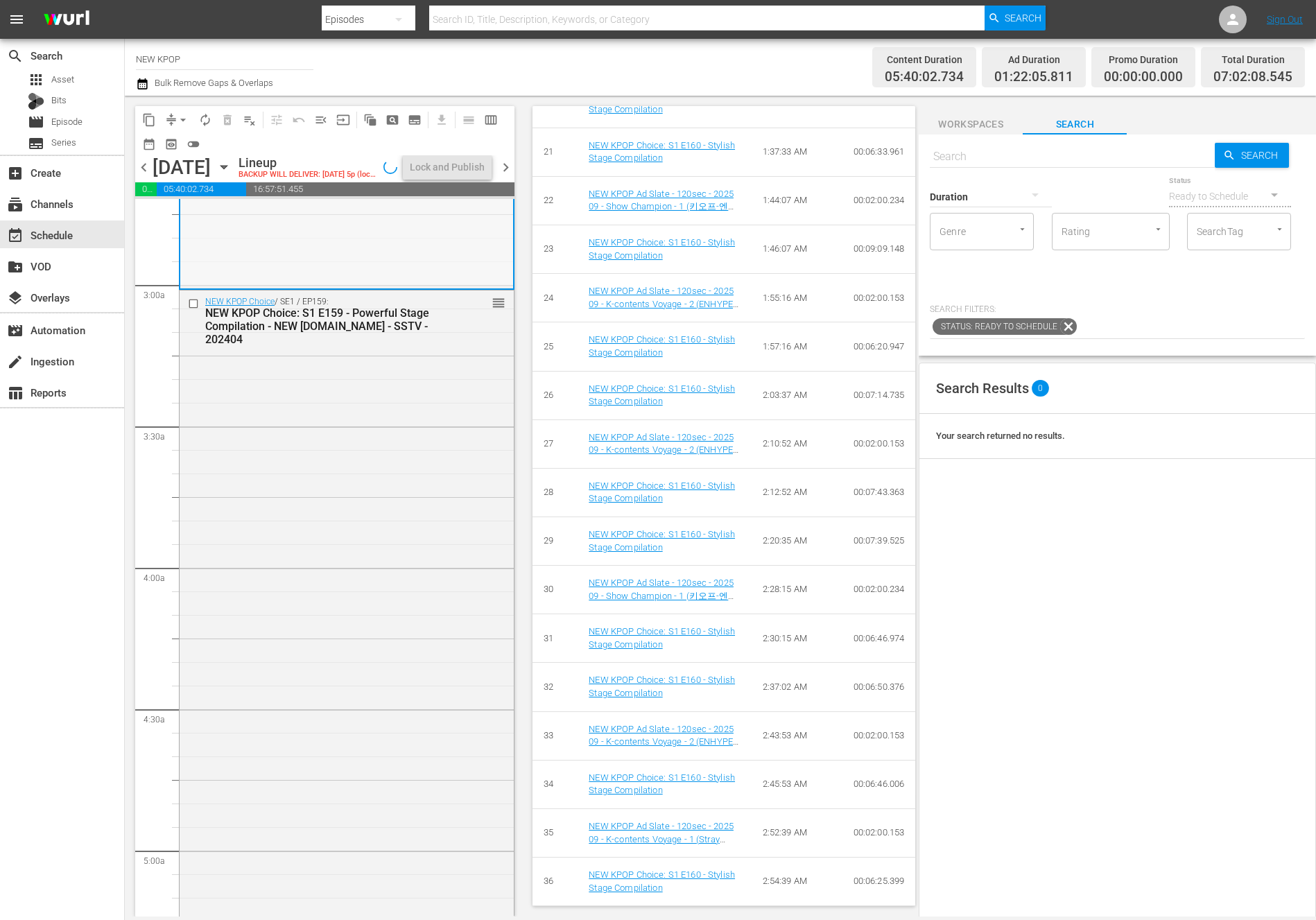
click at [393, 672] on div "NEW KPOP Choice / SE1 / EP159: NEW KPOP Choice: S1 E159 - Powerful Stage Compil…" at bounding box center [347, 857] width 334 height 1132
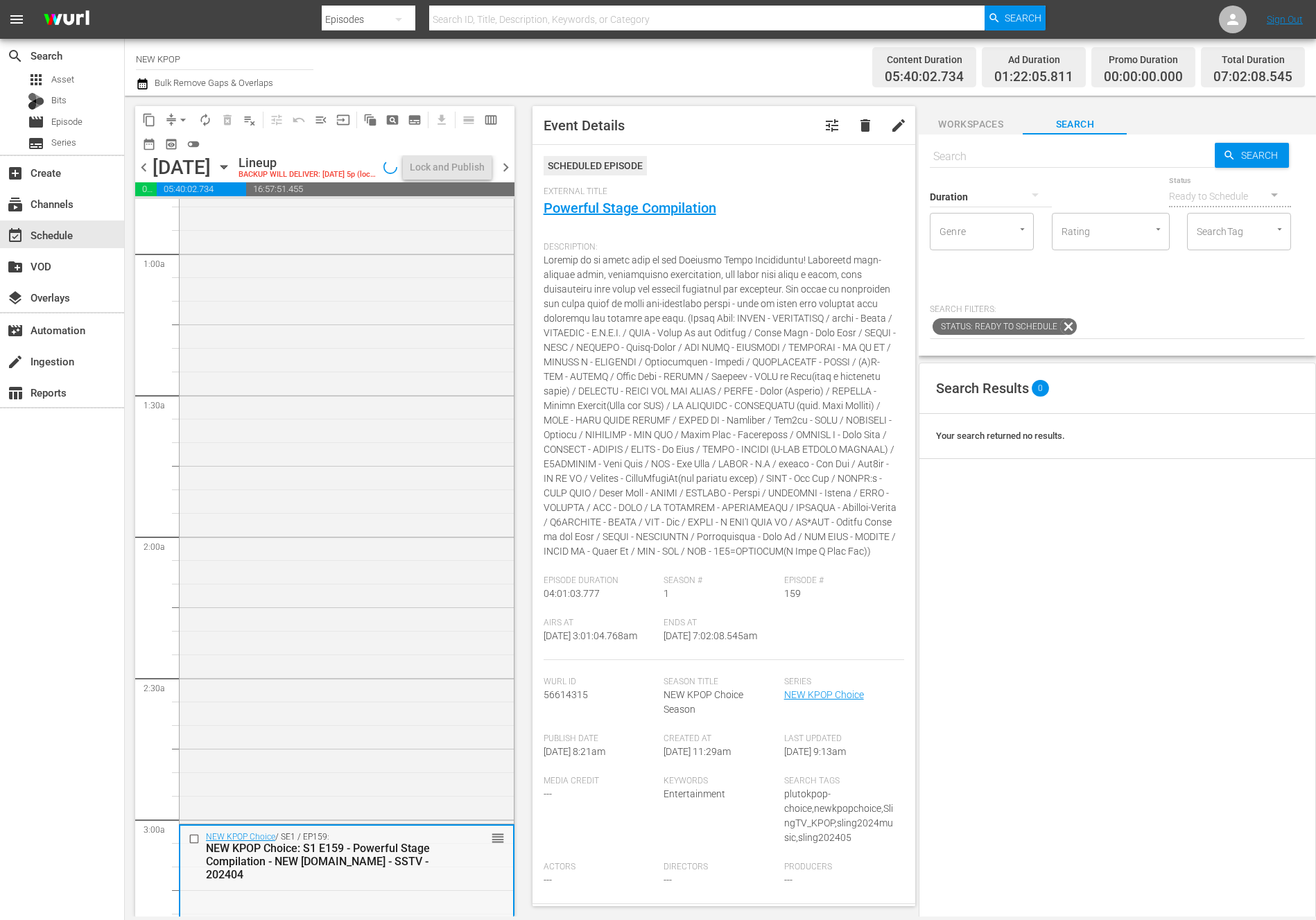
scroll to position [0, 0]
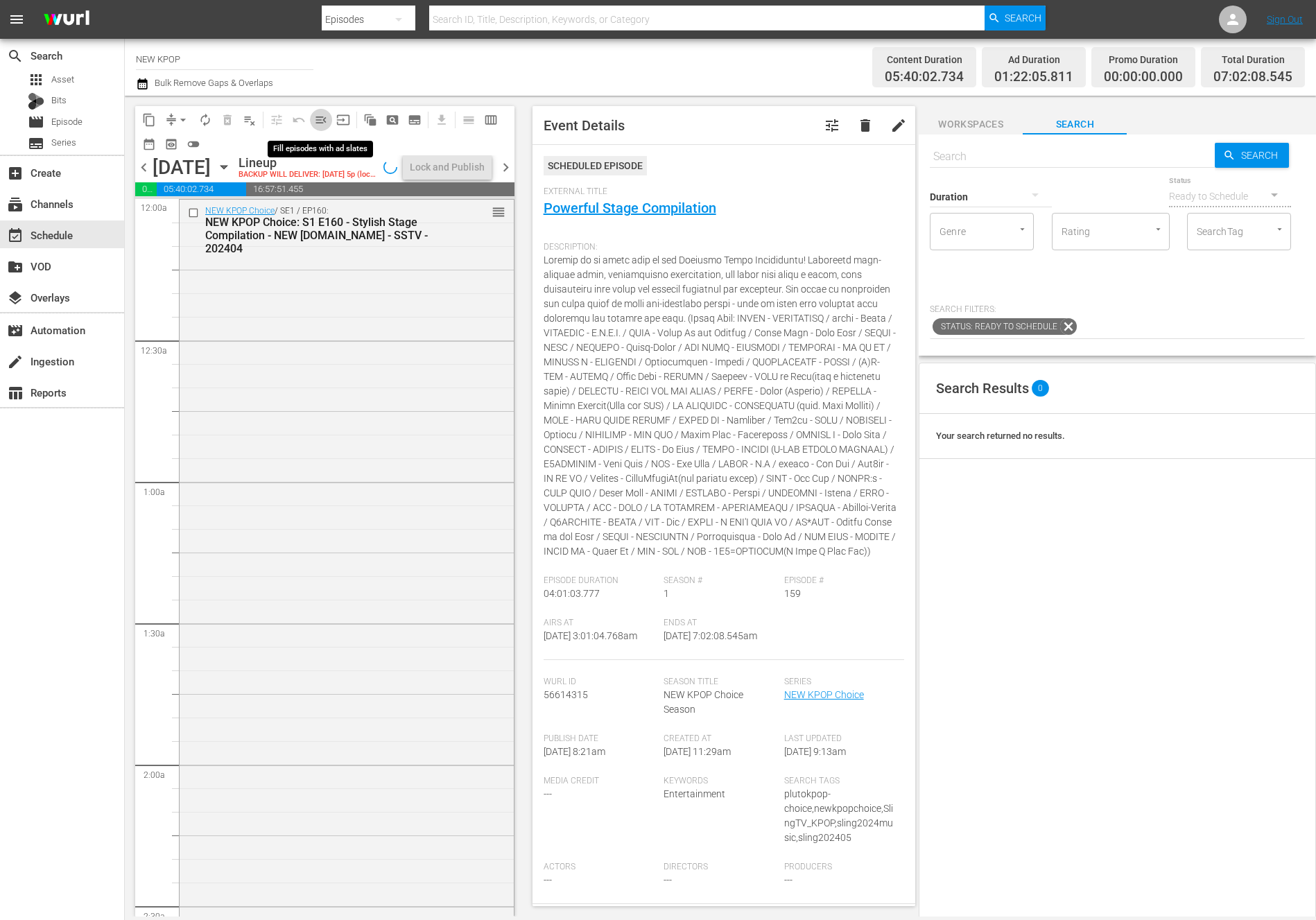
click at [326, 120] on span "menu_open" at bounding box center [321, 120] width 14 height 14
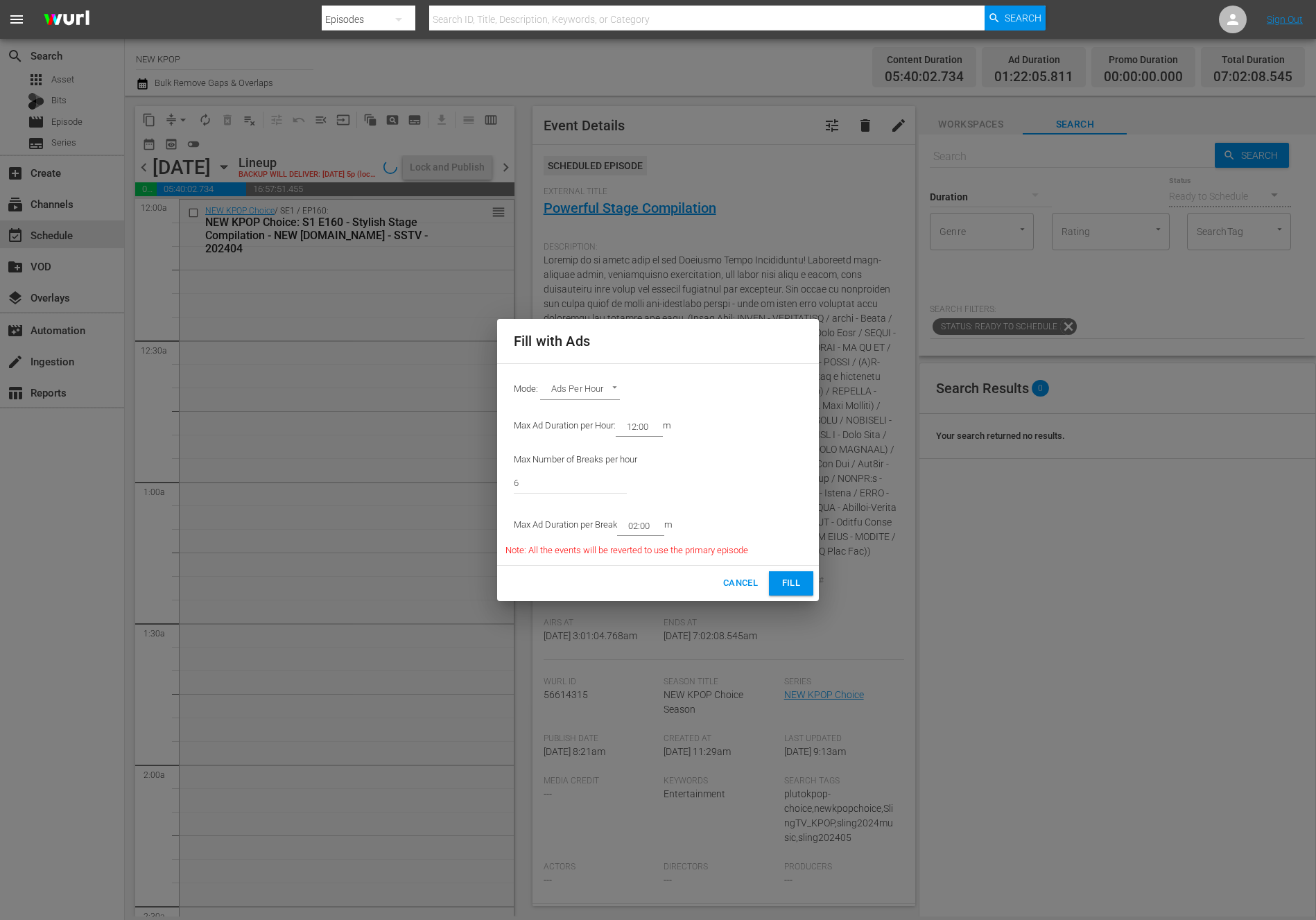
click at [581, 378] on div "Mode: Ads Per Hour ADS_PER_HOUR" at bounding box center [658, 390] width 305 height 36
click at [574, 388] on body "menu Search By Episodes Search ID, Title, Description, Keywords, or Category Se…" at bounding box center [658, 460] width 1316 height 920
click at [764, 518] on div at bounding box center [658, 460] width 1316 height 920
click at [793, 579] on span "Fill" at bounding box center [791, 584] width 22 height 16
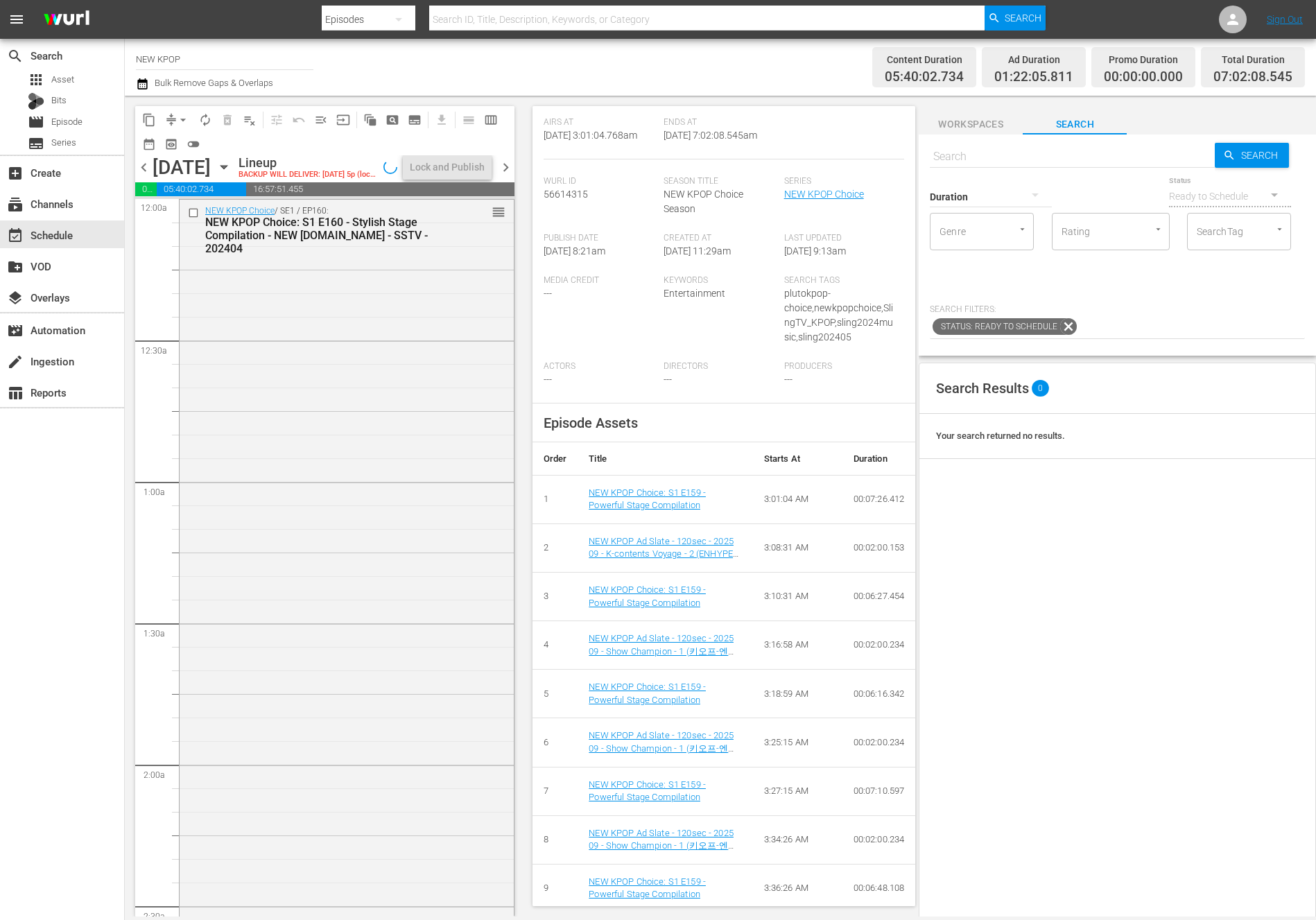
scroll to position [774, 0]
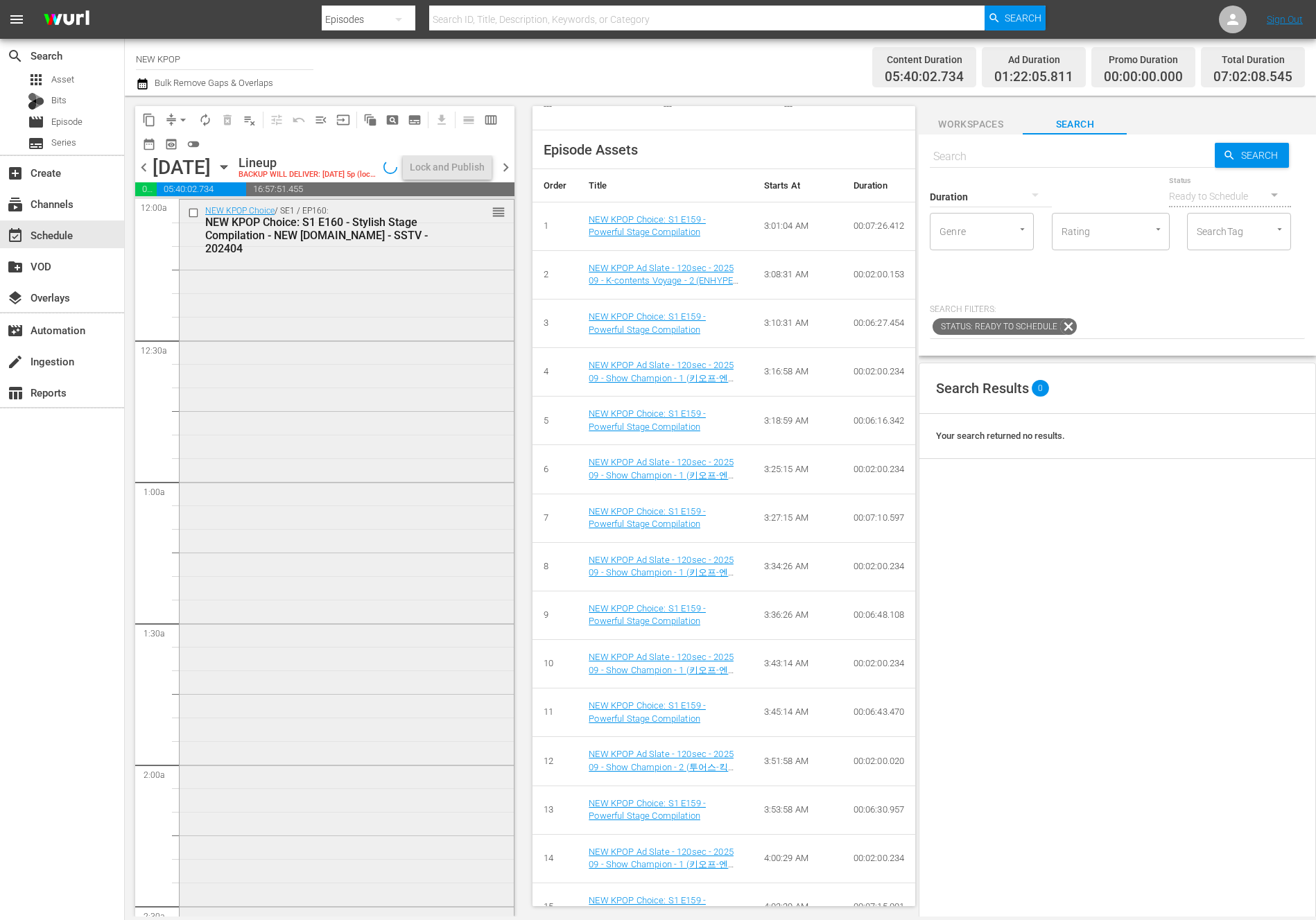
click at [432, 558] on div "NEW KPOP Choice / SE1 / EP160: NEW KPOP Choice: S1 E160 - Stylish Stage Compila…" at bounding box center [347, 625] width 334 height 849
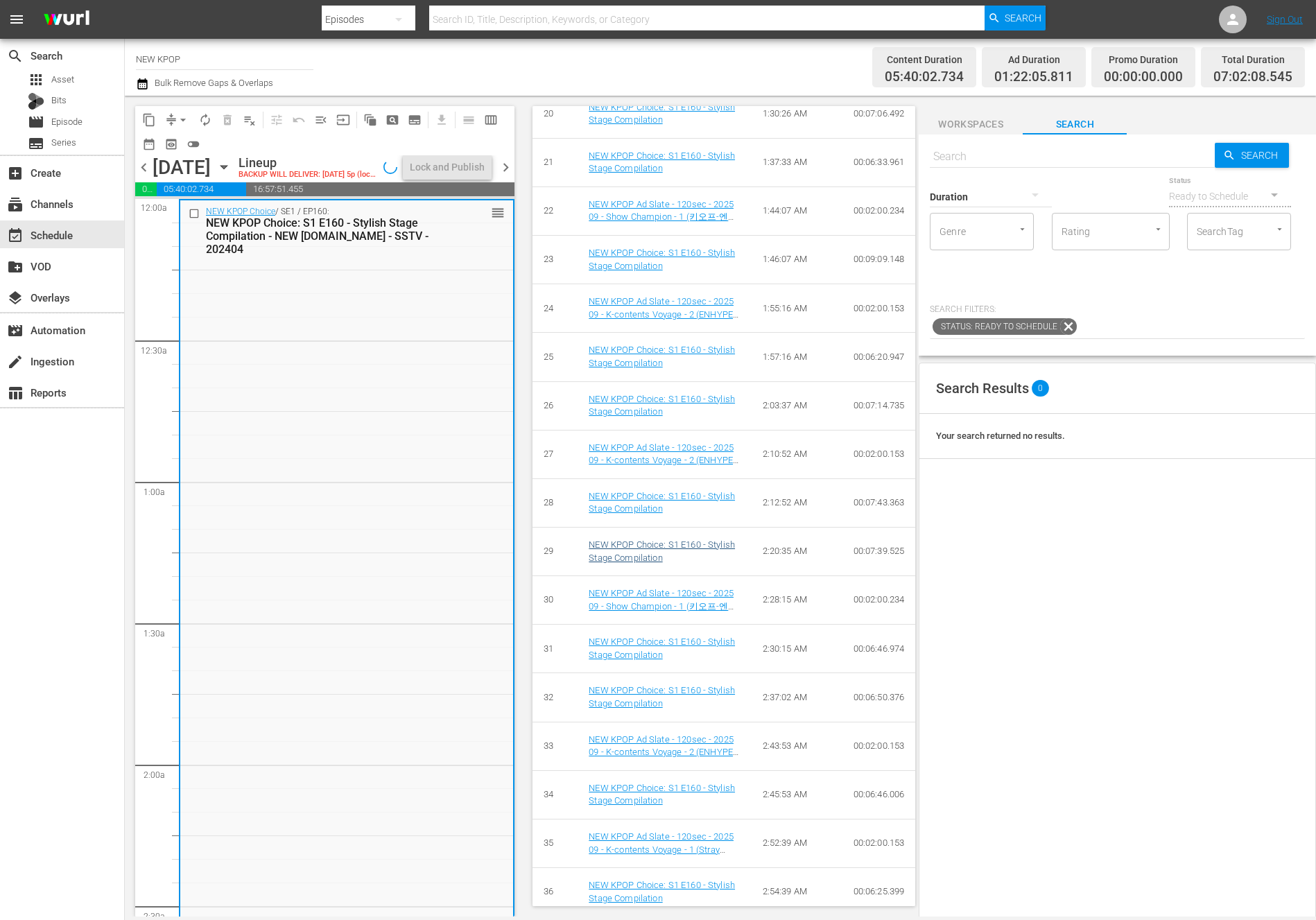
scroll to position [1908, 0]
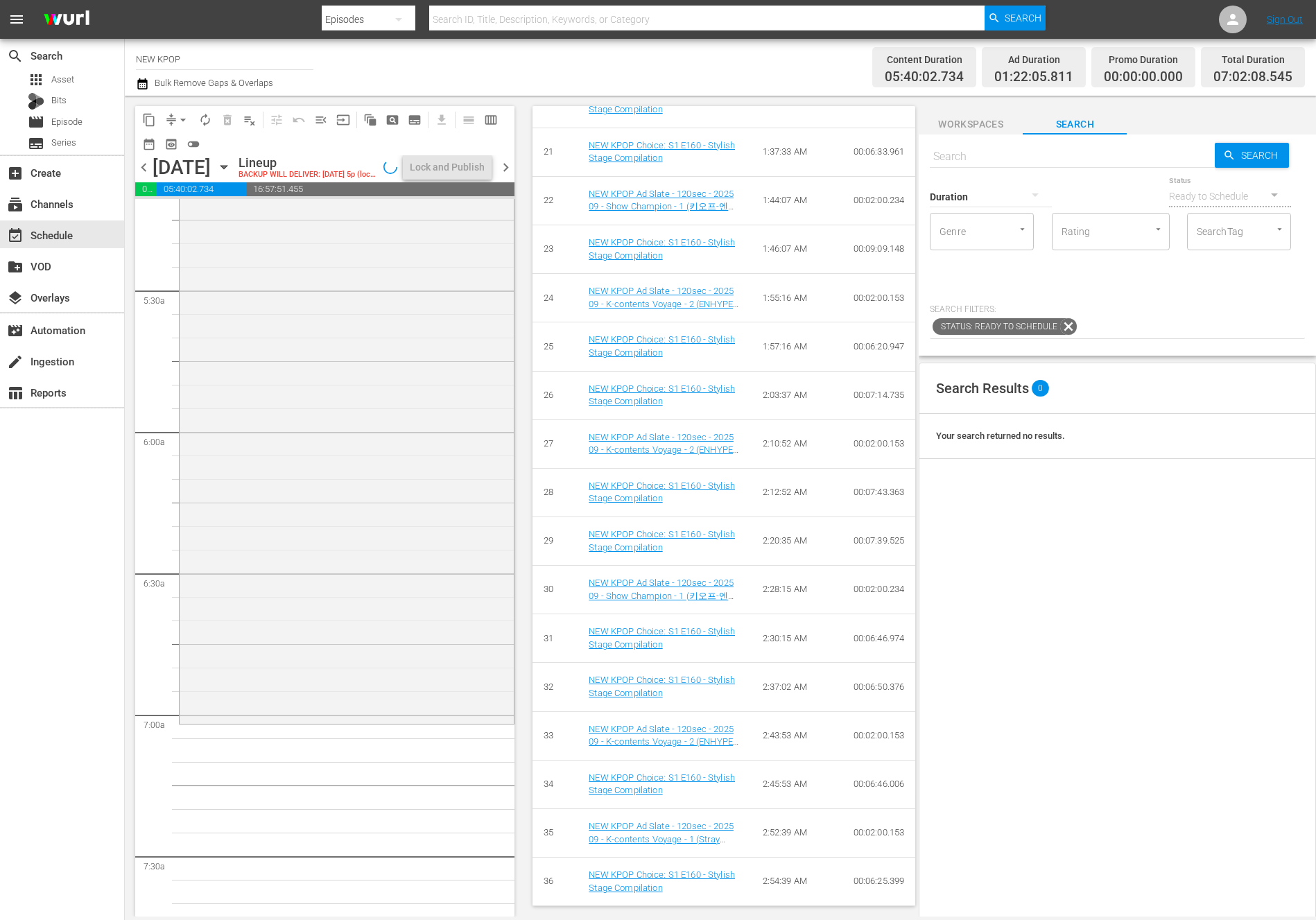
scroll to position [1807, 0]
click at [1030, 162] on div "Search Search Duration Status Ready to Schedule Genre Genre Rating Rating Searc…" at bounding box center [1117, 244] width 398 height 221
type input "n"
click at [948, 119] on span "Workspaces" at bounding box center [970, 125] width 104 height 18
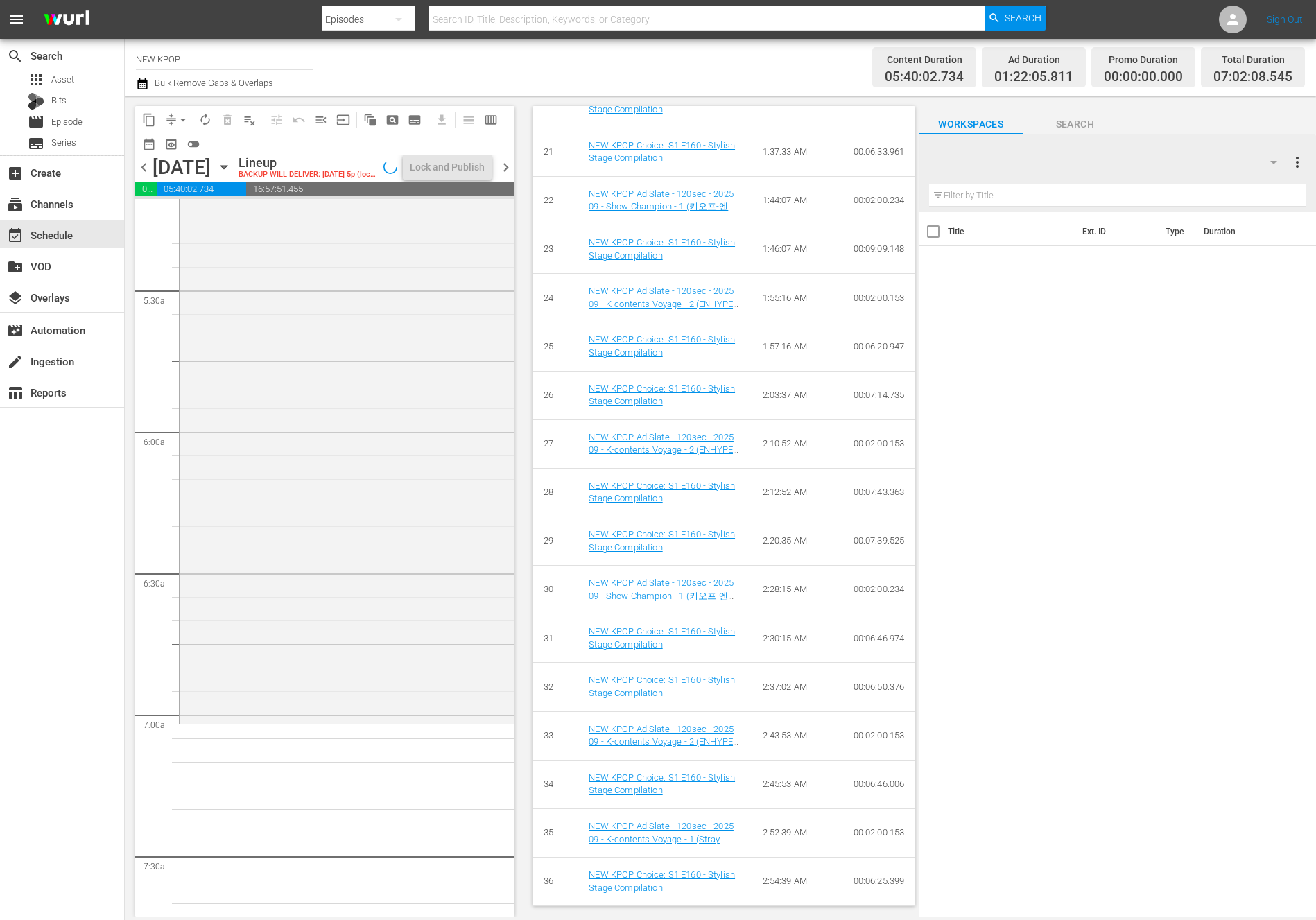
type input "n"
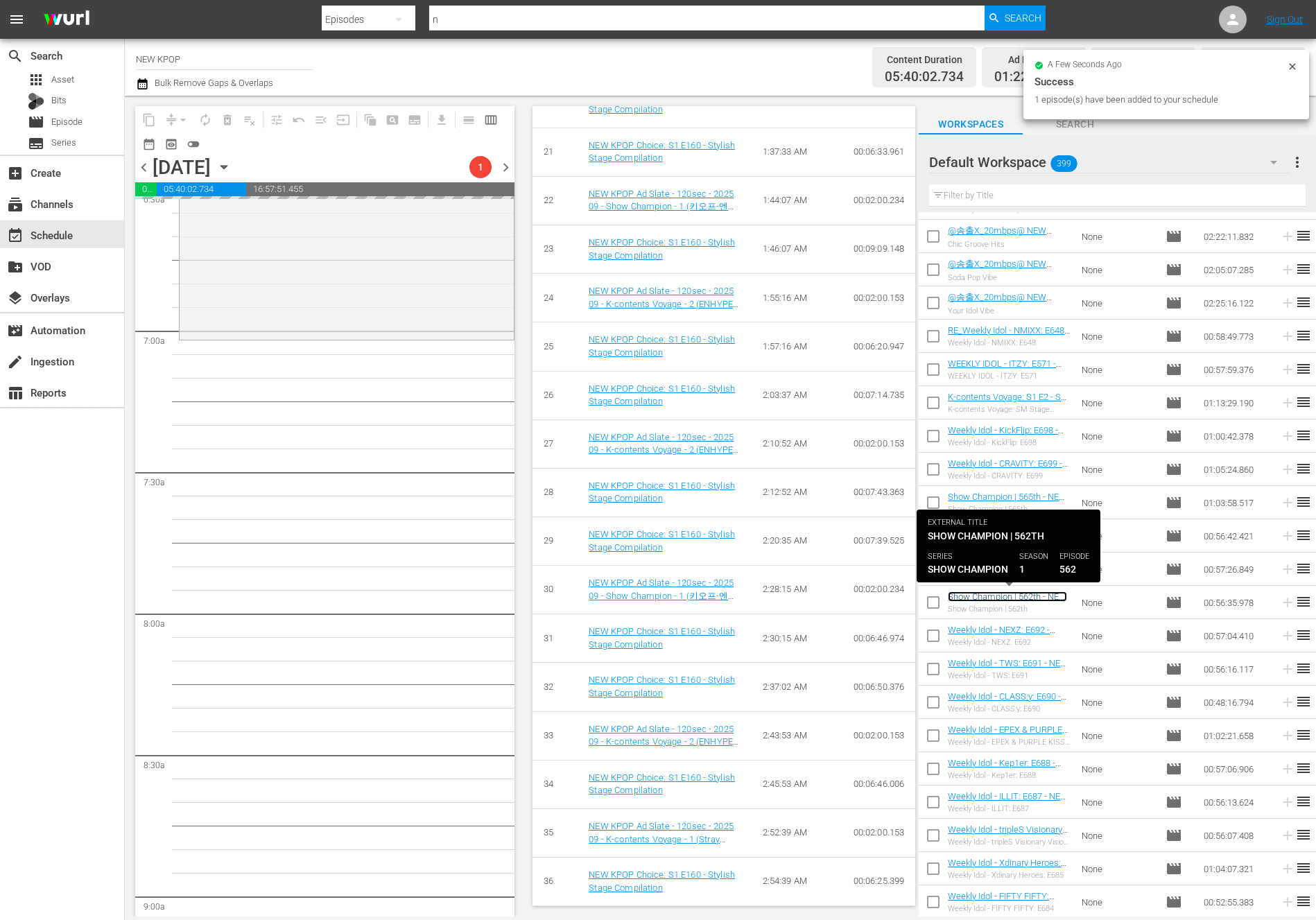
scroll to position [1849, 0]
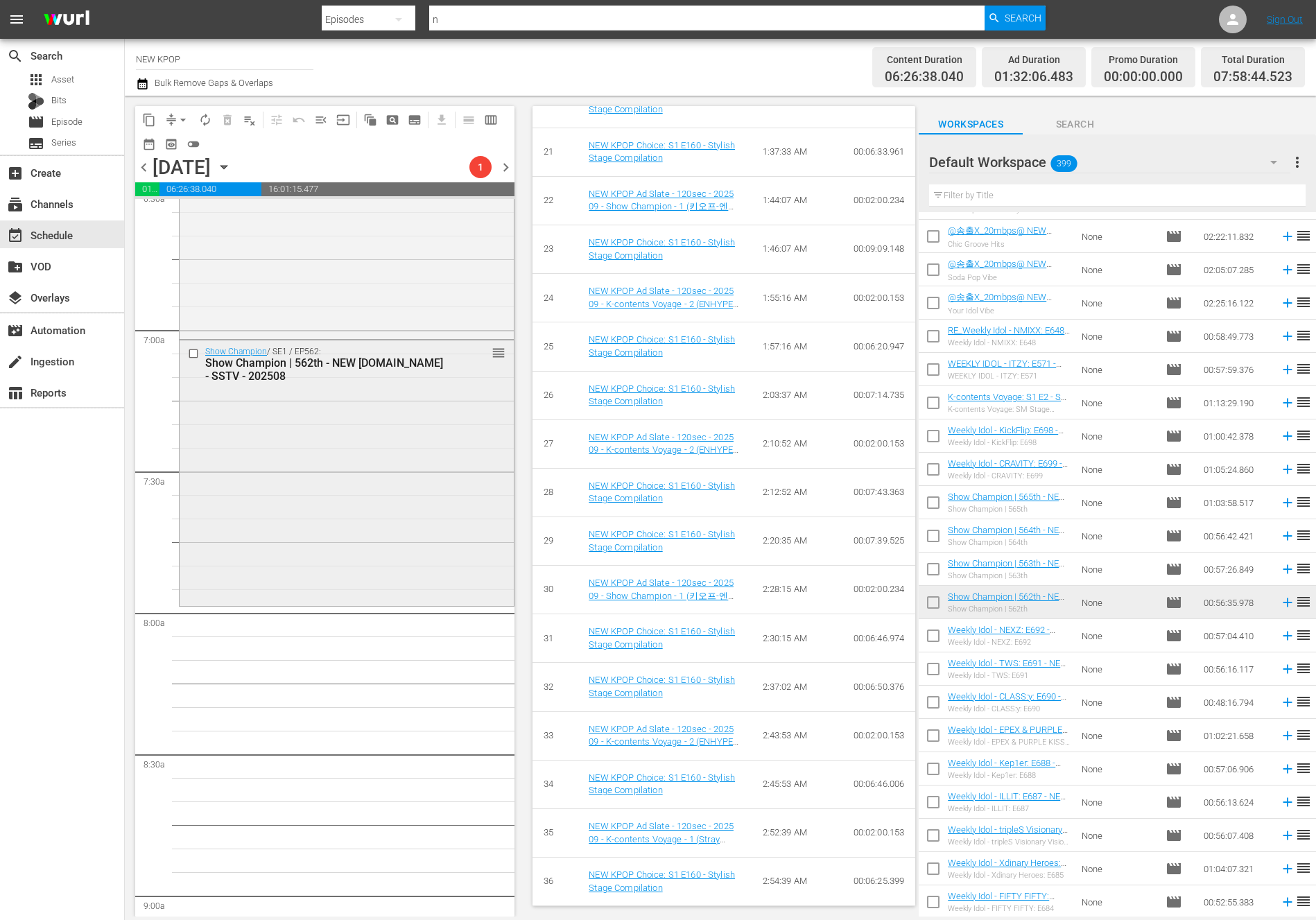
click at [401, 490] on div "Show Champion / SE1 / EP562: Show Champion | 562th - NEW K.ID - SSTV - 202508 r…" at bounding box center [347, 472] width 334 height 263
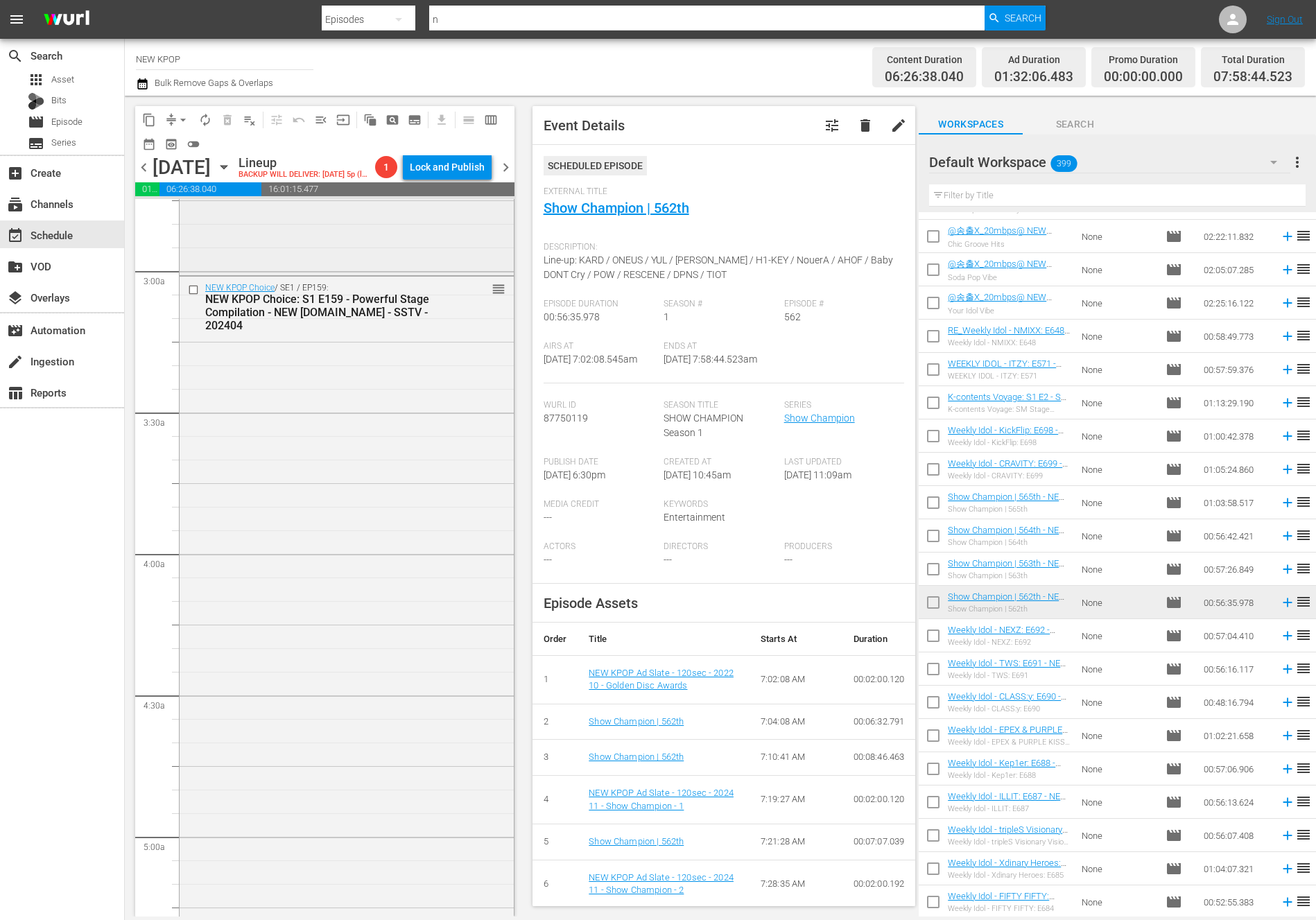
scroll to position [768, 0]
click at [320, 117] on span "menu_open" at bounding box center [321, 120] width 14 height 14
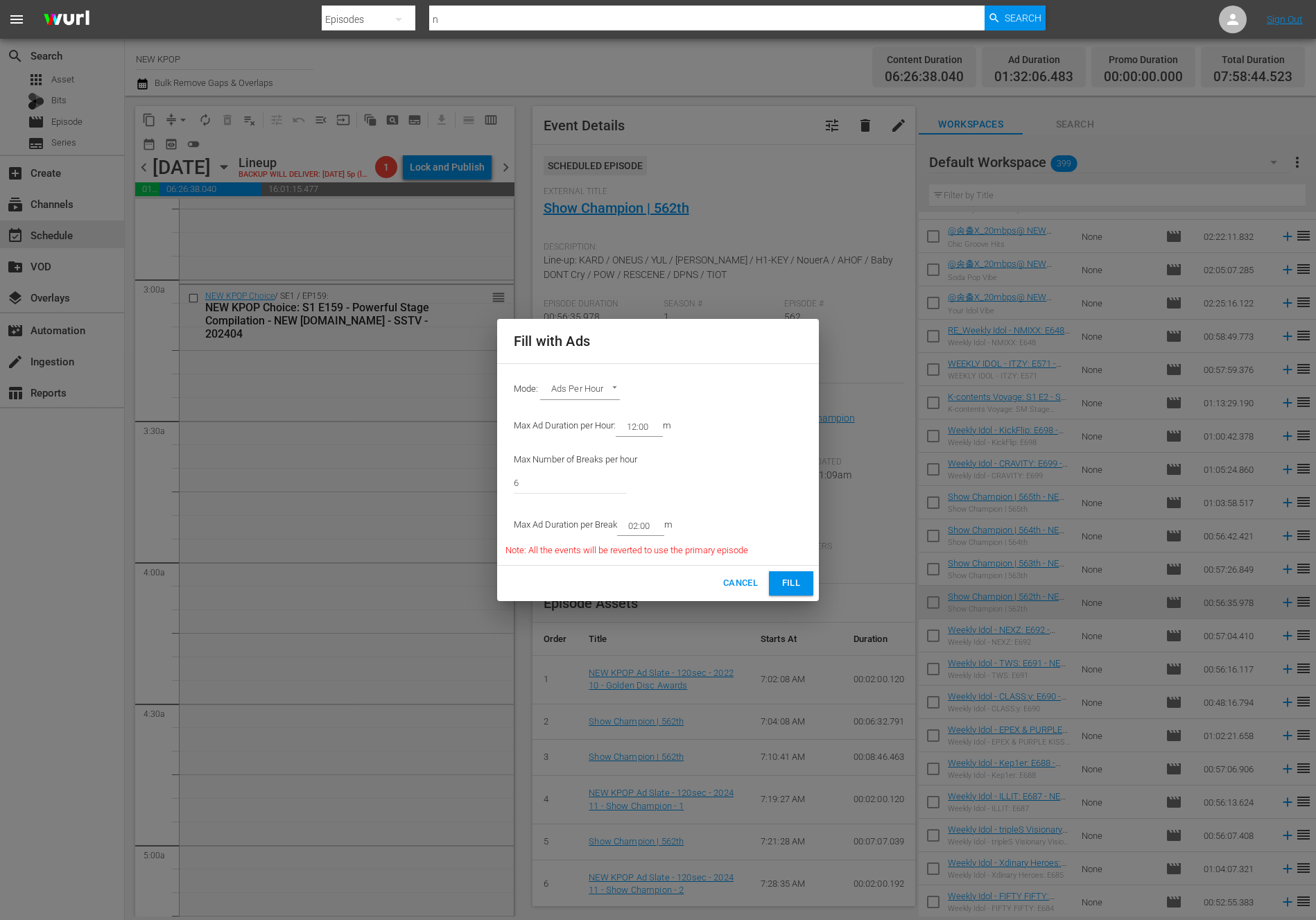
click at [787, 581] on span "Fill" at bounding box center [791, 584] width 22 height 16
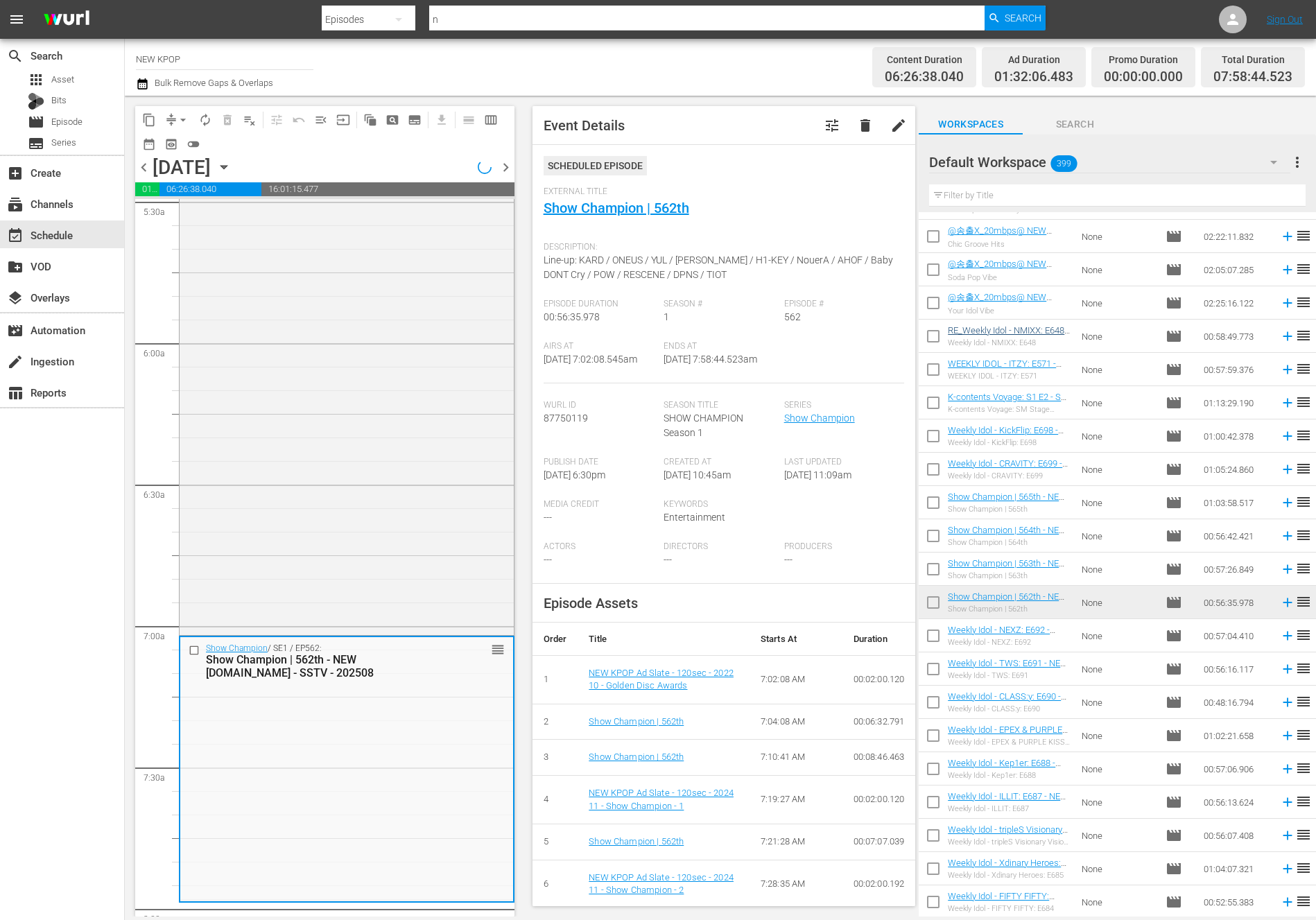
scroll to position [1747, 0]
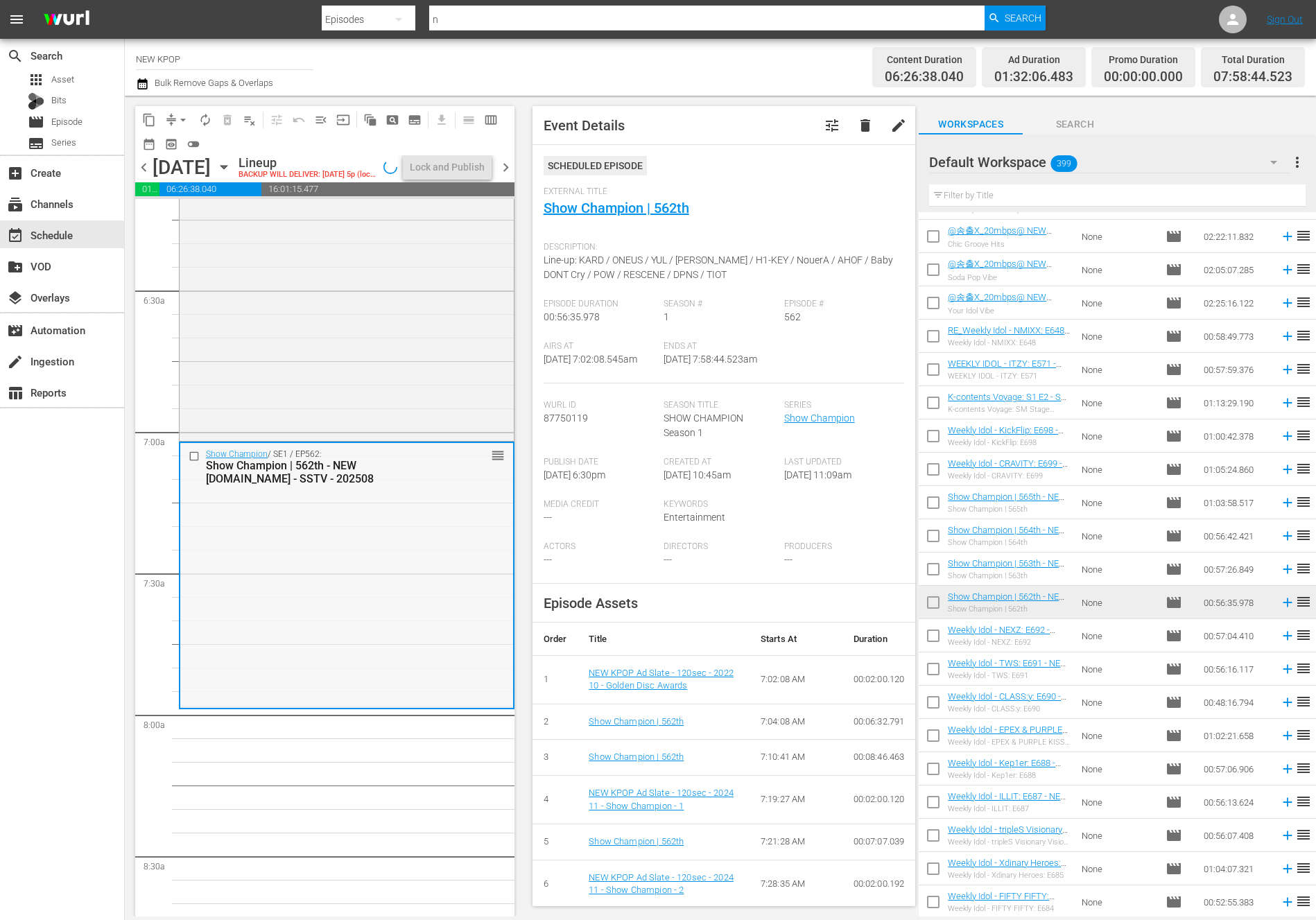
click at [382, 498] on div "Show Champion / SE1 / EP562: Show Champion | 562th - NEW K.ID - SSTV - 202508 r…" at bounding box center [347, 574] width 333 height 263
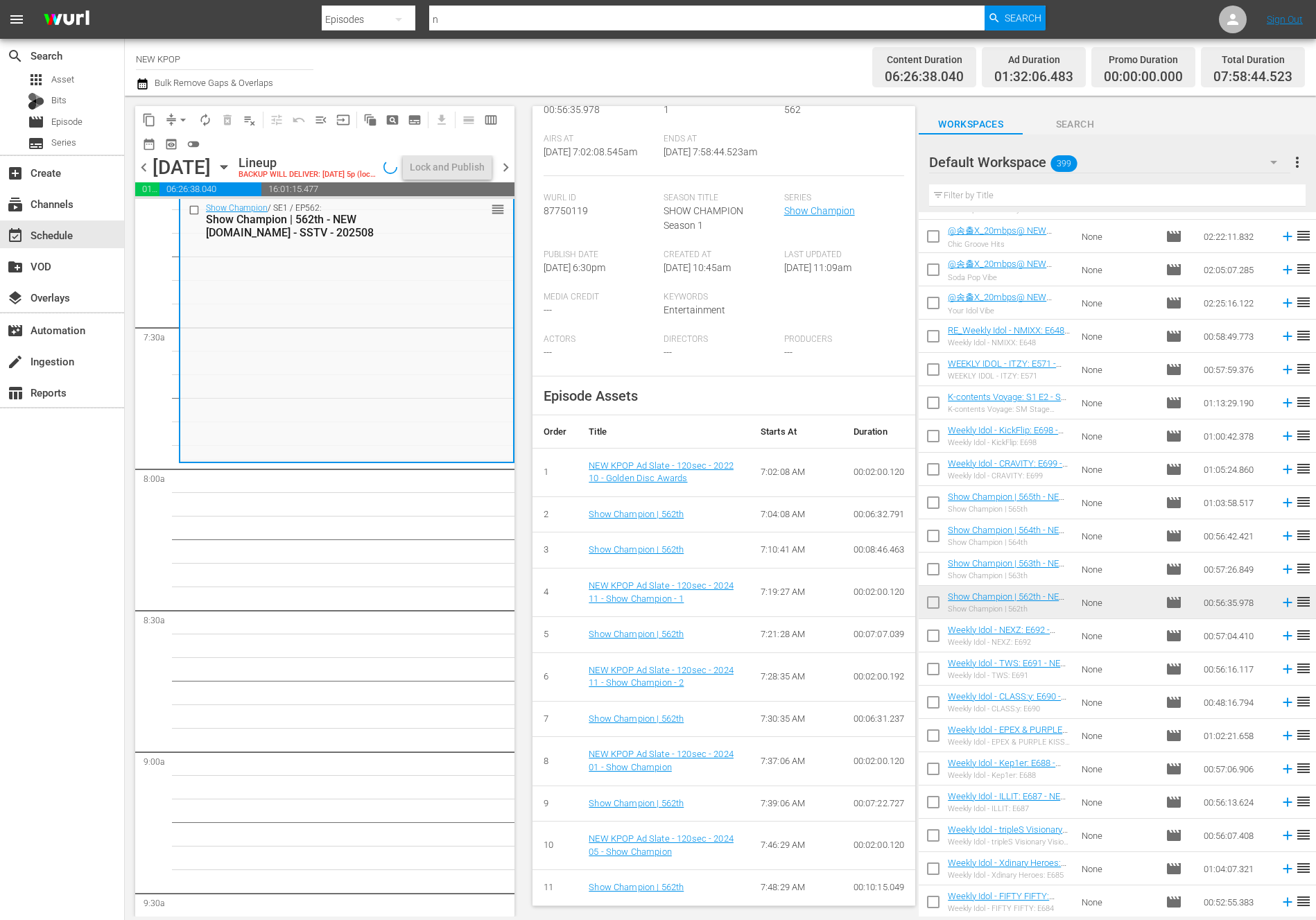
scroll to position [0, 0]
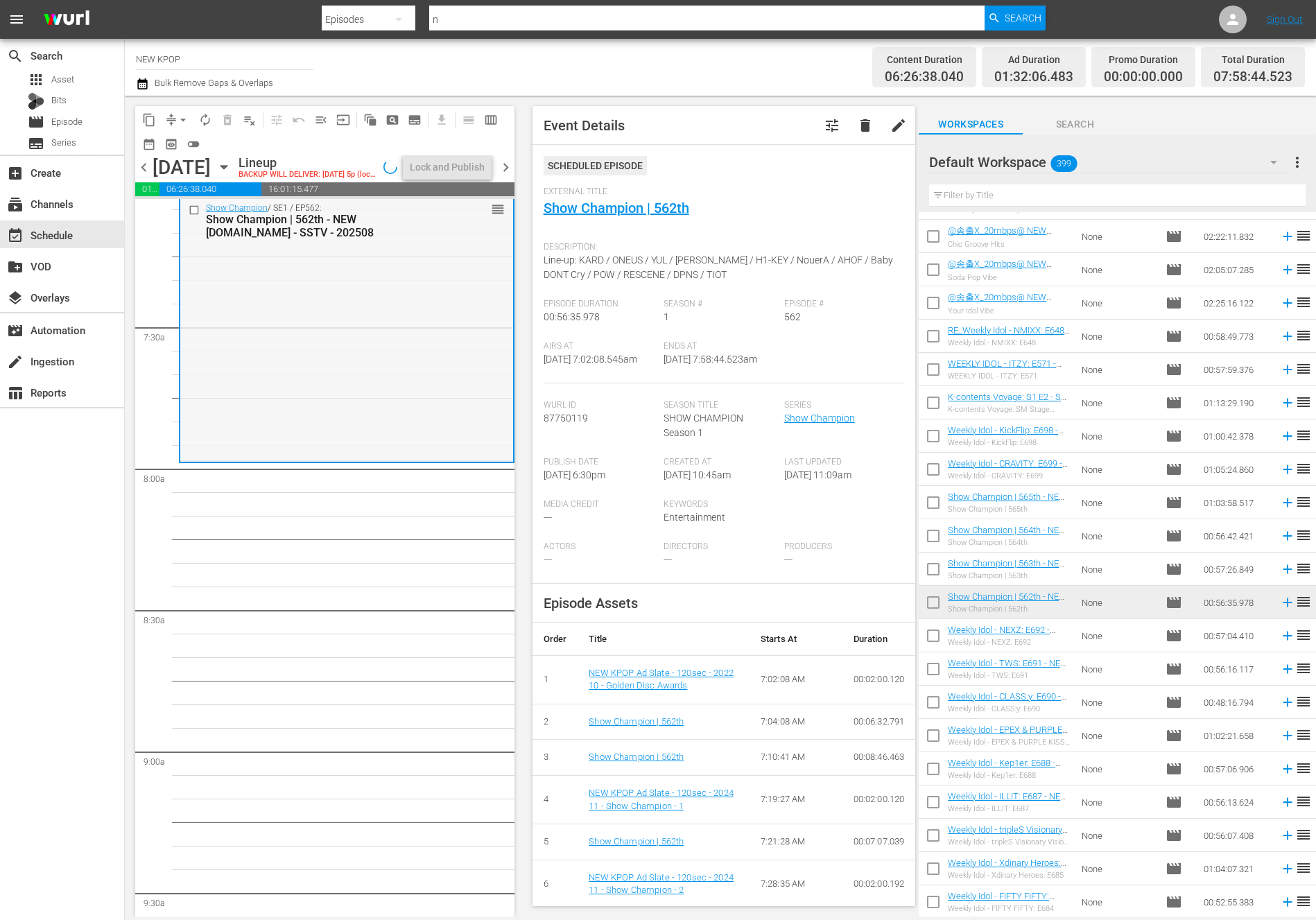
click at [425, 353] on div "Show Champion / SE1 / EP562: Show Champion | 562th - NEW K.ID - SSTV - 202508 r…" at bounding box center [347, 328] width 333 height 263
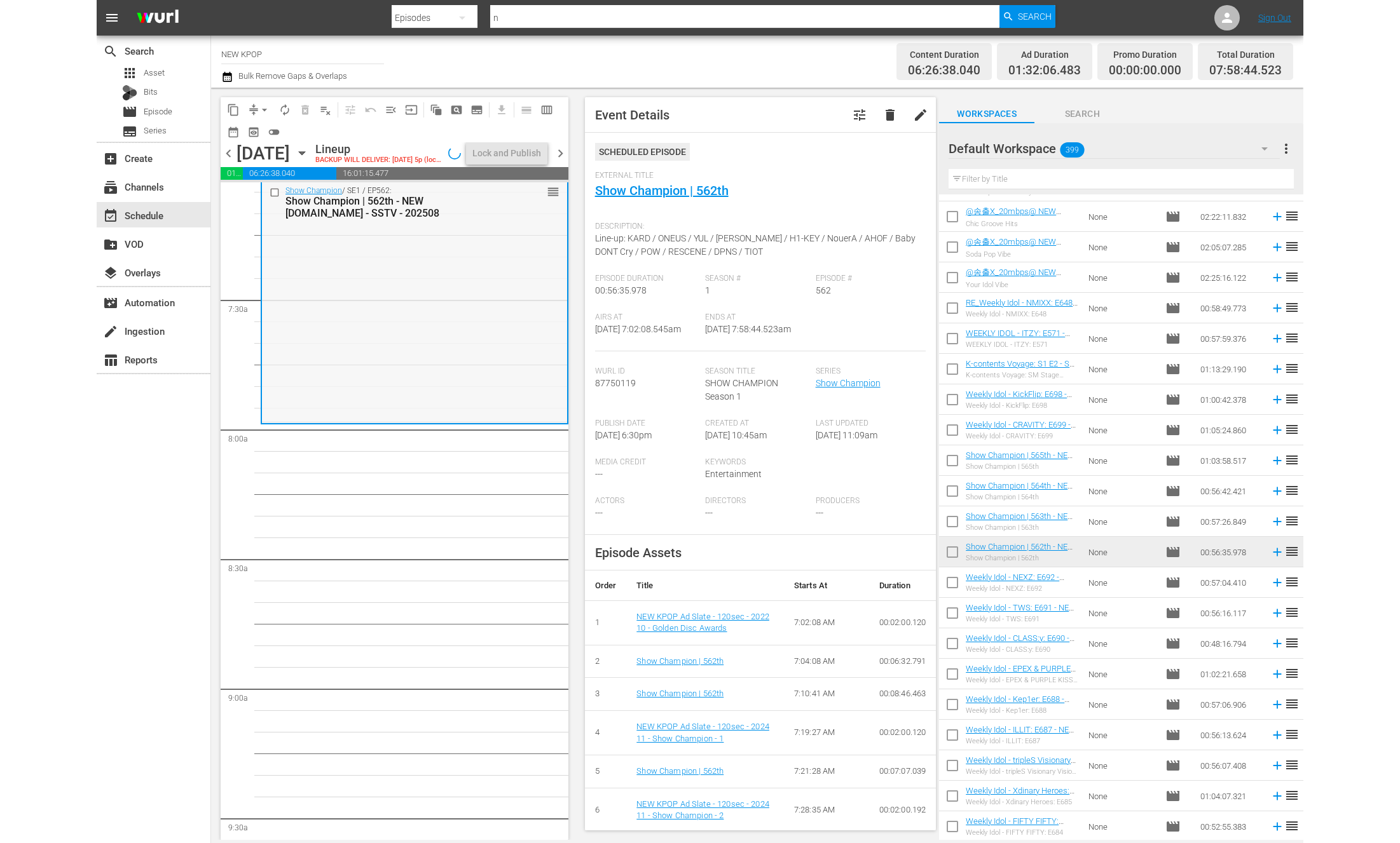
scroll to position [1633, 0]
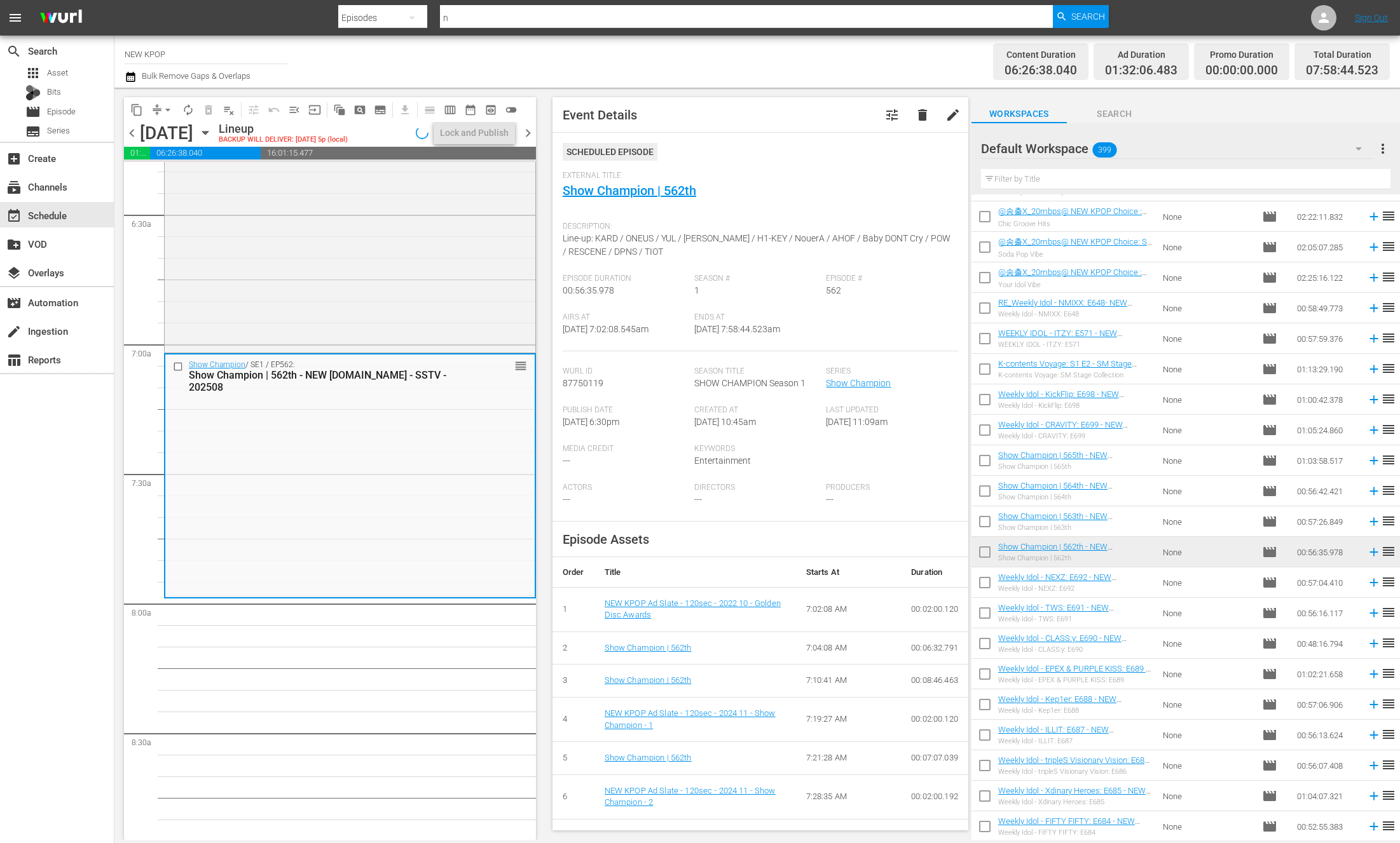
click at [1062, 113] on div "Workspaces Search" at bounding box center [1185, 110] width 429 height 25
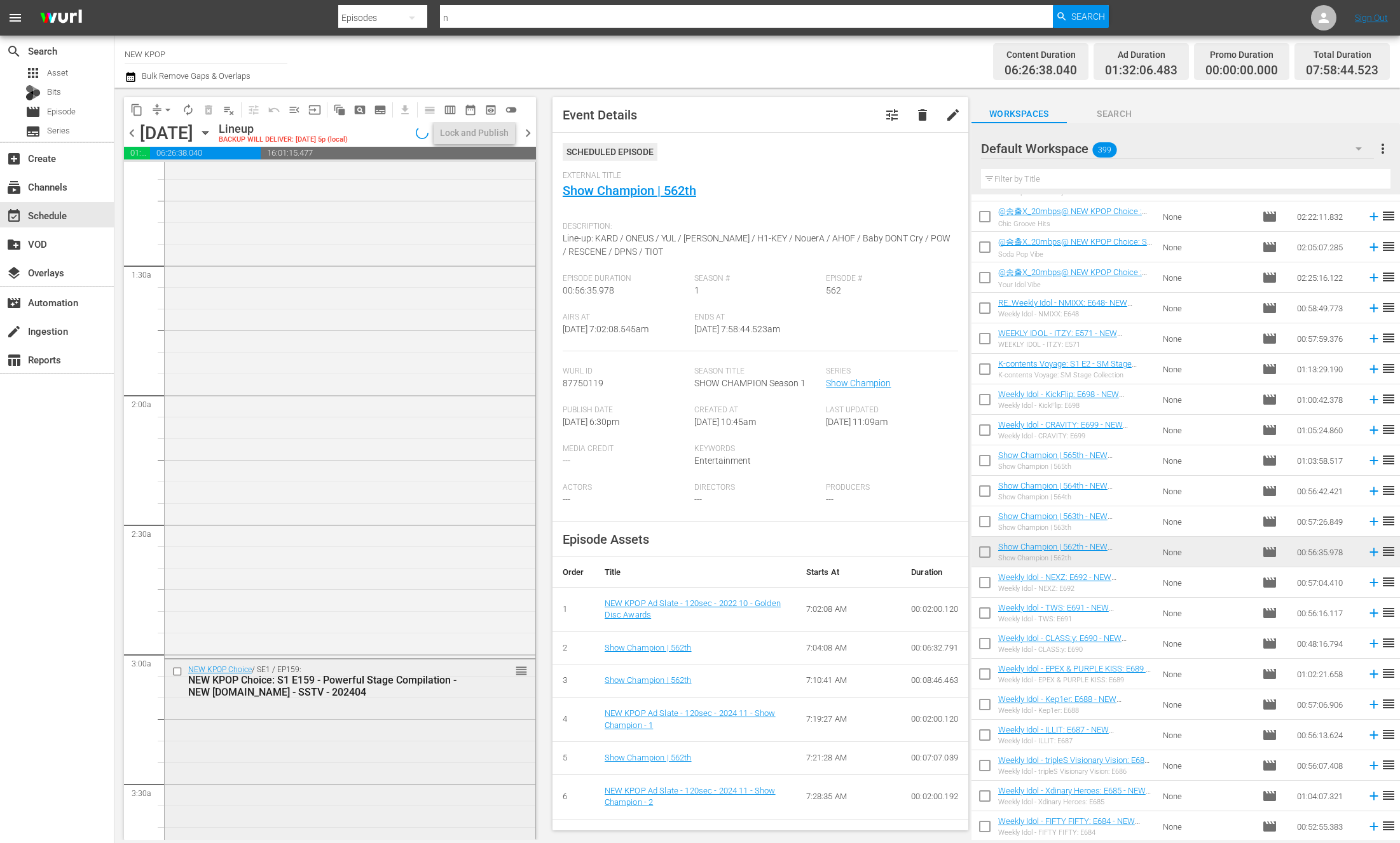
scroll to position [0, 0]
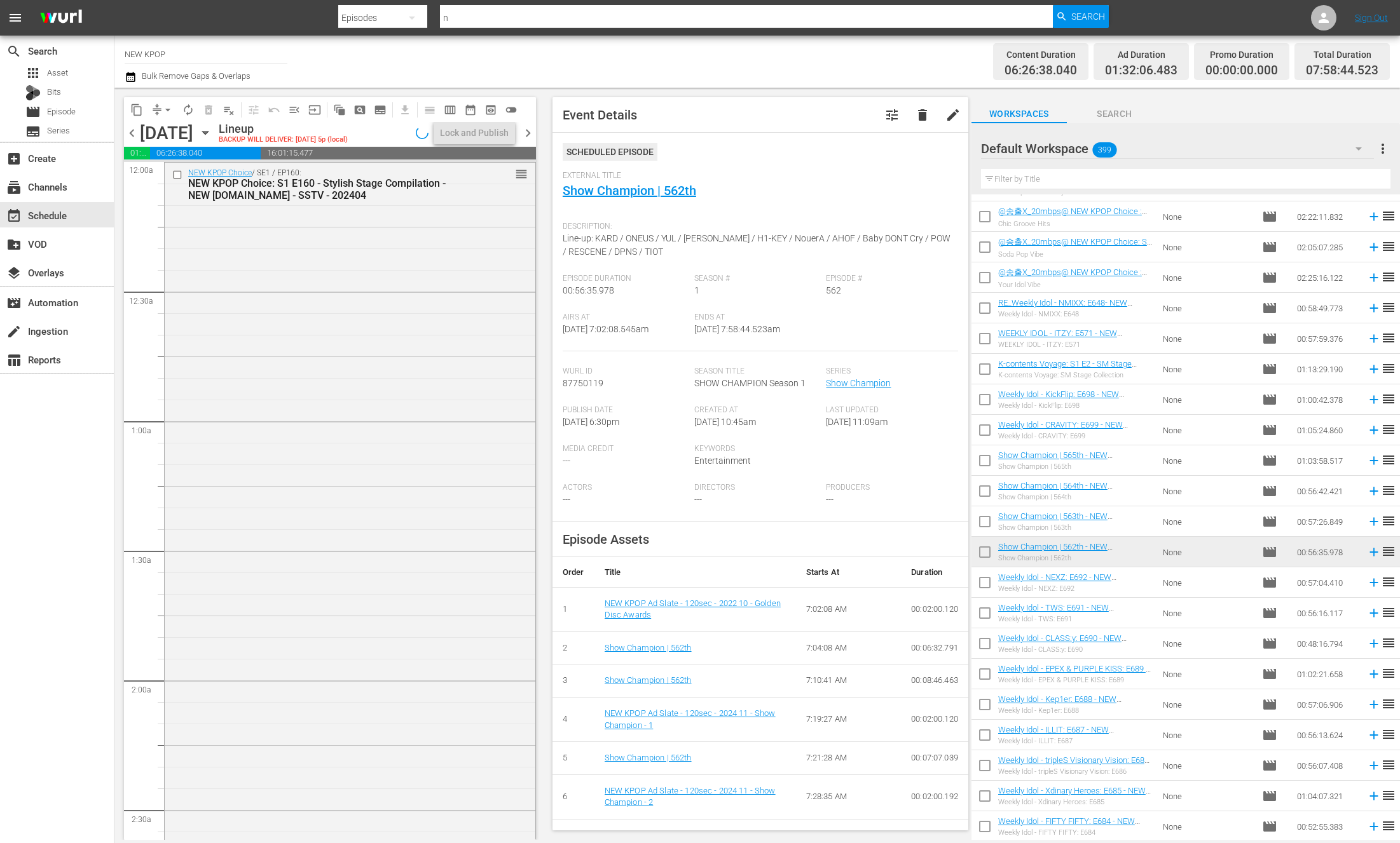
click at [366, 310] on div "NEW KPOP Choice / SE1 / EP160: NEW KPOP Choice: S1 E160 - Stylish Stage Compila…" at bounding box center [350, 552] width 371 height 778
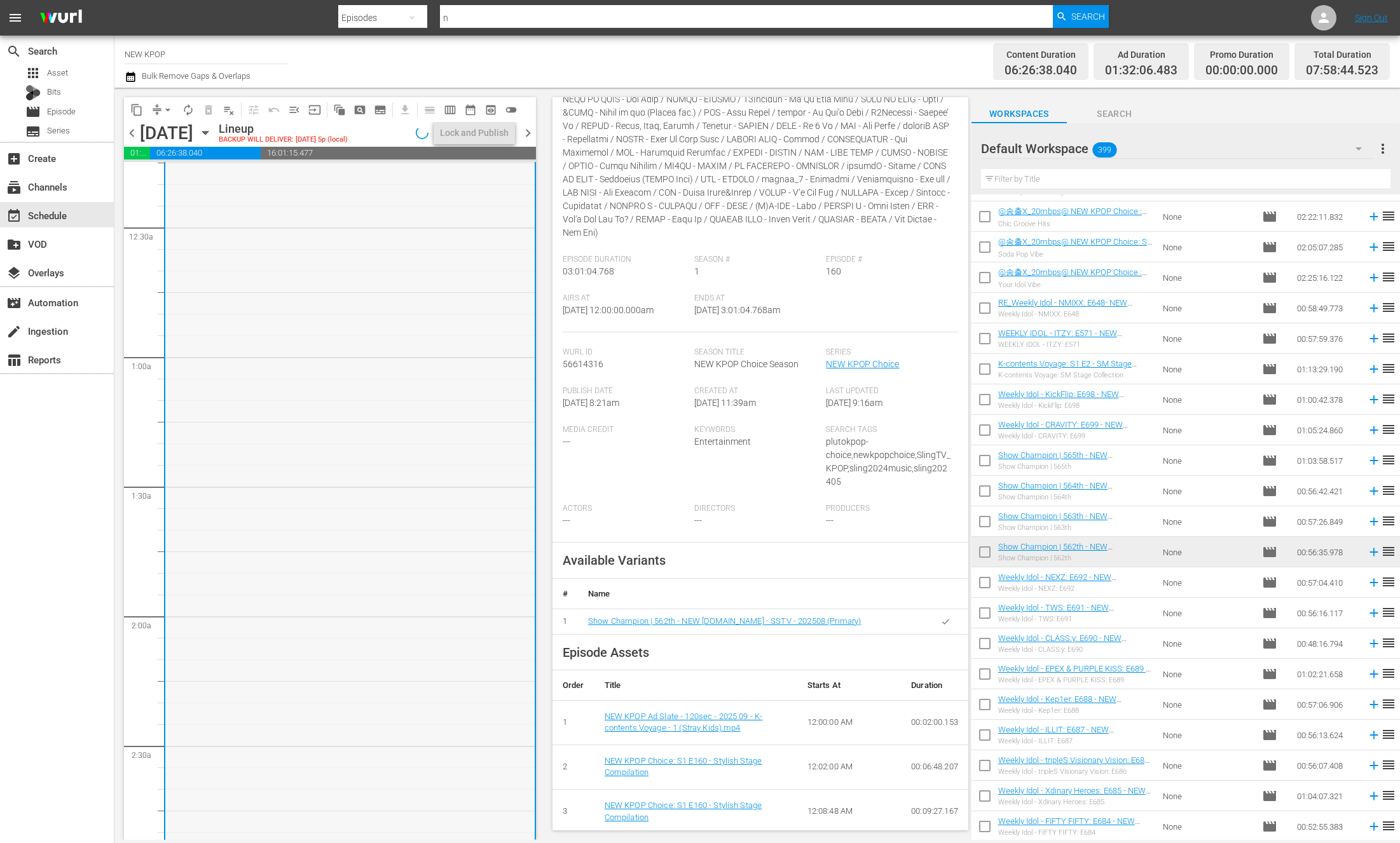
scroll to position [64, 0]
click at [569, 540] on div "Actors ---" at bounding box center [628, 523] width 132 height 39
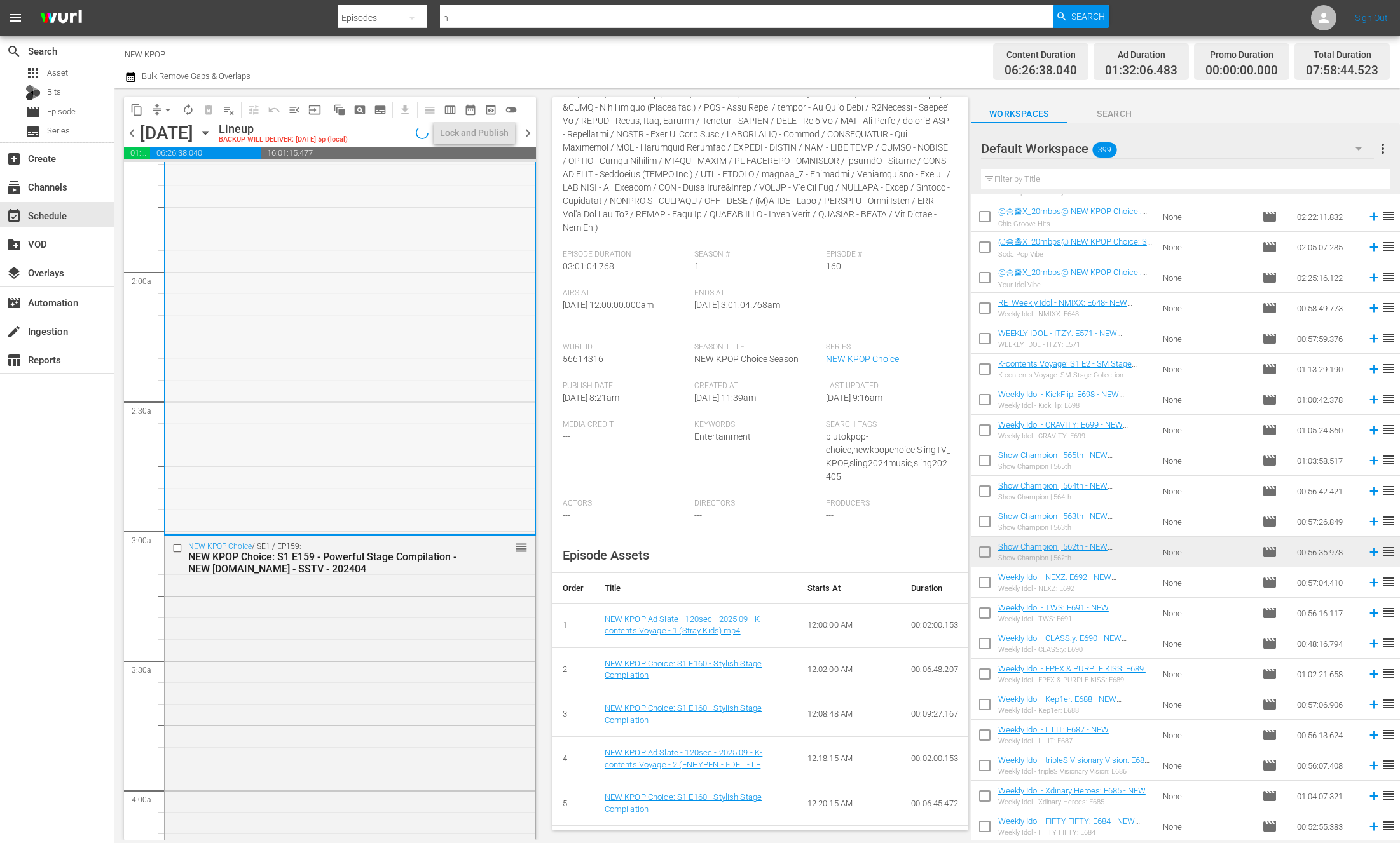
scroll to position [578, 0]
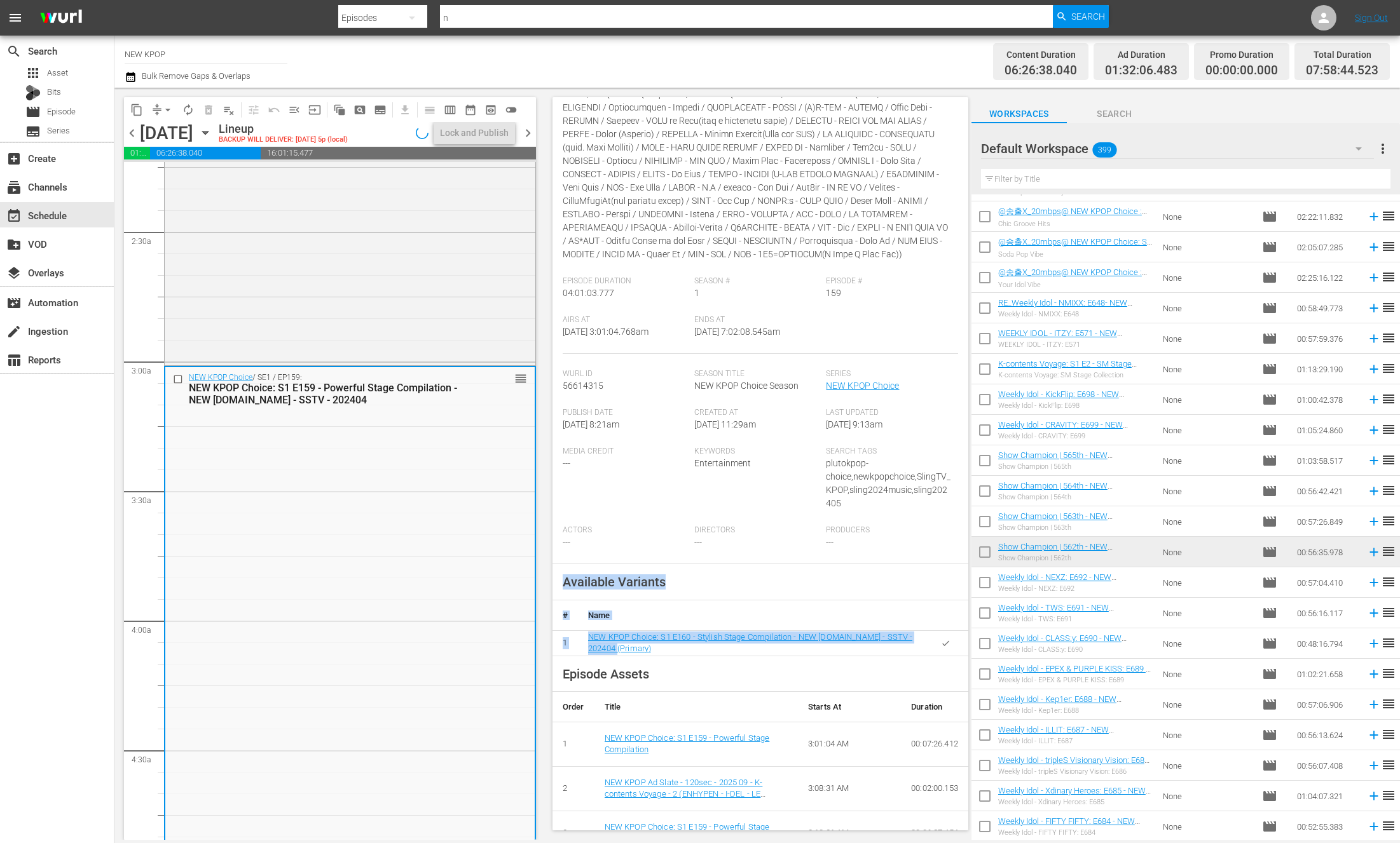
drag, startPoint x: 564, startPoint y: 594, endPoint x: 696, endPoint y: 659, distance: 147.1
click at [696, 656] on div "Available Variants # Name 1 NEW KPOP Choice: S1 E160 - Stylish Stage Compilatio…" at bounding box center [761, 610] width 416 height 92
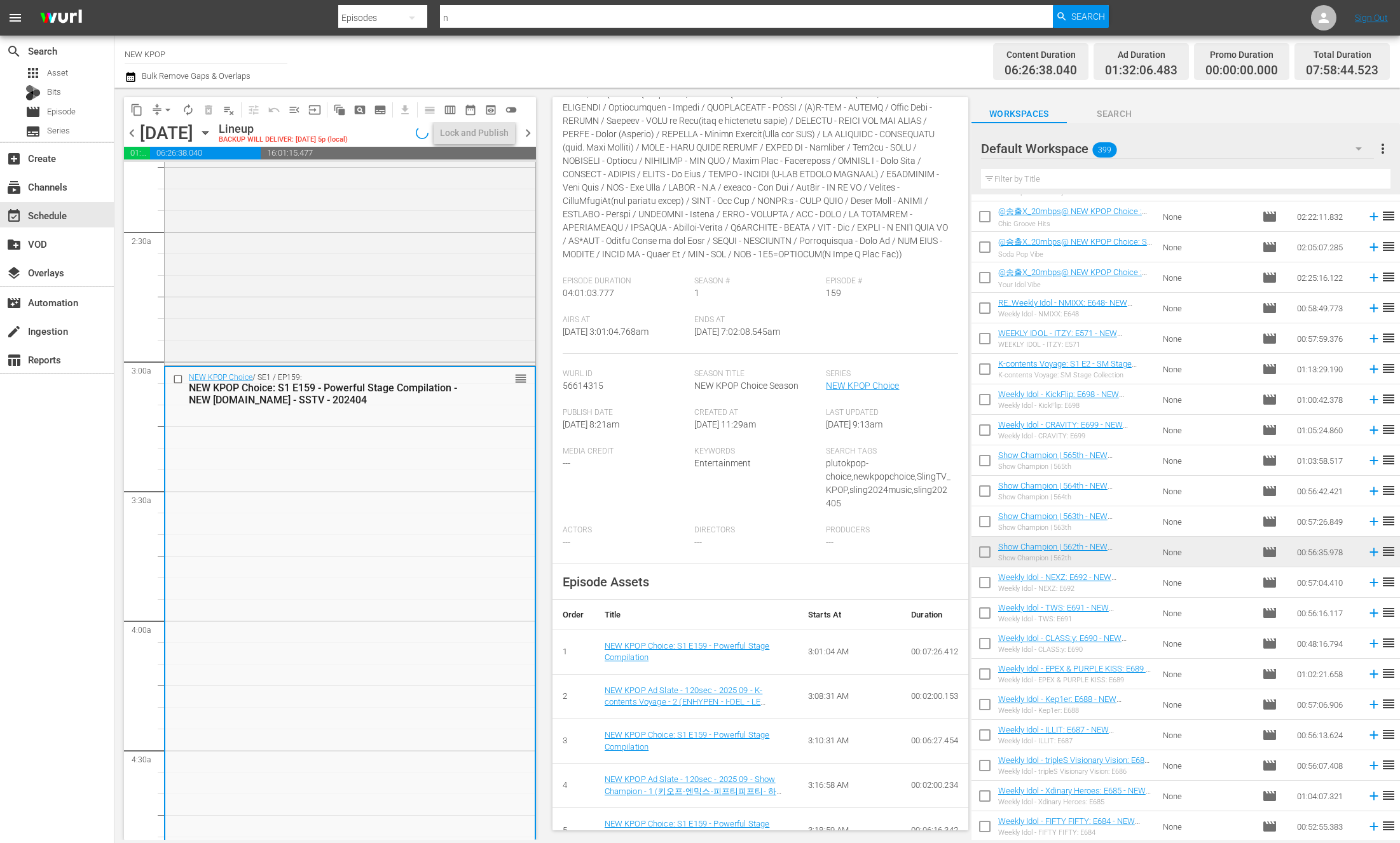
click at [710, 564] on div "Directors ---" at bounding box center [760, 545] width 132 height 39
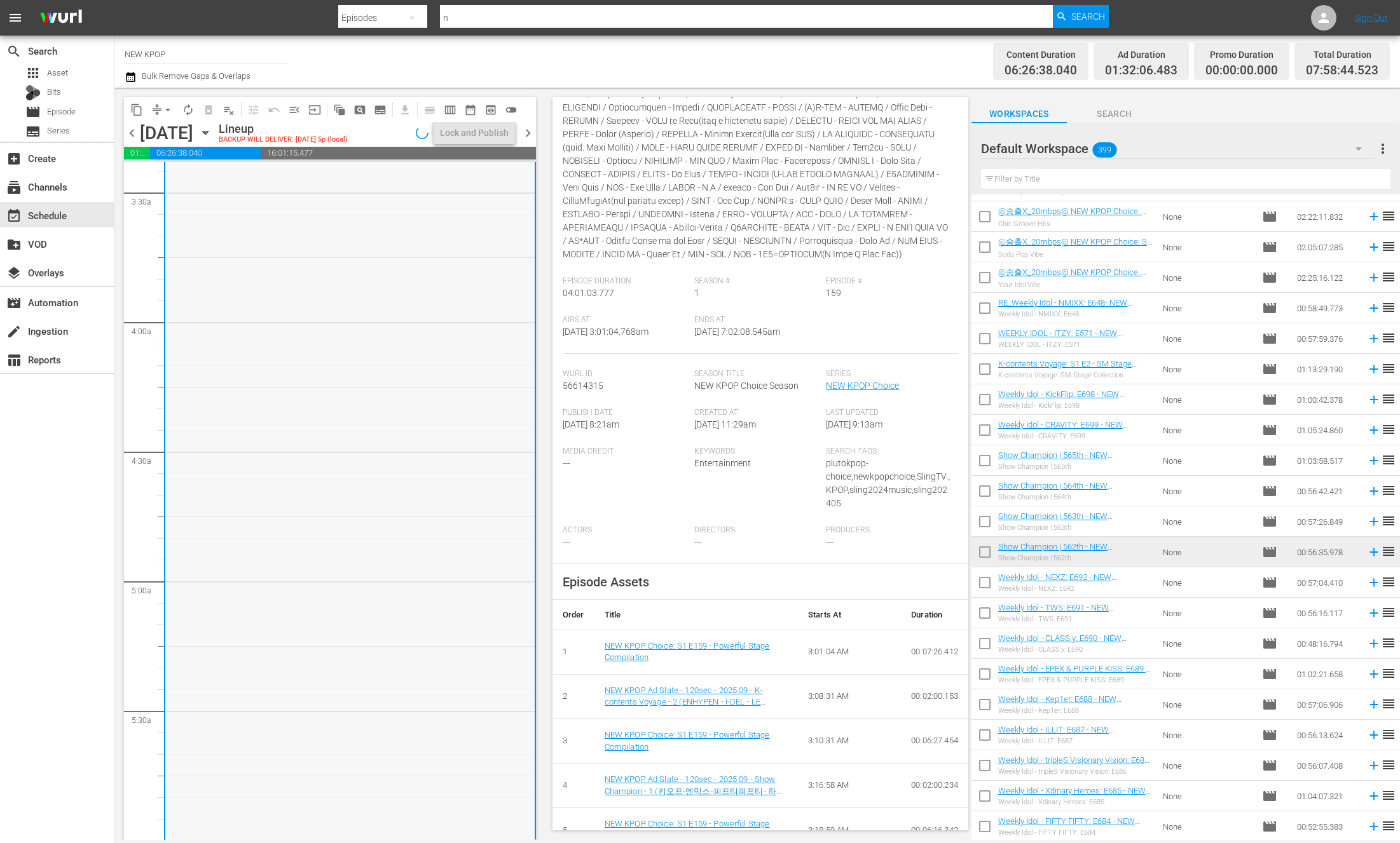
scroll to position [1460, 0]
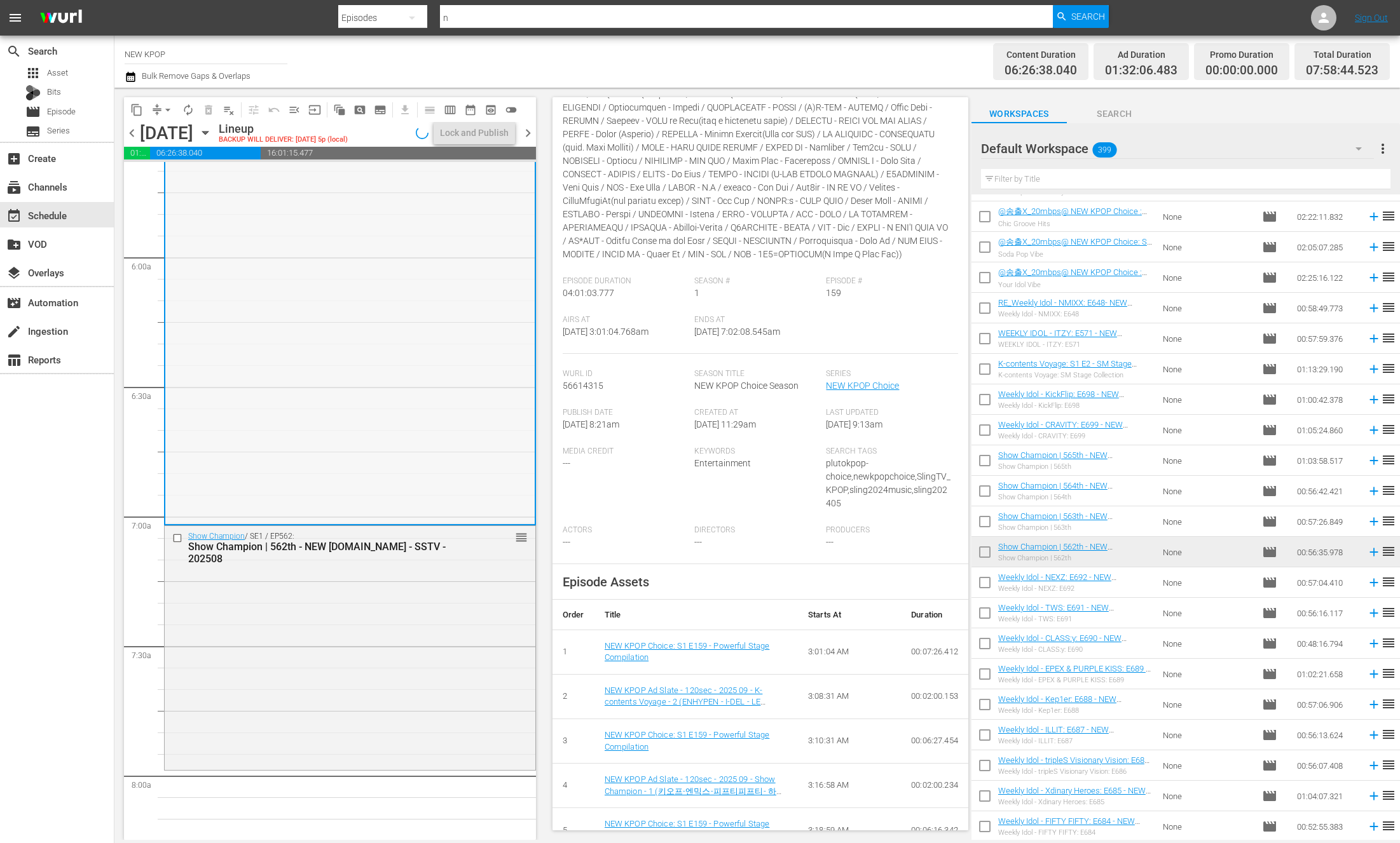
click at [459, 610] on div "Show Champion / SE1 / EP562: Show Champion | 562th - NEW K.ID - SSTV - 202508 r…" at bounding box center [350, 646] width 371 height 241
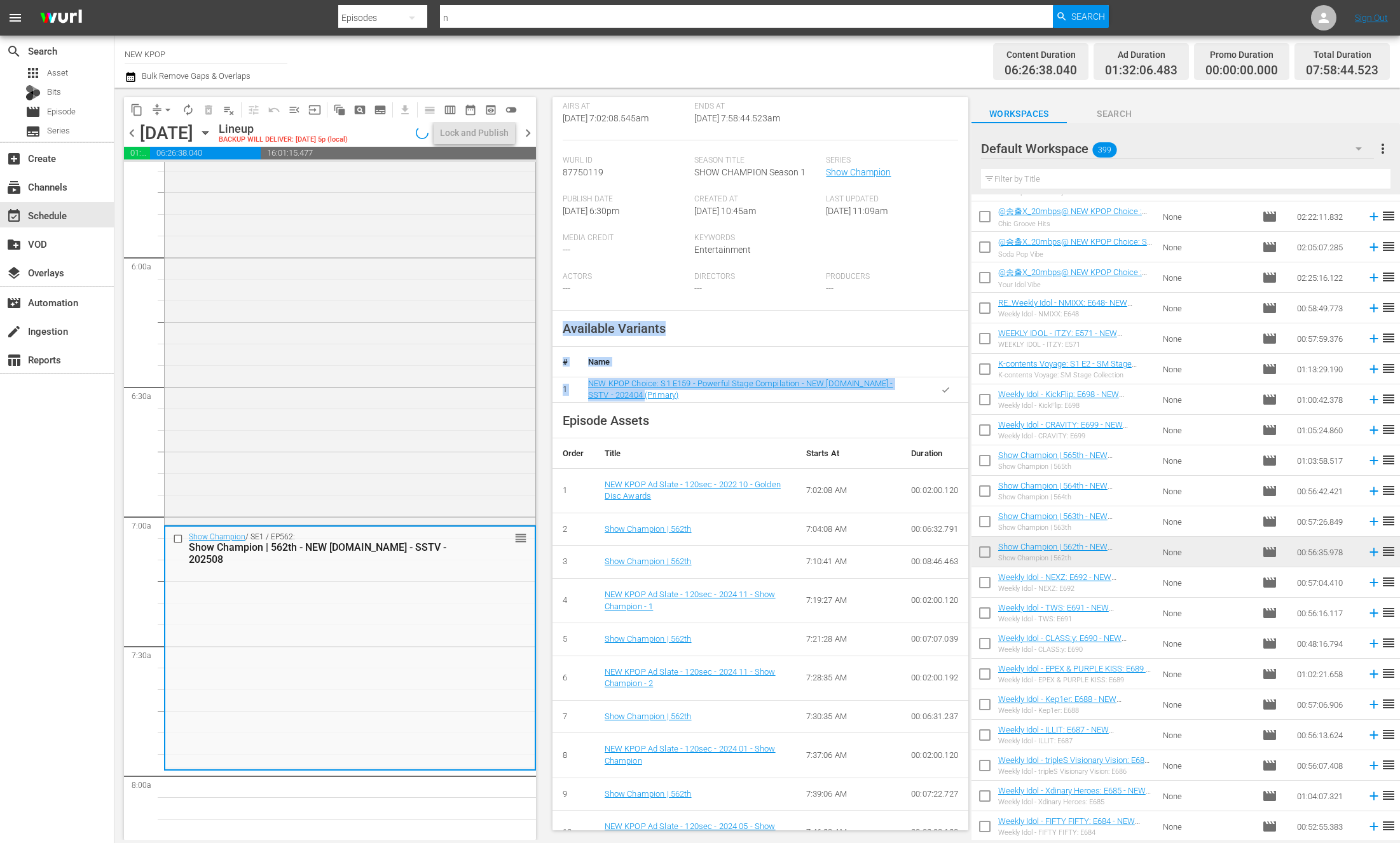
drag, startPoint x: 551, startPoint y: 328, endPoint x: 718, endPoint y: 393, distance: 179.2
click at [718, 393] on span "Event Details tune delete edit Scheduled Episode External Title Show Champion |…" at bounding box center [757, 463] width 429 height 752
copy div "Available Variants # Name 1 NEW KPOP Choice: S1 E159 - Powerful Stage Compilati…"
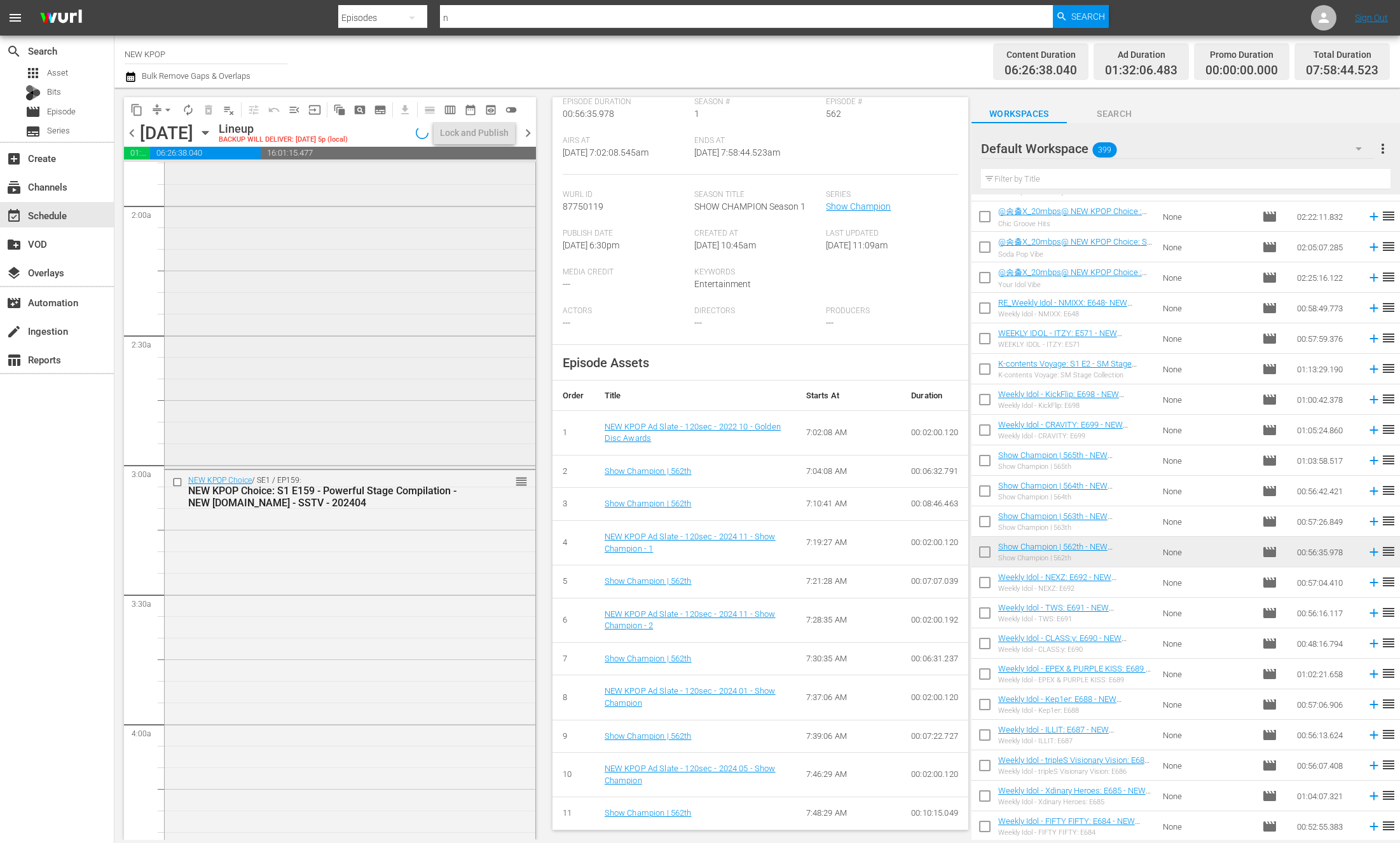
scroll to position [0, 0]
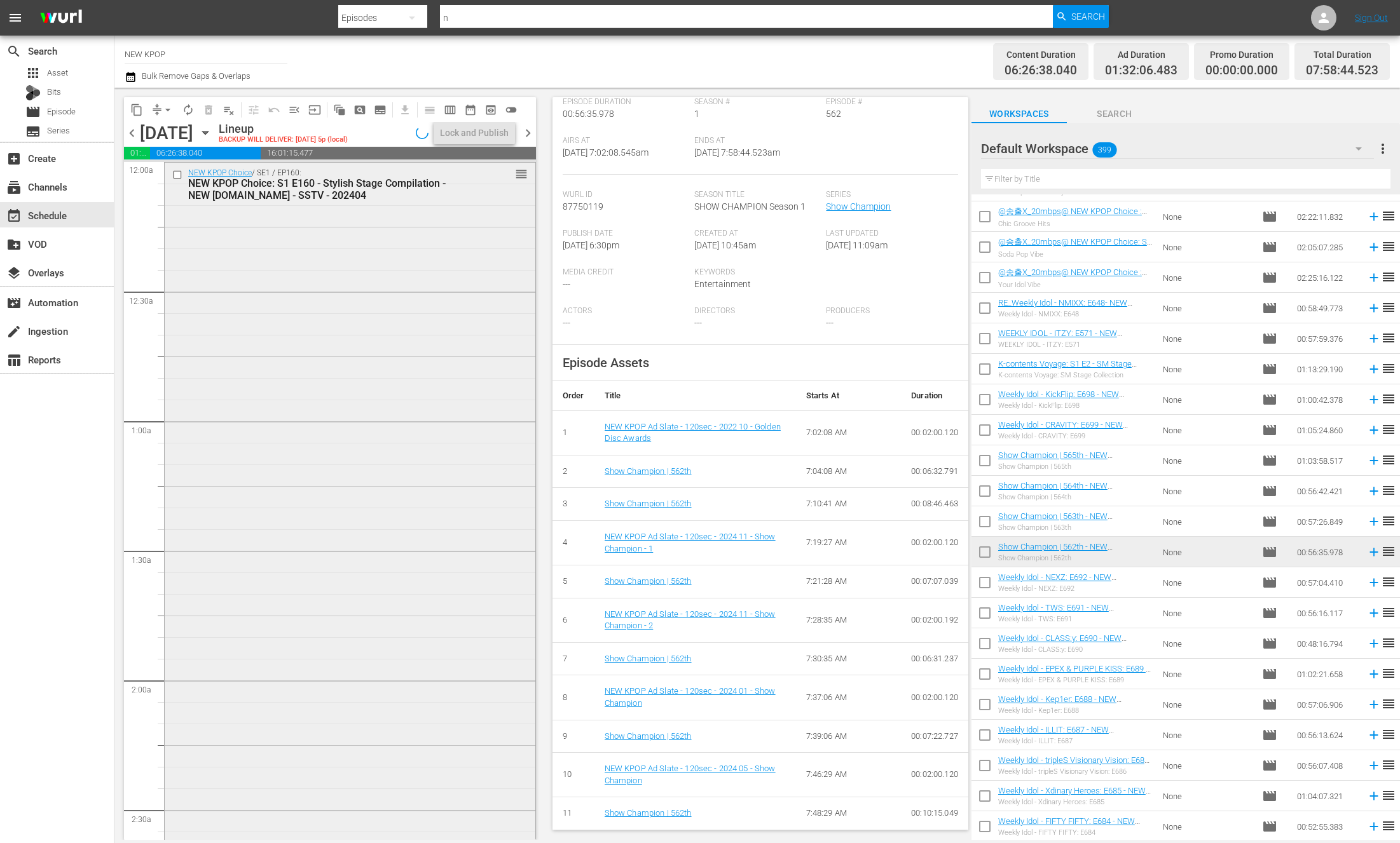
click at [442, 558] on div "NEW KPOP Choice / SE1 / EP160: NEW KPOP Choice: S1 E160 - Stylish Stage Compila…" at bounding box center [350, 552] width 371 height 778
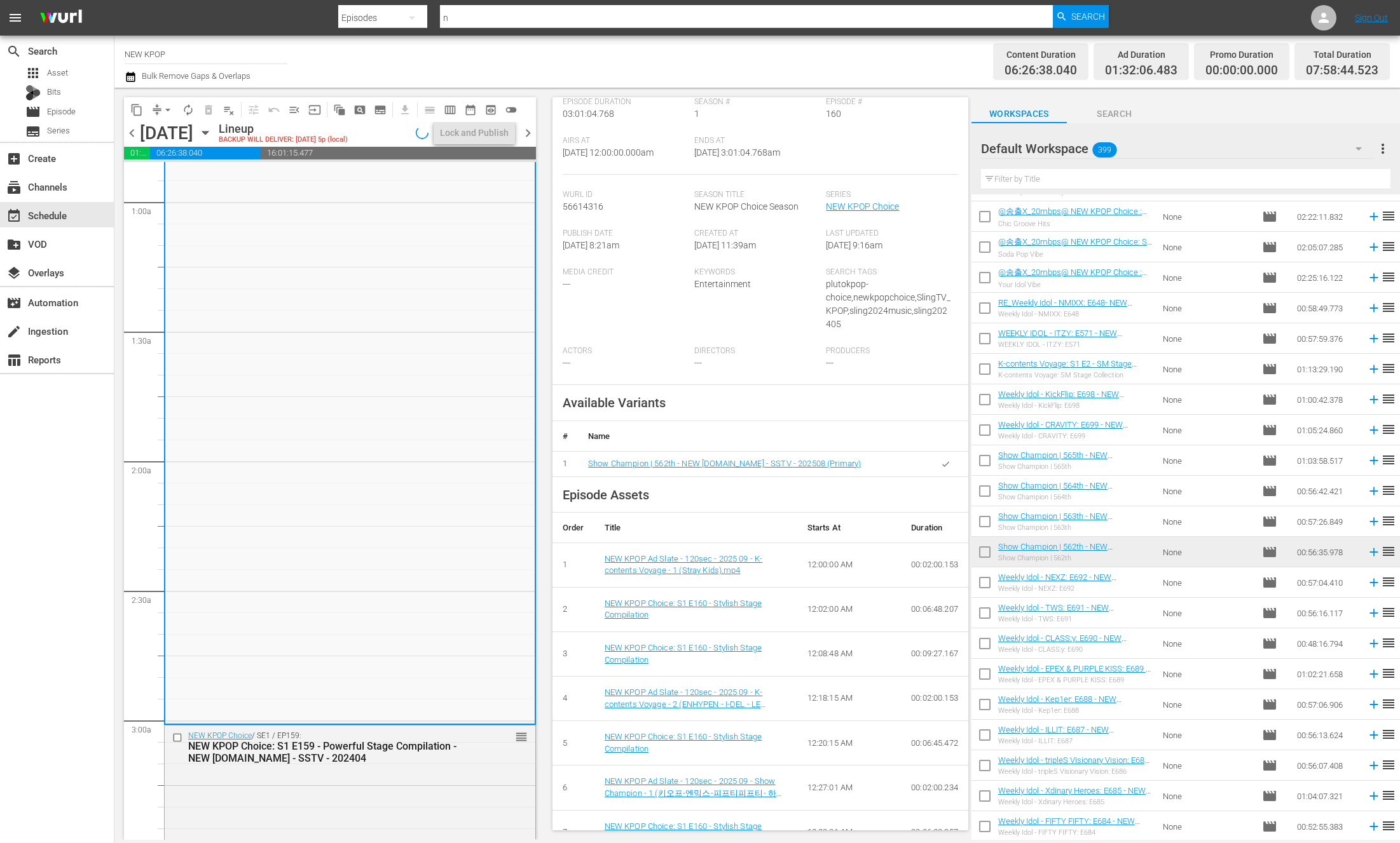
scroll to position [862, 0]
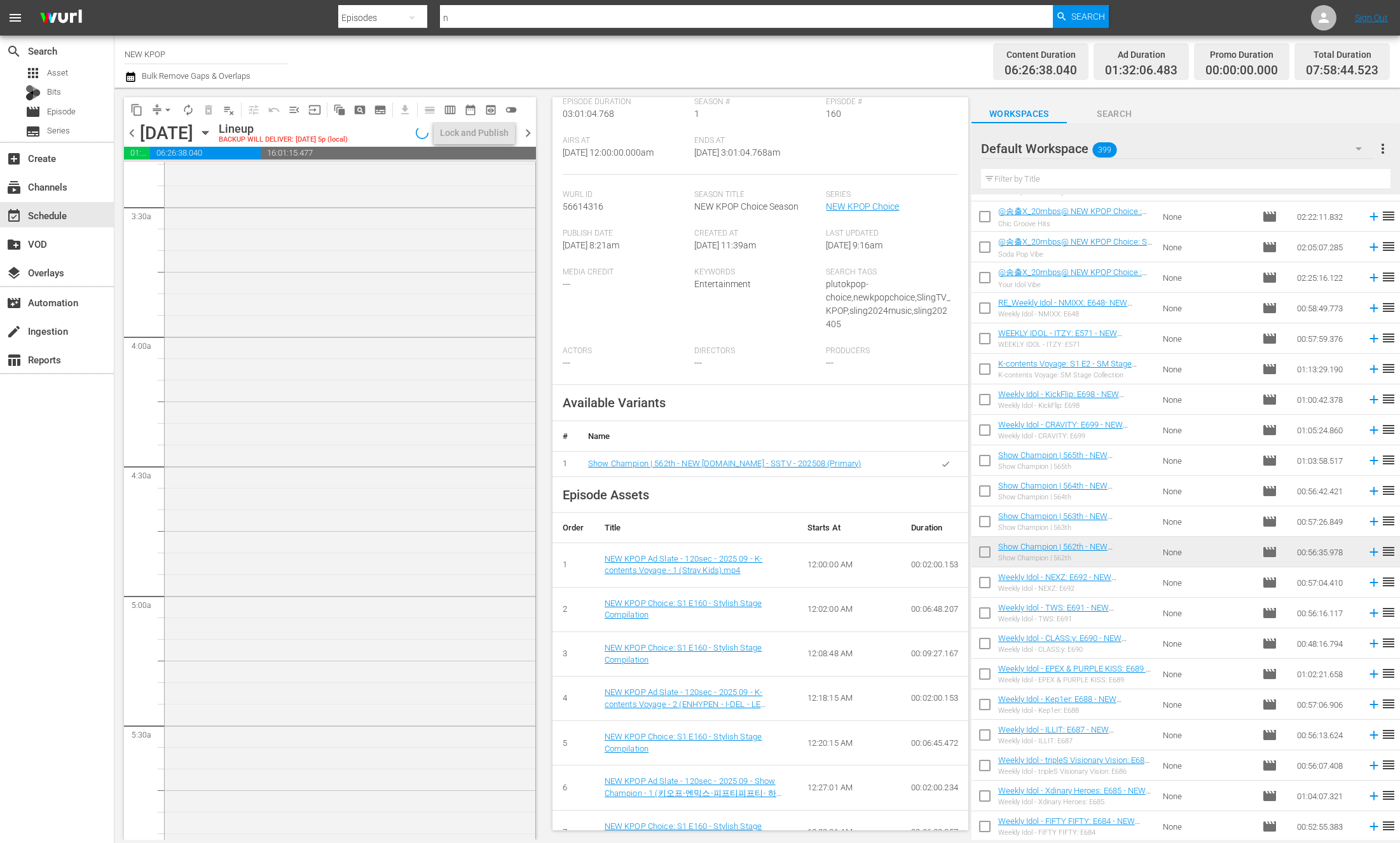
click at [442, 558] on div "NEW KPOP Choice / SE1 / EP159: NEW KPOP Choice: S1 E159 - Powerful Stage Compil…" at bounding box center [350, 602] width 371 height 1038
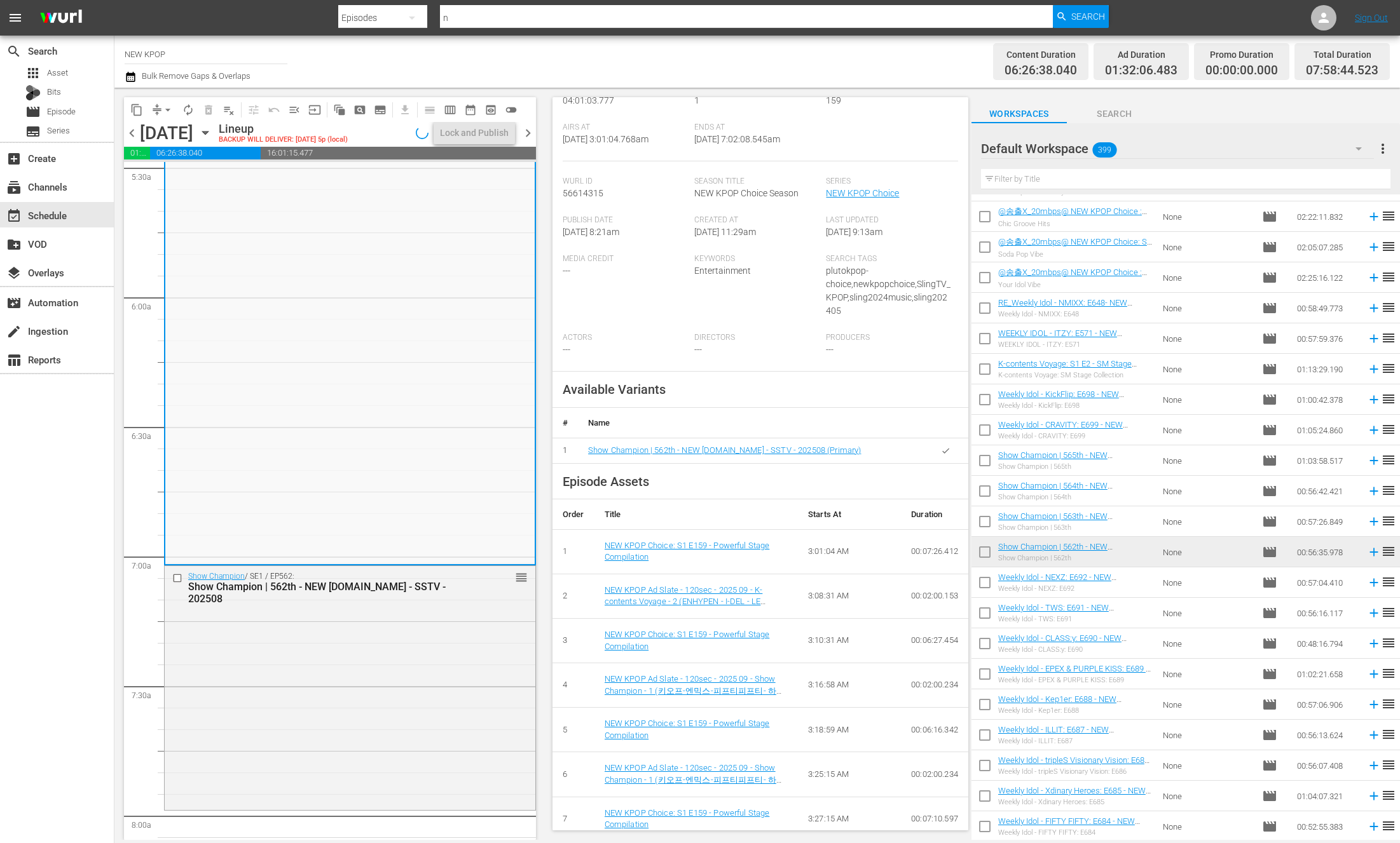
scroll to position [1422, 0]
click at [942, 456] on icon "button" at bounding box center [946, 451] width 9 height 9
click at [482, 622] on div "Show Champion / SE1 / EP562: Show Champion | 562th - NEW K.ID - SSTV - 202508 r…" at bounding box center [350, 685] width 371 height 241
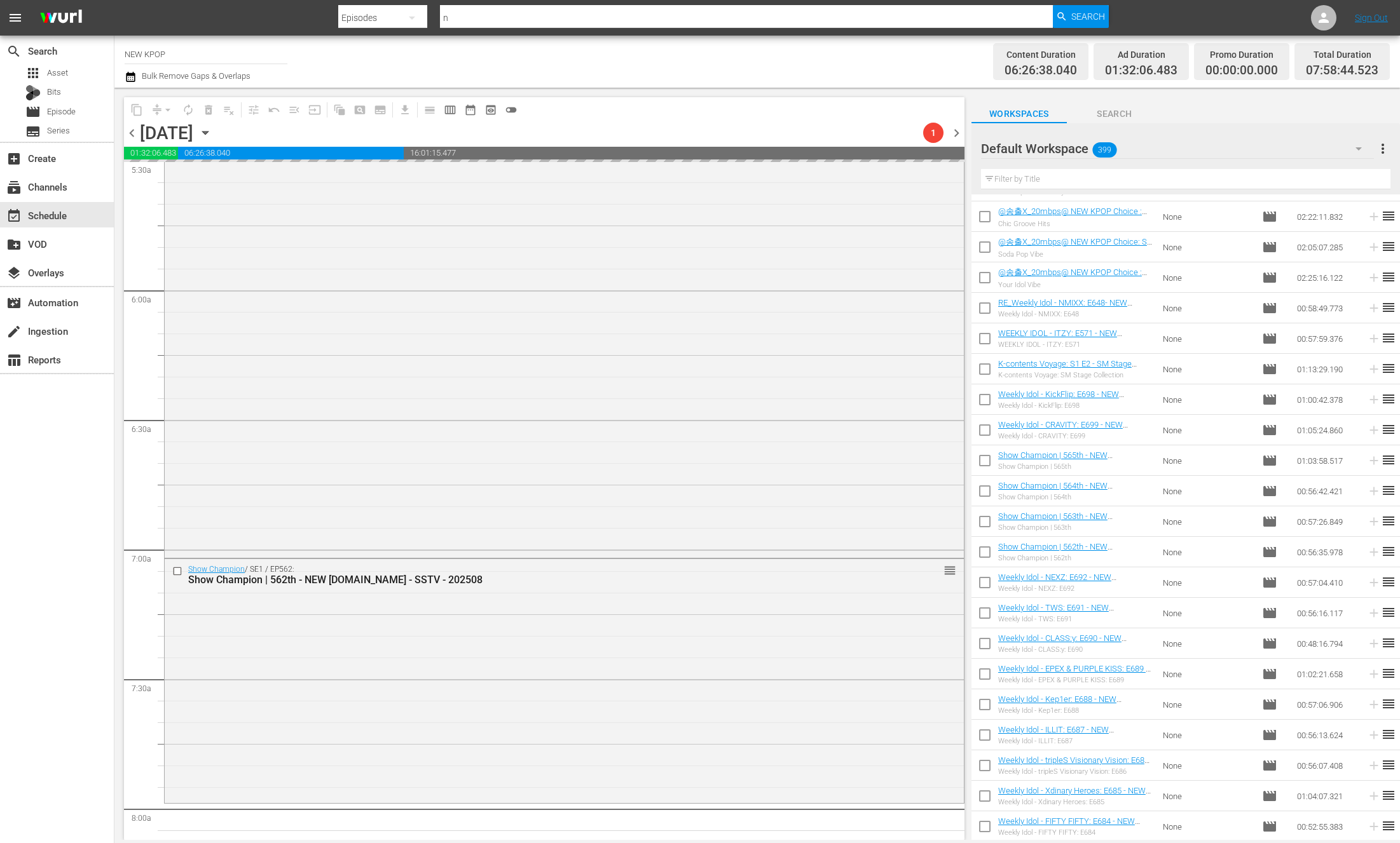
scroll to position [1468, 0]
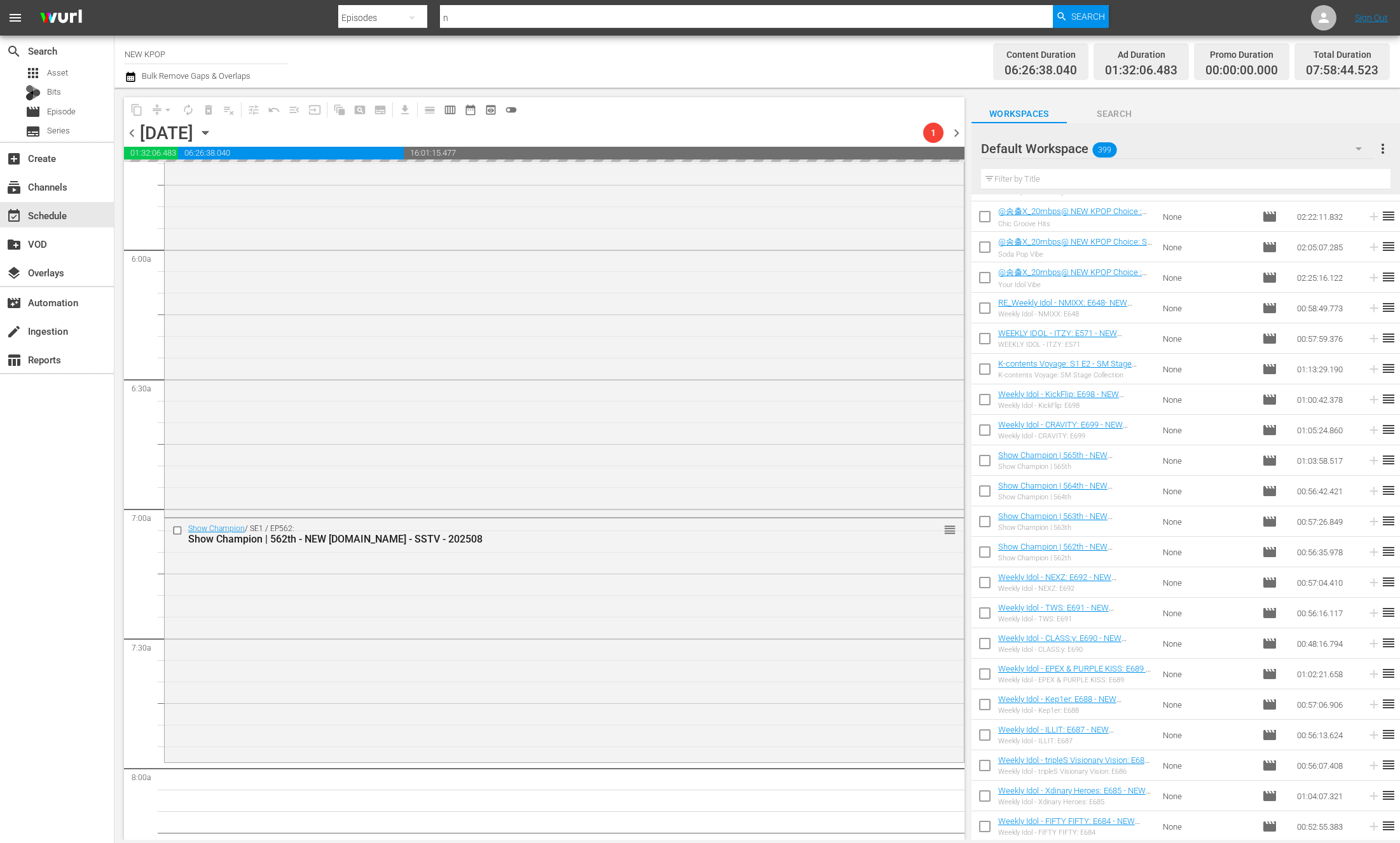
click at [482, 622] on div "Show Champion / SE1 / EP562: Show Champion | 562th - NEW K.ID - SSTV - 202508 r…" at bounding box center [564, 639] width 799 height 241
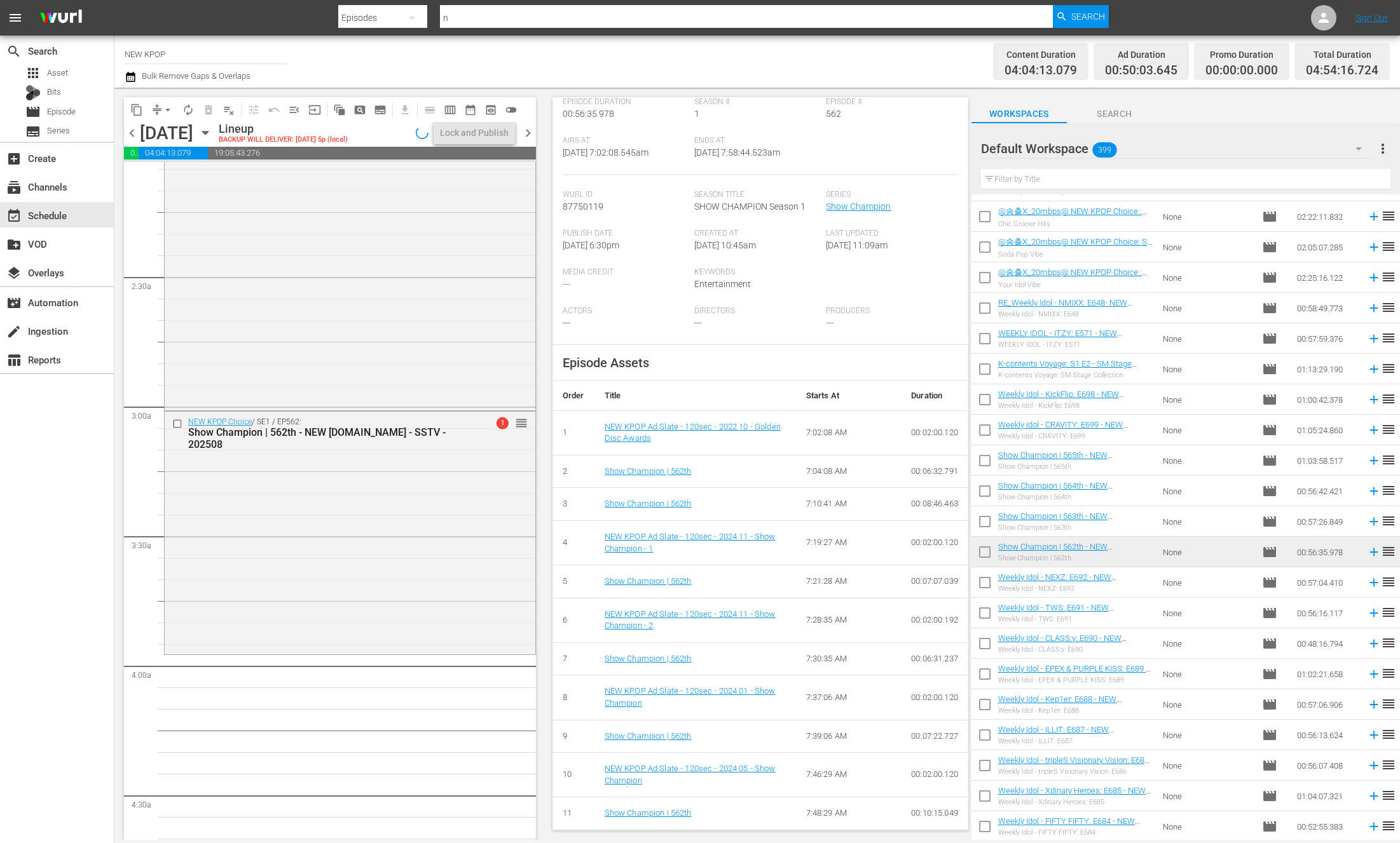
scroll to position [535, 0]
click at [464, 556] on div "NEW KPOP Choice / SE1 / EP562: Show Champion | 562th - NEW K.ID - SSTV - 202508…" at bounding box center [350, 530] width 371 height 241
click at [430, 561] on div "NEW KPOP Choice / SE1 / EP562: Show Champion | 562th - NEW K.ID - SSTV - 202508…" at bounding box center [350, 531] width 369 height 241
click at [302, 111] on button "menu_open" at bounding box center [294, 110] width 20 height 20
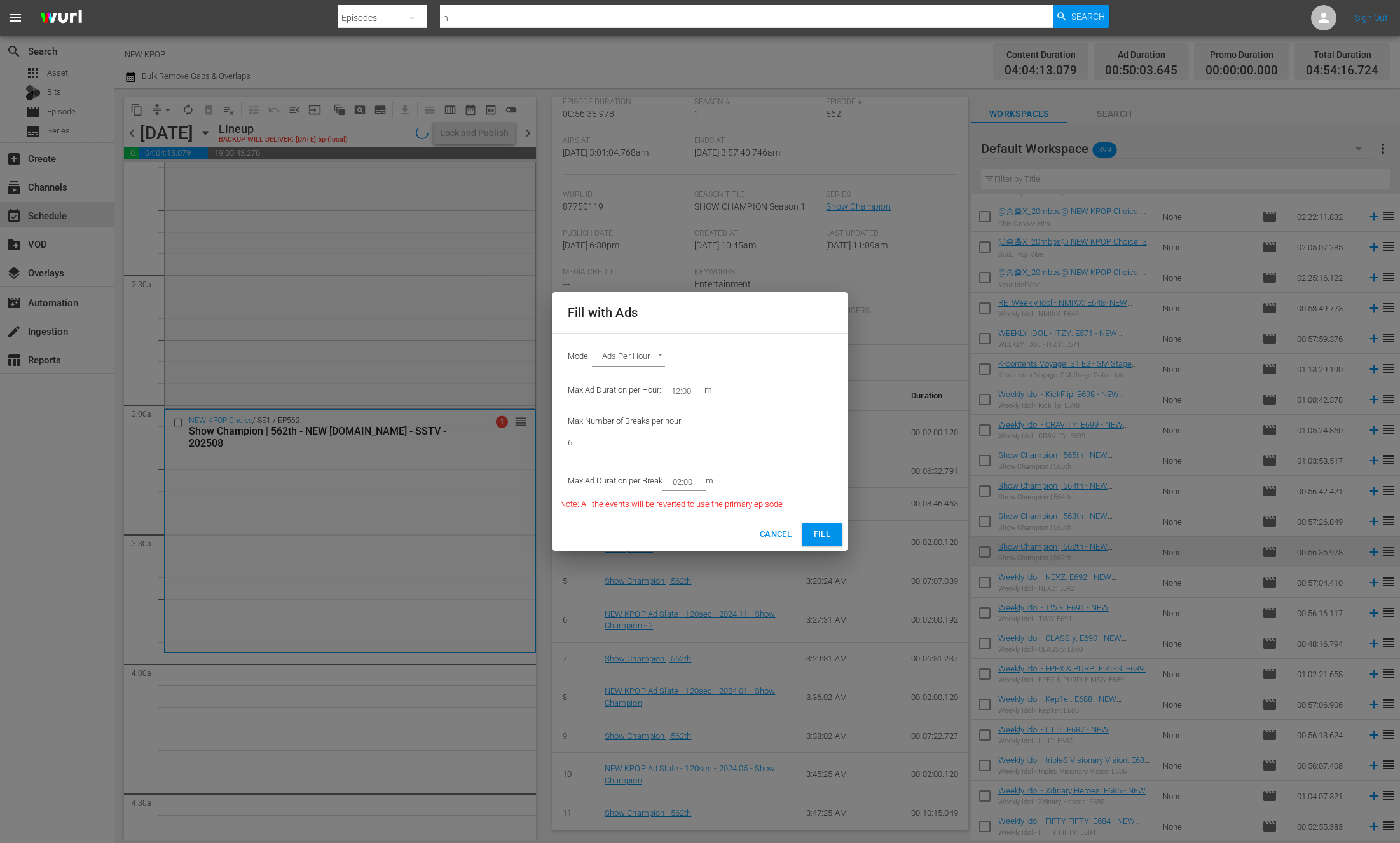
click at [767, 529] on span "Cancel" at bounding box center [776, 535] width 32 height 15
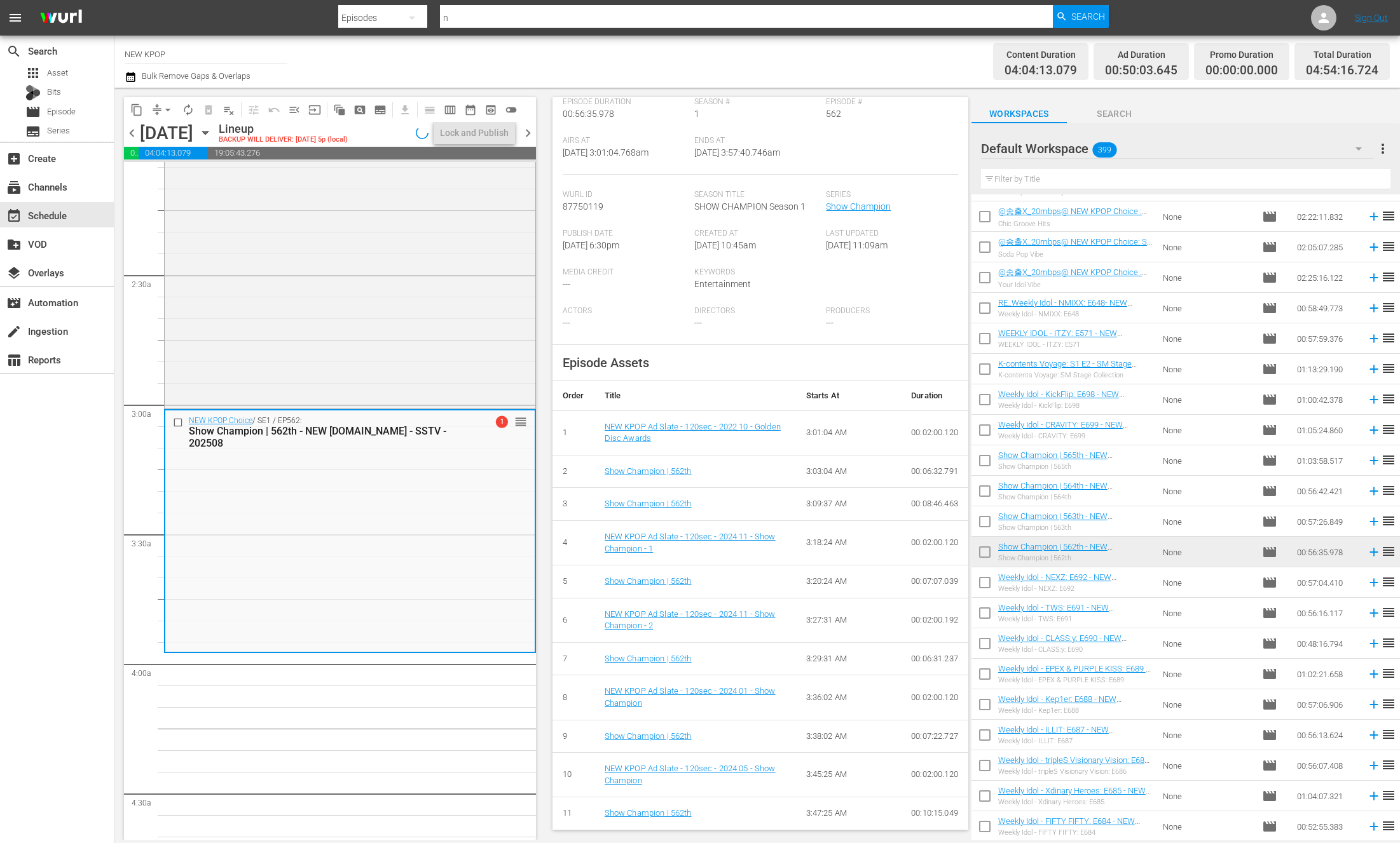
click at [720, 83] on div "Channel Title NEW KPOP Bulk Remove Gaps & Overlaps" at bounding box center [469, 62] width 690 height 45
click at [294, 116] on button "menu_open" at bounding box center [294, 110] width 20 height 20
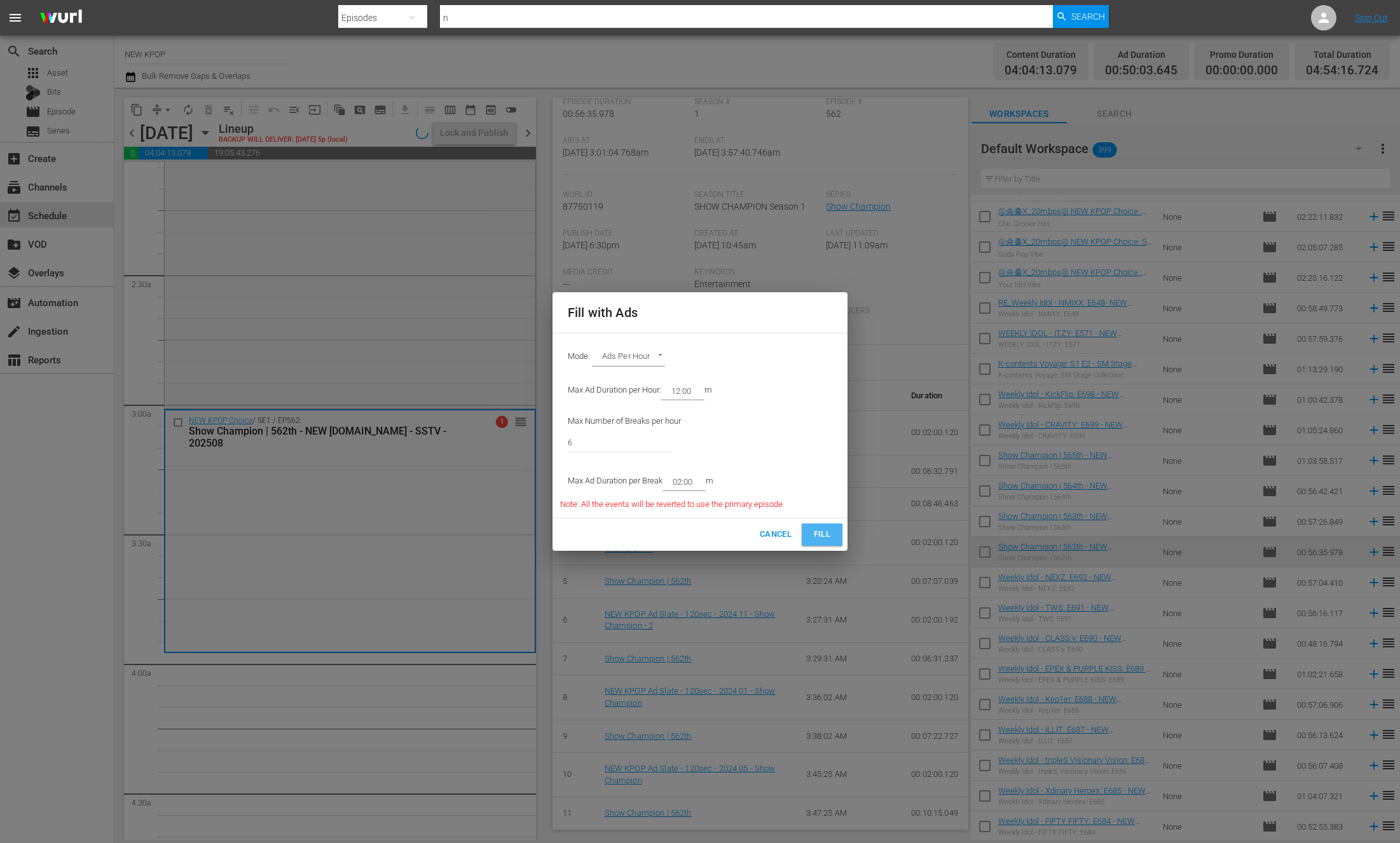
click at [805, 525] on button "Fill" at bounding box center [822, 534] width 41 height 22
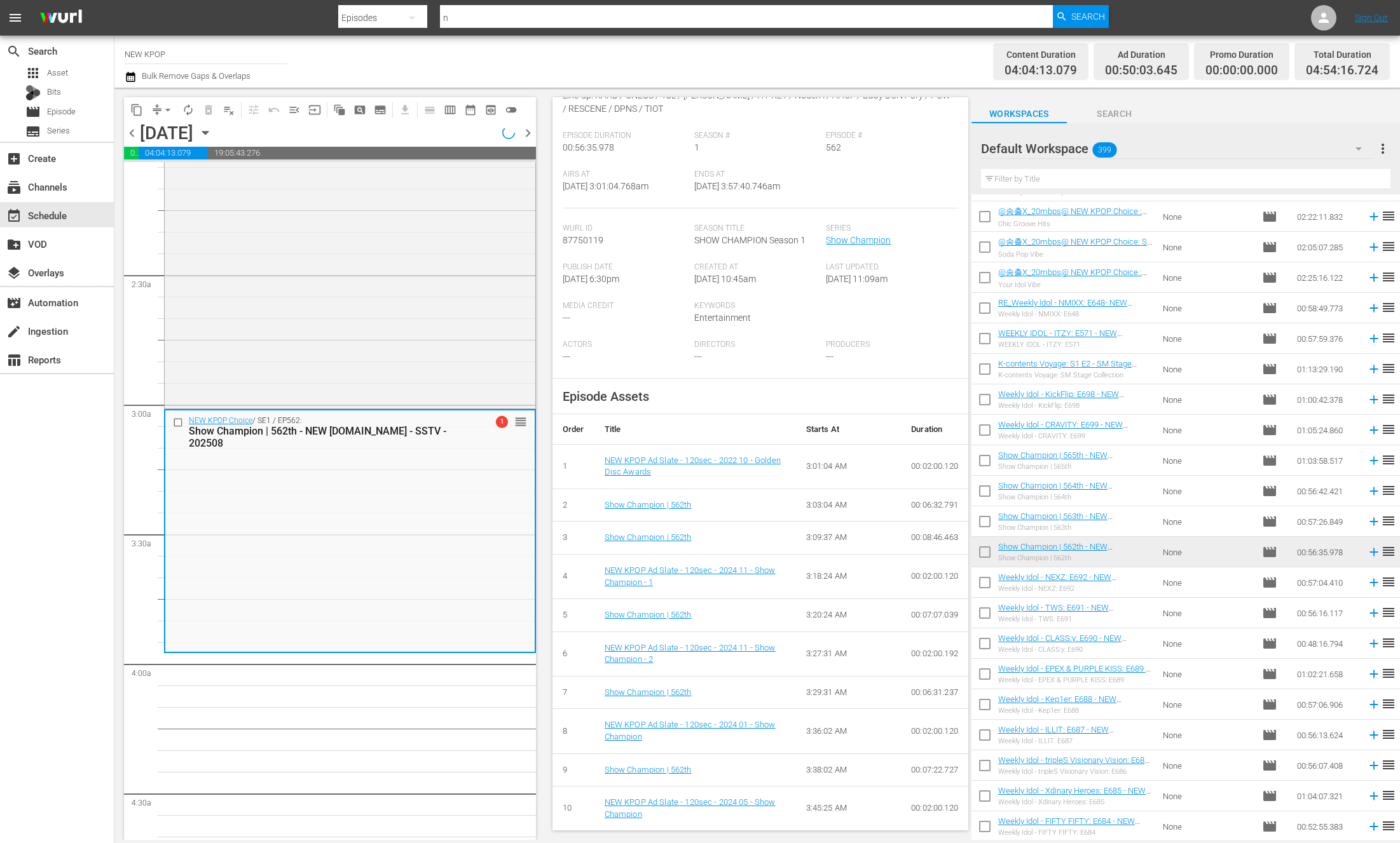
scroll to position [211, 0]
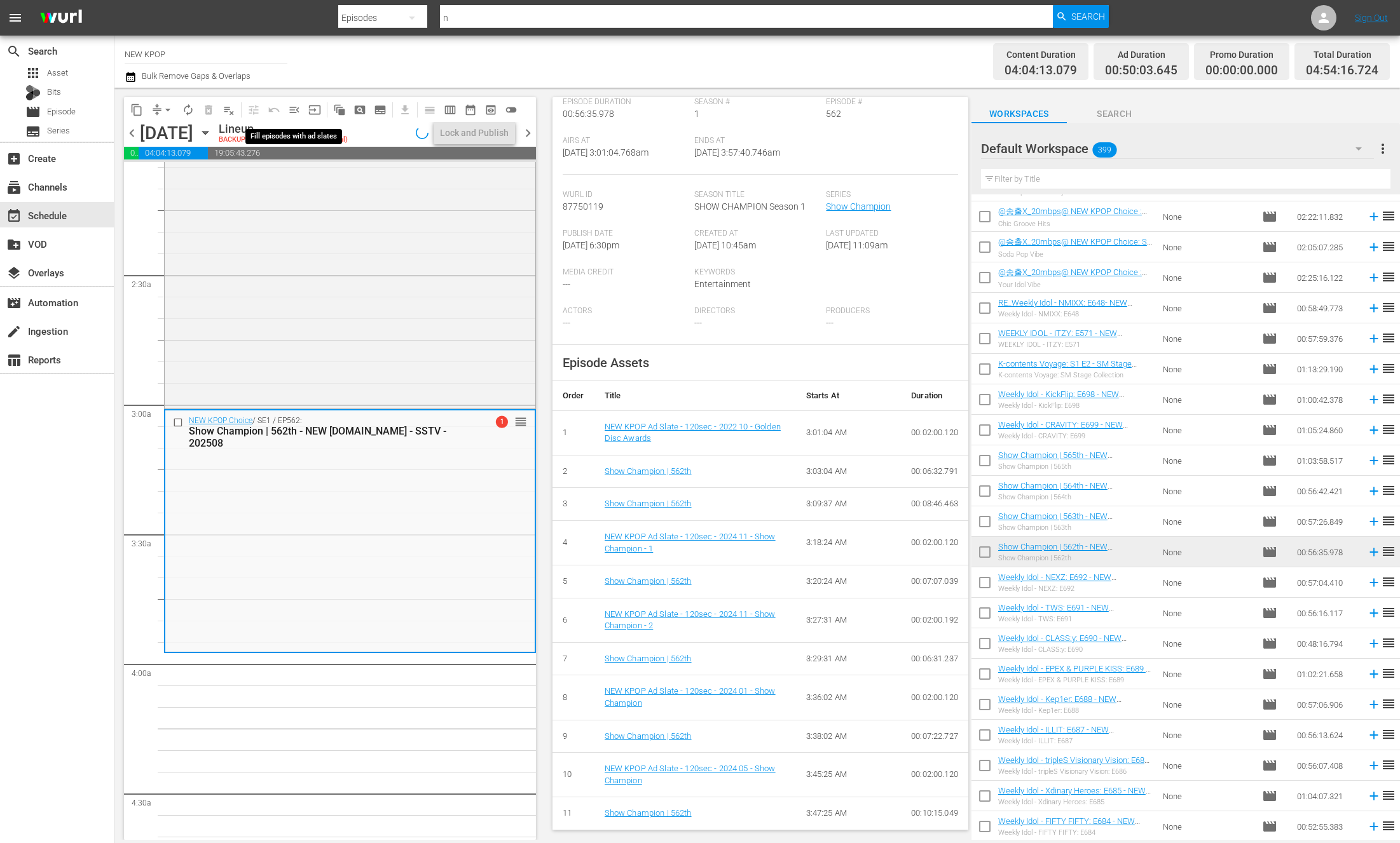
click at [300, 111] on span "menu_open" at bounding box center [294, 110] width 13 height 13
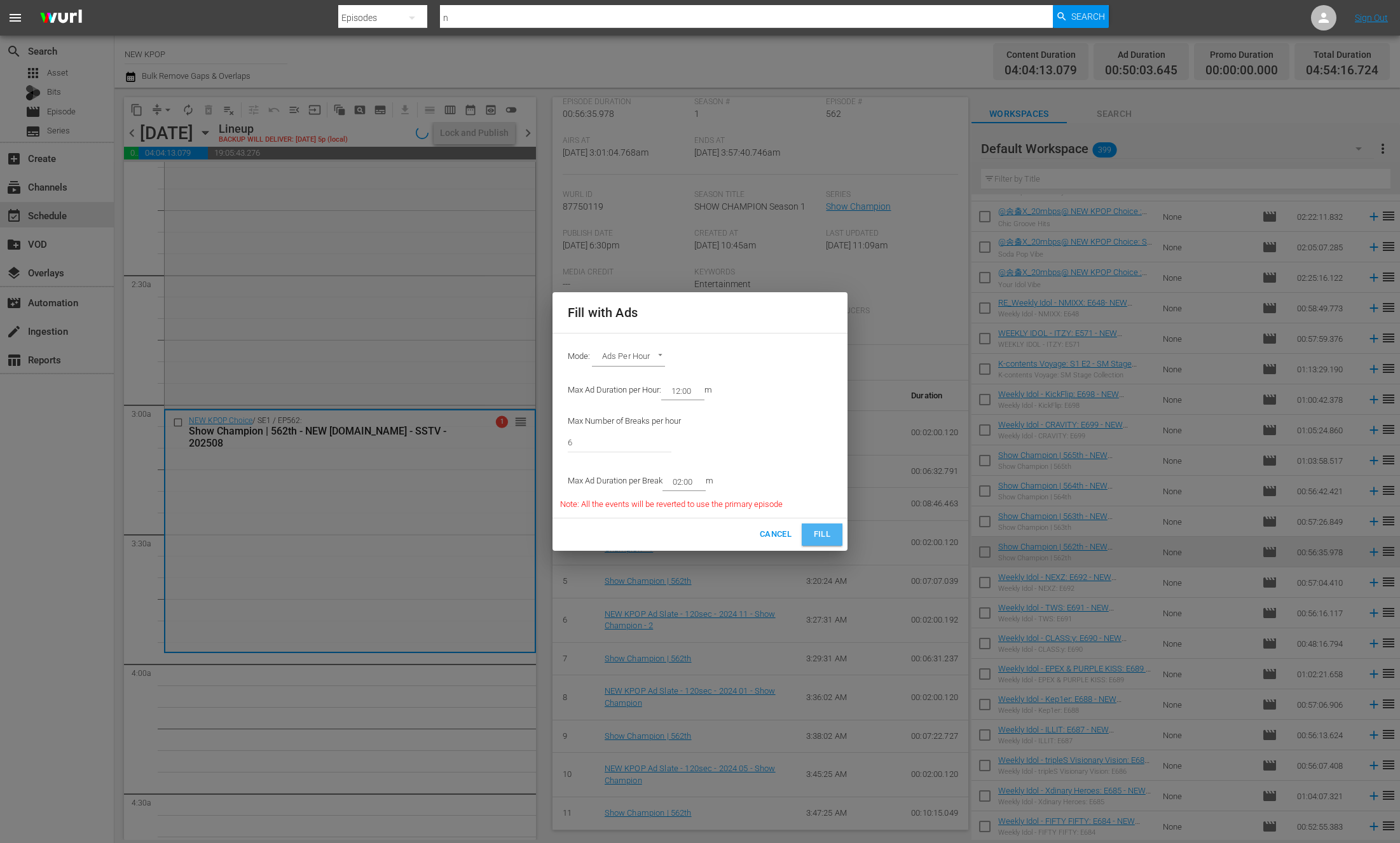
click at [825, 535] on span "Fill" at bounding box center [822, 535] width 20 height 15
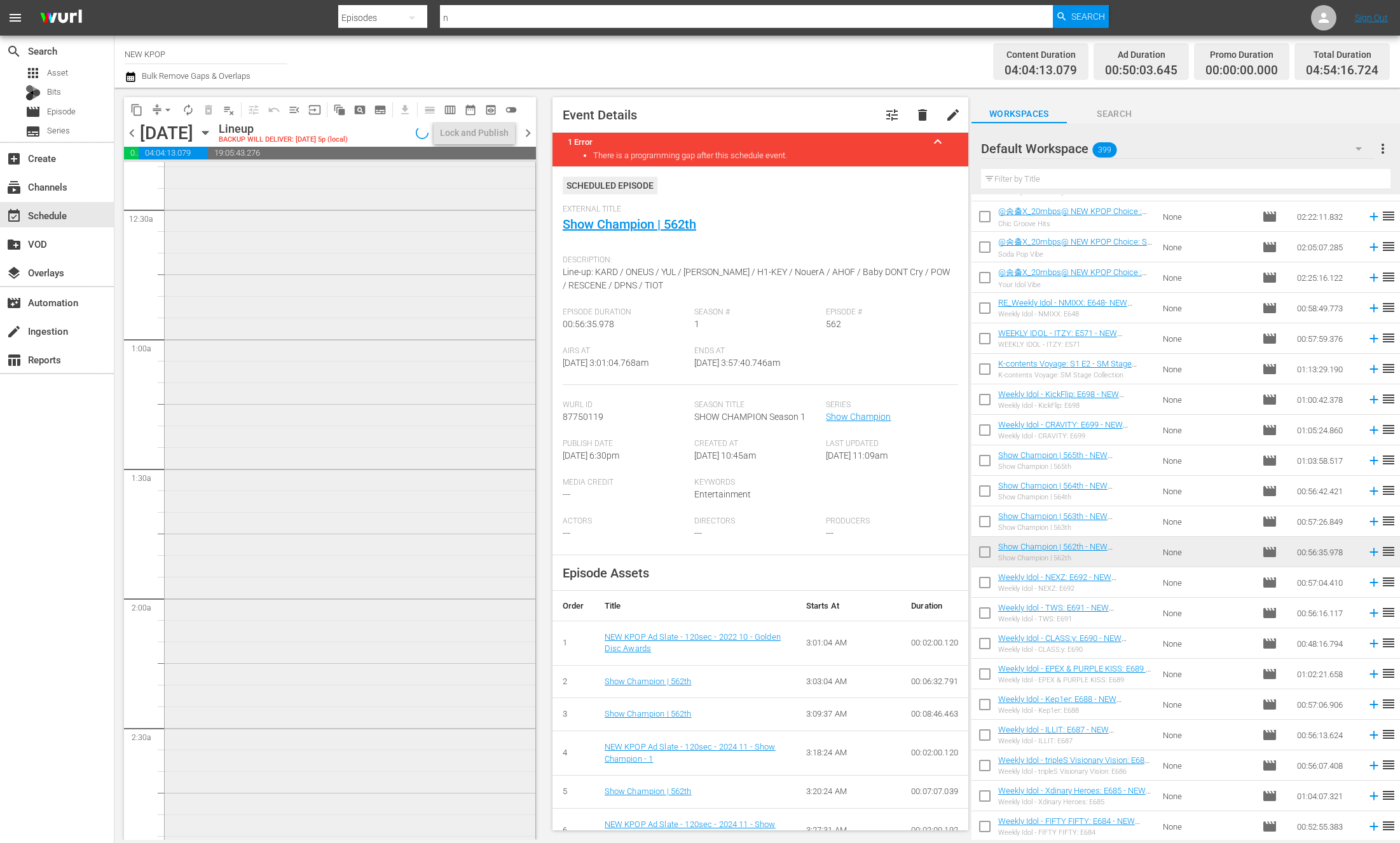
scroll to position [0, 0]
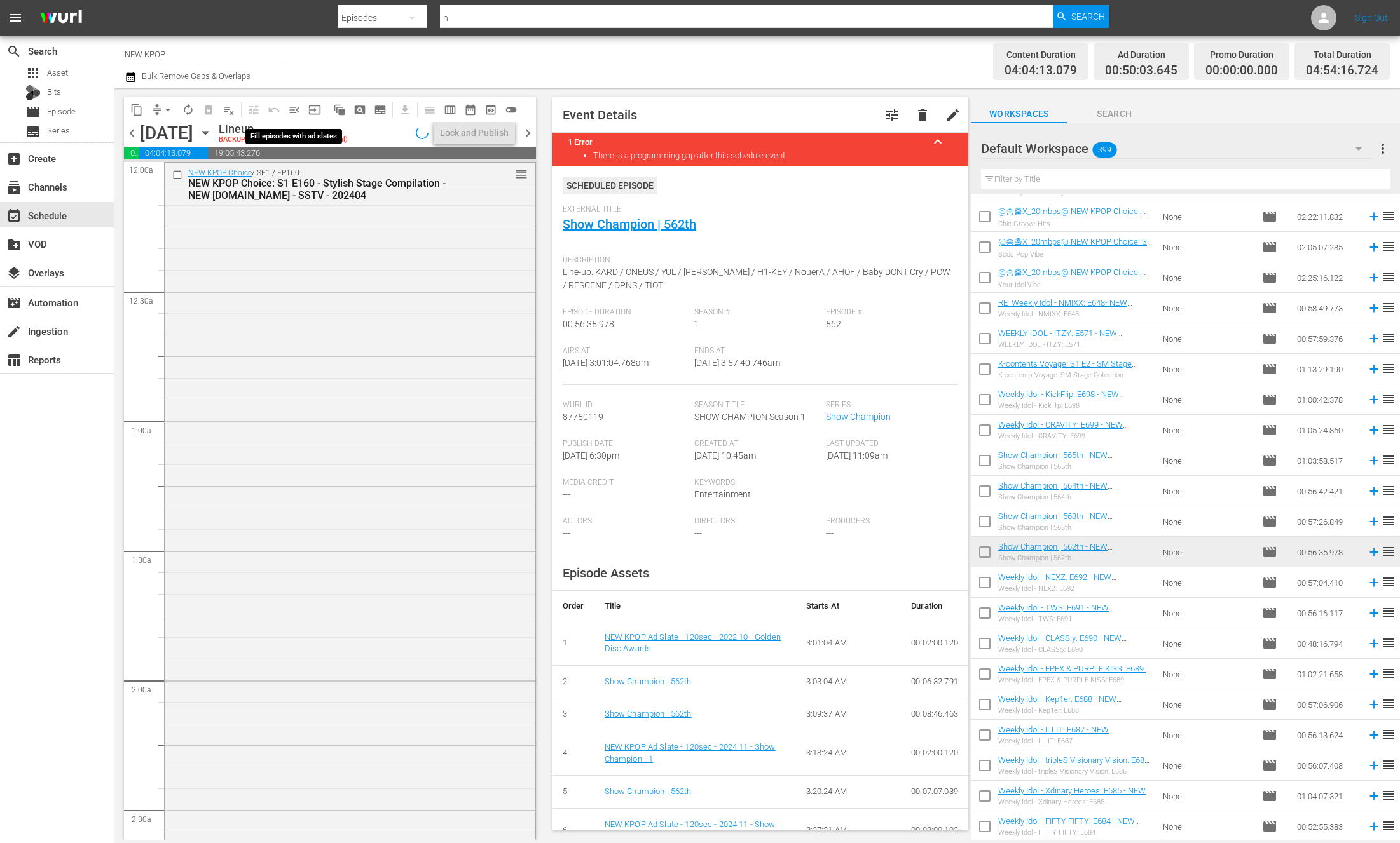
click at [295, 104] on span "menu_open" at bounding box center [294, 110] width 13 height 13
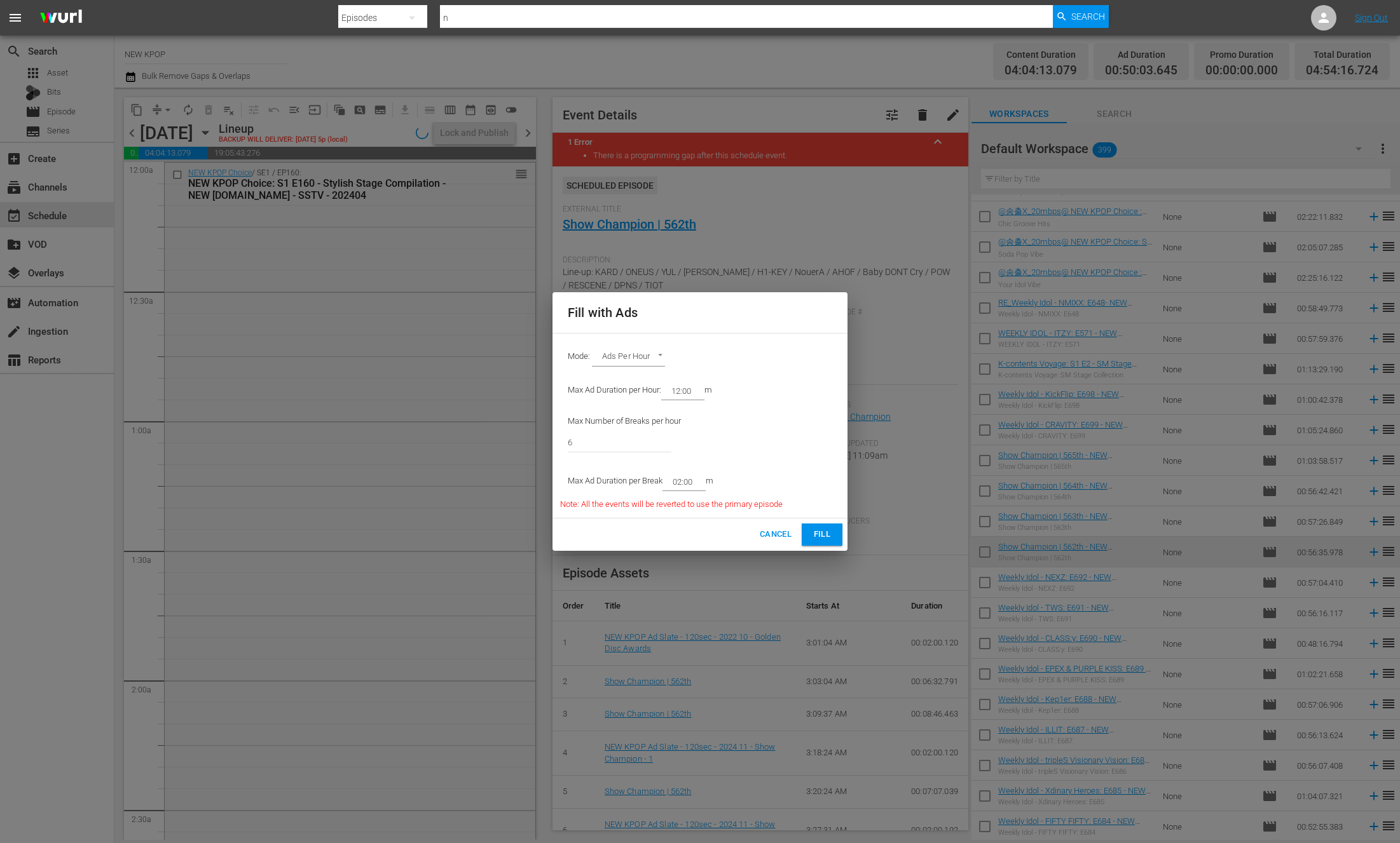
click at [774, 530] on span "Cancel" at bounding box center [776, 535] width 32 height 15
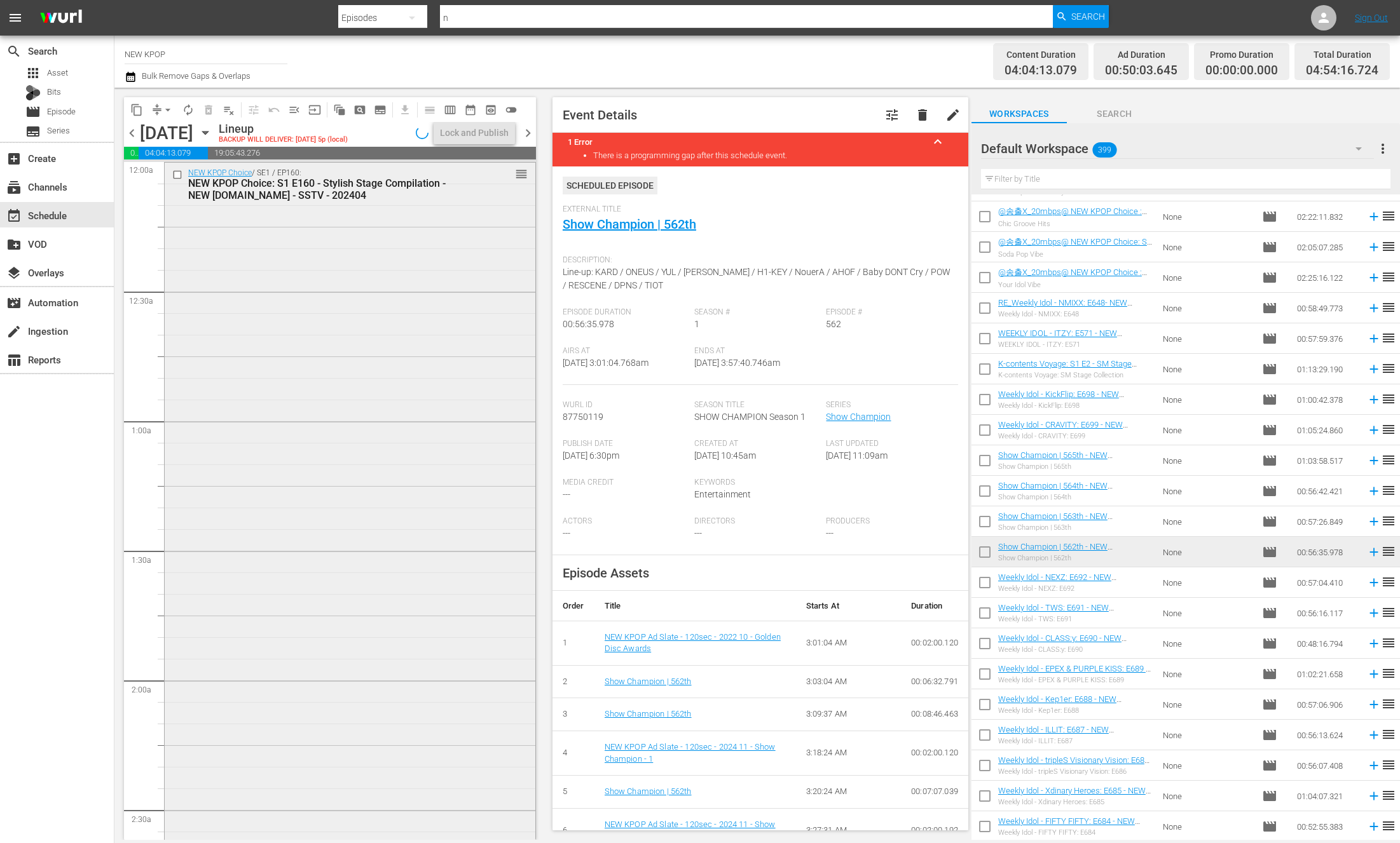
click at [401, 530] on div "NEW KPOP Choice / SE1 / EP160: NEW KPOP Choice: S1 E160 - Stylish Stage Compila…" at bounding box center [350, 552] width 371 height 778
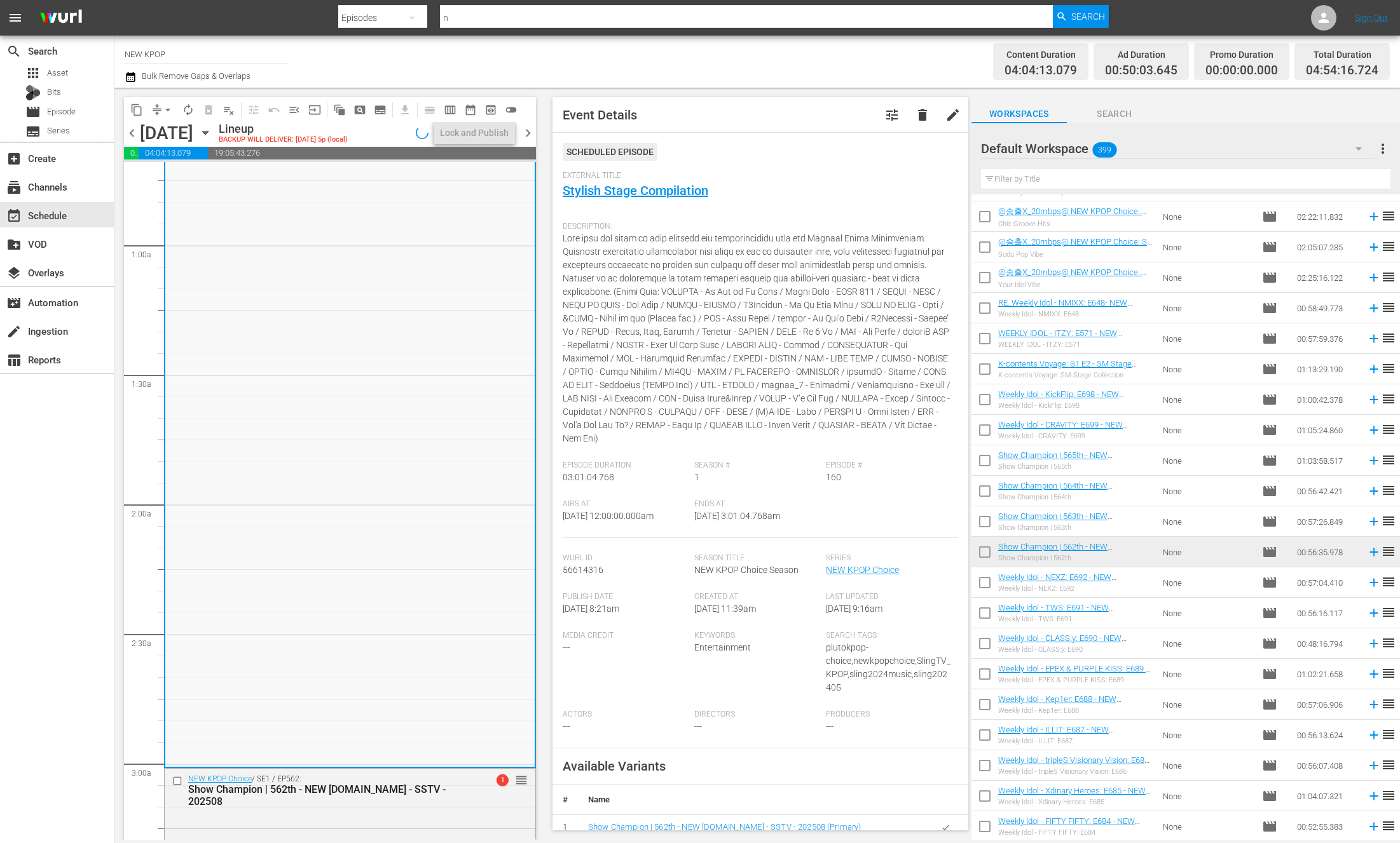
scroll to position [548, 0]
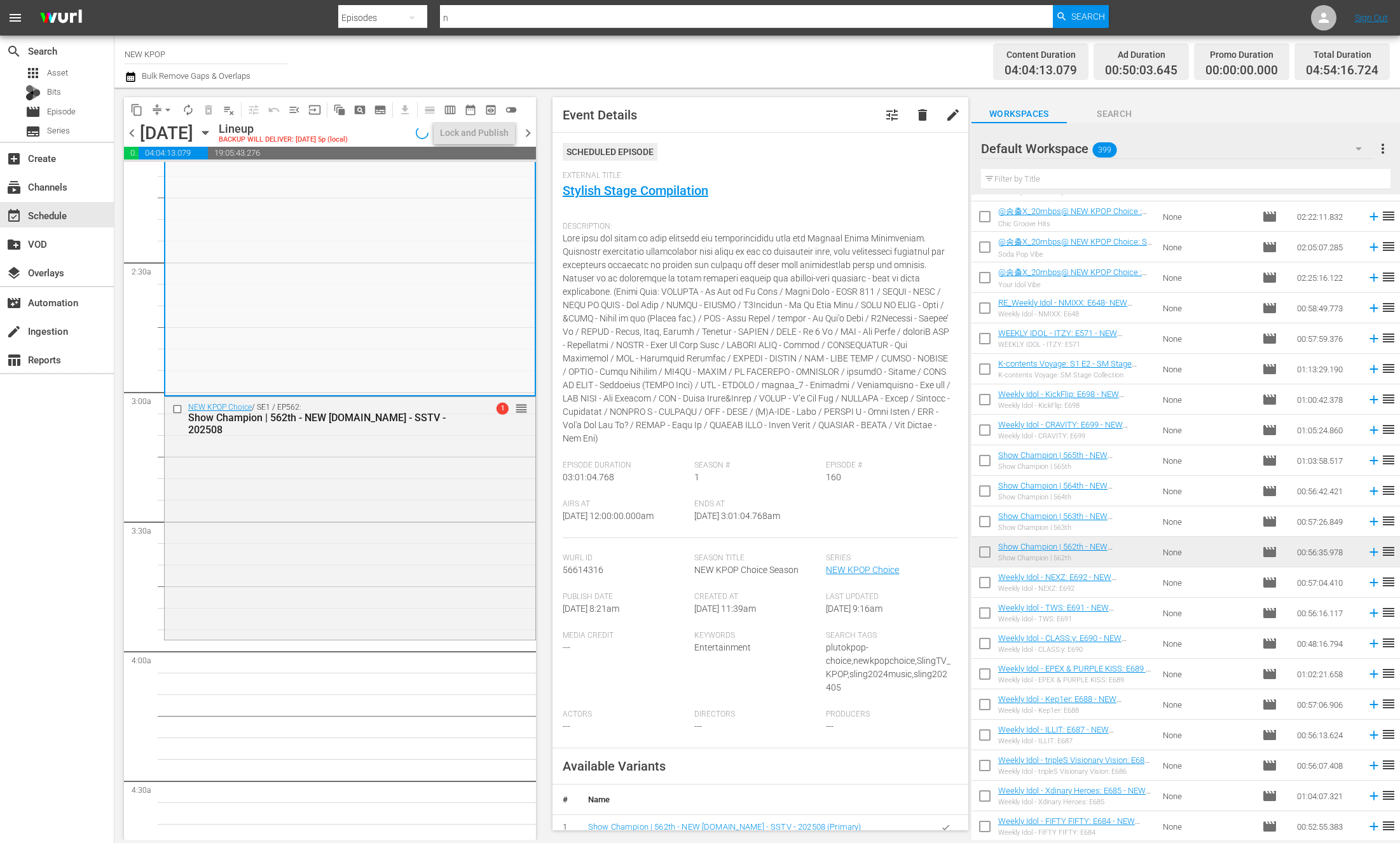
click at [401, 530] on div "NEW KPOP Choice / SE1 / EP562: Show Champion | 562th - NEW K.ID - SSTV - 202508…" at bounding box center [350, 517] width 371 height 241
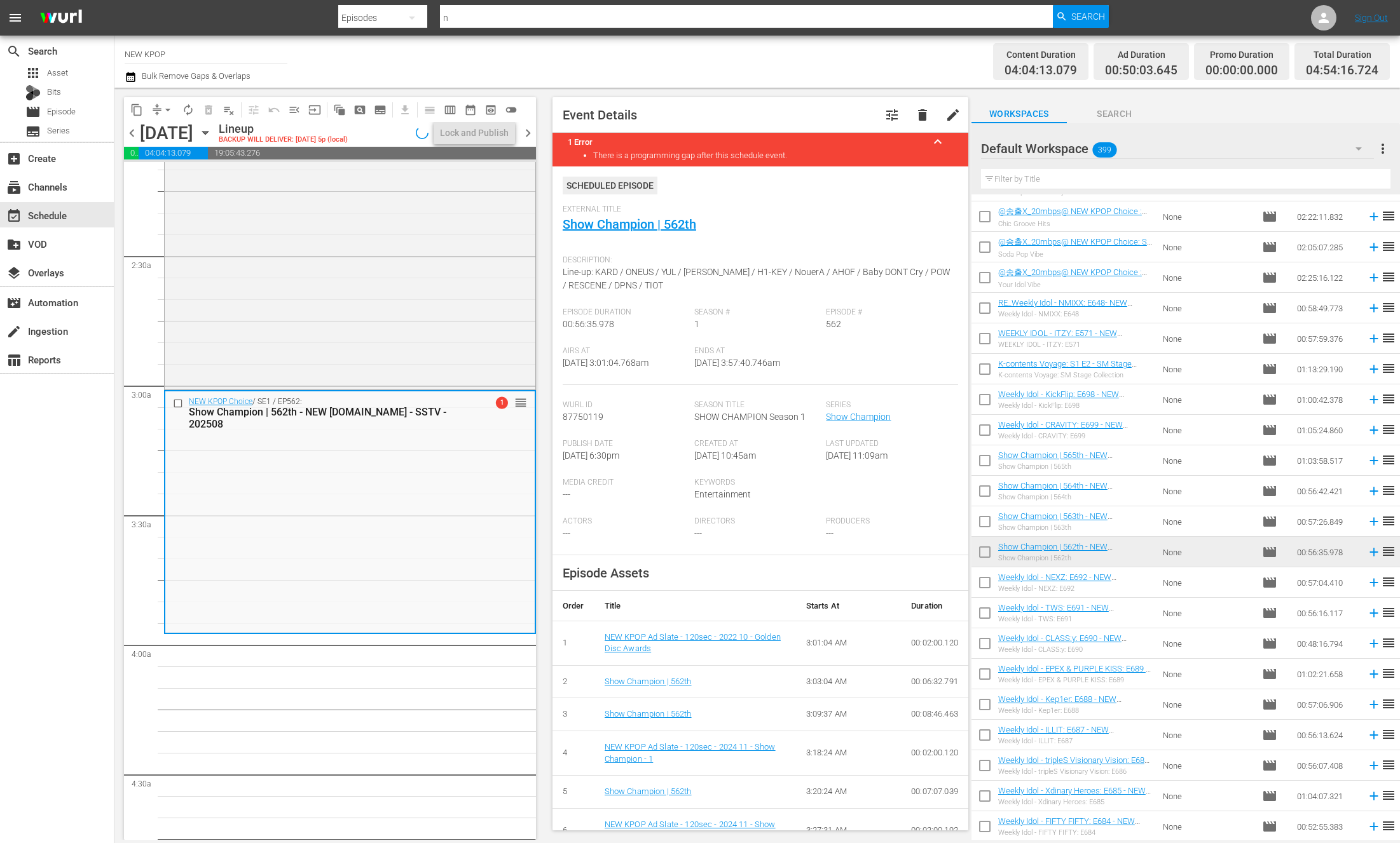
scroll to position [559, 0]
click at [641, 229] on link "Show Champion | 562th" at bounding box center [629, 224] width 134 height 15
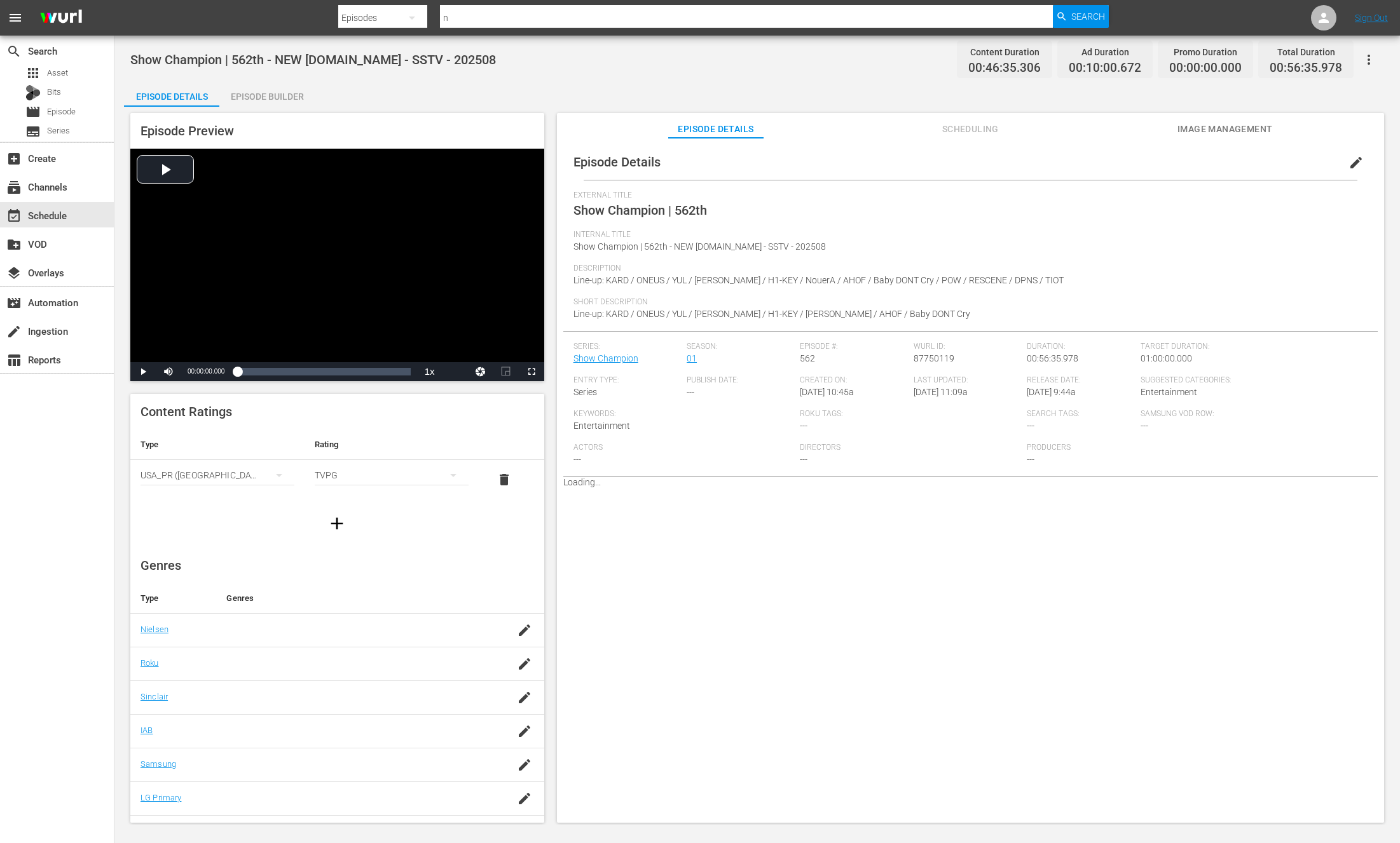
click at [985, 267] on span "Description" at bounding box center [967, 268] width 788 height 10
click at [239, 110] on div "Episode Preview Video Player is loading. Play Video Play Mute Current Time 00:0…" at bounding box center [757, 470] width 1266 height 726
click at [258, 97] on div "Episode Builder" at bounding box center [267, 97] width 96 height 31
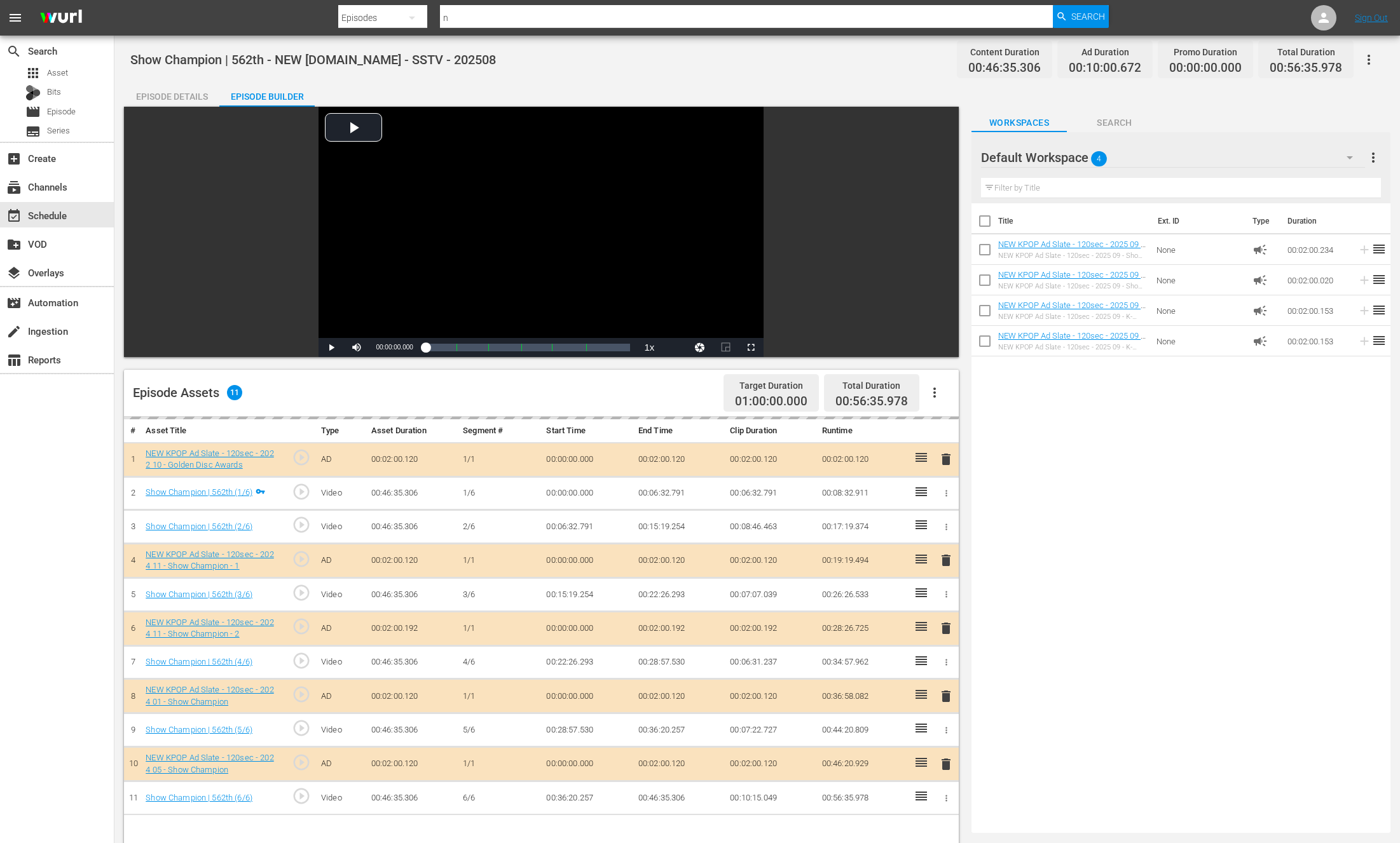
click at [944, 402] on button "button" at bounding box center [934, 393] width 31 height 31
click at [585, 418] on div at bounding box center [541, 418] width 835 height 3
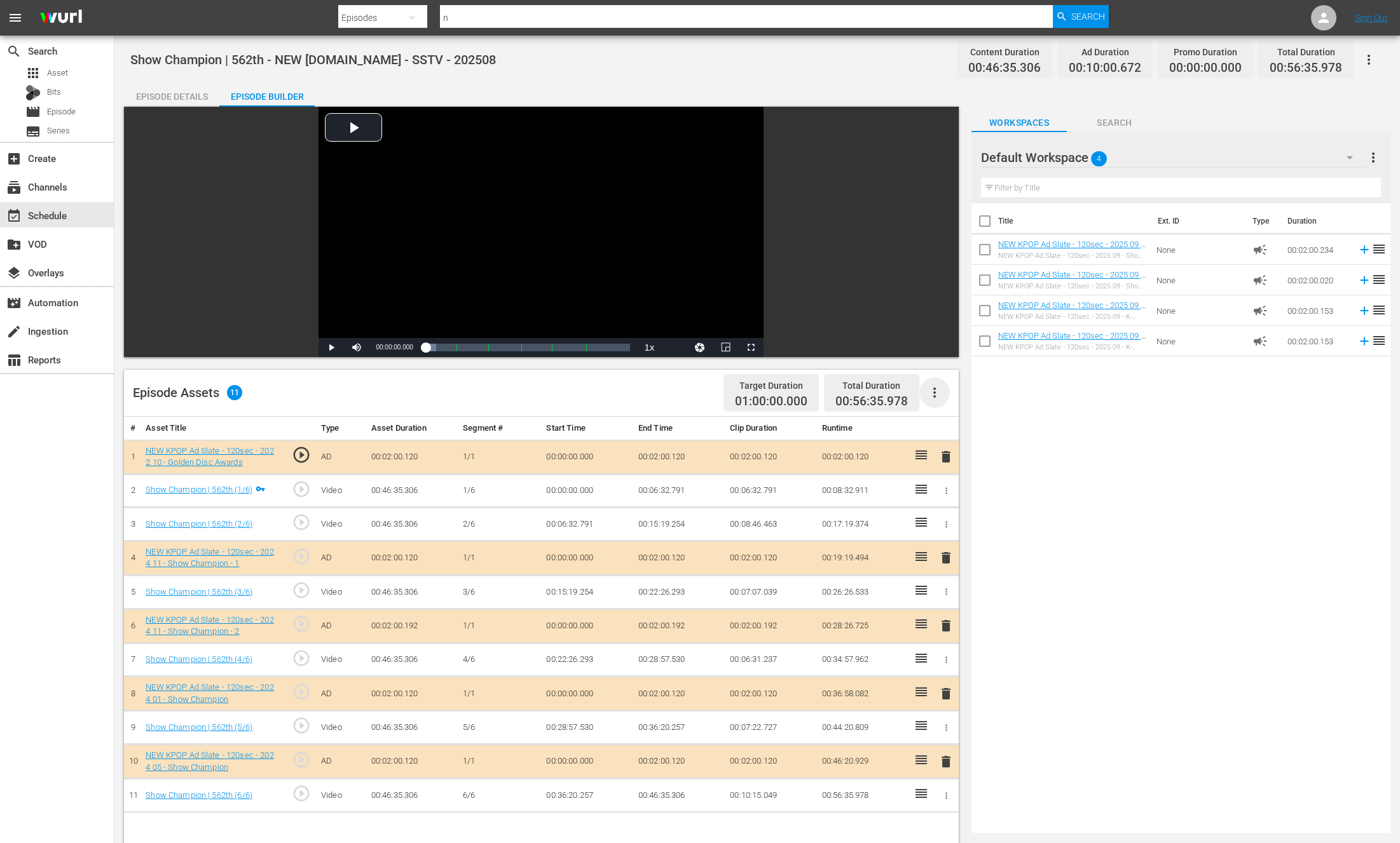
click at [930, 392] on icon "button" at bounding box center [934, 392] width 15 height 15
click at [934, 437] on div "Clear Ads" at bounding box center [973, 429] width 86 height 31
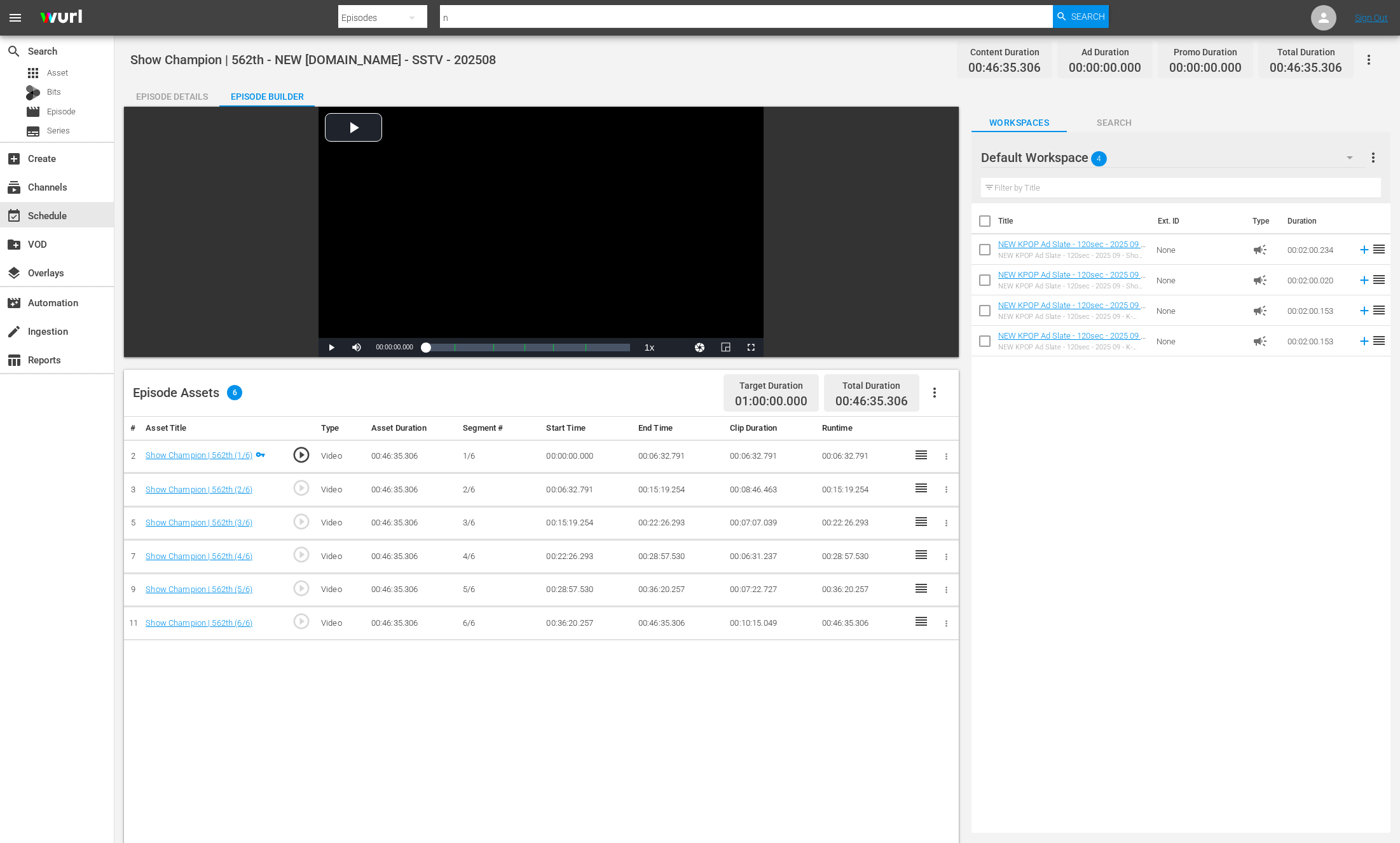
click at [939, 392] on icon "button" at bounding box center [934, 392] width 15 height 15
click at [948, 398] on div "Fill with Ads" at bounding box center [973, 398] width 86 height 31
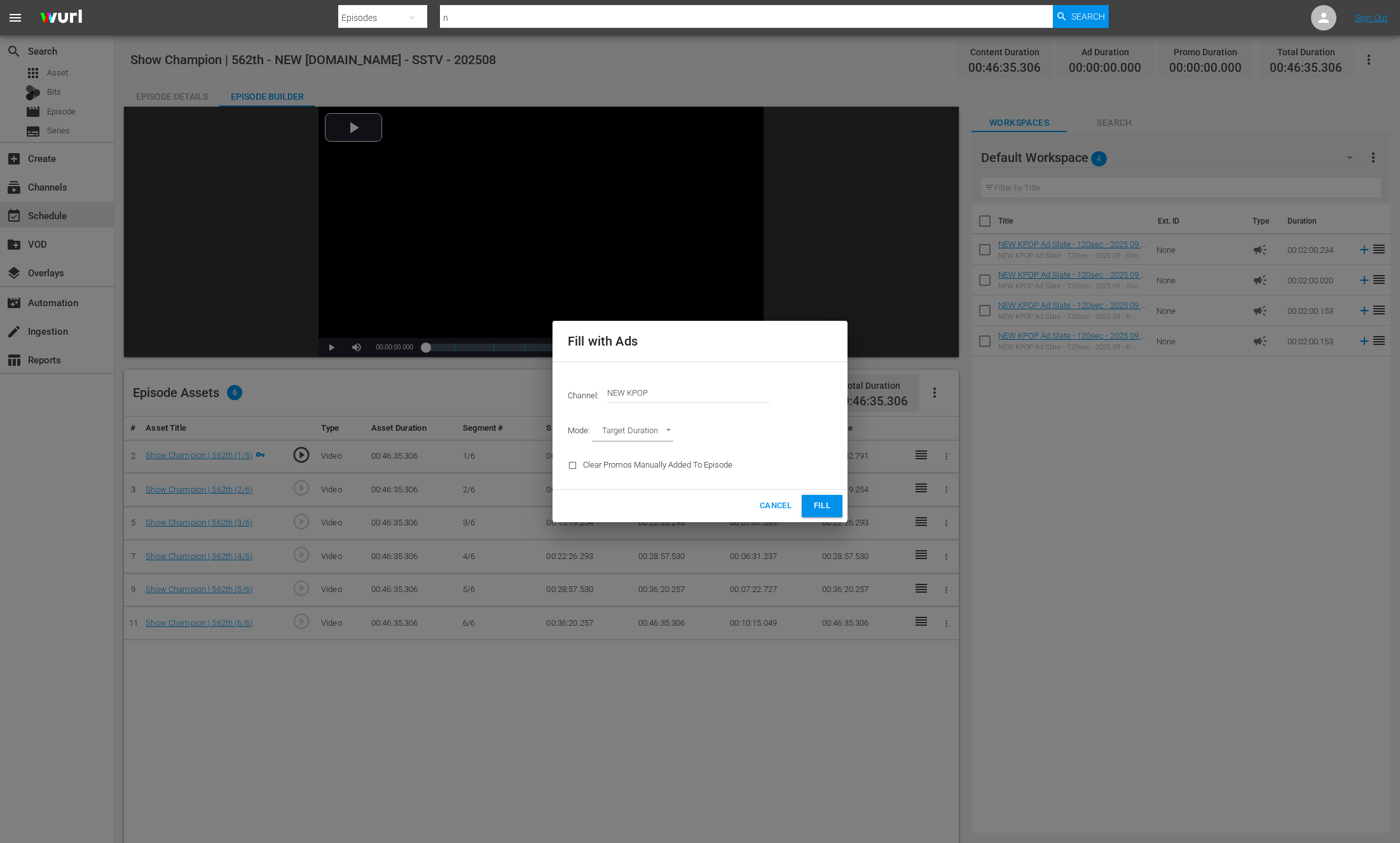
click at [660, 431] on body "menu Search By Episodes Search ID, Title, Description, Keywords, or Category n …" at bounding box center [700, 421] width 1400 height 843
click at [649, 450] on li "Ad Break Duration" at bounding box center [639, 453] width 94 height 21
type input "AD_BREAK_DURATION"
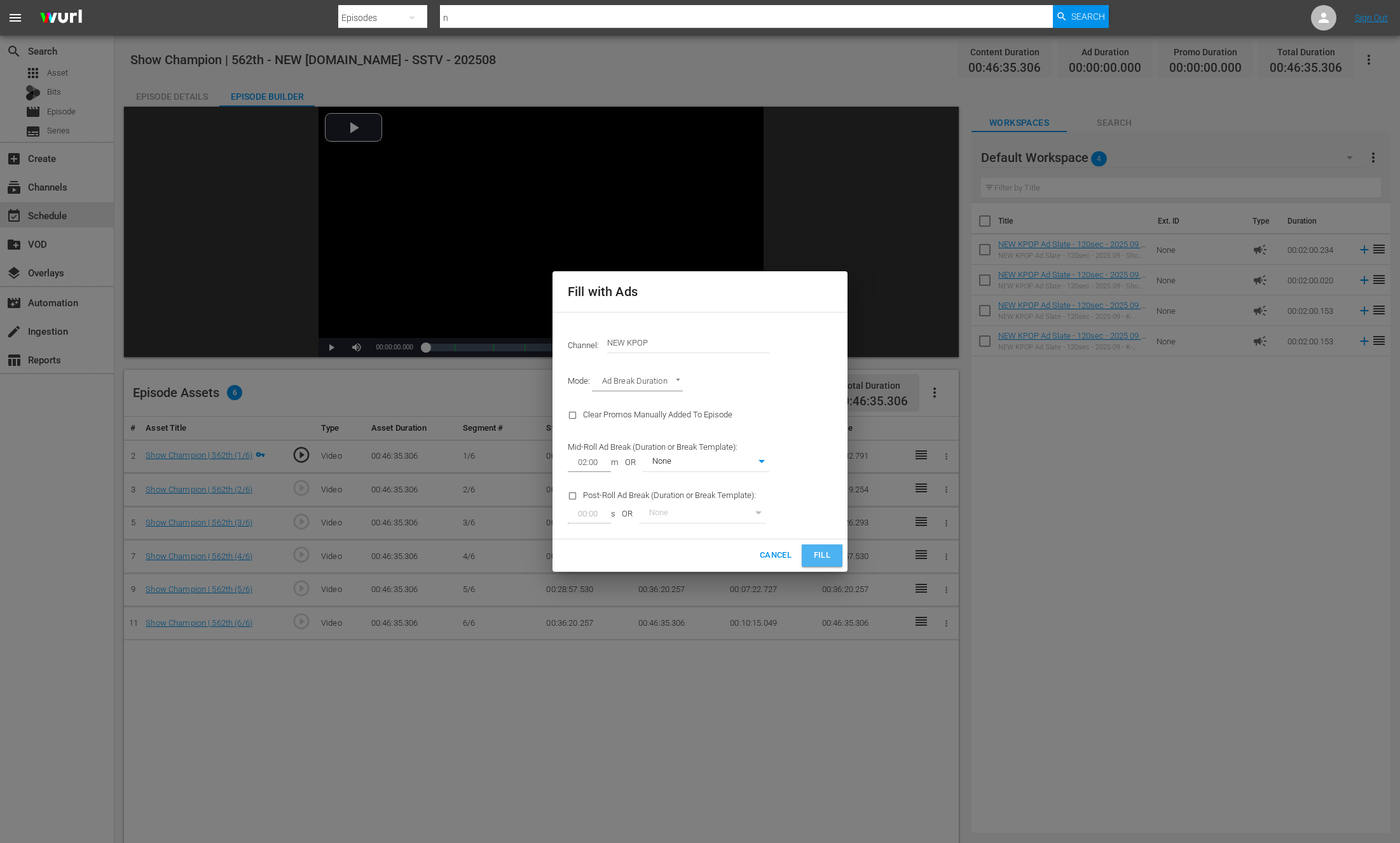
click at [813, 559] on span "Fill" at bounding box center [822, 556] width 20 height 15
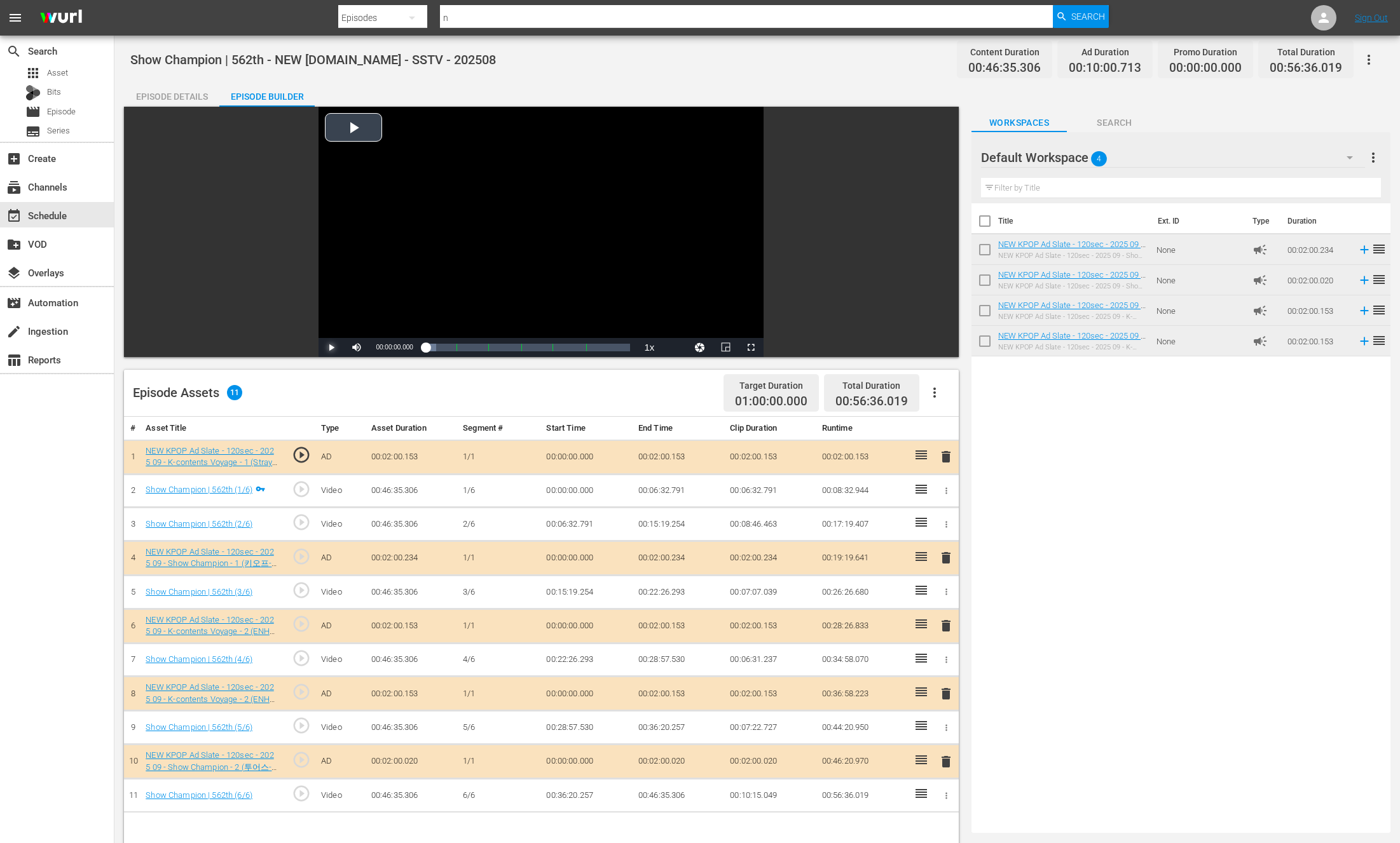
click at [331, 348] on span "Video Player" at bounding box center [331, 348] width 0 height 0
click at [559, 392] on div "Episode Assets 11 Target Duration 01:00:00.000 Total Duration 00:56:36.019" at bounding box center [541, 393] width 835 height 47
click at [382, 376] on div "Episode Assets 11 Target Duration 01:00:00.000 Total Duration 00:56:36.019" at bounding box center [541, 393] width 835 height 47
click at [198, 92] on div "Episode Details" at bounding box center [171, 97] width 96 height 31
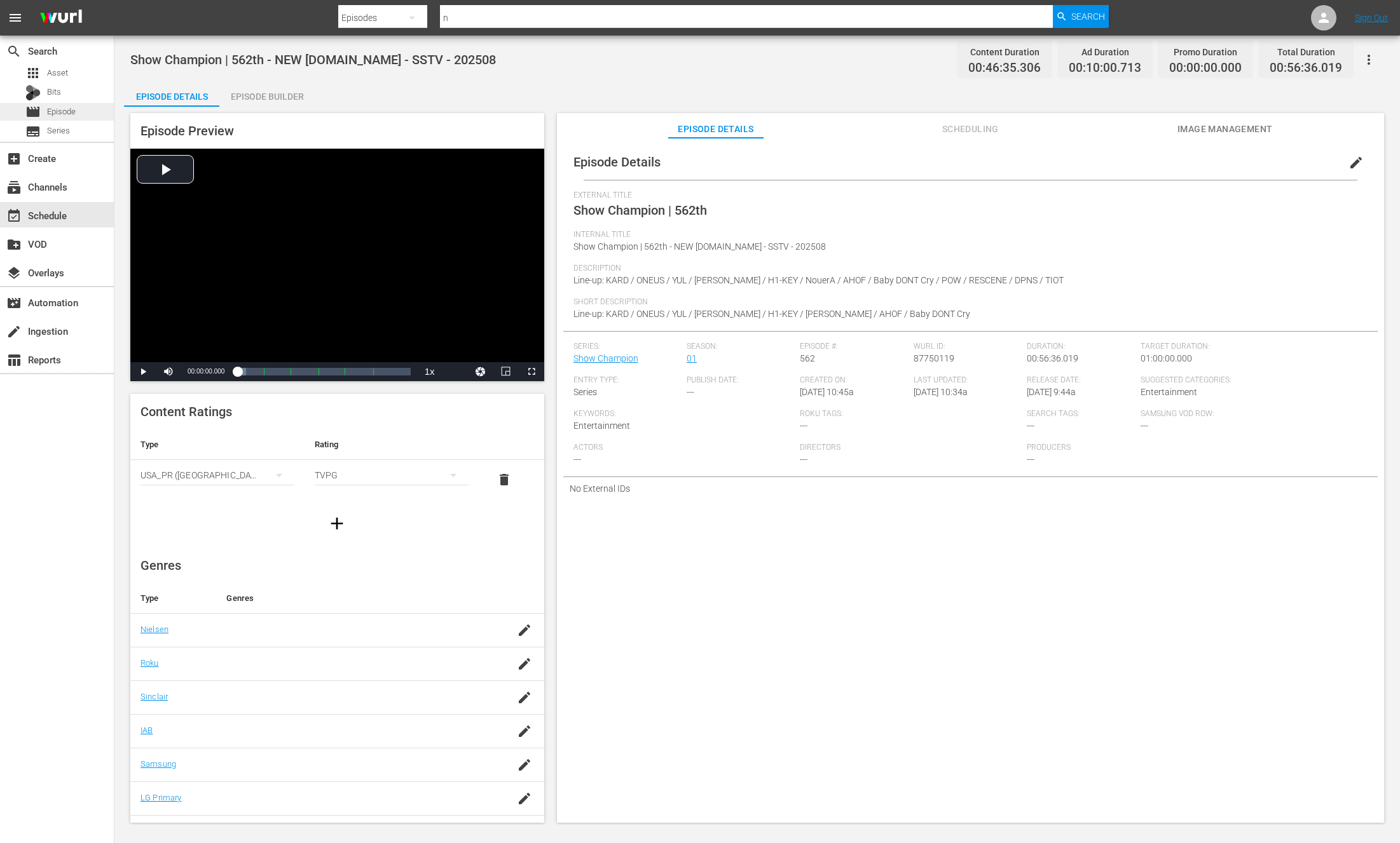
click at [78, 109] on div "movie Episode" at bounding box center [57, 112] width 114 height 18
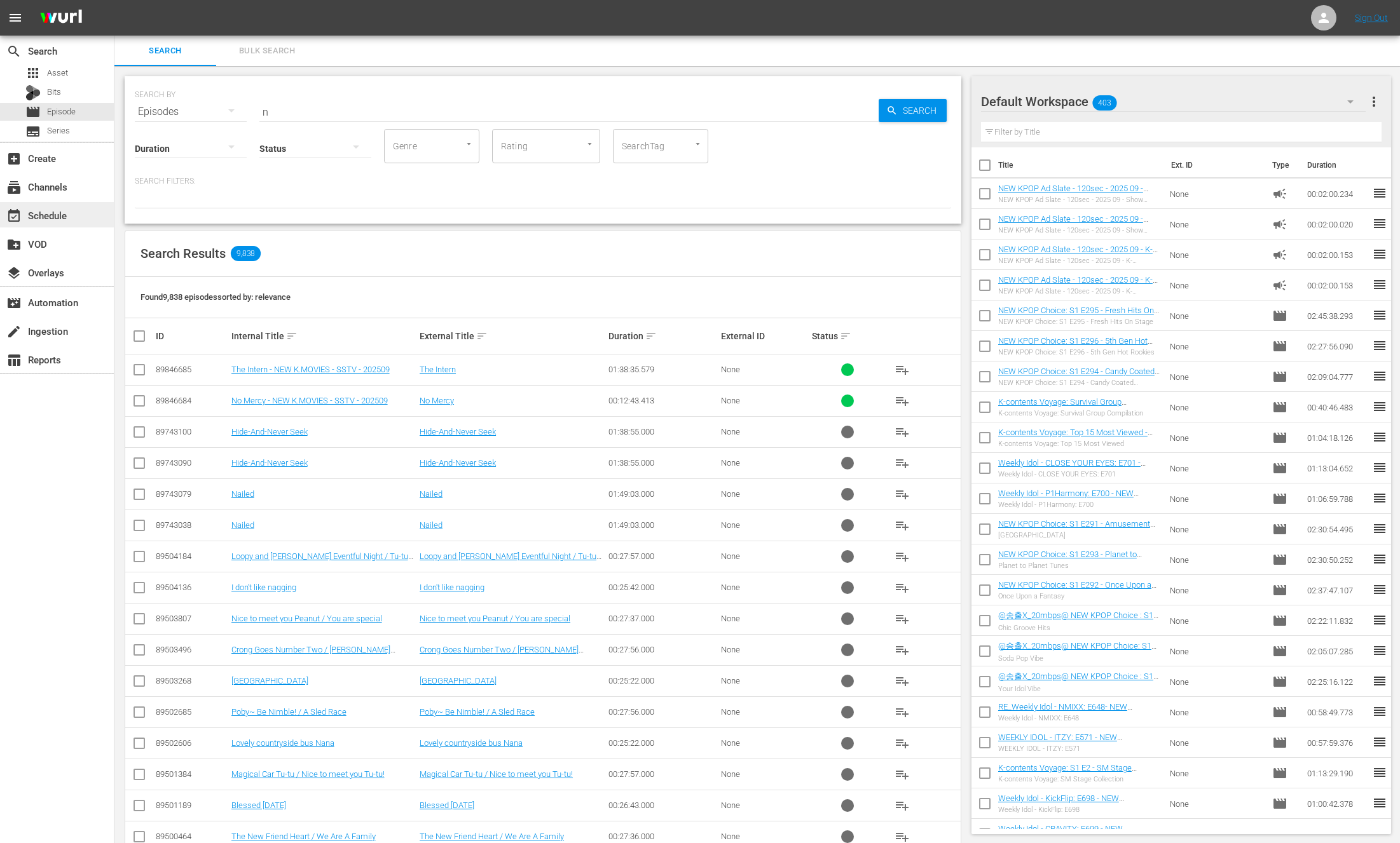
click at [39, 219] on div "event_available Schedule" at bounding box center [35, 213] width 71 height 11
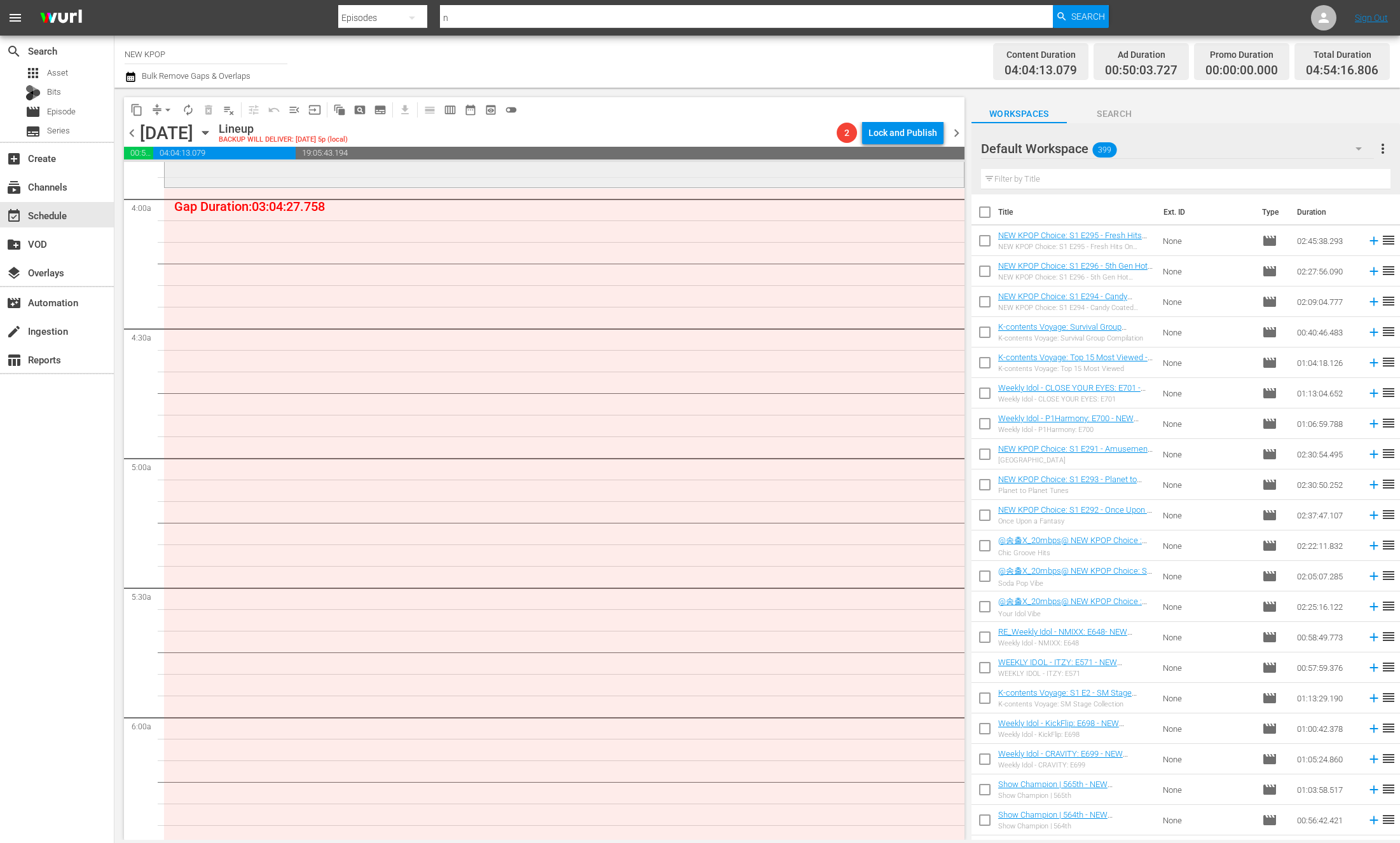
scroll to position [441, 0]
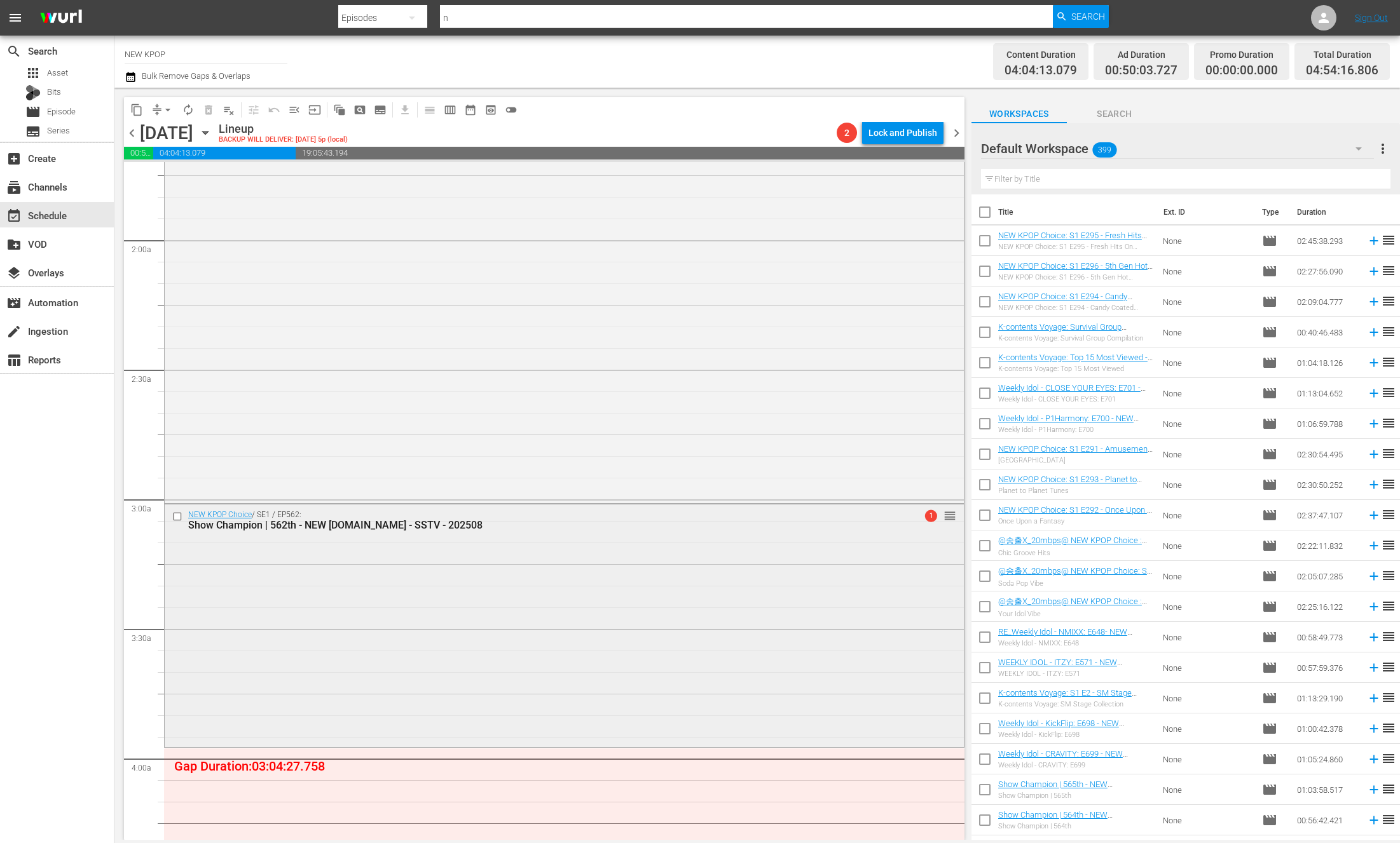
click at [741, 389] on div "NEW KPOP Choice / SE1 / EP160: NEW KPOP Choice: S1 E160 - Stylish Stage Compila…" at bounding box center [564, 112] width 799 height 778
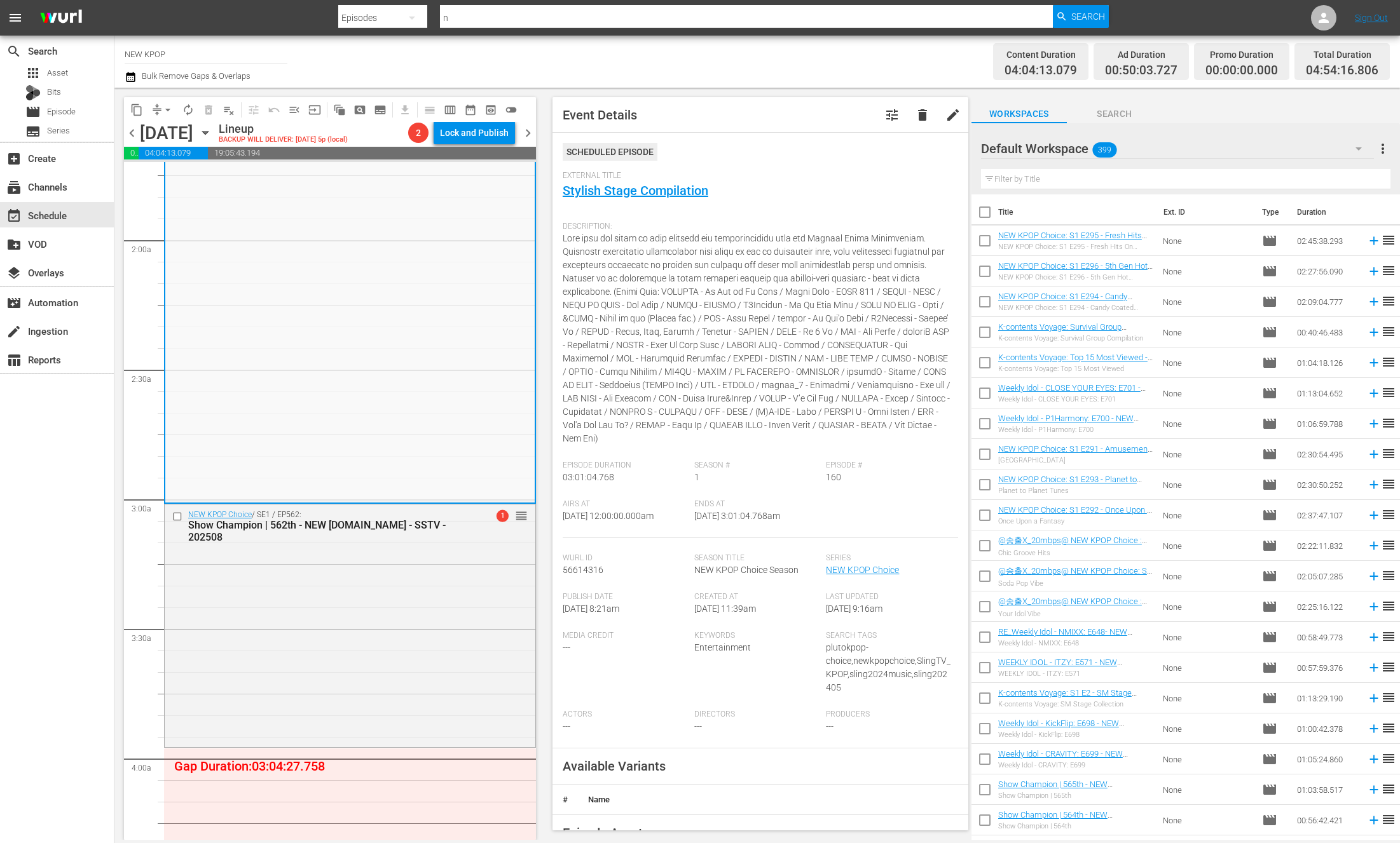
click at [680, 574] on div "Wurl Id 56614316" at bounding box center [628, 573] width 132 height 39
click at [393, 610] on div "NEW KPOP Choice / SE1 / EP562: Show Champion | 562th - NEW K.ID - SSTV - 202508…" at bounding box center [350, 625] width 371 height 241
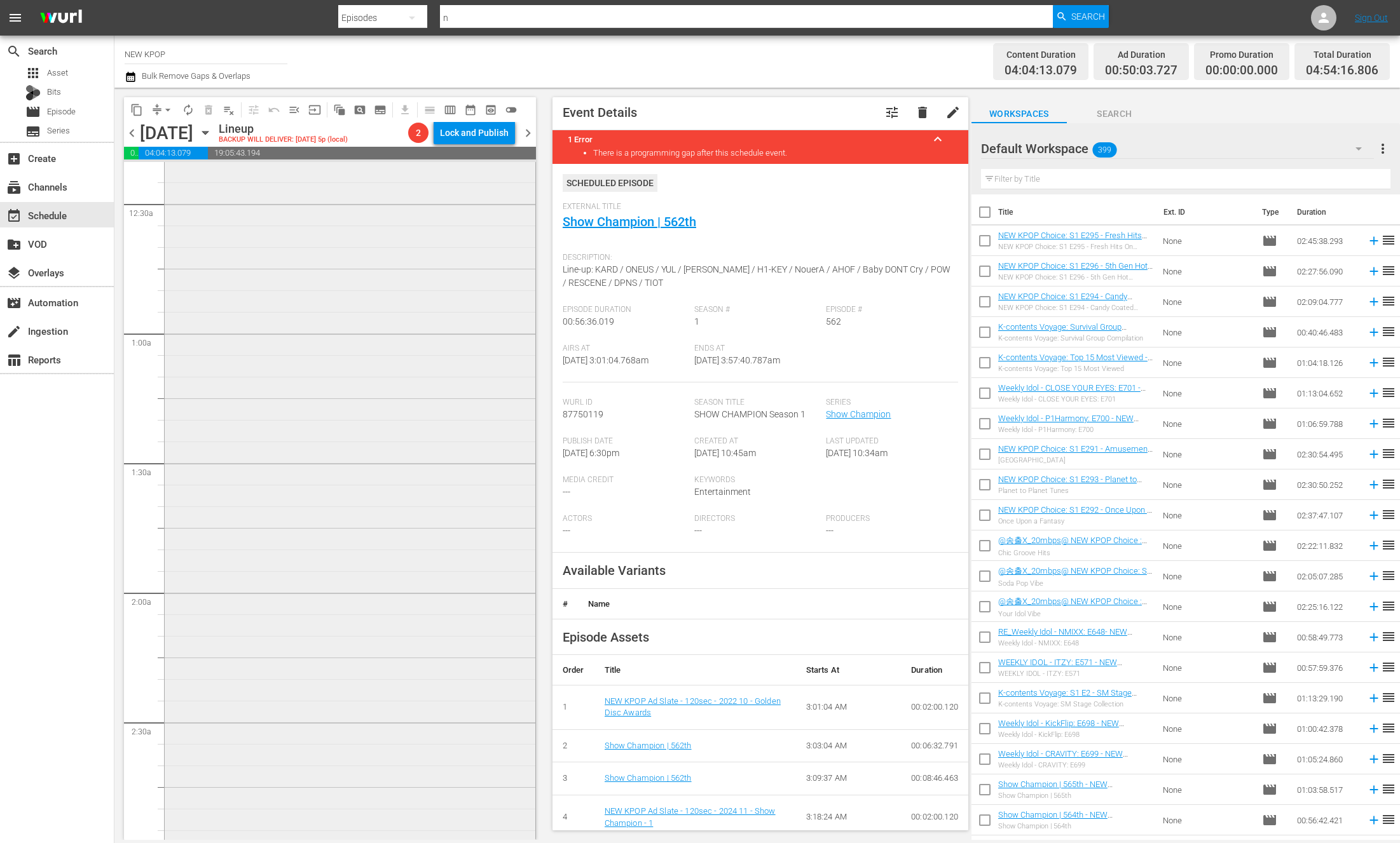
scroll to position [0, 0]
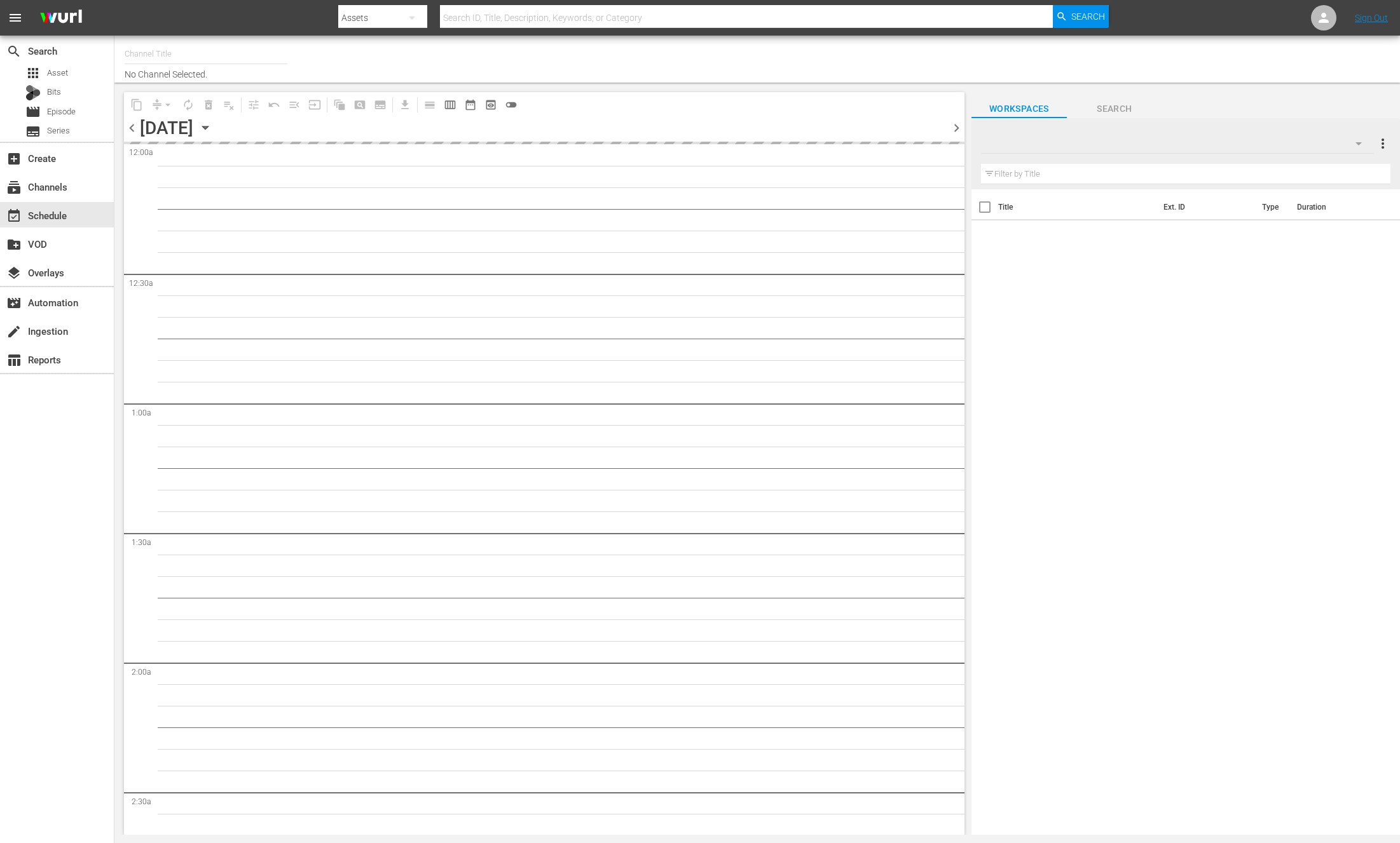
type input "NEW KPOP (617)"
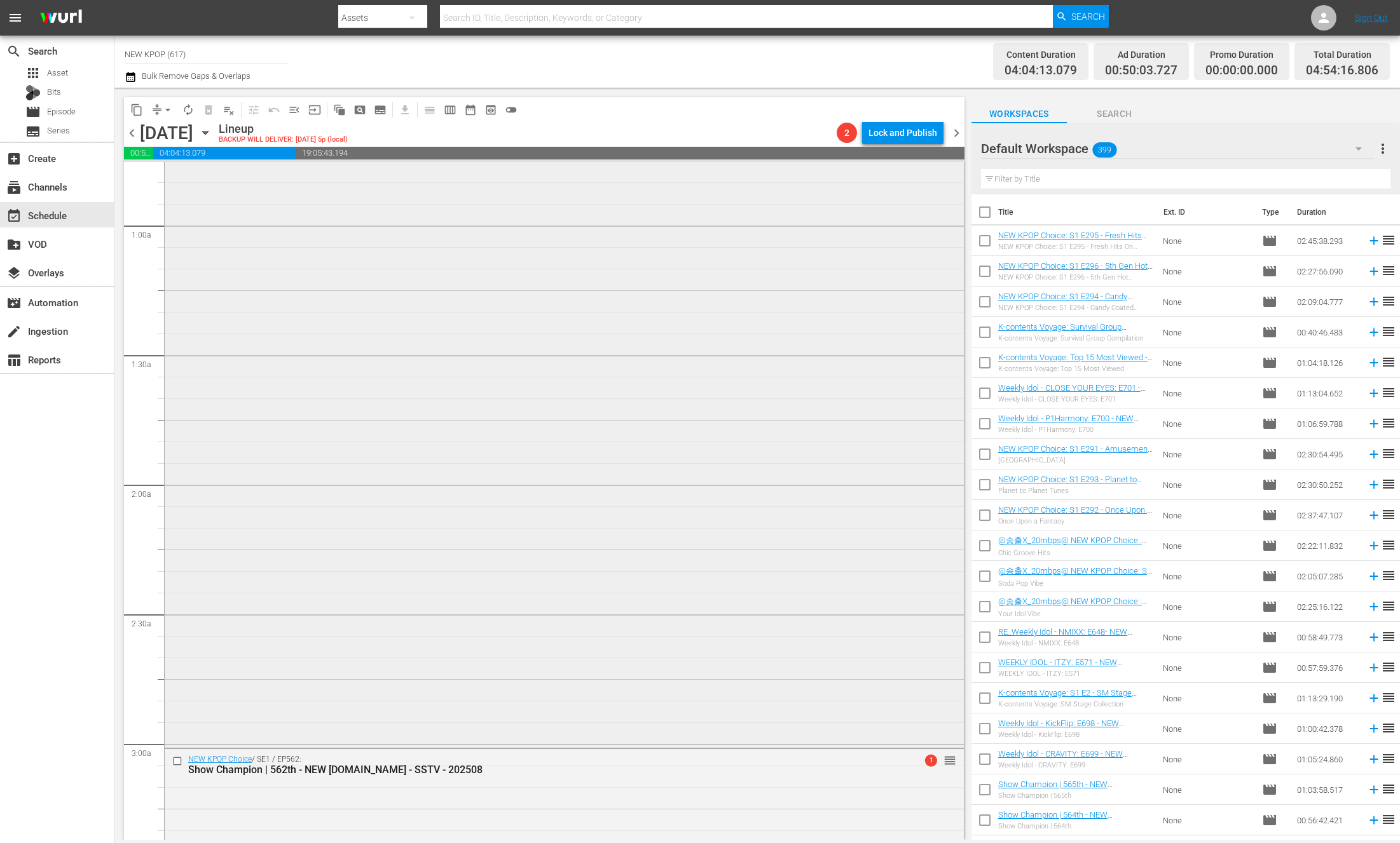
scroll to position [535, 0]
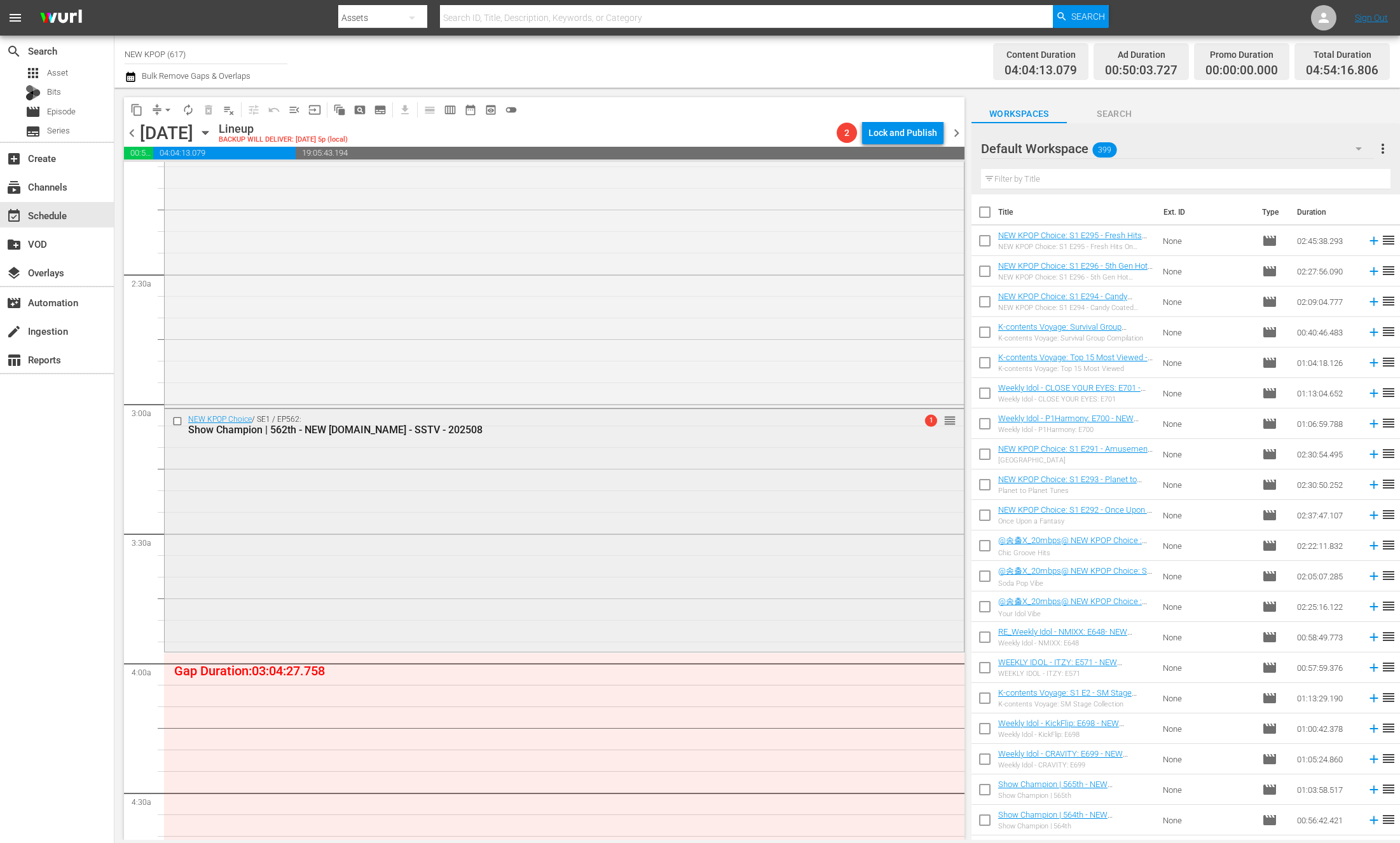
click at [834, 624] on div "NEW KPOP Choice / SE1 / EP562: Show Champion | 562th - NEW K.ID - SSTV - 202508…" at bounding box center [564, 529] width 799 height 241
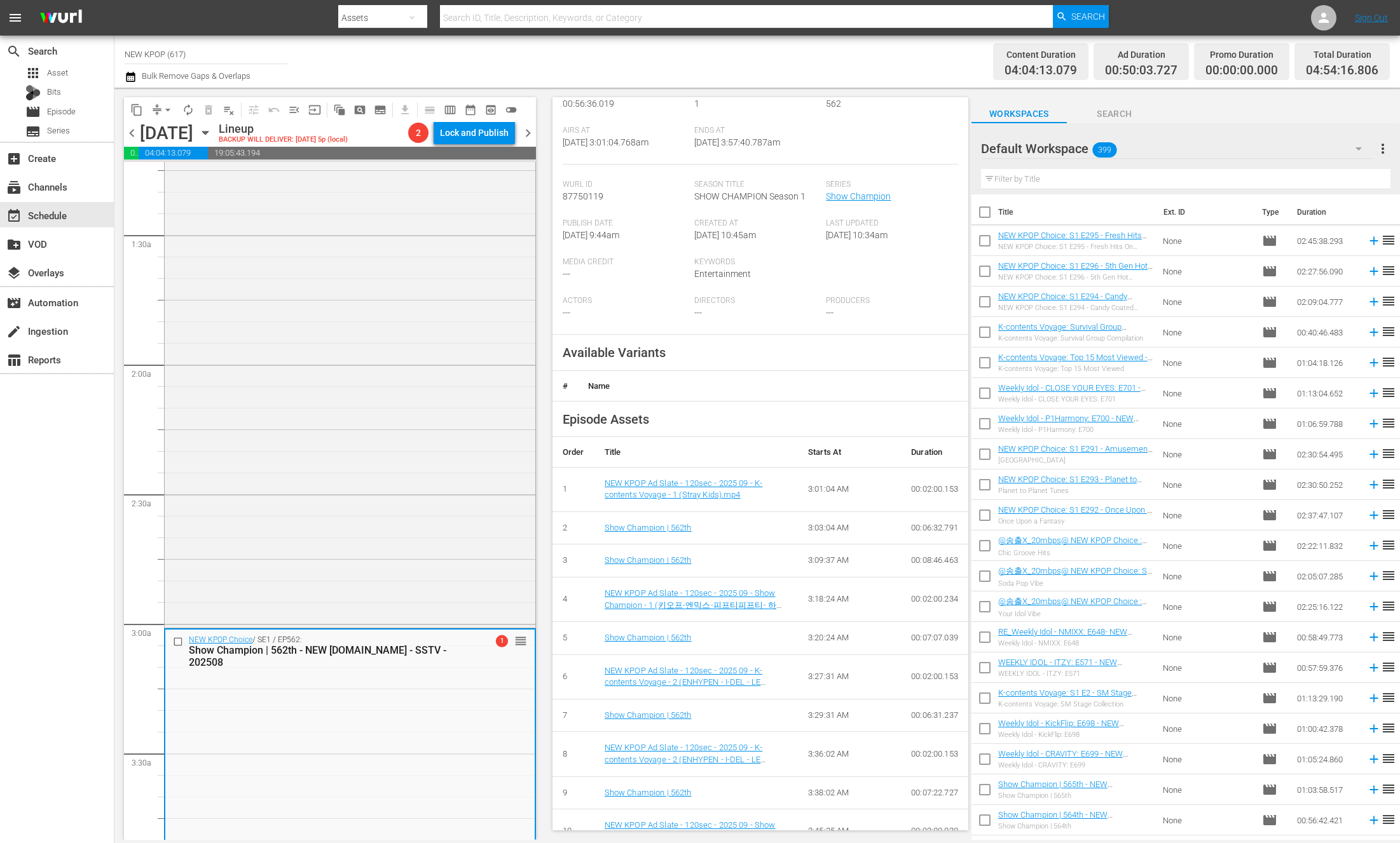
scroll to position [223, 0]
click at [443, 360] on div "NEW KPOP Choice / SE1 / EP160: NEW KPOP Choice: S1 E160 - Stylish Stage Compila…" at bounding box center [350, 236] width 371 height 778
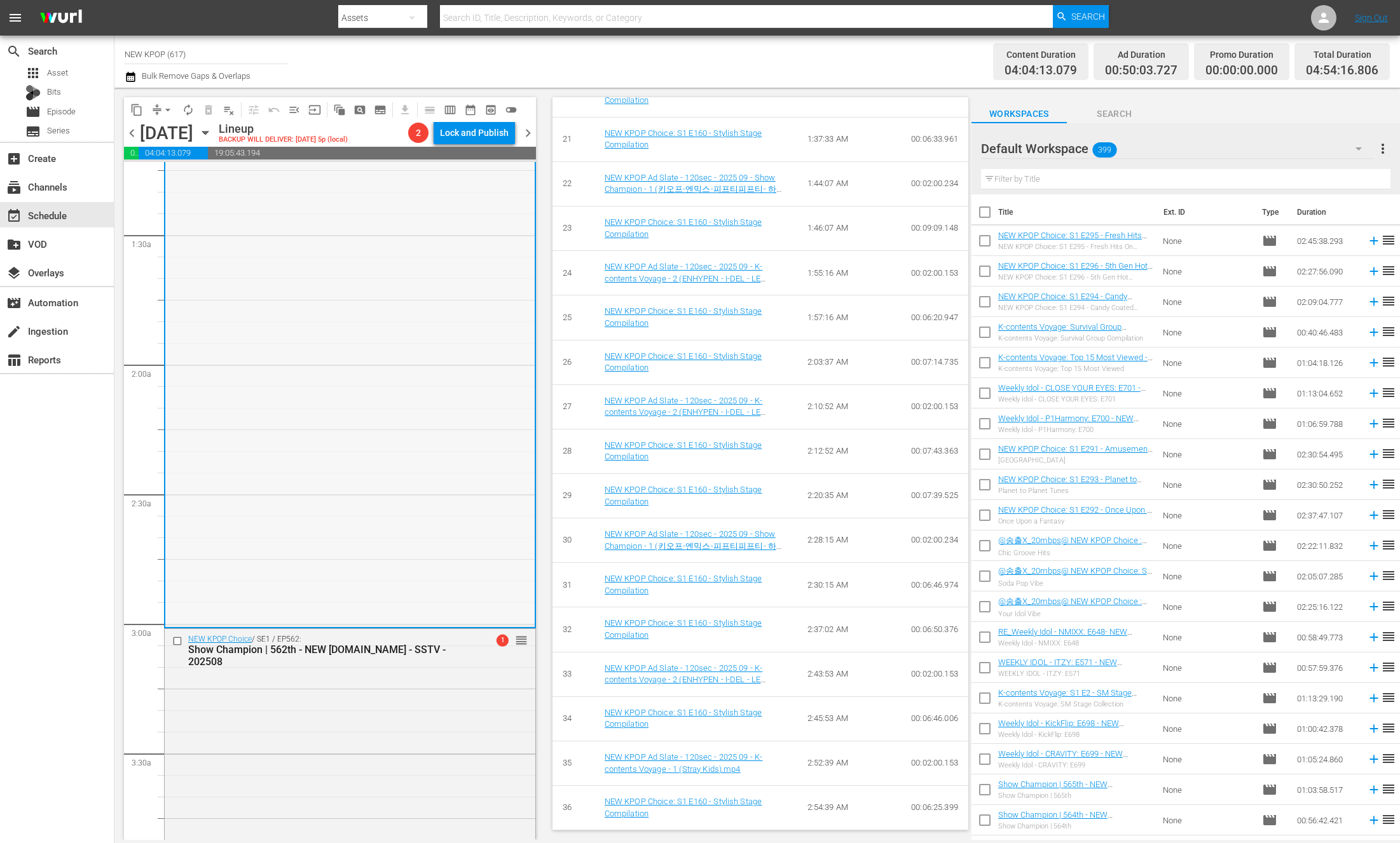
scroll to position [0, 0]
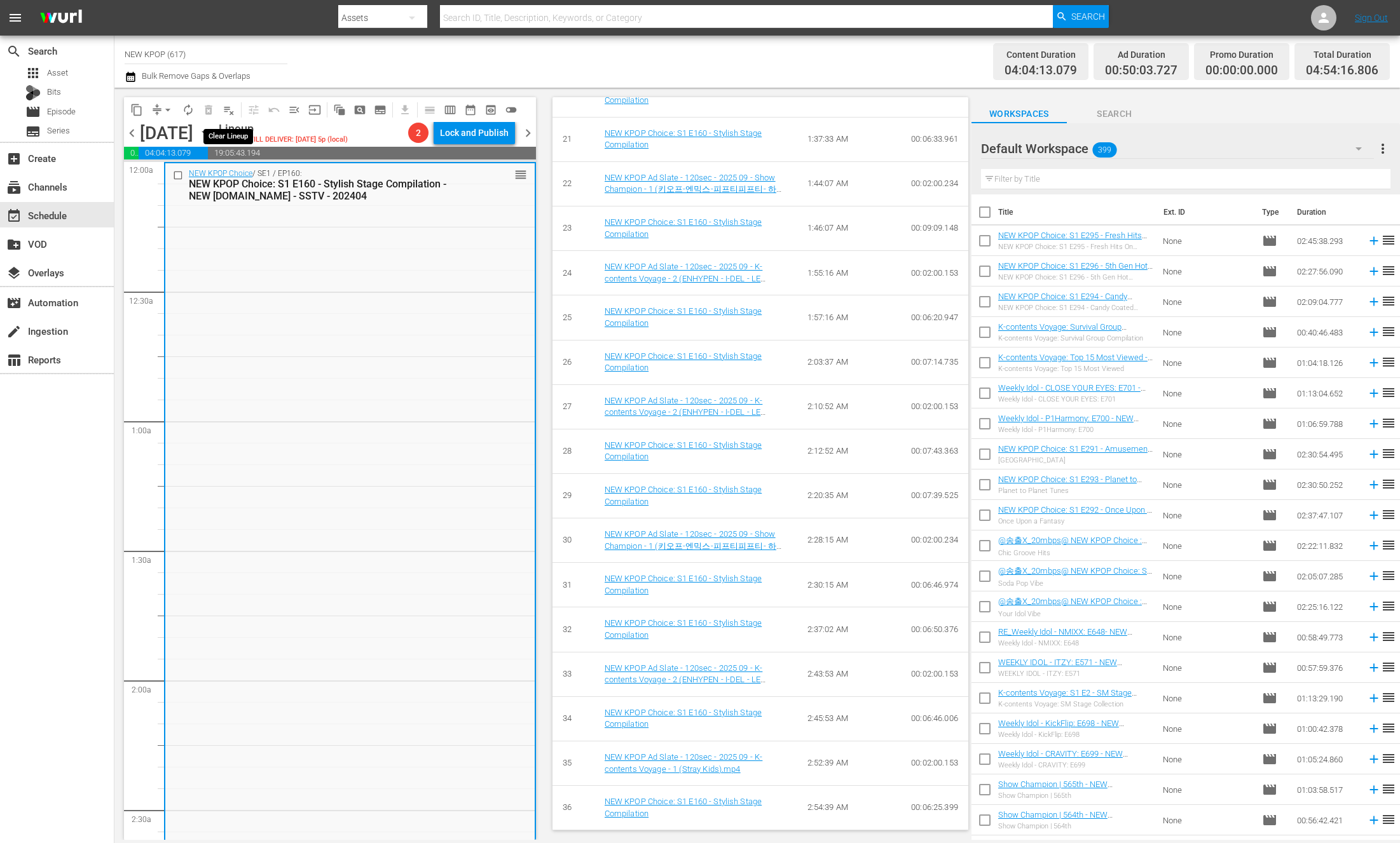
click at [233, 110] on span "playlist_remove_outlined" at bounding box center [229, 110] width 13 height 13
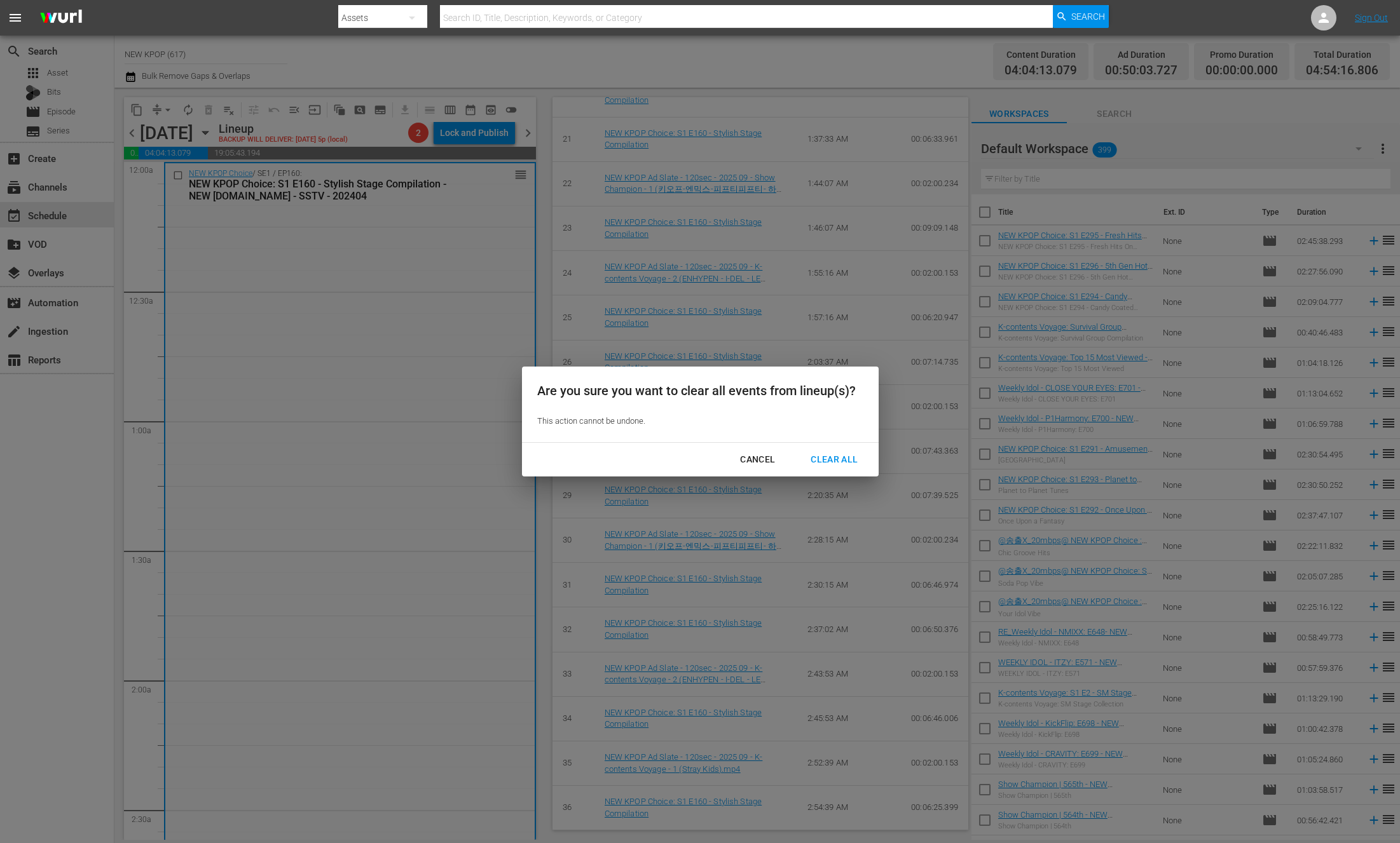
click at [802, 458] on div "Clear All" at bounding box center [834, 460] width 68 height 16
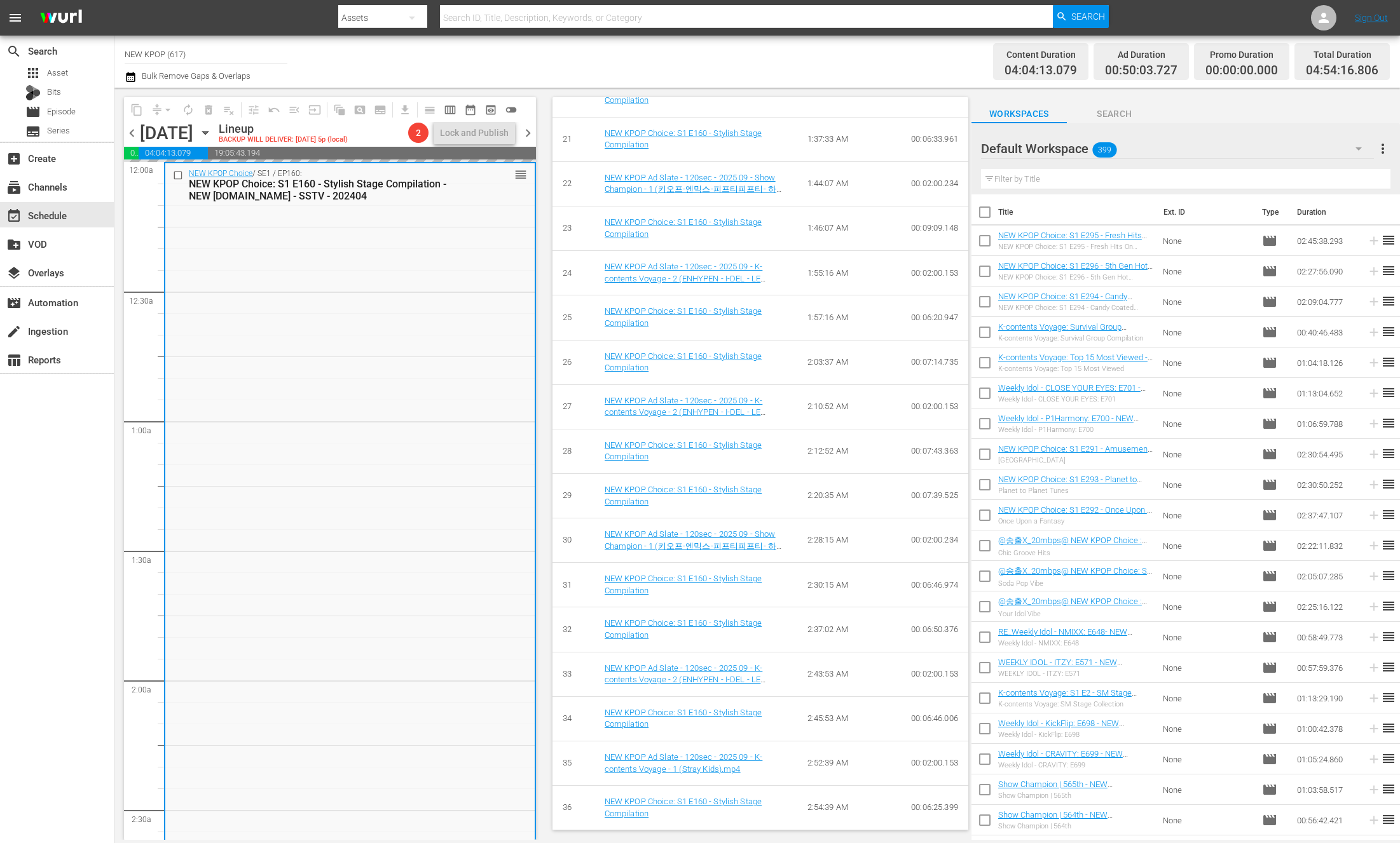
click at [1058, 185] on input "text" at bounding box center [1186, 179] width 409 height 20
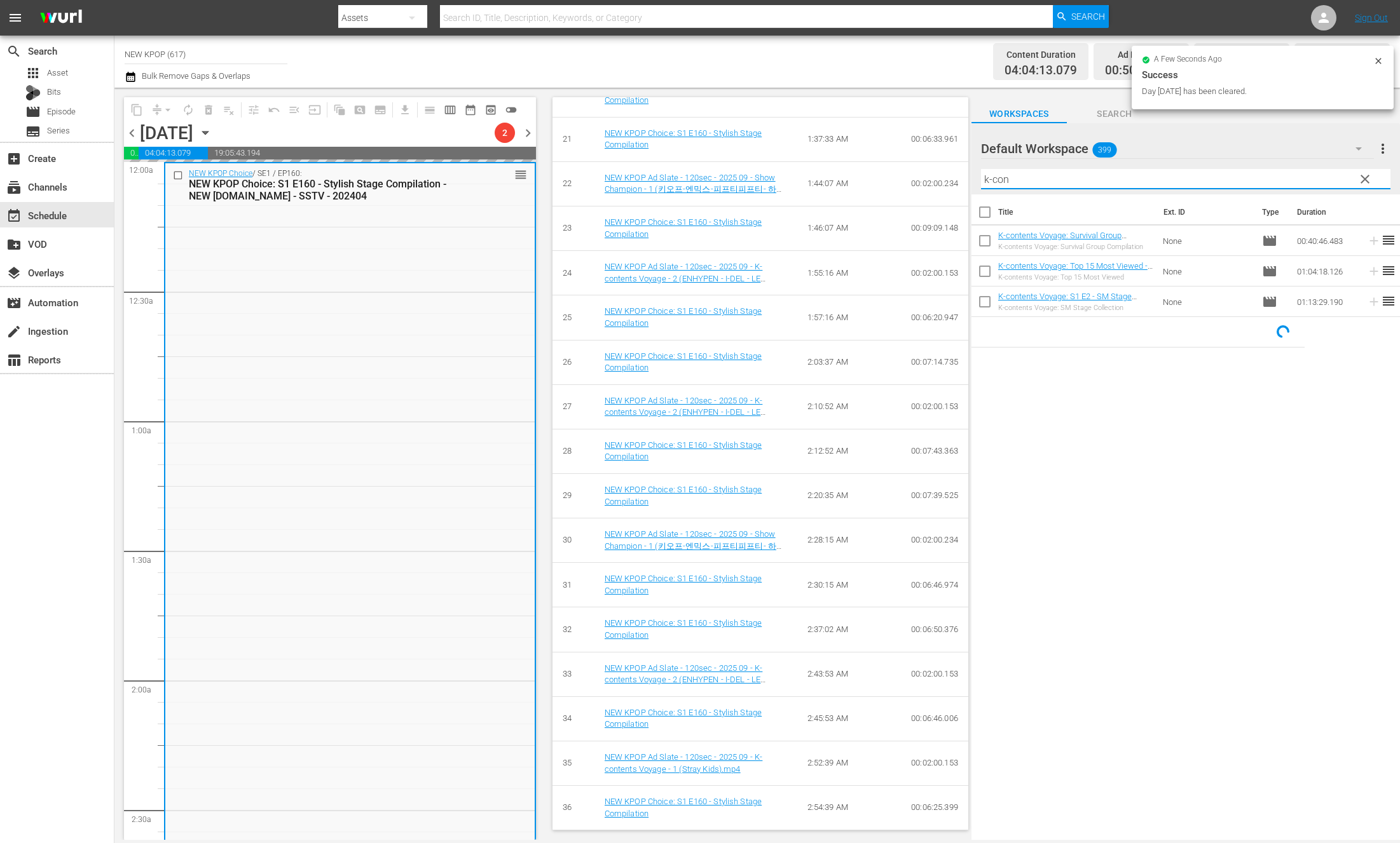
type input "k-con"
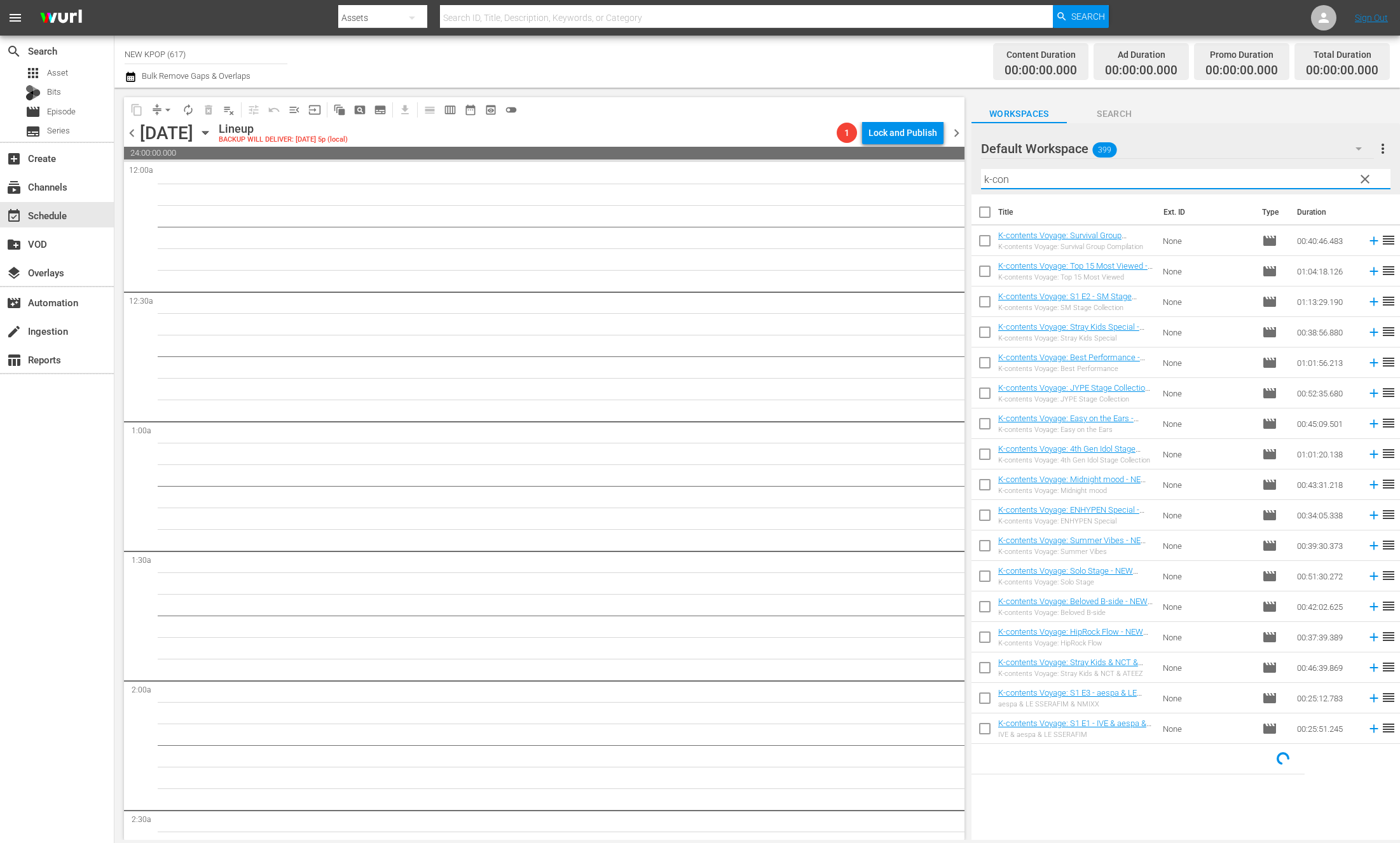
click at [987, 216] on input "checkbox" at bounding box center [985, 215] width 27 height 27
checkbox input "true"
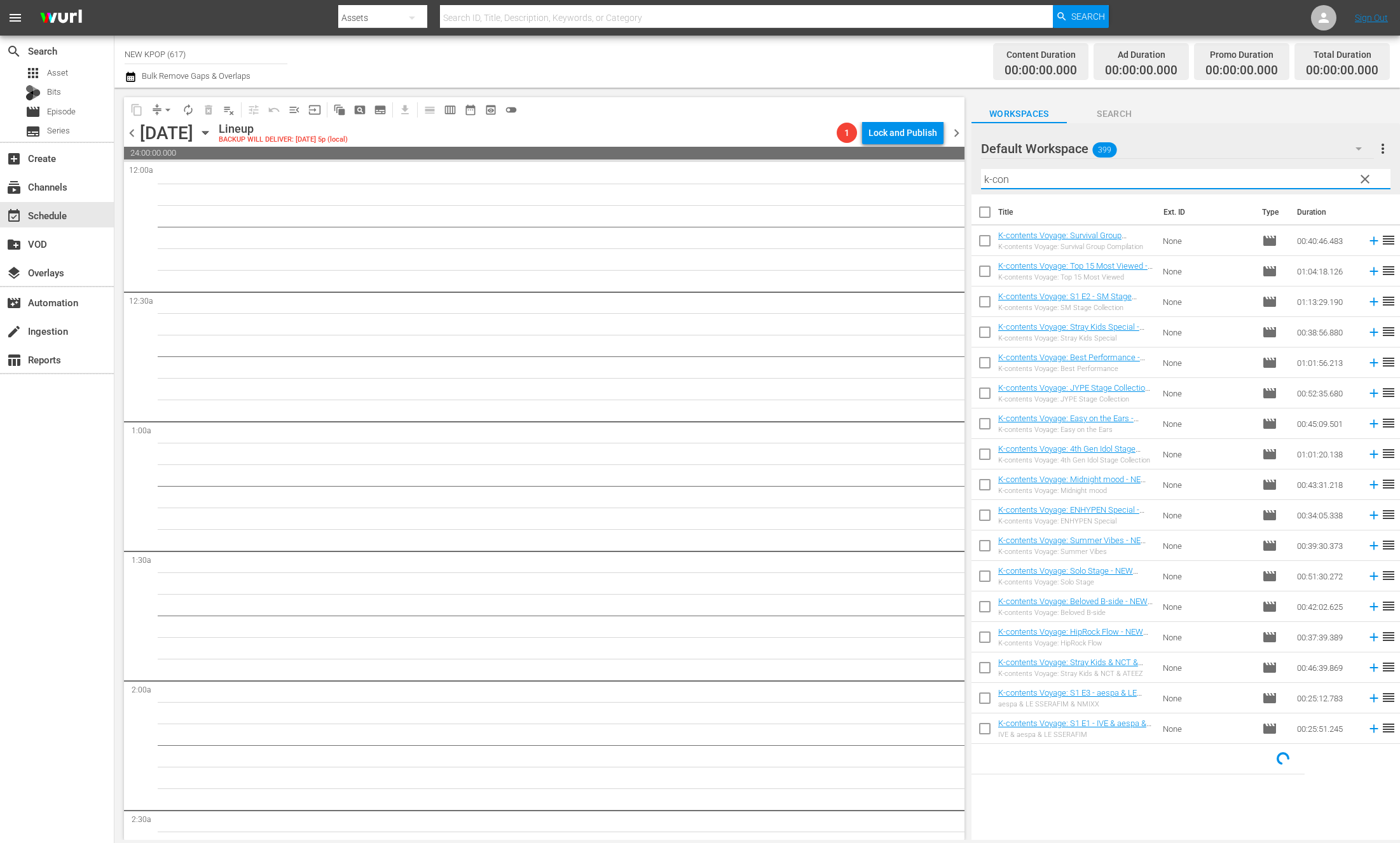
checkbox input "true"
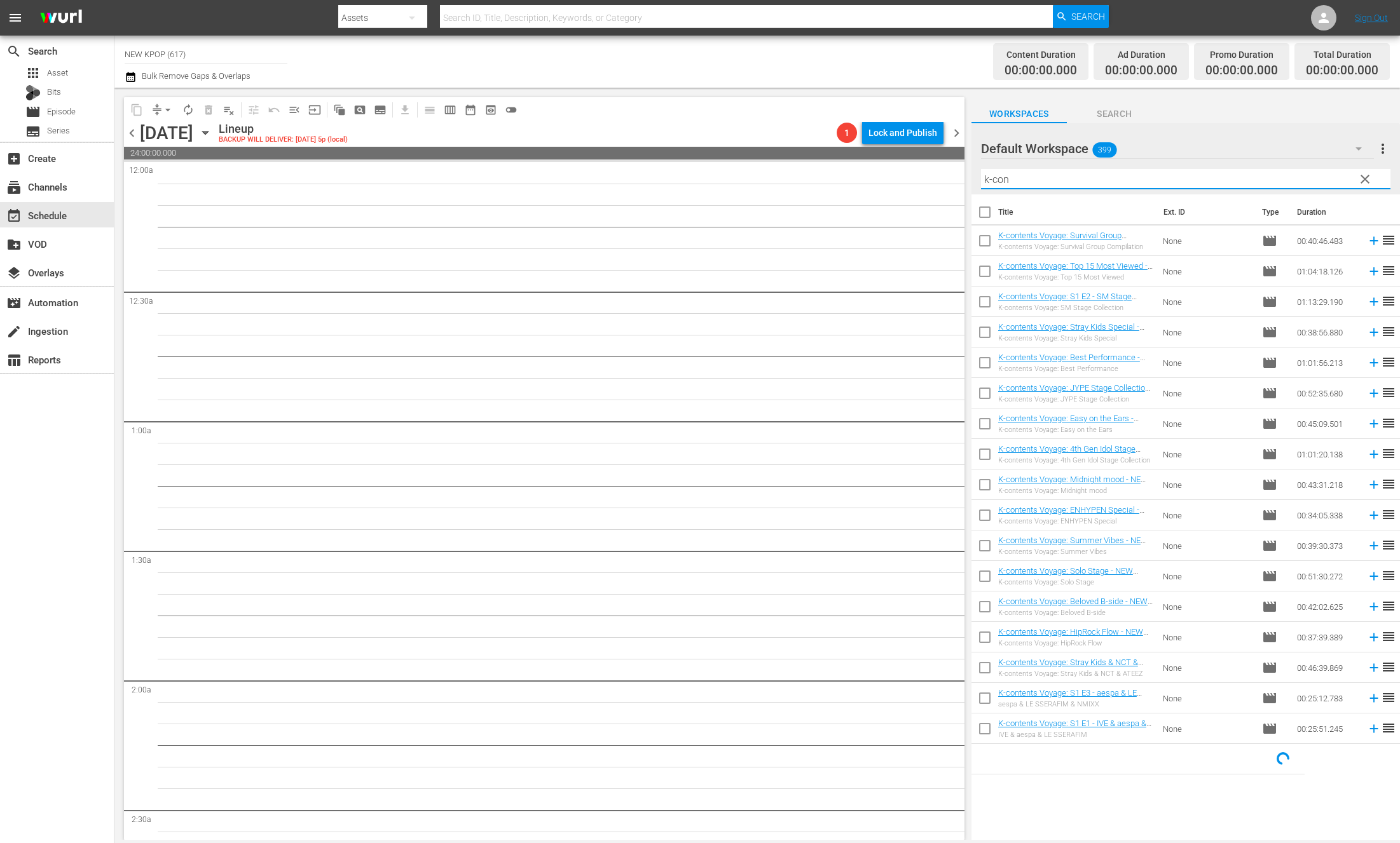
checkbox input "true"
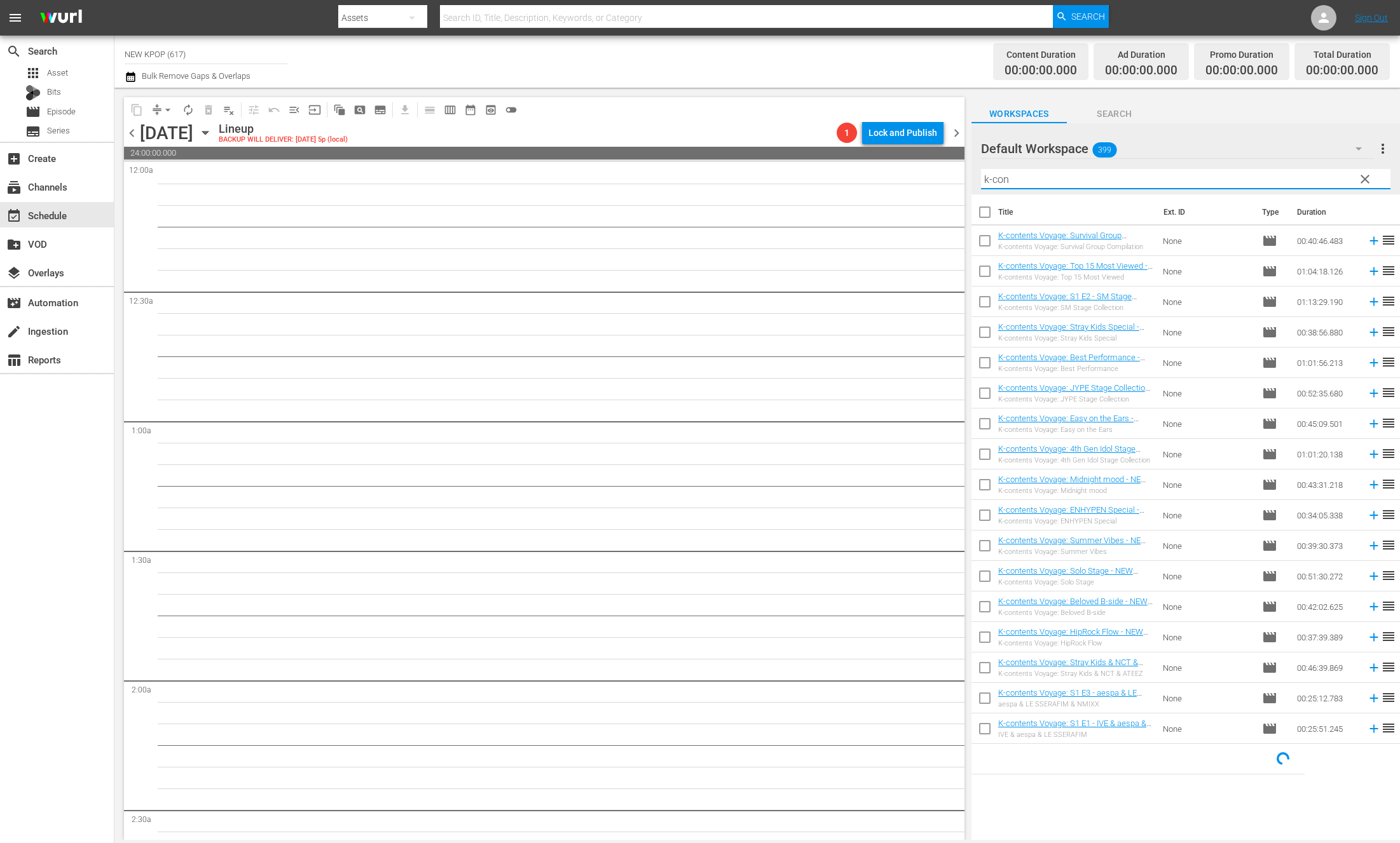
checkbox input "true"
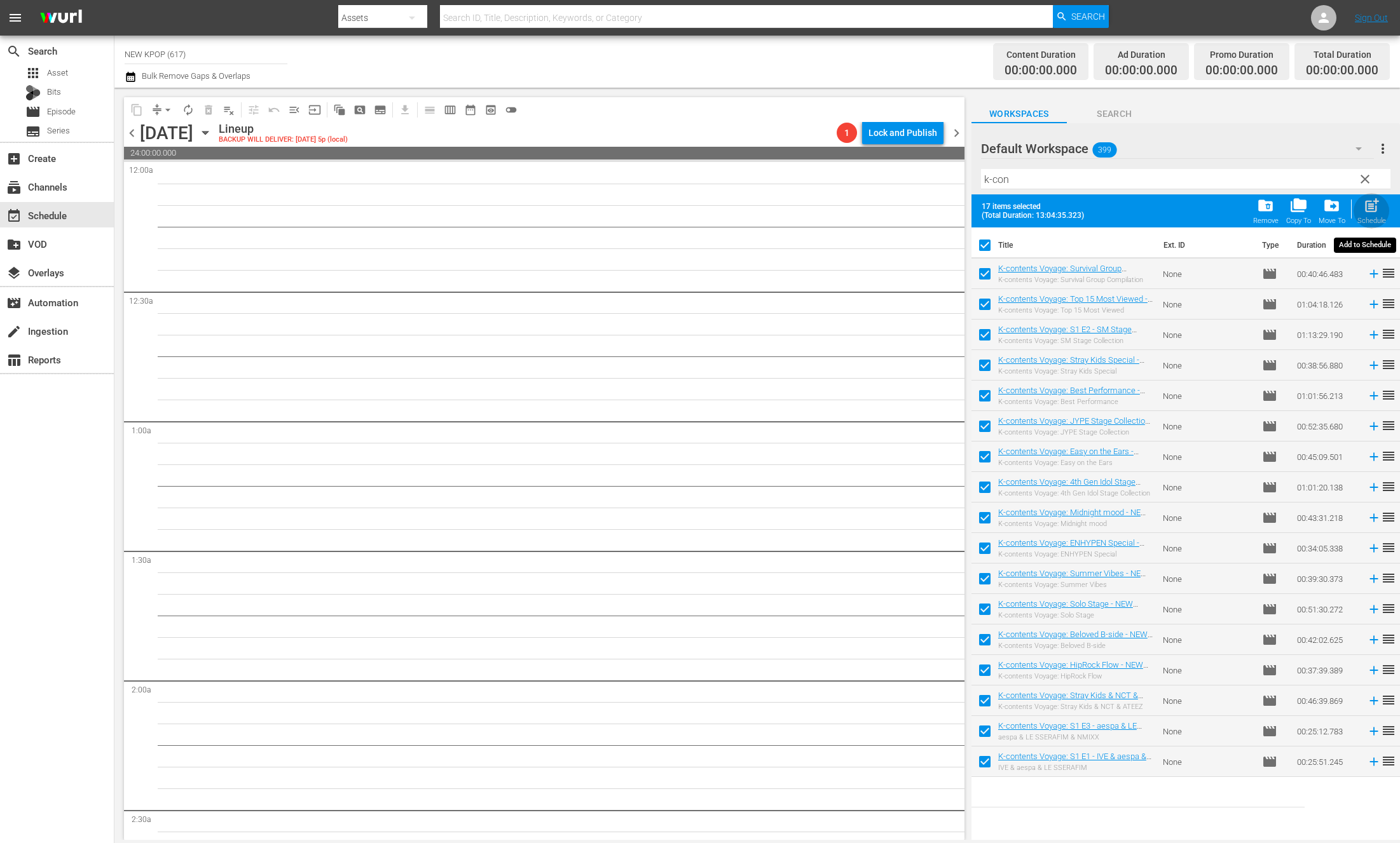
click at [1379, 201] on span "post_add" at bounding box center [1372, 206] width 17 height 17
checkbox input "false"
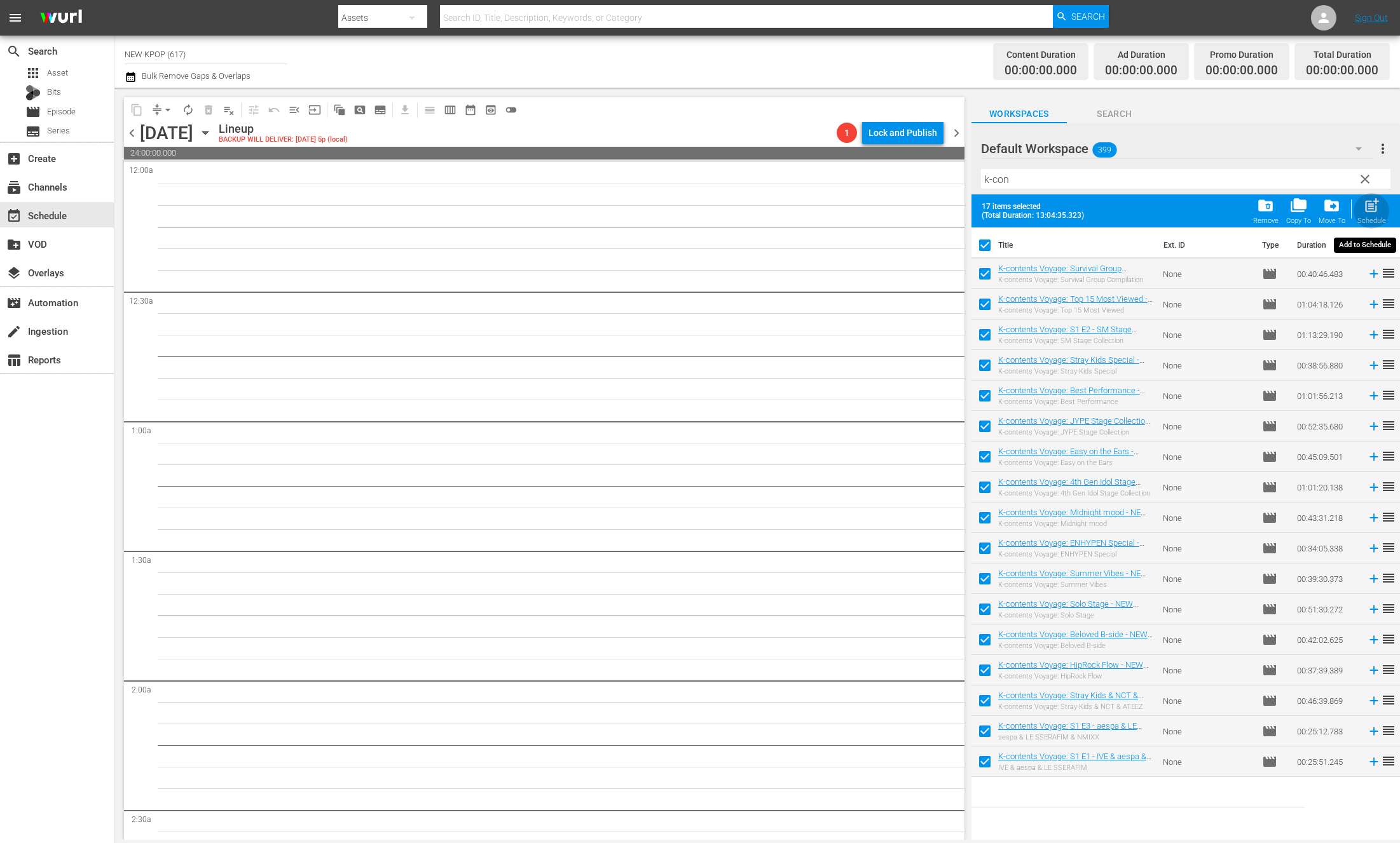
checkbox input "false"
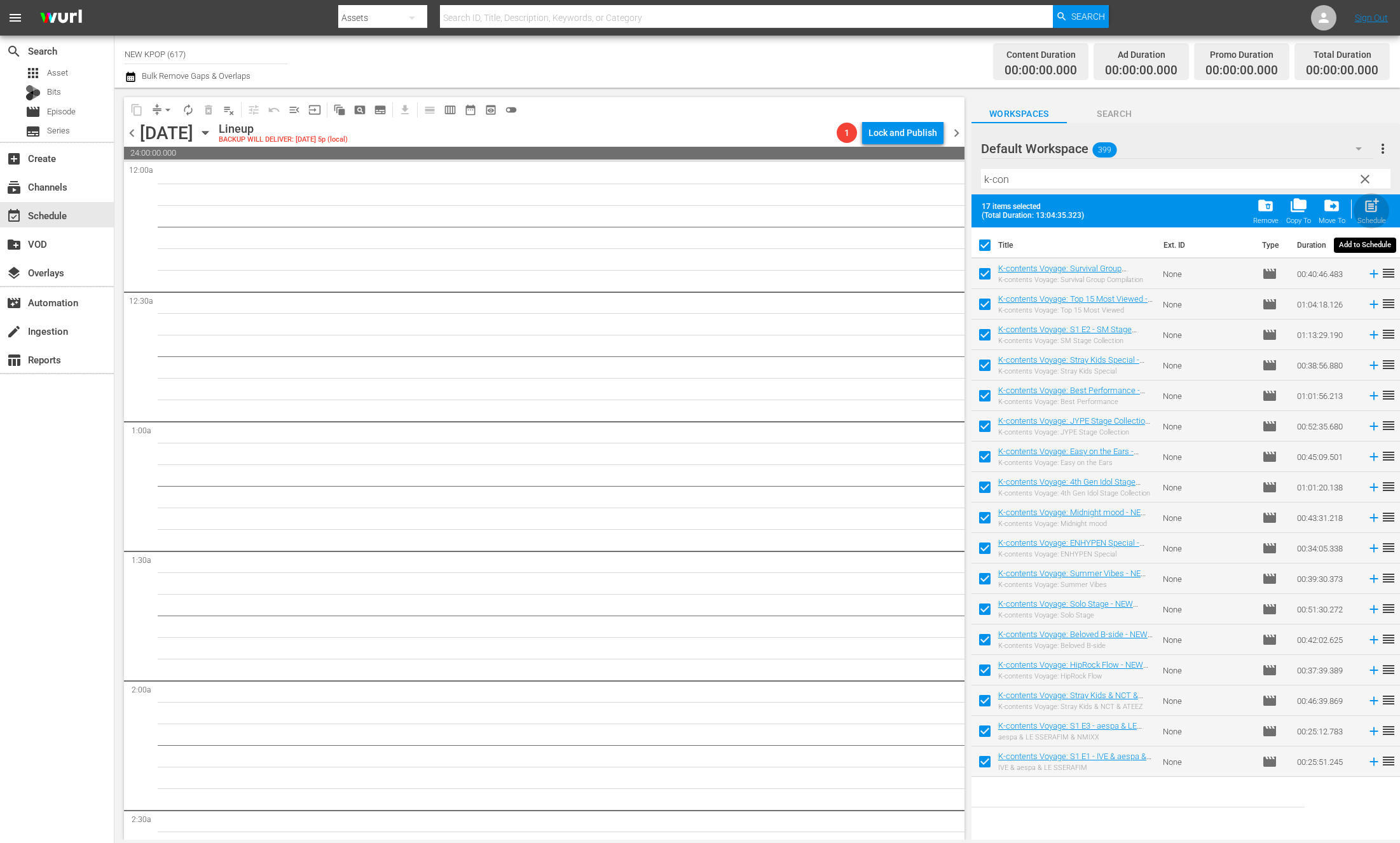
checkbox input "false"
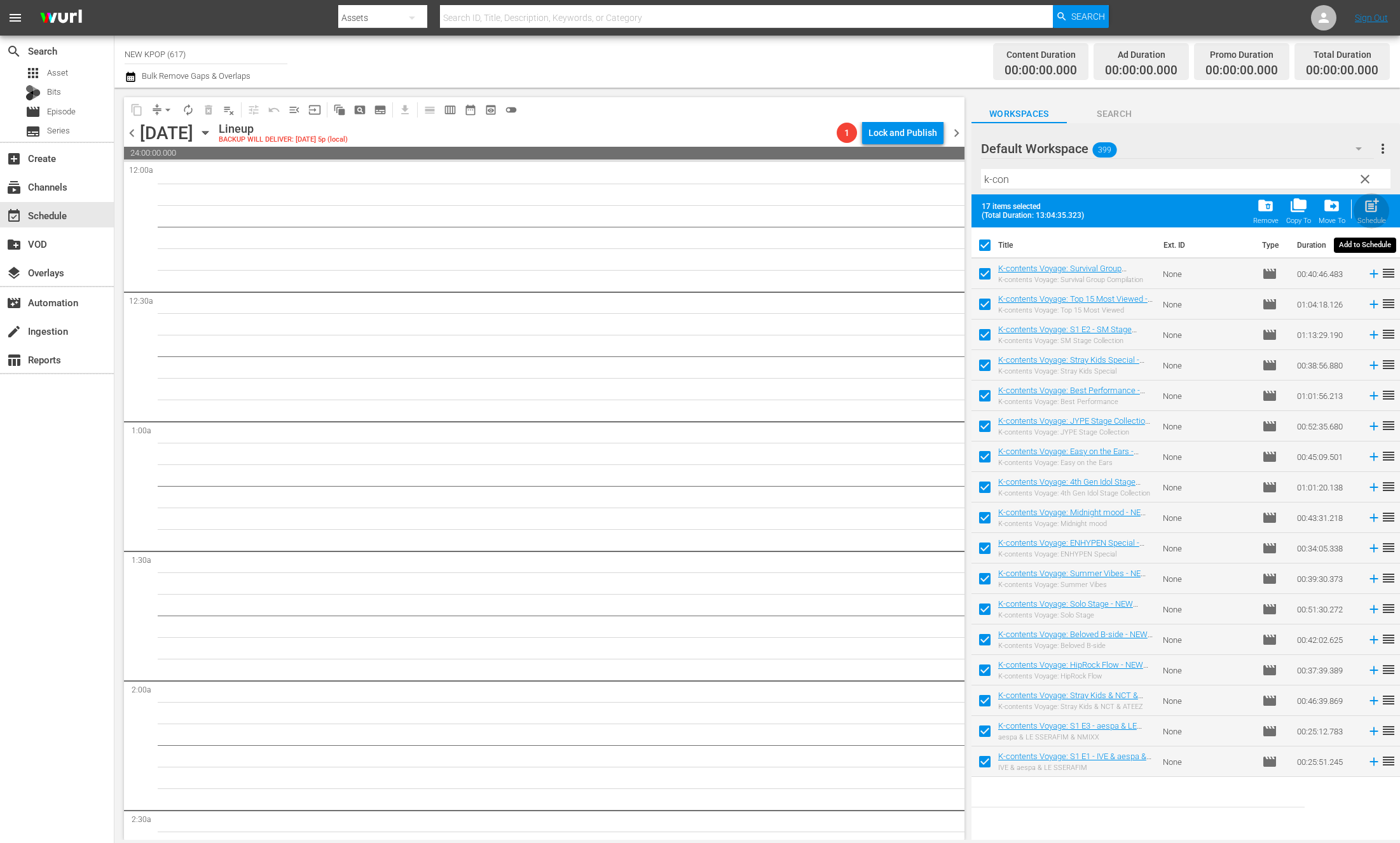
checkbox input "false"
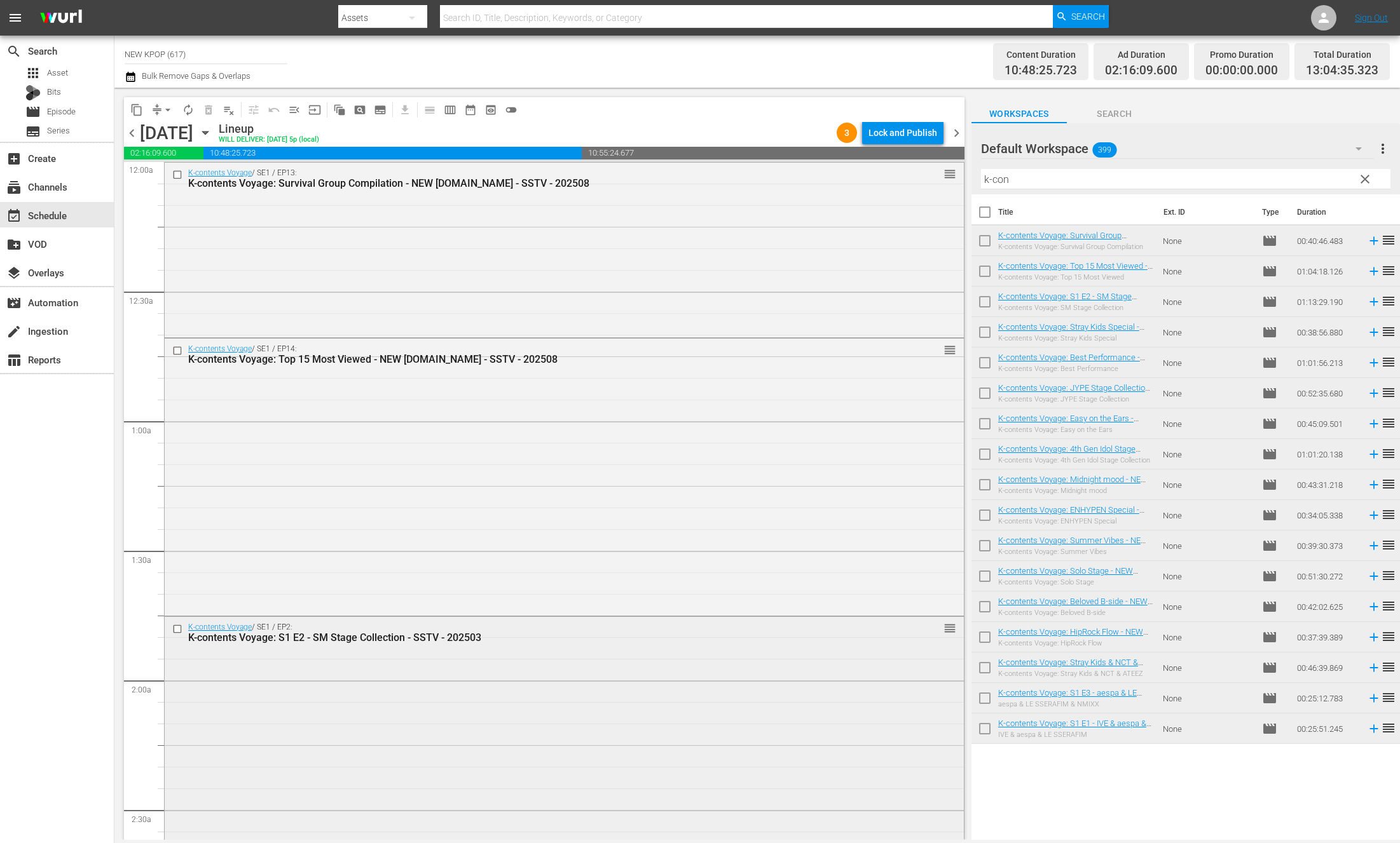
click at [346, 658] on div "K-contents Voyage / SE1 / EP2: K-contents Voyage: S1 E2 - SM Stage Collection -…" at bounding box center [564, 774] width 799 height 314
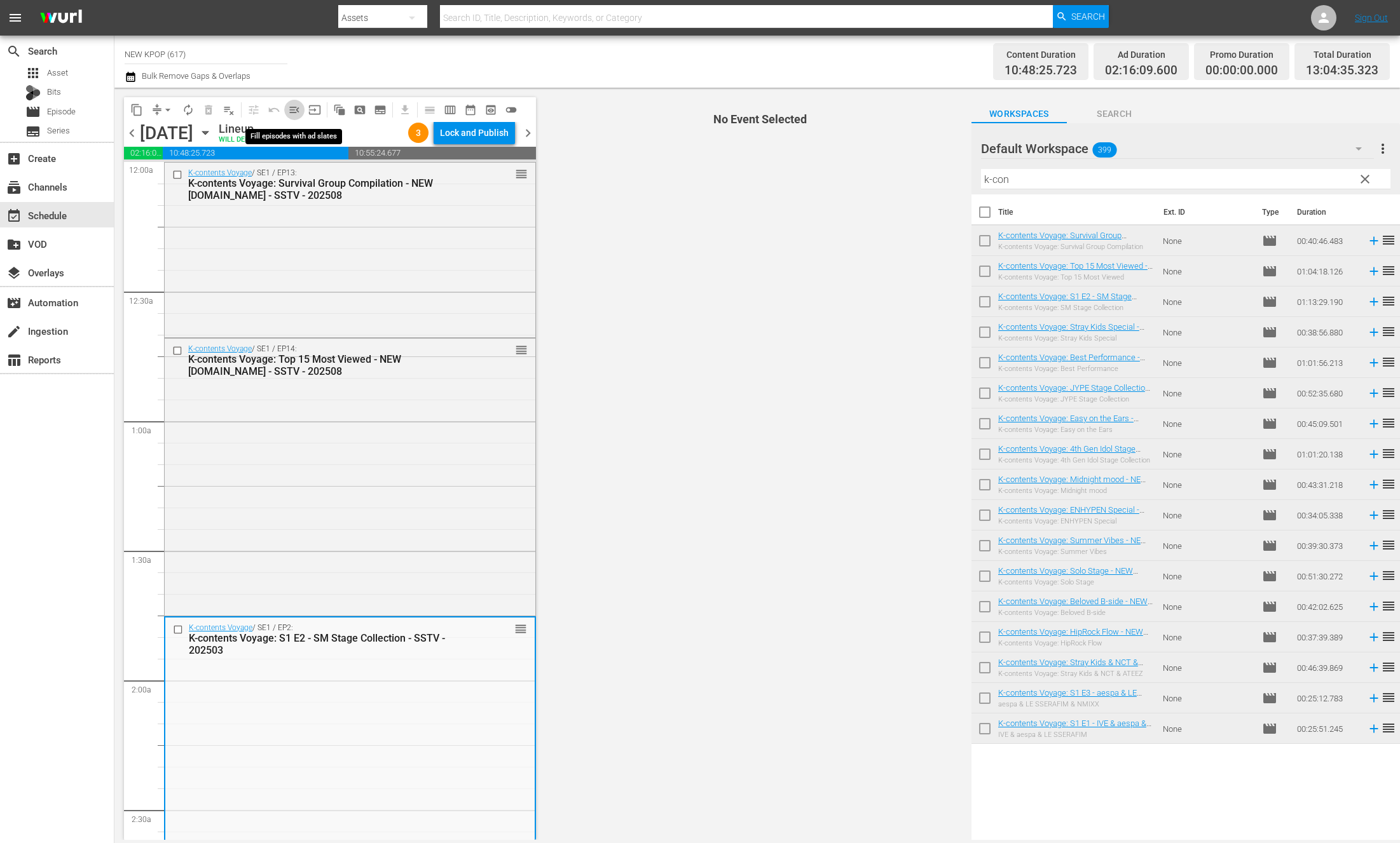
click at [296, 106] on span "menu_open" at bounding box center [294, 110] width 13 height 13
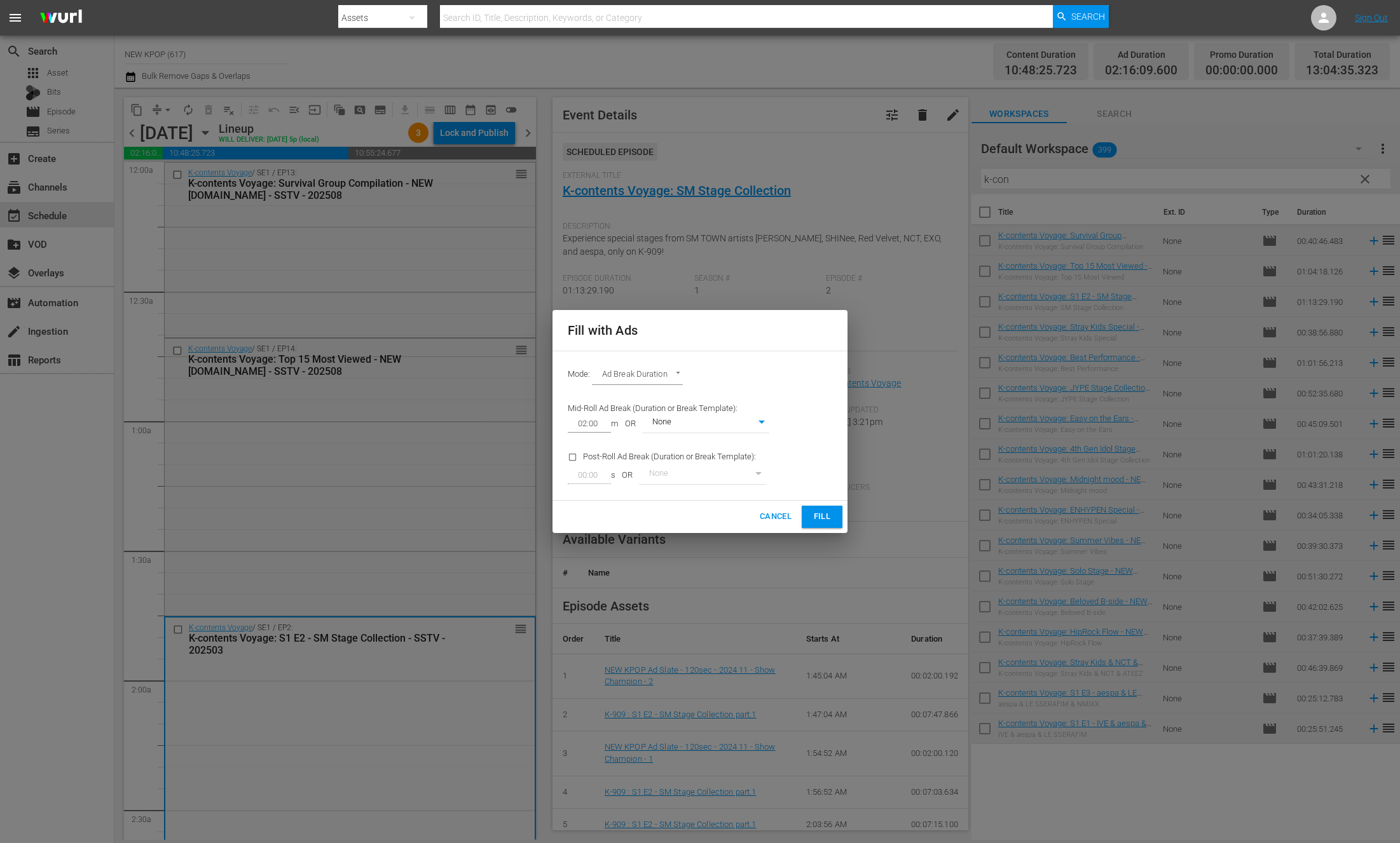
click at [668, 370] on body "menu Search By Assets Search ID, Title, Description, Keywords, or Category Sear…" at bounding box center [700, 421] width 1400 height 843
click at [627, 396] on li "Ads Per Hour" at bounding box center [639, 396] width 94 height 21
type input "ADS_PER_HOUR"
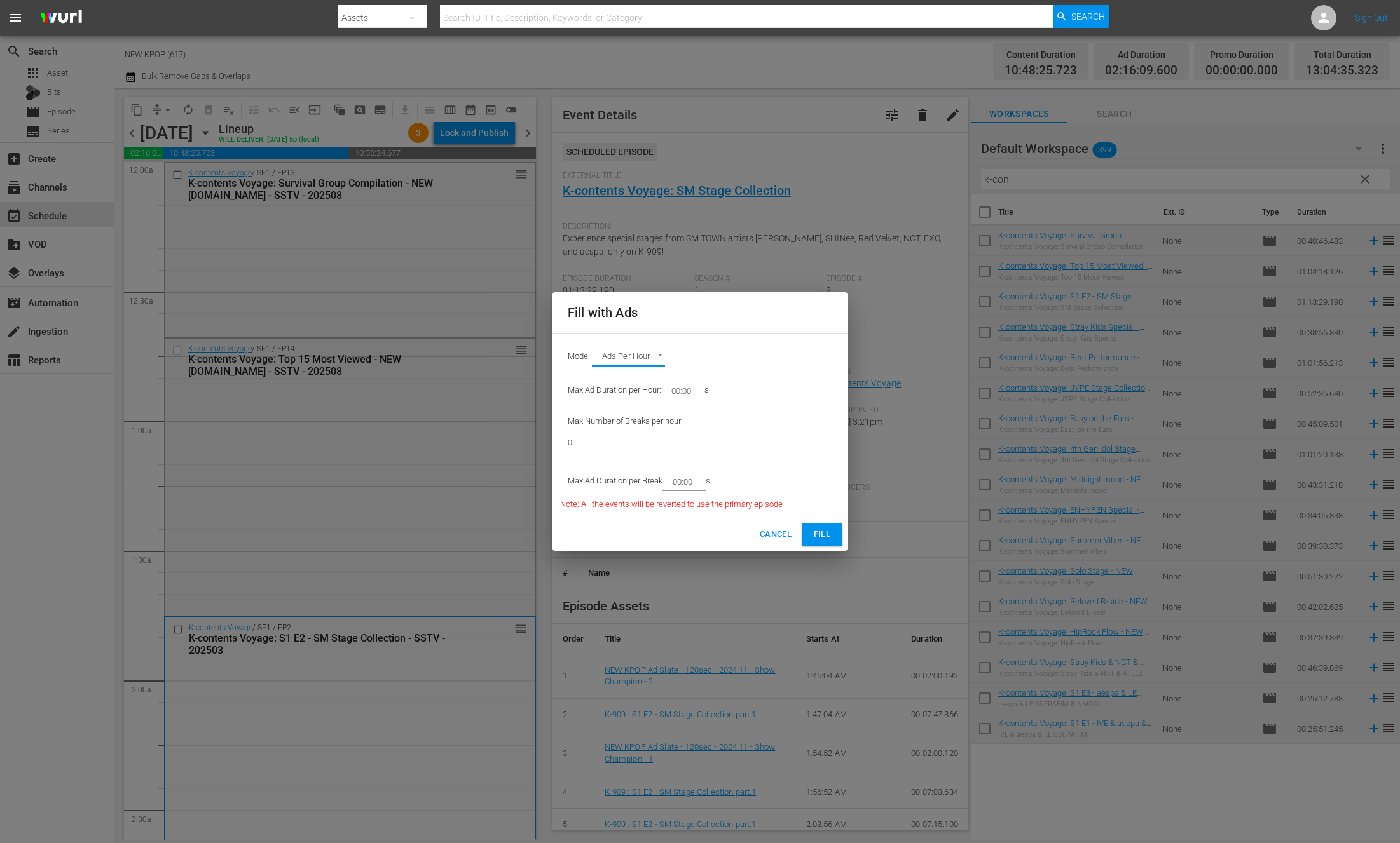
drag, startPoint x: 769, startPoint y: 400, endPoint x: 720, endPoint y: 408, distance: 49.6
click at [765, 402] on div "Max Ad Duration per Hour: 00:00 s" at bounding box center [671, 390] width 223 height 33
click at [678, 394] on input "00:00" at bounding box center [680, 390] width 38 height 18
type input "12:00"
type input "6"
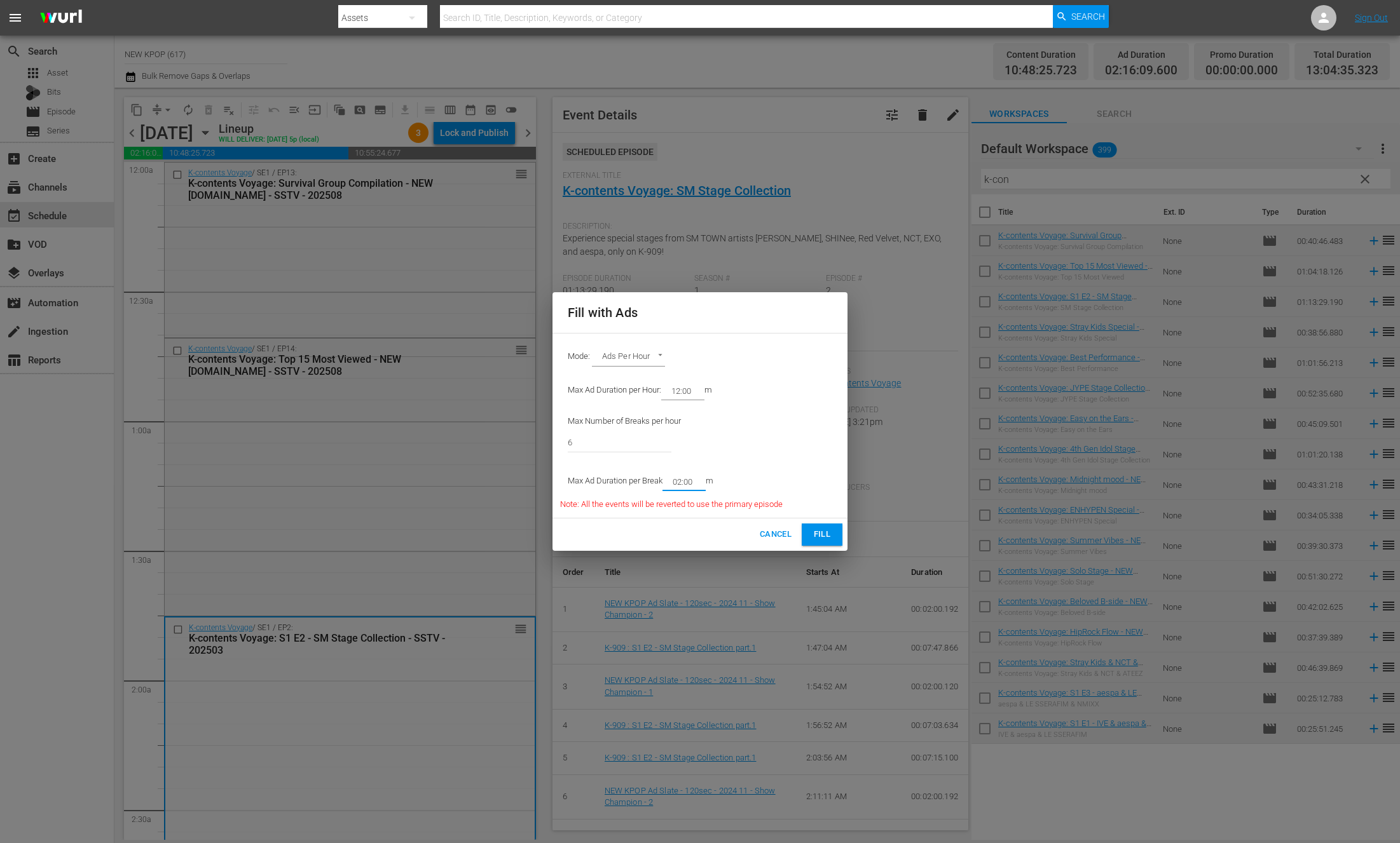
type input "02:00"
click at [732, 402] on div "Max Ad Duration per Hour: 12:00 m" at bounding box center [671, 390] width 223 height 33
click at [720, 500] on span "Note: All the events will be reverted to use the primary episode" at bounding box center [671, 504] width 223 height 9
click at [829, 534] on span "Fill" at bounding box center [822, 535] width 20 height 15
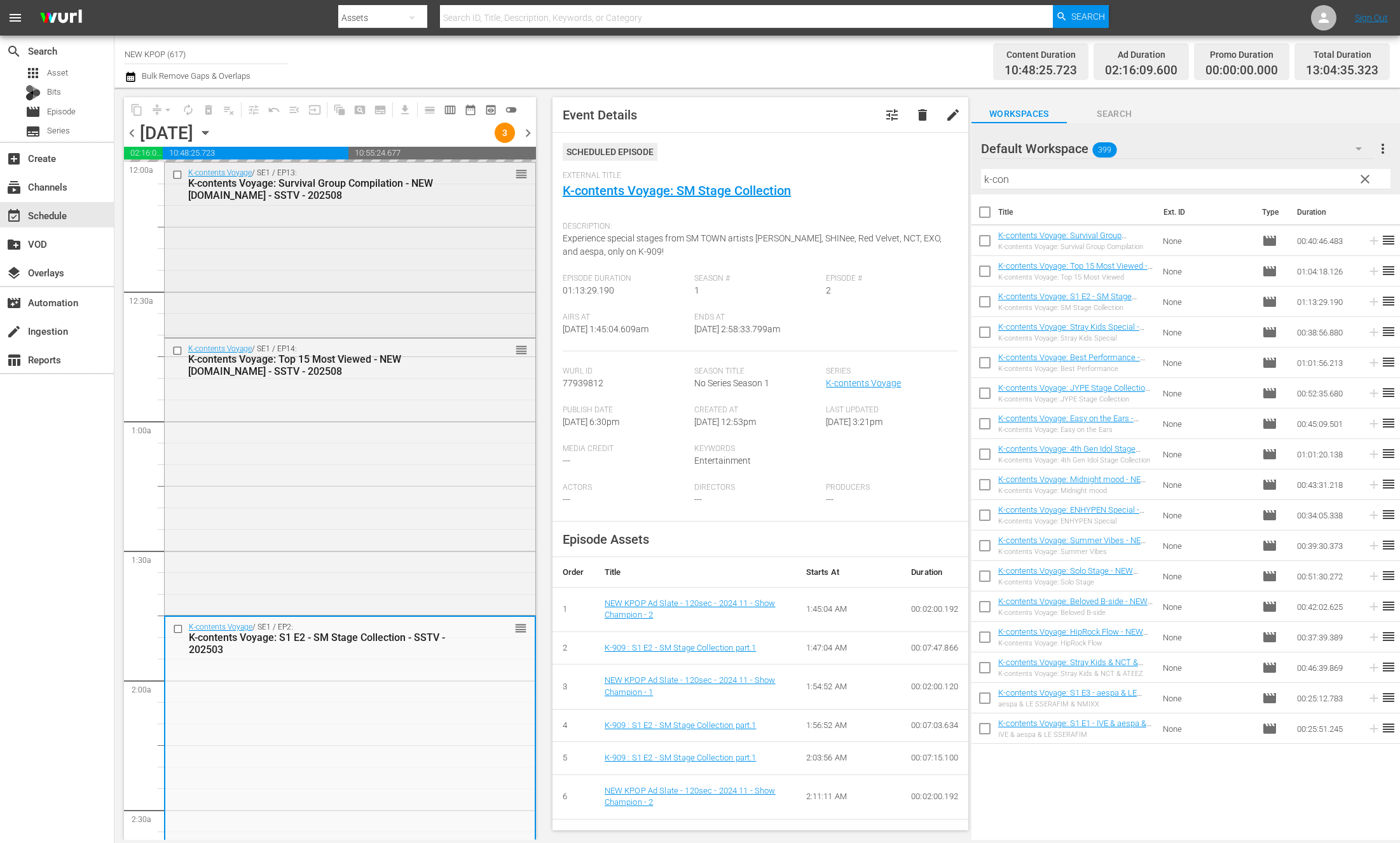
click at [393, 243] on div "K-contents Voyage / SE1 / EP13: K-contents Voyage: Survival Group Compilation -…" at bounding box center [350, 249] width 371 height 172
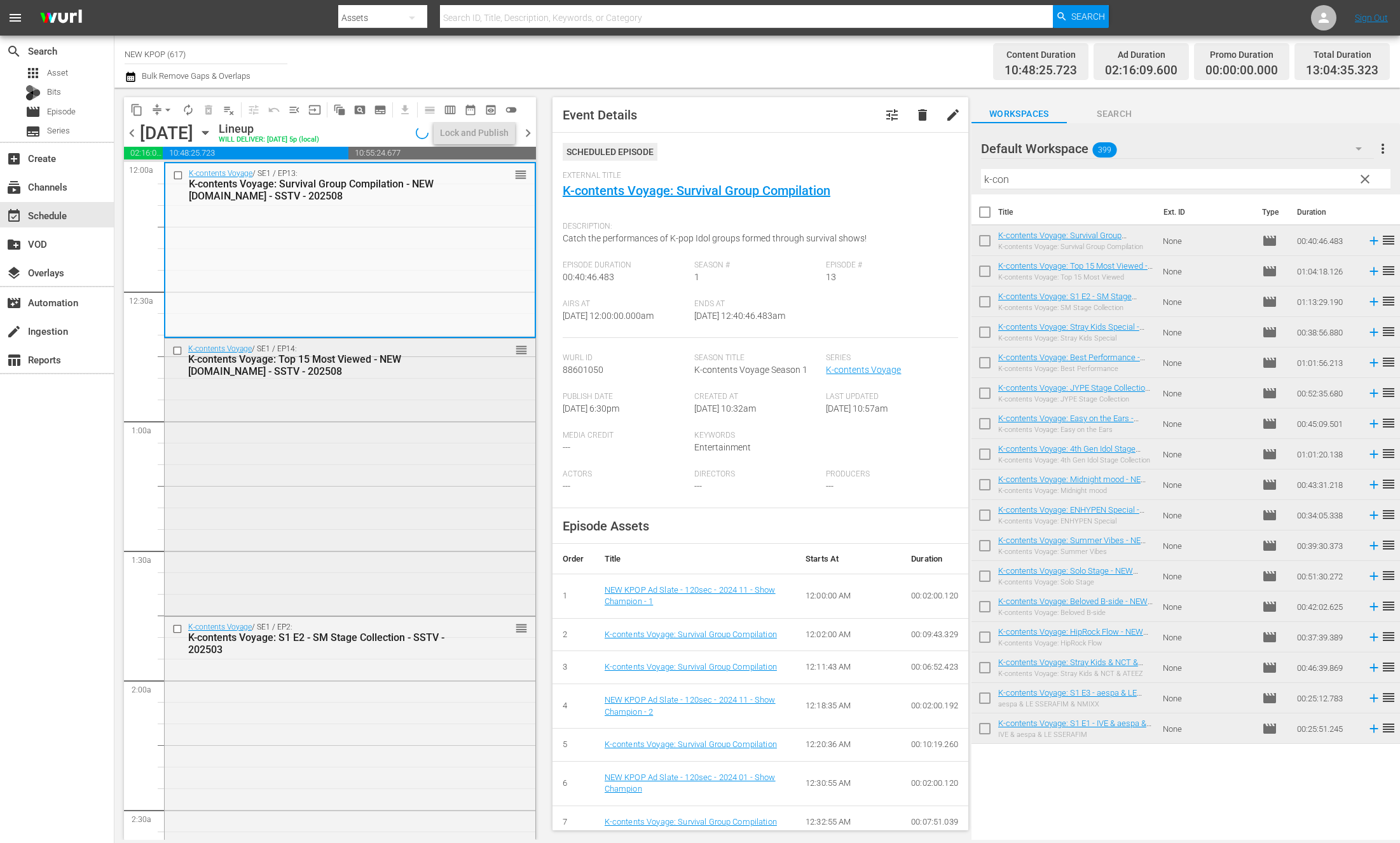
click at [298, 445] on div "K-contents Voyage / SE1 / EP14: K-contents Voyage: Top 15 Most Viewed - NEW K.I…" at bounding box center [350, 476] width 371 height 274
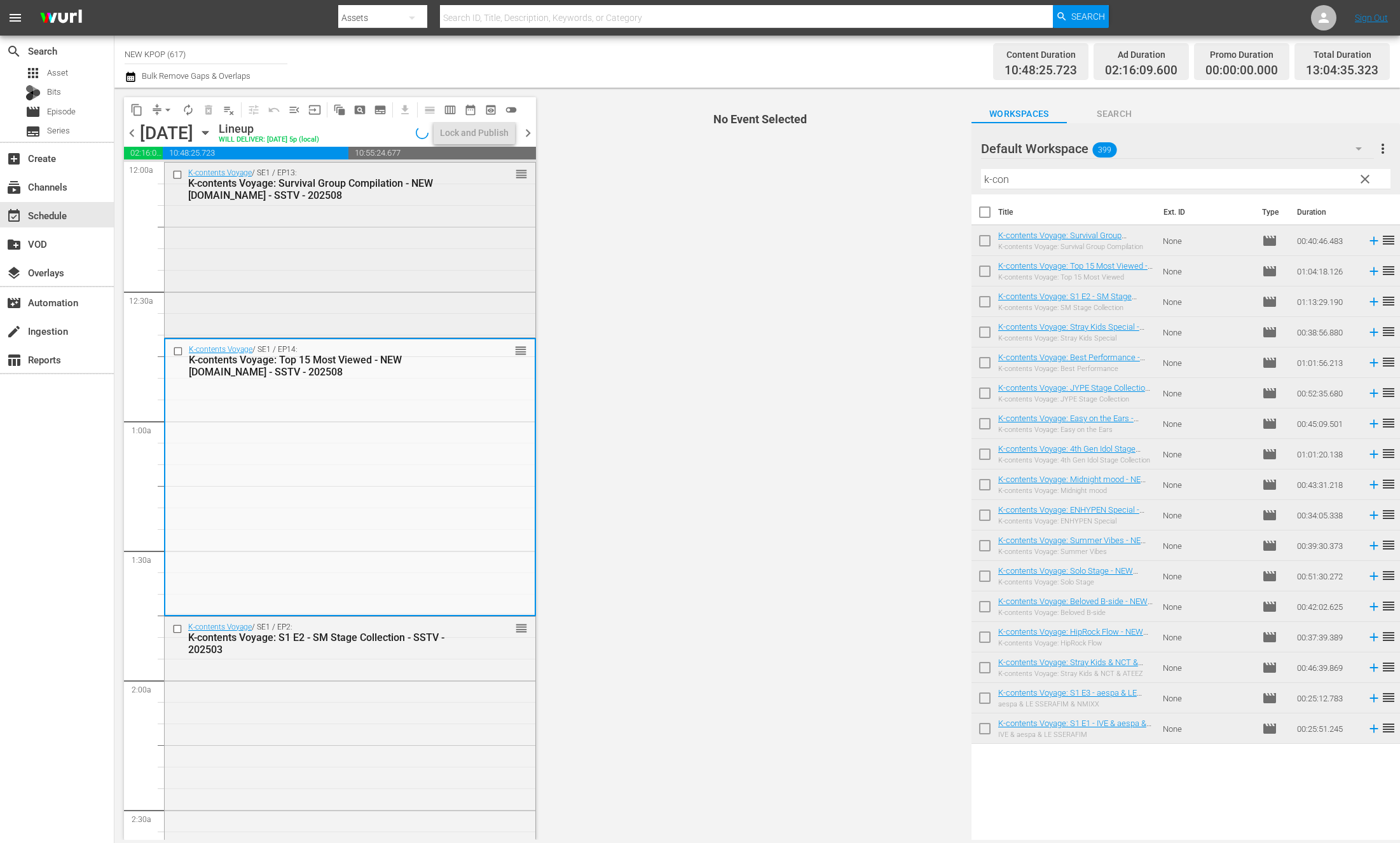
click at [338, 292] on div "K-contents Voyage / SE1 / EP13: K-contents Voyage: Survival Group Compilation -…" at bounding box center [350, 249] width 371 height 172
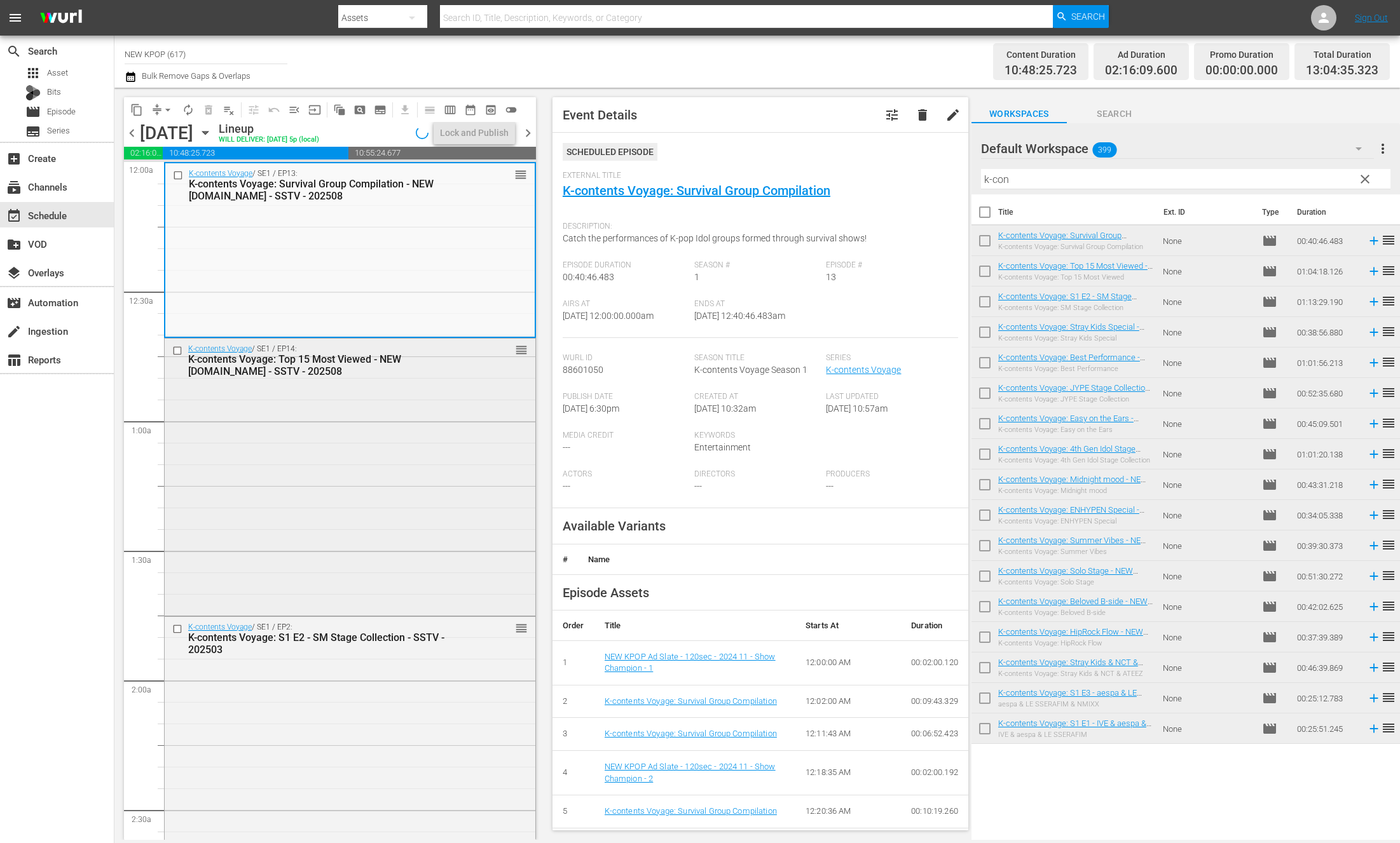
click at [405, 480] on div "K-contents Voyage / SE1 / EP14: K-contents Voyage: Top 15 Most Viewed - NEW K.I…" at bounding box center [350, 476] width 371 height 274
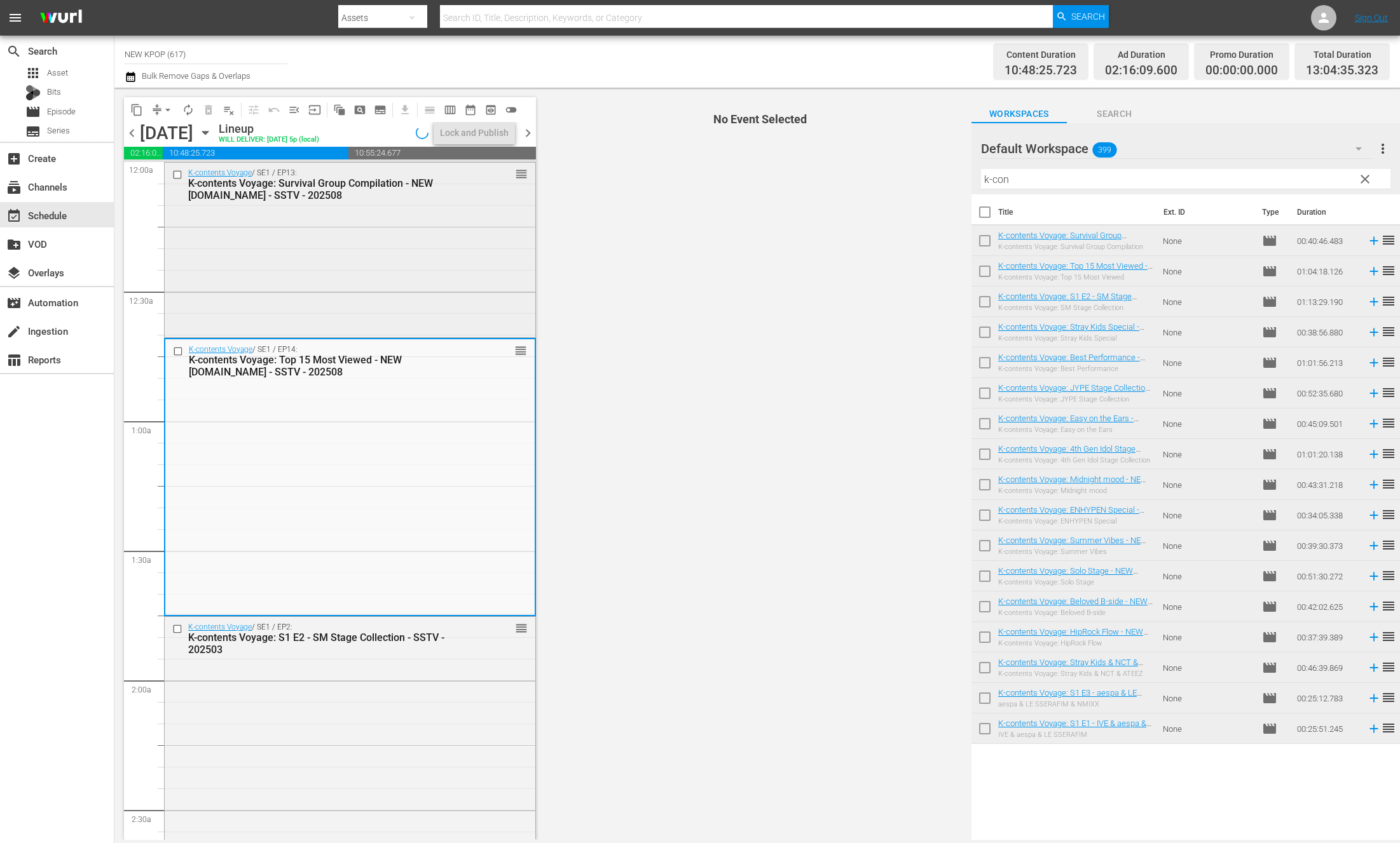
click at [405, 258] on div "K-contents Voyage / SE1 / EP13: K-contents Voyage: Survival Group Compilation -…" at bounding box center [350, 249] width 371 height 172
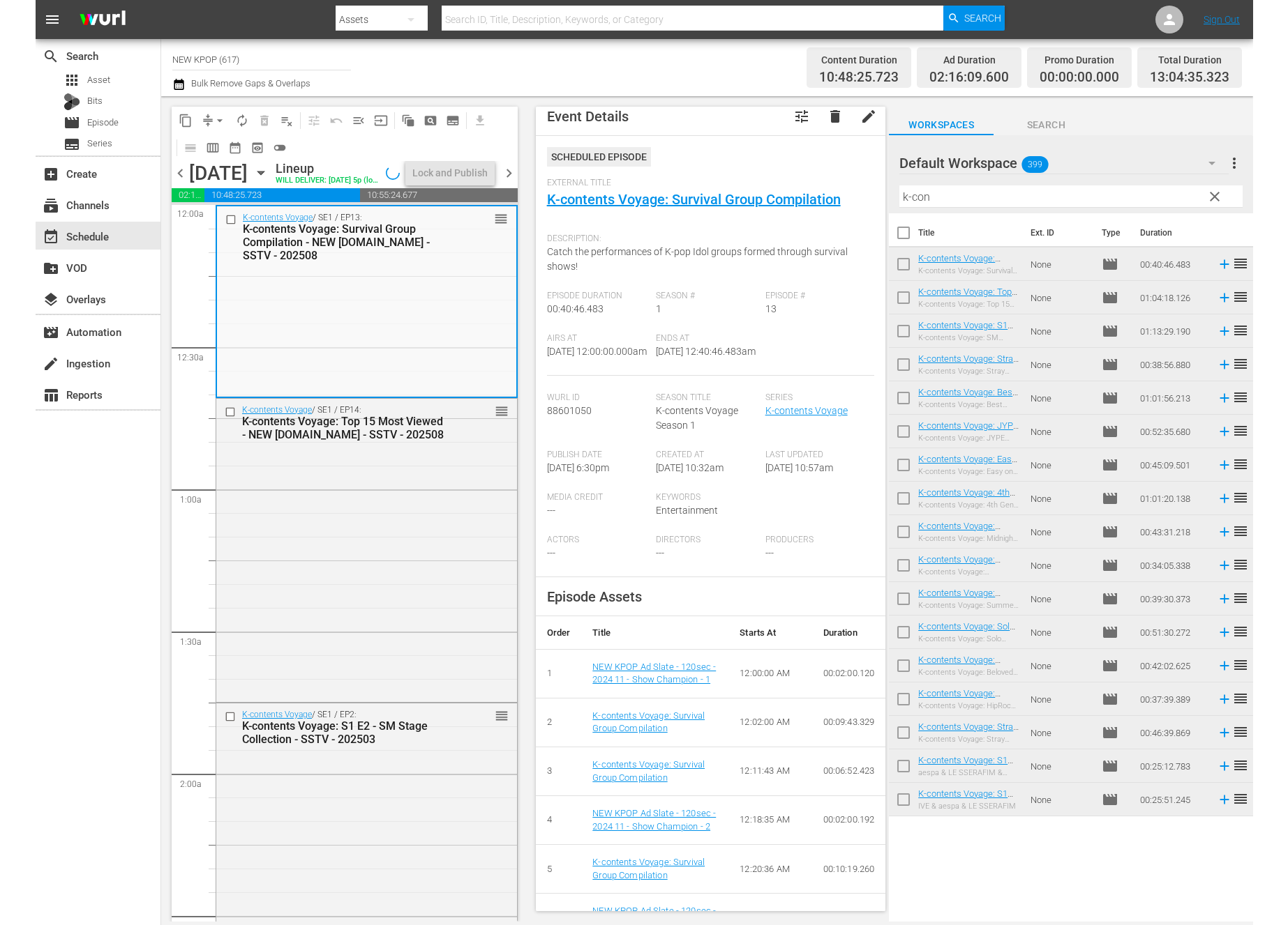
scroll to position [83, 0]
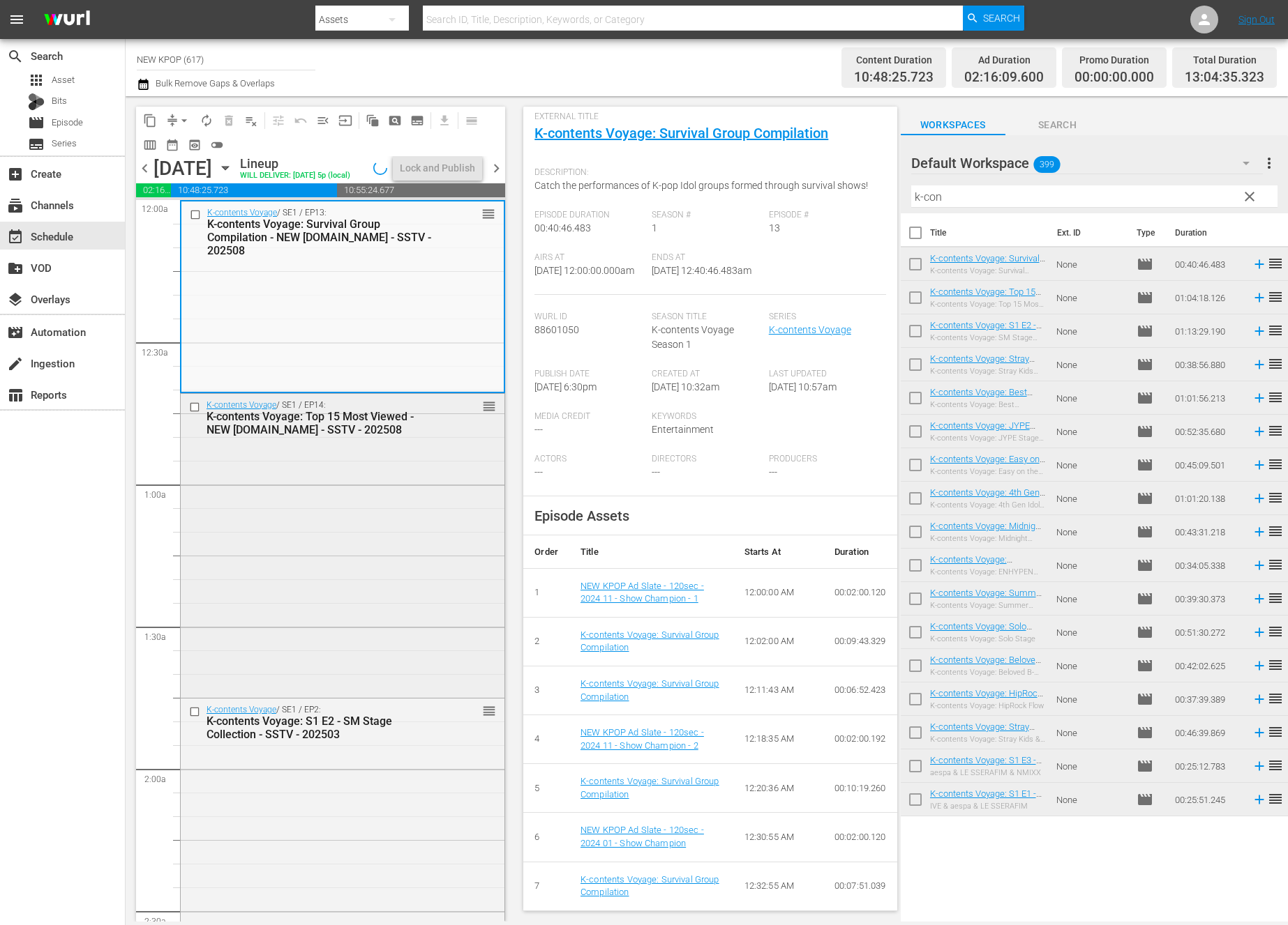
click at [343, 577] on div "K-contents Voyage / SE1 / EP14: K-contents Voyage: Top 15 Most Viewed - NEW K.I…" at bounding box center [342, 544] width 324 height 301
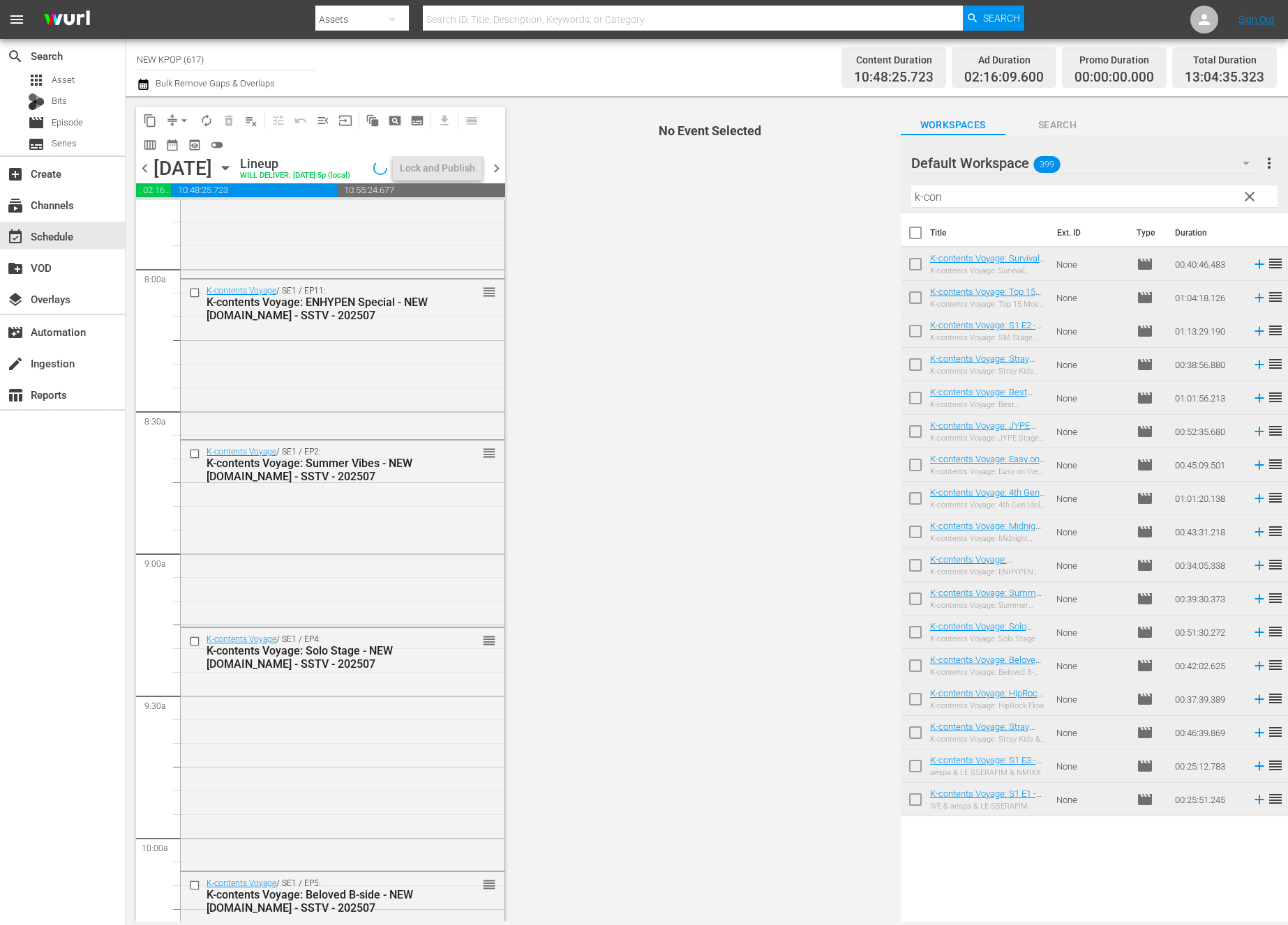
scroll to position [0, 0]
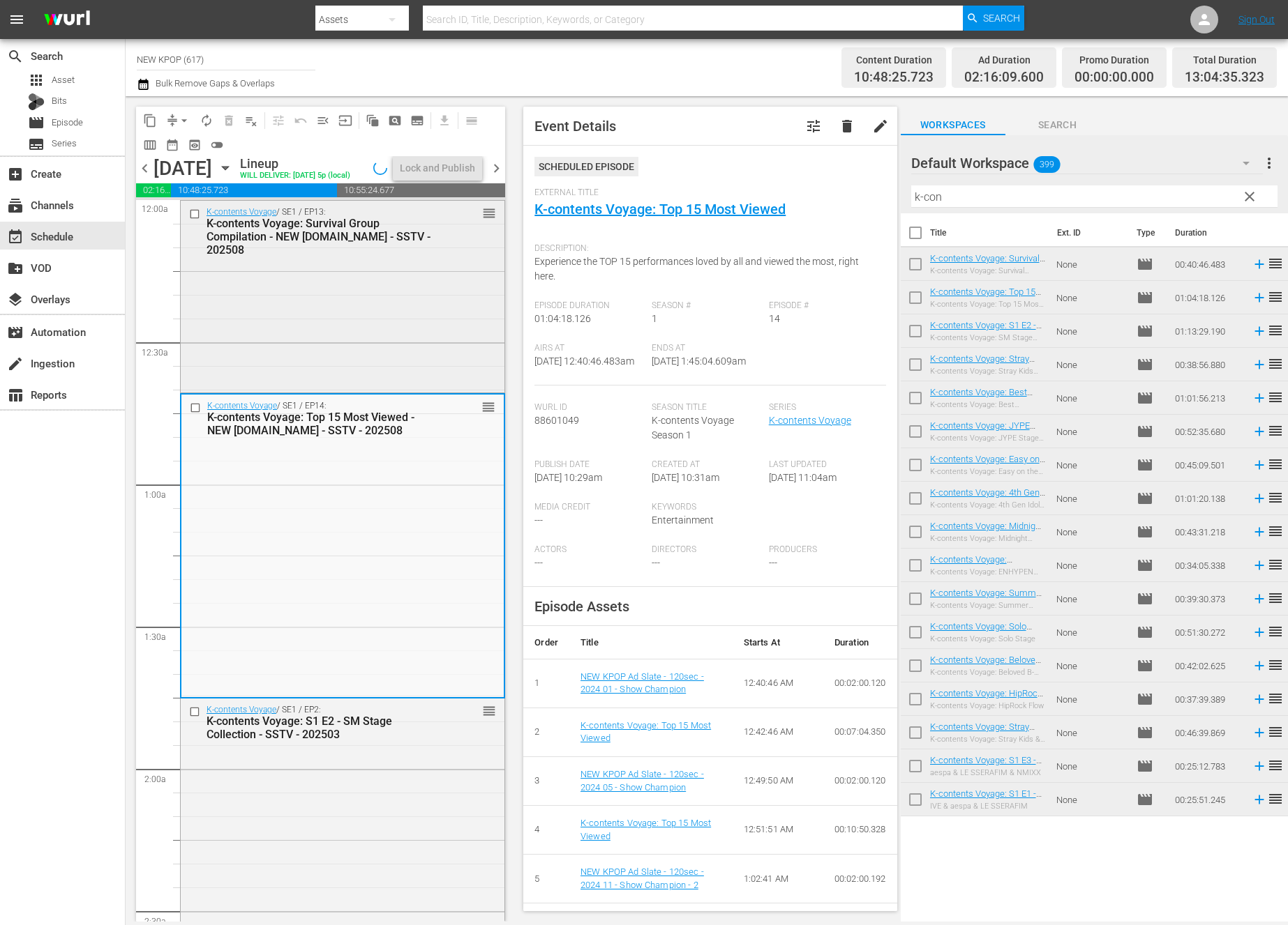
click at [401, 386] on div "K-contents Voyage / SE1 / EP13: K-contents Voyage: Survival Group Compilation -…" at bounding box center [342, 296] width 324 height 189
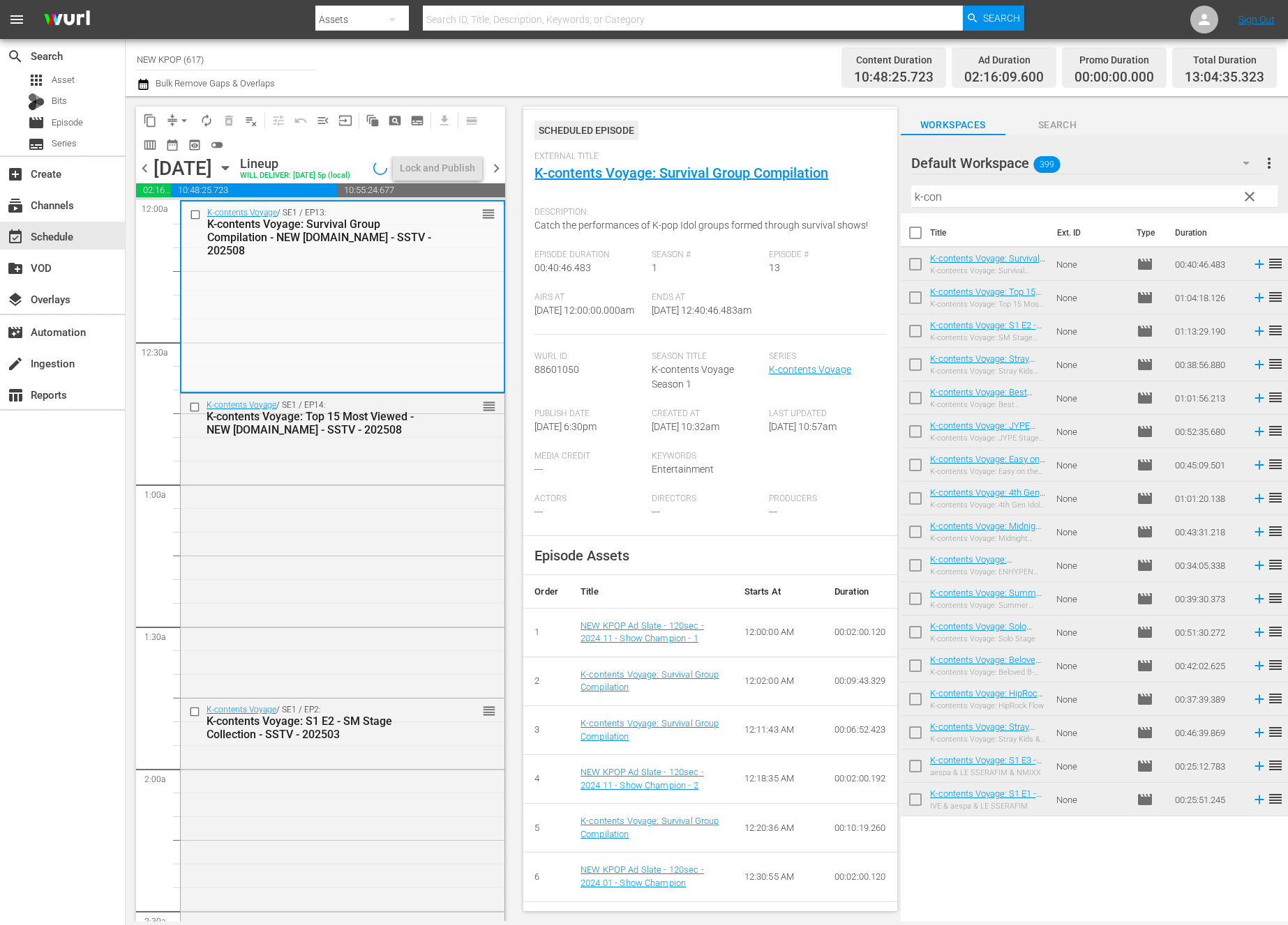
scroll to position [91, 0]
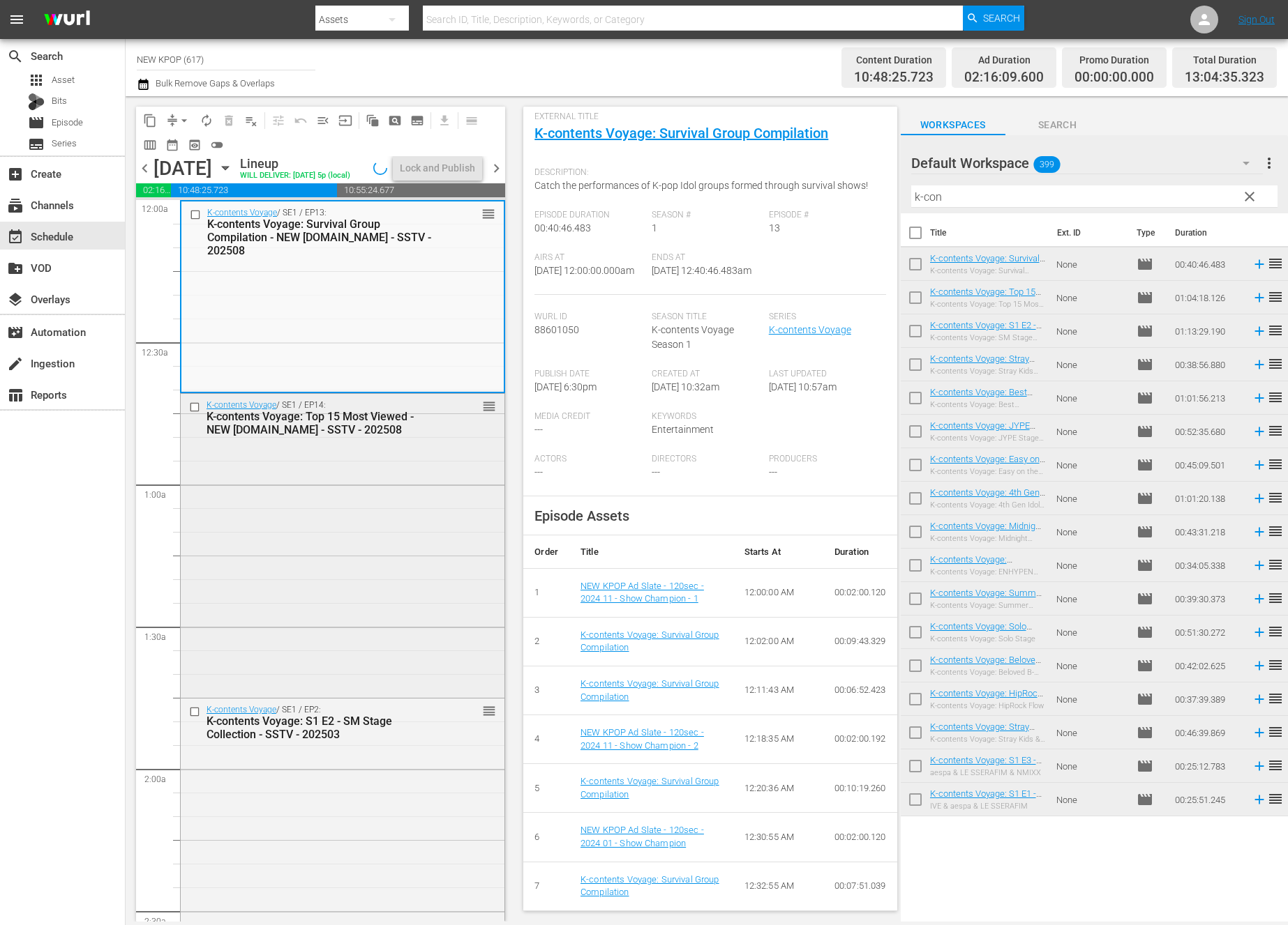
click at [451, 599] on div "K-contents Voyage / SE1 / EP14: K-contents Voyage: Top 15 Most Viewed - NEW K.I…" at bounding box center [342, 544] width 324 height 301
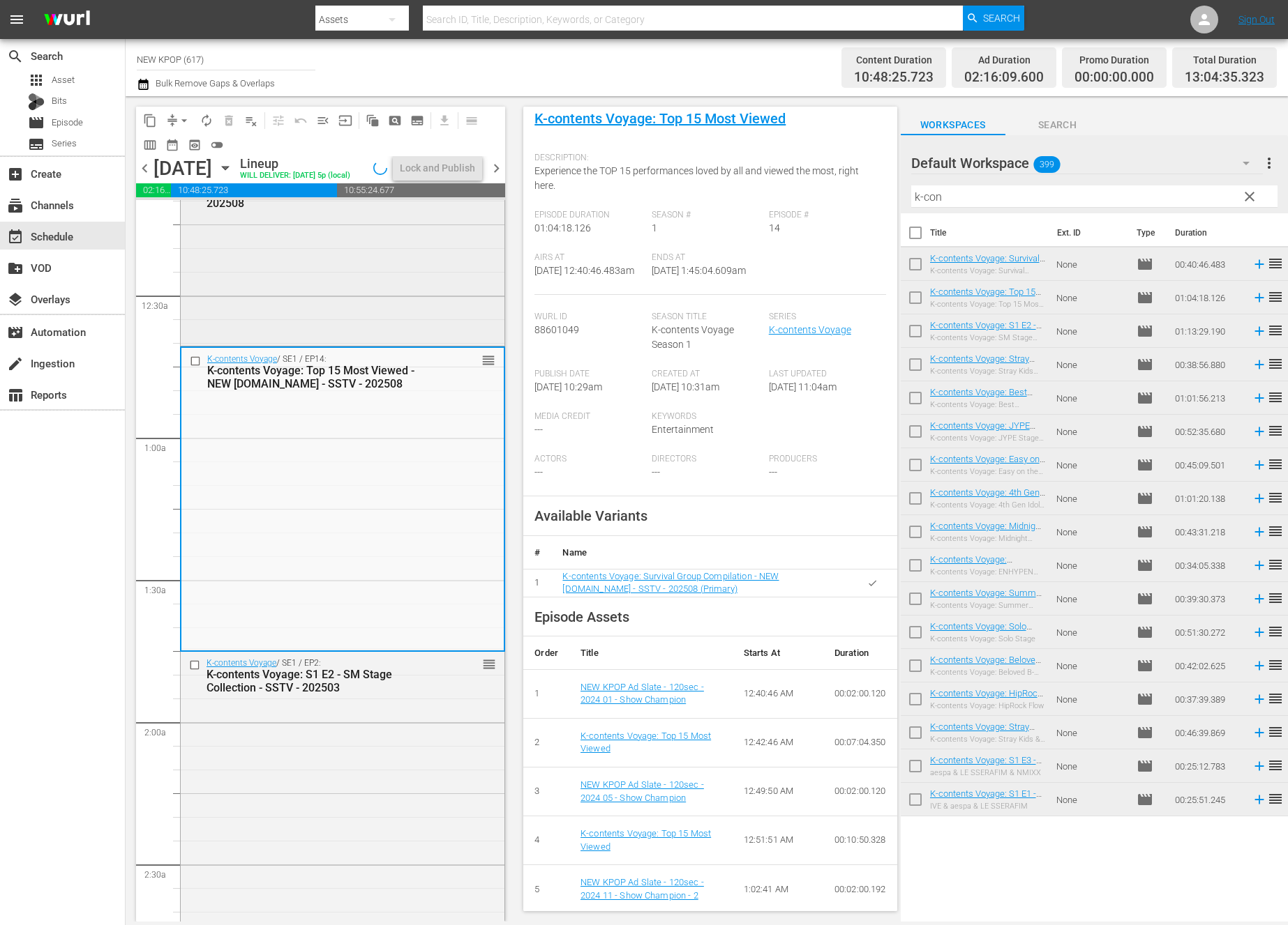
scroll to position [0, 0]
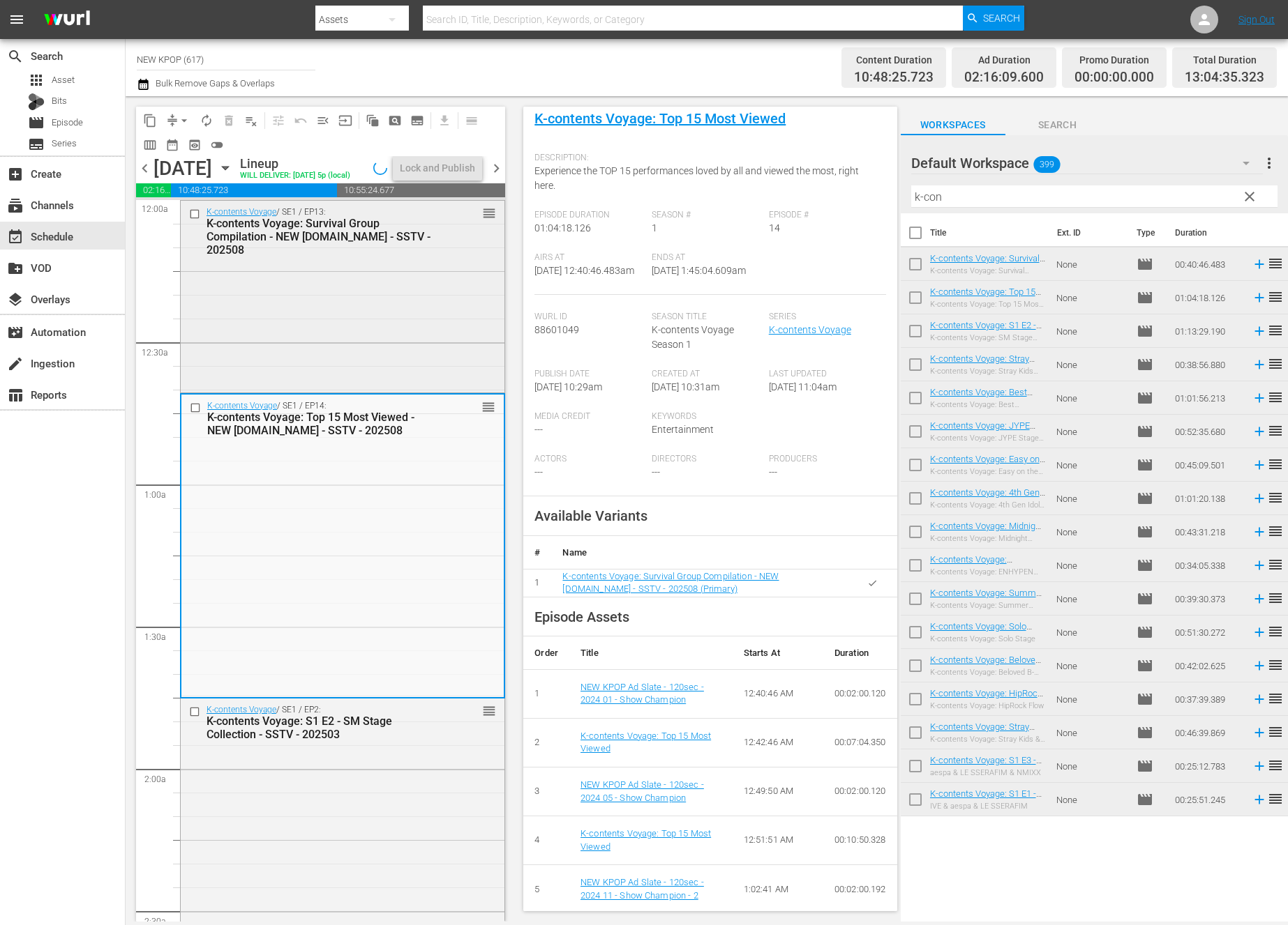
click at [392, 329] on div "K-contents Voyage / SE1 / EP13: K-contents Voyage: Survival Group Compilation -…" at bounding box center [342, 296] width 324 height 189
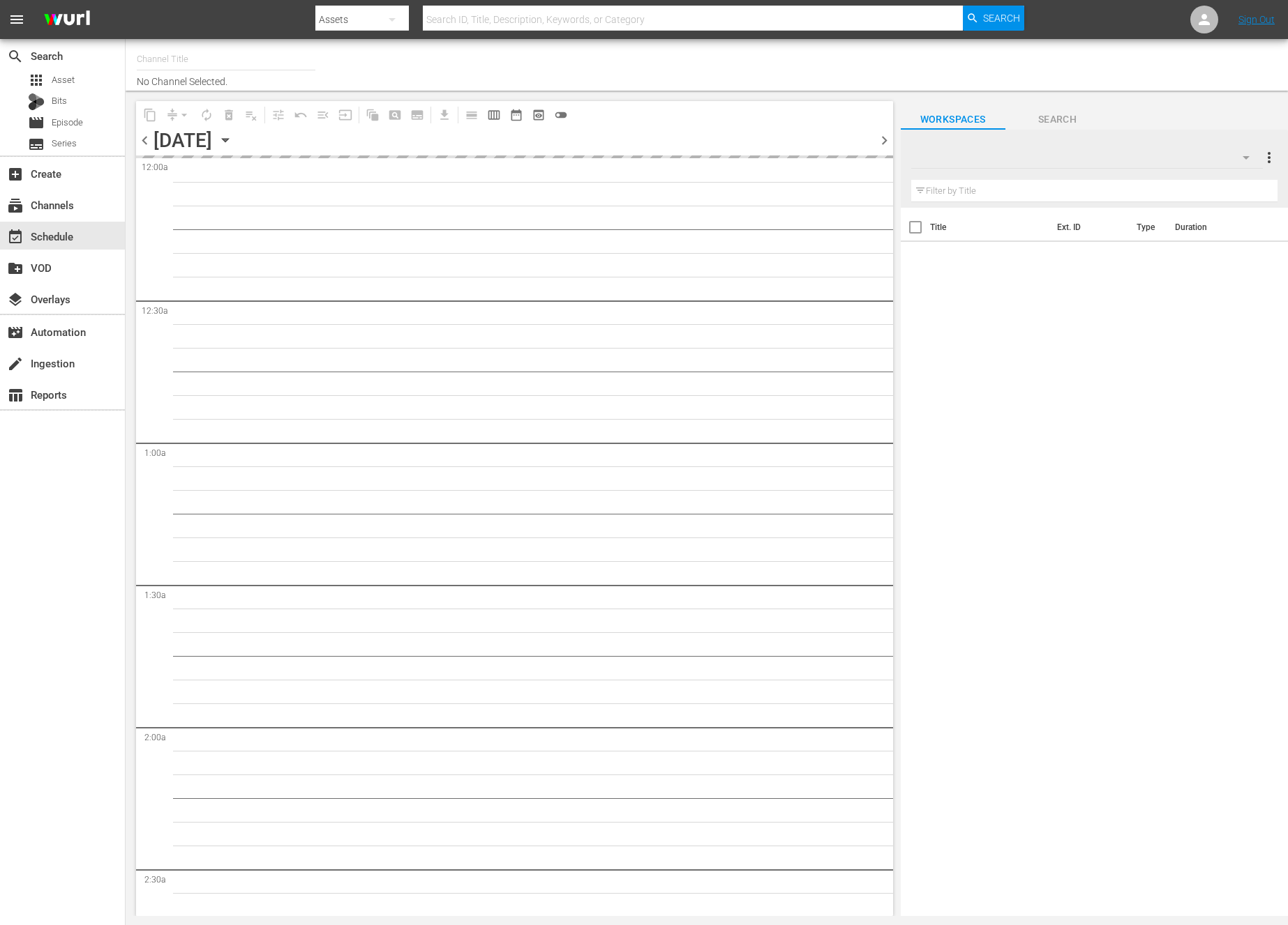
type input "NEW KPOP (617)"
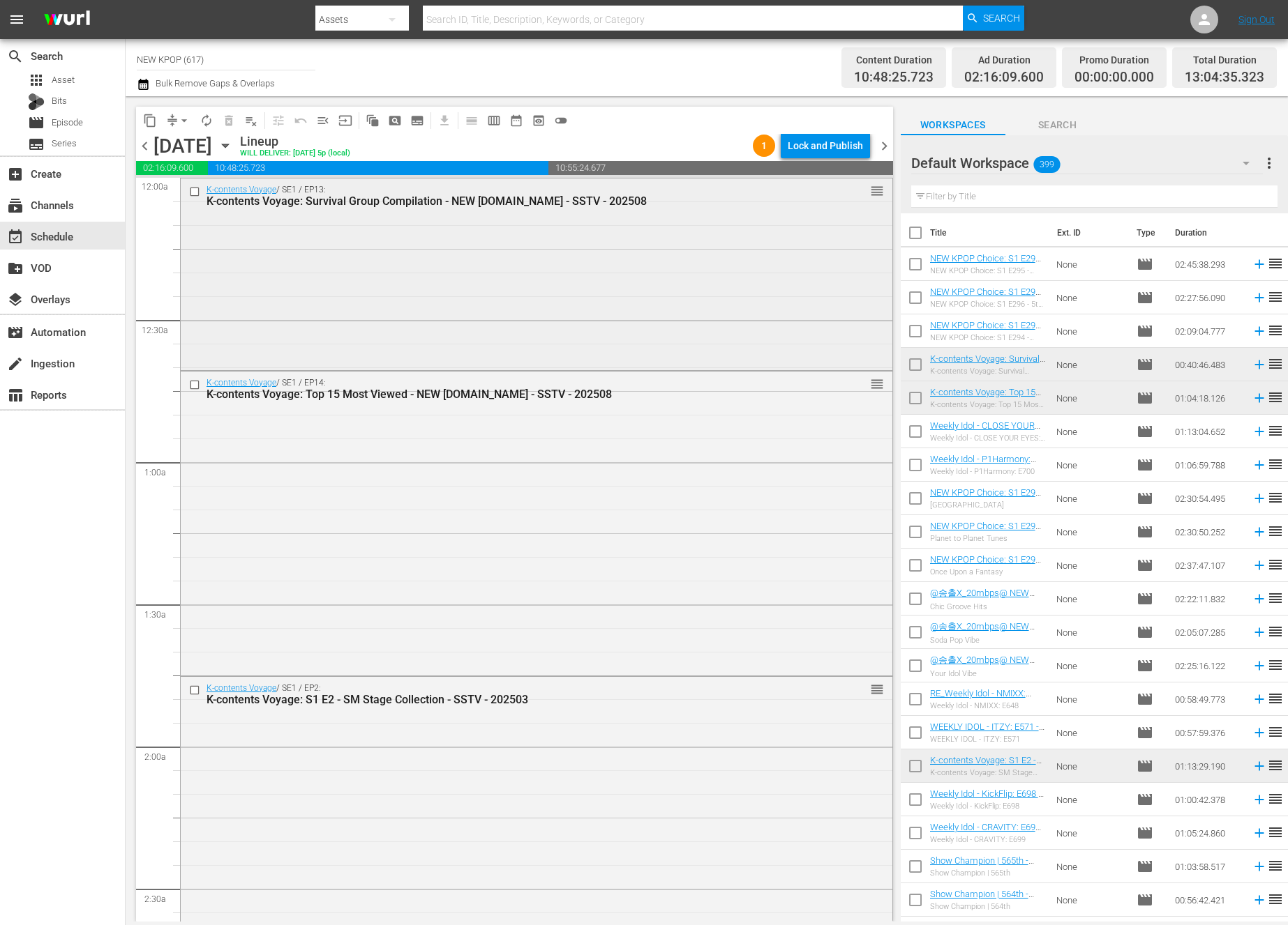
click at [573, 233] on div "K-contents Voyage / SE1 / EP13: K-contents Voyage: Survival Group Compilation -…" at bounding box center [536, 273] width 712 height 189
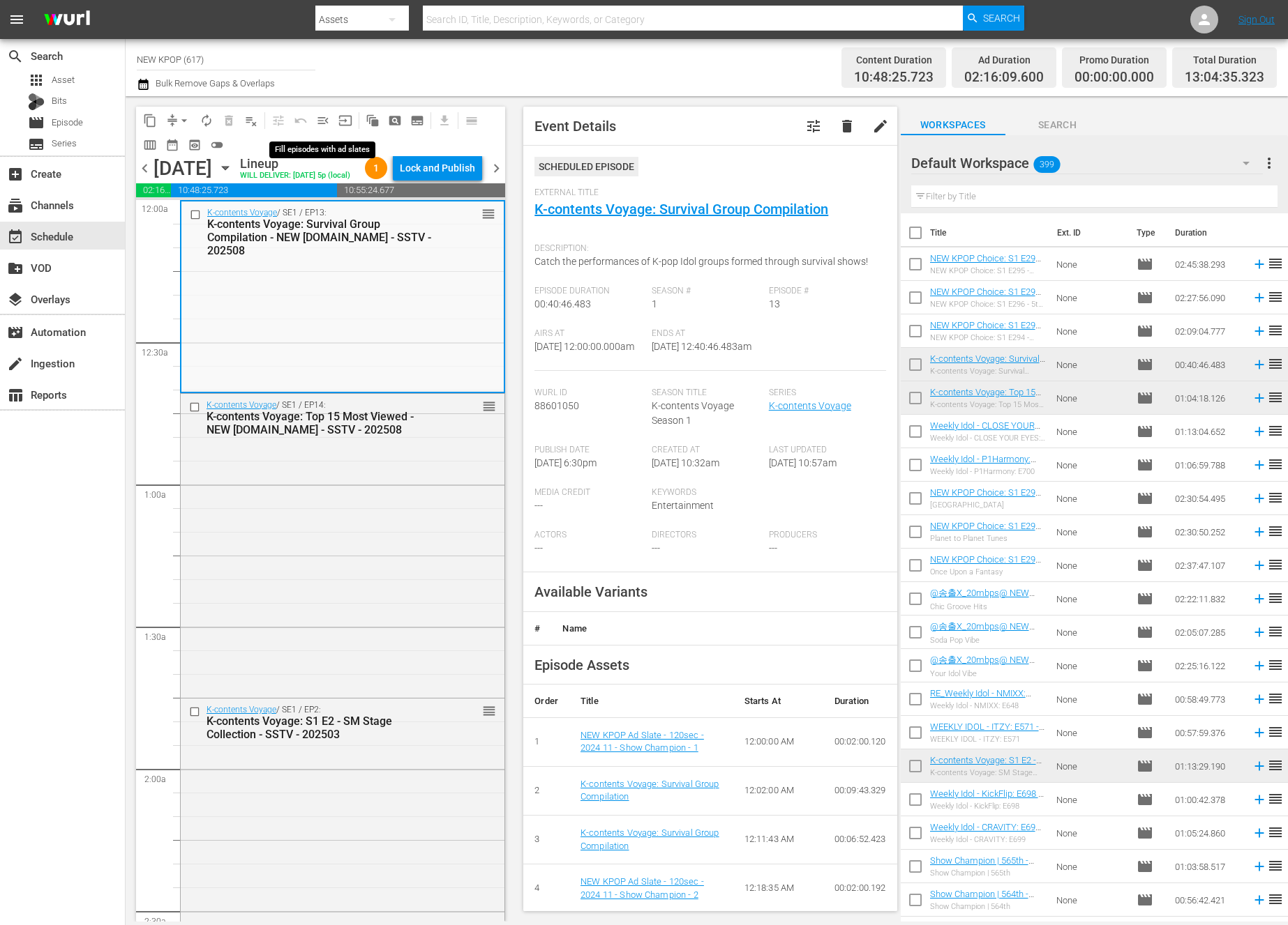
click at [320, 111] on button "menu_open" at bounding box center [323, 120] width 22 height 22
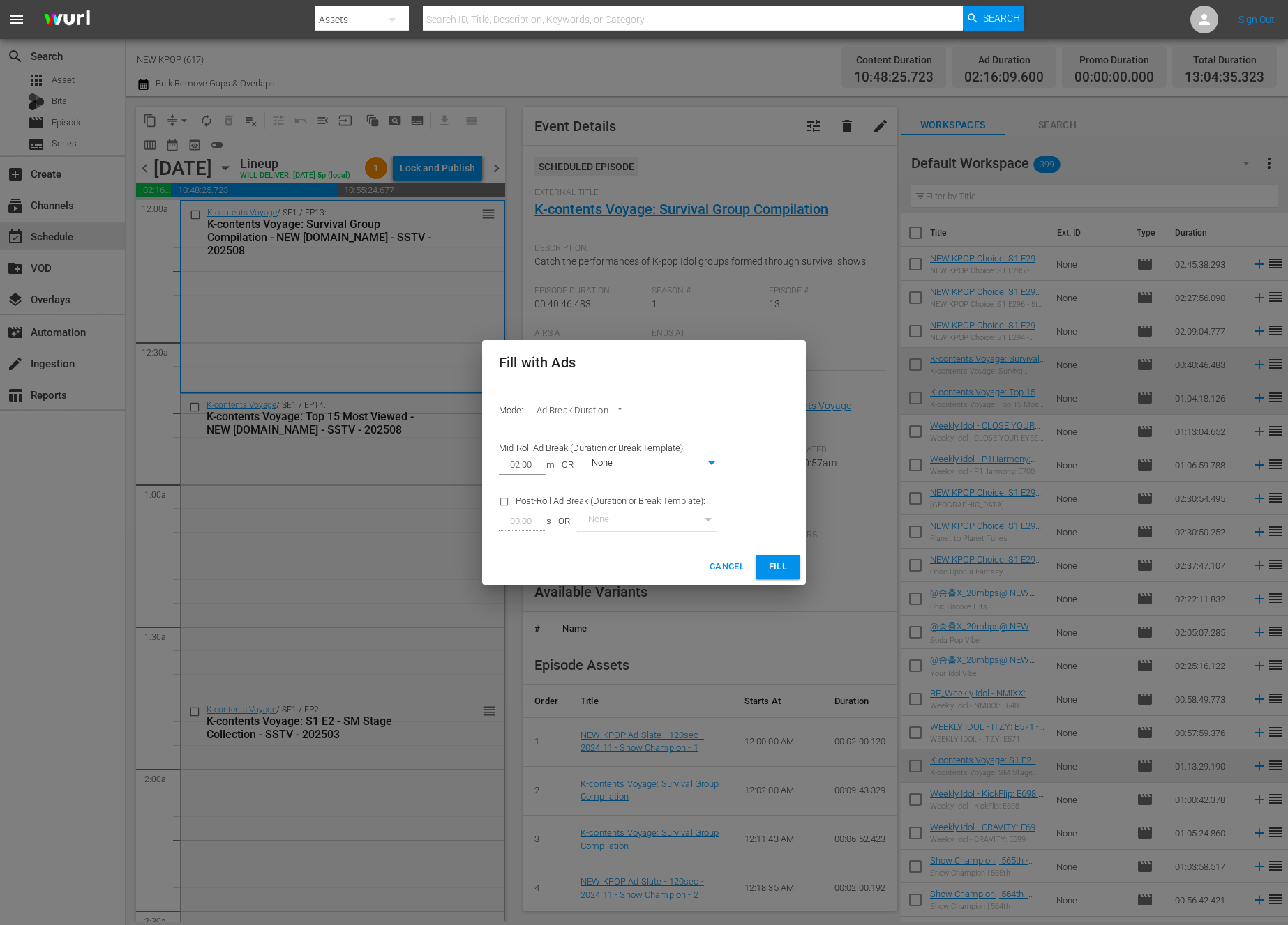
click at [598, 418] on body "menu Search By Assets Search ID, Title, Description, Keywords, or Category Sear…" at bounding box center [644, 462] width 1288 height 925
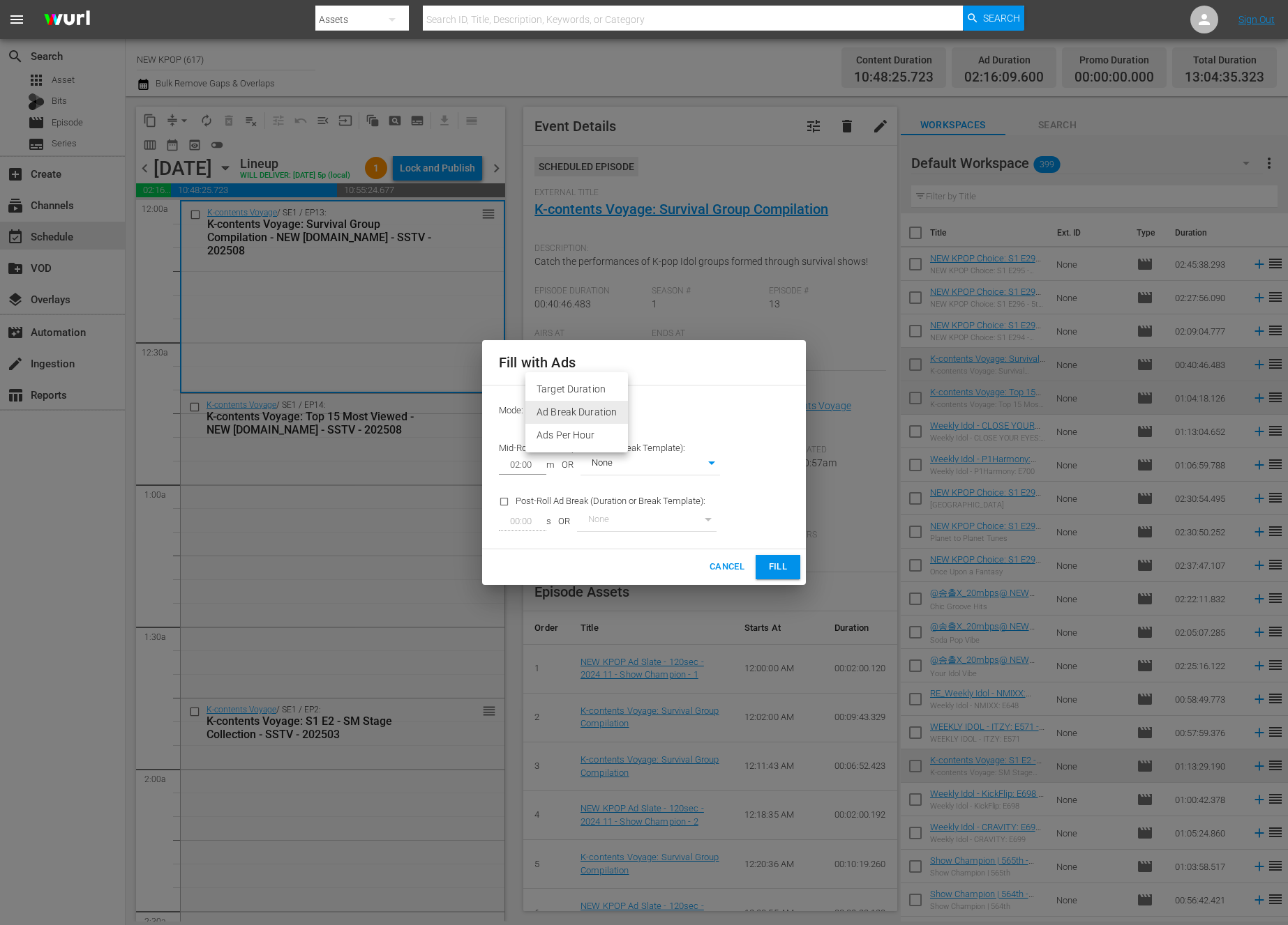
click at [582, 433] on li "Ads Per Hour" at bounding box center [577, 435] width 103 height 23
type input "ADS_PER_HOUR"
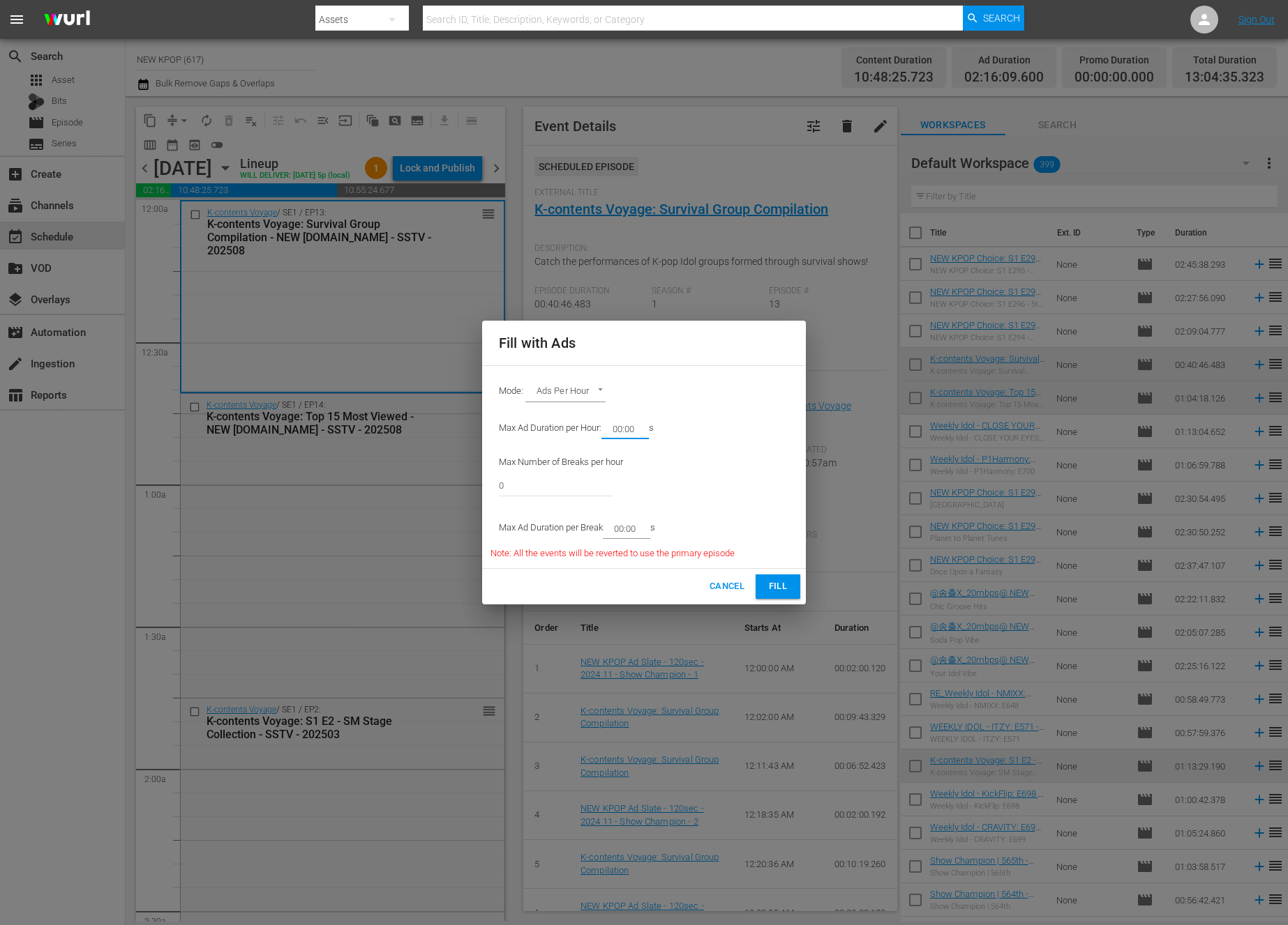
click at [609, 428] on input "00:00" at bounding box center [622, 428] width 42 height 20
type input "12:00"
type input "6"
type input "02:00"
click at [776, 585] on span "Fill" at bounding box center [778, 587] width 22 height 16
